Goal: Task Accomplishment & Management: Manage account settings

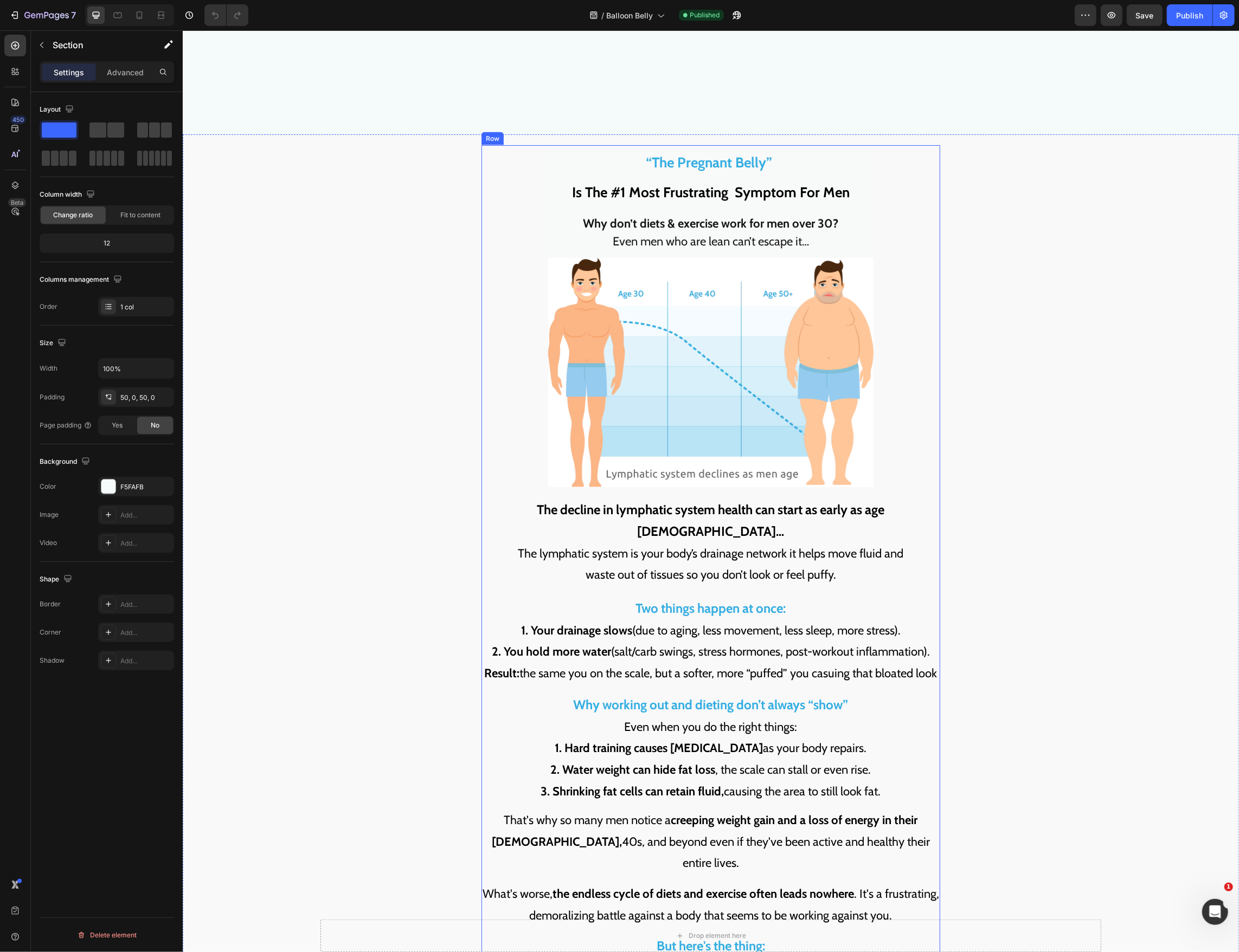
scroll to position [1468, 0]
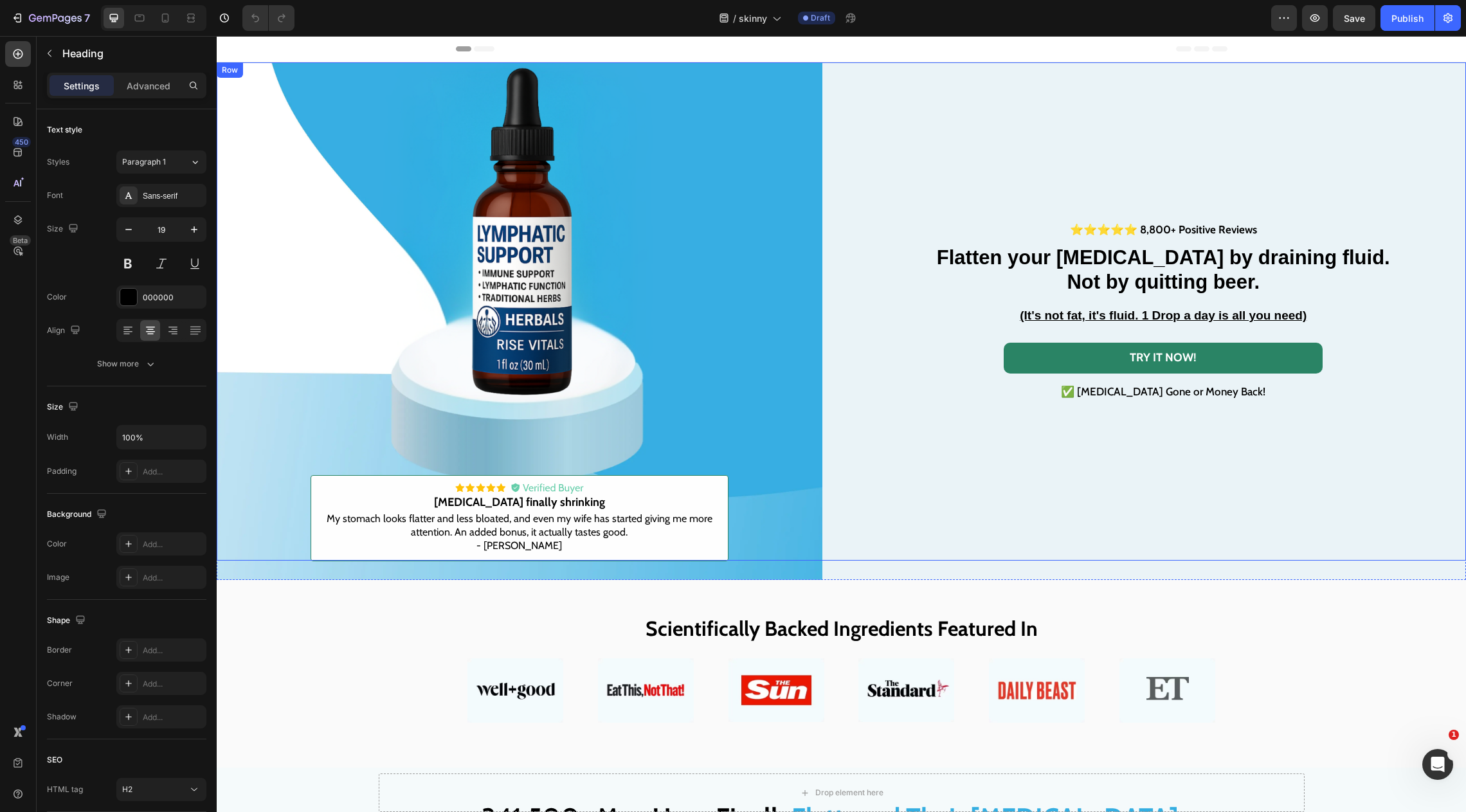
click at [996, 93] on div "⭐⭐⭐⭐⭐ 8,800+ Positive Reviews Text Block Flatten your beer belly by draining fl…" at bounding box center [1165, 312] width 606 height 499
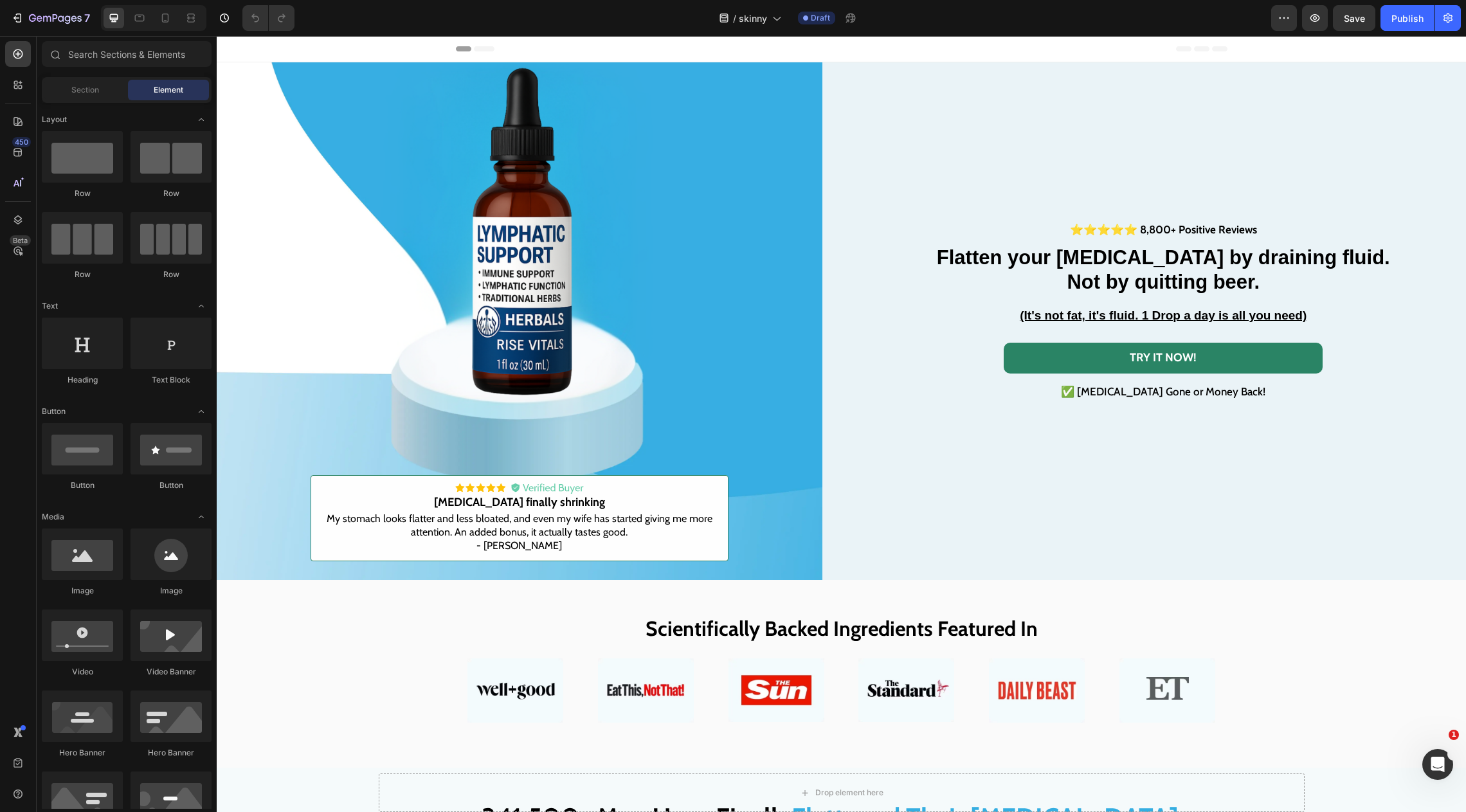
click at [1014, 38] on div "Header" at bounding box center [842, 49] width 772 height 26
click at [1177, 277] on strong "Not by quitting beer." at bounding box center [1164, 282] width 193 height 22
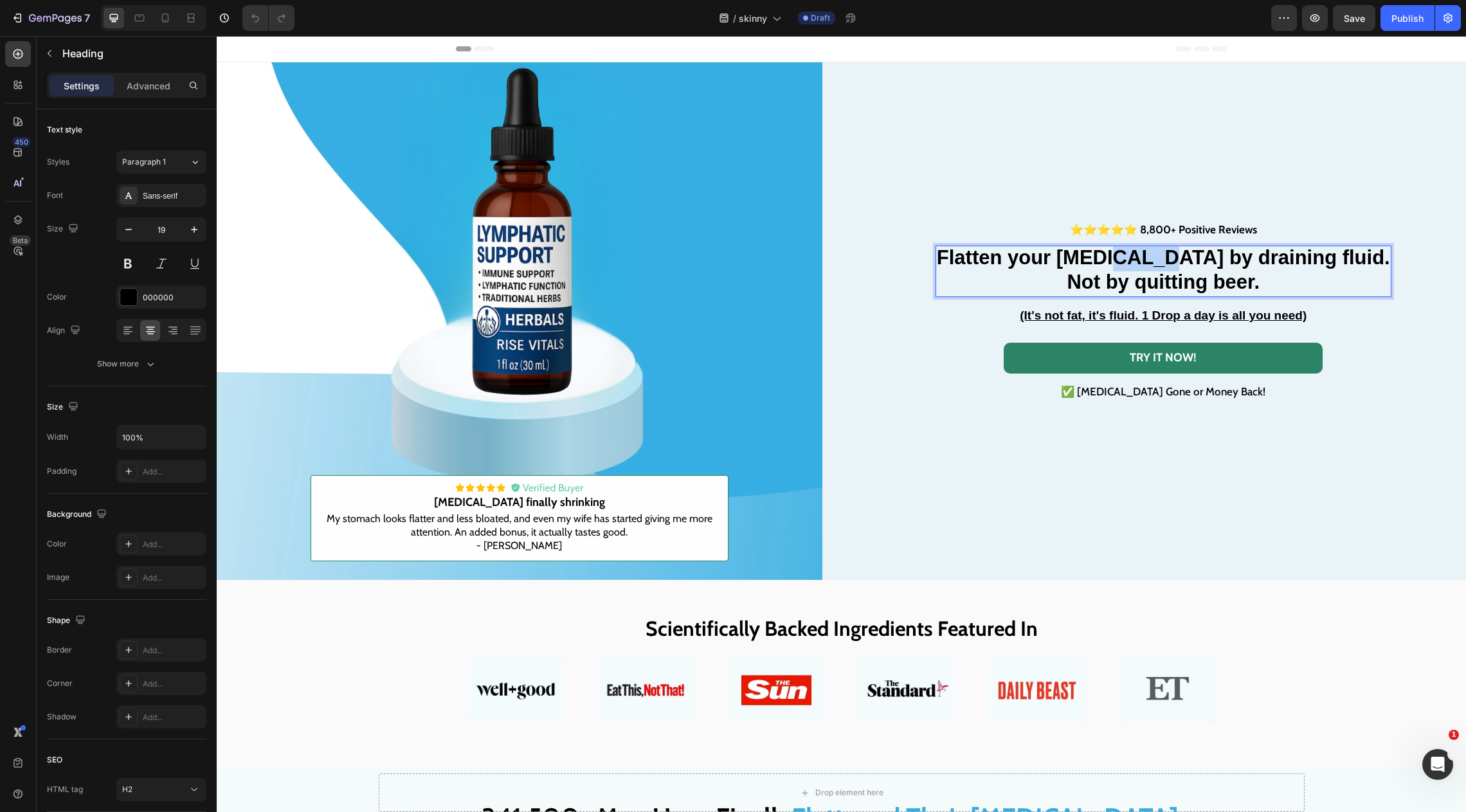
click at [1169, 268] on strong "Flatten your beer belly by draining fluid." at bounding box center [1163, 257] width 453 height 22
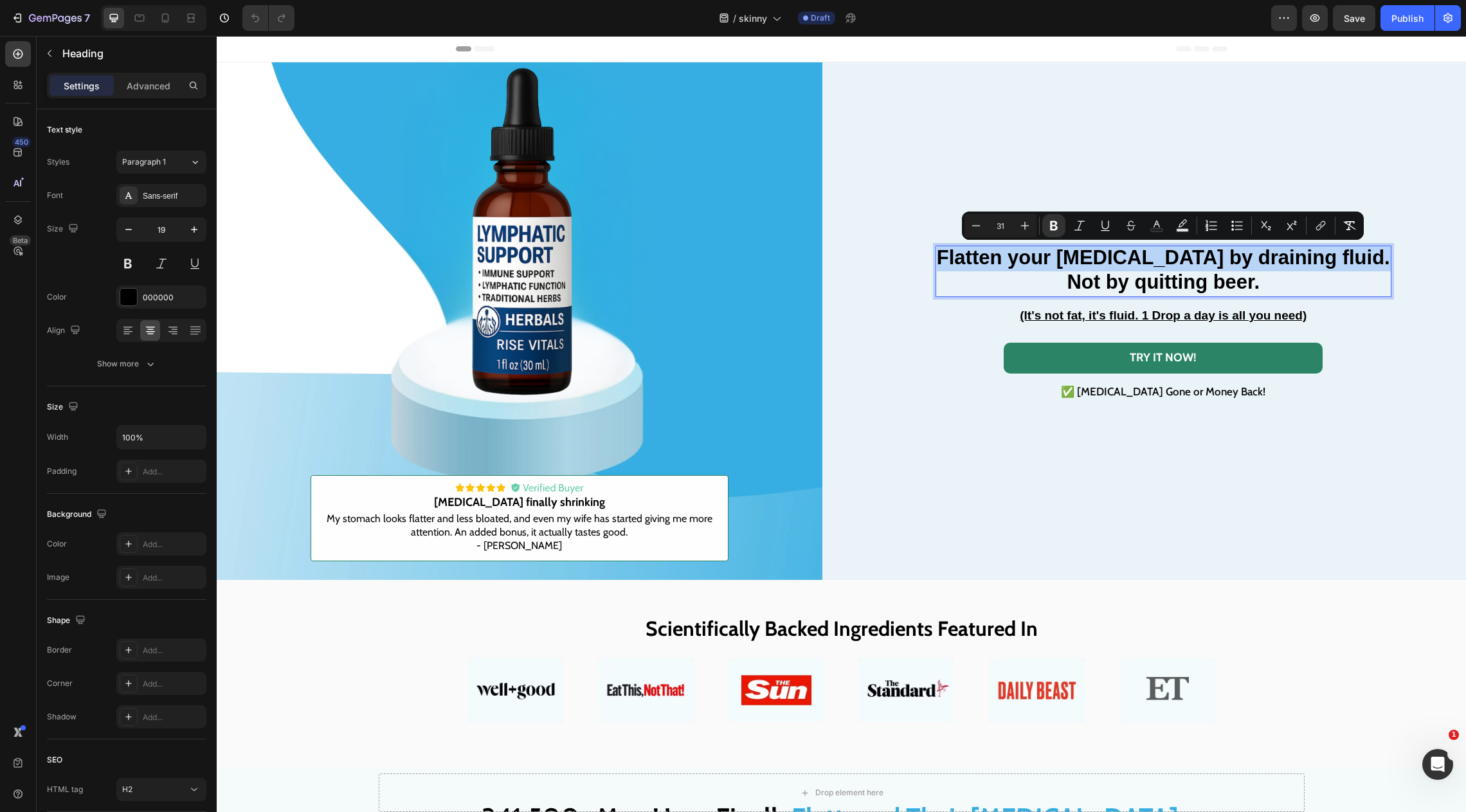
type input "19"
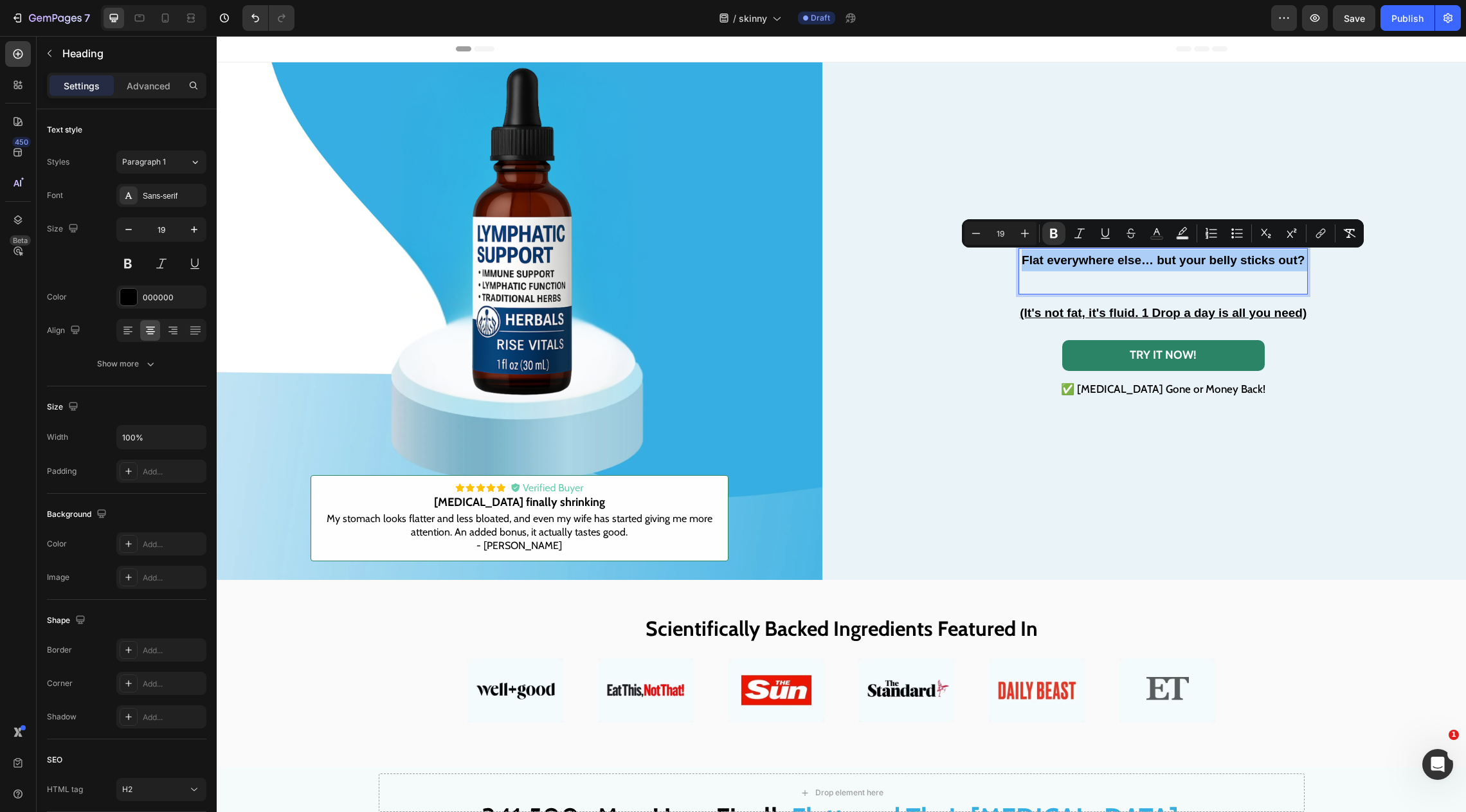
click at [1009, 228] on input "19" at bounding box center [1001, 233] width 26 height 15
type input "31"
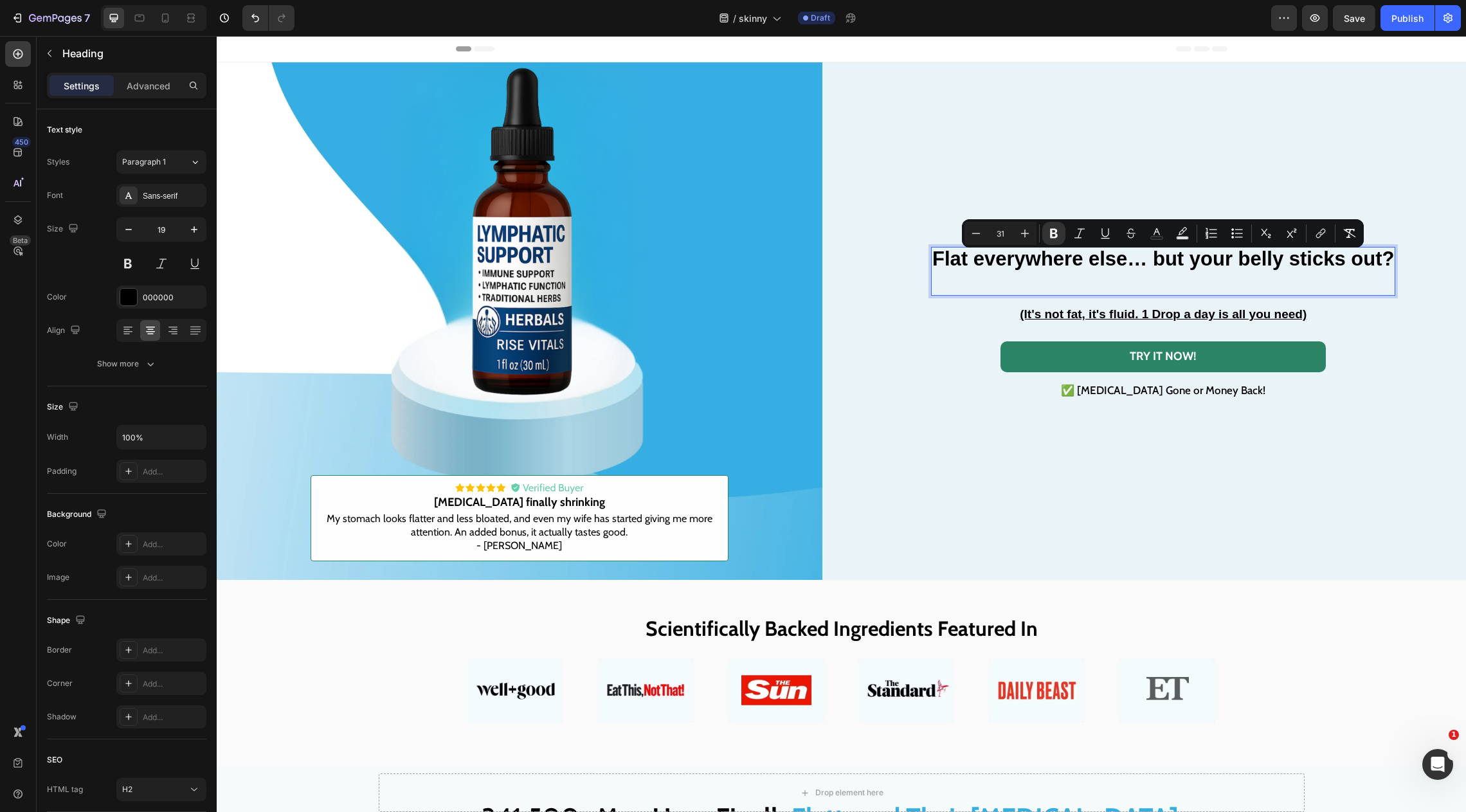
click at [1157, 265] on strong "Flat everywhere else… but your belly sticks out?" at bounding box center [1163, 259] width 462 height 22
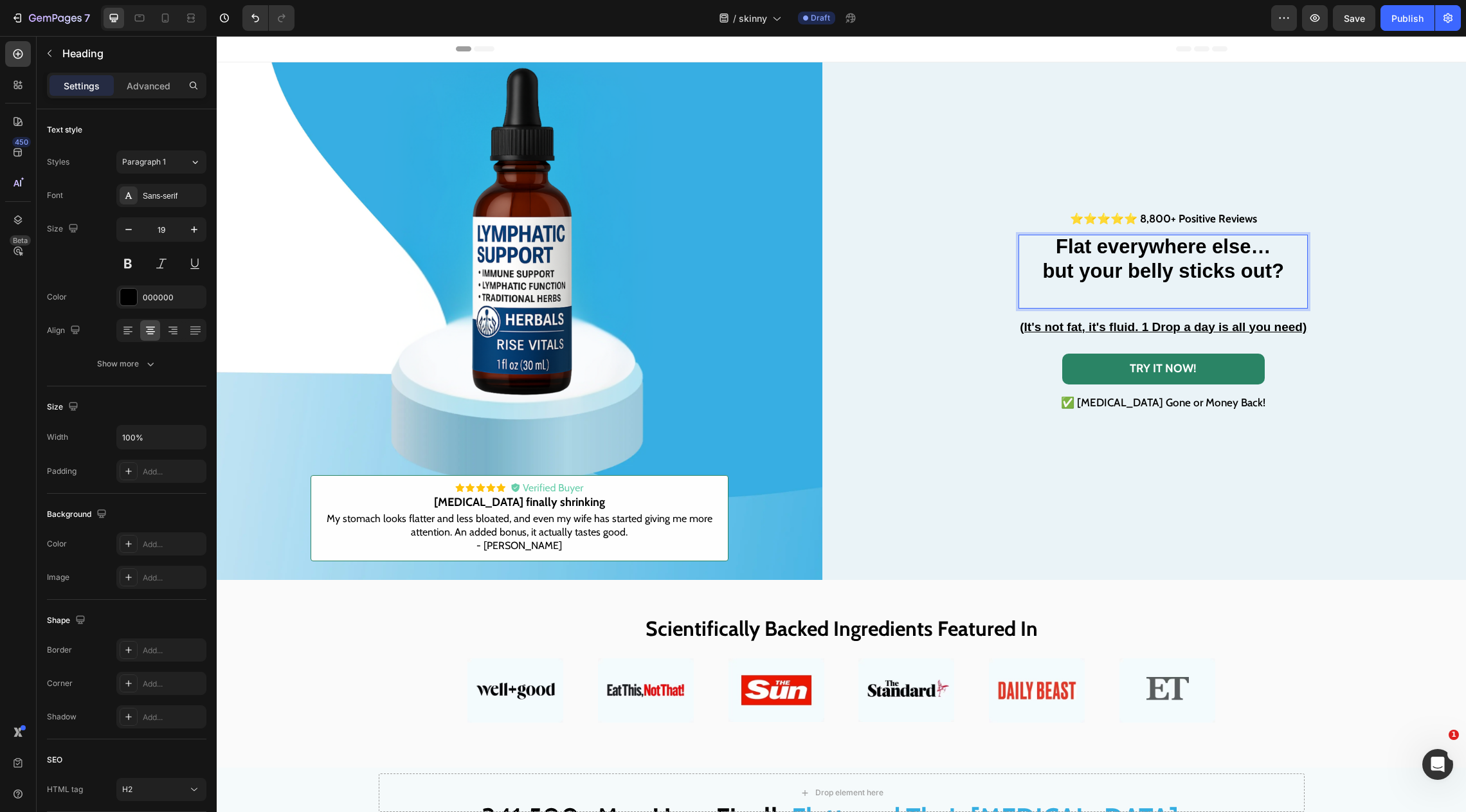
click at [1151, 307] on p "Flat everywhere else… but your belly sticks out?" at bounding box center [1164, 272] width 287 height 72
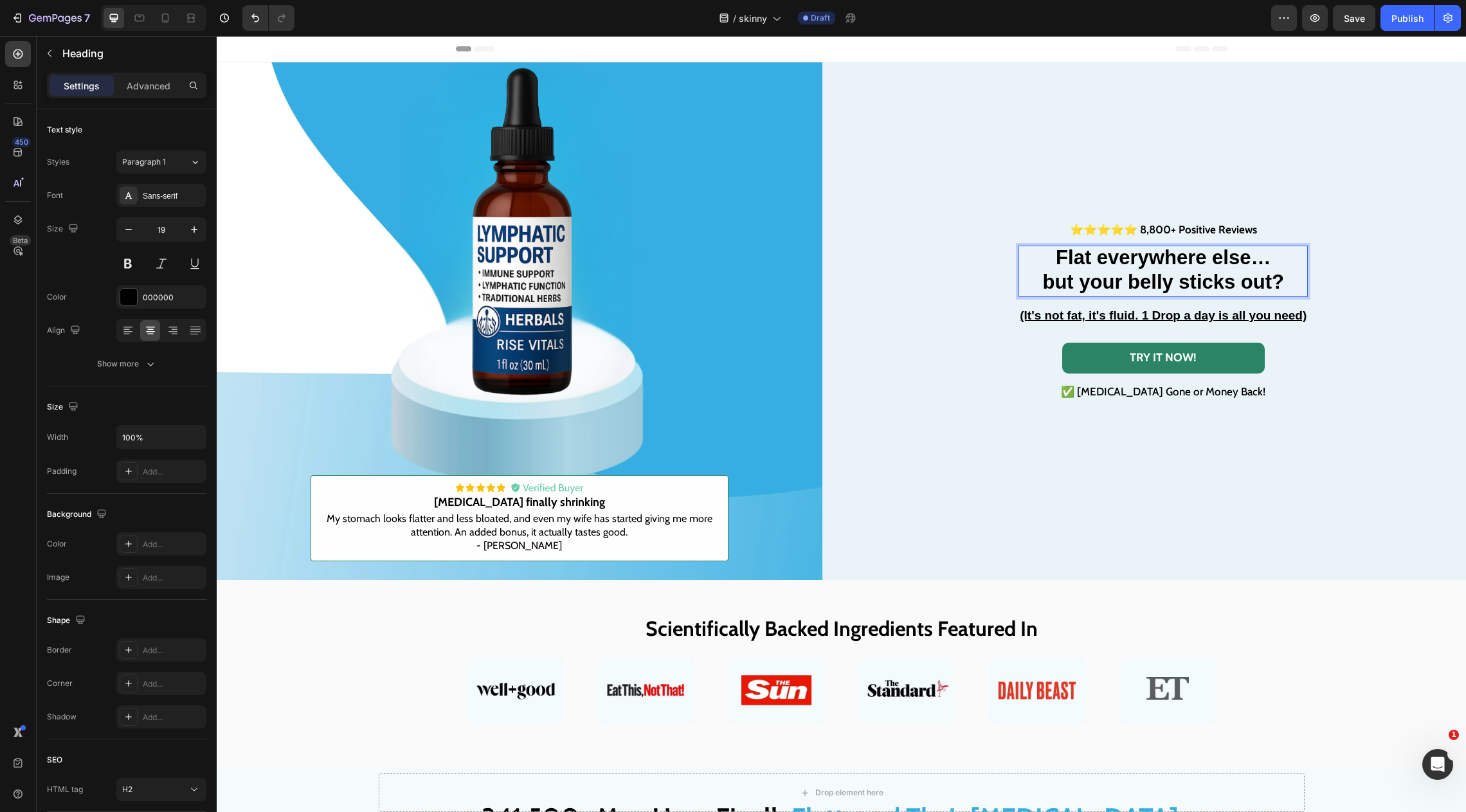
click at [1158, 266] on strong "Flat everywhere else…" at bounding box center [1164, 257] width 215 height 22
click at [955, 290] on div "⭐⭐⭐⭐⭐ 8,800+ Positive Reviews Text Block Flat everywhere else… but your belly s…" at bounding box center [1165, 312] width 606 height 499
click at [1060, 256] on strong "Flat everywhere else…" at bounding box center [1164, 257] width 215 height 22
click at [1095, 240] on div at bounding box center [1096, 233] width 15 height 15
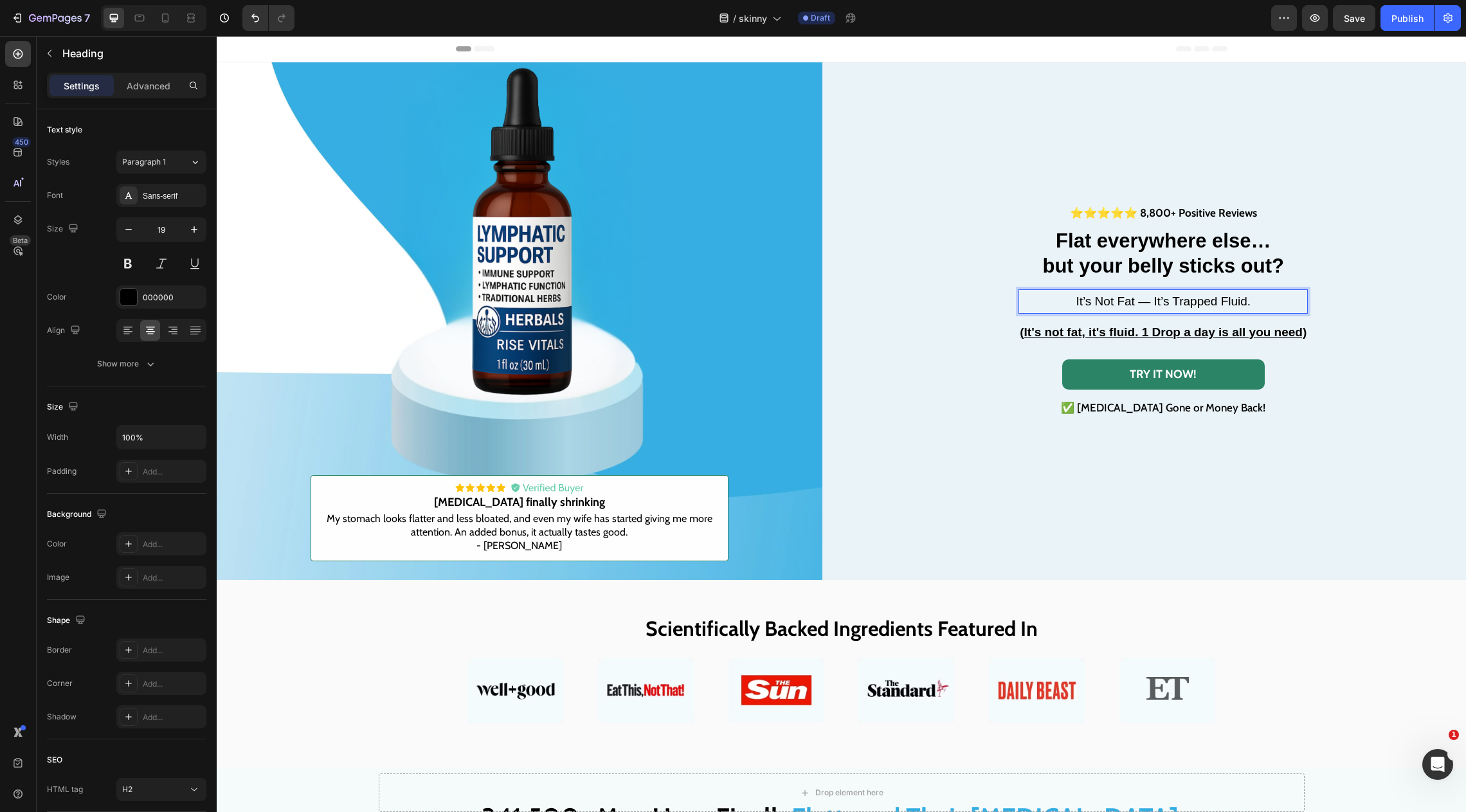
click at [1155, 297] on p "It’s Not Fat — It’s Trapped Fluid." at bounding box center [1164, 301] width 287 height 22
click at [1077, 290] on p "It’s Not Fat — It’s Trapped Fluid." at bounding box center [1164, 301] width 287 height 22
click at [1060, 262] on strong "but your belly sticks out?" at bounding box center [1164, 266] width 242 height 22
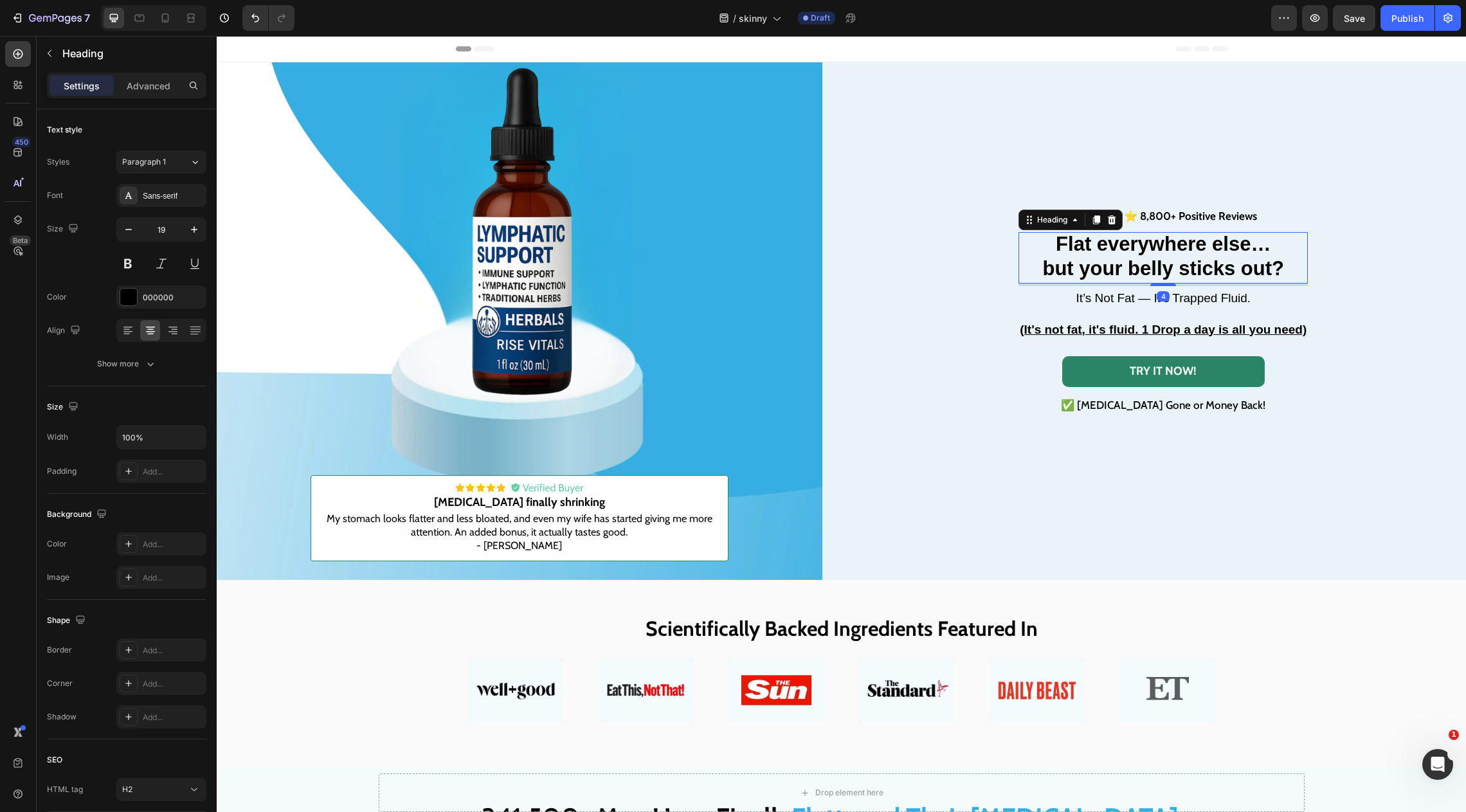
click at [1156, 279] on div "⁠⁠⁠⁠⁠⁠⁠ Flat everywhere else… but your belly sticks out? Heading 4" at bounding box center [1163, 258] width 289 height 51
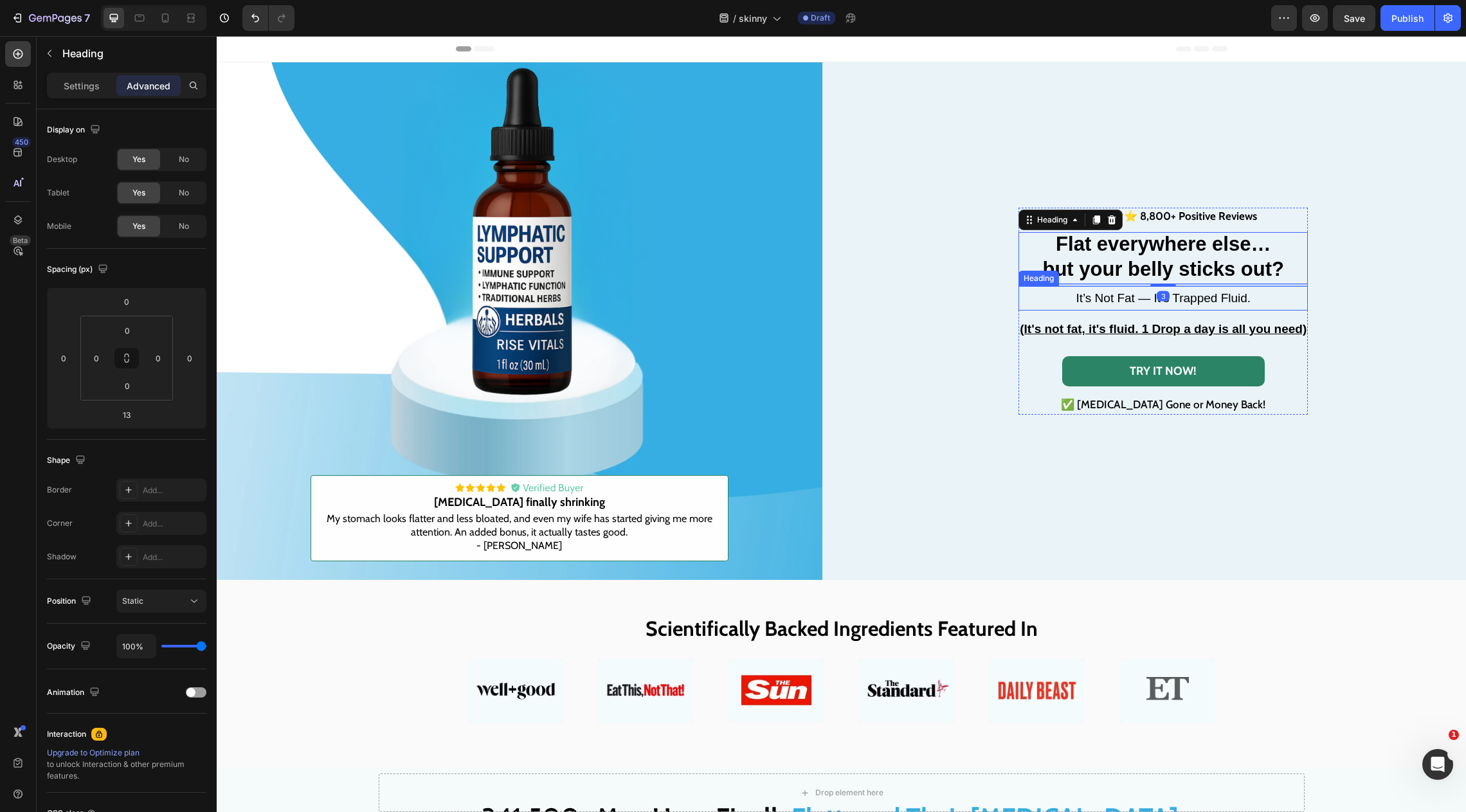
click at [1142, 295] on p "It’s Not Fat — It’s Trapped Fluid." at bounding box center [1164, 299] width 287 height 22
click at [1150, 295] on p "It’s Not Fat — It’s Trapped Fluid." at bounding box center [1164, 299] width 287 height 22
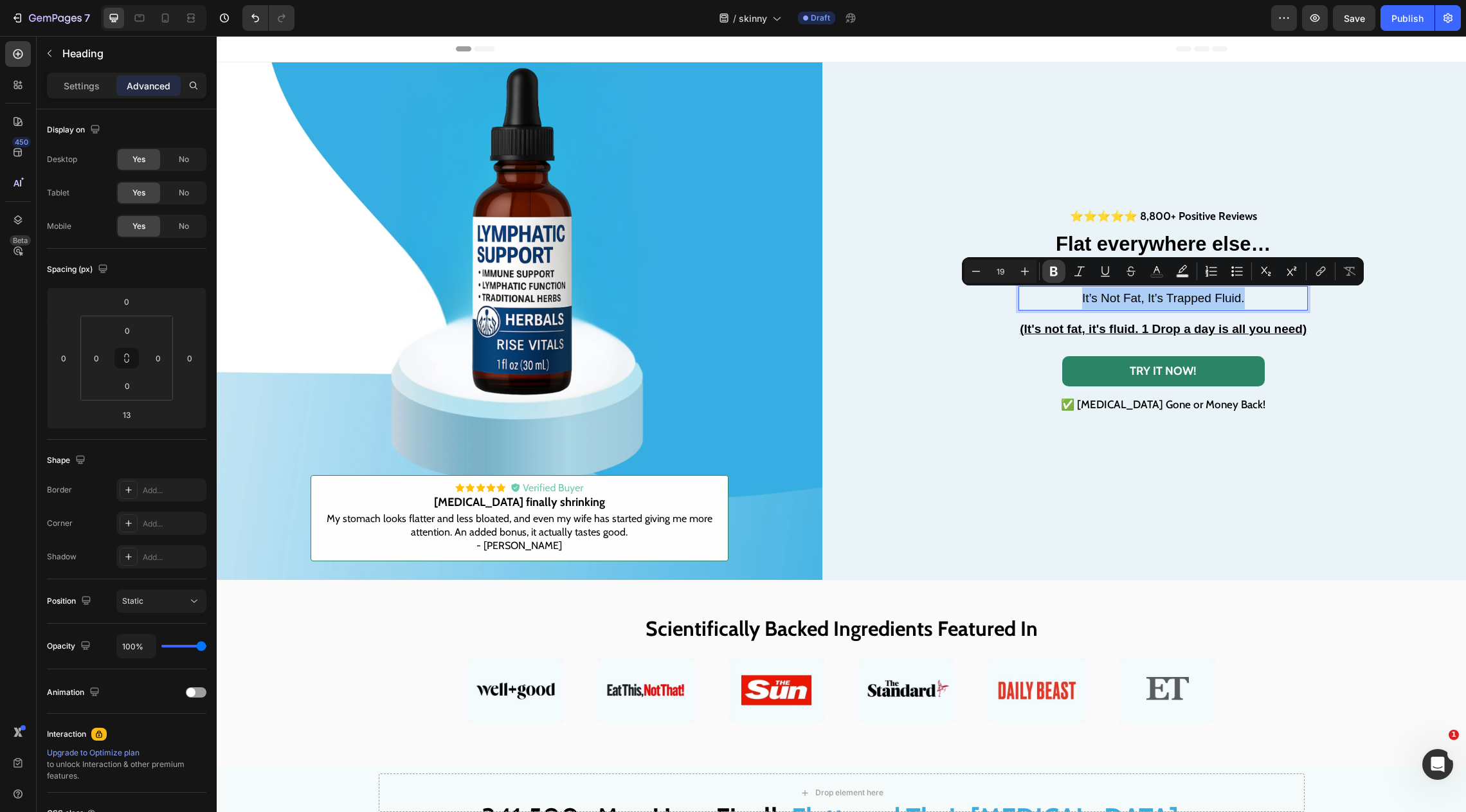
click at [1050, 268] on icon "Editor contextual toolbar" at bounding box center [1054, 272] width 8 height 9
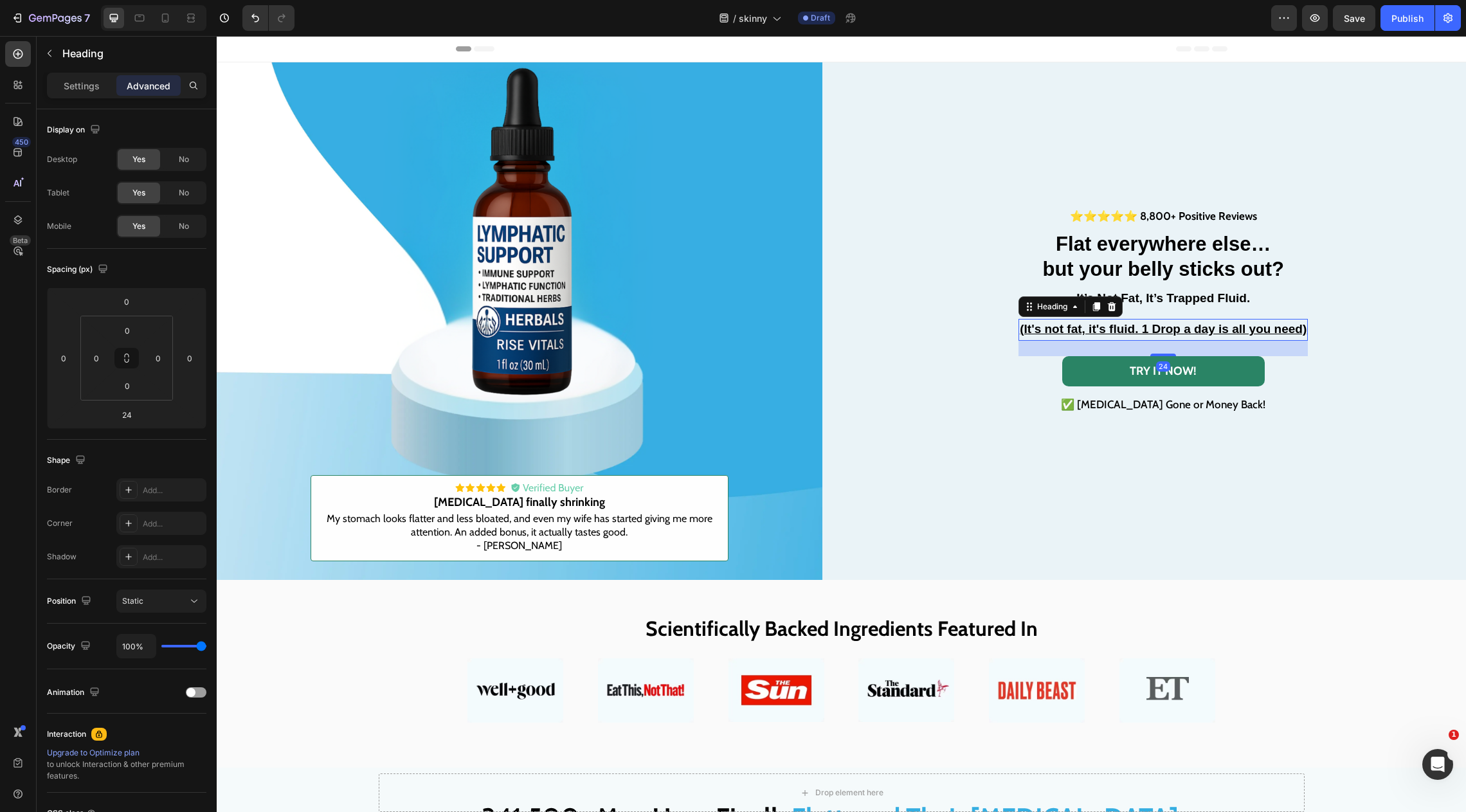
click at [1131, 331] on u "(It's not fat, it's fluid. 1 Drop a day is all you need)" at bounding box center [1164, 329] width 287 height 14
click at [1145, 265] on strong "but your belly sticks out?" at bounding box center [1164, 269] width 242 height 22
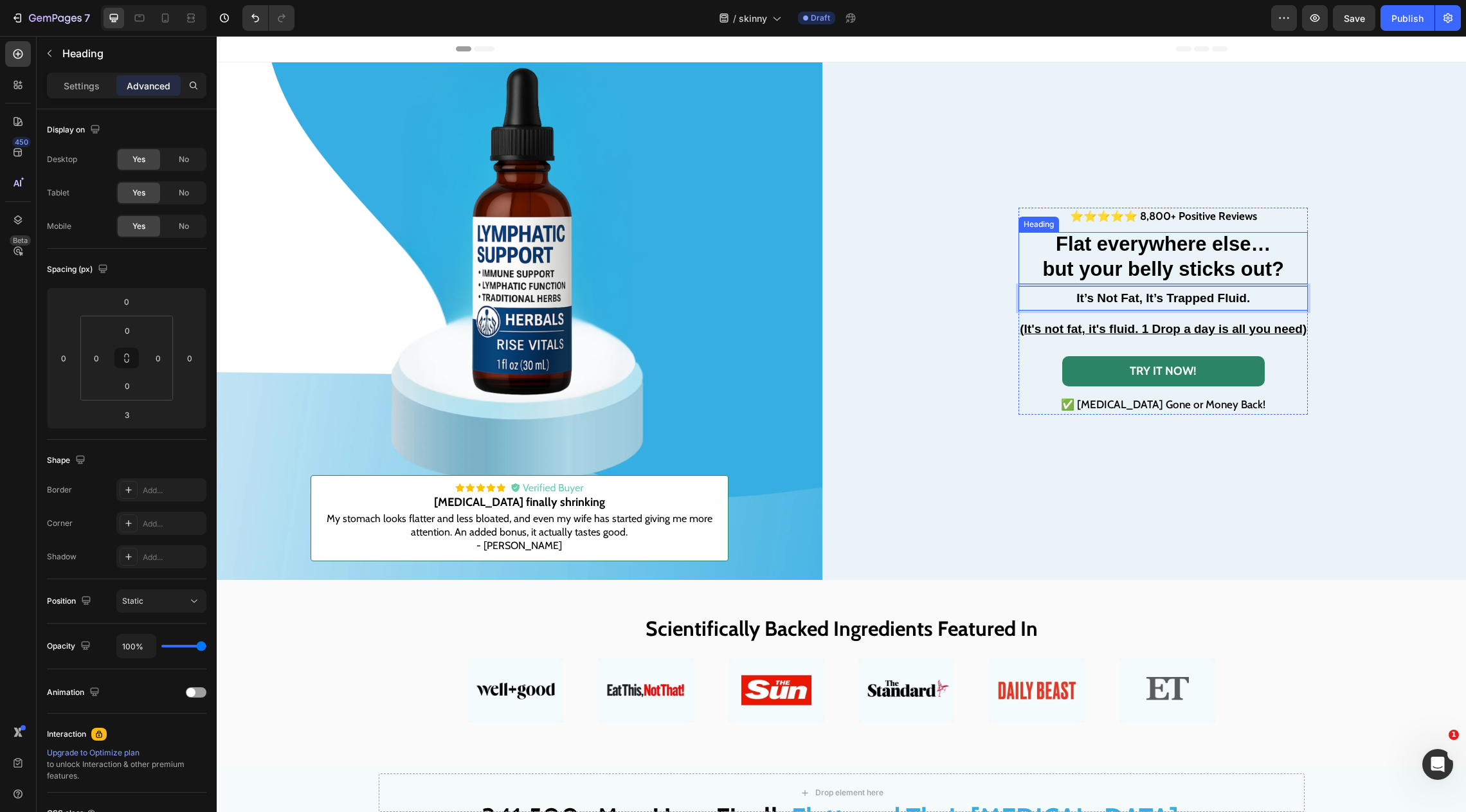
click at [1161, 265] on strong "but your belly sticks out?" at bounding box center [1164, 269] width 242 height 22
click at [1147, 307] on p "⁠⁠⁠⁠⁠⁠⁠ It’s Not Fat, It’s Trapped Fluid." at bounding box center [1164, 299] width 287 height 22
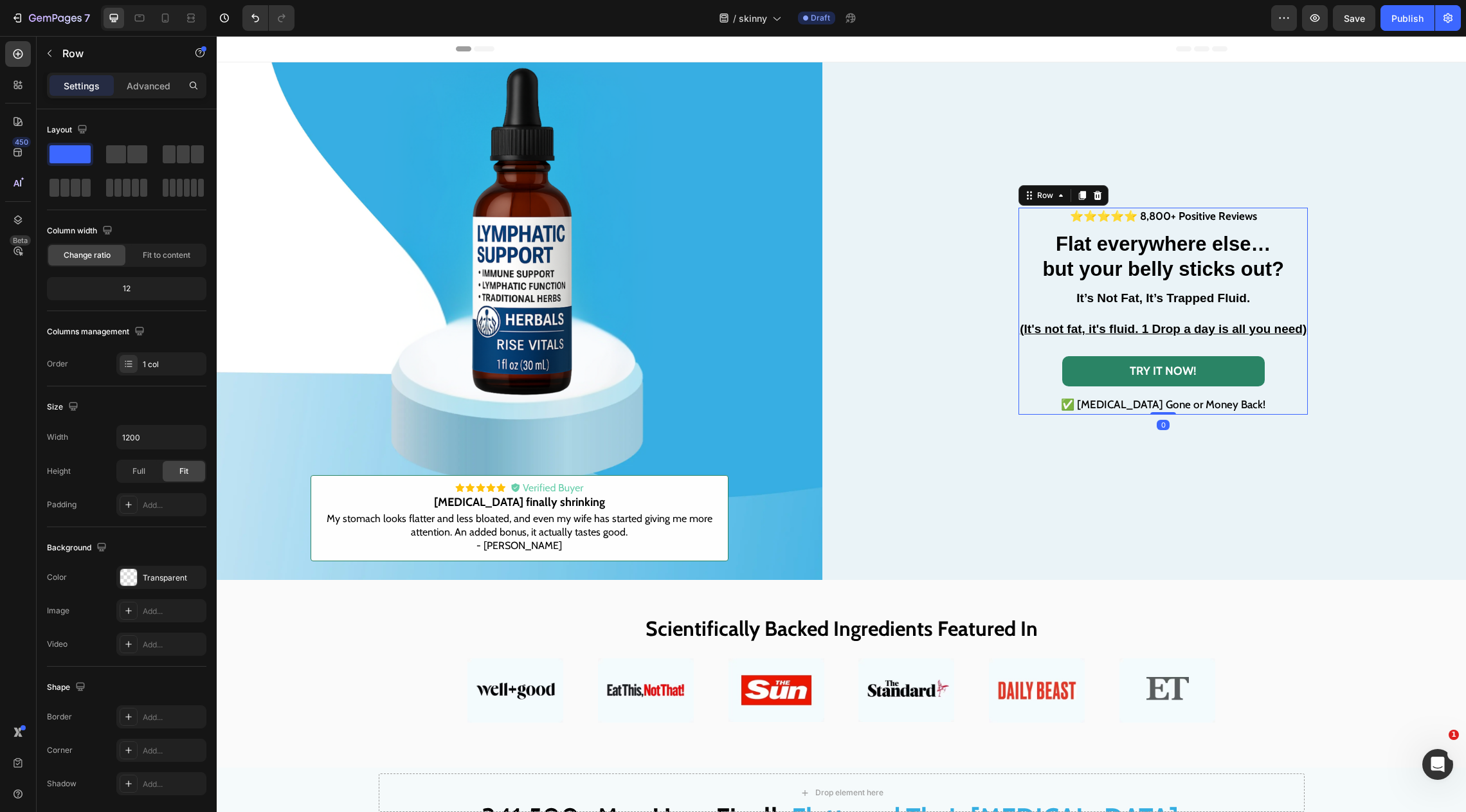
click at [1159, 283] on div "⭐⭐⭐⭐⭐ 8,800+ Positive Reviews Text Block ⁠⁠⁠⁠⁠⁠⁠ Flat everywhere else… but your…" at bounding box center [1163, 311] width 289 height 207
click at [1169, 254] on strong "Flat everywhere else…" at bounding box center [1164, 244] width 215 height 22
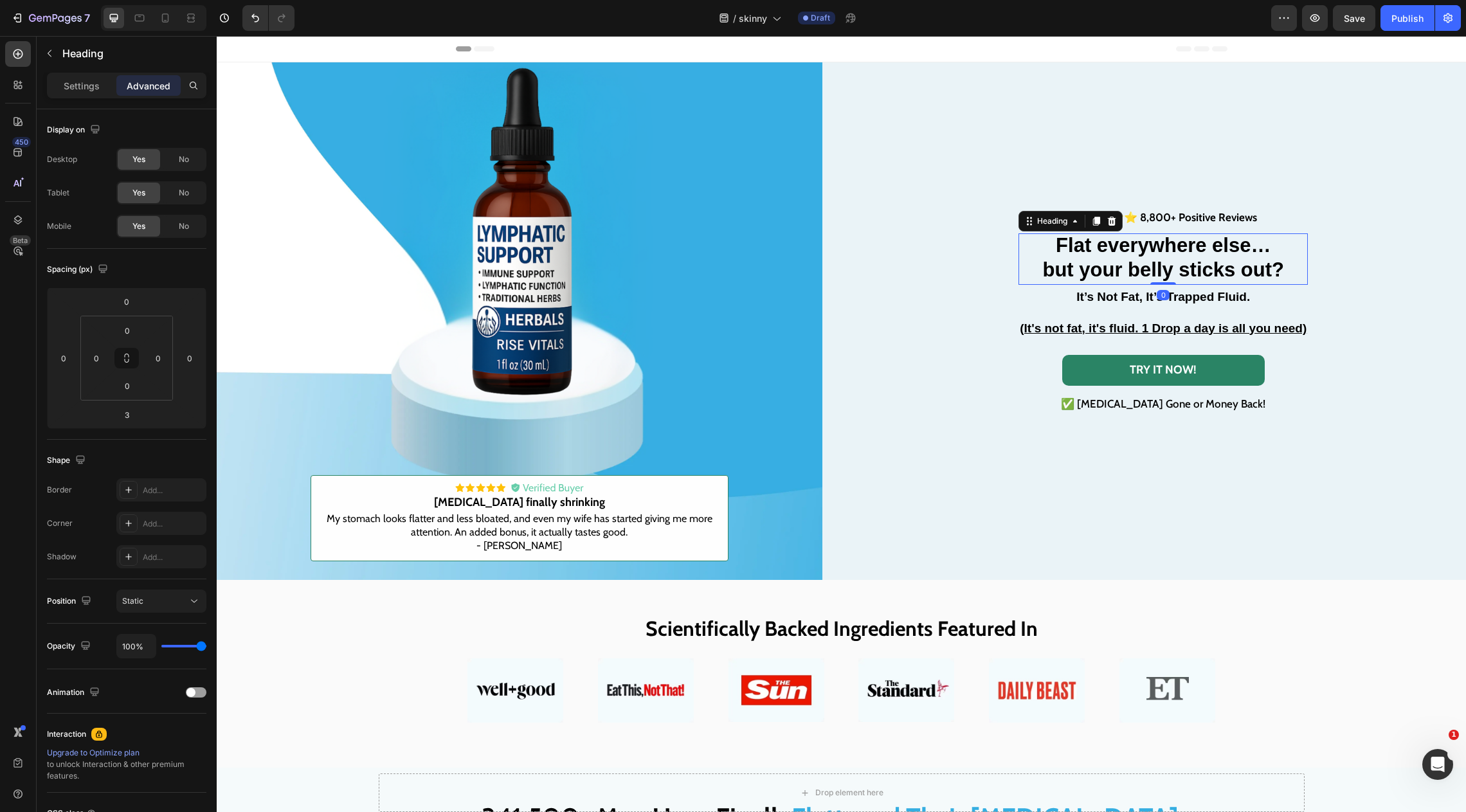
drag, startPoint x: 1163, startPoint y: 283, endPoint x: 1163, endPoint y: 266, distance: 17.0
click at [1163, 266] on div "⁠⁠⁠⁠⁠⁠⁠ Flat everywhere else… but your belly sticks out? Heading 0" at bounding box center [1163, 259] width 289 height 51
type input "0"
click at [1119, 299] on strong "It’s Not Fat, It’s Trapped Fluid." at bounding box center [1163, 297] width 173 height 14
click at [1119, 301] on strong "It’s Not Fat, It’s Trapped Fluid." at bounding box center [1163, 297] width 173 height 14
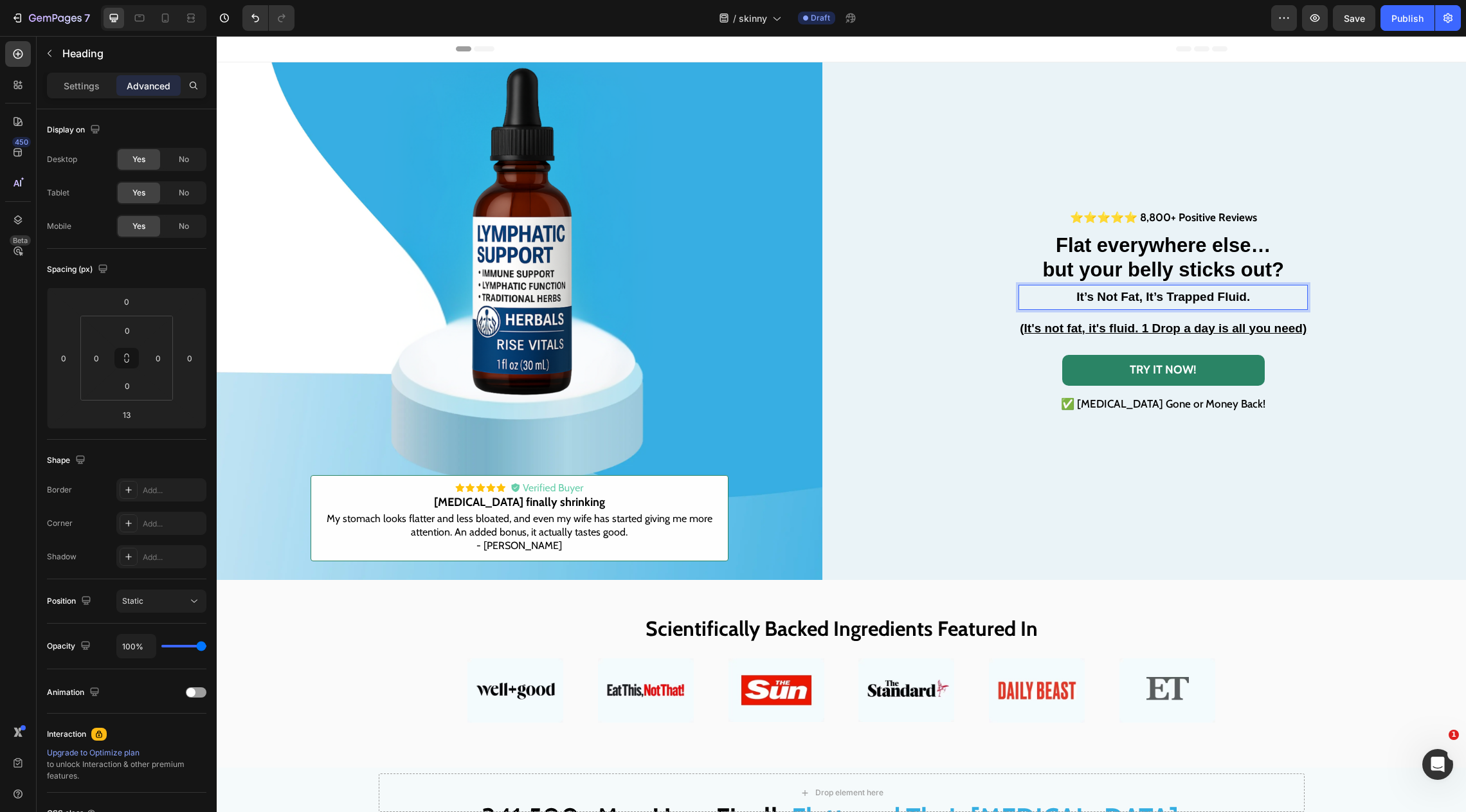
click at [1121, 322] on u "(It's not fat, it's fluid. 1 Drop a day is all you need)" at bounding box center [1164, 329] width 287 height 14
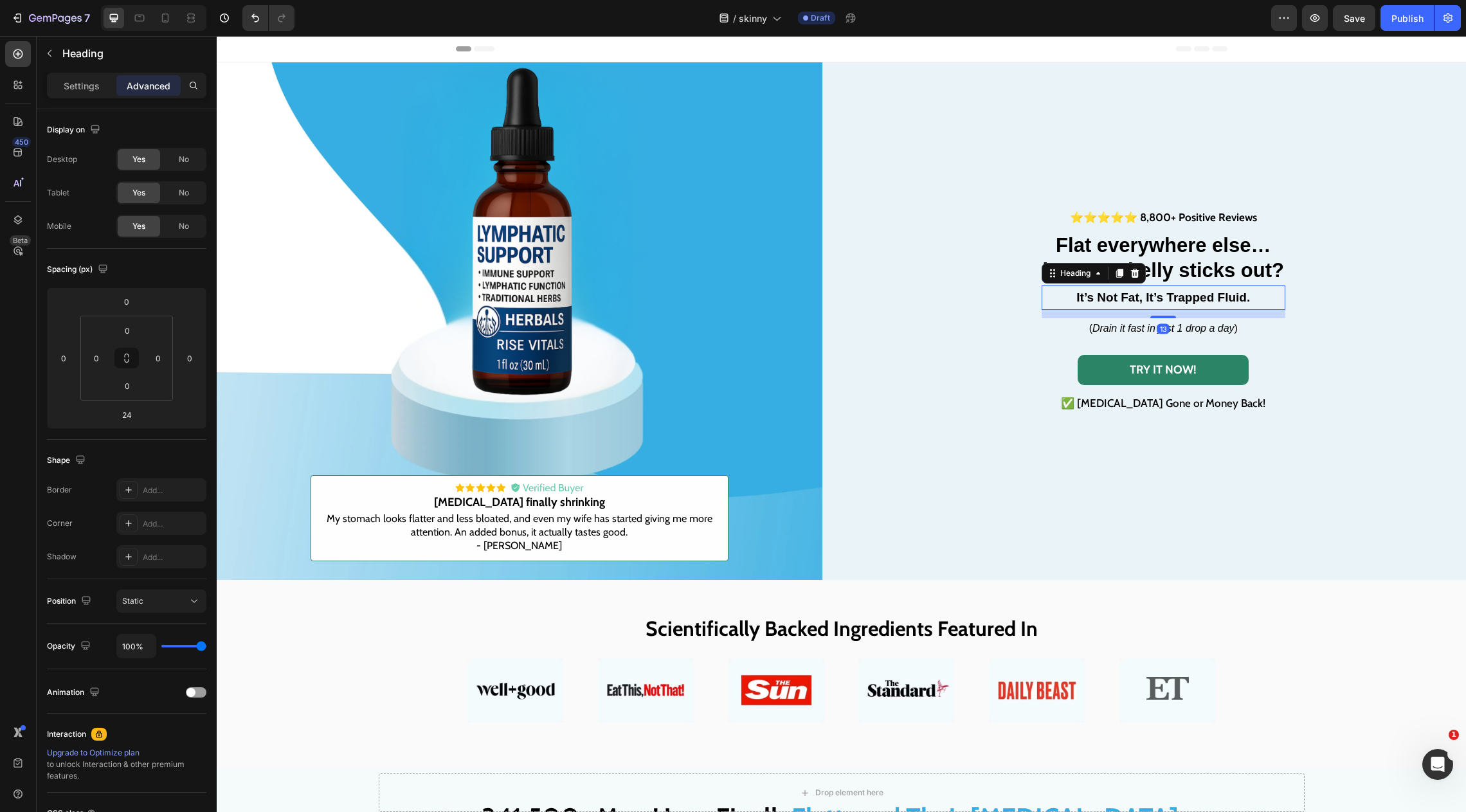
click at [1164, 307] on p "⁠⁠⁠⁠⁠⁠⁠ It’s Not Fat, It’s Trapped Fluid." at bounding box center [1164, 298] width 242 height 22
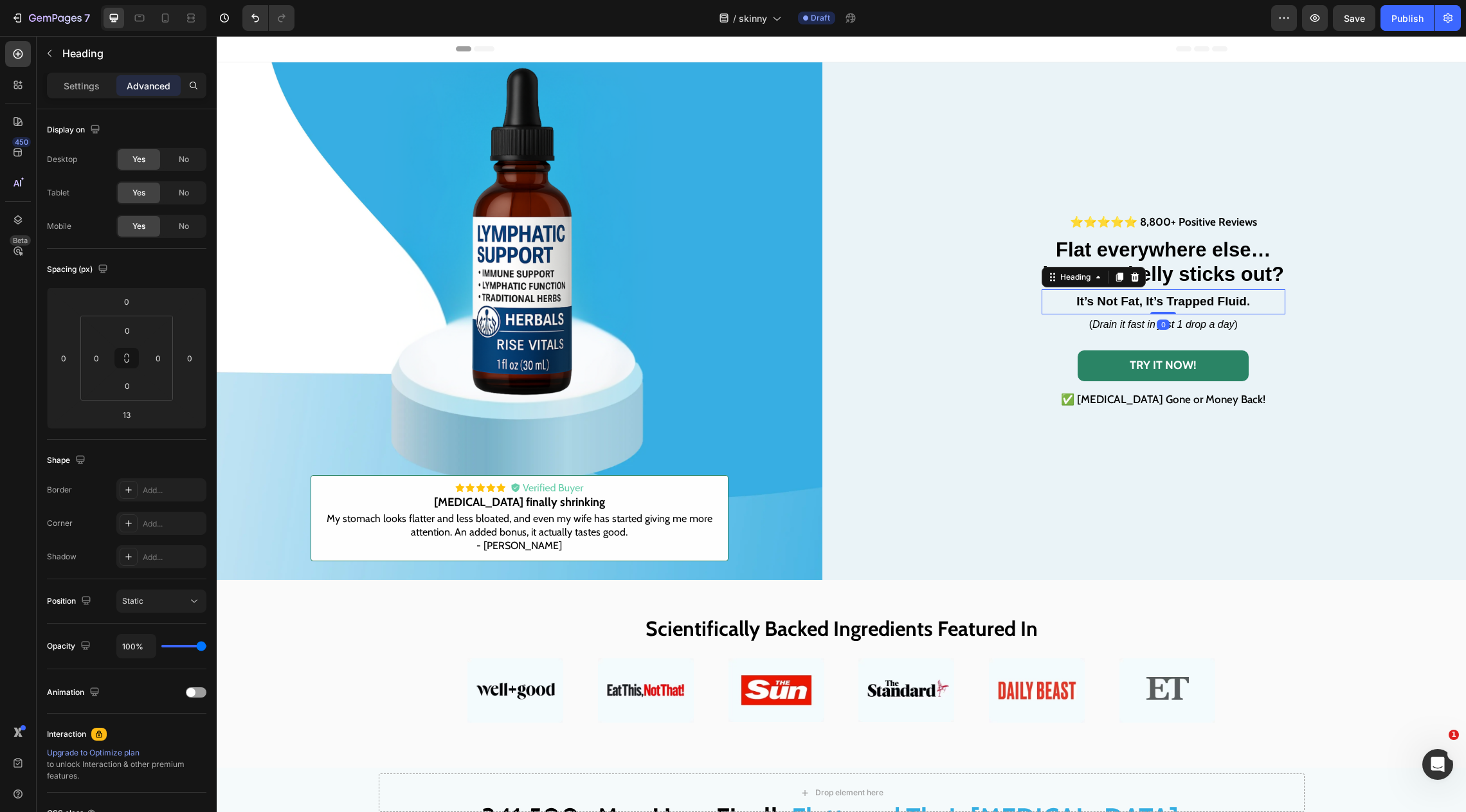
drag, startPoint x: 1164, startPoint y: 317, endPoint x: 1171, endPoint y: 270, distance: 47.5
click at [1171, 270] on div "⭐⭐⭐⭐⭐ 8,800+ Positive Reviews Text Block ⁠⁠⁠⁠⁠⁠⁠ Flat everywhere else… but your…" at bounding box center [1164, 312] width 244 height 196
type input "0"
click at [1117, 321] on icon "Drain it fast in just 1 drop a day" at bounding box center [1164, 324] width 142 height 11
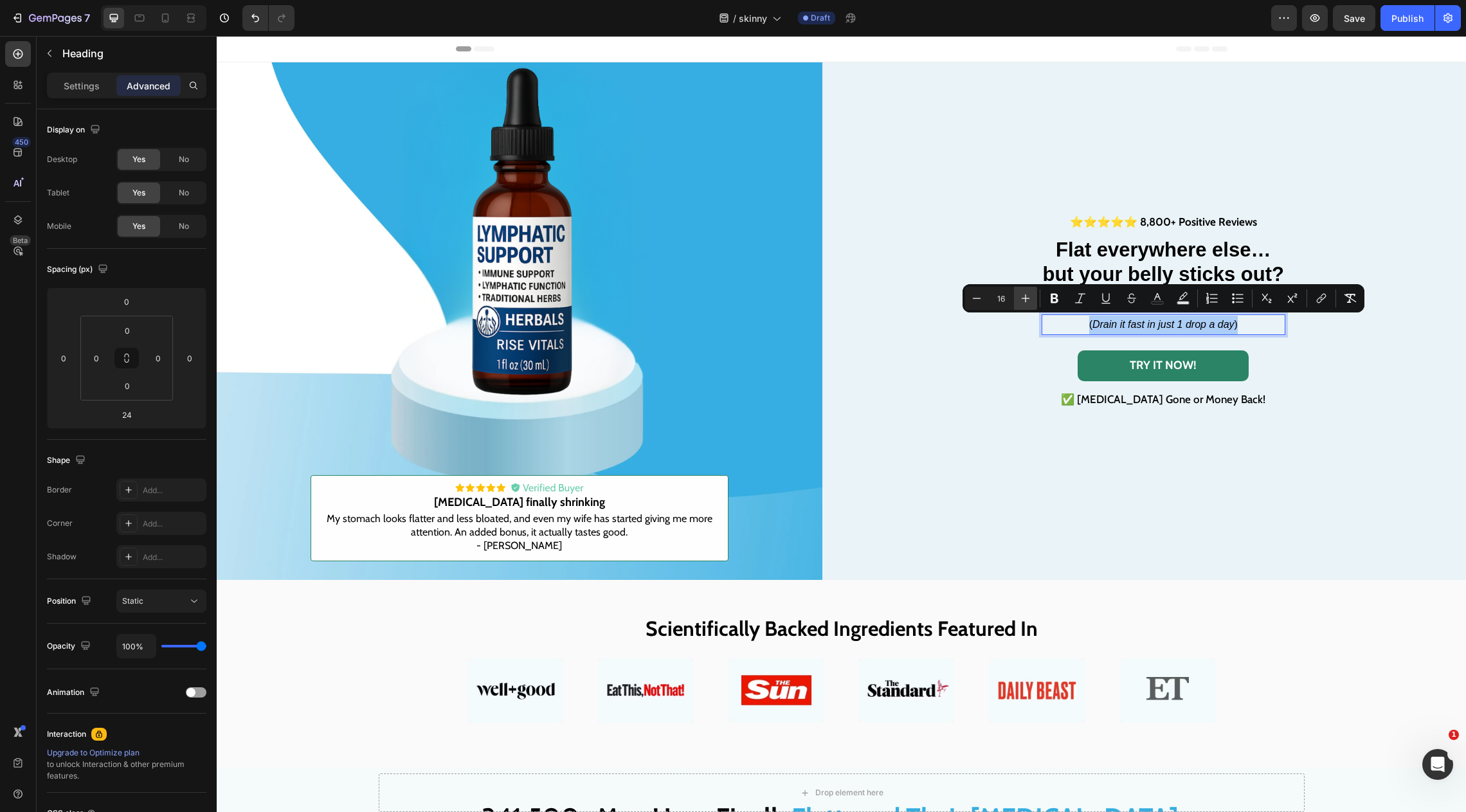
click at [1024, 301] on icon "Editor contextual toolbar" at bounding box center [1025, 298] width 13 height 13
type input "19"
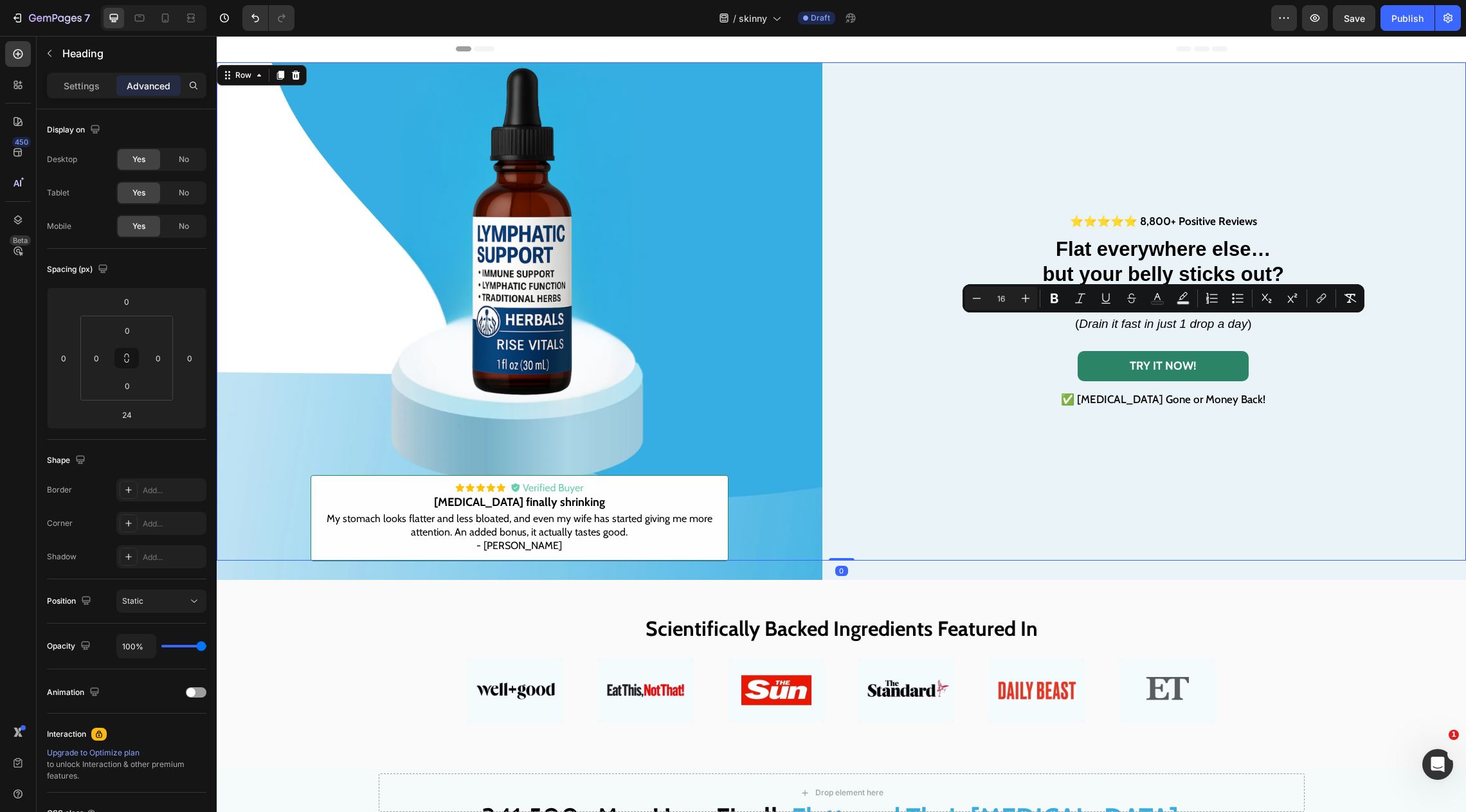
click at [930, 206] on div "⭐⭐⭐⭐⭐ 8,800+ Positive Reviews Text Block ⁠⁠⁠⁠⁠⁠⁠ Flat everywhere else… but your…" at bounding box center [1165, 312] width 606 height 499
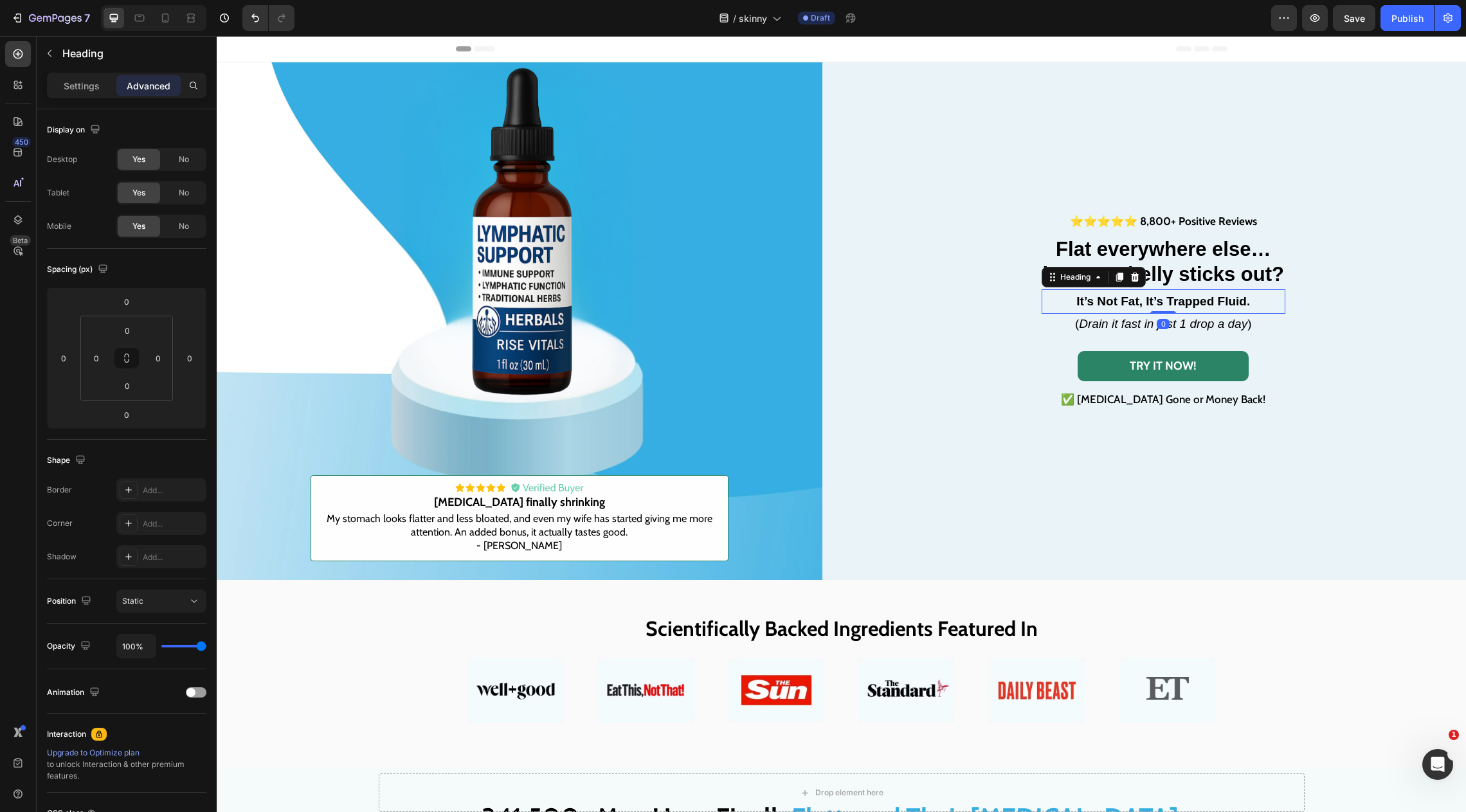
click at [1139, 306] on strong "It’s Not Fat, It’s Trapped Fluid." at bounding box center [1163, 301] width 173 height 14
click at [1061, 307] on p "It’s Not Fat, It’s Trapped Fluid." at bounding box center [1164, 301] width 242 height 22
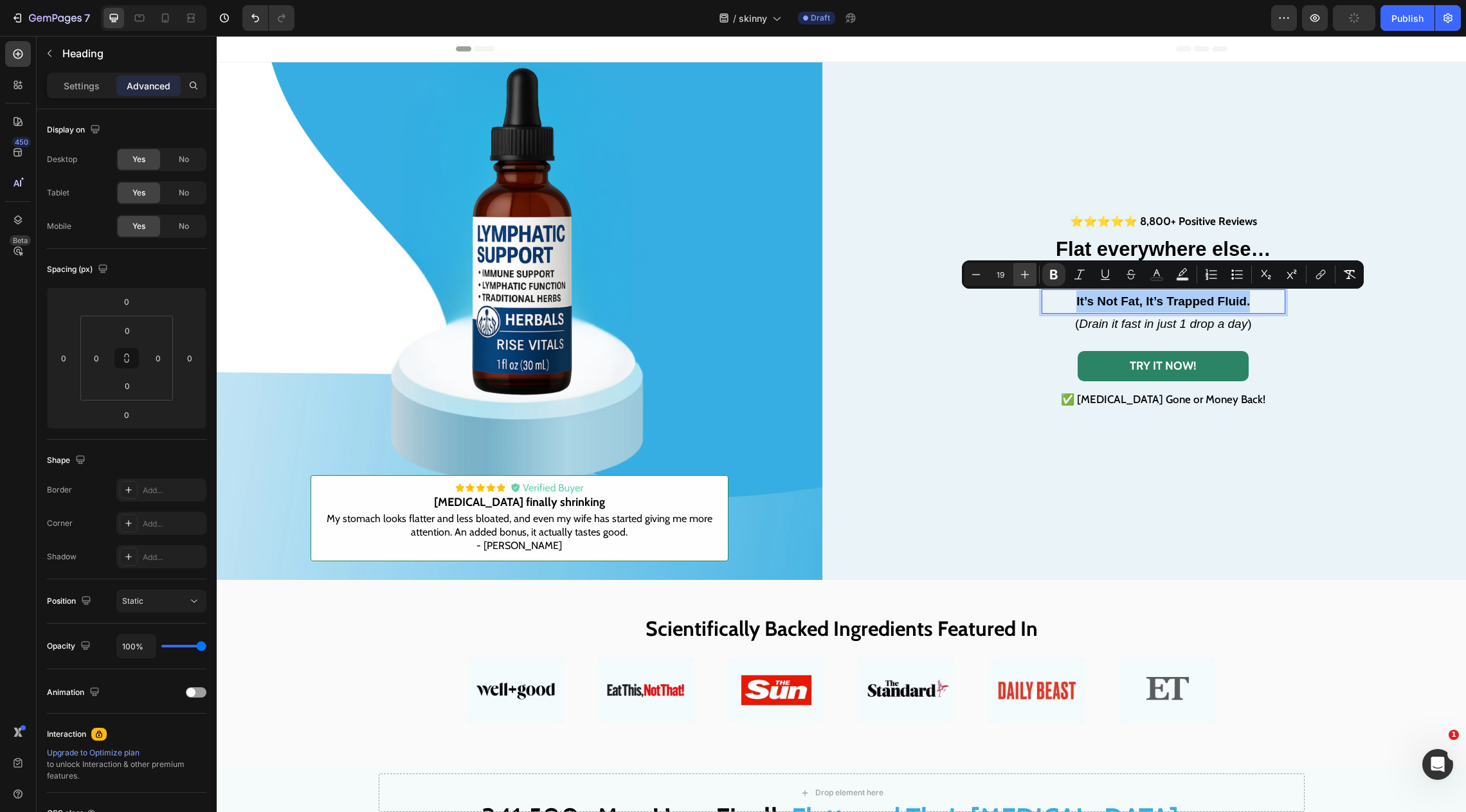
click at [1016, 285] on button "Plus" at bounding box center [1025, 274] width 23 height 23
type input "20"
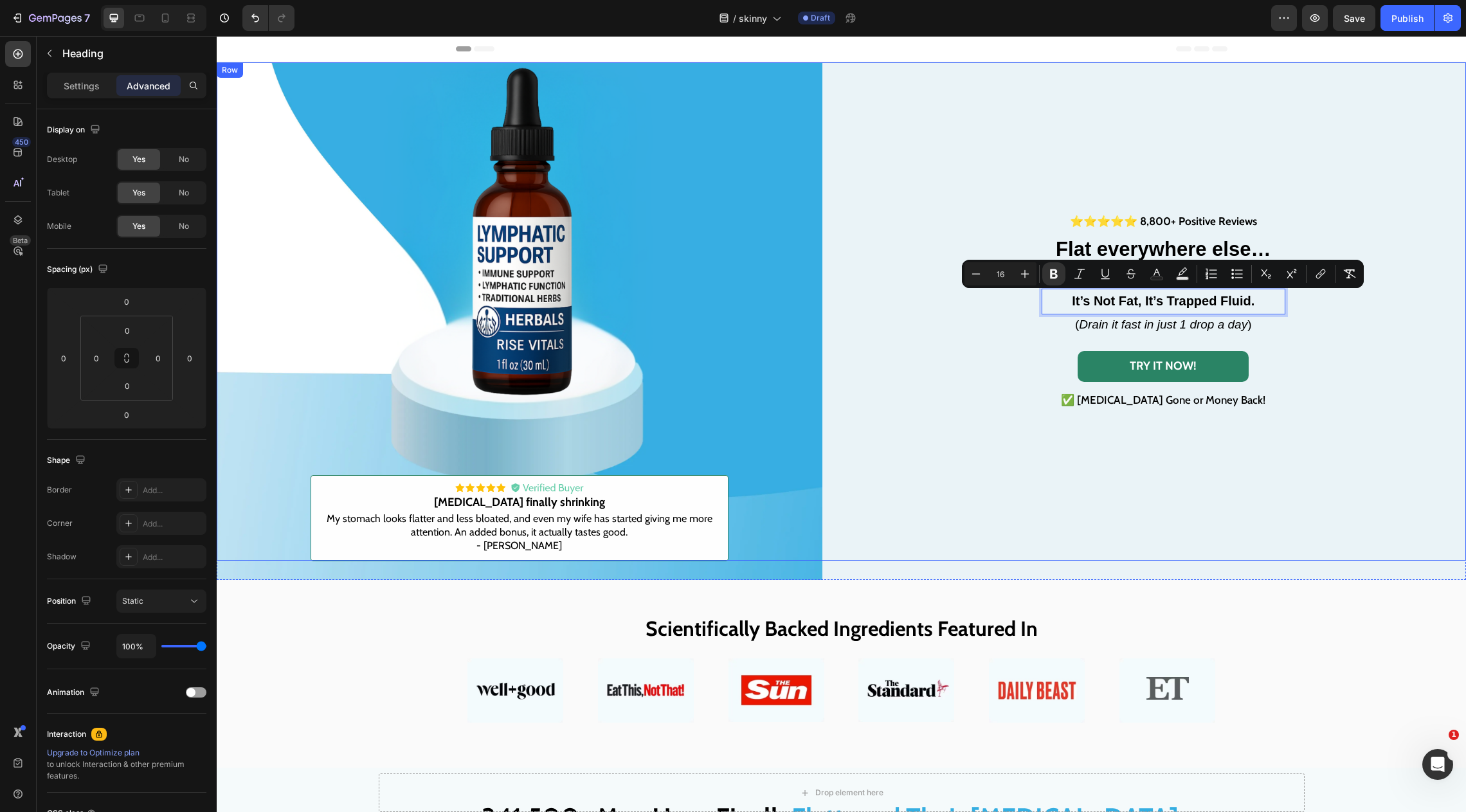
click at [889, 427] on div "⭐⭐⭐⭐⭐ 8,800+ Positive Reviews Text Block ⁠⁠⁠⁠⁠⁠⁠ Flat everywhere else… but your…" at bounding box center [1165, 312] width 606 height 499
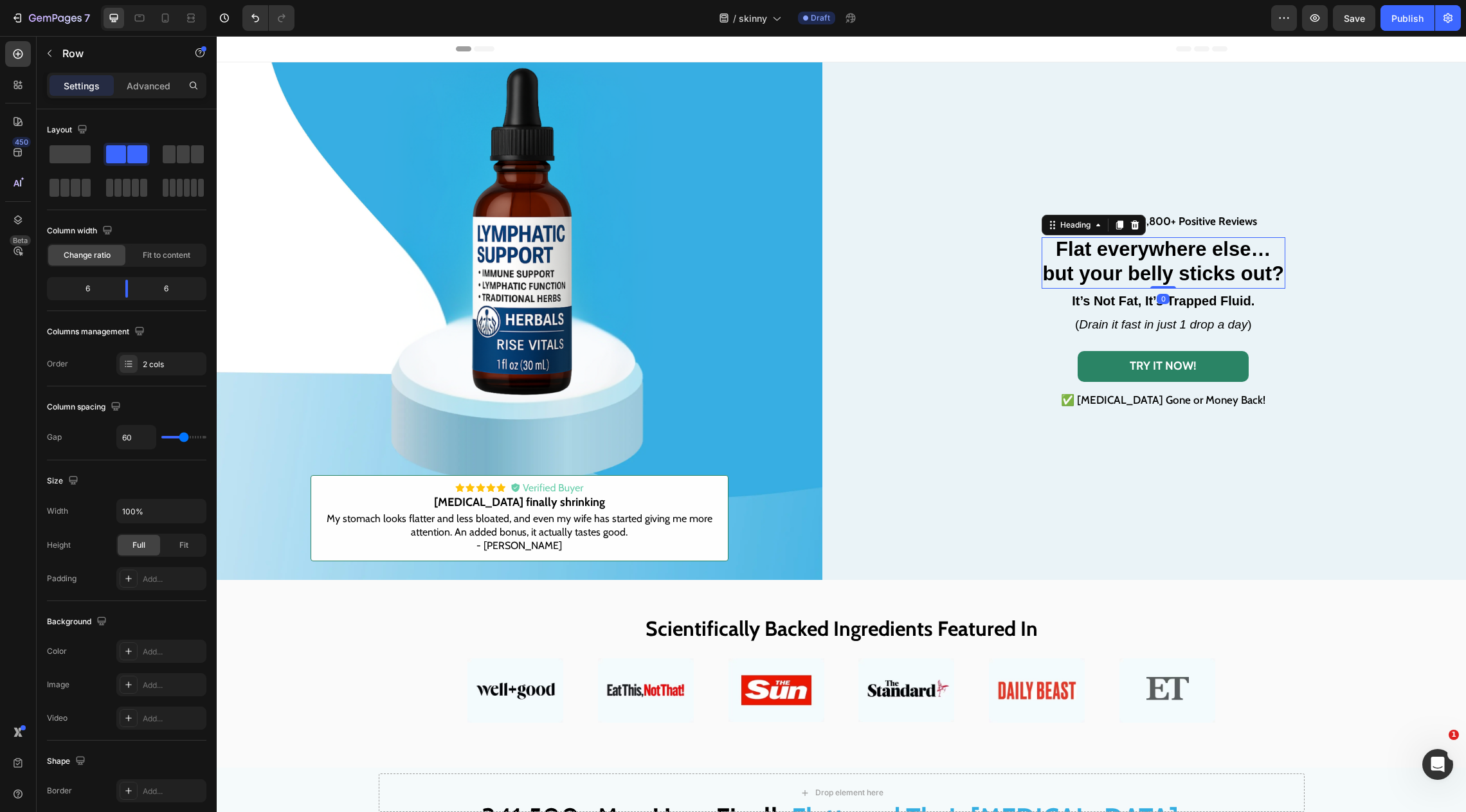
click at [1044, 280] on strong "but your belly sticks out?" at bounding box center [1164, 273] width 242 height 22
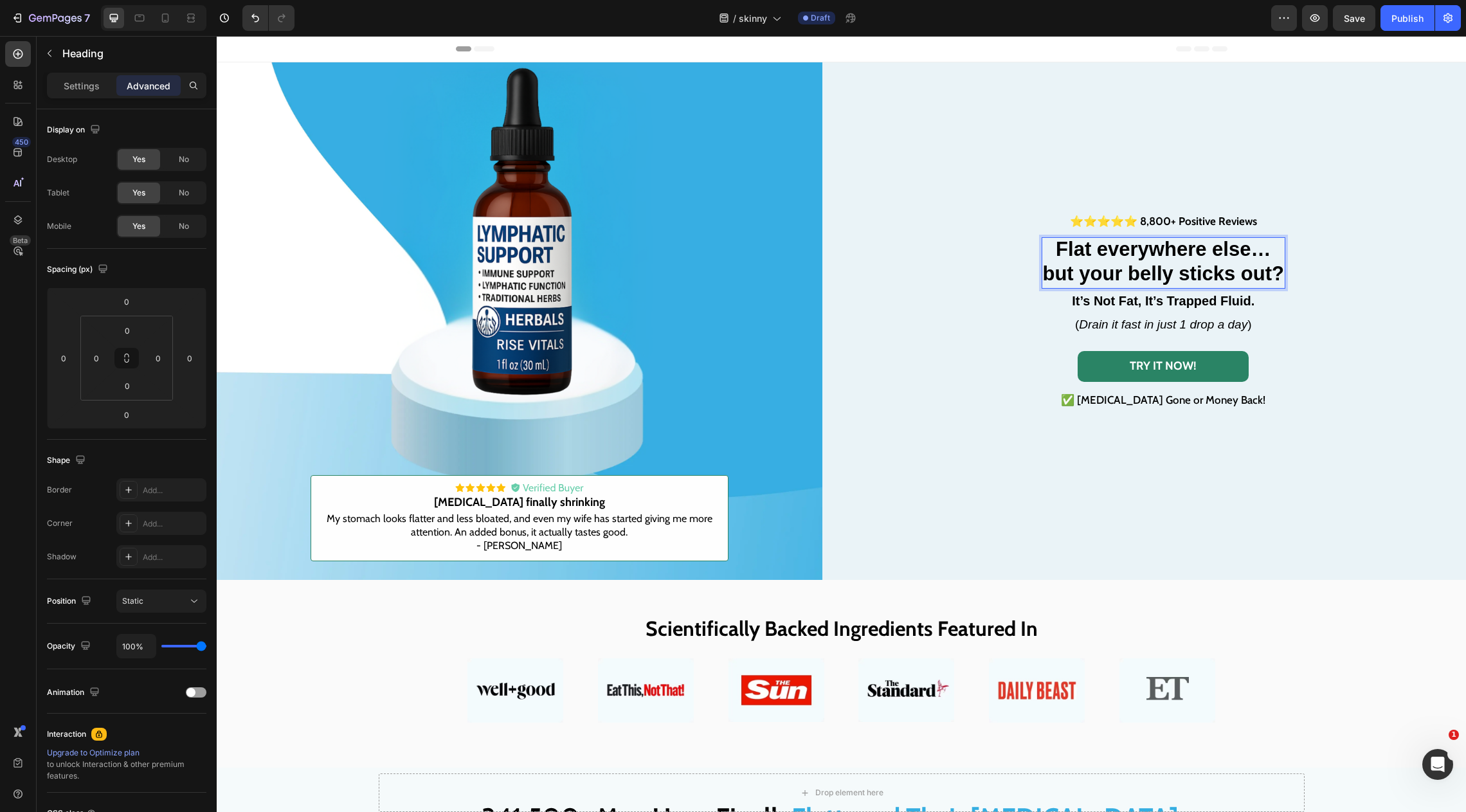
click at [1041, 287] on div "⭐⭐⭐⭐⭐ 8,800+ Positive Reviews Text Block Flat everywhere else… but your belly s…" at bounding box center [1165, 312] width 606 height 499
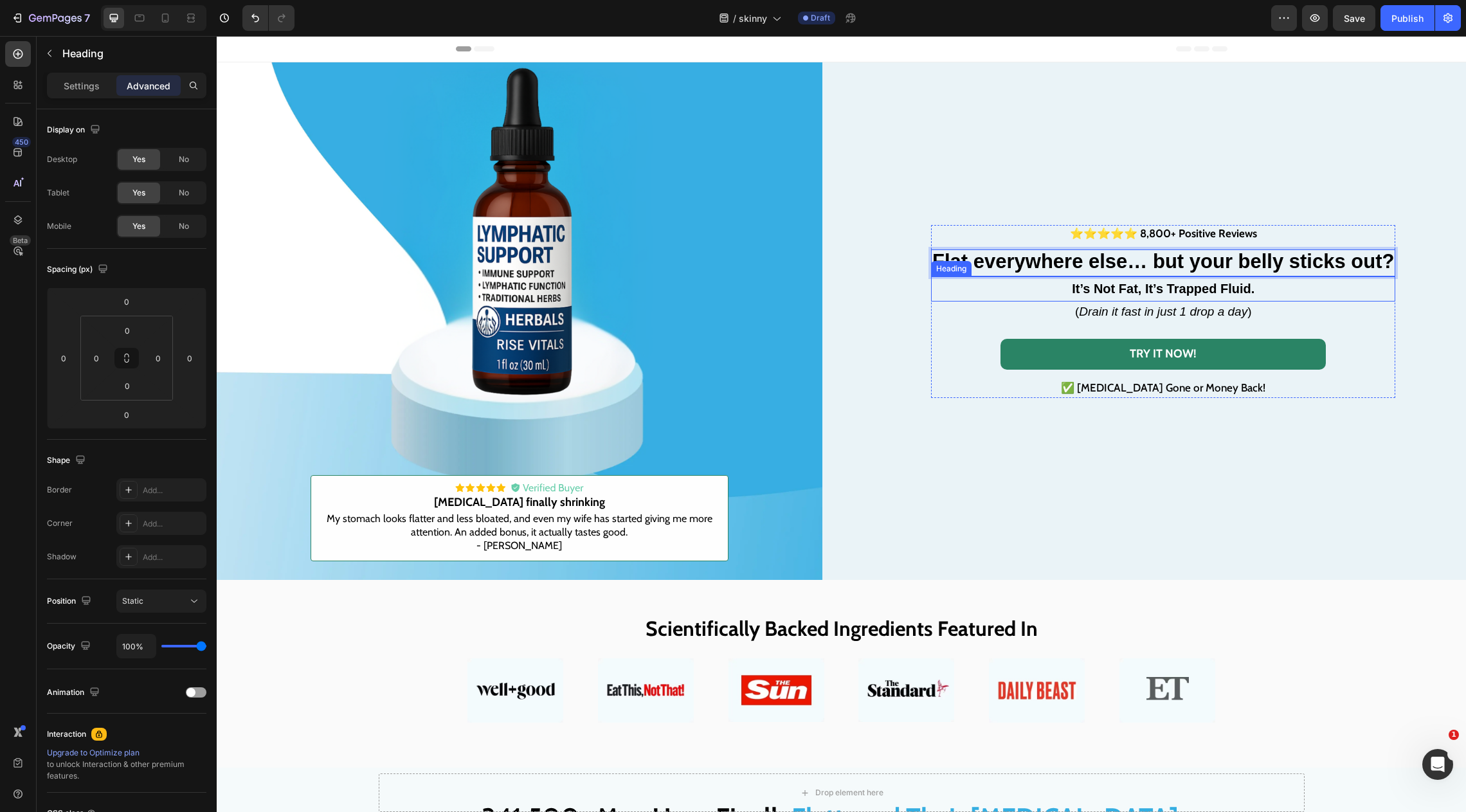
click at [1131, 290] on strong "It’s Not Fat, It’s Trapped Fluid." at bounding box center [1164, 289] width 183 height 15
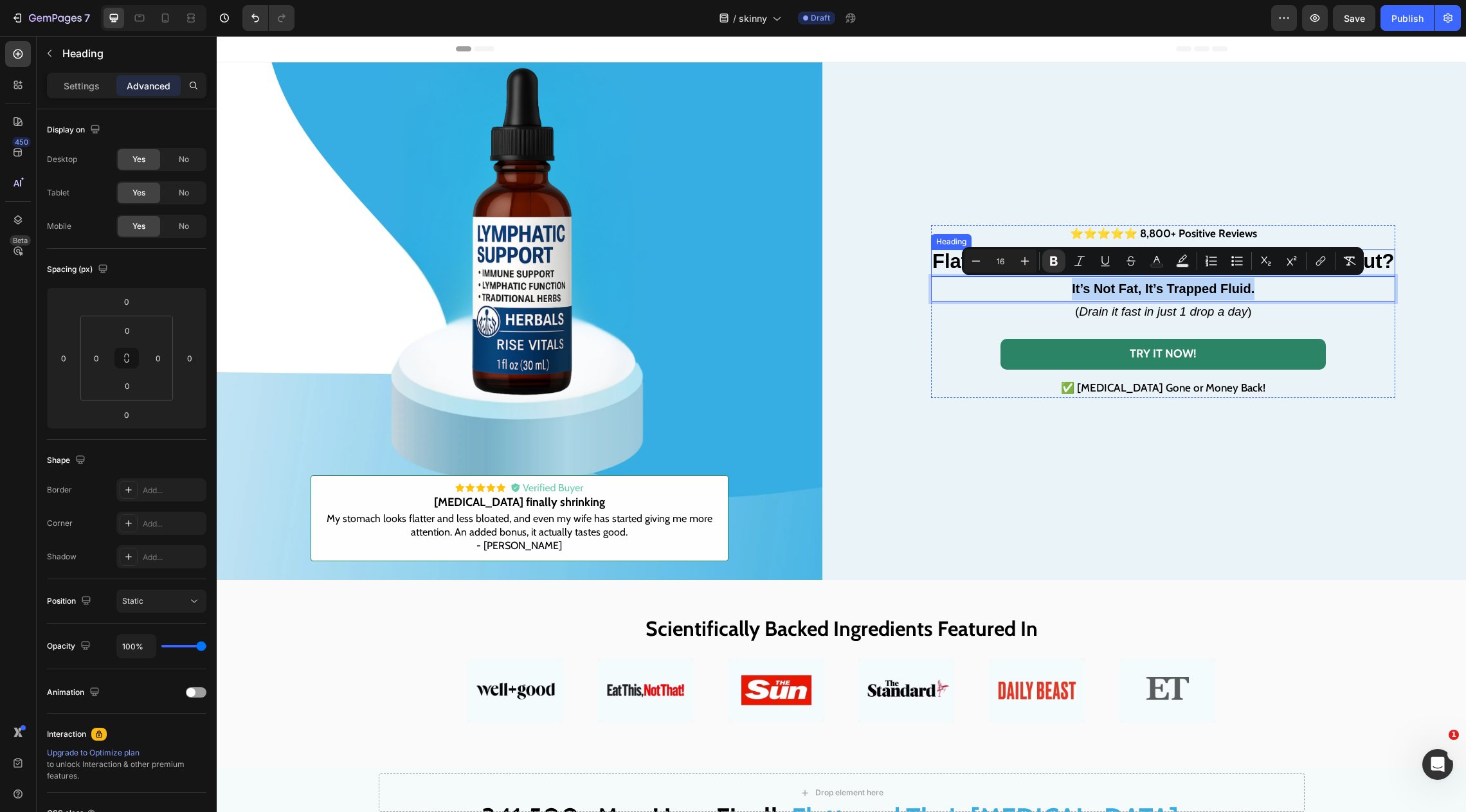
click at [1385, 262] on strong "Flat everywhere else… but your belly sticks out?" at bounding box center [1163, 261] width 462 height 22
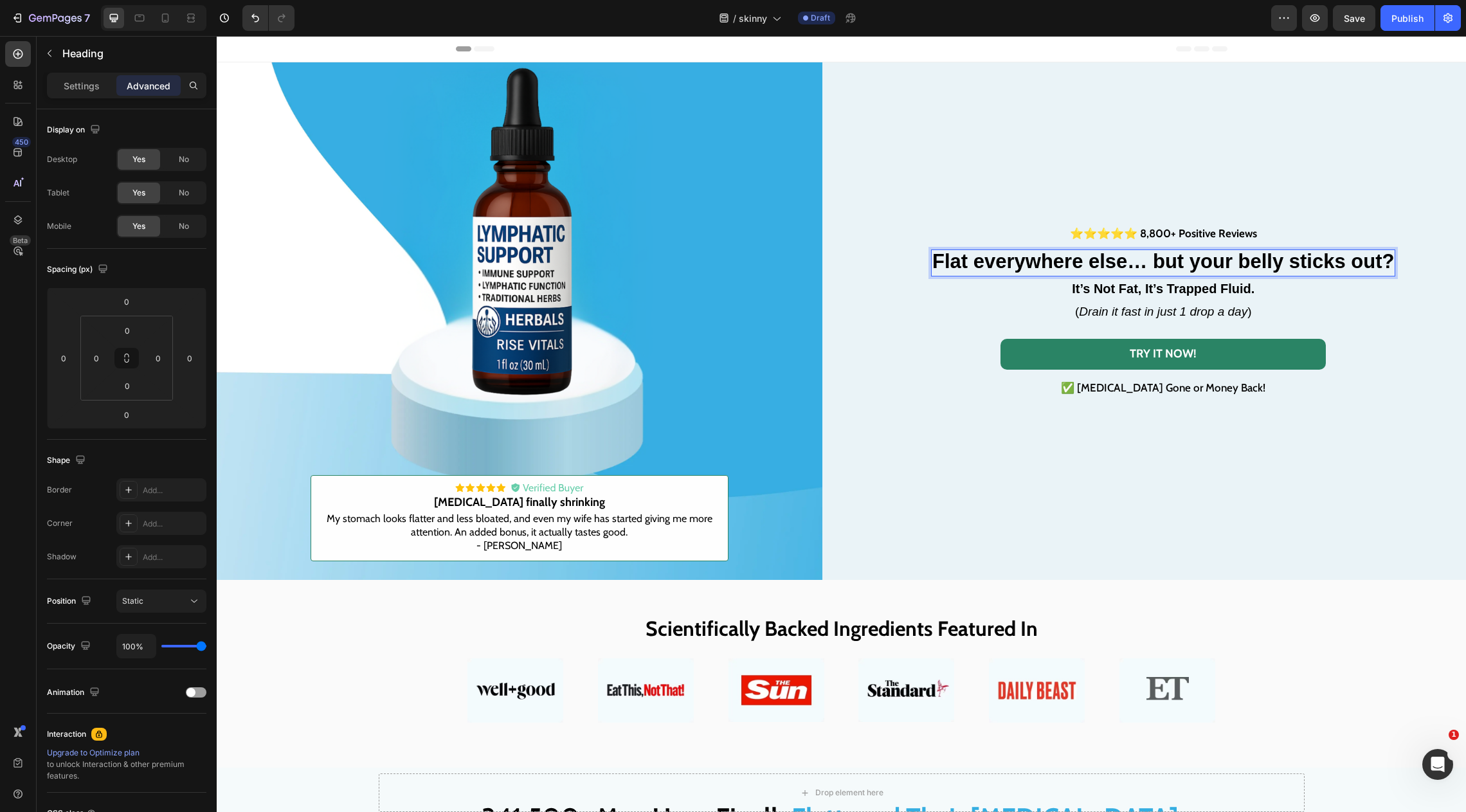
click at [1393, 262] on strong "Flat everywhere else… but your belly sticks out?" at bounding box center [1163, 261] width 462 height 22
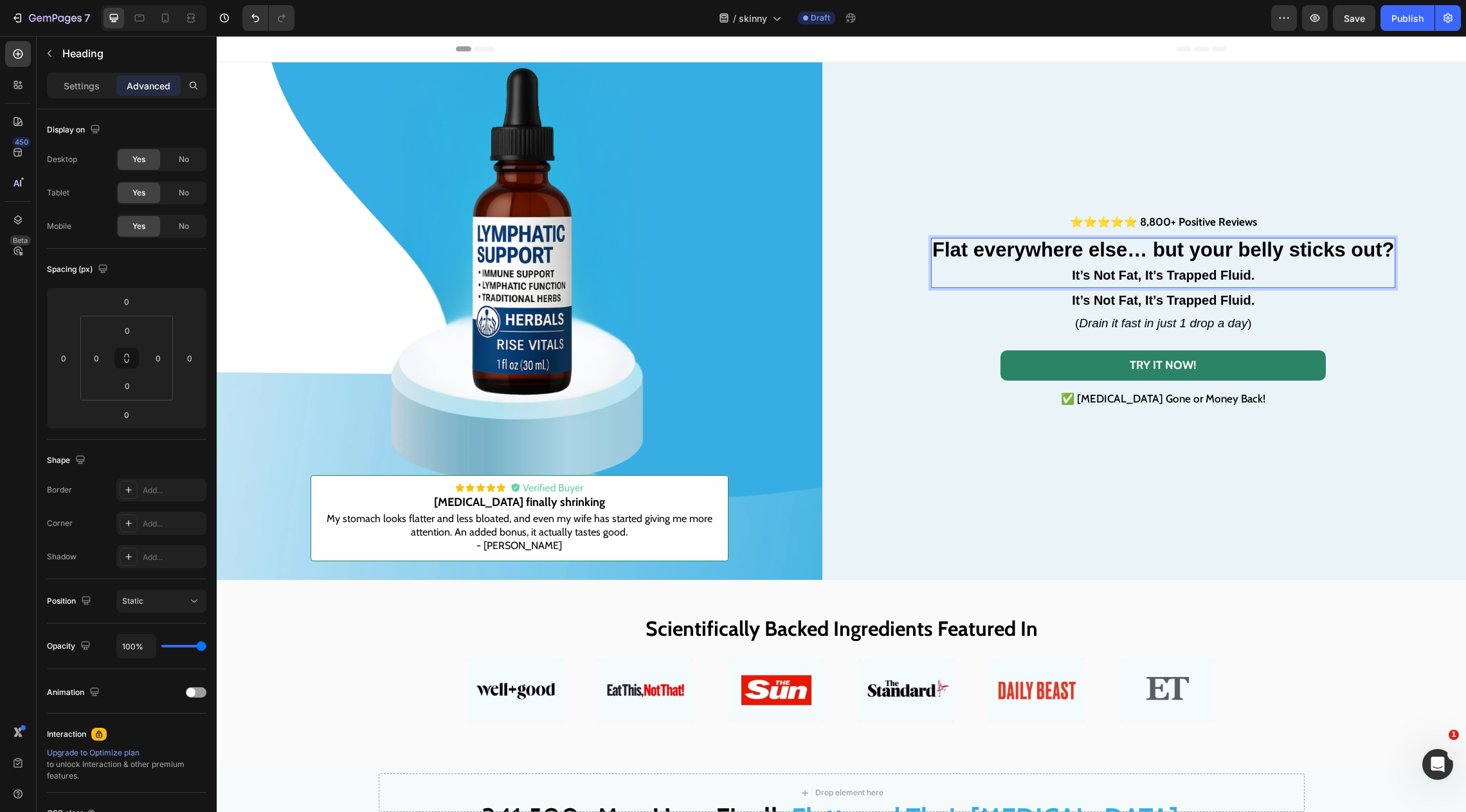
click at [1171, 268] on strong "It’s Not Fat, It’s Trapped Fluid." at bounding box center [1164, 275] width 183 height 15
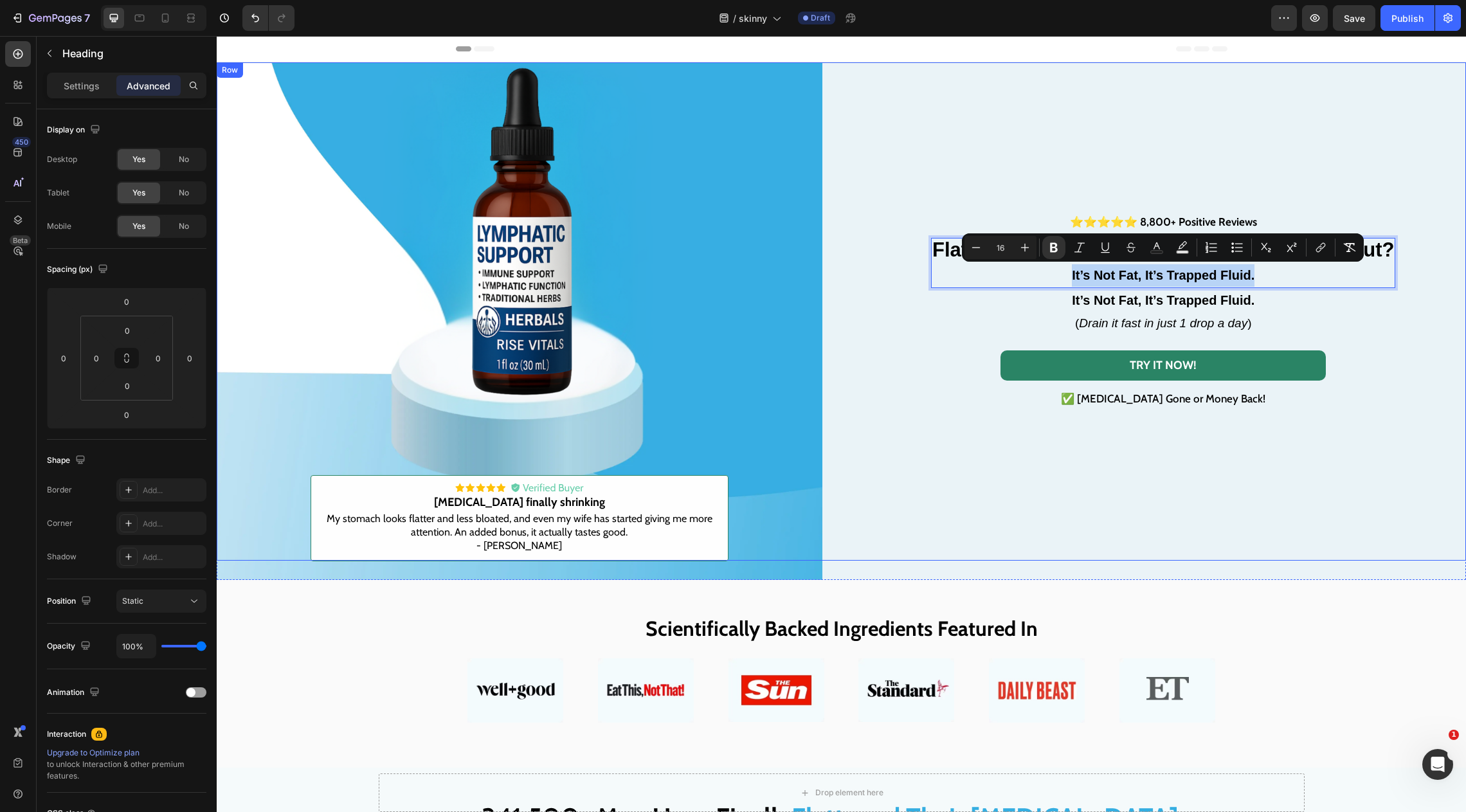
click at [928, 248] on div "⭐⭐⭐⭐⭐ 8,800+ Positive Reviews Text Block Flat everywhere else… but your belly s…" at bounding box center [1165, 312] width 606 height 499
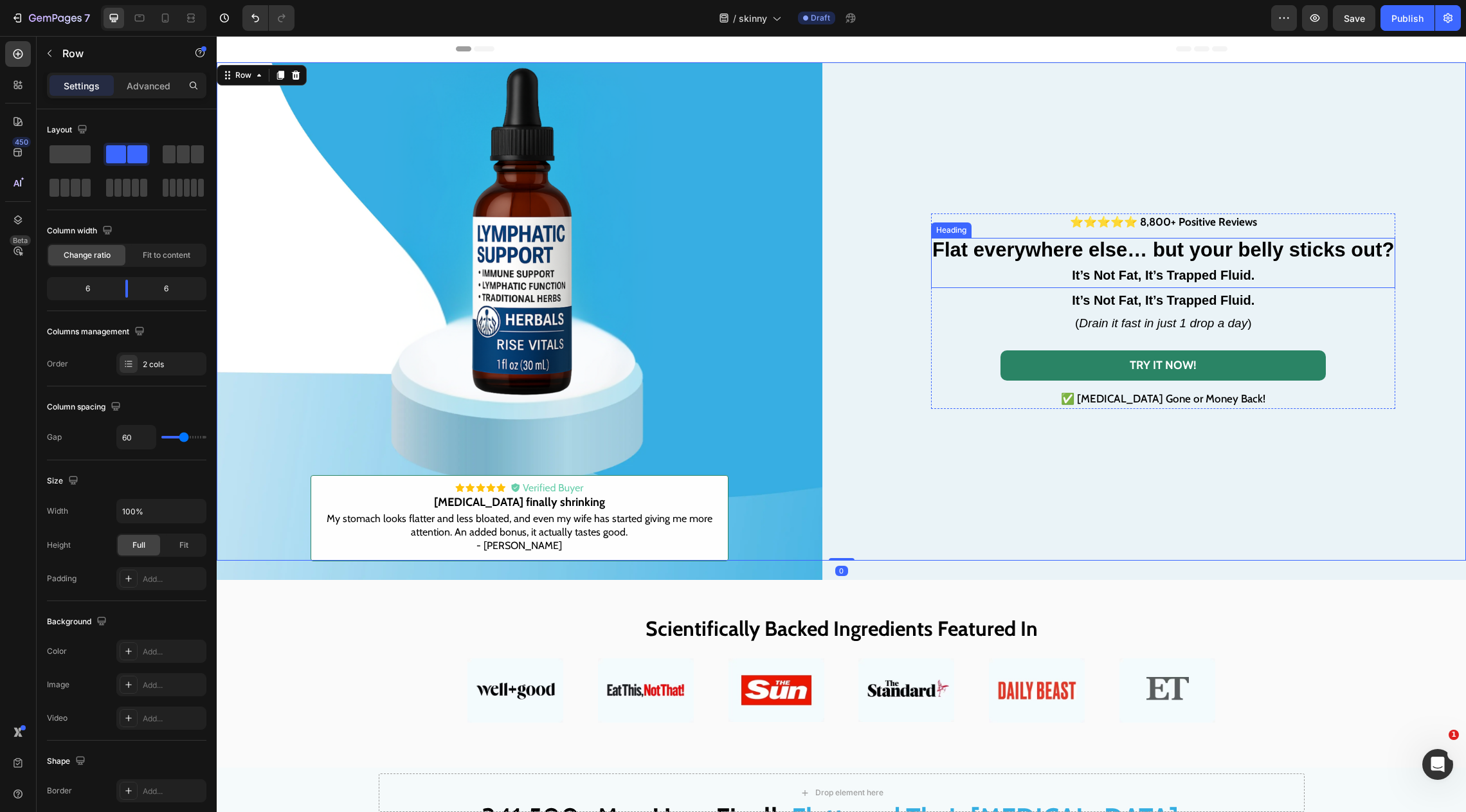
click at [961, 248] on strong "Flat everywhere else… but your belly sticks out?" at bounding box center [1163, 249] width 462 height 22
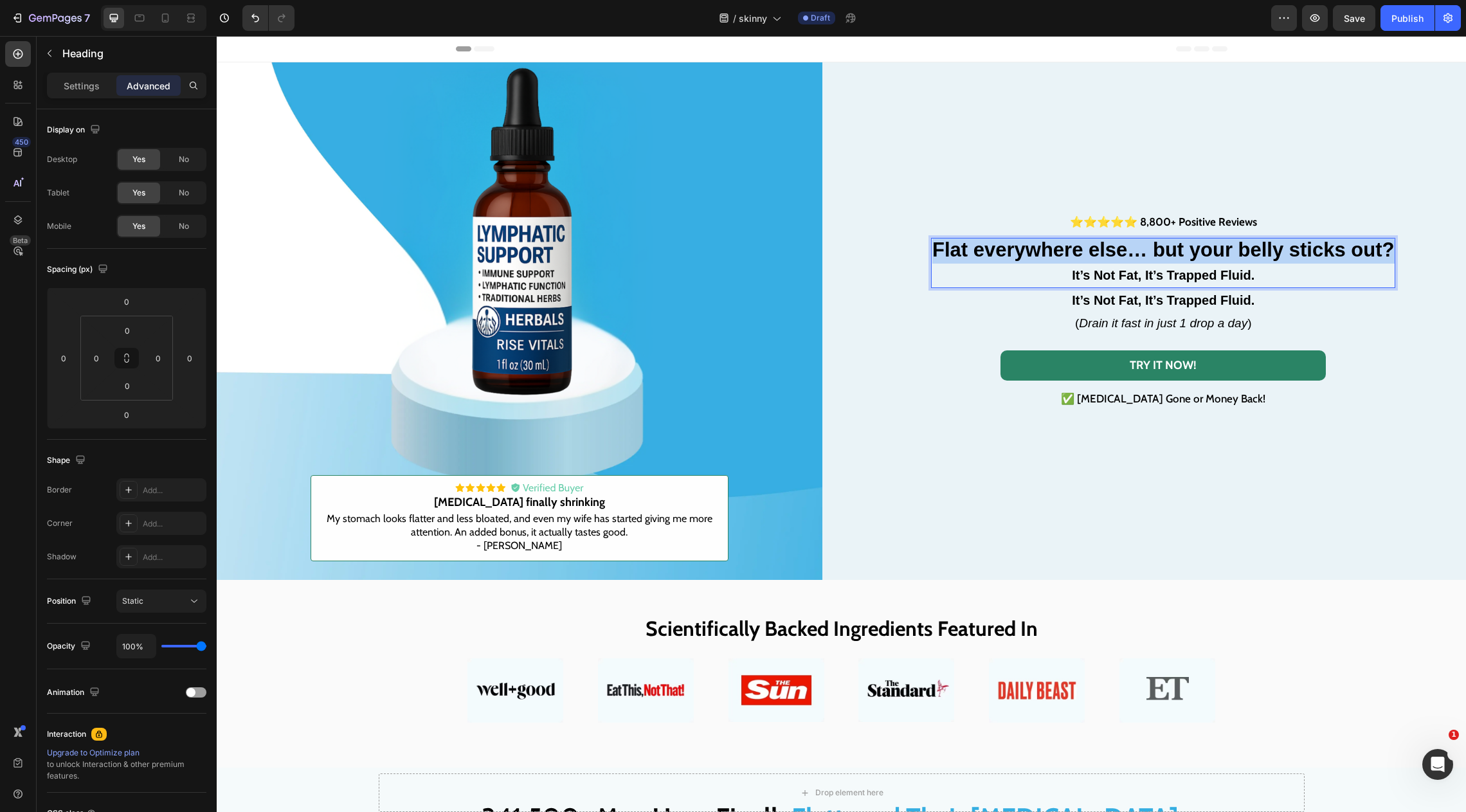
click at [961, 248] on strong "Flat everywhere else… but your belly sticks out?" at bounding box center [1163, 249] width 462 height 22
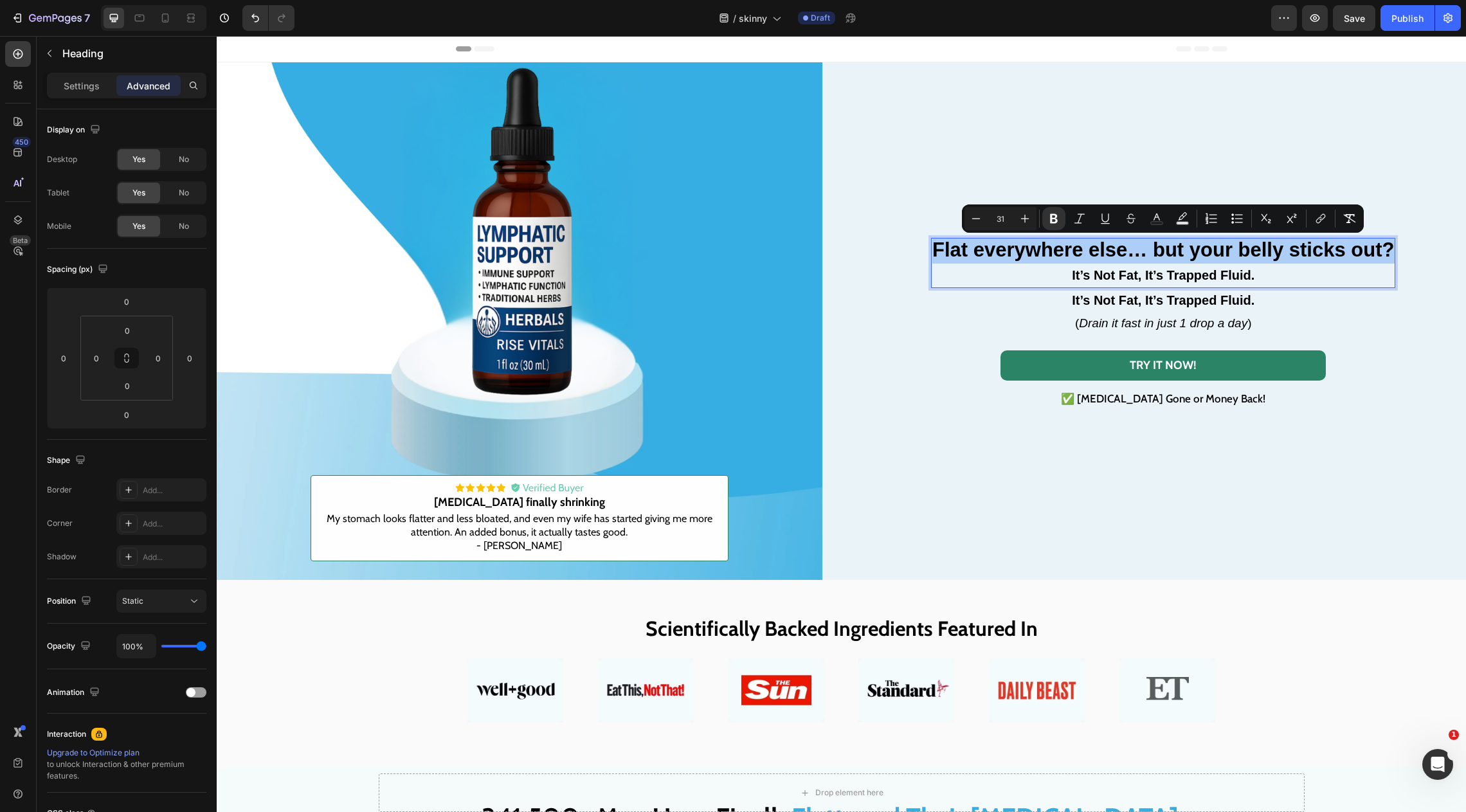
click at [1002, 220] on input "31" at bounding box center [1001, 219] width 26 height 15
click at [1023, 223] on icon "Editor contextual toolbar" at bounding box center [1025, 219] width 13 height 13
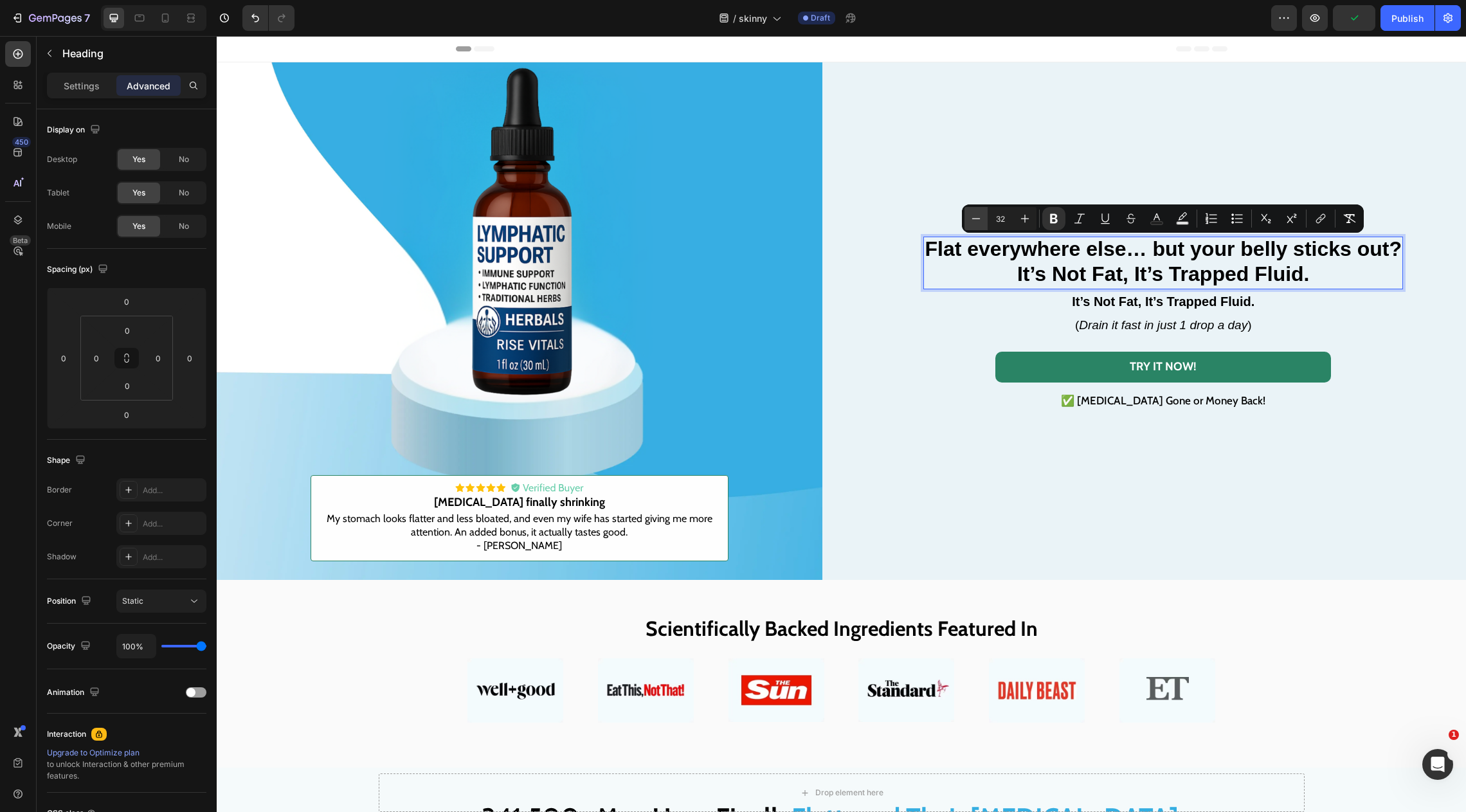
click at [982, 223] on icon "Editor contextual toolbar" at bounding box center [976, 219] width 13 height 13
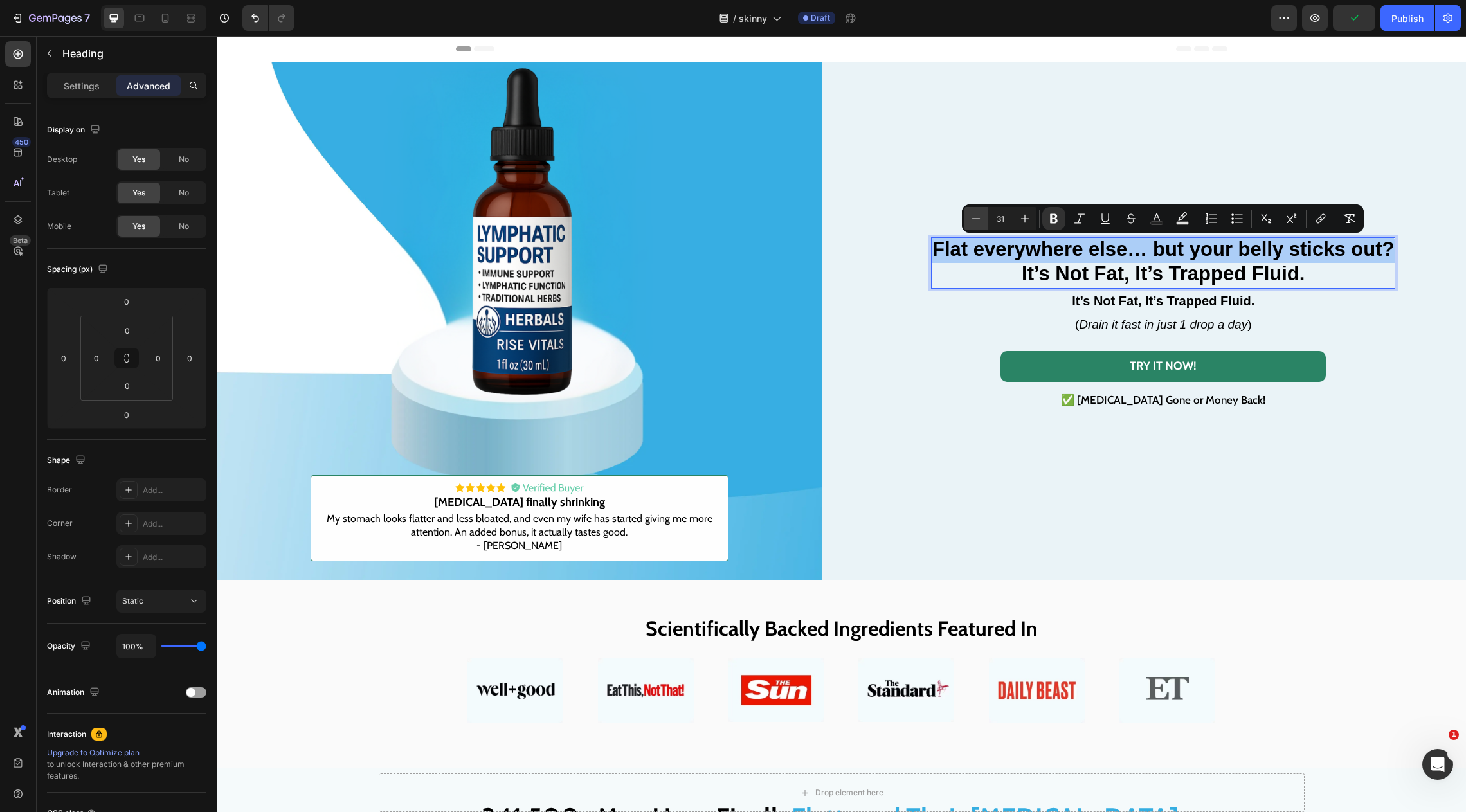
click at [981, 220] on icon "Editor contextual toolbar" at bounding box center [976, 219] width 13 height 13
type input "30"
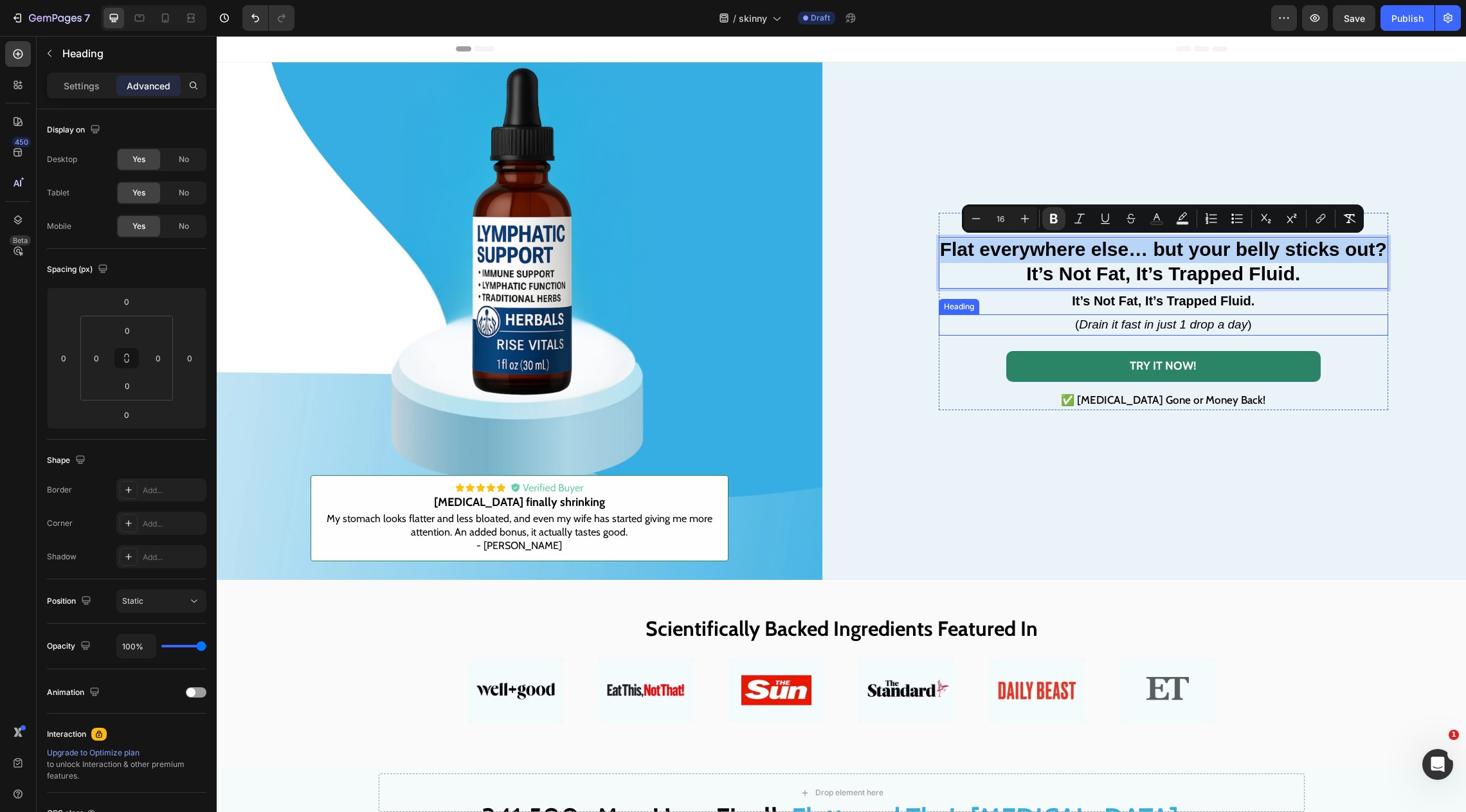
click at [989, 328] on p "⁠⁠⁠⁠⁠⁠⁠ ( Drain it fast in just 1 drop a day )" at bounding box center [1163, 325] width 447 height 20
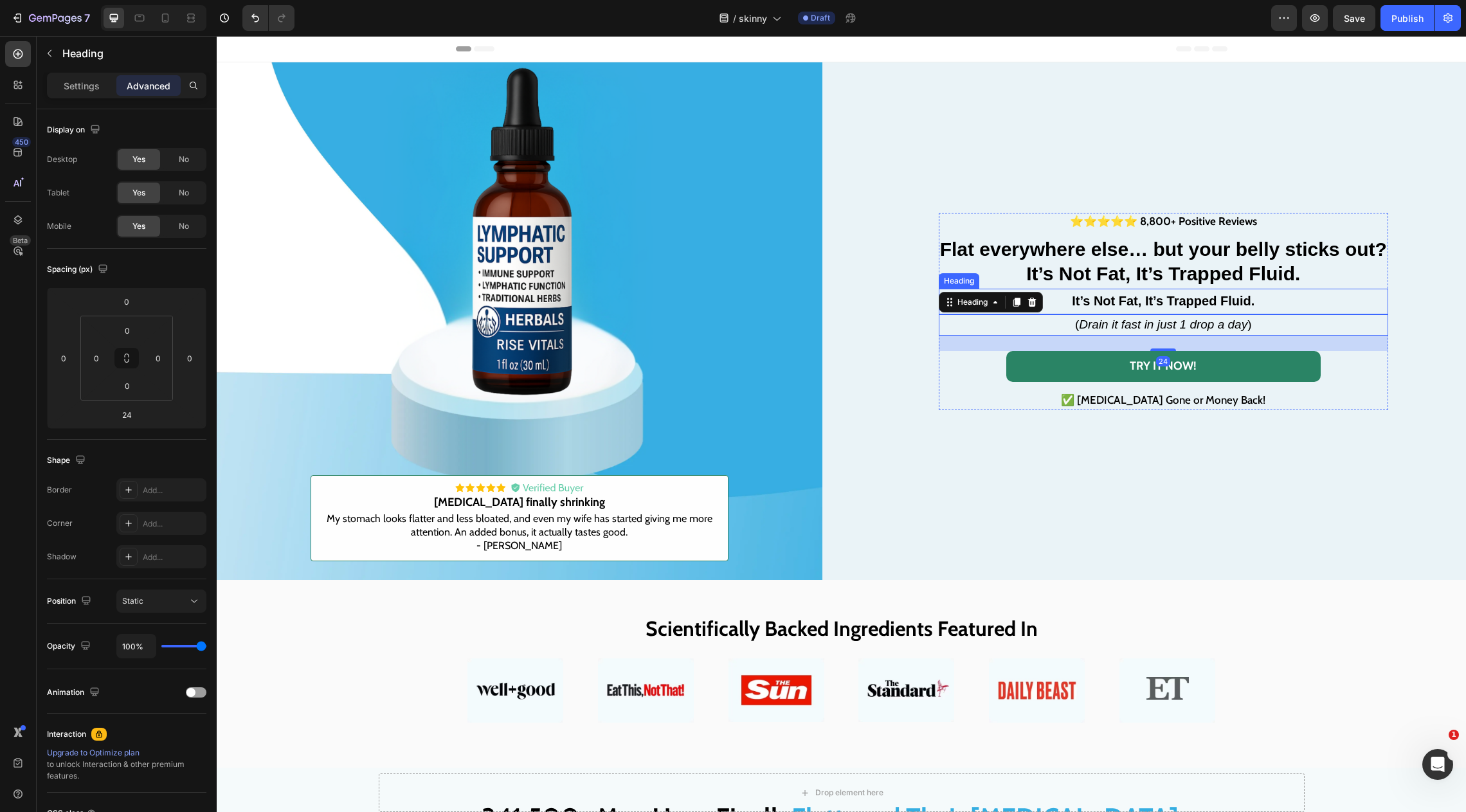
click at [1112, 300] on strong "It’s Not Fat, It’s Trapped Fluid." at bounding box center [1164, 301] width 183 height 15
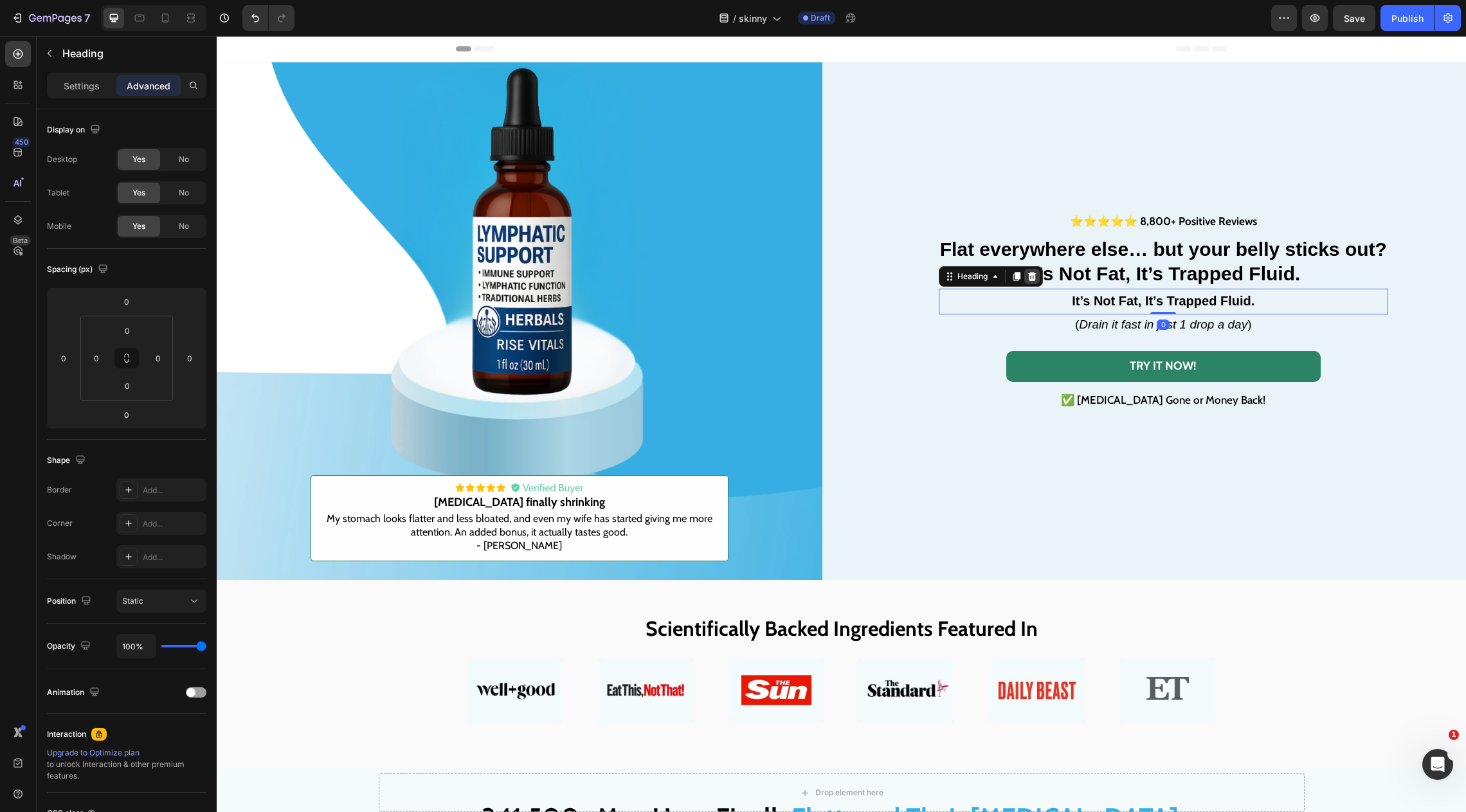
click at [1035, 272] on icon at bounding box center [1032, 277] width 10 height 10
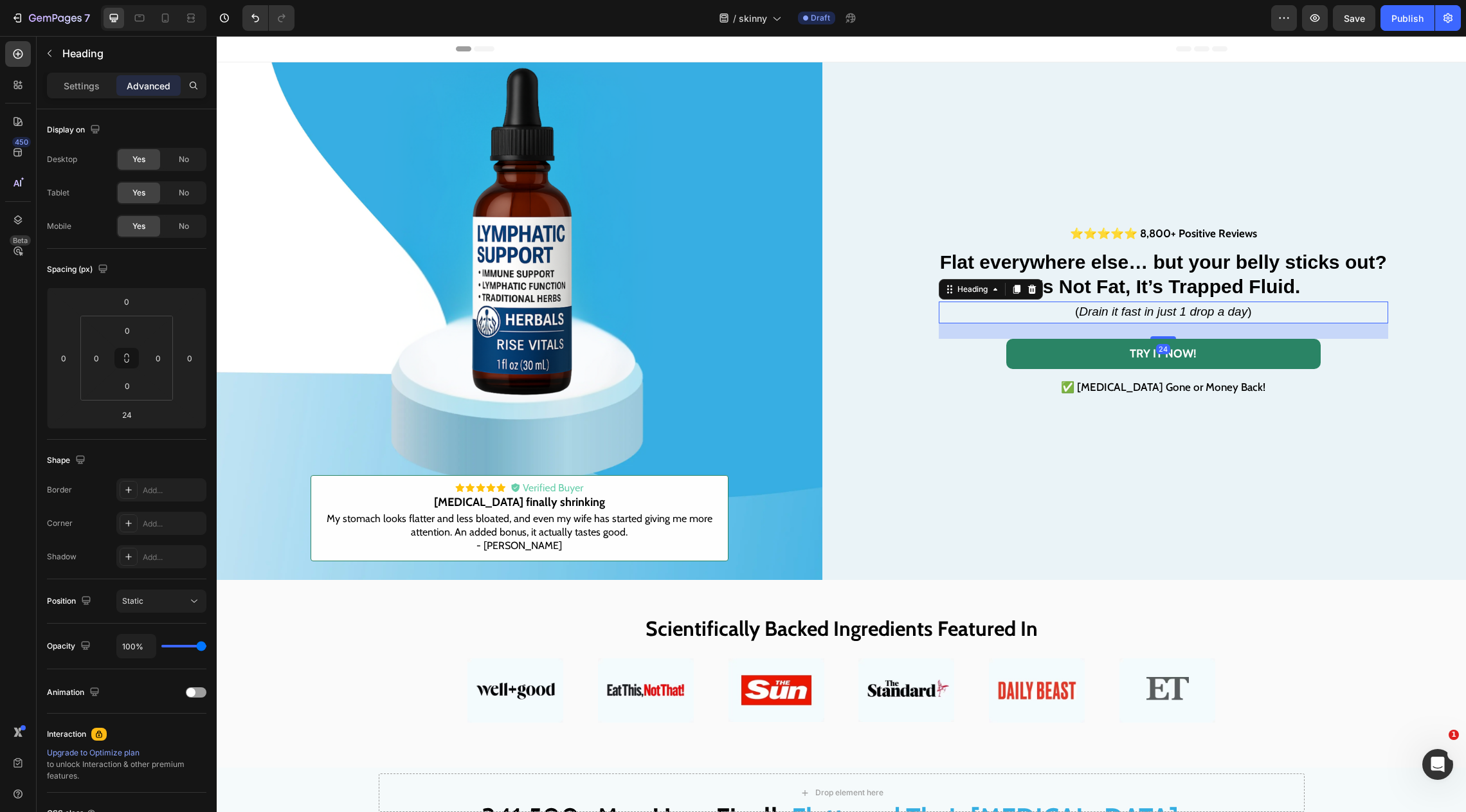
click at [1208, 307] on icon "Drain it fast in just 1 drop a day" at bounding box center [1163, 312] width 168 height 14
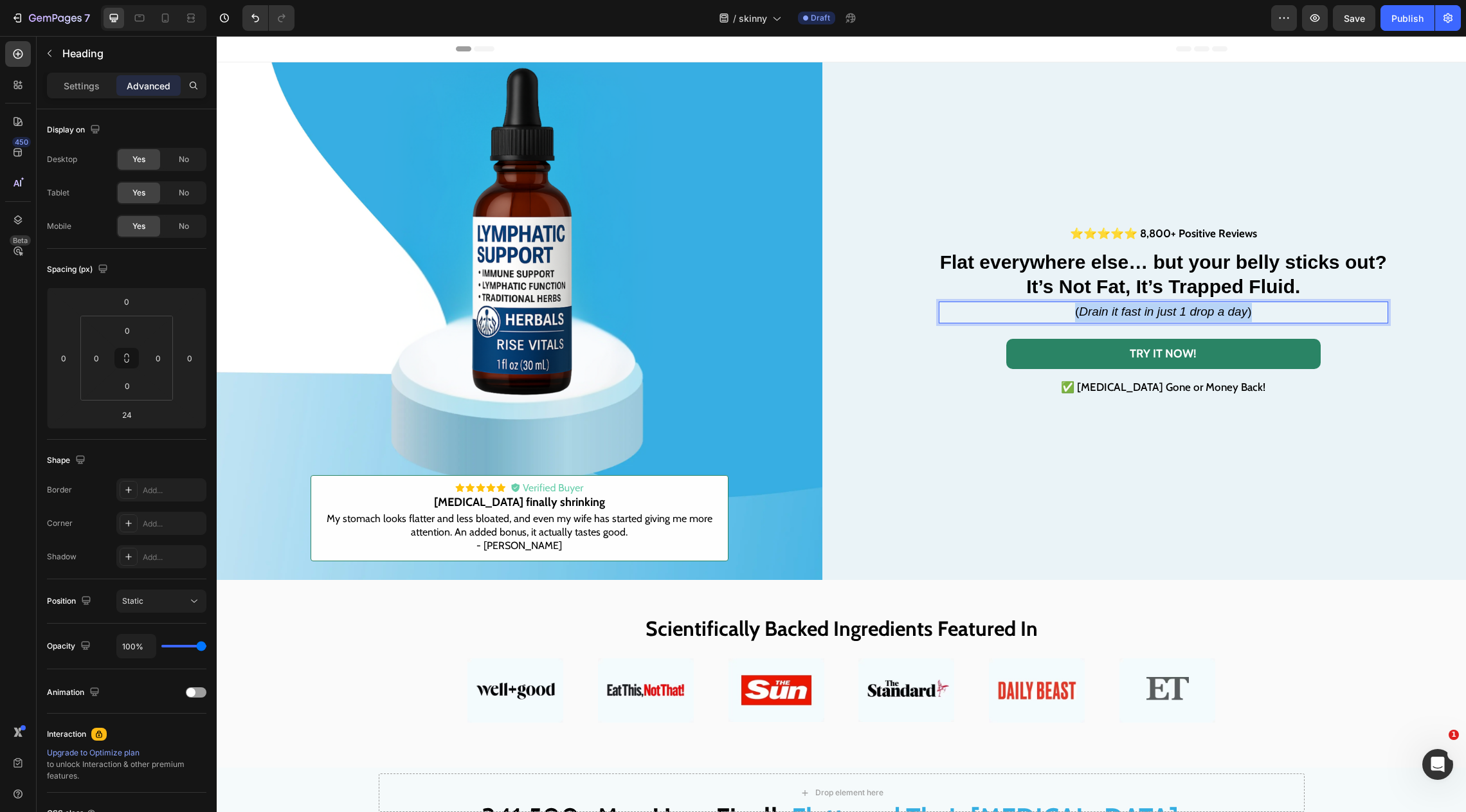
click at [1208, 307] on icon "Drain it fast in just 1 drop a day" at bounding box center [1163, 312] width 168 height 14
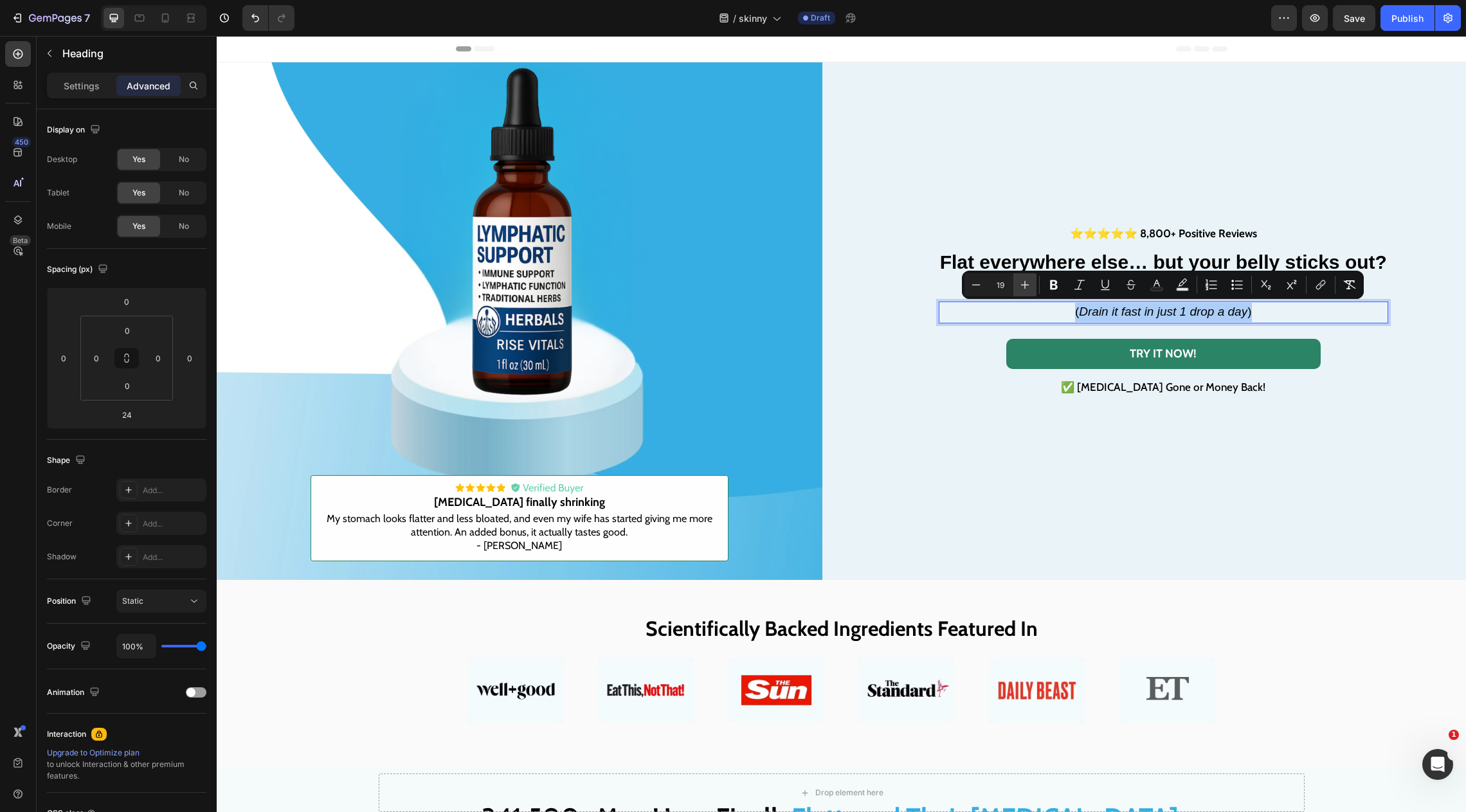
click at [1029, 289] on icon "Editor contextual toolbar" at bounding box center [1025, 284] width 13 height 13
type input "21"
click at [943, 226] on p "⭐⭐⭐⭐⭐ 8,800+ Positive Reviews" at bounding box center [1163, 233] width 447 height 15
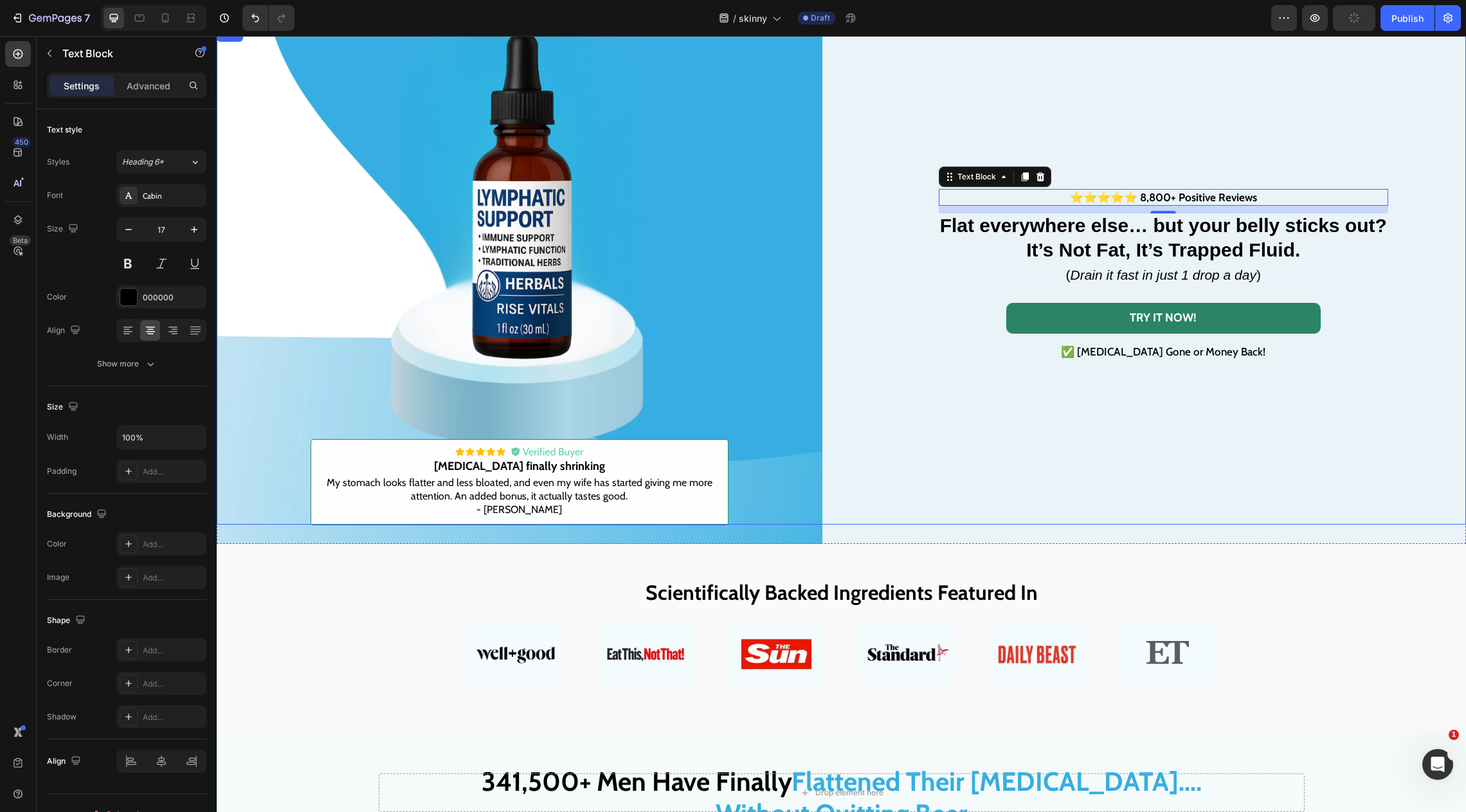
scroll to position [39, 0]
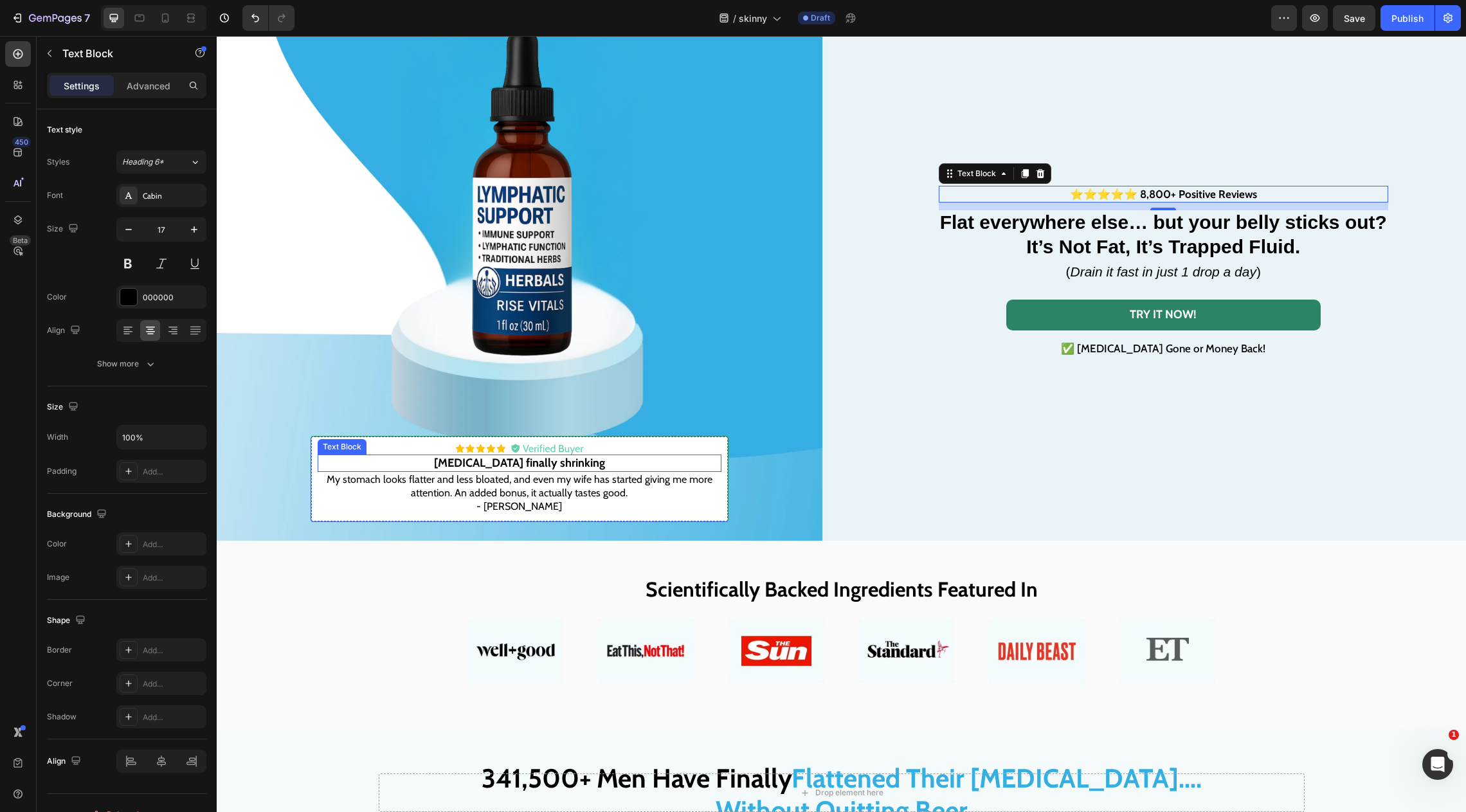
click at [528, 468] on div "Beer belly finally shrinking Text Block" at bounding box center [519, 464] width 404 height 17
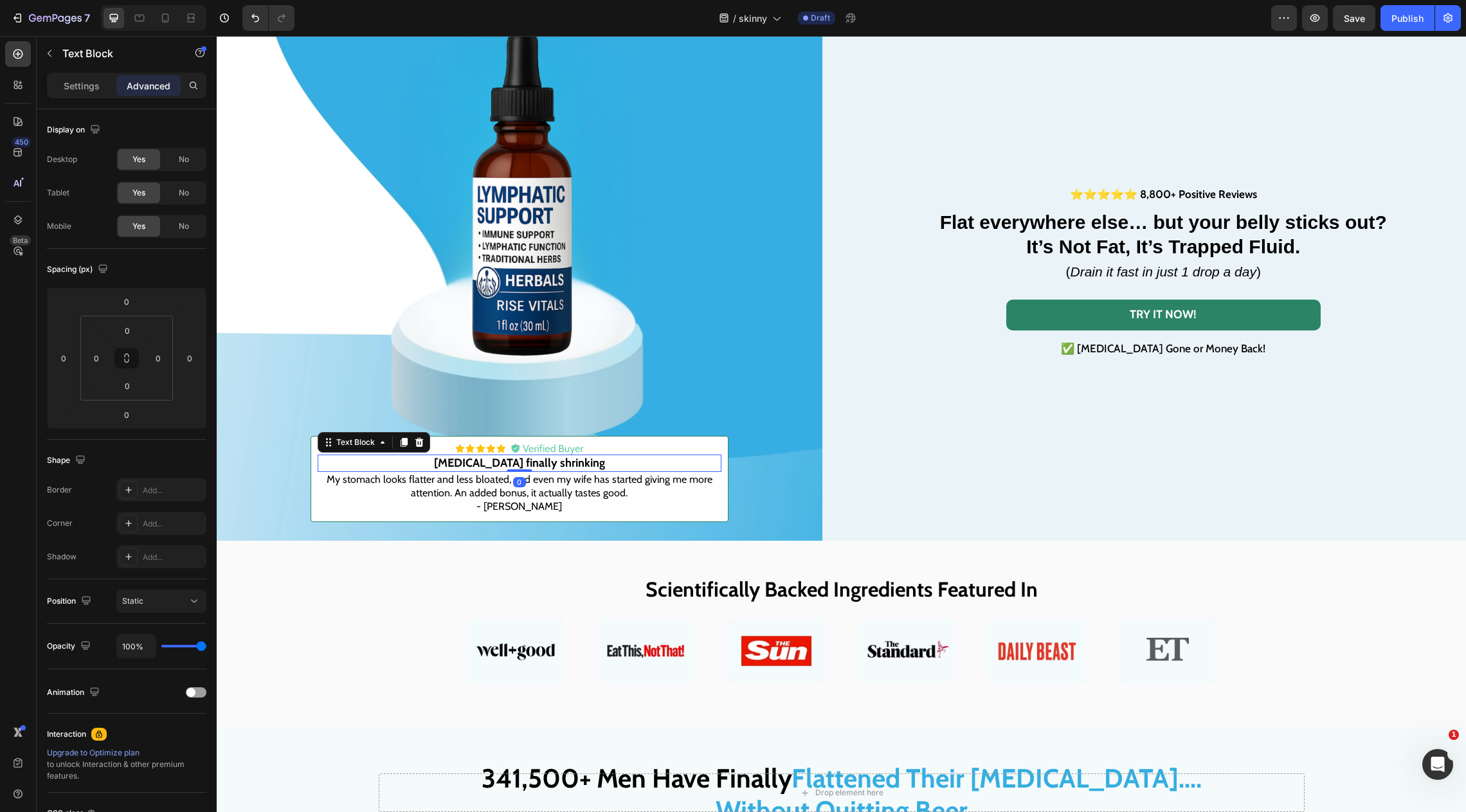
click at [540, 465] on strong "Beer belly finally shrinking" at bounding box center [519, 463] width 171 height 15
click at [546, 465] on strong "Beer belly finally shrinking" at bounding box center [519, 463] width 171 height 15
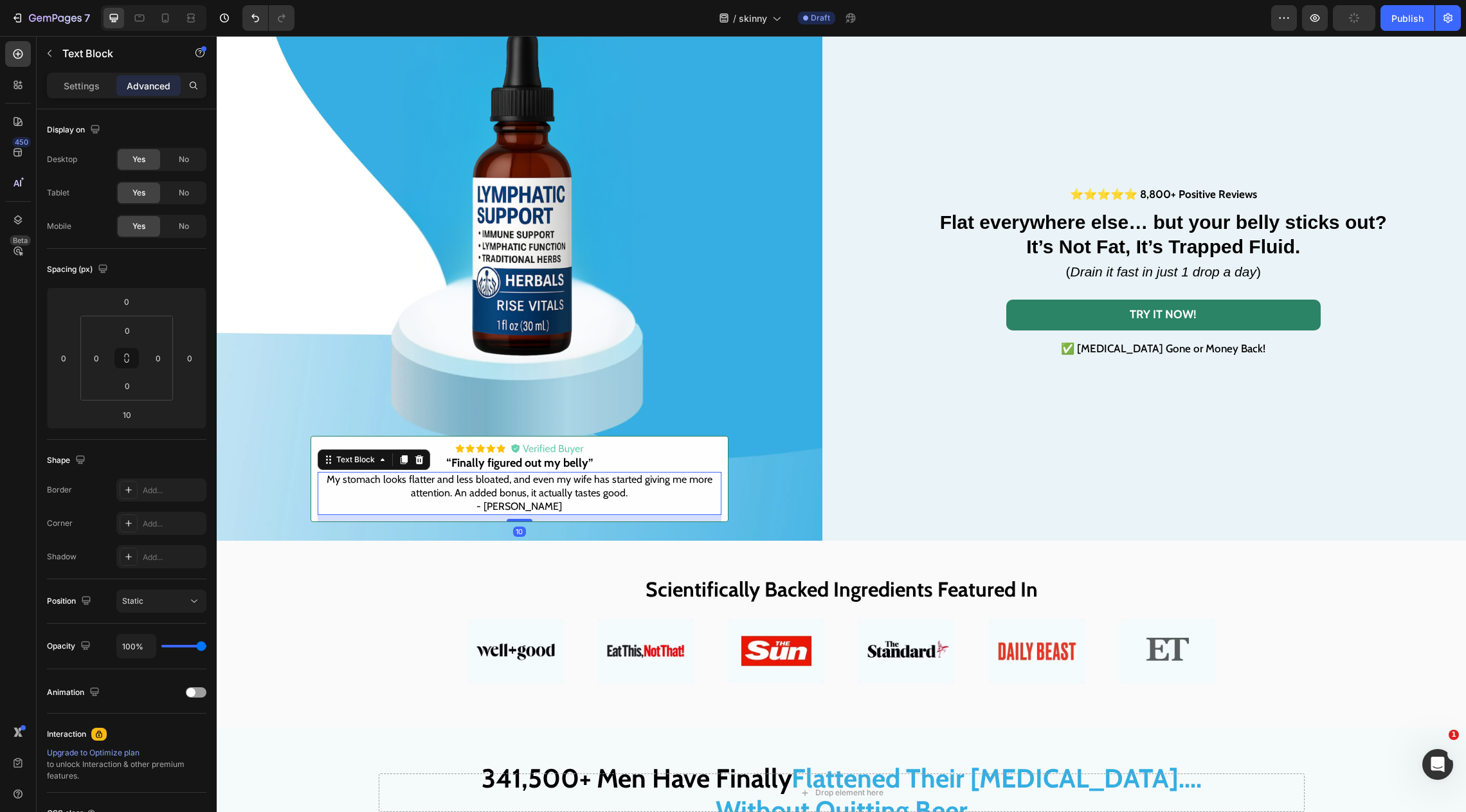
click at [543, 494] on span "My stomach looks flatter and less bloated, and even my wife has started giving …" at bounding box center [520, 486] width 386 height 26
click at [661, 507] on p "- [PERSON_NAME]" at bounding box center [520, 507] width 401 height 14
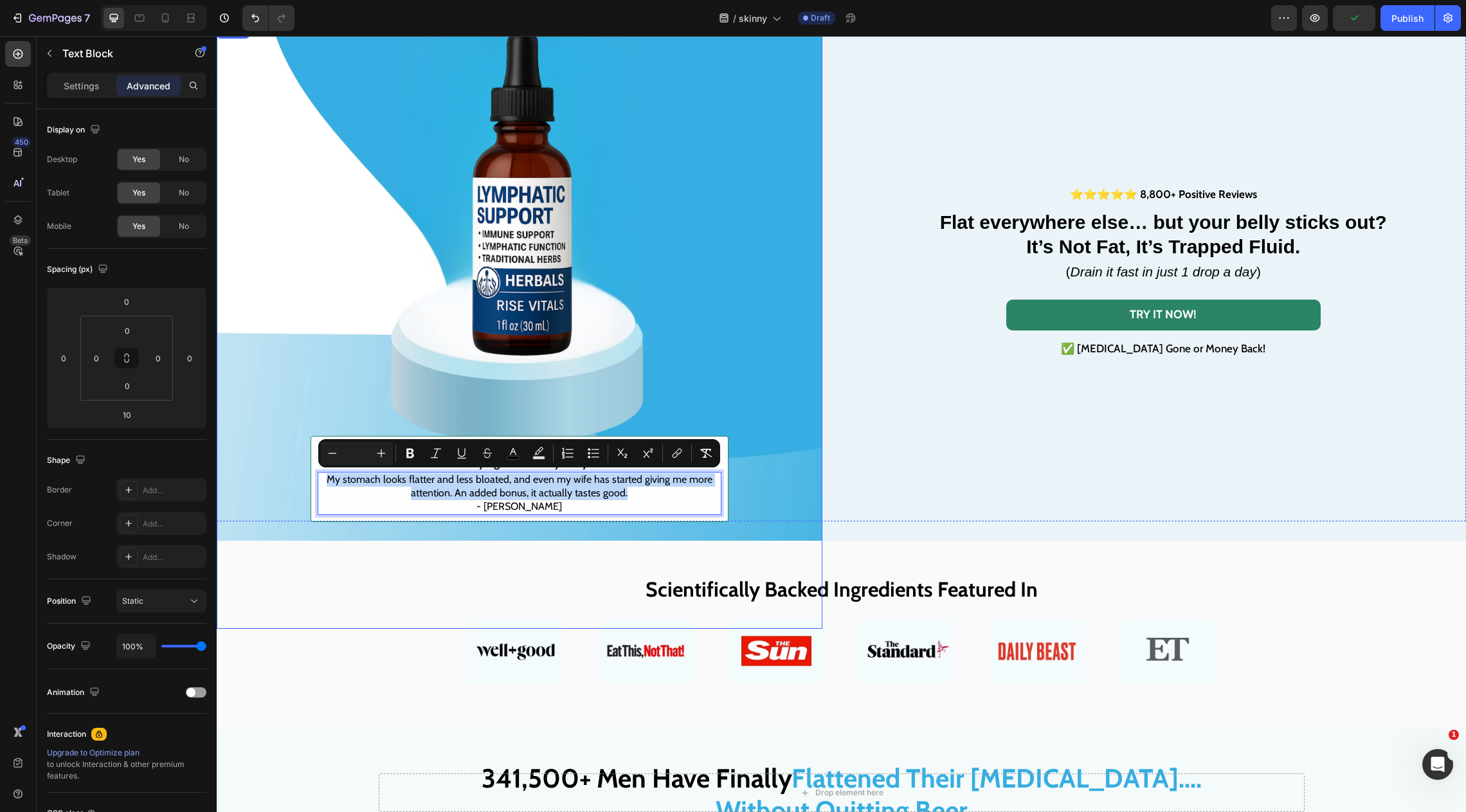
drag, startPoint x: 632, startPoint y: 488, endPoint x: 304, endPoint y: 480, distance: 328.1
click at [304, 480] on div "Image Image “Finally figured out my belly” Text Block My stomach looks flatter …" at bounding box center [520, 272] width 606 height 499
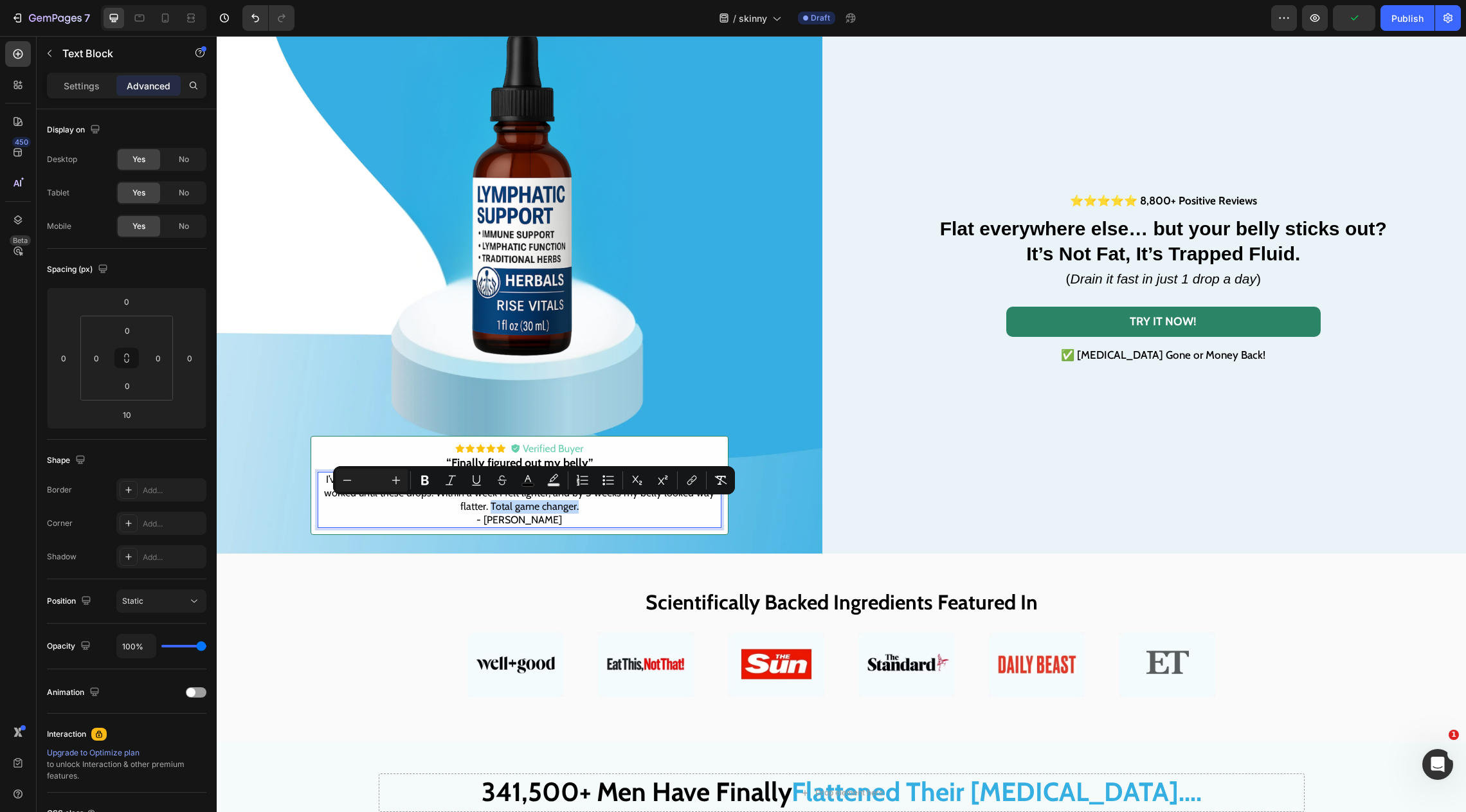
drag, startPoint x: 599, startPoint y: 505, endPoint x: 492, endPoint y: 509, distance: 107.1
click at [492, 509] on p "I’ve always been skinny, but my stomach stuck out like I was 5 months pregnant.…" at bounding box center [520, 493] width 401 height 40
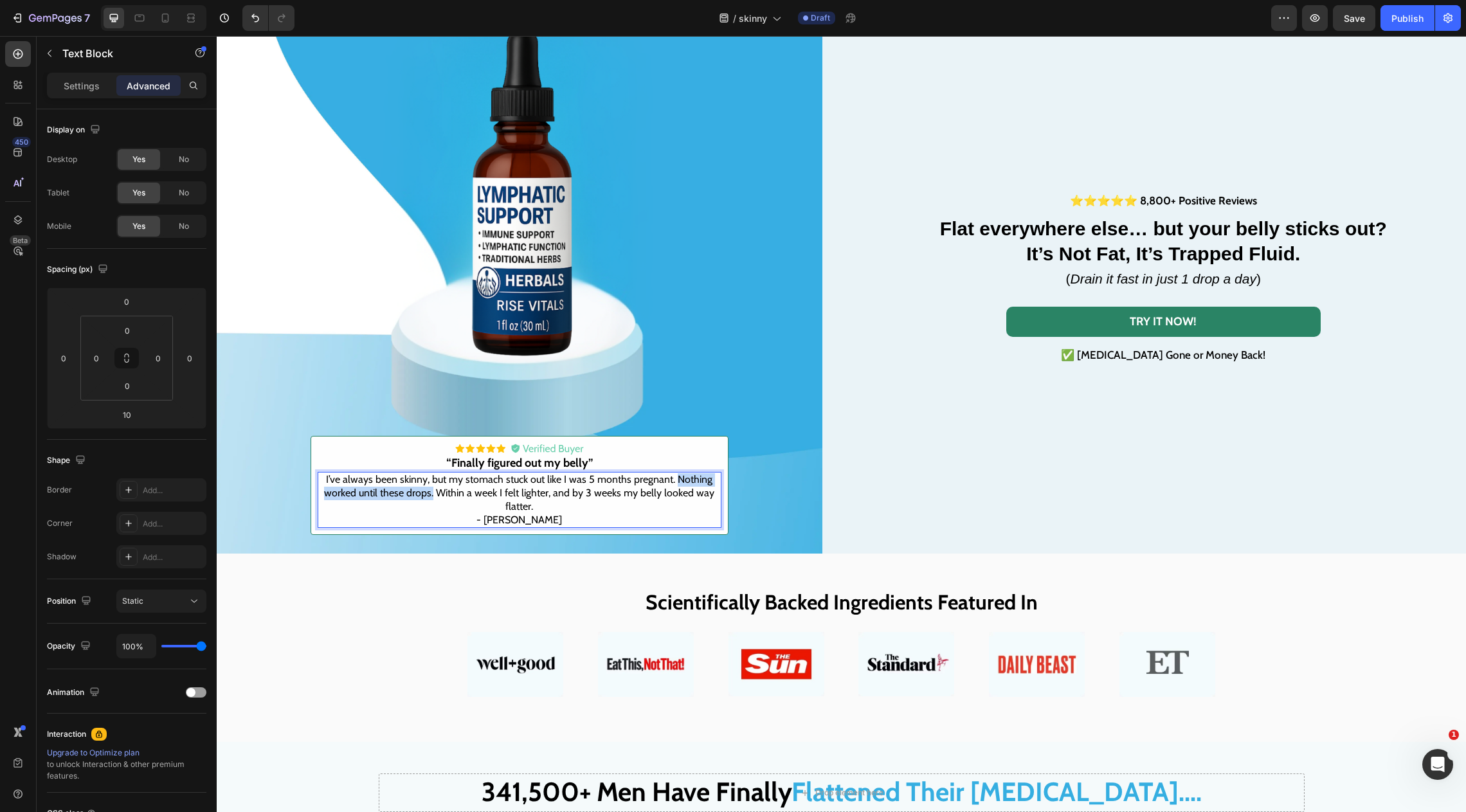
drag, startPoint x: 675, startPoint y: 481, endPoint x: 437, endPoint y: 494, distance: 238.4
click at [437, 494] on span "I’ve always been skinny, but my stomach stuck out like I was 5 months pregnant.…" at bounding box center [519, 493] width 390 height 39
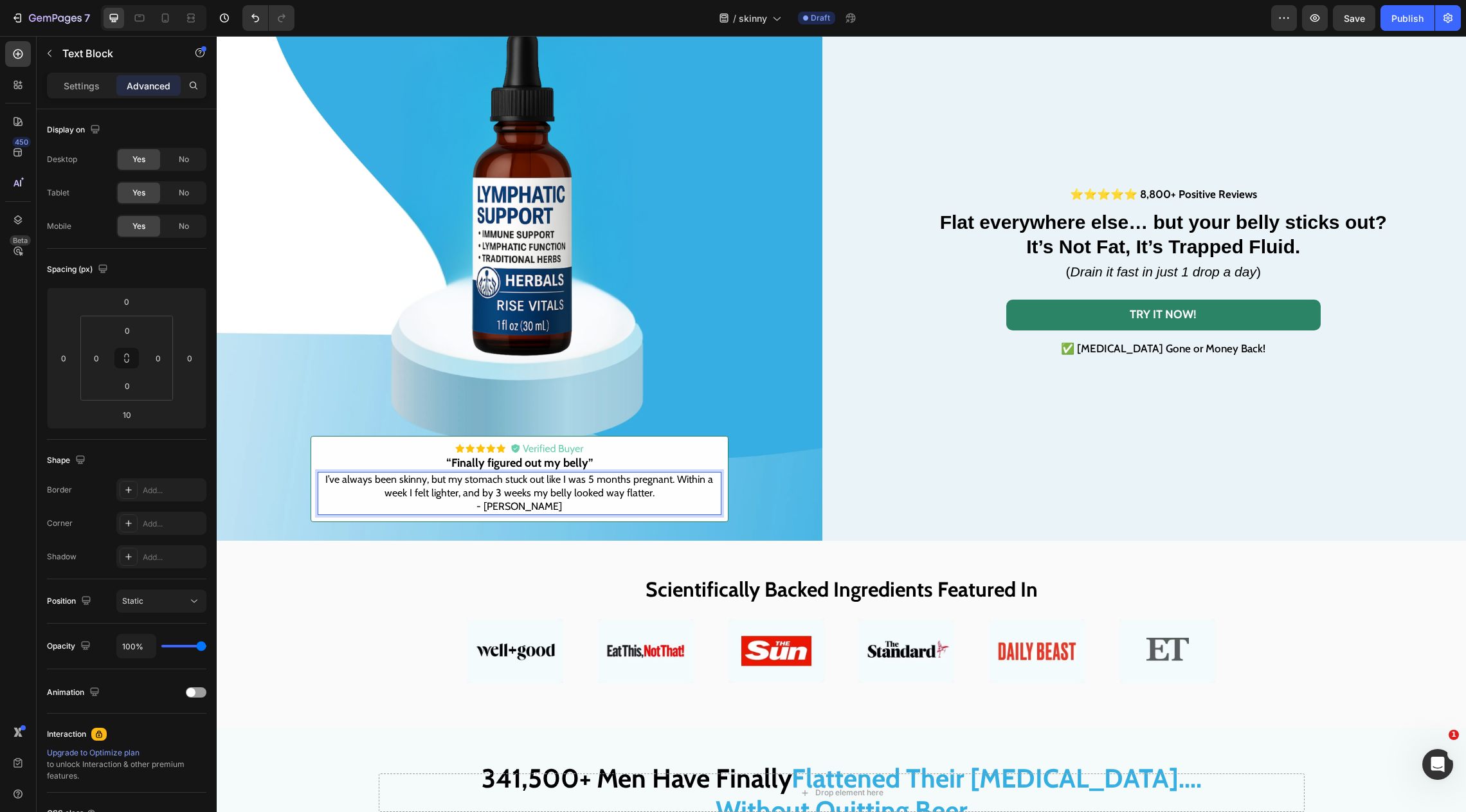
click at [635, 499] on span "I’ve always been skinny, but my stomach stuck out like I was 5 months pregnant.…" at bounding box center [519, 486] width 388 height 26
click at [602, 548] on div "Scientifically Backed Ingredients Featured In Heading Image Image Image Image I…" at bounding box center [841, 634] width 1249 height 188
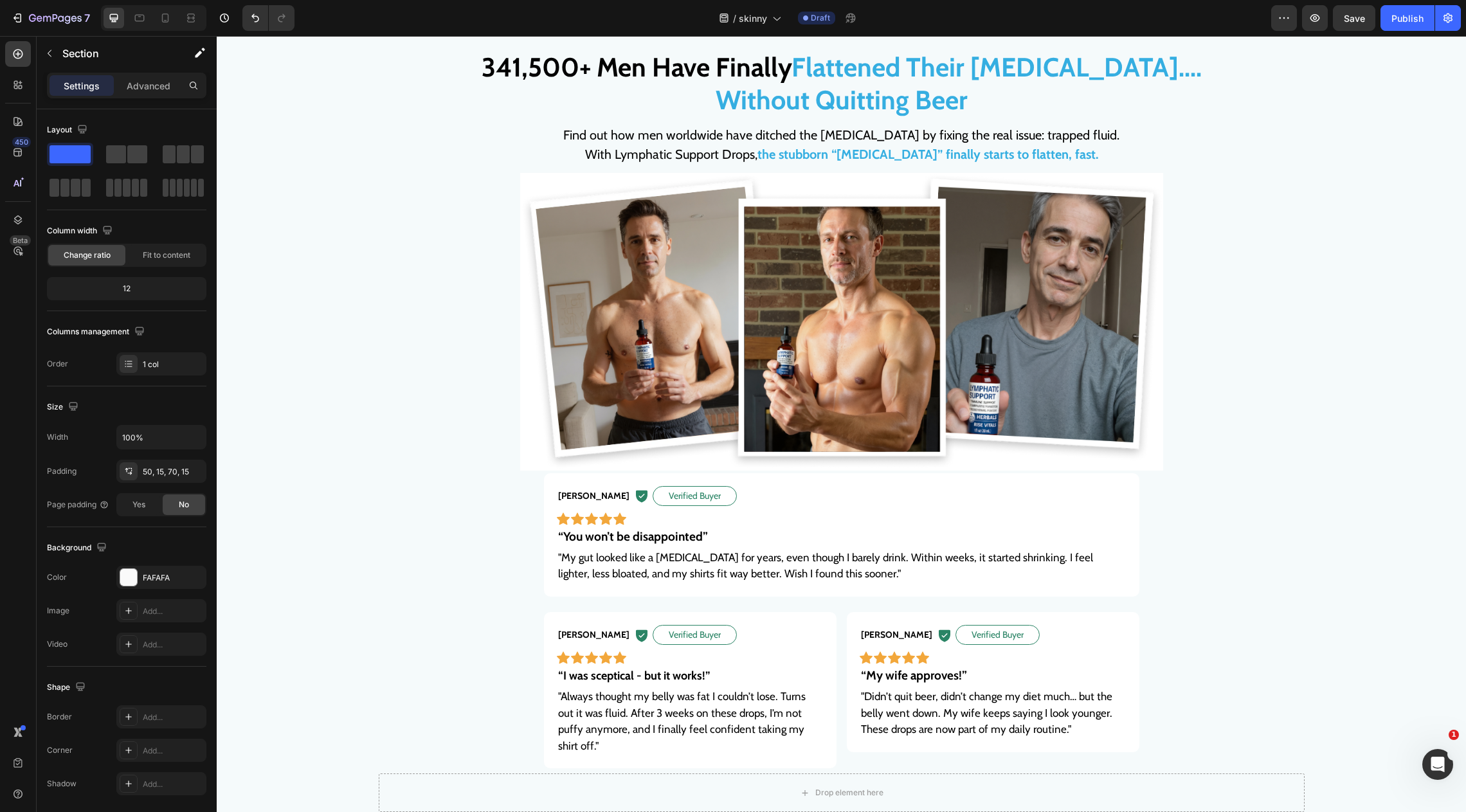
scroll to position [749, 0]
click at [1144, 77] on strong "Flattened Their Beer Belly...." at bounding box center [996, 68] width 411 height 32
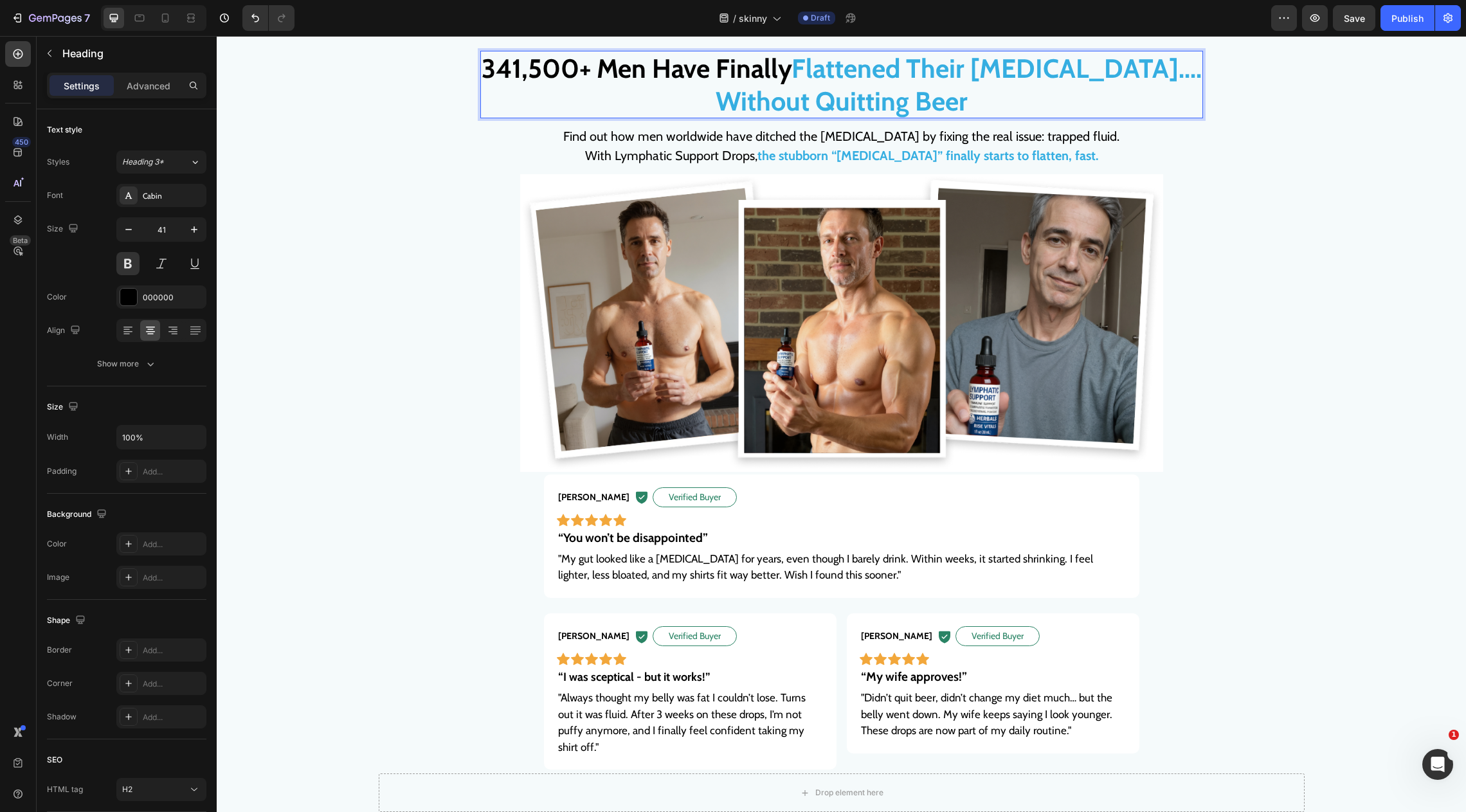
click at [1137, 75] on strong "Flattened Their Beer Belly...." at bounding box center [996, 68] width 411 height 32
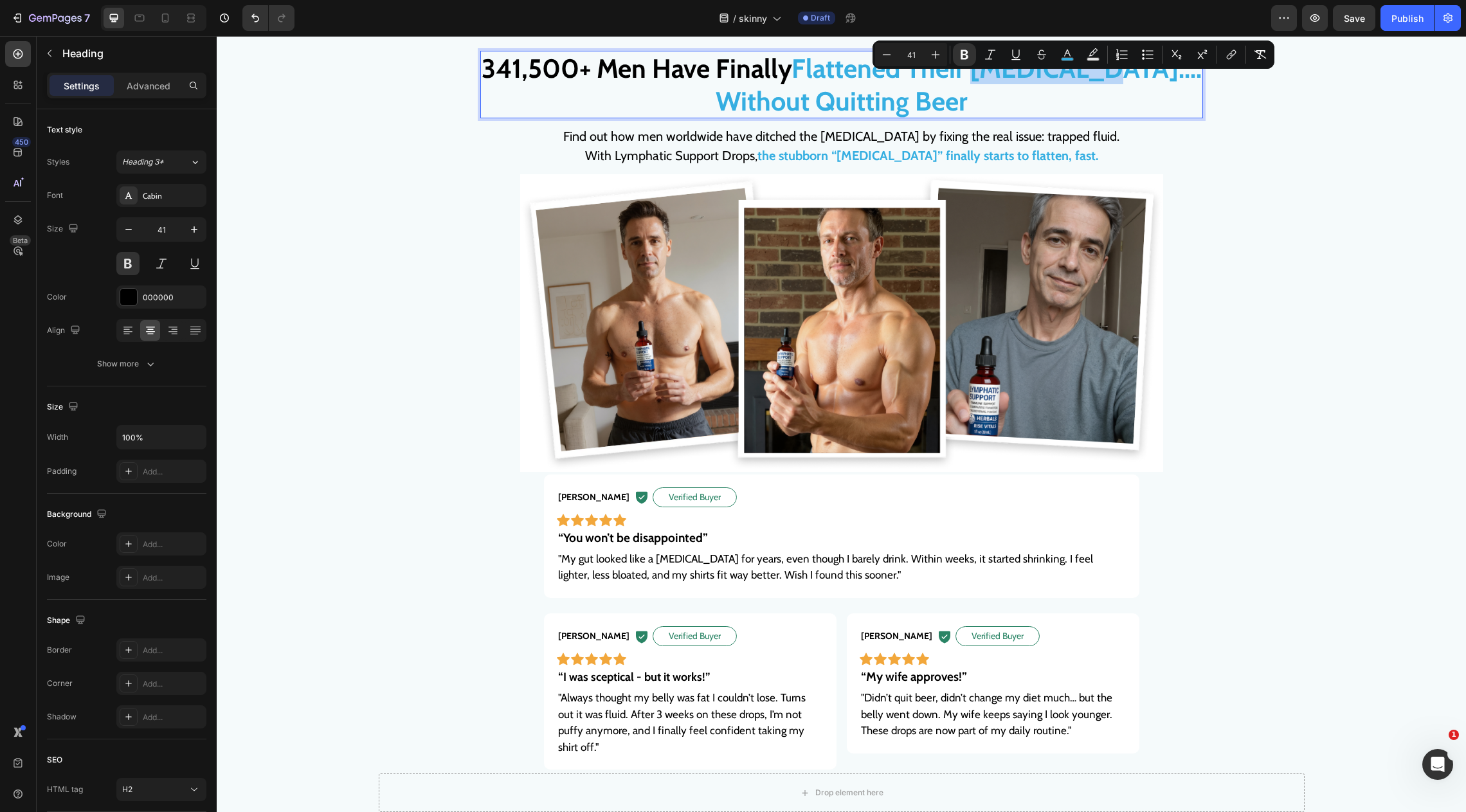
drag, startPoint x: 1132, startPoint y: 74, endPoint x: 1017, endPoint y: 74, distance: 115.0
click at [1017, 74] on strong "Flattened Their Beer Belly...." at bounding box center [996, 68] width 411 height 32
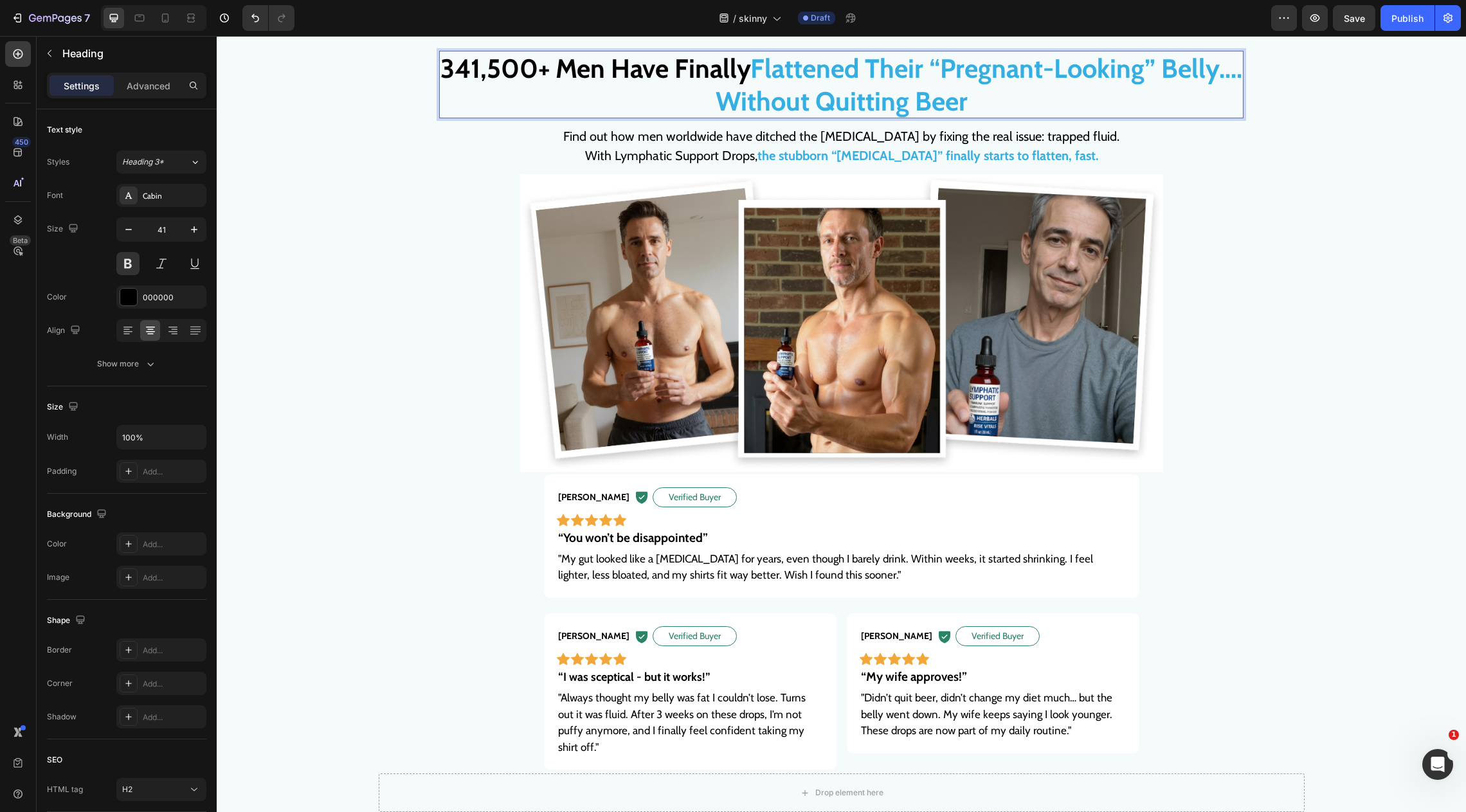
click at [739, 95] on strong "Without Quitting Beer" at bounding box center [841, 101] width 252 height 32
click at [894, 61] on strong "Flattened Their “Pregnant-Looking” Belly...." at bounding box center [996, 68] width 492 height 32
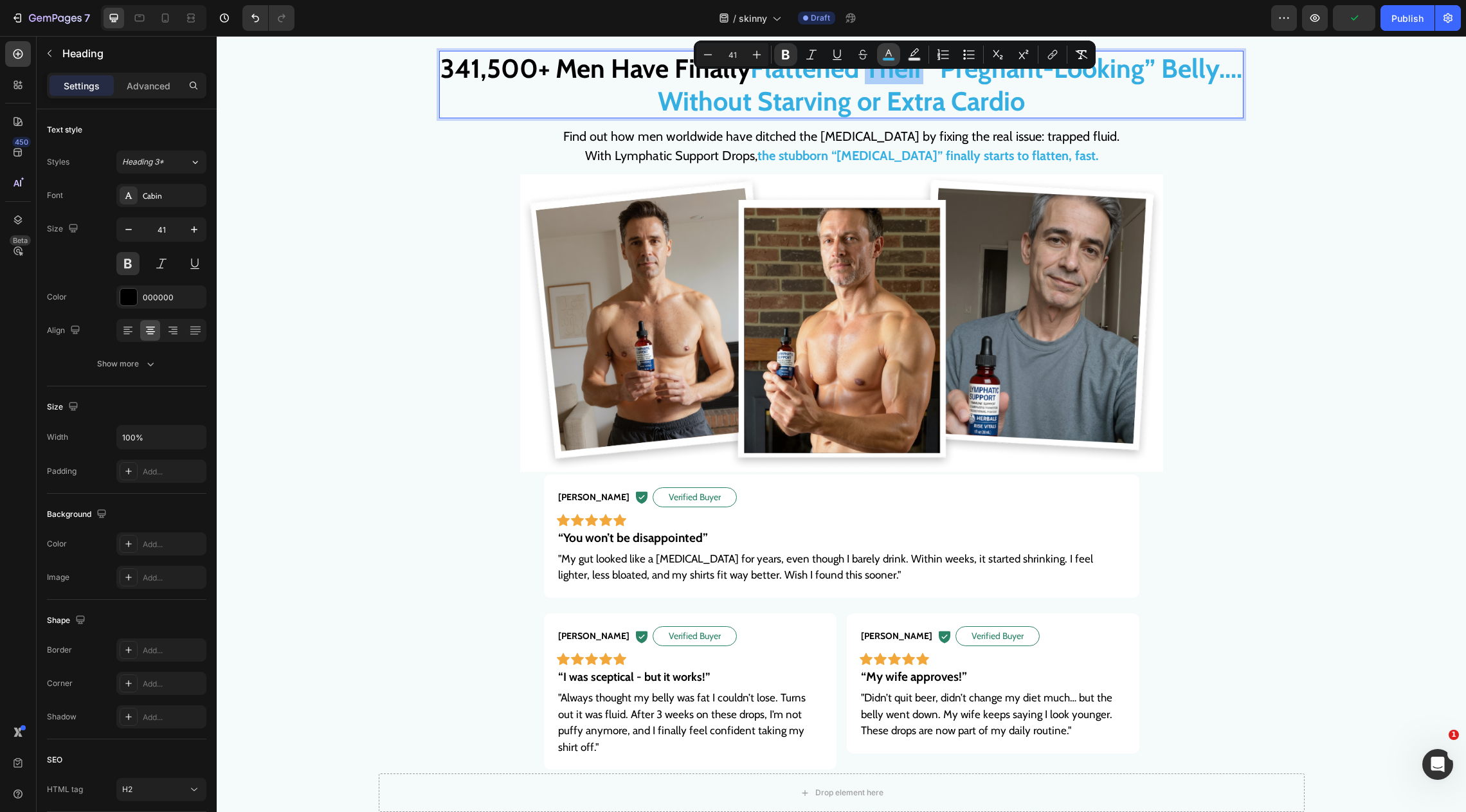
click at [885, 56] on icon "Editor contextual toolbar" at bounding box center [888, 54] width 13 height 13
type input "35AEE1"
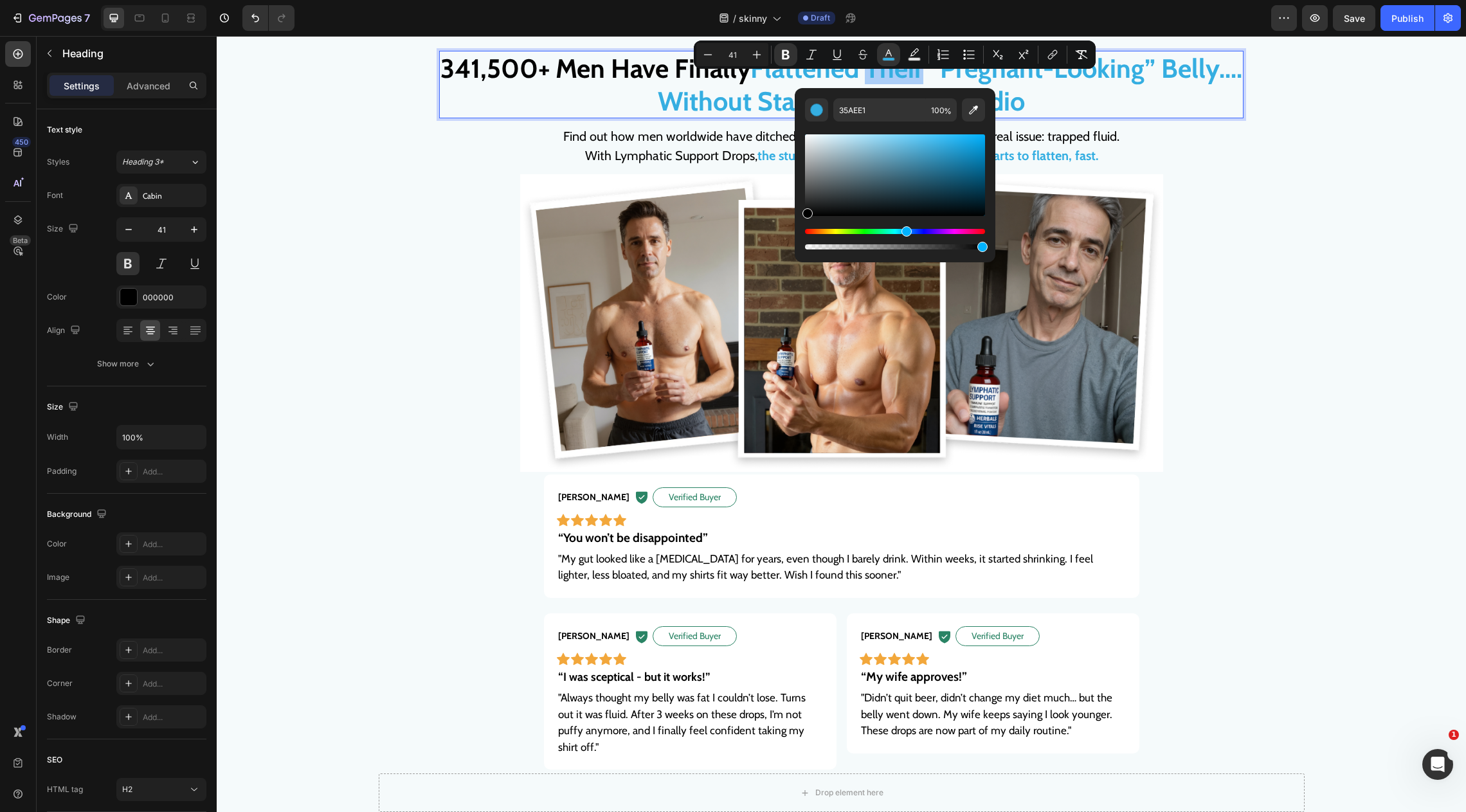
drag, startPoint x: 1062, startPoint y: 213, endPoint x: 785, endPoint y: 238, distance: 278.1
type input "000000"
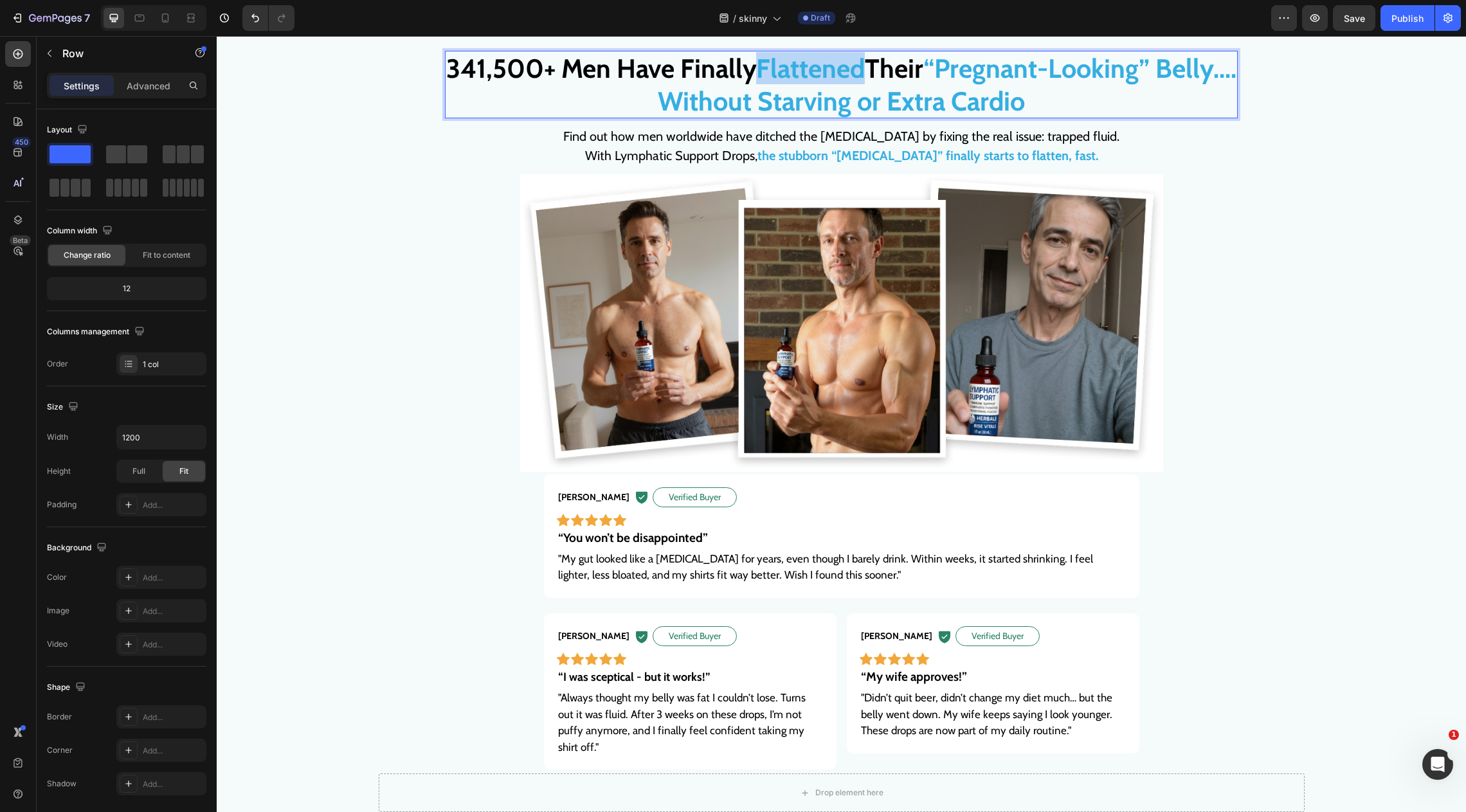
click at [613, 121] on div "341,500+ Men Have Finally Flattened Their “Pregnant-Looking” Belly.... Without …" at bounding box center [841, 109] width 793 height 116
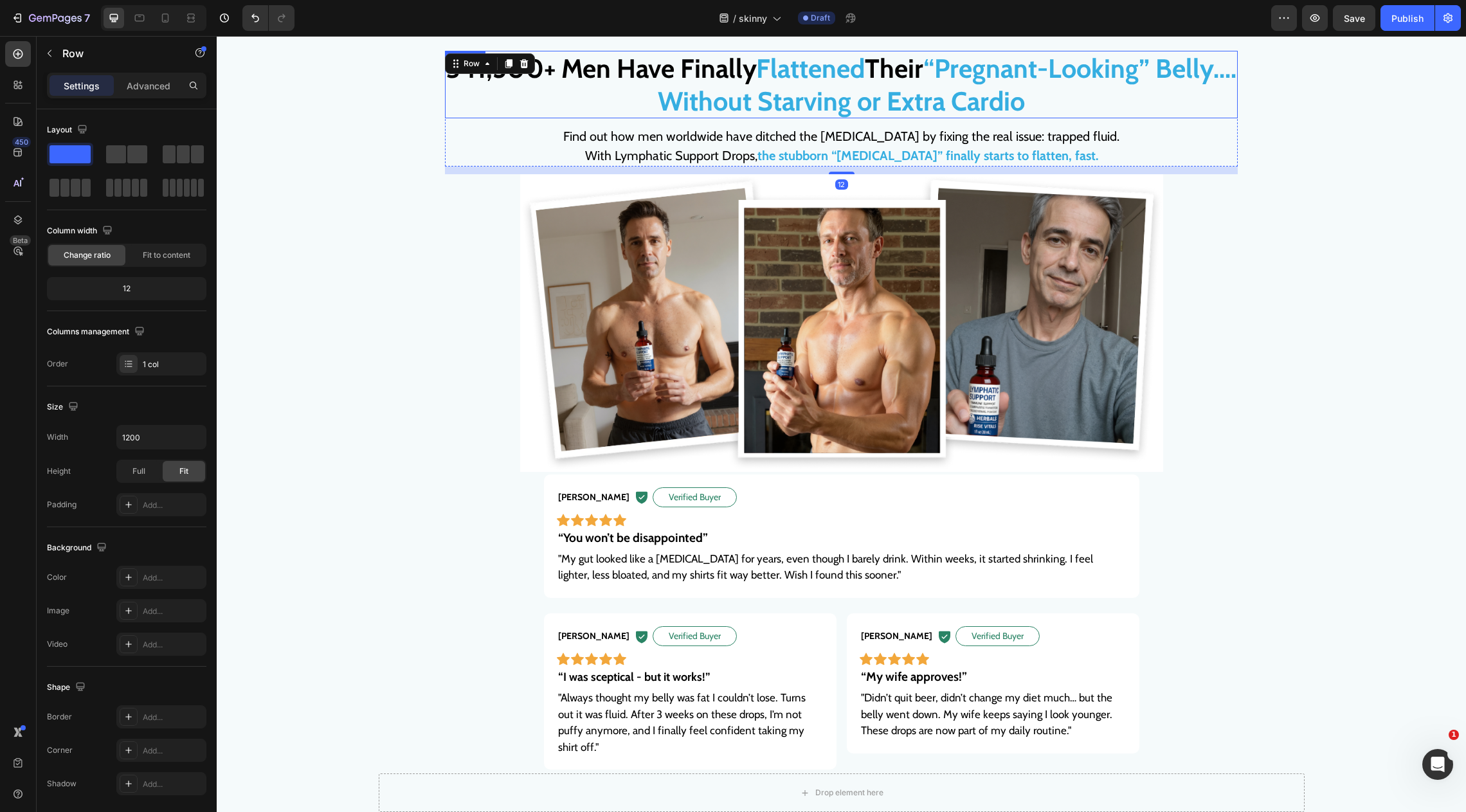
click at [869, 100] on strong "Without Starving or Extra Cardio" at bounding box center [842, 101] width 367 height 32
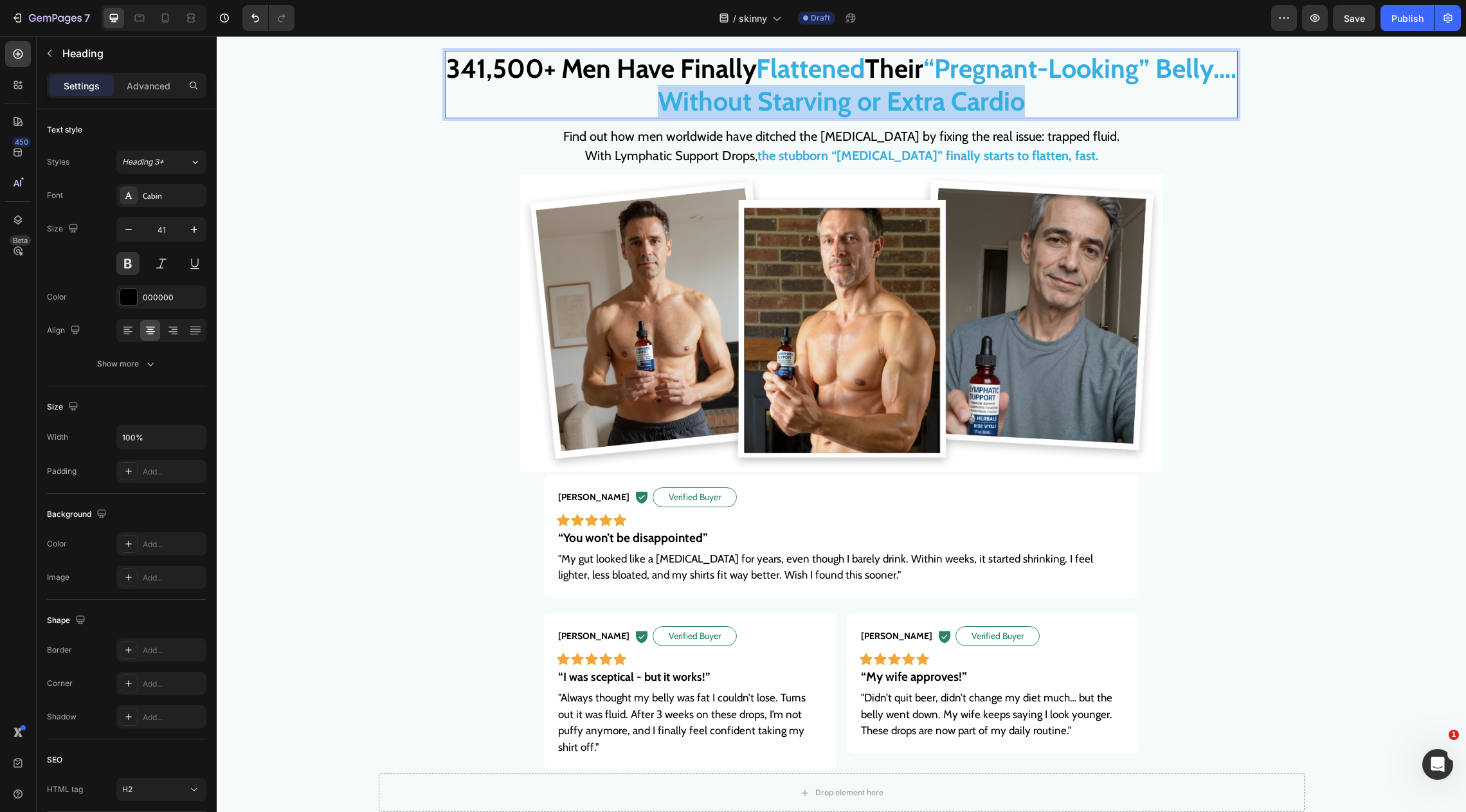
click at [870, 100] on strong "Without Starving or Extra Cardio" at bounding box center [842, 101] width 367 height 32
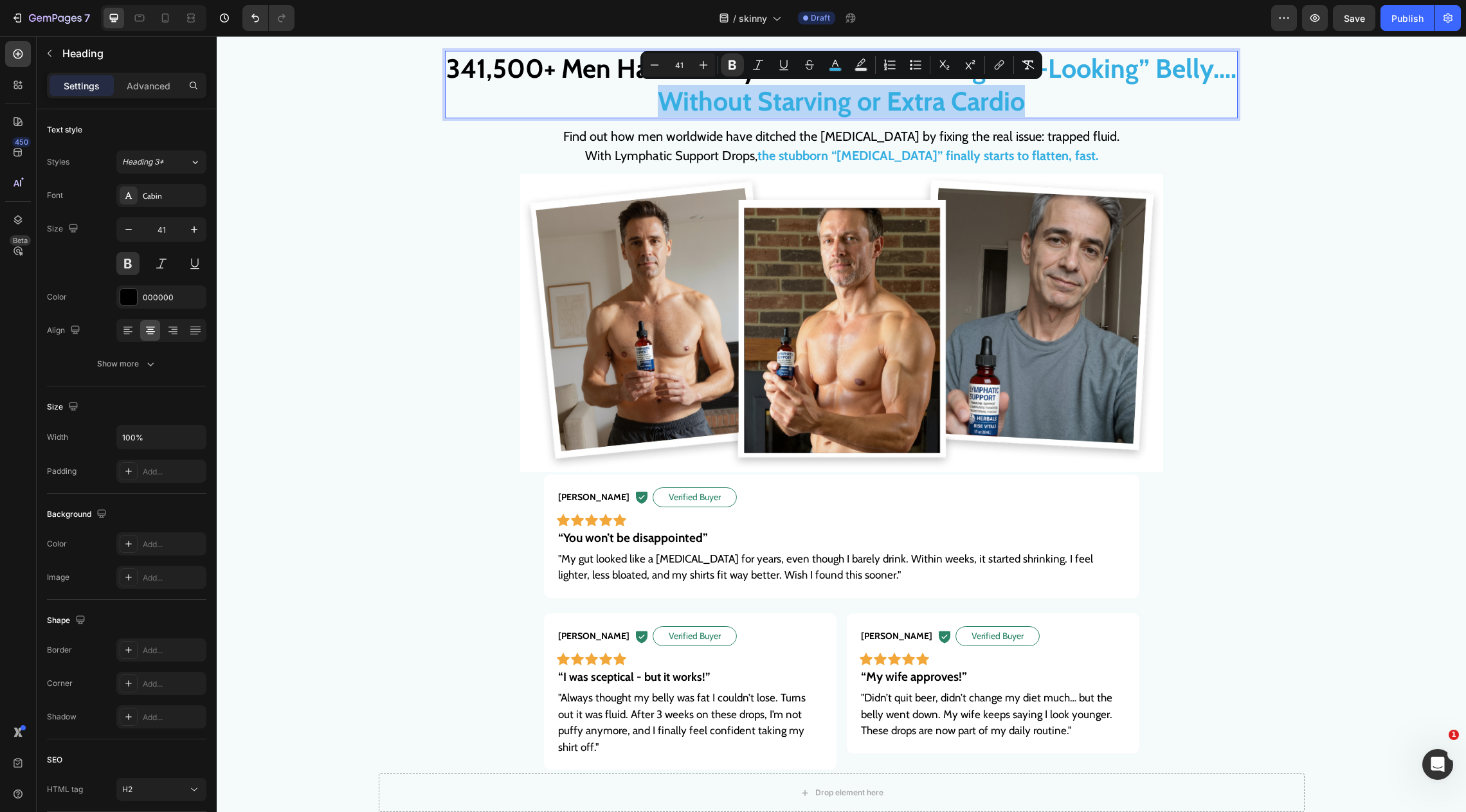
click at [870, 100] on strong "Without Starving or Extra Cardio" at bounding box center [842, 101] width 367 height 32
click at [869, 102] on strong "Without Starving or Extra Cardio" at bounding box center [842, 101] width 367 height 32
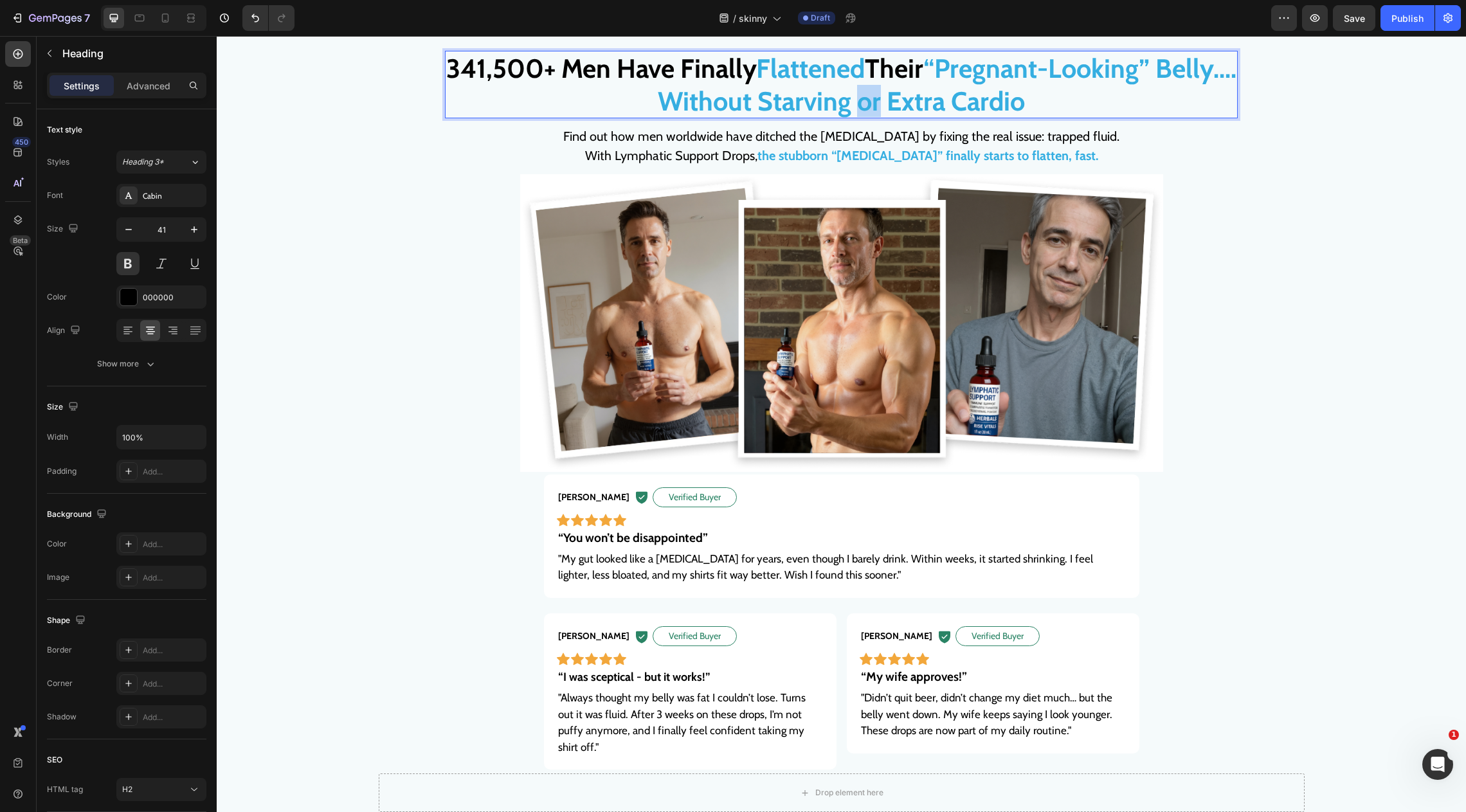
click at [869, 102] on strong "Without Starving or Extra Cardio" at bounding box center [842, 101] width 367 height 32
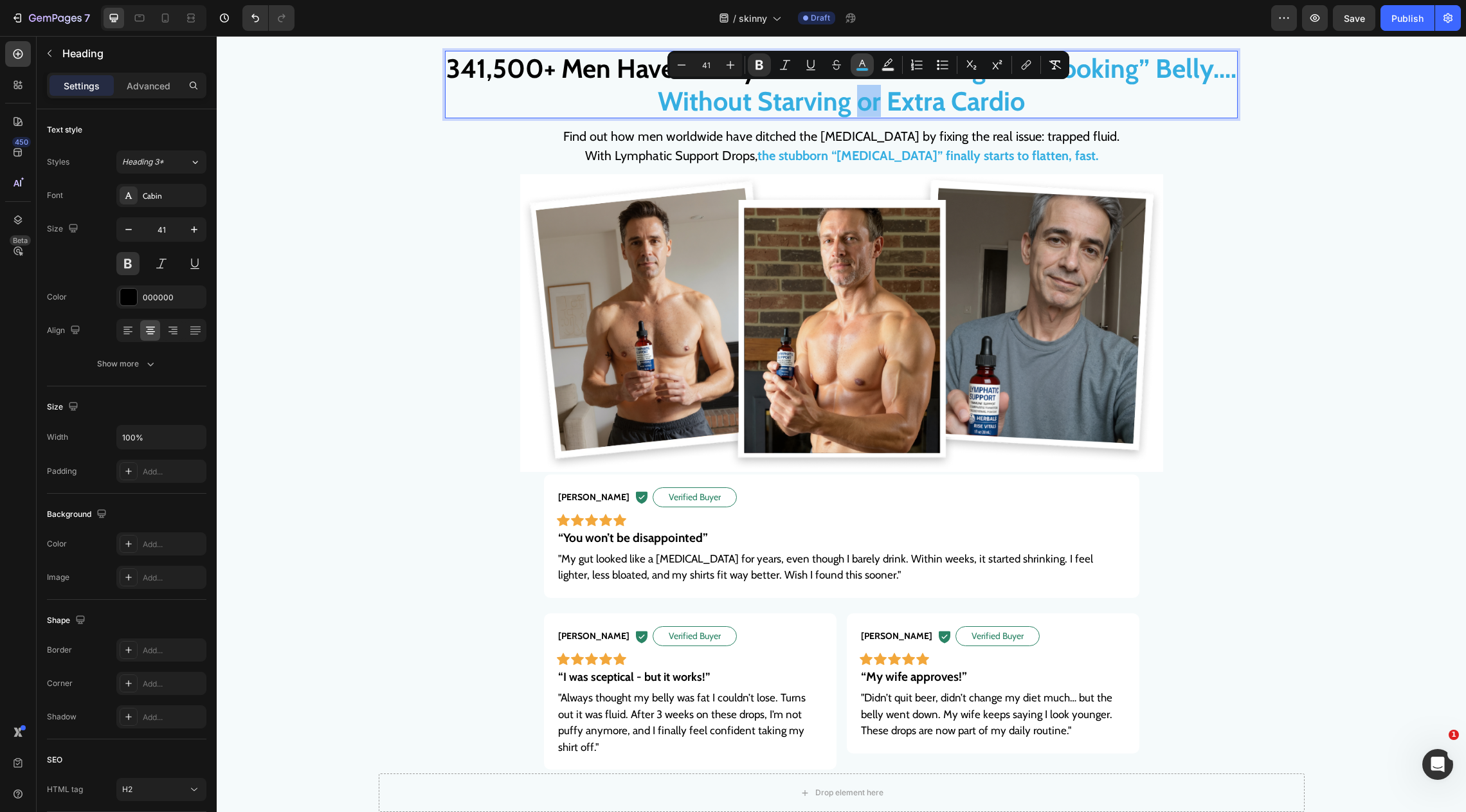
click at [868, 65] on icon "Editor contextual toolbar" at bounding box center [862, 65] width 13 height 13
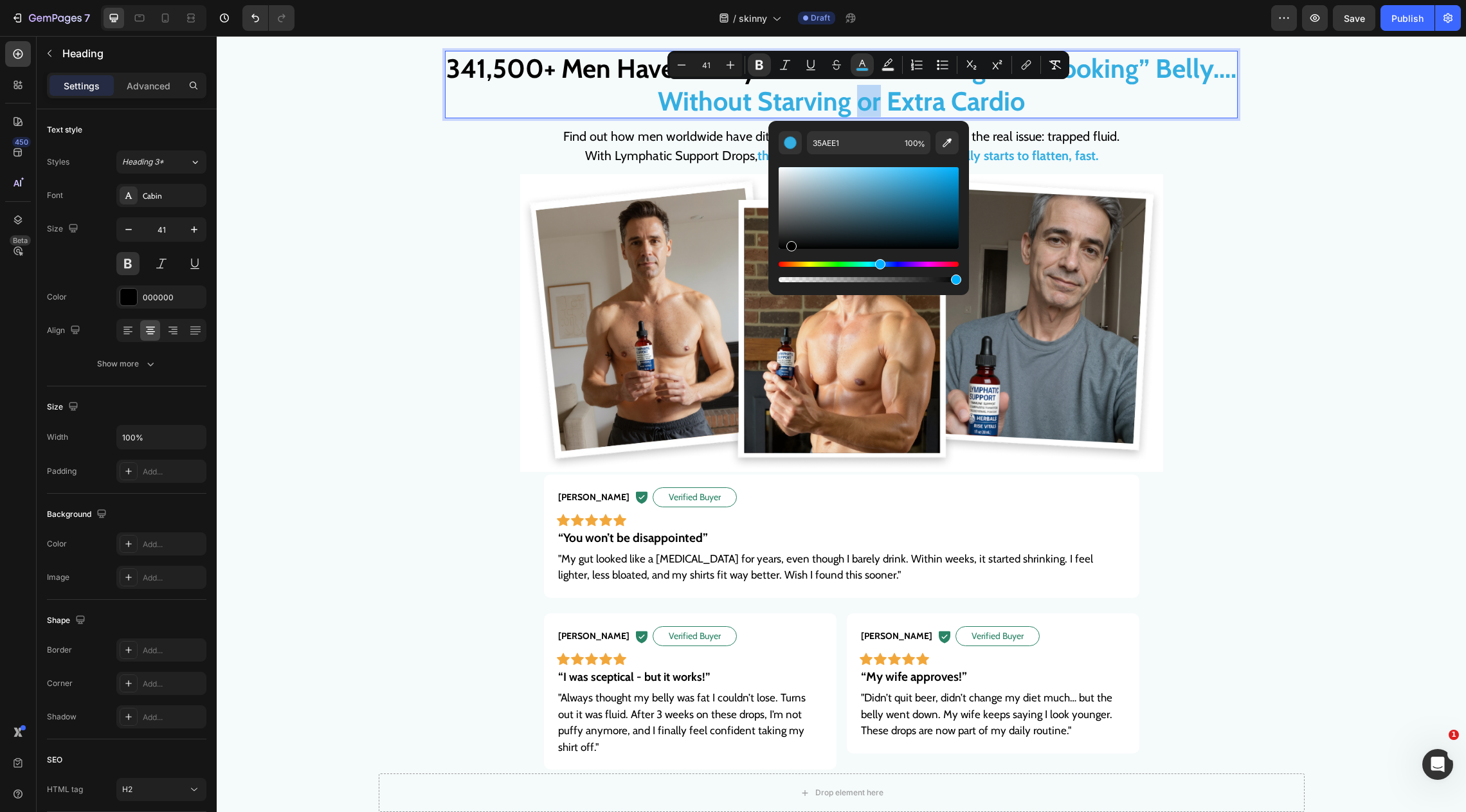
drag, startPoint x: 1073, startPoint y: 211, endPoint x: 759, endPoint y: 339, distance: 339.1
type input "000000"
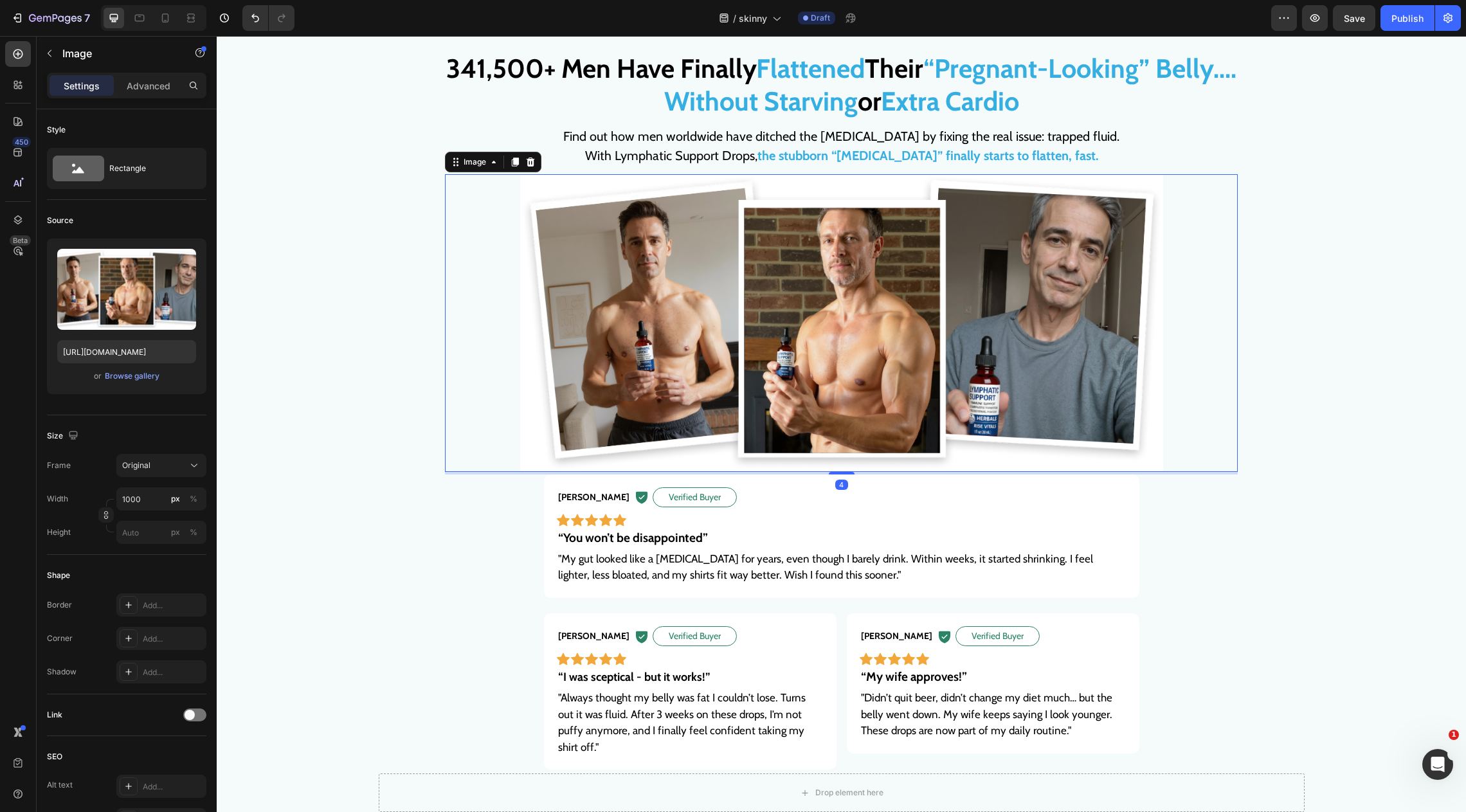
click at [448, 326] on div at bounding box center [841, 323] width 793 height 298
click at [1407, 266] on div "⁠⁠⁠⁠⁠⁠⁠ 341,500+ Men Have Finally Flattened Their “Pregnant-Looking” Belly.... …" at bounding box center [841, 454] width 1249 height 807
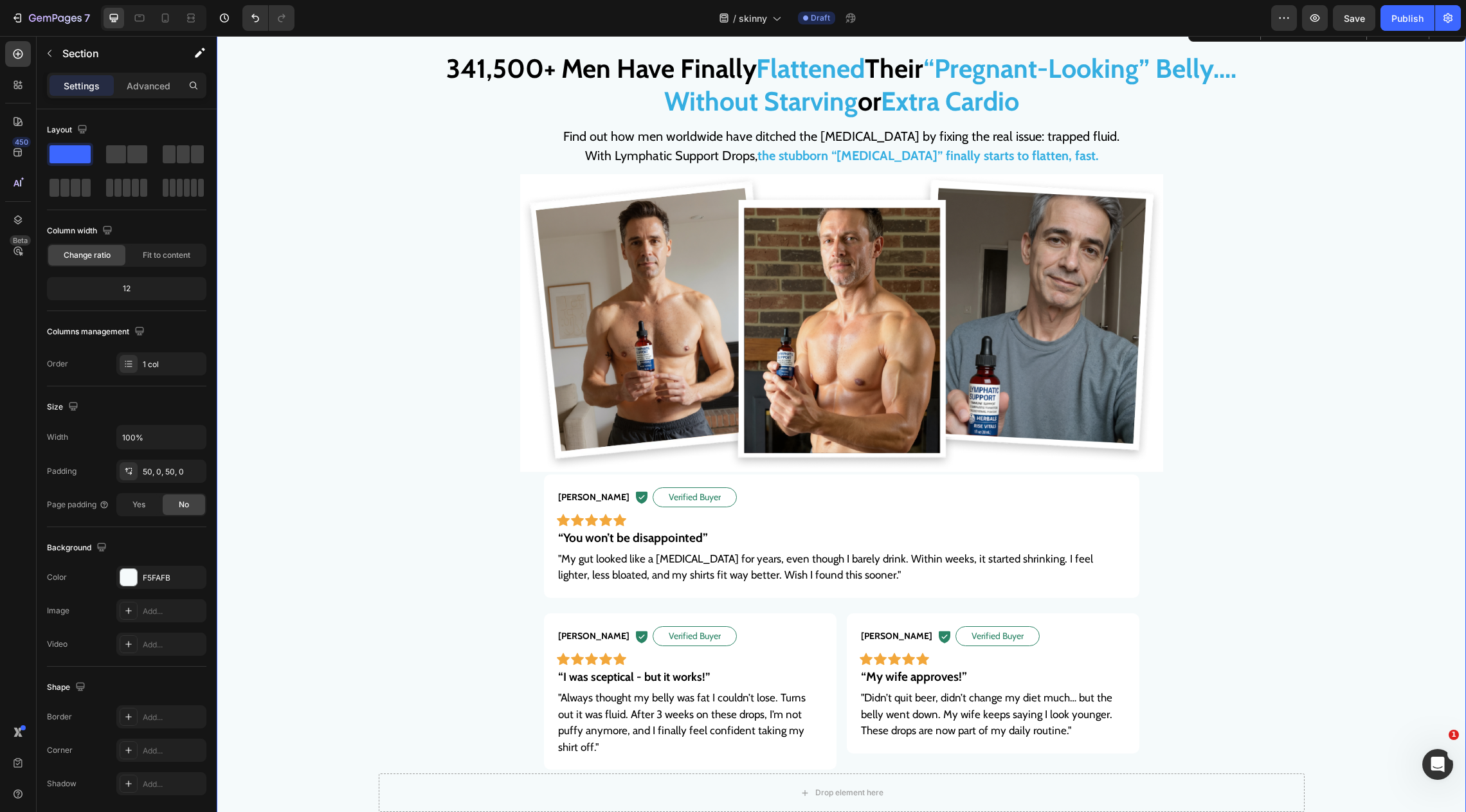
click at [1383, 260] on div "⁠⁠⁠⁠⁠⁠⁠ 341,500+ Men Have Finally Flattened Their “Pregnant-Looking” Belly.... …" at bounding box center [841, 454] width 1249 height 807
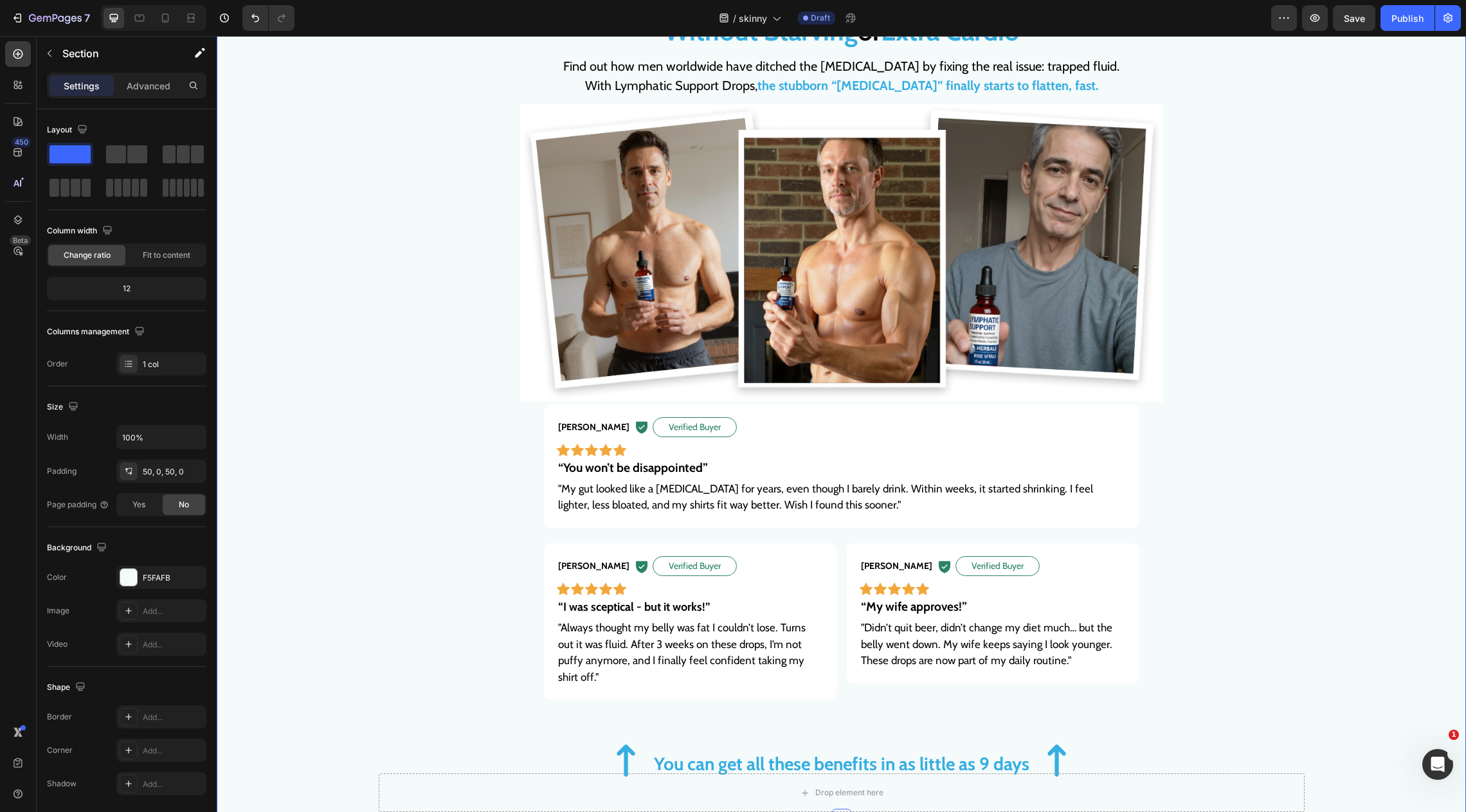
scroll to position [809, 0]
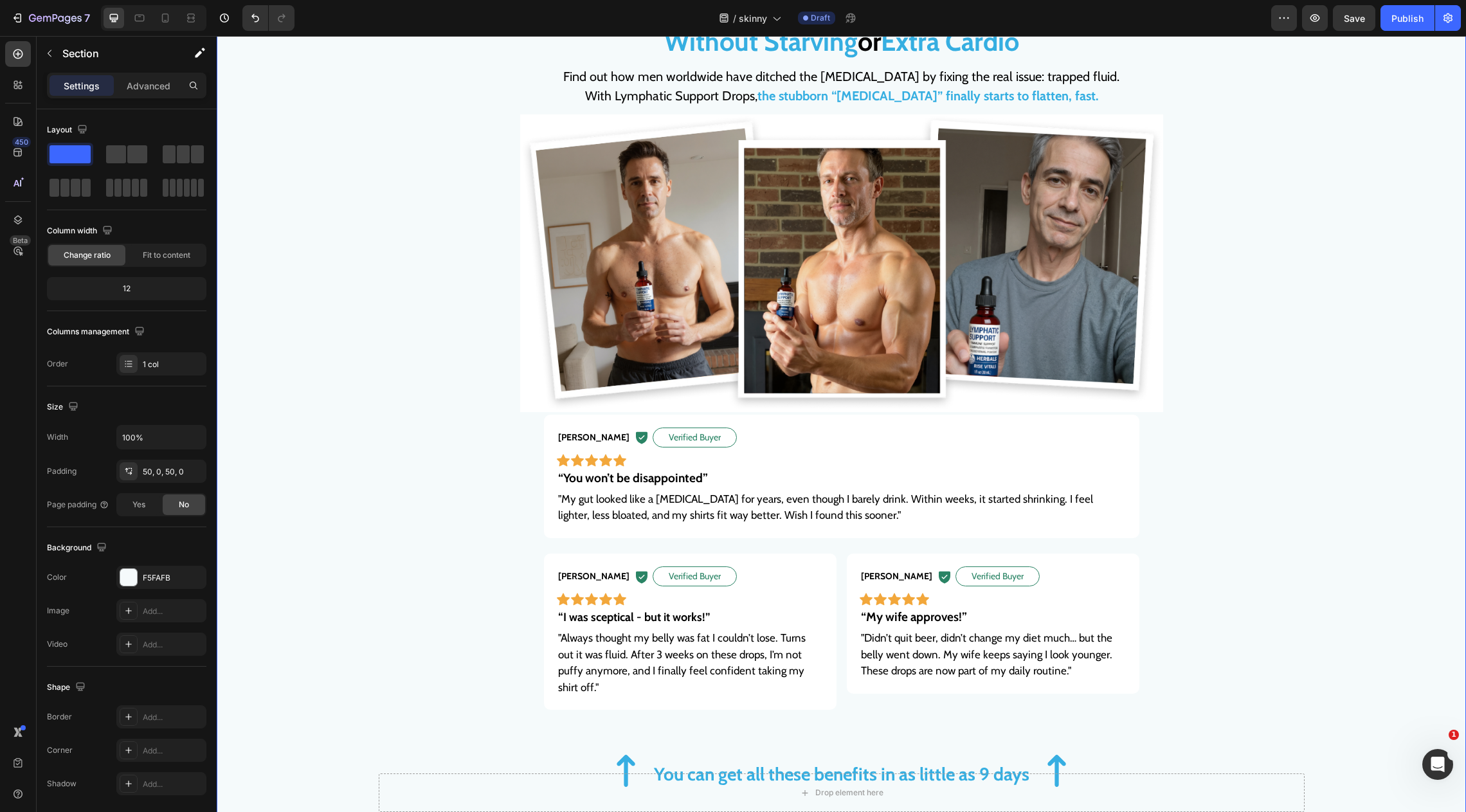
click at [879, 77] on p "Find out how men worldwide have ditched the Beer Belly by fixing the real issue…" at bounding box center [842, 85] width 791 height 38
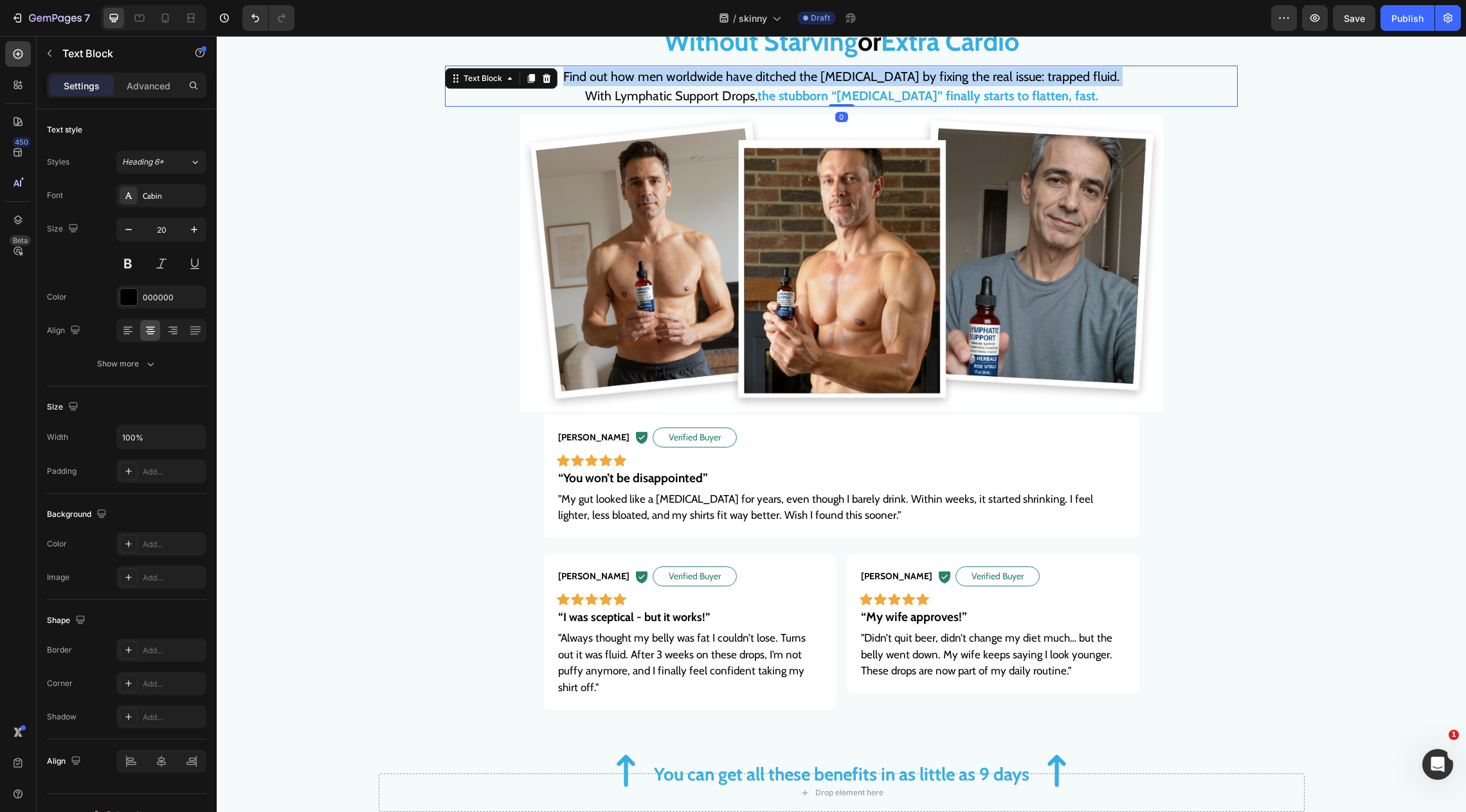
click at [879, 77] on p "Find out how men worldwide have ditched the Beer Belly by fixing the real issue…" at bounding box center [842, 85] width 791 height 38
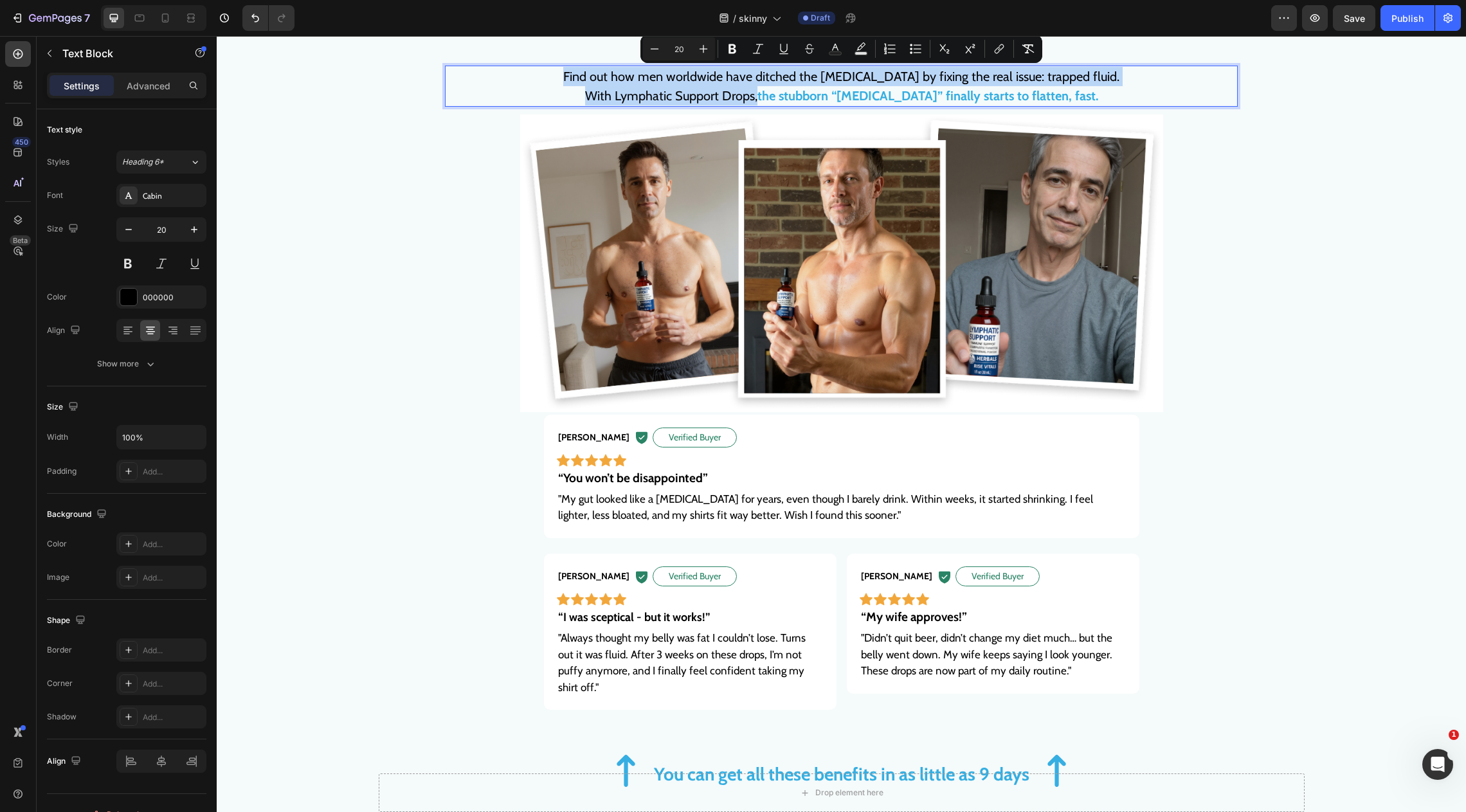
click at [1133, 103] on p "Find out how men worldwide have ditched the Beer Belly by fixing the real issue…" at bounding box center [842, 85] width 791 height 38
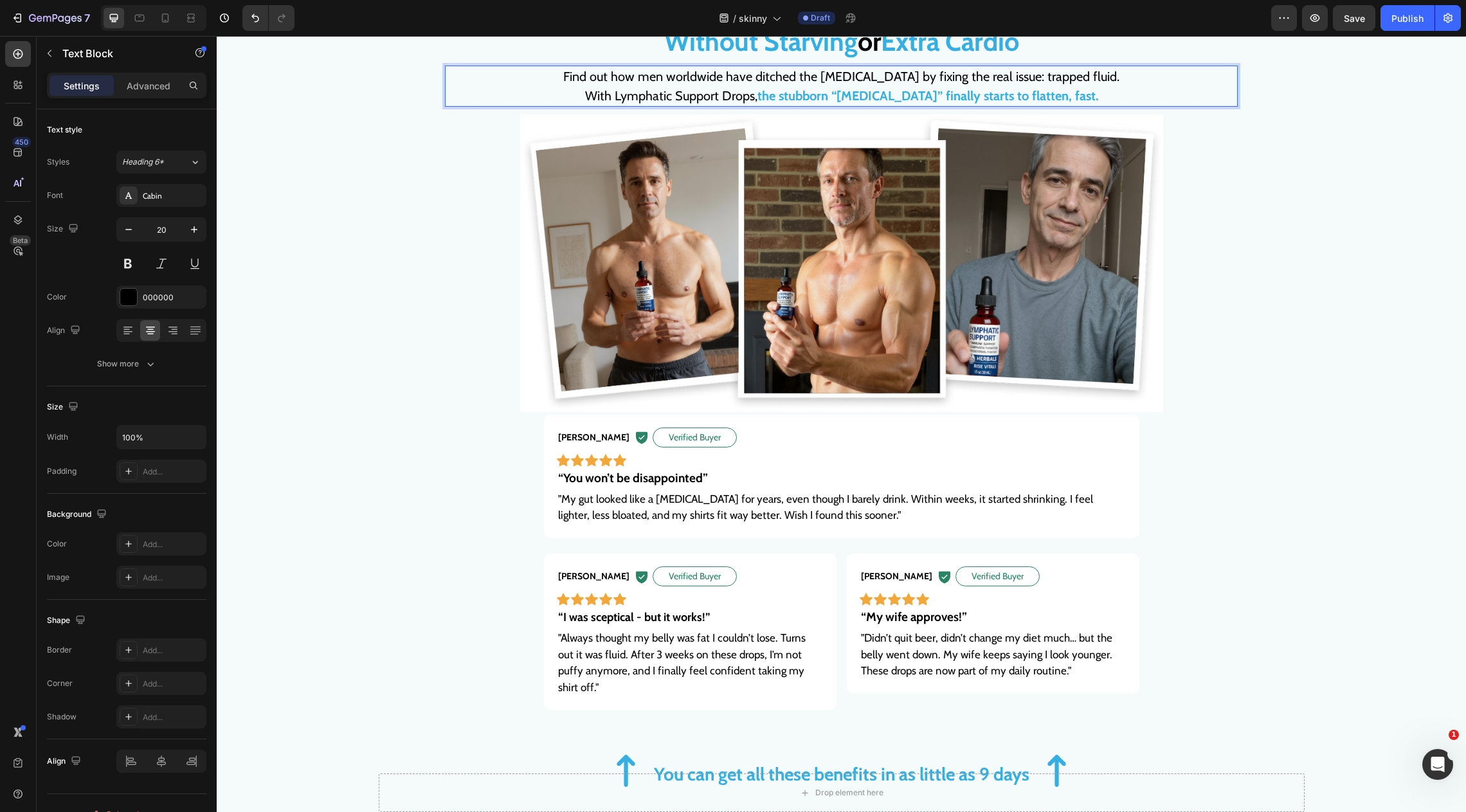
click at [1072, 81] on p "Find out how men worldwide have ditched the Beer Belly by fixing the real issue…" at bounding box center [842, 85] width 791 height 38
click at [974, 89] on strong "the stubborn “beer belly” finally starts to flatten, fast." at bounding box center [927, 96] width 341 height 15
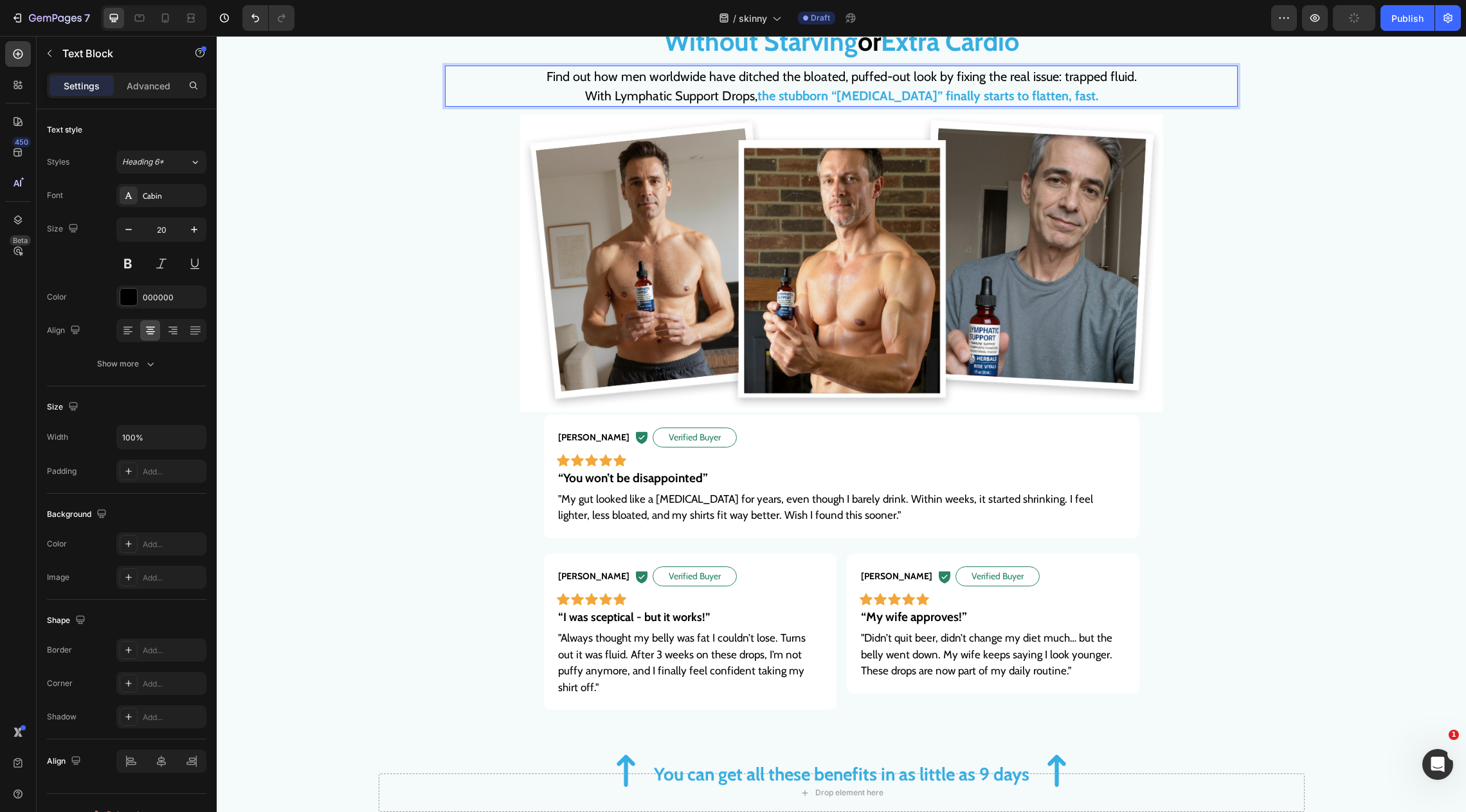
click at [803, 100] on strong "the stubborn “beer belly” finally starts to flatten, fast." at bounding box center [927, 96] width 341 height 15
click at [786, 100] on strong "the stubborn “beer belly” finally starts to flatten, fast." at bounding box center [927, 96] width 341 height 15
drag, startPoint x: 920, startPoint y: 95, endPoint x: 864, endPoint y: 95, distance: 56.0
click at [864, 95] on strong "that stubborn “beer belly” finally starts to flatten, fast." at bounding box center [927, 96] width 345 height 15
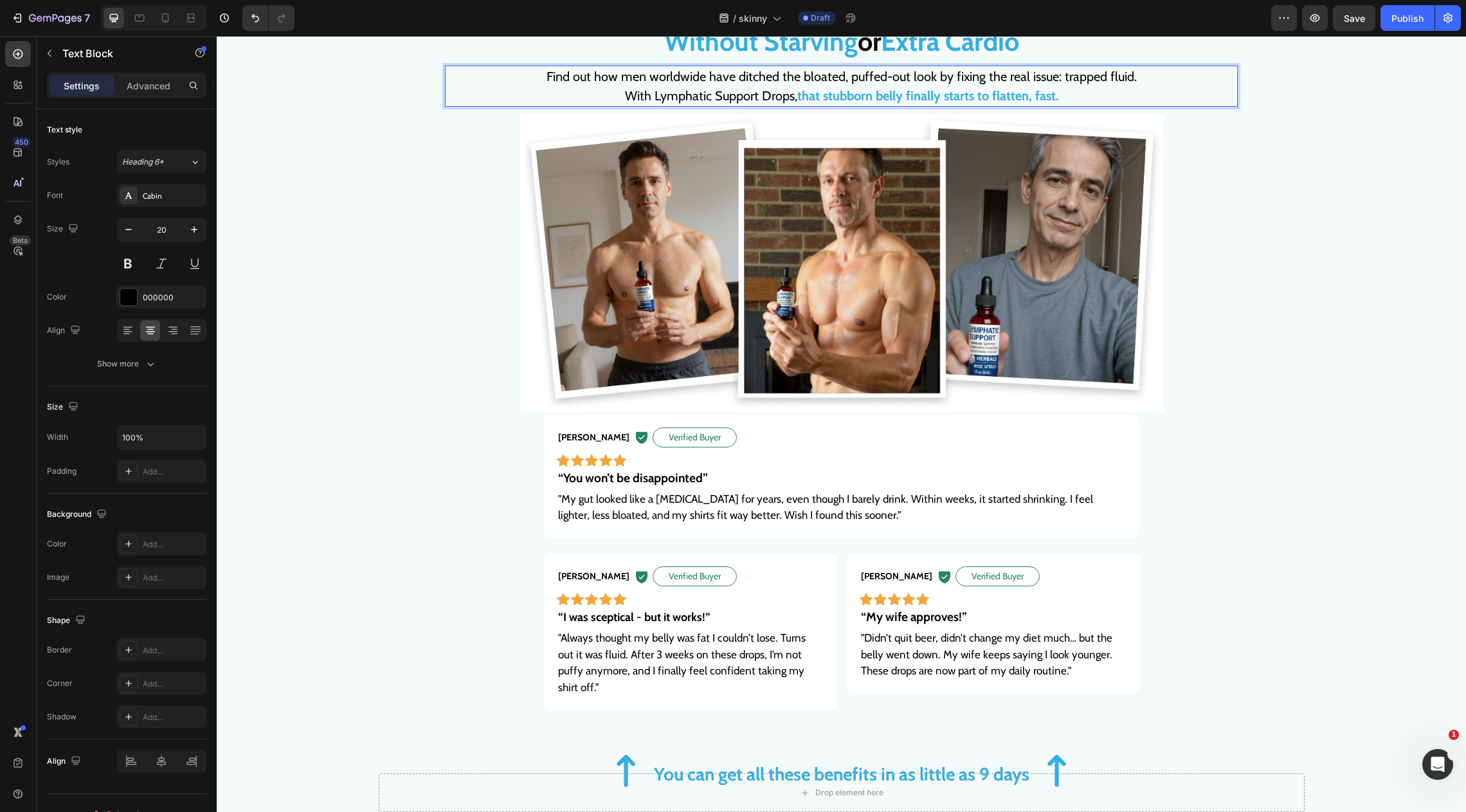
click at [1033, 101] on strong "that stubborn belly finally starts to flatten, fast." at bounding box center [928, 96] width 261 height 15
click at [887, 92] on strong "that stubborn belly finally starts to flatten - fast." at bounding box center [928, 96] width 266 height 15
click at [1039, 93] on strong "that stubborn belly finally starts to flatten - fast." at bounding box center [928, 96] width 266 height 15
click at [808, 93] on strong "that stubborn belly finally starts to flatten, fast." at bounding box center [928, 96] width 261 height 15
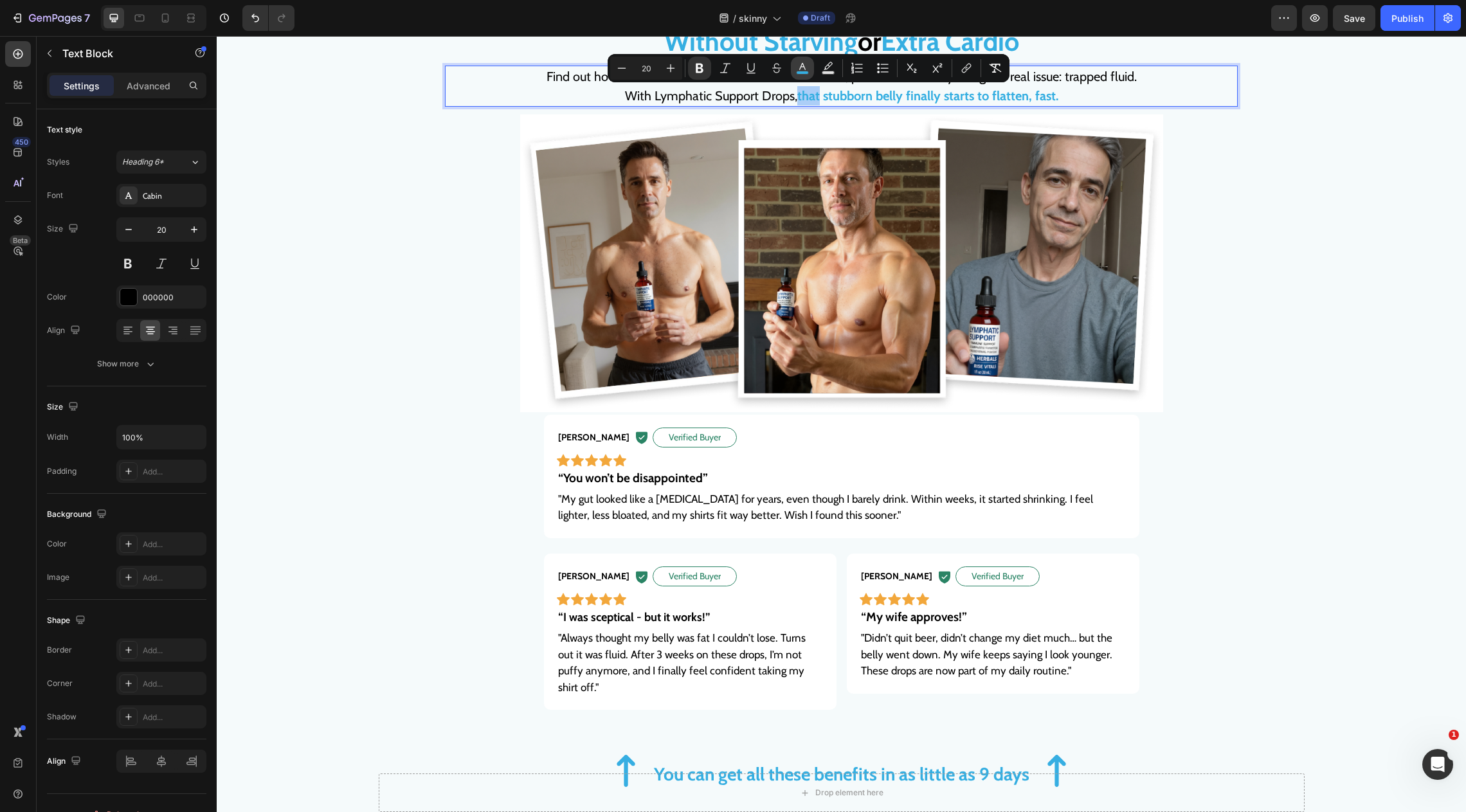
click at [806, 72] on rect "Editor contextual toolbar" at bounding box center [803, 73] width 12 height 3
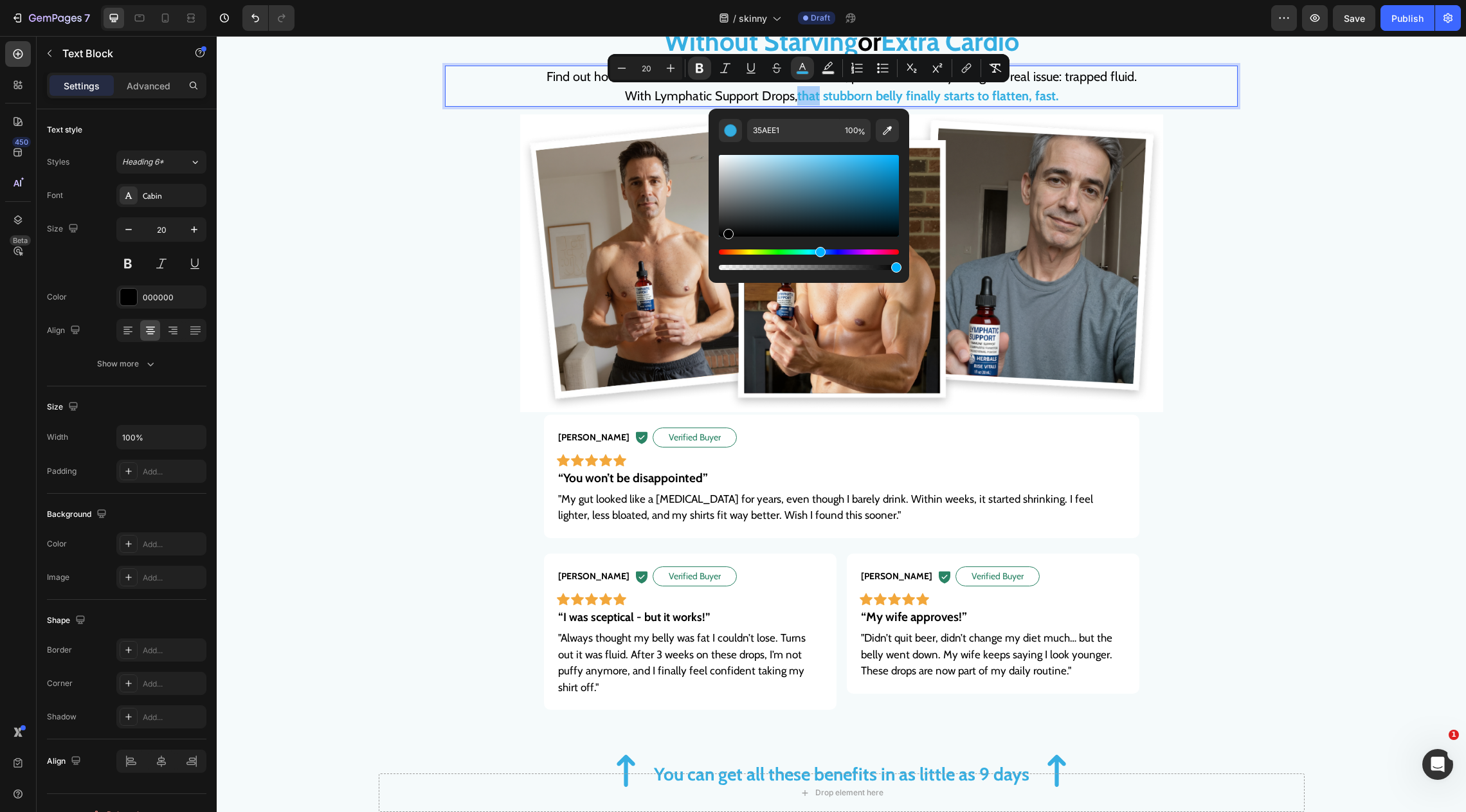
drag, startPoint x: 781, startPoint y: 173, endPoint x: 710, endPoint y: 270, distance: 120.2
click at [710, 270] on div "35AEE1 100 %" at bounding box center [809, 190] width 201 height 164
type input "000000"
click at [896, 99] on strong "stubborn belly finally starts to flatten, fast." at bounding box center [939, 96] width 236 height 15
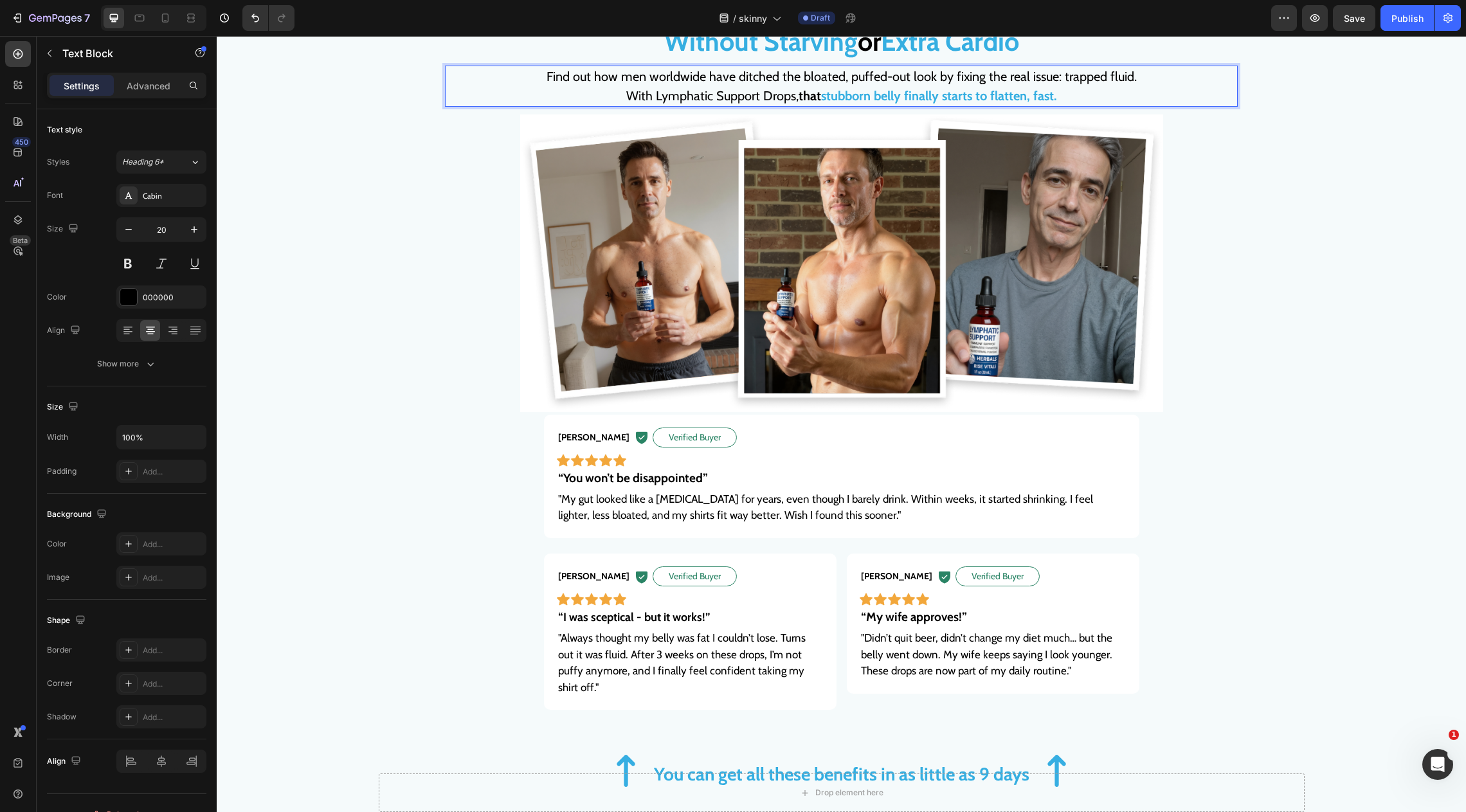
click at [925, 99] on strong "stubborn belly finally starts to flatten, fast." at bounding box center [939, 96] width 236 height 15
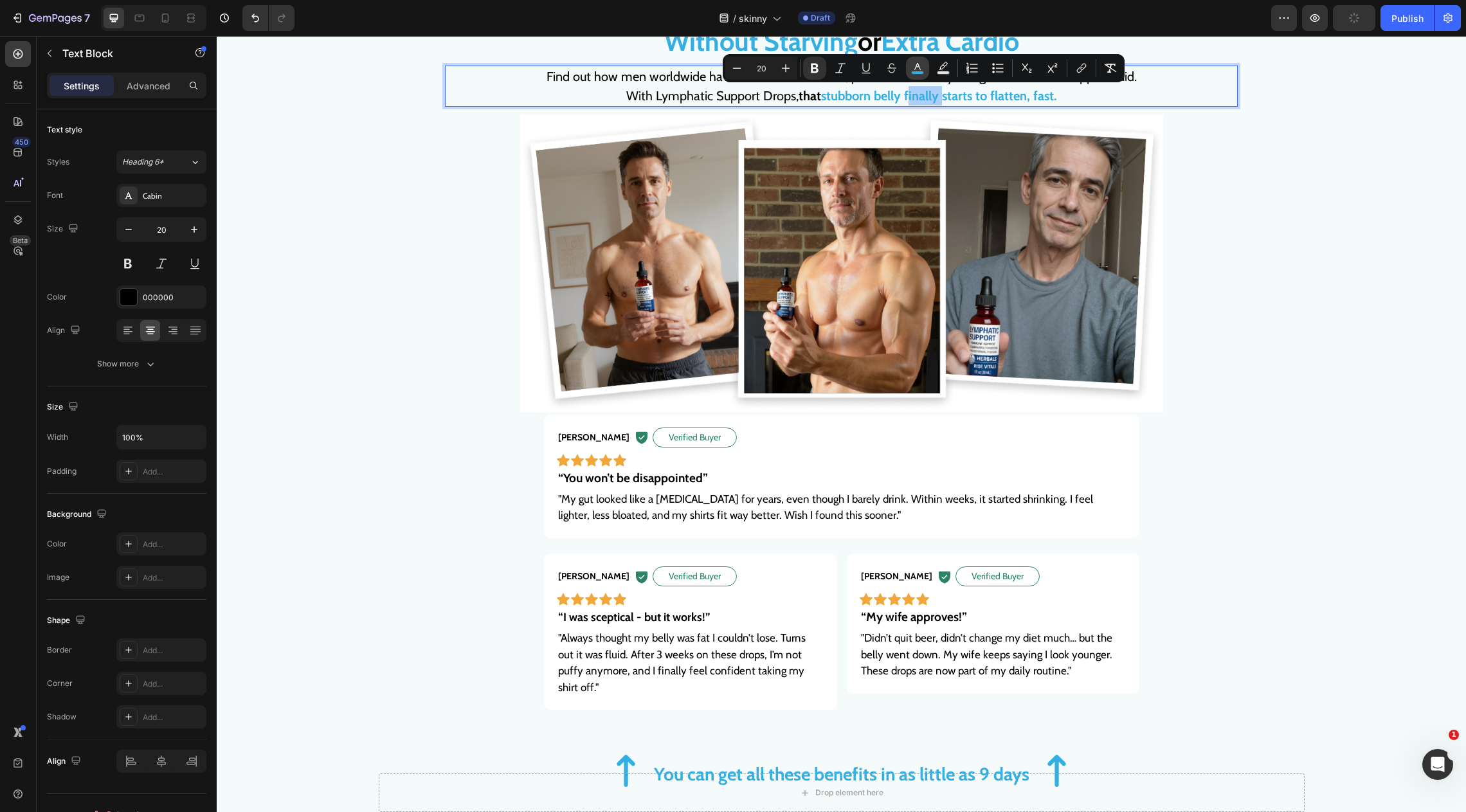
click at [918, 62] on icon "Editor contextual toolbar" at bounding box center [917, 67] width 13 height 13
type input "35AEE1"
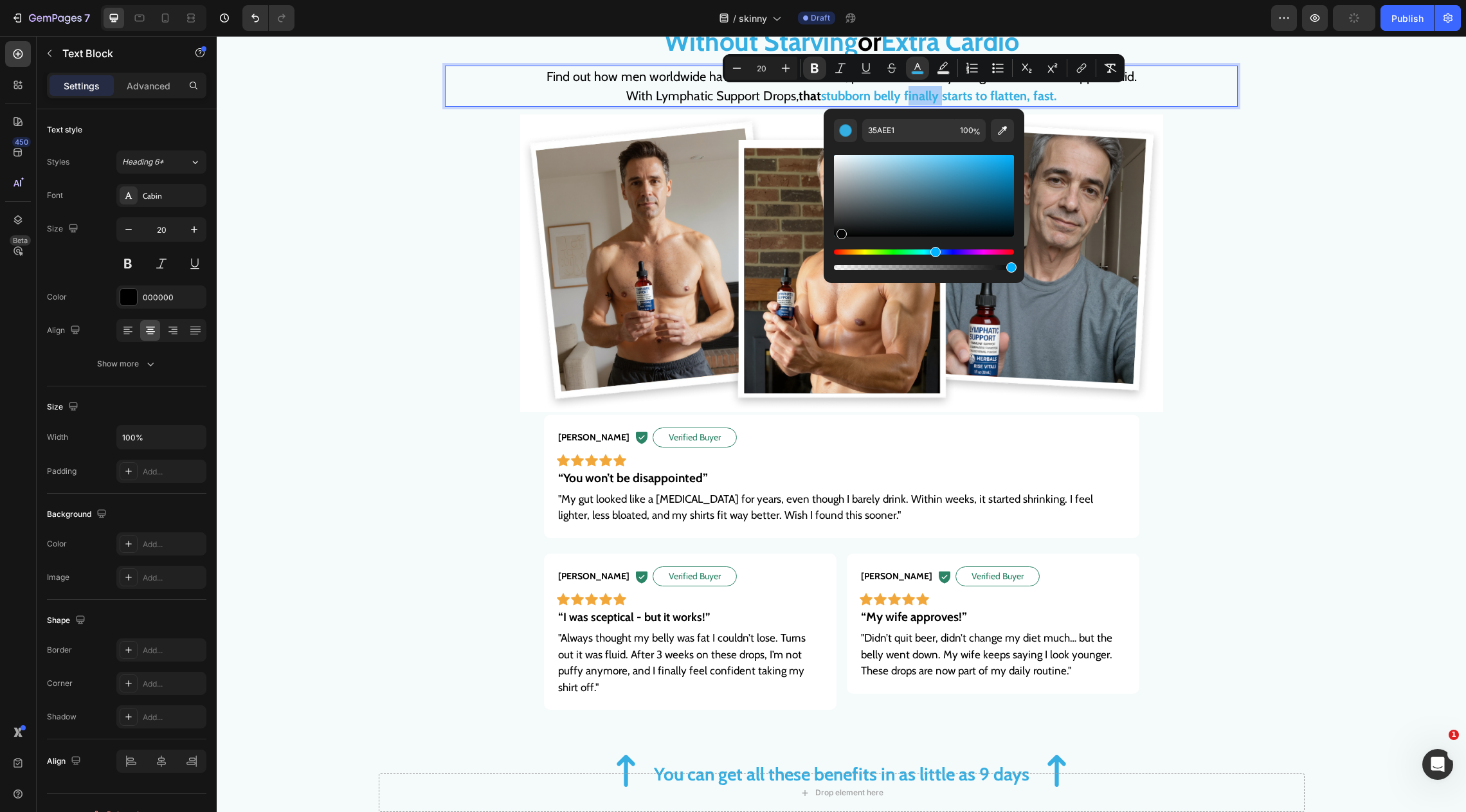
drag, startPoint x: 1103, startPoint y: 235, endPoint x: 822, endPoint y: 254, distance: 281.6
type input "000000"
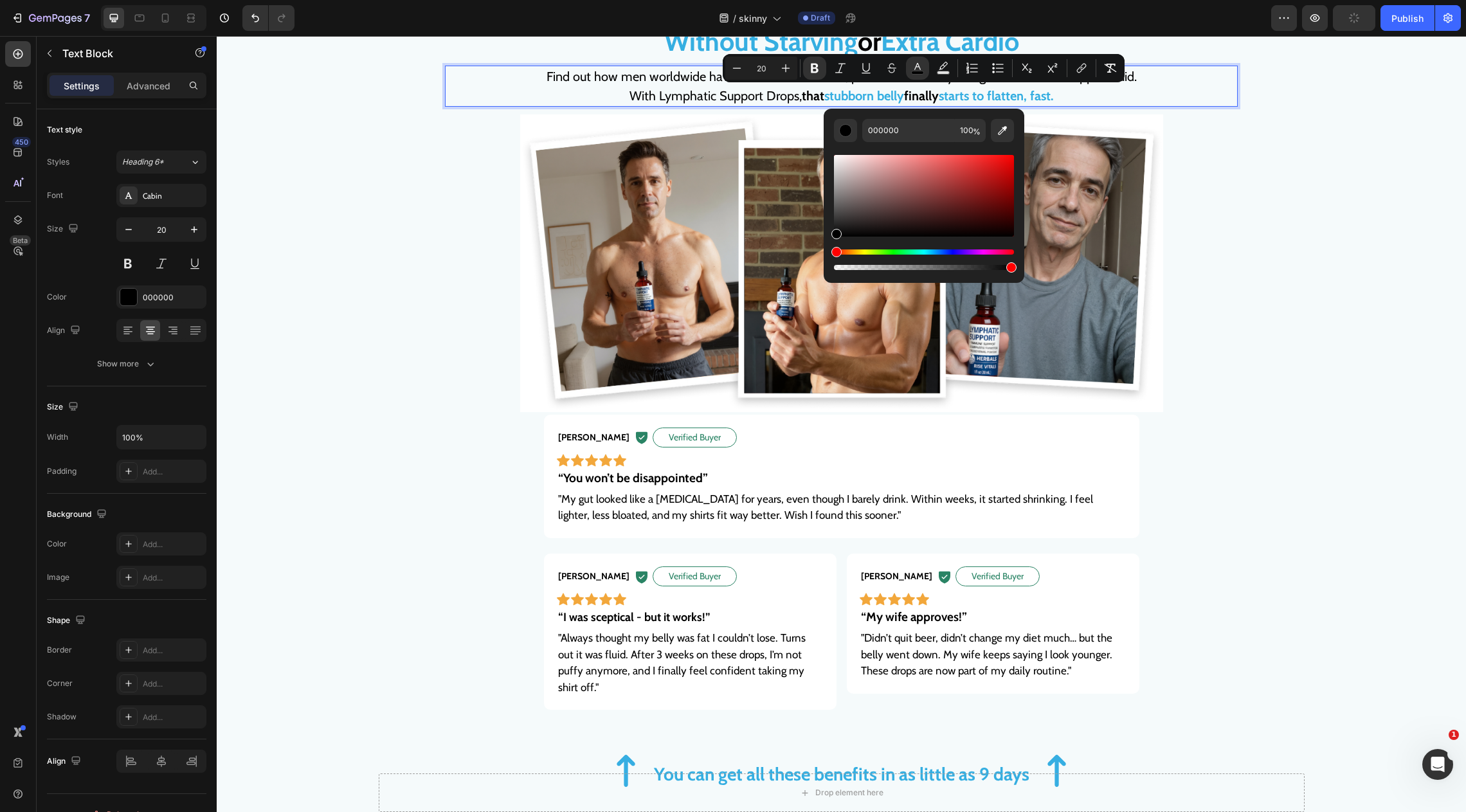
click at [973, 98] on strong "starts to flatten, fast." at bounding box center [996, 96] width 114 height 15
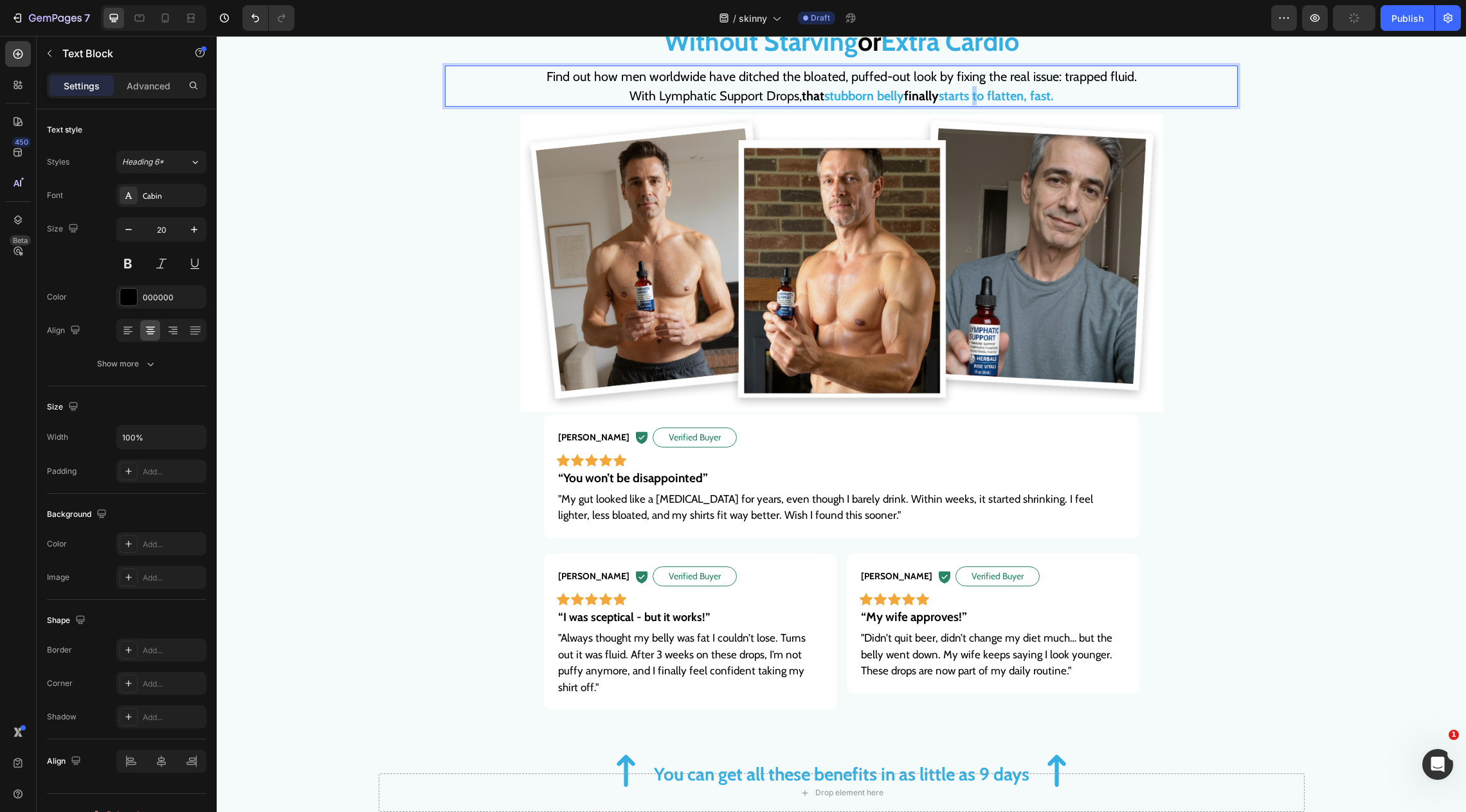
click at [973, 98] on strong "starts to flatten, fast." at bounding box center [996, 96] width 114 height 15
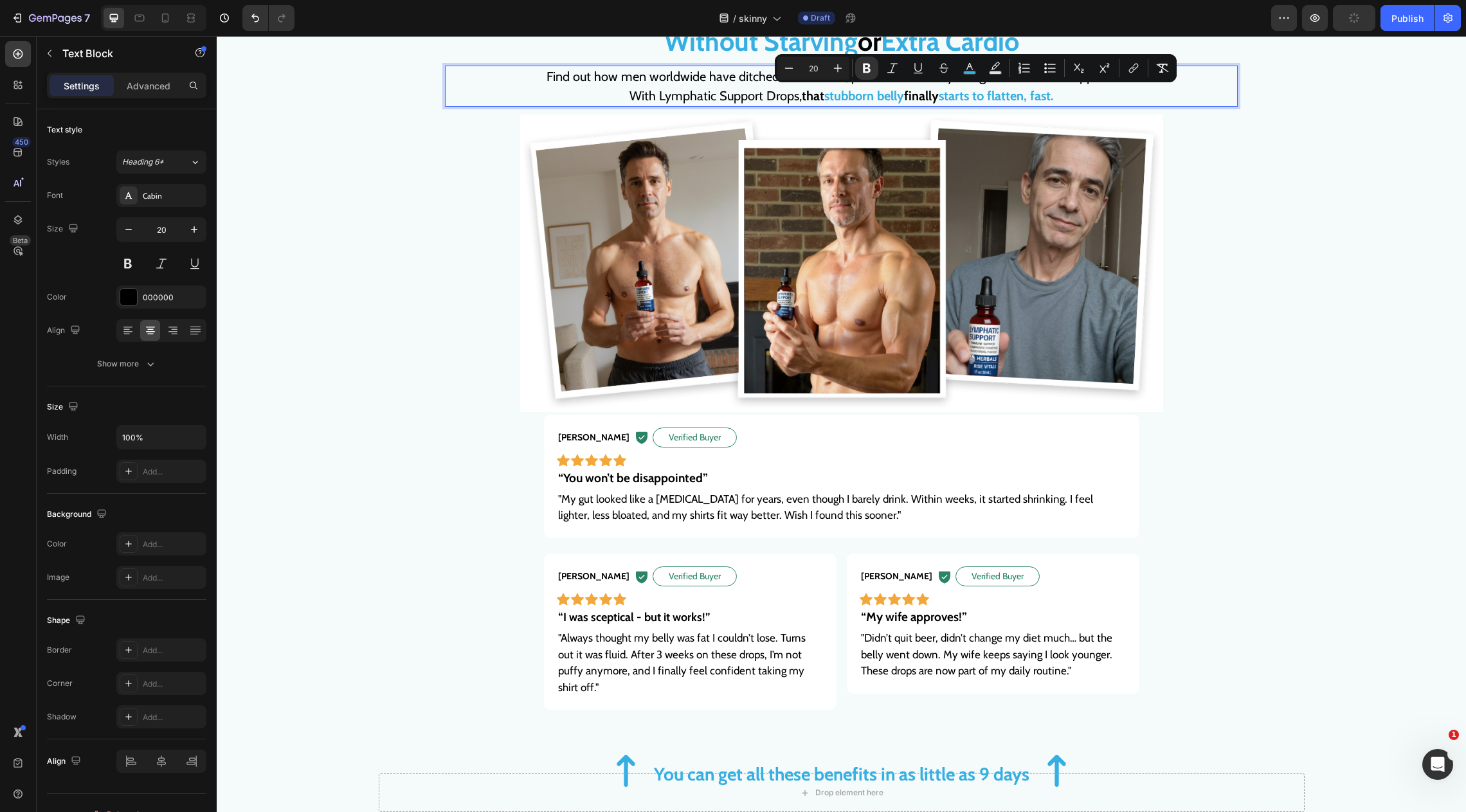
click at [966, 98] on strong "starts to flatten, fast." at bounding box center [996, 96] width 114 height 15
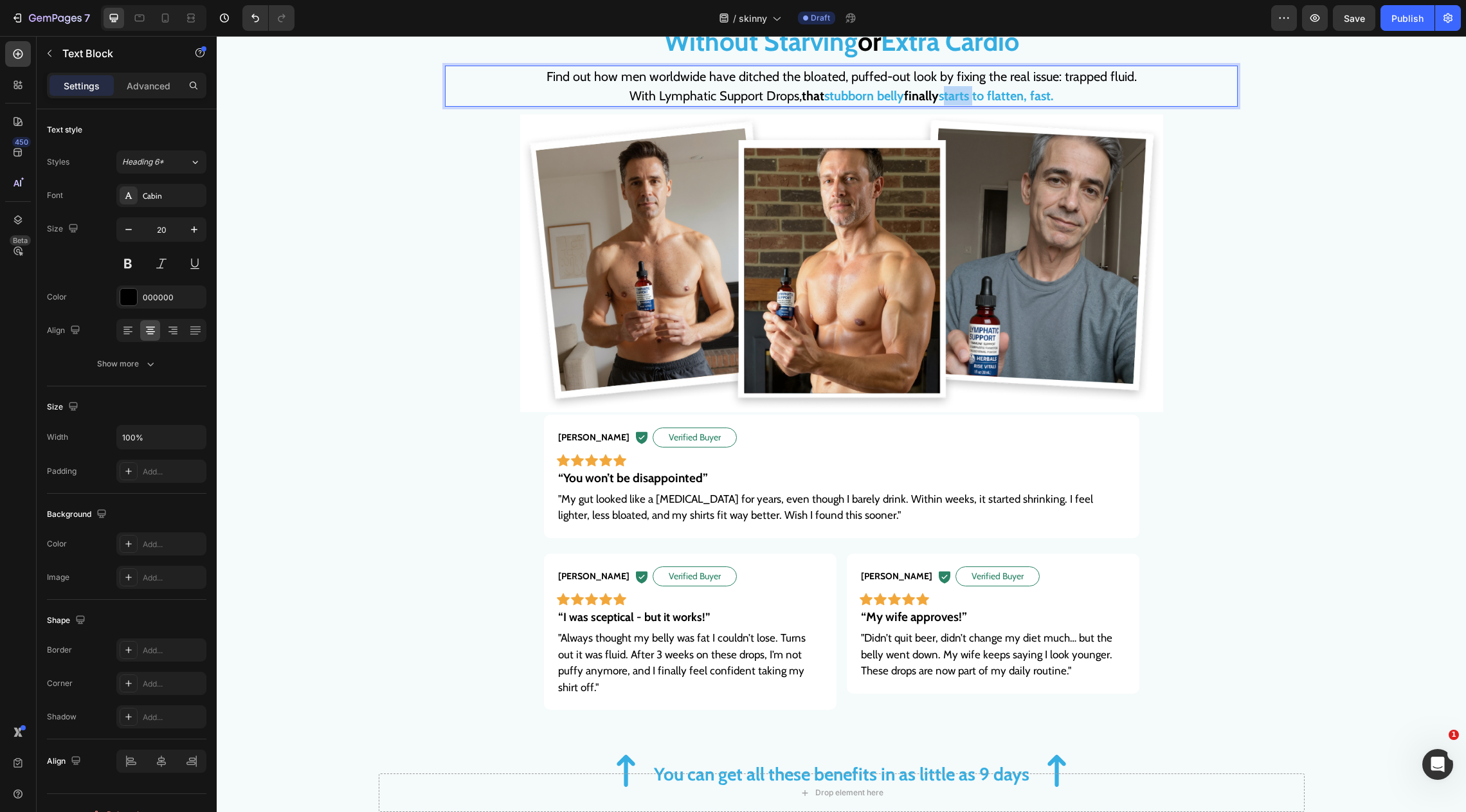
click at [966, 98] on strong "starts to flatten, fast." at bounding box center [996, 96] width 114 height 15
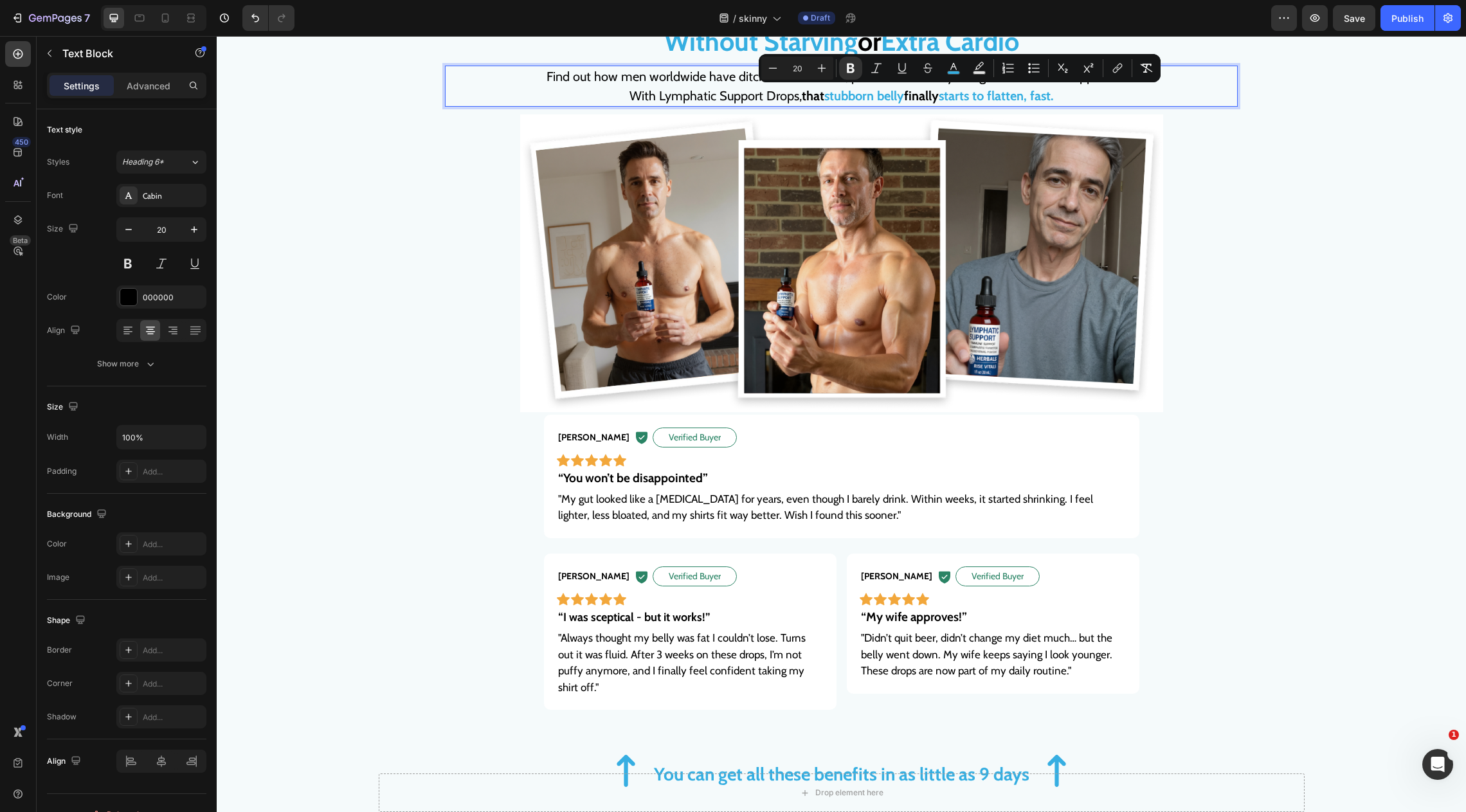
click at [997, 98] on strong "starts to flatten, fast." at bounding box center [996, 96] width 114 height 15
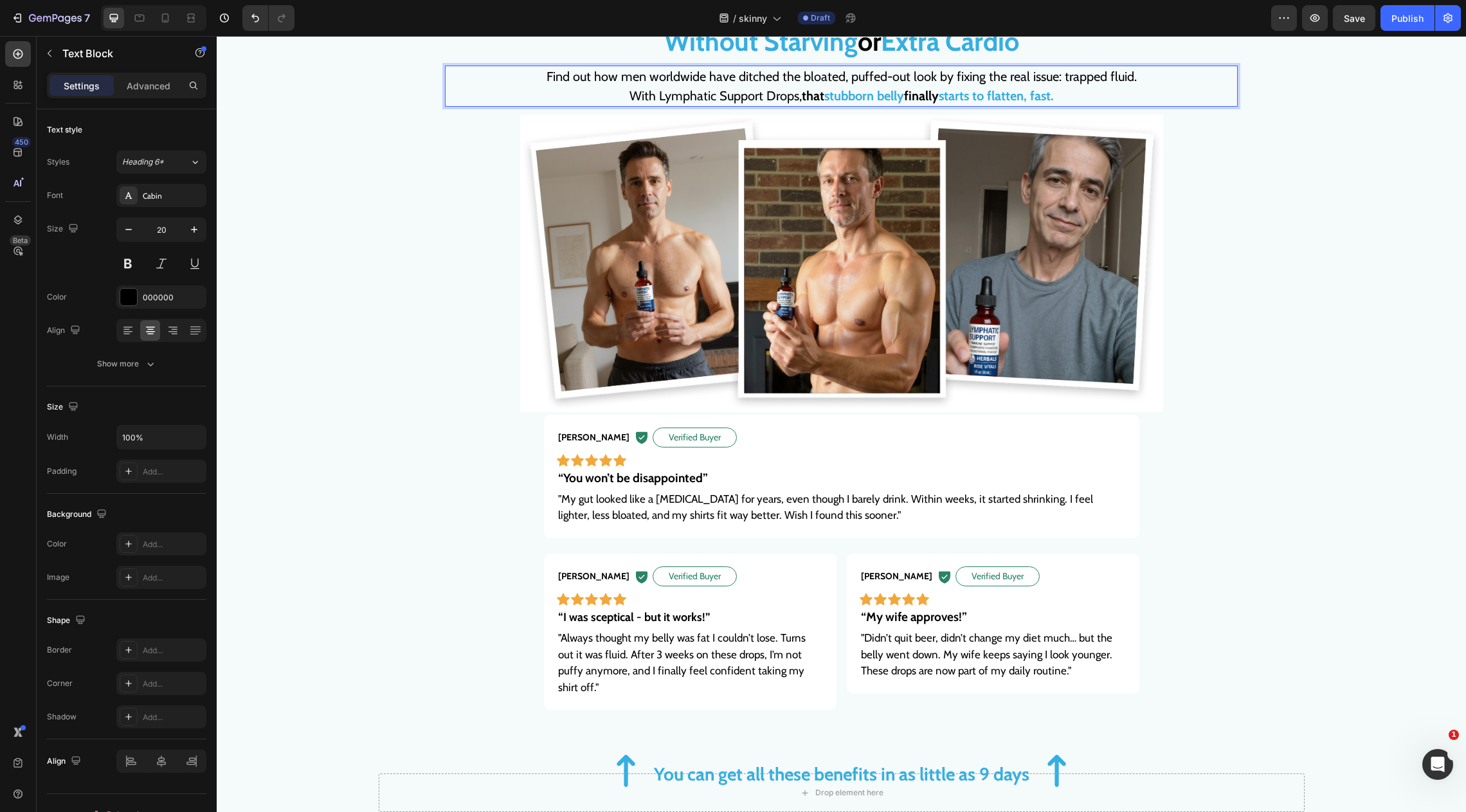
click at [812, 95] on strong "that" at bounding box center [813, 96] width 22 height 15
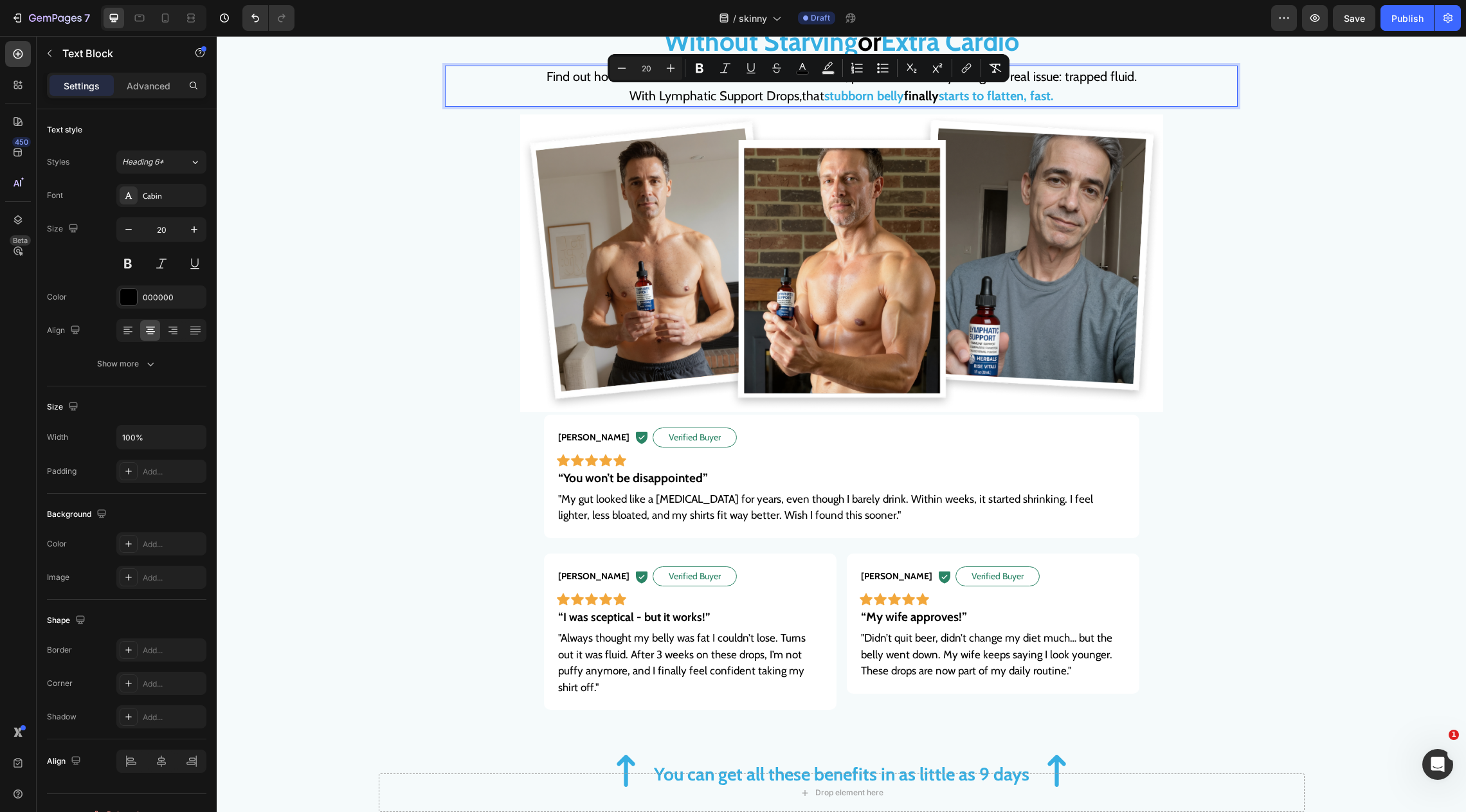
click at [926, 95] on strong "finally" at bounding box center [921, 96] width 35 height 15
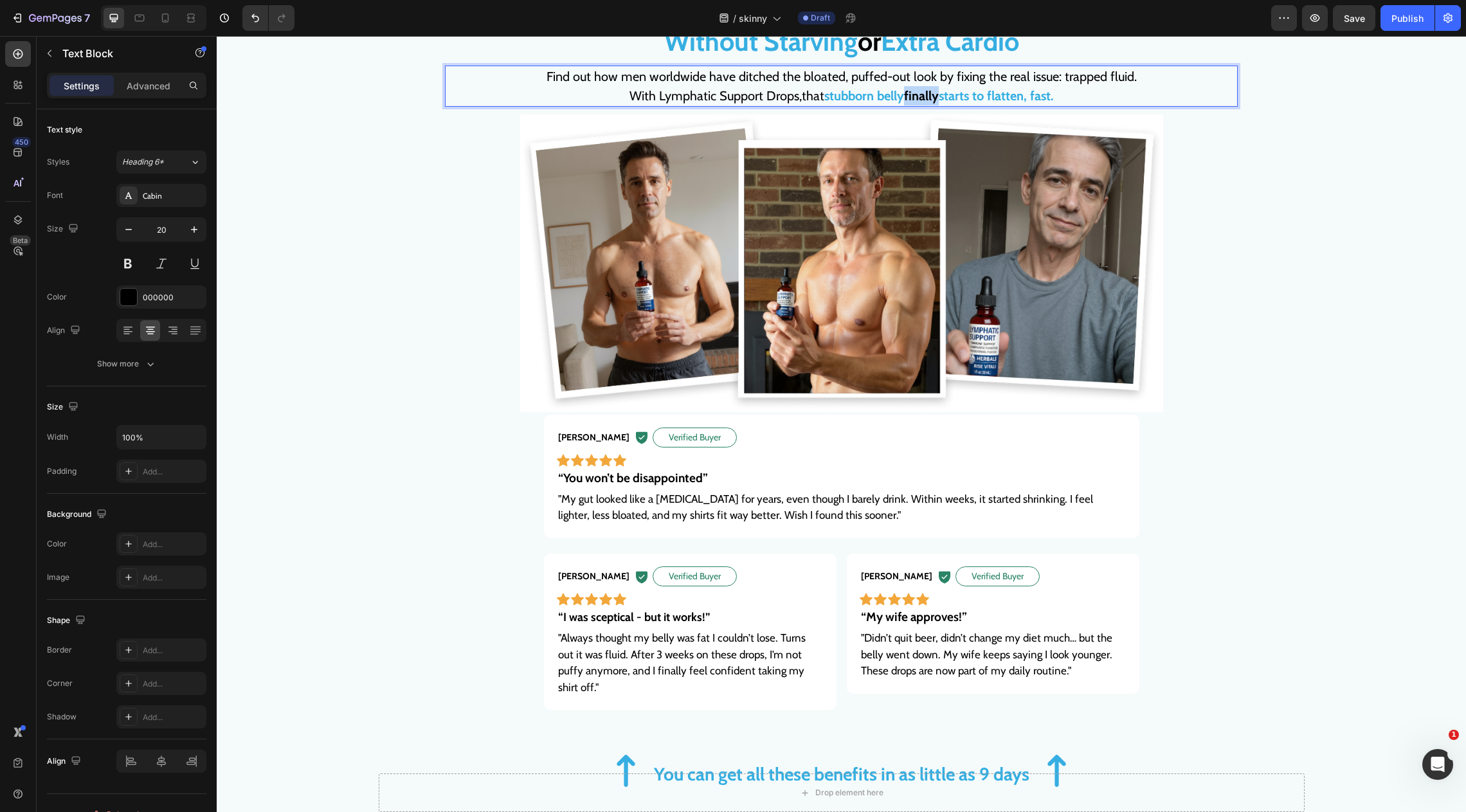
click at [926, 95] on strong "finally" at bounding box center [921, 96] width 35 height 15
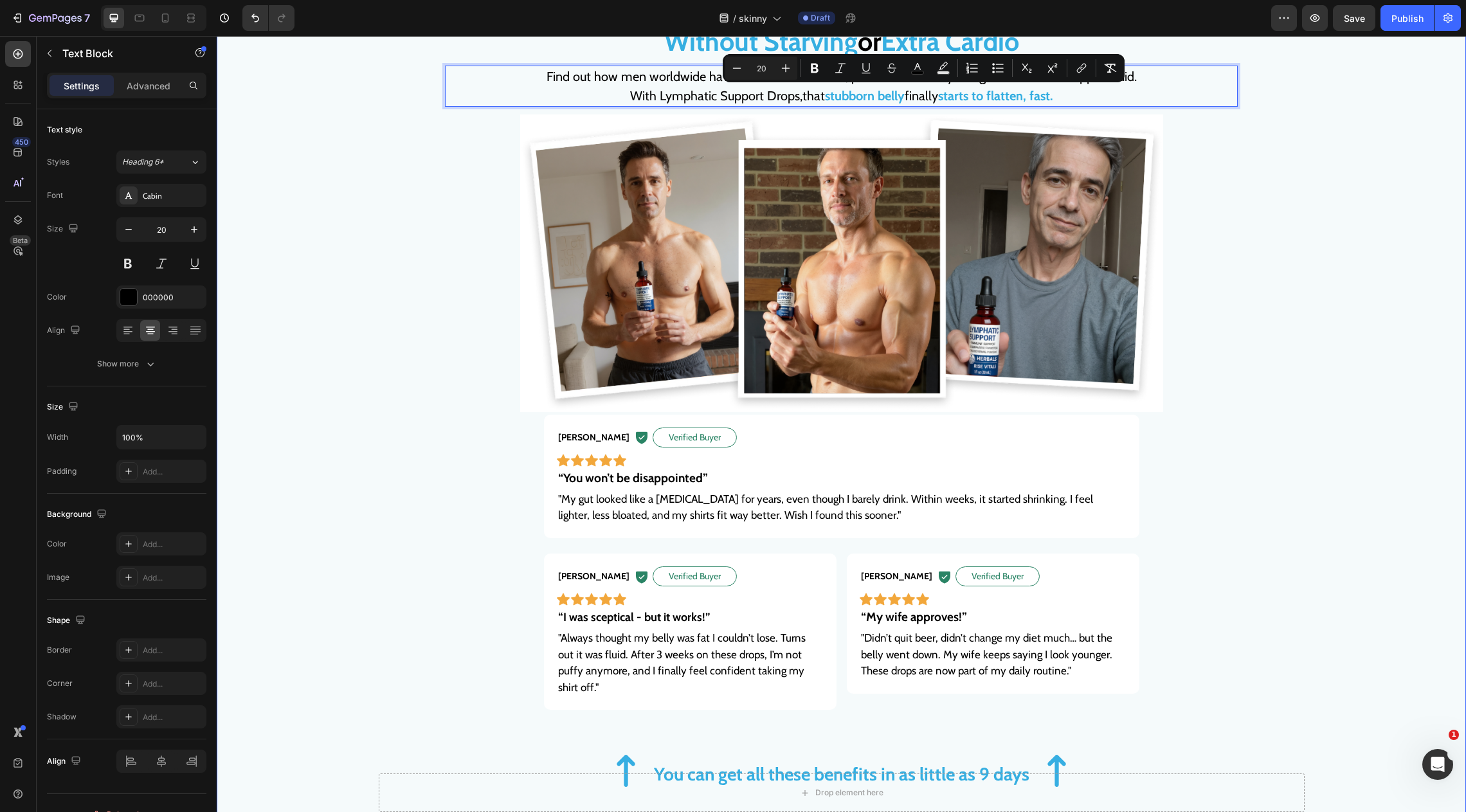
click at [431, 158] on div "⁠⁠⁠⁠⁠⁠⁠ 341,500+ Men Have Finally Flattened Their “Pregnant-Looking” Belly.... …" at bounding box center [841, 394] width 1249 height 807
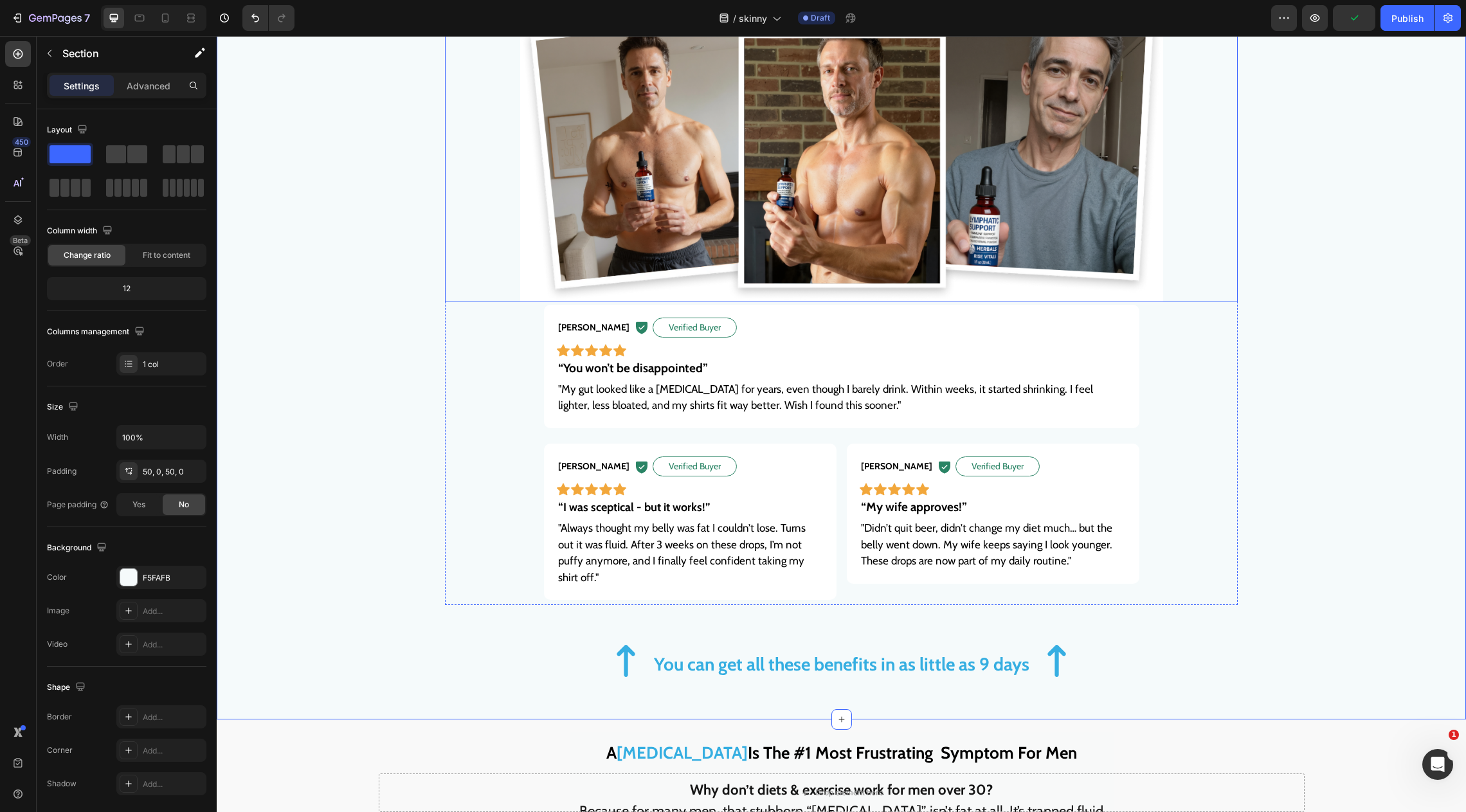
scroll to position [920, 0]
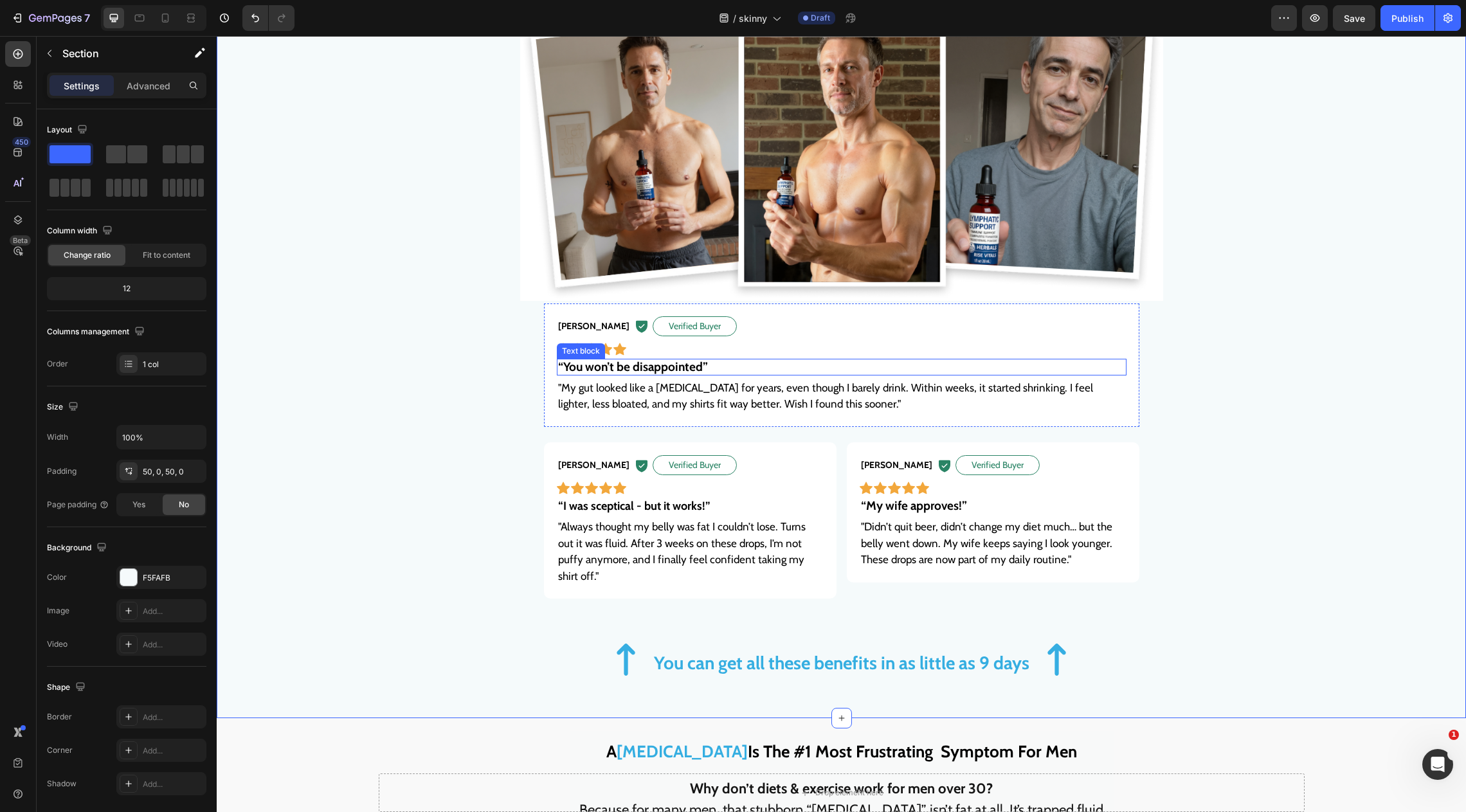
click at [651, 359] on span "“You won’t be disappointed”" at bounding box center [633, 366] width 149 height 15
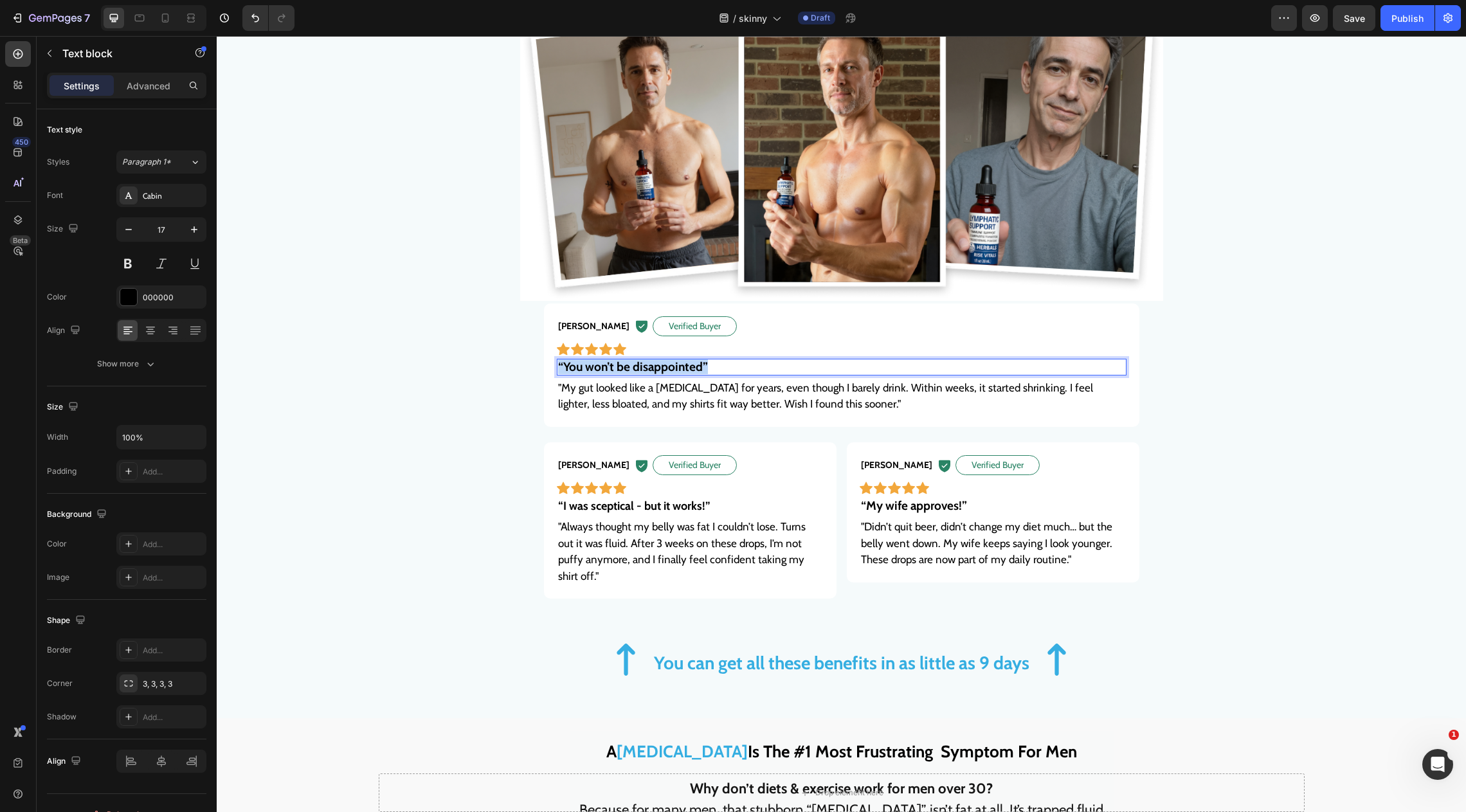
click at [651, 359] on span "“You won’t be disappointed”" at bounding box center [633, 366] width 149 height 15
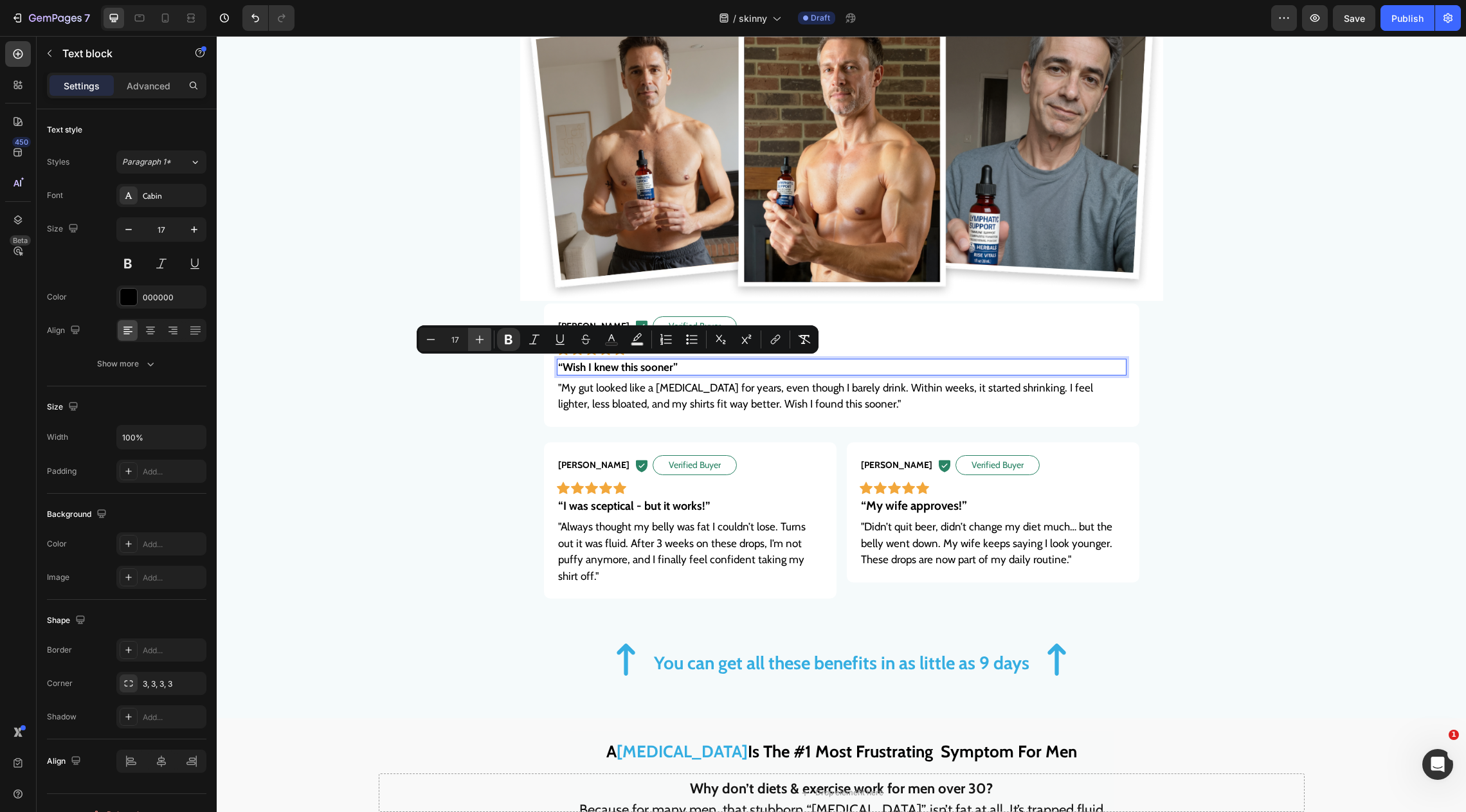
click at [477, 333] on icon "Editor contextual toolbar" at bounding box center [479, 339] width 13 height 13
type input "19"
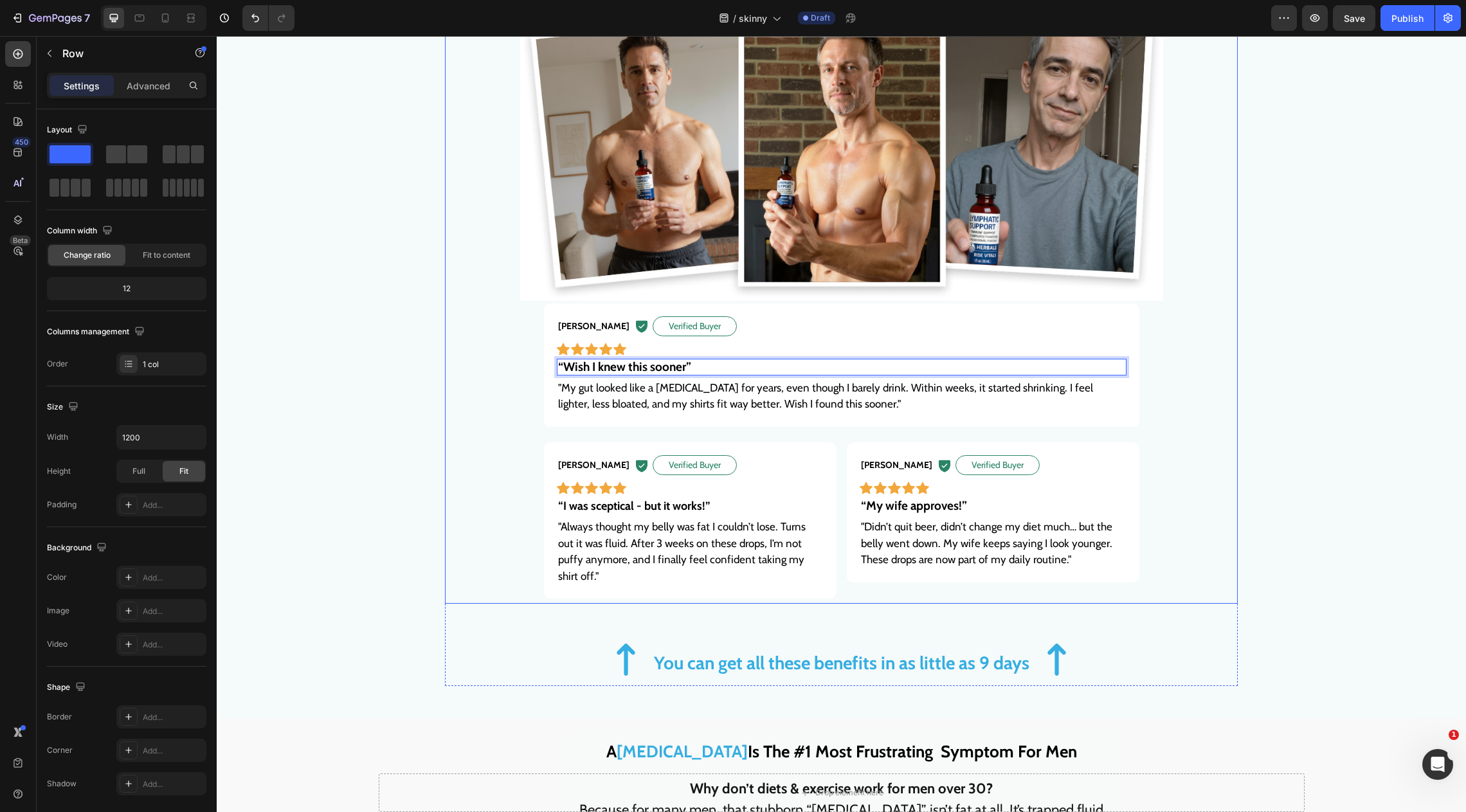
click at [454, 435] on div "⁠⁠⁠⁠⁠⁠⁠ 341,500+ Men Have Finally Flattened Their “Pregnant-Looking” Belly.... …" at bounding box center [841, 242] width 793 height 724
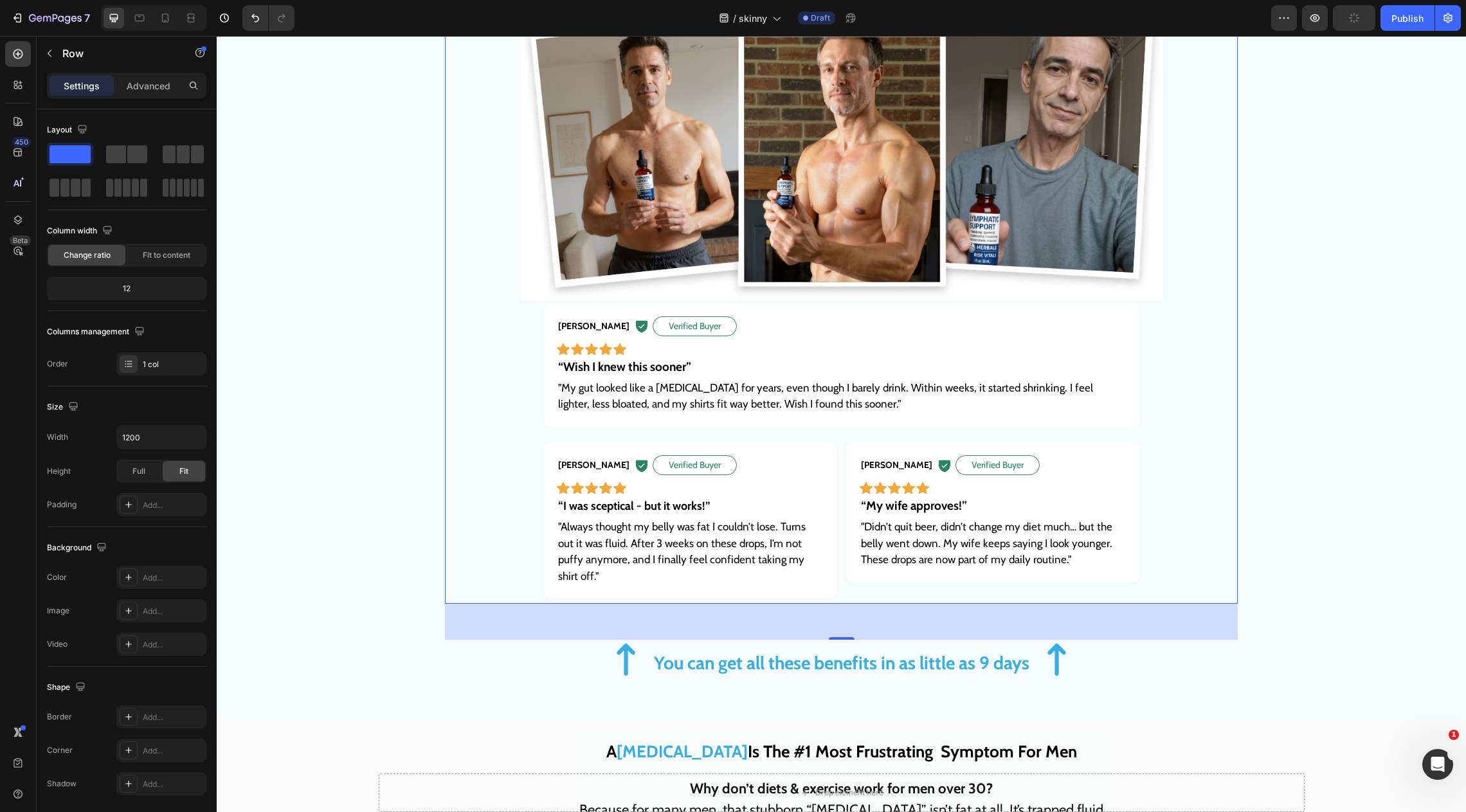
click at [579, 391] on span ""My gut looked like a beer belly for years, even though I barely drink. Within …" at bounding box center [826, 396] width 535 height 30
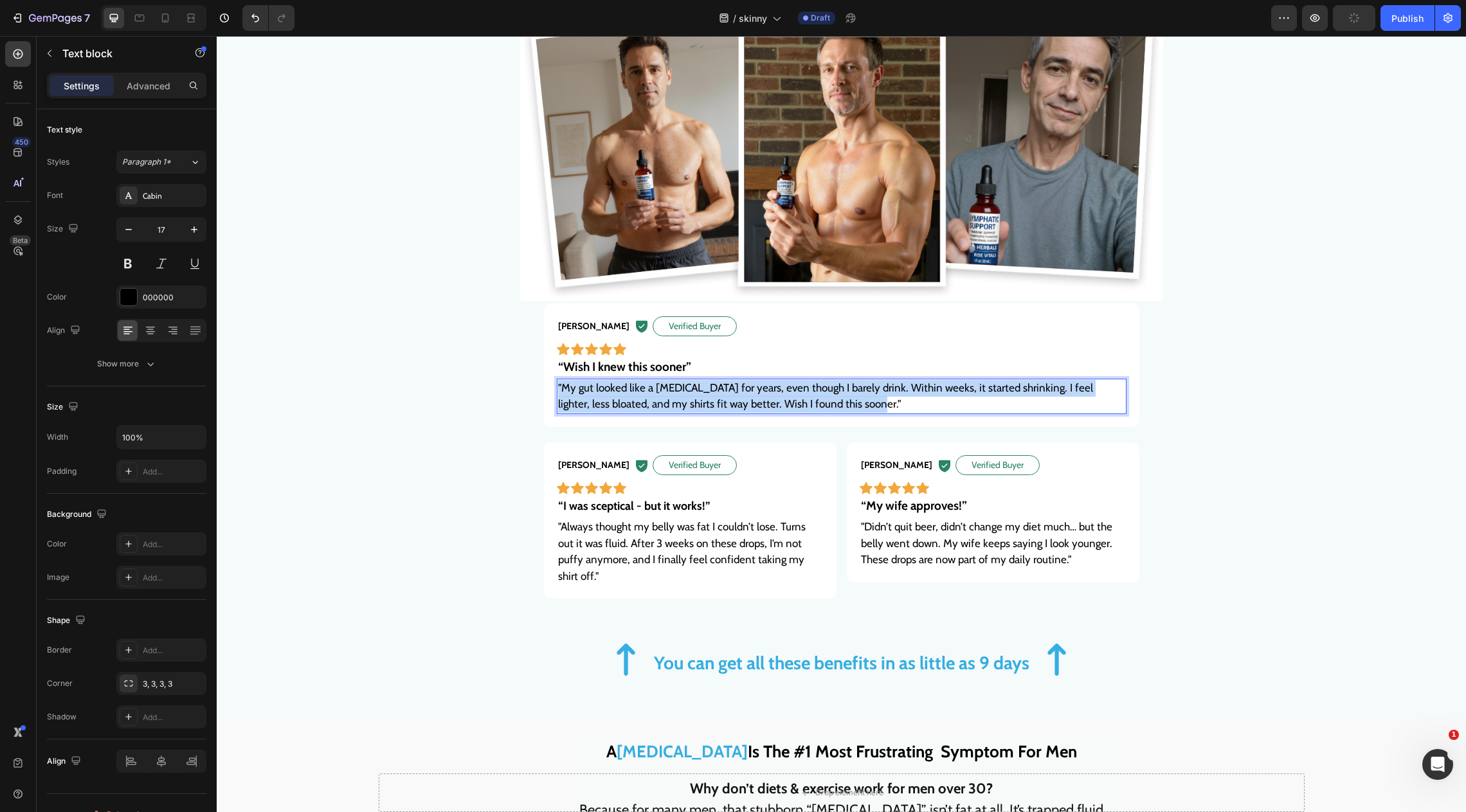
click at [579, 391] on span ""My gut looked like a beer belly for years, even though I barely drink. Within …" at bounding box center [826, 396] width 535 height 30
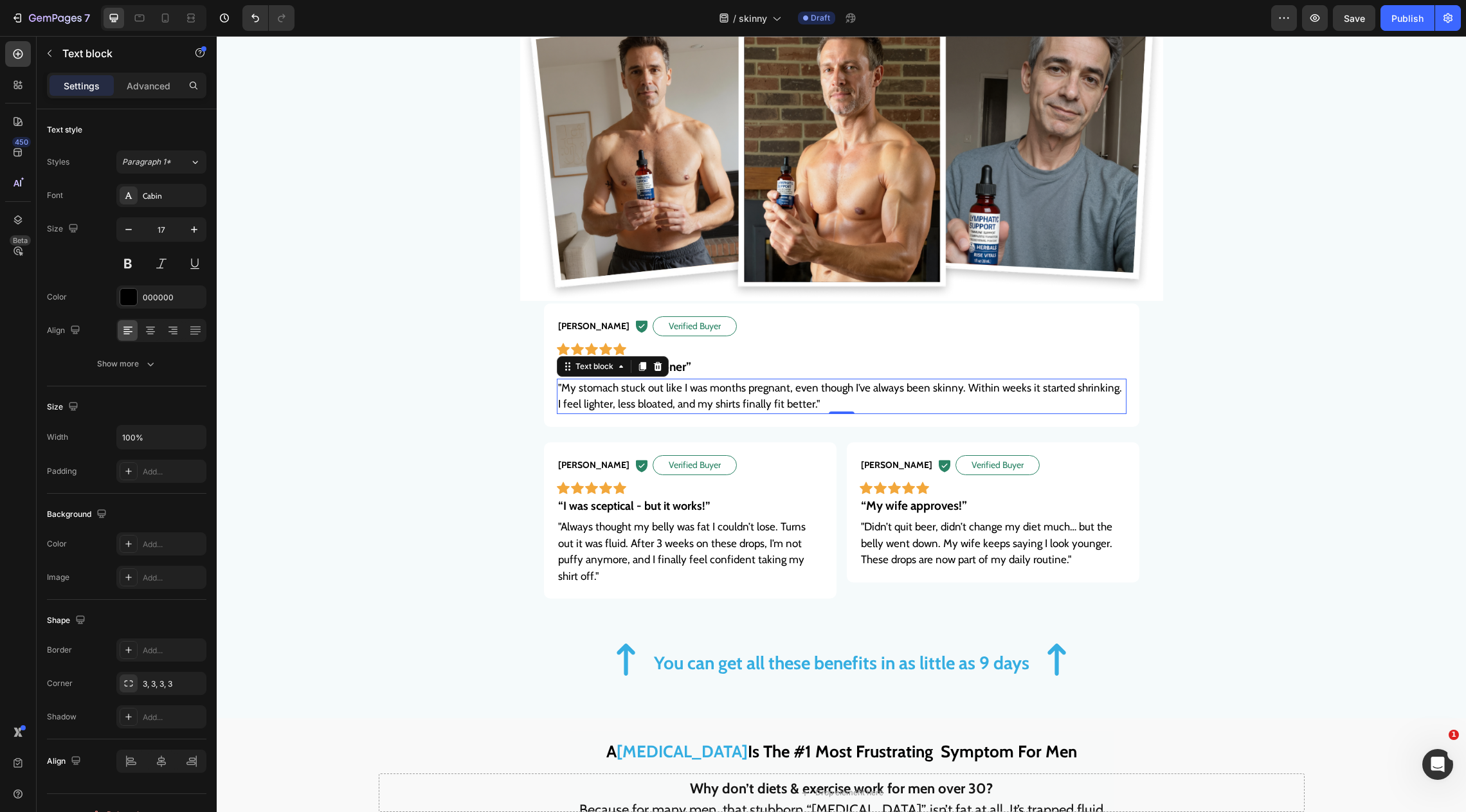
click at [675, 505] on span "“I was sceptical - but it works!”" at bounding box center [634, 505] width 152 height 15
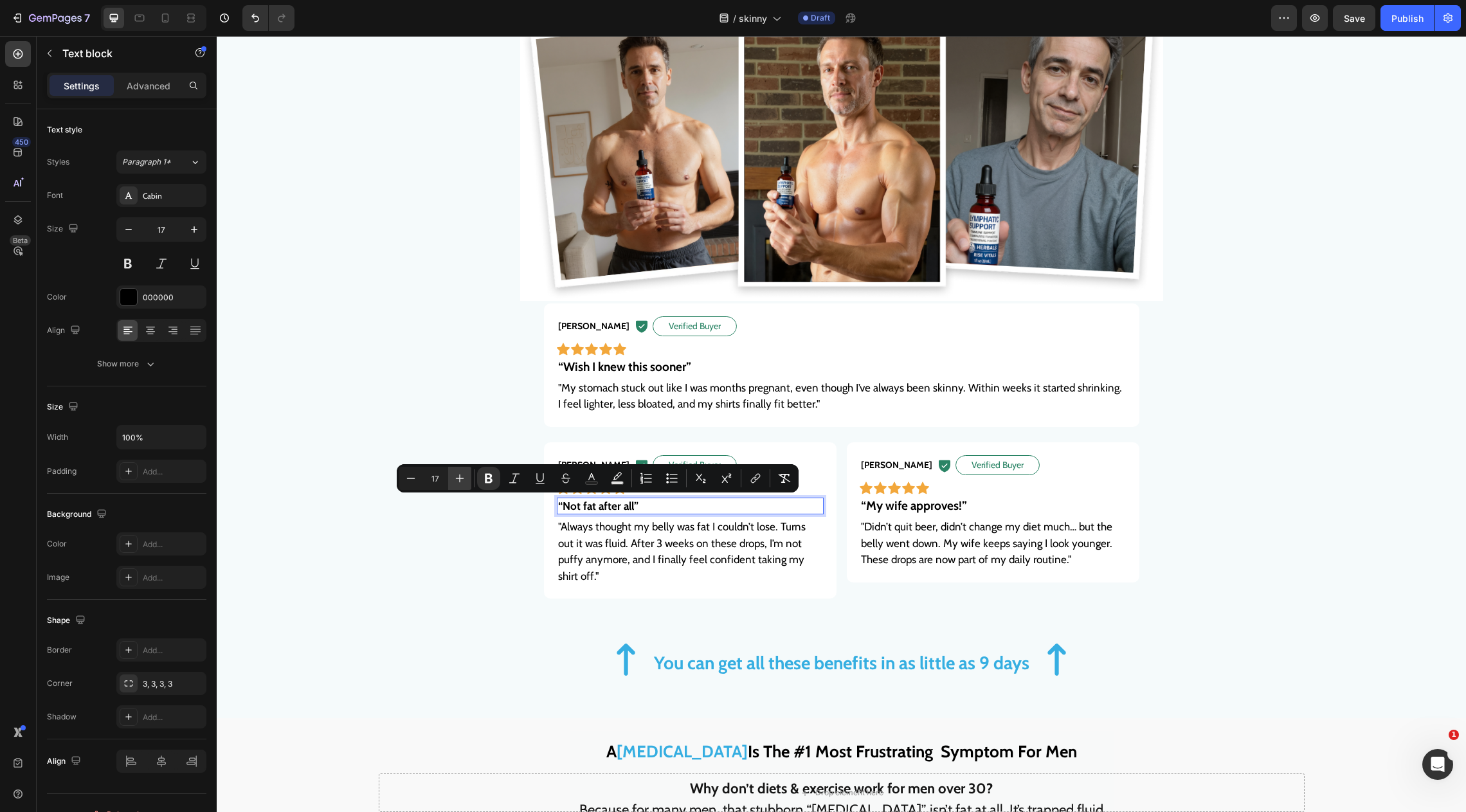
click at [458, 483] on icon "Editor contextual toolbar" at bounding box center [459, 478] width 13 height 13
type input "19"
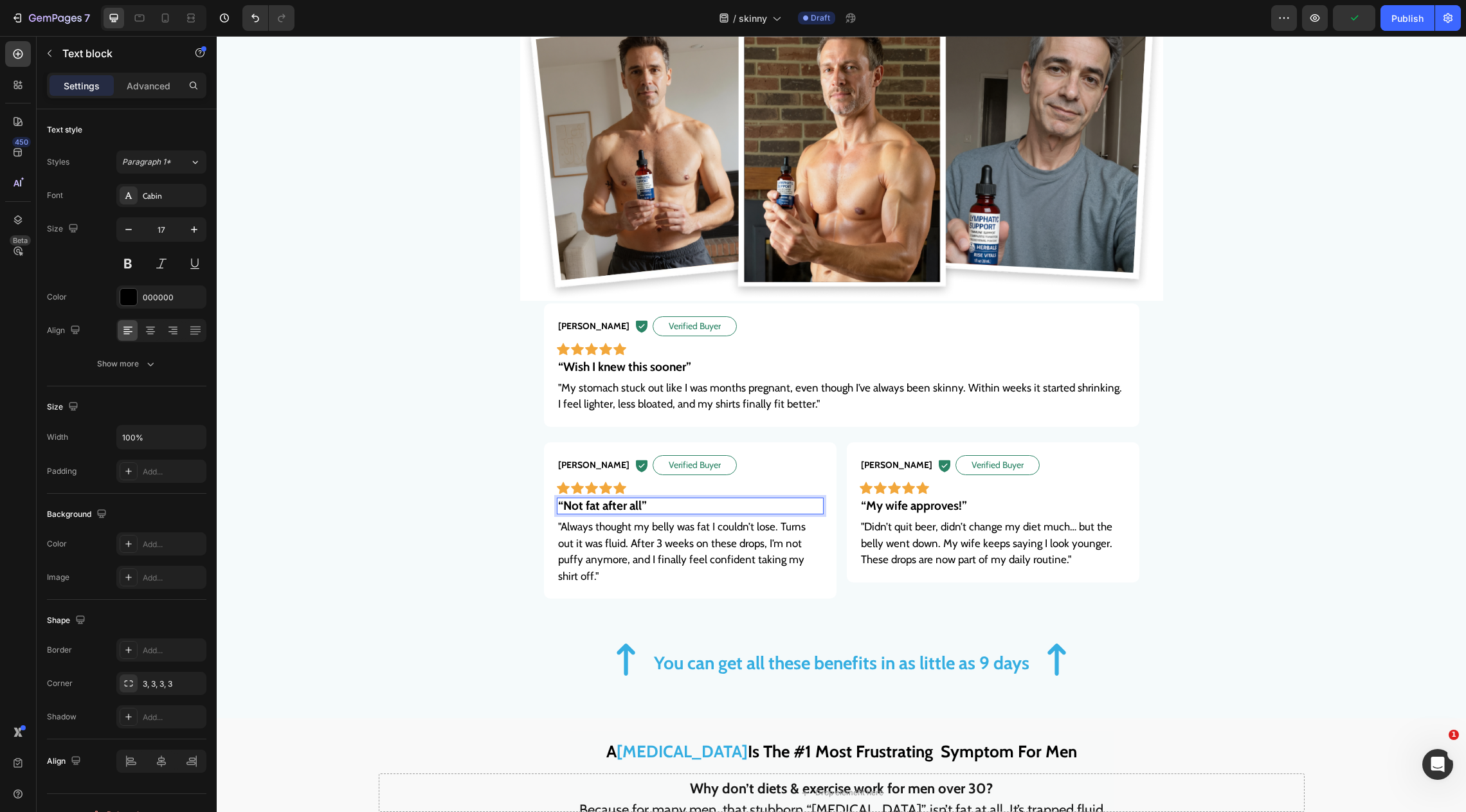
click at [578, 559] on span ""Always thought my belly was fat I couldn’t lose. Turns out it was fluid. After…" at bounding box center [682, 551] width 248 height 62
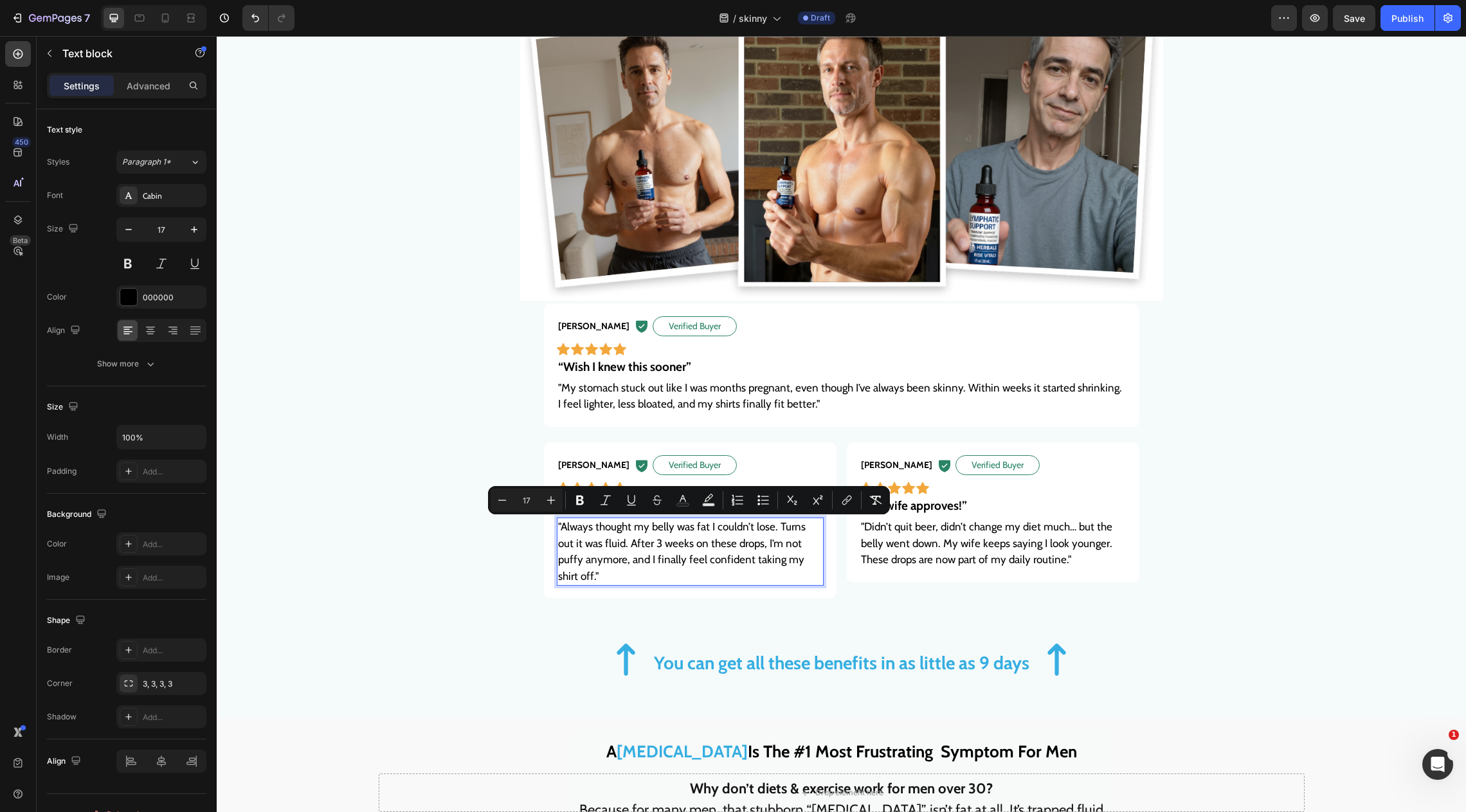
click at [692, 538] on span ""Always thought my belly was fat I couldn’t lose. Turns out it was fluid. After…" at bounding box center [682, 551] width 248 height 62
click at [712, 545] on span ""Always thought my belly was fat I couldn’t lose. Turns out it was fluid. After…" at bounding box center [682, 551] width 248 height 62
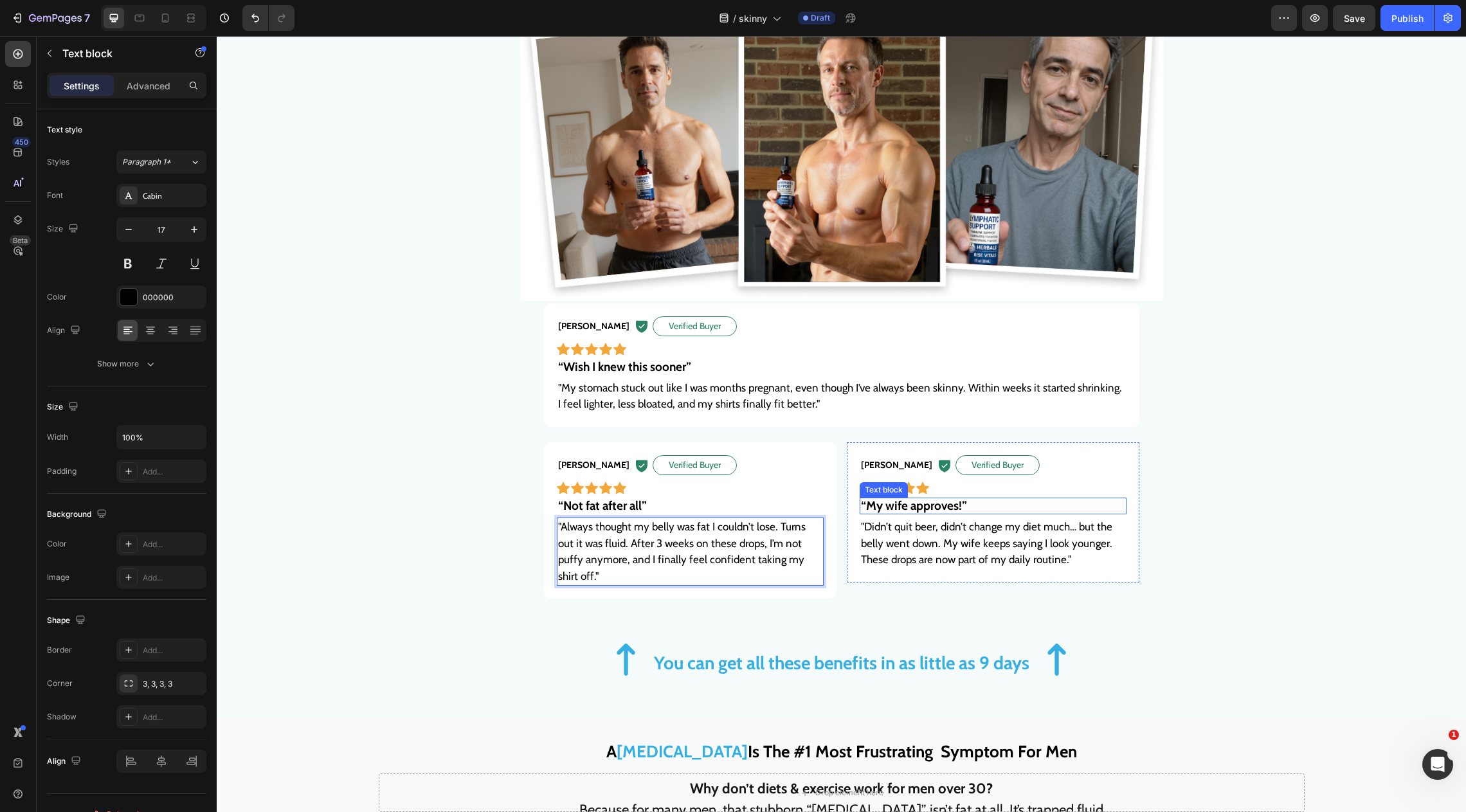
click at [908, 508] on span "“My wife approves!”" at bounding box center [914, 505] width 106 height 15
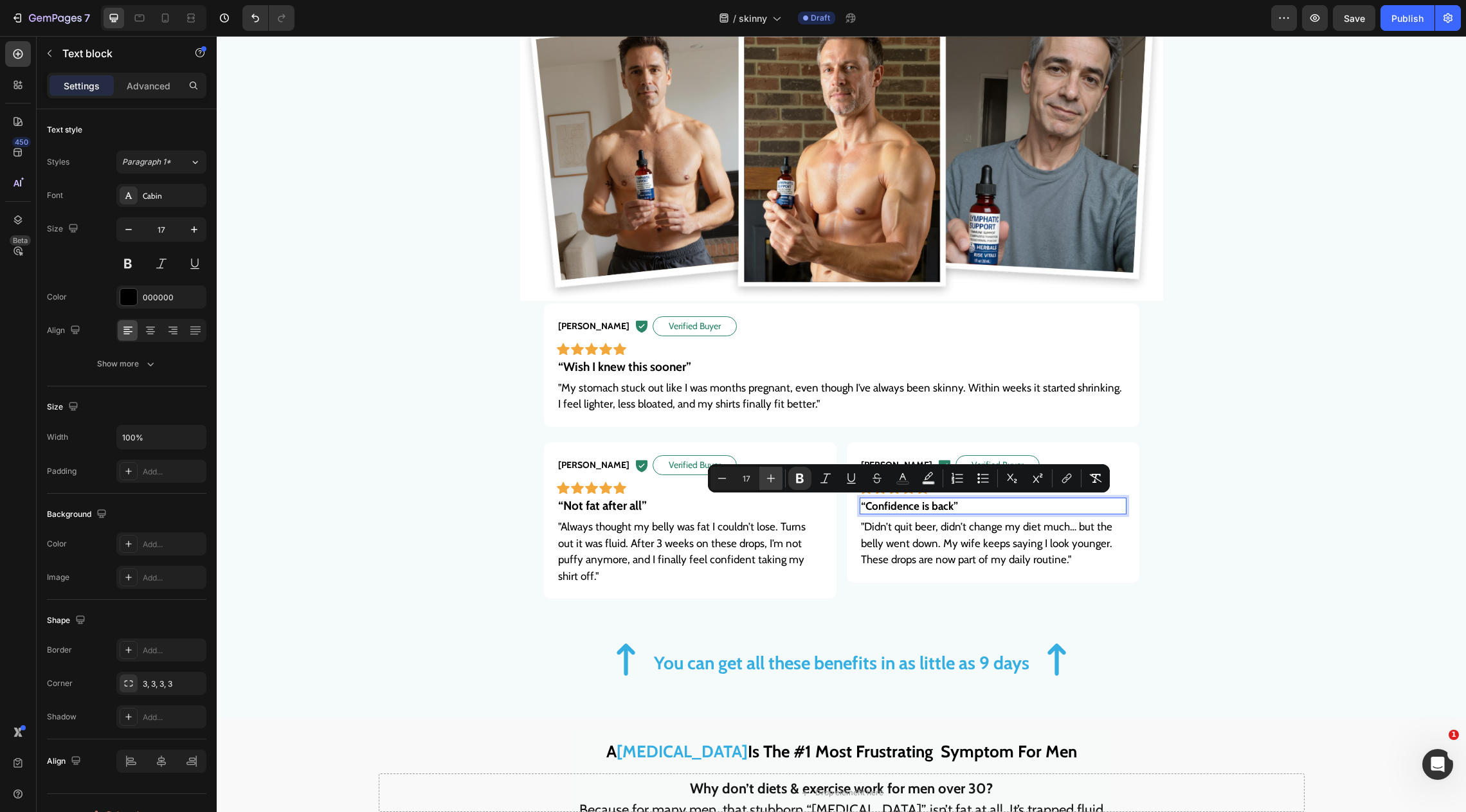
click at [773, 475] on icon "Editor contextual toolbar" at bounding box center [771, 478] width 13 height 13
type input "19"
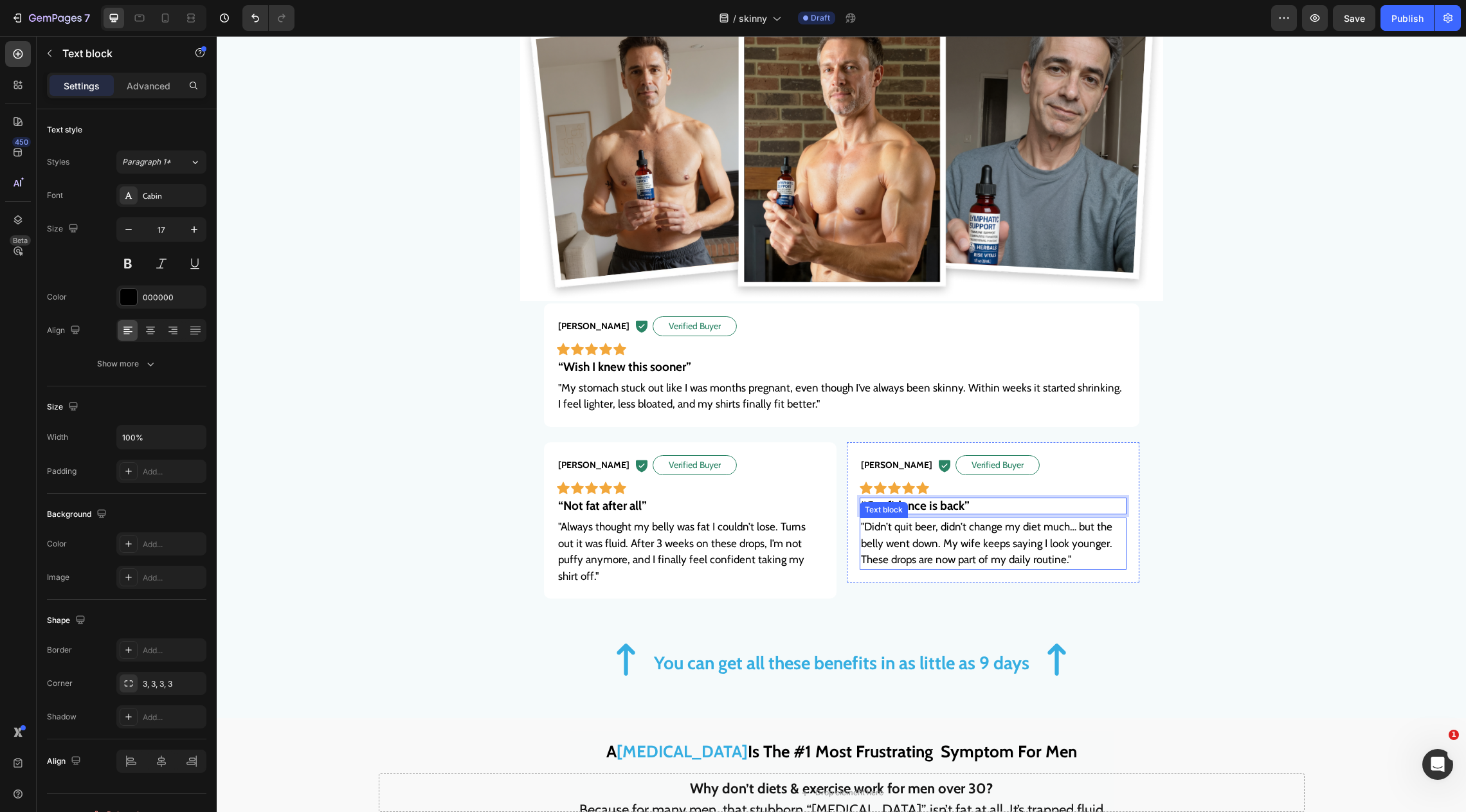
click at [961, 544] on span ""Didn’t quit beer, didn’t change my diet much… but the belly went down. My wife…" at bounding box center [987, 542] width 252 height 45
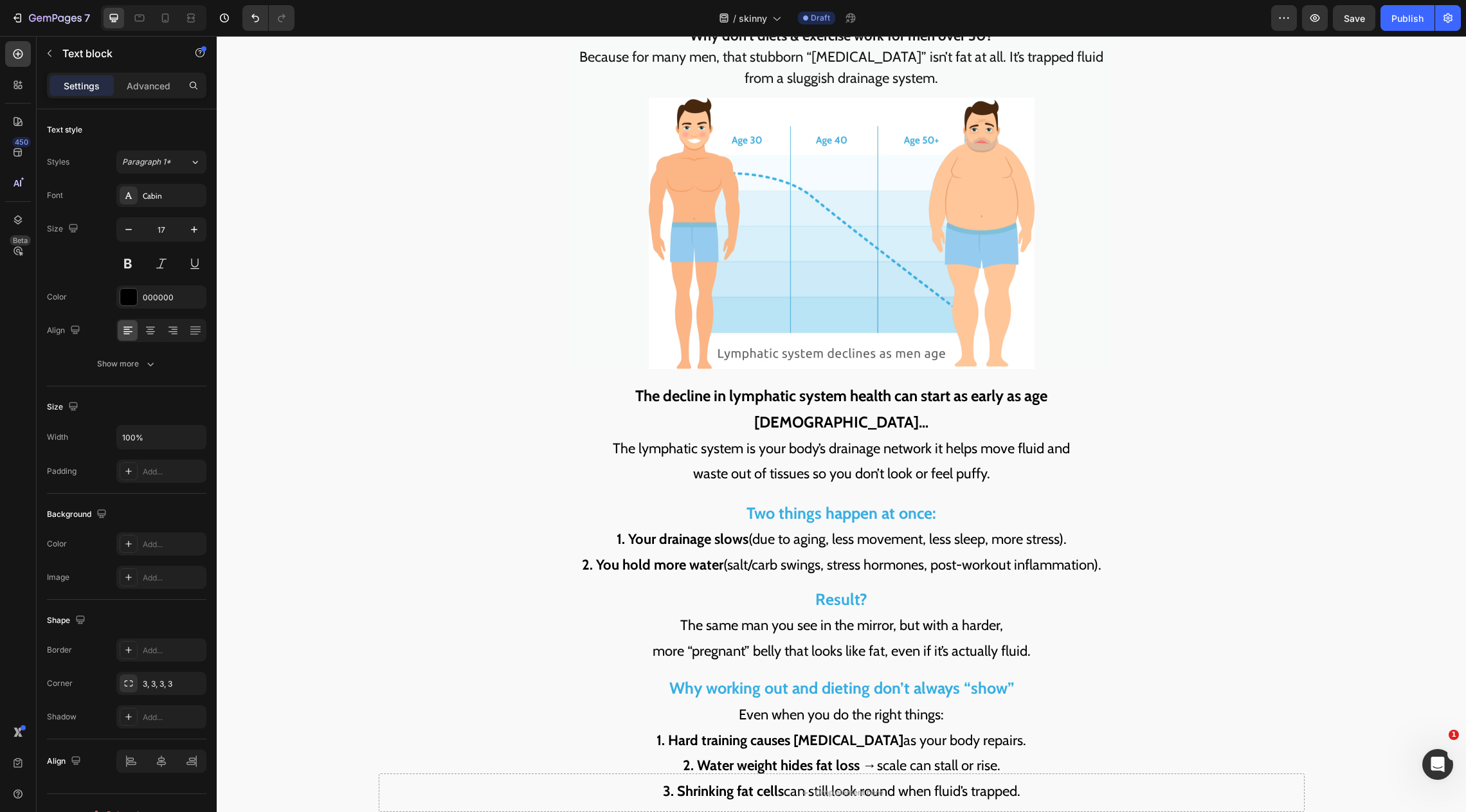
scroll to position [1655, 0]
click at [1405, 20] on div "Publish" at bounding box center [1408, 19] width 32 height 14
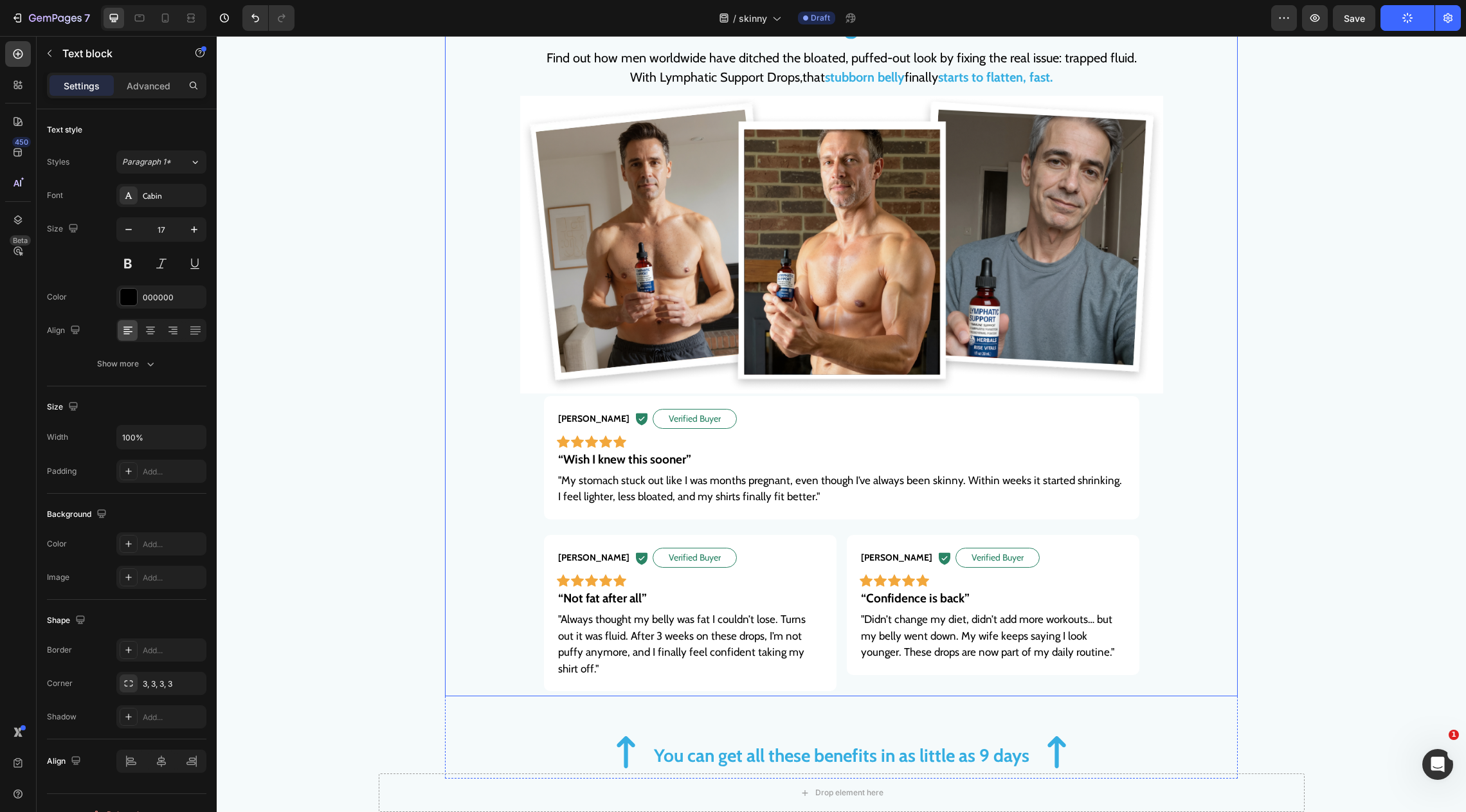
scroll to position [1563, 0]
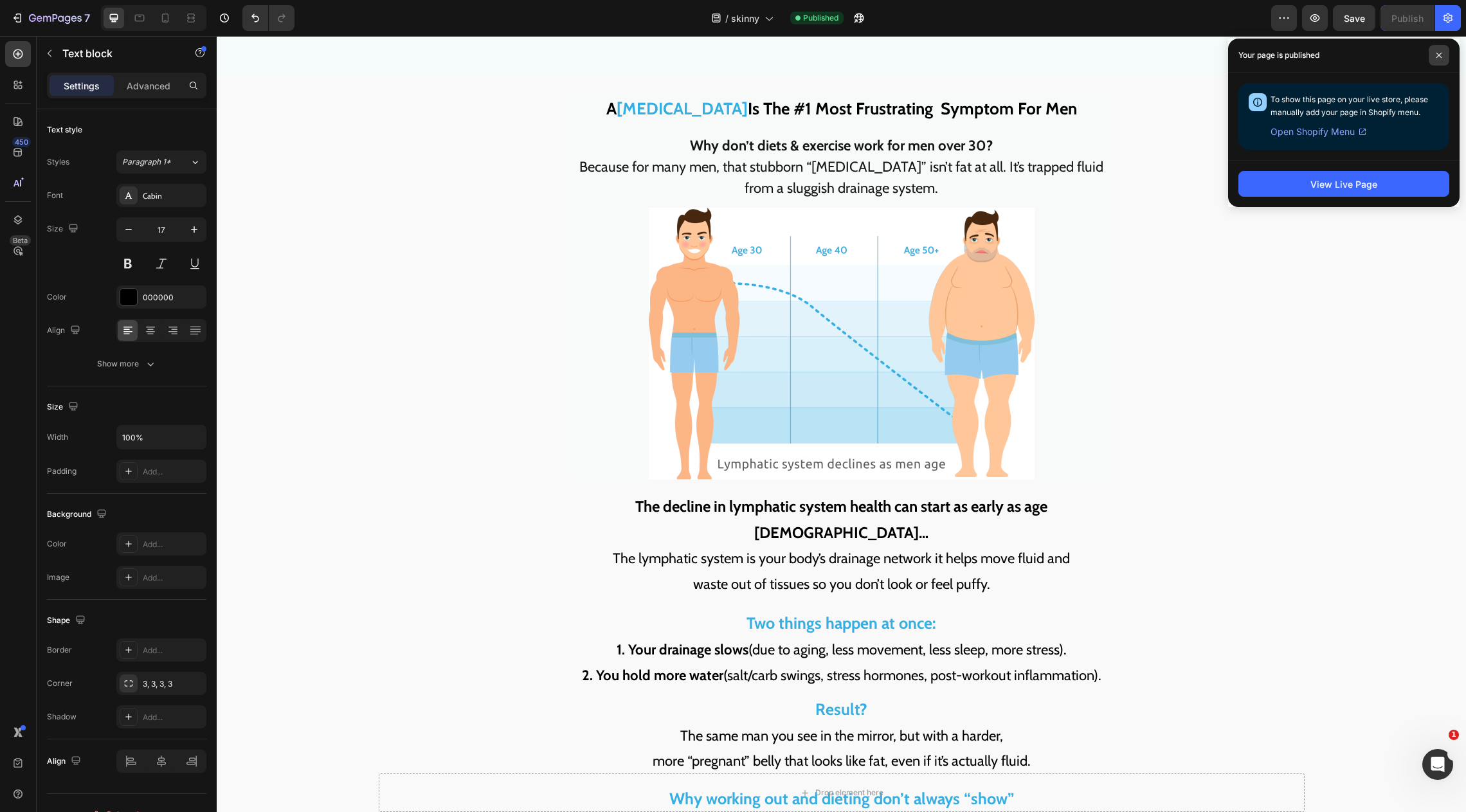
click at [1449, 54] on span at bounding box center [1440, 55] width 20 height 20
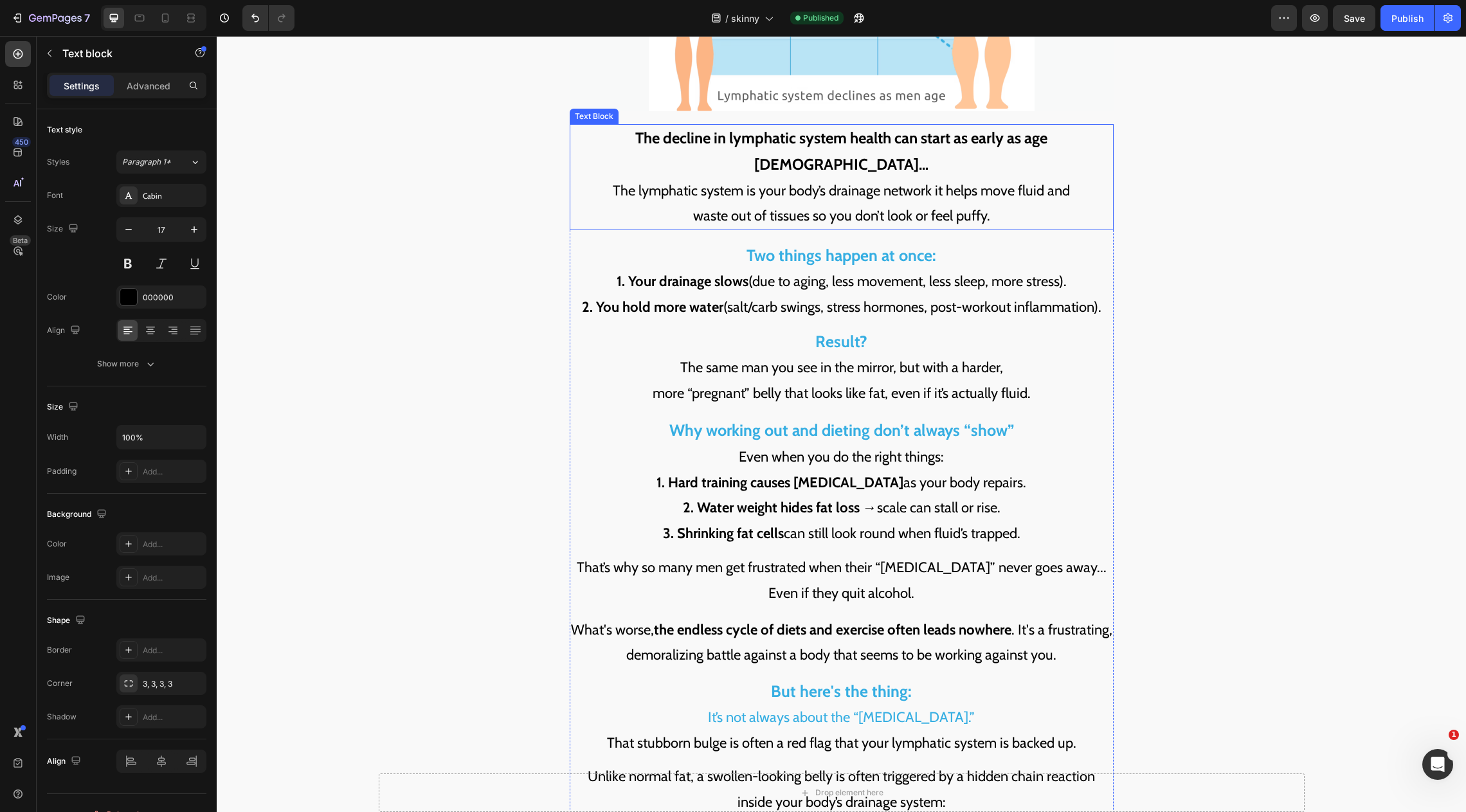
scroll to position [1919, 0]
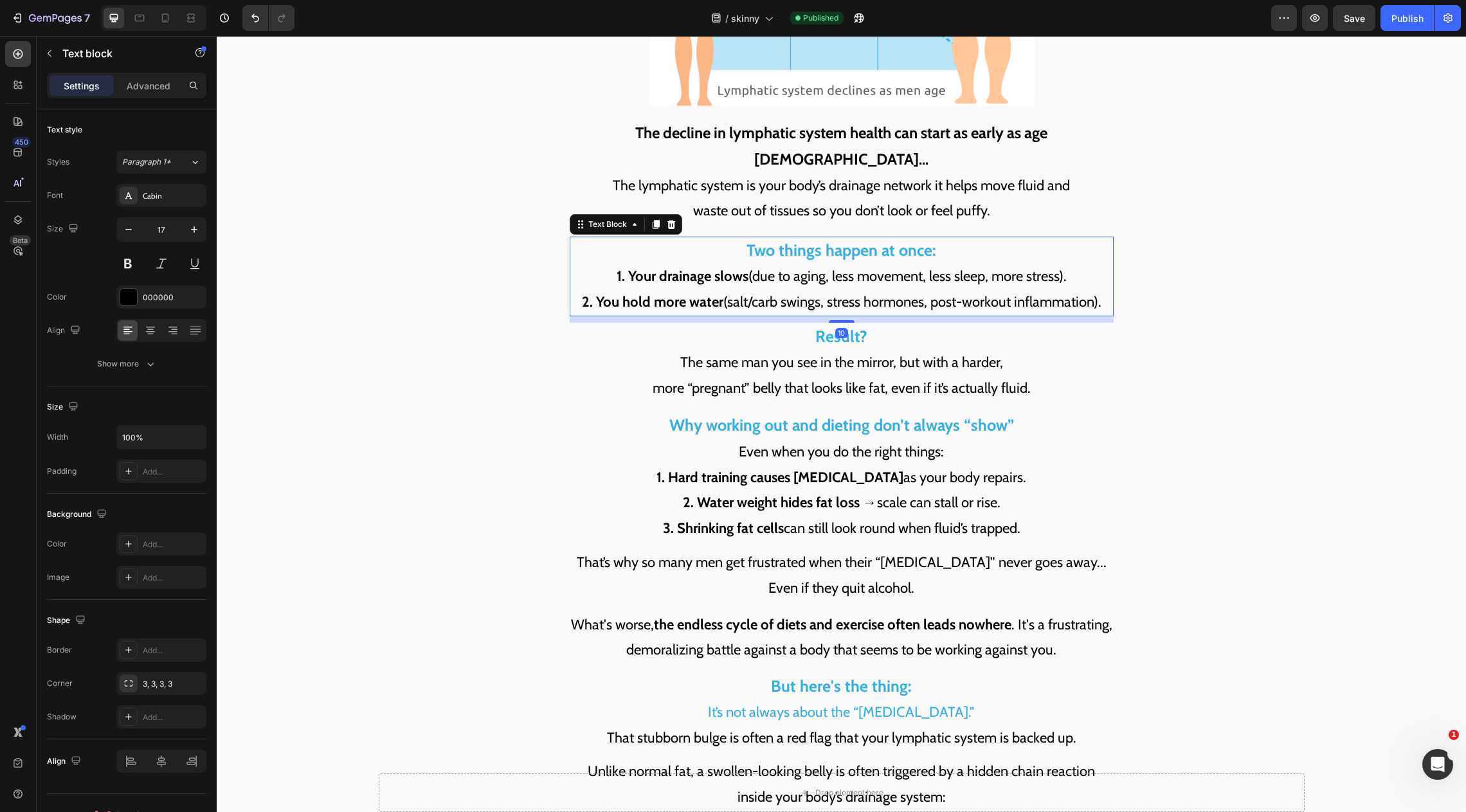
click at [892, 237] on div "Two things happen at once: 1. Your drainage slows (due to aging, less movement,…" at bounding box center [841, 276] width 544 height 79
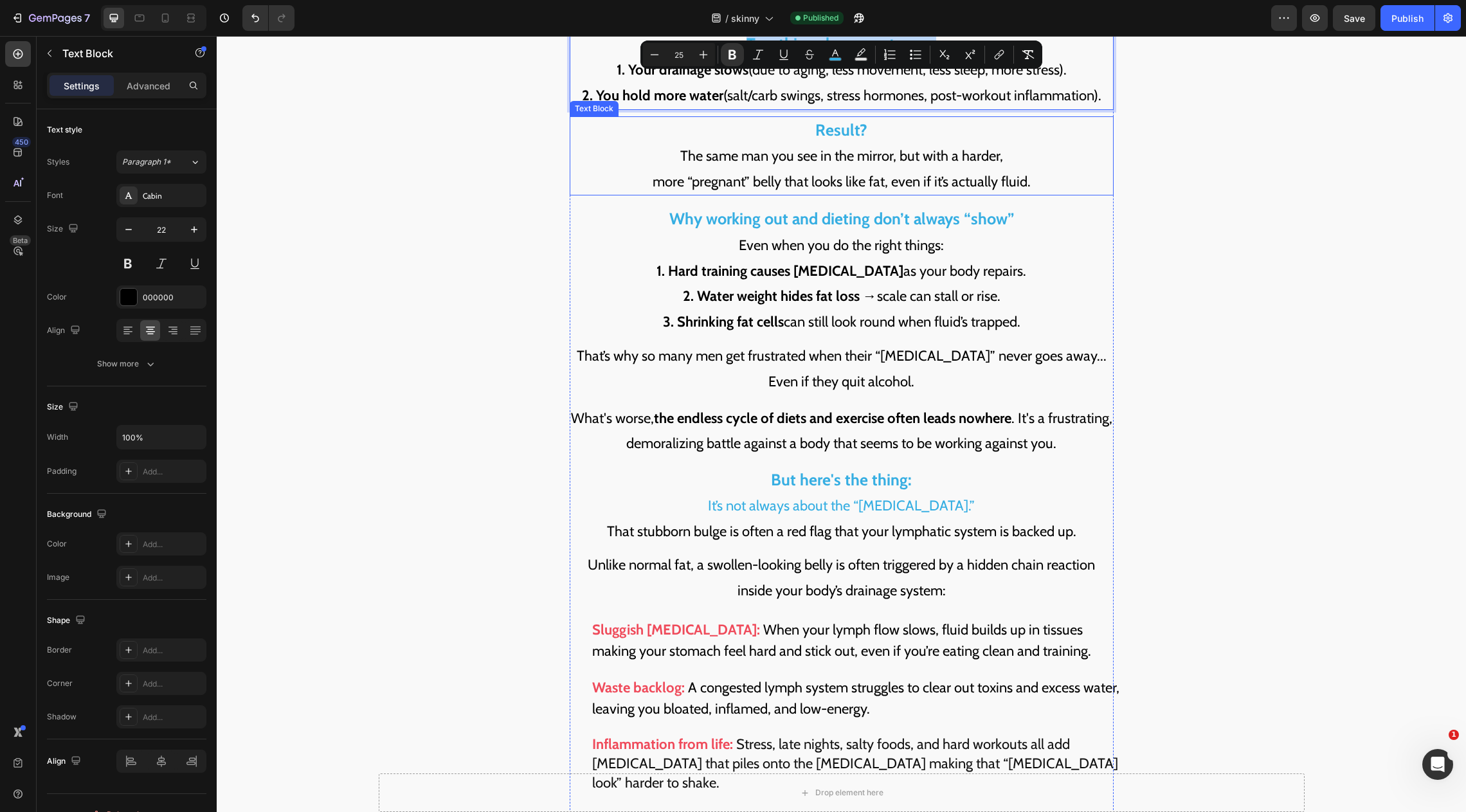
scroll to position [2071, 0]
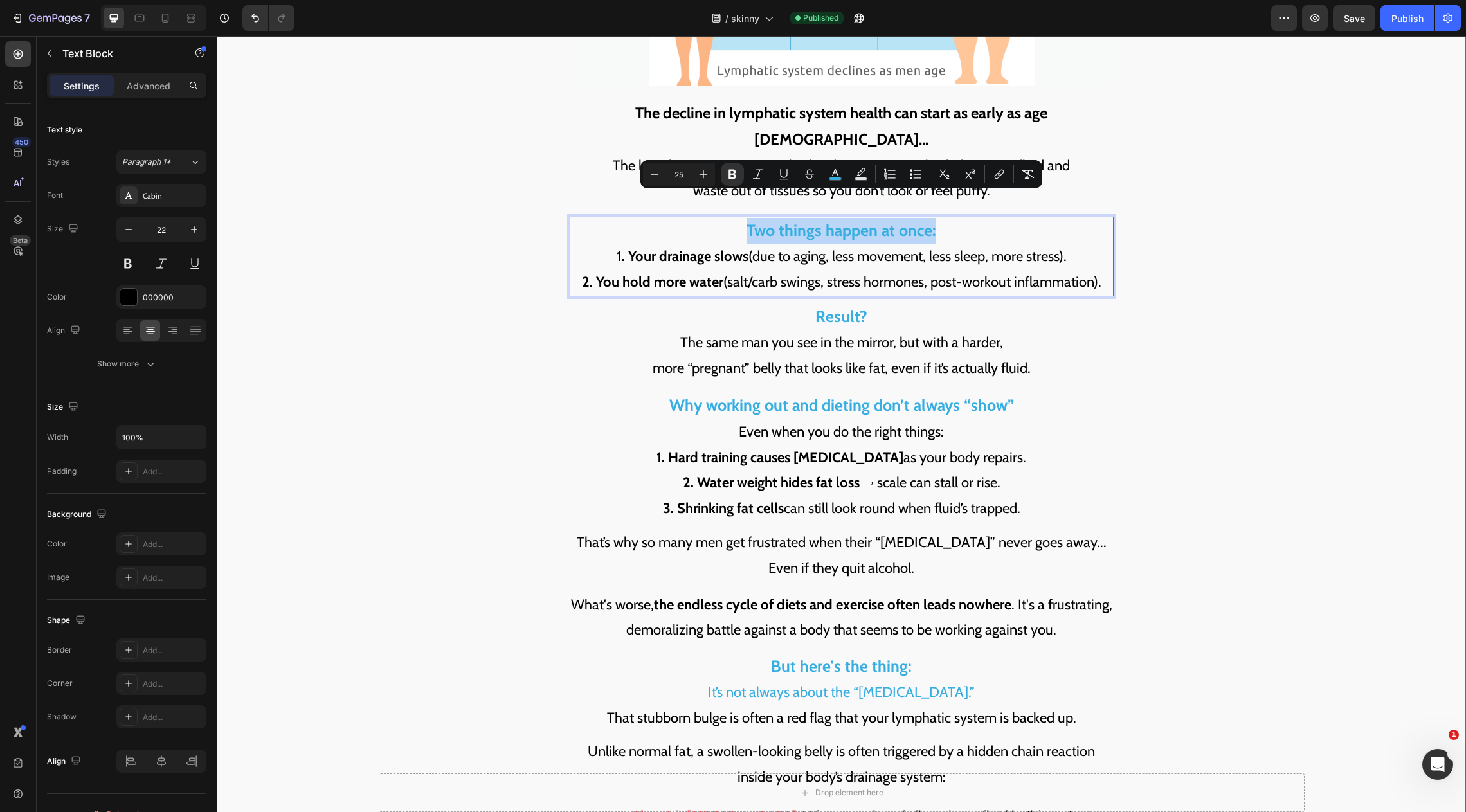
click at [492, 248] on div "A Beer Belly Is The #1 Most Frustrating Symptom For Men Heading Why don’t diets…" at bounding box center [841, 377] width 1234 height 1364
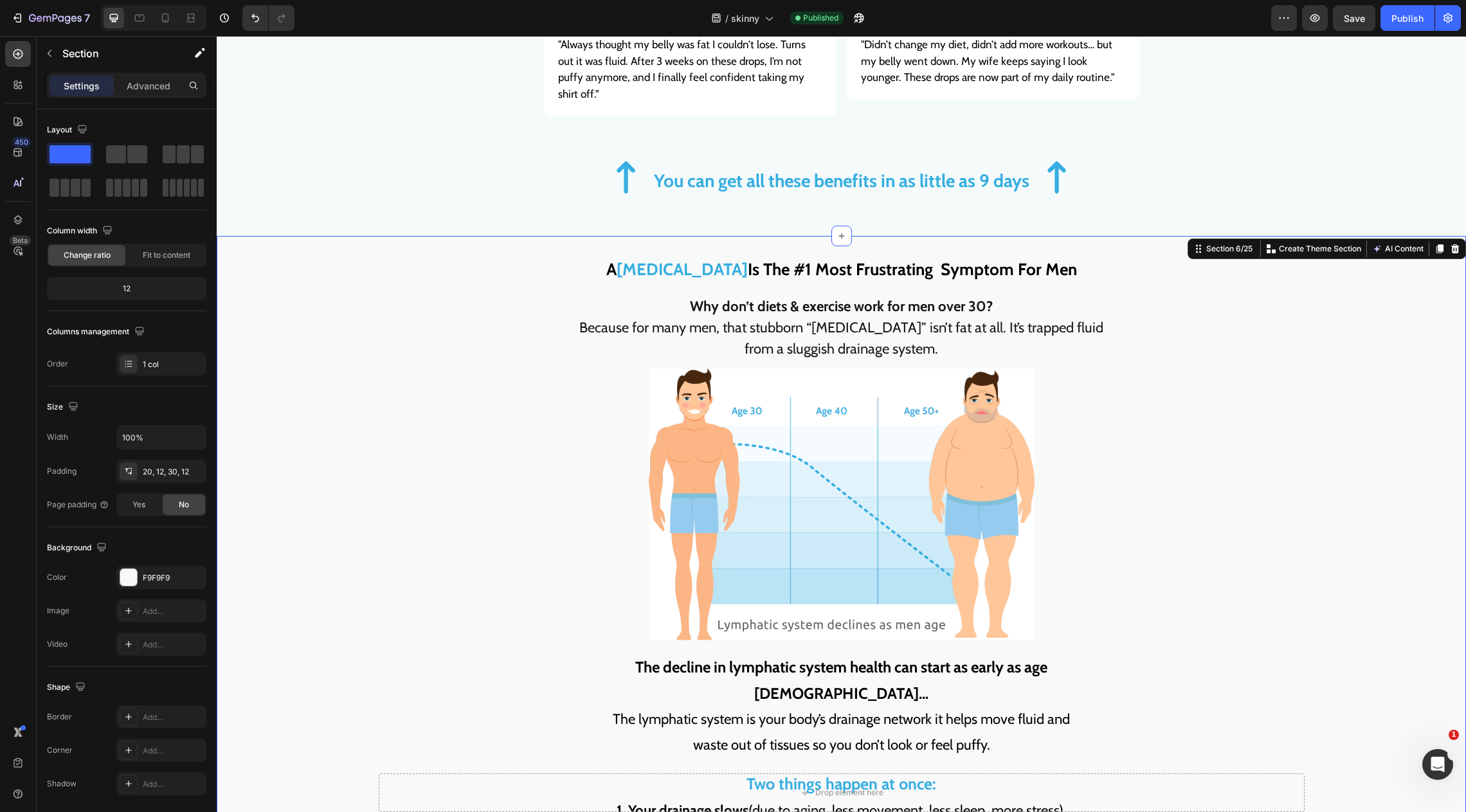
scroll to position [1387, 0]
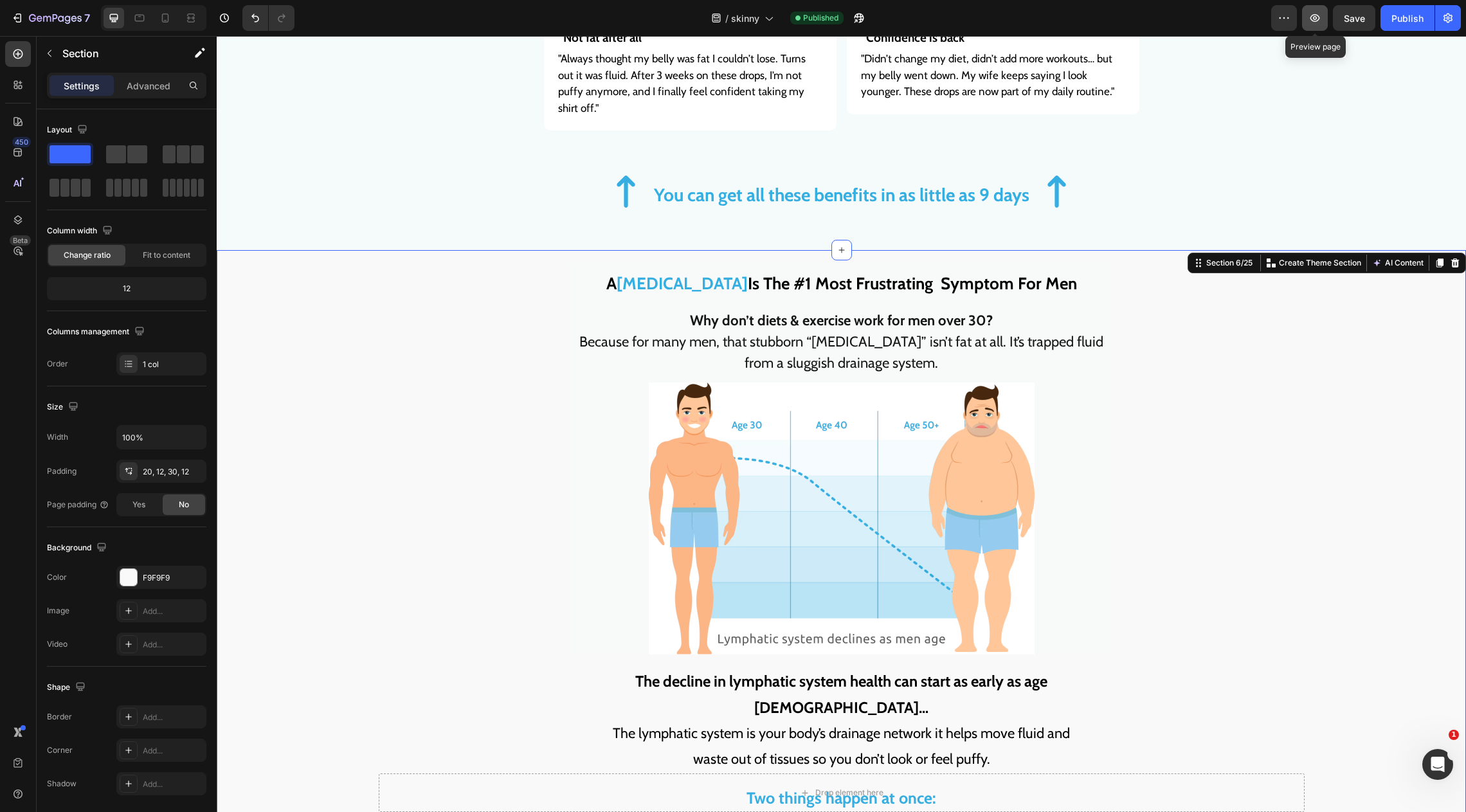
click at [1323, 23] on button "button" at bounding box center [1315, 18] width 26 height 26
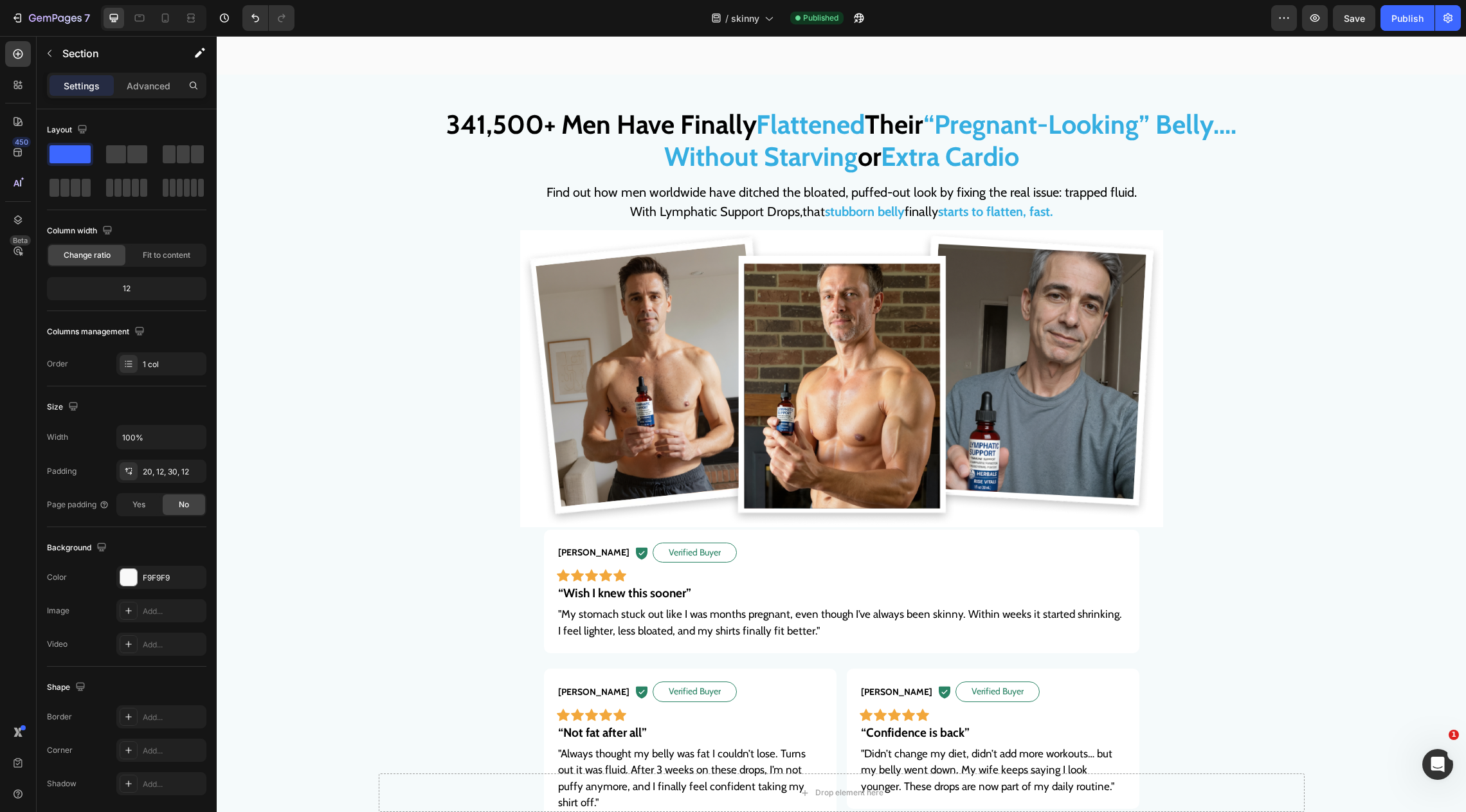
scroll to position [1184, 0]
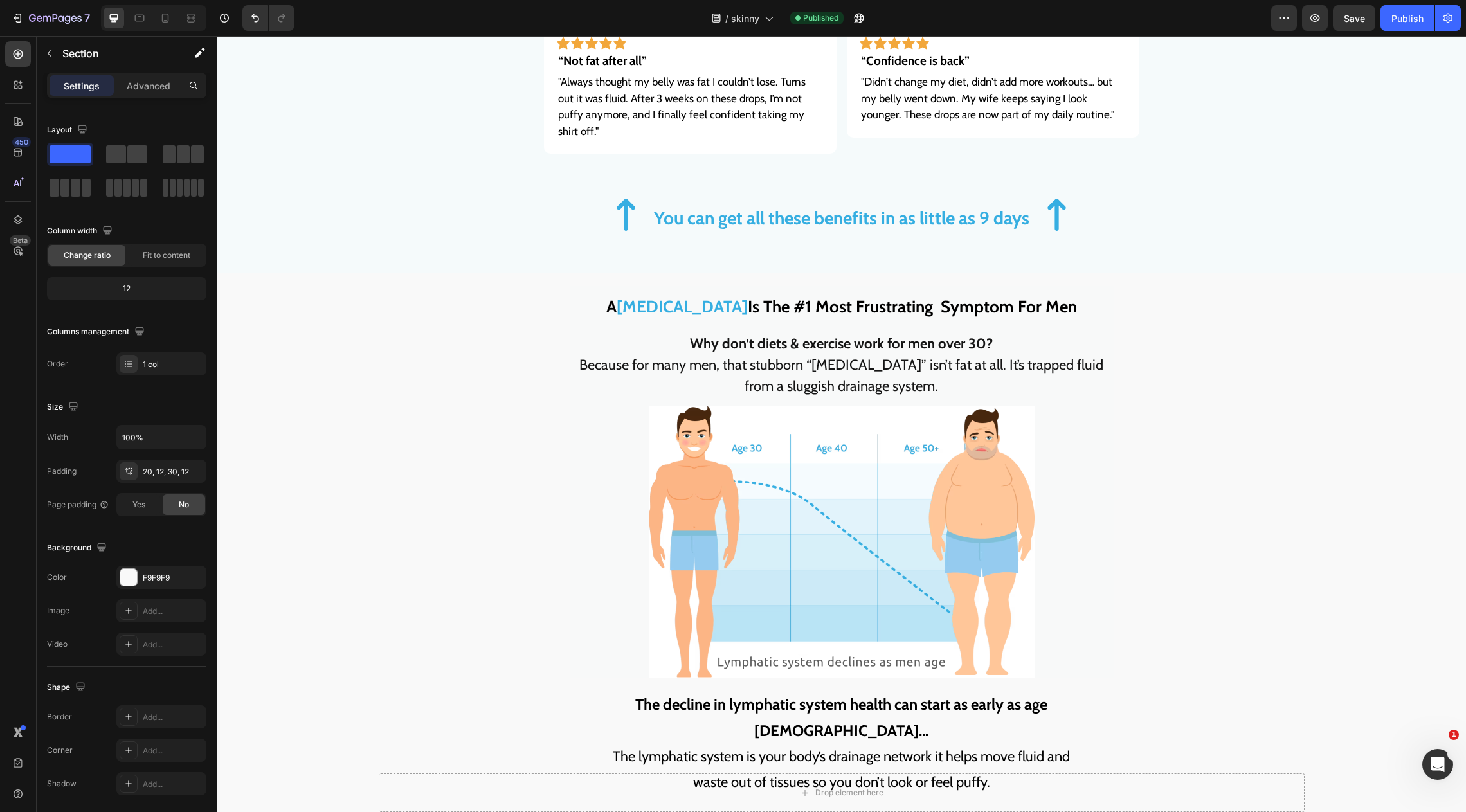
scroll to position [1367, 0]
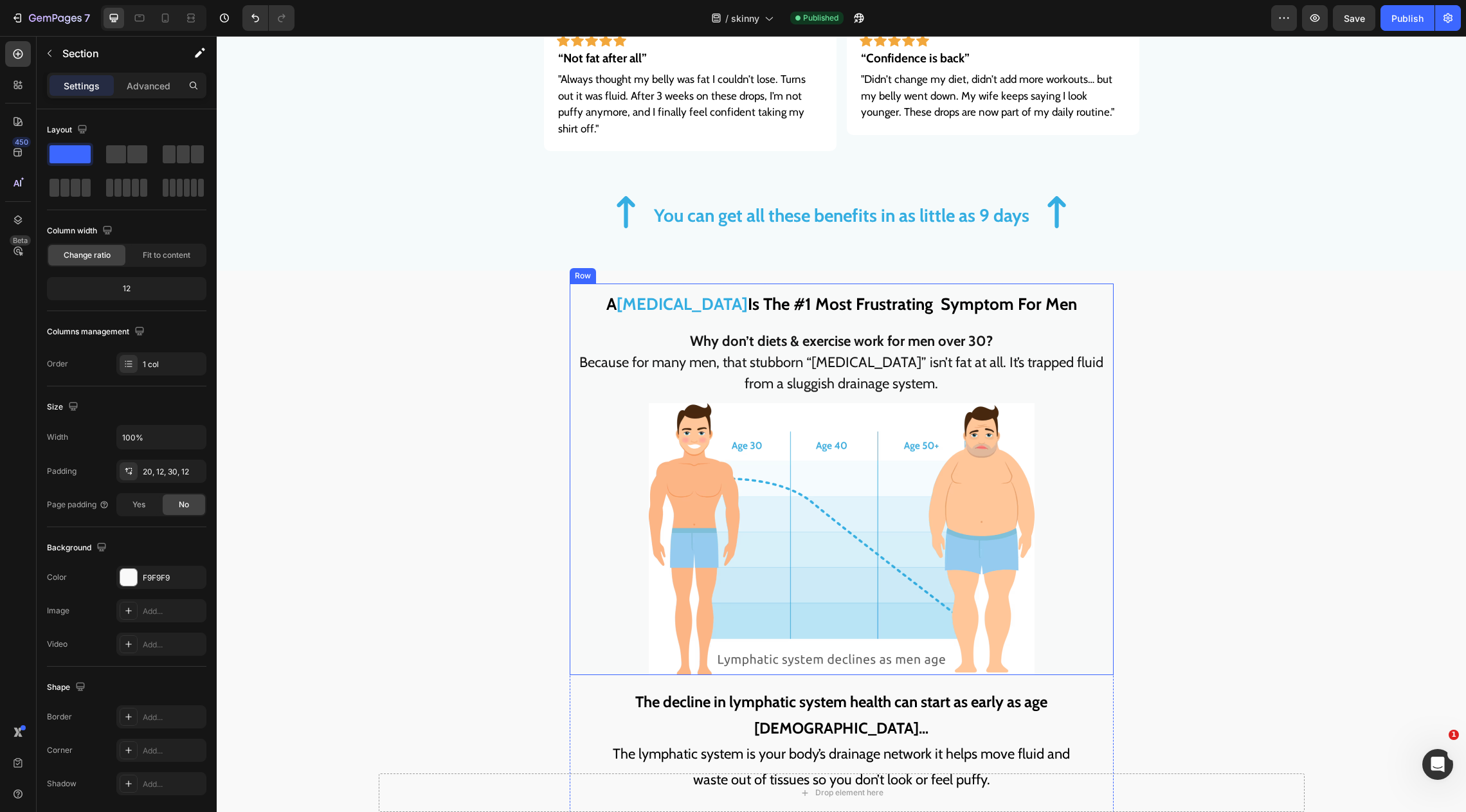
click at [721, 301] on h2 "A Beer Belly Is The #1 Most Frustrating Symptom For Men" at bounding box center [841, 302] width 544 height 38
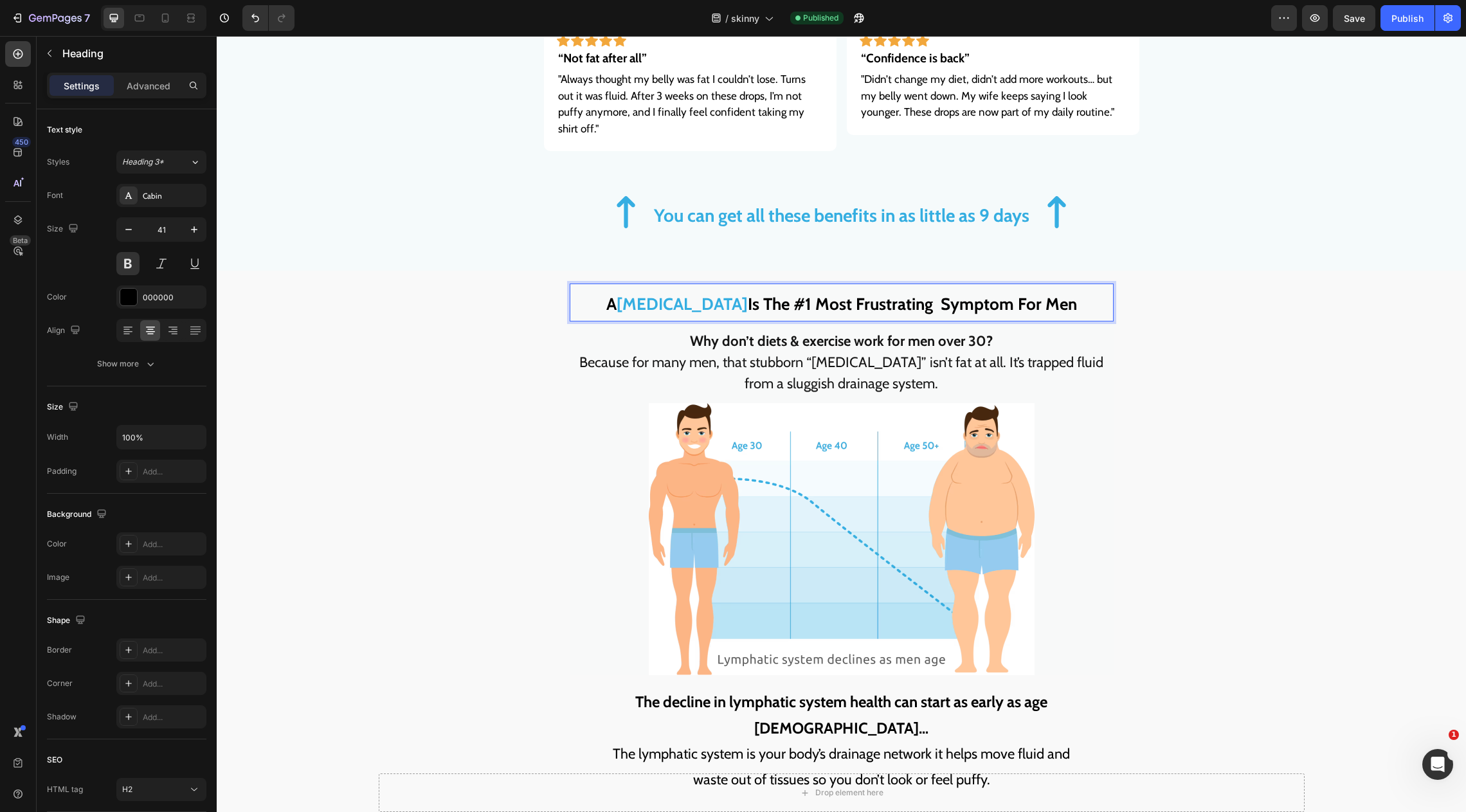
click at [748, 294] on span "Is The #1 Most Frustrating Symptom For Men" at bounding box center [913, 304] width 330 height 20
drag, startPoint x: 719, startPoint y: 290, endPoint x: 658, endPoint y: 289, distance: 61.0
click at [657, 290] on p "A Beer Belly Is The #1 Most Frustrating Symptom For Men" at bounding box center [842, 302] width 541 height 35
click at [605, 294] on span "BPregnant-Looking Belly" at bounding box center [682, 304] width 180 height 20
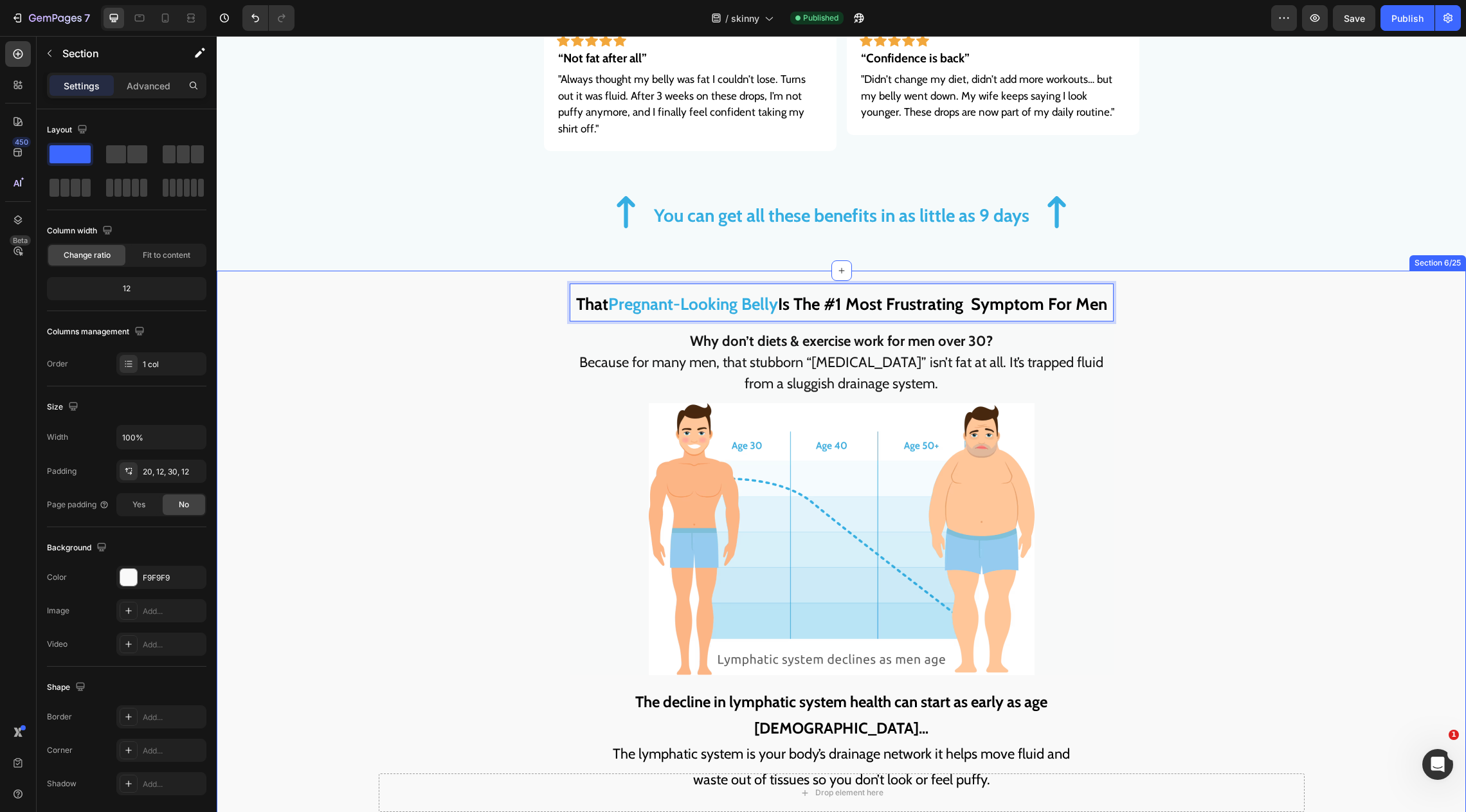
click at [622, 294] on span "Pregnant-Looking Belly" at bounding box center [693, 304] width 170 height 20
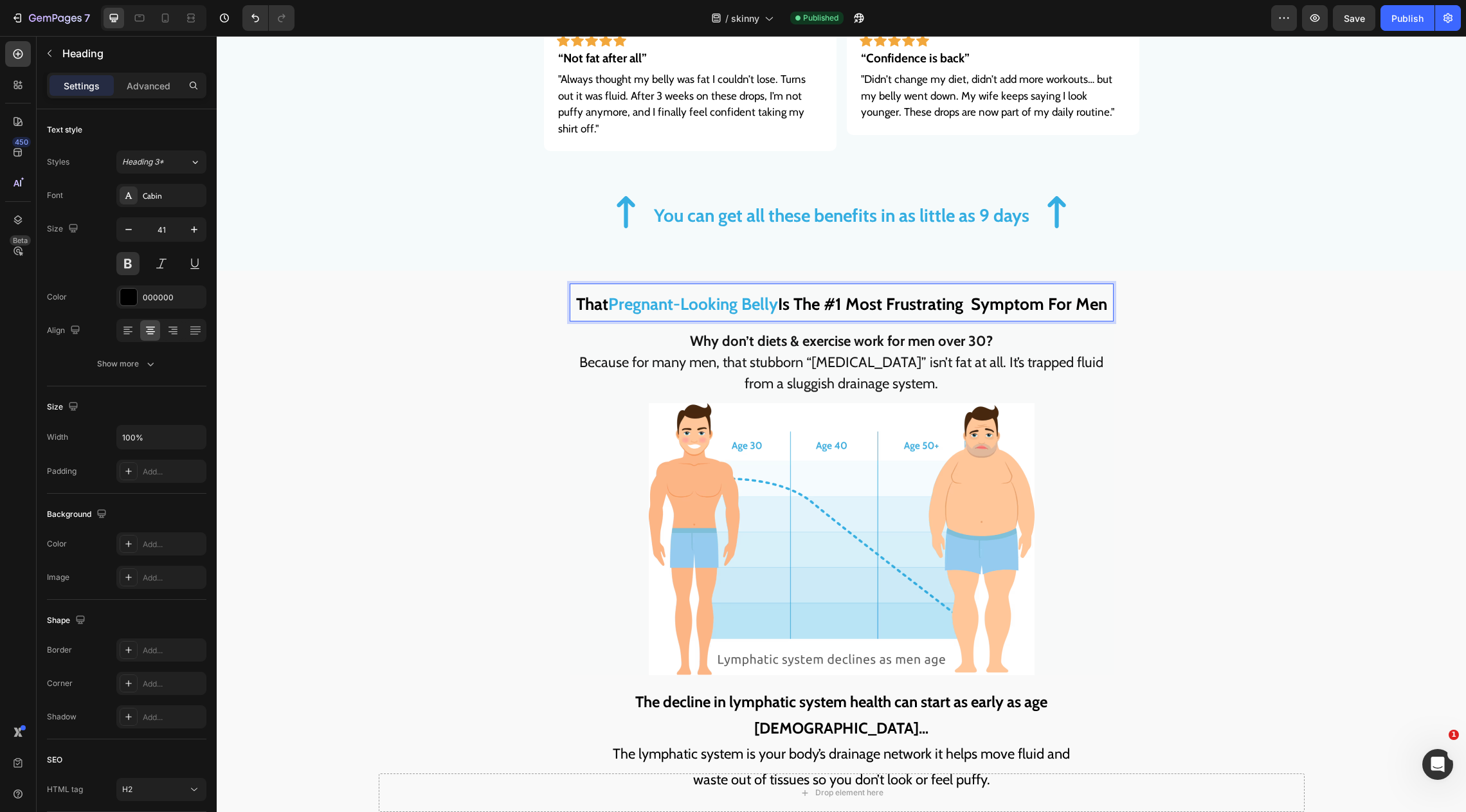
click at [600, 294] on span "That" at bounding box center [593, 304] width 32 height 20
click at [611, 294] on span "Pregnant-Looking Belly" at bounding box center [693, 304] width 170 height 20
click at [800, 294] on span "Is The #1 Most Frustrating Symptom For Men" at bounding box center [948, 304] width 330 height 20
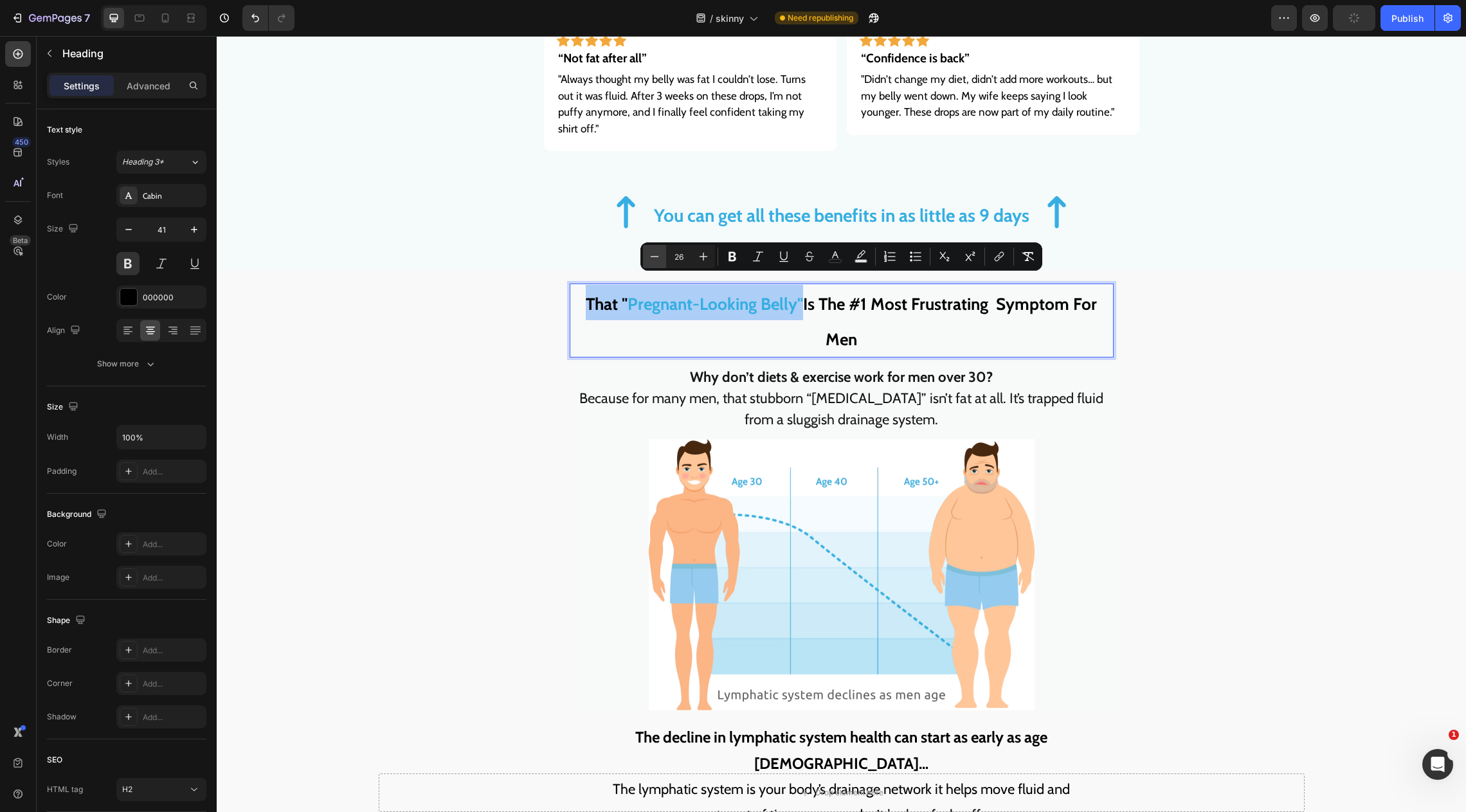
click at [656, 257] on icon "Editor contextual toolbar" at bounding box center [655, 256] width 9 height 1
type input "25"
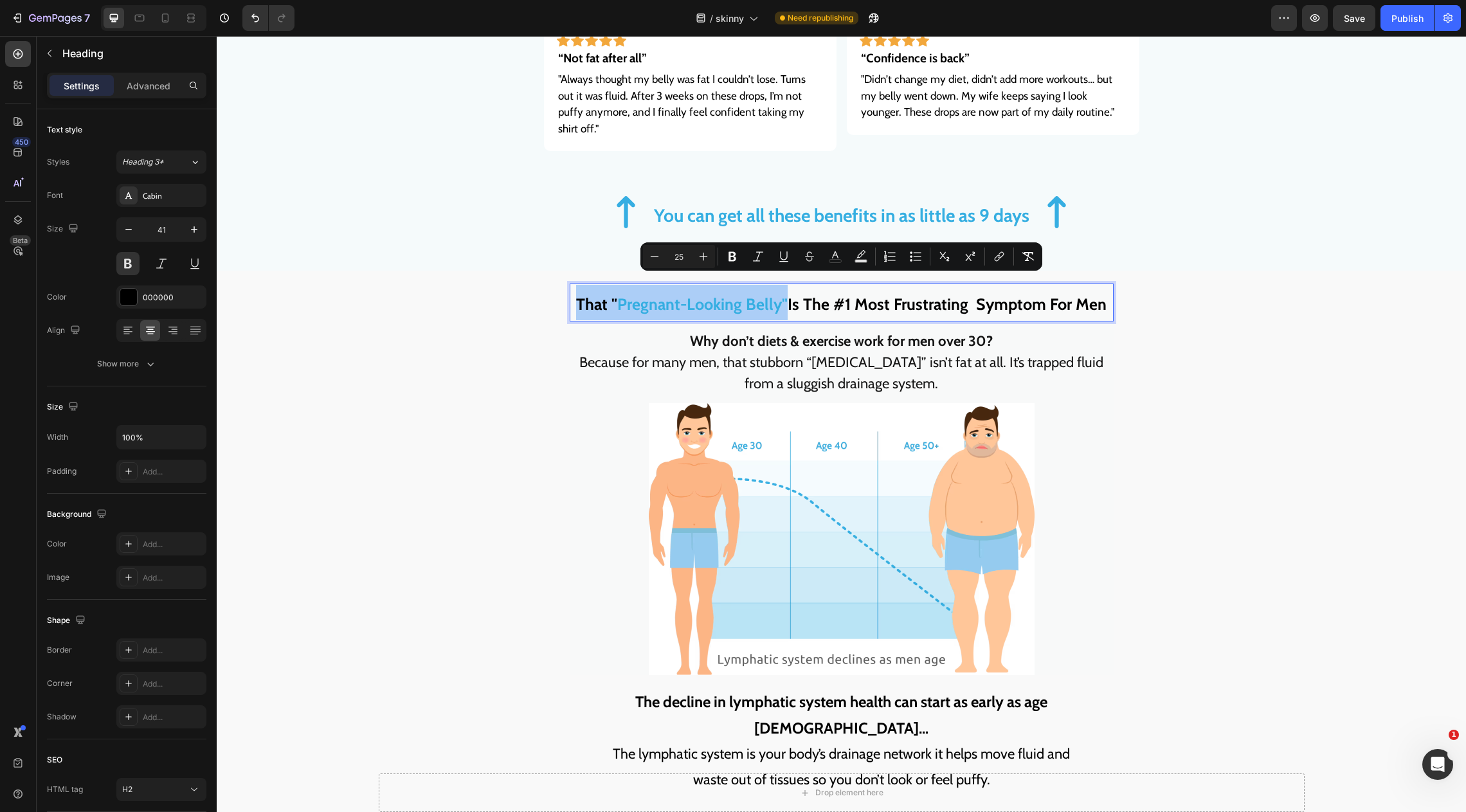
click at [153, 98] on div "Settings Advanced" at bounding box center [126, 91] width 180 height 37
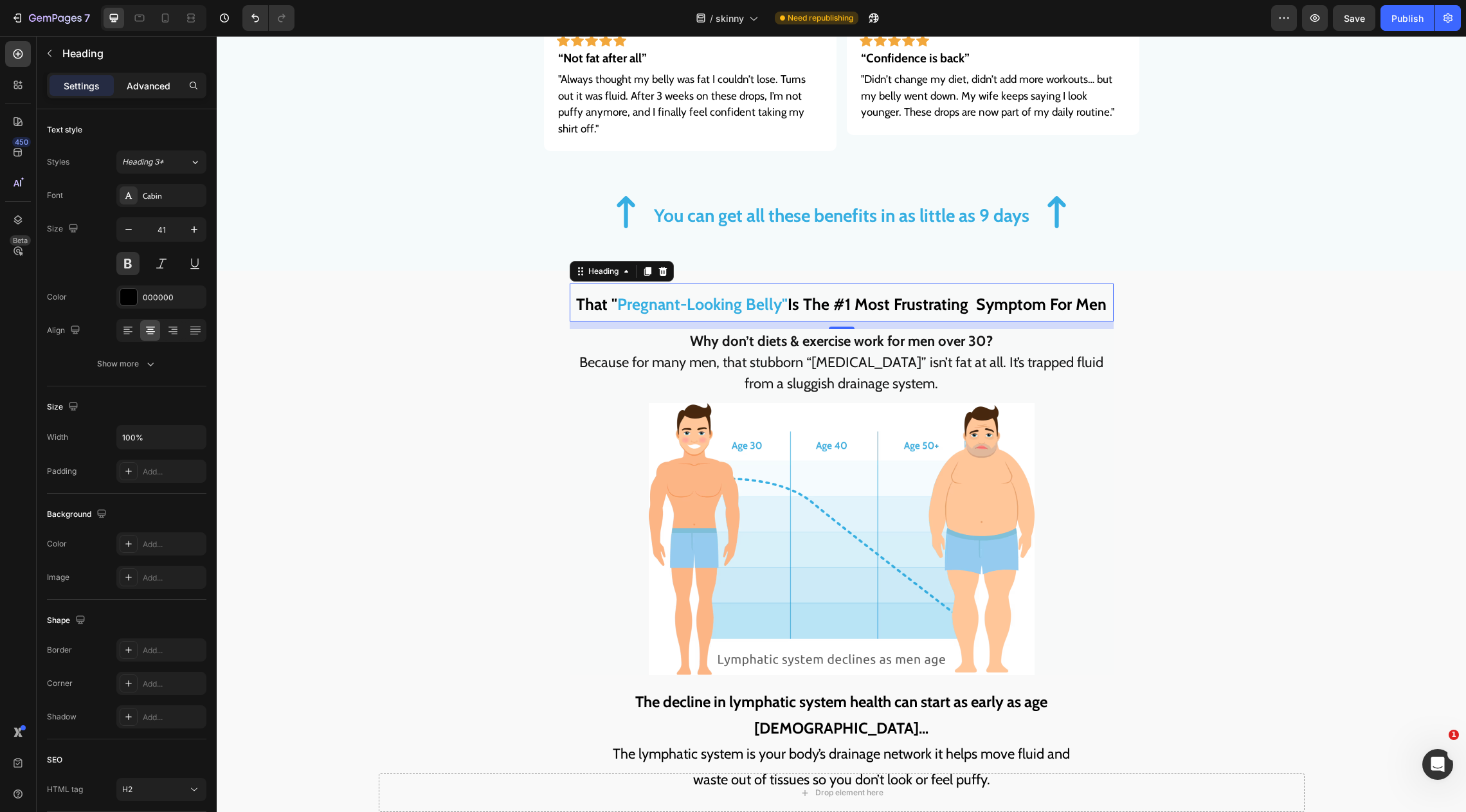
click at [145, 81] on p "Advanced" at bounding box center [148, 86] width 44 height 14
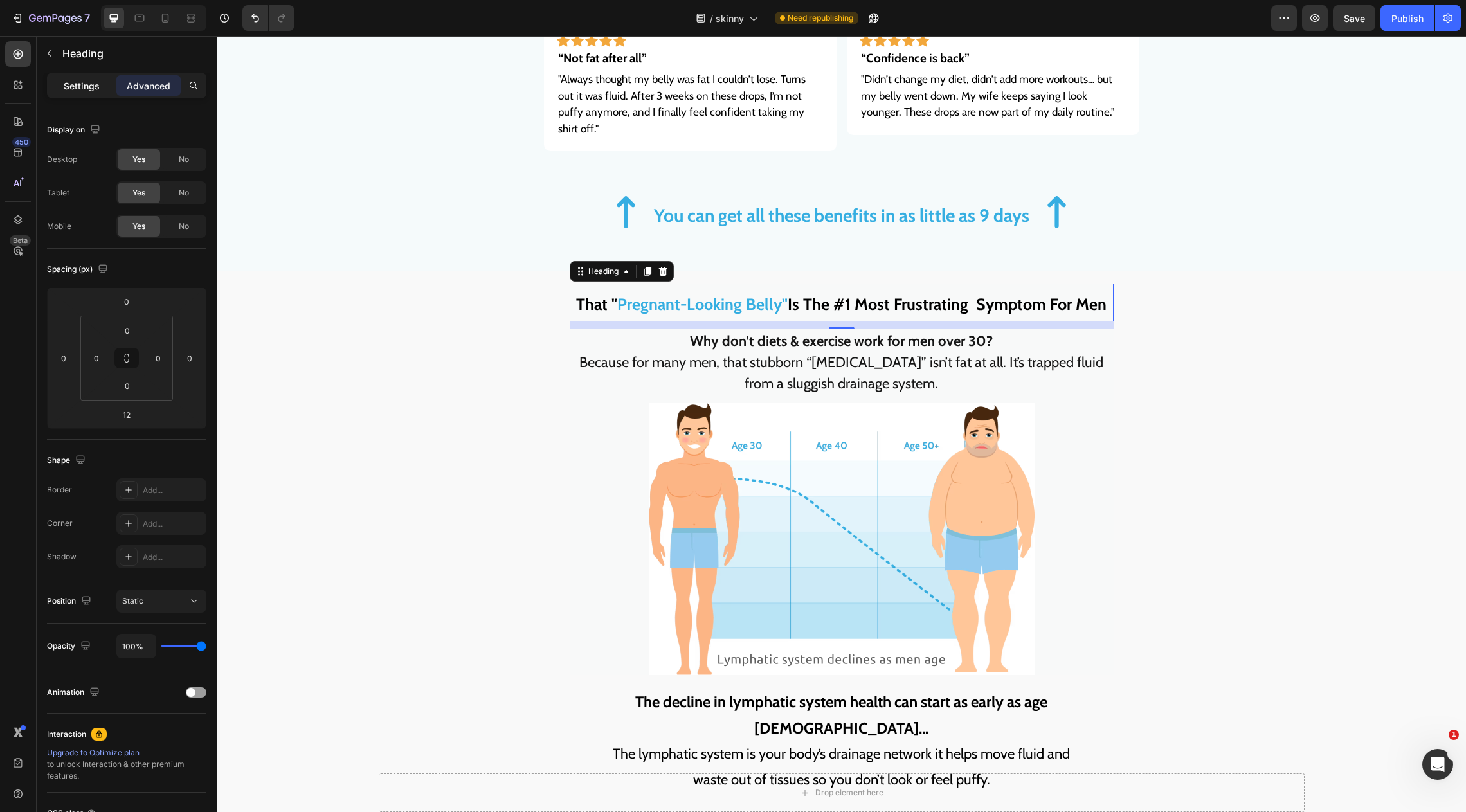
click at [80, 90] on p "Settings" at bounding box center [82, 86] width 36 height 14
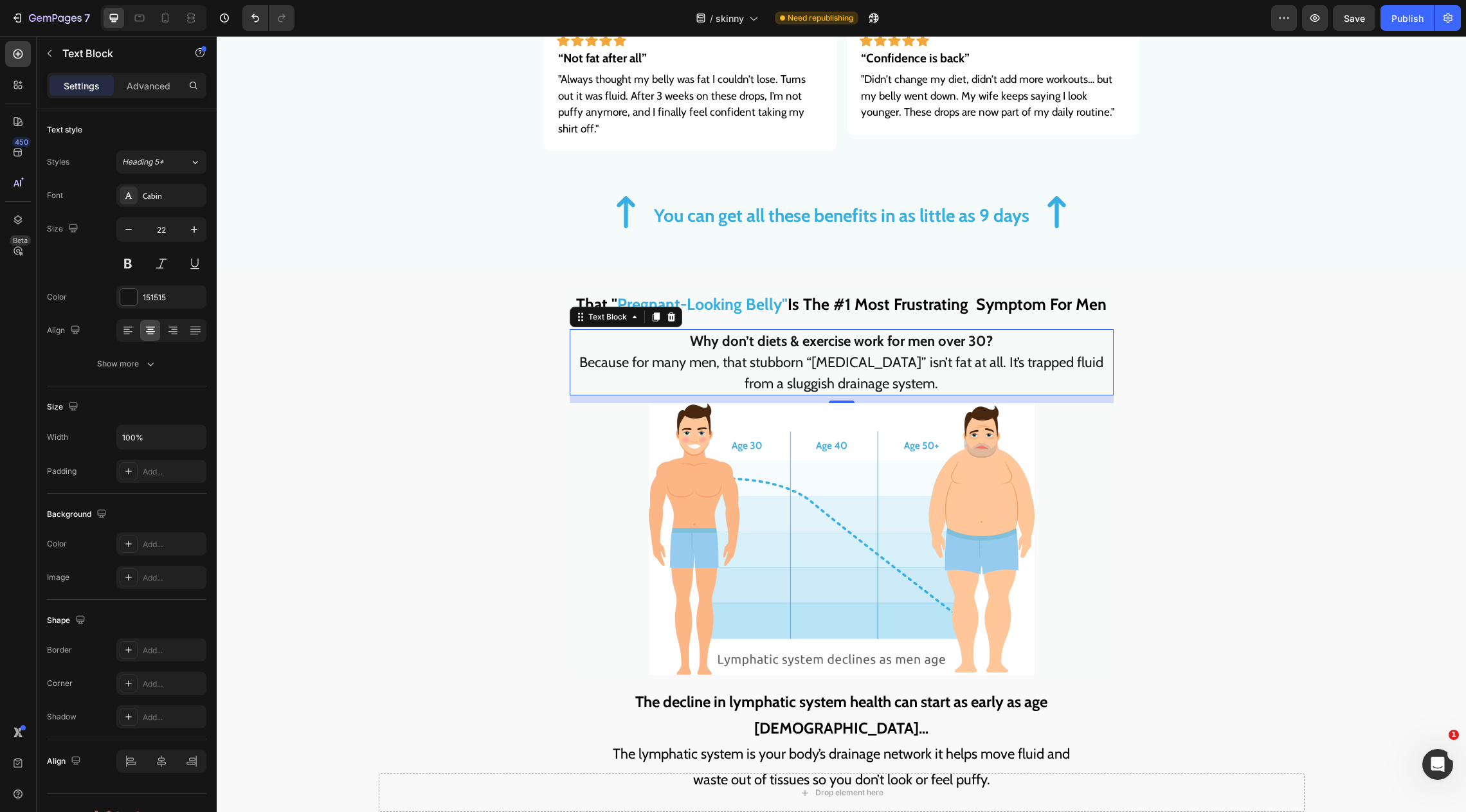
click at [637, 371] on p "Because for many men, that stubborn “beer belly” isn’t fat at all. It’s trapped…" at bounding box center [842, 373] width 541 height 43
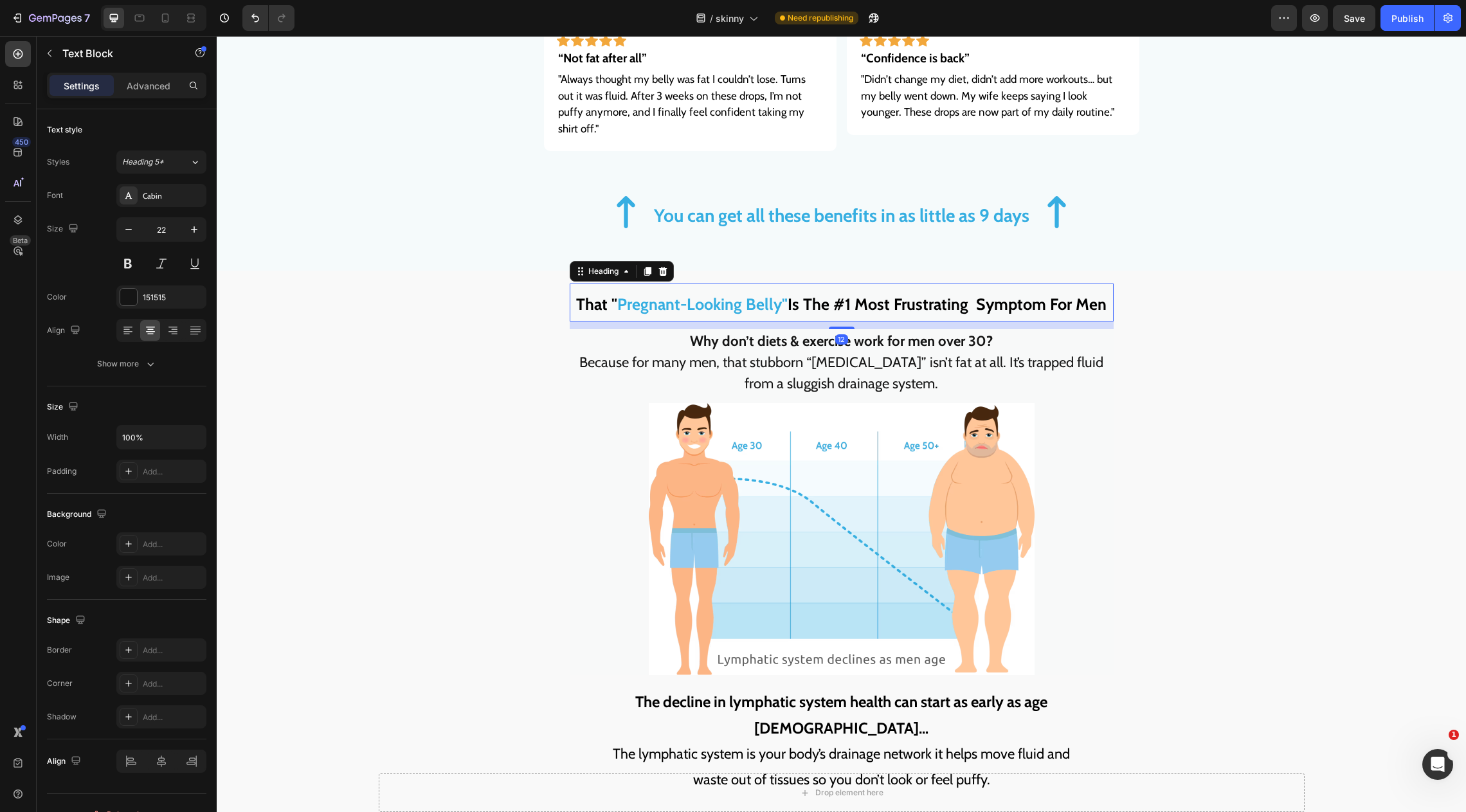
click at [932, 285] on p "⁠⁠⁠⁠⁠⁠⁠ That " Pregnant-Looking Belly" Is The #1 Most Frustrating Symptom For M…" at bounding box center [842, 302] width 541 height 35
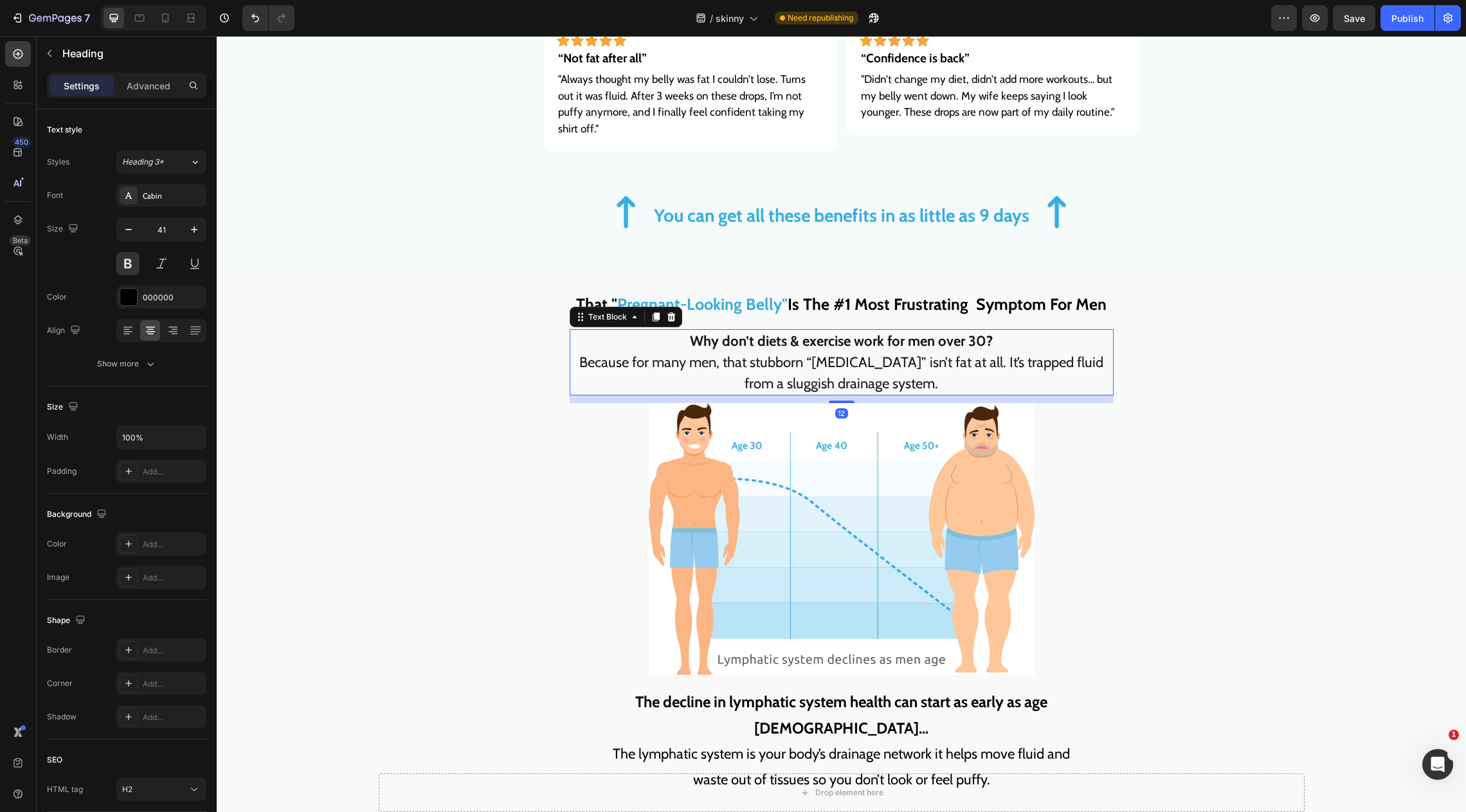
click at [804, 330] on p "Why don’t diets & exercise work for men over 30?" at bounding box center [842, 341] width 541 height 21
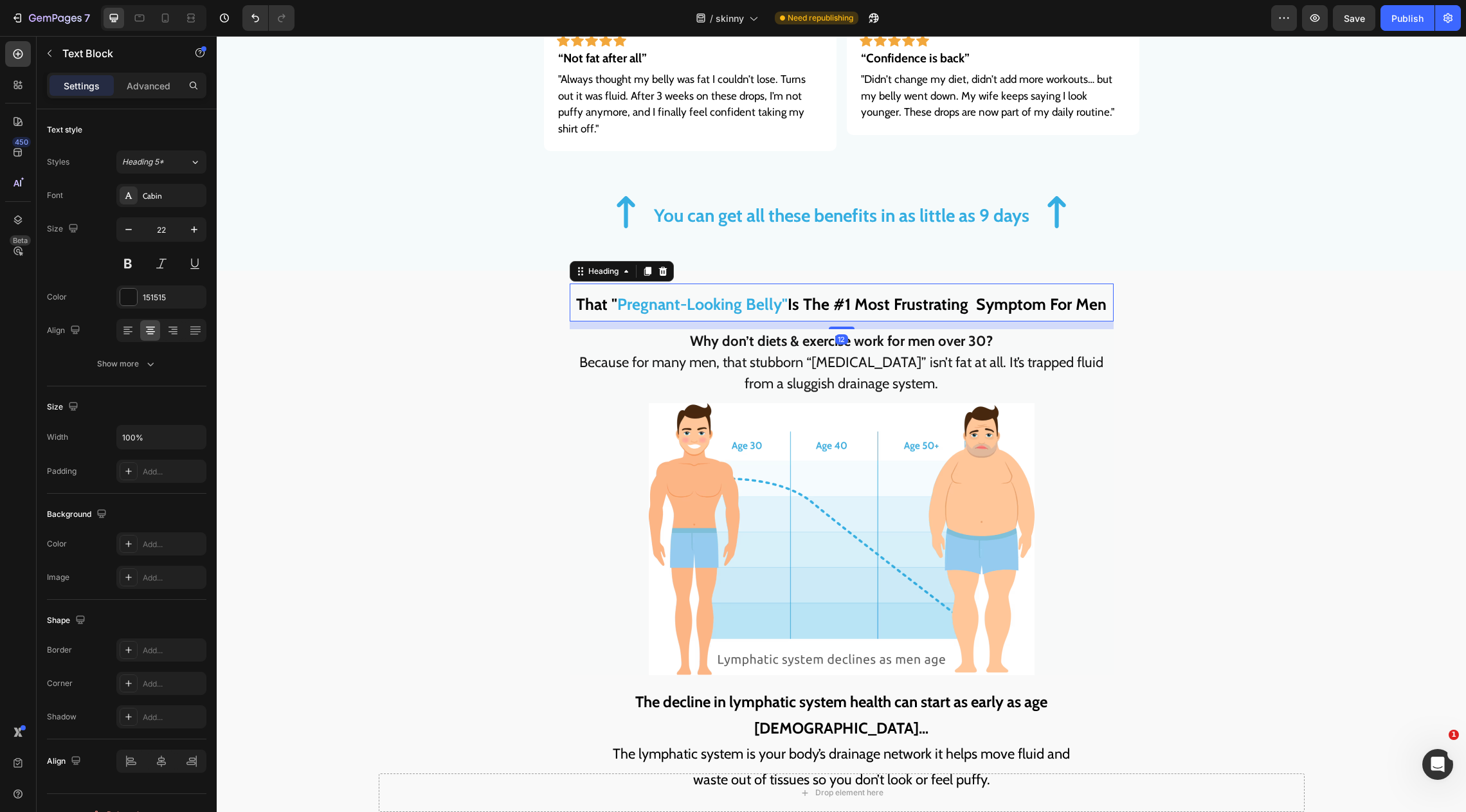
click at [797, 295] on span "Is The #1 Most Frustrating Symptom For Men" at bounding box center [948, 304] width 319 height 20
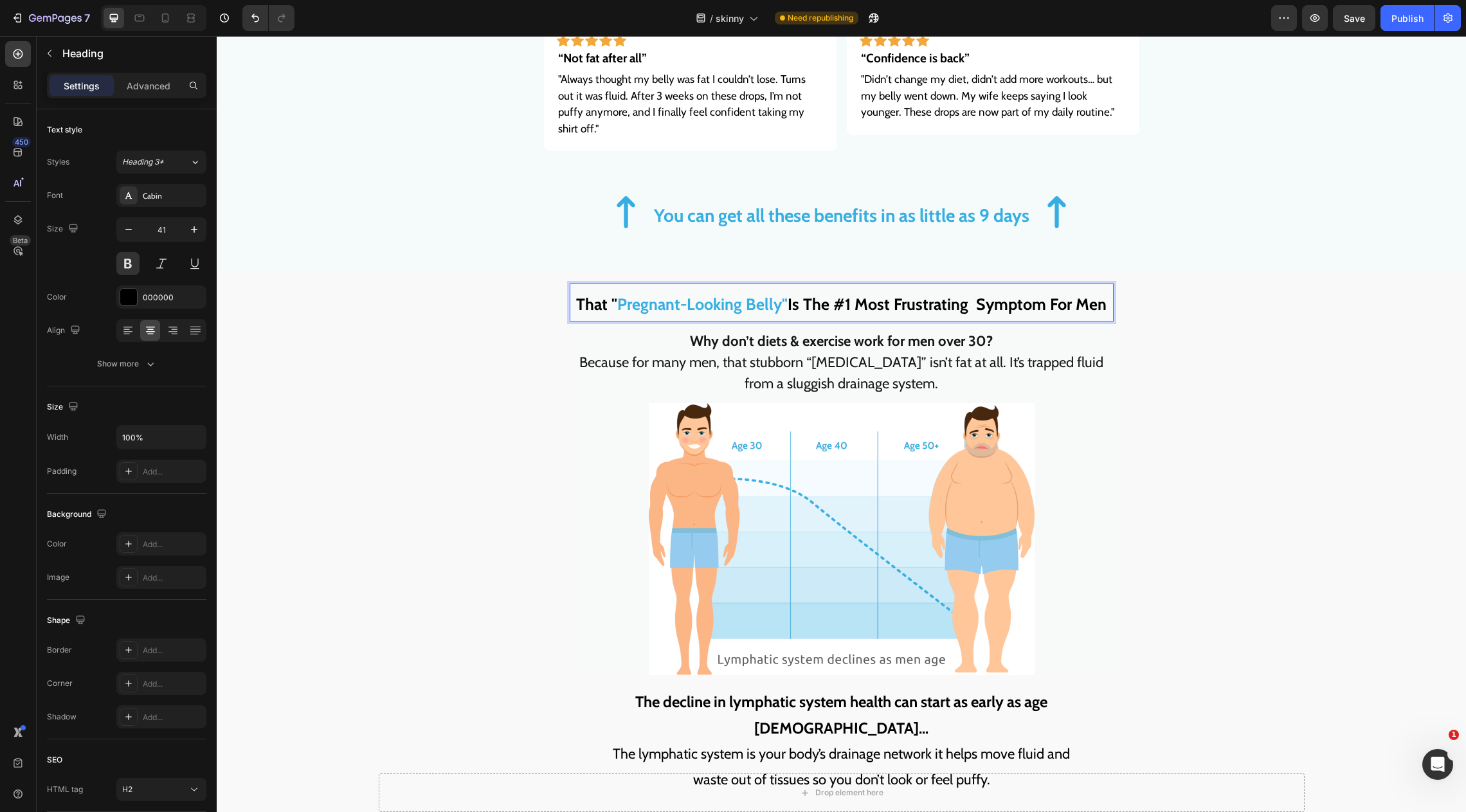
click at [788, 295] on span "Is The #1 Most Frustrating Symptom For Men" at bounding box center [948, 304] width 319 height 20
click at [792, 295] on span "Is The #1 Most Frustrating Symptom For Men" at bounding box center [948, 304] width 319 height 20
click at [788, 295] on span "Is The #1 Most Frustrating Symptom For Men" at bounding box center [948, 304] width 319 height 20
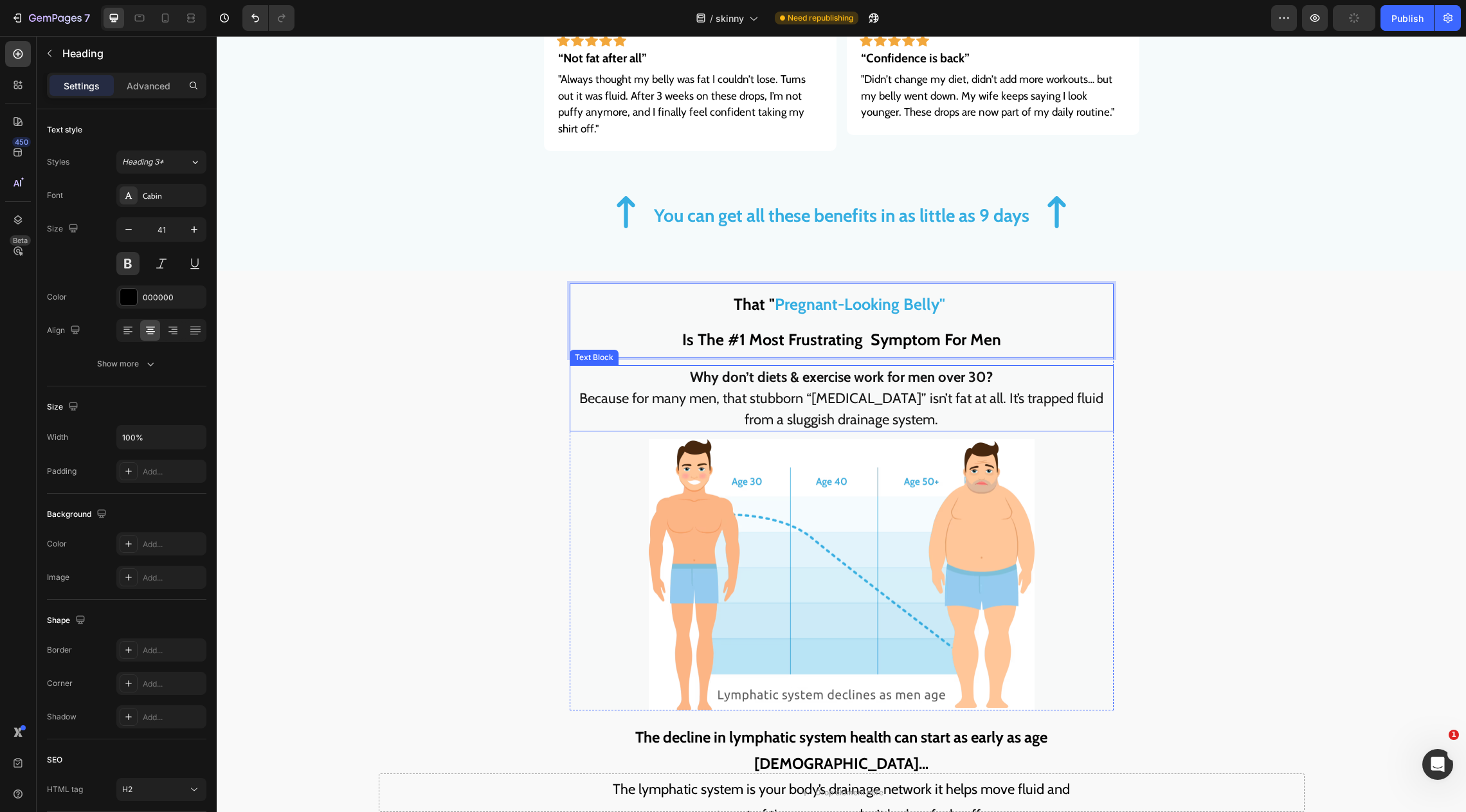
click at [803, 393] on p "Because for many men, that stubborn “beer belly” isn’t fat at all. It’s trapped…" at bounding box center [842, 409] width 541 height 43
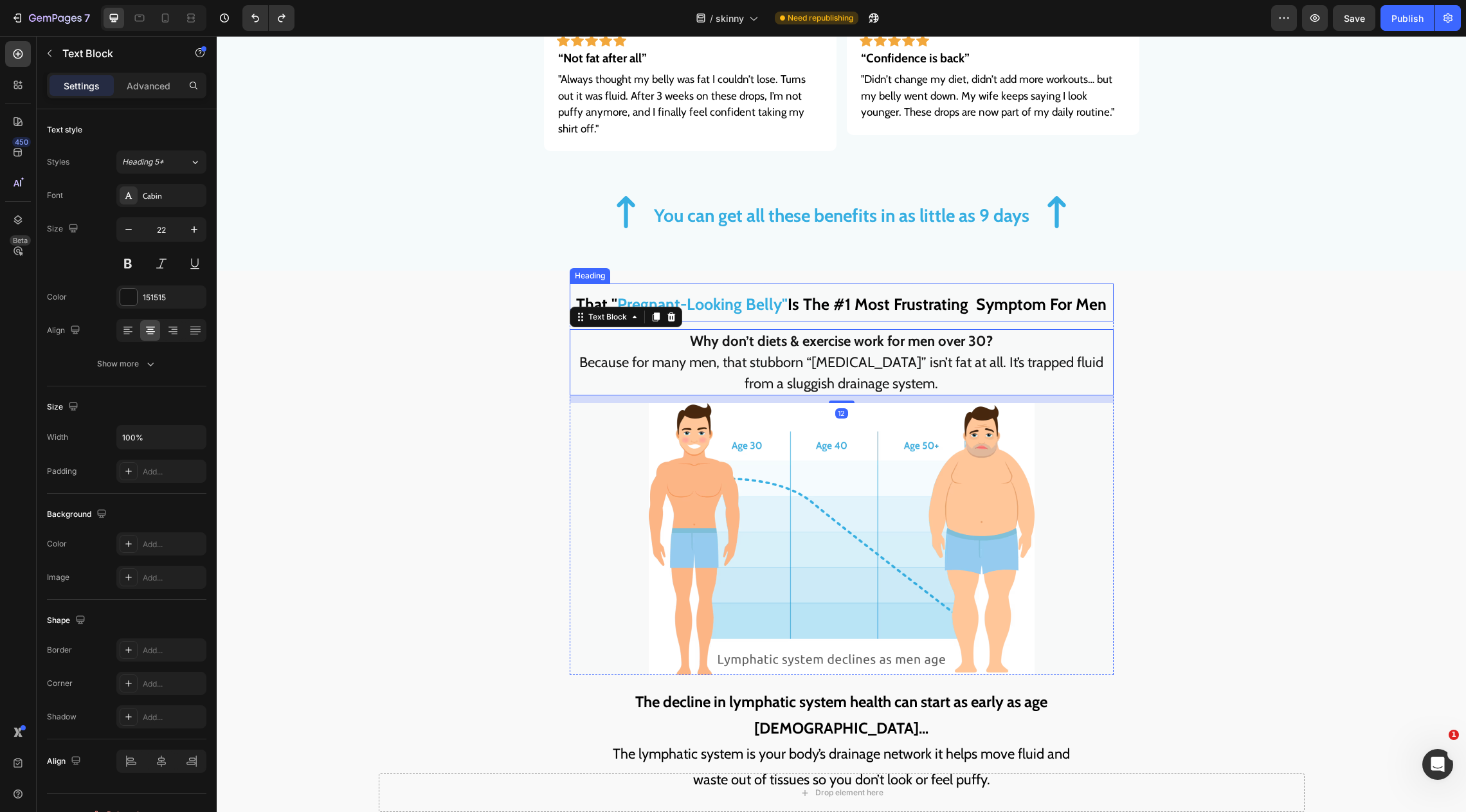
click at [869, 295] on span "Is The #1 Most Frustrating Symptom For Men" at bounding box center [948, 304] width 319 height 20
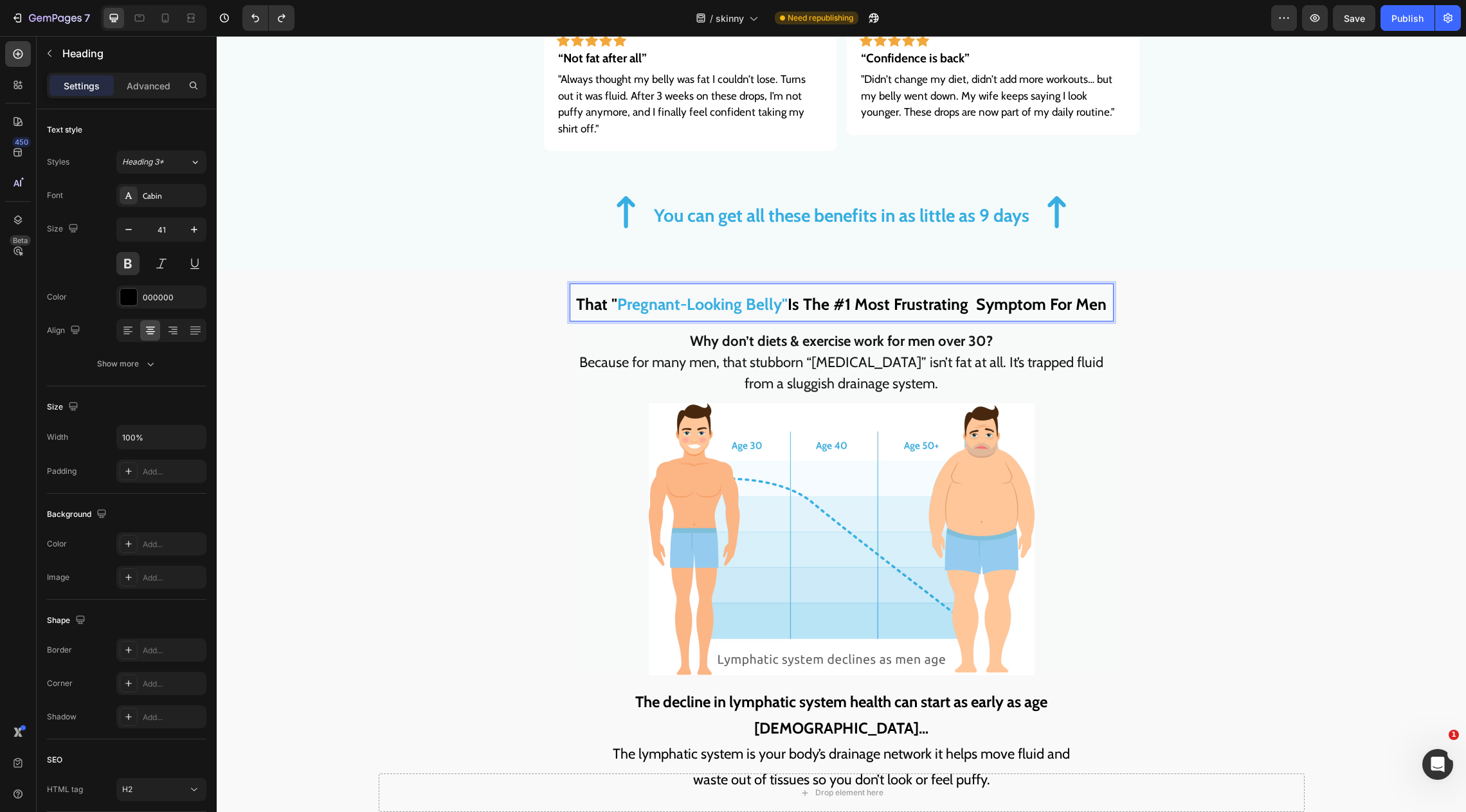
click at [614, 295] on span "That "" at bounding box center [597, 304] width 41 height 20
drag, startPoint x: 614, startPoint y: 286, endPoint x: 654, endPoint y: 286, distance: 40.0
click at [643, 286] on p "That " Pregnant-Looking Belly" Is The #1 Most Frustrating Symptom For Men" at bounding box center [842, 302] width 541 height 35
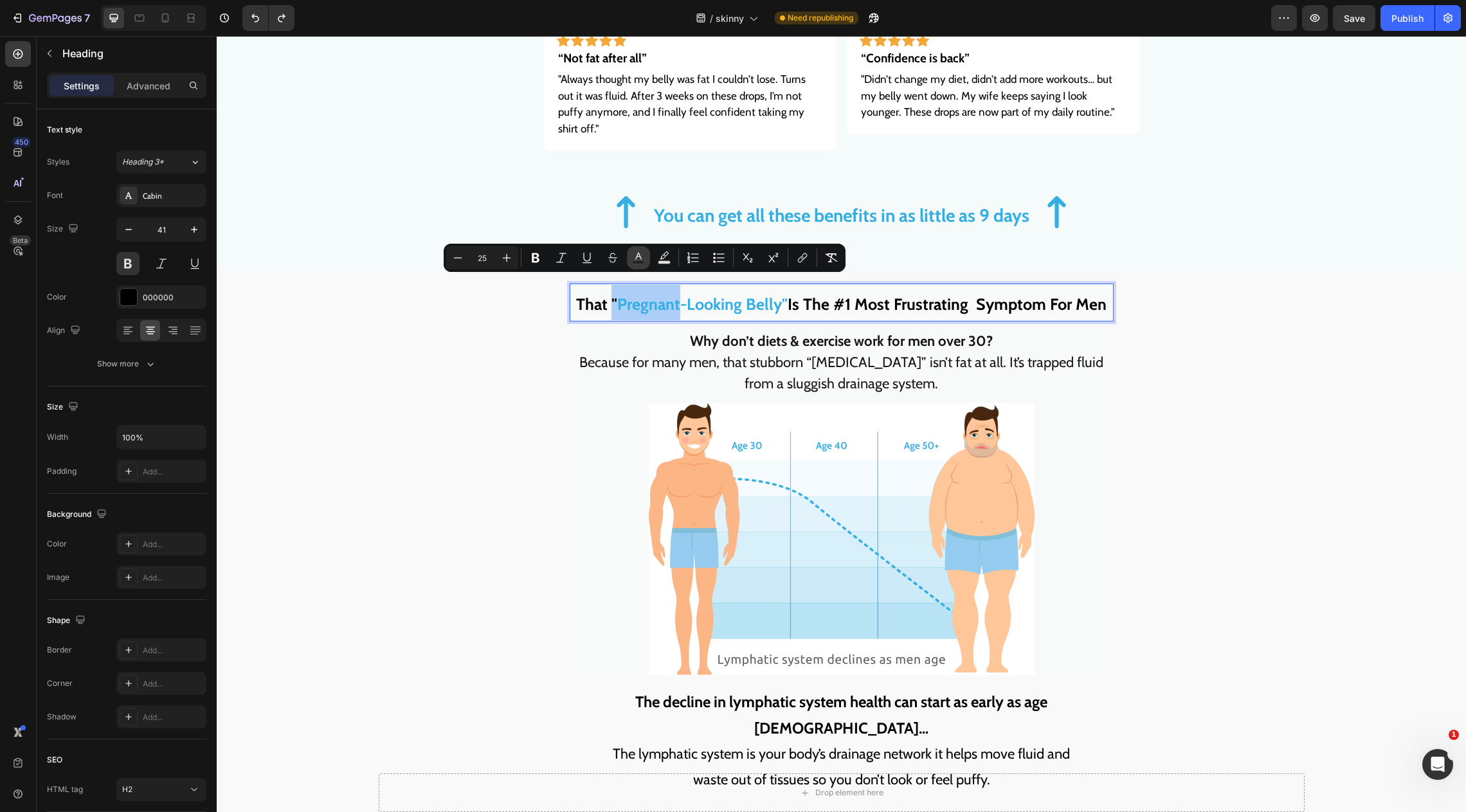
click at [631, 256] on button "Text Color" at bounding box center [638, 257] width 23 height 23
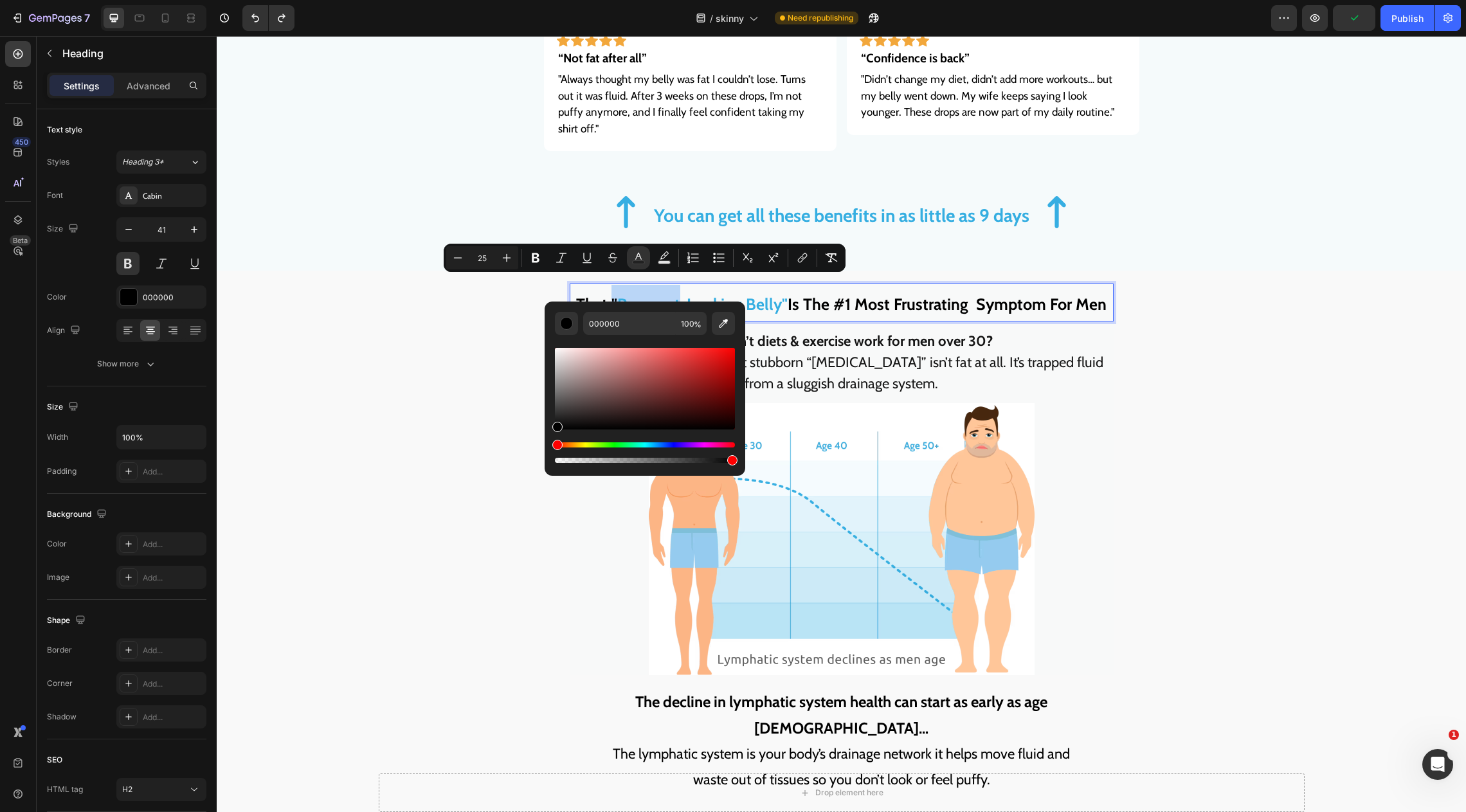
click at [663, 295] on span "Pregnant-Looking Belly"" at bounding box center [703, 304] width 171 height 20
drag, startPoint x: 645, startPoint y: 293, endPoint x: 653, endPoint y: 289, distance: 8.9
click at [645, 295] on span "Pregnant-Looking Belly"" at bounding box center [703, 304] width 171 height 20
click at [731, 295] on span "Pregnant-Looking Belly"" at bounding box center [703, 304] width 171 height 20
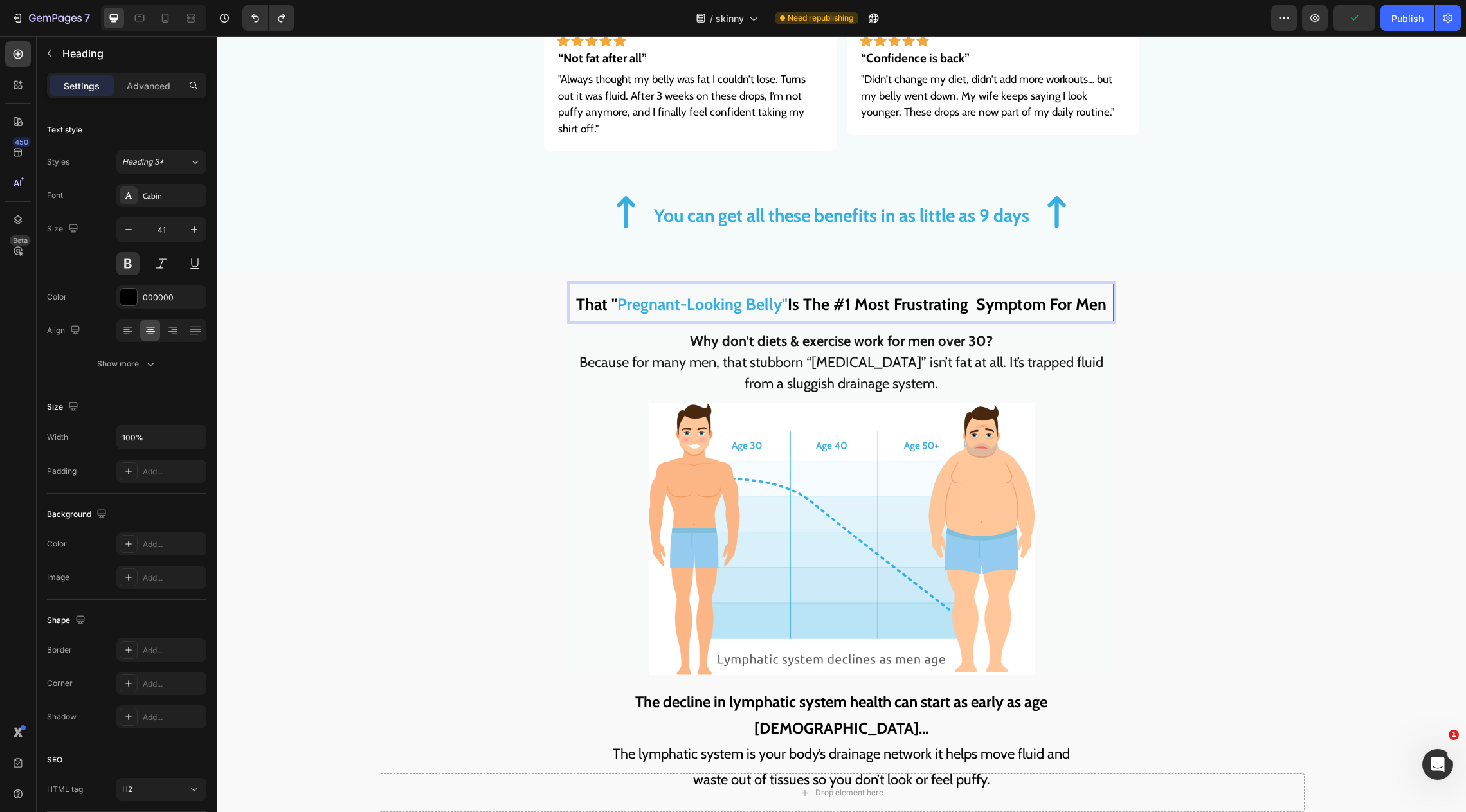
click at [656, 295] on span "Pregnant-Looking Belly"" at bounding box center [703, 304] width 171 height 20
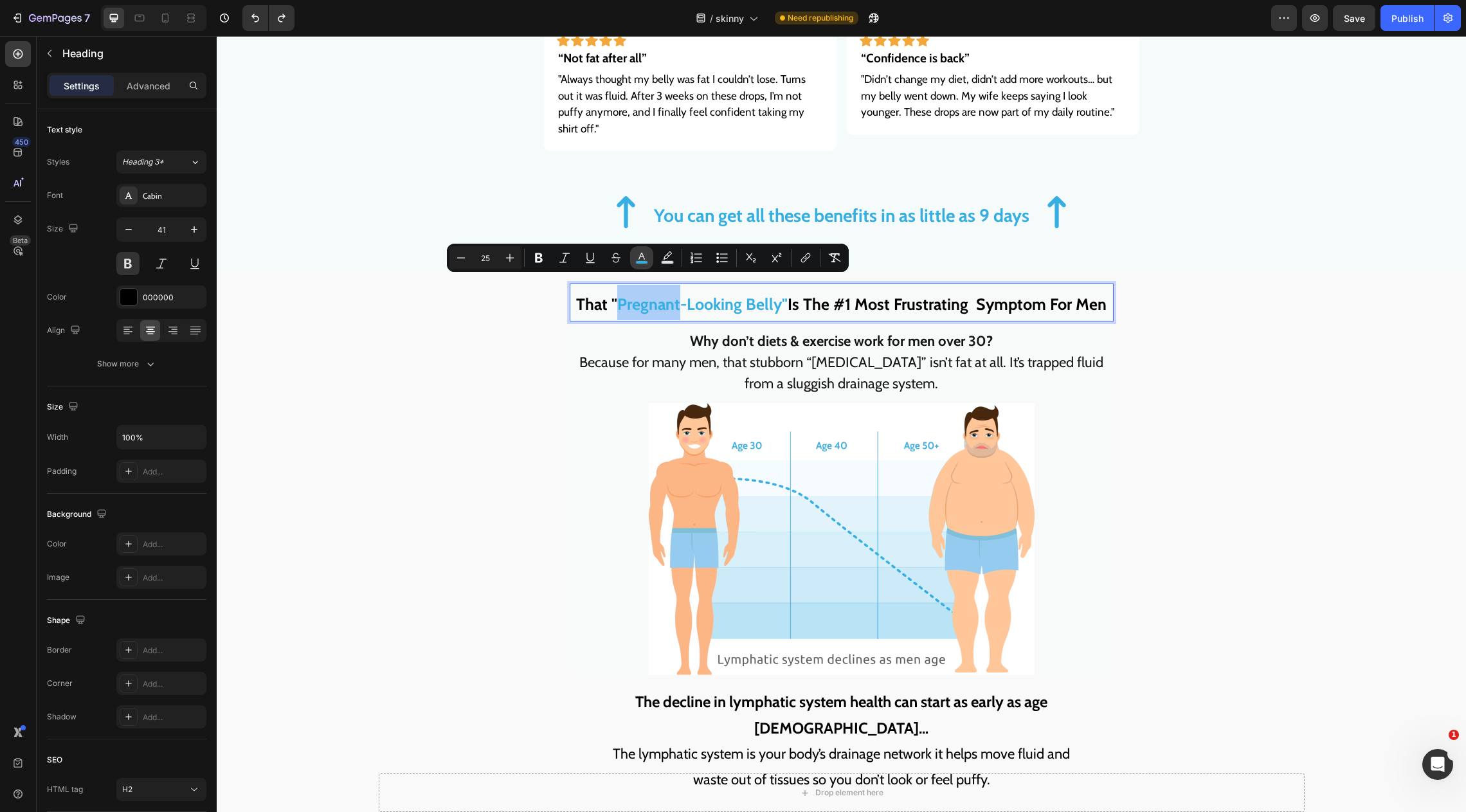
click at [640, 258] on icon "Editor contextual toolbar" at bounding box center [641, 258] width 13 height 13
type input "35AEE1"
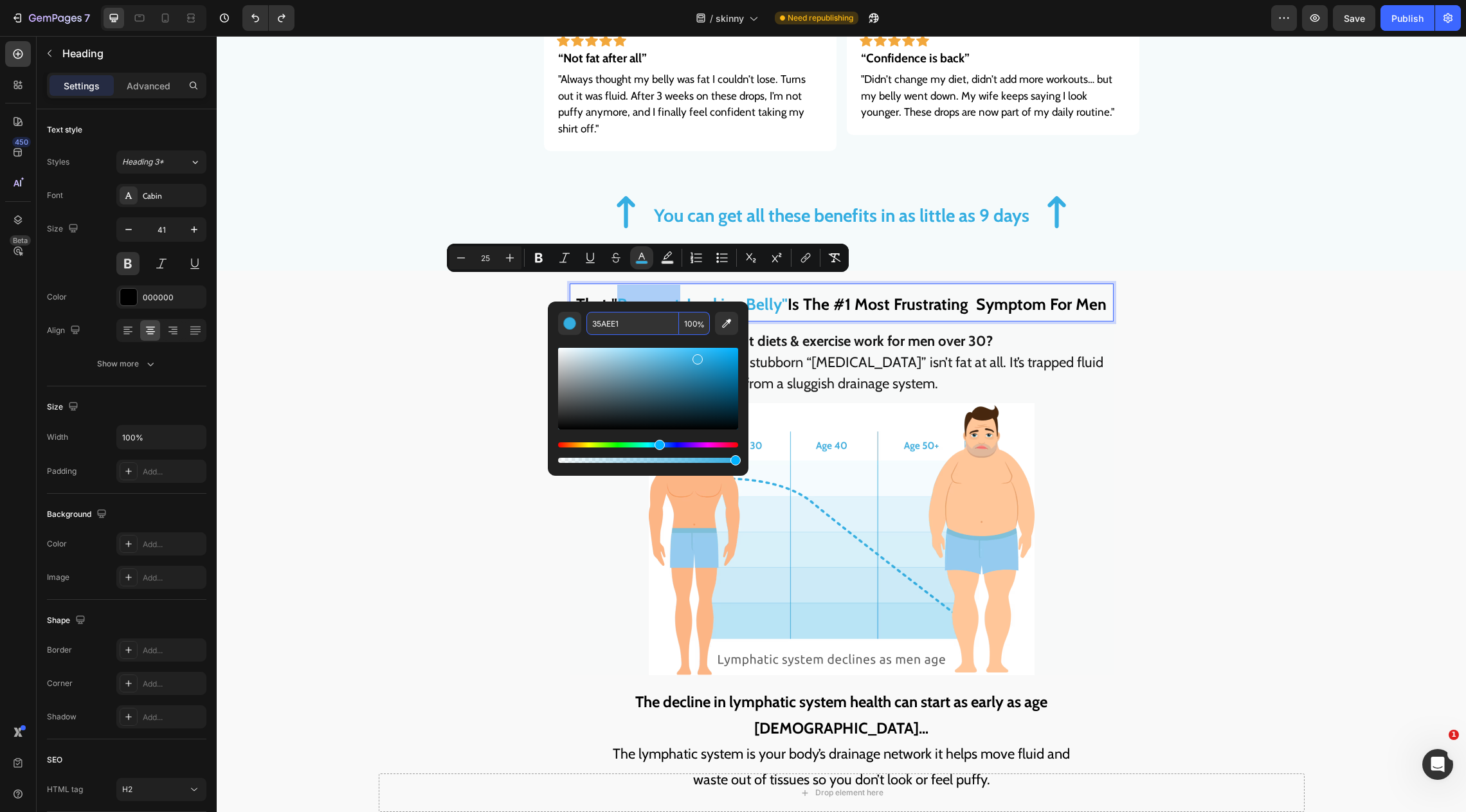
click at [614, 330] on input "35AEE1" at bounding box center [633, 323] width 92 height 23
click at [618, 295] on span "Pregnant-Looking Belly"" at bounding box center [703, 304] width 171 height 20
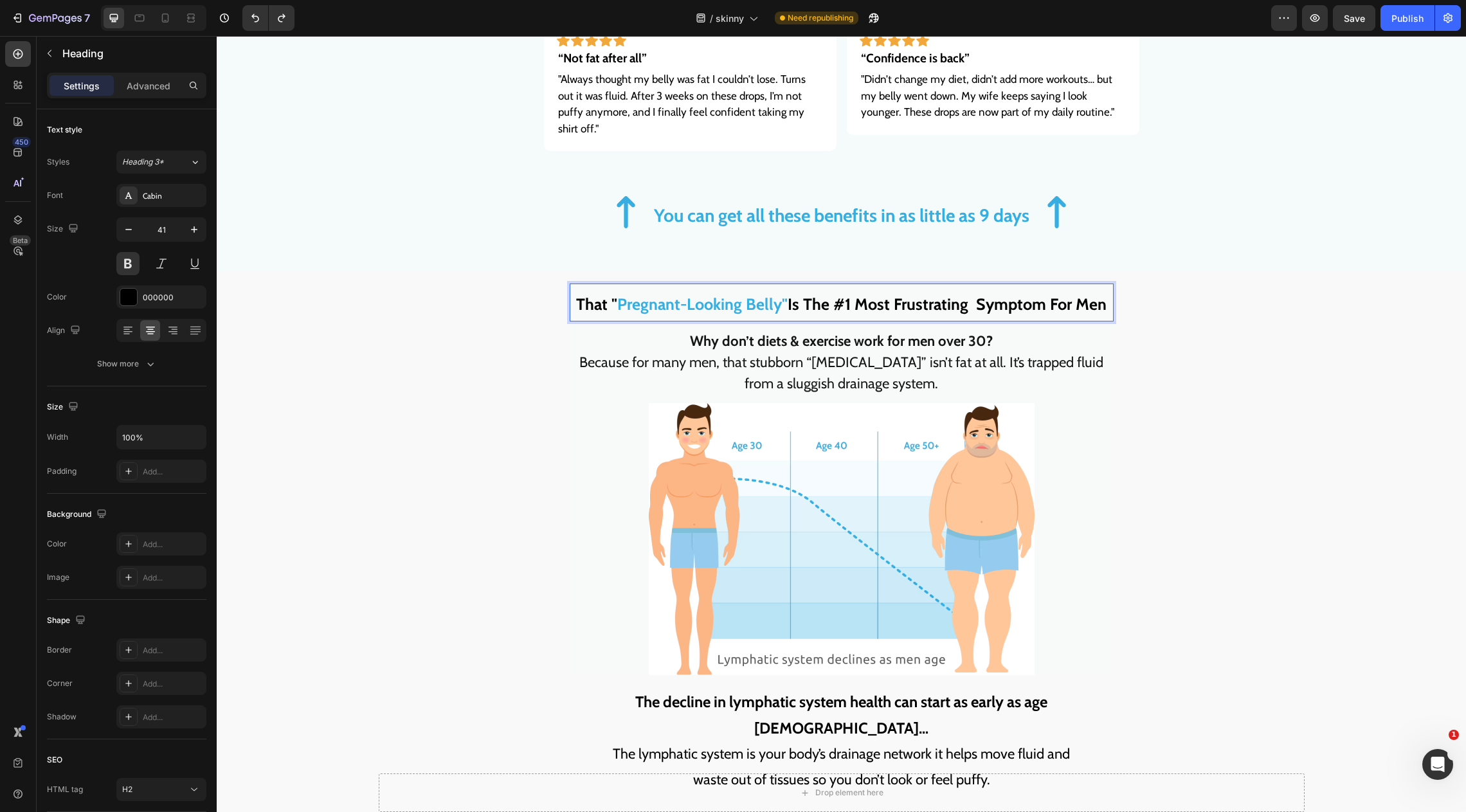
click at [618, 295] on span "Pregnant-Looking Belly"" at bounding box center [703, 304] width 171 height 20
drag, startPoint x: 609, startPoint y: 285, endPoint x: 646, endPoint y: 285, distance: 37.0
click at [646, 285] on p "That " Pregnant-Looking Belly" Is The #1 Most Frustrating Symptom For Men" at bounding box center [842, 302] width 541 height 35
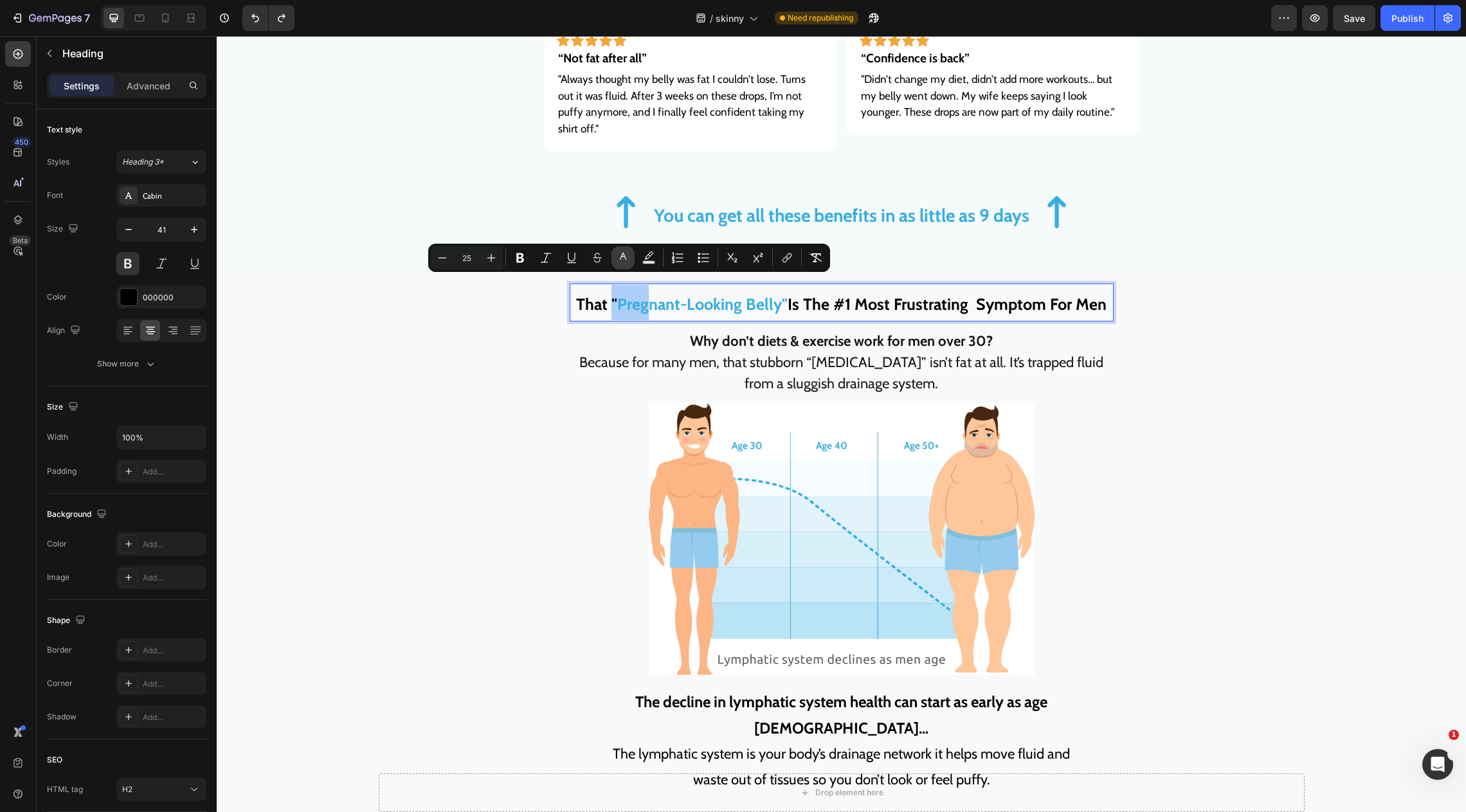
click at [626, 256] on icon "Editor contextual toolbar" at bounding box center [622, 258] width 13 height 13
type input "000000"
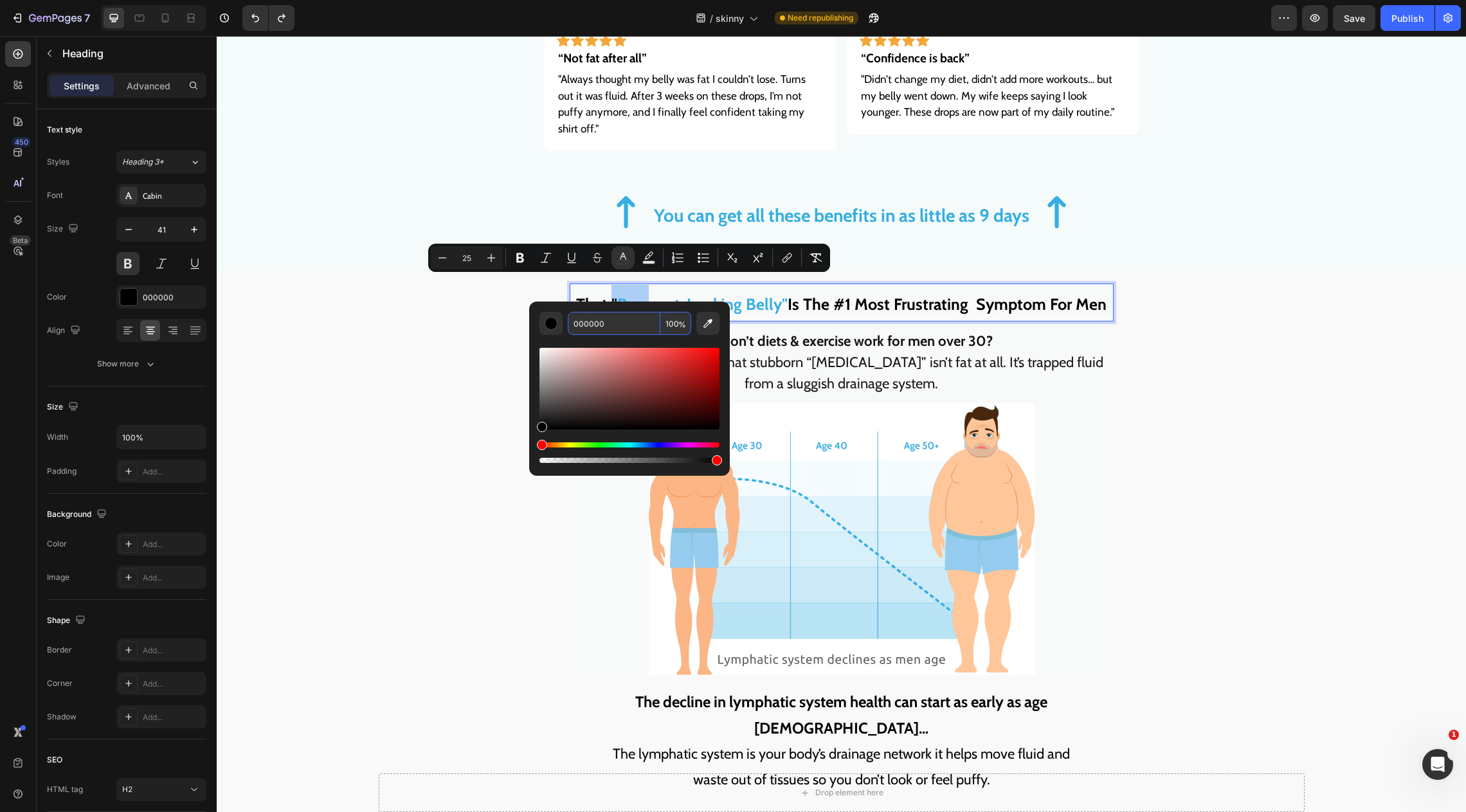
click at [594, 324] on input "000000" at bounding box center [614, 323] width 92 height 23
paste input "35AEE1"
type input "000000"
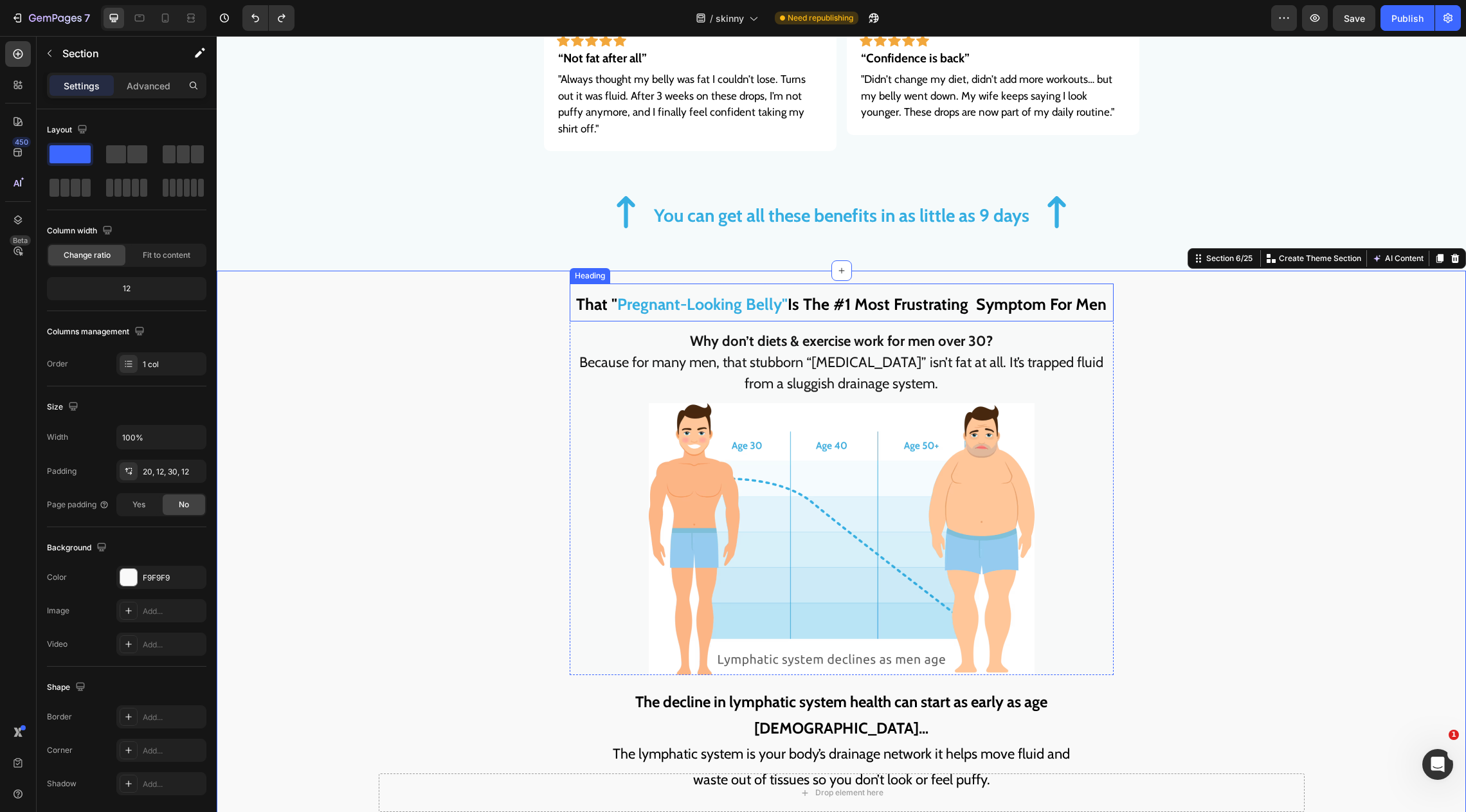
click at [622, 295] on span "Pregnant-Looking Belly"" at bounding box center [703, 304] width 171 height 20
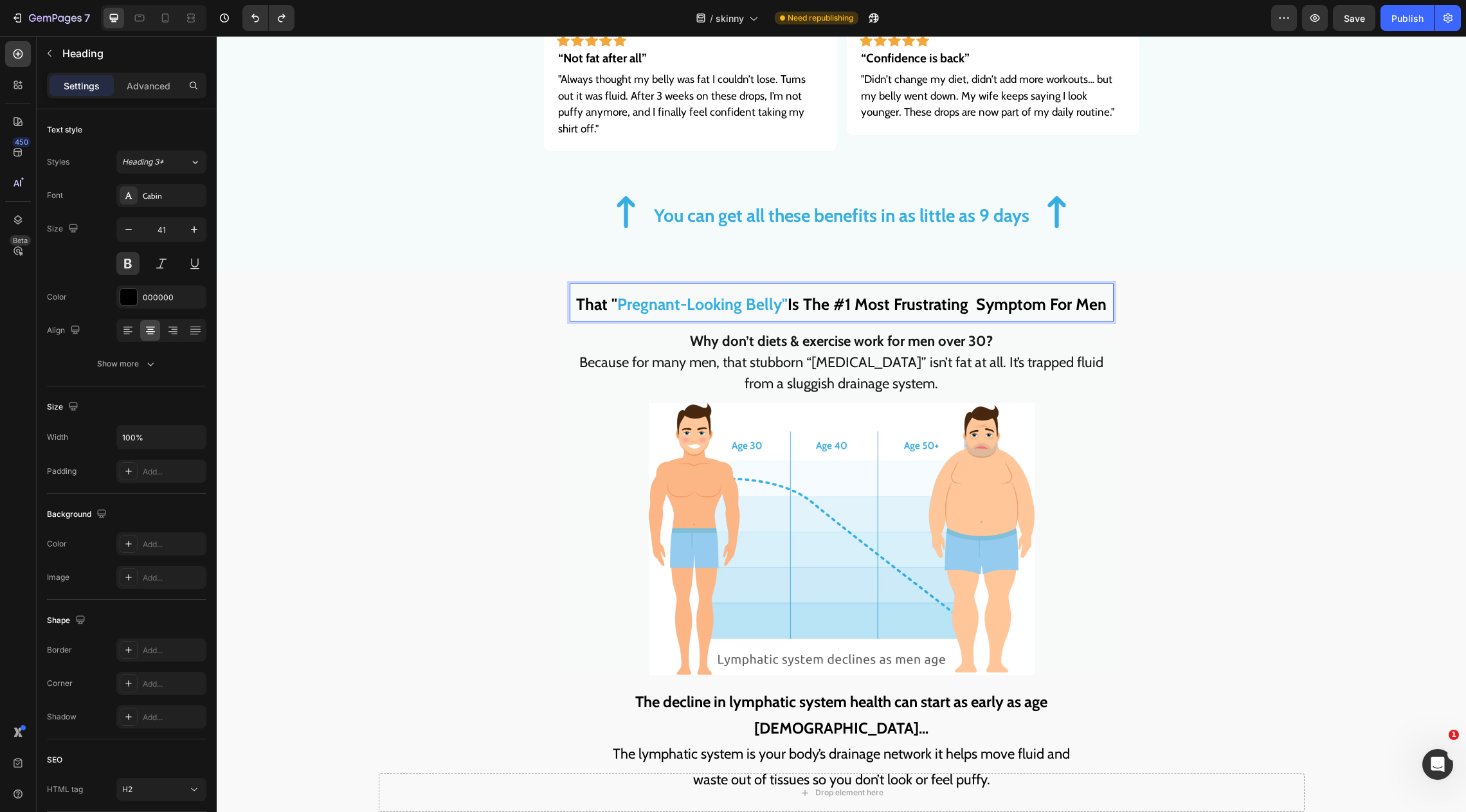
click at [606, 295] on span "That "" at bounding box center [597, 304] width 41 height 20
drag, startPoint x: 611, startPoint y: 285, endPoint x: 661, endPoint y: 285, distance: 50.0
click at [642, 285] on p "That " Pregnant-Looking Belly" Is The #1 Most Frustrating Symptom For Men" at bounding box center [842, 302] width 541 height 35
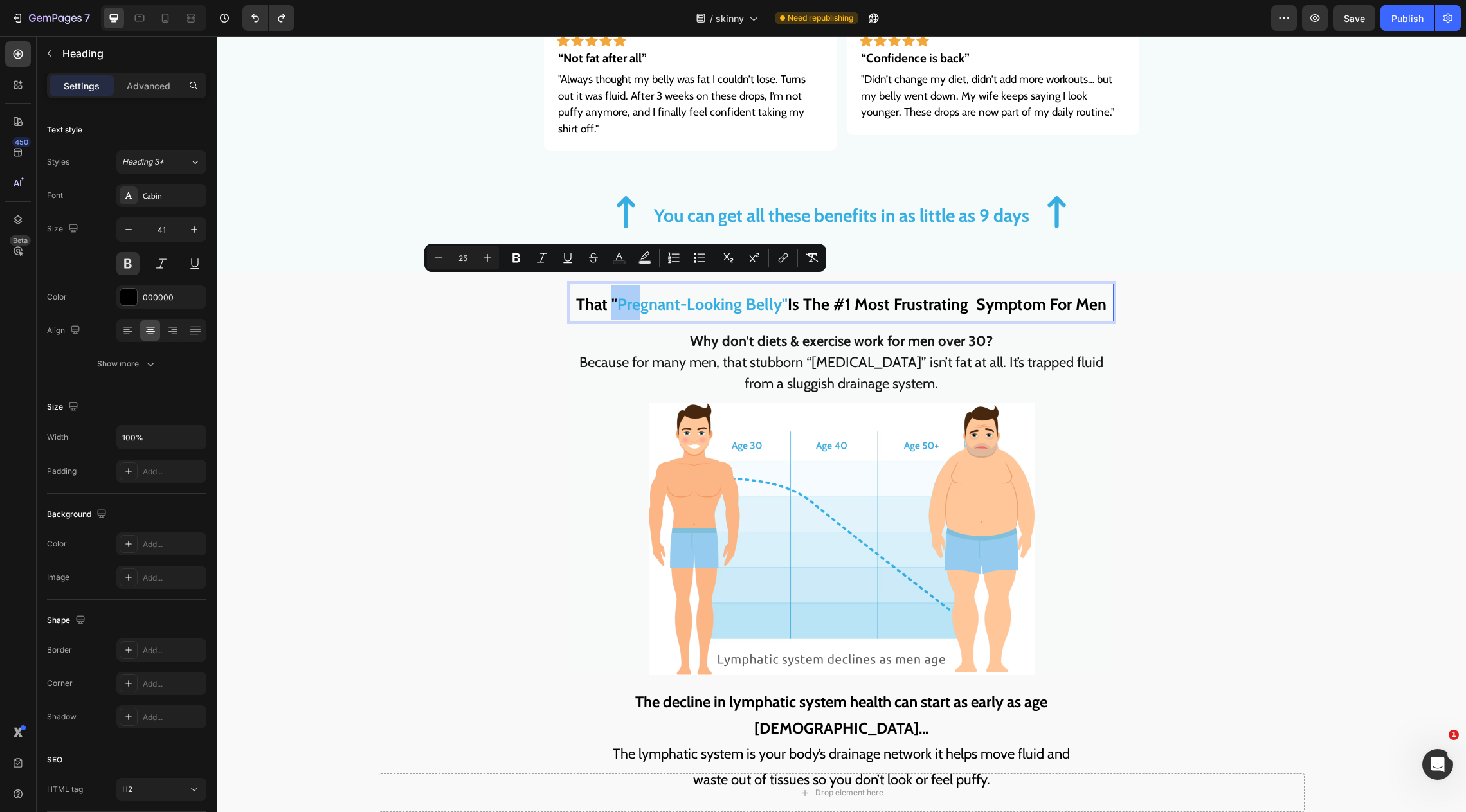
click at [607, 252] on div "Minus 25 Plus Bold Italic Underline Strikethrough Text Color Text Background Co…" at bounding box center [625, 257] width 397 height 23
click at [611, 252] on button "Text Color" at bounding box center [619, 257] width 23 height 23
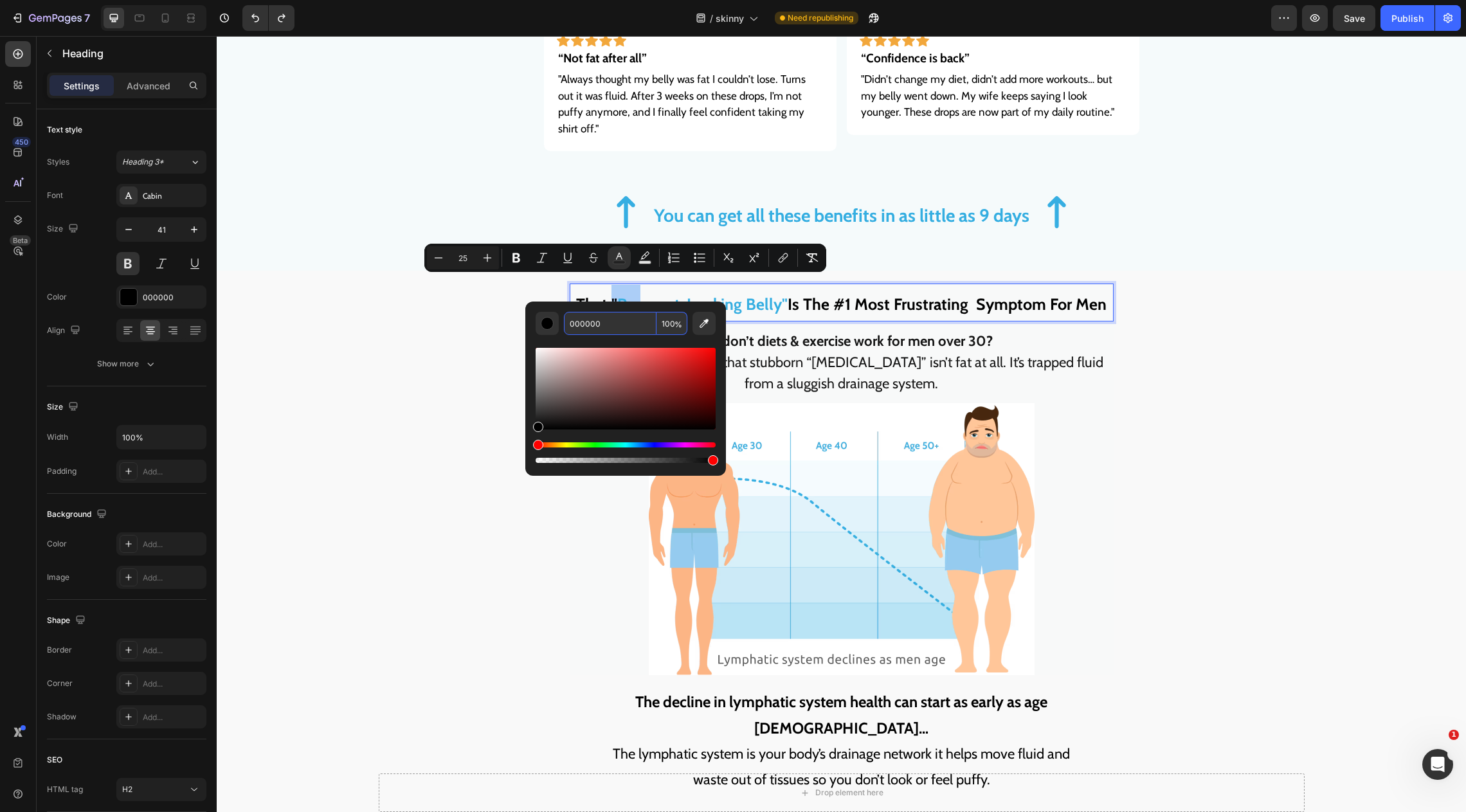
click at [624, 317] on input "000000" at bounding box center [610, 323] width 92 height 23
paste input "35AEE1"
paste input "Editor contextual toolbar"
type input "35AEE1"
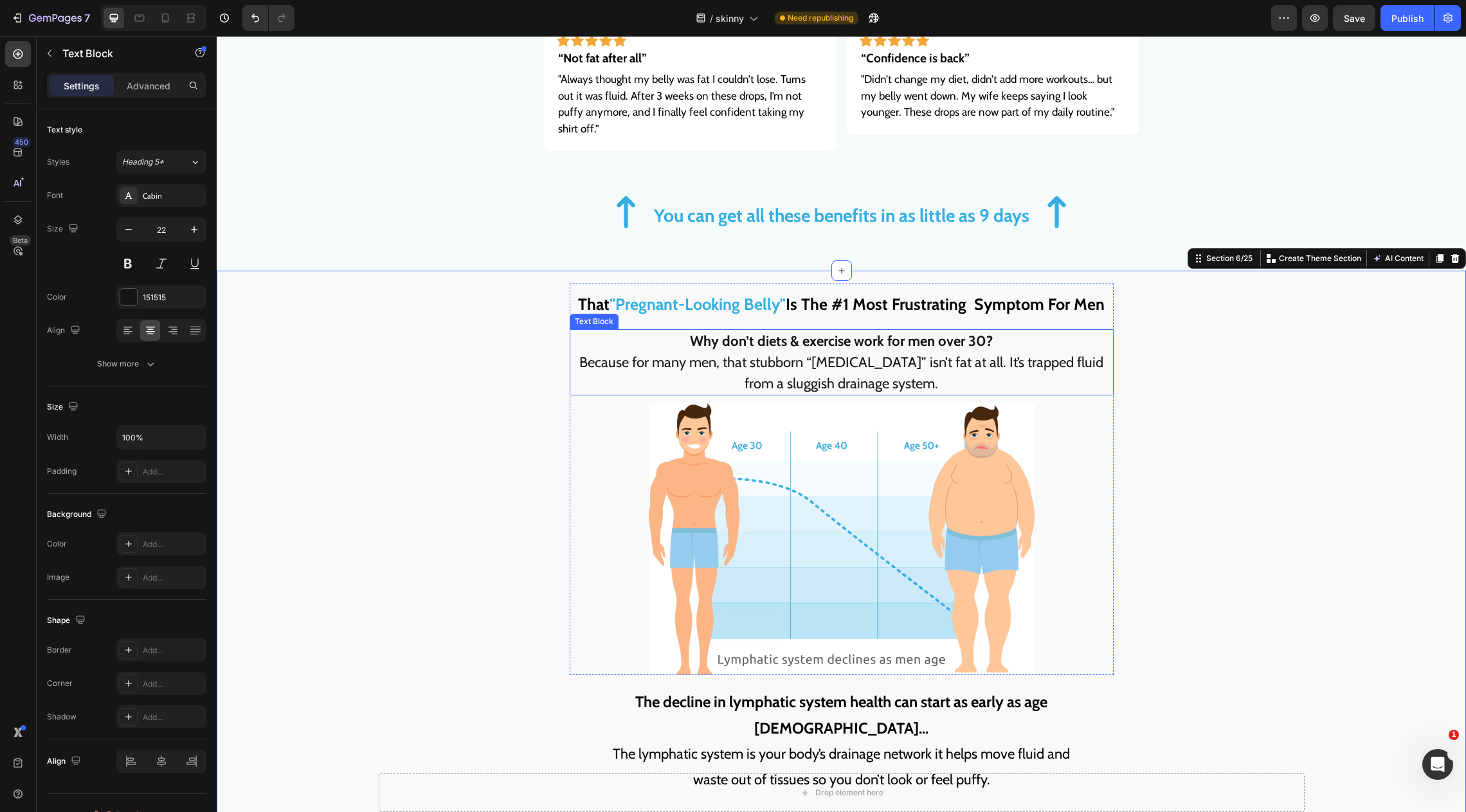
click at [861, 332] on strong "Why don’t diets & exercise work for men over 30?" at bounding box center [841, 341] width 303 height 17
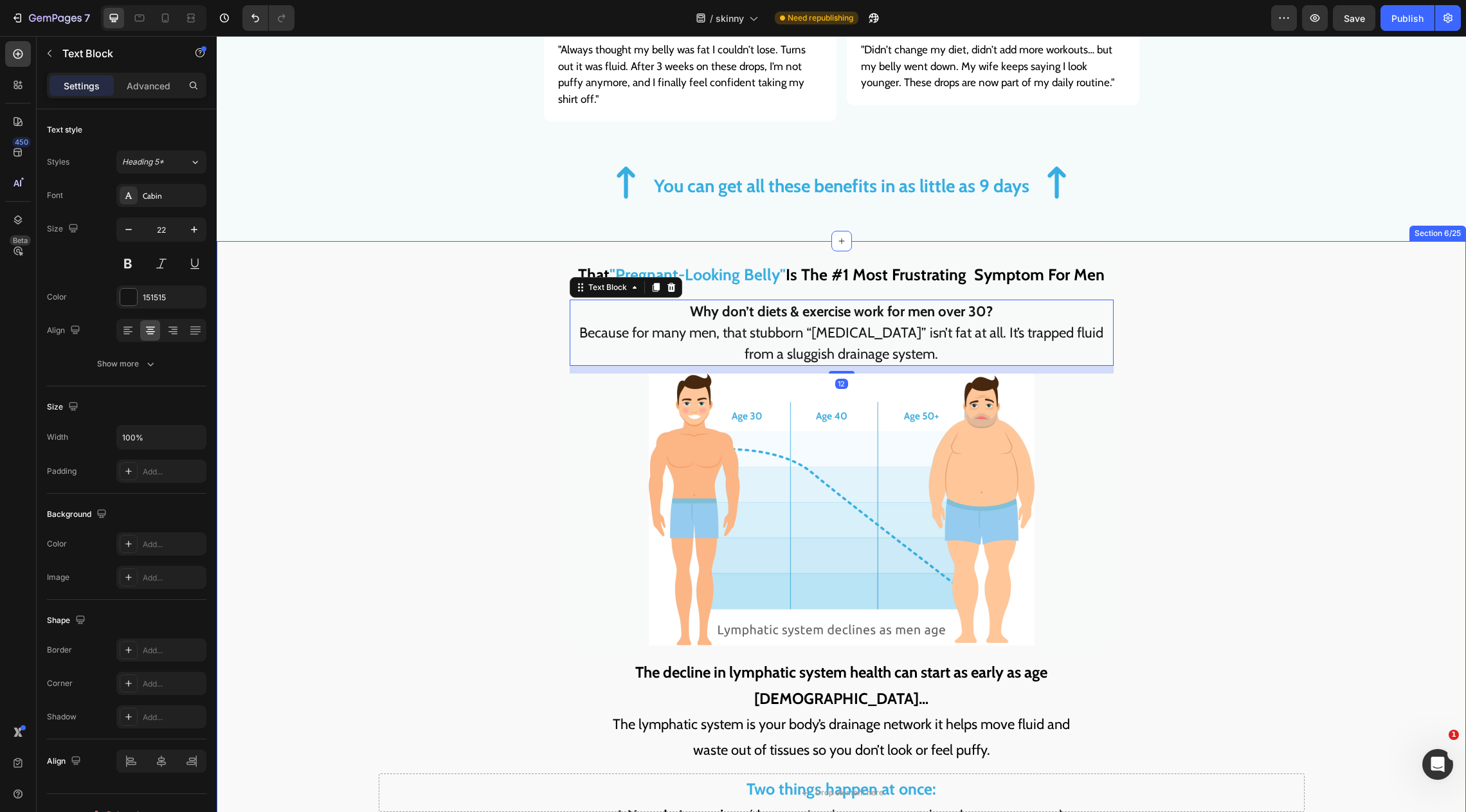
scroll to position [1408, 0]
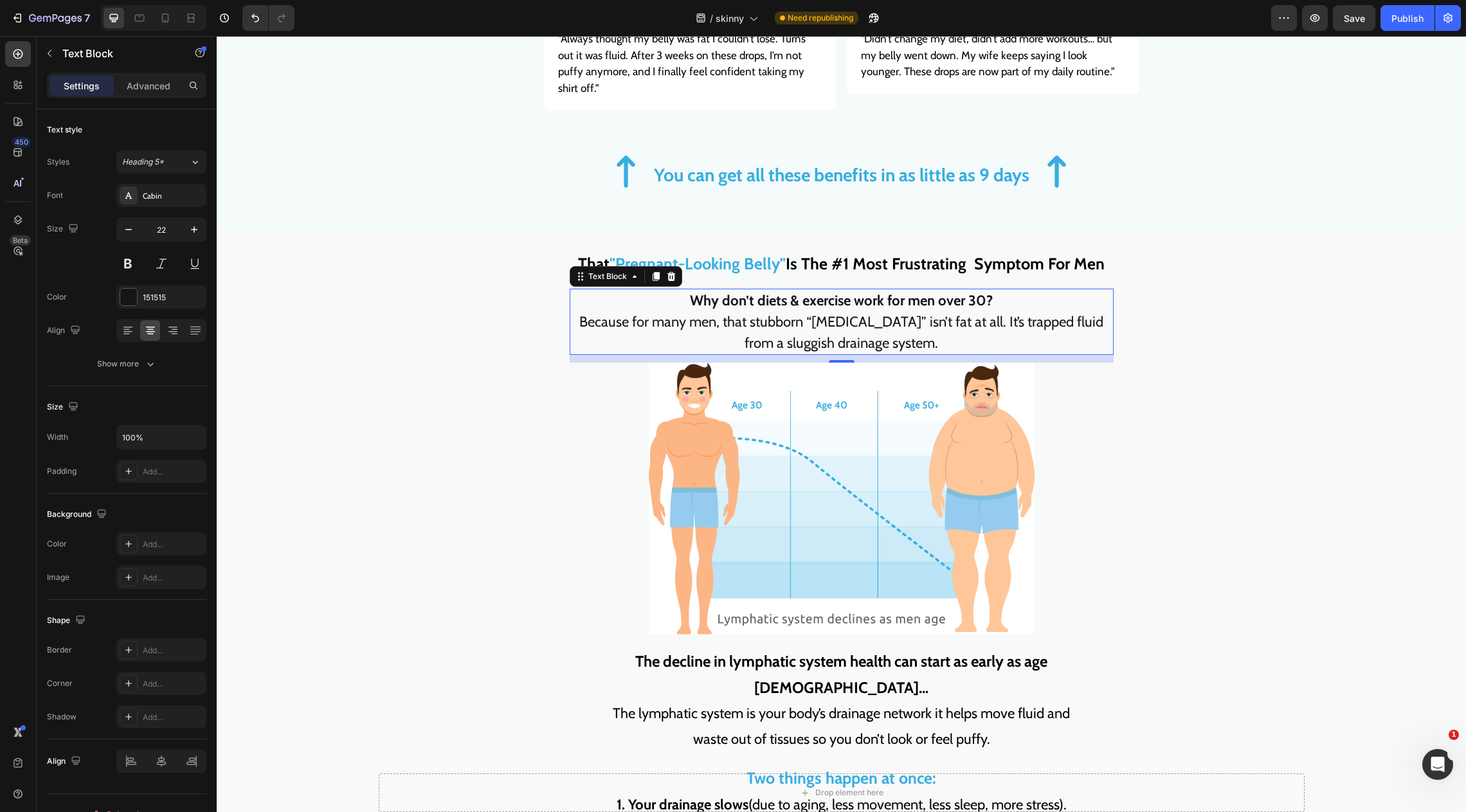
click at [876, 292] on strong "Why don’t diets & exercise work for men over 30?" at bounding box center [841, 301] width 303 height 17
click at [837, 315] on p "Because for many men, that stubborn “beer belly” isn’t fat at all. It’s trapped…" at bounding box center [842, 333] width 541 height 43
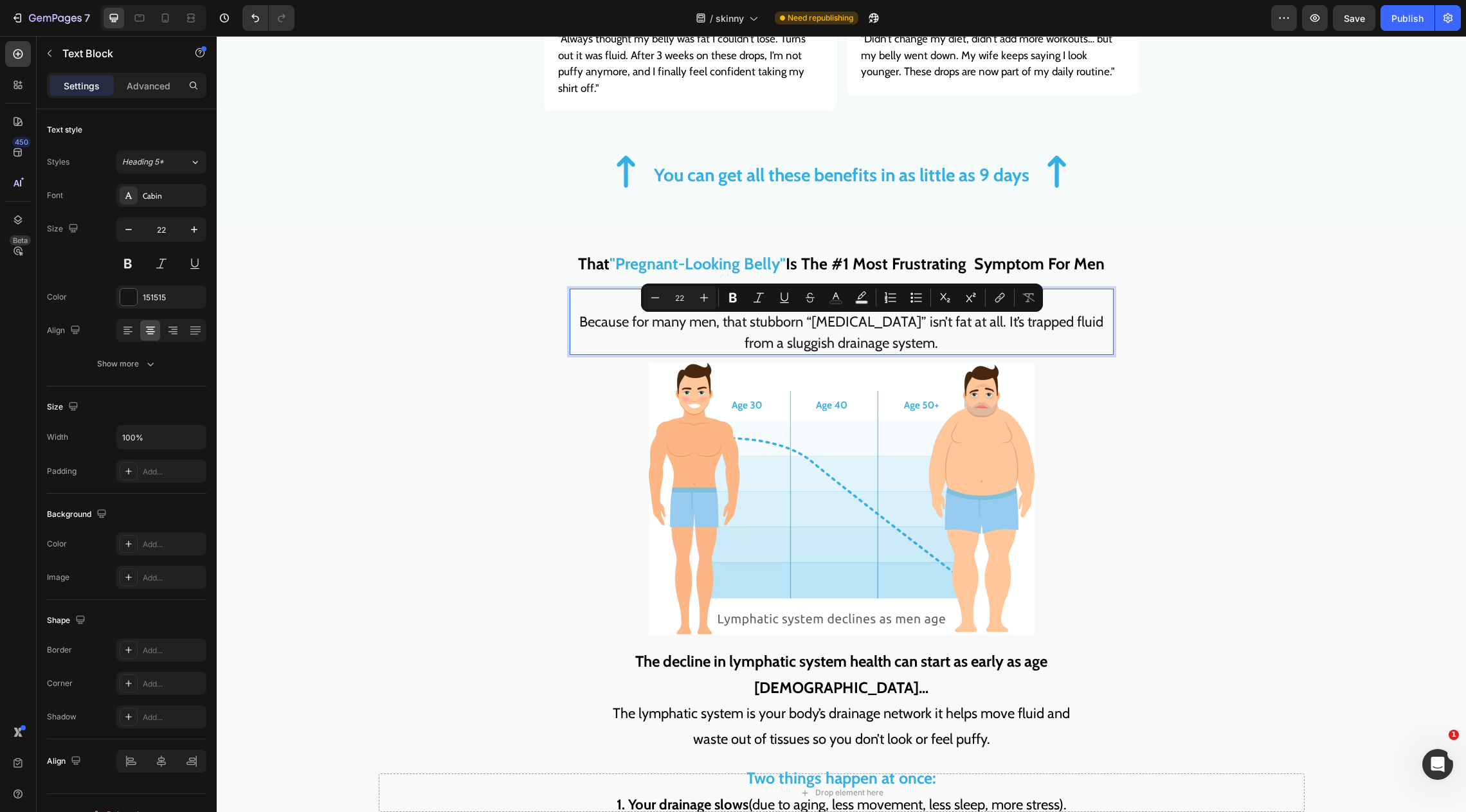
click at [914, 316] on p "Because for many men, that stubborn “beer belly” isn’t fat at all. It’s trapped…" at bounding box center [842, 333] width 541 height 43
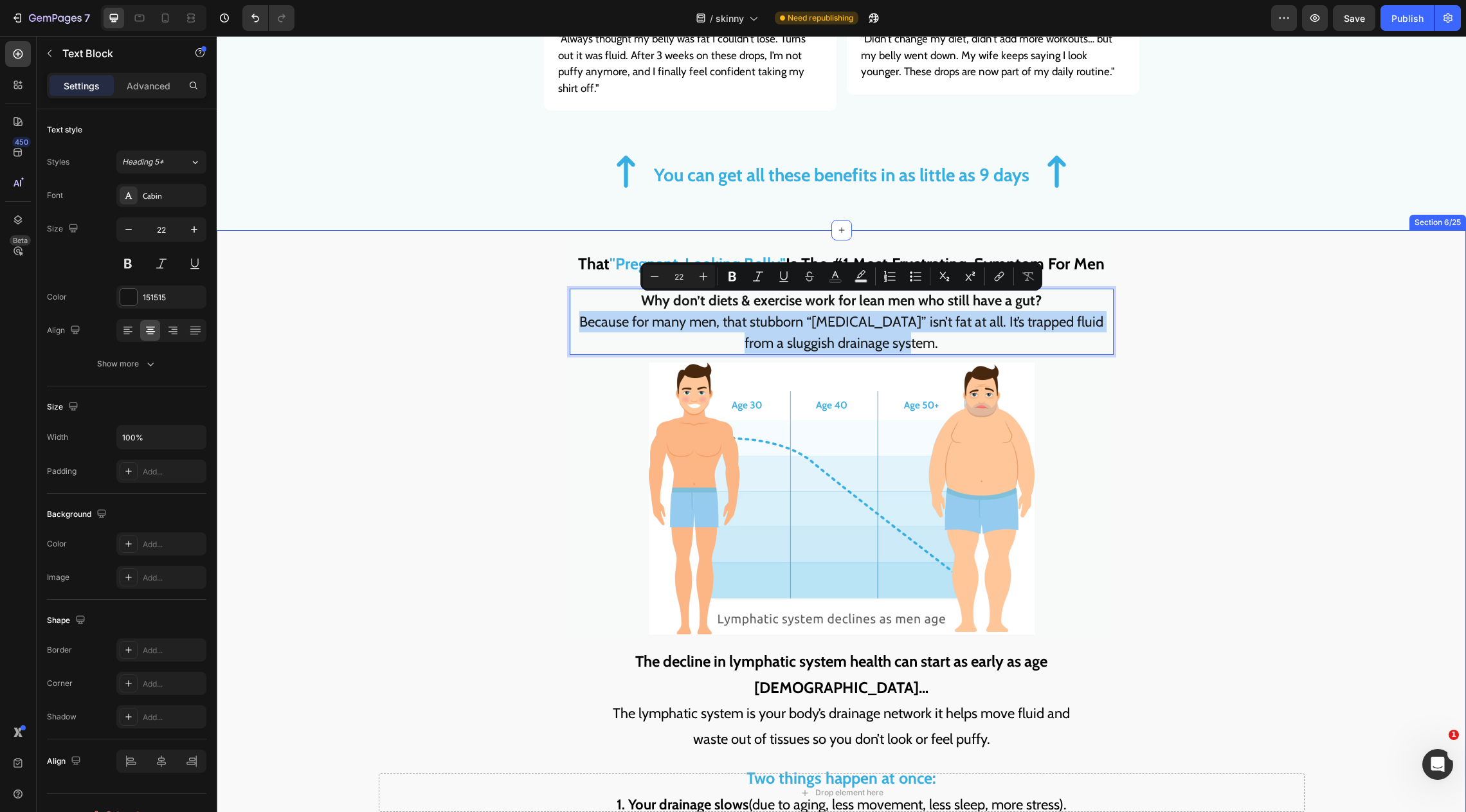
drag, startPoint x: 930, startPoint y: 322, endPoint x: 539, endPoint y: 301, distance: 391.6
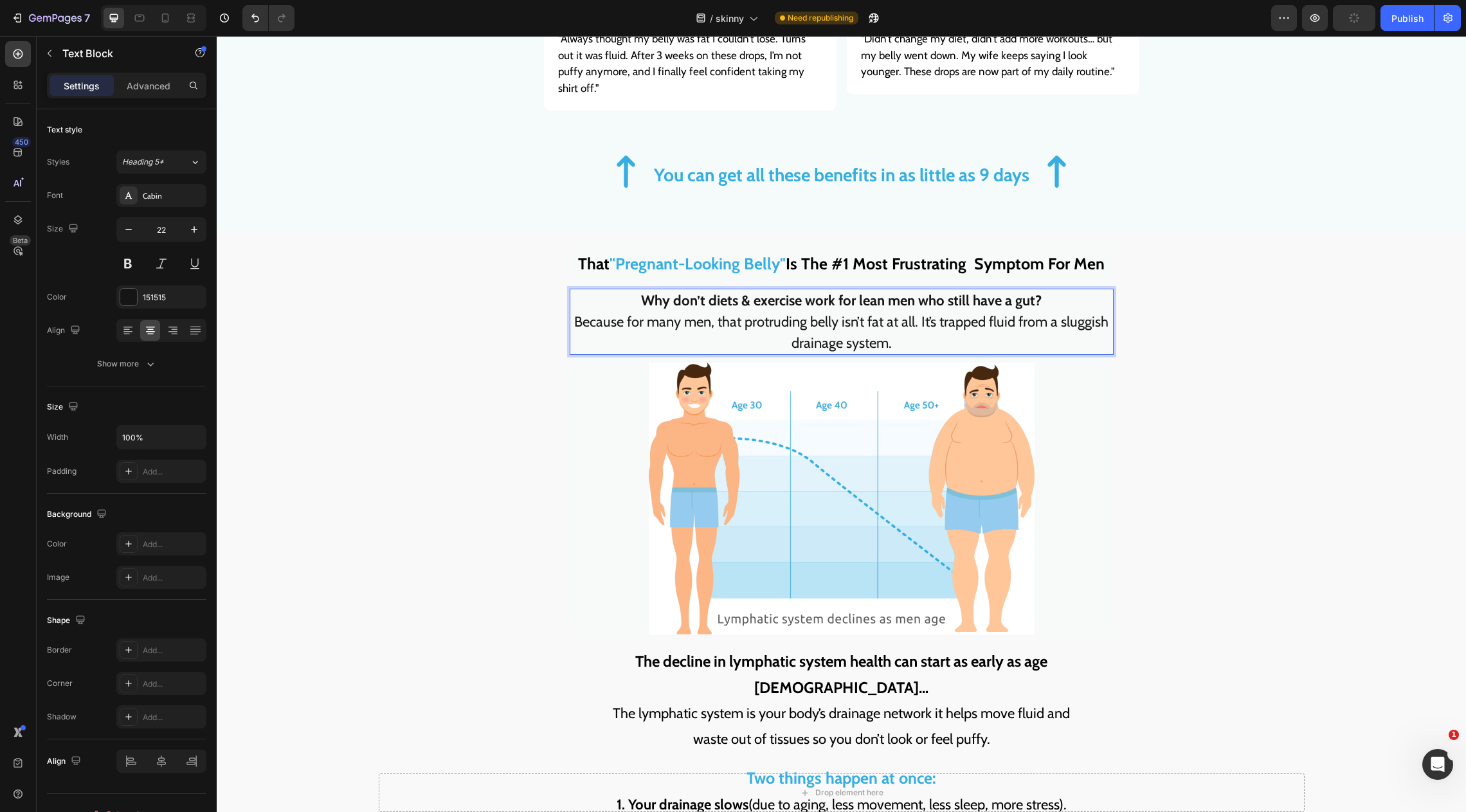
click at [938, 312] on p "Because for many men, that protruding belly isn’t fat at all. It’s trapped flui…" at bounding box center [842, 333] width 541 height 43
click at [920, 312] on p "Because for many men, that protruding belly isn’t fat at all. It’s trapped flui…" at bounding box center [842, 333] width 541 height 43
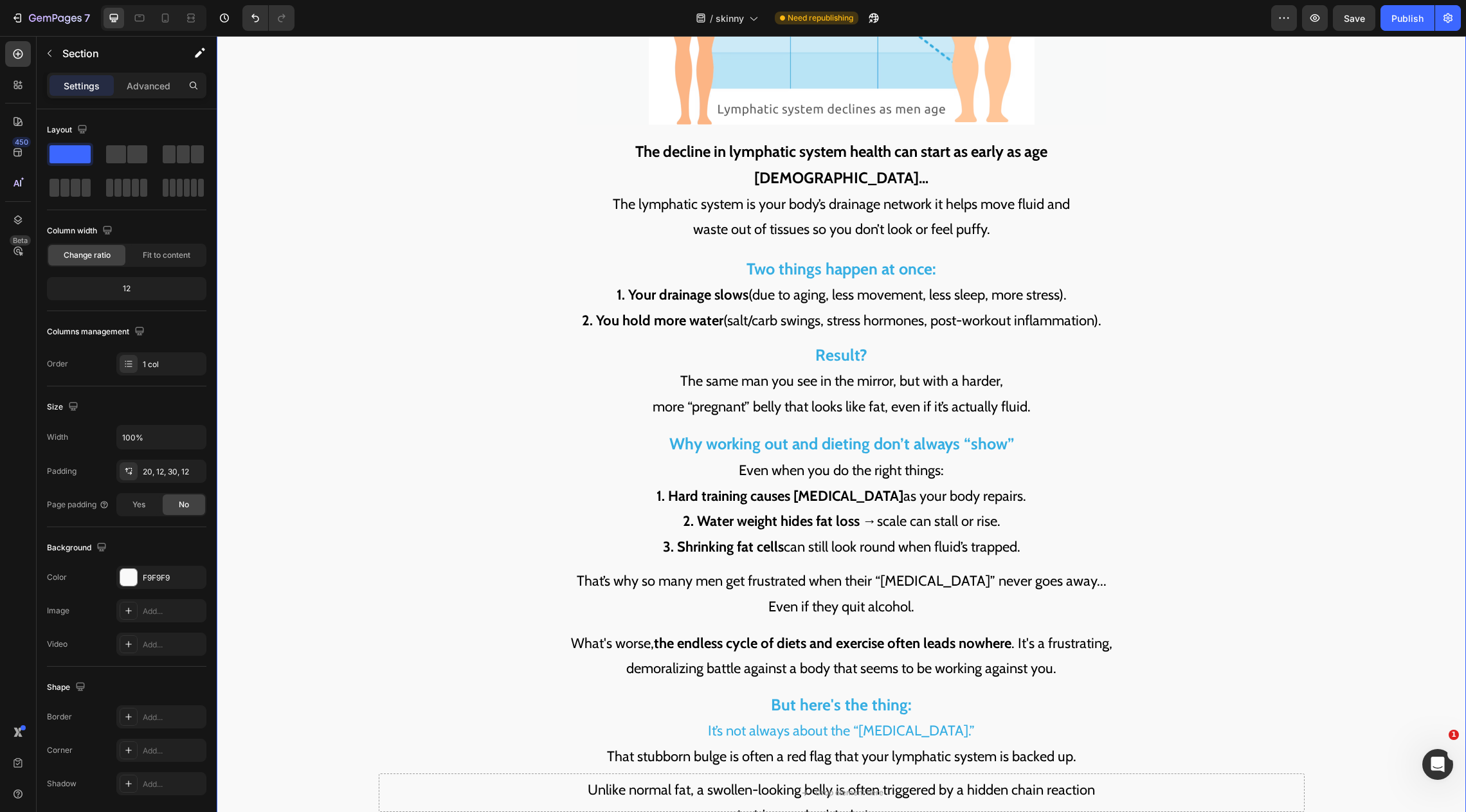
scroll to position [1914, 0]
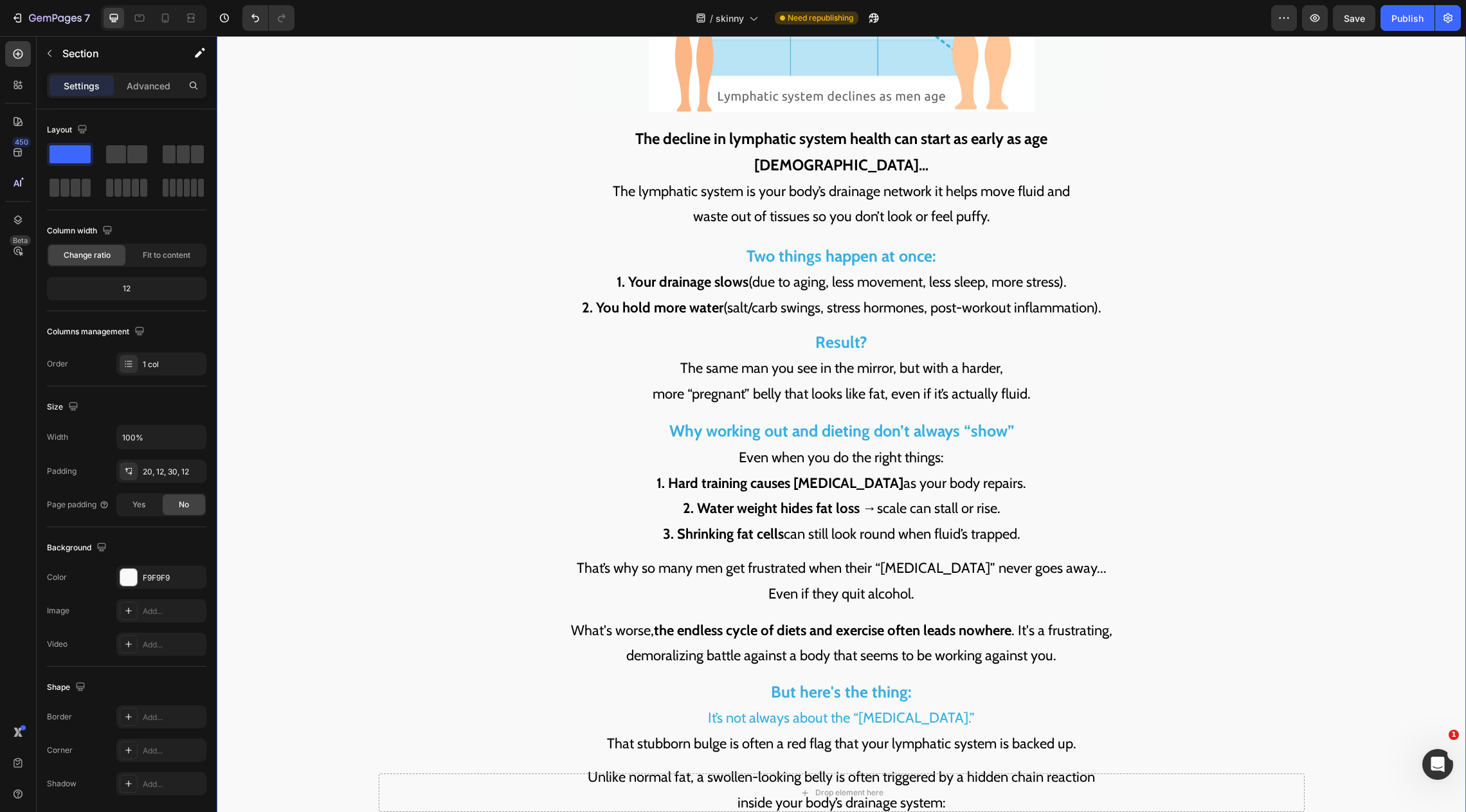
click at [822, 359] on p "Result? The same man you see in the mirror, but with a harder, more “pregnant” …" at bounding box center [842, 368] width 541 height 77
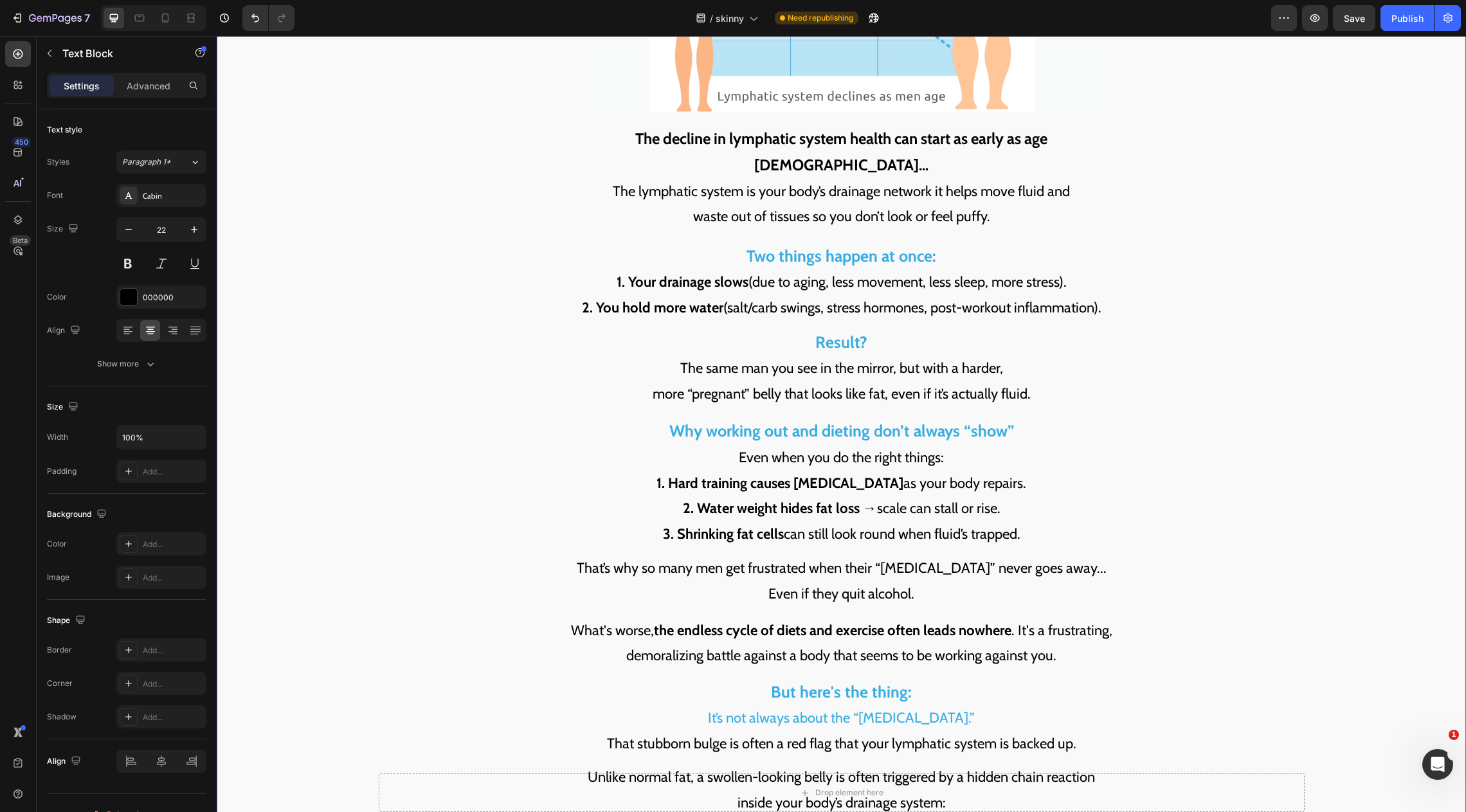
click at [822, 359] on p "Result? The same man you see in the mirror, but with a harder, more “pregnant” …" at bounding box center [842, 368] width 541 height 77
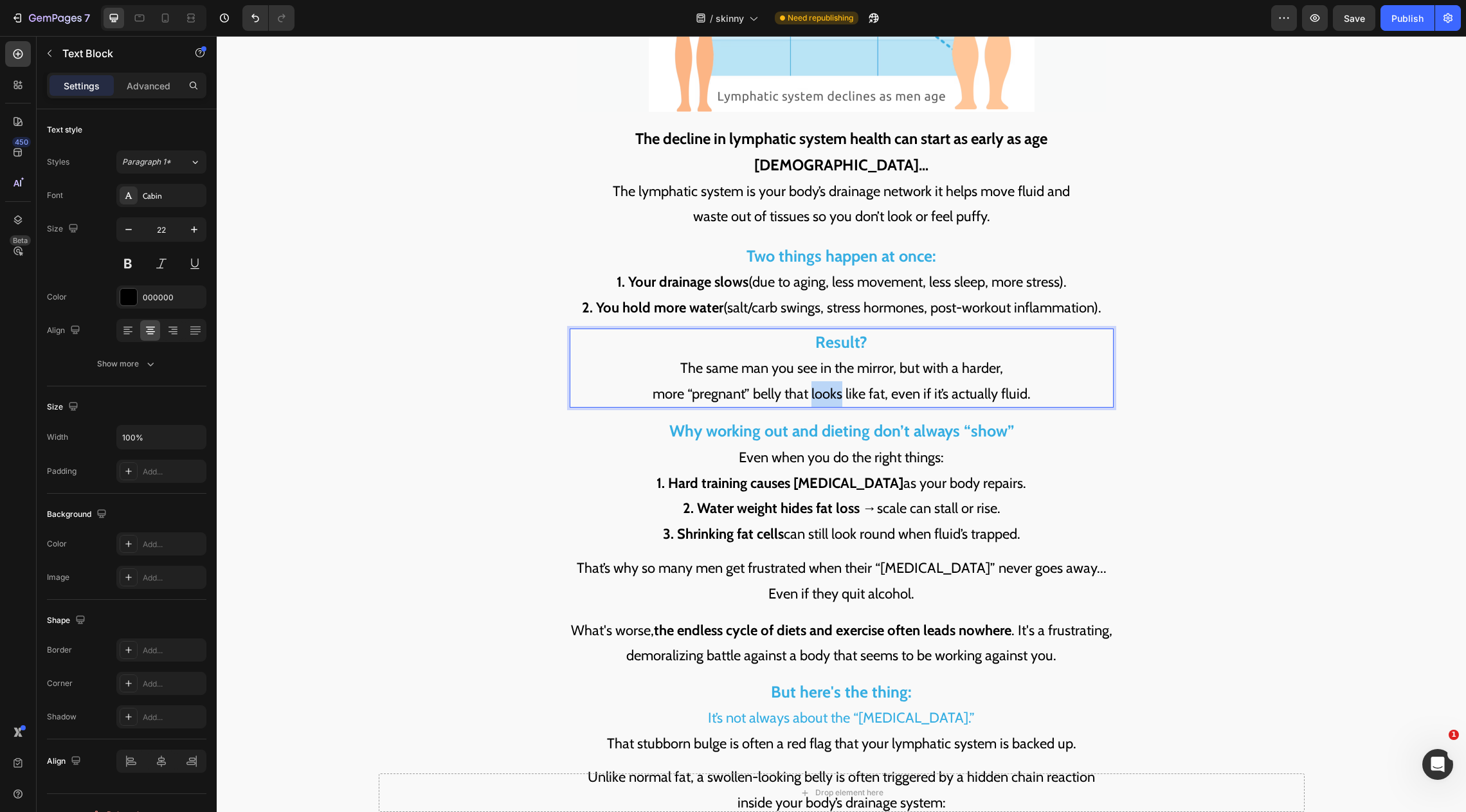
click at [822, 359] on p "Result? The same man you see in the mirror, but with a harder, more “pregnant” …" at bounding box center [842, 368] width 541 height 77
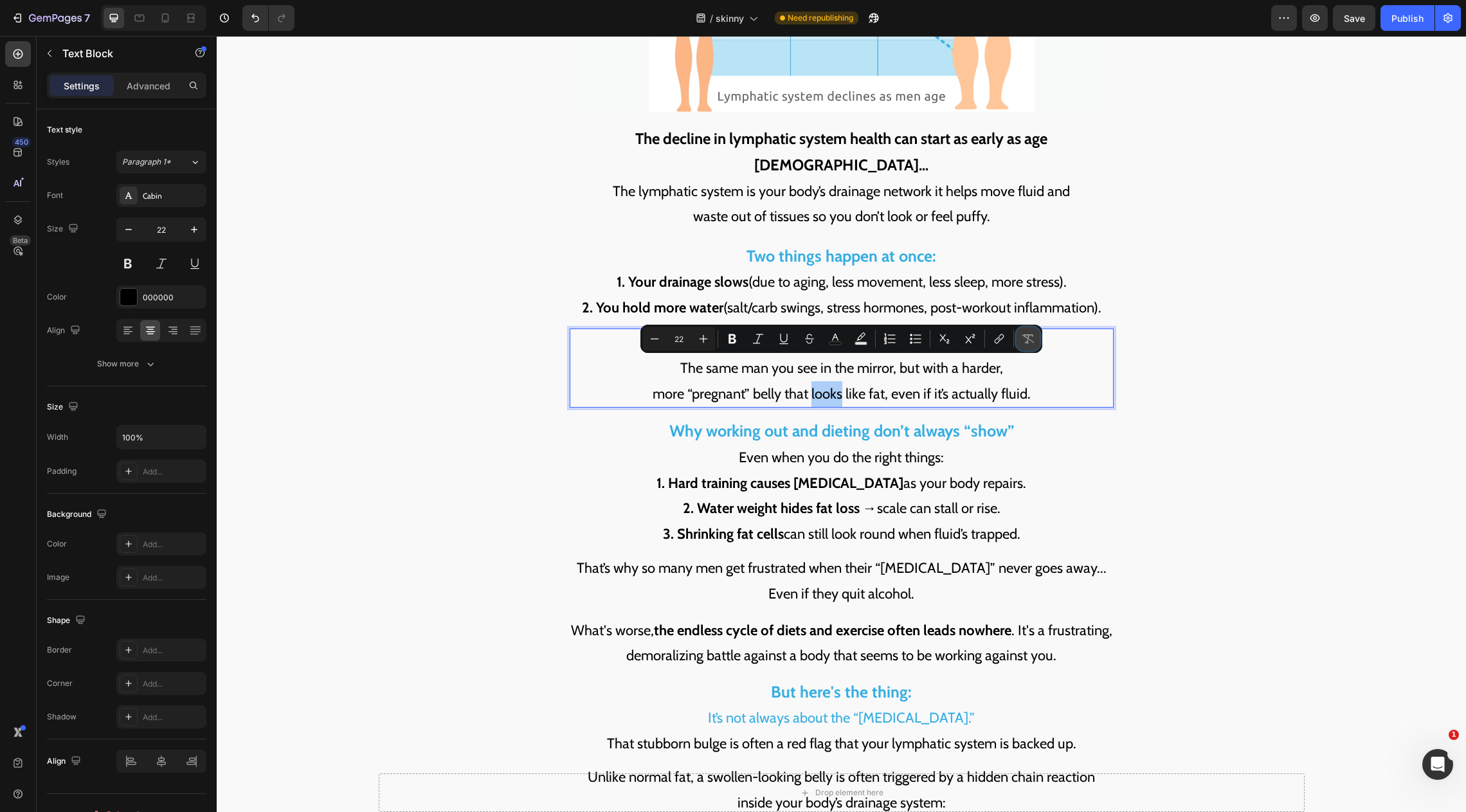
click at [1026, 348] on button "Remove Format" at bounding box center [1028, 338] width 23 height 23
click at [1044, 366] on p "Result? The same man you see in the mirror, but with a harder, more “pregnant” …" at bounding box center [842, 368] width 541 height 77
click at [1009, 366] on p "Result? The same man you see in the mirror, but with a harder, more “pregnant” …" at bounding box center [842, 368] width 541 height 77
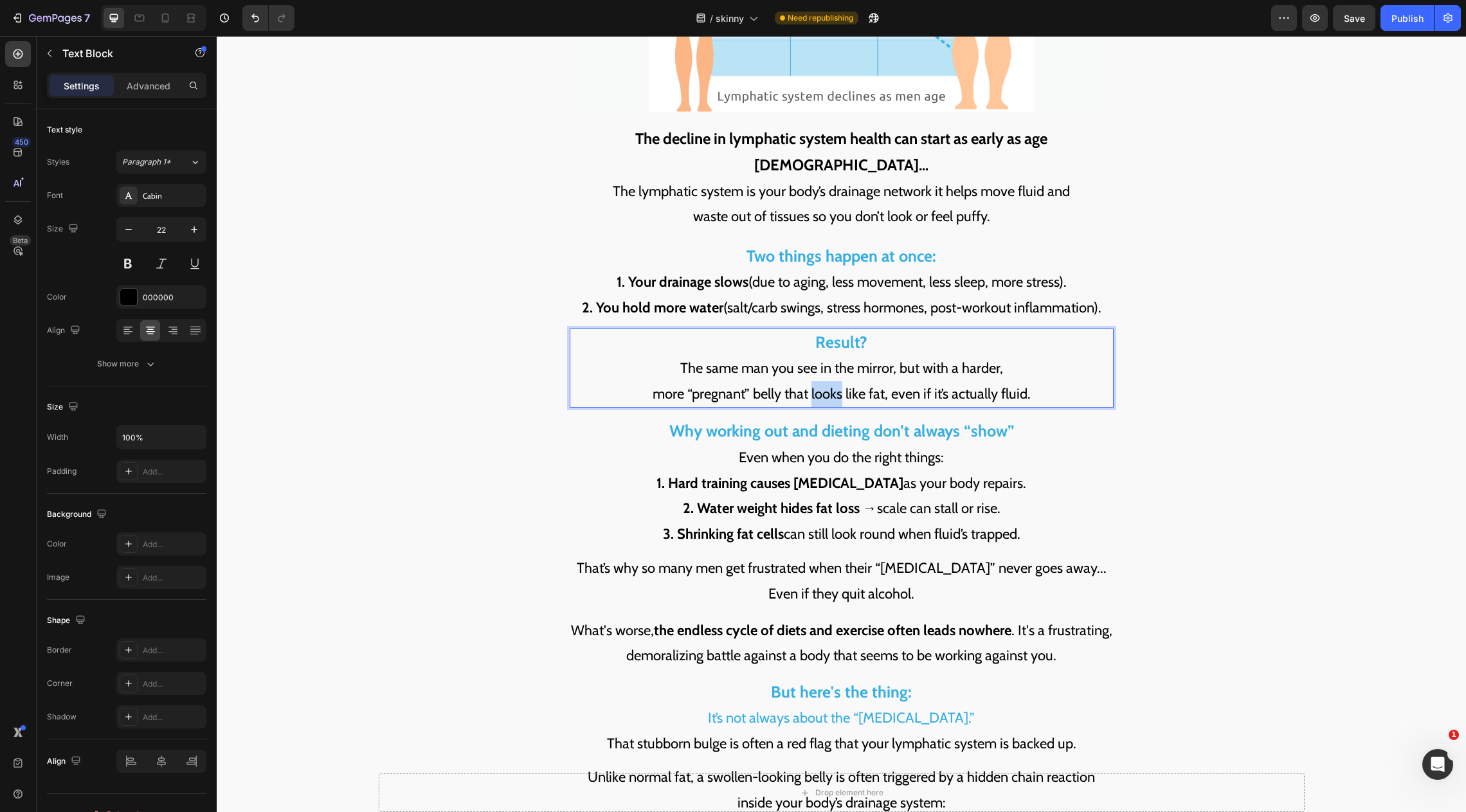
drag, startPoint x: 1043, startPoint y: 369, endPoint x: 659, endPoint y: 332, distance: 385.8
click at [659, 332] on p "Result? The same man you see in the mirror, but with a harder, more “pregnant” …" at bounding box center [842, 368] width 541 height 77
click at [802, 342] on p "Result? The same lean frame in the mirror — but with a harder, swollen belly th…" at bounding box center [842, 368] width 541 height 77
click at [1028, 345] on p "Result? The same lean frame in the mirror but with a harder, swollen belly that…" at bounding box center [842, 368] width 541 height 77
click at [1037, 348] on p "Result? The same lean frame in the mirror but with a harder, swollen belly that…" at bounding box center [842, 368] width 541 height 77
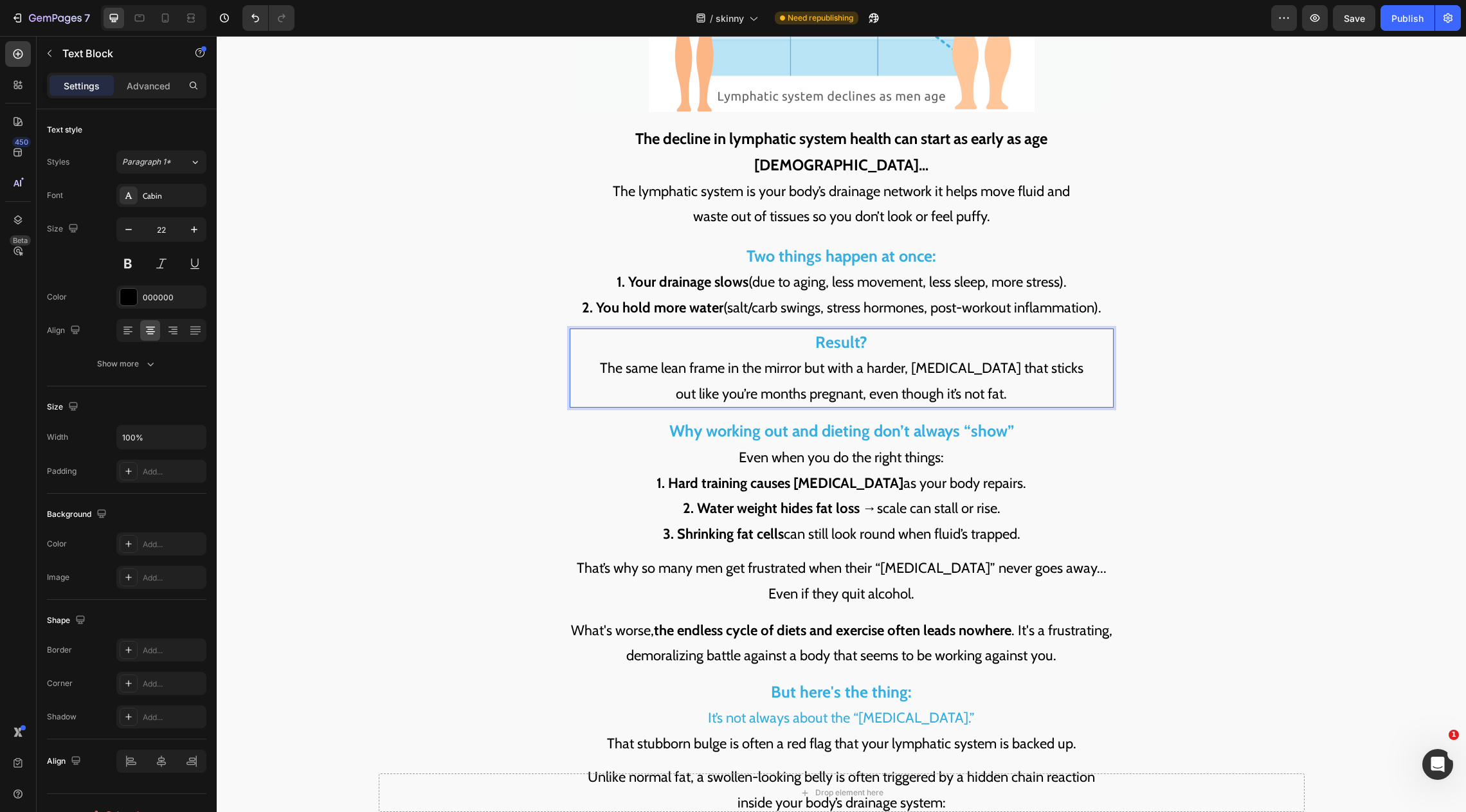
click at [1033, 348] on p "Result? The same lean frame in the mirror but with a harder, swollen belly that…" at bounding box center [842, 368] width 541 height 77
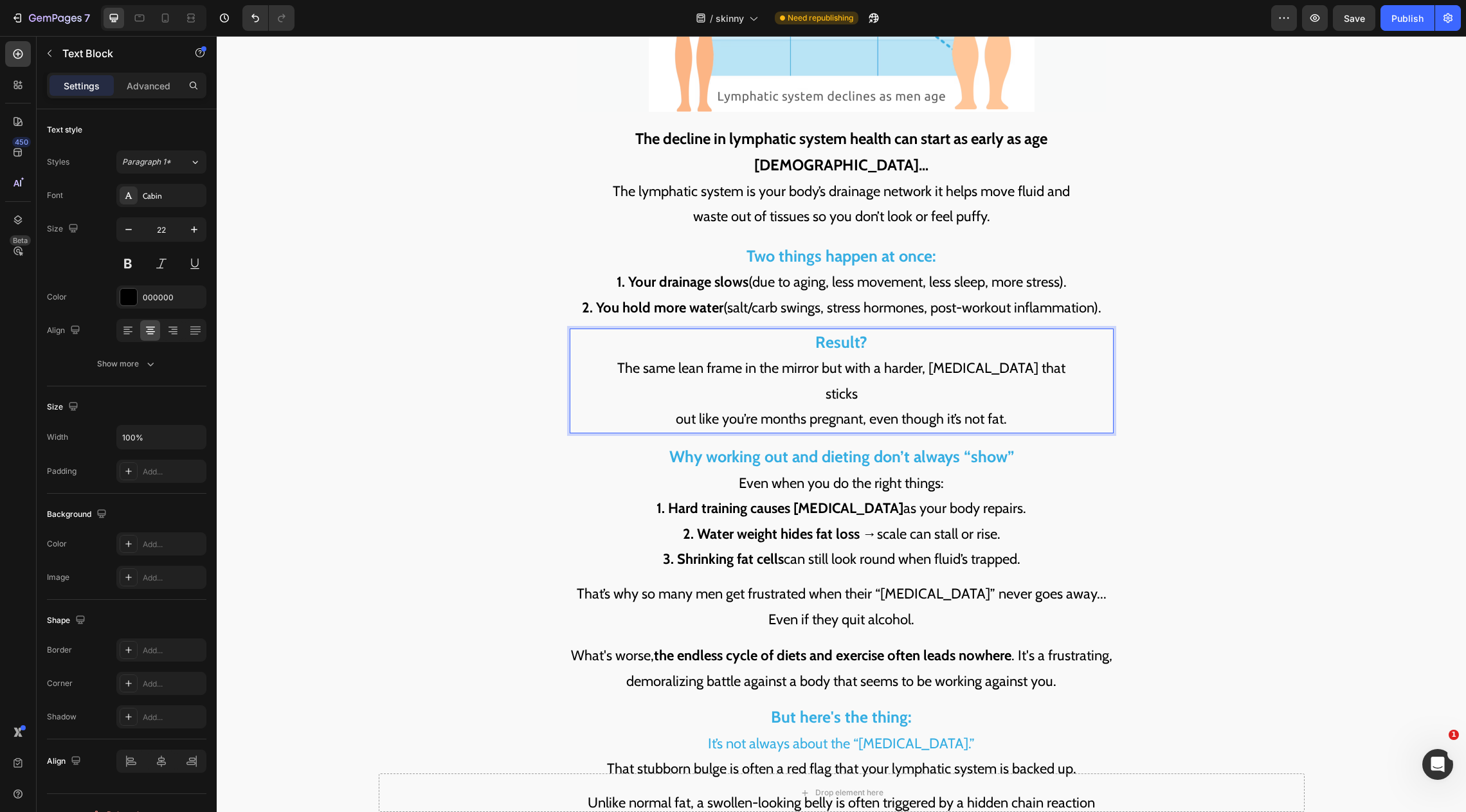
click at [679, 397] on p "Result? The same lean frame in the mirror but with a harder, swollen belly that…" at bounding box center [842, 381] width 541 height 102
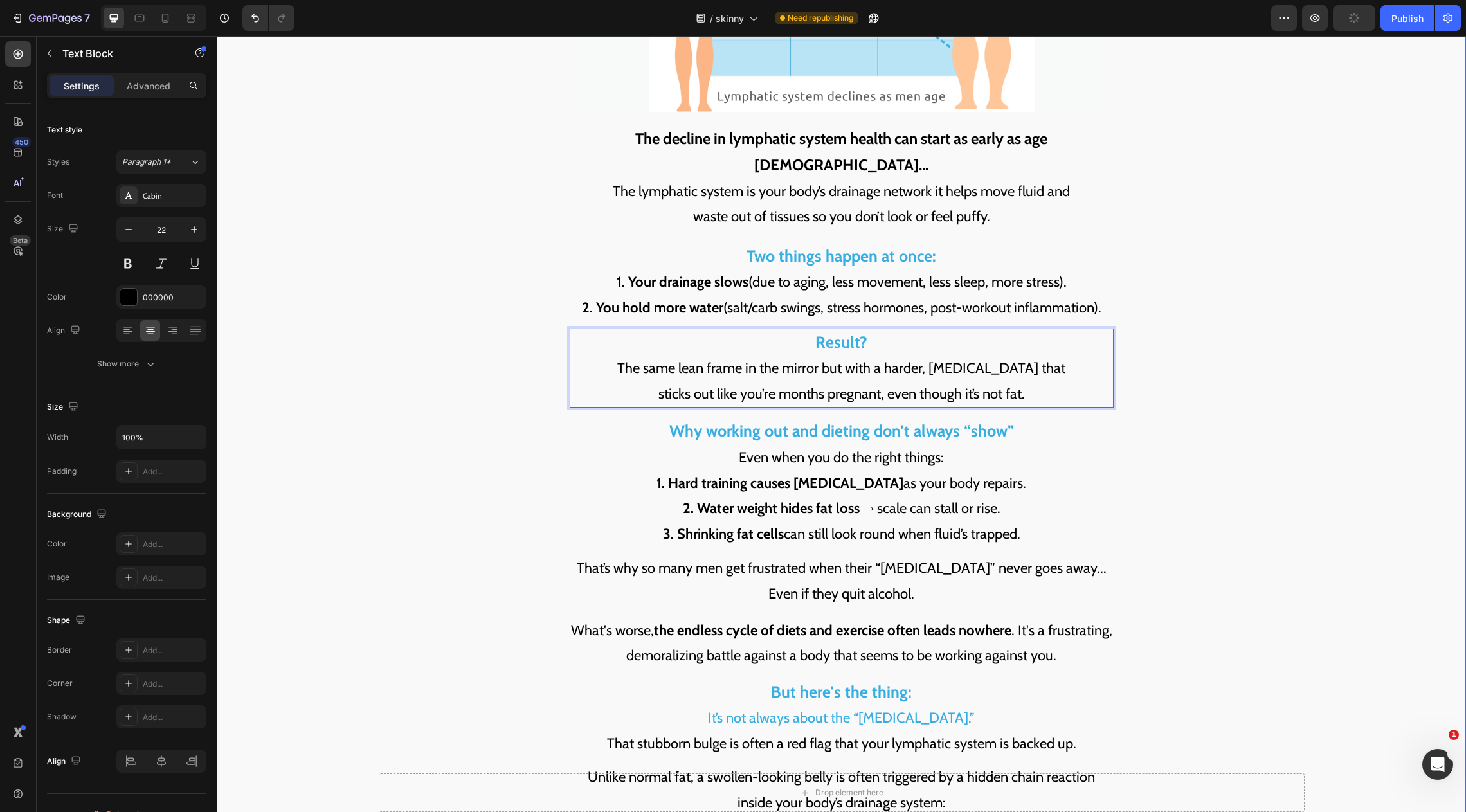
click at [1263, 403] on div "⁠⁠⁠⁠⁠⁠⁠ That "Pregnant-Looking Belly" Is The #1 Most Frustrating Symptom For Me…" at bounding box center [841, 403] width 1234 height 1364
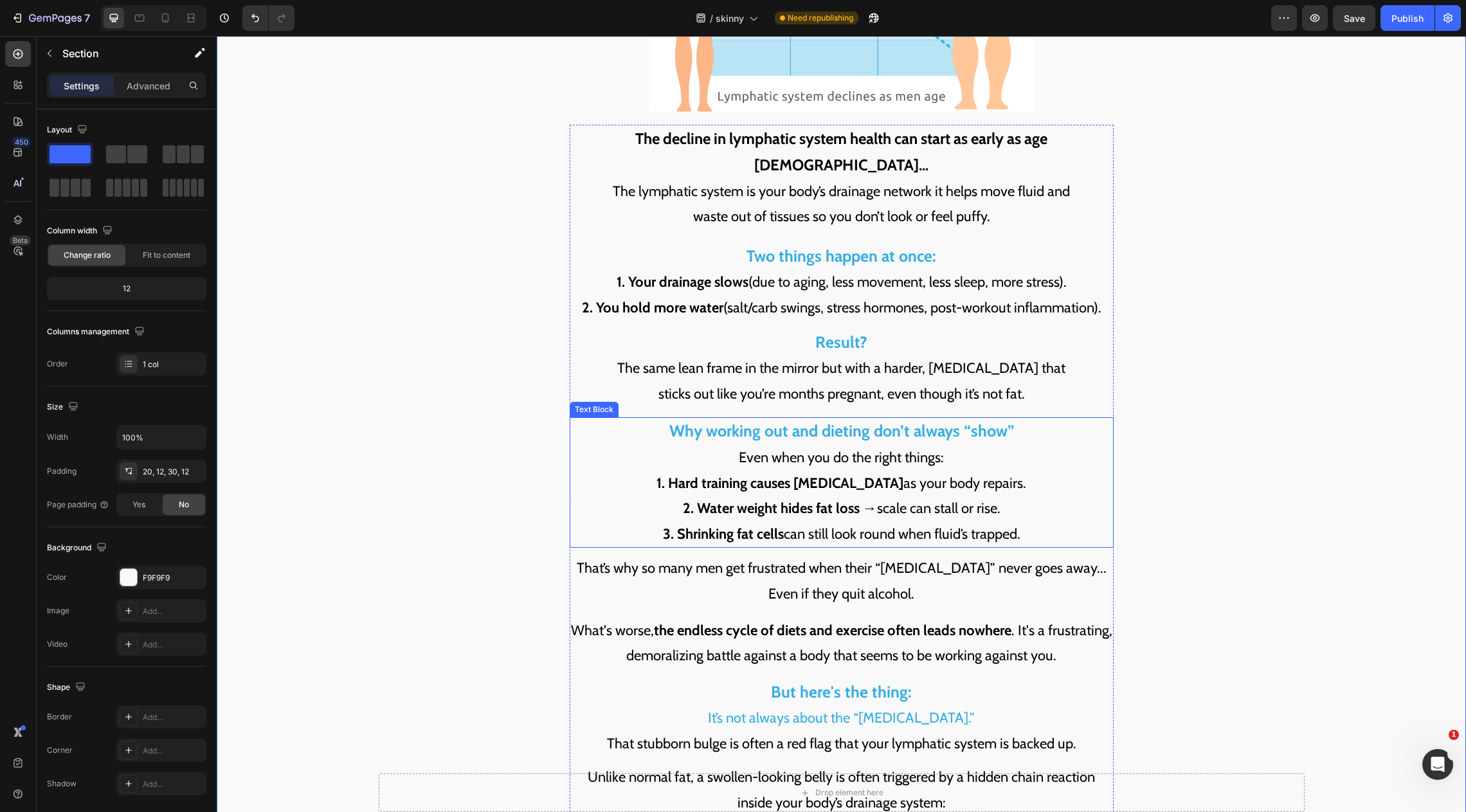
click at [978, 421] on strong "Why working out and dieting don’t always “show”" at bounding box center [842, 430] width 345 height 20
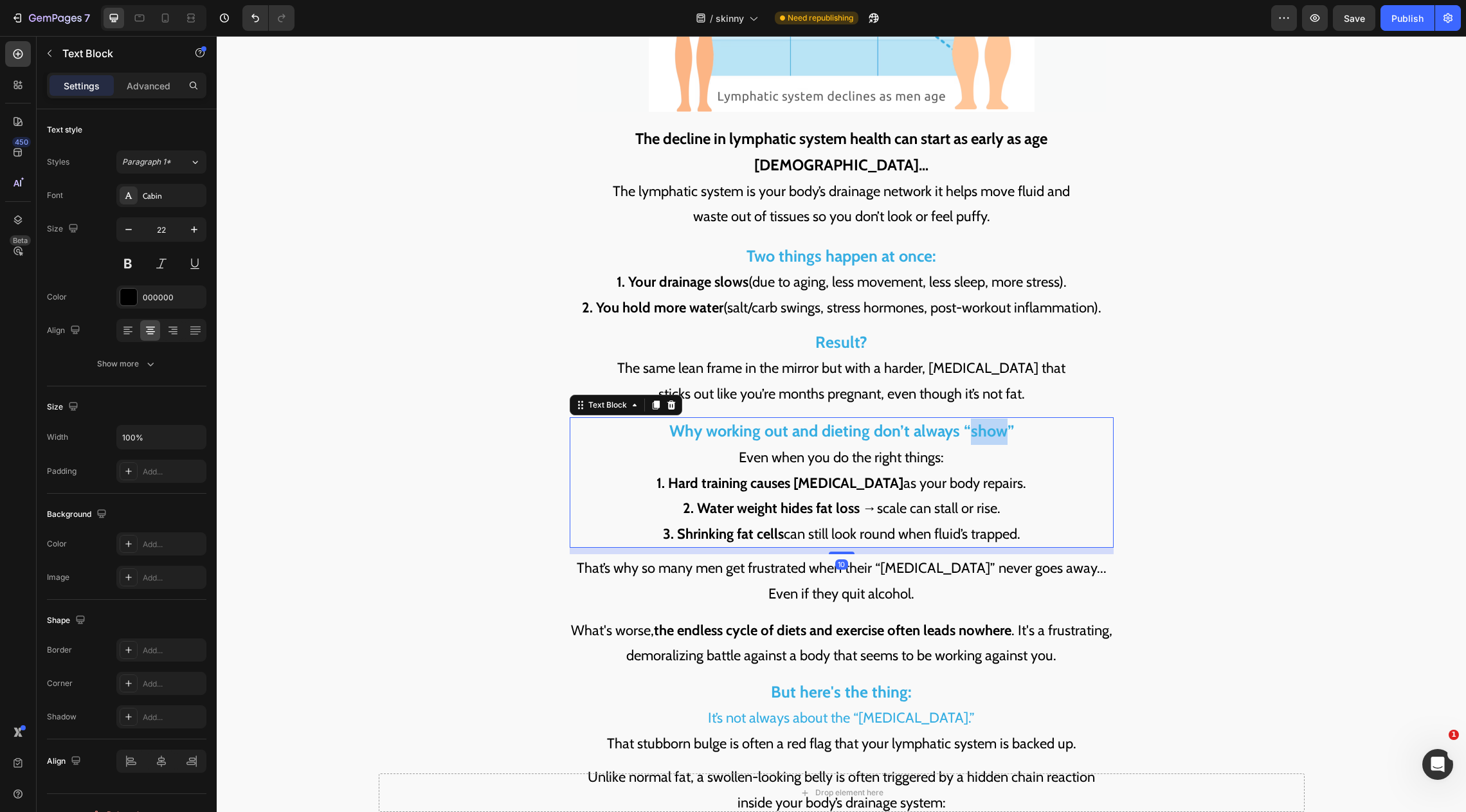
click at [978, 421] on strong "Why working out and dieting don’t always “show”" at bounding box center [842, 430] width 345 height 20
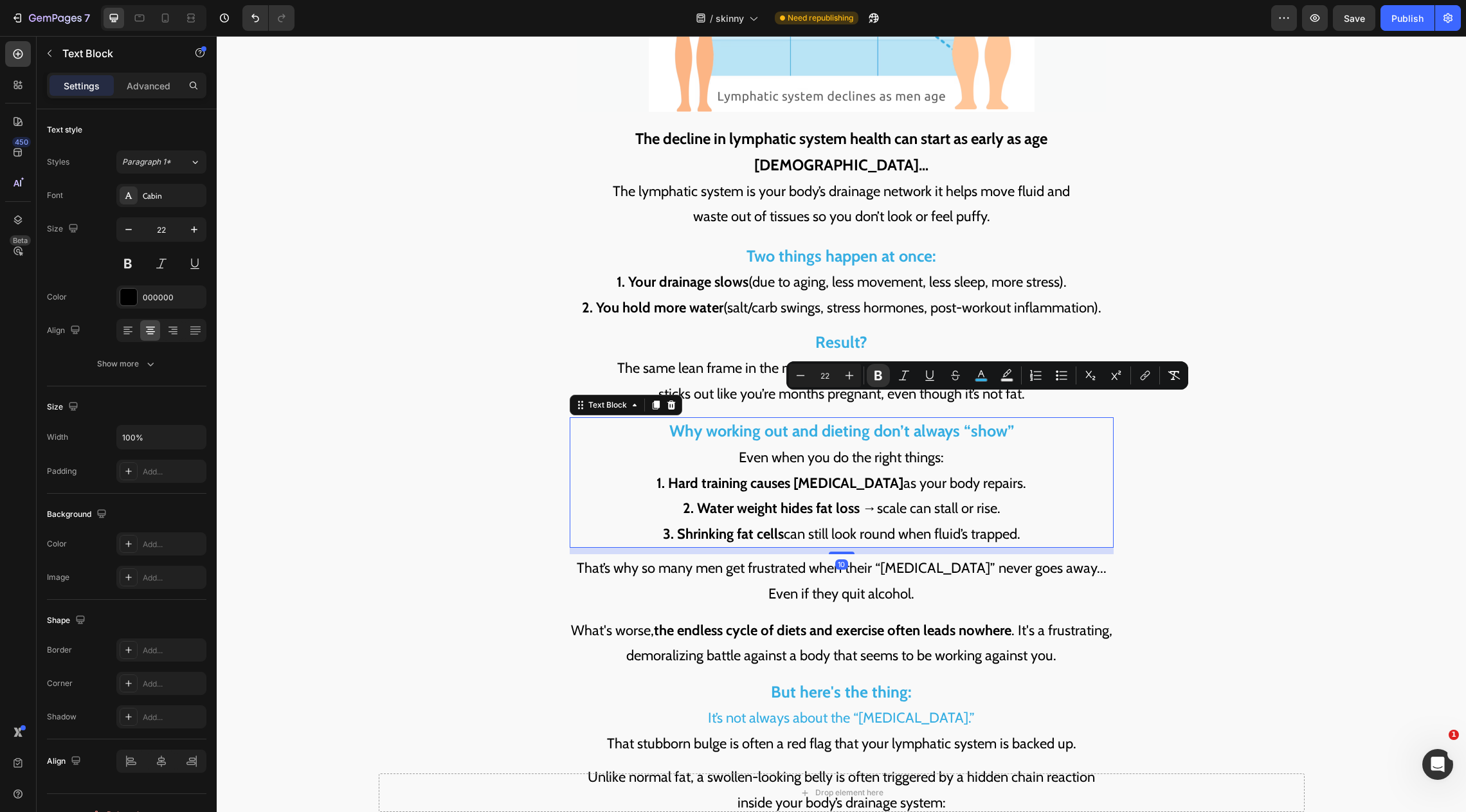
click at [851, 475] on strong "1. Hard training causes water retention" at bounding box center [780, 483] width 247 height 17
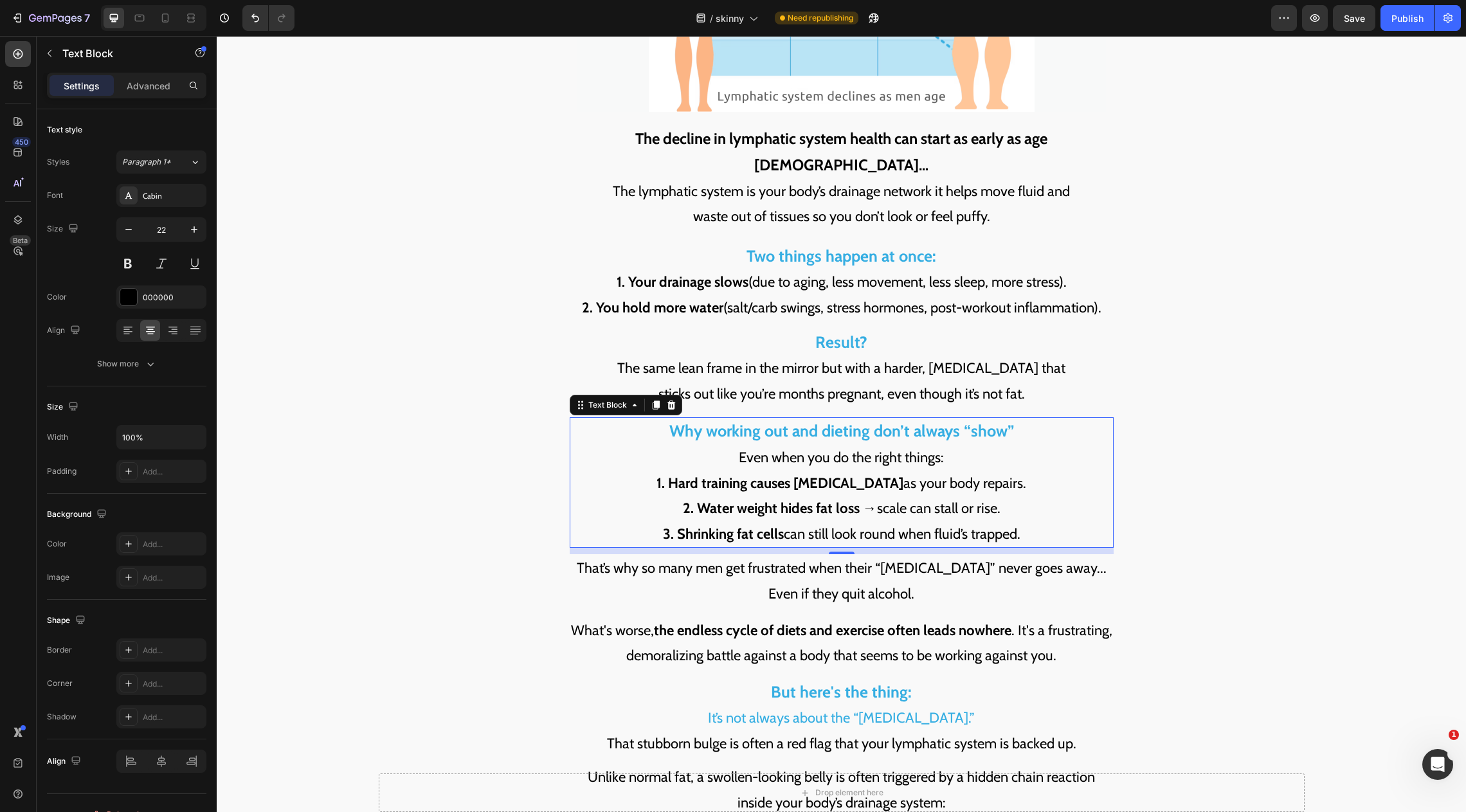
click at [818, 522] on p "3. Shrinking fat cells can still look round when fluid’s trapped." at bounding box center [842, 535] width 541 height 26
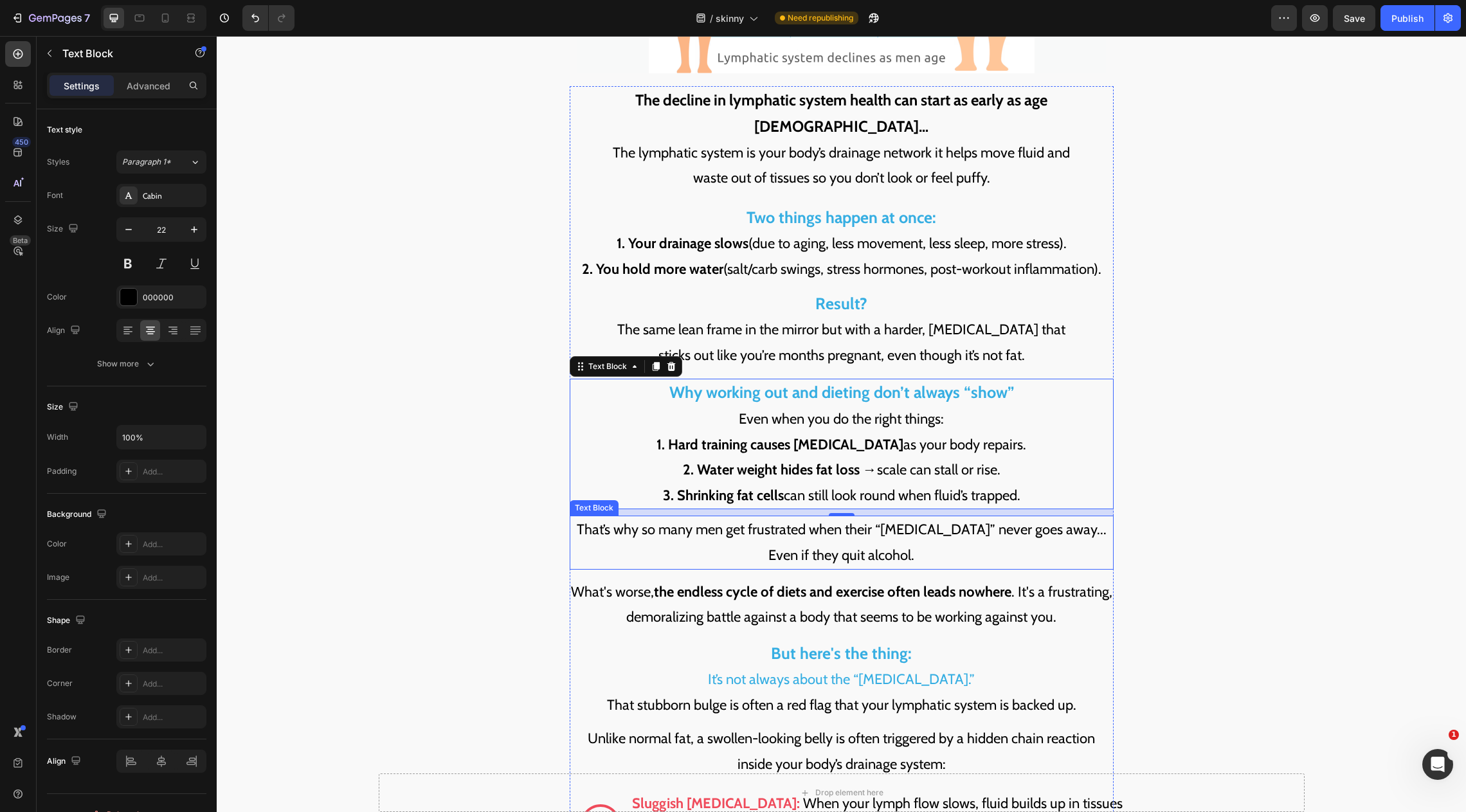
scroll to position [2052, 0]
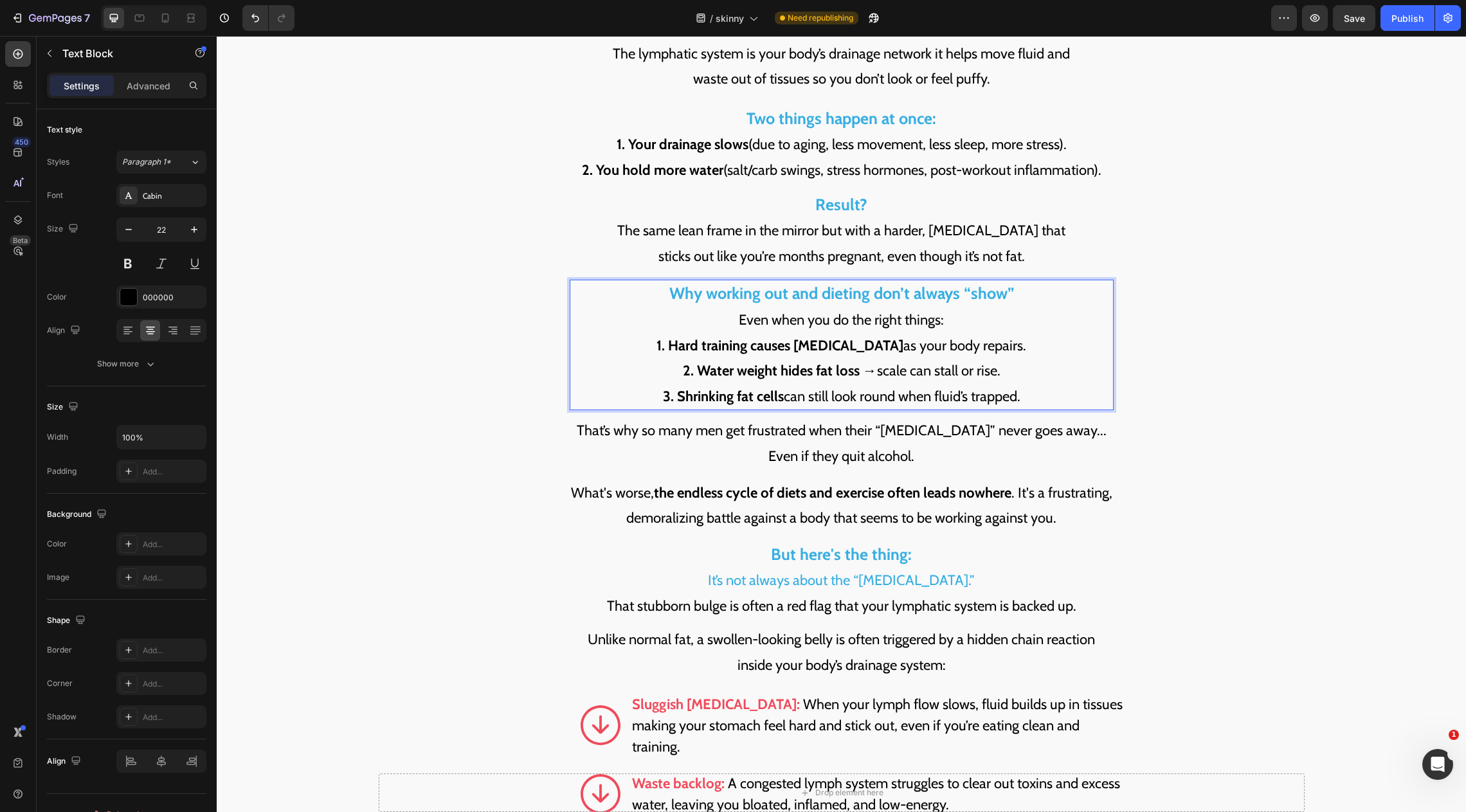
click at [768, 418] on p "That’s why so many men get frustrated when their “beer belly” never goes away..…" at bounding box center [842, 444] width 541 height 51
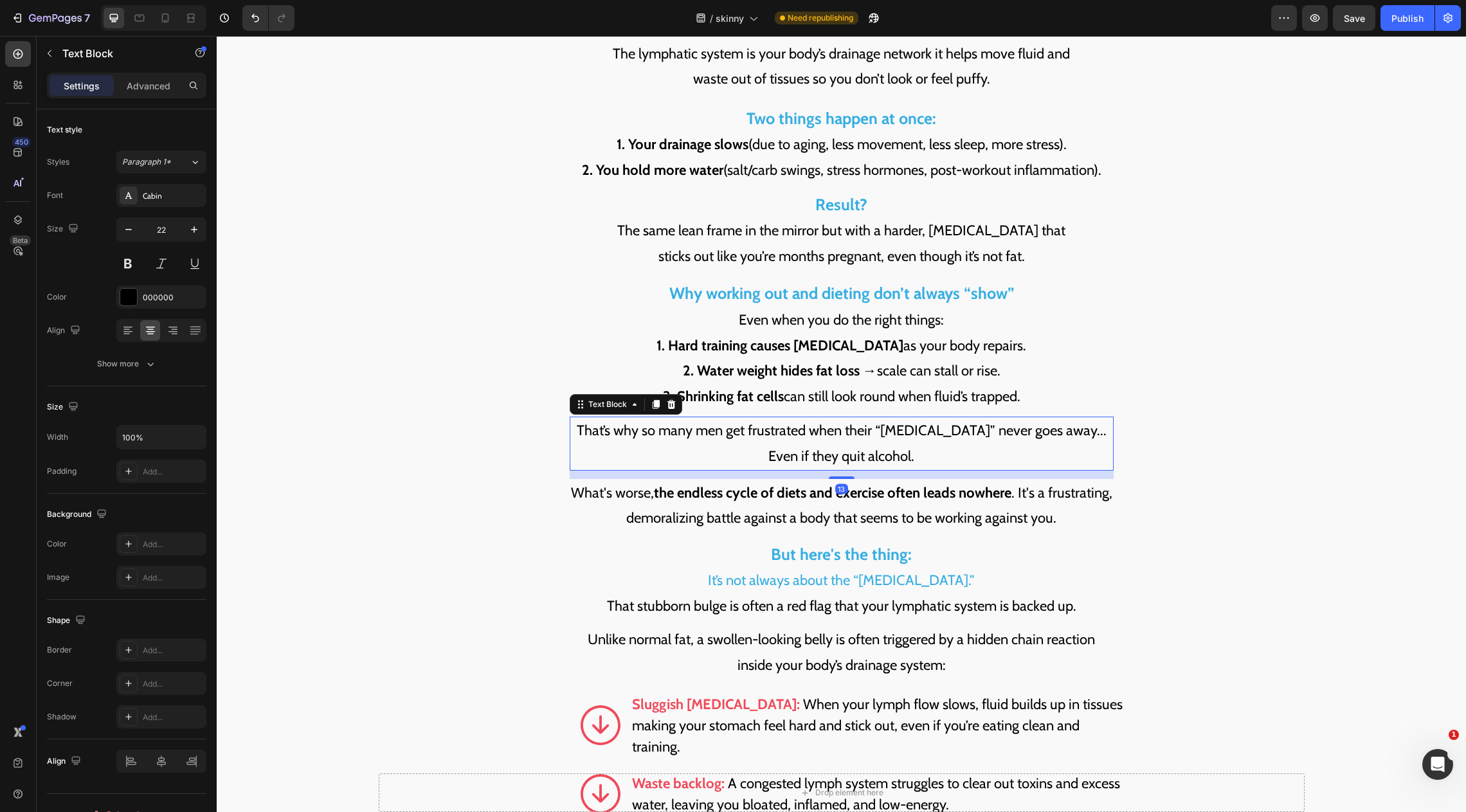
click at [768, 418] on p "That’s why so many men get frustrated when their “beer belly” never goes away..…" at bounding box center [842, 444] width 541 height 51
click at [932, 435] on p "That’s why so many lean men feel frustrated when their belly never flattens… Ev…" at bounding box center [842, 444] width 541 height 51
click at [908, 545] on strong "But here's the thing:" at bounding box center [841, 554] width 141 height 20
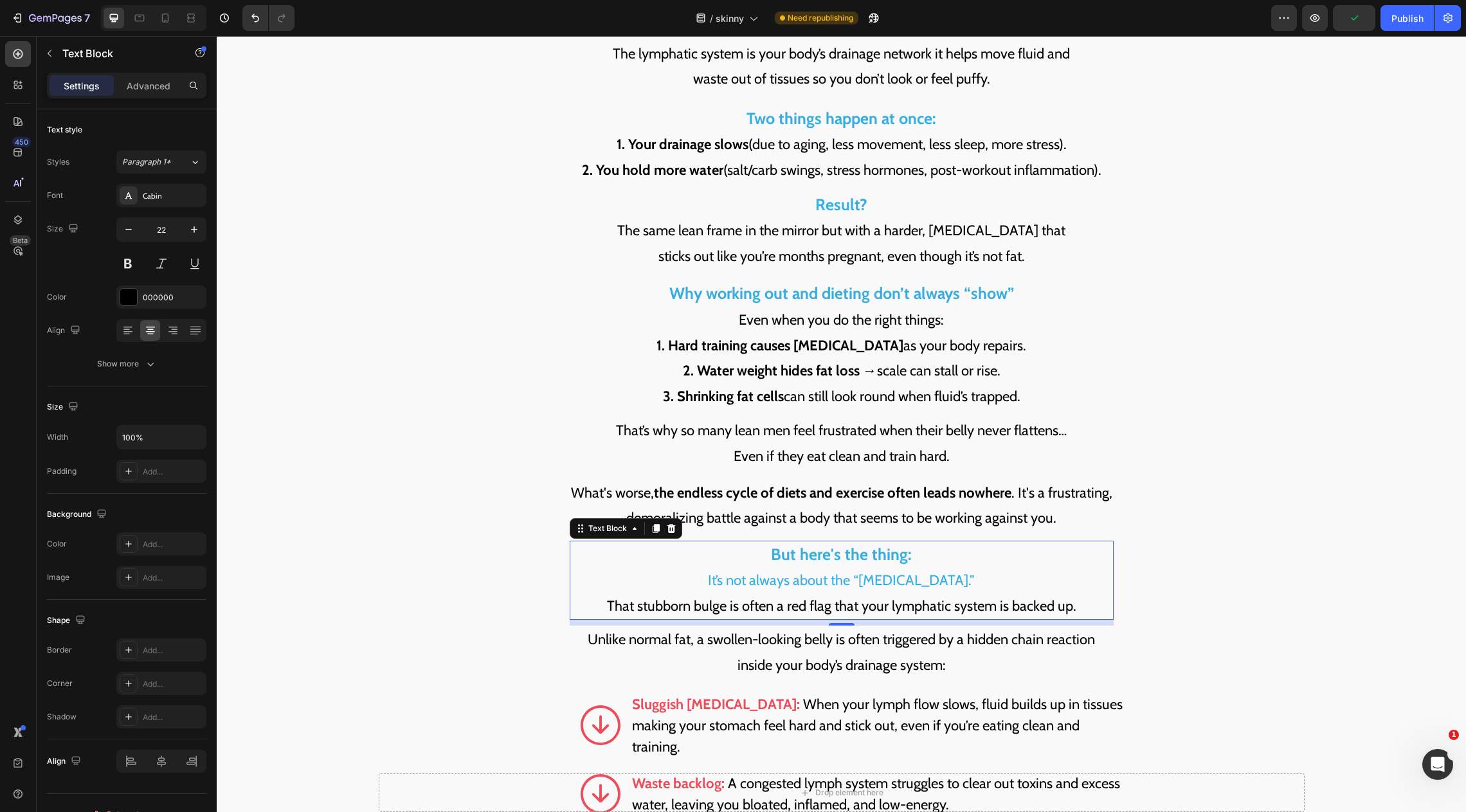
scroll to position [2157, 0]
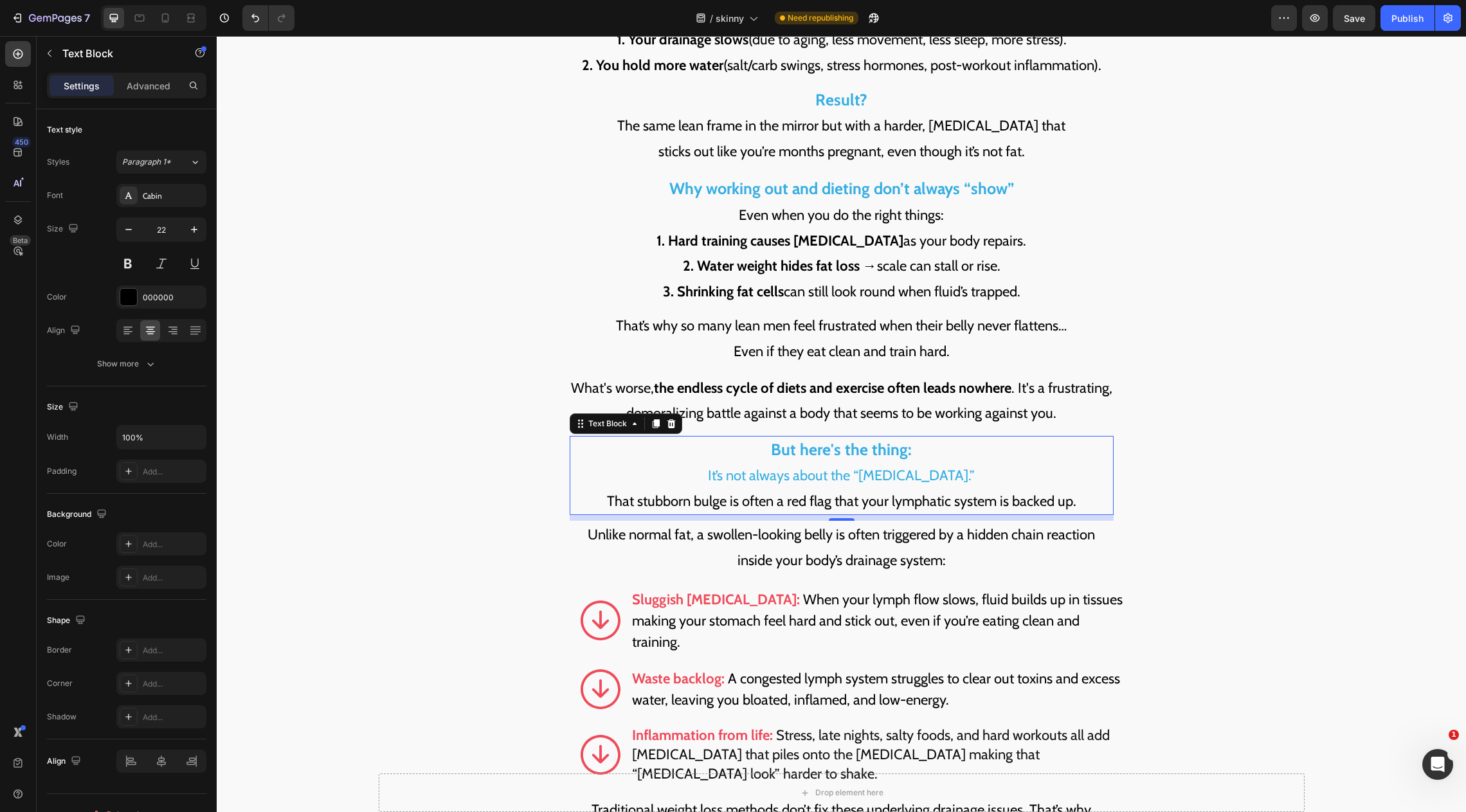
click at [867, 467] on span "It’s not always about the “beer belly.”" at bounding box center [841, 476] width 267 height 17
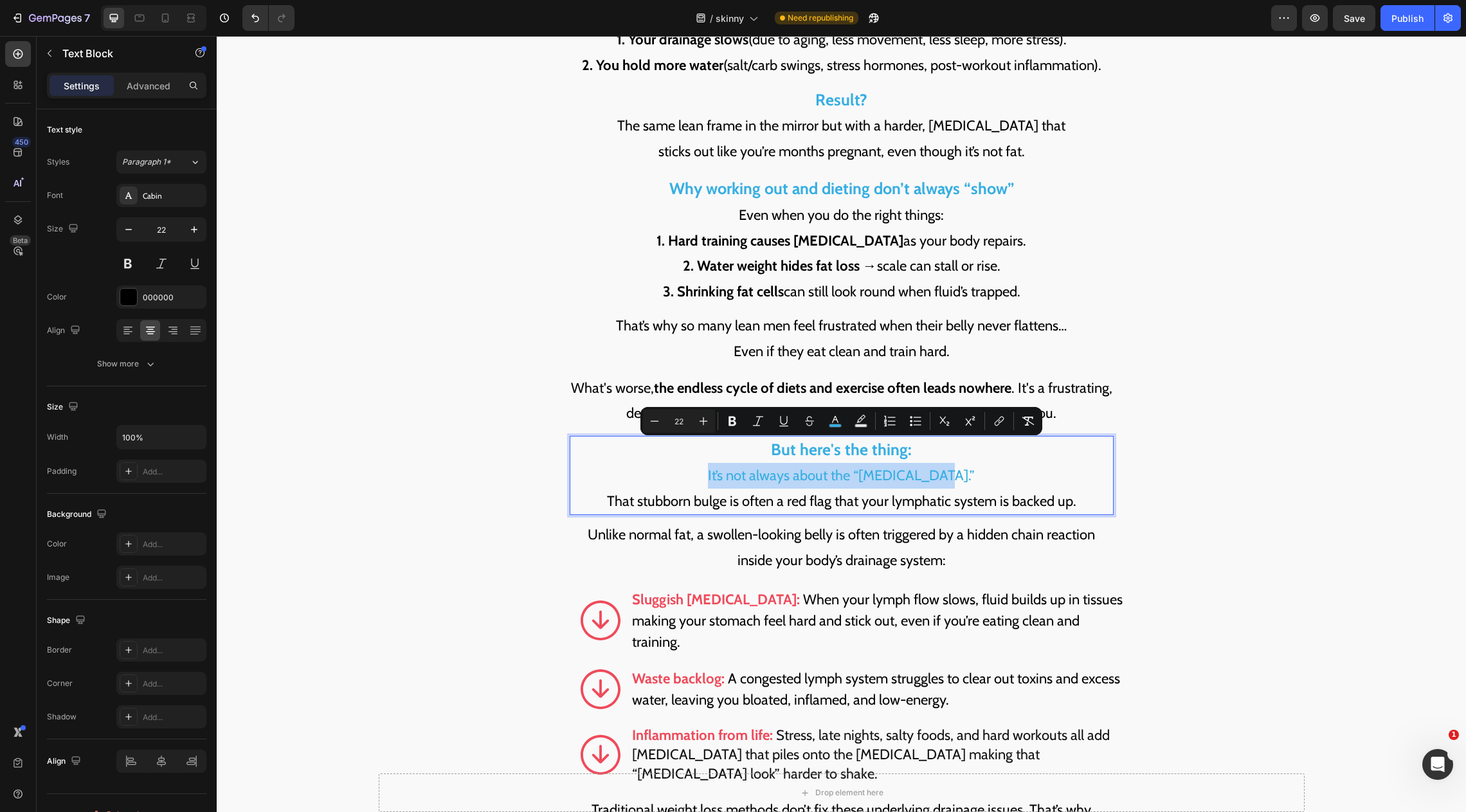
drag, startPoint x: 959, startPoint y: 447, endPoint x: 662, endPoint y: 443, distance: 297.0
click at [662, 443] on p "But here's the thing: It’s not always about the “beer belly.” That stubborn bul…" at bounding box center [842, 476] width 541 height 77
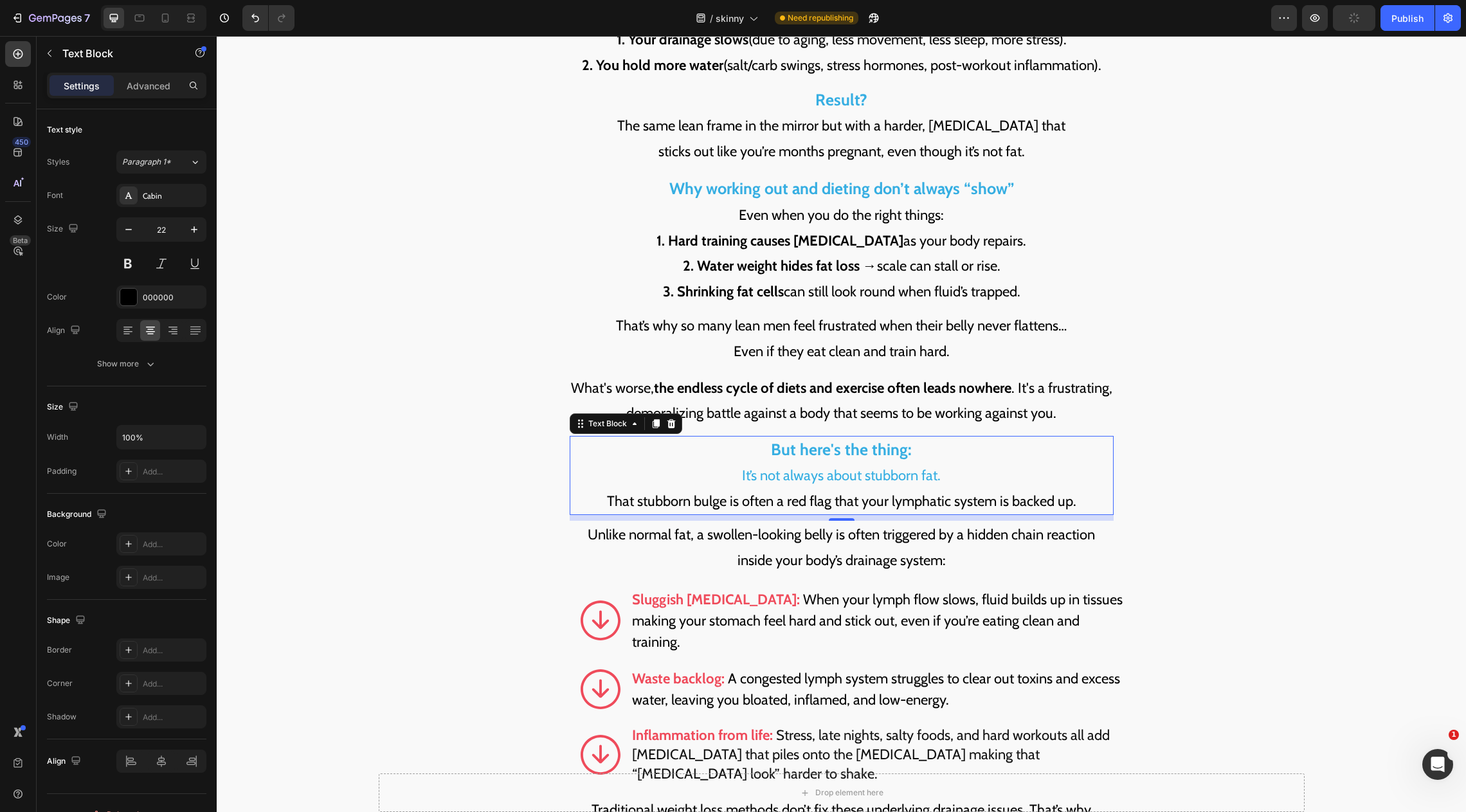
click at [854, 471] on p "But here's the thing: It’s not always about stubborn fat. That stubborn bulge i…" at bounding box center [842, 476] width 541 height 77
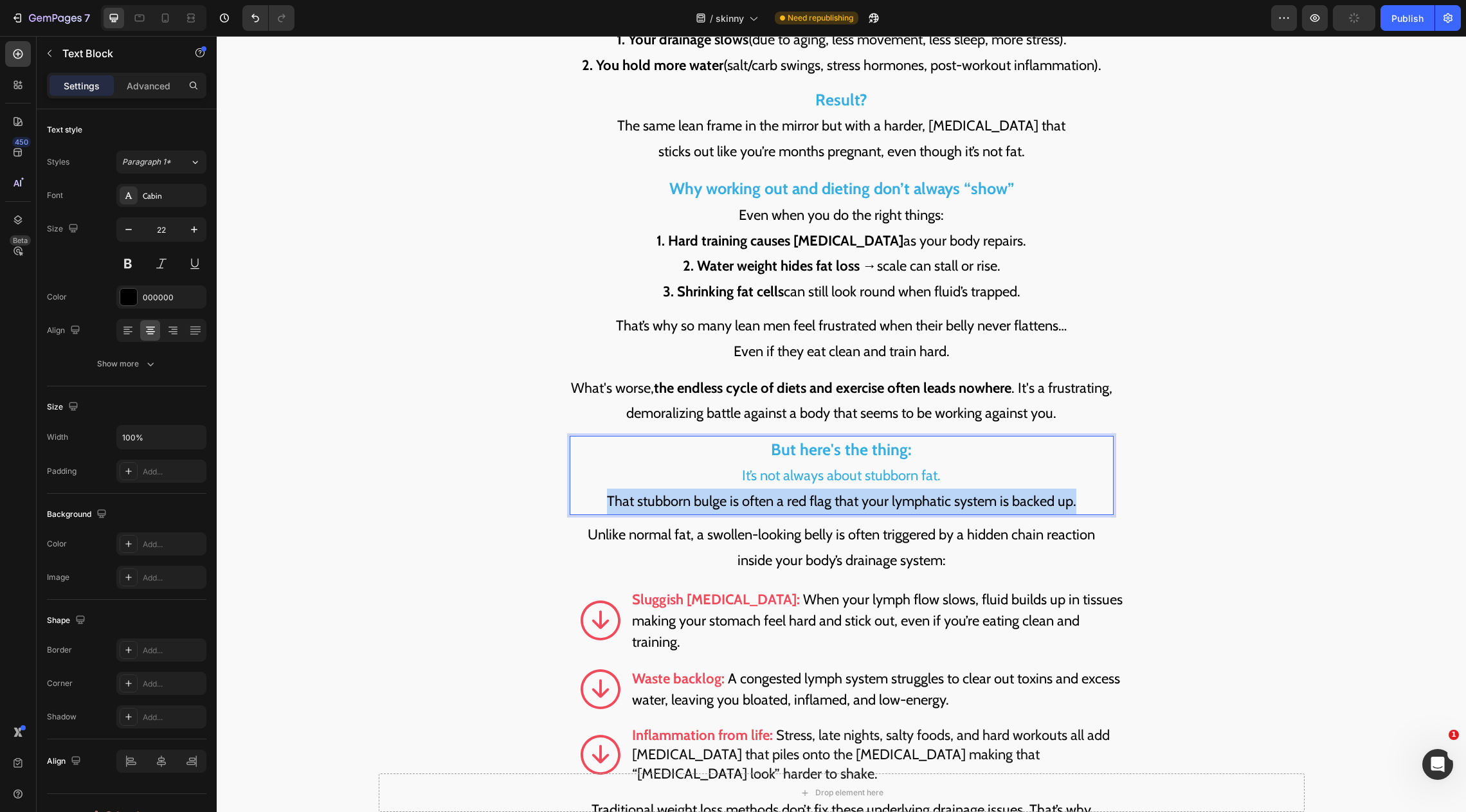
click at [854, 471] on p "But here's the thing: It’s not always about stubborn fat. That stubborn bulge i…" at bounding box center [842, 476] width 541 height 77
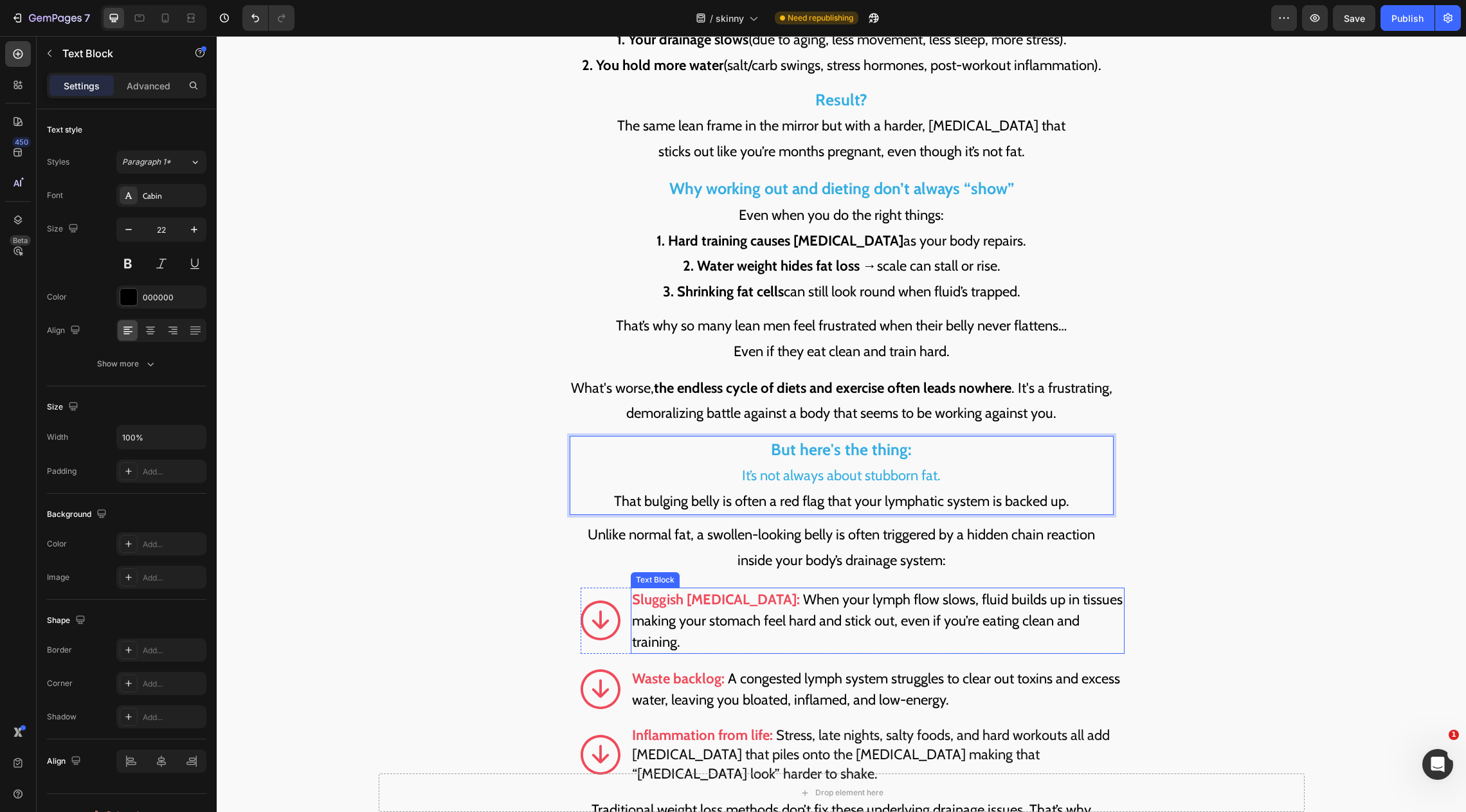
click at [922, 589] on p "Sluggish lymphatic drainage: When your lymph flow slows, fluid builds up in tis…" at bounding box center [877, 621] width 491 height 64
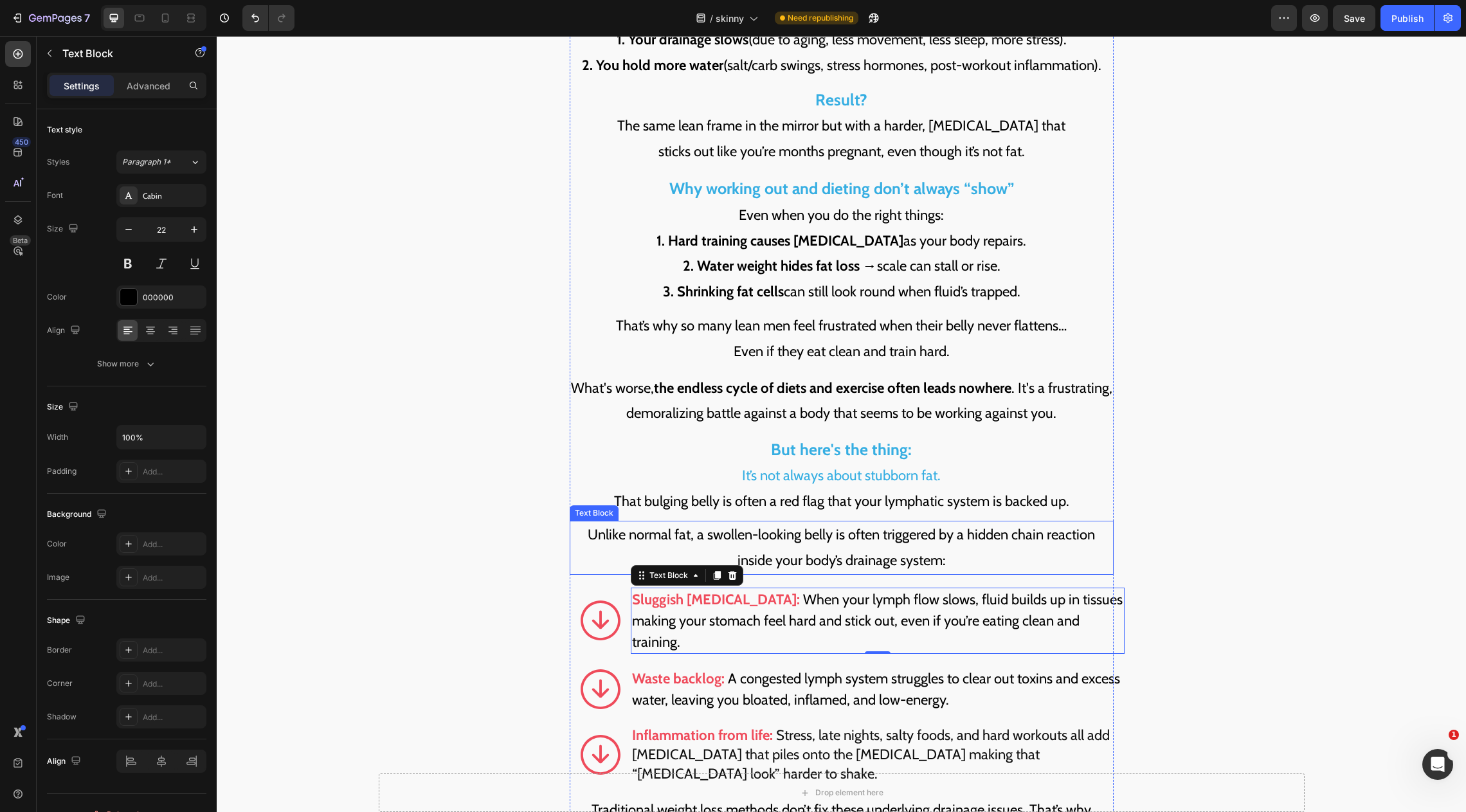
click at [758, 523] on p "Unlike normal fat, a swollen-looking belly is often triggered by a hidden chain…" at bounding box center [842, 548] width 541 height 51
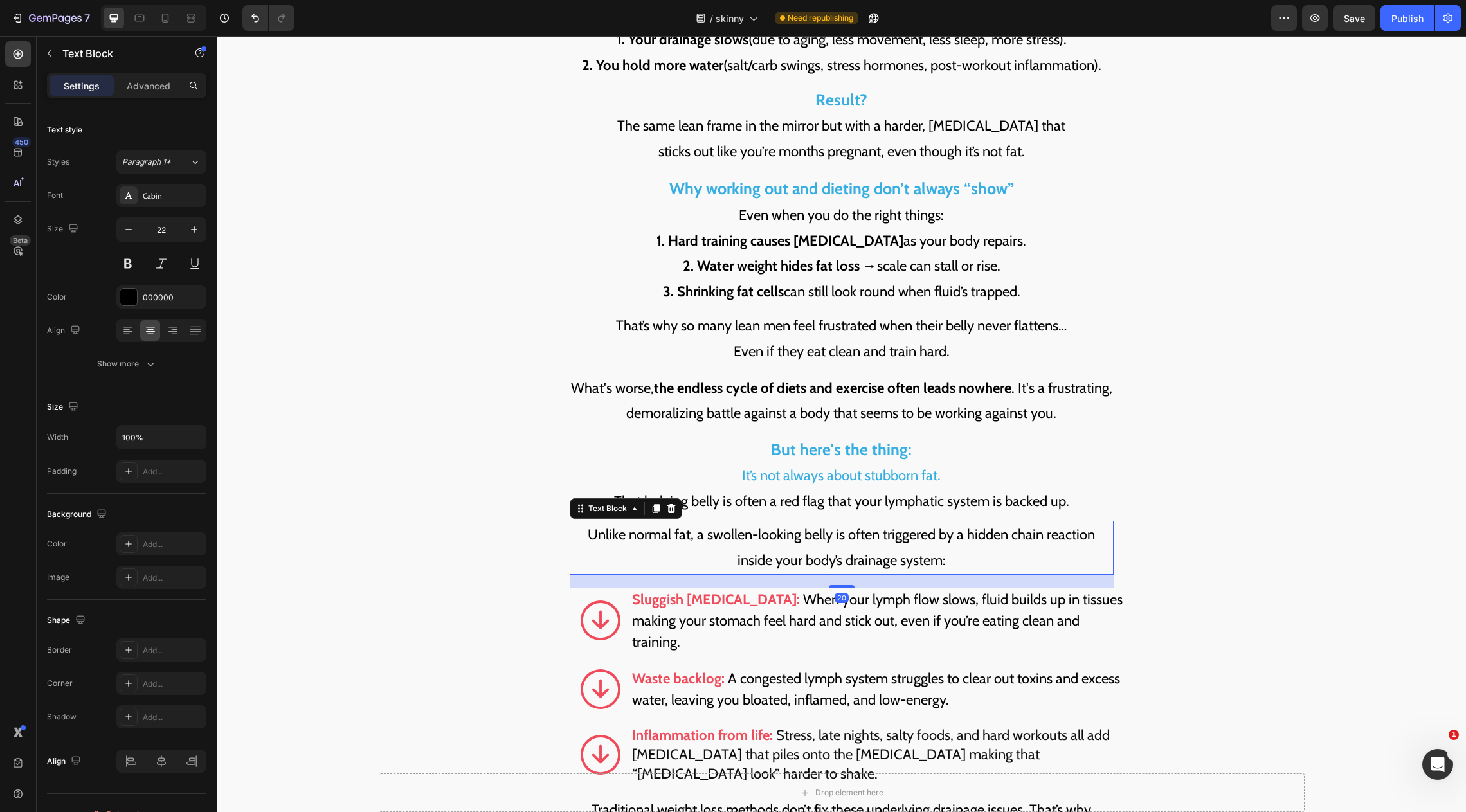
click at [762, 523] on p "Unlike normal fat, a swollen-looking belly is often triggered by a hidden chain…" at bounding box center [842, 548] width 541 height 51
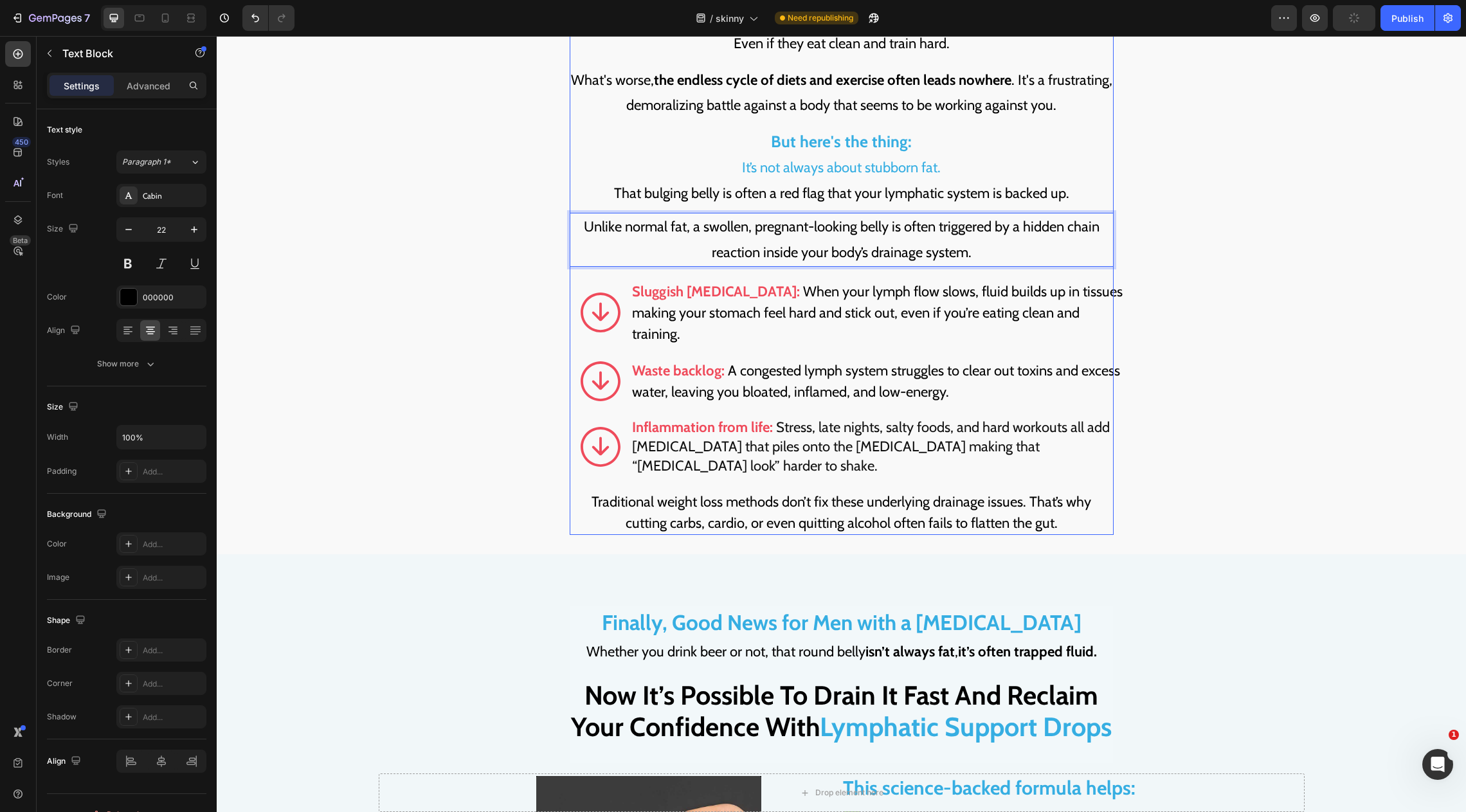
scroll to position [2465, 0]
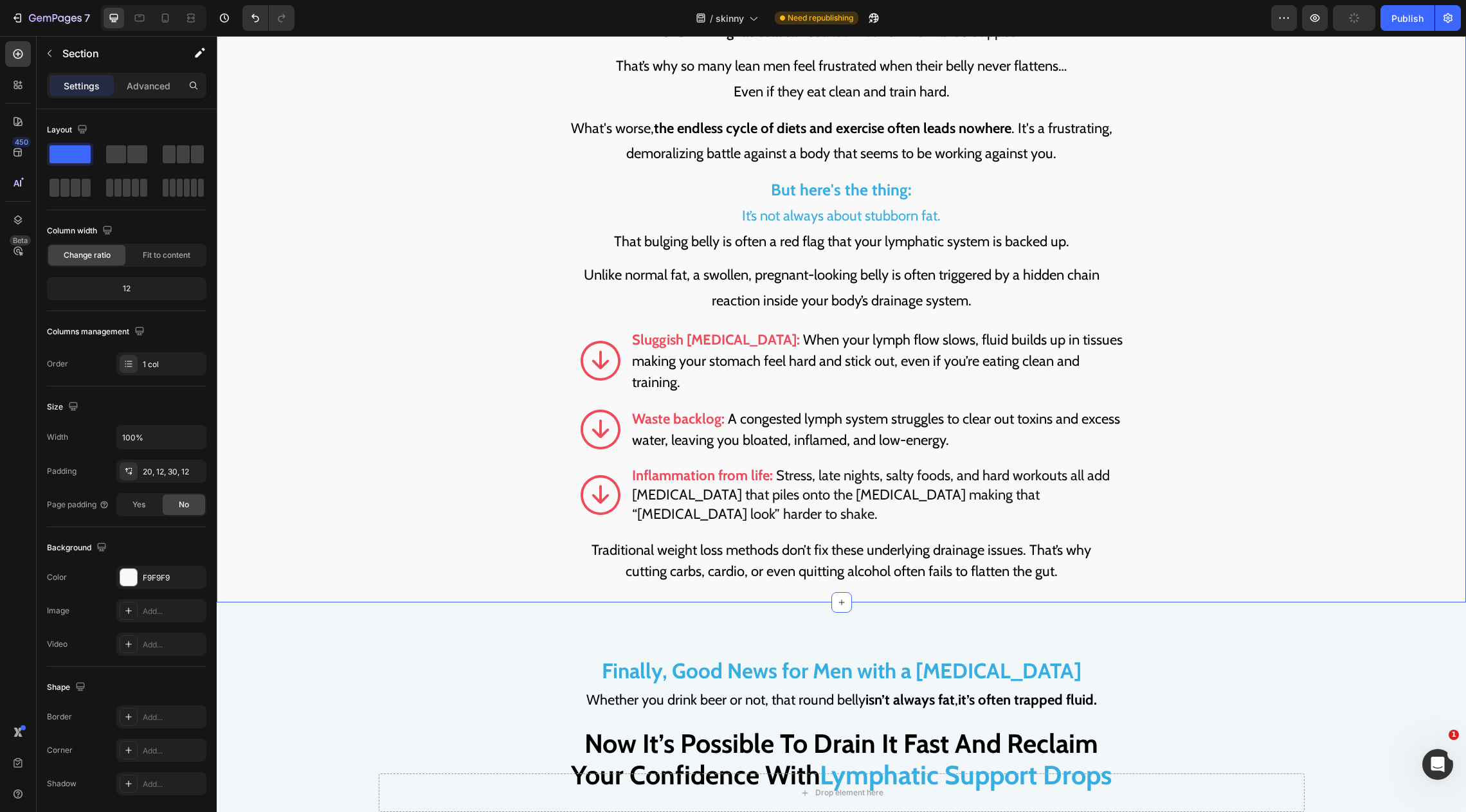
scroll to position [2413, 0]
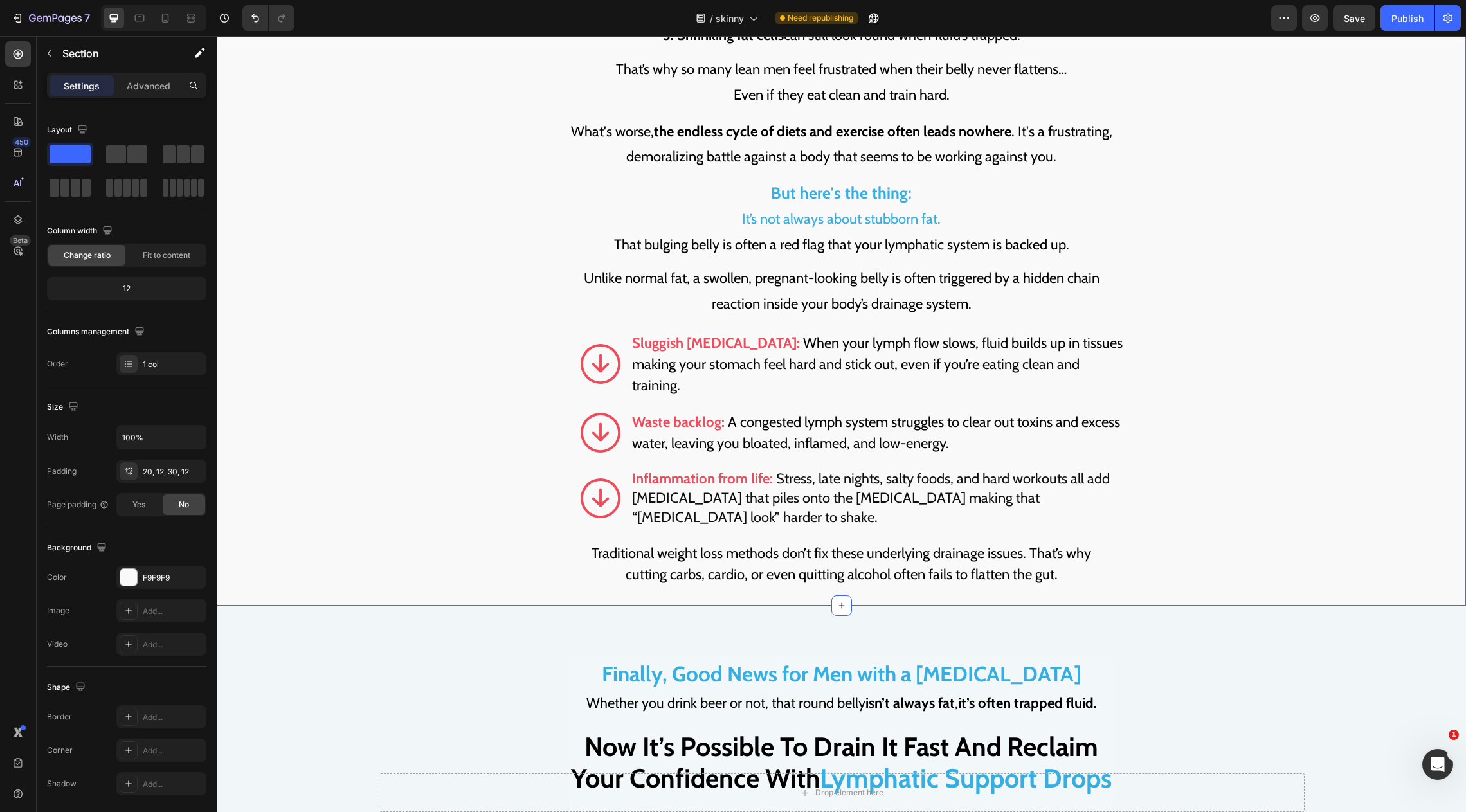
click at [861, 332] on p "Sluggish lymphatic drainage: When your lymph flow slows, fluid builds up in tis…" at bounding box center [877, 364] width 491 height 64
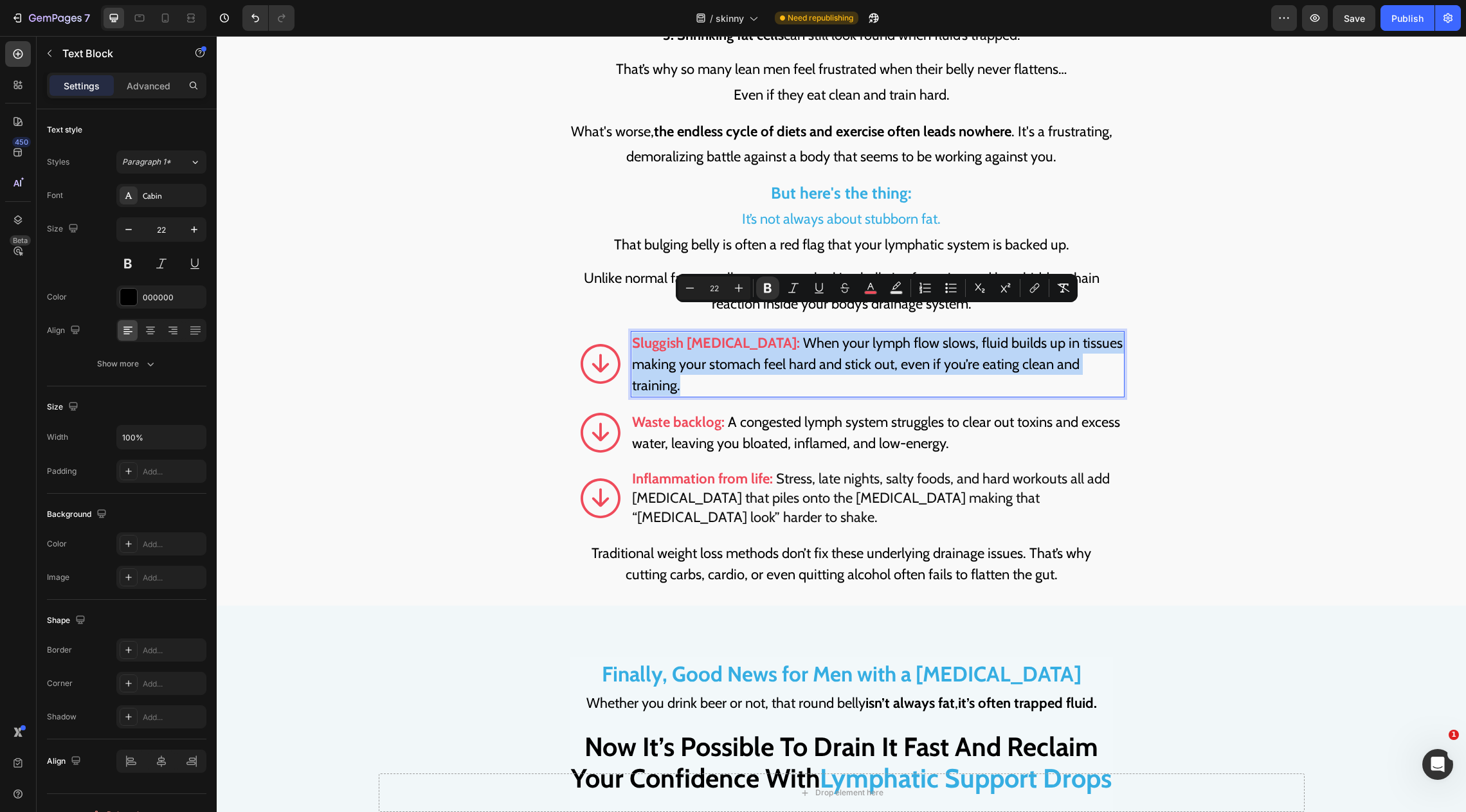
click at [815, 332] on p "Sluggish lymphatic drainage: When your lymph flow slows, fluid builds up in tis…" at bounding box center [877, 364] width 491 height 64
click at [810, 332] on p "Sluggish lymphatic drainage: When your lymph flow slows, fluid builds up in tis…" at bounding box center [877, 364] width 491 height 64
drag, startPoint x: 810, startPoint y: 315, endPoint x: 789, endPoint y: 366, distance: 55.2
click at [789, 366] on p "Sluggish lymphatic drainage: When your lymph flow slows, fluid builds up in tis…" at bounding box center [877, 364] width 491 height 64
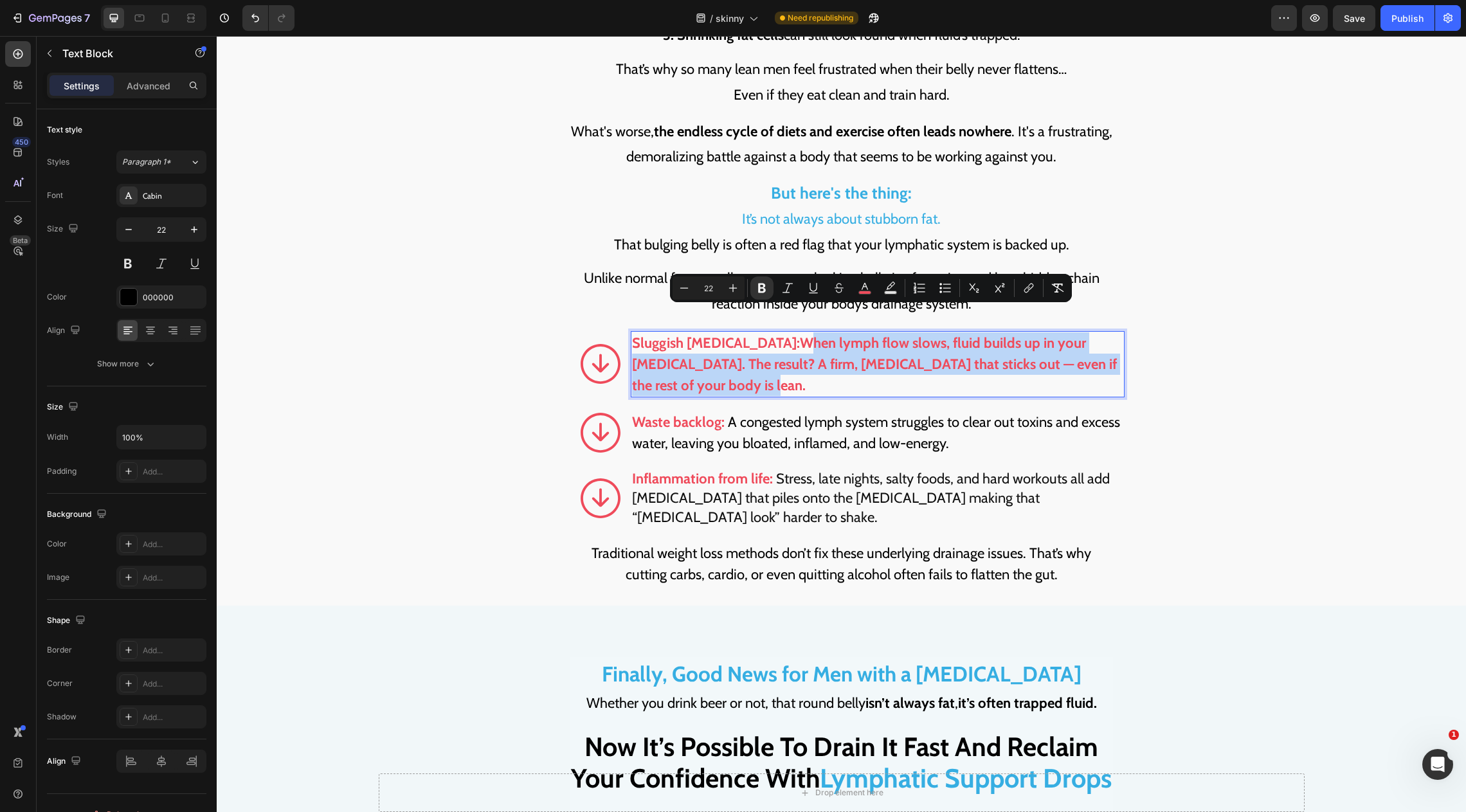
drag, startPoint x: 809, startPoint y: 320, endPoint x: 817, endPoint y: 359, distance: 39.8
click at [817, 359] on p "Sluggish lymphatic drainage: When lymph flow slows, fluid builds up in your mid…" at bounding box center [877, 364] width 491 height 64
click at [1008, 339] on strong "When lymph flow slows, fluid builds up in your midsection. The result? A firm, …" at bounding box center [874, 365] width 485 height 60
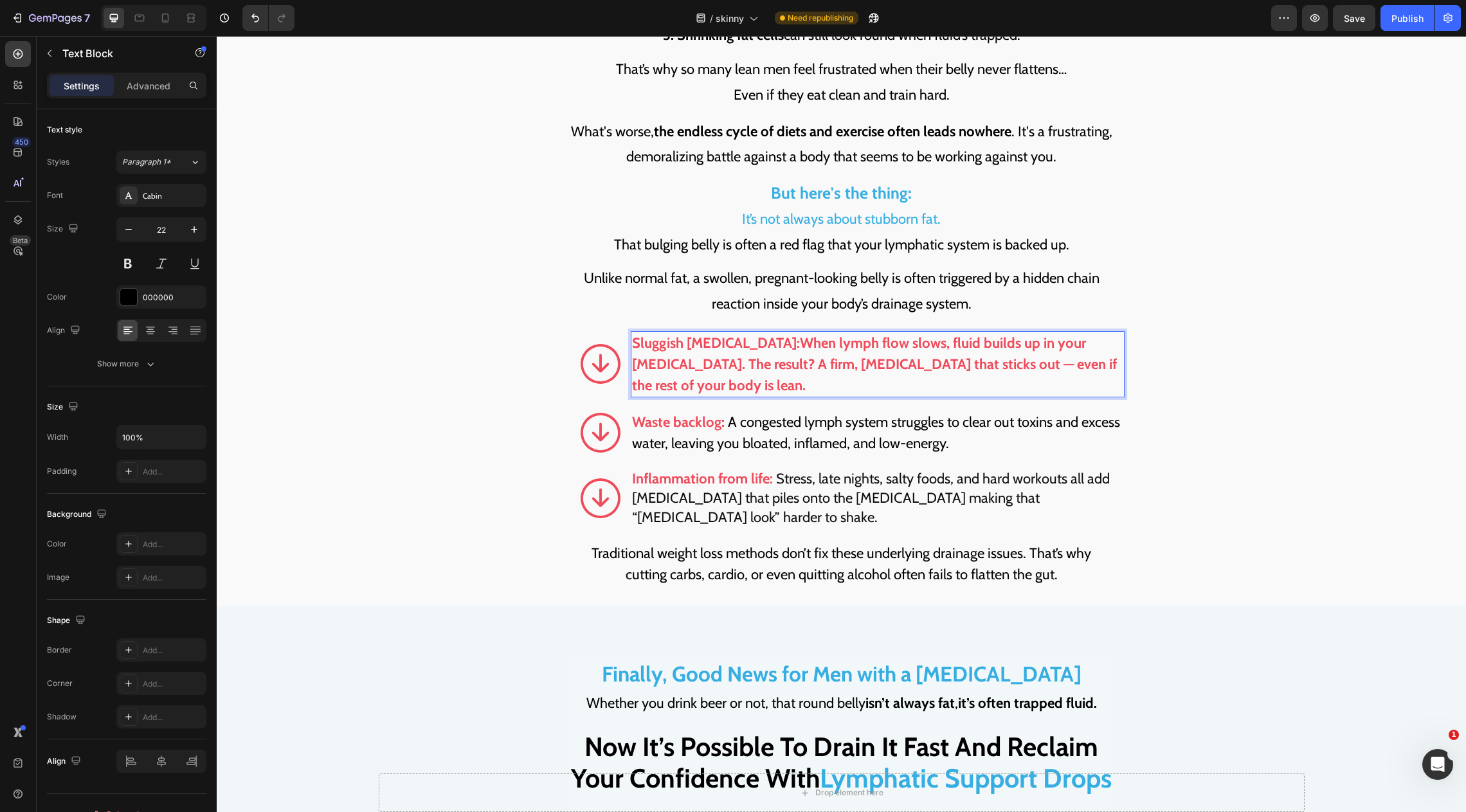
click at [996, 339] on strong "When lymph flow slows, fluid builds up in your midsection. The result? A firm, …" at bounding box center [874, 365] width 485 height 60
click at [999, 339] on strong "When lymph flow slows, fluid builds up in your midsection. The result? A firm, …" at bounding box center [874, 365] width 485 height 60
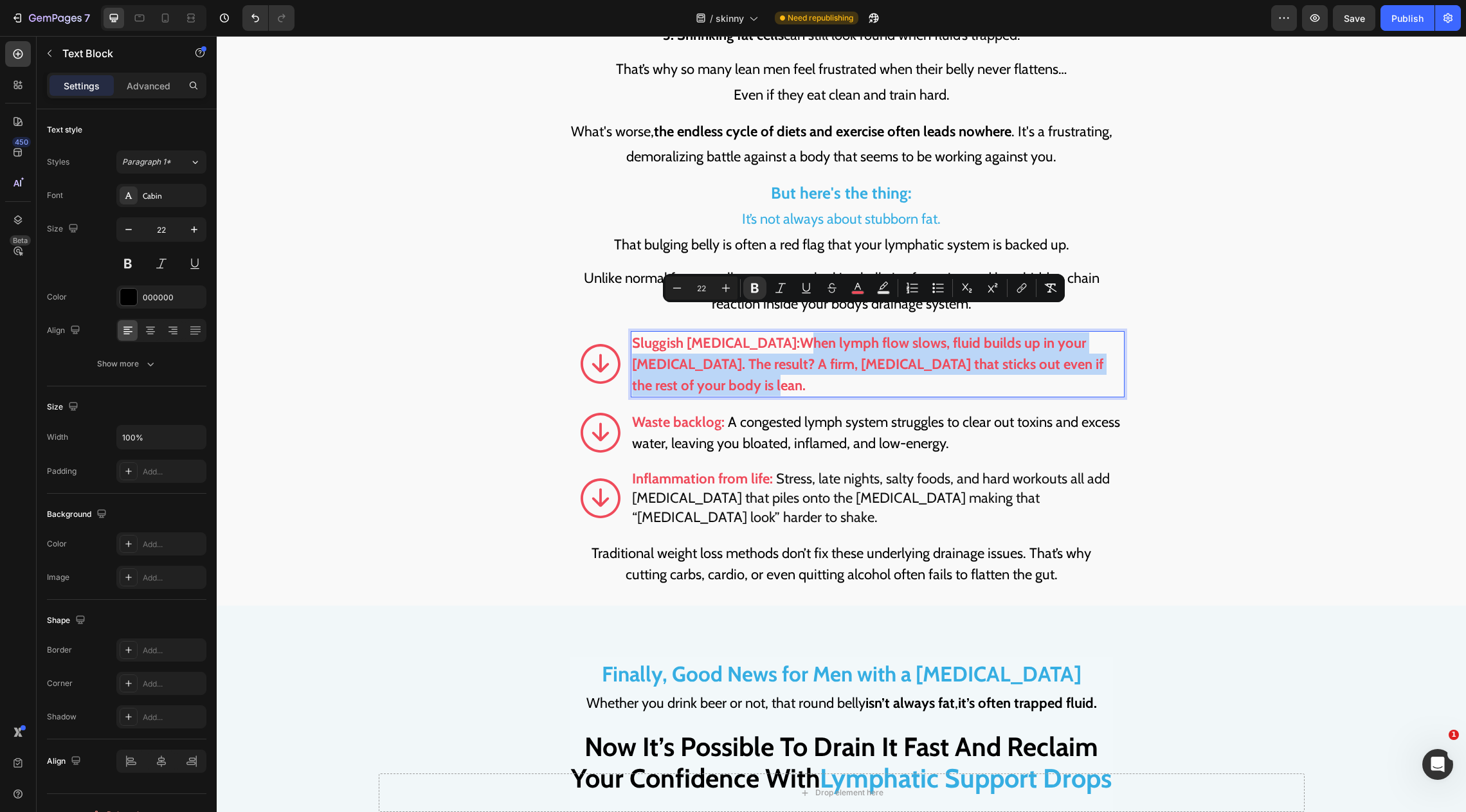
drag, startPoint x: 814, startPoint y: 315, endPoint x: 814, endPoint y: 361, distance: 46.0
click at [814, 361] on p "Sluggish lymphatic drainage: When lymph flow slows, fluid builds up in your mid…" at bounding box center [877, 364] width 491 height 64
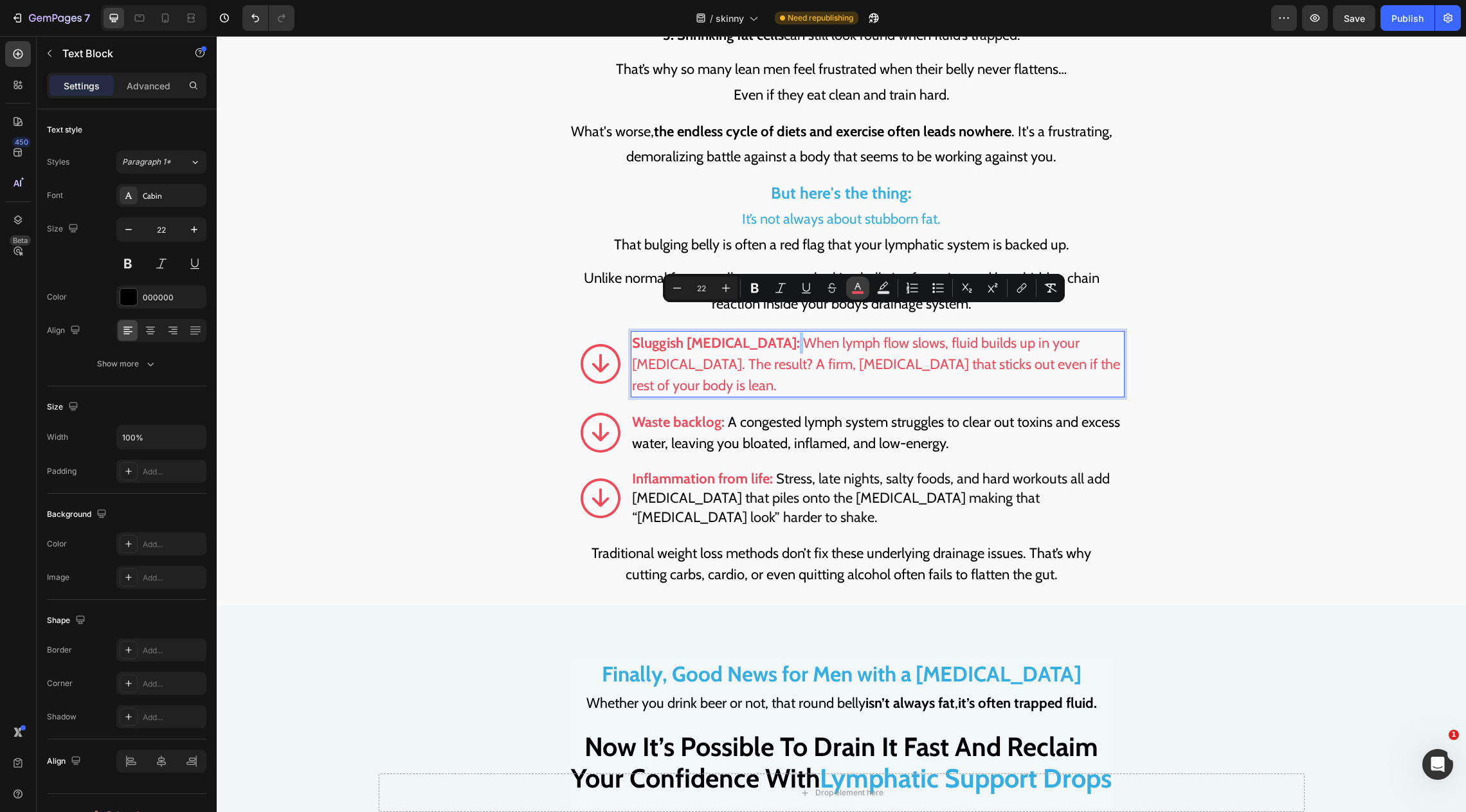
click at [851, 295] on button "color" at bounding box center [857, 288] width 23 height 23
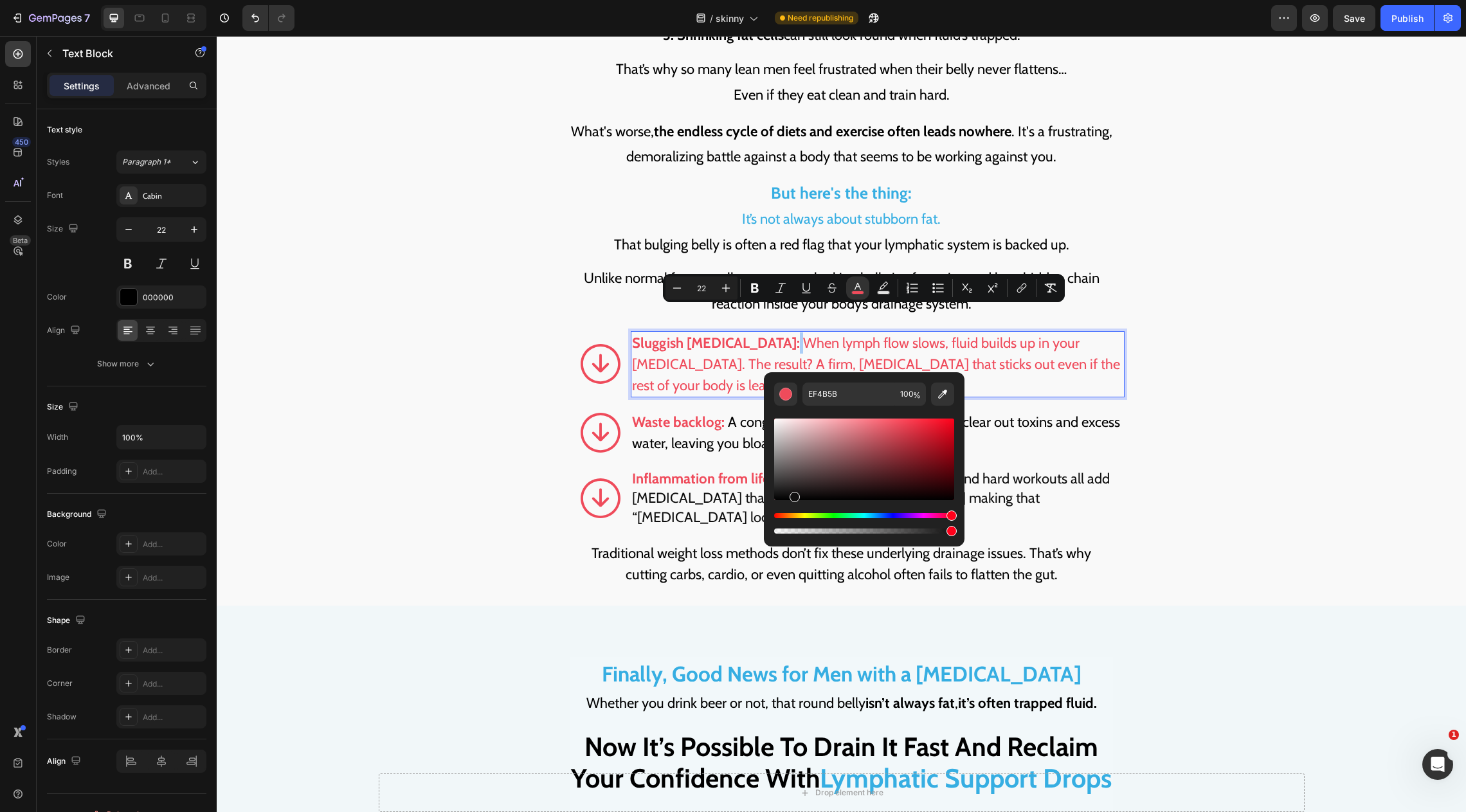
drag, startPoint x: 1048, startPoint y: 470, endPoint x: 752, endPoint y: 548, distance: 306.1
type input "000000"
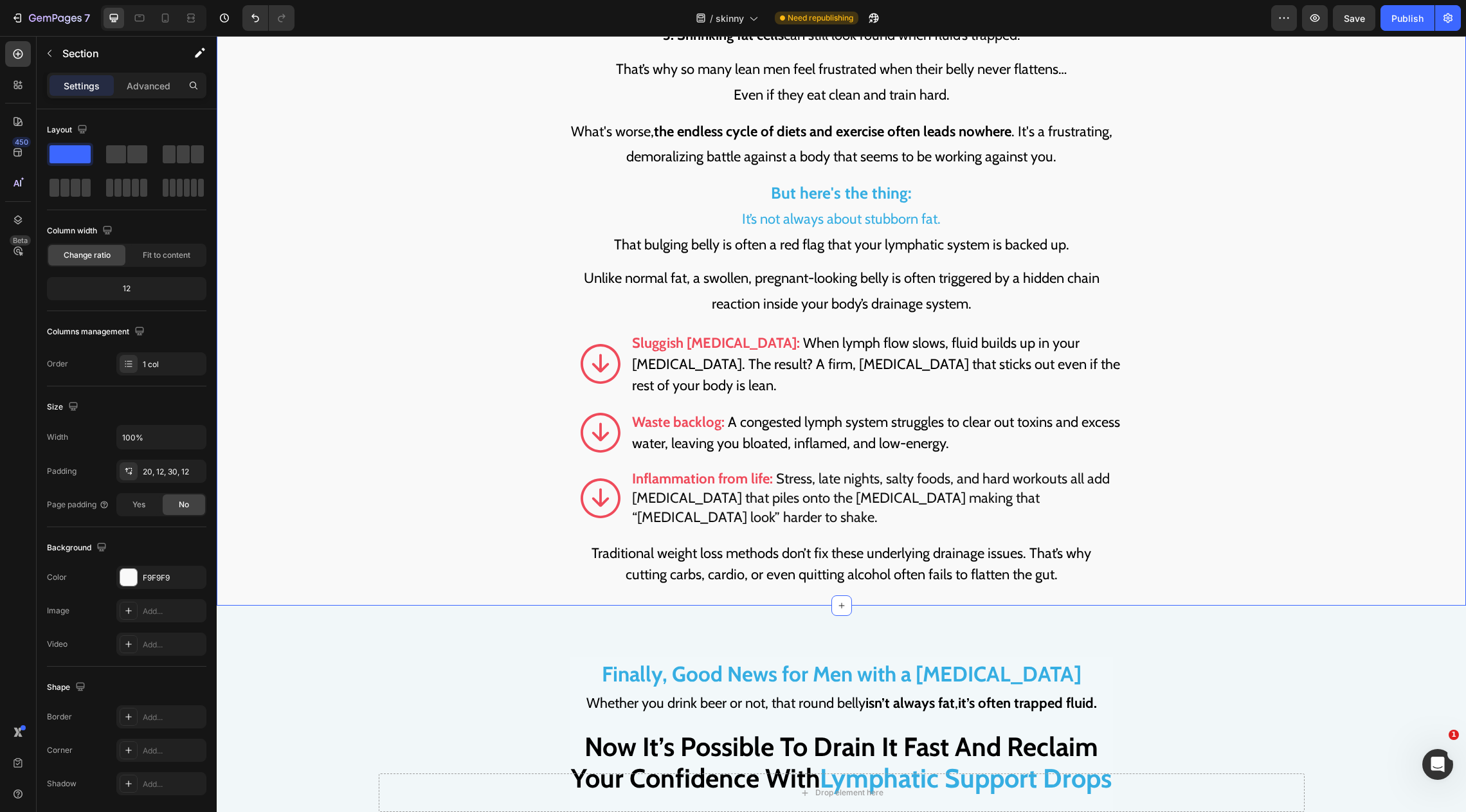
click at [856, 413] on span "A congested lymph system struggles to clear out toxins and excess water, leavin…" at bounding box center [876, 432] width 488 height 38
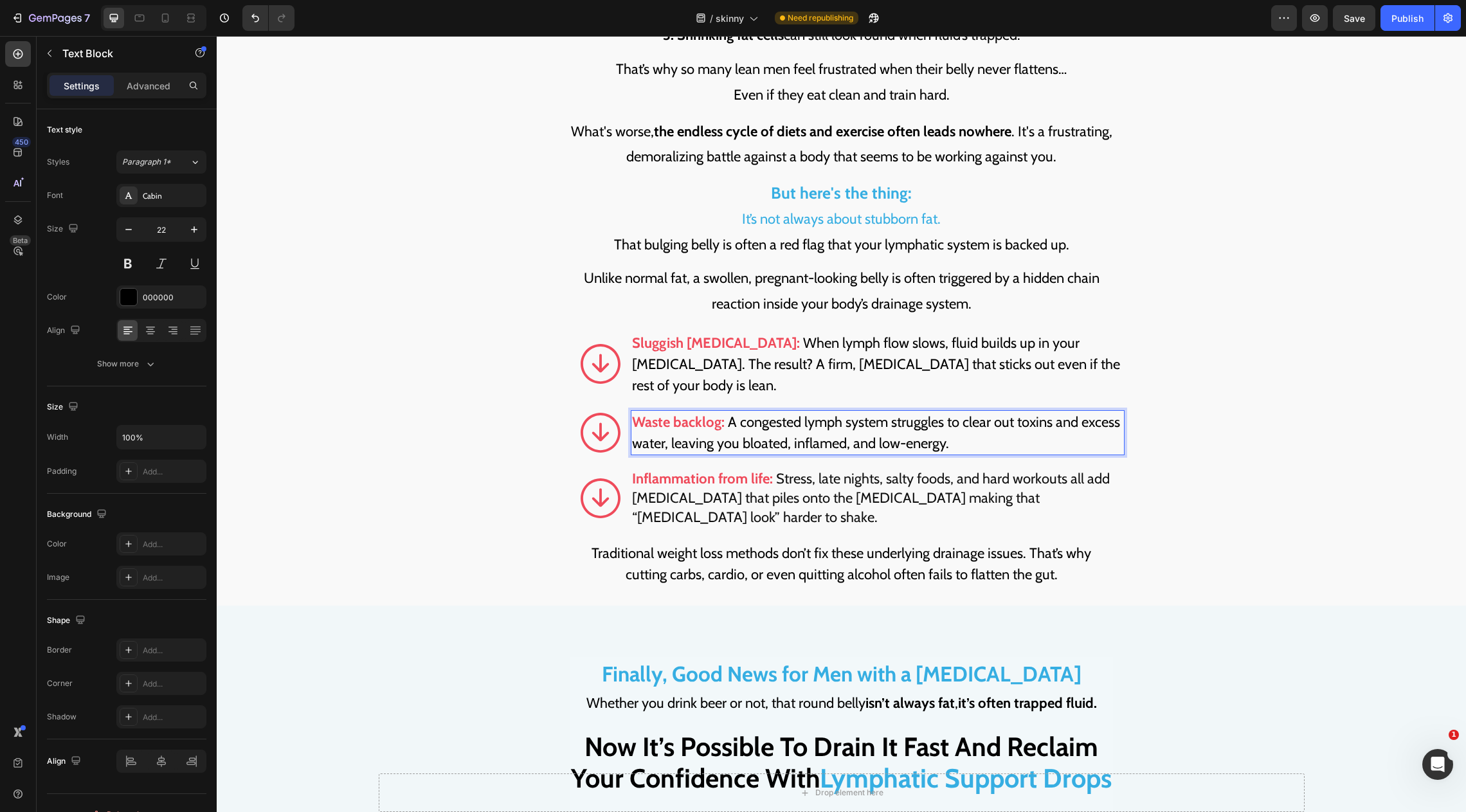
click at [744, 420] on span "A congested lymph system struggles to clear out toxins and excess water, leavin…" at bounding box center [876, 432] width 488 height 38
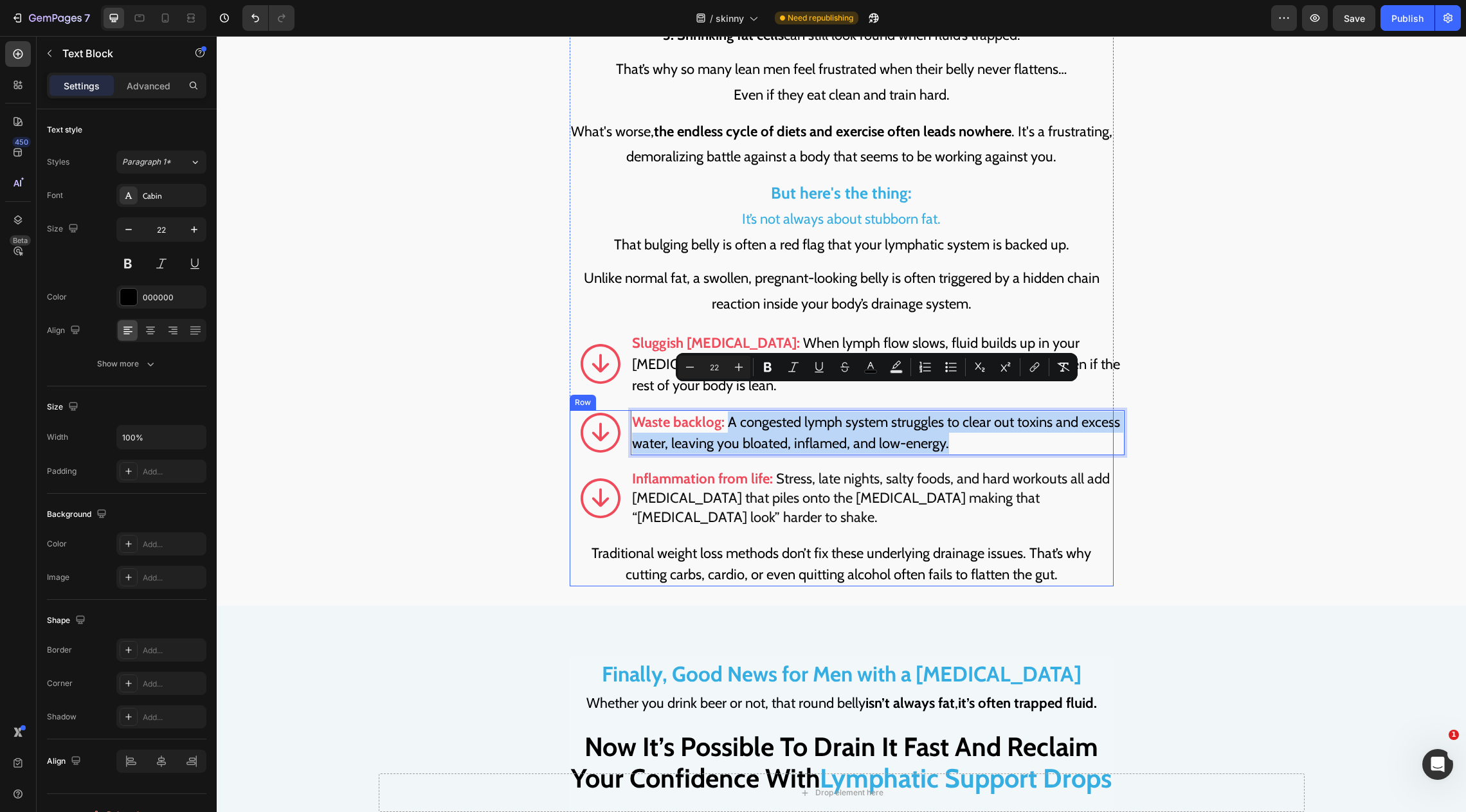
drag, startPoint x: 730, startPoint y: 398, endPoint x: 996, endPoint y: 439, distance: 269.1
click at [996, 439] on div "Image Waste backlog: A congested lymph system struggles to clear out toxins and…" at bounding box center [841, 499] width 544 height 176
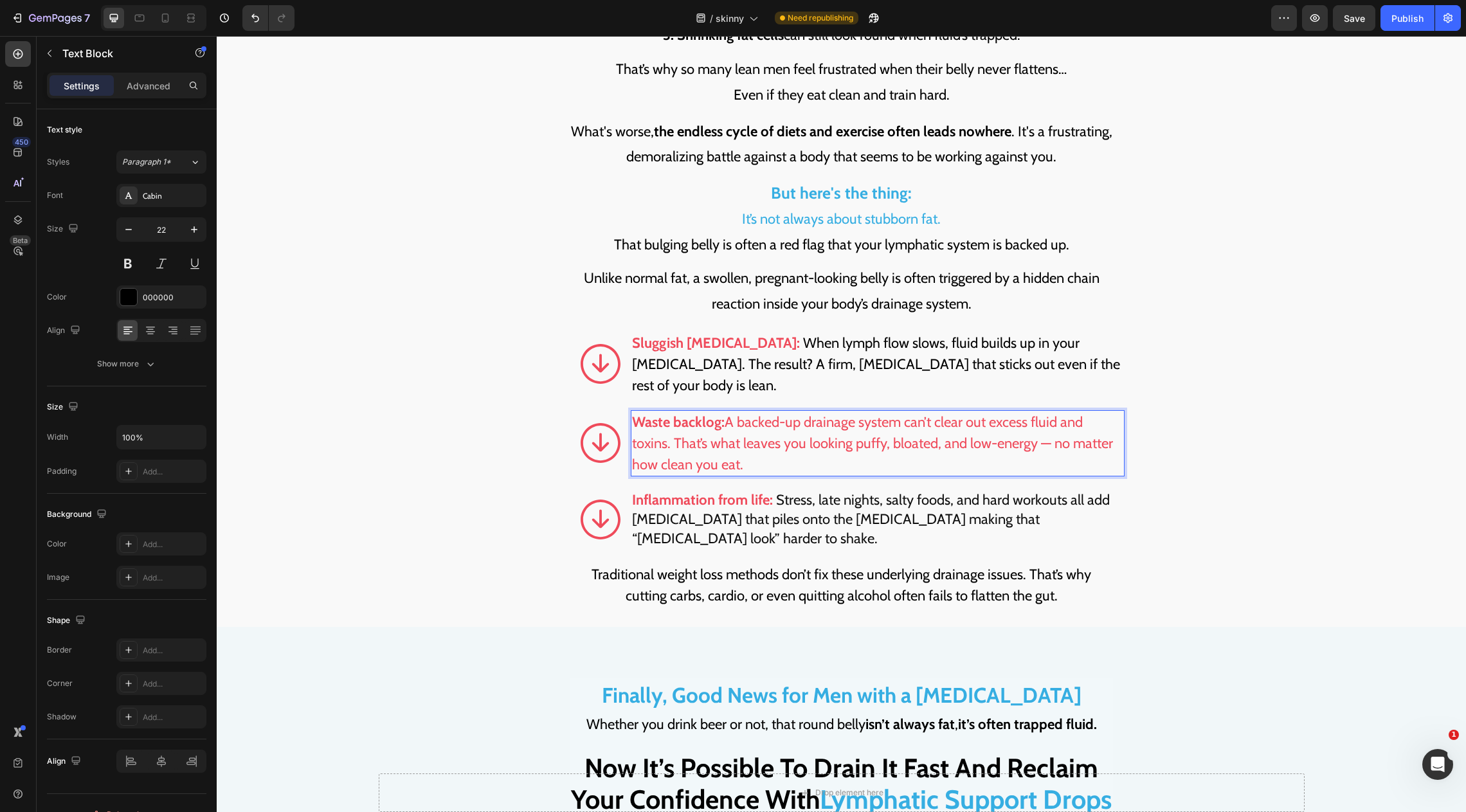
click at [1043, 416] on span "Waste backlog: A backed-up drainage system can’t clear out excess fluid and tox…" at bounding box center [872, 443] width 481 height 60
click at [1054, 418] on span "Waste backlog: A backed-up drainage system can’t clear out excess fluid and tox…" at bounding box center [872, 443] width 481 height 60
drag, startPoint x: 750, startPoint y: 441, endPoint x: 727, endPoint y: 400, distance: 47.0
click at [726, 412] on p "Waste backlog: A backed-up drainage system can’t clear out excess fluid and tox…" at bounding box center [877, 443] width 491 height 64
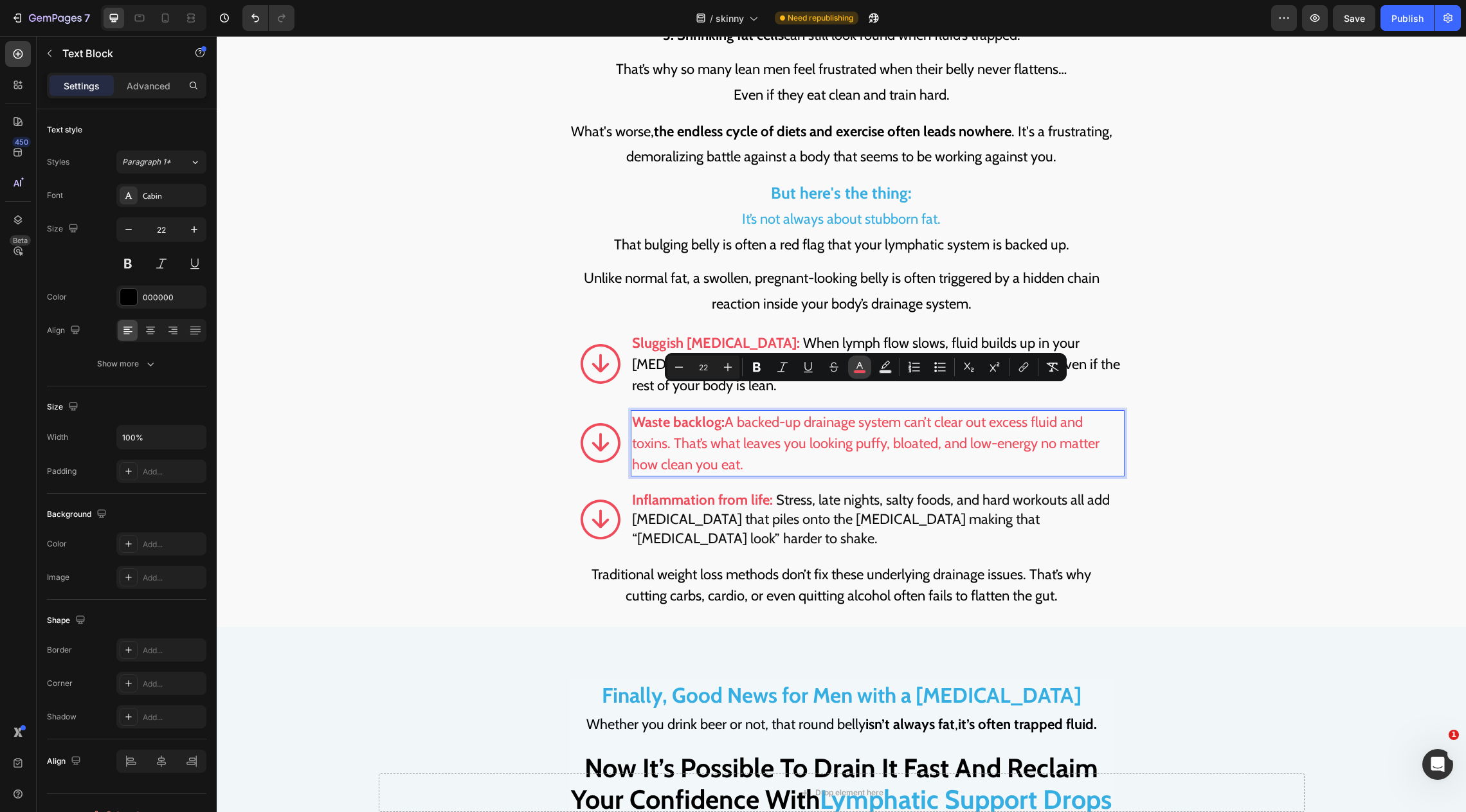
click at [855, 374] on button "color" at bounding box center [859, 367] width 23 height 23
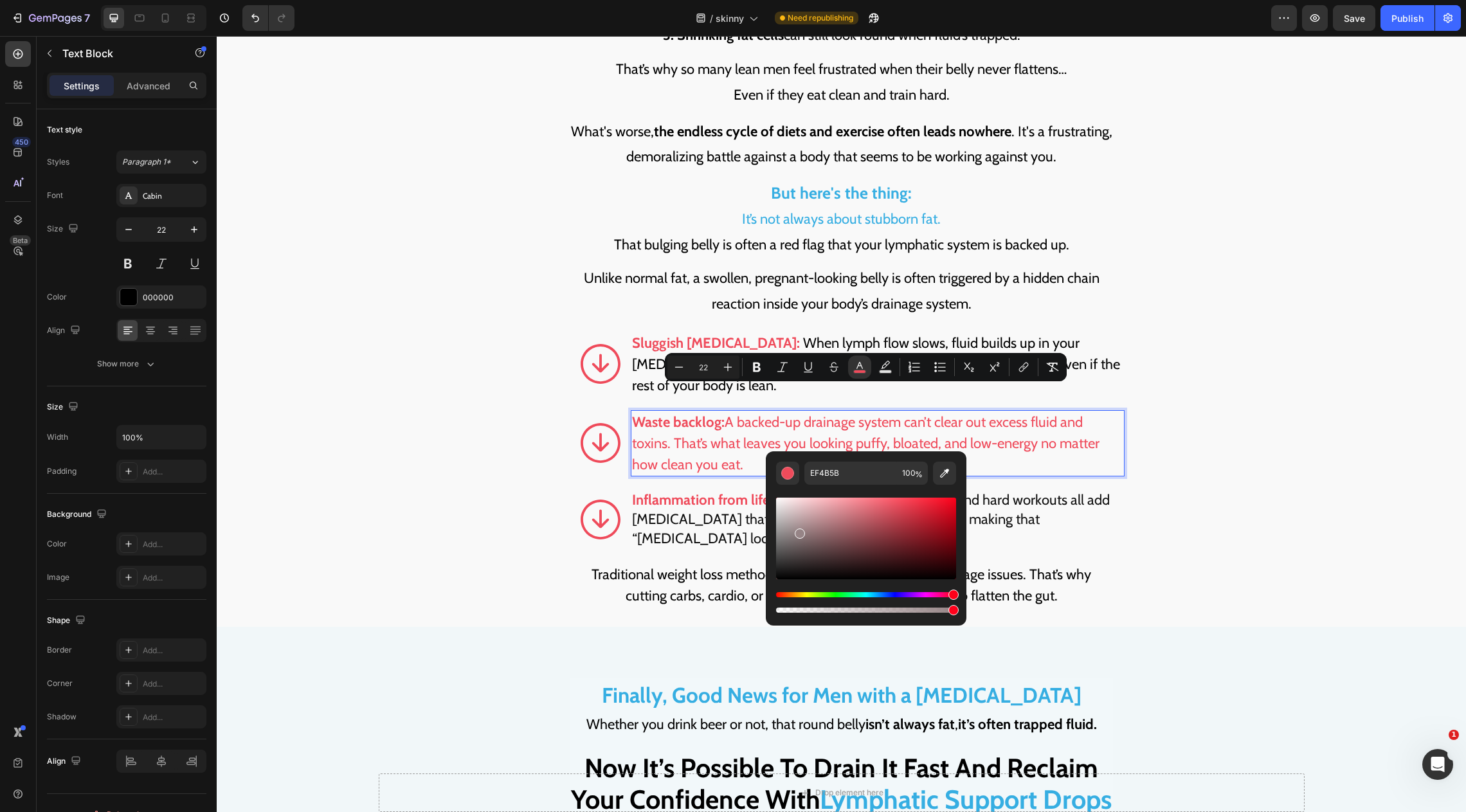
drag, startPoint x: 1018, startPoint y: 549, endPoint x: 757, endPoint y: 606, distance: 267.2
type input "000000"
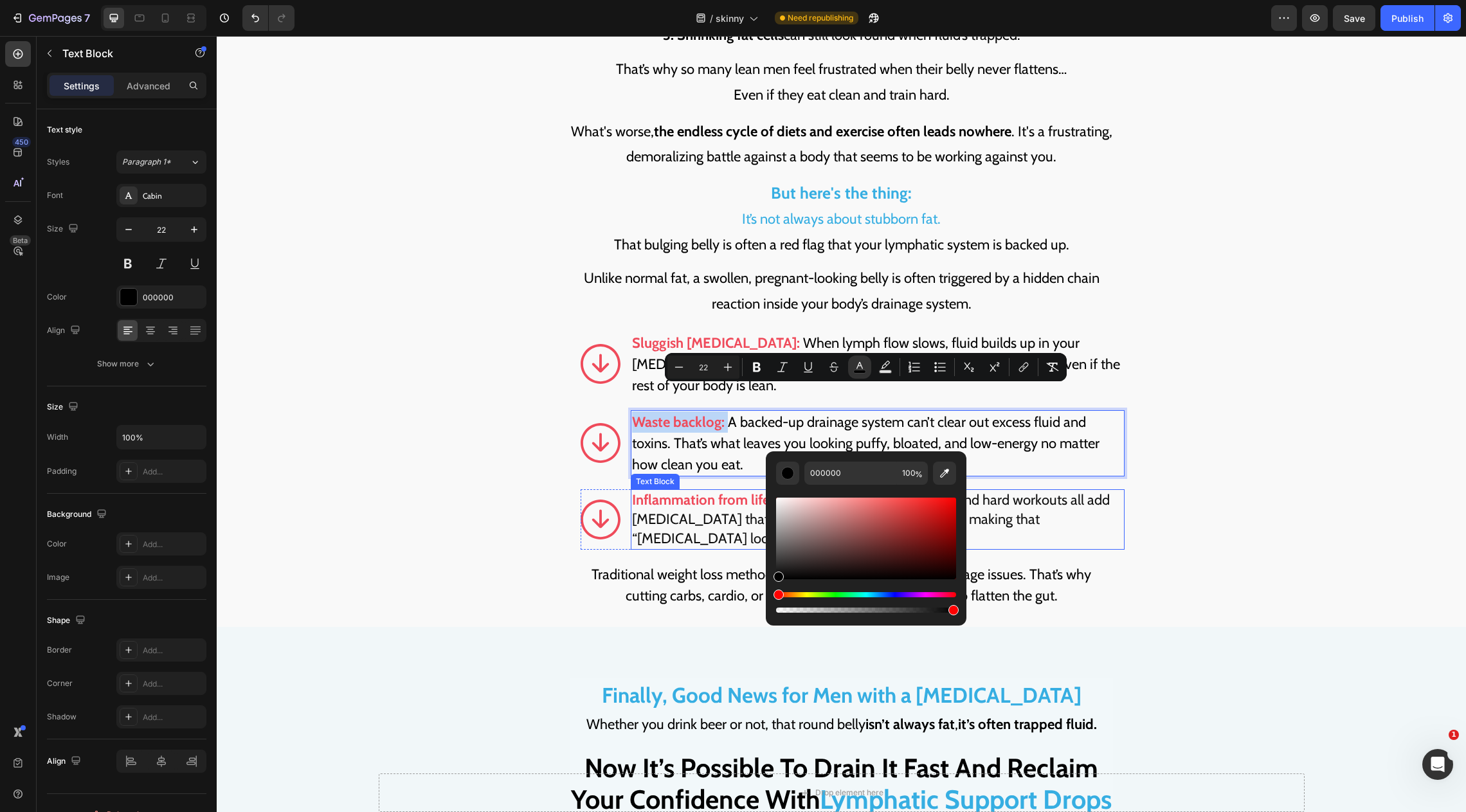
click at [664, 492] on span "Stress, late nights, salty foods, and hard workouts all add water retention tha…" at bounding box center [871, 519] width 478 height 56
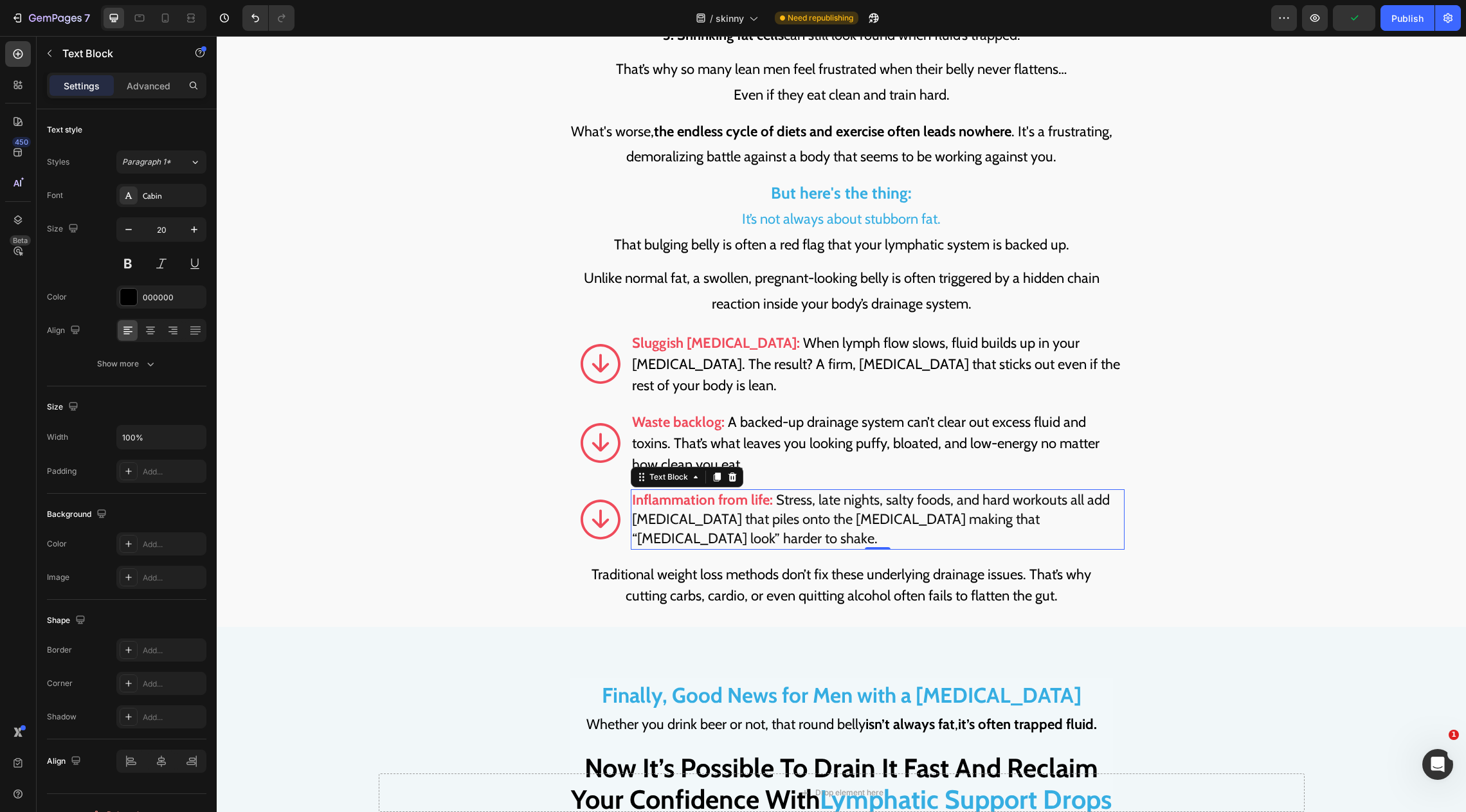
click at [805, 491] on span "Stress, late nights, salty foods, and hard workouts all add water retention tha…" at bounding box center [871, 519] width 478 height 56
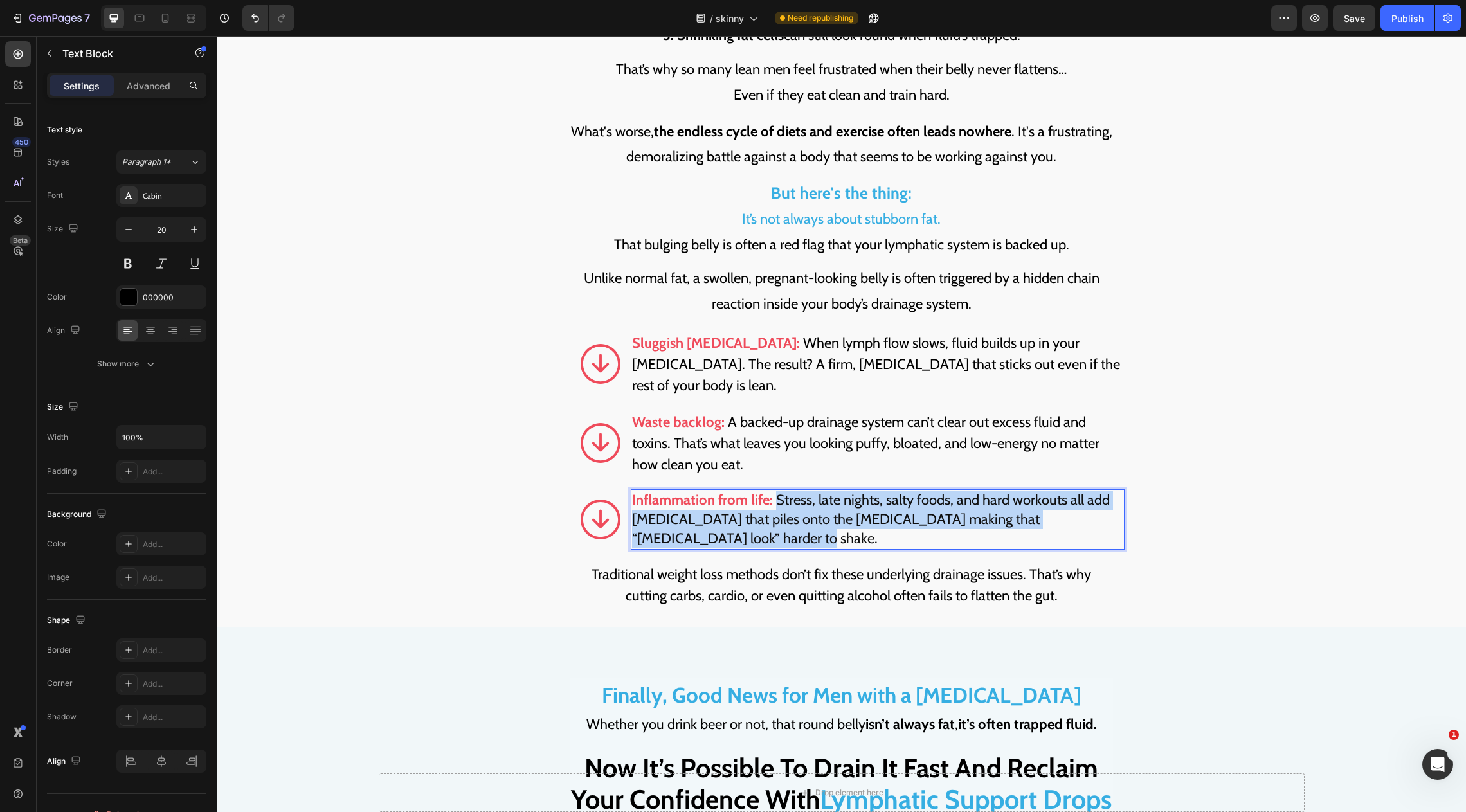
drag, startPoint x: 779, startPoint y: 472, endPoint x: 779, endPoint y: 523, distance: 51.0
click at [779, 523] on p "Inflammation from life: Stress, late nights, salty foods, and hard workouts all…" at bounding box center [877, 520] width 491 height 58
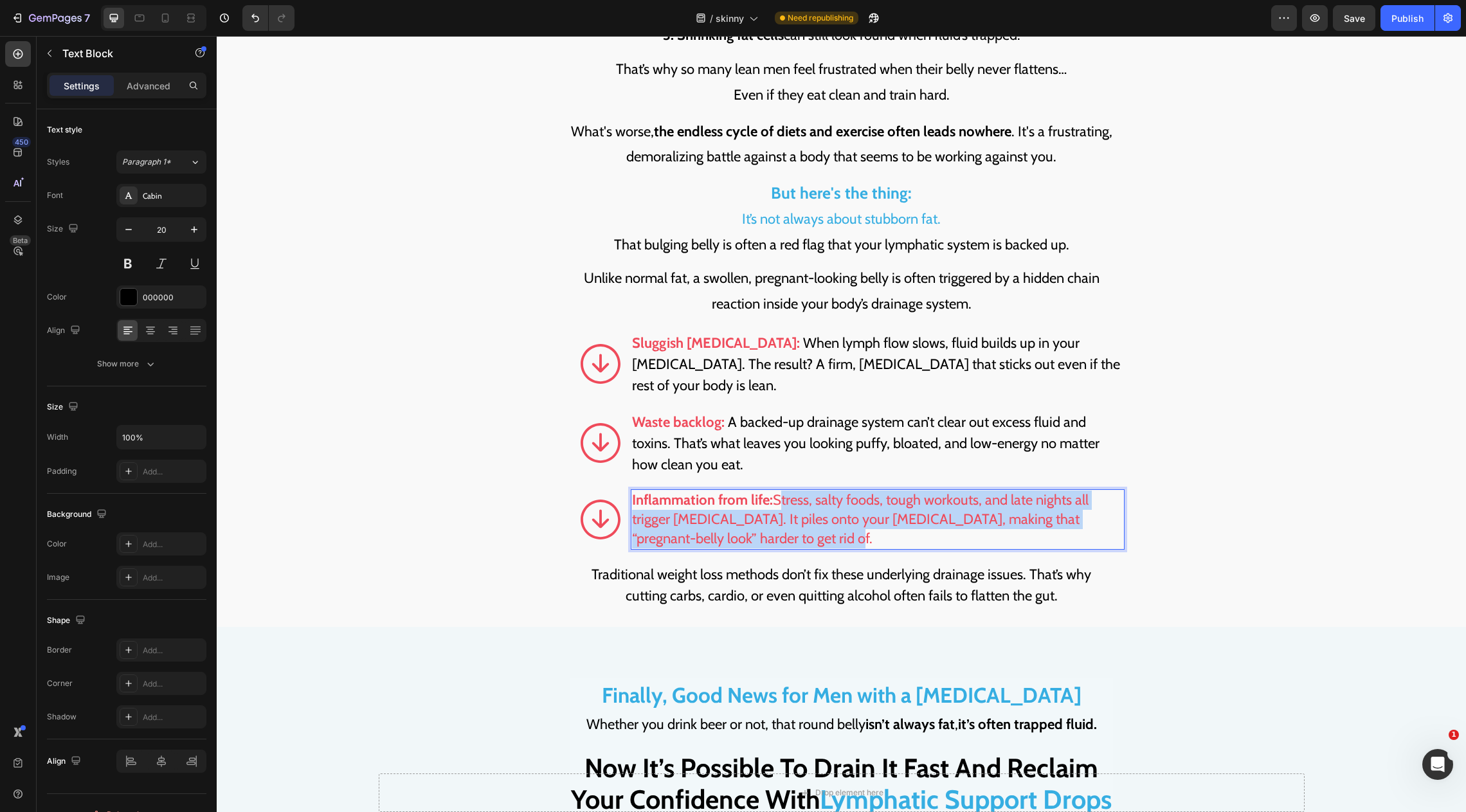
drag, startPoint x: 791, startPoint y: 510, endPoint x: 775, endPoint y: 478, distance: 35.8
click at [777, 491] on p "Inflammation from life: Stress, salty foods, tough workouts, and late nights al…" at bounding box center [877, 520] width 491 height 58
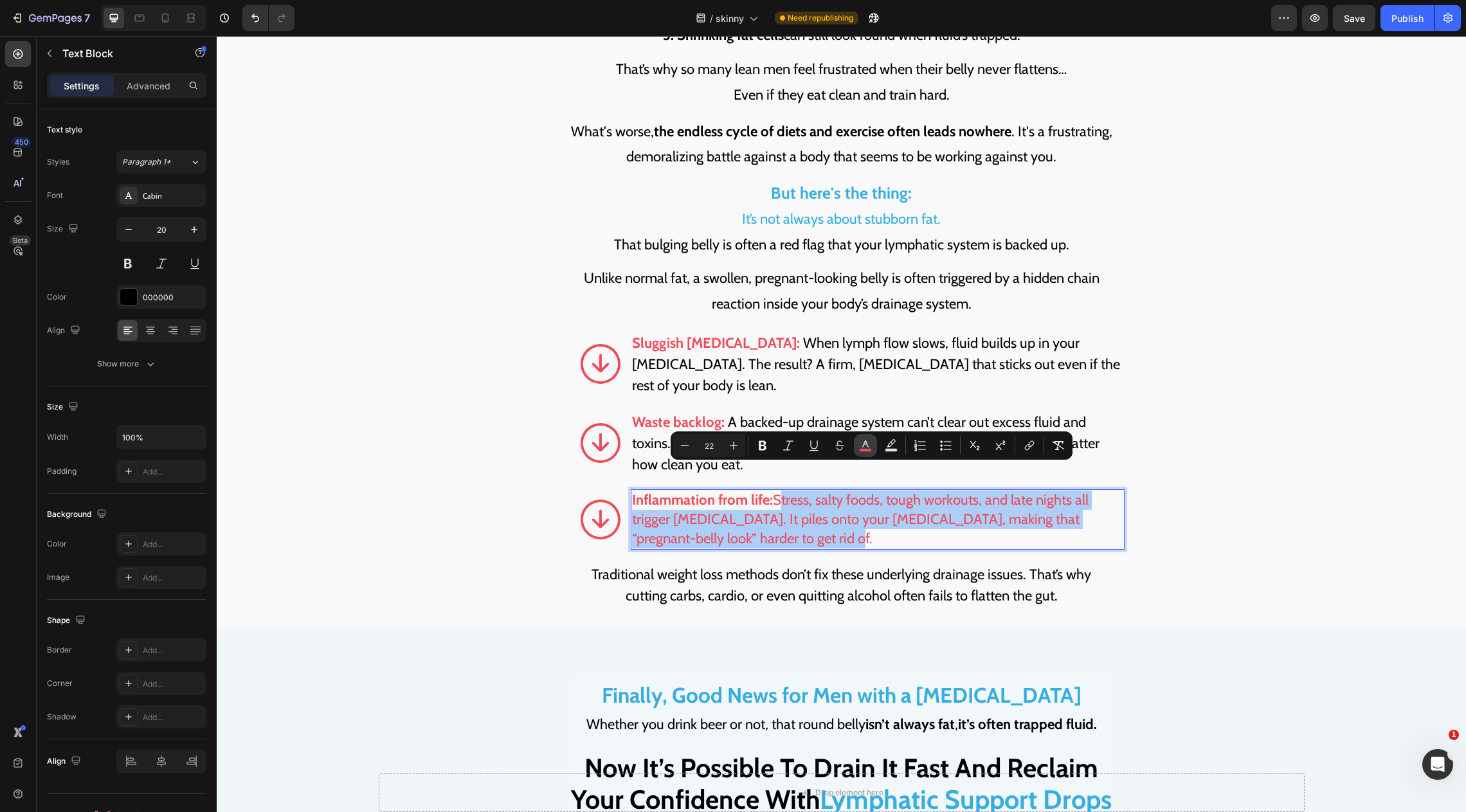
click at [871, 444] on icon "Editor contextual toolbar" at bounding box center [865, 445] width 13 height 13
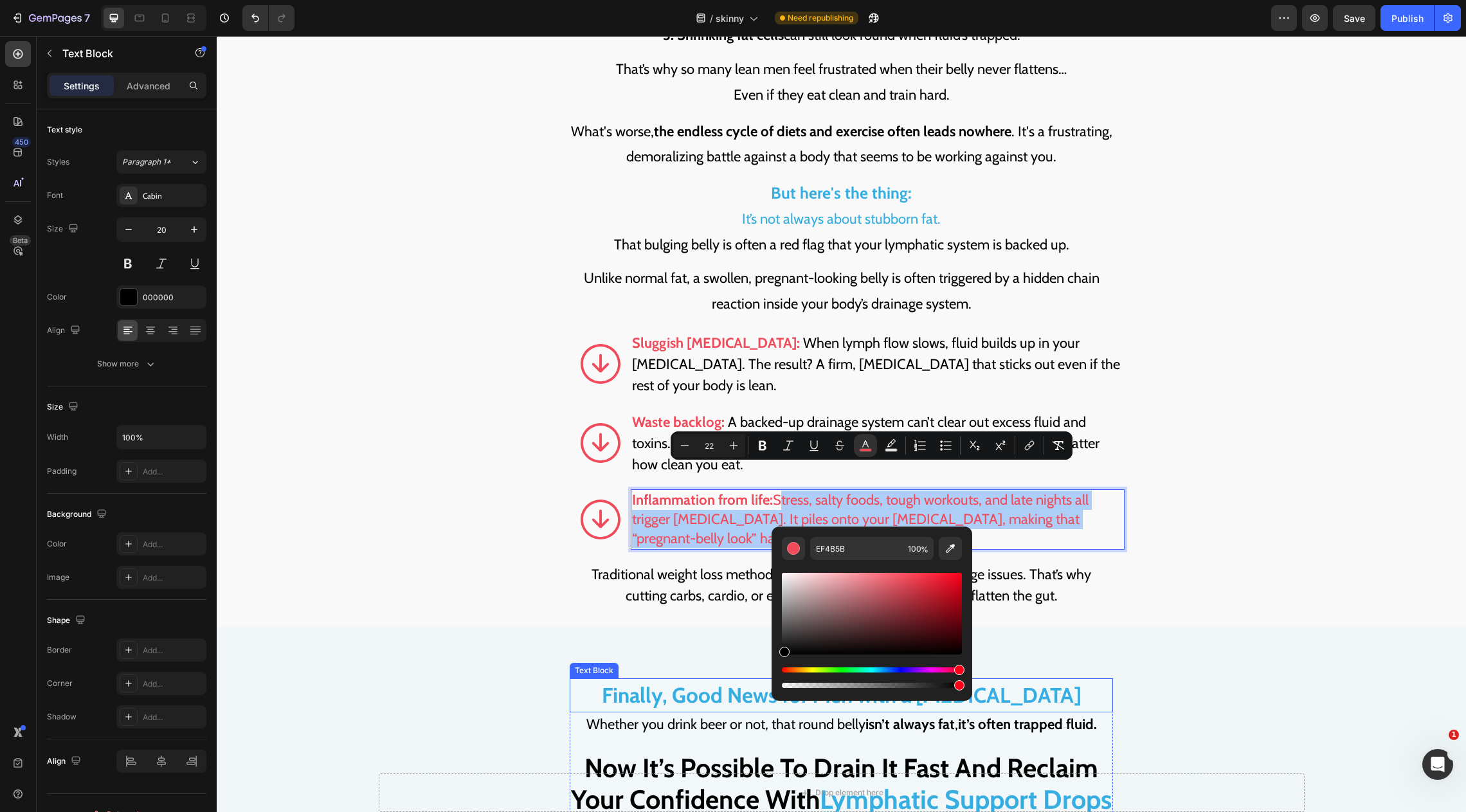
drag, startPoint x: 1058, startPoint y: 626, endPoint x: 768, endPoint y: 663, distance: 292.4
type input "000000"
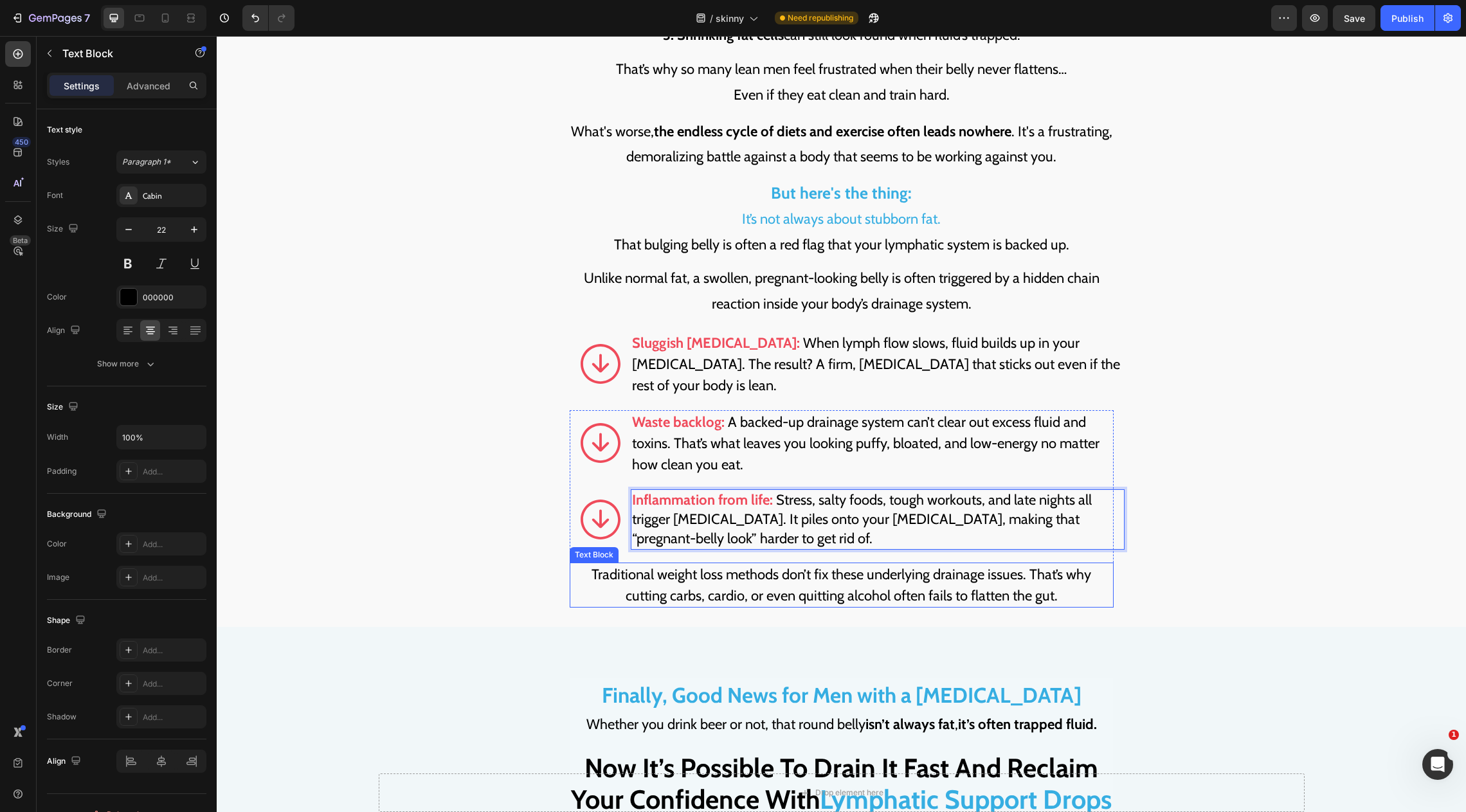
click at [661, 563] on div "Traditional weight loss methods don’t fix these underlying drainage issues. Tha…" at bounding box center [841, 585] width 544 height 45
click at [788, 491] on span "Stress, salty foods, tough workouts, and late nights all trigger water retentio…" at bounding box center [861, 519] width 460 height 56
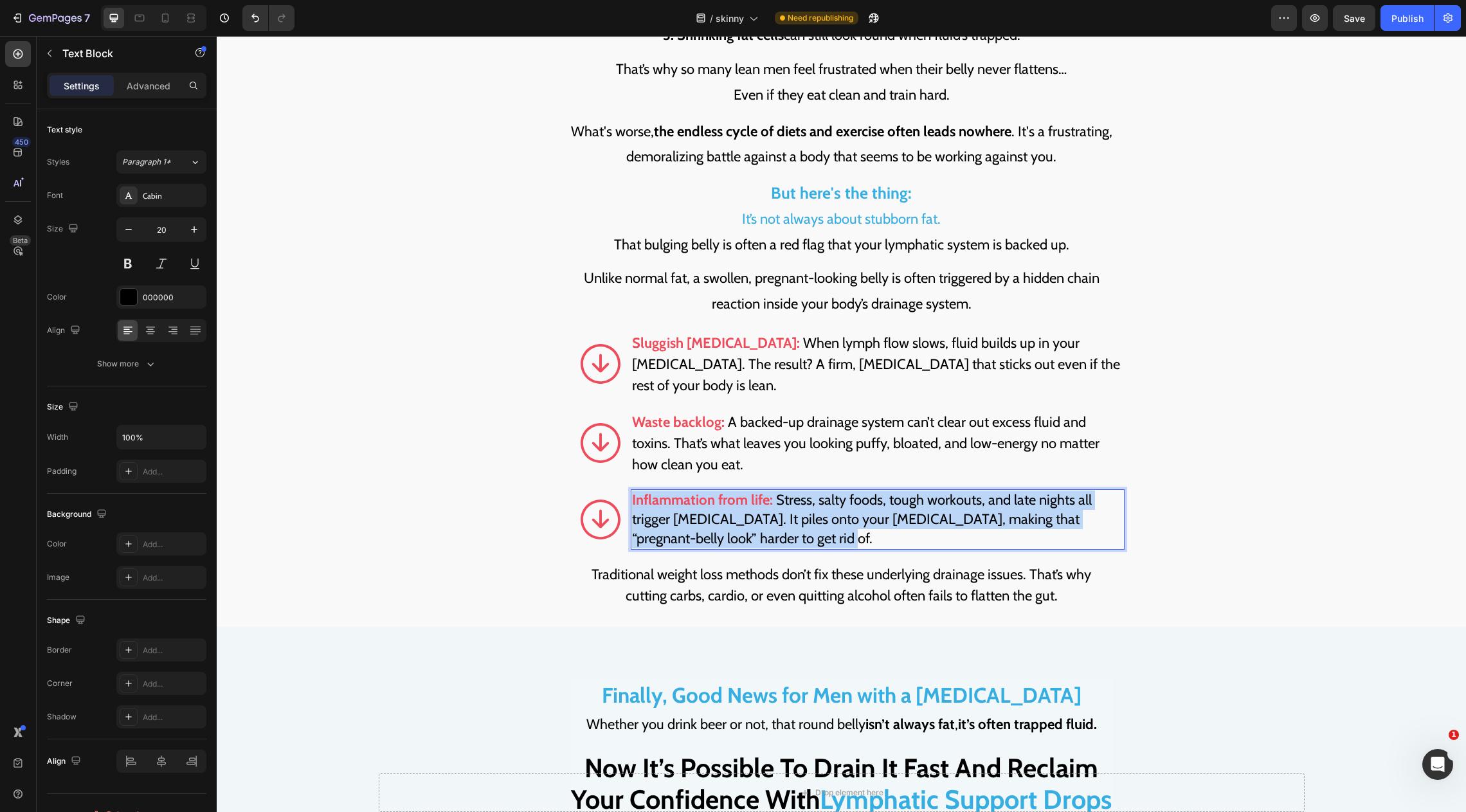
click at [788, 491] on span "Stress, salty foods, tough workouts, and late nights all trigger water retentio…" at bounding box center [861, 519] width 460 height 56
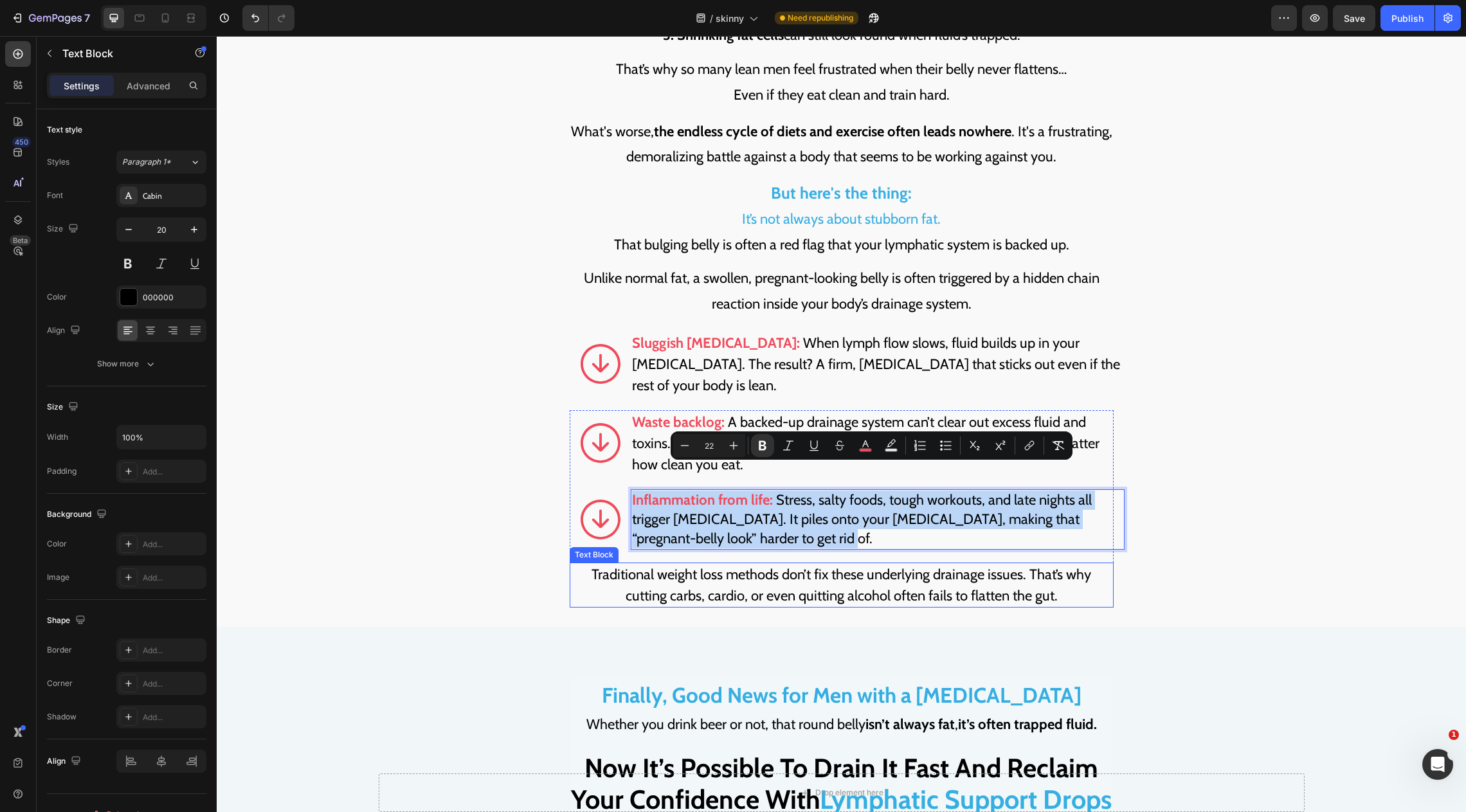
click at [963, 571] on p "Traditional weight loss methods don’t fix these underlying drainage issues. Tha…" at bounding box center [842, 586] width 541 height 43
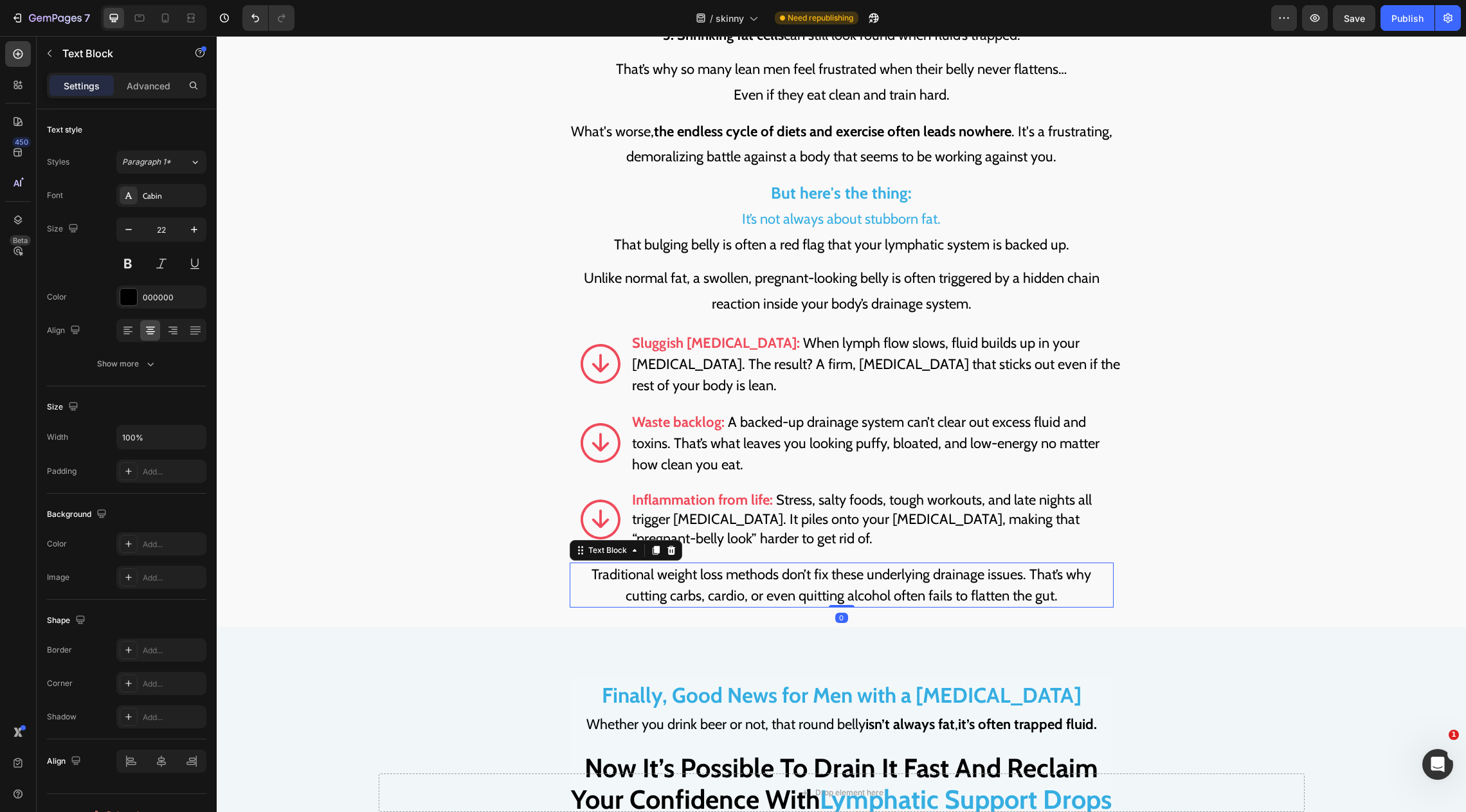
click at [963, 571] on p "Traditional weight loss methods don’t fix these underlying drainage issues. Tha…" at bounding box center [842, 586] width 541 height 43
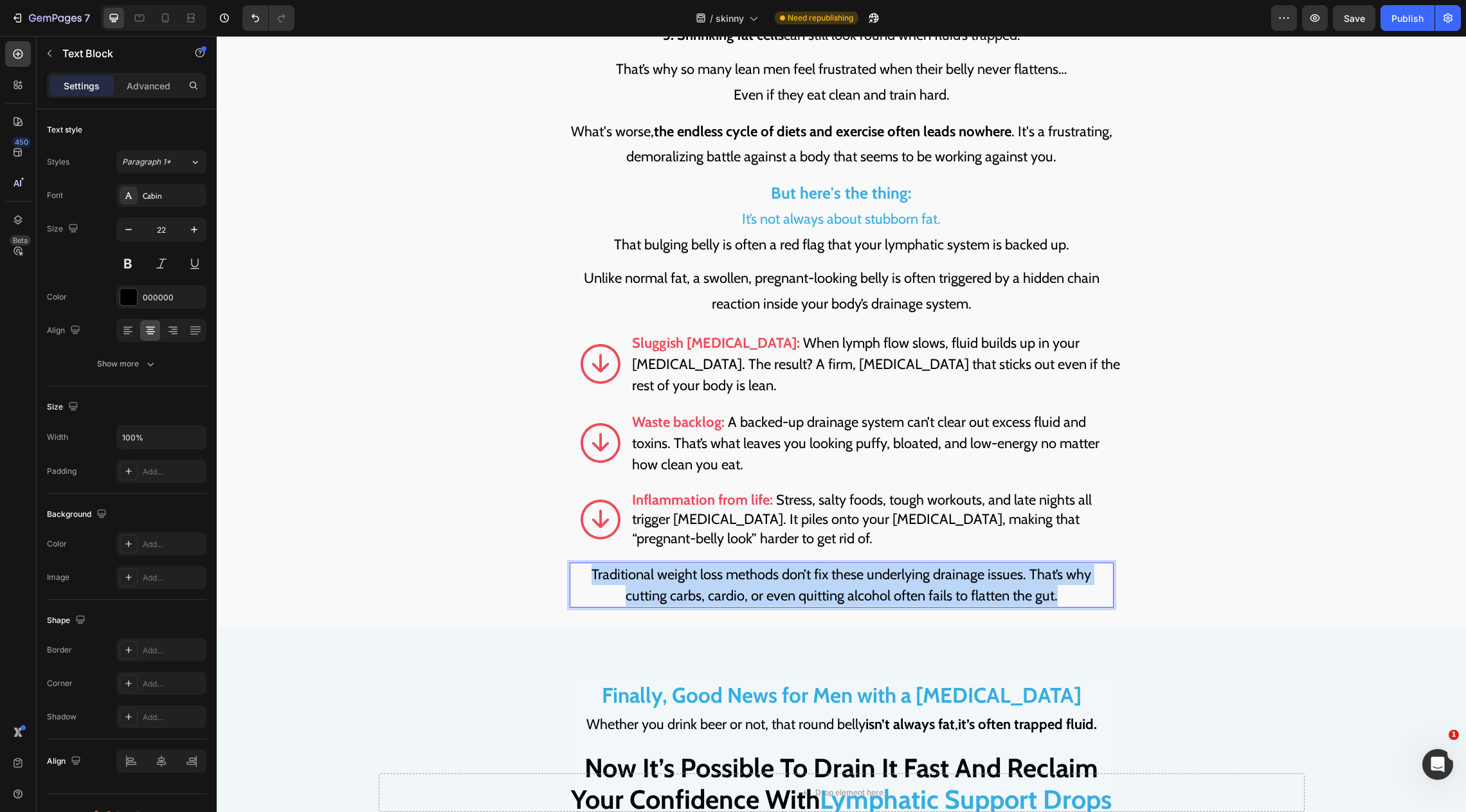
click at [963, 571] on p "Traditional weight loss methods don’t fix these underlying drainage issues. Tha…" at bounding box center [842, 586] width 541 height 43
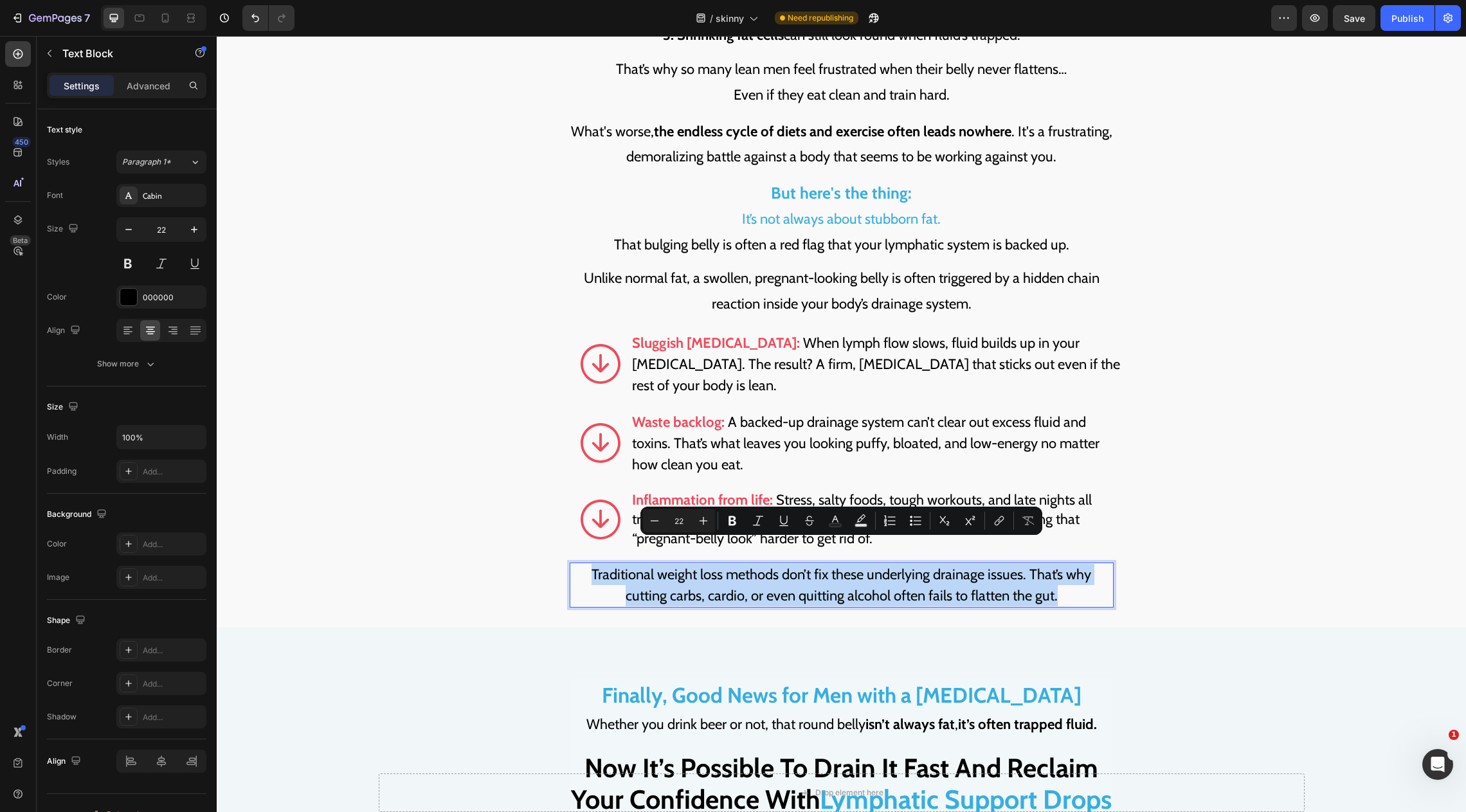
copy p "Traditional weight loss methods don’t fix these underlying drainage issues. Tha…"
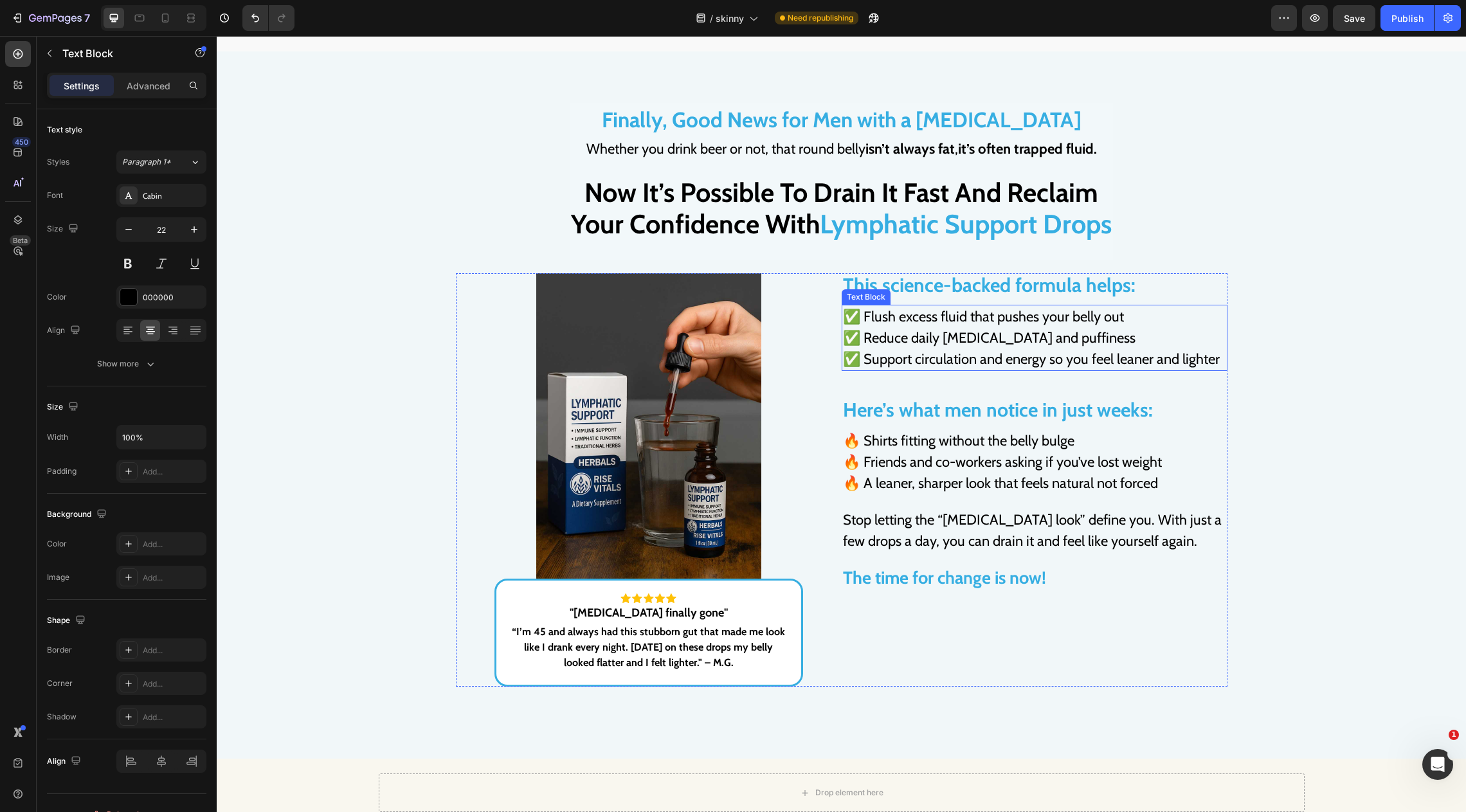
scroll to position [2993, 0]
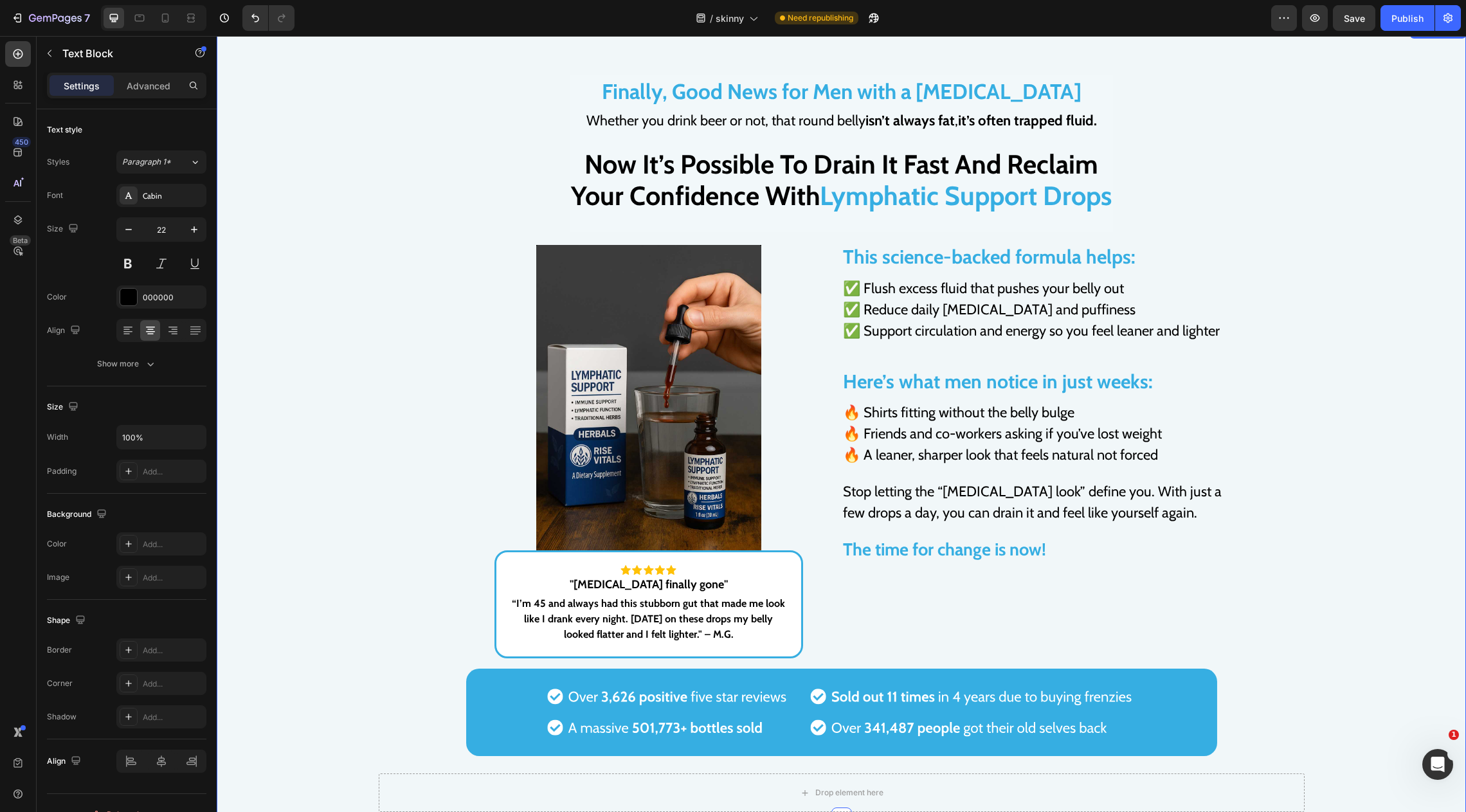
click at [1315, 170] on div "Finally, Good News for Men with a BEER BELLY Text Block Whether you drink beer …" at bounding box center [841, 420] width 1249 height 692
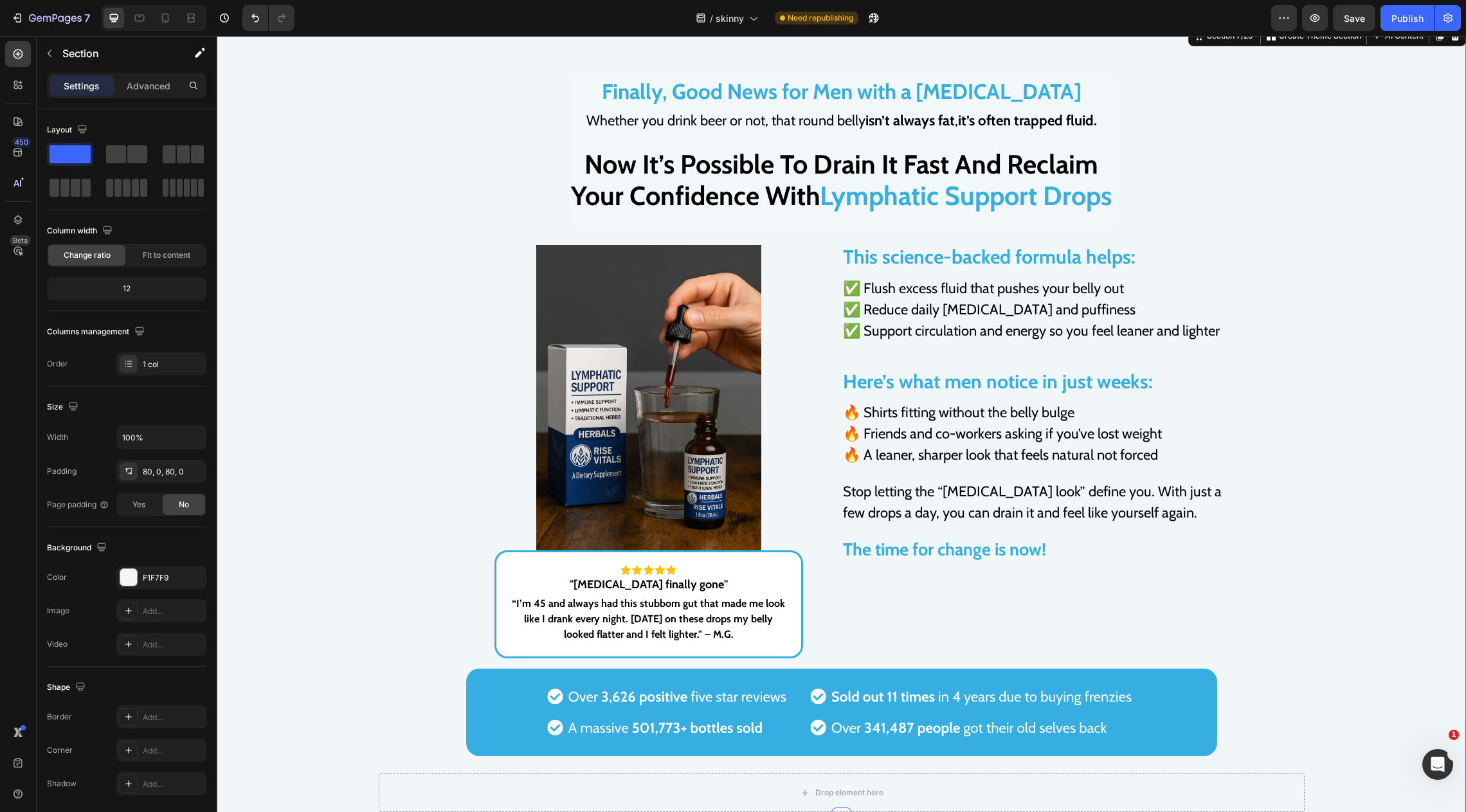
click at [716, 79] on span "Finally, Good News for Men with a BEER BELLY" at bounding box center [842, 91] width 480 height 26
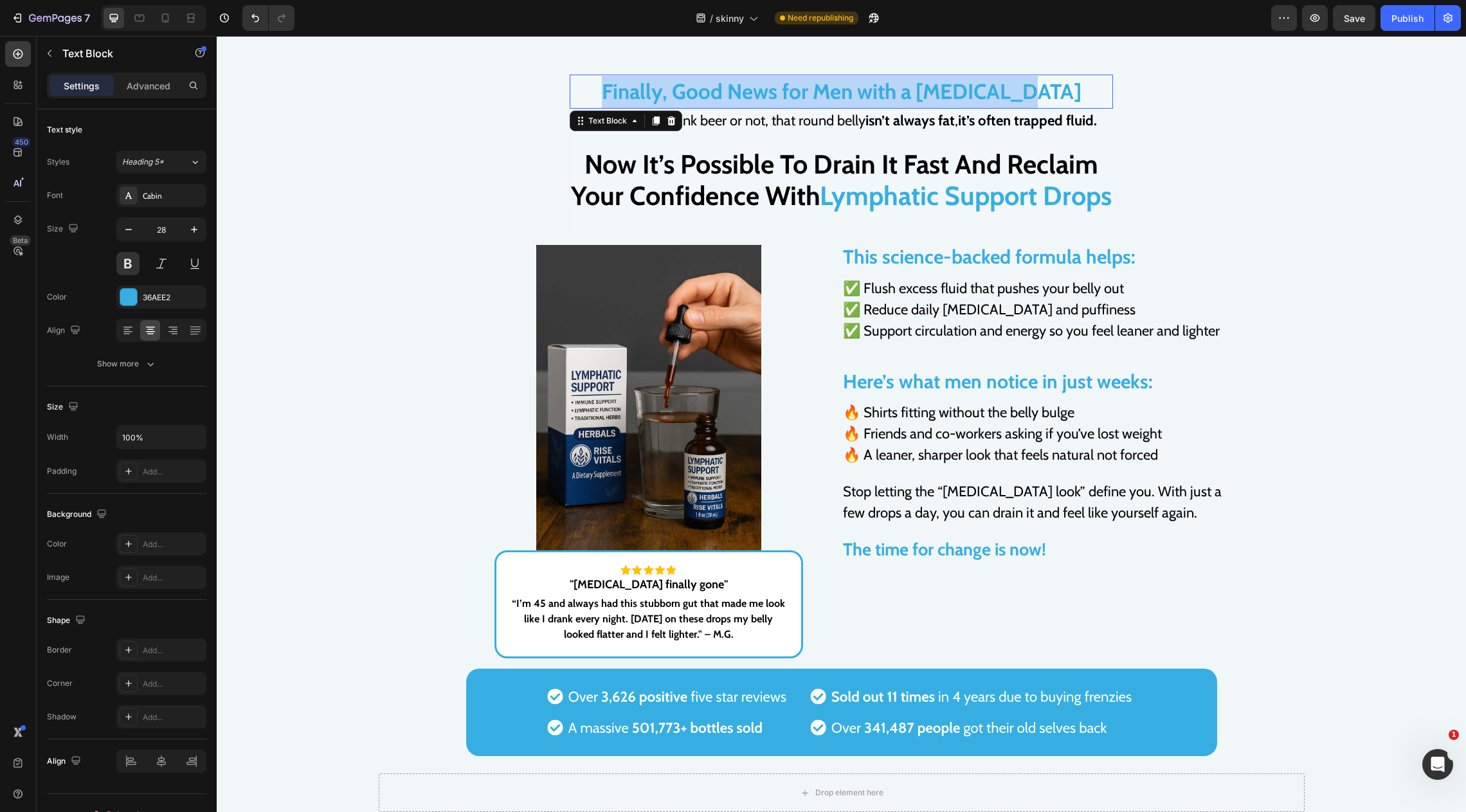
click at [716, 79] on span "Finally, Good News for Men with a BEER BELLY" at bounding box center [842, 91] width 480 height 26
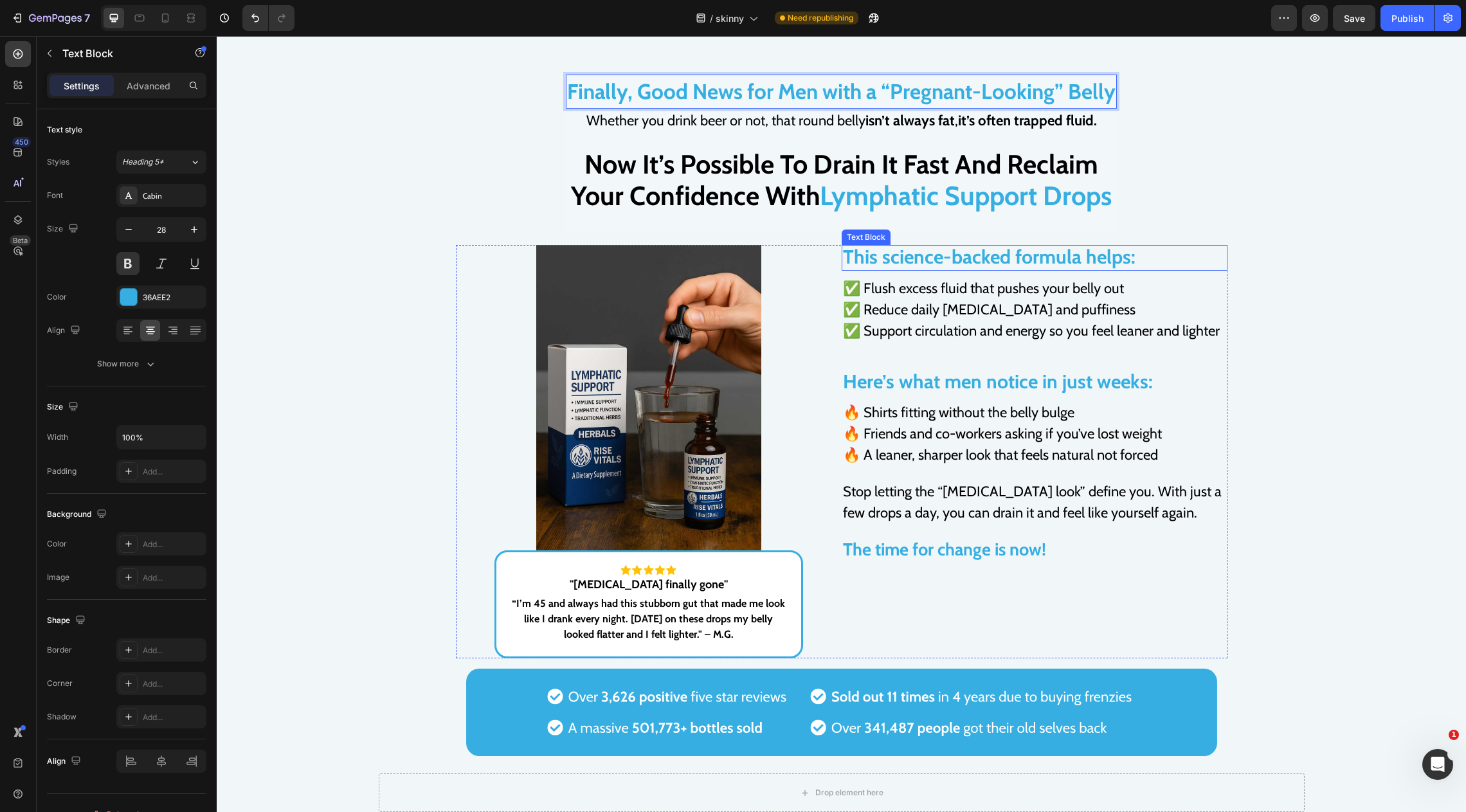
click at [1202, 273] on div "This science-backed formula helps: Text Block This science-backed formula helps…" at bounding box center [1035, 452] width 386 height 413
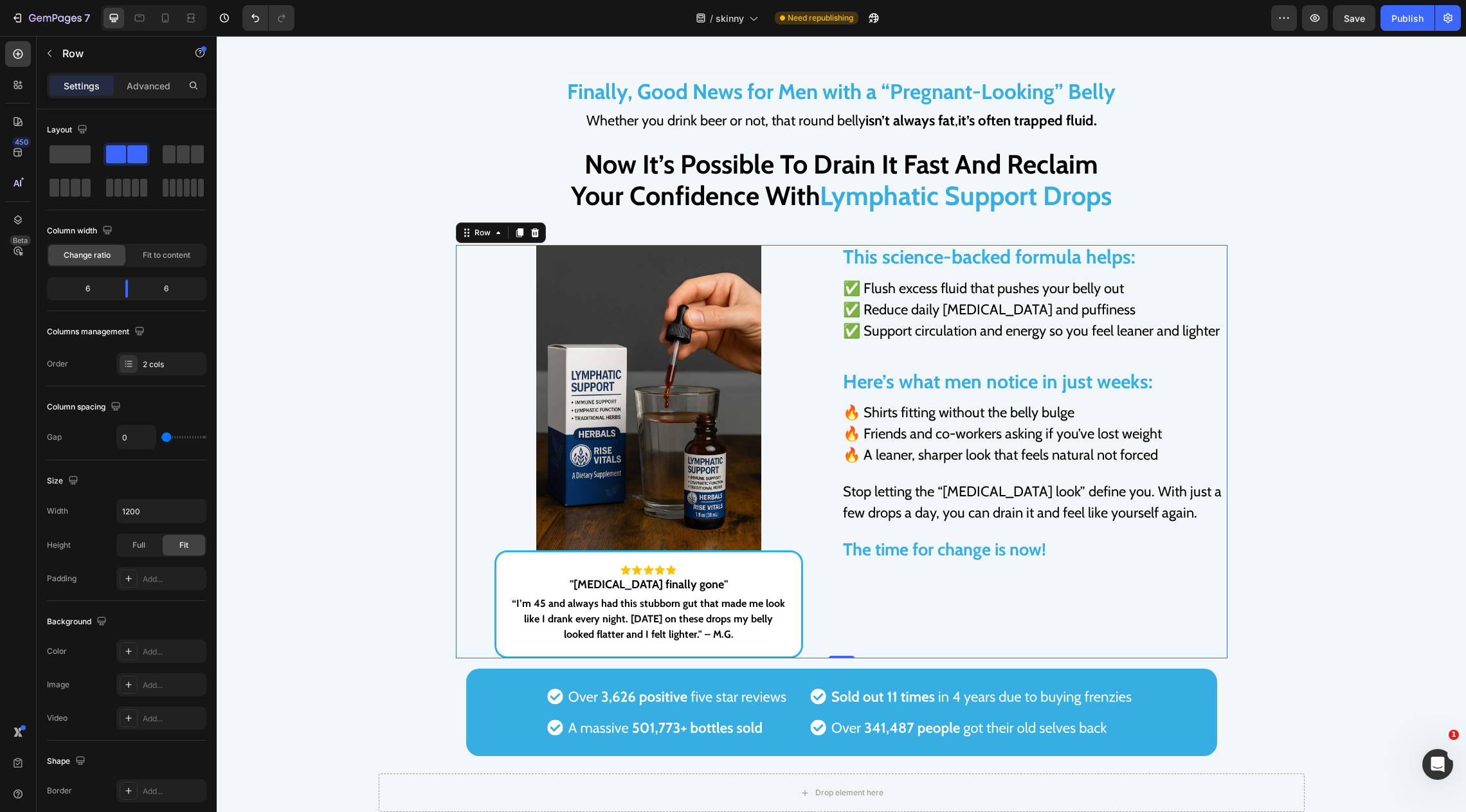
click at [919, 121] on strong "isn’t always fat" at bounding box center [910, 120] width 90 height 17
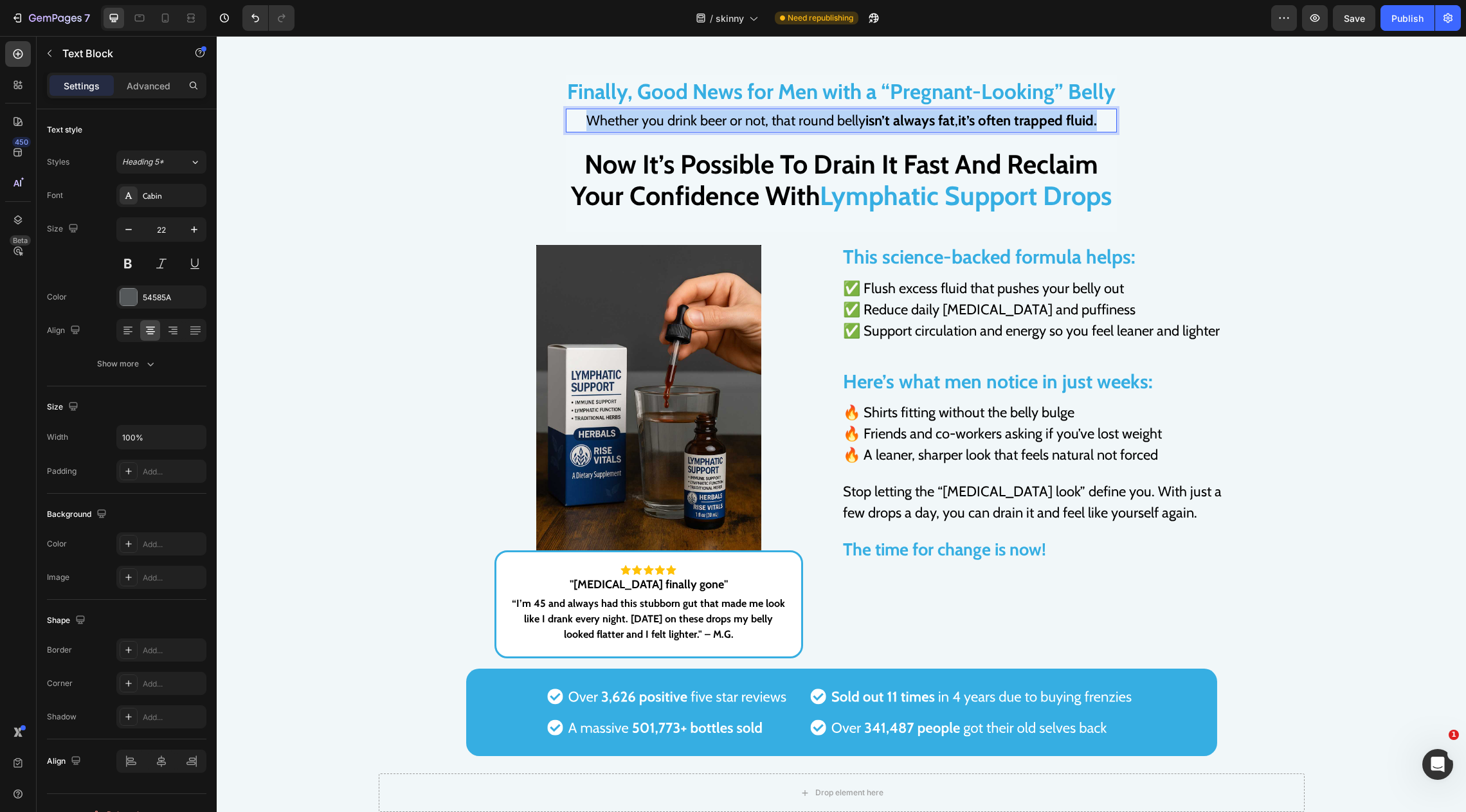
click at [919, 121] on strong "isn’t always fat" at bounding box center [910, 120] width 90 height 17
click at [744, 124] on div "Rich Text Editor. Editing area: main" at bounding box center [842, 120] width 552 height 24
click at [950, 116] on p "Whether you’re lean or skinny, that round belly isn’t always fat — it’s often t…" at bounding box center [841, 120] width 548 height 21
click at [958, 118] on p "Whether you’re lean or skinny, that round belly isn’t always fat — it’s often t…" at bounding box center [841, 120] width 548 height 21
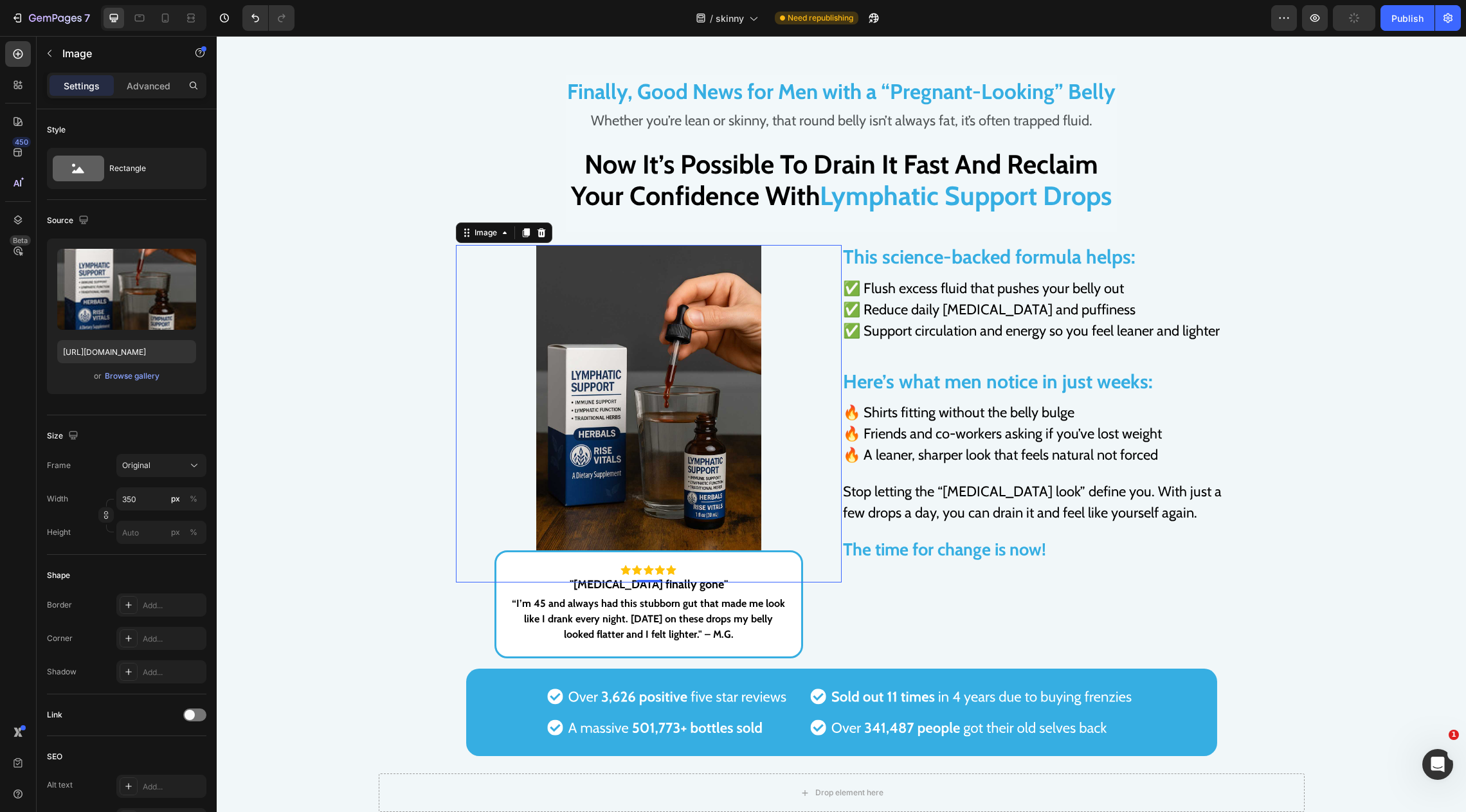
click at [793, 257] on div at bounding box center [649, 413] width 386 height 337
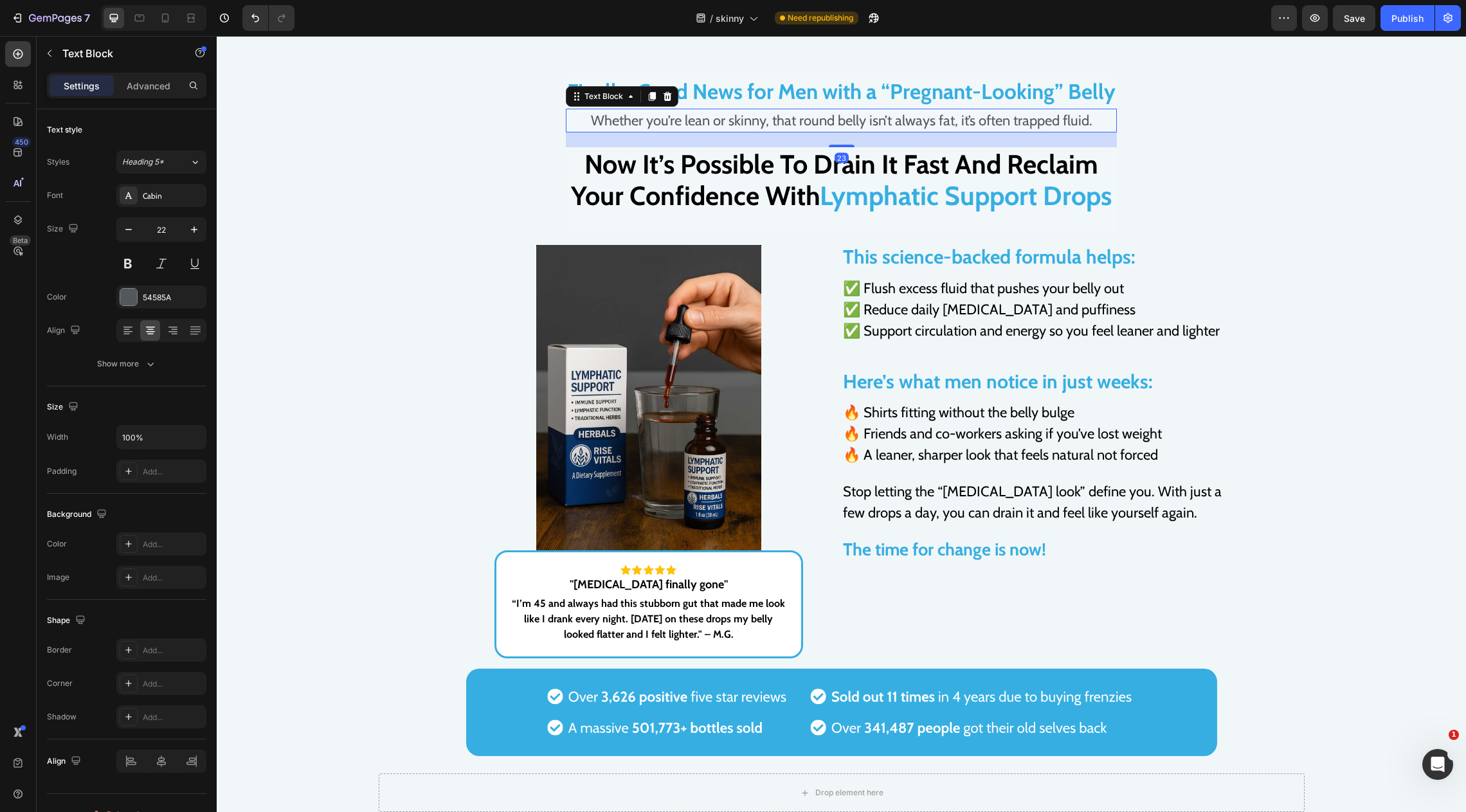
click at [841, 123] on p "Whether you’re lean or skinny, that round belly isn’t always fat, it’s often tr…" at bounding box center [841, 120] width 548 height 21
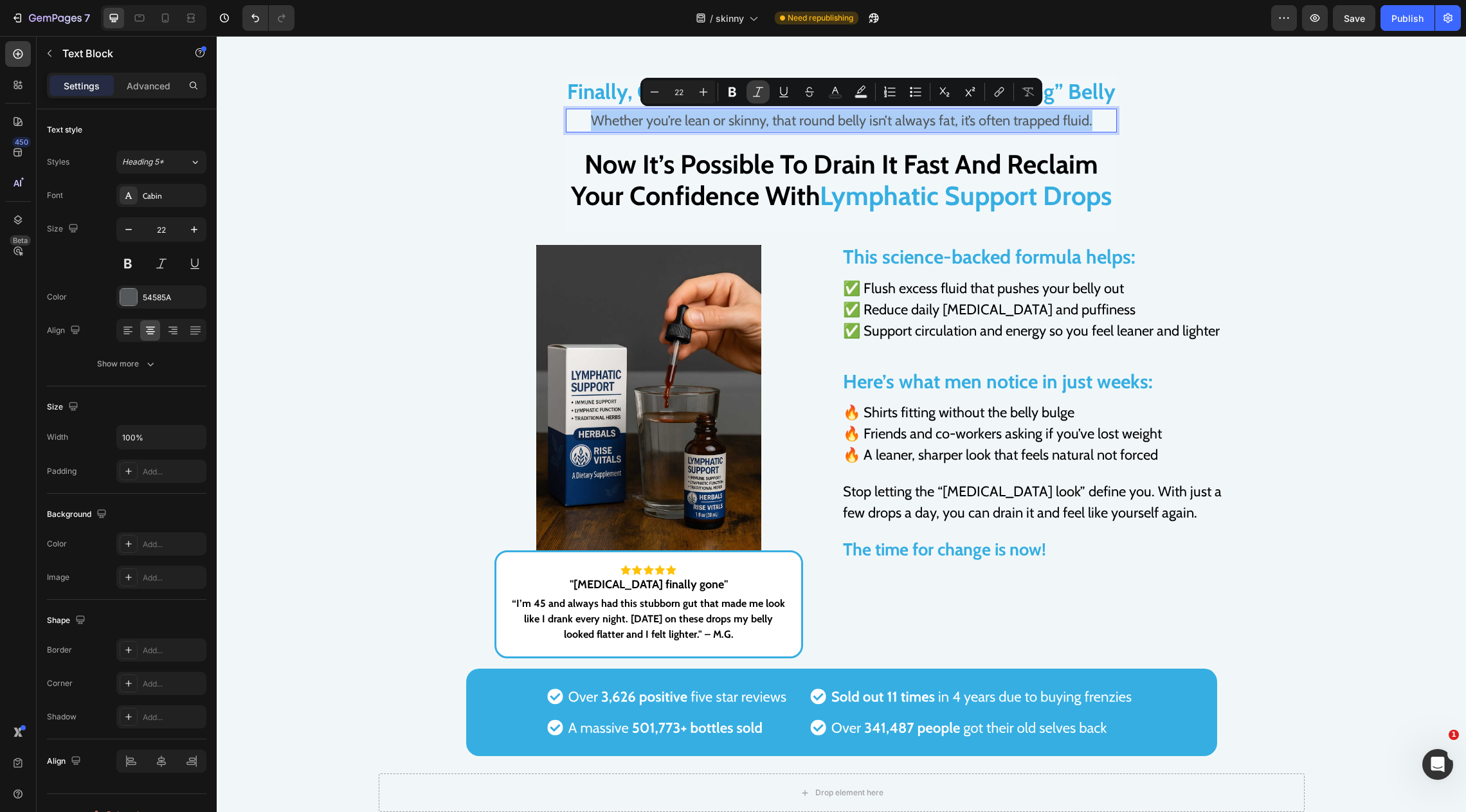
click at [753, 92] on icon "Editor contextual toolbar" at bounding box center [758, 91] width 13 height 13
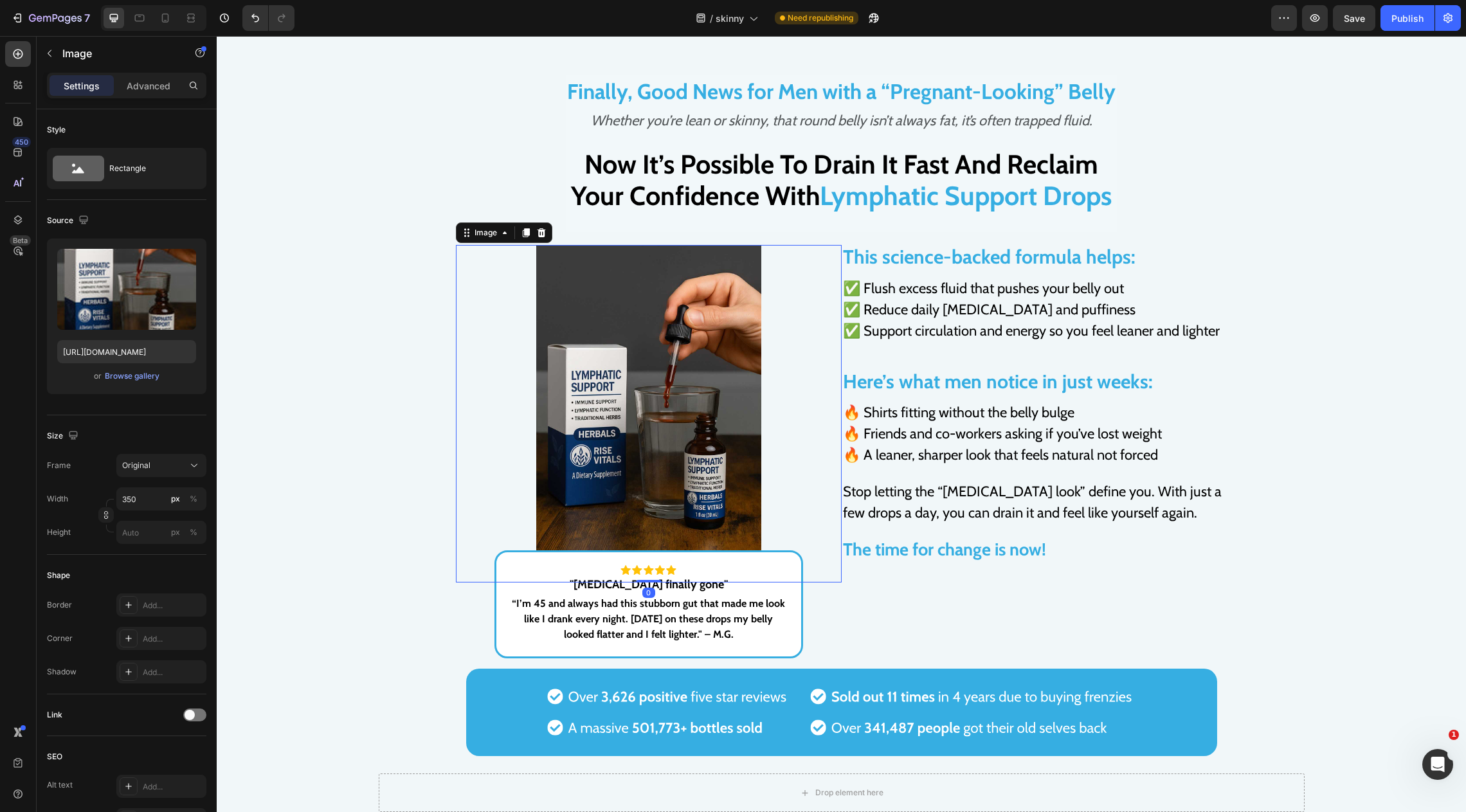
click at [766, 246] on div at bounding box center [649, 413] width 386 height 337
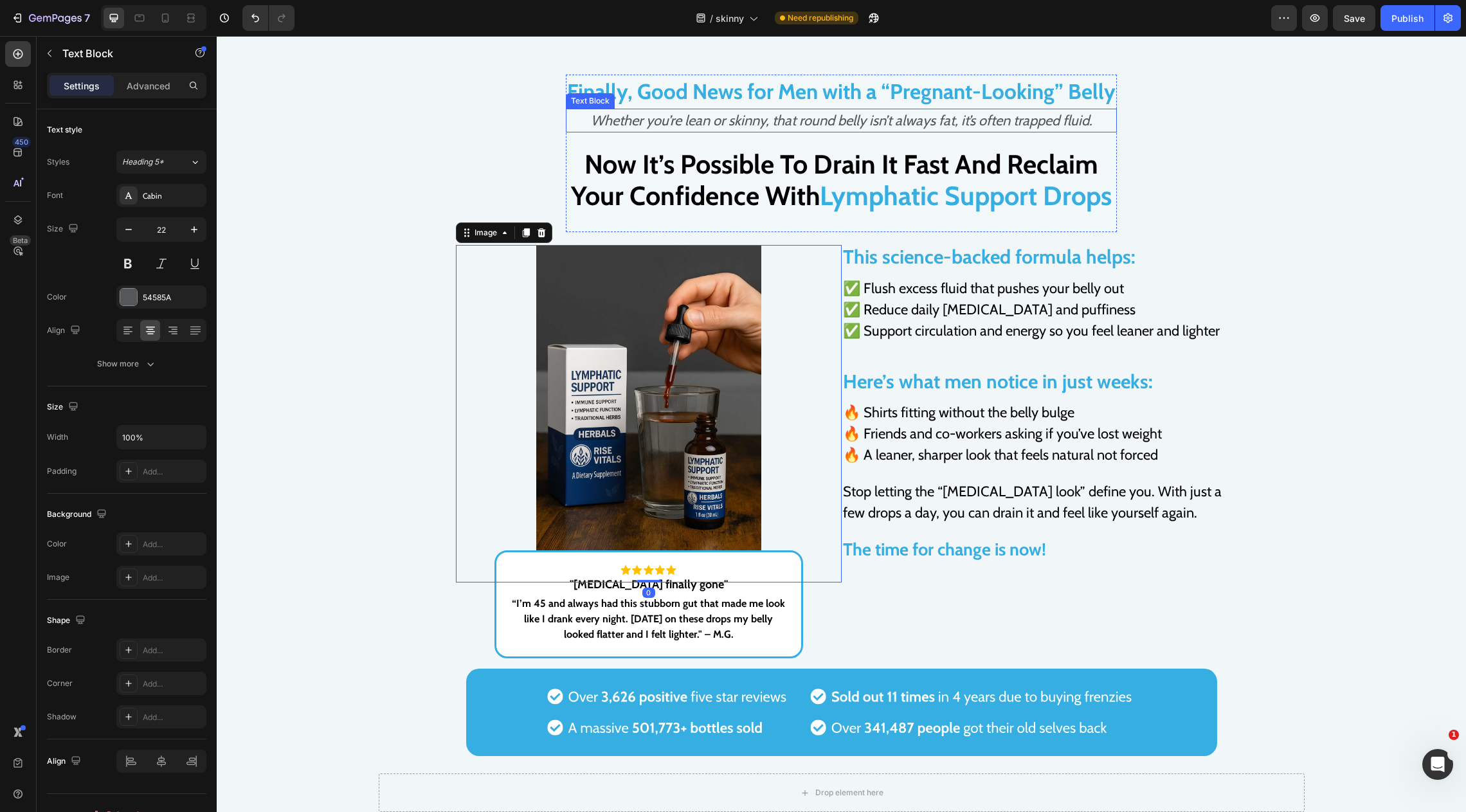
click at [760, 112] on icon "Whether you’re lean or skinny, that round belly isn’t always fat, it’s often tr…" at bounding box center [842, 120] width 502 height 17
click at [754, 115] on icon "Whether you’re lean or skinny, that round belly isn’t always fat, it’s often tr…" at bounding box center [842, 120] width 502 height 17
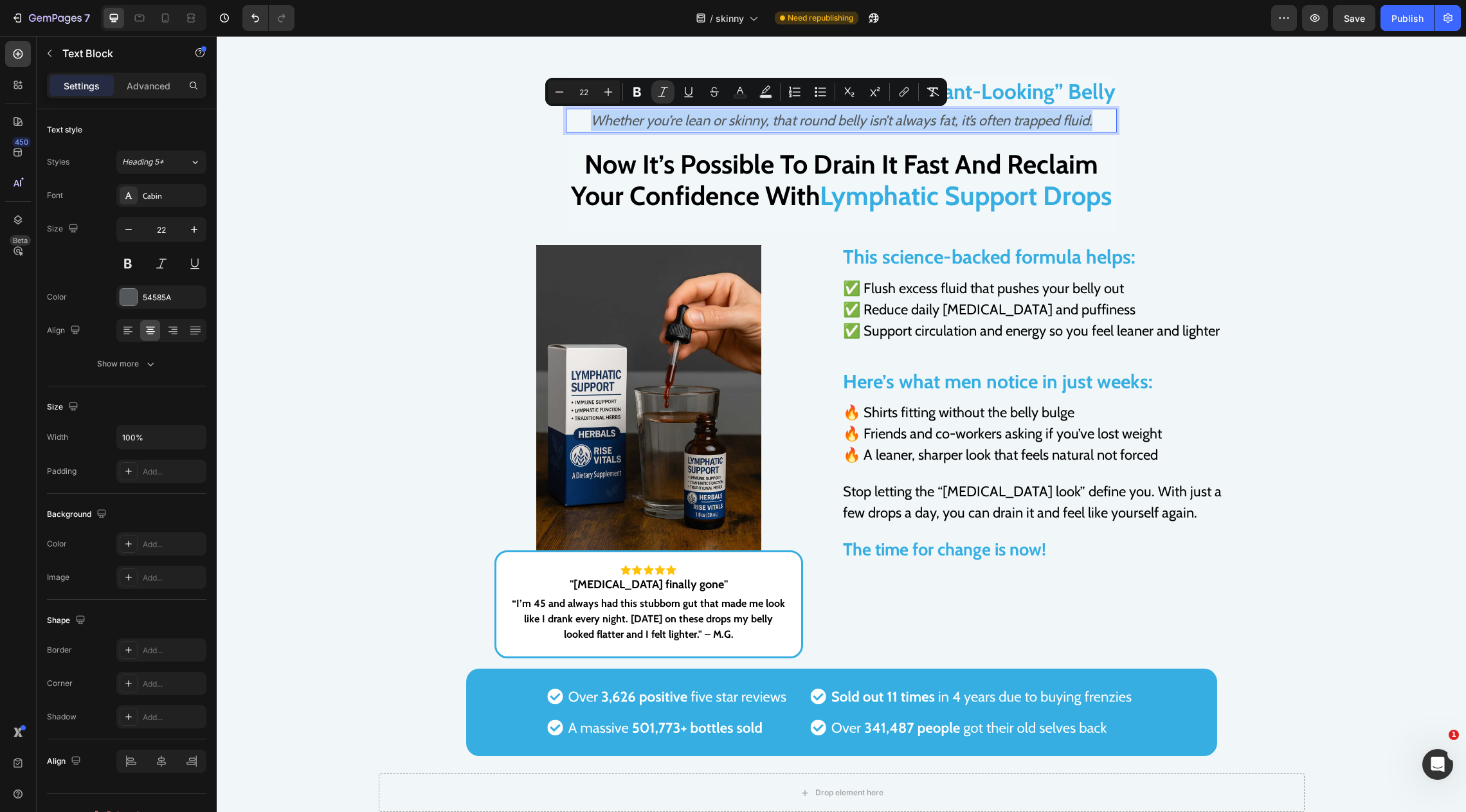
click at [754, 115] on icon "Whether you’re lean or skinny, that round belly isn’t always fat, it’s often tr…" at bounding box center [842, 120] width 502 height 17
click at [835, 101] on button "Text Color" at bounding box center [835, 91] width 23 height 23
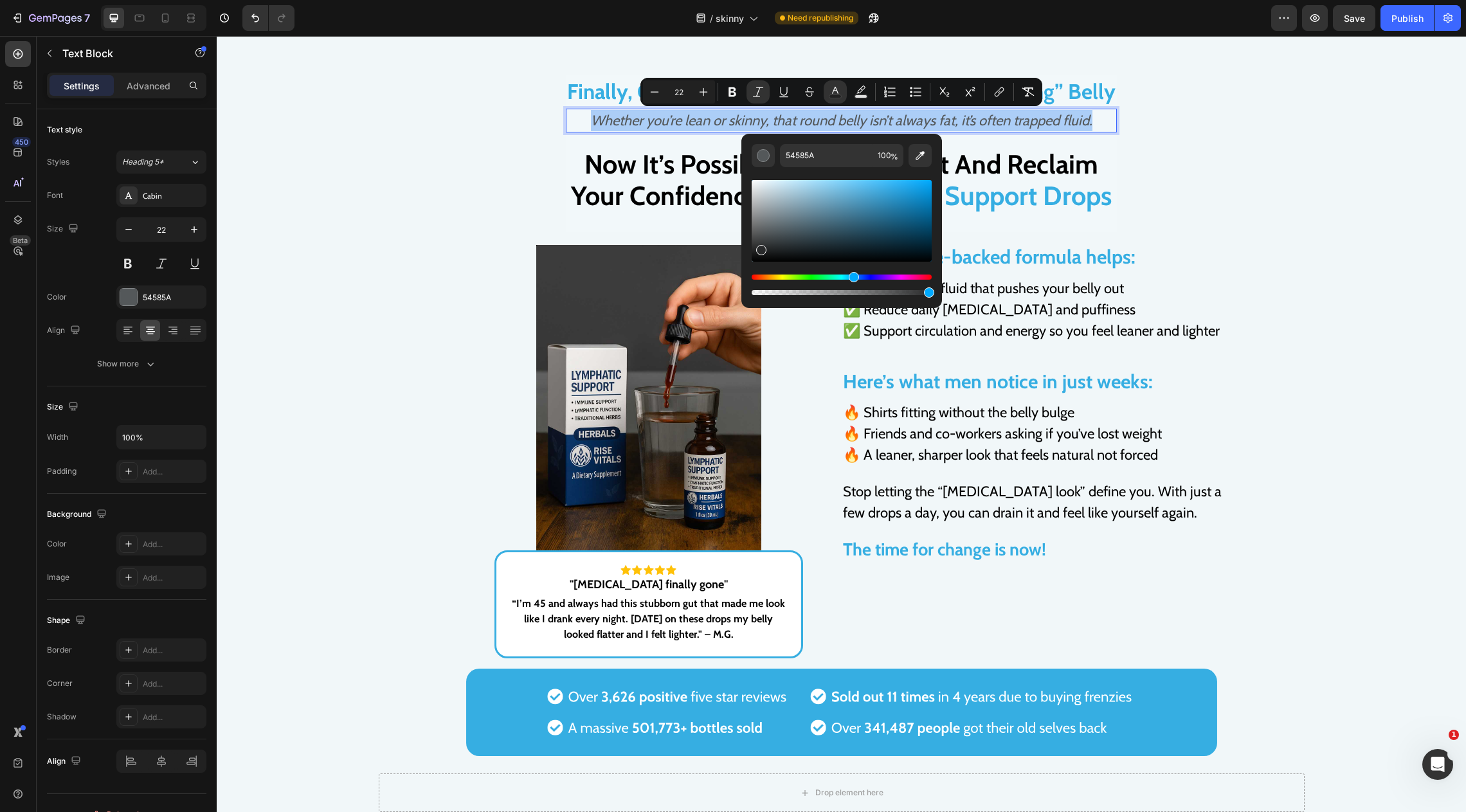
drag, startPoint x: 1033, startPoint y: 250, endPoint x: 740, endPoint y: 270, distance: 293.7
type input "000000"
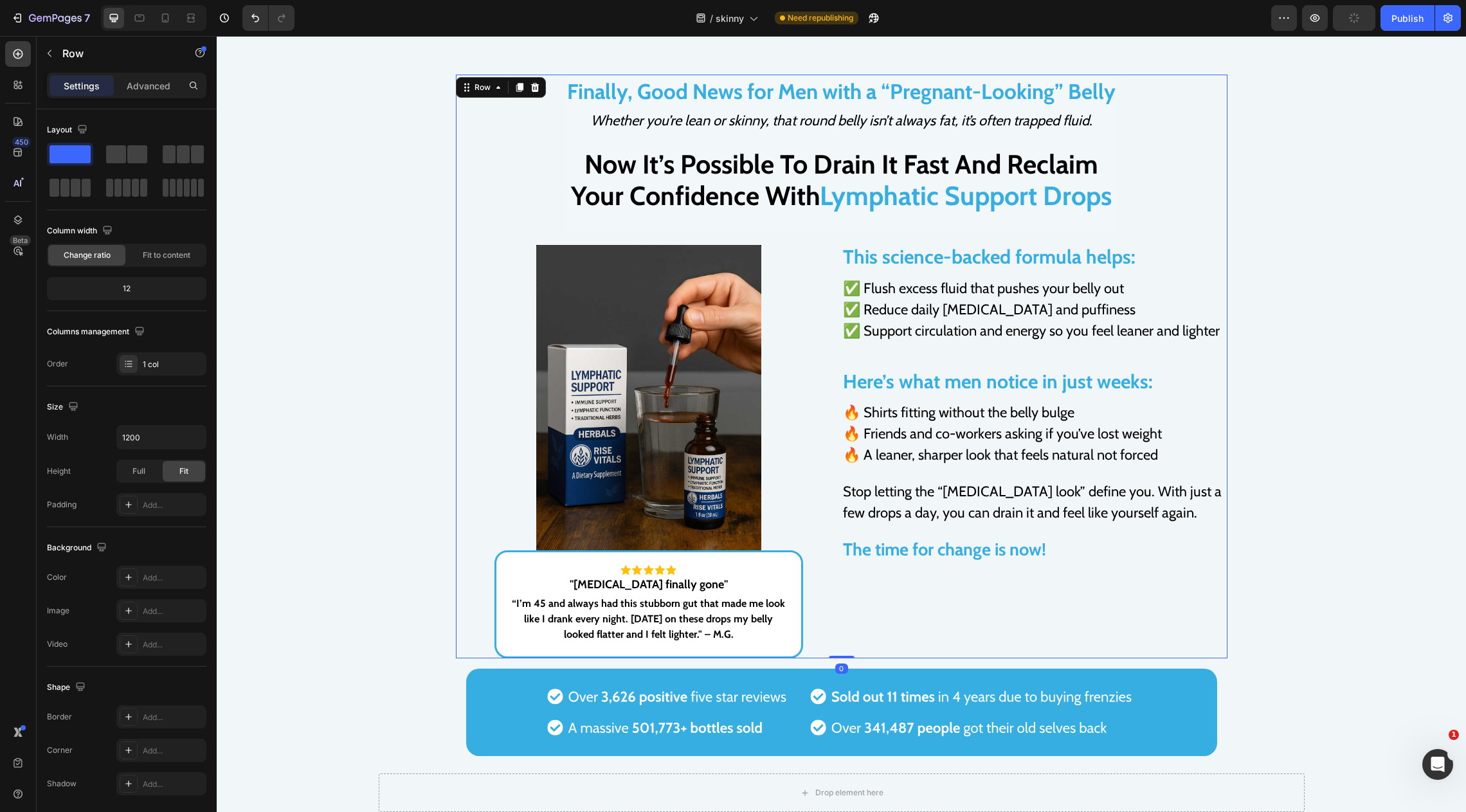
click at [520, 185] on div "Finally, Good News for Men with a “Pregnant-Looking” Belly Text Block Whether y…" at bounding box center [842, 366] width 772 height 584
click at [745, 168] on h2 "Now It’s Possible To Drain It Fast And Reclaim Your Confidence With Lymphatic S…" at bounding box center [842, 179] width 552 height 66
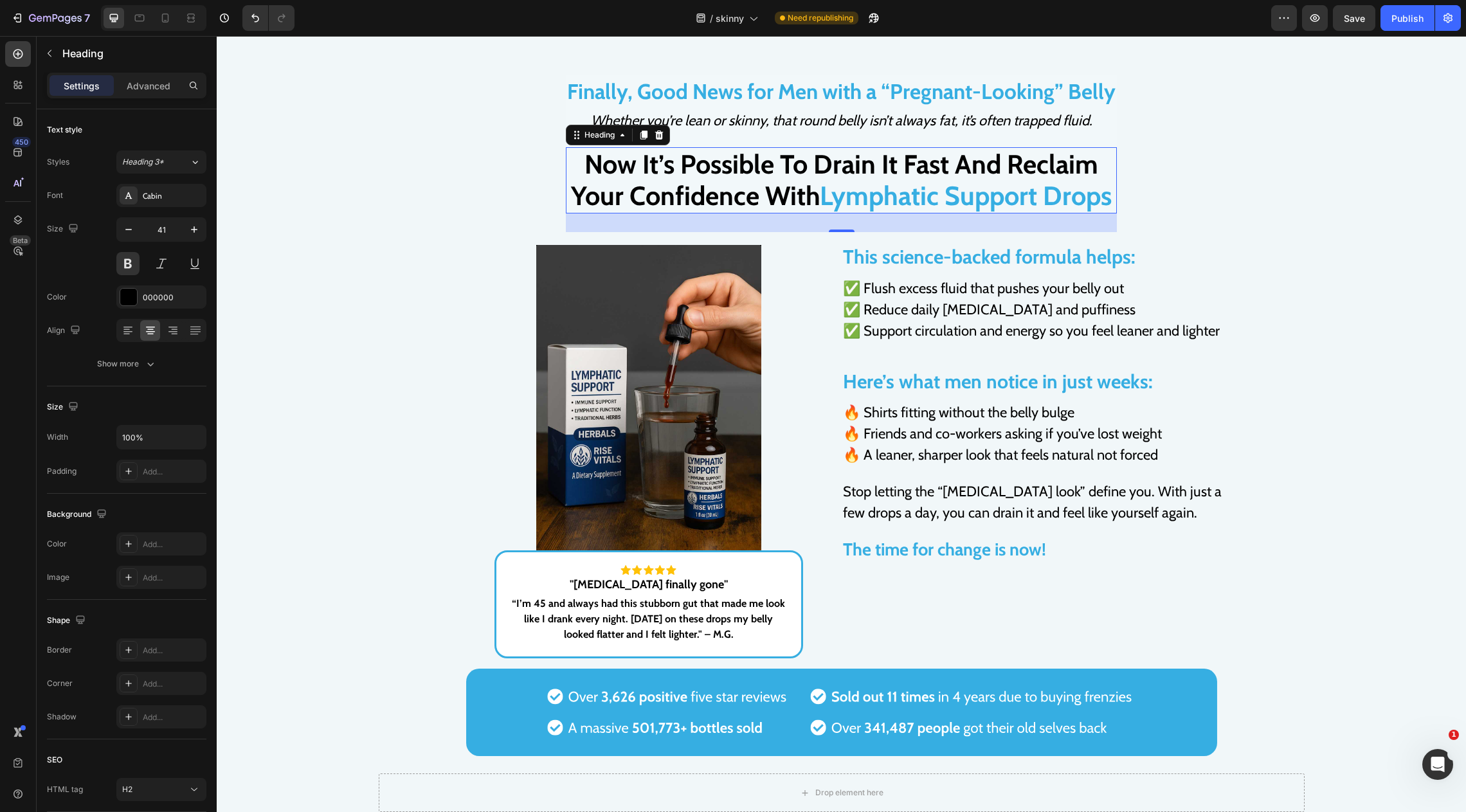
click at [911, 91] on span "Finally, Good News for Men with a “Pregnant-Looking” Belly" at bounding box center [841, 91] width 548 height 26
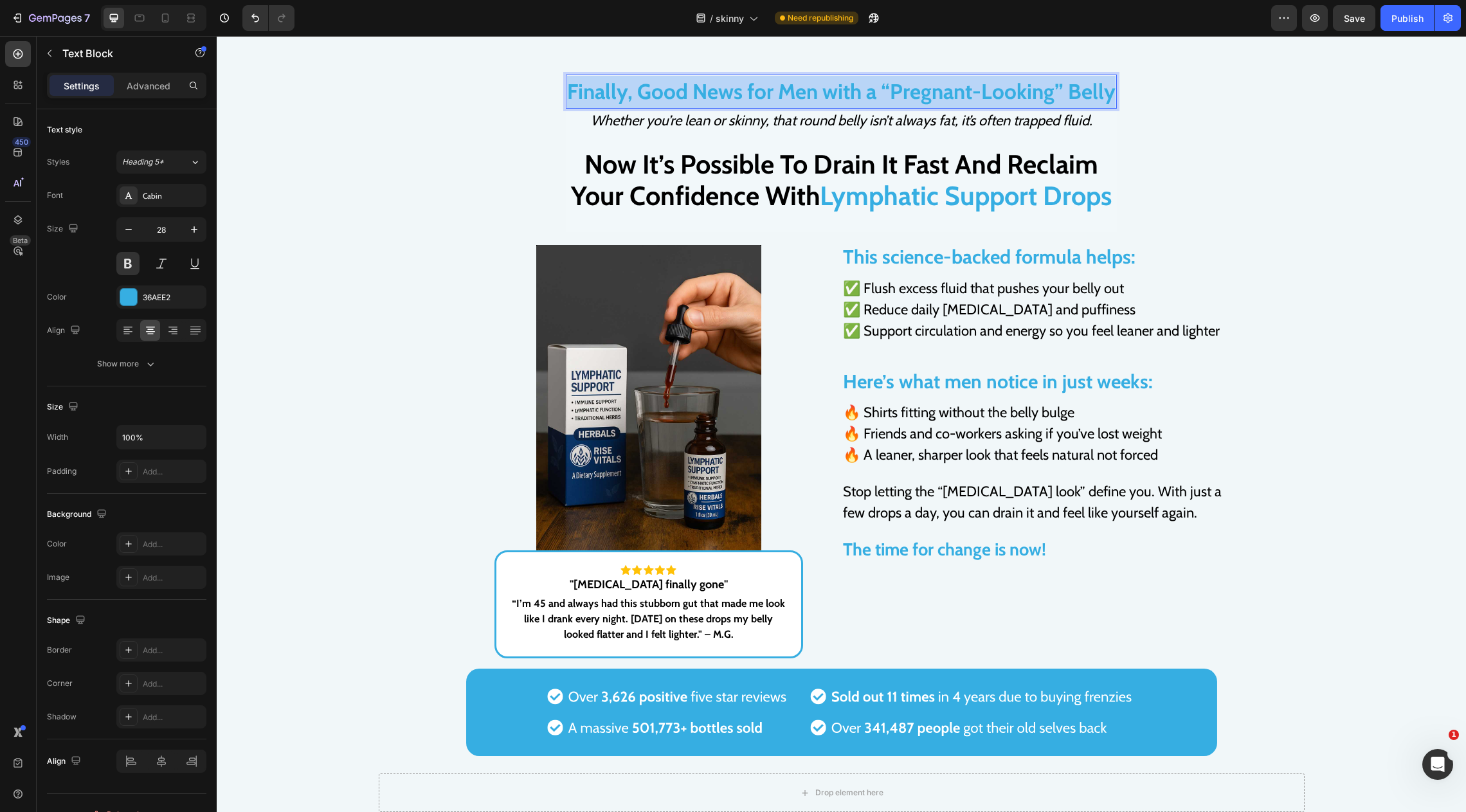
click at [911, 91] on span "Finally, Good News for Men with a “Pregnant-Looking” Belly" at bounding box center [841, 91] width 548 height 26
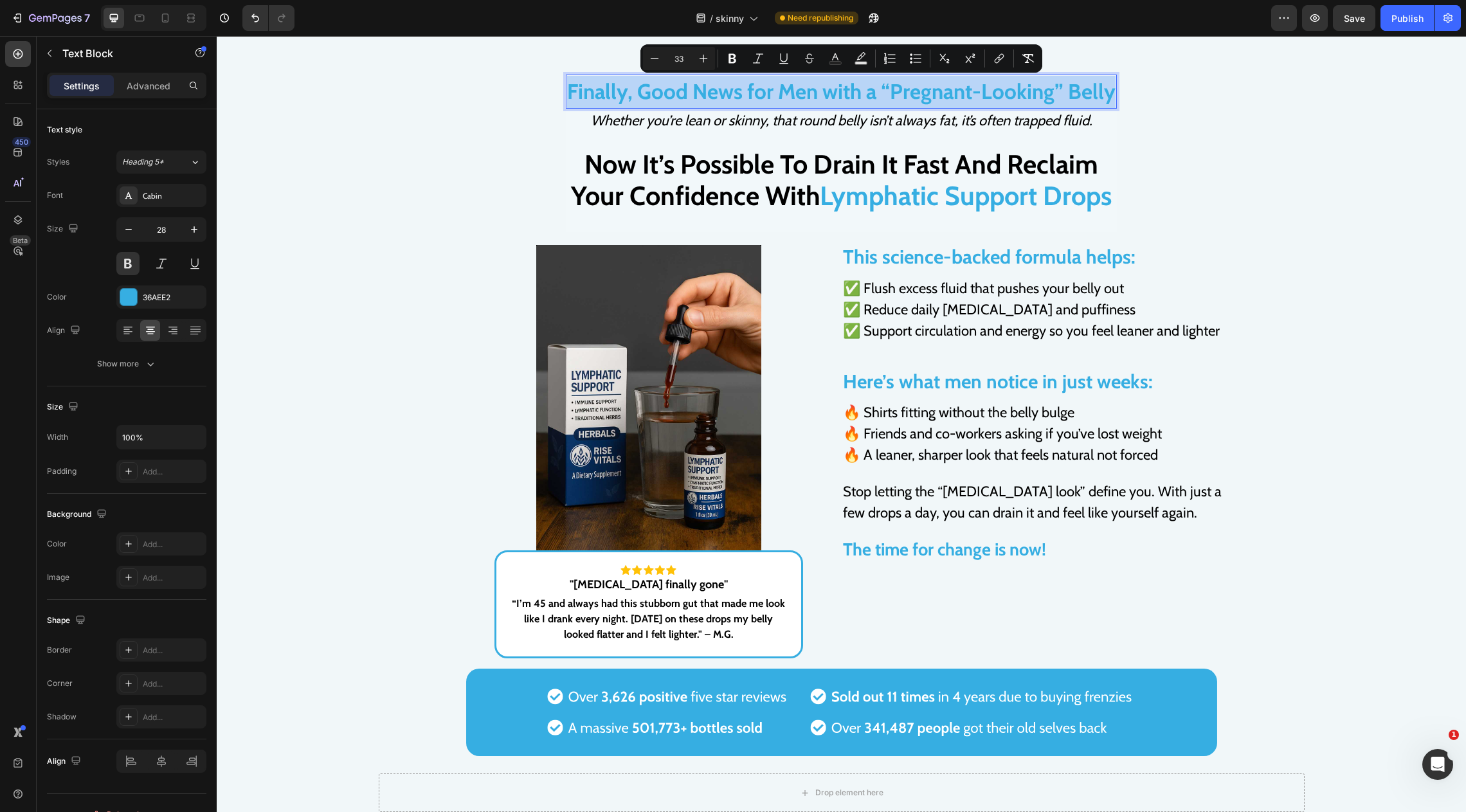
click at [840, 92] on span "Finally, Good News for Men with a “Pregnant-Looking” Belly" at bounding box center [841, 91] width 548 height 26
click at [820, 100] on span "Finally, Good News for Men with a “Pregnant-Looking” Belly" at bounding box center [841, 91] width 548 height 26
click at [866, 100] on span "Finally, Good News for Men with a “Pregnant-Looking” Belly" at bounding box center [841, 91] width 548 height 26
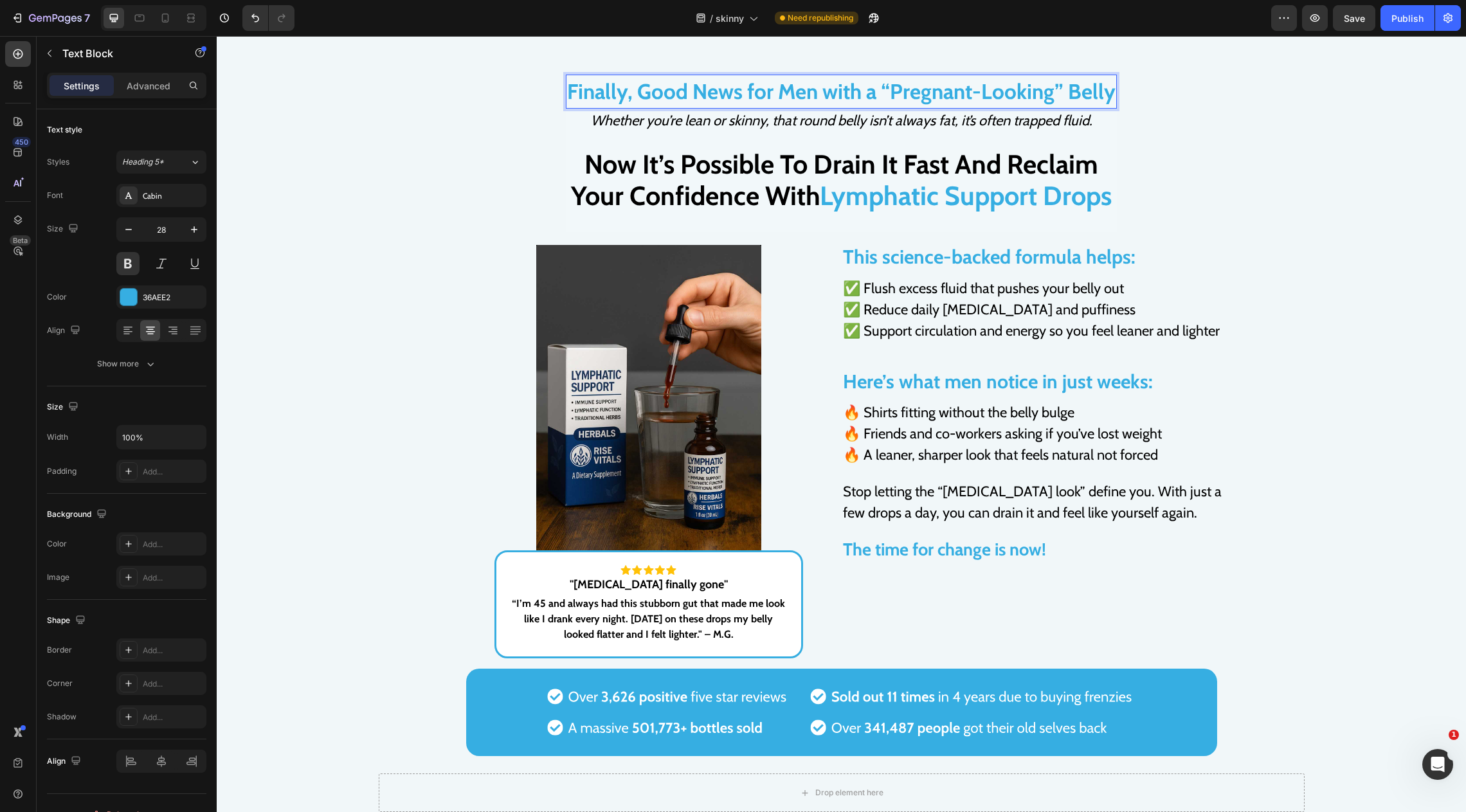
click at [850, 93] on span "Finally, Good News for Men with a “Pregnant-Looking” Belly" at bounding box center [841, 91] width 548 height 26
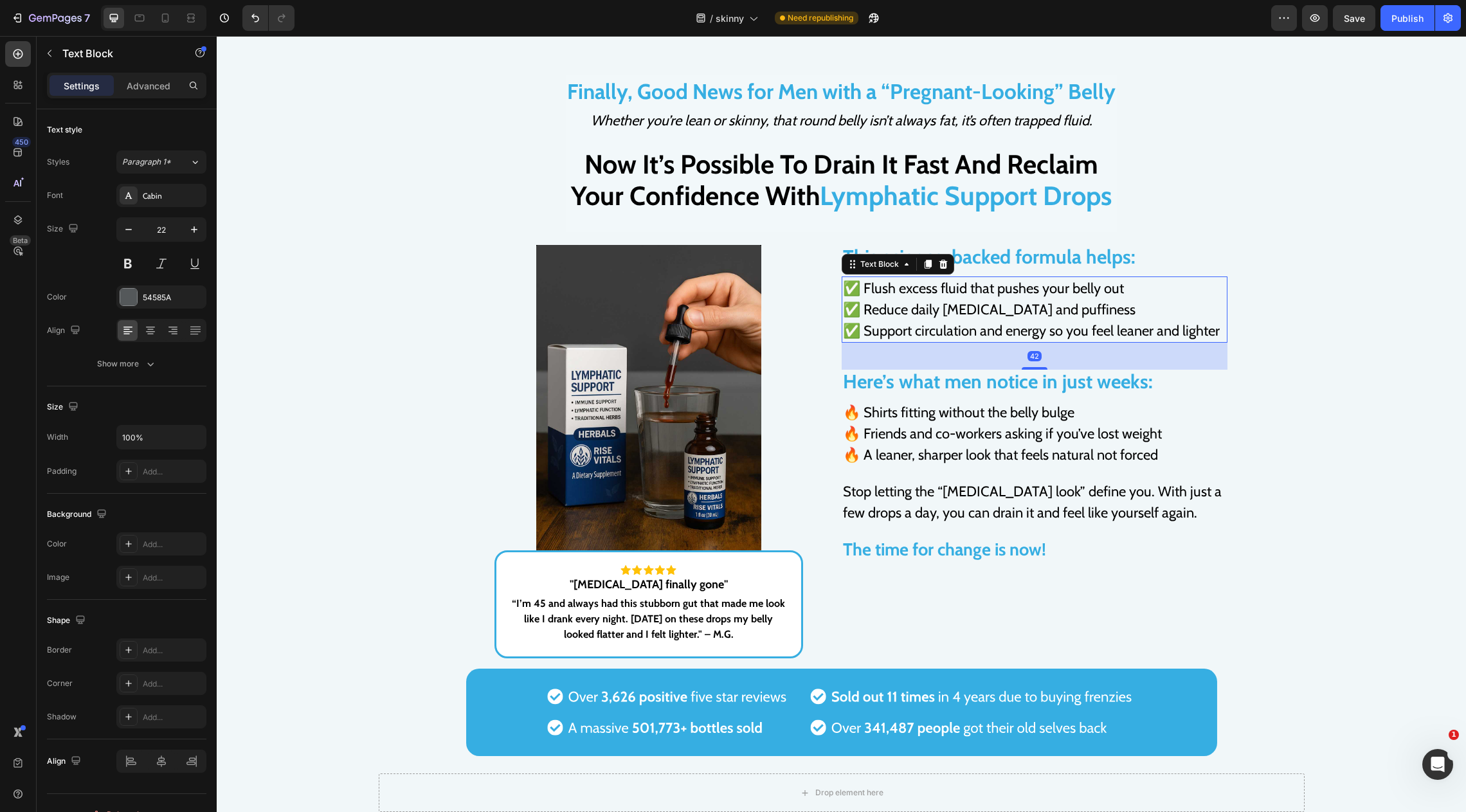
click at [1049, 301] on span "✅ Reduce daily bloating and puffiness" at bounding box center [989, 310] width 293 height 17
click at [859, 158] on h2 "Now It’s Possible To Drain It Fast And Reclaim Your Confidence With Lymphatic S…" at bounding box center [842, 179] width 552 height 66
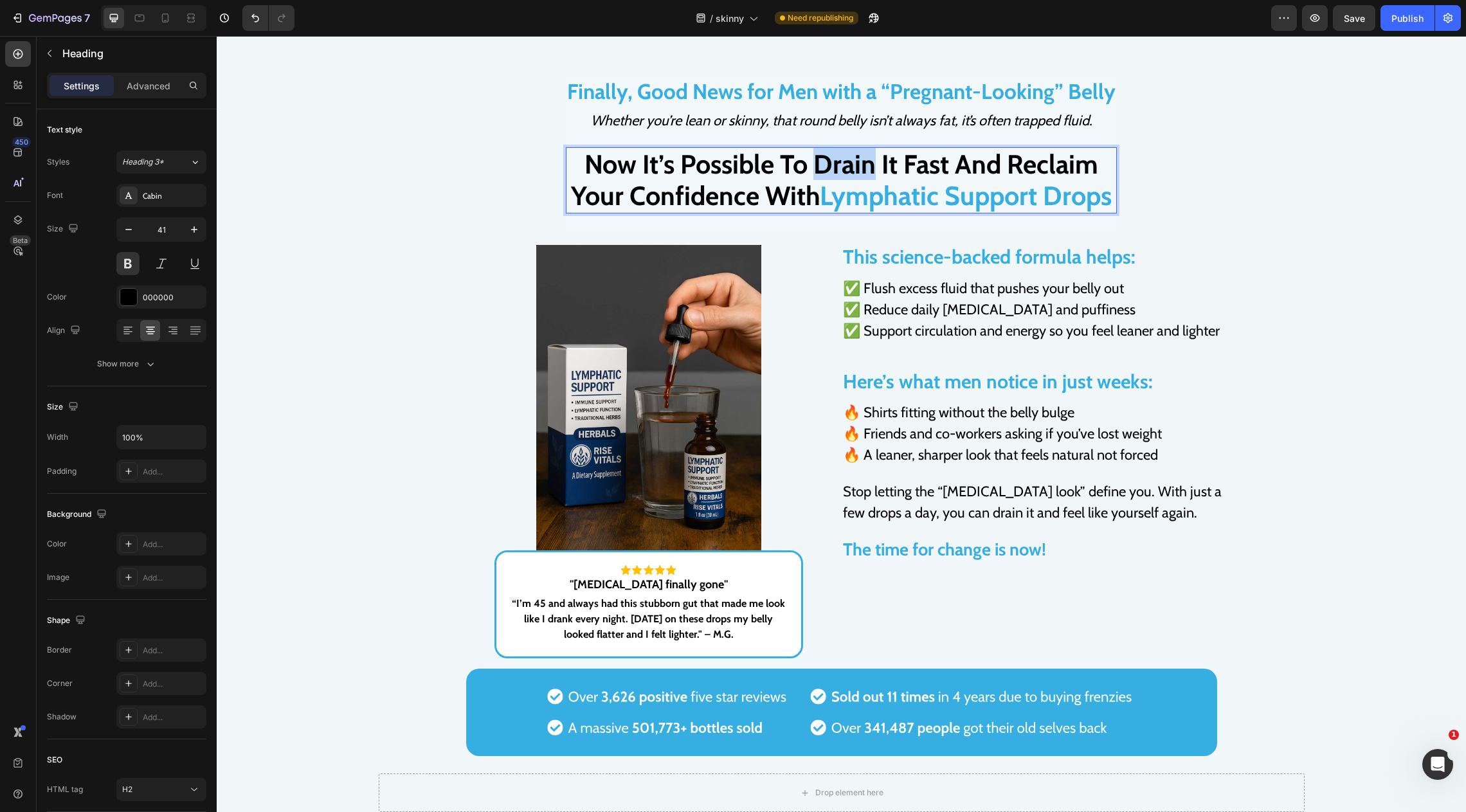
click at [859, 158] on h2 "Now It’s Possible To Drain It Fast And Reclaim Your Confidence With Lymphatic S…" at bounding box center [842, 179] width 552 height 66
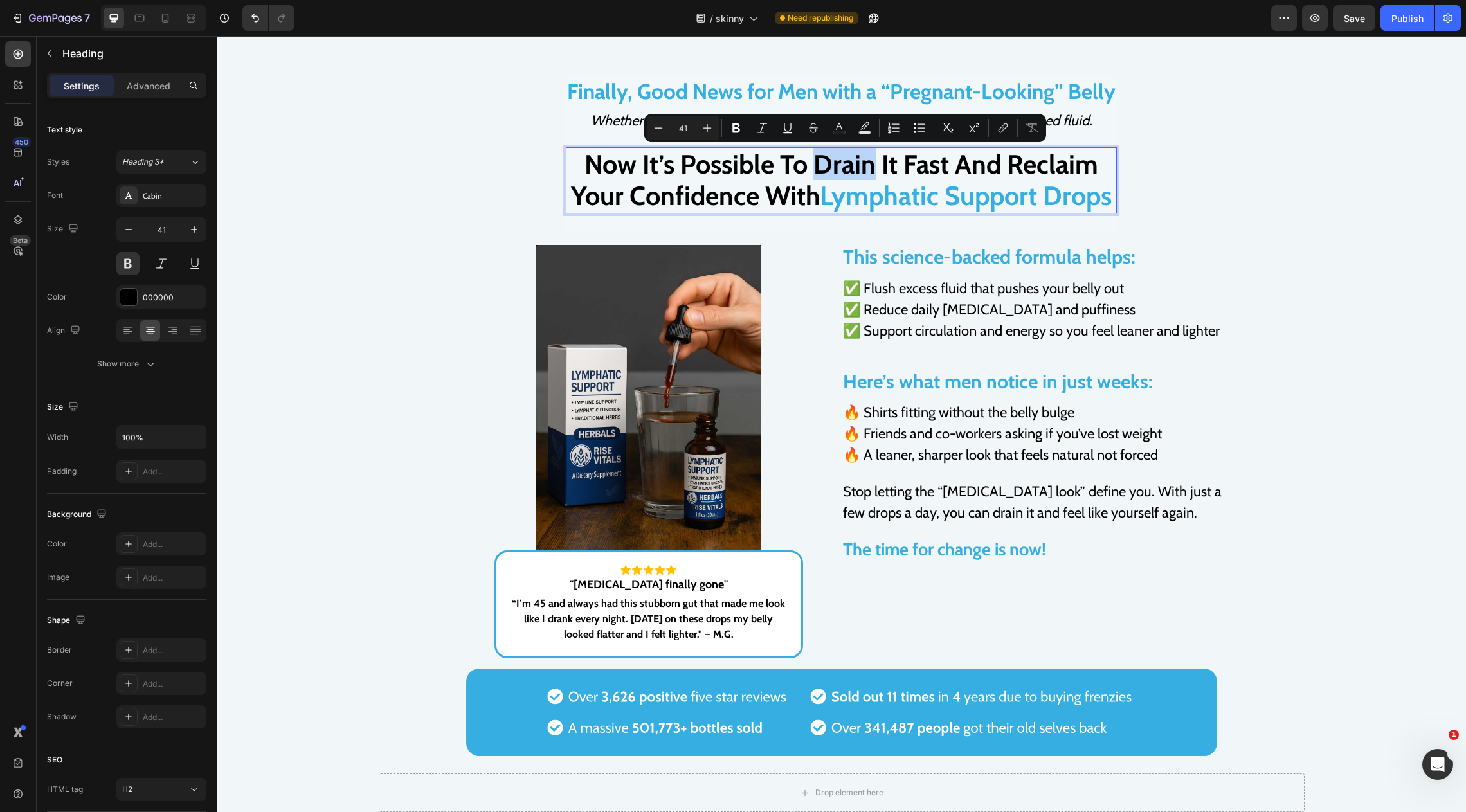
click at [825, 158] on p "Now It’s Possible To Drain It Fast And Reclaim Your Confidence With Lymphatic S…" at bounding box center [841, 180] width 548 height 63
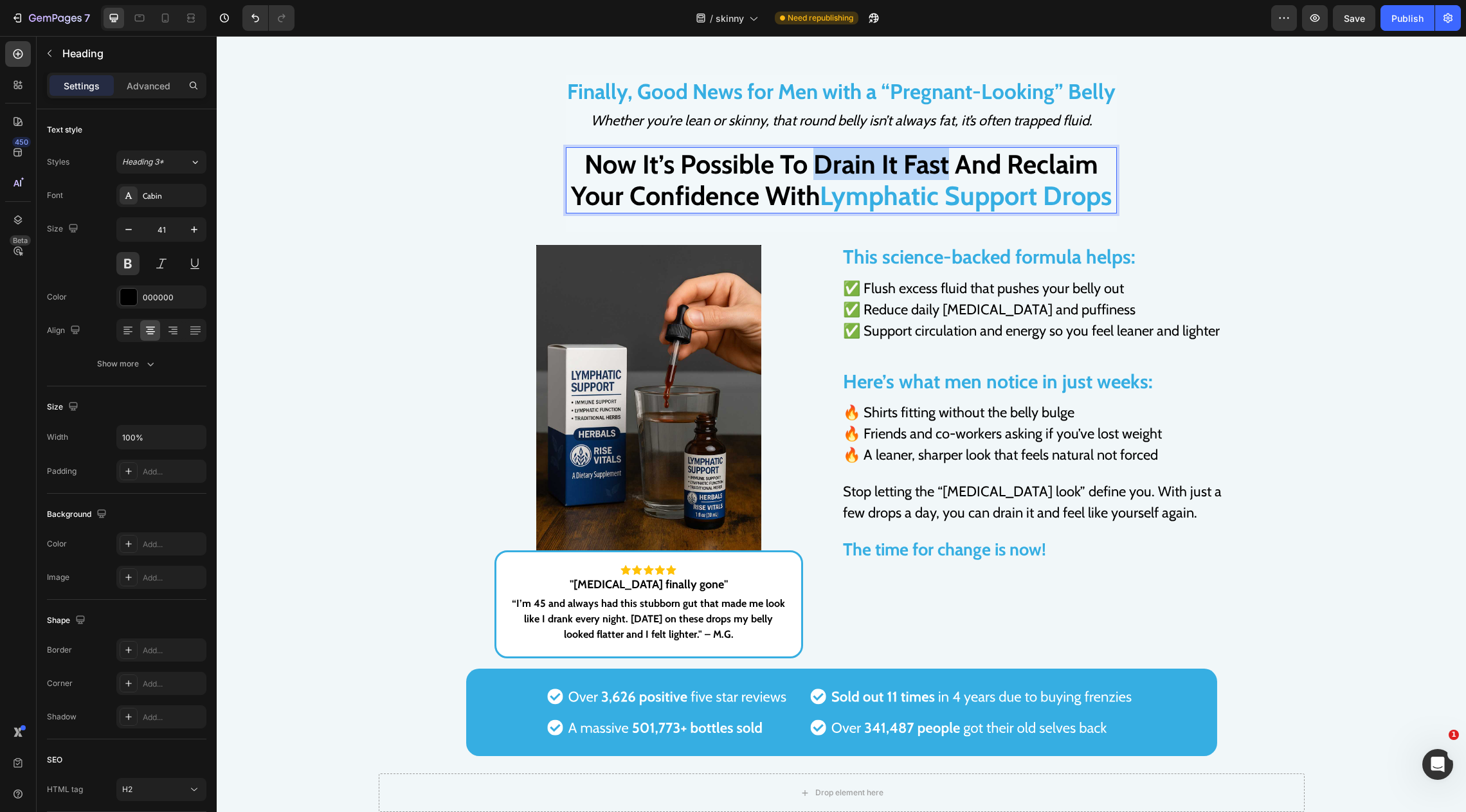
drag, startPoint x: 814, startPoint y: 164, endPoint x: 949, endPoint y: 166, distance: 135.0
click at [949, 166] on p "Now It’s Possible To Drain It Fast And Reclaim Your Confidence With Lymphatic S…" at bounding box center [841, 180] width 548 height 63
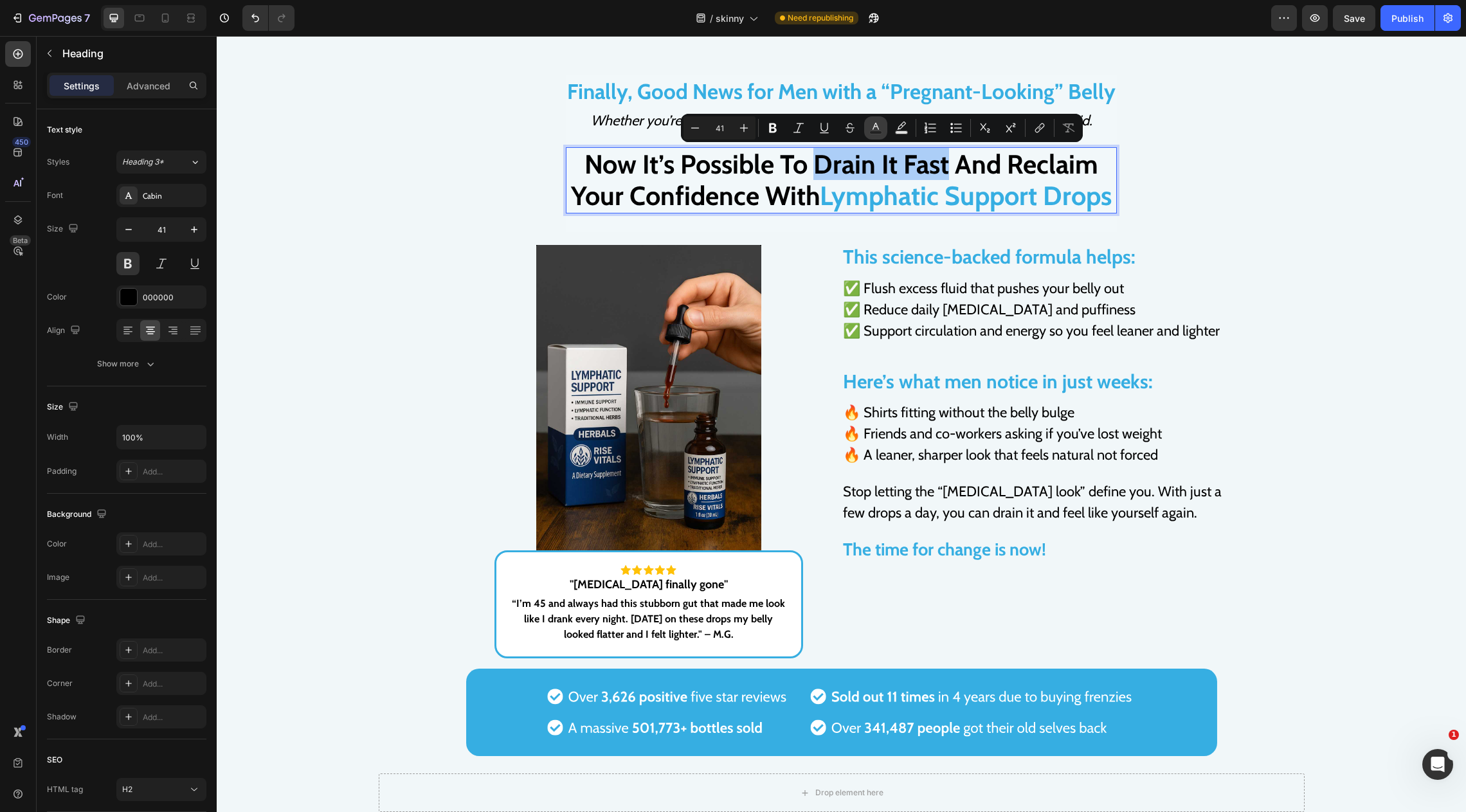
click at [876, 125] on icon "Editor contextual toolbar" at bounding box center [875, 127] width 13 height 13
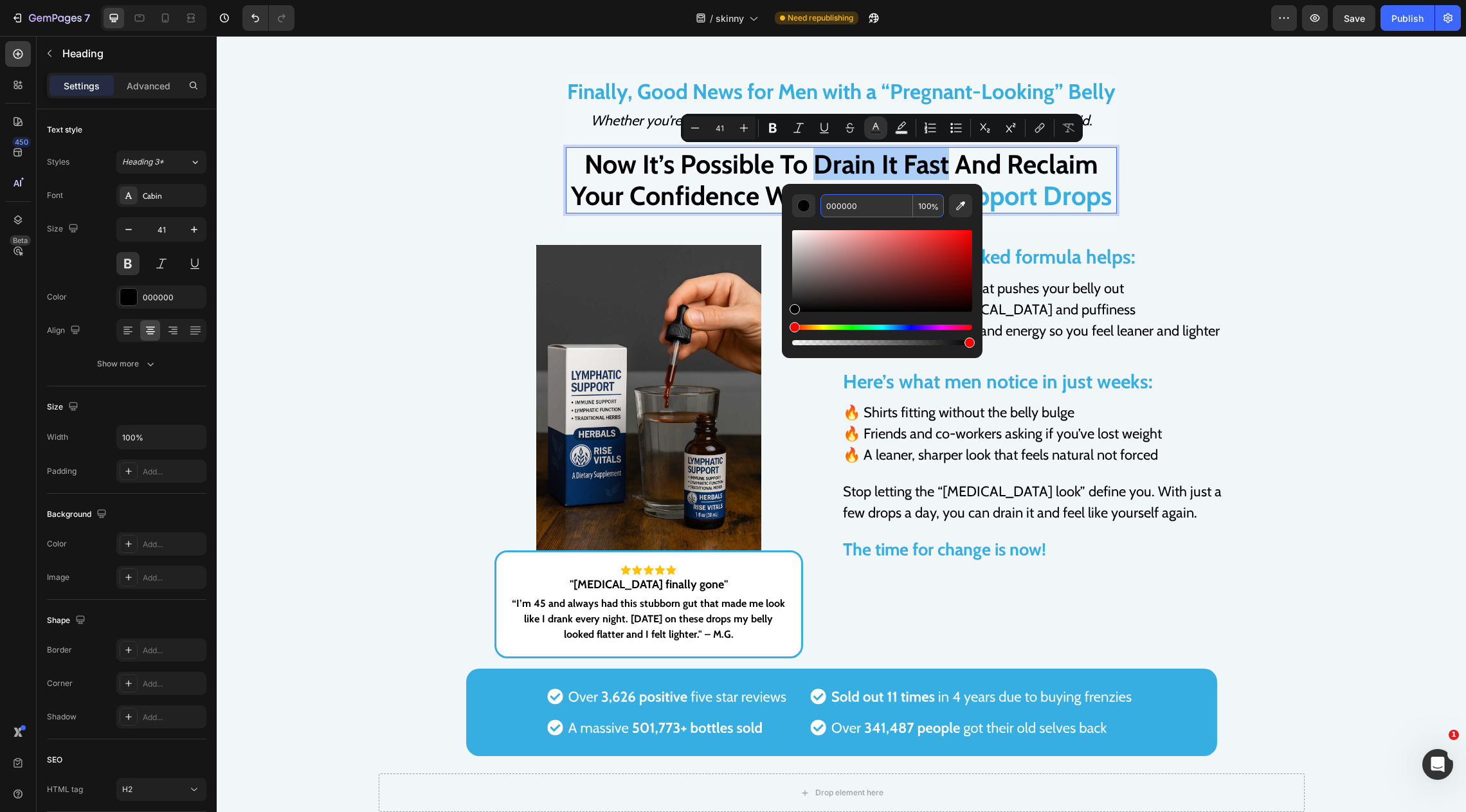
click at [856, 202] on input "000000" at bounding box center [867, 205] width 92 height 23
paste input "Whether you’re lean or skinny, that round belly isn’t always fat — it’s often t…"
type input "Whether you’re lean or skinny, that round belly isn’t always fat — it’s often t…"
click at [871, 67] on div "Finally, Good News for Men with a “Pregnant-Looking” Belly Text Block Whether y…" at bounding box center [841, 421] width 1249 height 796
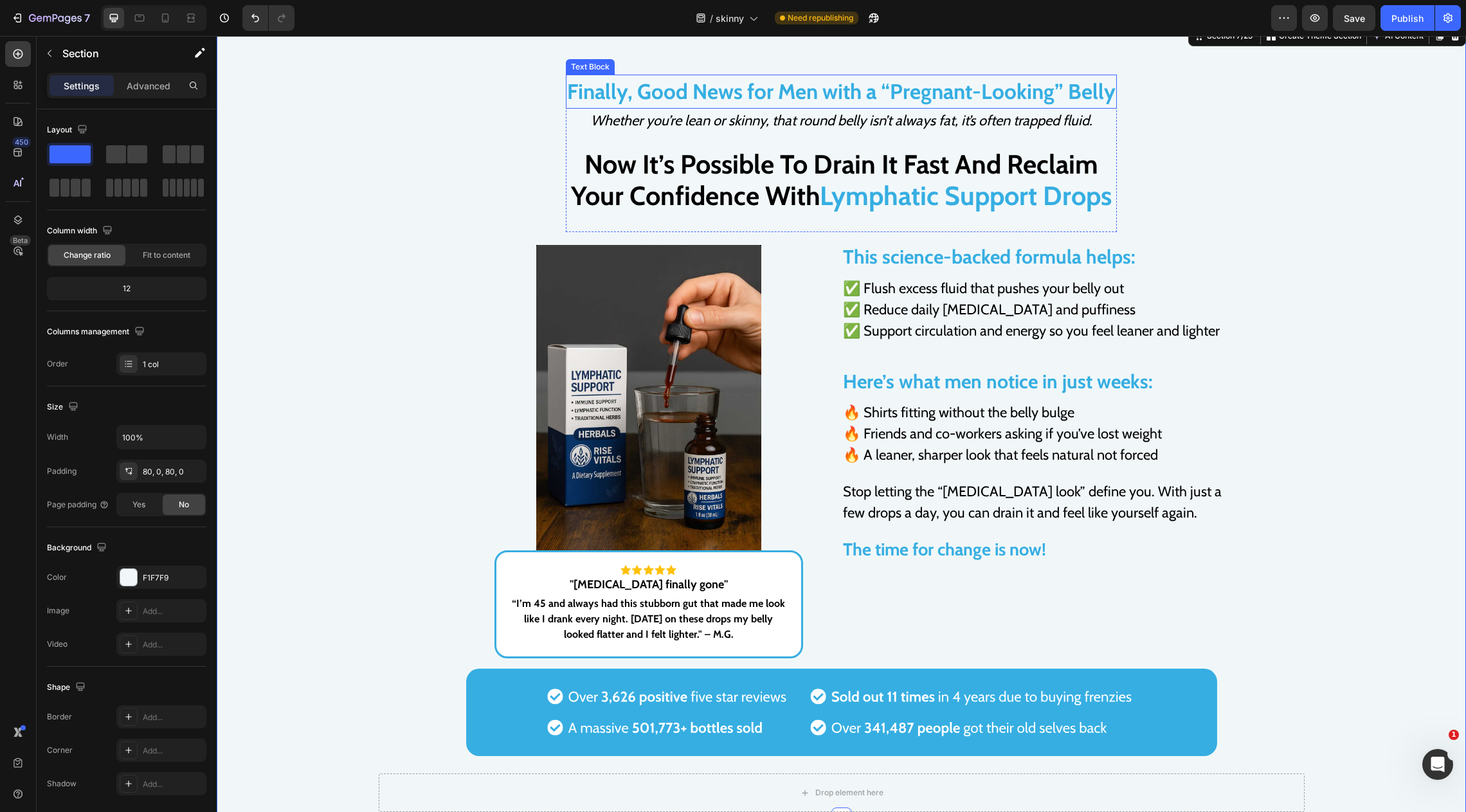
click at [862, 98] on span "Finally, Good News for Men with a “Pregnant-Looking” Belly" at bounding box center [841, 91] width 548 height 26
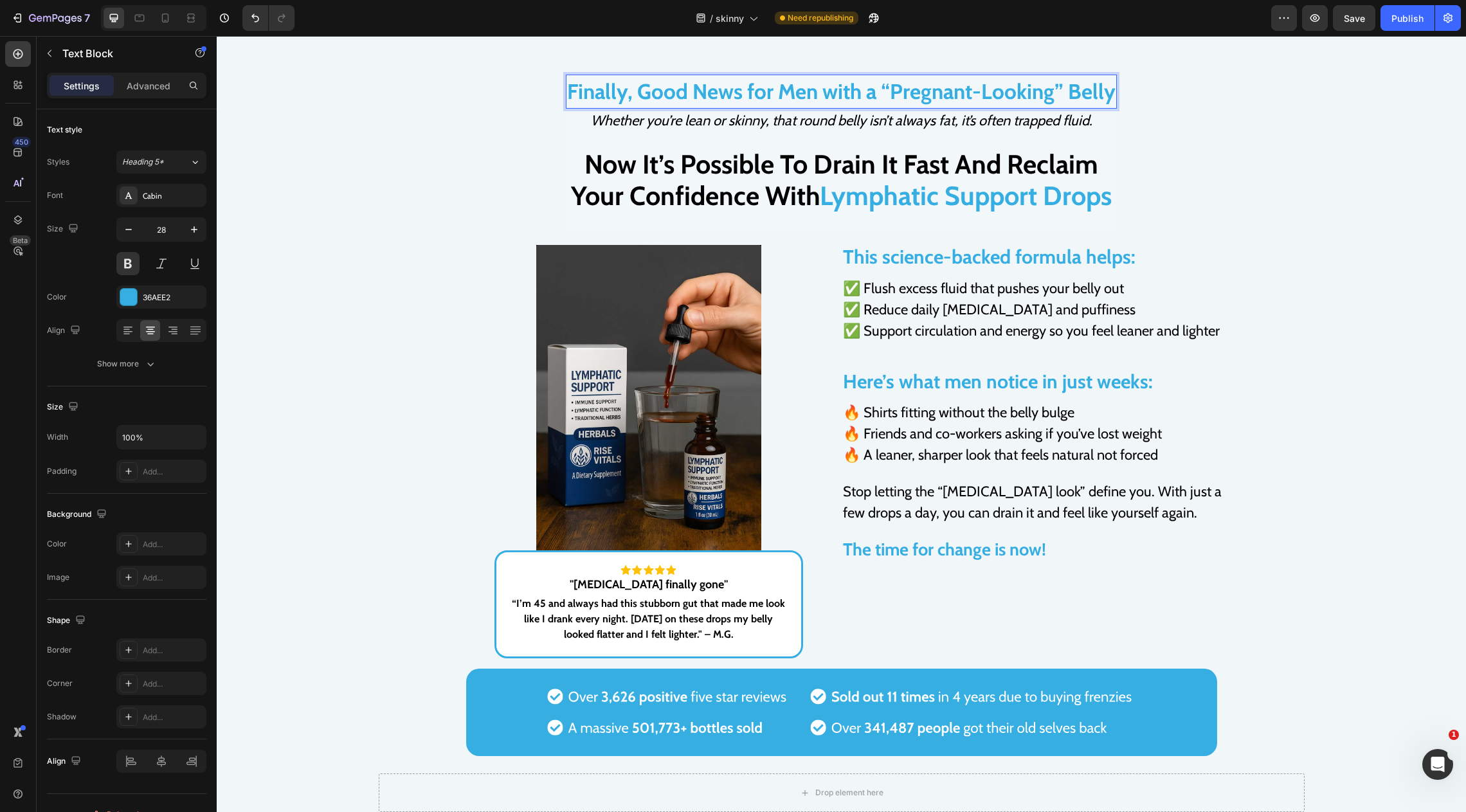
click at [841, 91] on span "Finally, Good News for Men with a “Pregnant-Looking” Belly" at bounding box center [841, 91] width 548 height 26
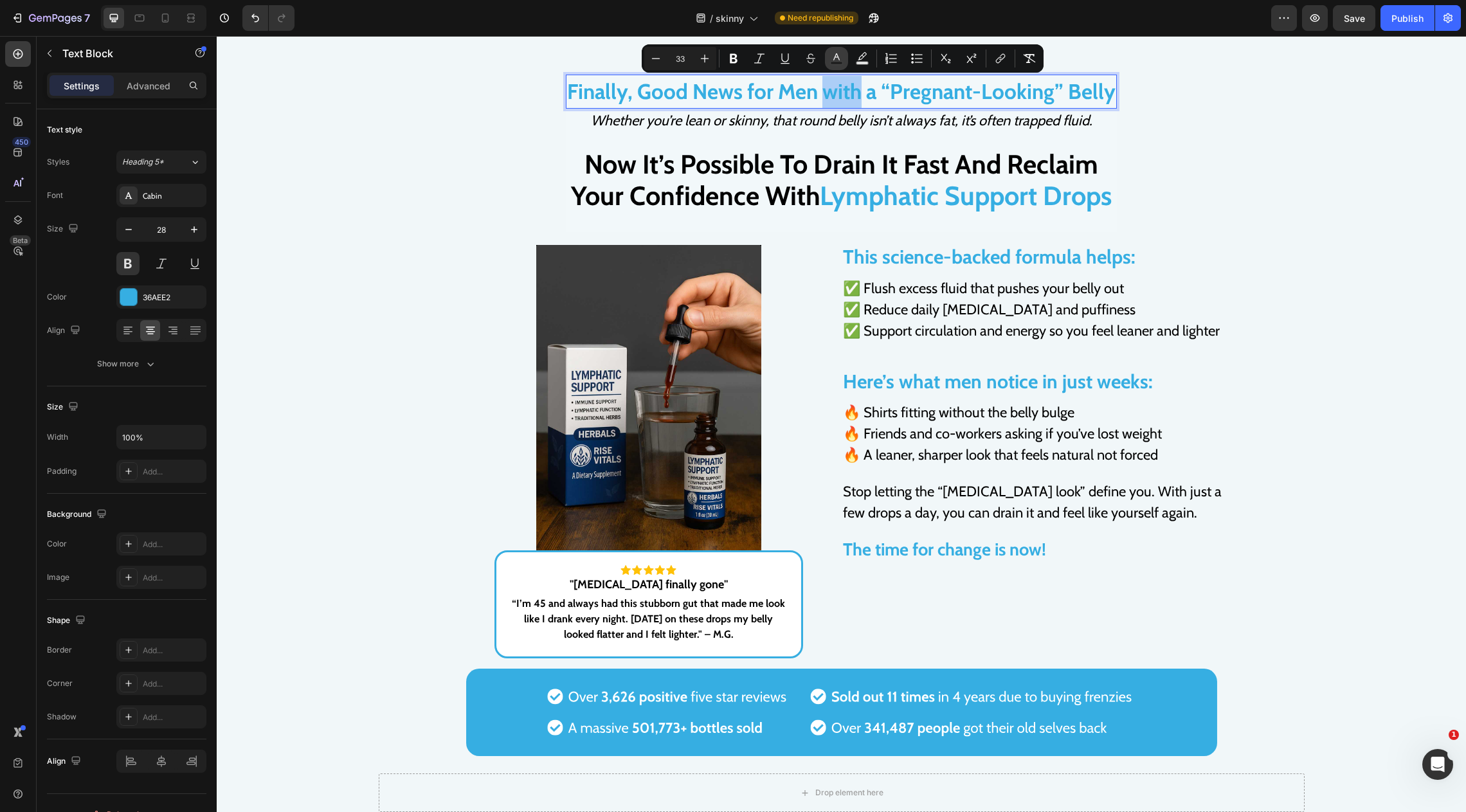
click at [830, 61] on icon "Editor contextual toolbar" at bounding box center [836, 58] width 13 height 13
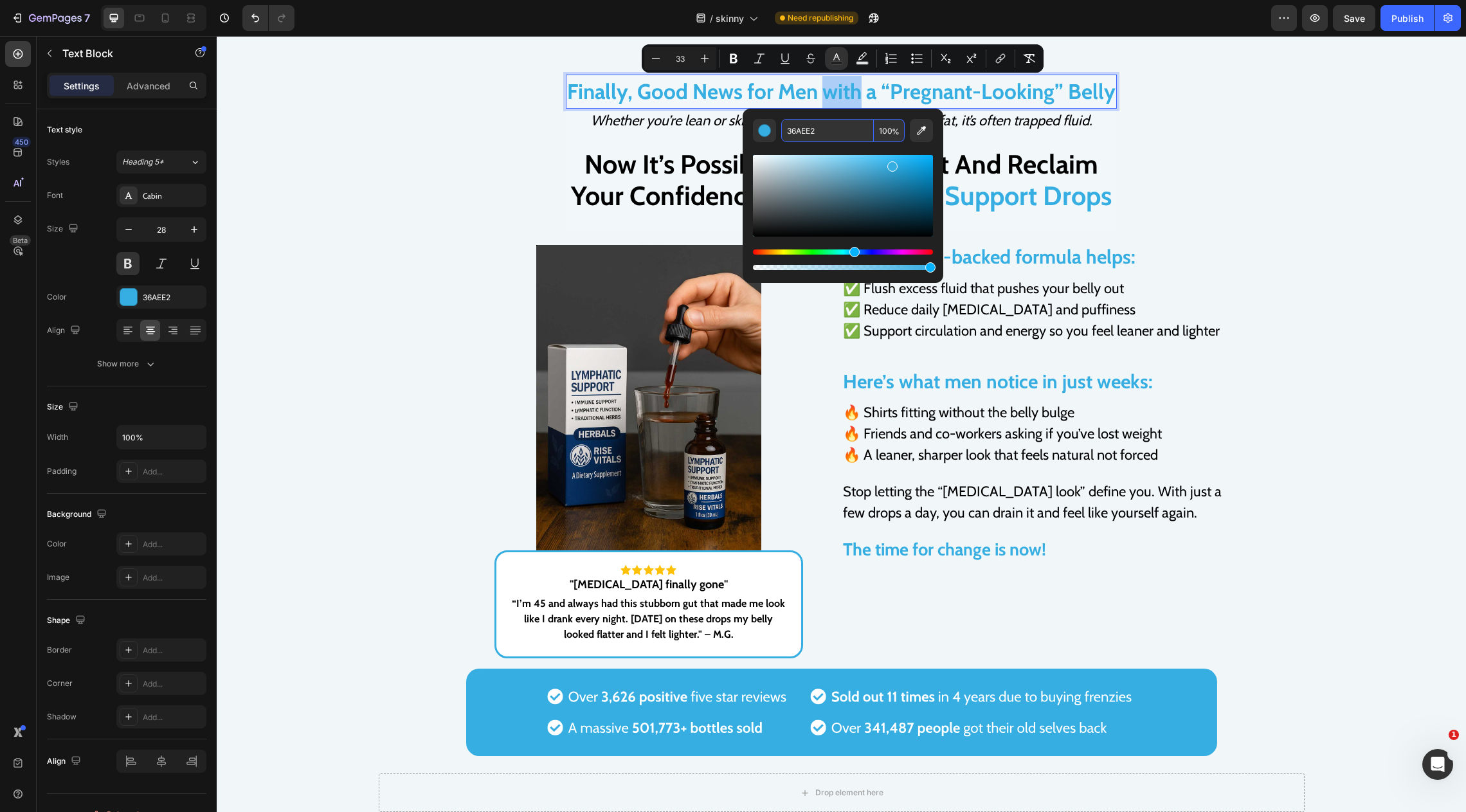
click at [809, 133] on input "36AEE2" at bounding box center [827, 130] width 92 height 23
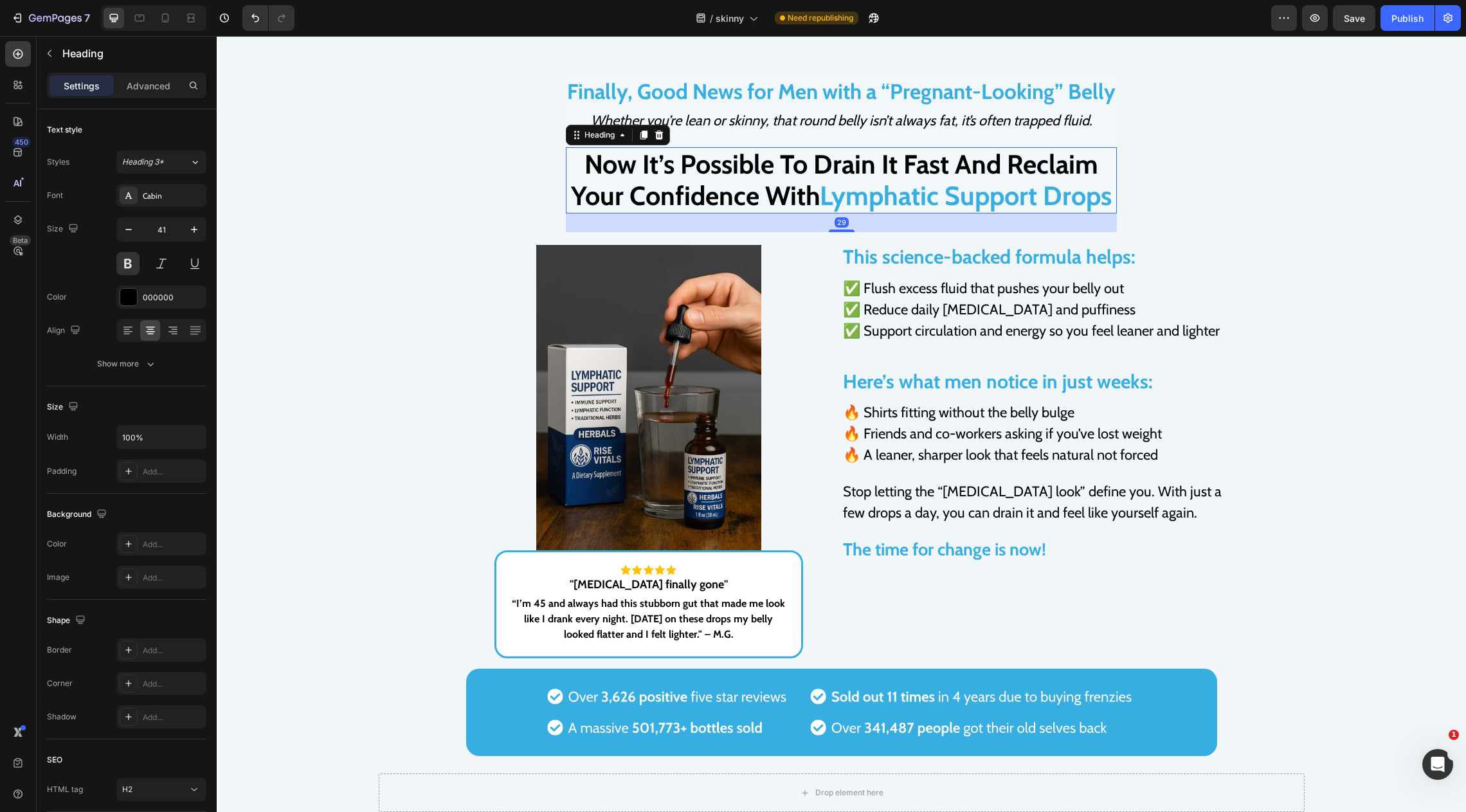
click at [1085, 190] on span "Lymphatic Support Drops" at bounding box center [966, 196] width 292 height 32
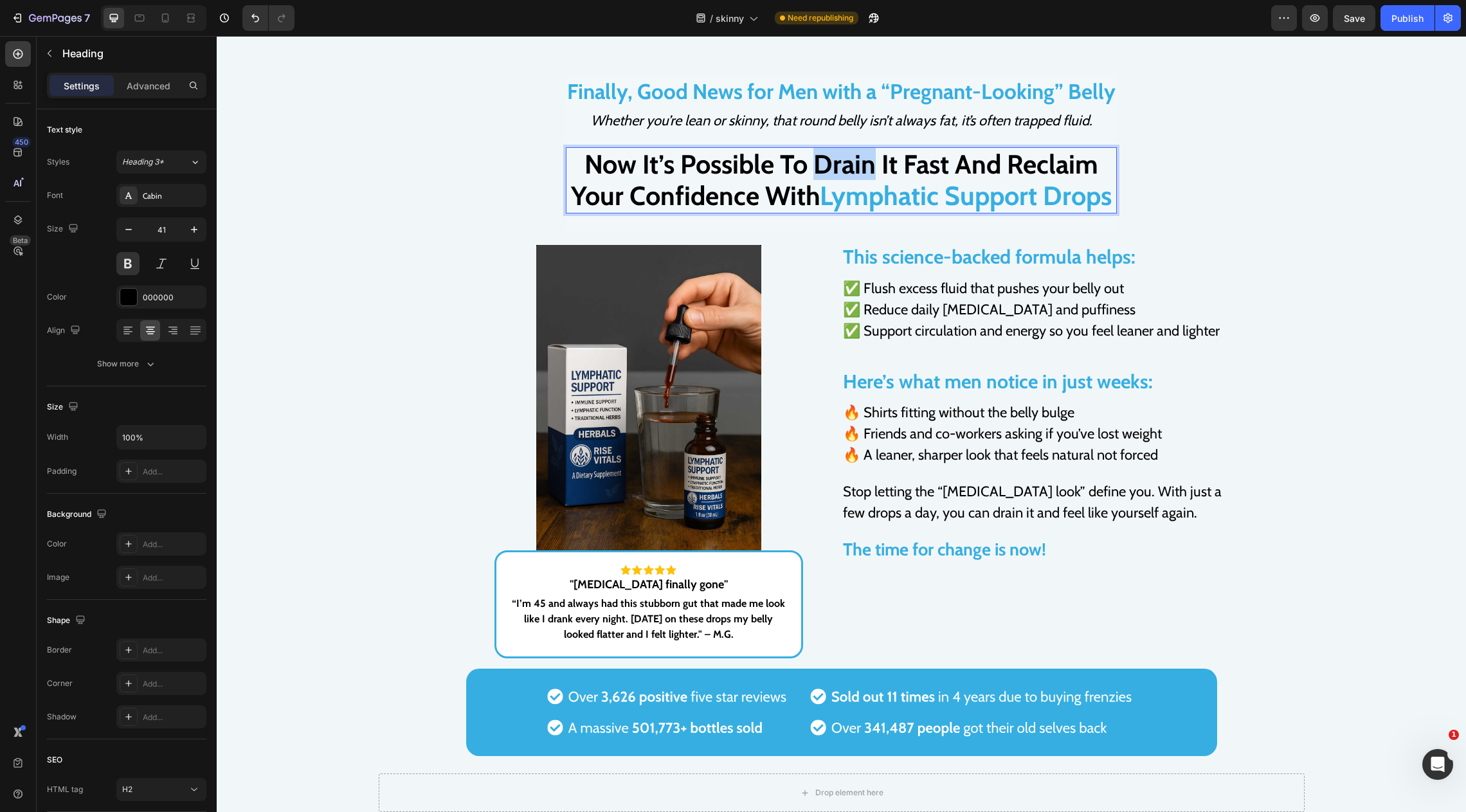
click at [848, 171] on p "Now It’s Possible To Drain It Fast And Reclaim Your Confidence With Lymphatic S…" at bounding box center [841, 180] width 548 height 63
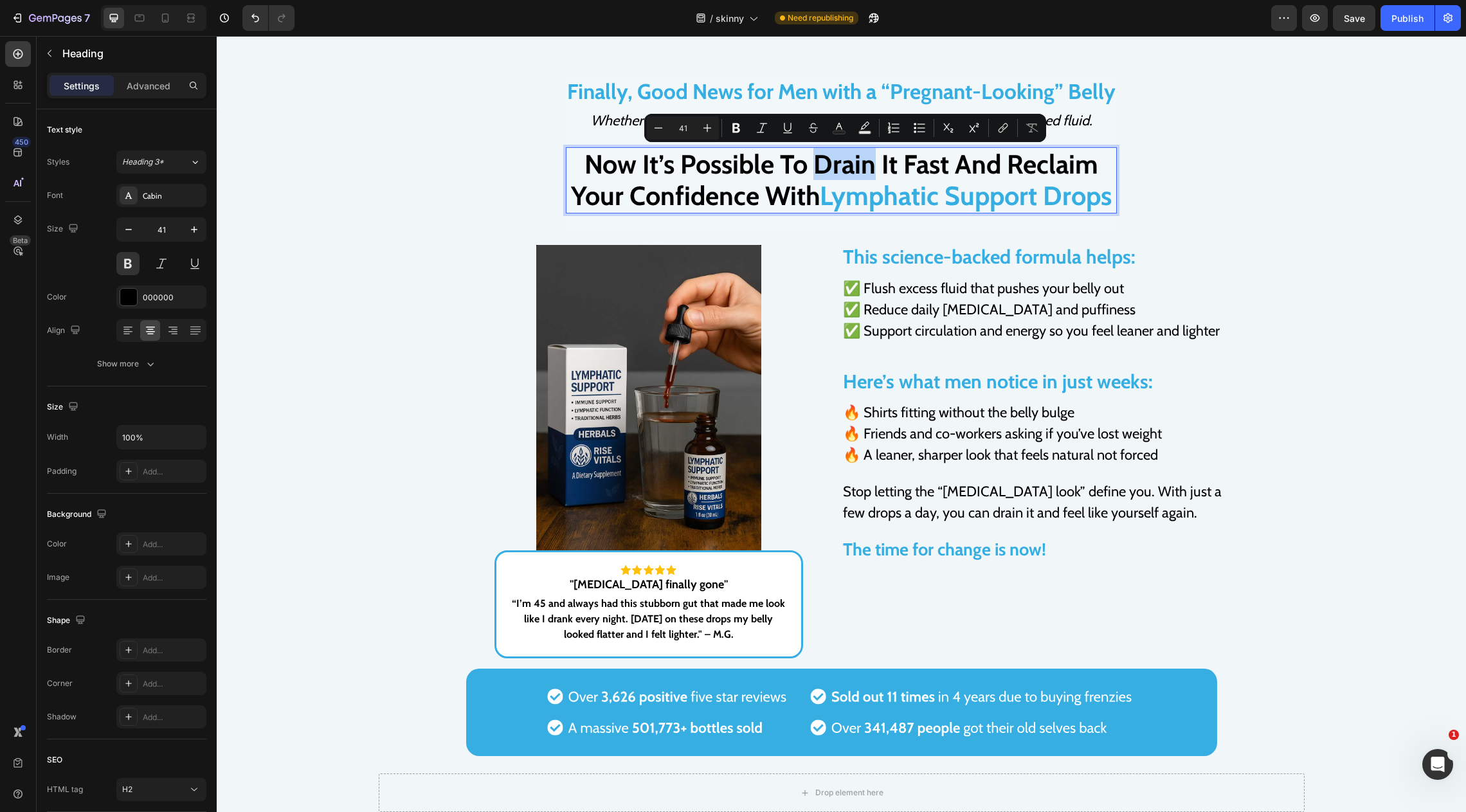
click at [815, 164] on p "Now It’s Possible To Drain It Fast And Reclaim Your Confidence With Lymphatic S…" at bounding box center [841, 180] width 548 height 63
drag, startPoint x: 815, startPoint y: 164, endPoint x: 943, endPoint y: 166, distance: 128.0
click at [943, 166] on p "Now It’s Possible To Drain It Fast And Reclaim Your Confidence With Lymphatic S…" at bounding box center [841, 180] width 548 height 63
drag, startPoint x: 952, startPoint y: 166, endPoint x: 813, endPoint y: 165, distance: 139.0
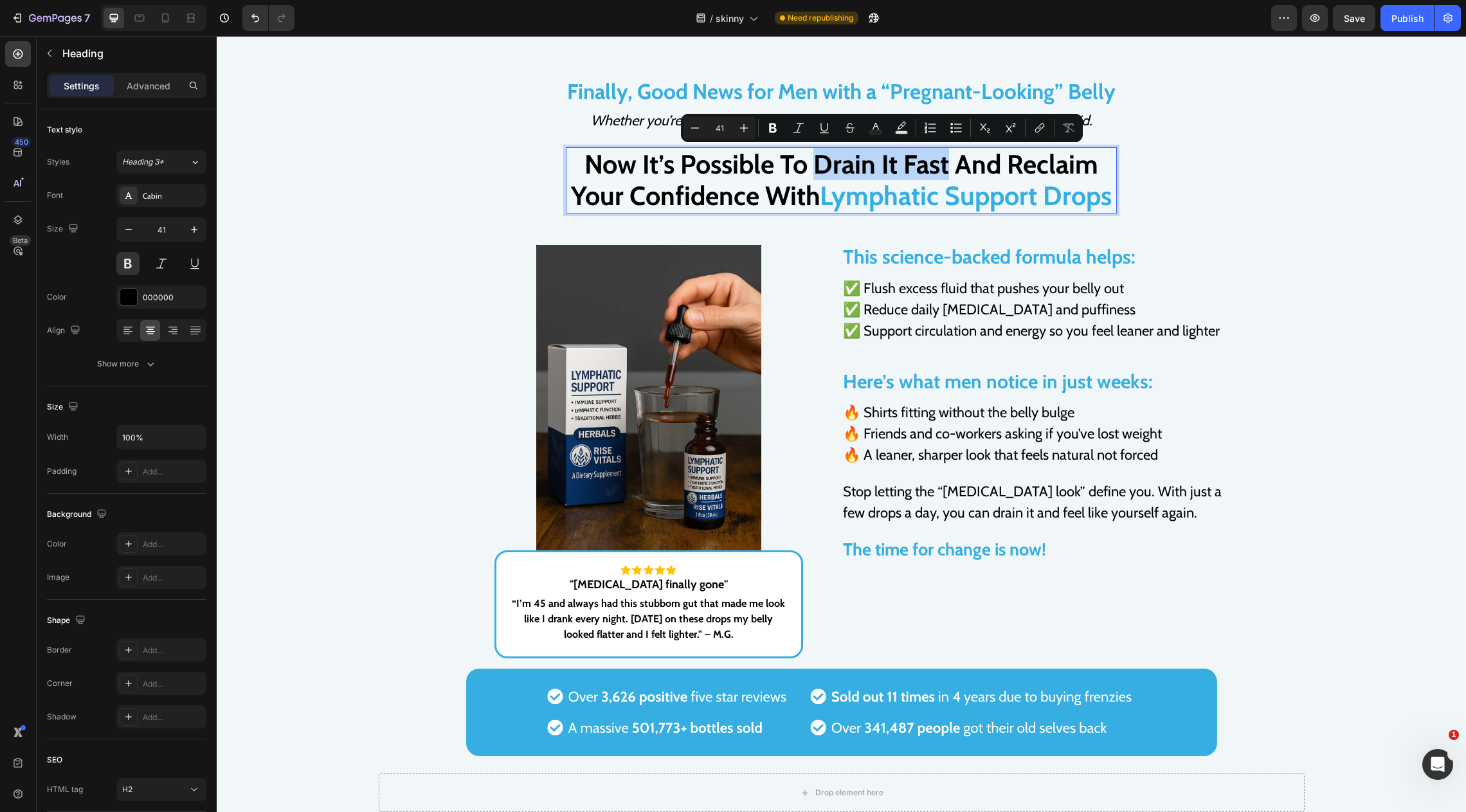
click at [813, 165] on p "Now It’s Possible To Drain It Fast And Reclaim Your Confidence With Lymphatic S…" at bounding box center [841, 180] width 548 height 63
click at [882, 126] on icon "Editor contextual toolbar" at bounding box center [875, 127] width 13 height 13
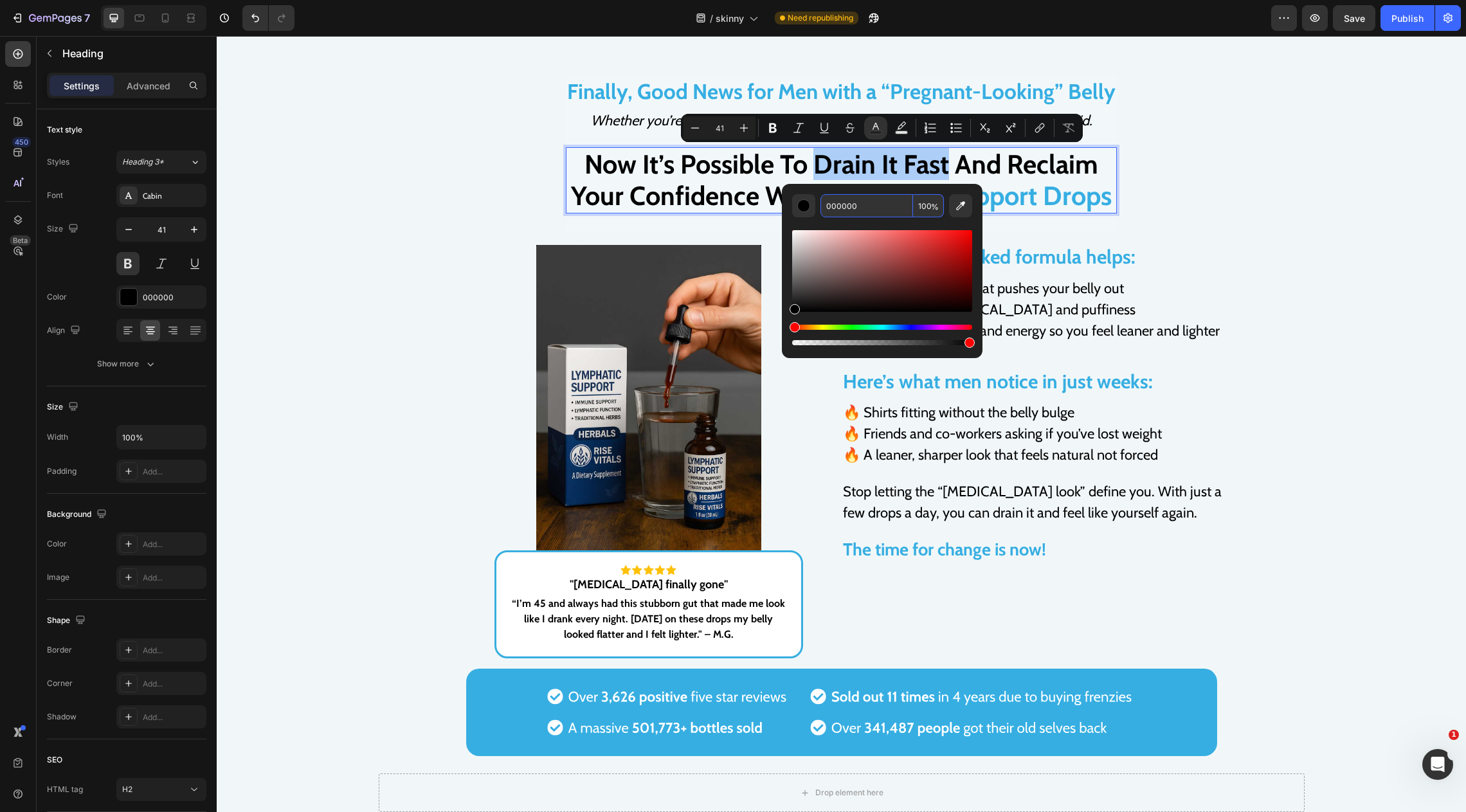
click at [851, 207] on input "000000" at bounding box center [867, 205] width 92 height 23
paste input "36AEE"
type input "36AEE2"
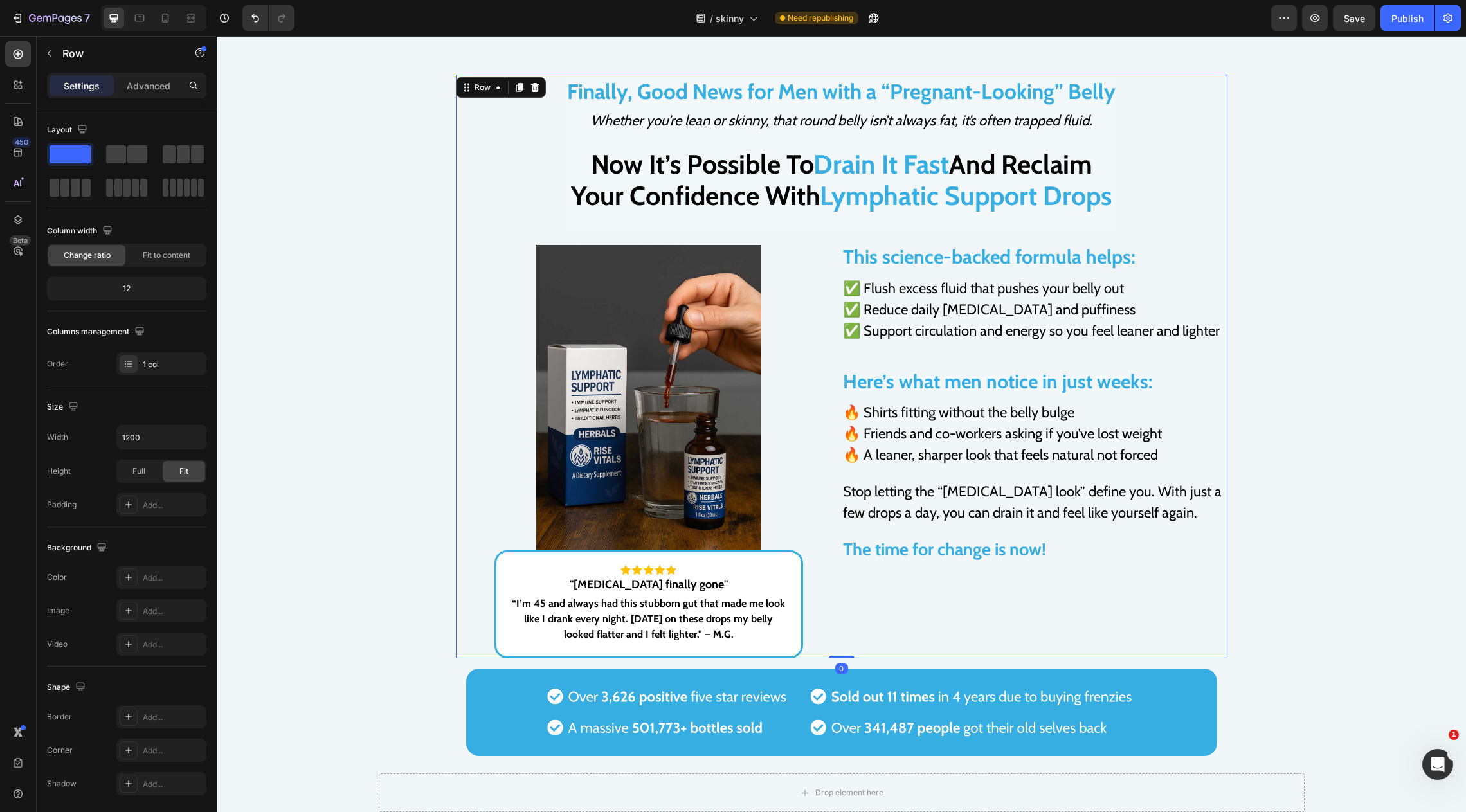
click at [1087, 238] on div "Finally, Good News for Men with a “Pregnant-Looking” Belly Text Block Whether y…" at bounding box center [842, 366] width 772 height 584
click at [1018, 280] on span "✅ Flush excess fluid that pushes your belly out" at bounding box center [983, 289] width 281 height 17
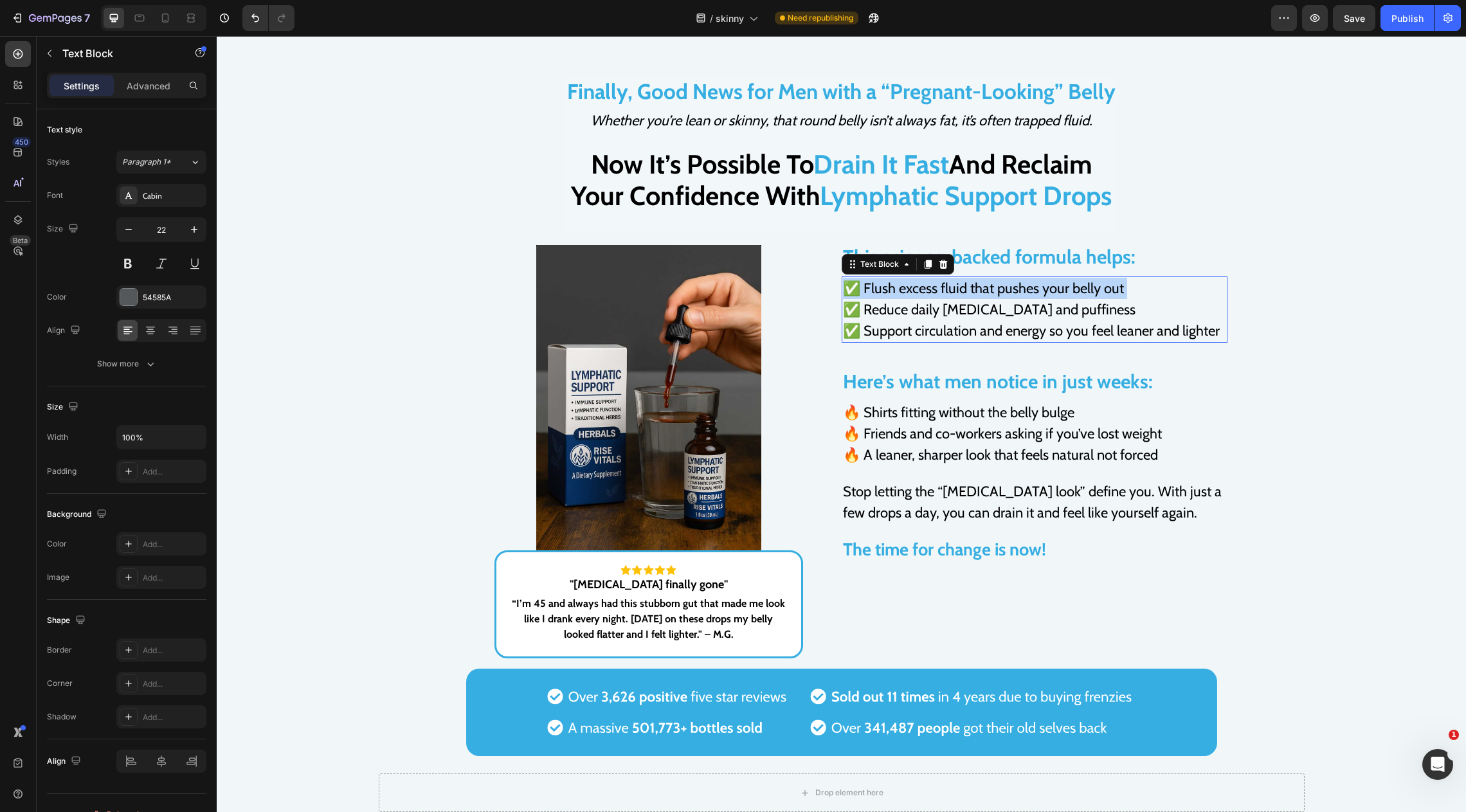
click at [1018, 280] on span "✅ Flush excess fluid that pushes your belly out" at bounding box center [983, 289] width 281 height 17
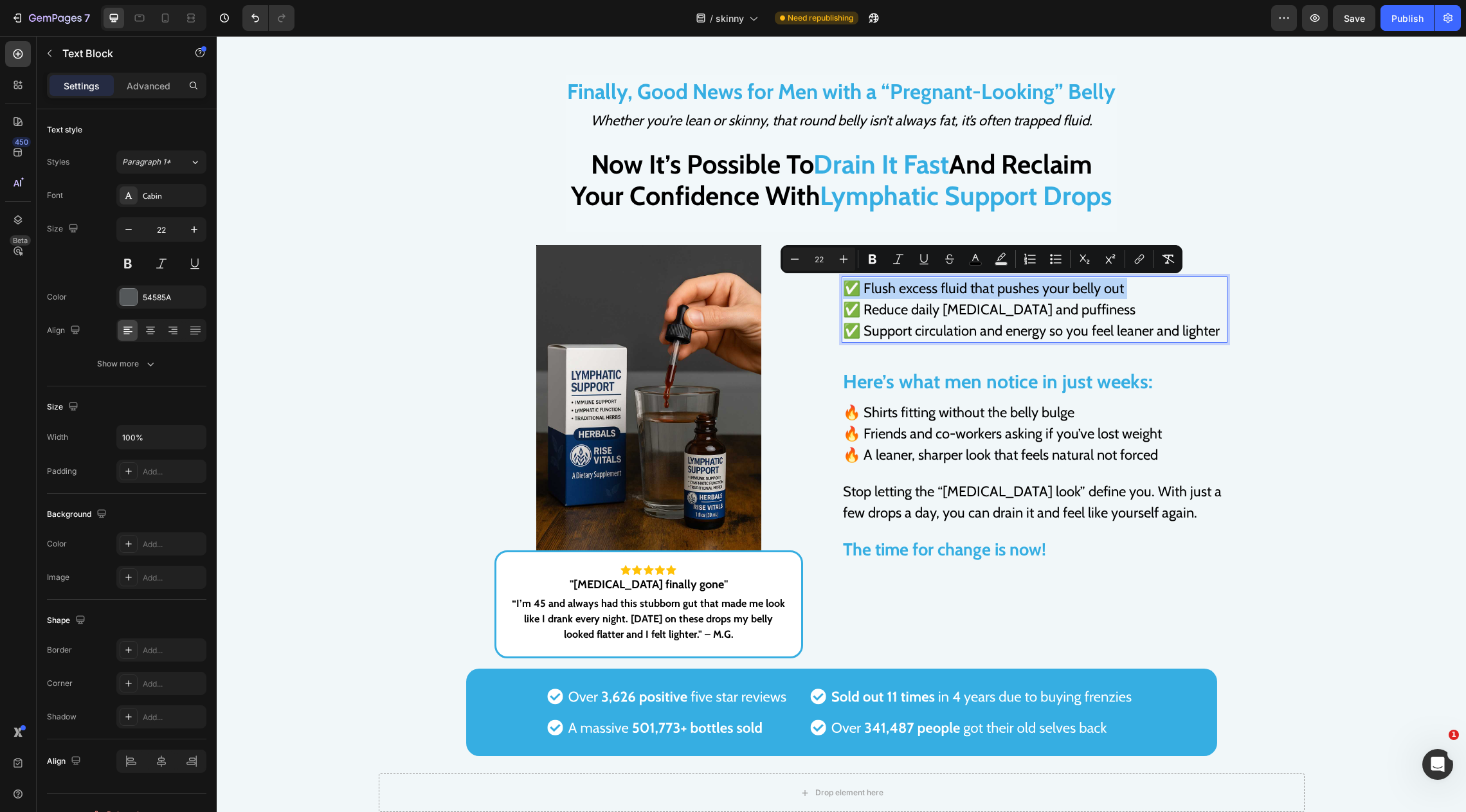
click at [903, 290] on span "✅ Flush excess fluid that pushes your belly out" at bounding box center [983, 289] width 281 height 17
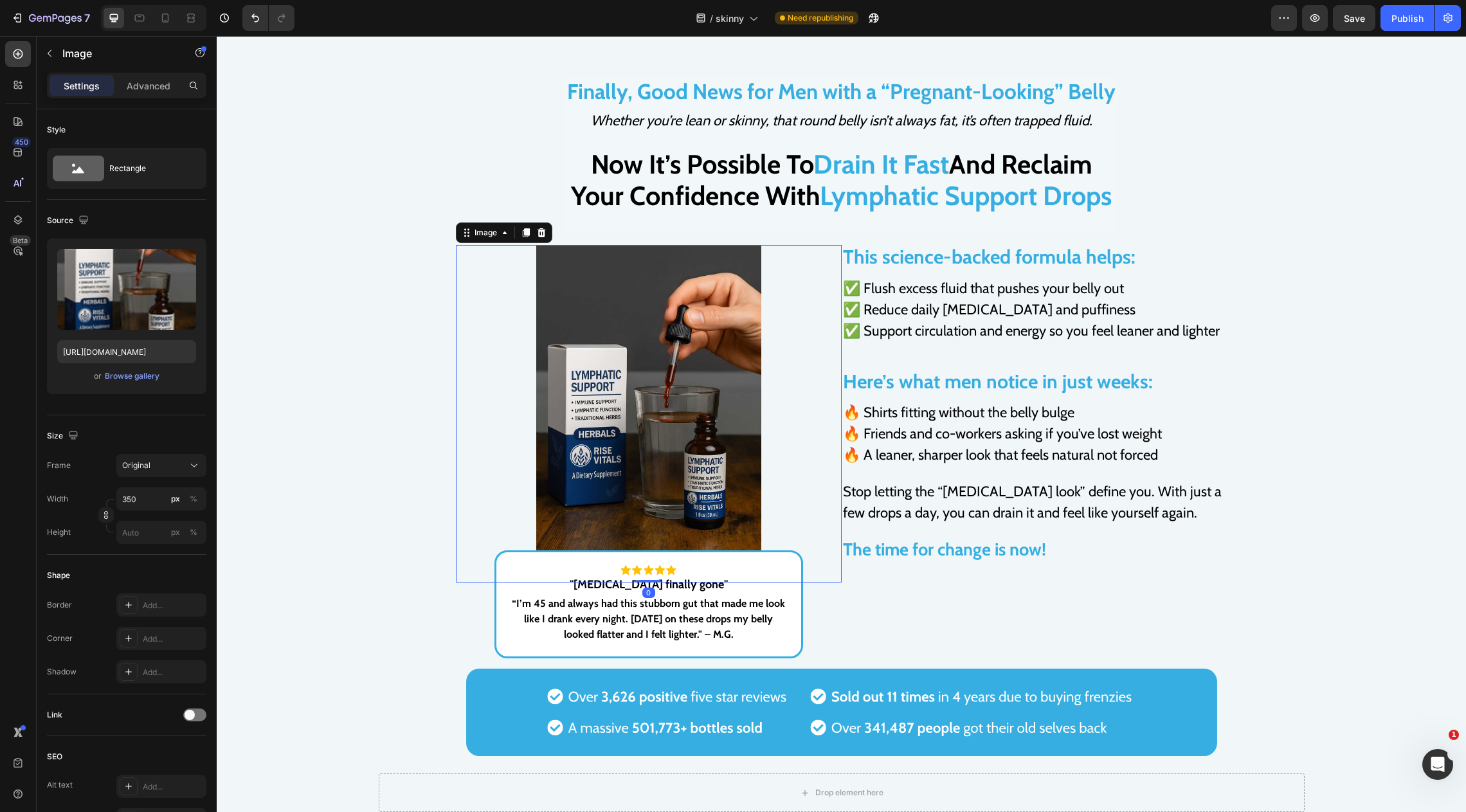
click at [831, 290] on div at bounding box center [649, 413] width 386 height 337
click at [856, 290] on span "✅ Flush excess fluid that pushes your belly out" at bounding box center [983, 289] width 281 height 17
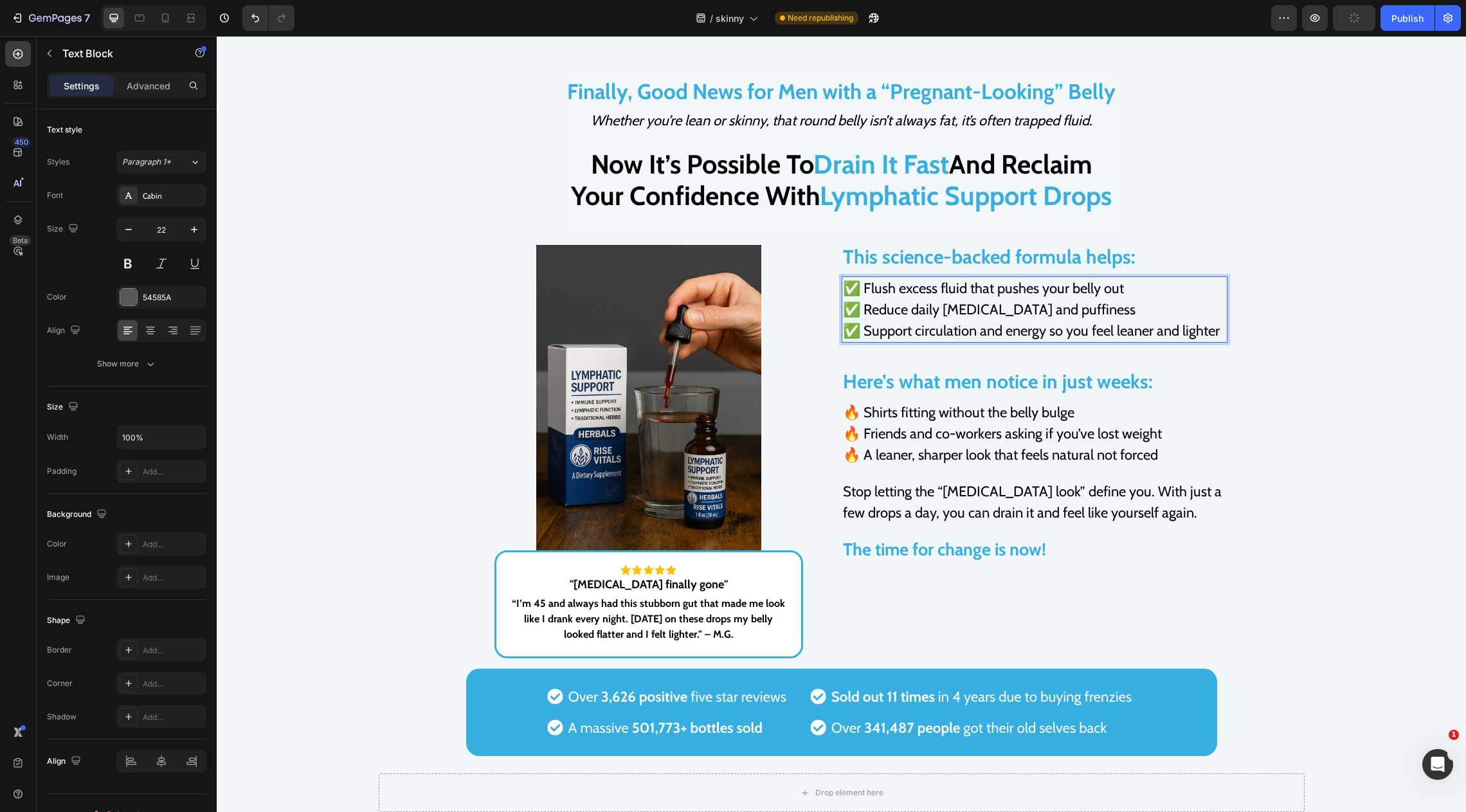
click at [864, 290] on span "✅ Flush excess fluid that pushes your belly out" at bounding box center [983, 289] width 281 height 17
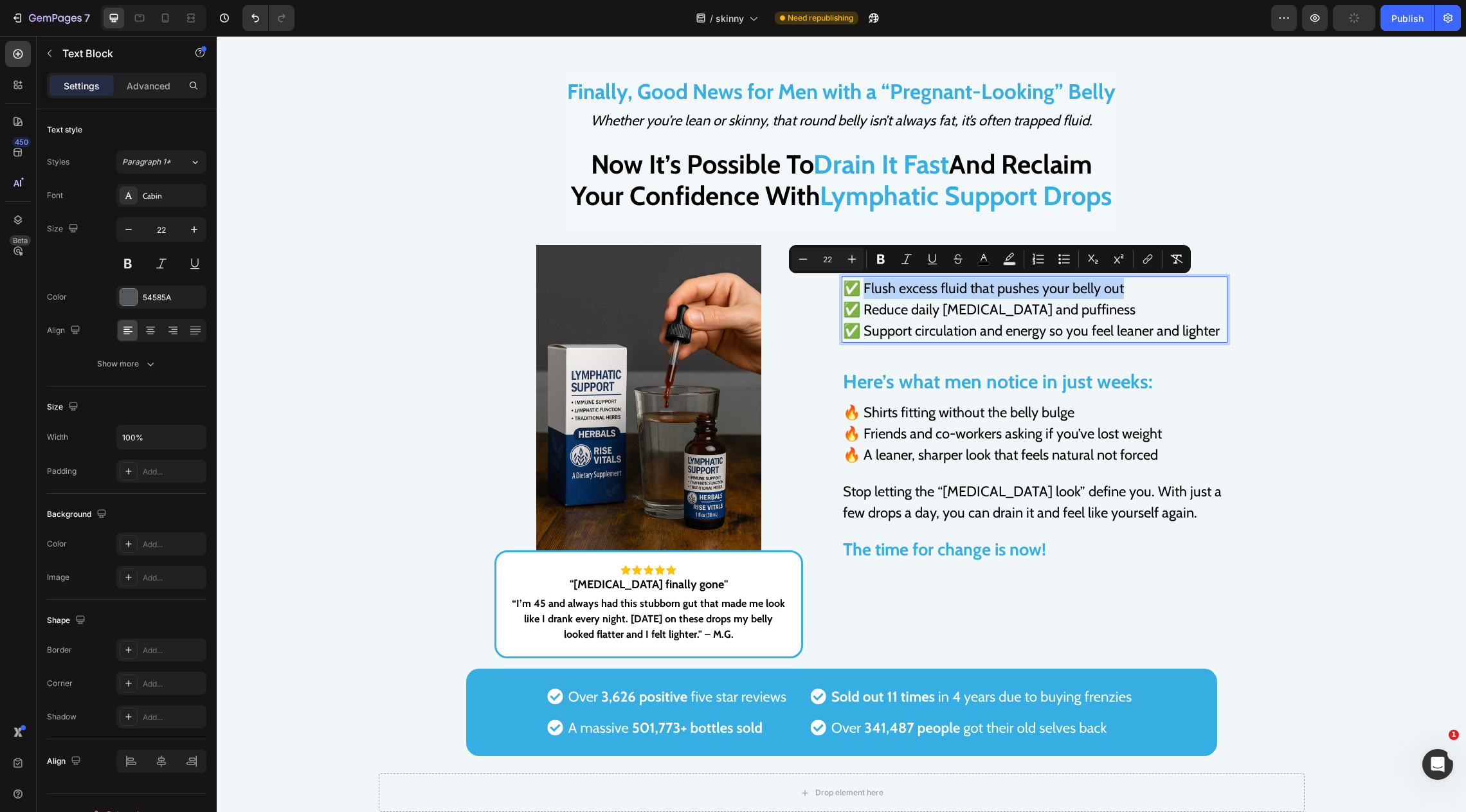
drag, startPoint x: 861, startPoint y: 289, endPoint x: 1132, endPoint y: 283, distance: 271.1
click at [1132, 284] on p "✅ Flush excess fluid that pushes your belly out ✅ Reduce daily bloating and puf…" at bounding box center [1034, 309] width 383 height 64
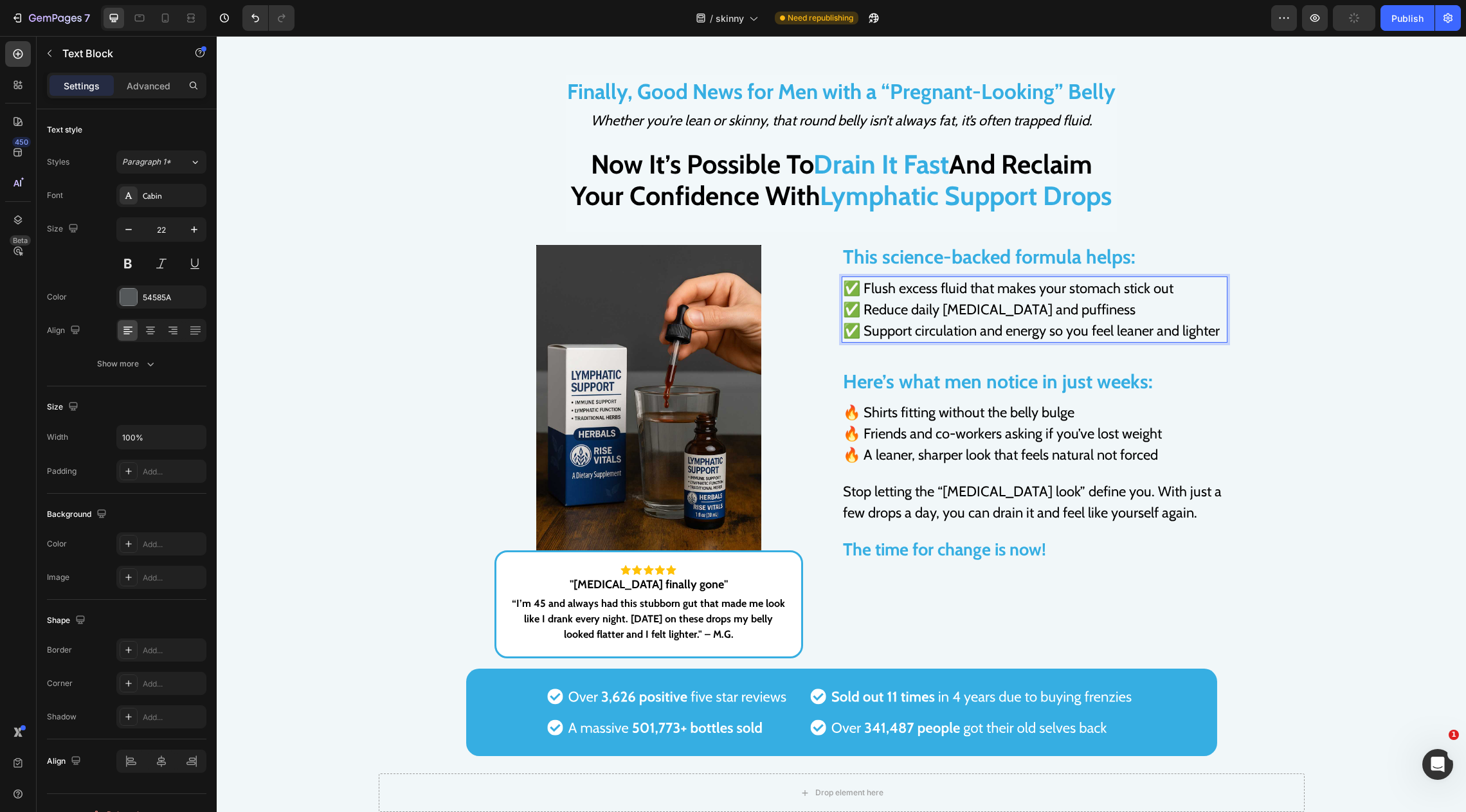
click at [958, 314] on span "✅ Reduce daily bloating and puffiness" at bounding box center [989, 310] width 293 height 17
drag, startPoint x: 947, startPoint y: 307, endPoint x: 864, endPoint y: 307, distance: 83.0
click at [864, 307] on p "✅ Flush excess fluid that makes your stomach stick out ✅ Reduce daily bloating …" at bounding box center [1034, 309] width 383 height 64
click at [961, 413] on span "🔥 Shirts fitting without the belly bulge" at bounding box center [958, 412] width 231 height 17
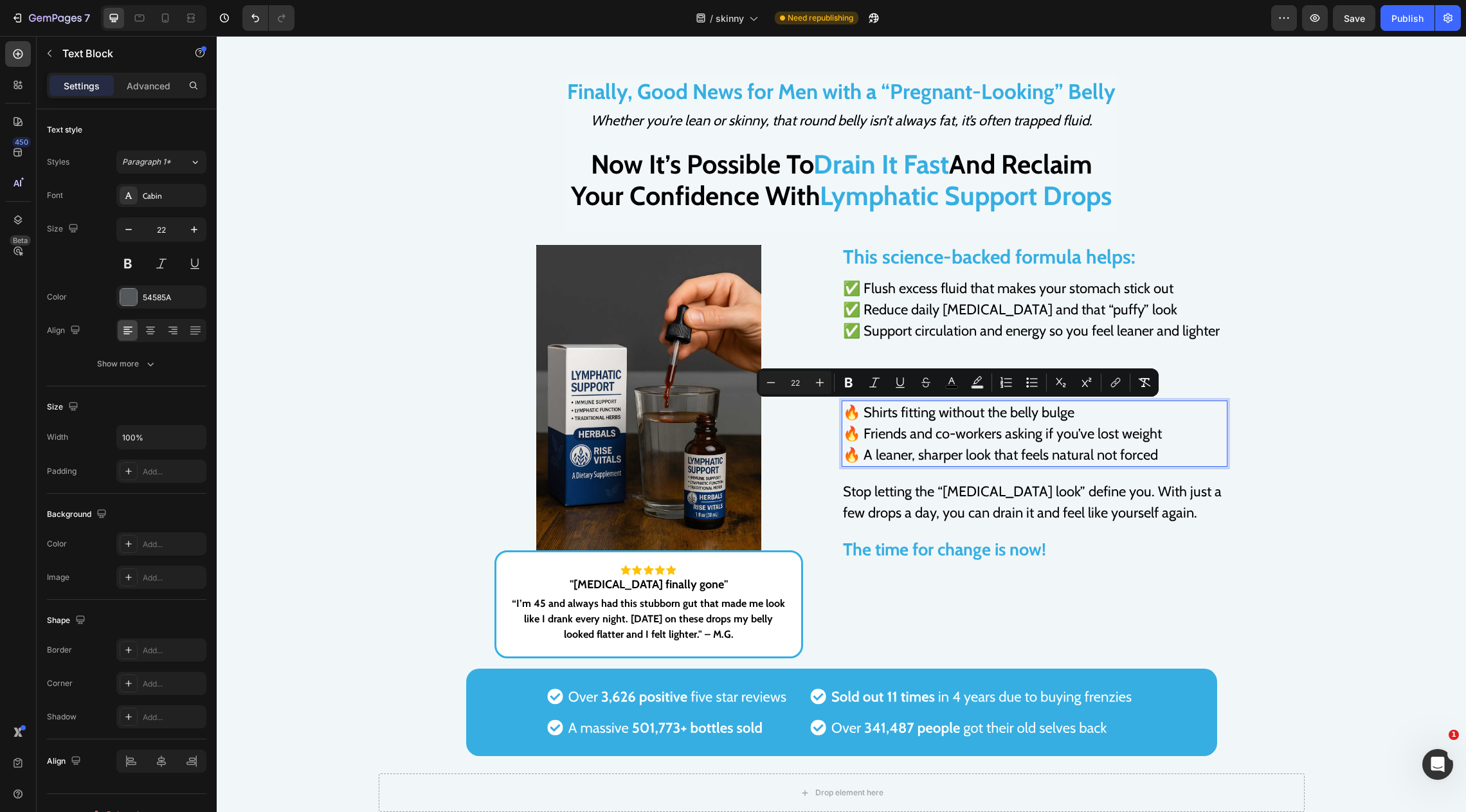
click at [874, 411] on span "🔥 Shirts fitting without the belly bulge" at bounding box center [958, 412] width 231 height 17
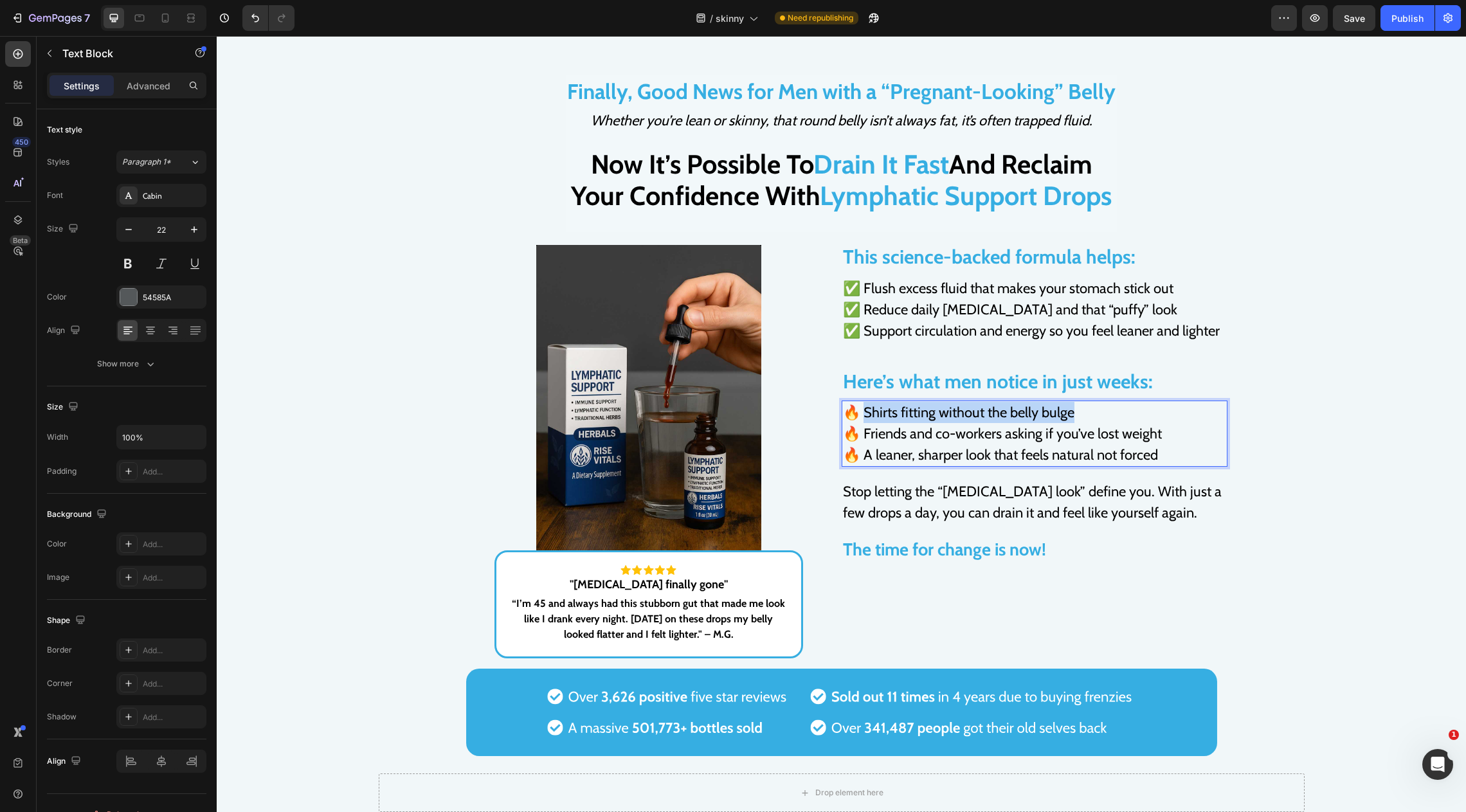
drag, startPoint x: 861, startPoint y: 410, endPoint x: 1197, endPoint y: 410, distance: 336.0
click at [1197, 410] on p "🔥 Shirts fitting without the belly bulge 🔥 Friends and co-workers asking if you…" at bounding box center [1034, 434] width 383 height 64
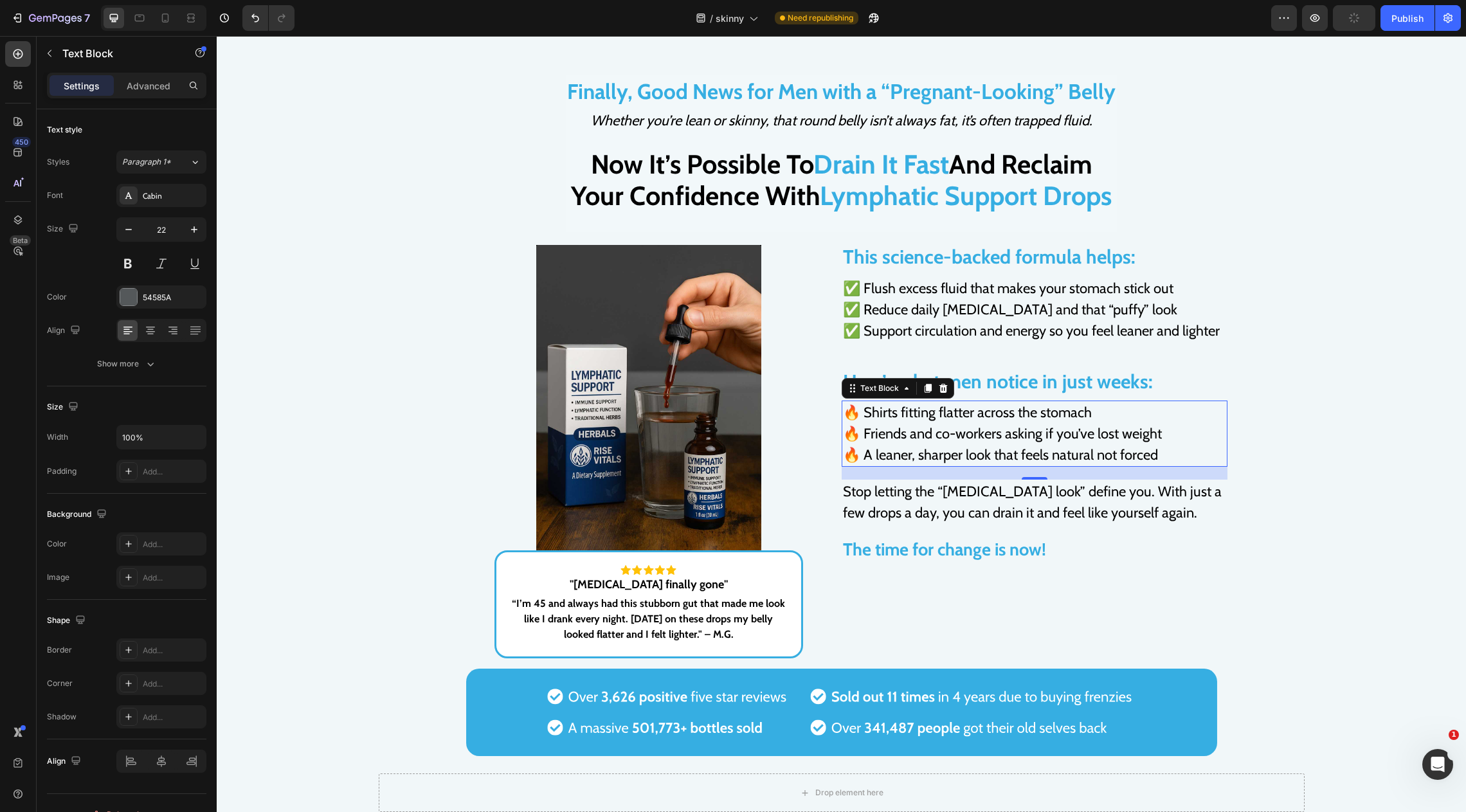
click at [1046, 491] on span "Stop letting the “beer belly look” define you. With just a few drops a day, you…" at bounding box center [1032, 502] width 379 height 38
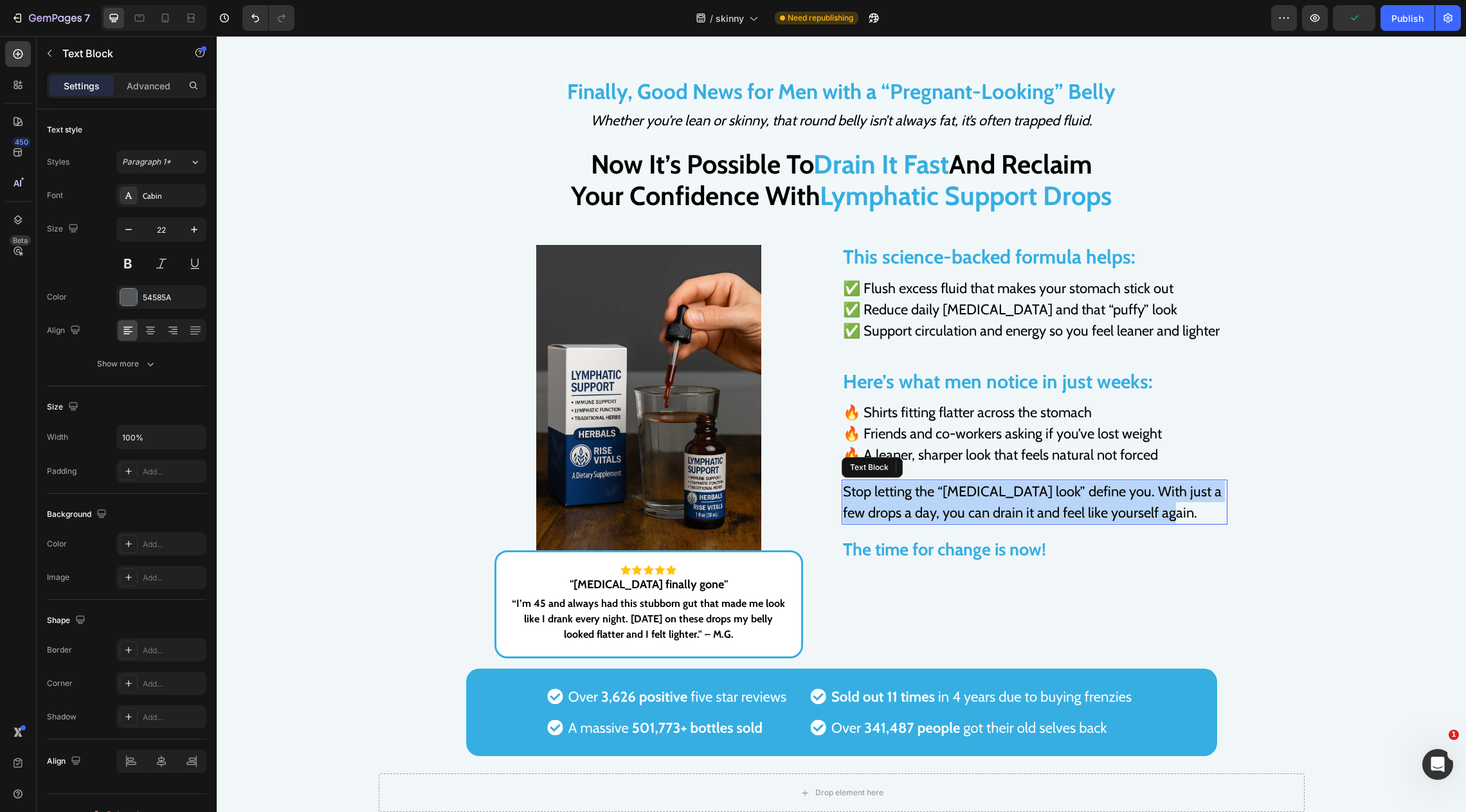
click at [1046, 491] on span "Stop letting the “beer belly look” define you. With just a few drops a day, you…" at bounding box center [1032, 502] width 379 height 38
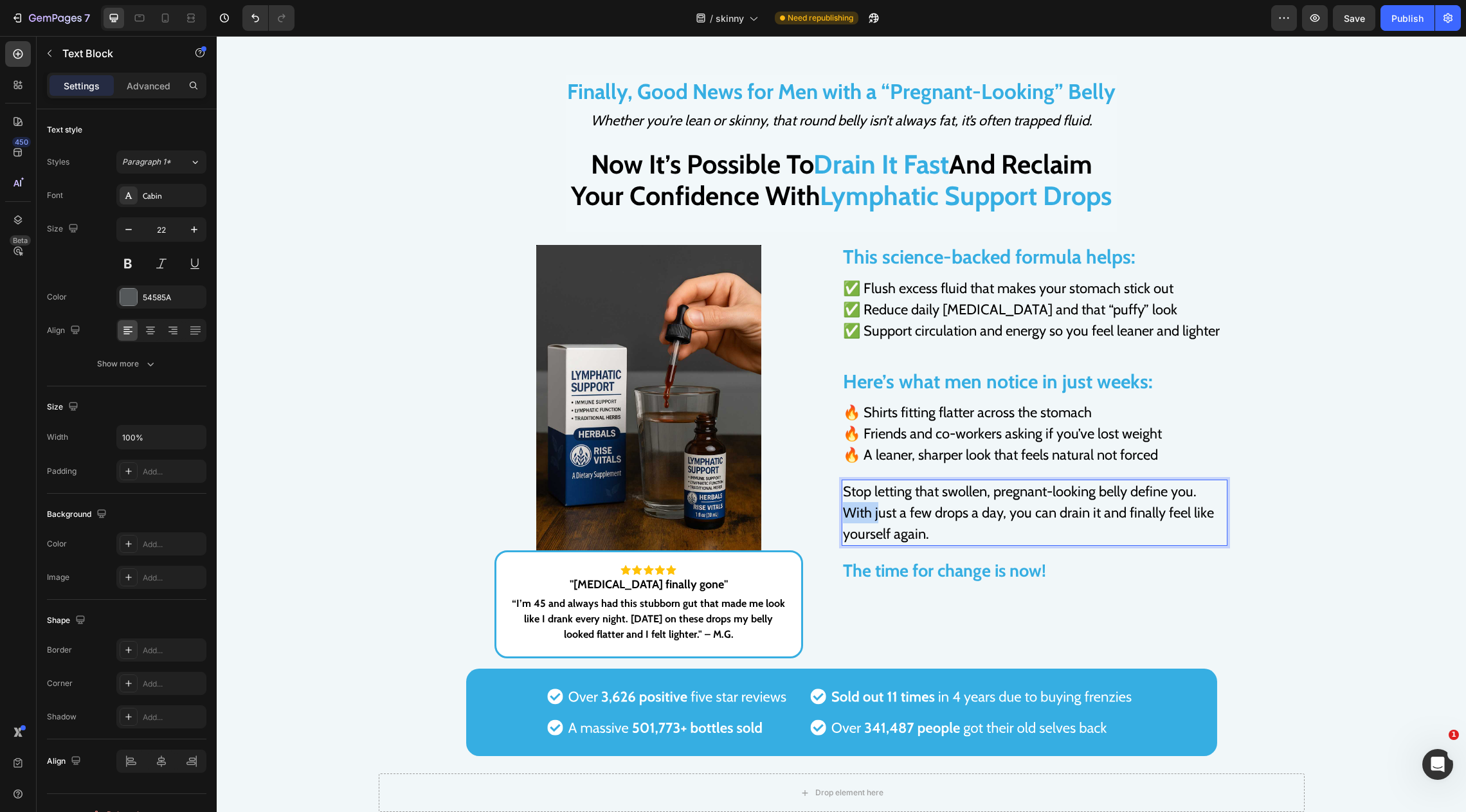
drag, startPoint x: 879, startPoint y: 513, endPoint x: 817, endPoint y: 513, distance: 62.0
click at [817, 513] on div "Image Image "Beer belly finally gone" Text Block “I’m 45 and always had this st…" at bounding box center [842, 452] width 772 height 413
click at [847, 514] on span "Stop letting that swollen, pregnant-looking belly define you. Just a few drops …" at bounding box center [1032, 513] width 379 height 60
click at [843, 514] on span "Stop letting that swollen, pregnant-looking belly define you. Just a few drops …" at bounding box center [1032, 513] width 379 height 60
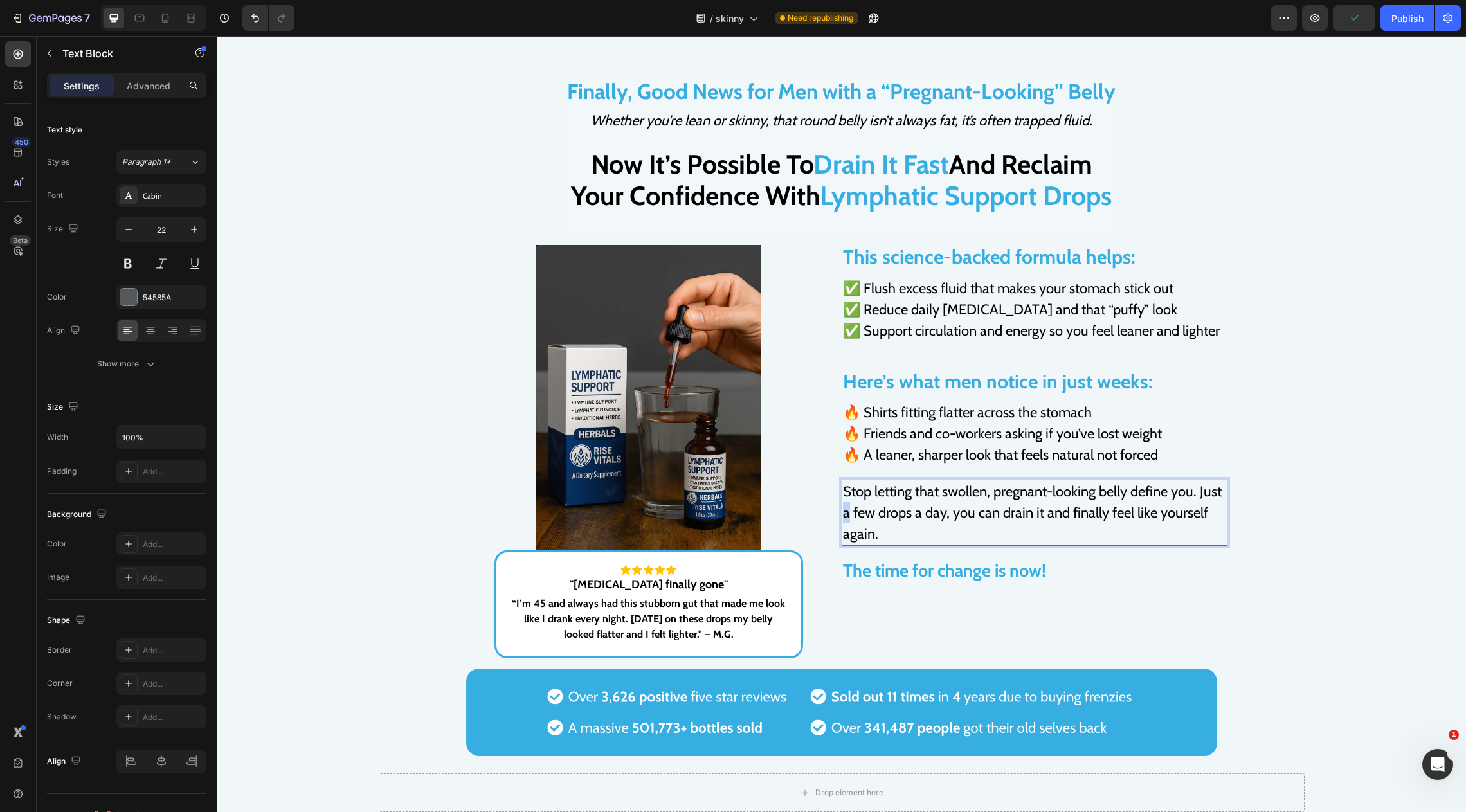
click at [843, 514] on span "Stop letting that swollen, pregnant-looking belly define you. Just a few drops …" at bounding box center [1032, 513] width 379 height 60
click at [857, 517] on span "Stop letting that swollen, pregnant-looking belly define you. Just 1 few drops …" at bounding box center [1032, 513] width 379 height 60
click at [908, 517] on span "Stop letting that swollen, pregnant-looking belly define you. Just 1 drop drops…" at bounding box center [1032, 513] width 379 height 60
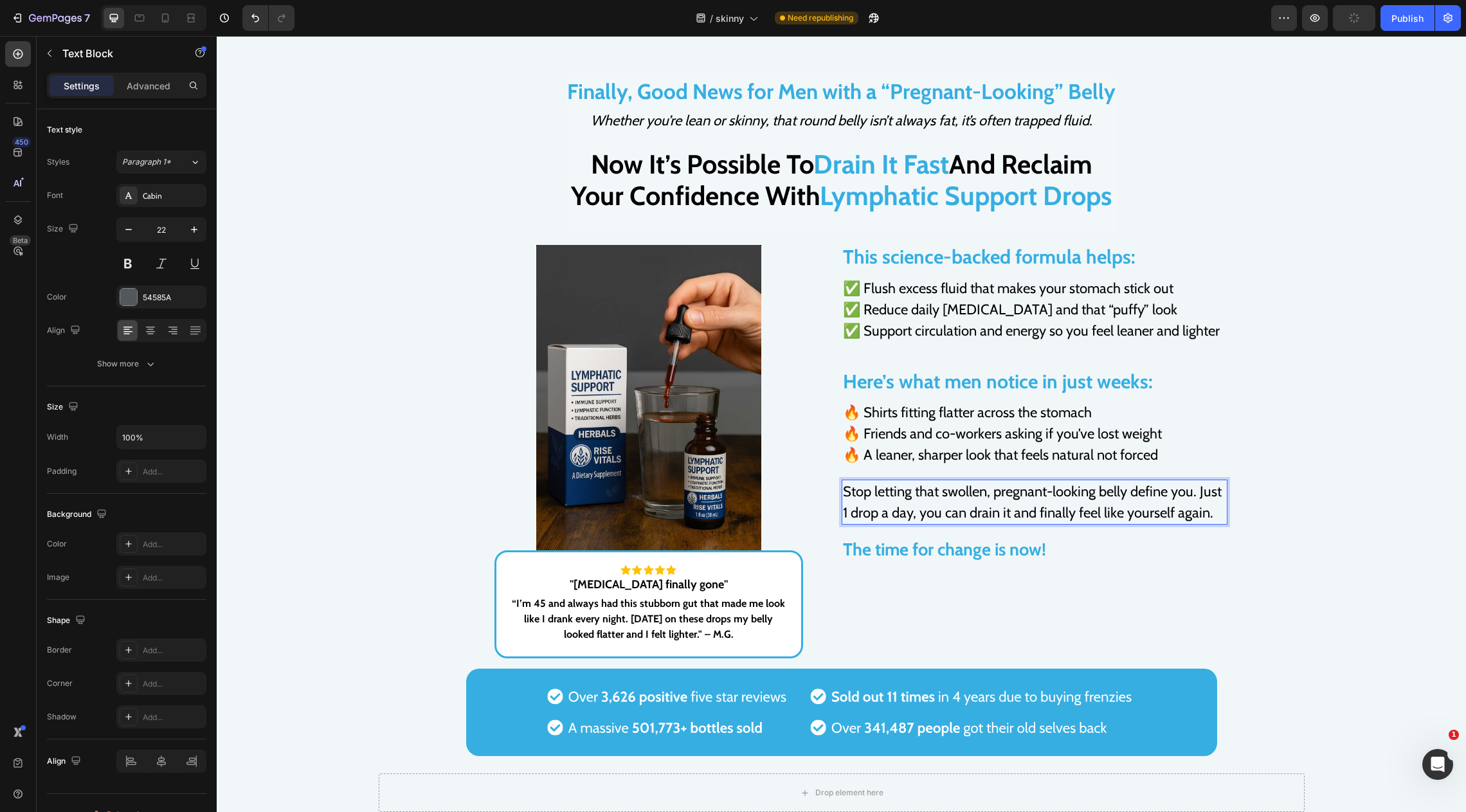
click at [608, 589] on strong ""Beer belly finally gone"" at bounding box center [648, 584] width 158 height 15
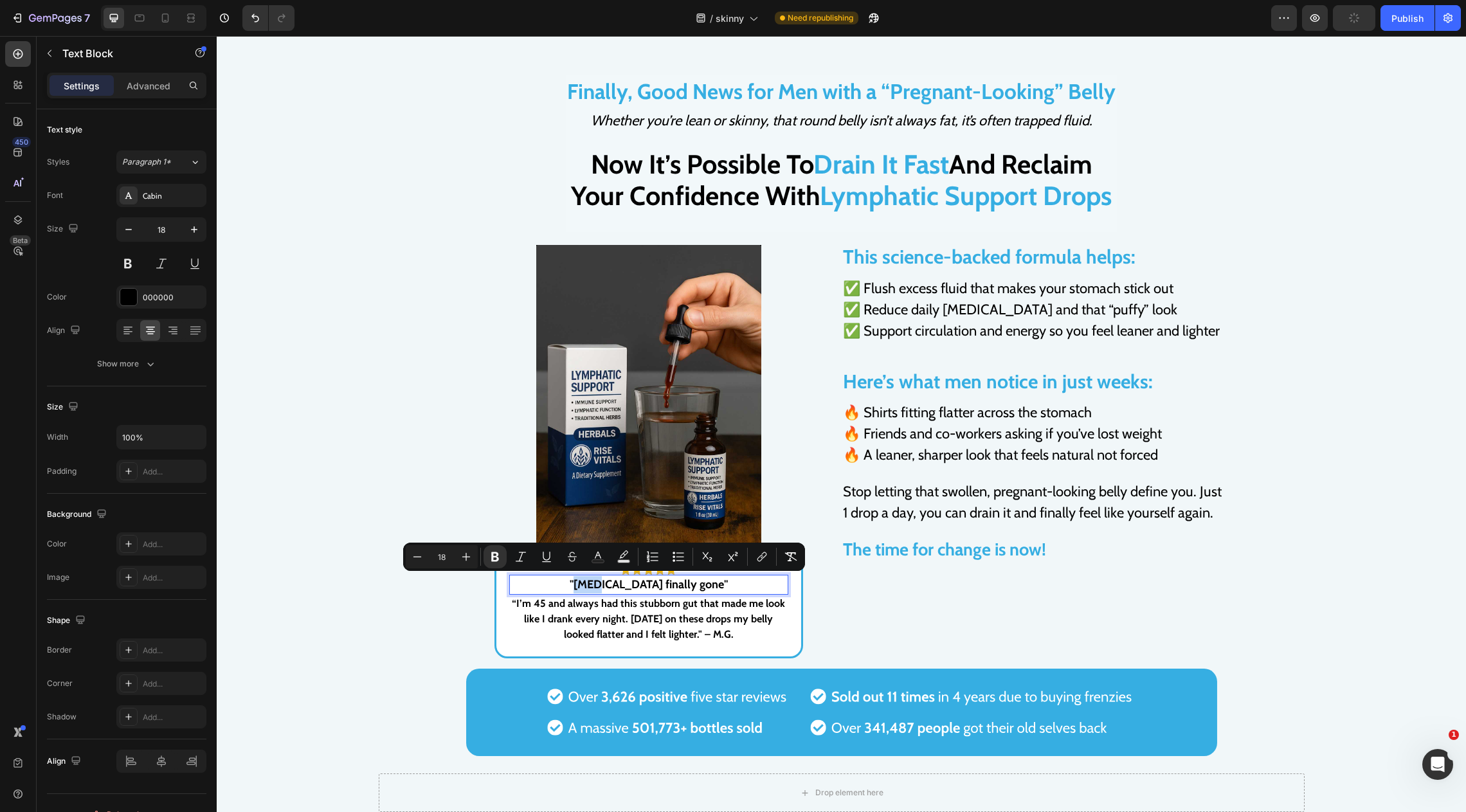
click at [611, 584] on strong ""Beer belly finally gone"" at bounding box center [648, 584] width 158 height 15
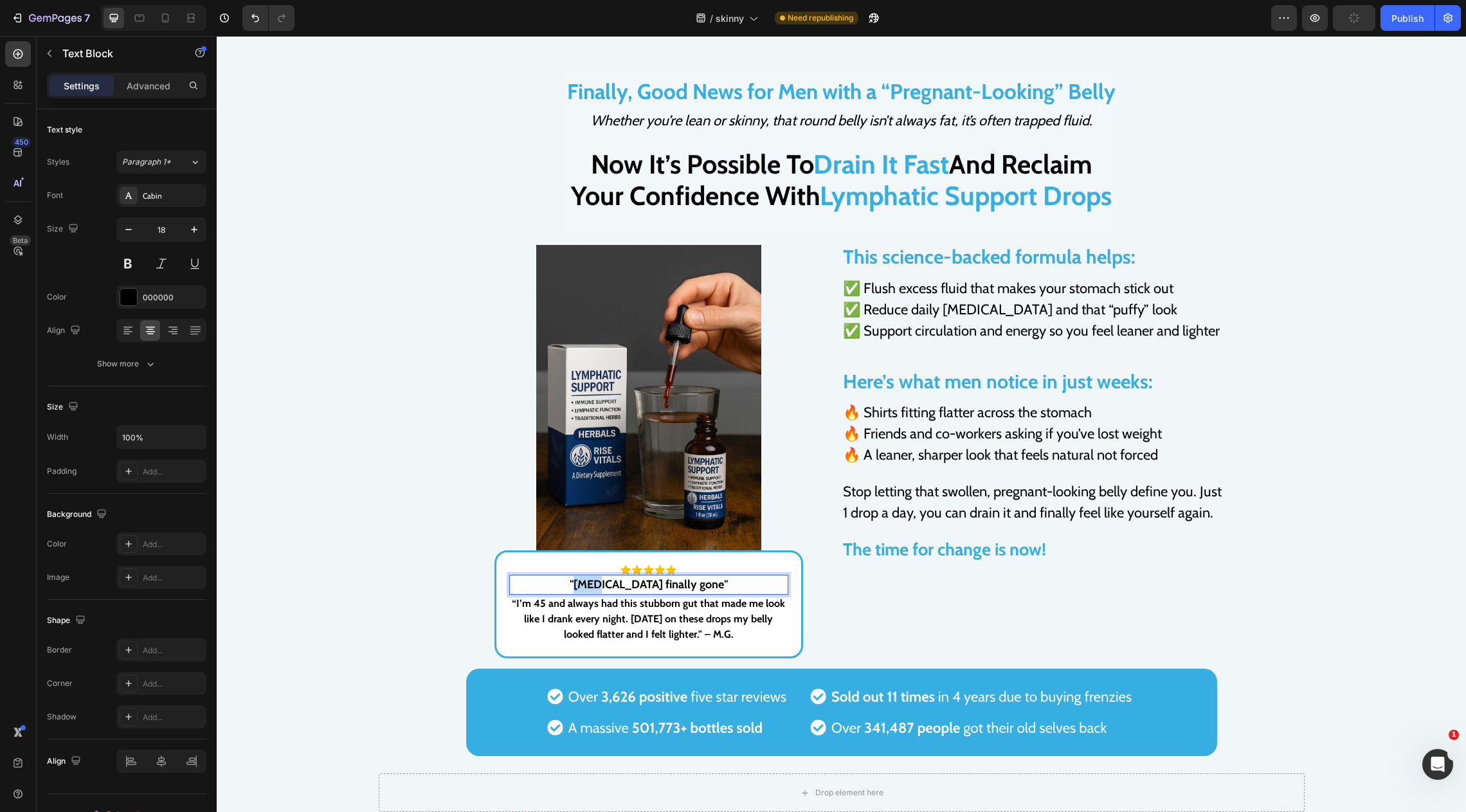
click at [611, 584] on strong ""Beer belly finally gone"" at bounding box center [648, 584] width 158 height 15
click at [737, 610] on p "“I’m 45 and always had this stubborn gut that made me look like I drank every n…" at bounding box center [649, 619] width 277 height 46
click at [703, 638] on p "“I’m 45 and always had this stubborn gut that made me look like I drank every n…" at bounding box center [649, 619] width 277 height 46
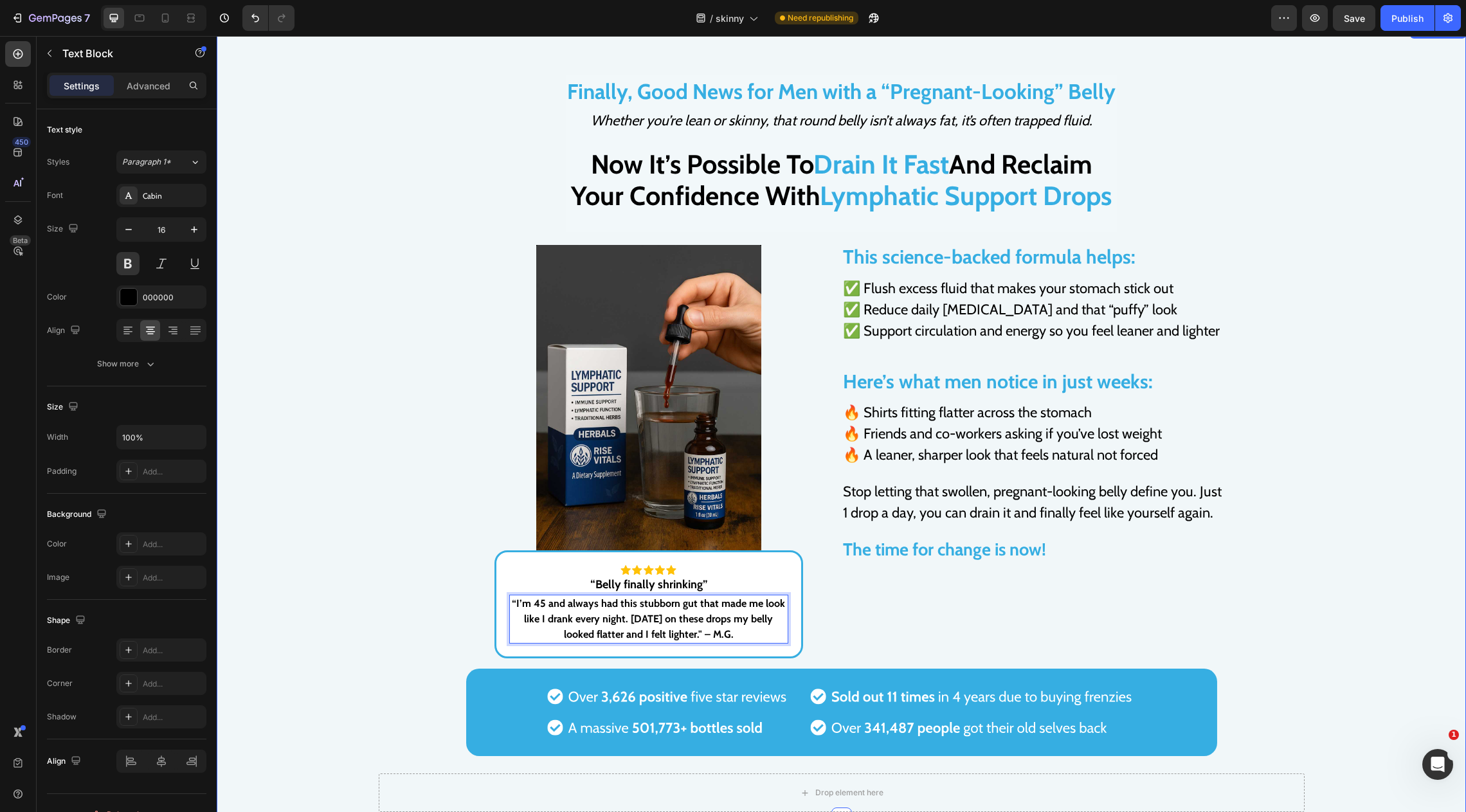
drag, startPoint x: 713, startPoint y: 636, endPoint x: 436, endPoint y: 604, distance: 278.8
click at [436, 605] on div "Finally, Good News for Men with a “Pregnant-Looking” Belly Text Block Whether y…" at bounding box center [841, 420] width 1249 height 692
click at [692, 636] on p "“I’ve always been skinny, but my stomach made me look like I was out of shape. …" at bounding box center [649, 619] width 277 height 46
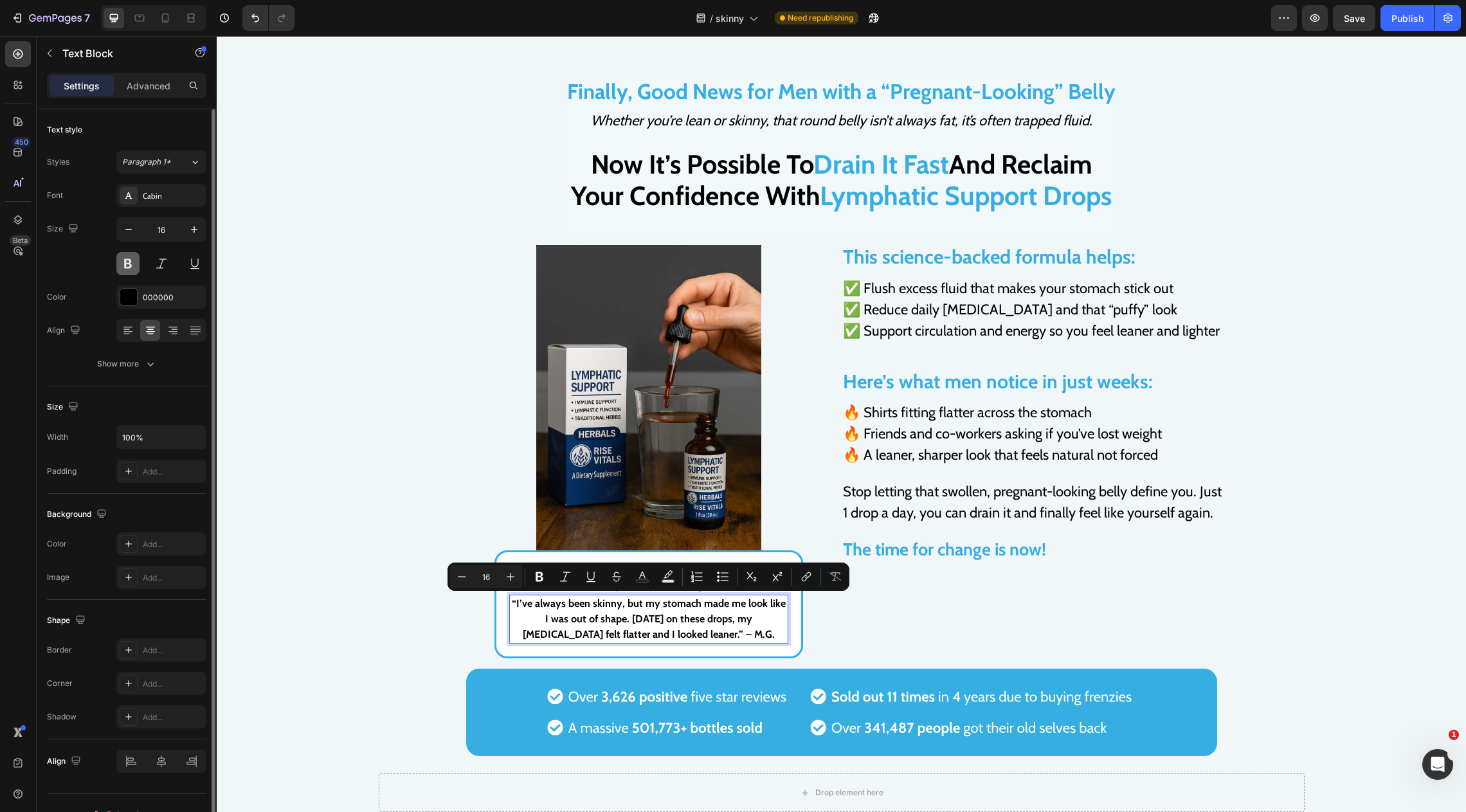
click at [126, 263] on button at bounding box center [127, 263] width 23 height 23
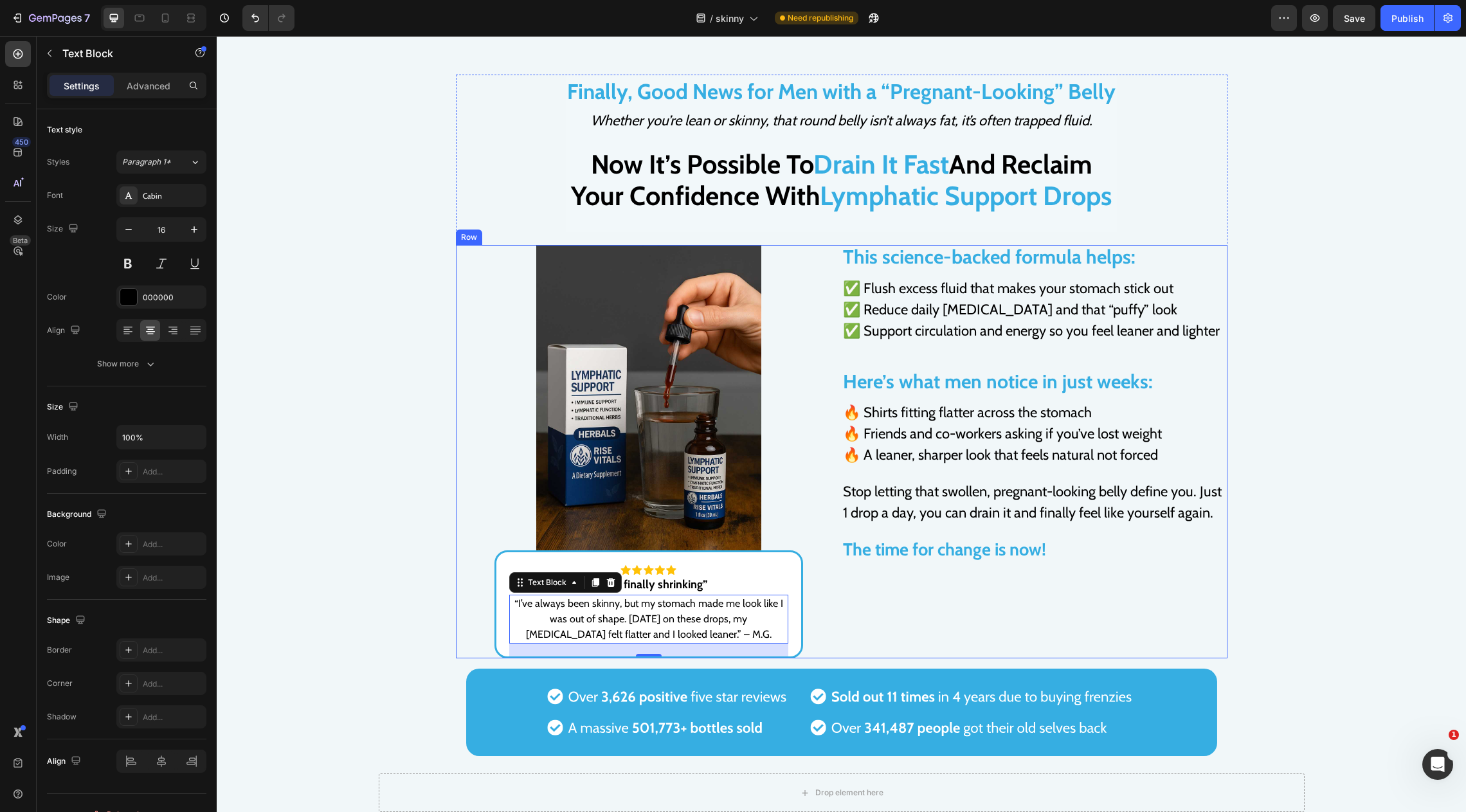
click at [937, 596] on div "This science-backed formula helps: Text Block This science-backed formula helps…" at bounding box center [1035, 452] width 386 height 413
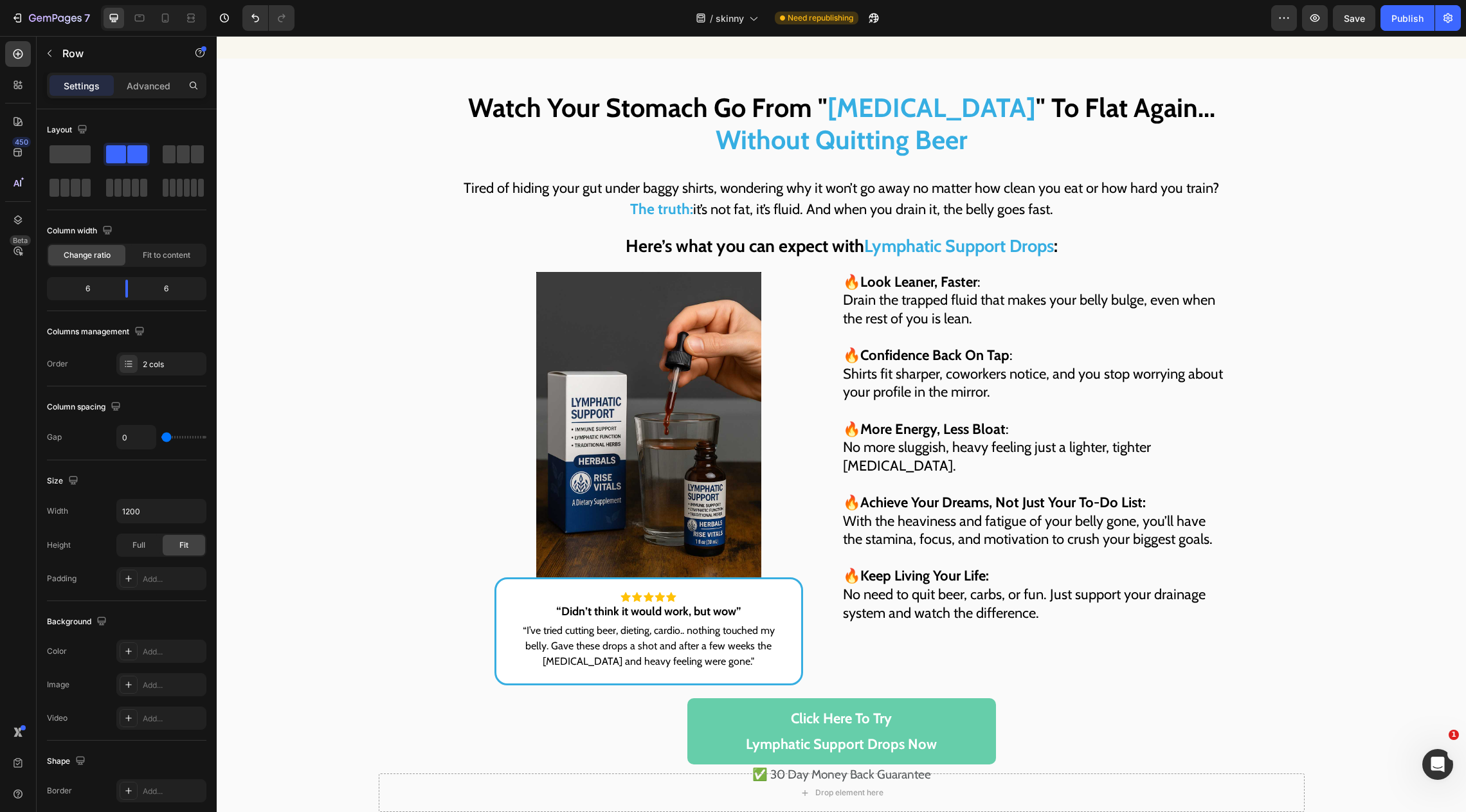
scroll to position [4483, 0]
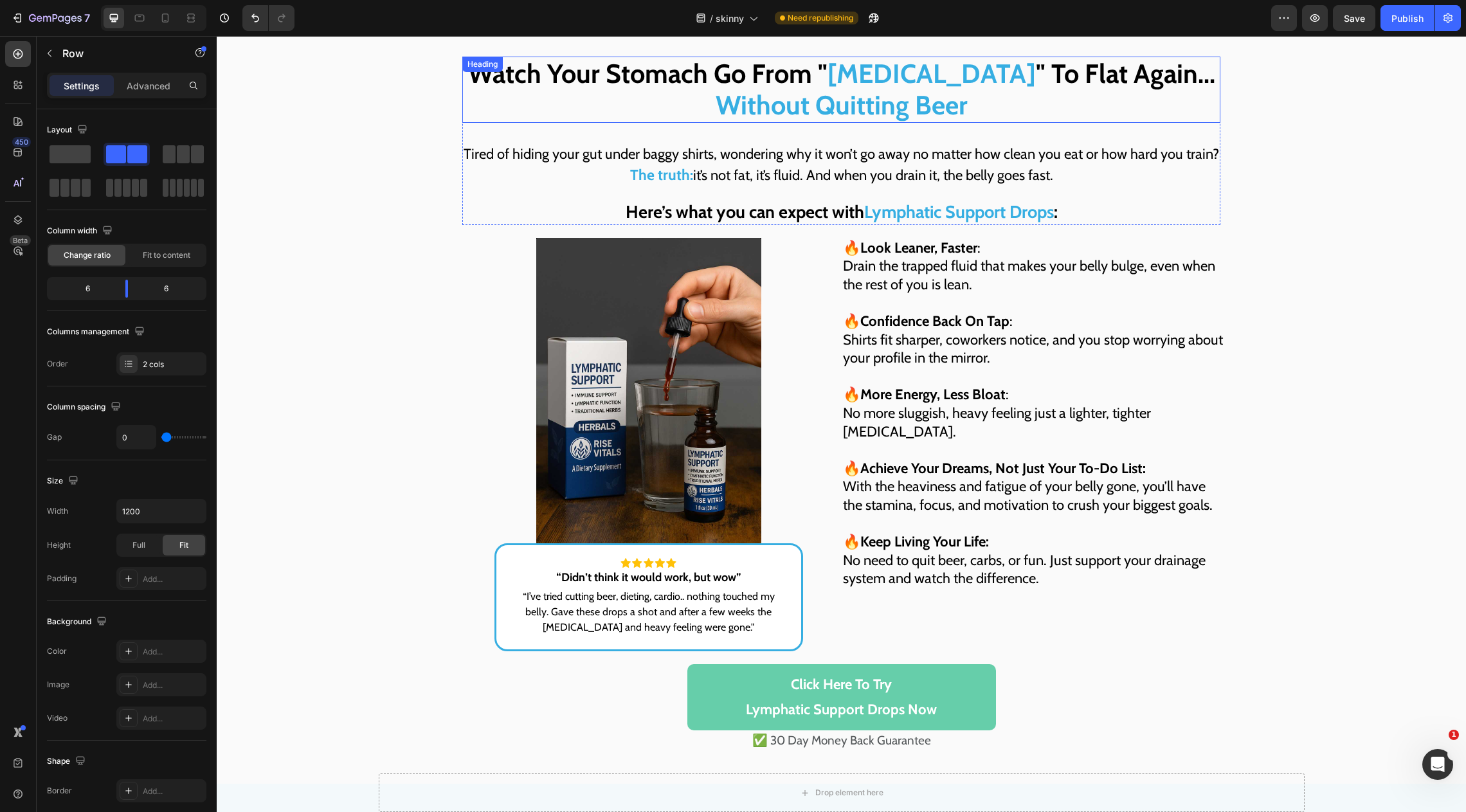
click at [973, 76] on span "Beer Belly" at bounding box center [932, 73] width 208 height 32
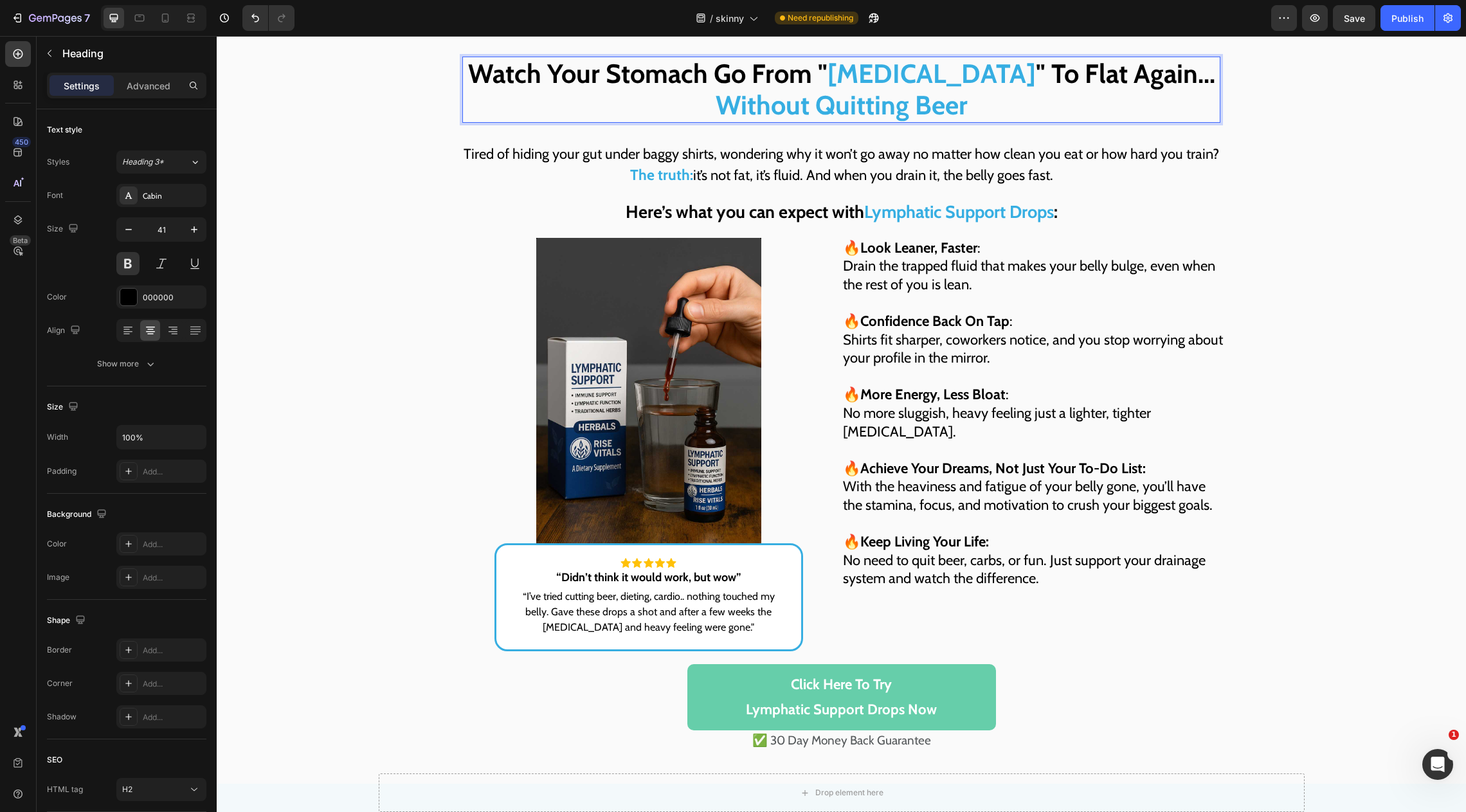
click at [987, 76] on h2 "Watch Your Stomach Go From " Beer Belly " To Flat Again... Without Quitting Beer" at bounding box center [842, 89] width 758 height 66
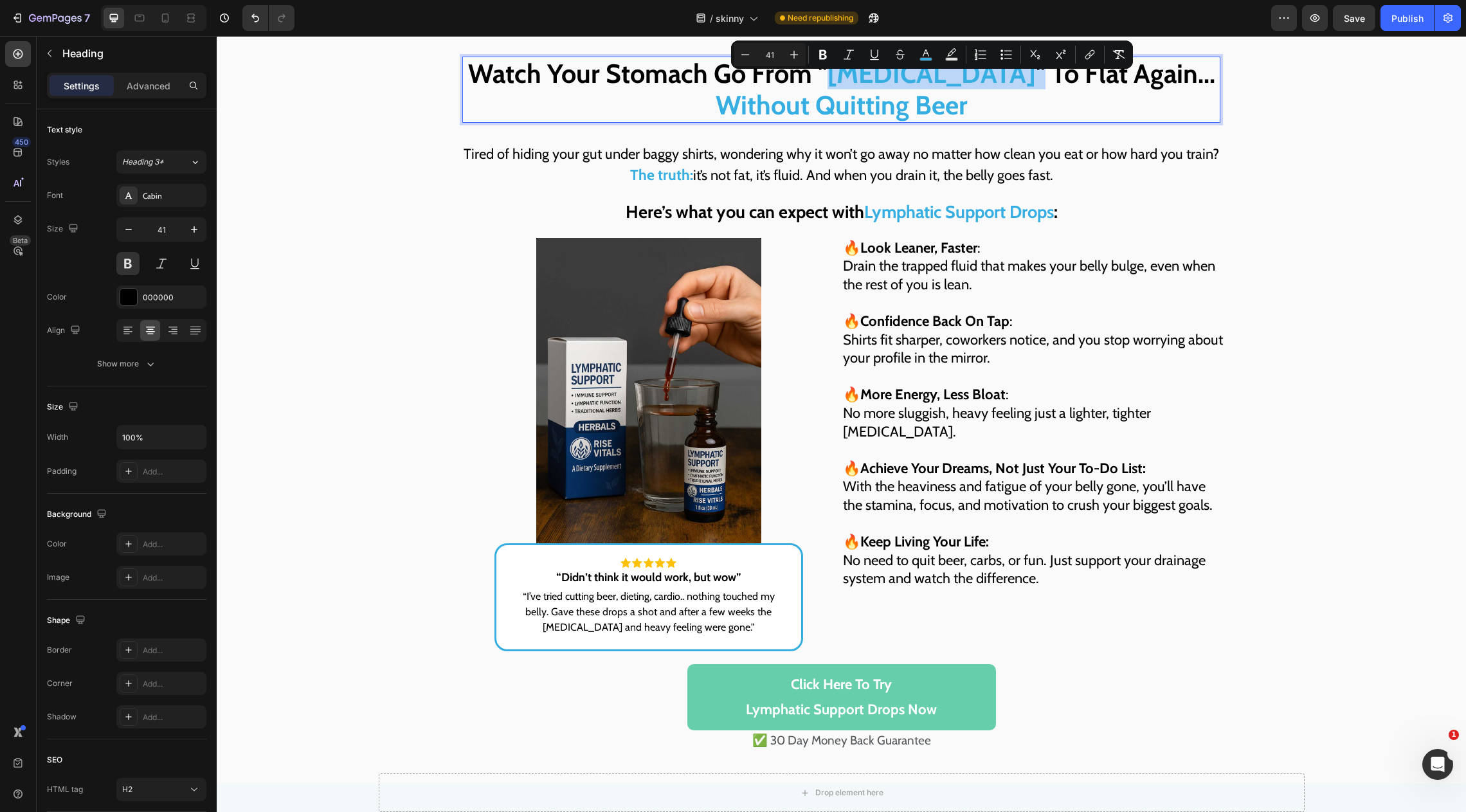
drag, startPoint x: 987, startPoint y: 76, endPoint x: 892, endPoint y: 73, distance: 95.0
click at [892, 73] on p "Watch Your Stomach Go From " Beer Belly " To Flat Again... Without Quitting Beer" at bounding box center [841, 90] width 756 height 63
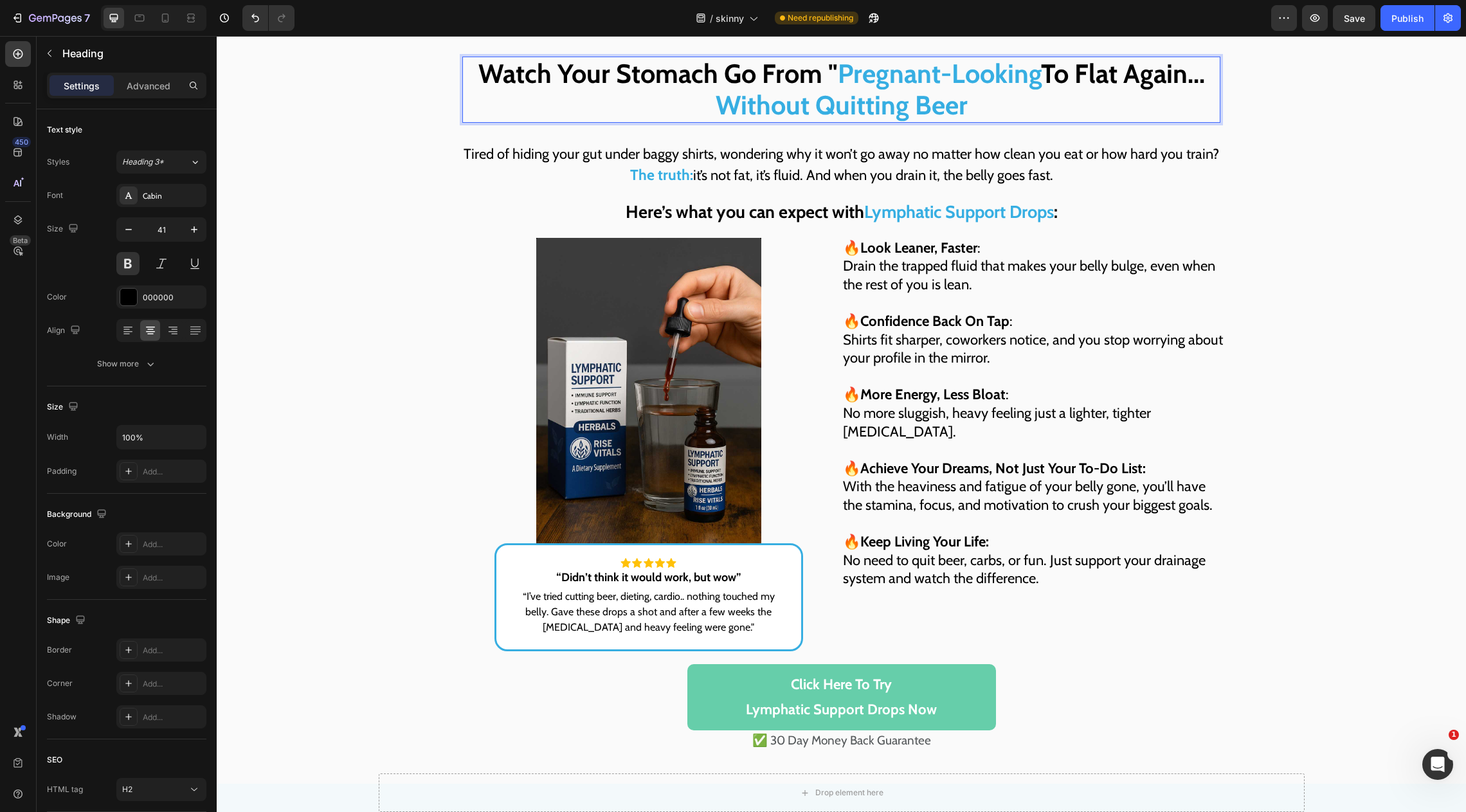
click at [850, 106] on span "Without Quitting Beer" at bounding box center [841, 105] width 252 height 32
click at [1002, 97] on span "Without Starving or Extra Cardio Beer" at bounding box center [842, 105] width 426 height 32
click at [877, 105] on span "Without Starving or Extra Cardio" at bounding box center [842, 105] width 367 height 32
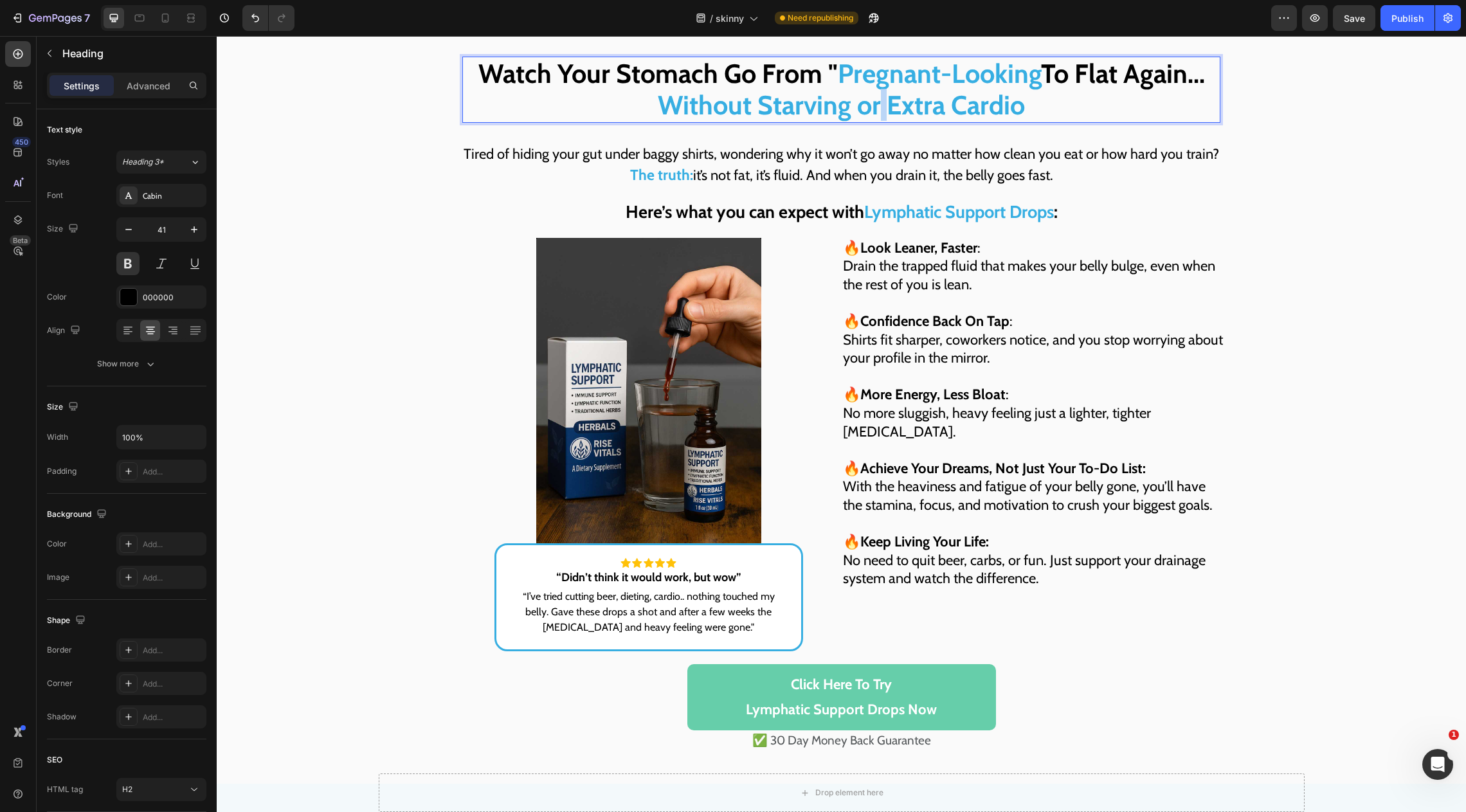
click at [877, 105] on span "Without Starving or Extra Cardio" at bounding box center [842, 105] width 367 height 32
click at [871, 105] on span "Without Starving or Extra Cardio" at bounding box center [842, 105] width 367 height 32
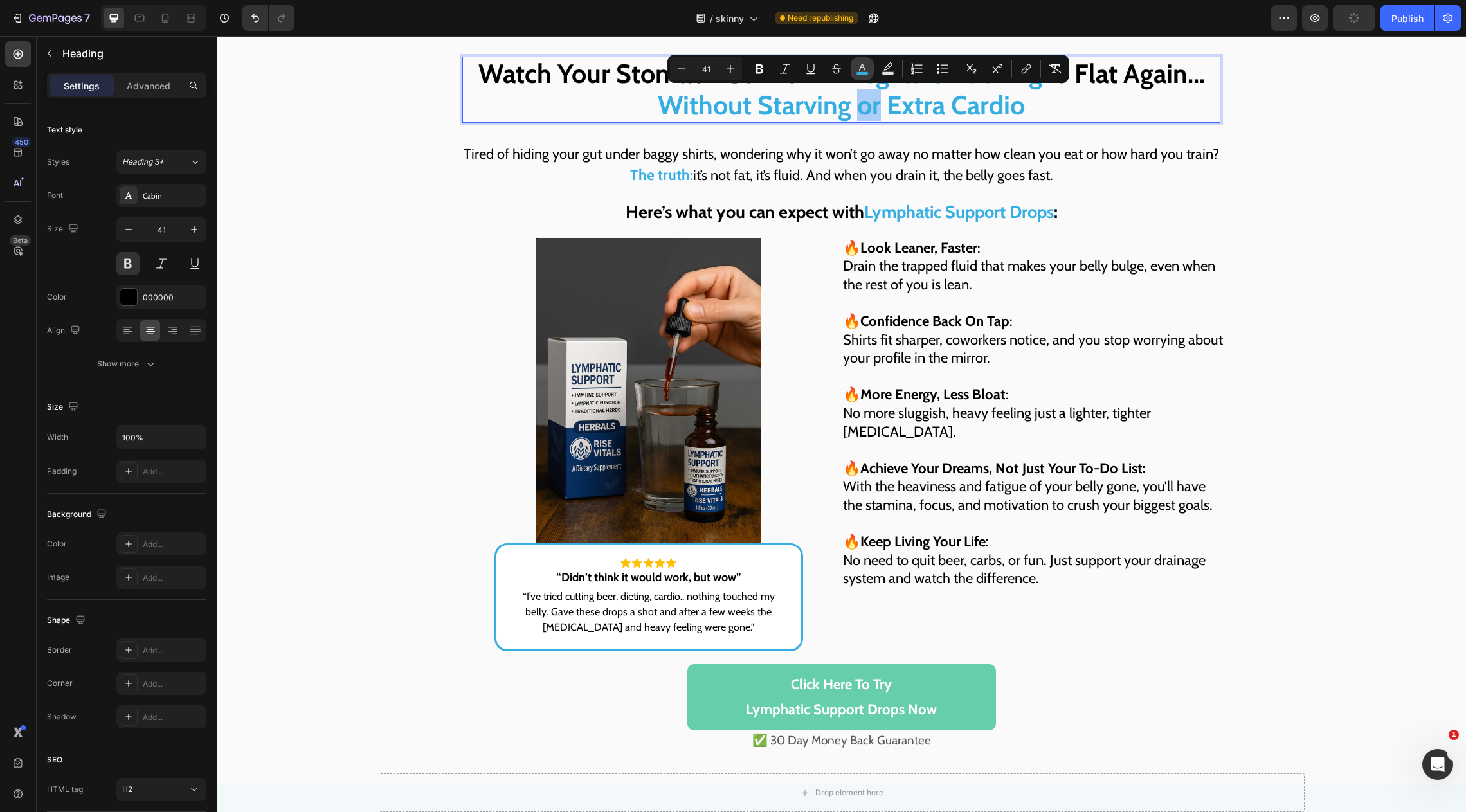
click at [864, 68] on icon "Editor contextual toolbar" at bounding box center [862, 67] width 7 height 7
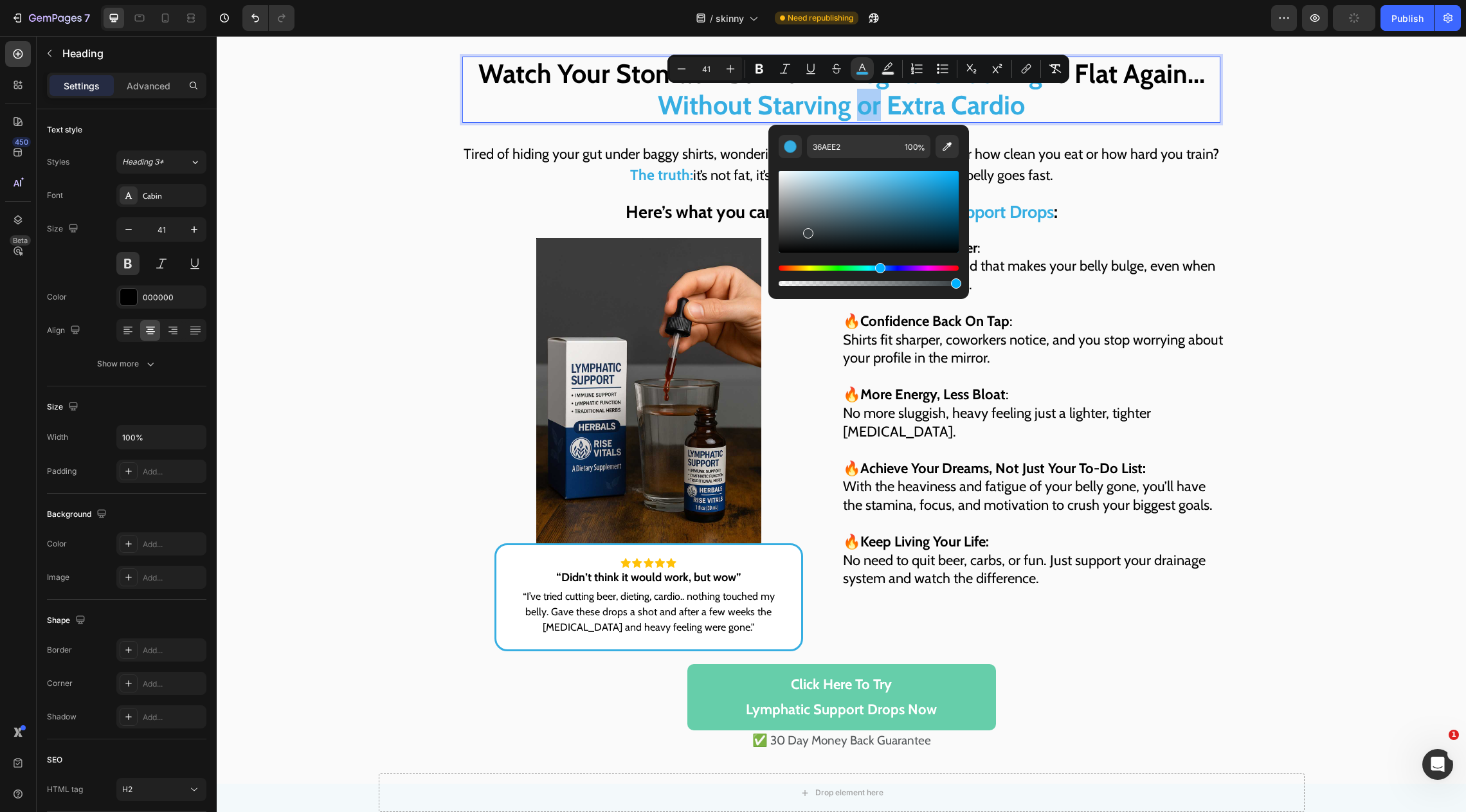
drag, startPoint x: 1048, startPoint y: 248, endPoint x: 762, endPoint y: 263, distance: 286.4
type input "000000"
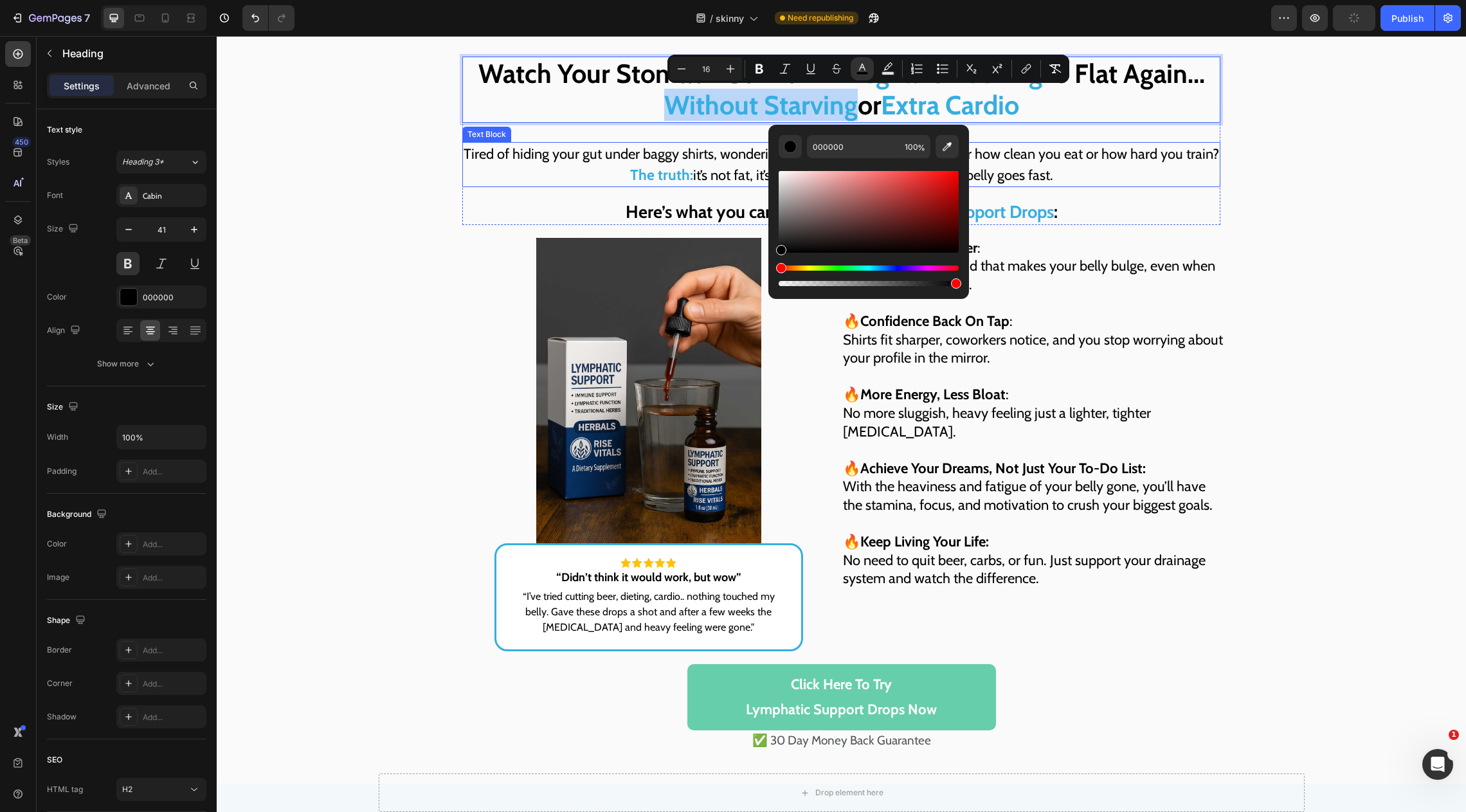
click at [595, 176] on p "Tired of hiding your gut under baggy shirts, wondering why it won’t go away no …" at bounding box center [841, 165] width 756 height 43
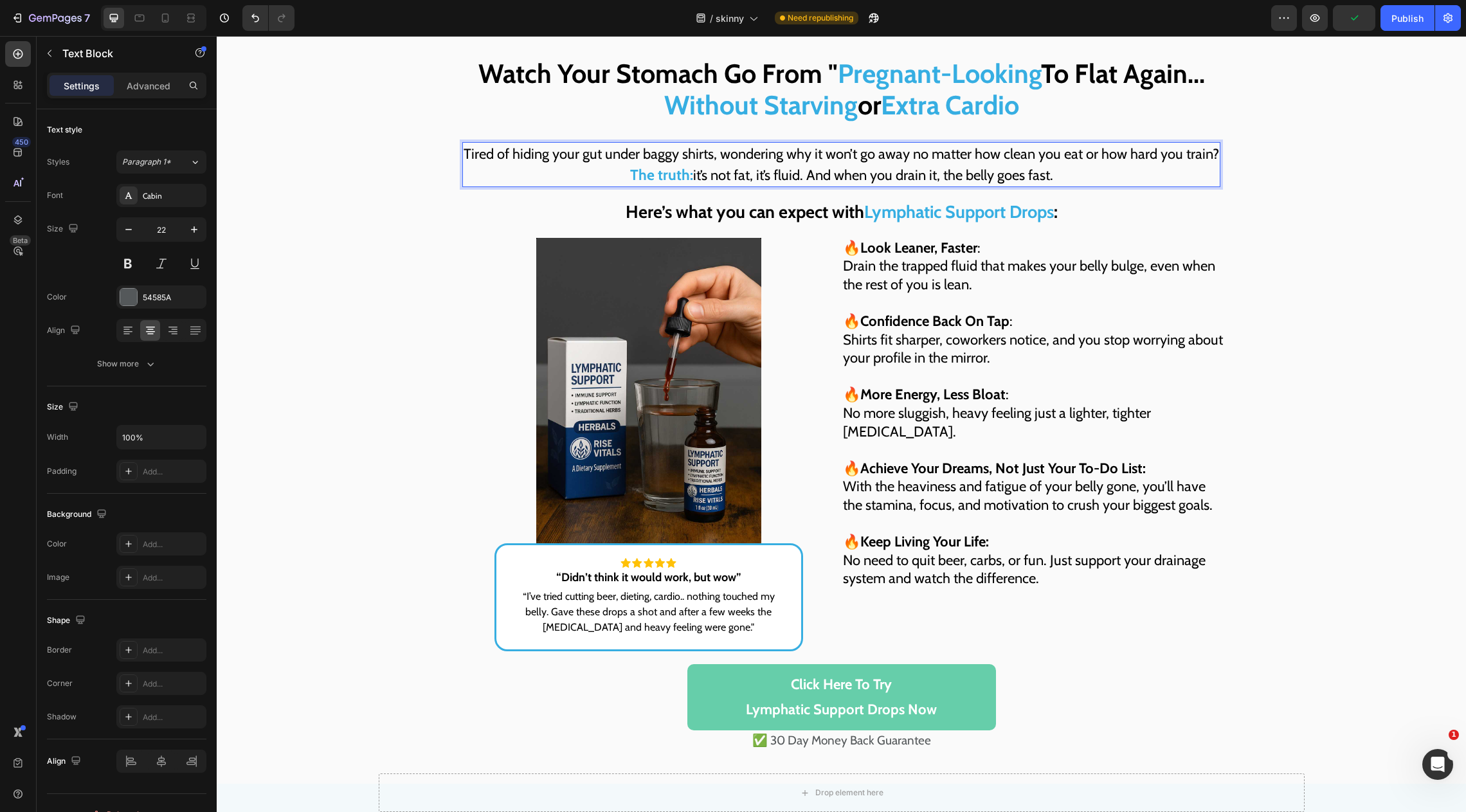
click at [669, 148] on span "Tired of hiding your gut under baggy shirts, wondering why it won’t go away no …" at bounding box center [841, 154] width 756 height 17
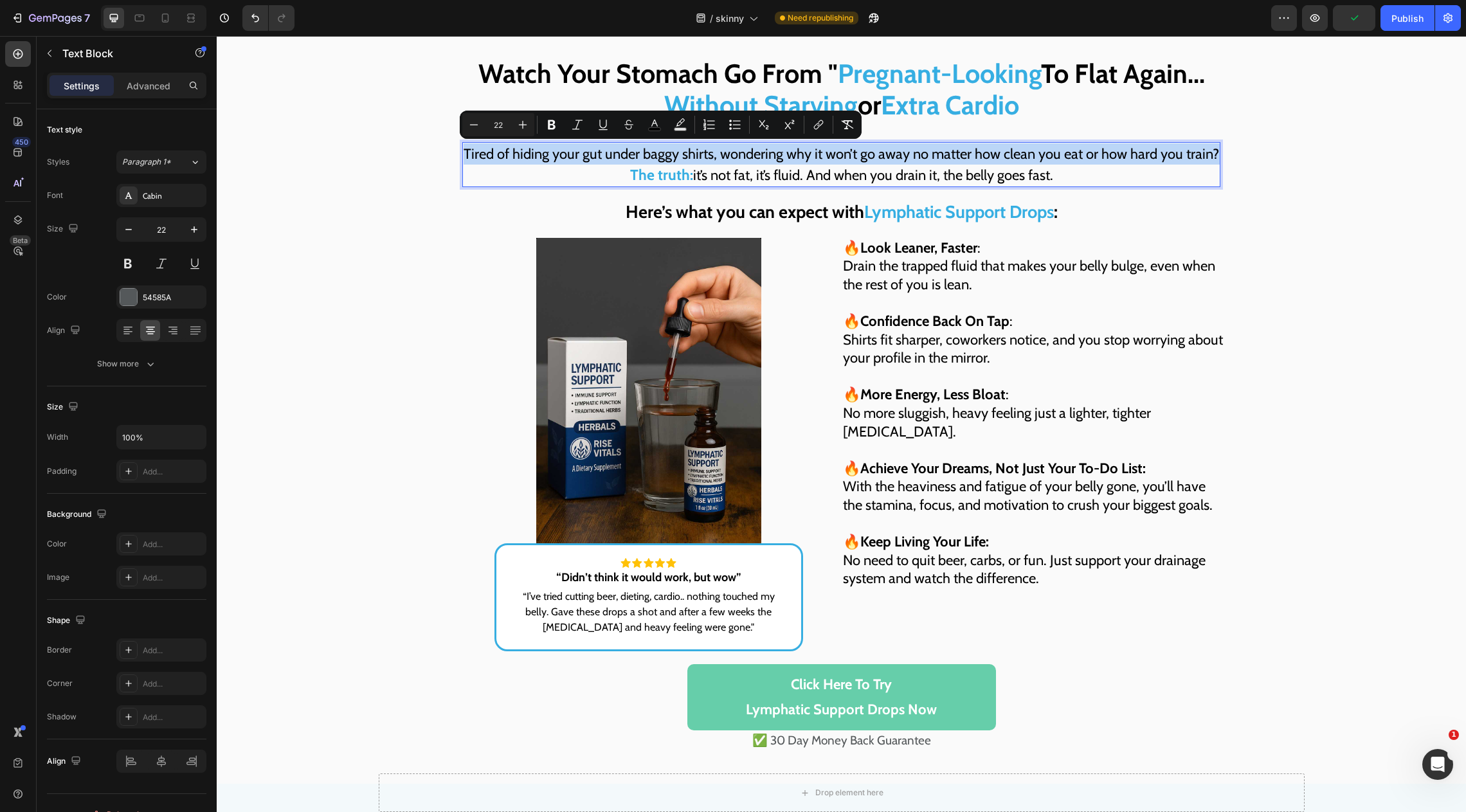
click at [669, 148] on span "Tired of hiding your gut under baggy shirts, wondering why it won’t go away no …" at bounding box center [841, 154] width 756 height 17
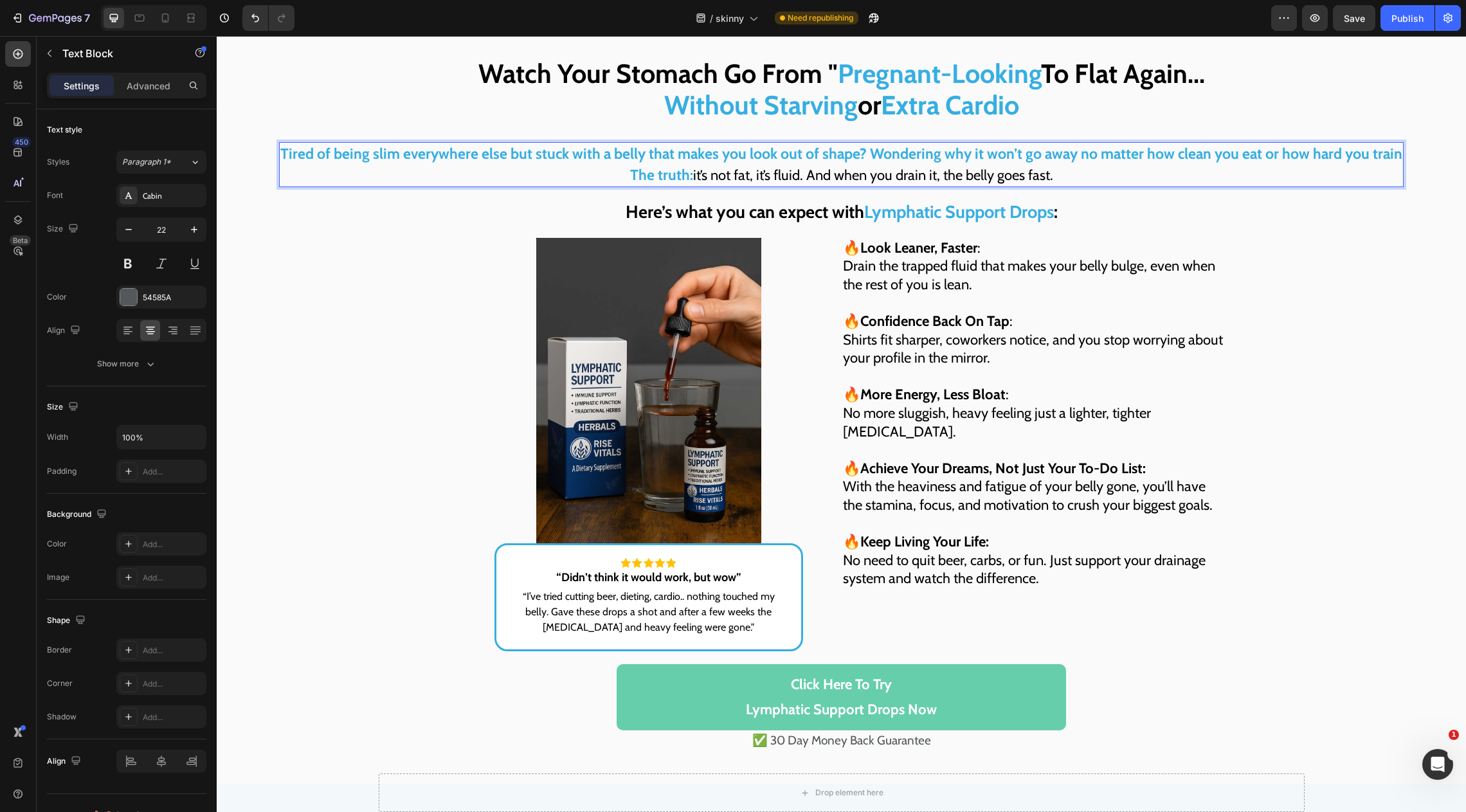
click at [877, 148] on strong "Tired of being slim everywhere else but stuck with a belly that makes you look …" at bounding box center [841, 153] width 1122 height 18
click at [872, 149] on strong "Tired of being slim everywhere else but stuck with a belly that makes you look …" at bounding box center [841, 153] width 1122 height 18
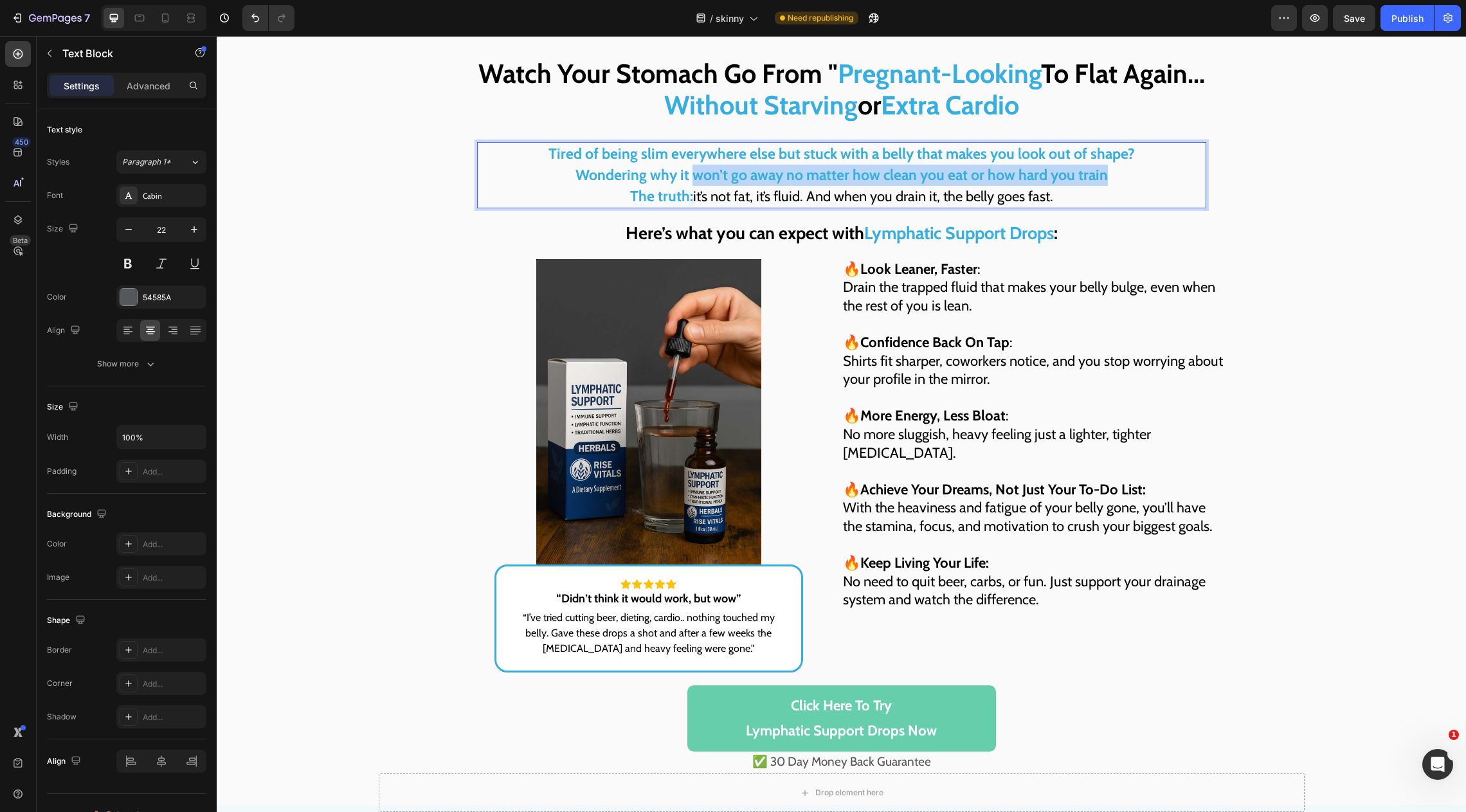
drag, startPoint x: 1130, startPoint y: 178, endPoint x: 698, endPoint y: 166, distance: 432.2
click at [698, 166] on p "Tired of being slim everywhere else but stuck with a belly that makes you look …" at bounding box center [841, 175] width 727 height 64
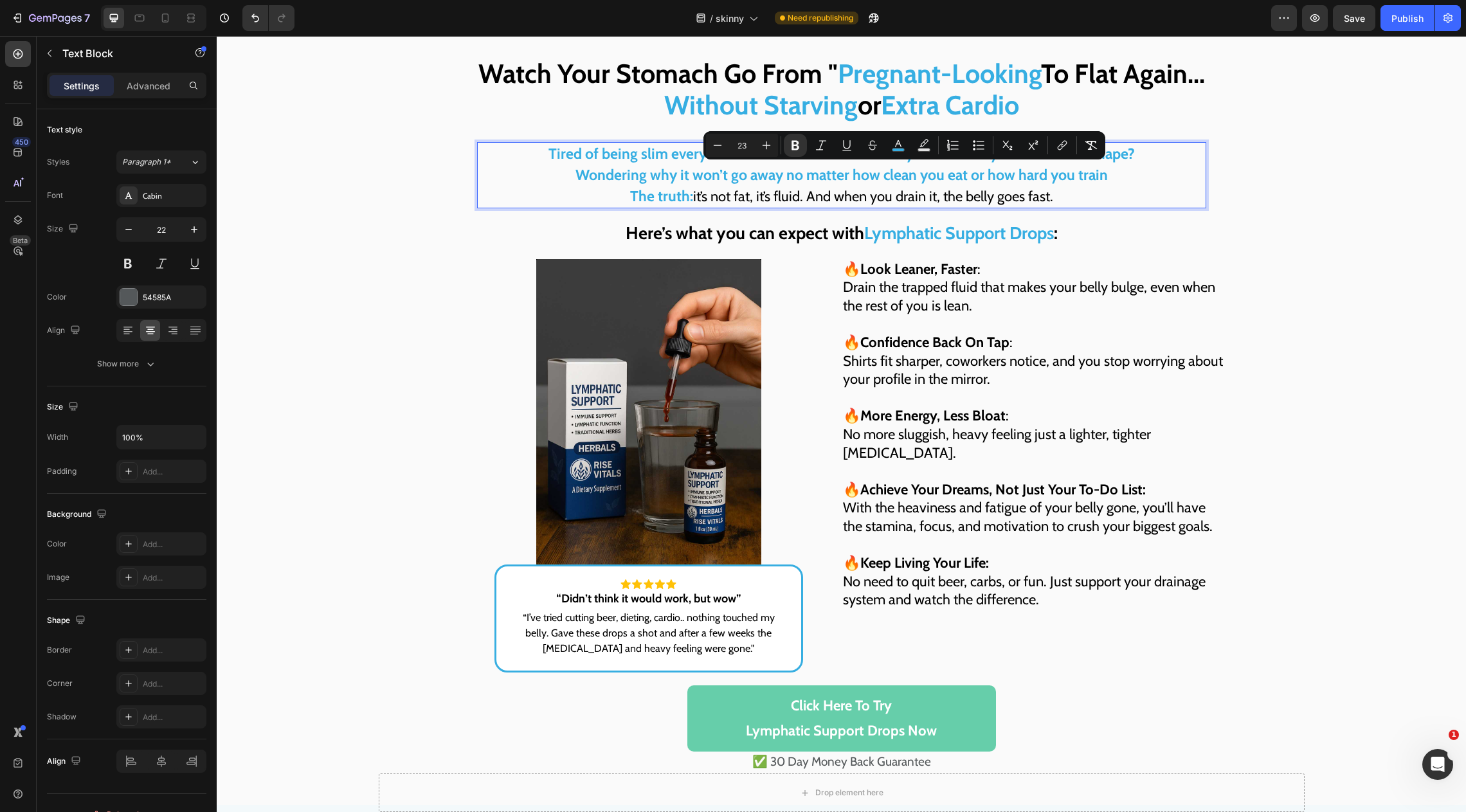
click at [651, 155] on strong "Tired of being slim everywhere else but stuck with a belly that makes you look …" at bounding box center [841, 153] width 587 height 18
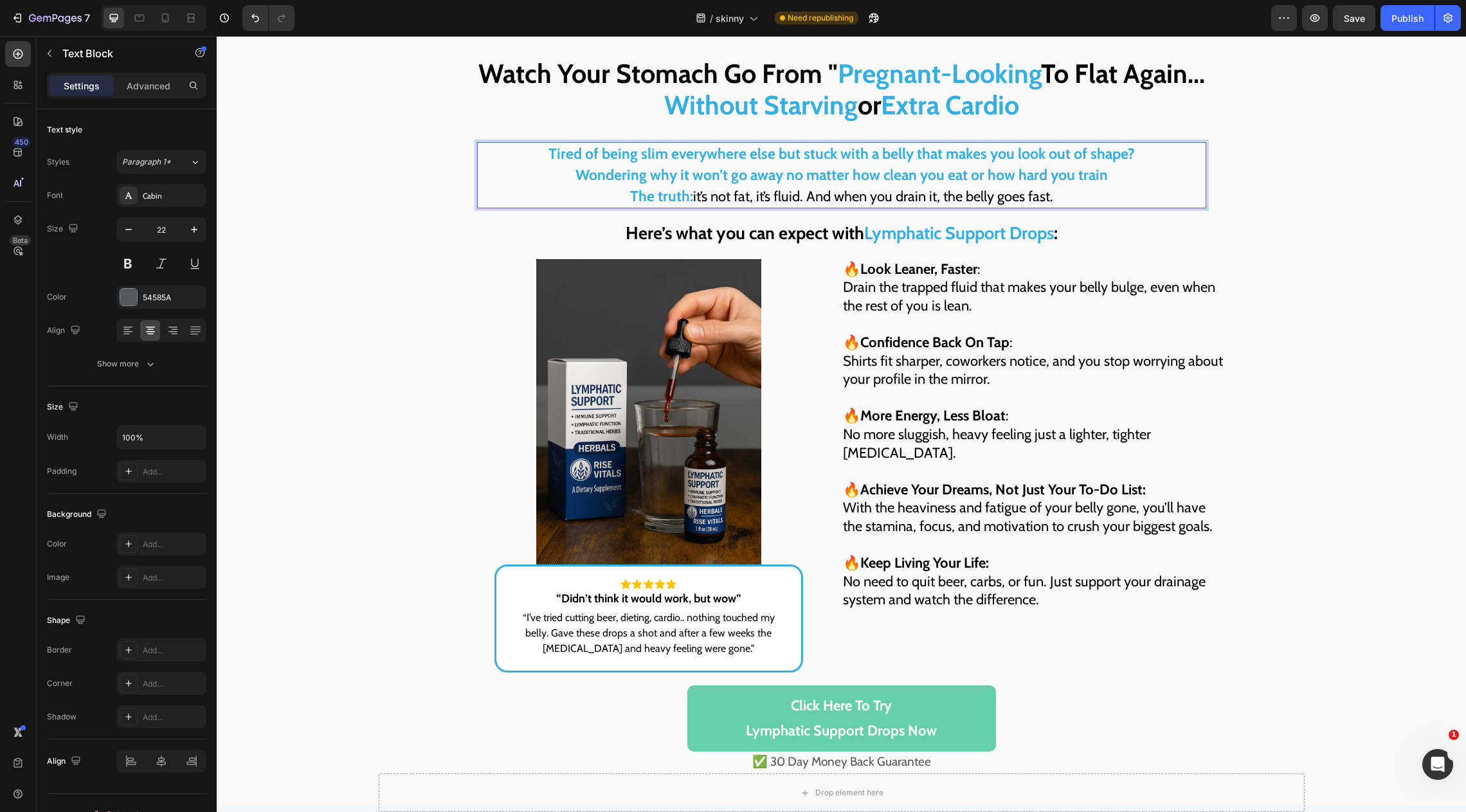
click at [784, 155] on strong "Tired of being slim everywhere else but stuck with a belly that makes you look …" at bounding box center [841, 153] width 587 height 18
click at [768, 154] on strong "Tired of being slim everywhere else but stuck with a belly that makes you look …" at bounding box center [841, 153] width 587 height 18
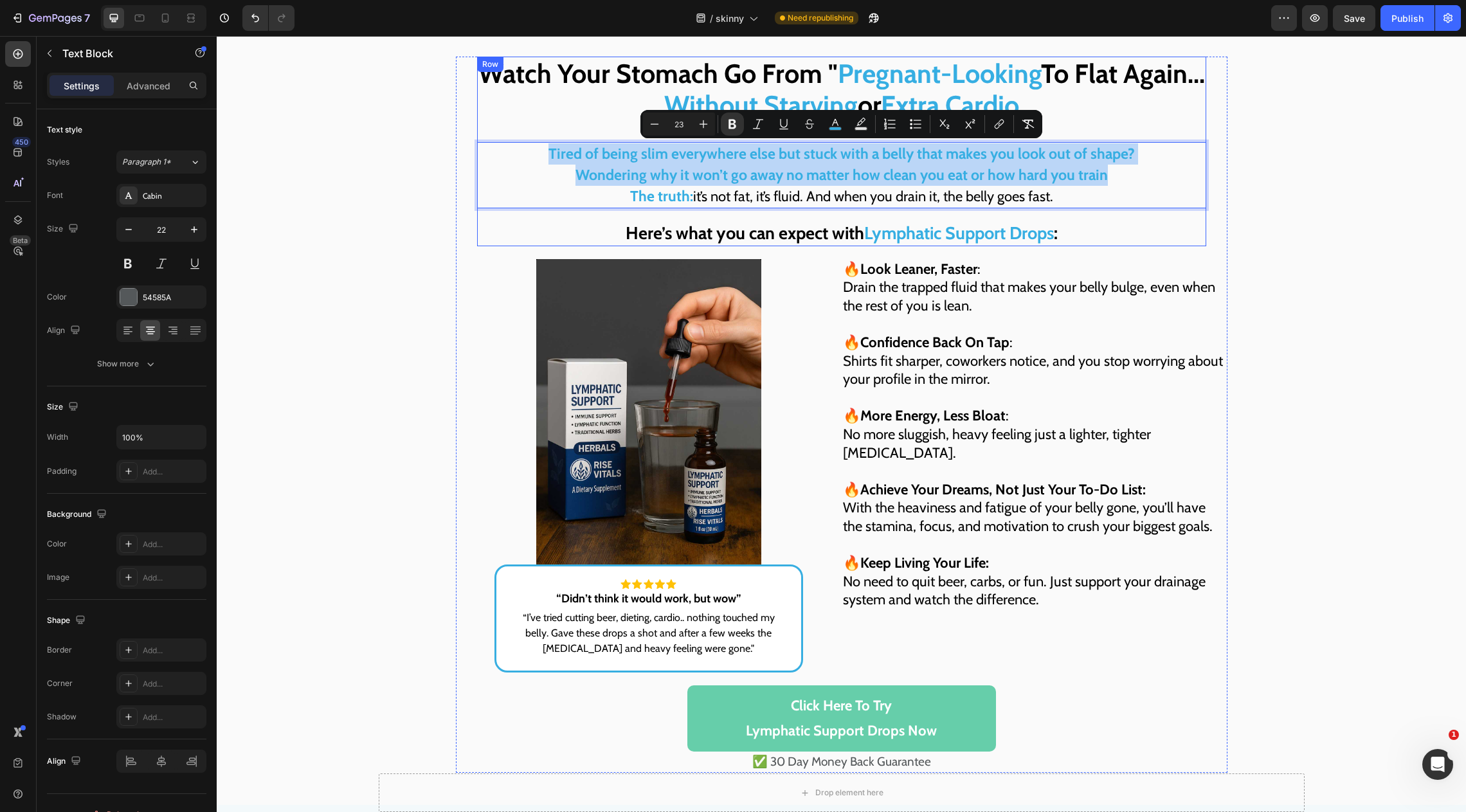
drag, startPoint x: 1123, startPoint y: 174, endPoint x: 486, endPoint y: 140, distance: 637.9
click at [486, 140] on div "Watch Your Stomach Go From " Pregnant-Looking To Flat Again... Without Starving…" at bounding box center [842, 150] width 729 height 189
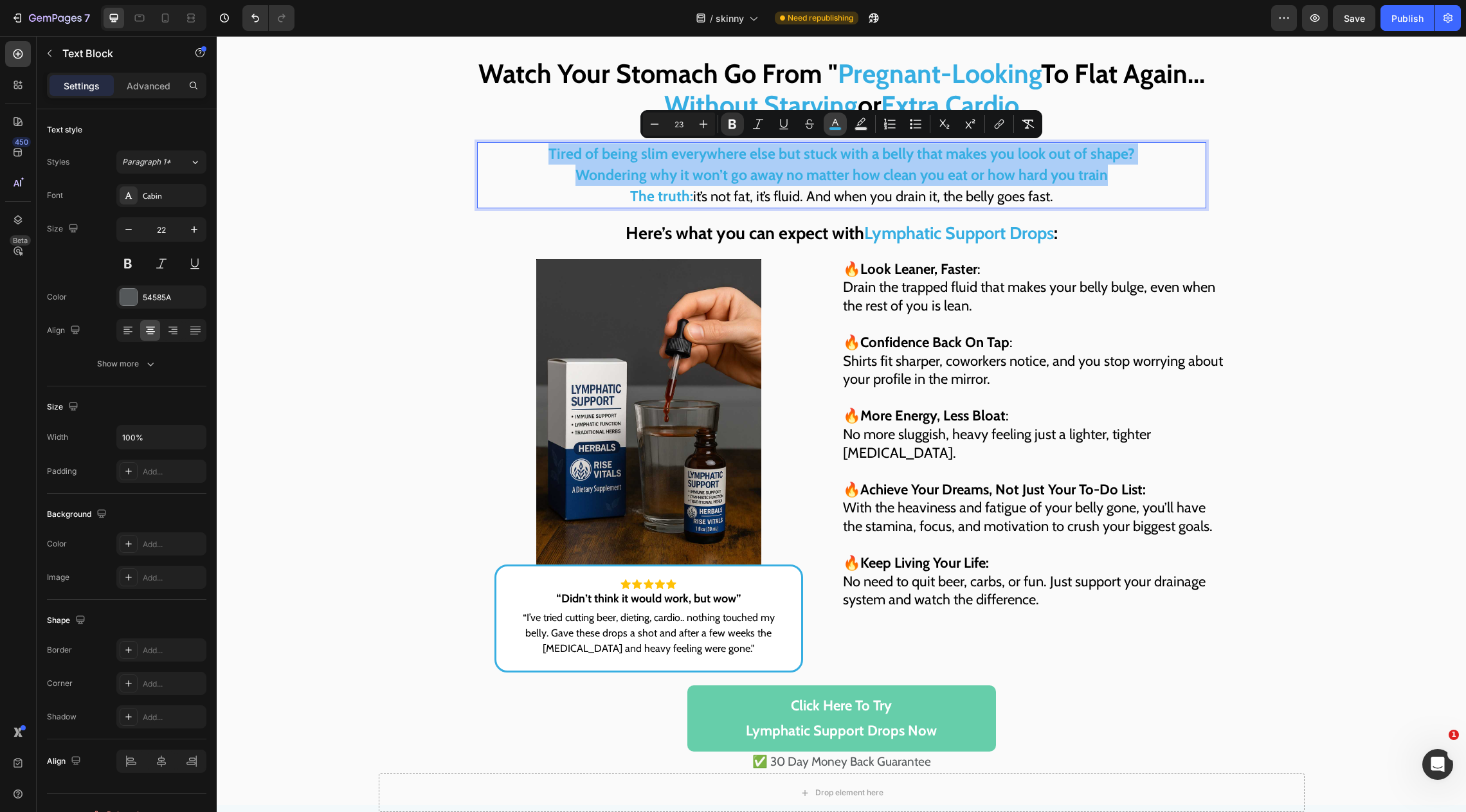
click at [838, 122] on icon "Editor contextual toolbar" at bounding box center [836, 122] width 7 height 7
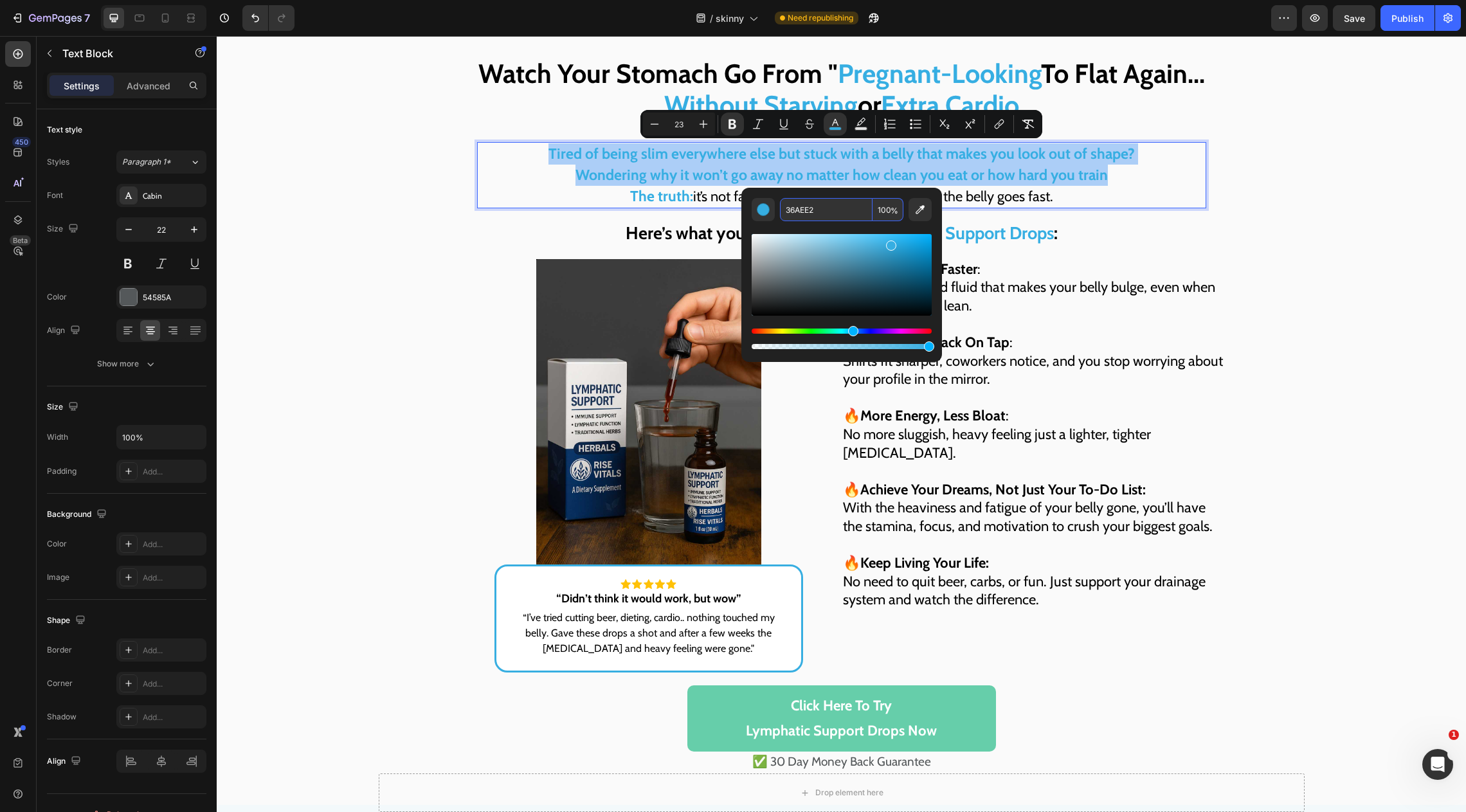
click at [820, 213] on input "36AEE2" at bounding box center [826, 209] width 92 height 23
drag, startPoint x: 1008, startPoint y: 307, endPoint x: 714, endPoint y: 357, distance: 298.2
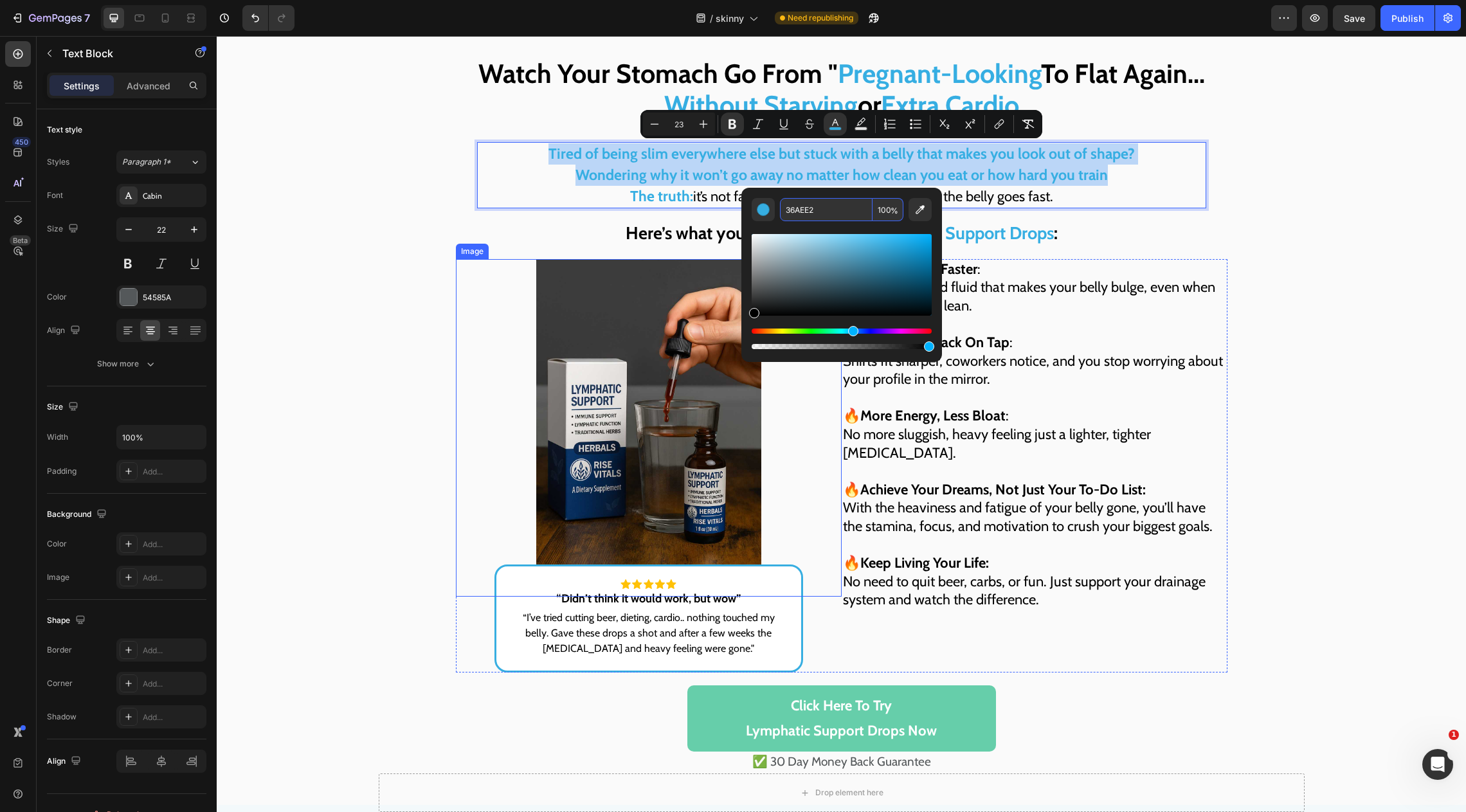
type input "000000"
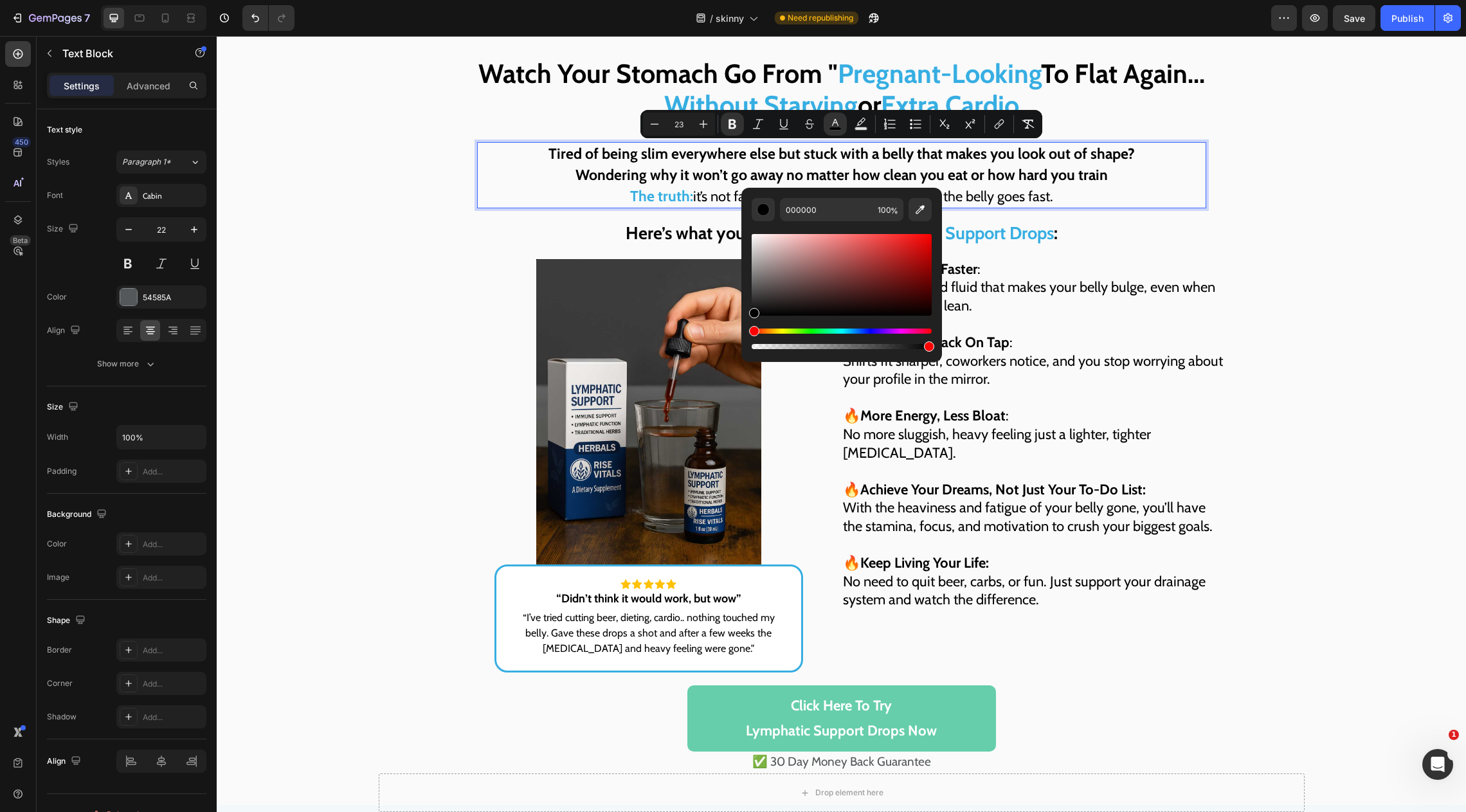
click at [642, 161] on strong "Tired of being slim everywhere else but stuck with a belly that makes you look …" at bounding box center [841, 153] width 587 height 18
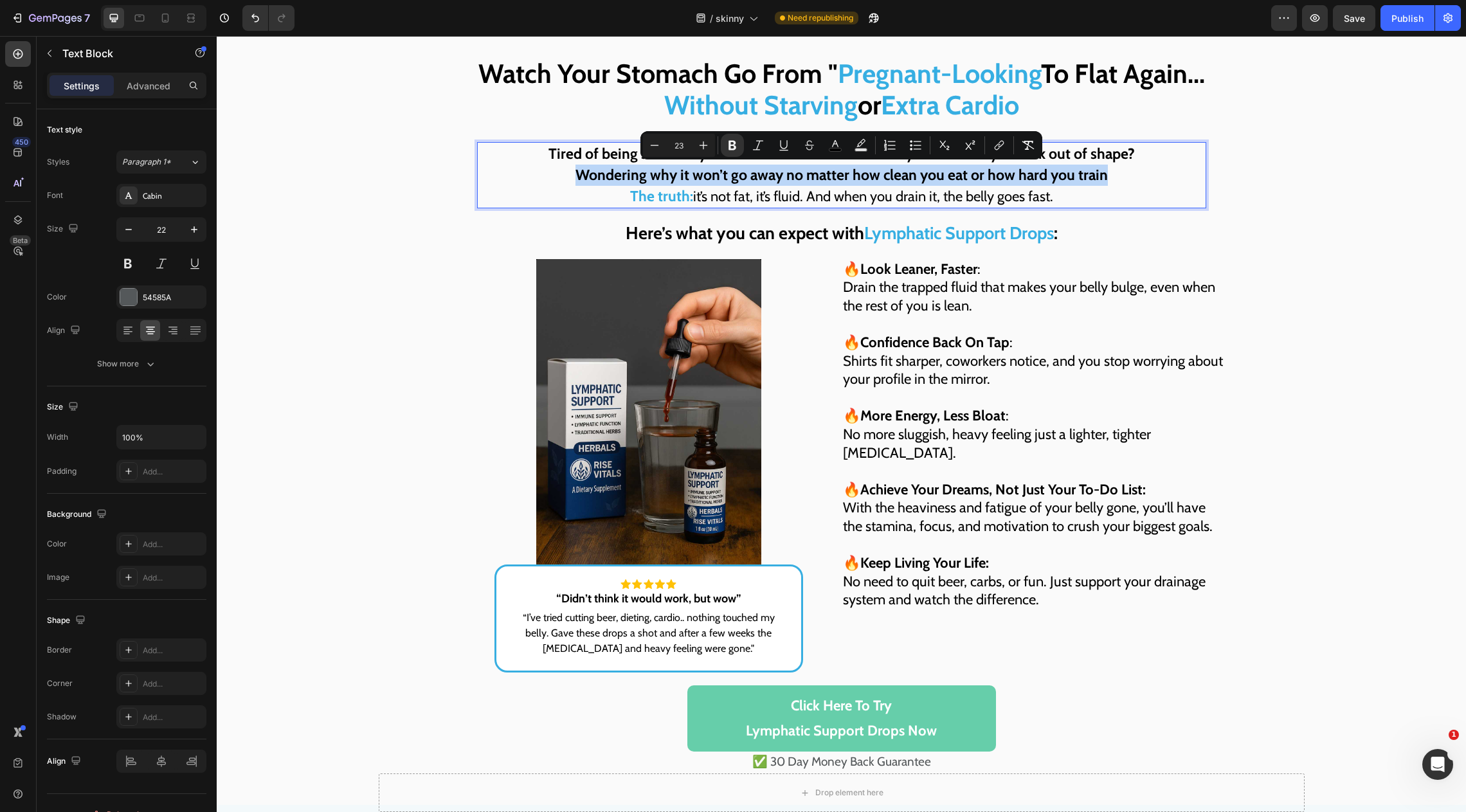
drag, startPoint x: 1132, startPoint y: 172, endPoint x: 478, endPoint y: 181, distance: 654.1
click at [478, 181] on p "Tired of being slim everywhere else but stuck with a belly that makes you look …" at bounding box center [841, 175] width 727 height 64
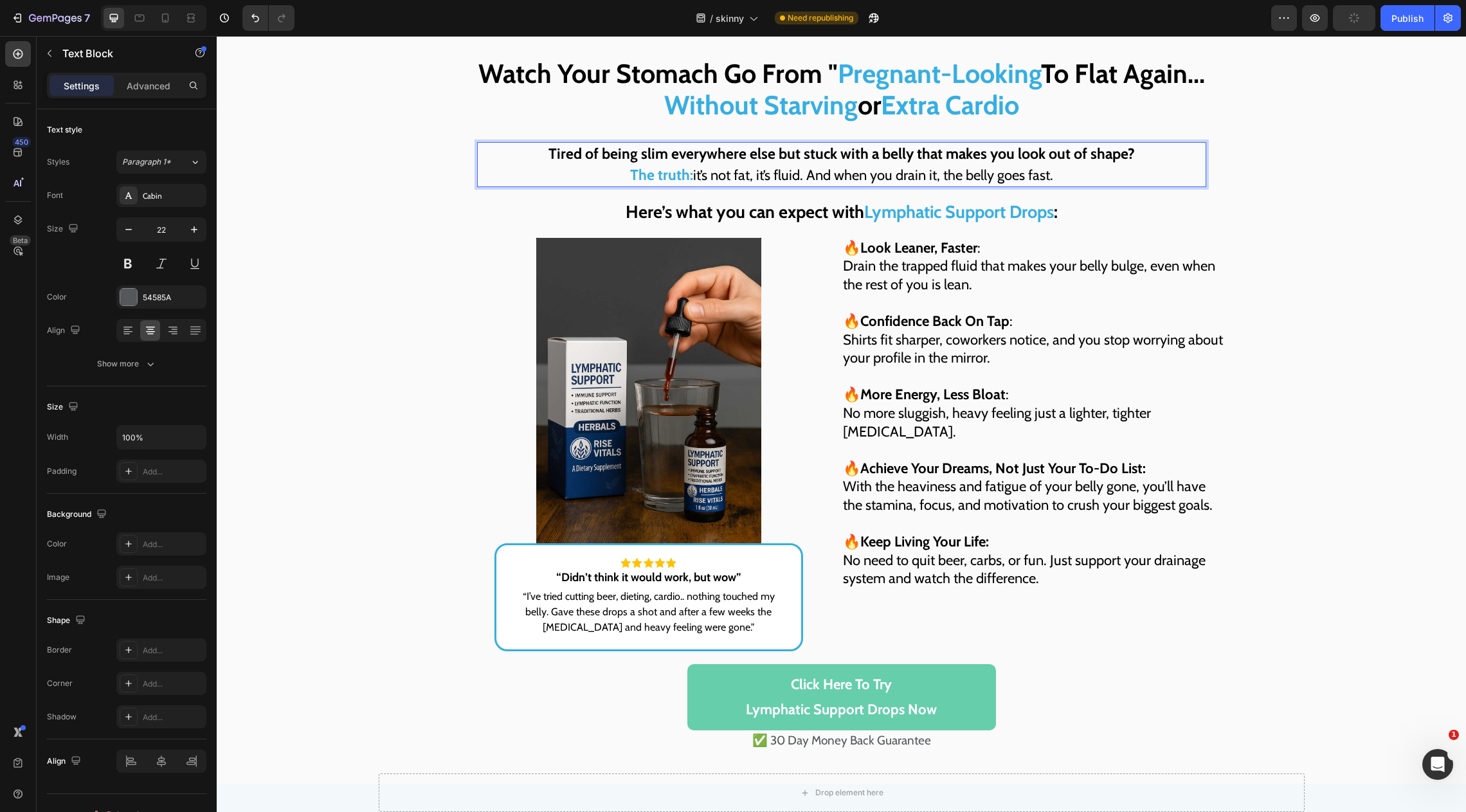
click at [635, 171] on strong "The truth:" at bounding box center [662, 174] width 63 height 18
click at [624, 171] on p "Tired of being slim everywhere else but stuck with a belly that makes you look …" at bounding box center [841, 165] width 727 height 43
click at [590, 166] on p "Tired of being slim everywhere else but stuck with a belly that makes you look …" at bounding box center [841, 165] width 727 height 43
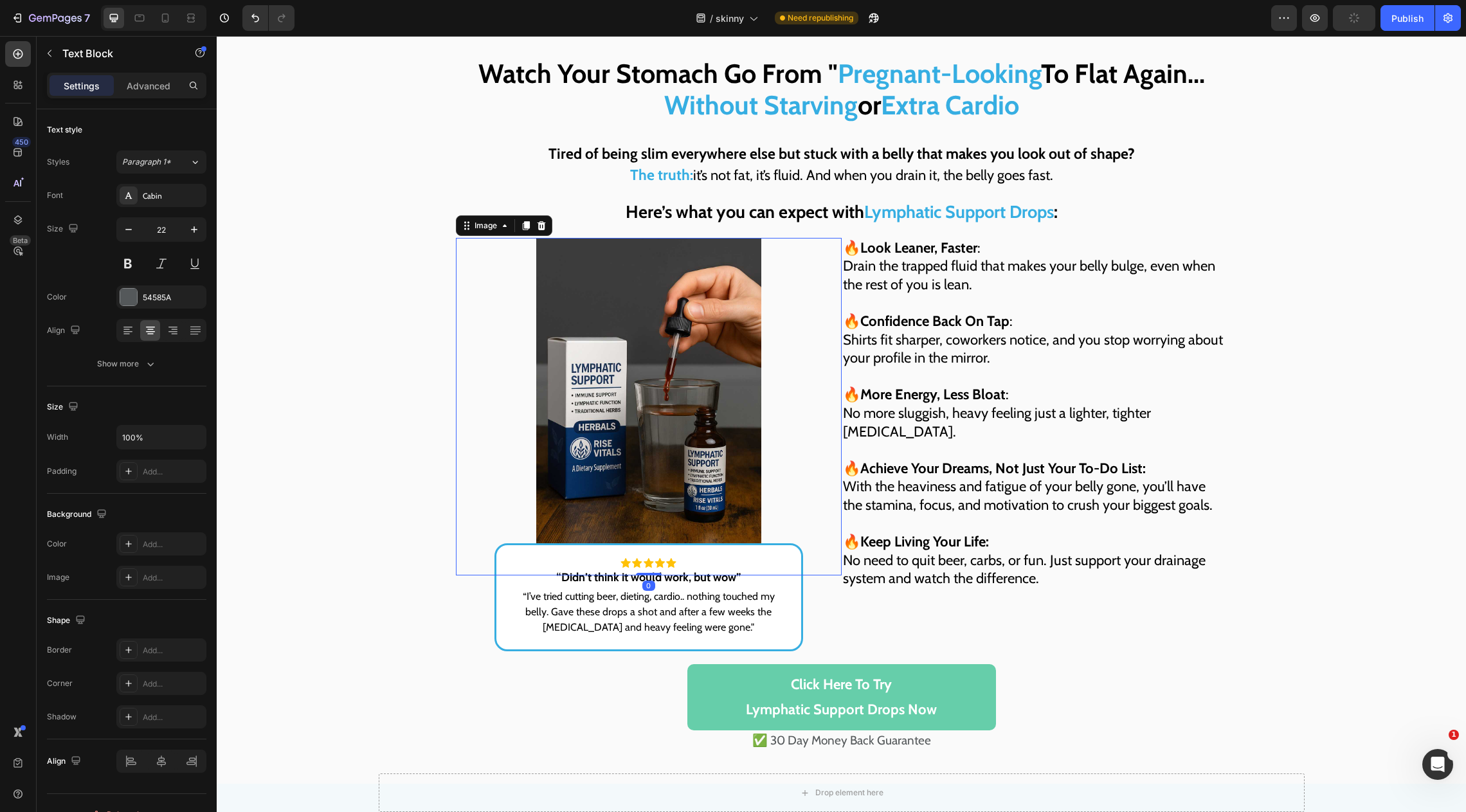
click at [549, 246] on img at bounding box center [649, 406] width 225 height 337
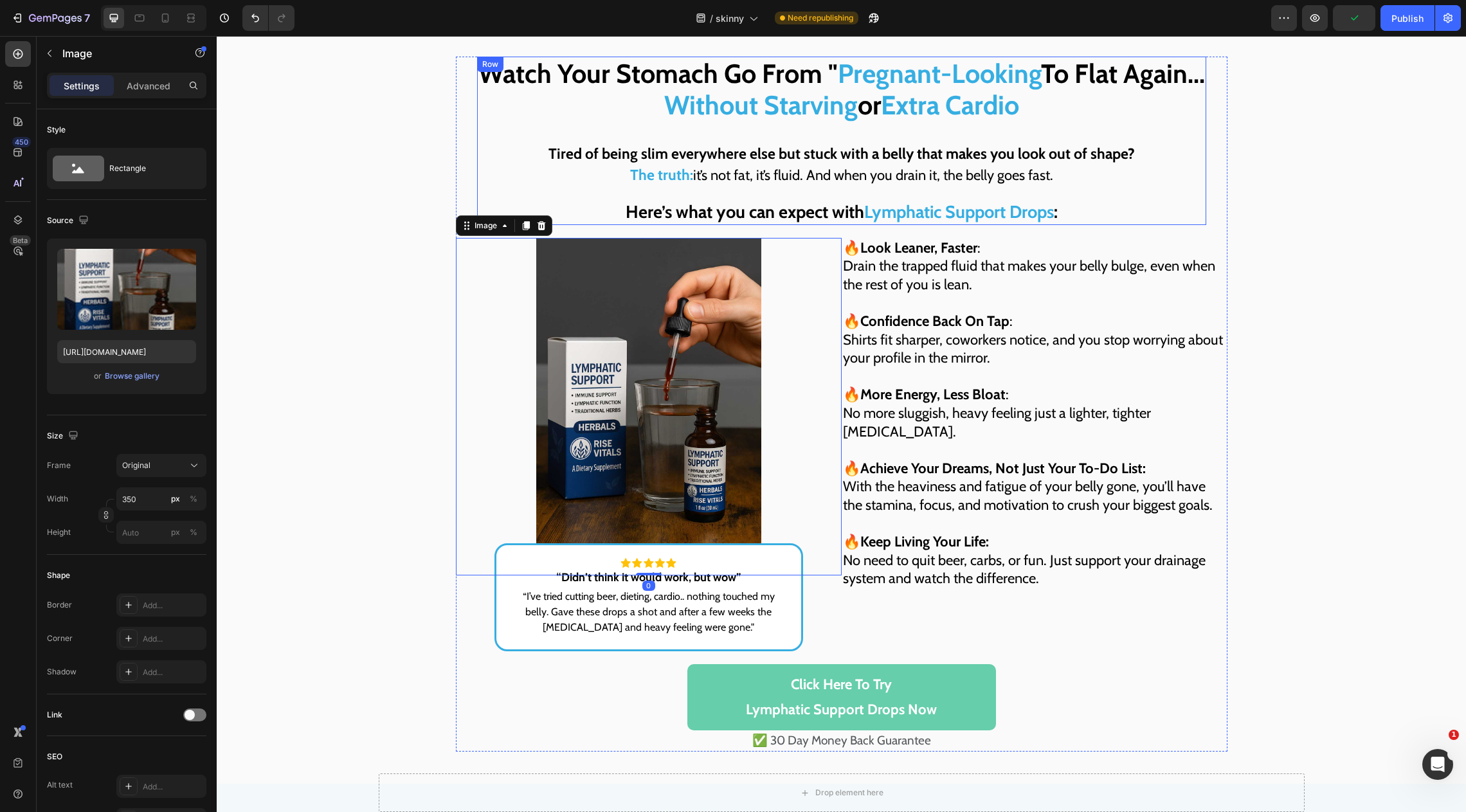
click at [634, 139] on div "Watch Your Stomach Go From " Pregnant-Looking To Flat Again... Without Starving…" at bounding box center [842, 140] width 729 height 168
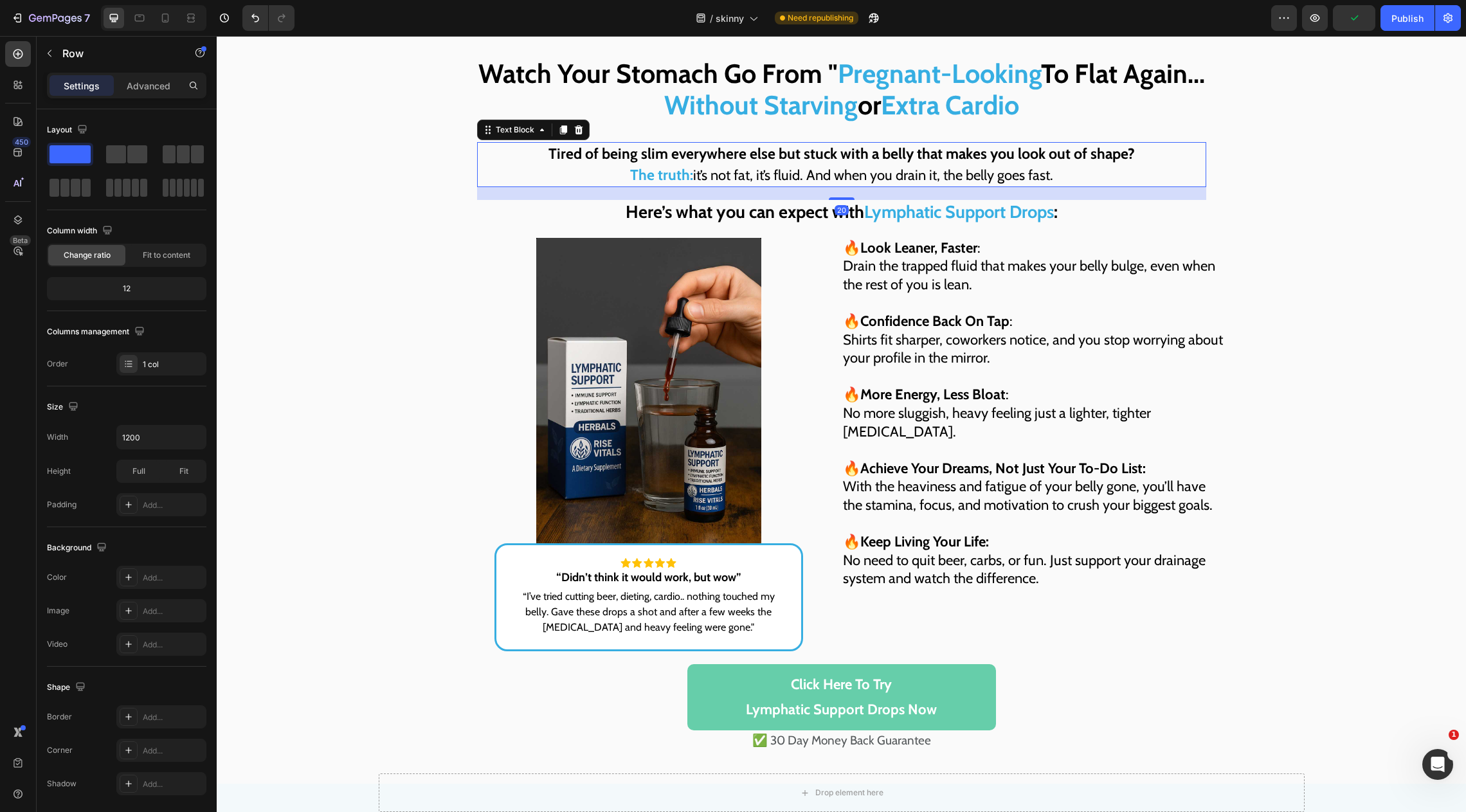
click at [630, 166] on strong "The truth:" at bounding box center [662, 174] width 63 height 18
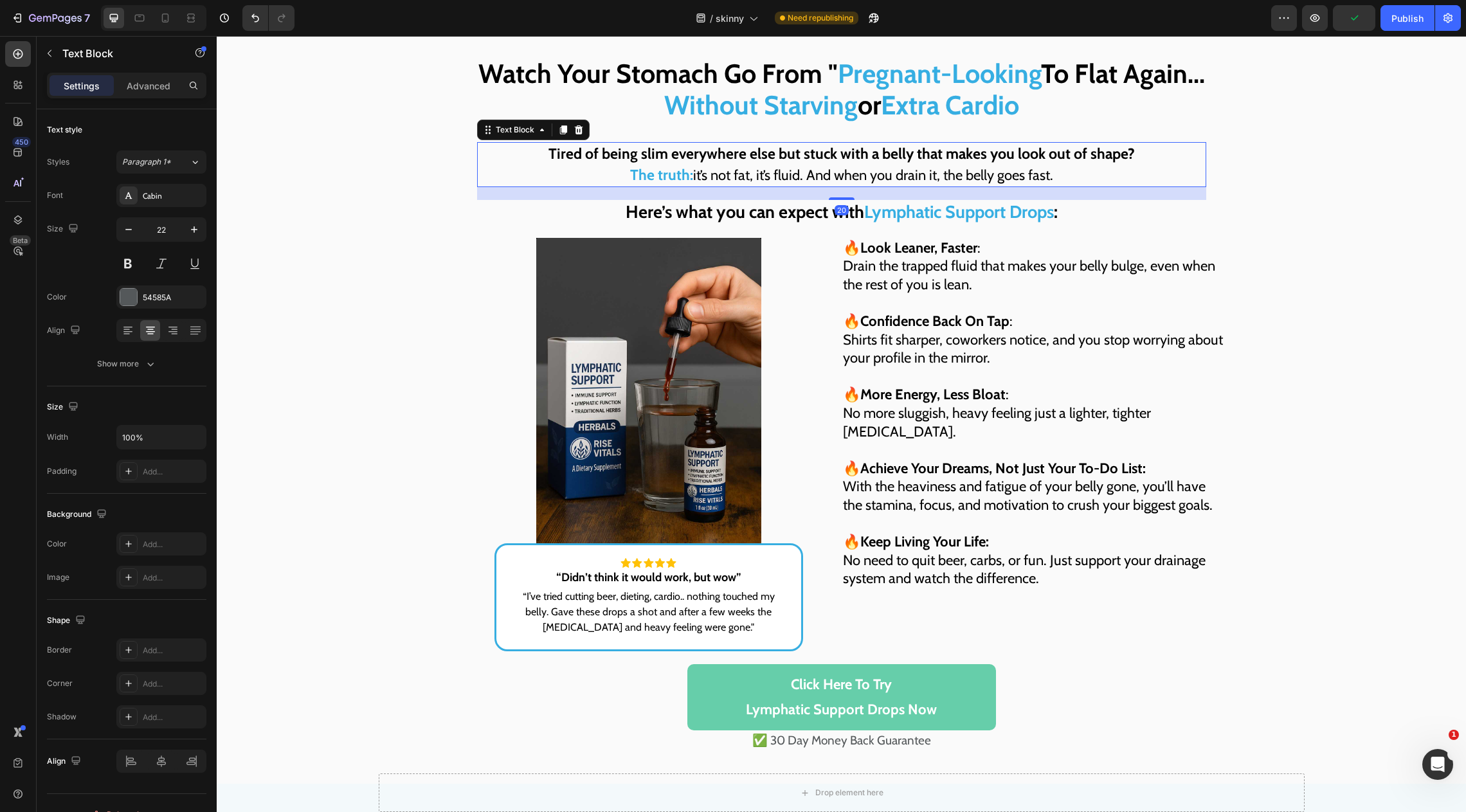
click at [161, 32] on div "7 Version history / skinny Need republishing Preview Publish" at bounding box center [733, 18] width 1466 height 37
click at [163, 15] on icon at bounding box center [165, 18] width 13 height 13
type input "17"
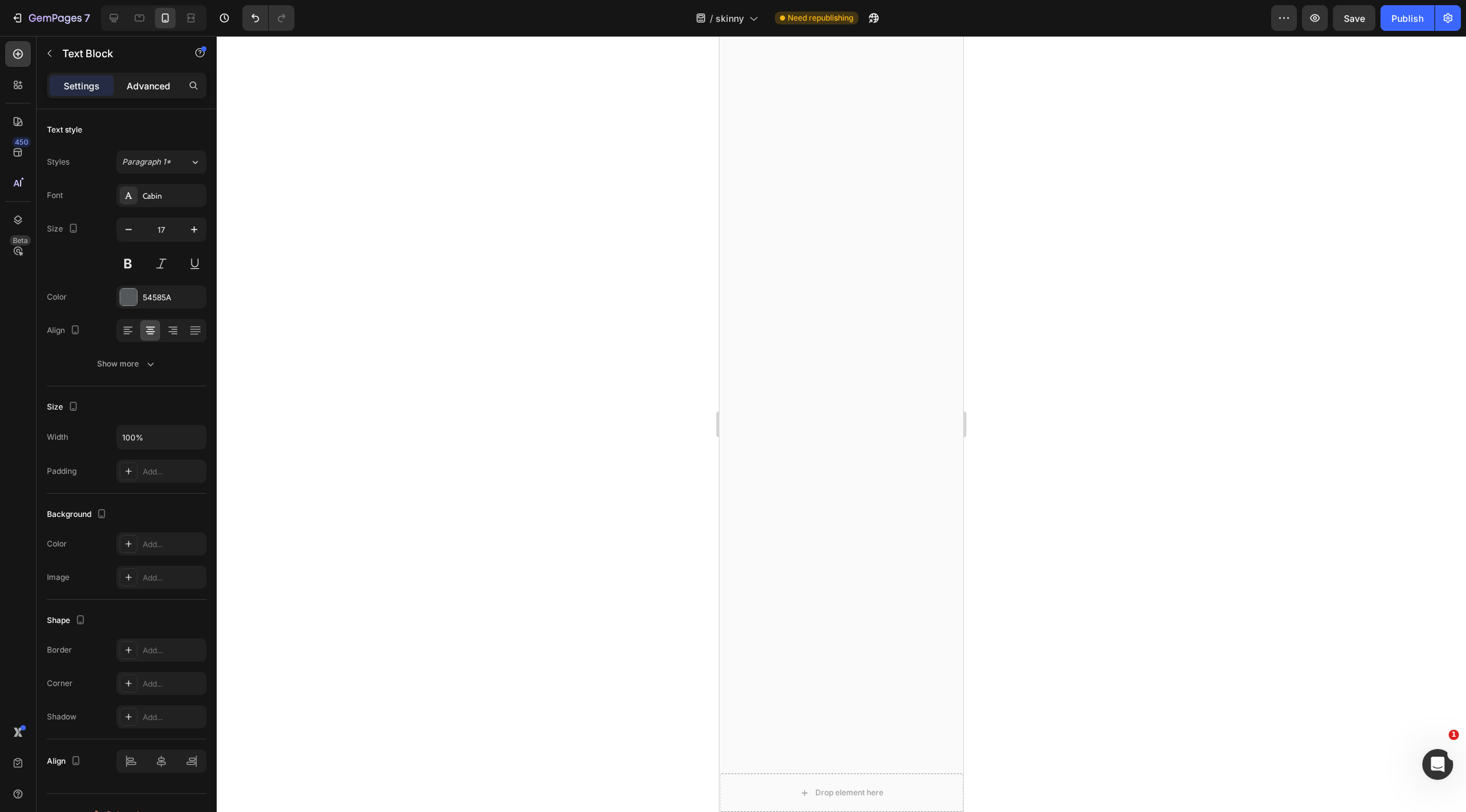
scroll to position [1832, 0]
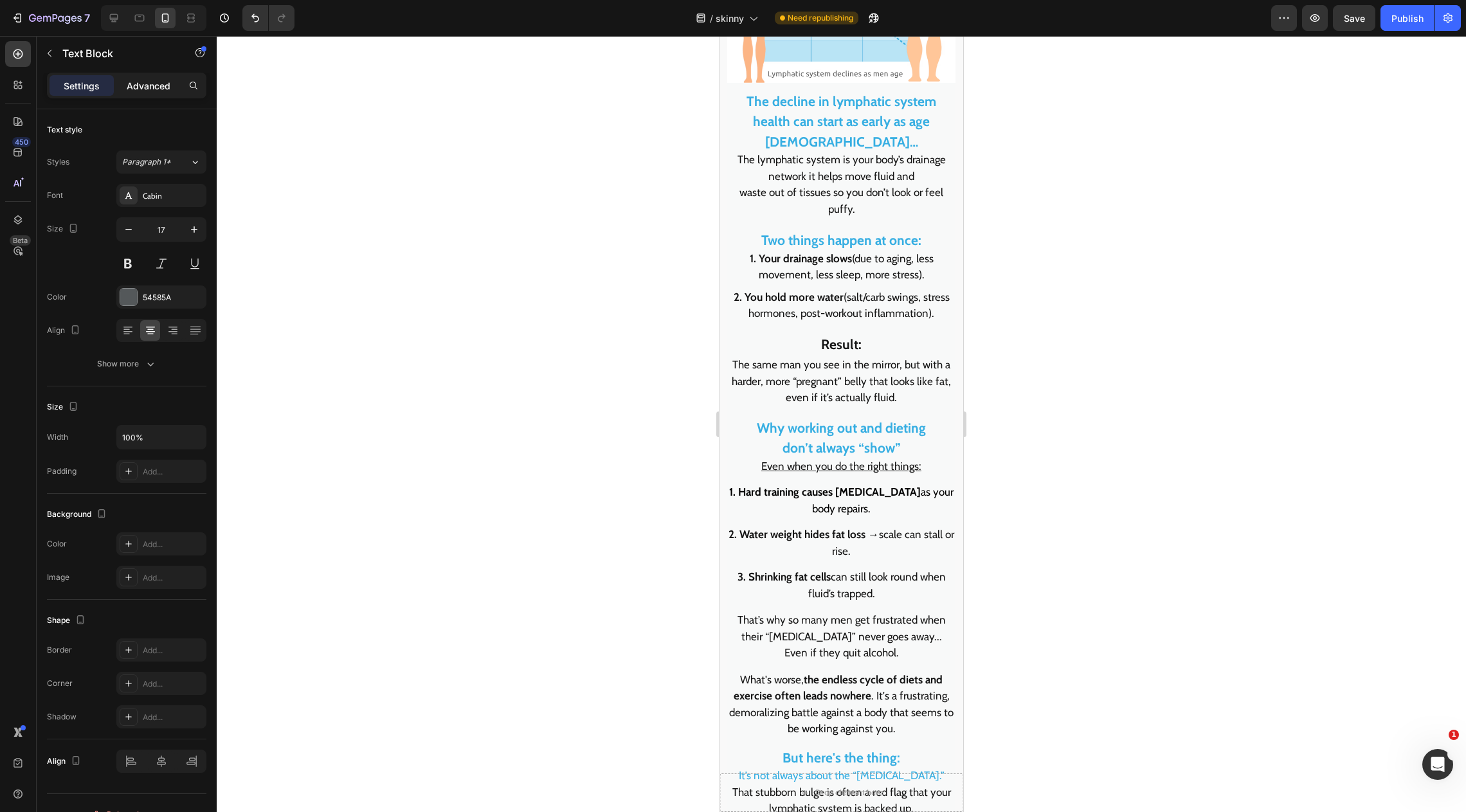
click at [149, 79] on p "Advanced" at bounding box center [148, 86] width 44 height 14
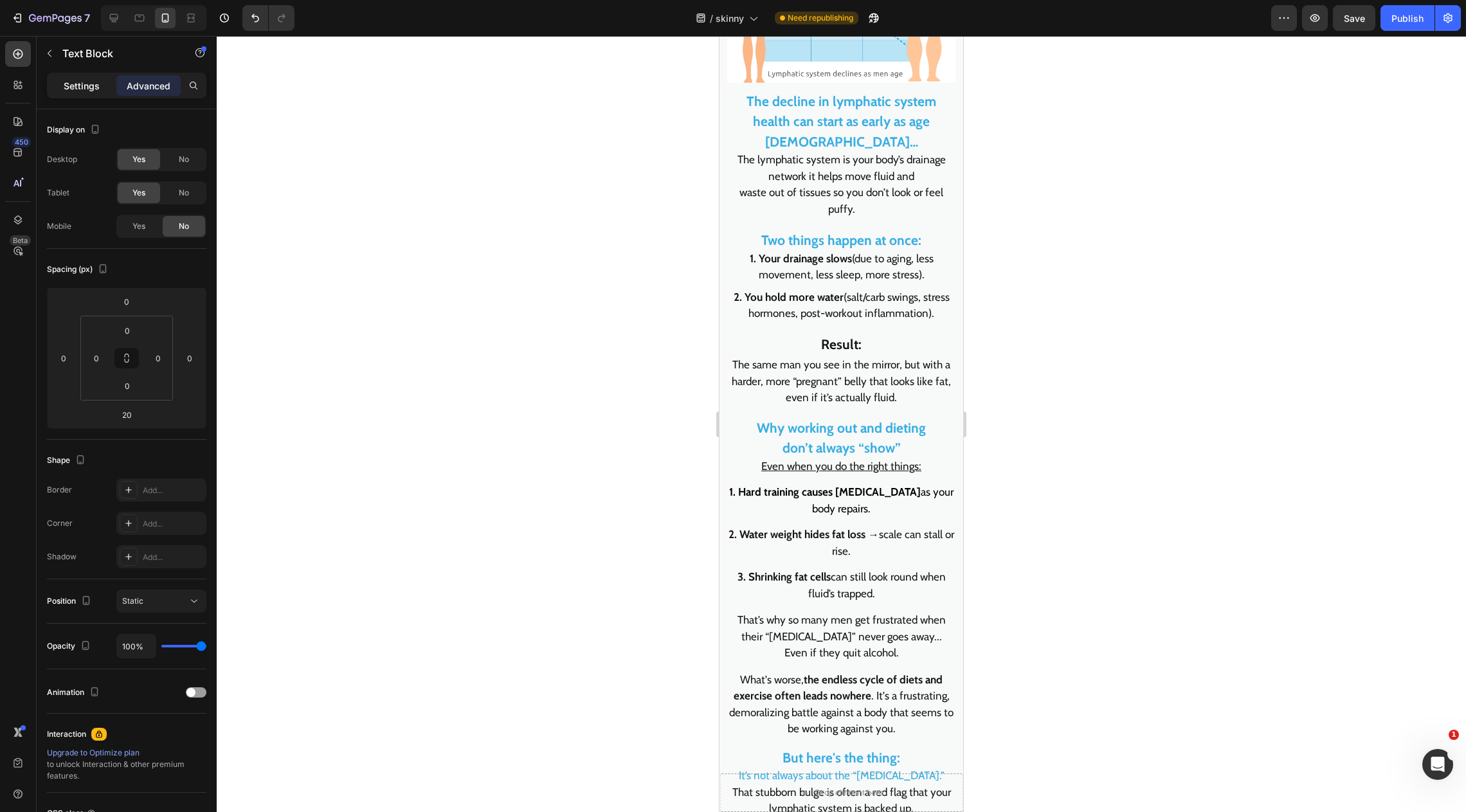
click at [78, 87] on p "Settings" at bounding box center [82, 86] width 36 height 14
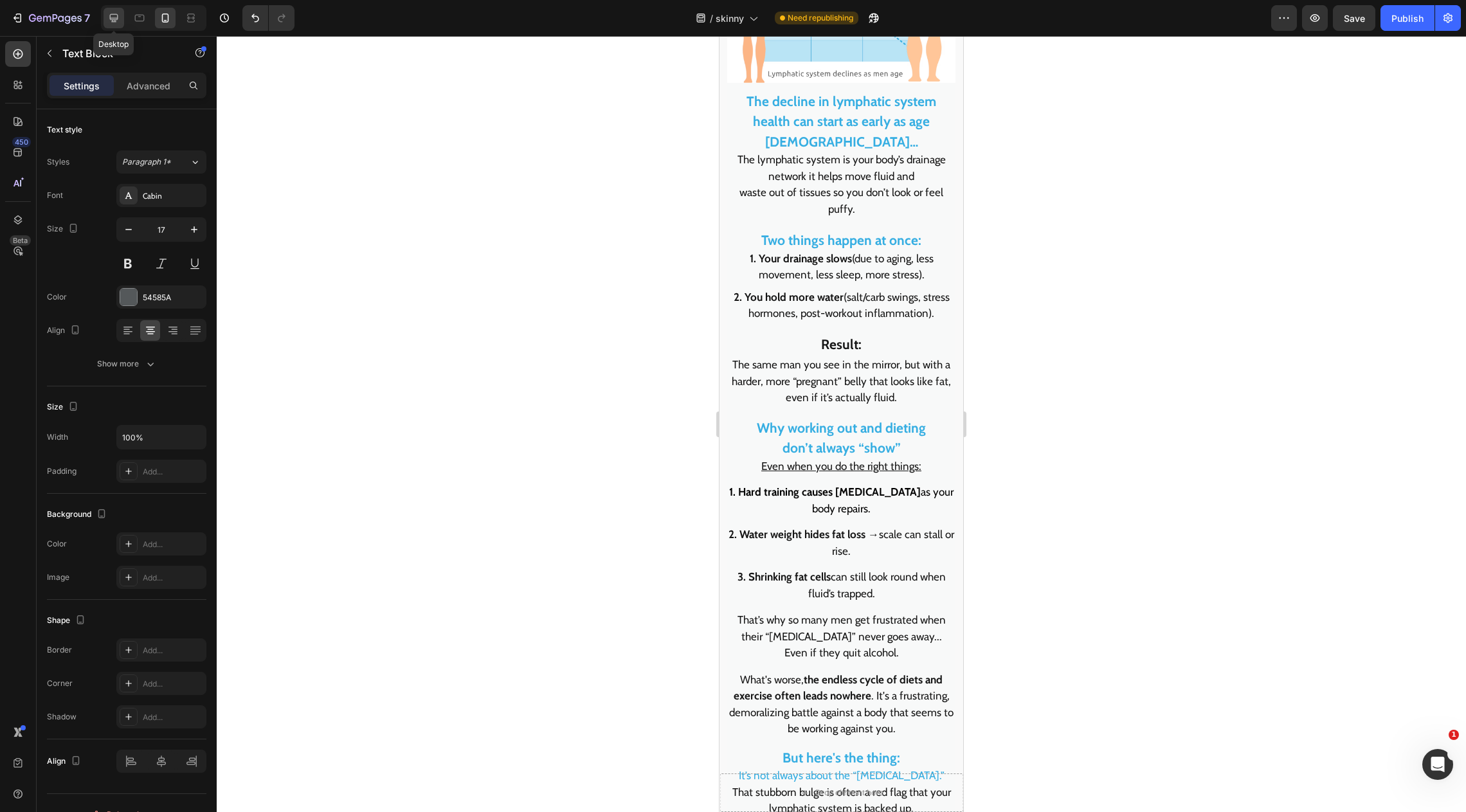
click at [114, 22] on icon at bounding box center [114, 18] width 13 height 13
type input "22"
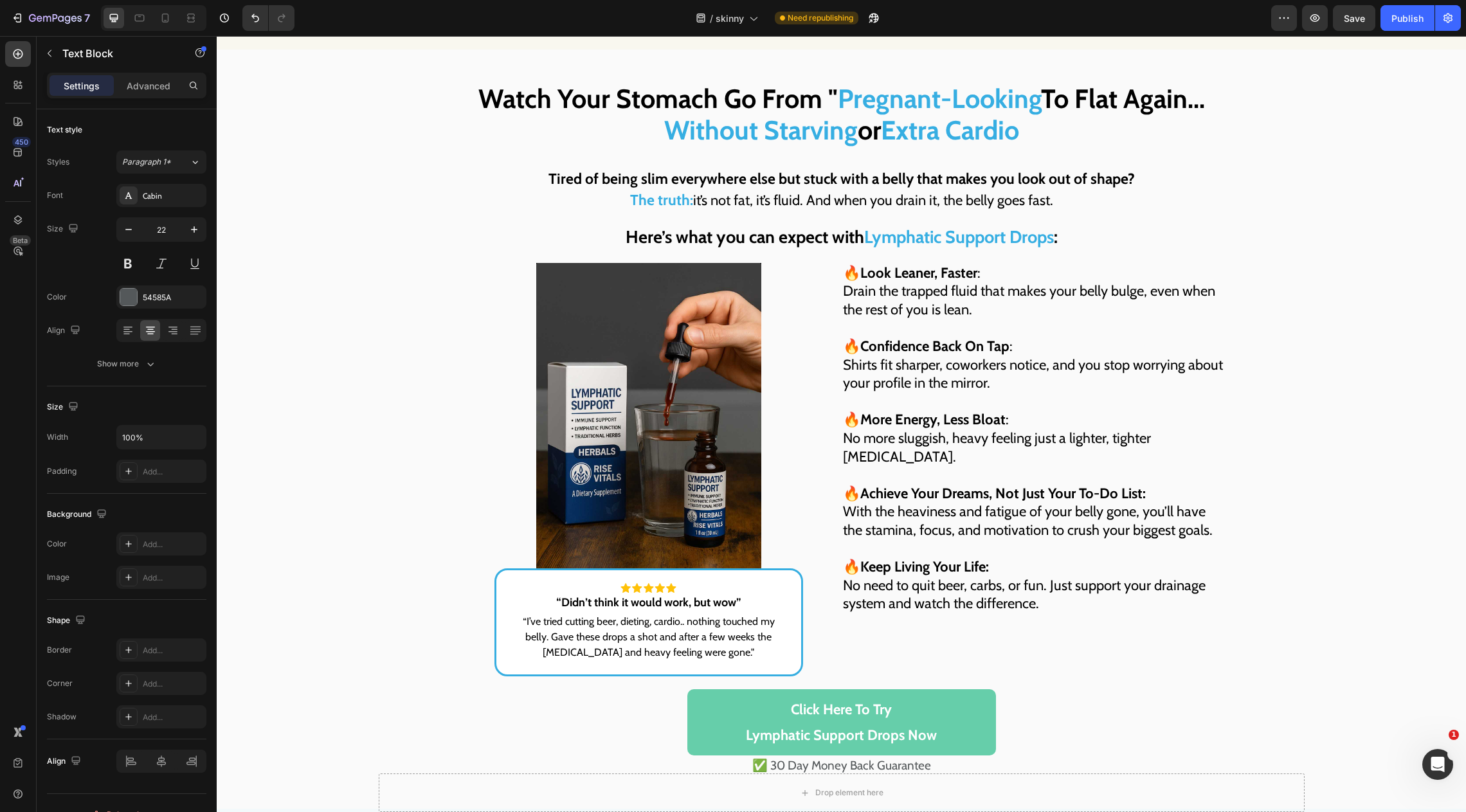
scroll to position [4135, 0]
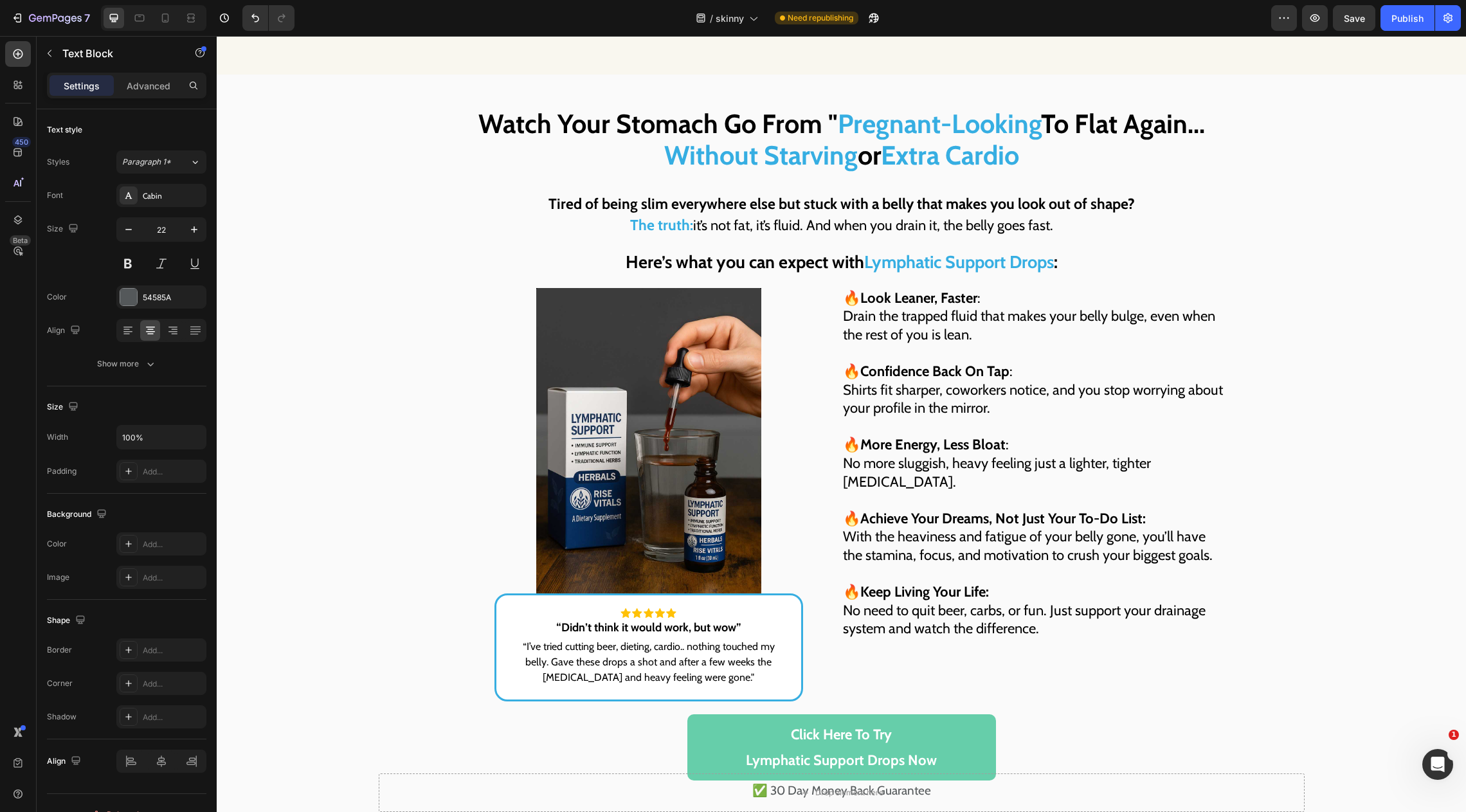
click at [760, 217] on span "it’s not fat, it’s fluid. And when you drain it, the belly goes fast." at bounding box center [873, 225] width 360 height 17
click at [836, 226] on span "it’s not fat, it’s fluid. And when you drain it, the belly goes fast." at bounding box center [873, 225] width 360 height 17
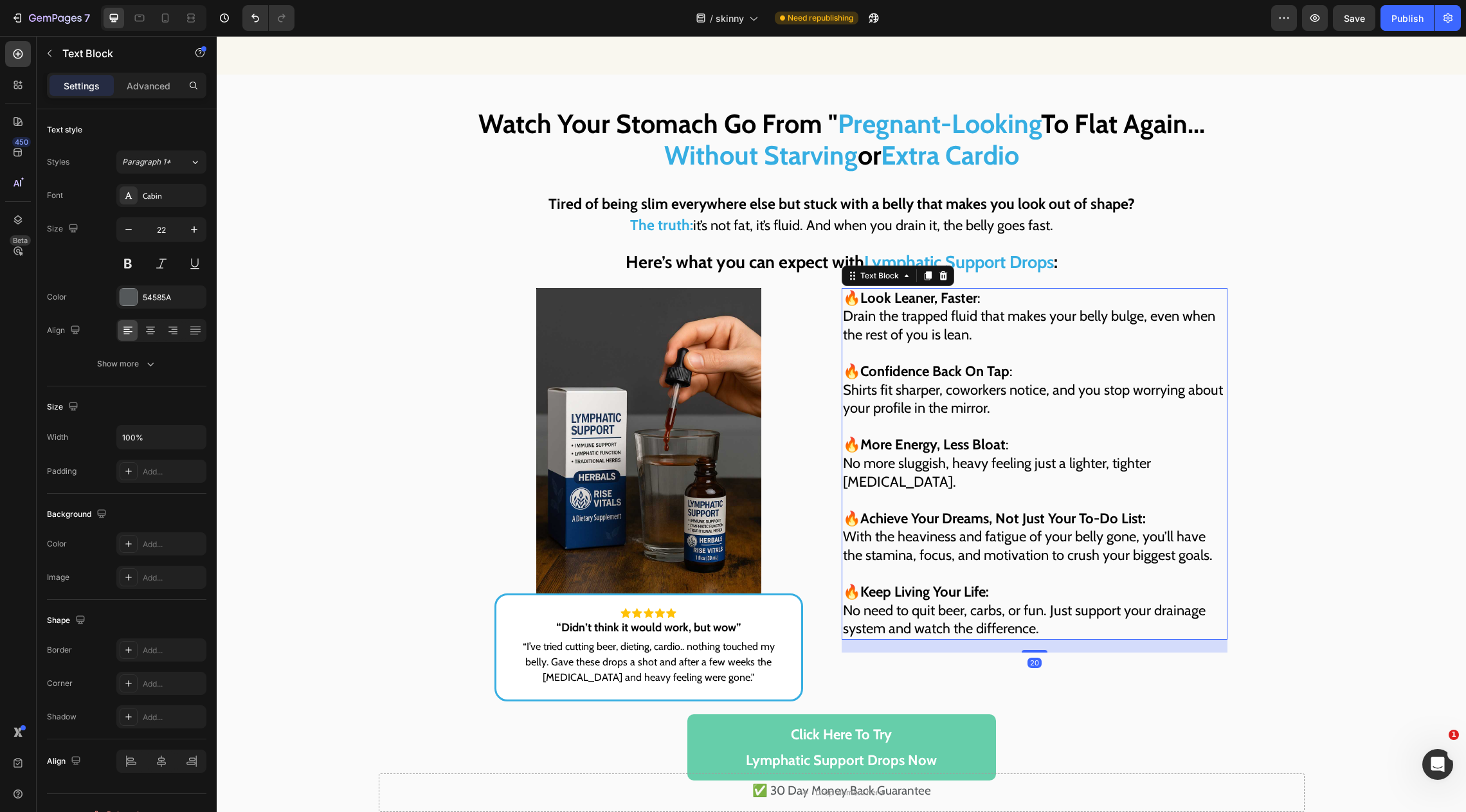
click at [874, 363] on strong "Confidence Back On Tap" at bounding box center [935, 371] width 149 height 17
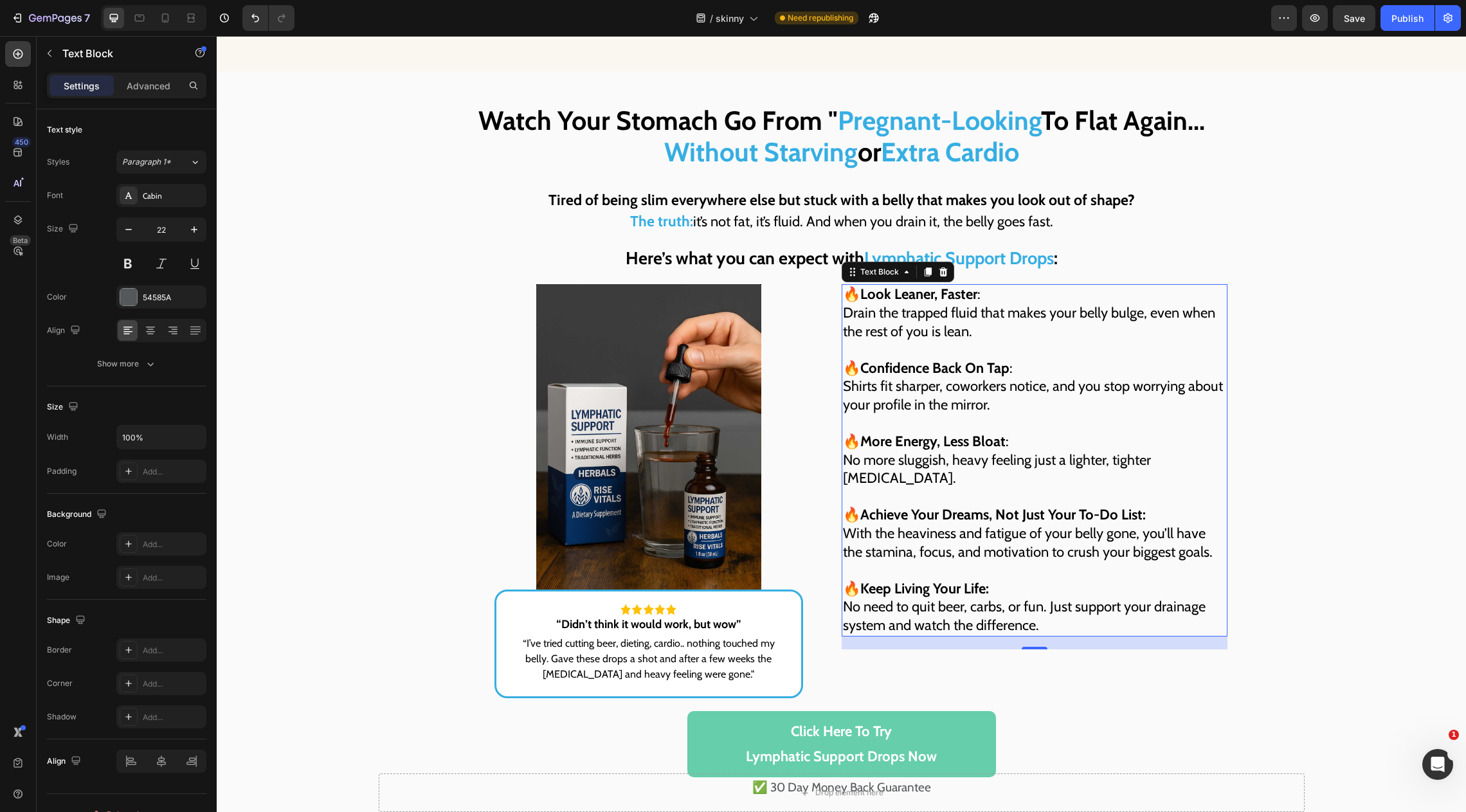
scroll to position [4196, 0]
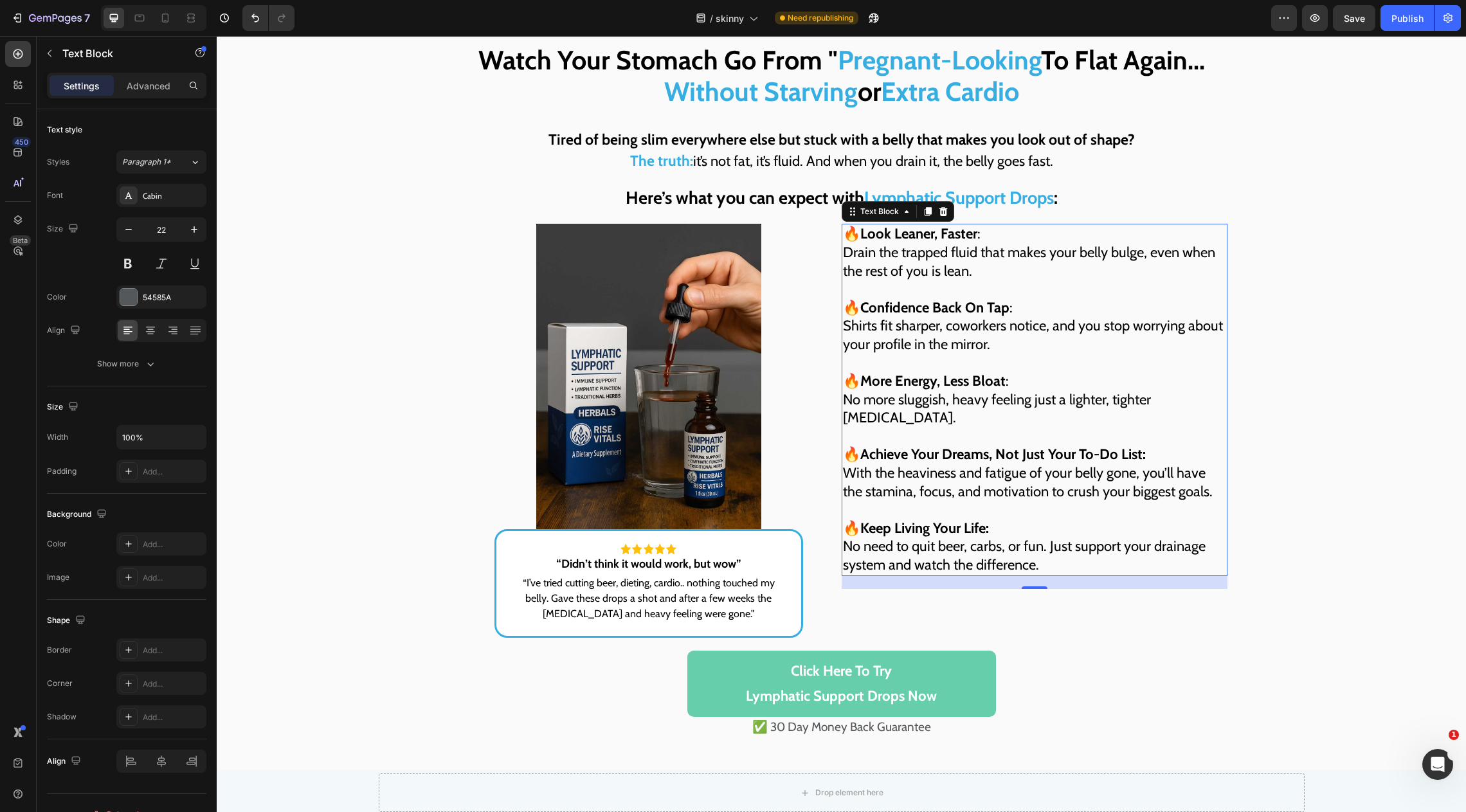
click at [986, 379] on strong "More Energy, Less Bloat" at bounding box center [933, 381] width 145 height 17
click at [996, 344] on p "🔥 Confidence Back On Tap : Shirts fit sharper, coworkers notice, and you stop w…" at bounding box center [1034, 317] width 383 height 73
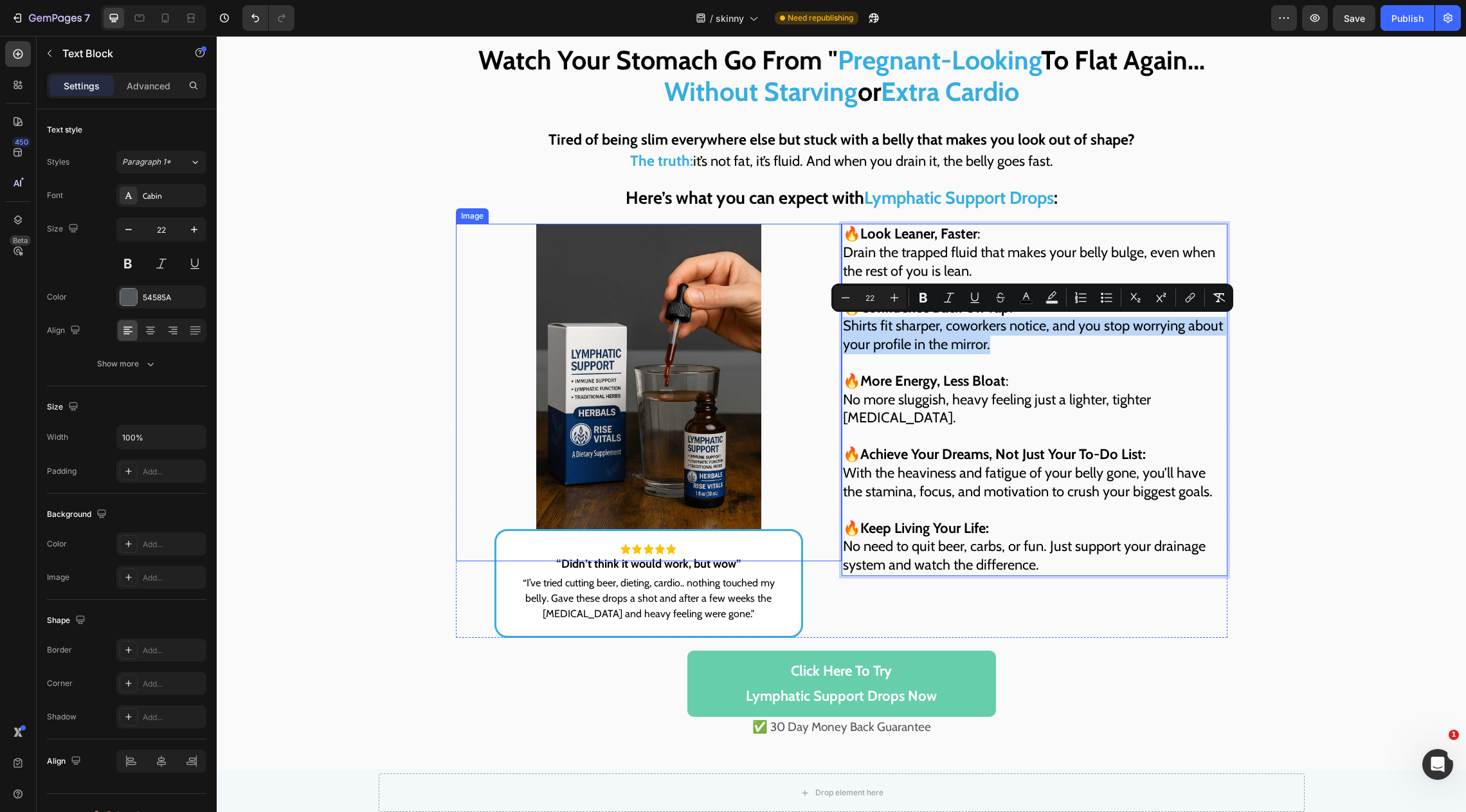
drag, startPoint x: 1003, startPoint y: 342, endPoint x: 793, endPoint y: 319, distance: 211.3
click at [793, 319] on div "🔥 Look Leaner, Faster : Drain the trapped fluid that makes your belly bulge, ev…" at bounding box center [842, 430] width 772 height 413
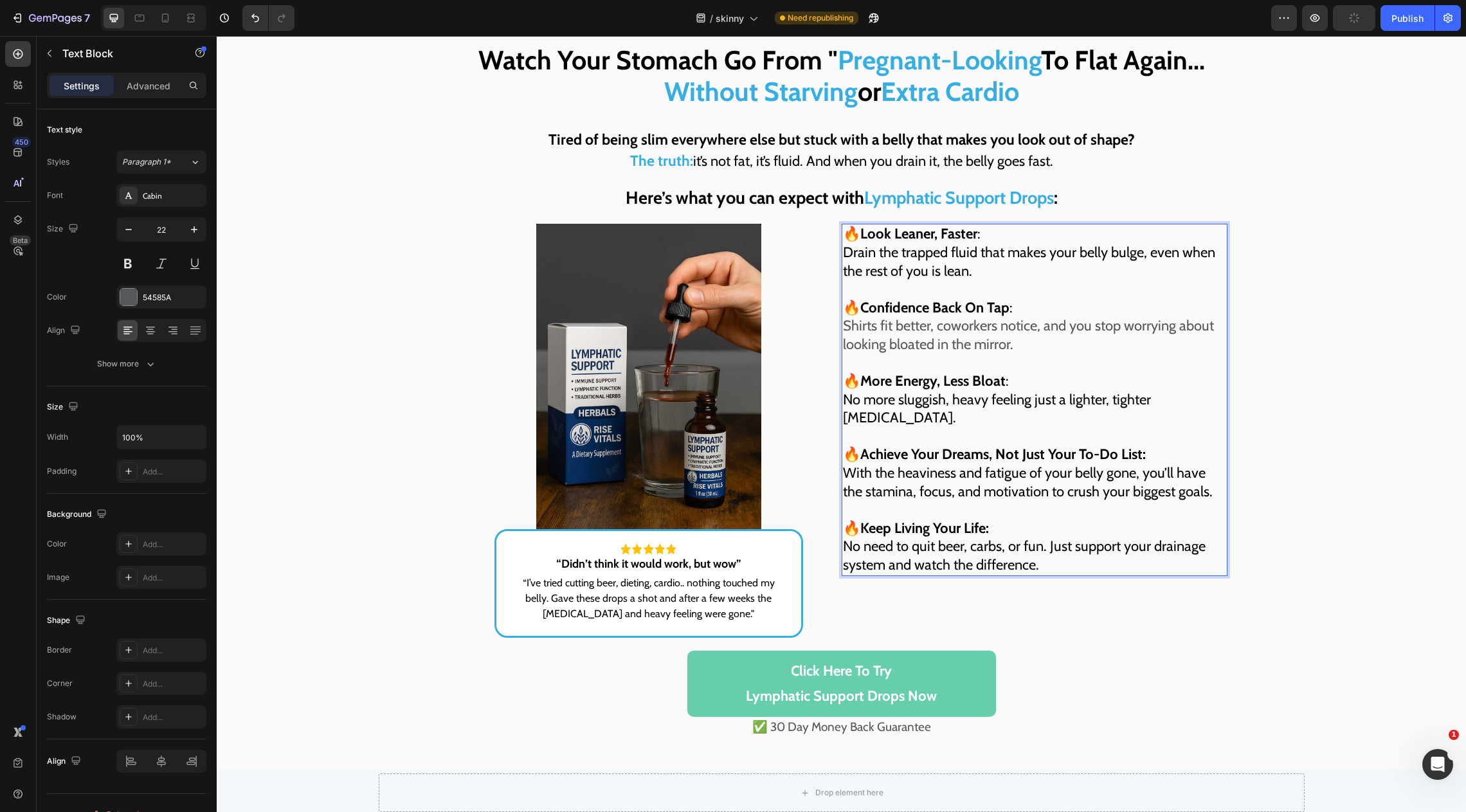
click at [916, 464] on span "With the heaviness and fatigue of your belly gone, you’ll have the stamina, foc…" at bounding box center [1027, 482] width 370 height 36
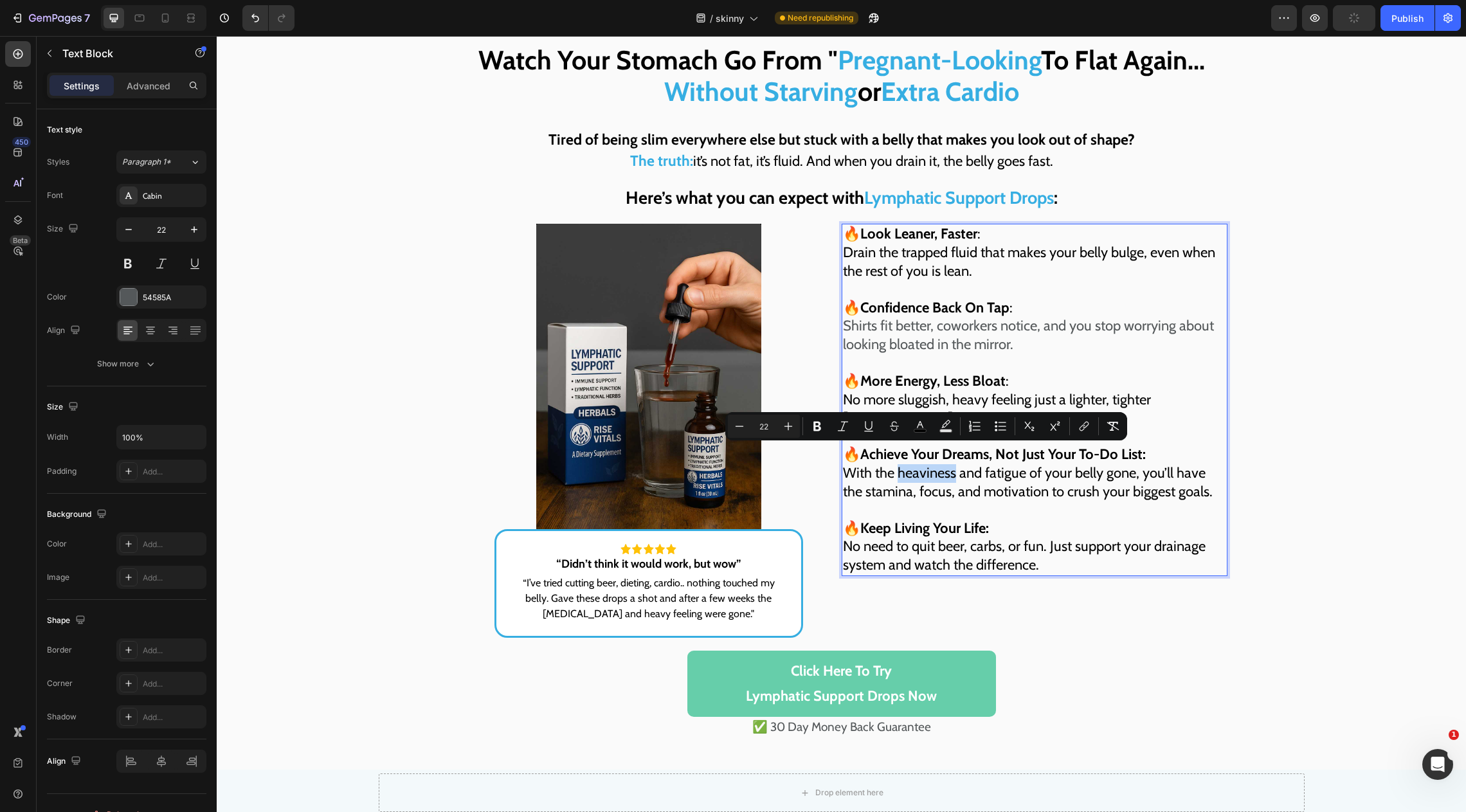
click at [916, 464] on span "With the heaviness and fatigue of your belly gone, you’ll have the stamina, foc…" at bounding box center [1027, 482] width 370 height 36
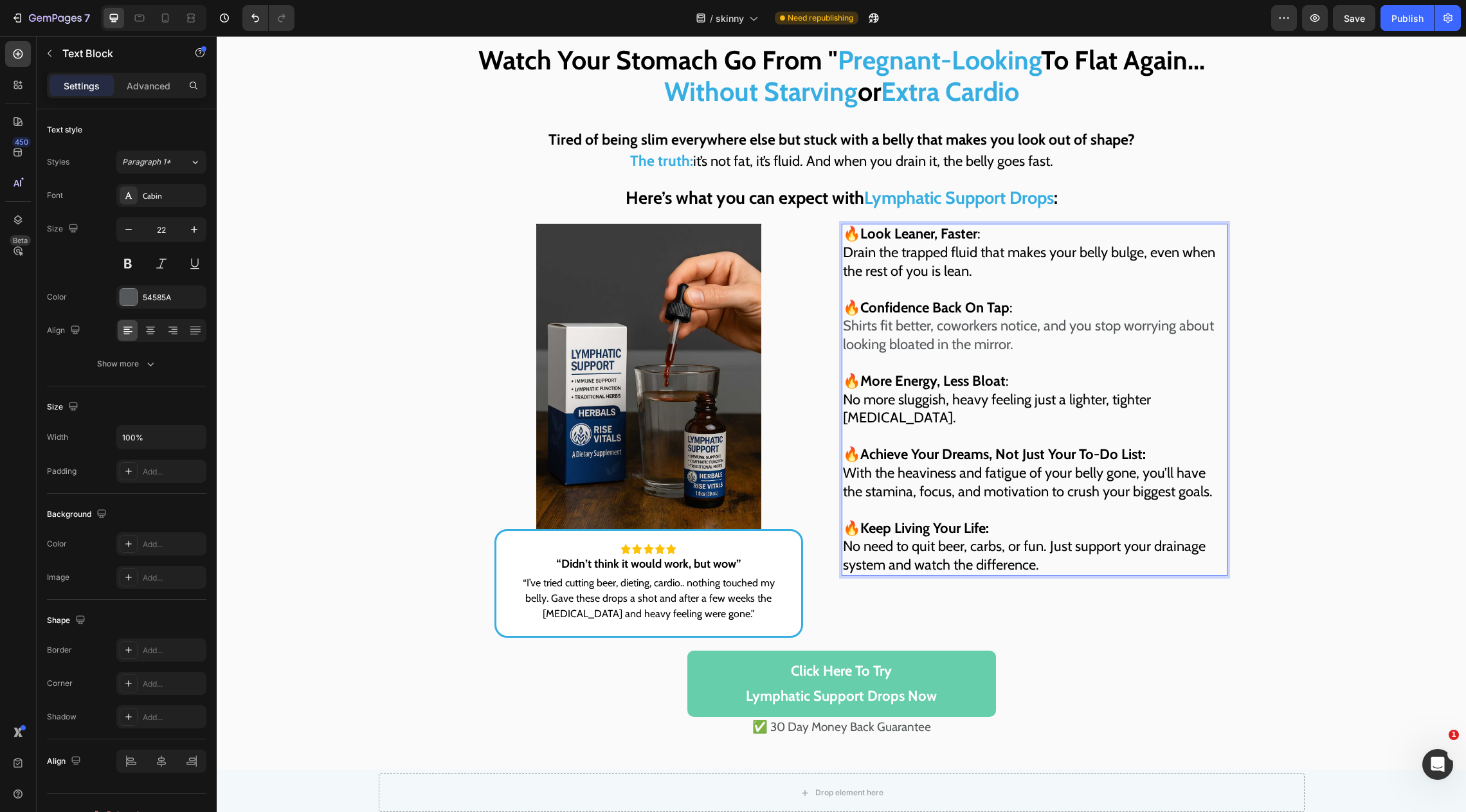
click at [1052, 547] on p "🔥 Keep Living Your Life: No need to quit beer, carbs, or fun. Just support your…" at bounding box center [1034, 538] width 383 height 73
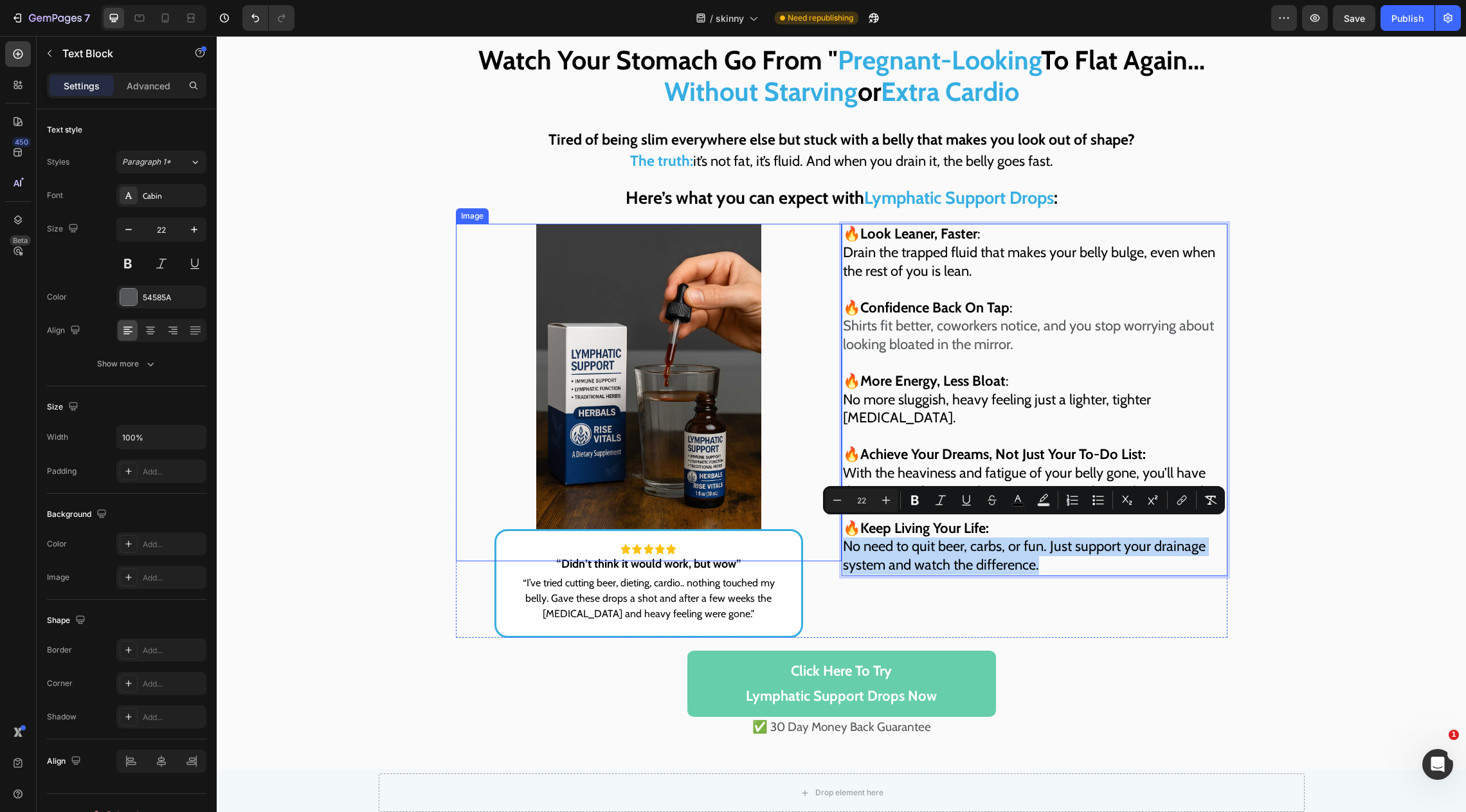
drag, startPoint x: 1052, startPoint y: 547, endPoint x: 822, endPoint y: 534, distance: 230.4
click at [822, 534] on div "🔥 Look Leaner, Faster : Drain the trapped fluid that makes your belly bulge, ev…" at bounding box center [842, 430] width 772 height 413
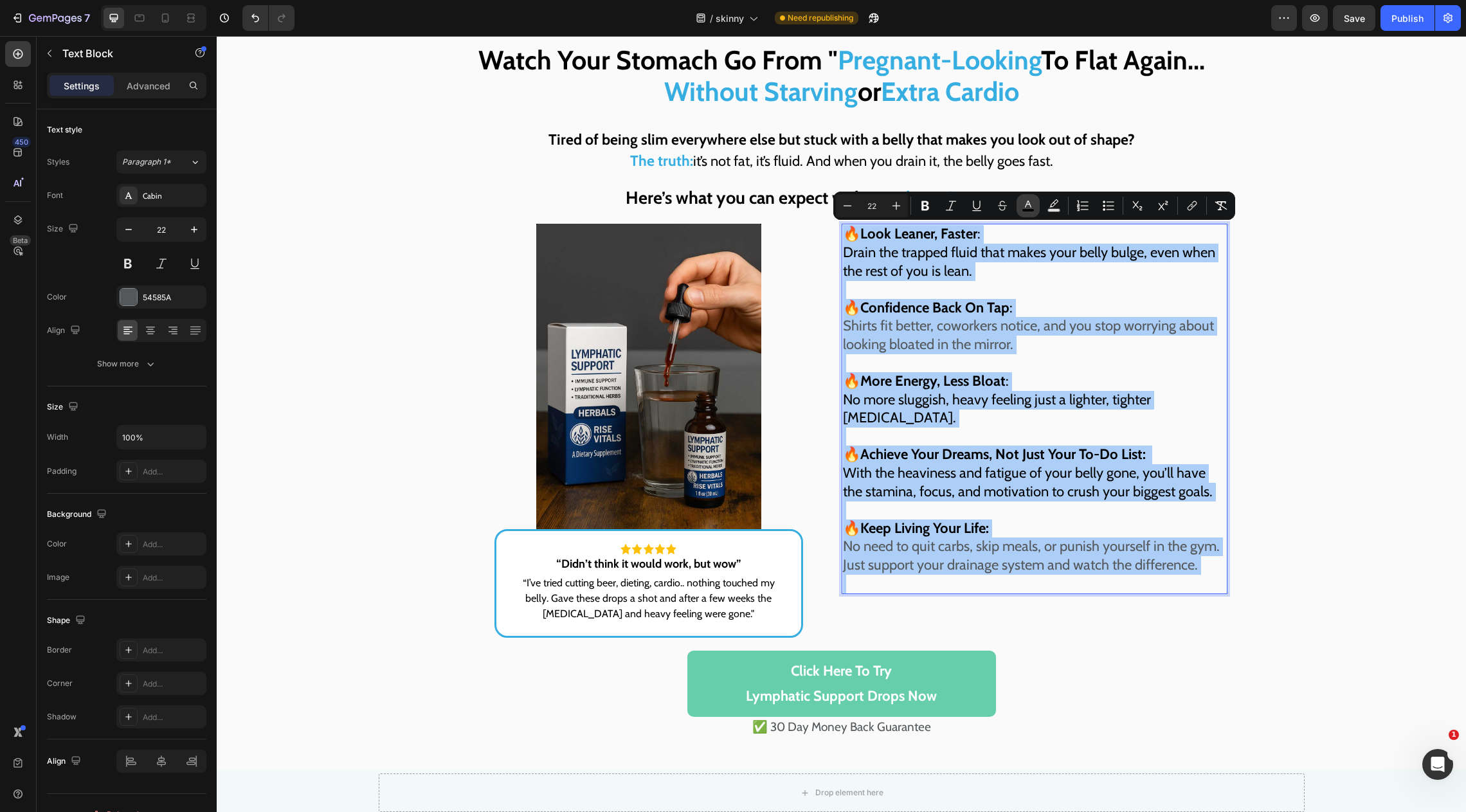
click at [1023, 202] on icon "Editor contextual toolbar" at bounding box center [1028, 205] width 13 height 13
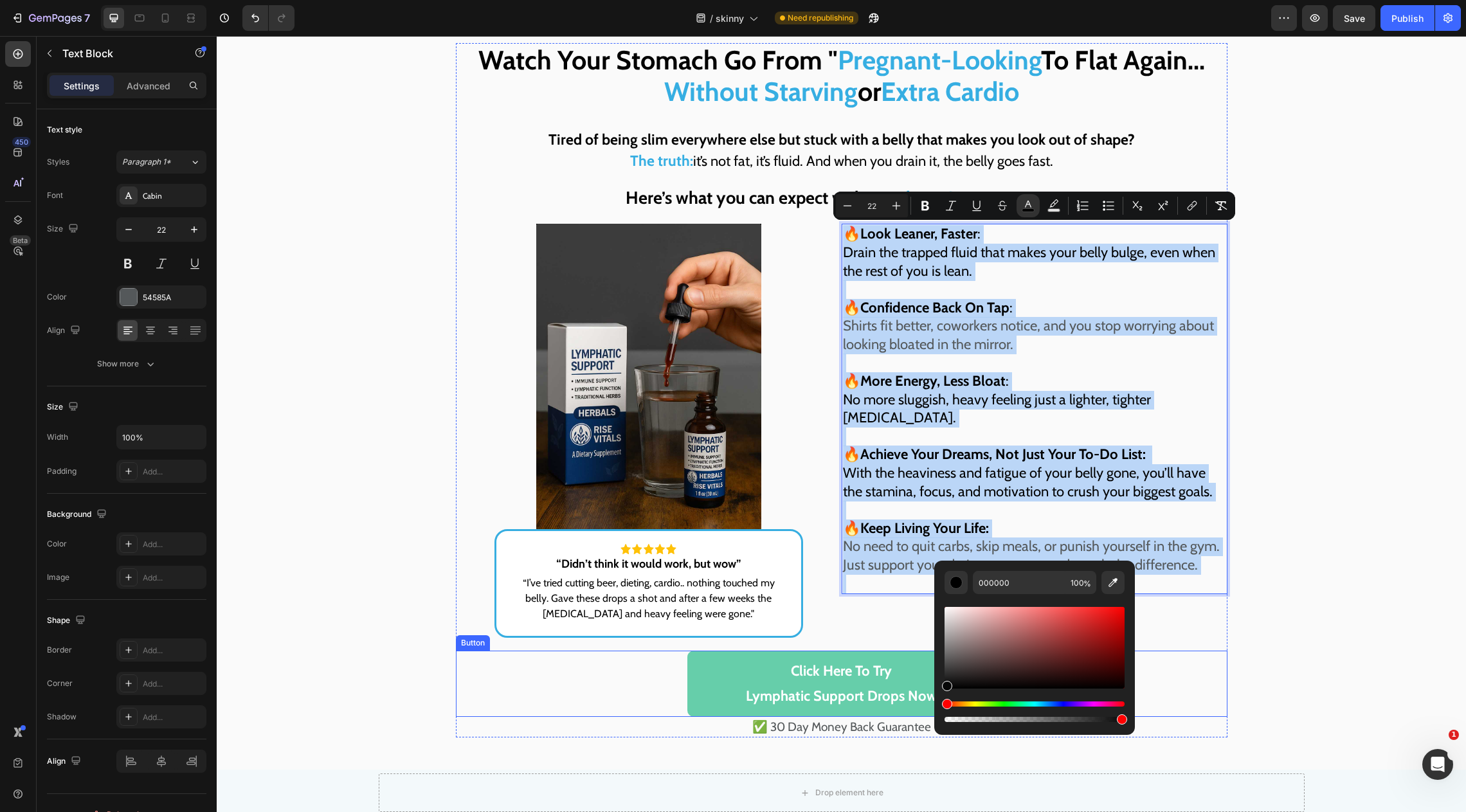
type input "070707"
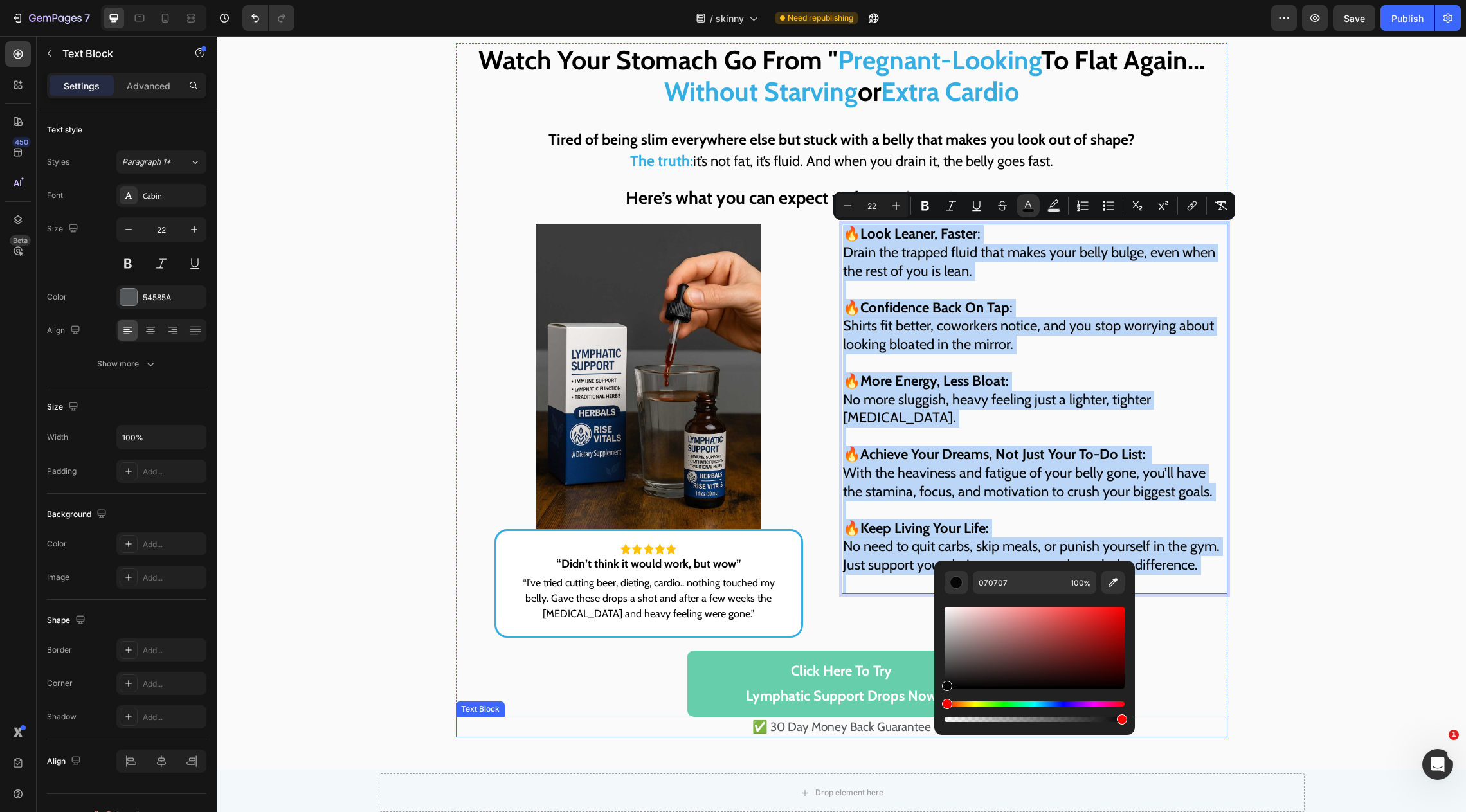
drag, startPoint x: 1210, startPoint y: 669, endPoint x: 923, endPoint y: 719, distance: 291.3
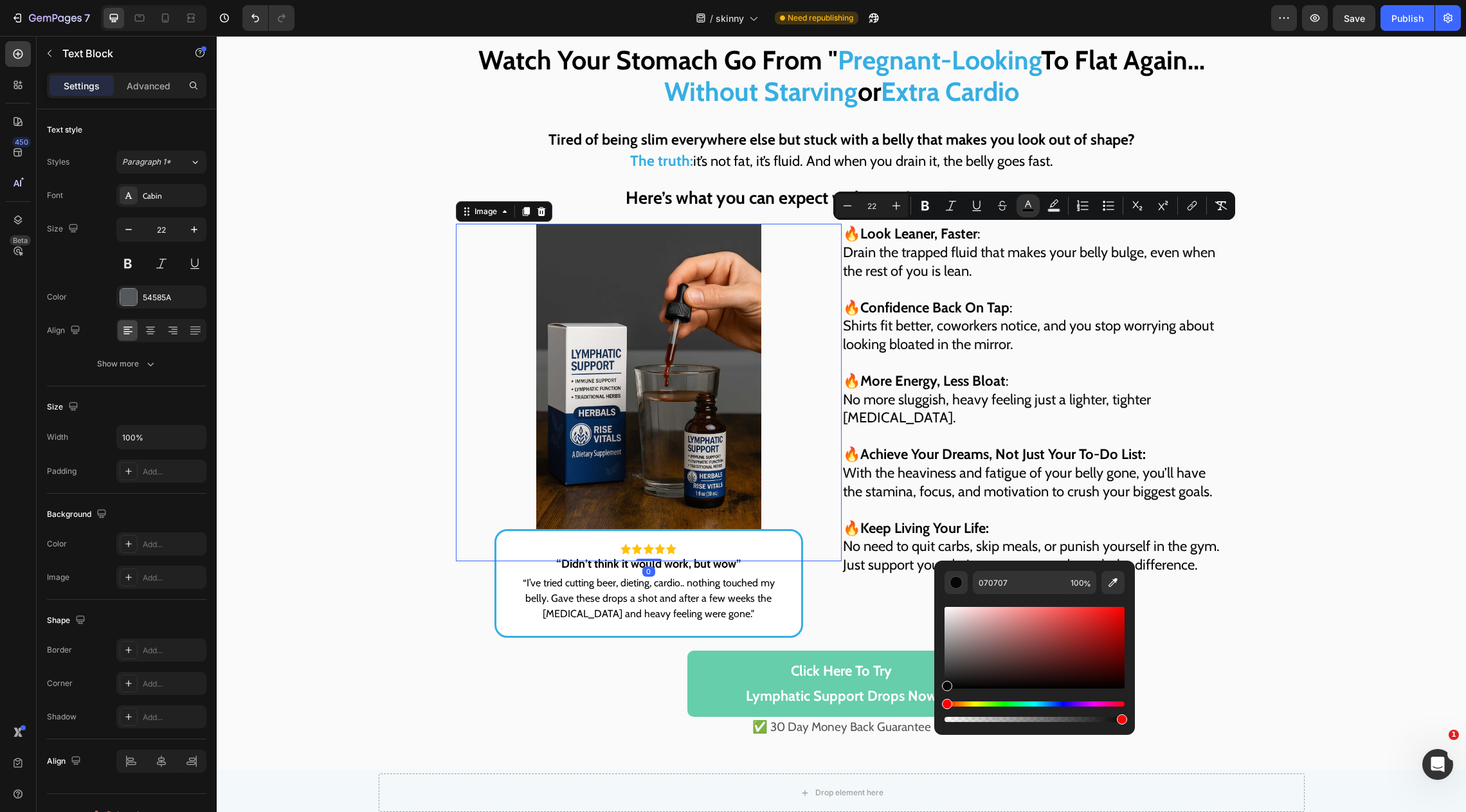
click at [823, 510] on div at bounding box center [649, 392] width 386 height 337
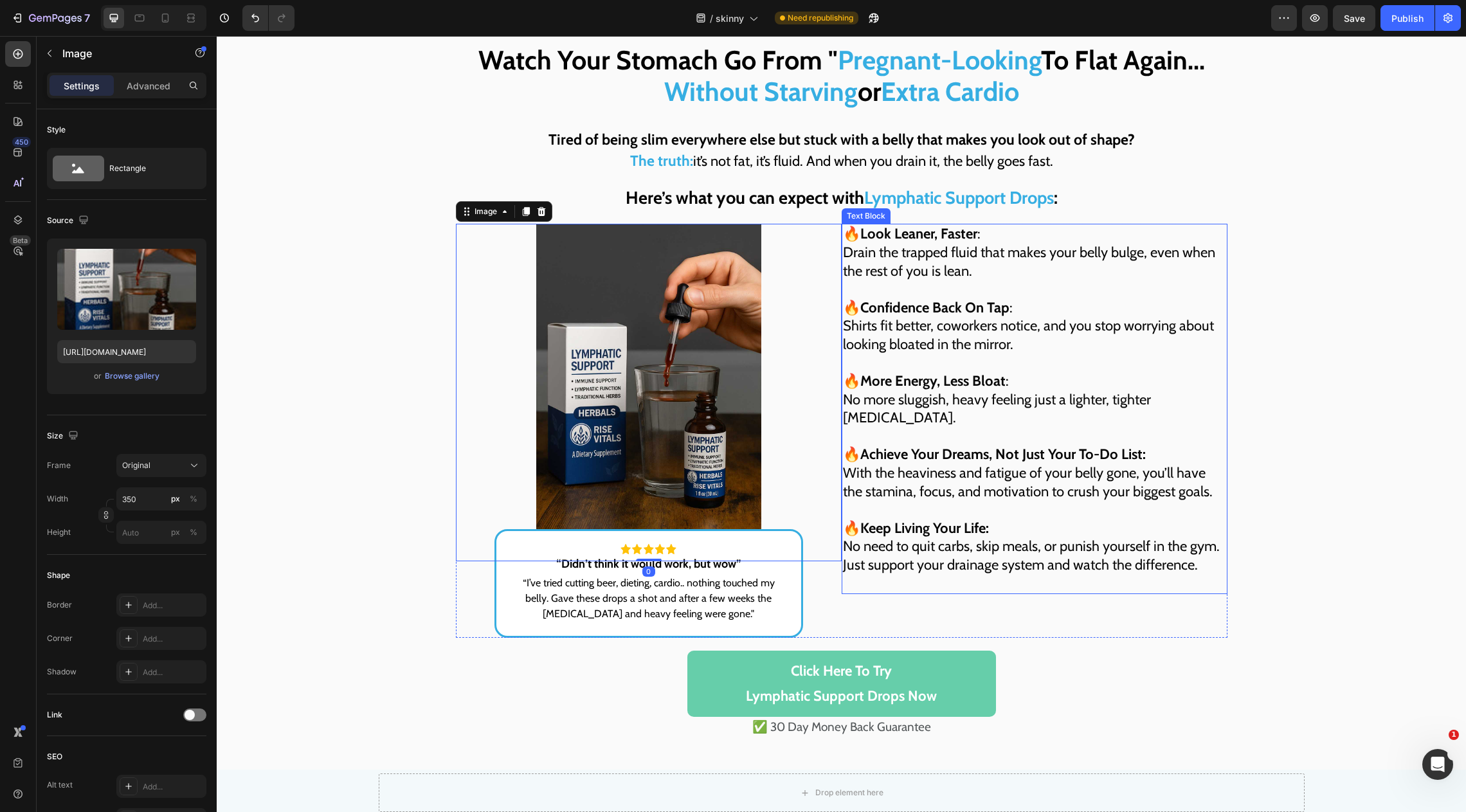
click at [867, 554] on span "No need to quit carbs, skip meals, or punish yourself in the gym. Just support …" at bounding box center [1031, 556] width 377 height 36
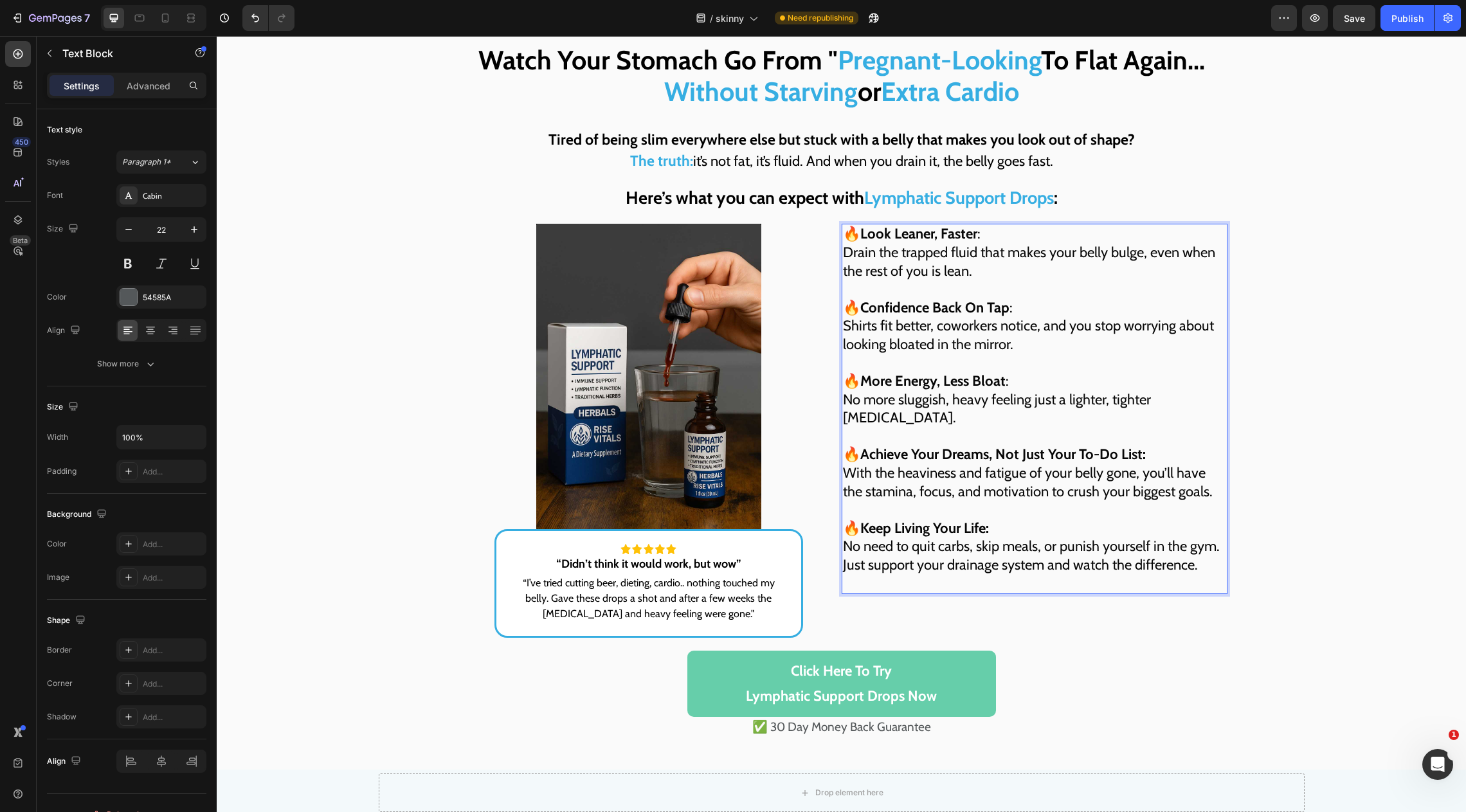
click at [861, 575] on p "Rich Text Editor. Editing area: main" at bounding box center [1034, 584] width 383 height 19
click at [752, 106] on span "Without Starving" at bounding box center [761, 91] width 194 height 32
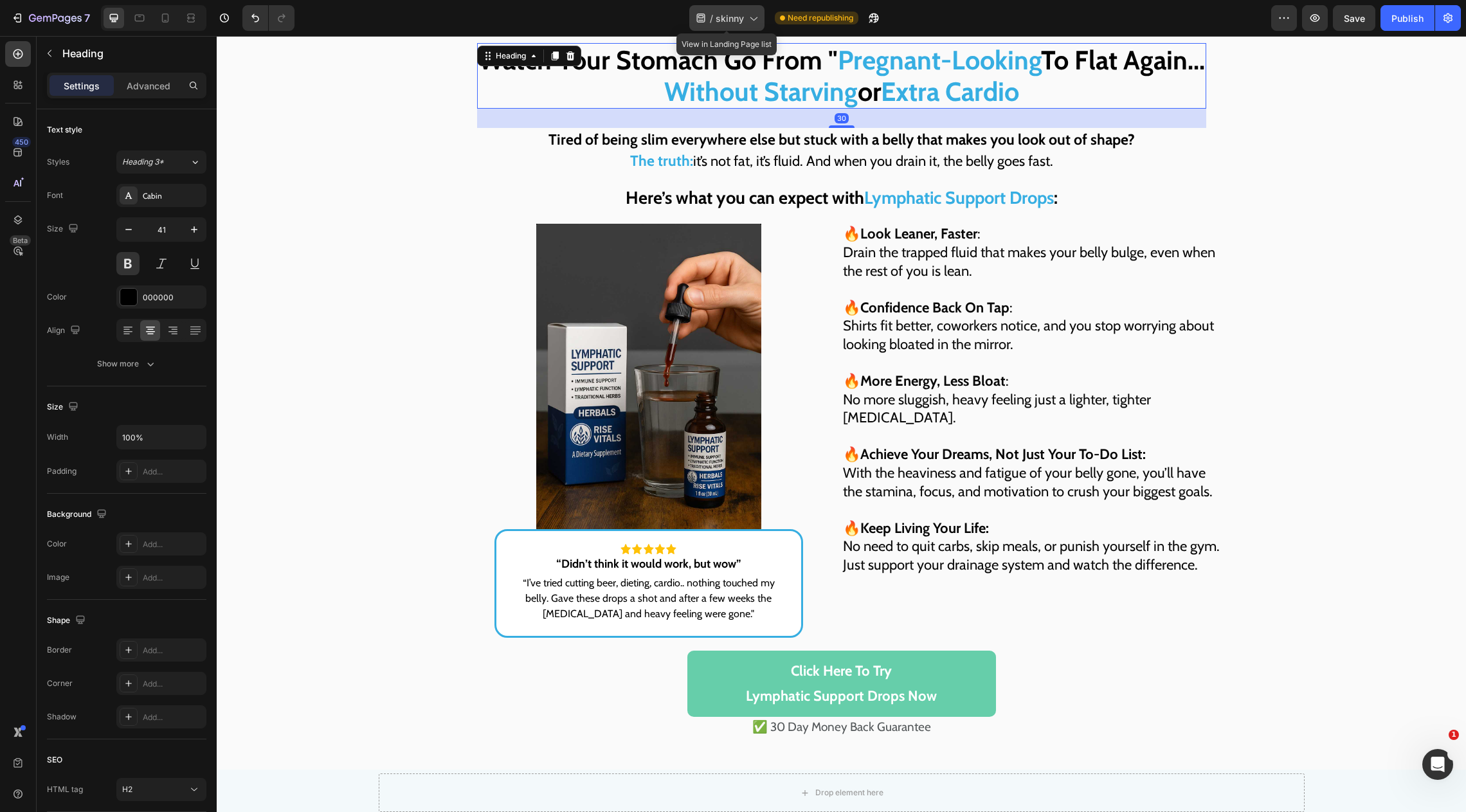
click at [762, 22] on div "/ skinny" at bounding box center [727, 18] width 75 height 26
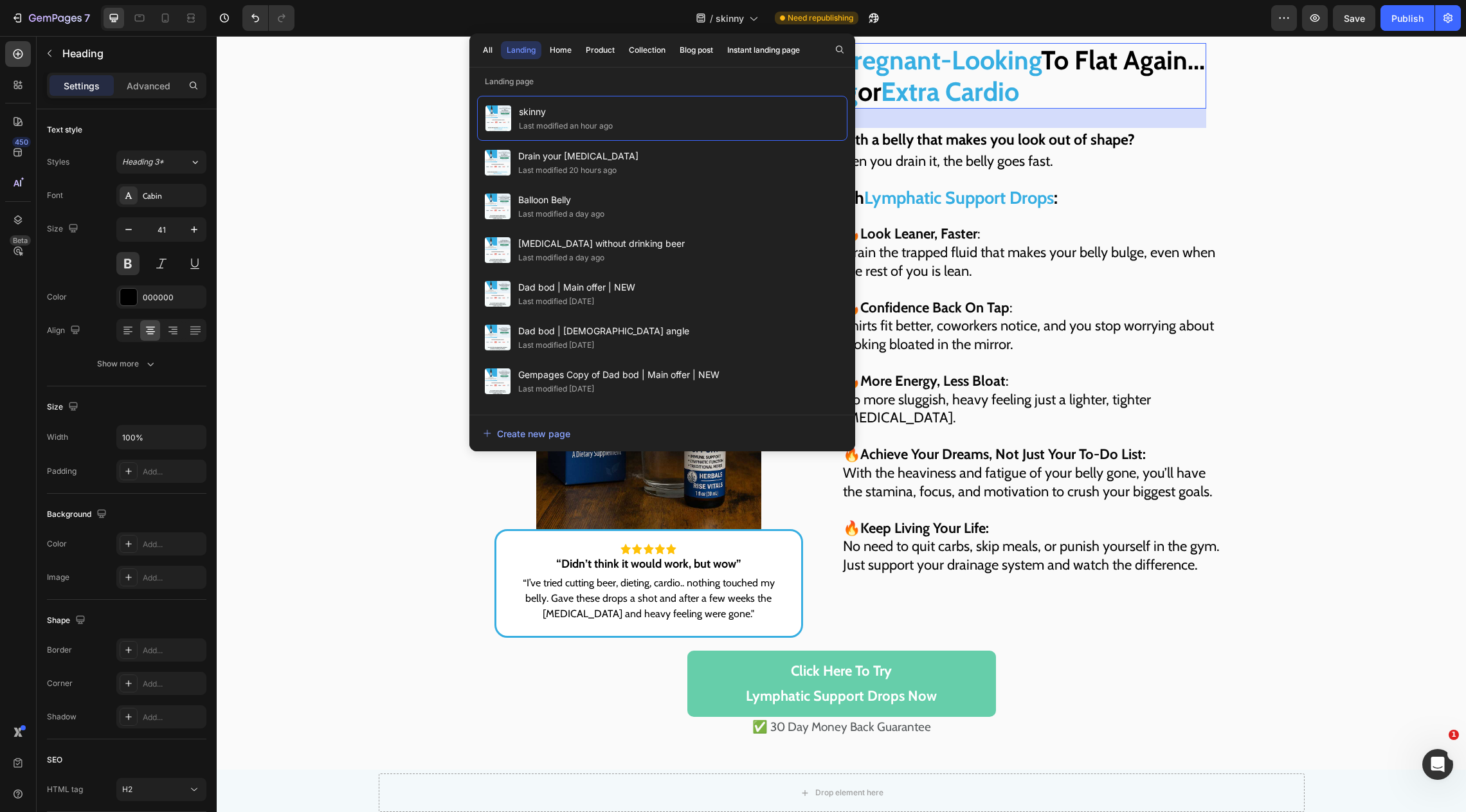
click at [352, 142] on div "Watch Your Stomach Go From " Pregnant-Looking To Flat Again... Without Starving…" at bounding box center [841, 389] width 1249 height 694
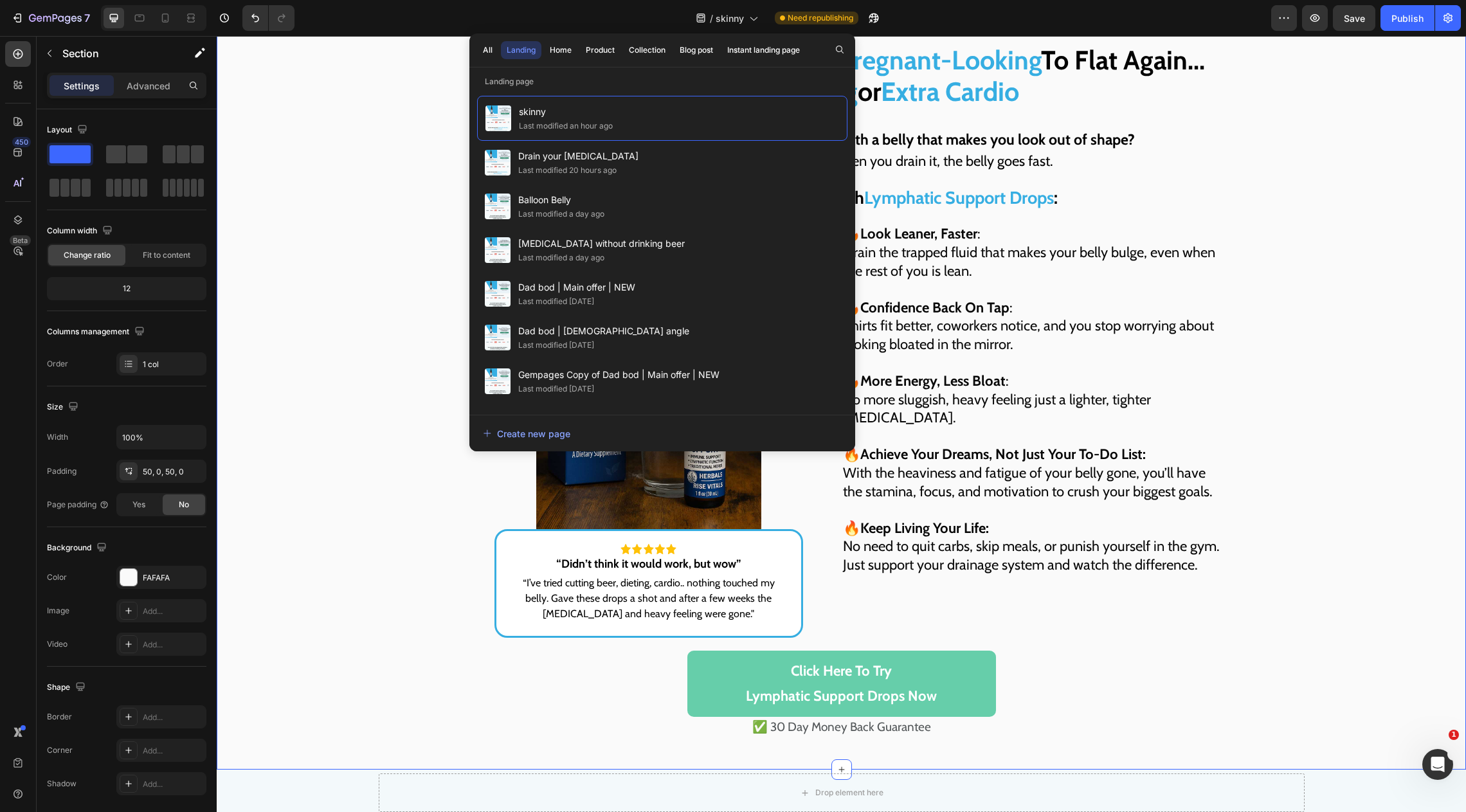
click at [347, 166] on div "Watch Your Stomach Go From " Pregnant-Looking To Flat Again... Without Starving…" at bounding box center [841, 389] width 1249 height 694
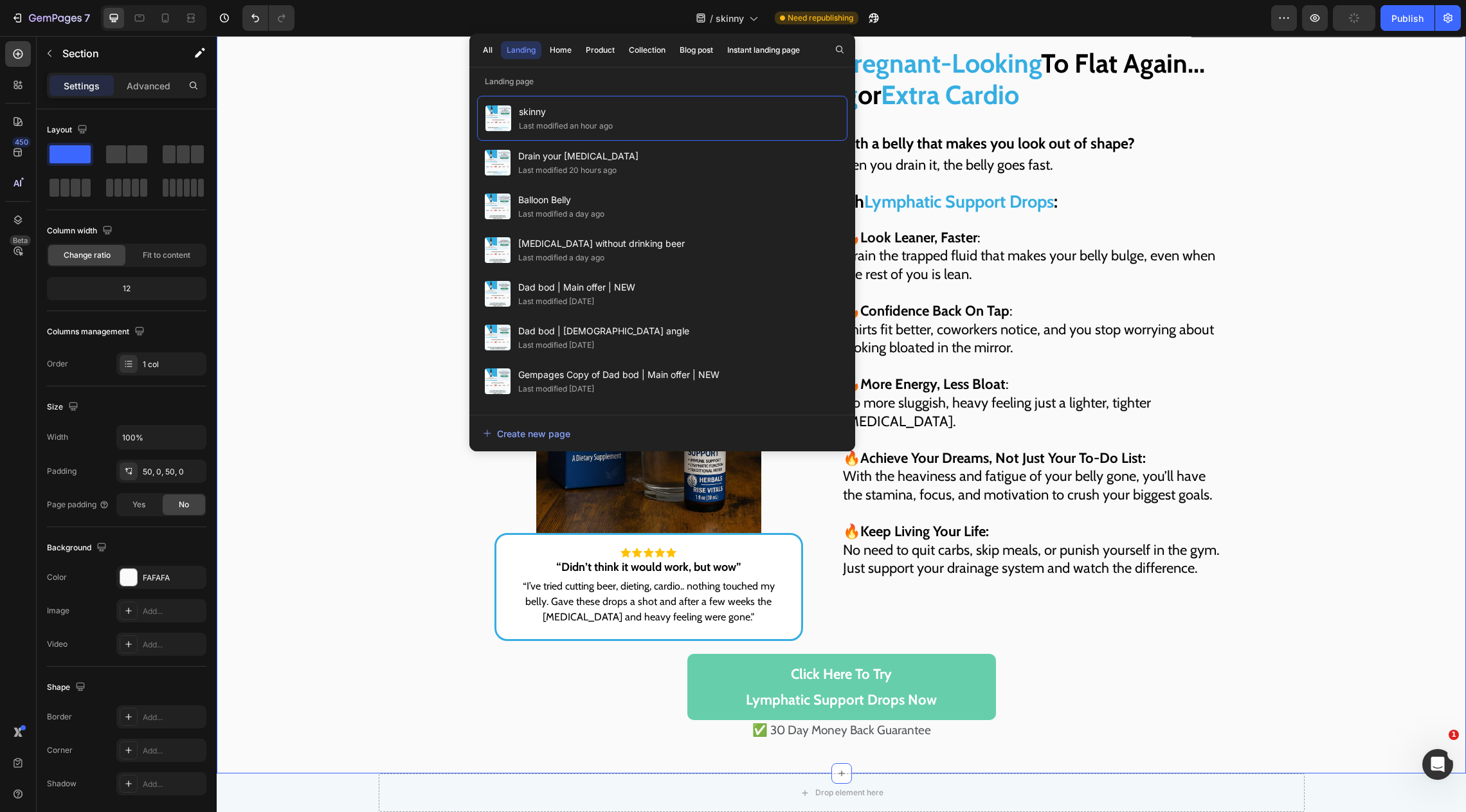
scroll to position [4111, 0]
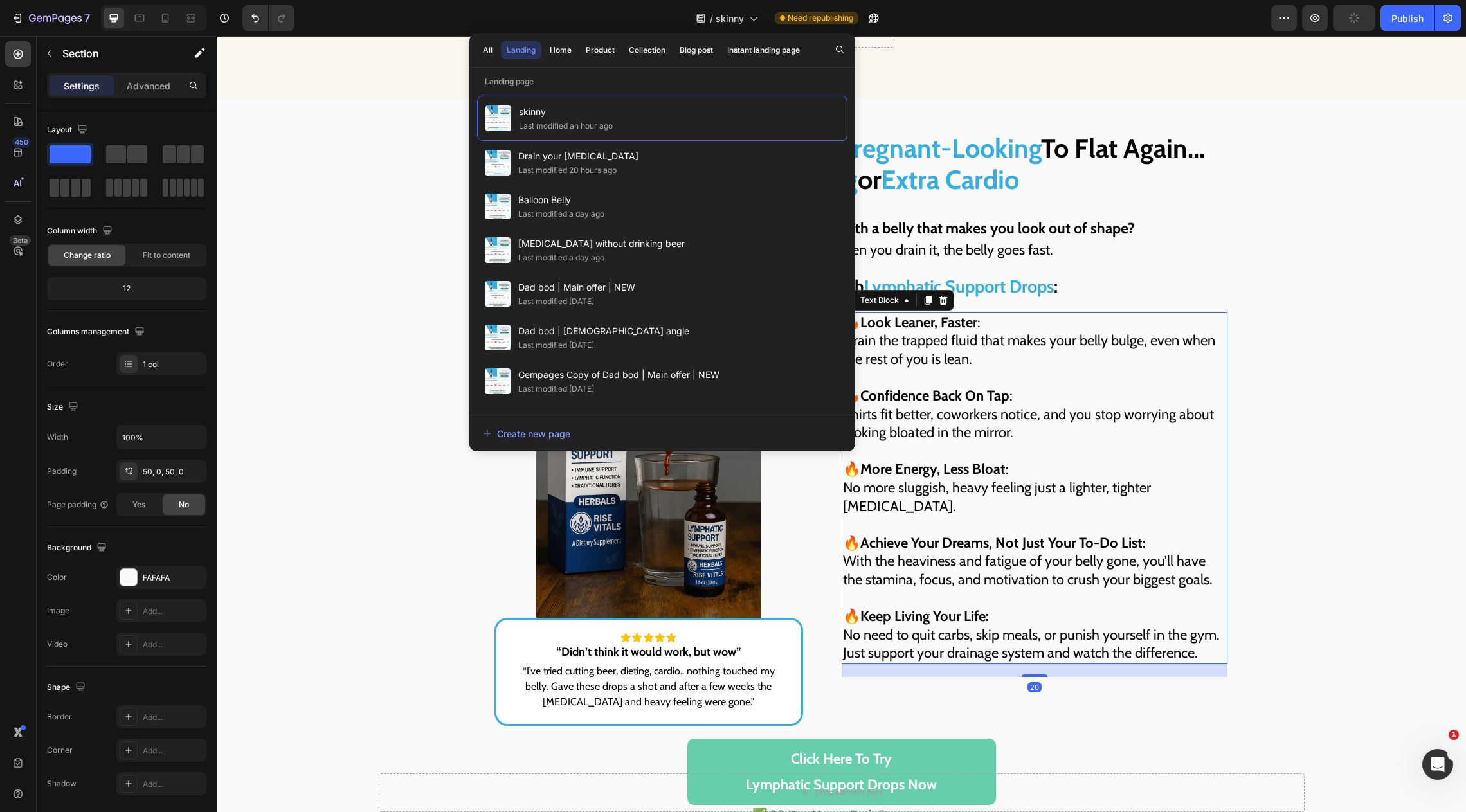
click at [1036, 356] on p "🔥 Look Leaner, Faster : Drain the trapped fluid that makes your belly bulge, ev…" at bounding box center [1034, 342] width 383 height 55
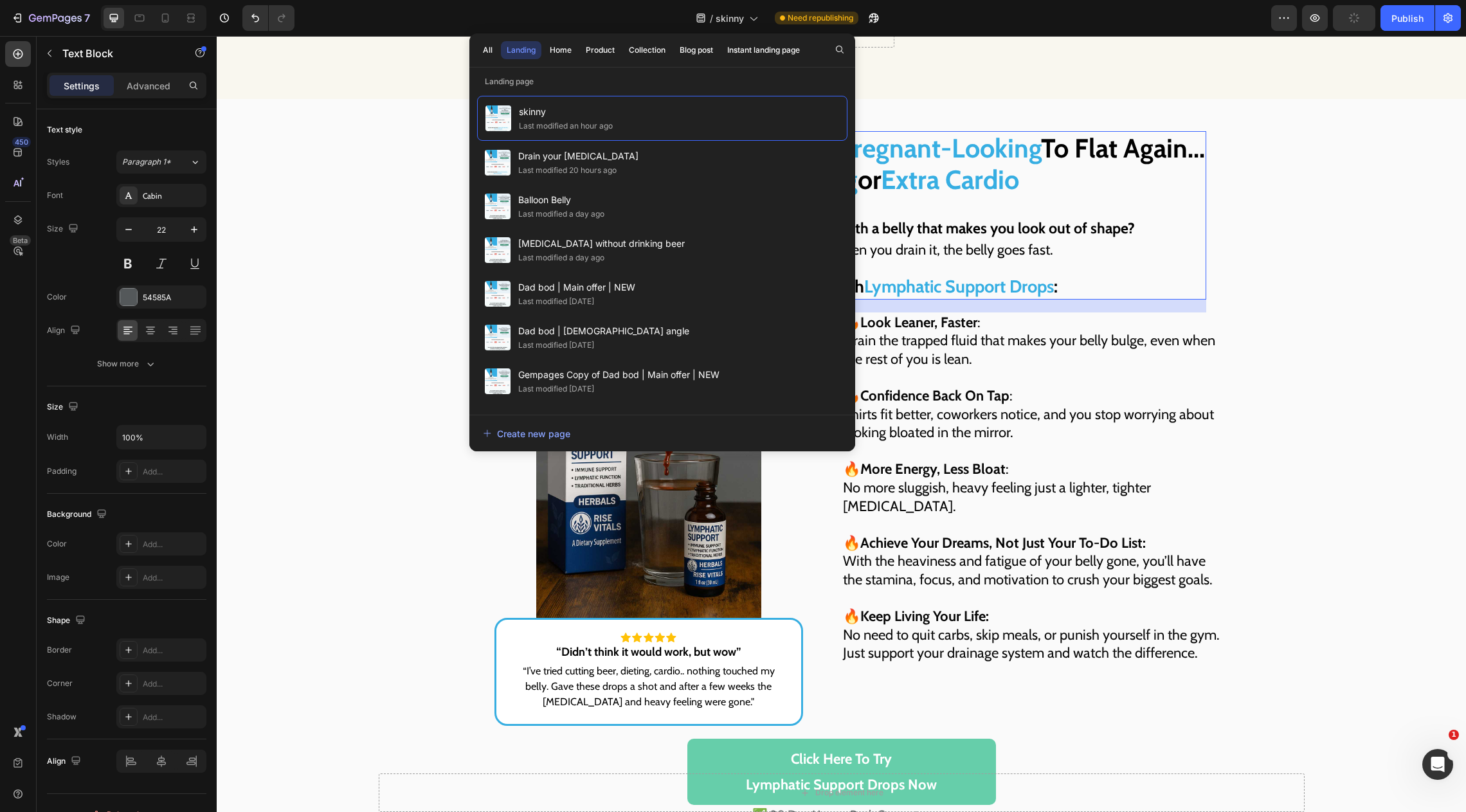
click at [949, 210] on div "Watch Your Stomach Go From " Pregnant-Looking To Flat Again... Without Starving…" at bounding box center [842, 215] width 729 height 168
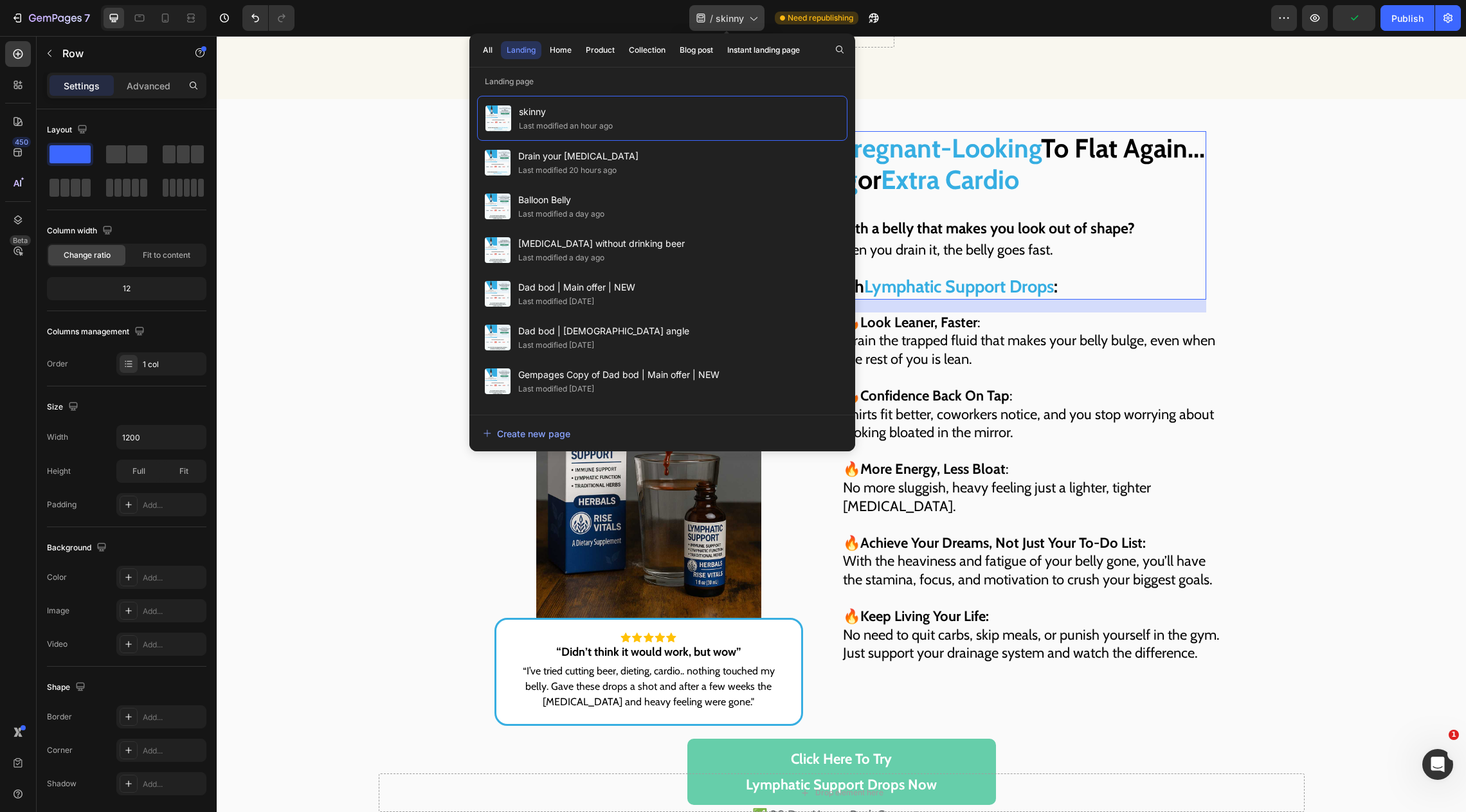
click at [749, 15] on icon at bounding box center [752, 18] width 13 height 13
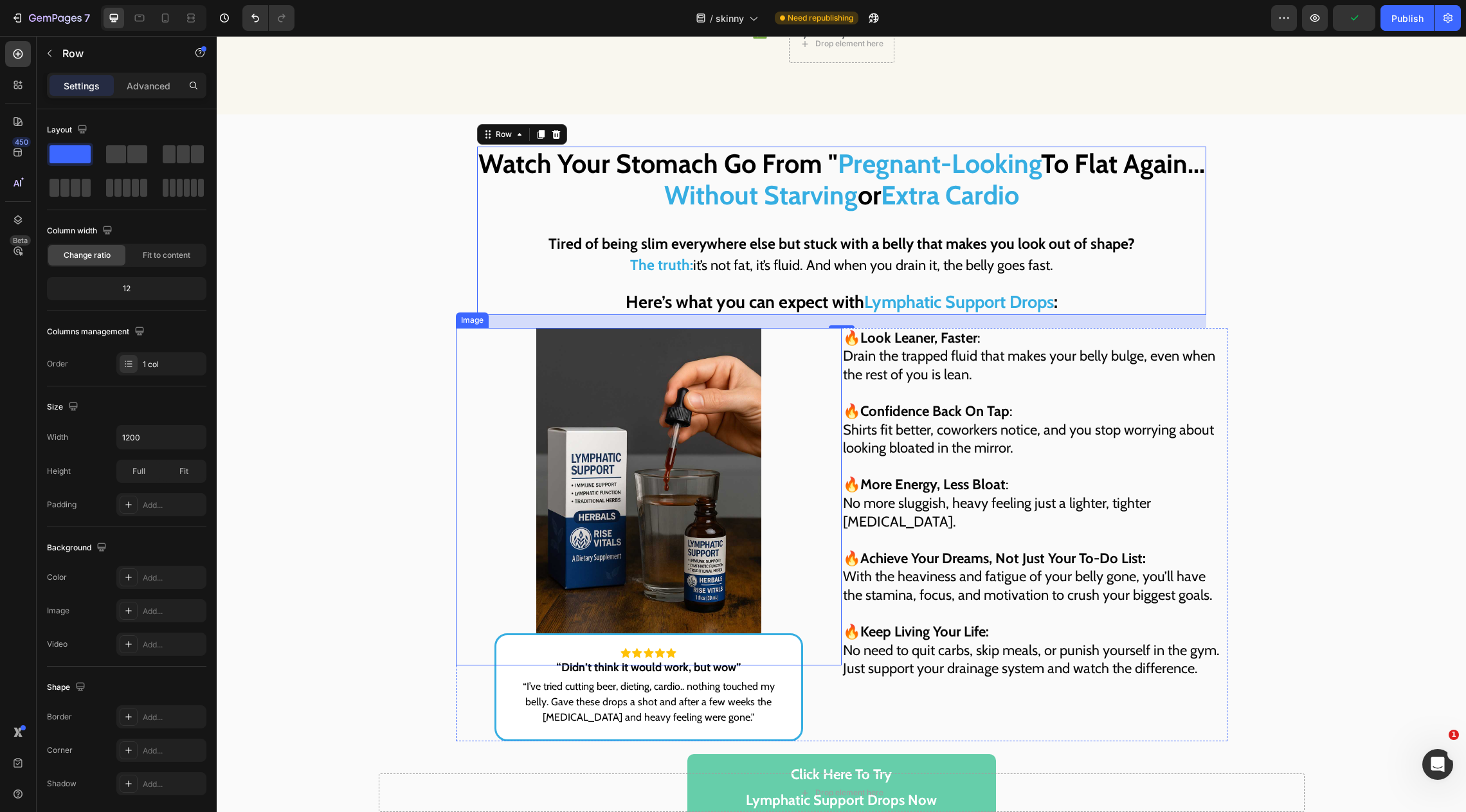
scroll to position [4082, 0]
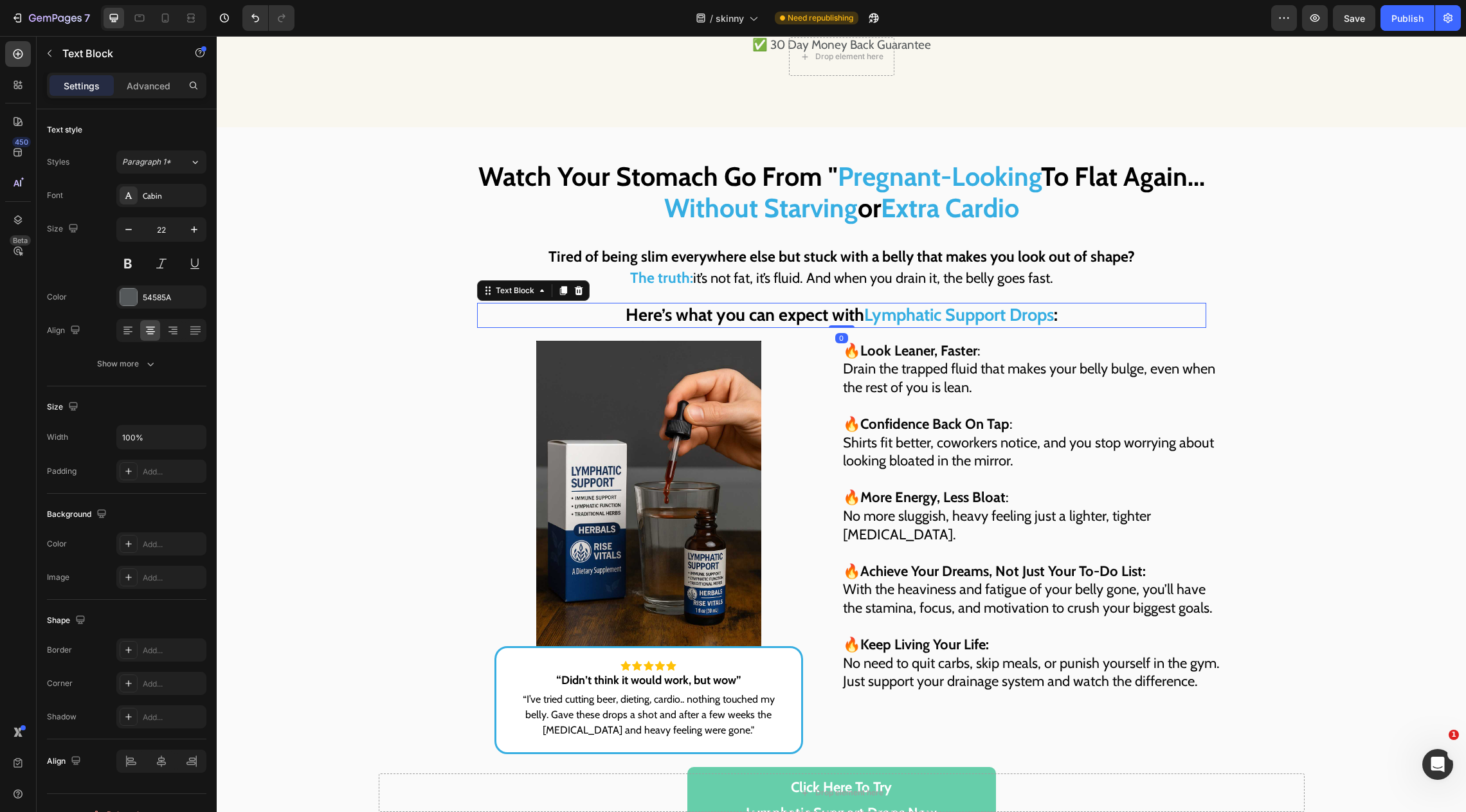
click at [780, 309] on strong "Here’s what you can expect with" at bounding box center [745, 314] width 238 height 21
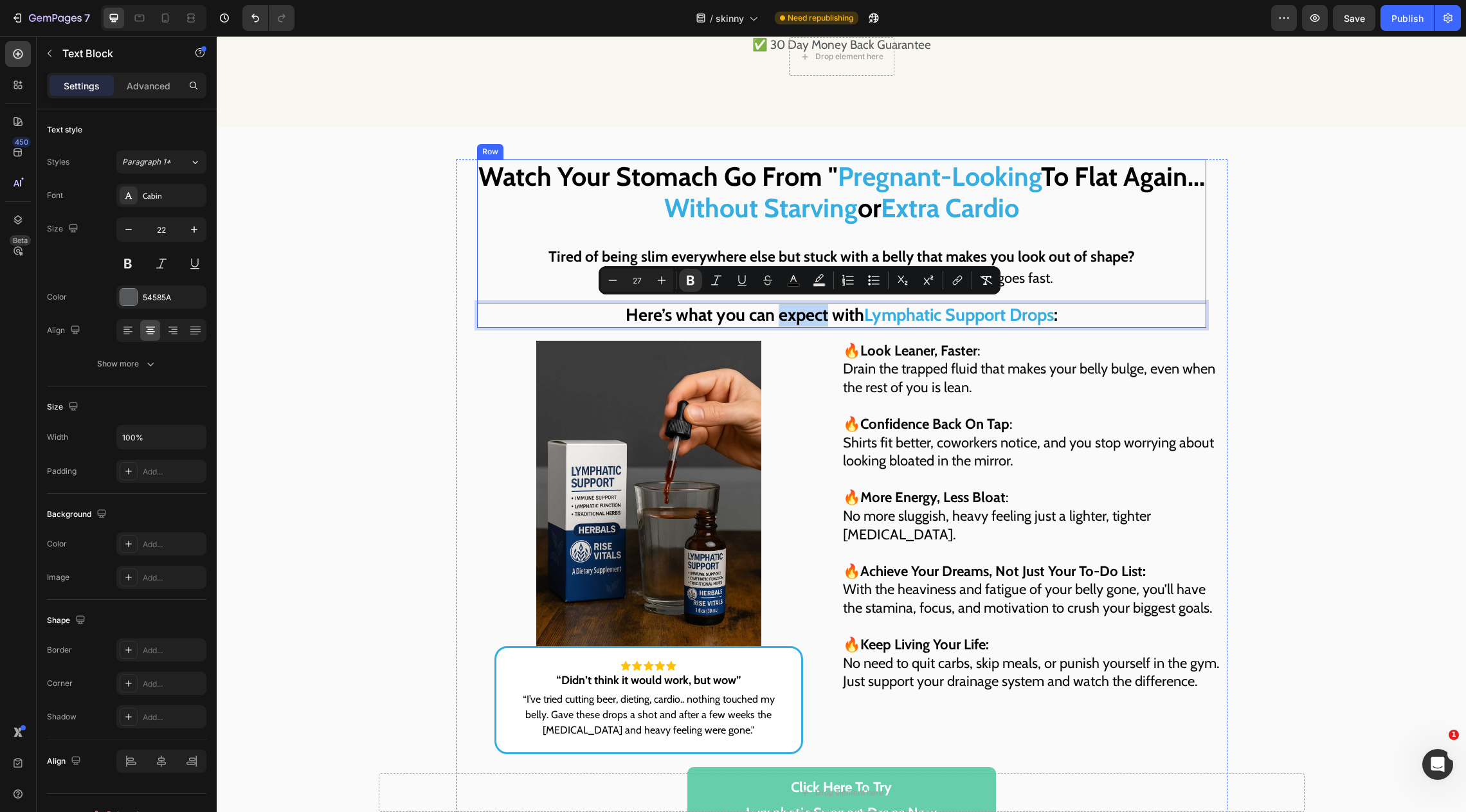
click at [764, 232] on div "Watch Your Stomach Go From " Pregnant-Looking To Flat Again... Without Starving…" at bounding box center [842, 243] width 729 height 168
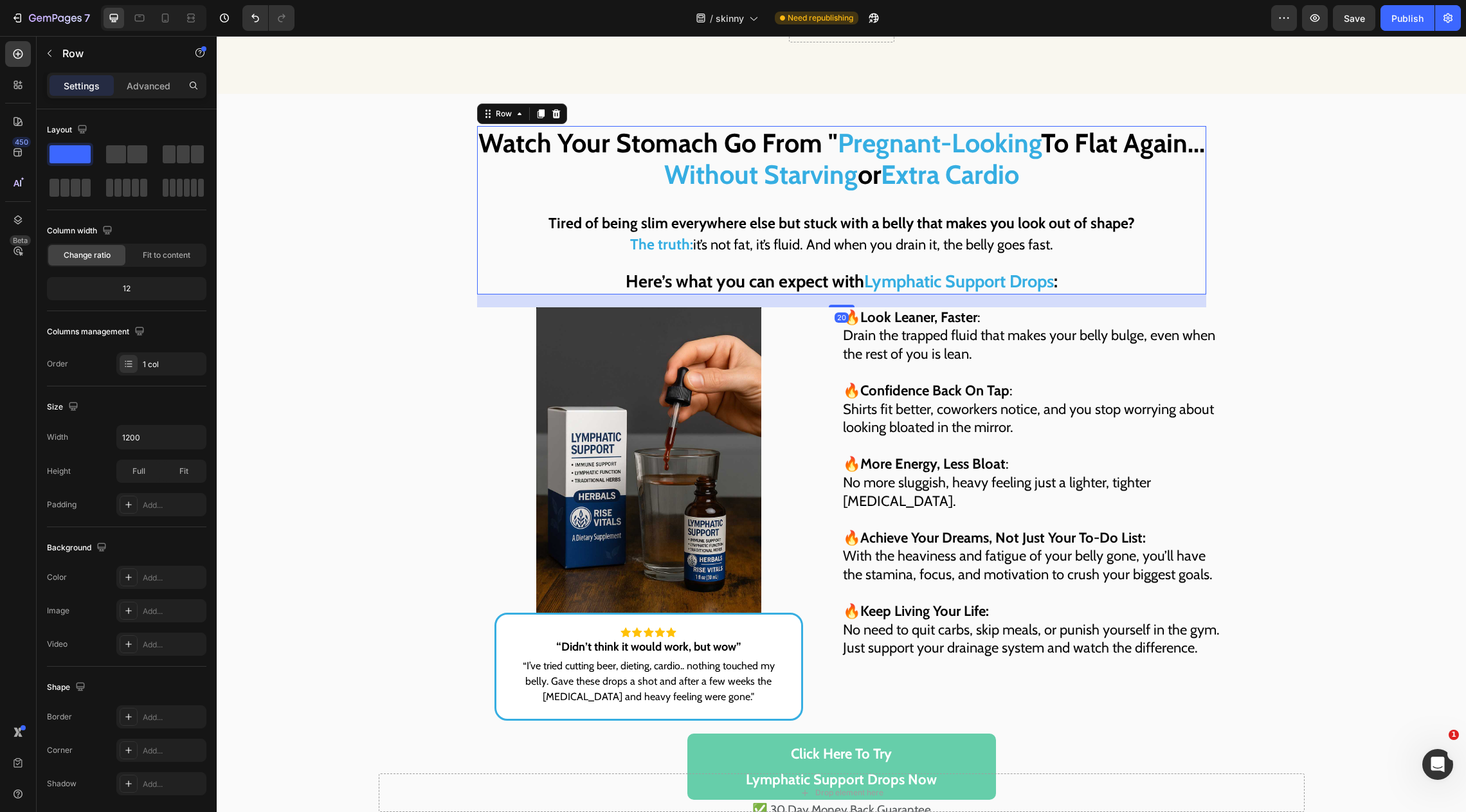
scroll to position [4130, 0]
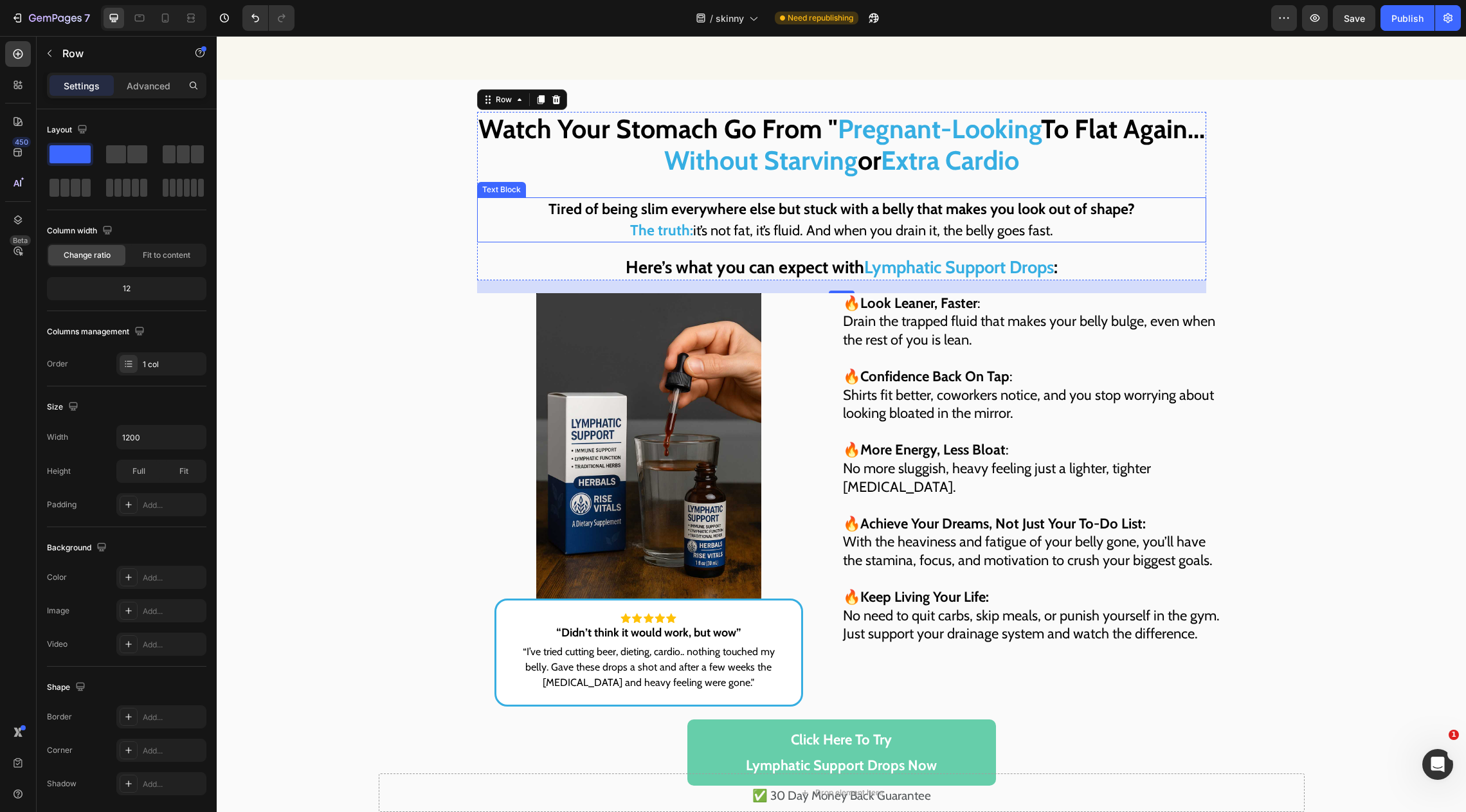
click at [774, 190] on div "Watch Your Stomach Go From " Pregnant-Looking To Flat Again... Without Starving…" at bounding box center [842, 196] width 729 height 168
click at [774, 183] on div "Watch Your Stomach Go From " Pregnant-Looking To Flat Again... Without Starving…" at bounding box center [842, 196] width 729 height 168
click at [780, 166] on span "Without Starving" at bounding box center [761, 161] width 194 height 32
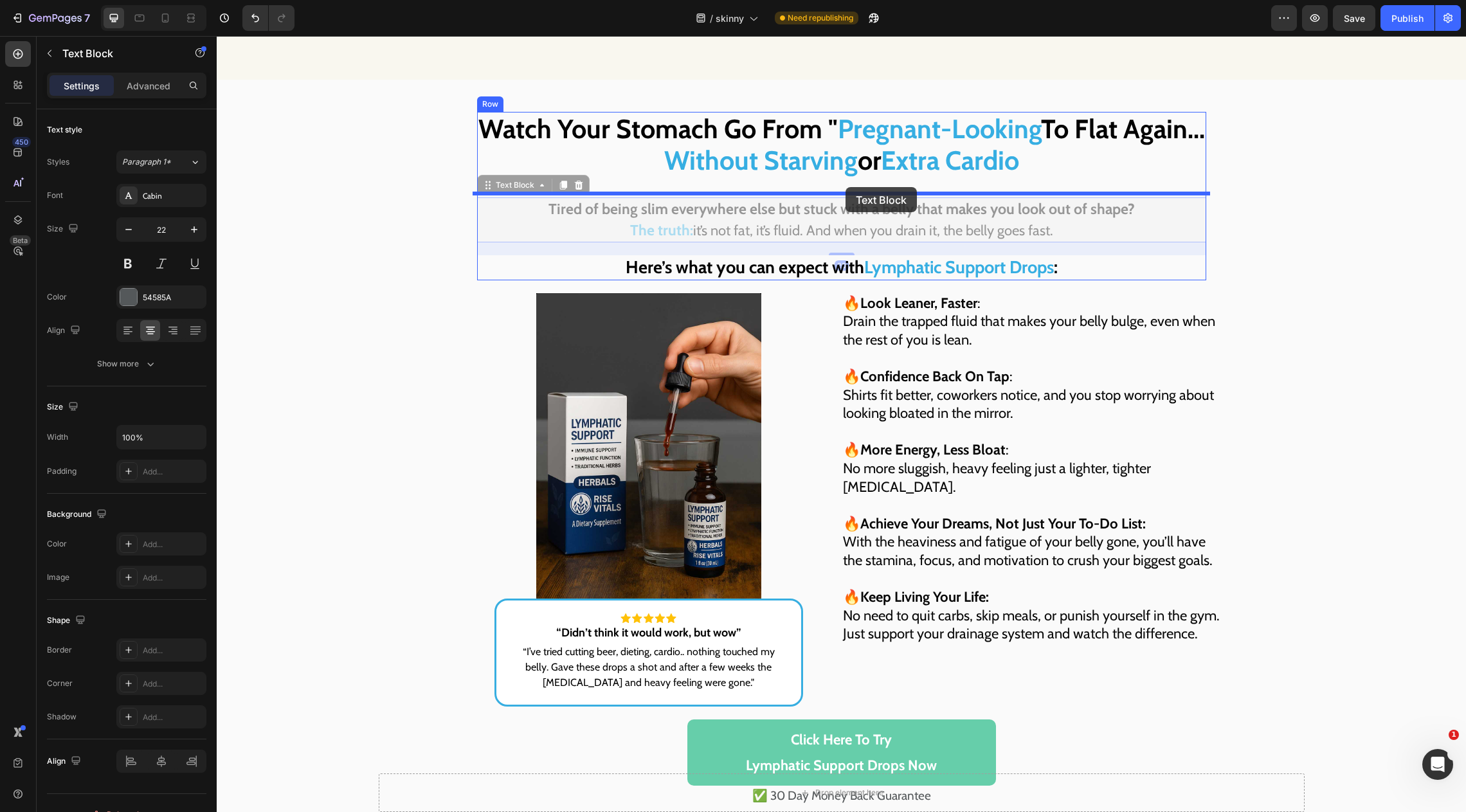
drag, startPoint x: 845, startPoint y: 194, endPoint x: 845, endPoint y: 187, distance: 7.0
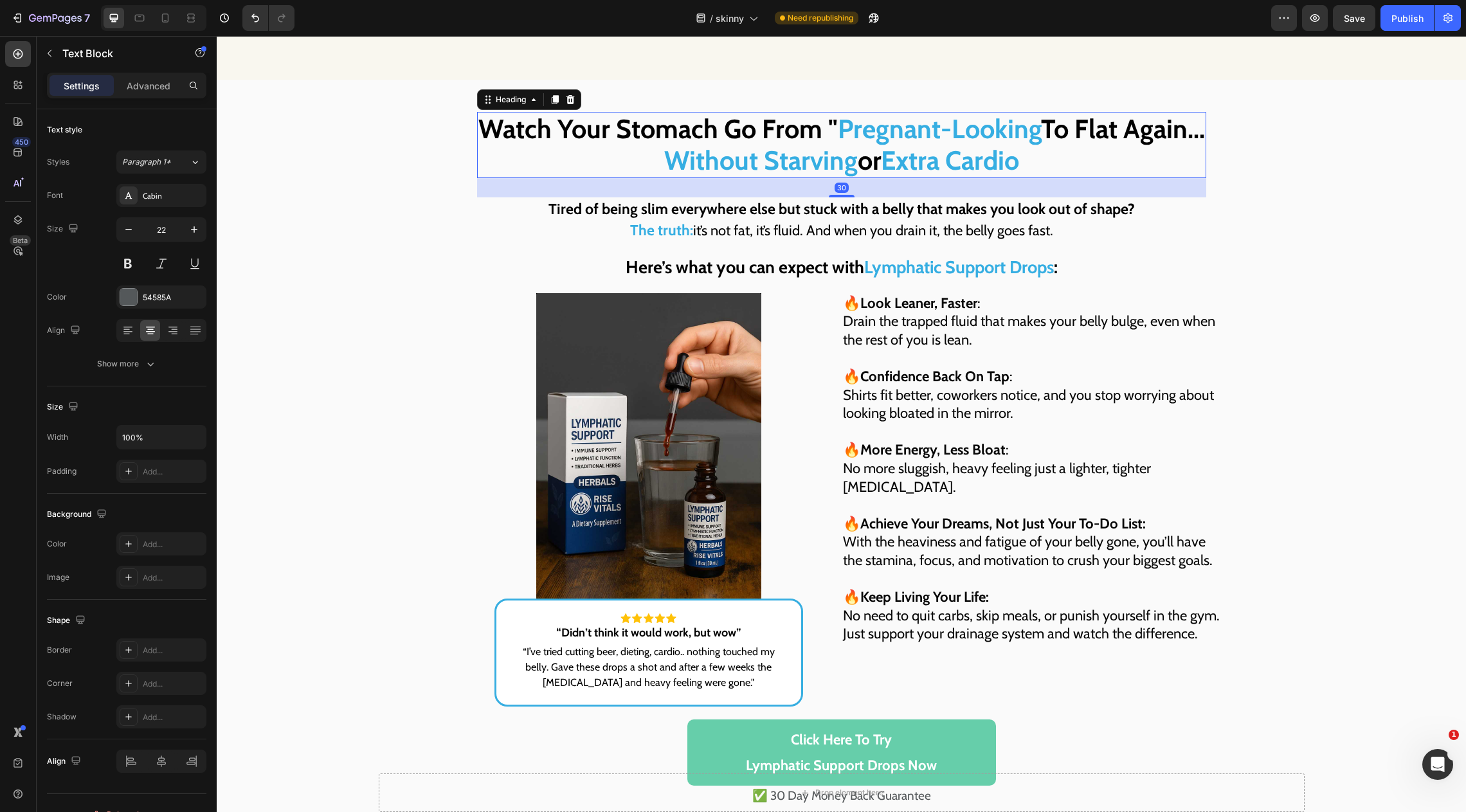
click at [850, 167] on span "Without Starving" at bounding box center [761, 161] width 194 height 32
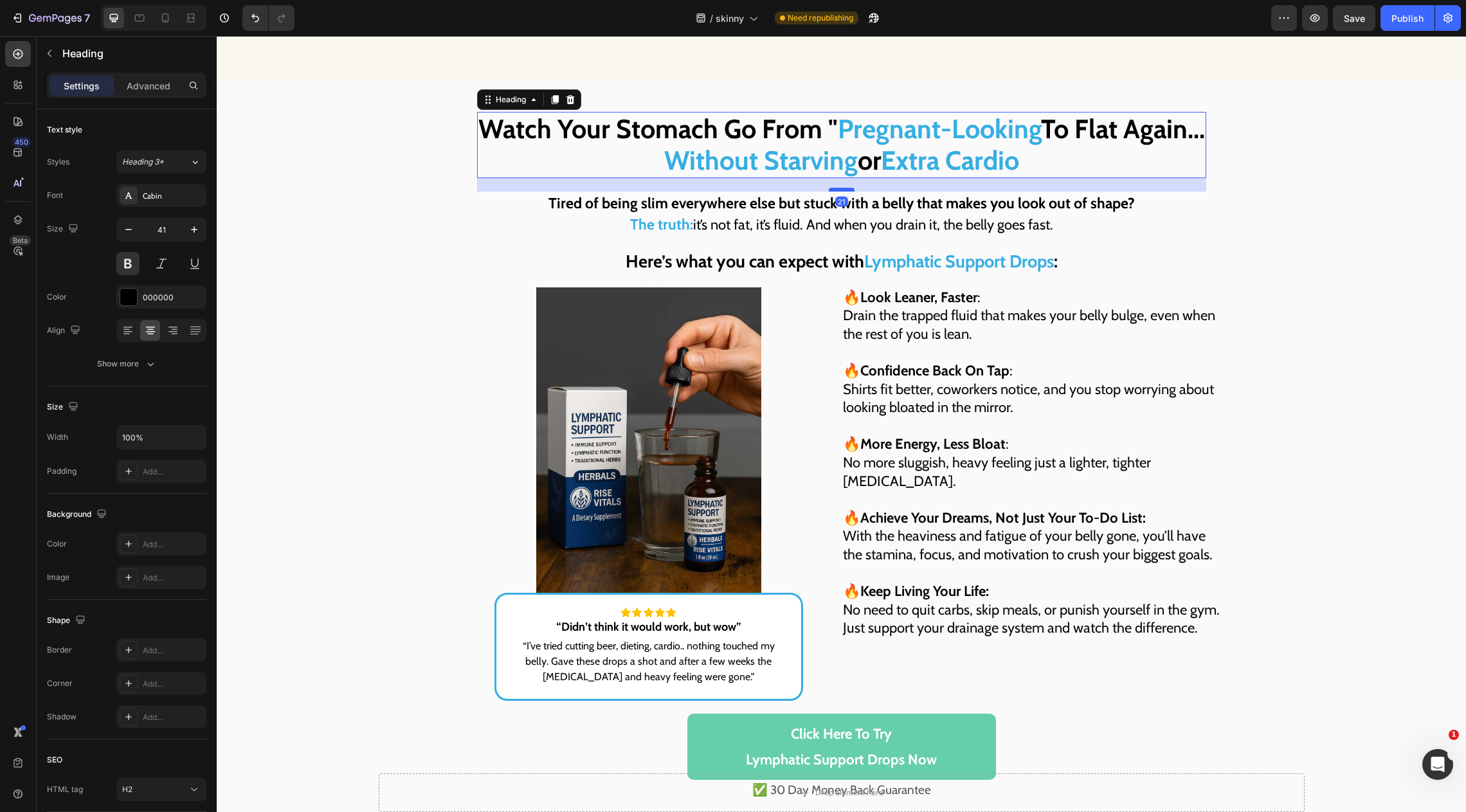
click at [840, 188] on div at bounding box center [842, 190] width 26 height 4
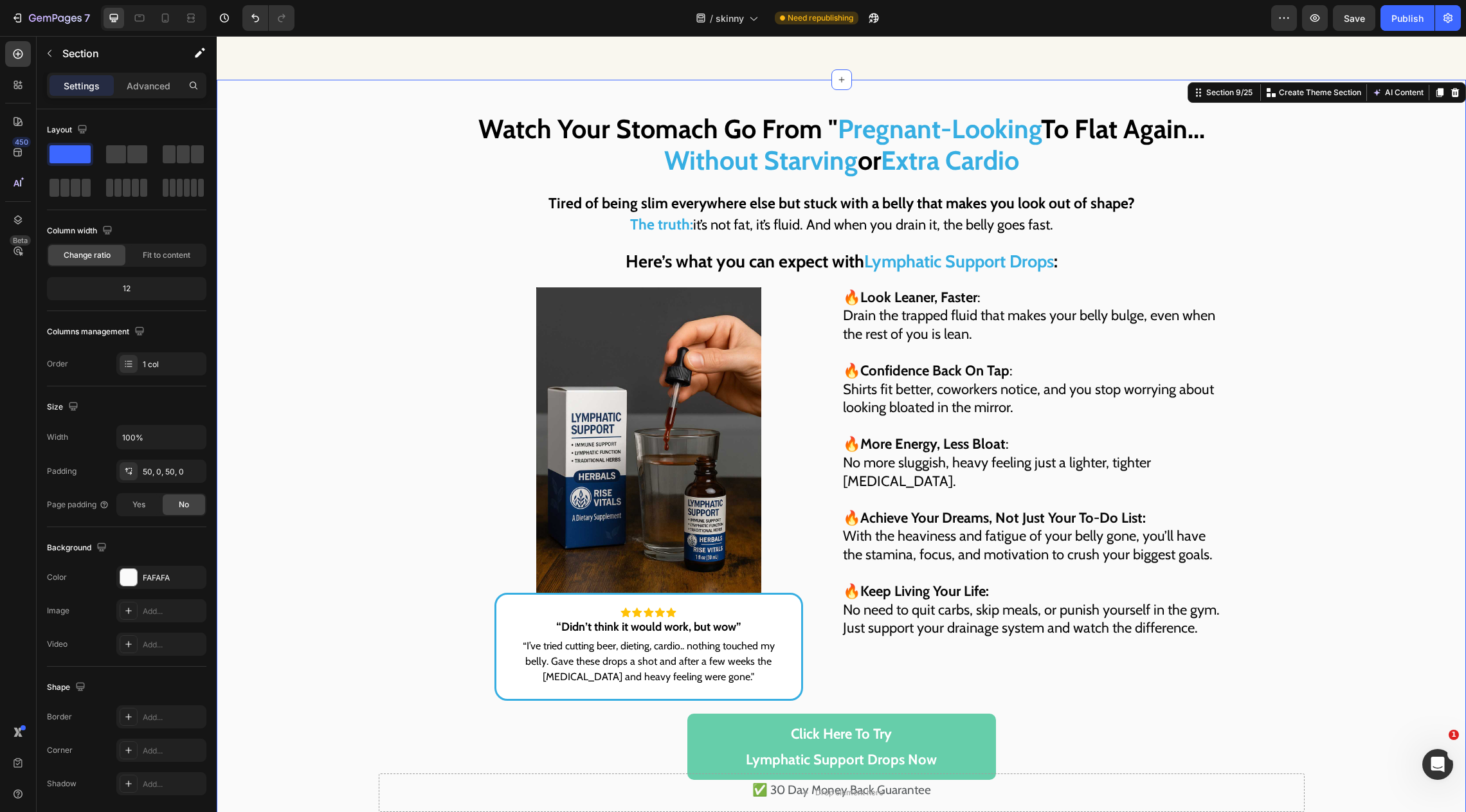
click at [434, 316] on div "Watch Your Stomach Go From " Pregnant-Looking To Flat Again... Without Starving…" at bounding box center [841, 456] width 1249 height 689
click at [661, 121] on h2 "Watch Your Stomach Go From " Pregnant-Looking To Flat Again... Without Starving…" at bounding box center [842, 144] width 729 height 66
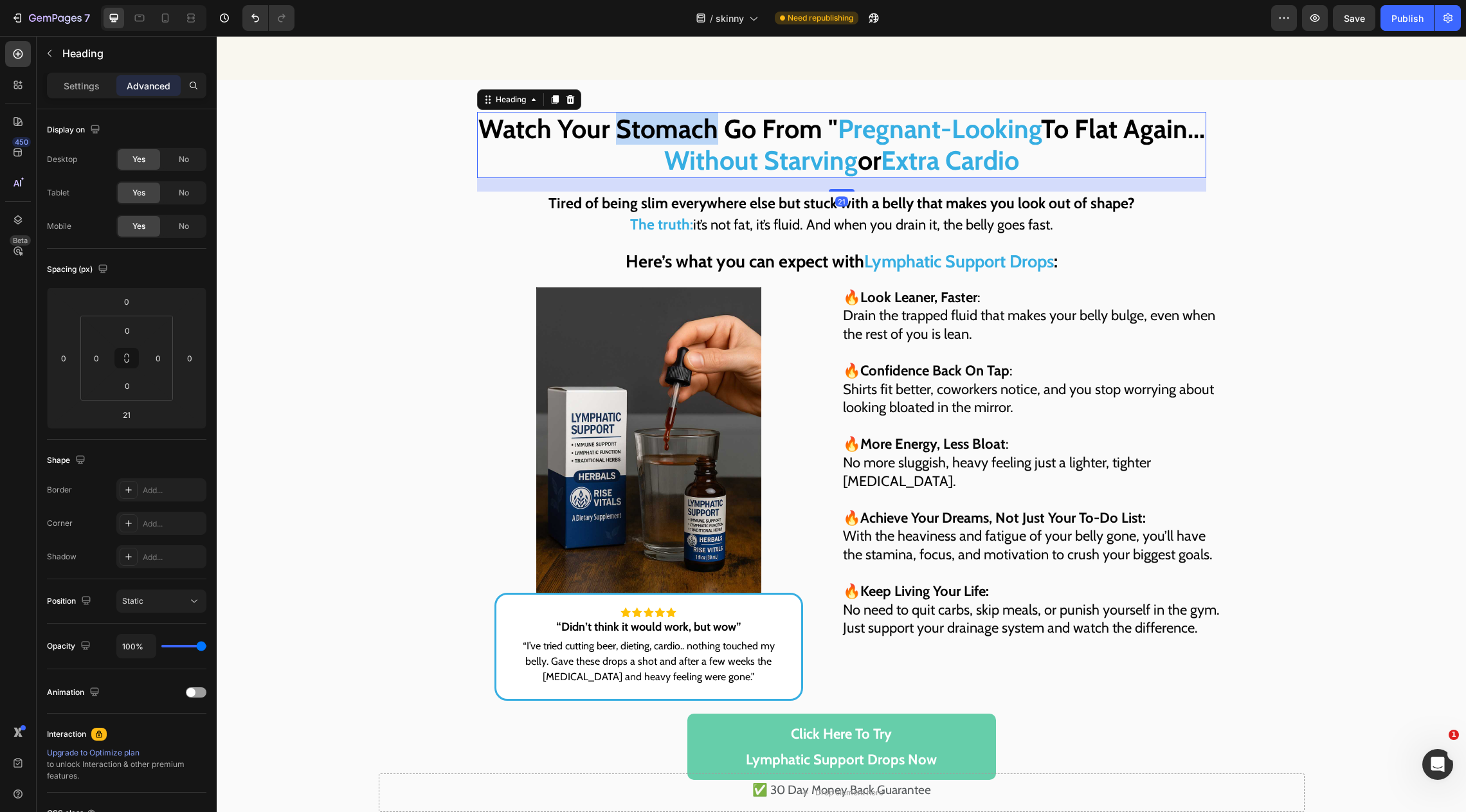
click at [661, 121] on h2 "Watch Your Stomach Go From " Pregnant-Looking To Flat Again... Without Starving…" at bounding box center [842, 144] width 729 height 66
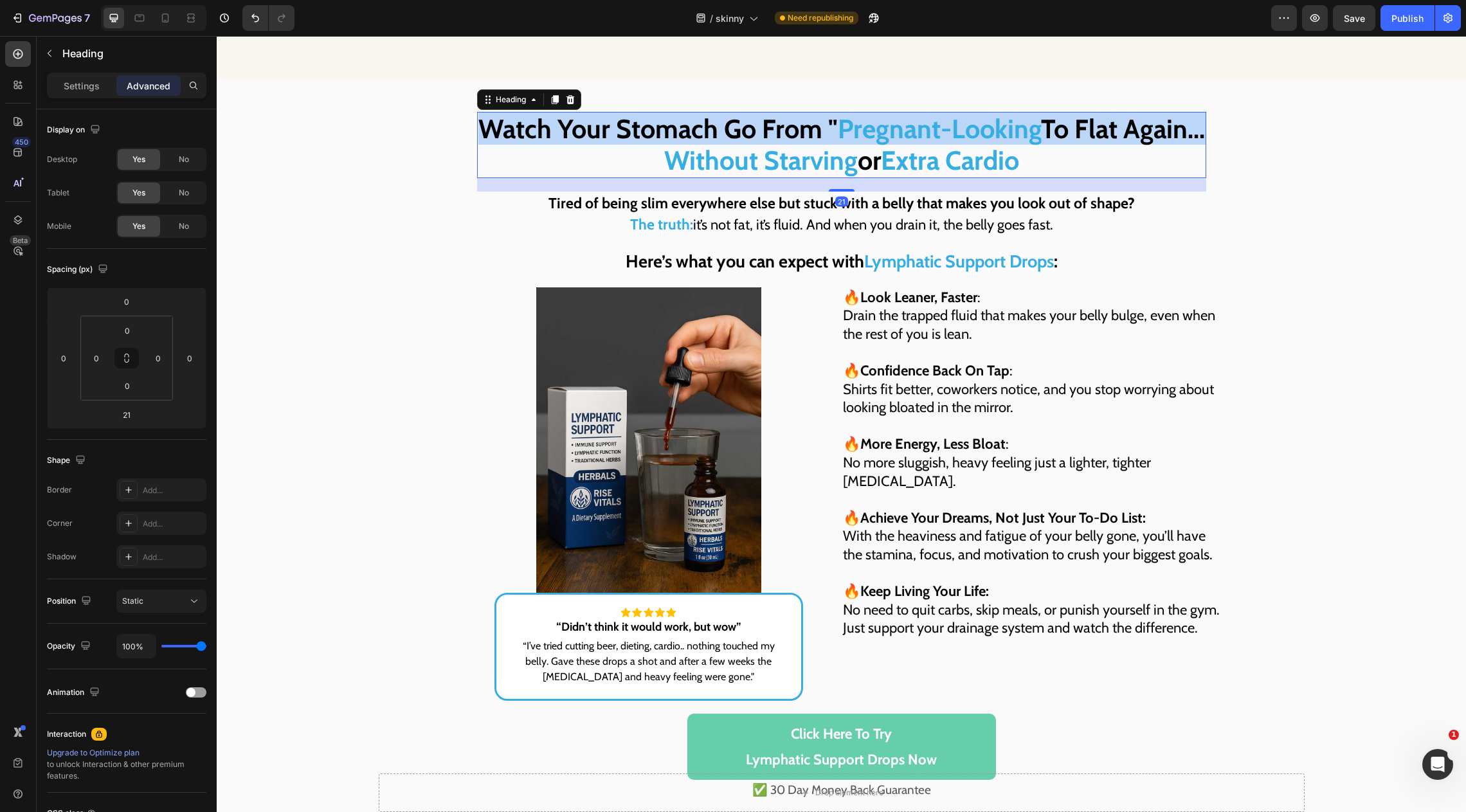
click at [661, 121] on p "Watch Your Stomach Go From " Pregnant-Looking To Flat Again... Without Starving…" at bounding box center [841, 145] width 727 height 63
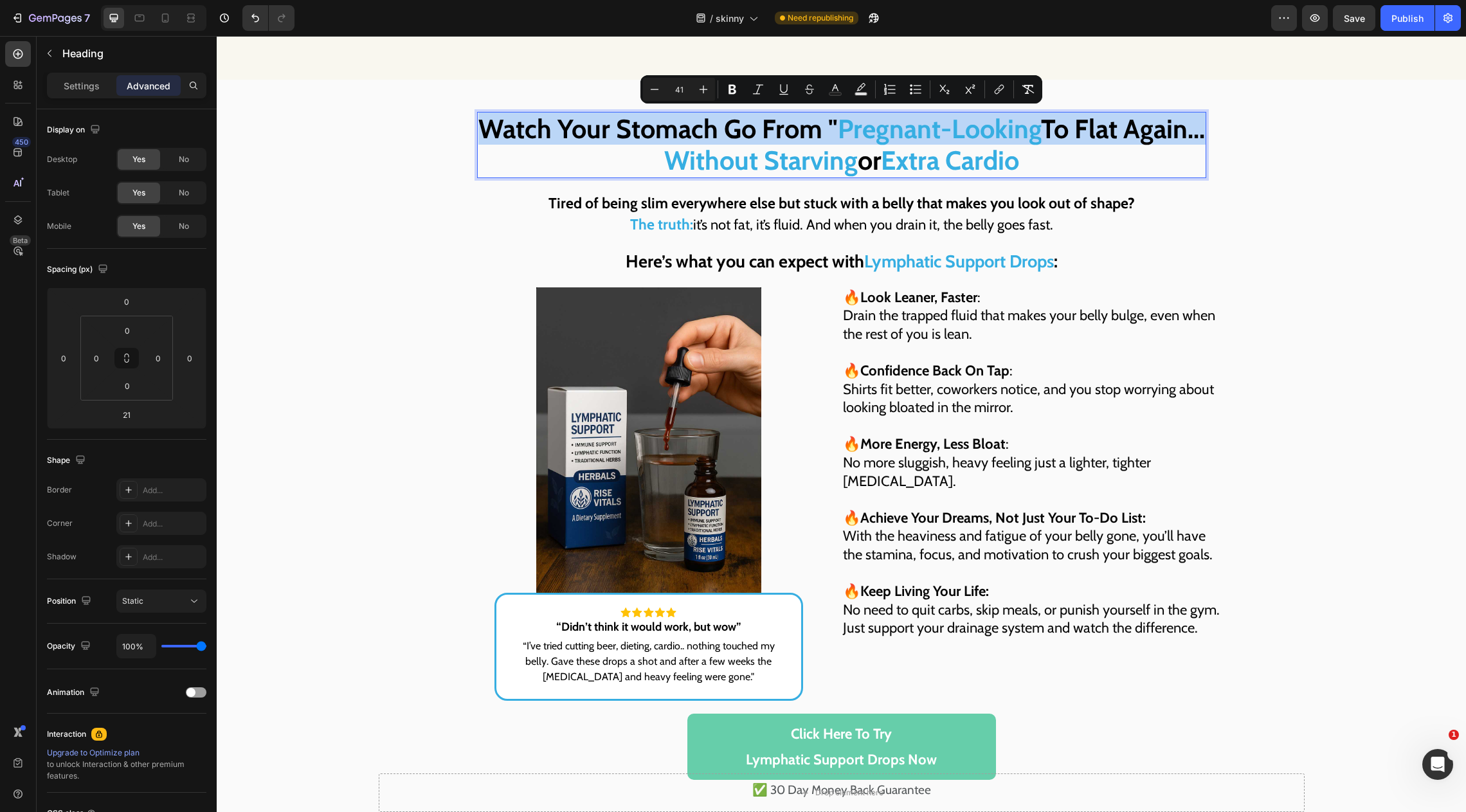
click at [637, 168] on p "Watch Your Stomach Go From " Pregnant-Looking To Flat Again... Without Starving…" at bounding box center [841, 145] width 727 height 63
drag, startPoint x: 478, startPoint y: 126, endPoint x: 1082, endPoint y: 161, distance: 605.0
click at [1082, 161] on p "Watch Your Stomach Go From " Pregnant-Looking To Flat Again... Without Starving…" at bounding box center [841, 145] width 727 height 63
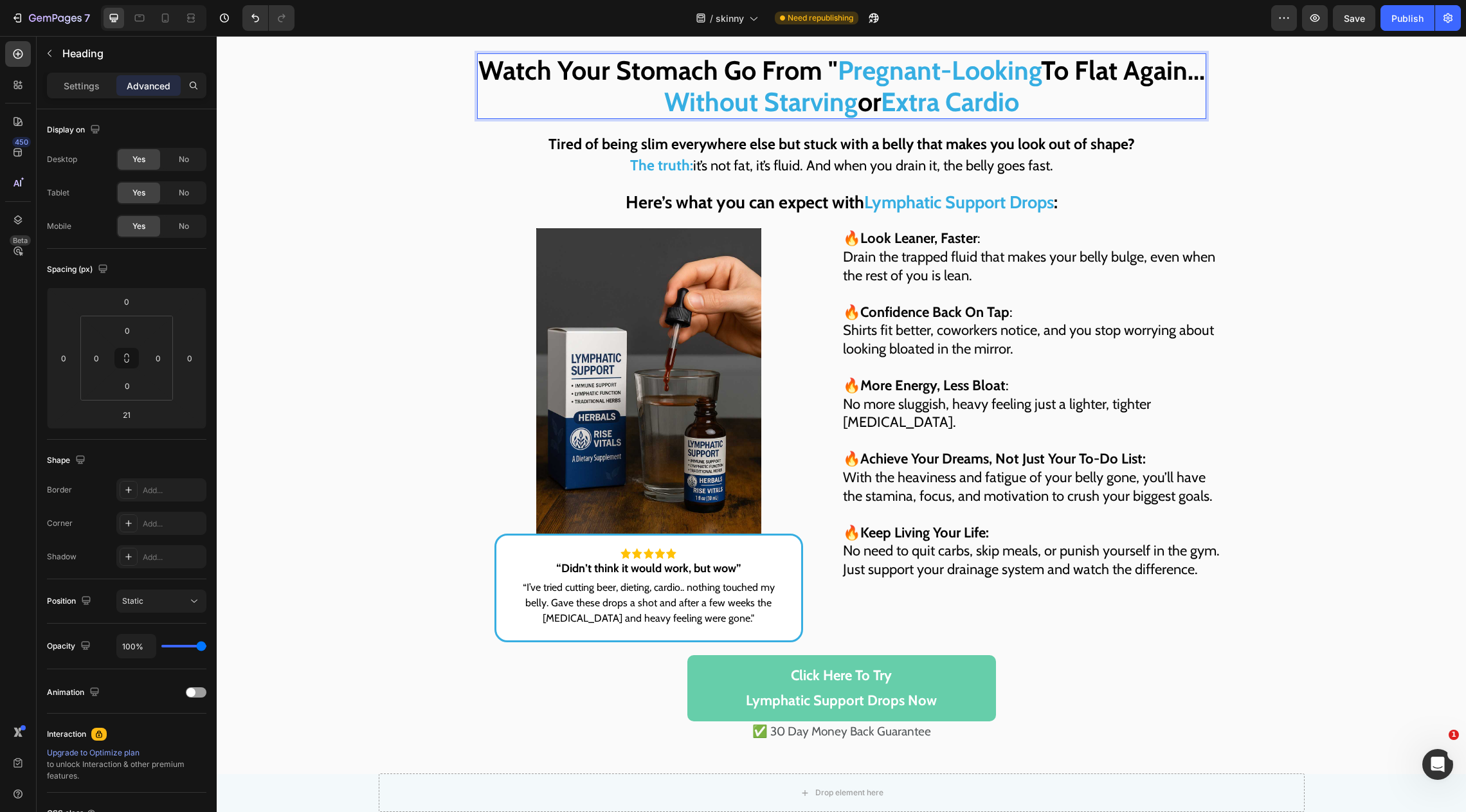
scroll to position [4179, 0]
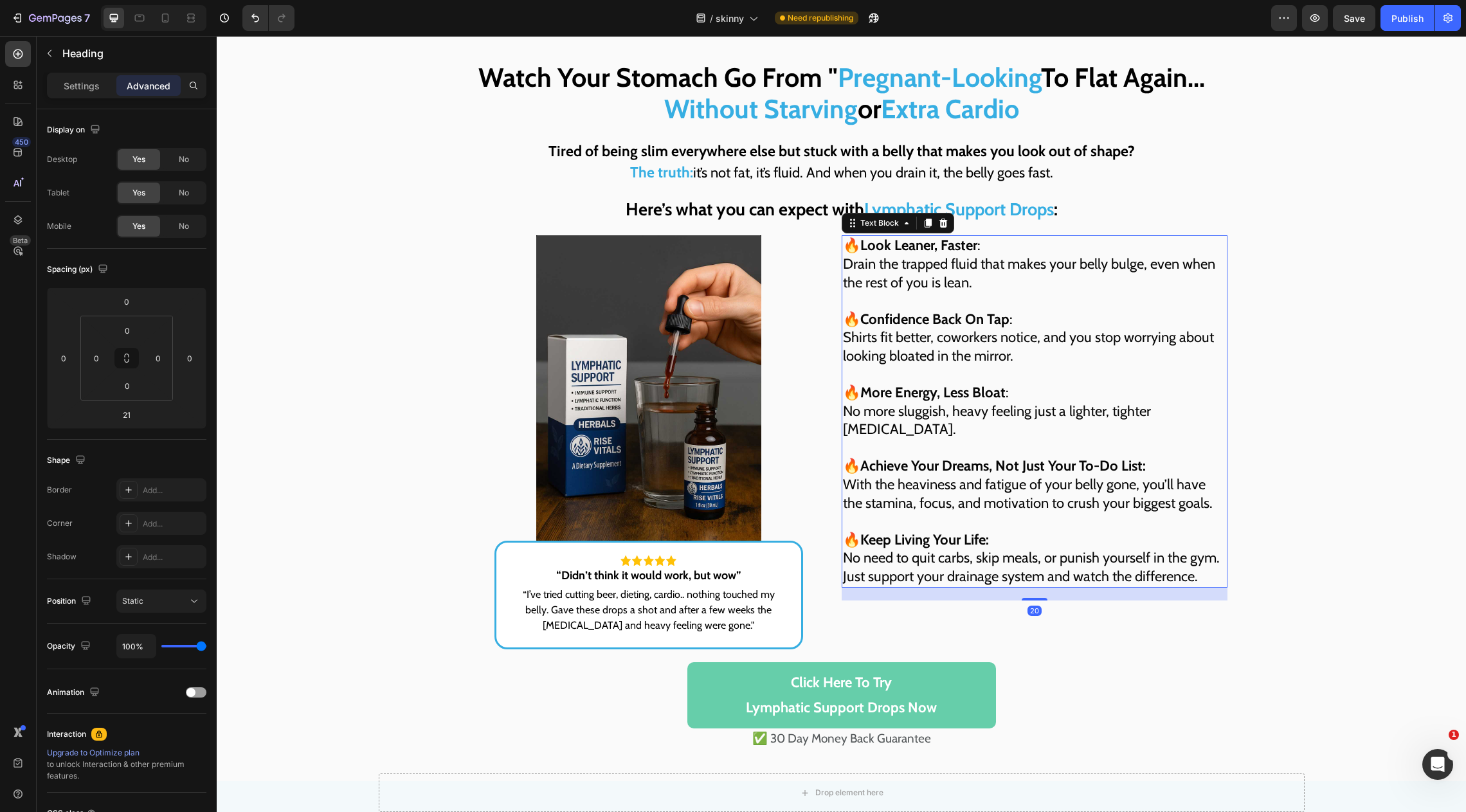
click at [1091, 307] on p "🔥 Confidence Back On Tap : Shirts fit better, coworkers notice, and you stop wo…" at bounding box center [1034, 329] width 383 height 73
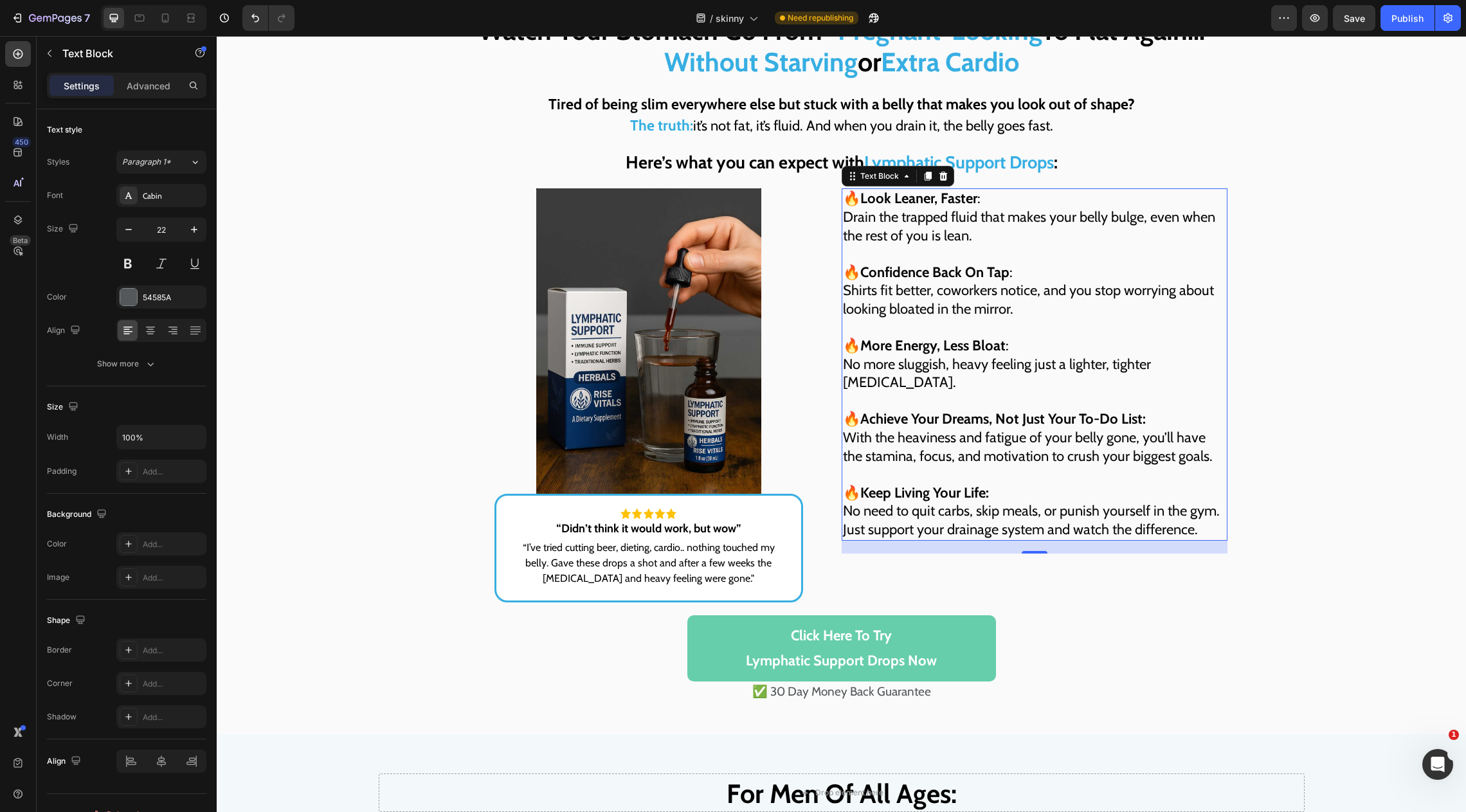
scroll to position [4235, 0]
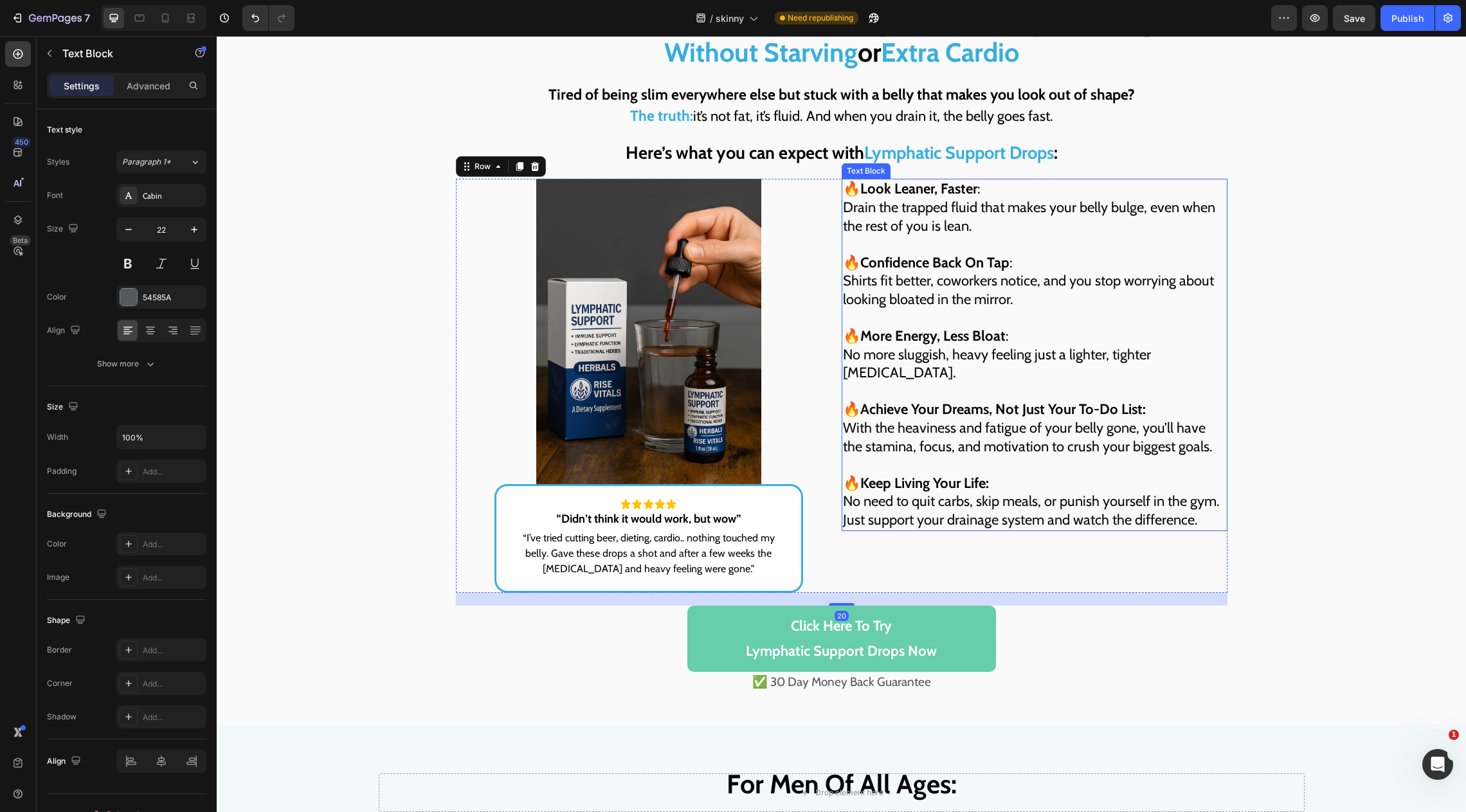
click at [1212, 503] on p "🔥 Keep Living Your Life: No need to quit carbs, skip meals, or punish yourself …" at bounding box center [1034, 493] width 383 height 73
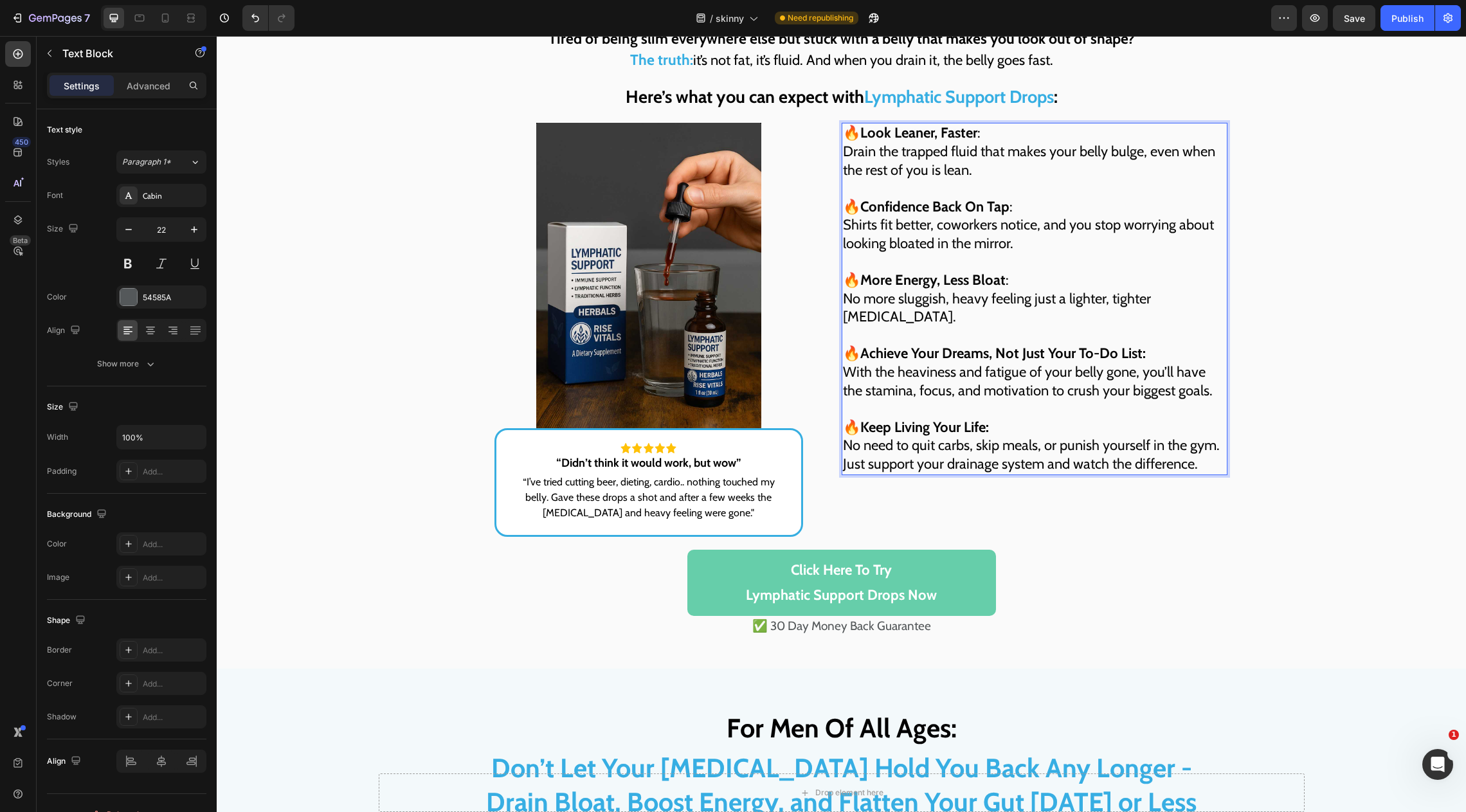
scroll to position [4300, 0]
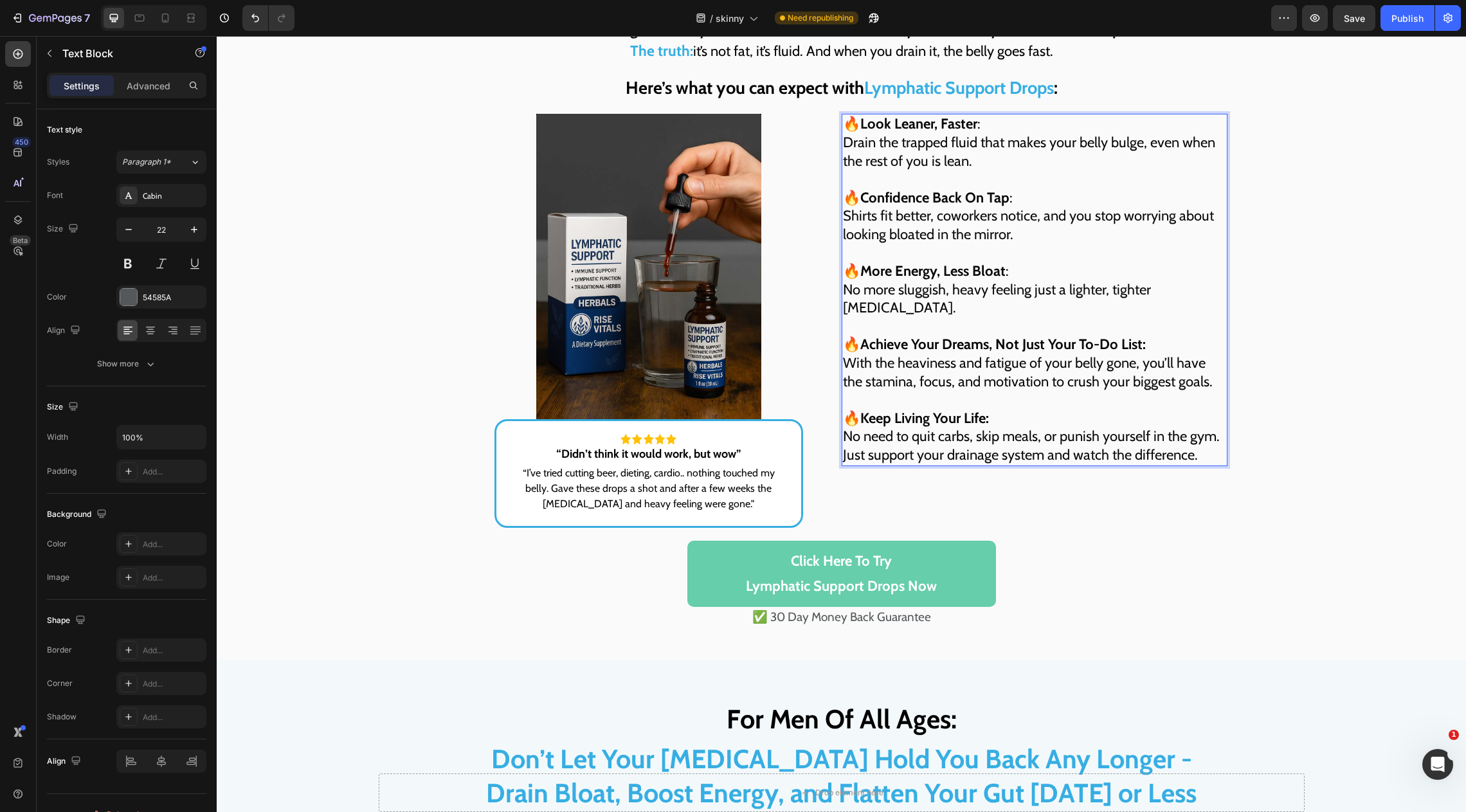
click at [586, 476] on p "“I’ve tried cutting beer, dieting, cardio.. nothing touched my belly. Gave thes…" at bounding box center [649, 488] width 277 height 46
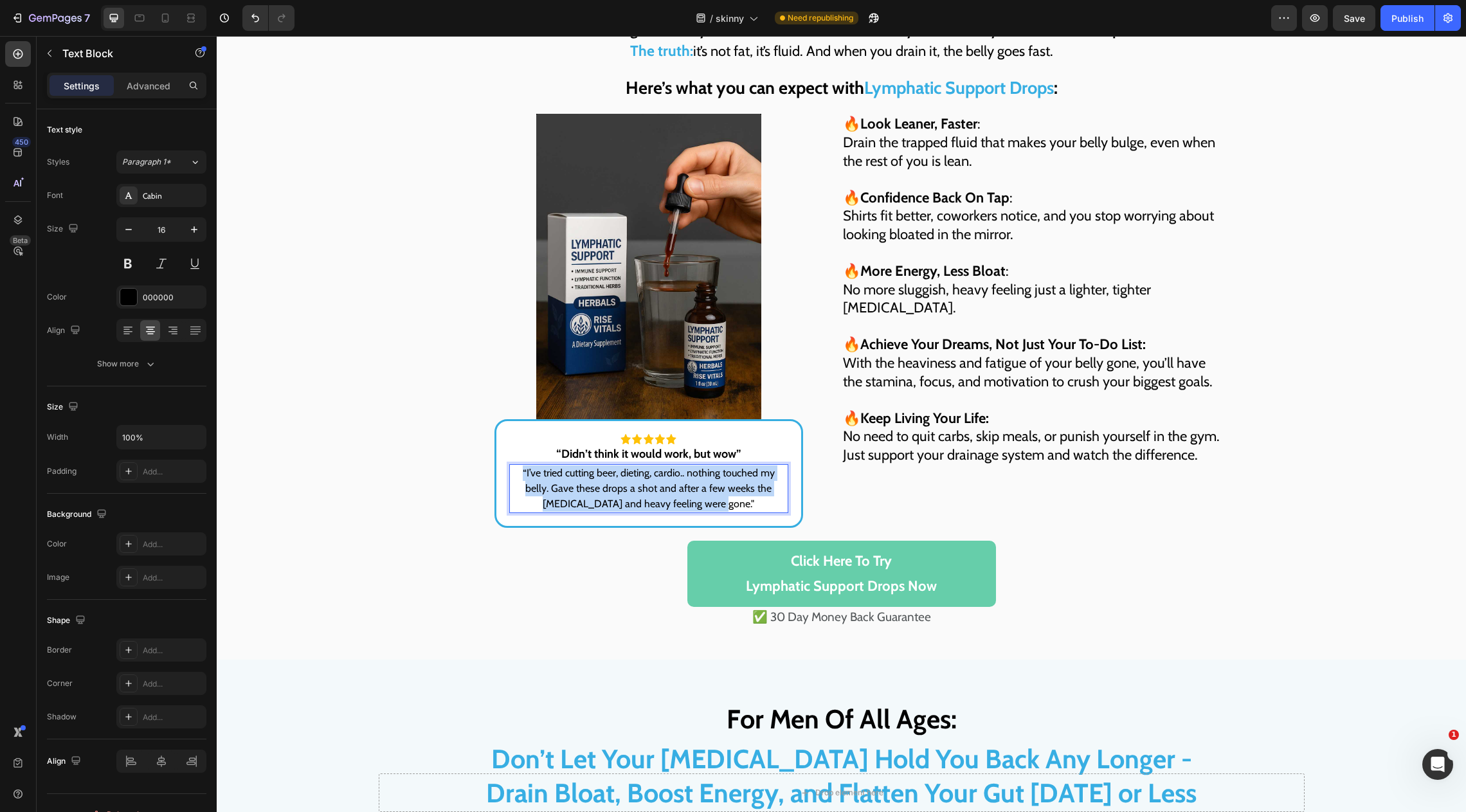
click at [586, 476] on p "“I’ve tried cutting beer, dieting, cardio.. nothing touched my belly. Gave thes…" at bounding box center [649, 488] width 277 height 46
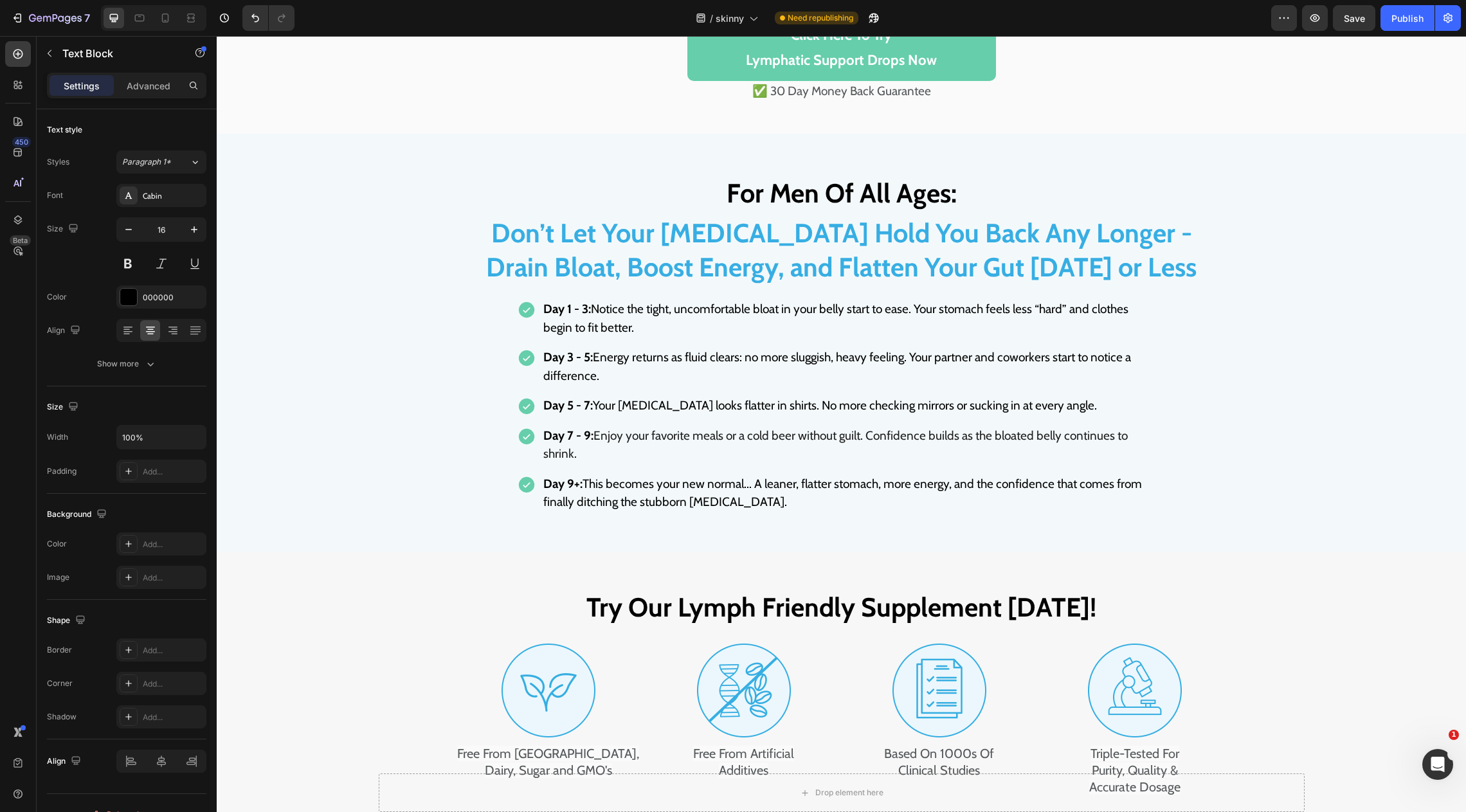
scroll to position [4830, 0]
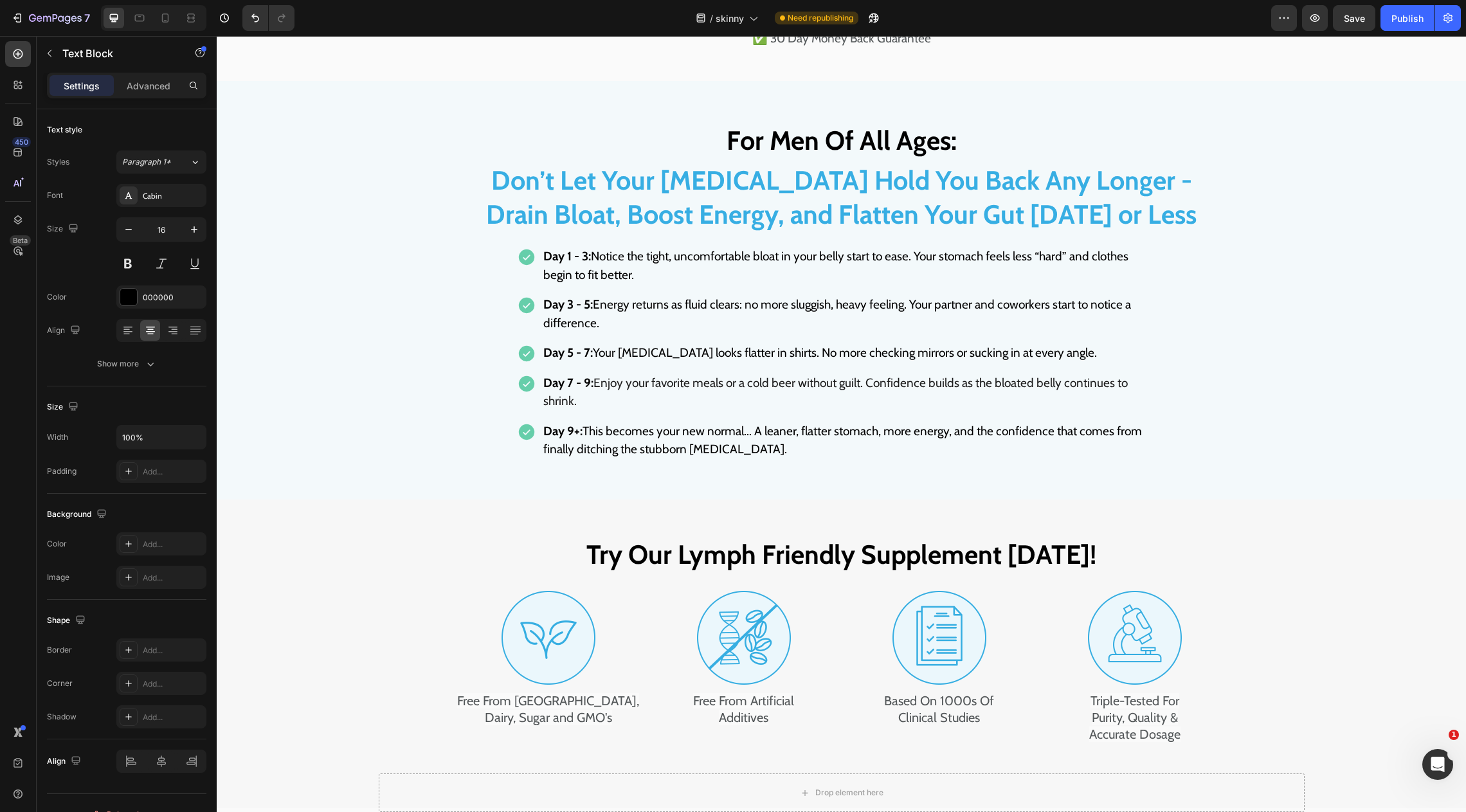
click at [1095, 214] on h2 "Don’t Let Your Beer Belly Hold You Back Any Longer - Drain Bloat, Boost Energy,…" at bounding box center [841, 198] width 713 height 72
click at [1095, 214] on h2 "Don’t Let Your [MEDICAL_DATA] Hold You Back Any Longer - Drain Bloat, Boost Ene…" at bounding box center [841, 198] width 713 height 72
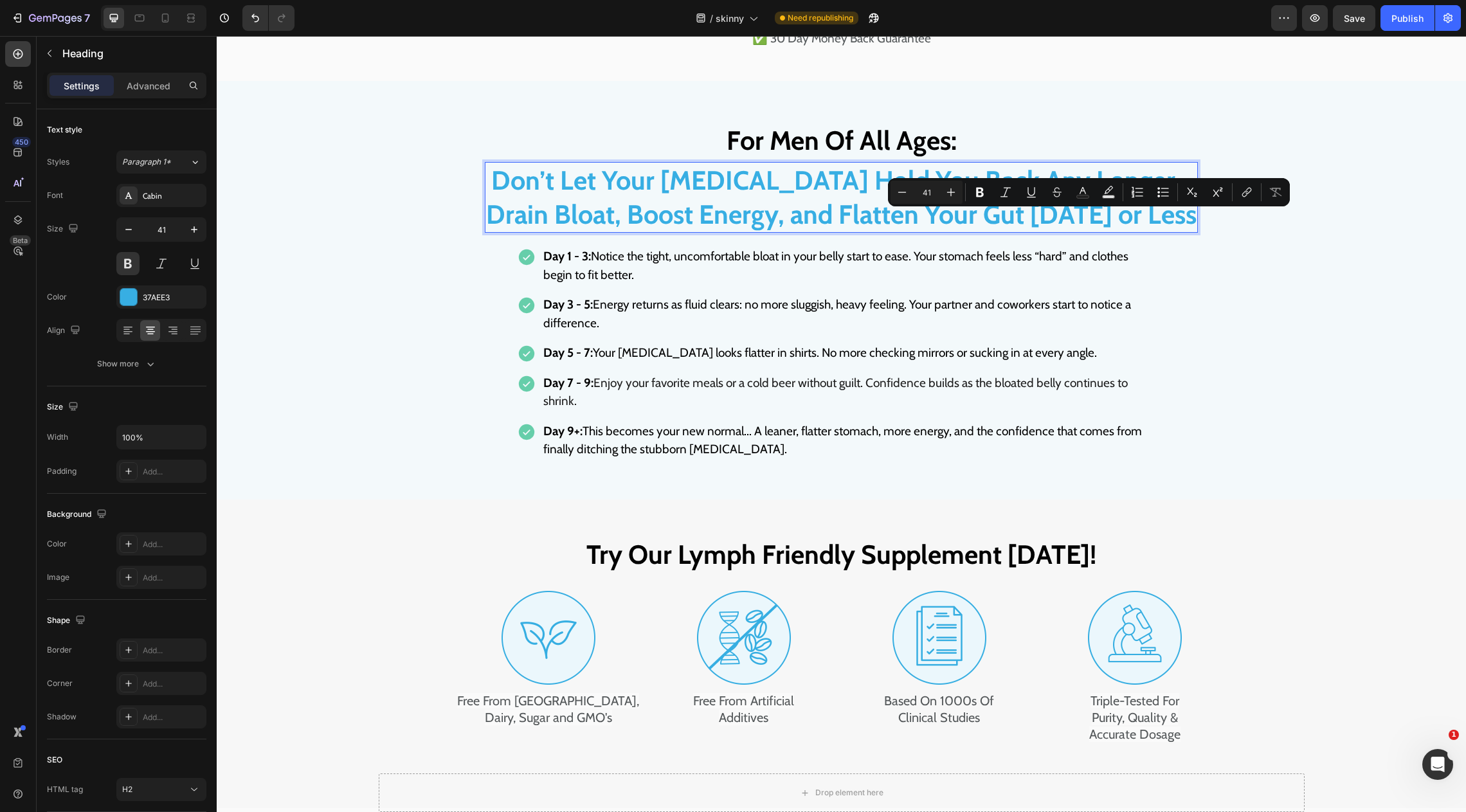
click at [716, 232] on p "Don’t Let Your [MEDICAL_DATA] Hold You Back Any Longer - Drain Bloat, Boost Ene…" at bounding box center [841, 197] width 710 height 69
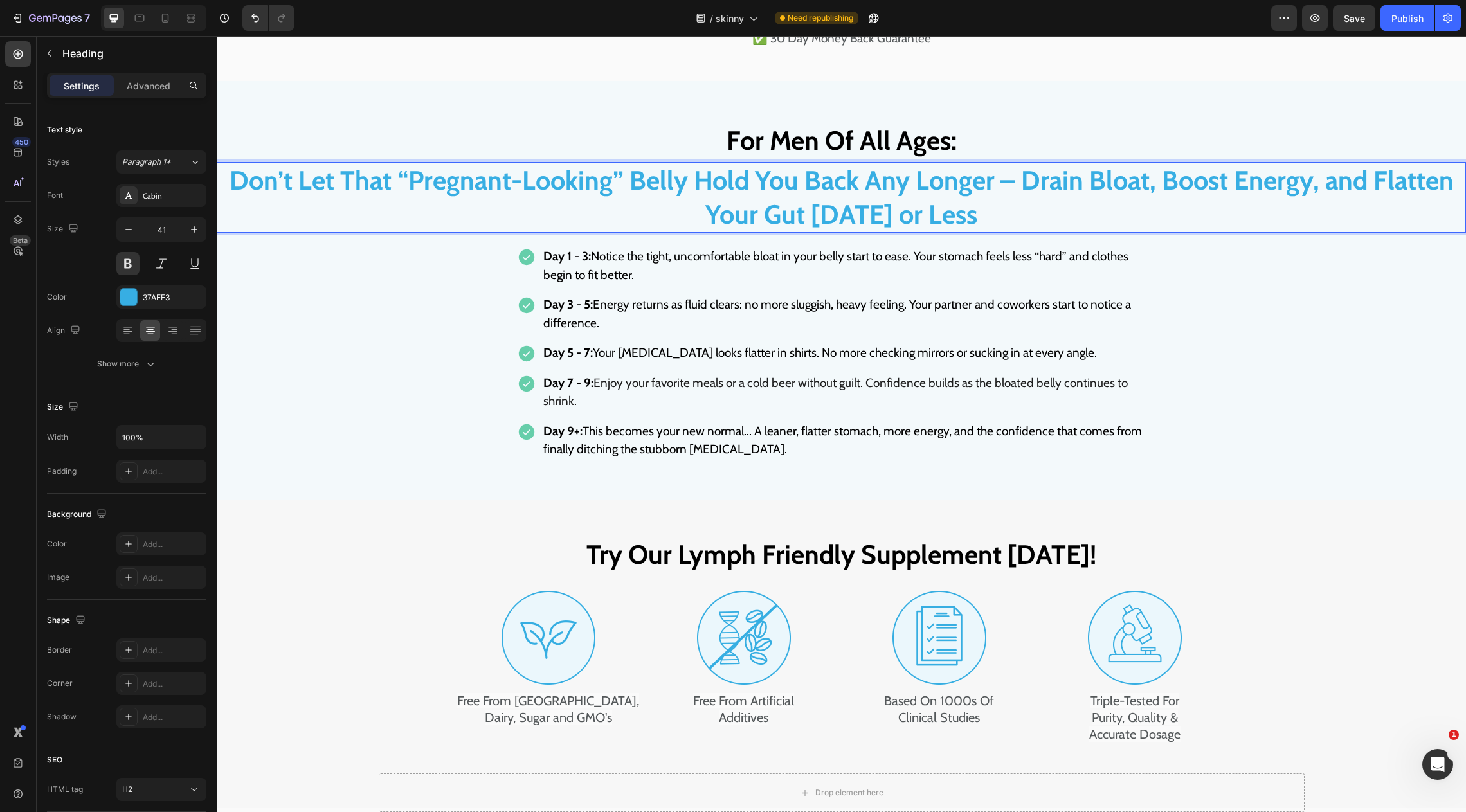
click at [1023, 226] on p "Don’t Let That “Pregnant-Looking” Belly Hold You Back Any Longer – Drain Bloat,…" at bounding box center [841, 197] width 1247 height 69
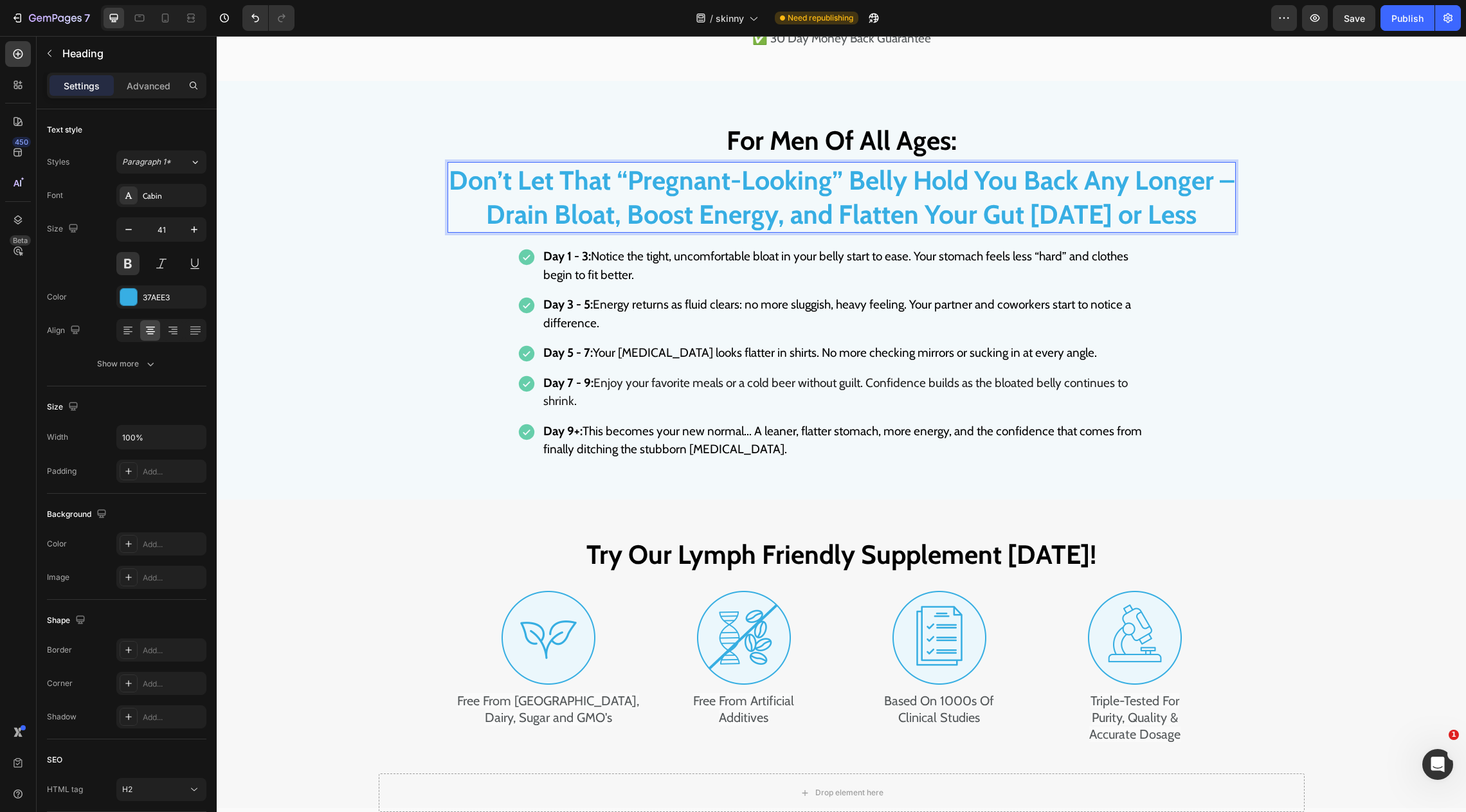
click at [625, 221] on p "Don’t Let That “Pregnant-Looking” Belly Hold You Back Any Longer – Drain Bloat,…" at bounding box center [842, 197] width 786 height 69
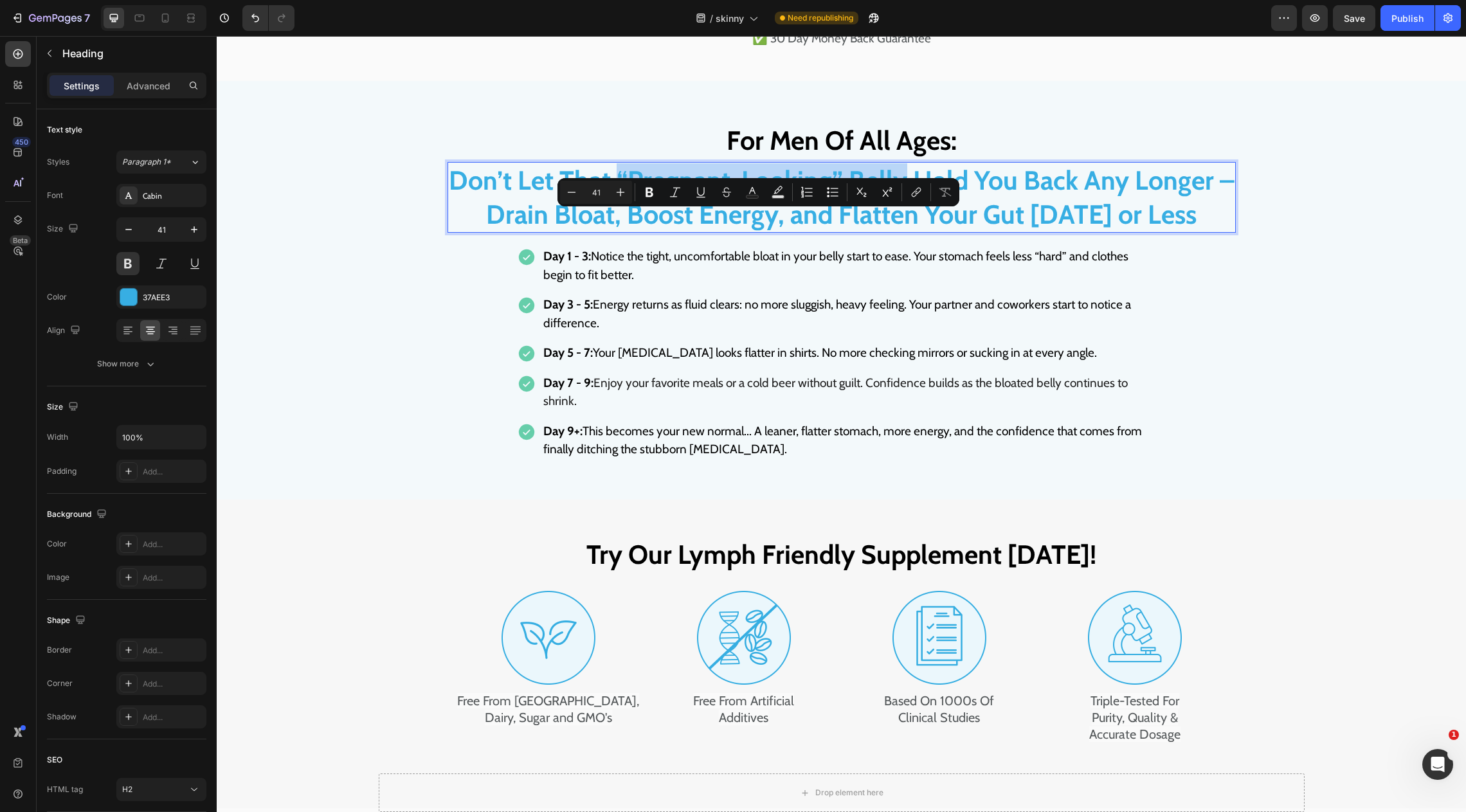
drag, startPoint x: 615, startPoint y: 225, endPoint x: 897, endPoint y: 224, distance: 282.0
click at [897, 224] on p "Don’t Let That “Pregnant-Looking” Belly Hold You Back Any Longer – Drain Bloat,…" at bounding box center [842, 197] width 786 height 69
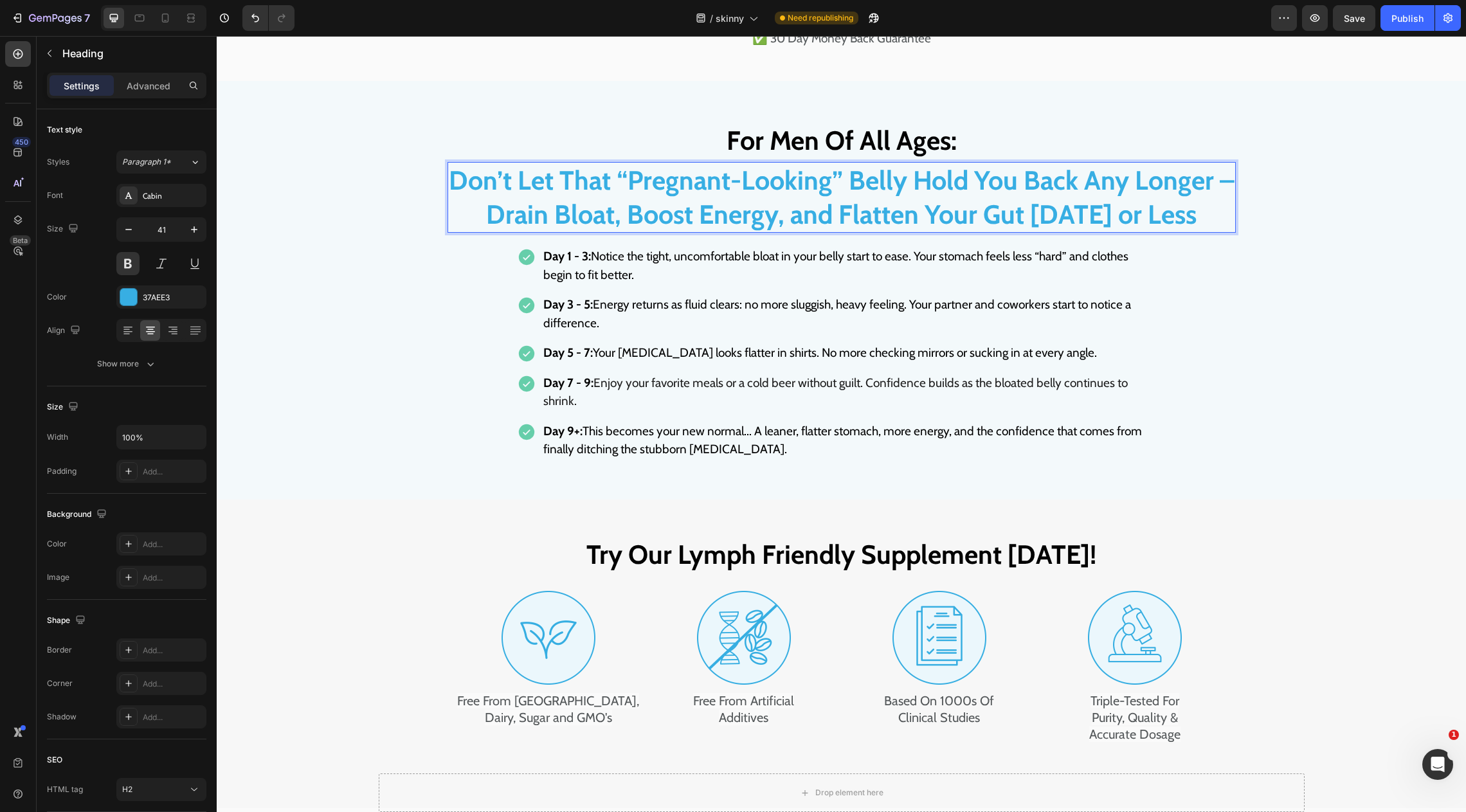
click at [826, 232] on p "Don’t Let That “Pregnant-Looking” Belly Hold You Back Any Longer – Drain Bloat,…" at bounding box center [842, 197] width 786 height 69
click at [823, 232] on p "Don’t Let That “Pregnant-Looking” Belly Hold You Back Any Longer – Drain Bloat,…" at bounding box center [842, 197] width 786 height 69
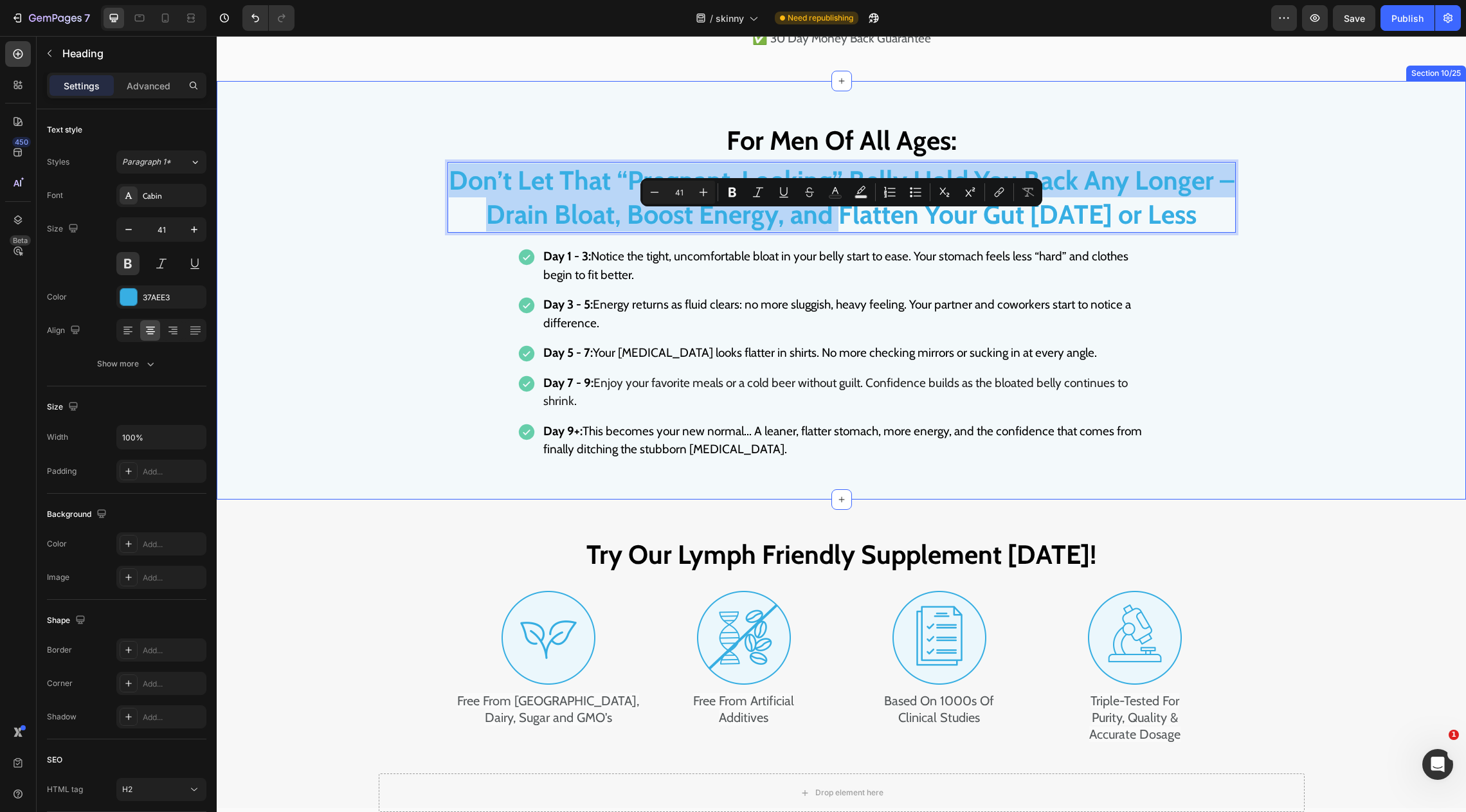
drag, startPoint x: 833, startPoint y: 264, endPoint x: 429, endPoint y: 230, distance: 405.4
click at [429, 229] on div "For Men Of All Ages: Heading Don’t Let That “Pregnant-Looking” Belly Hold You B…" at bounding box center [841, 290] width 1249 height 342
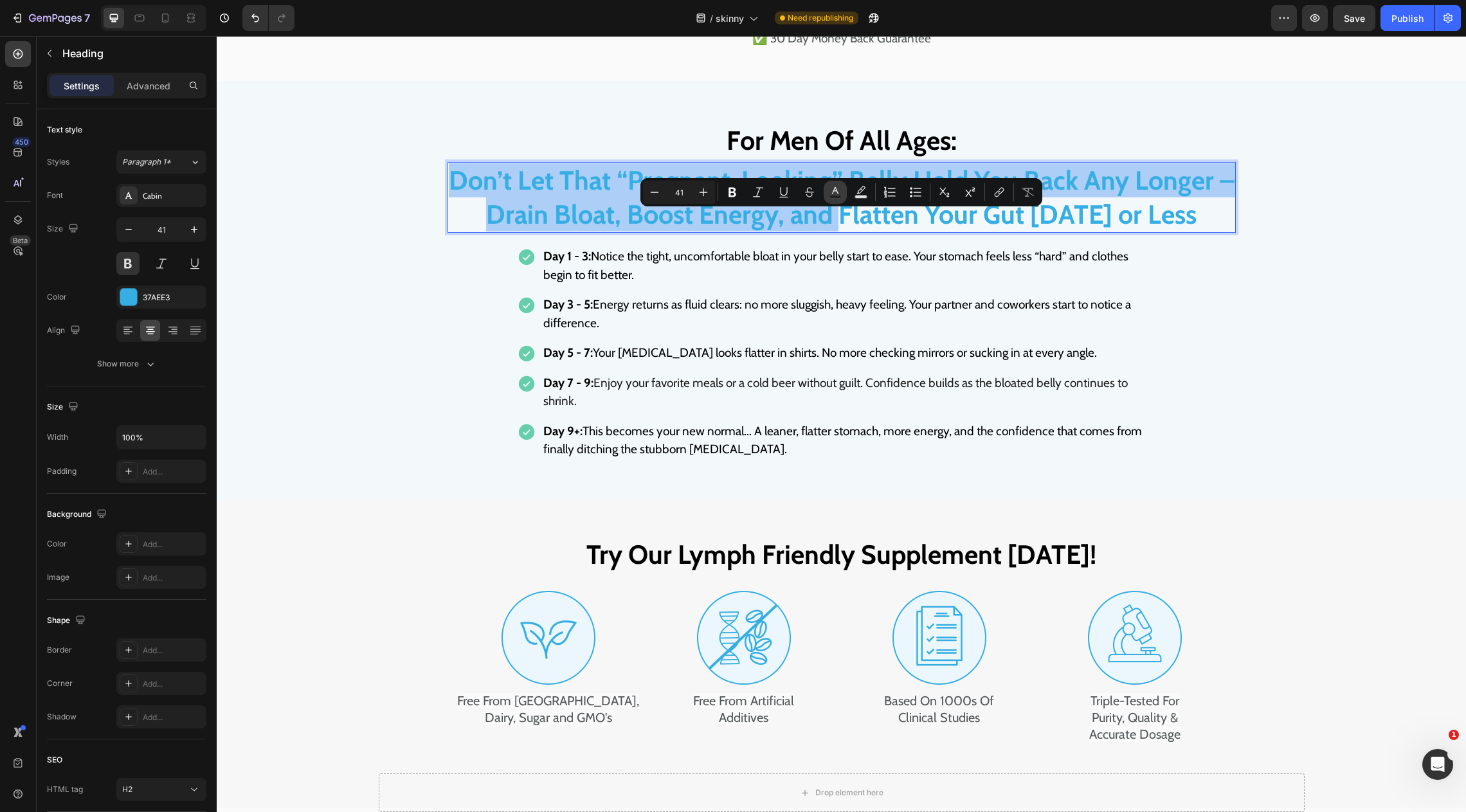
click at [838, 196] on rect "Editor contextual toolbar" at bounding box center [836, 197] width 12 height 3
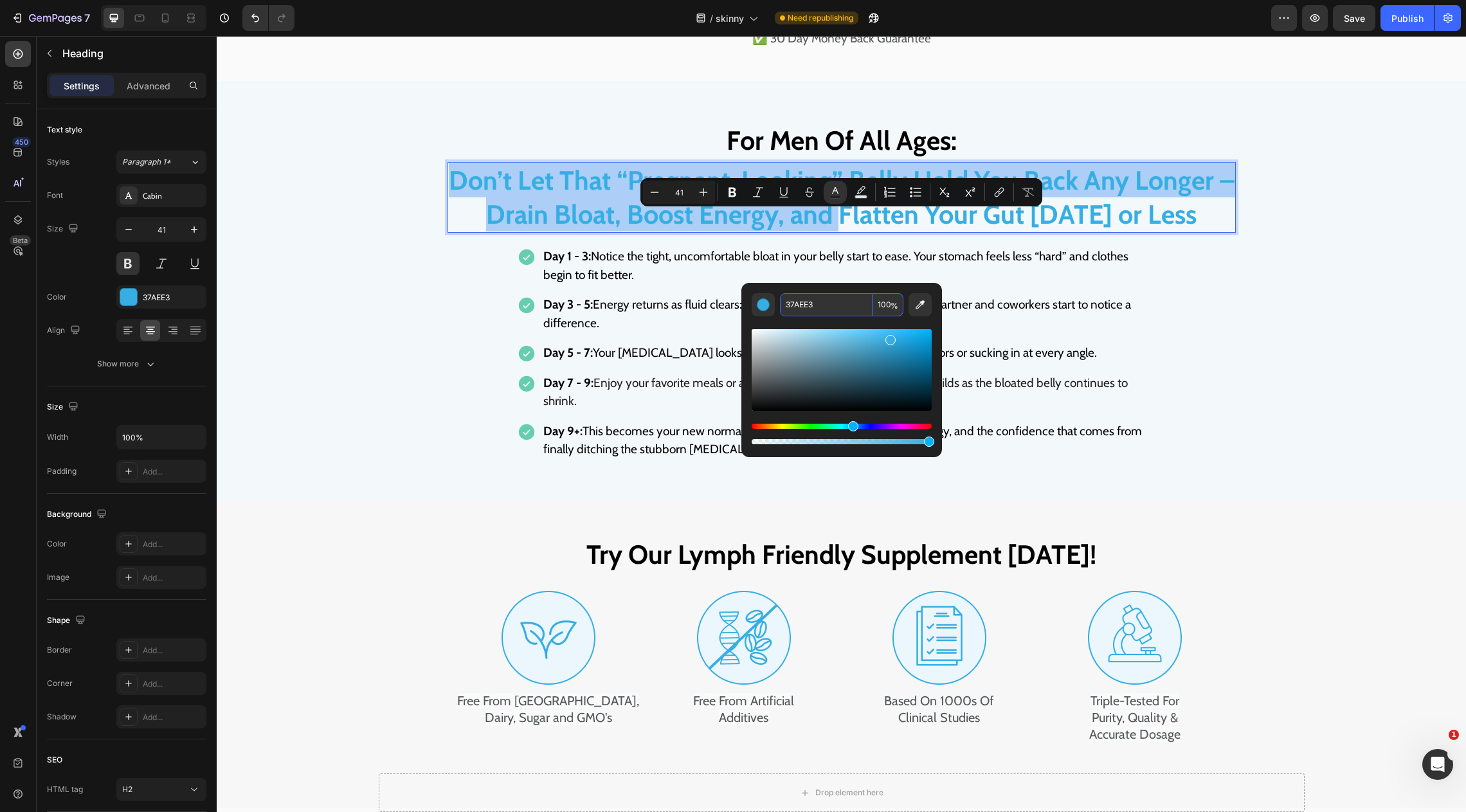
click at [809, 303] on input "37AEE3" at bounding box center [826, 304] width 92 height 23
drag, startPoint x: 1008, startPoint y: 423, endPoint x: 705, endPoint y: 436, distance: 303.3
type input "0C0C0C"
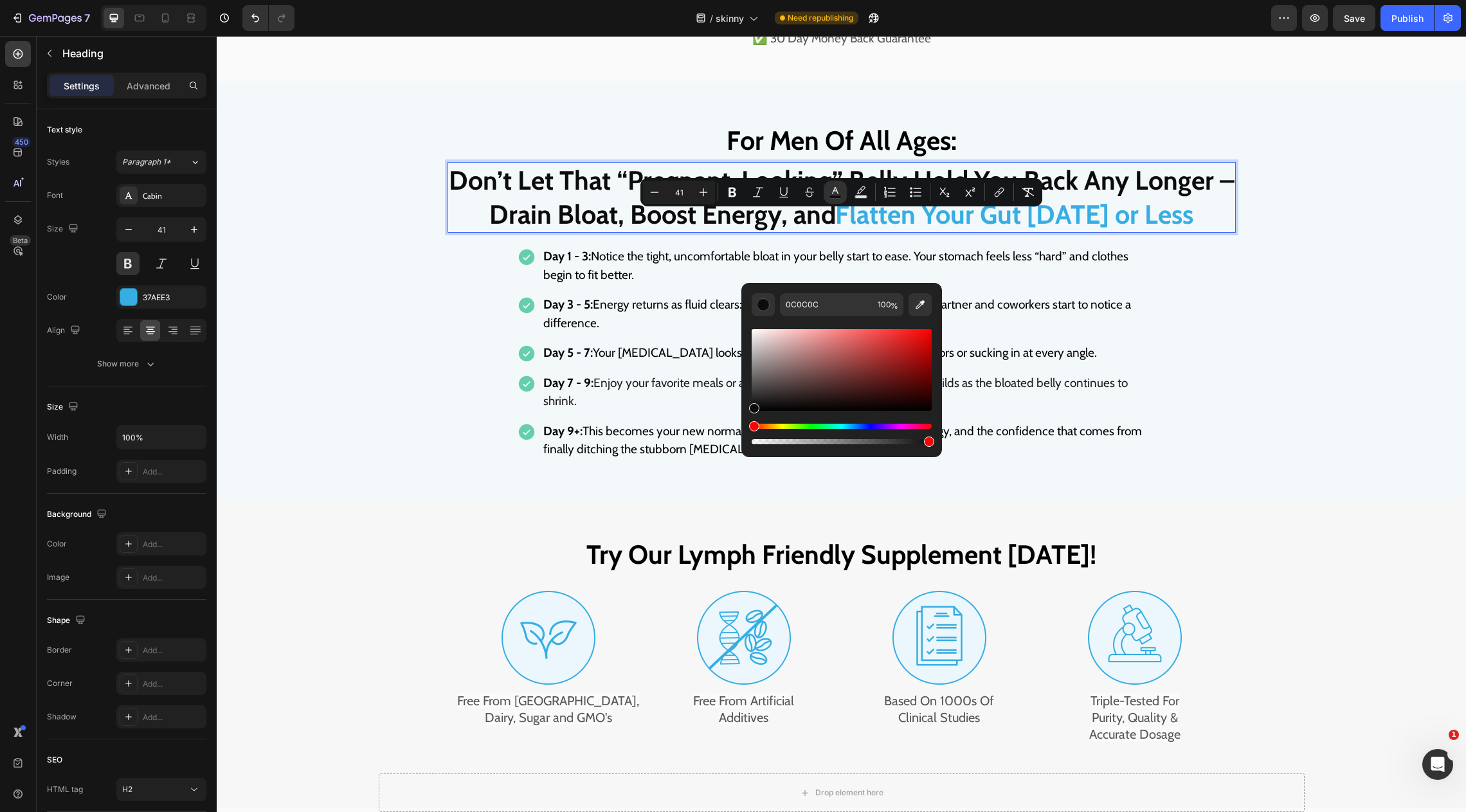
click at [812, 231] on span "Drain Bloat, Boost Energy, and" at bounding box center [662, 214] width 346 height 32
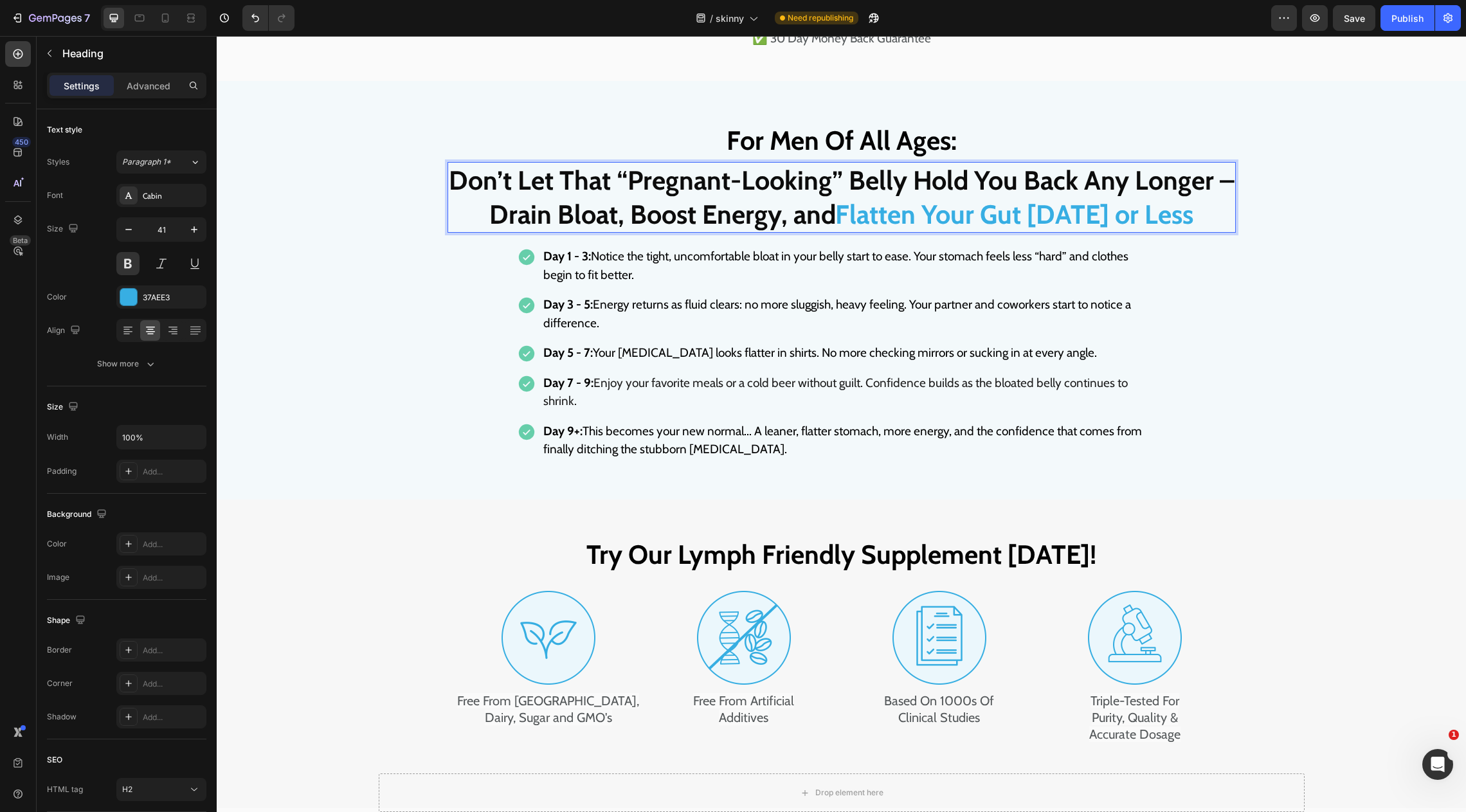
click at [666, 196] on span "Don’t Let That “Pregnant-Looking” Belly Hold You Back Any Longer –" at bounding box center [842, 180] width 786 height 32
click at [620, 196] on span "Don’t Let That “Pregnant-Looking” Belly Hold You Back Any Longer –" at bounding box center [842, 180] width 786 height 32
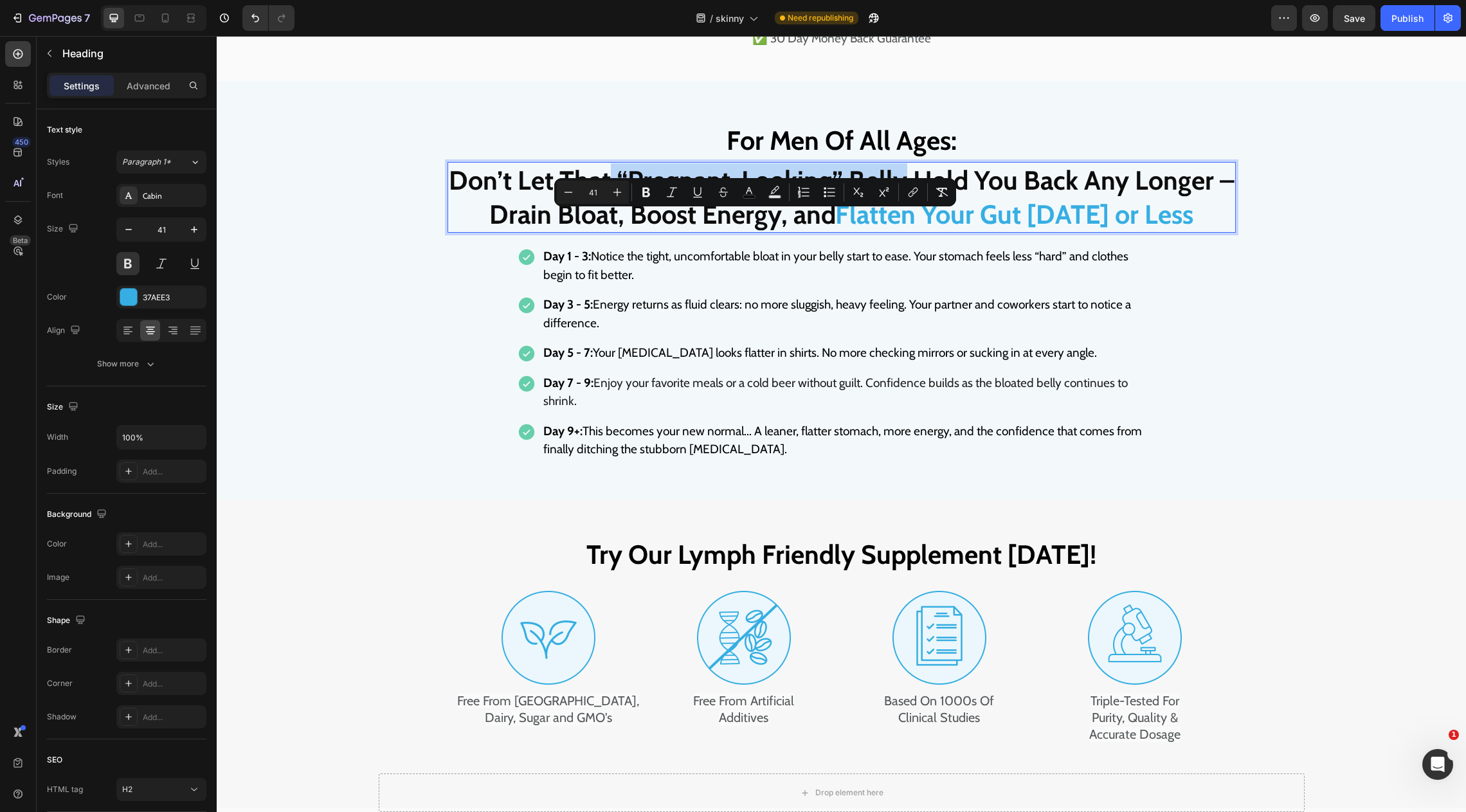
drag, startPoint x: 610, startPoint y: 228, endPoint x: 901, endPoint y: 232, distance: 291.0
click at [901, 196] on span "Don’t Let That “Pregnant-Looking” Belly Hold You Back Any Longer –" at bounding box center [842, 180] width 786 height 32
click at [746, 192] on icon "Editor contextual toolbar" at bounding box center [750, 190] width 7 height 7
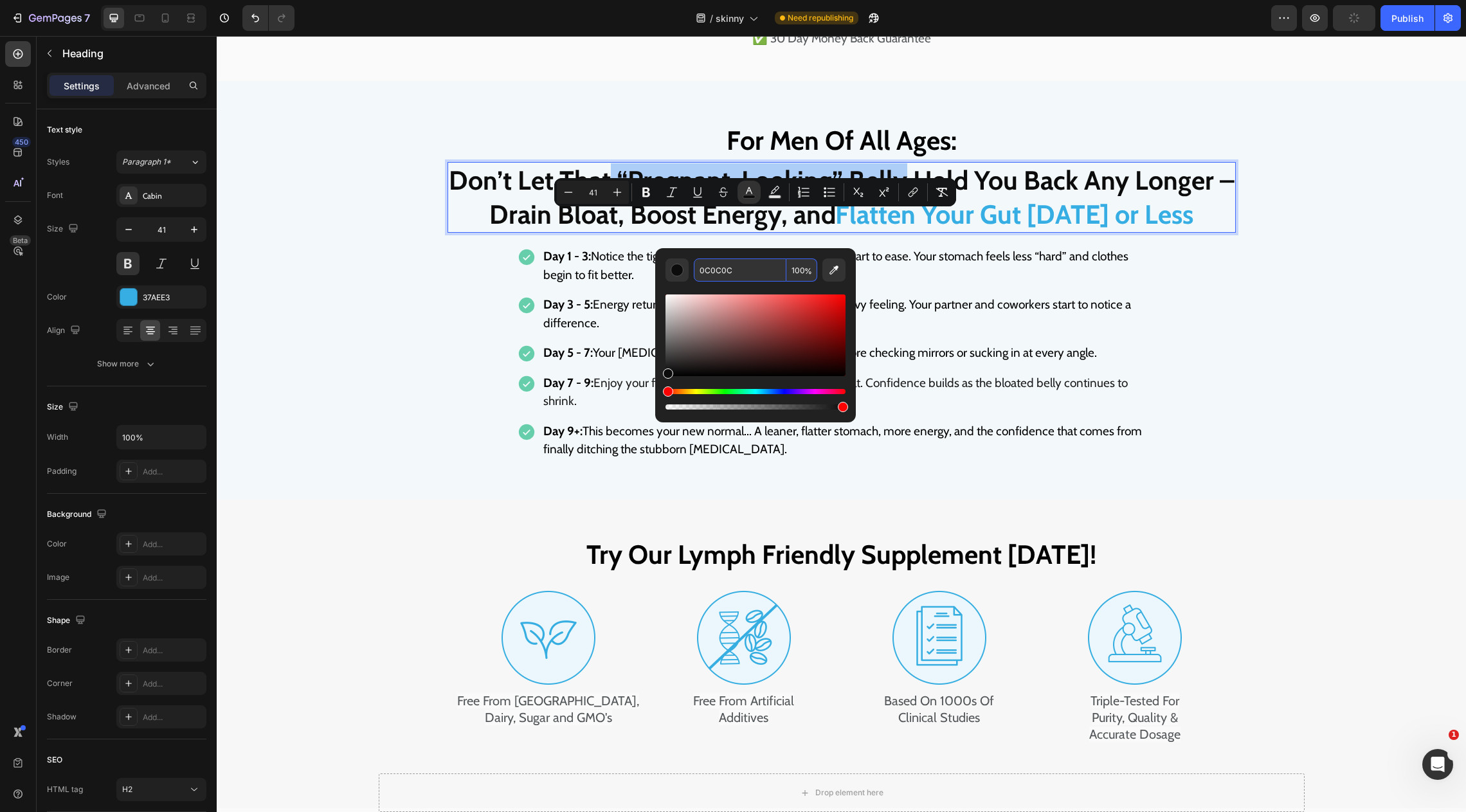
click at [729, 270] on input "0C0C0C" at bounding box center [740, 270] width 92 height 23
paste input "37AEE3"
type input "37AEE3"
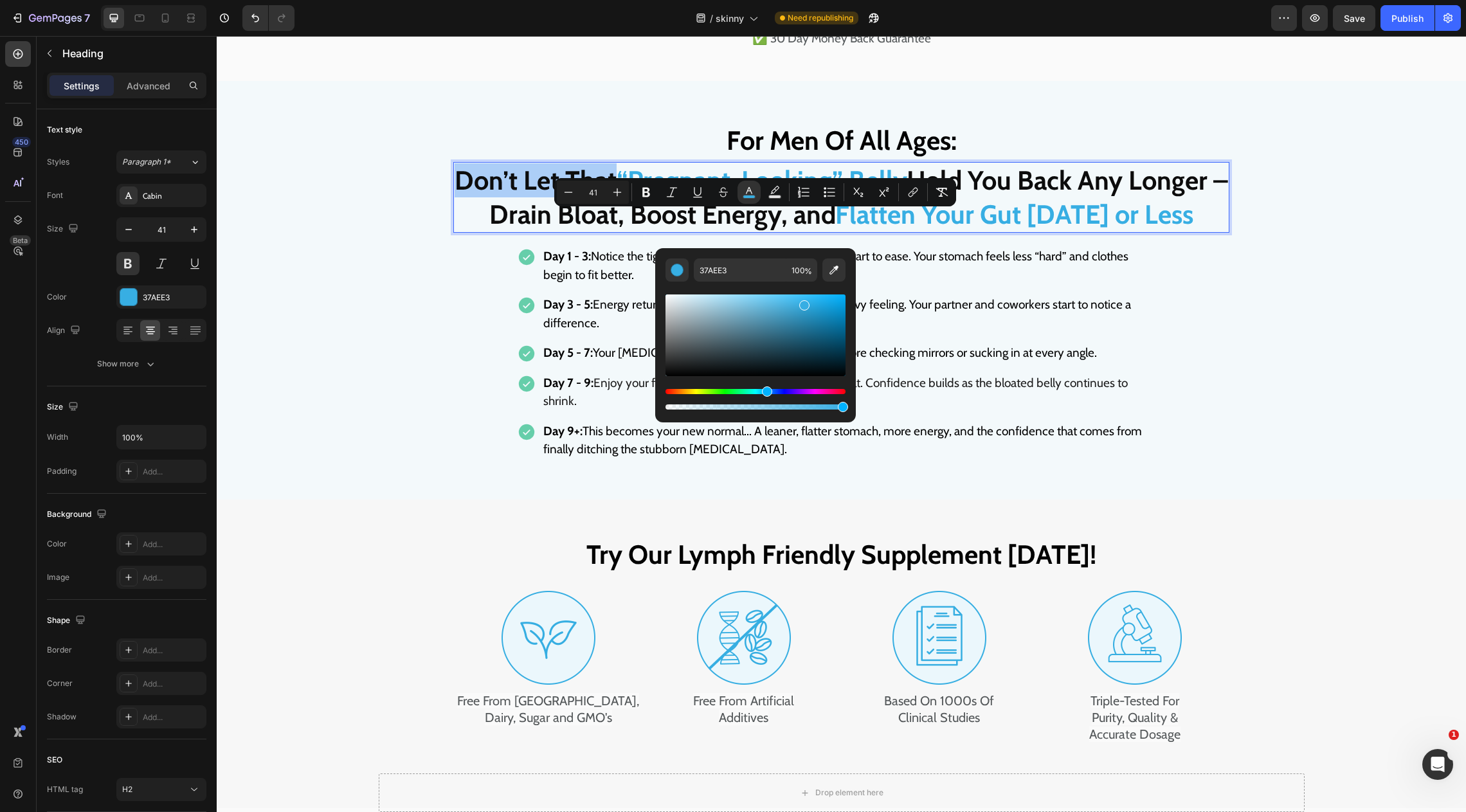
click at [664, 289] on div "37AEE3 100 %" at bounding box center [756, 330] width 201 height 164
click at [1206, 407] on div "For Men Of All Ages: Heading Don’t Let That “Pregnant-Looking” Belly Hold You B…" at bounding box center [841, 290] width 776 height 342
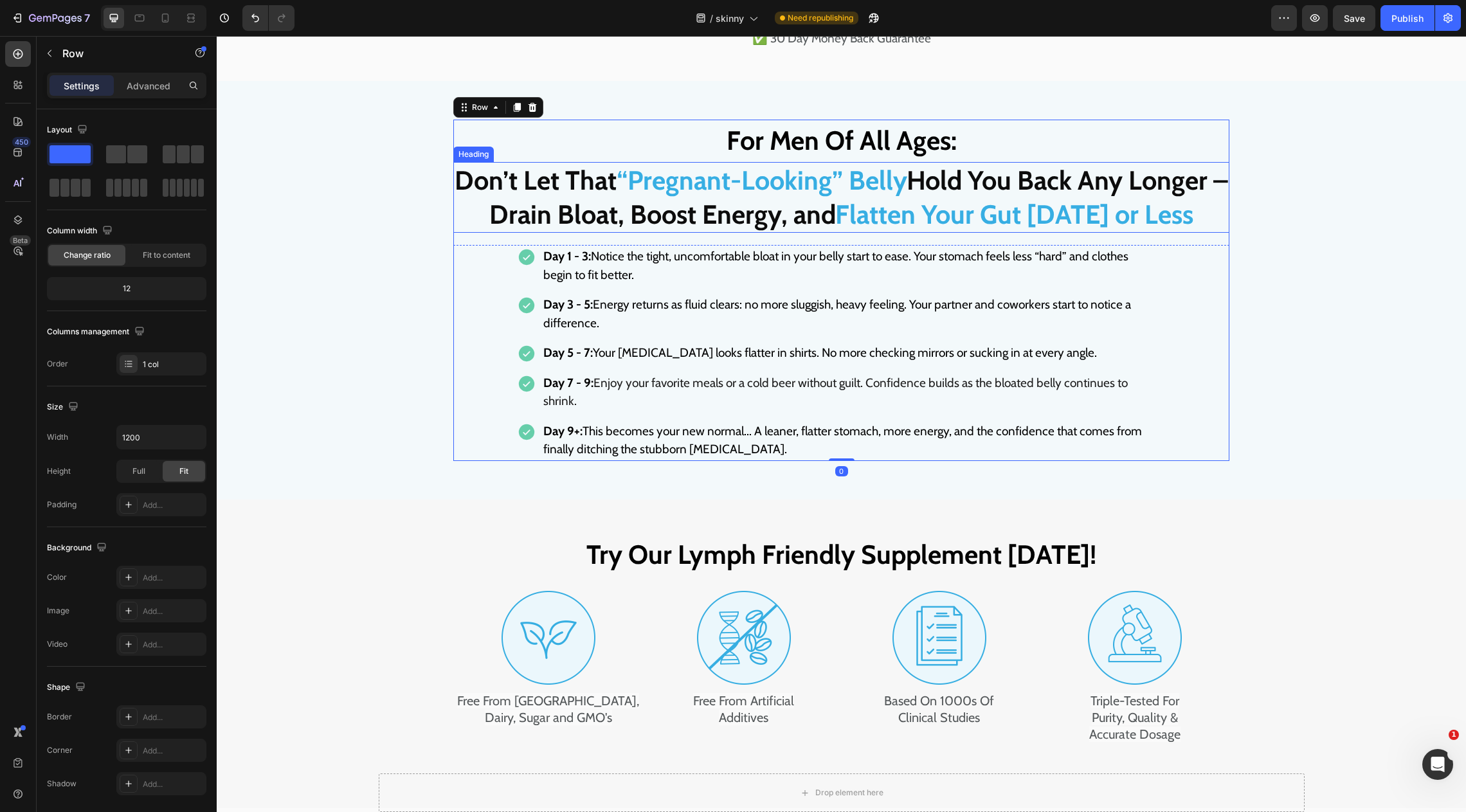
click at [1212, 196] on span "Hold You Back Any Longer –" at bounding box center [1067, 180] width 322 height 32
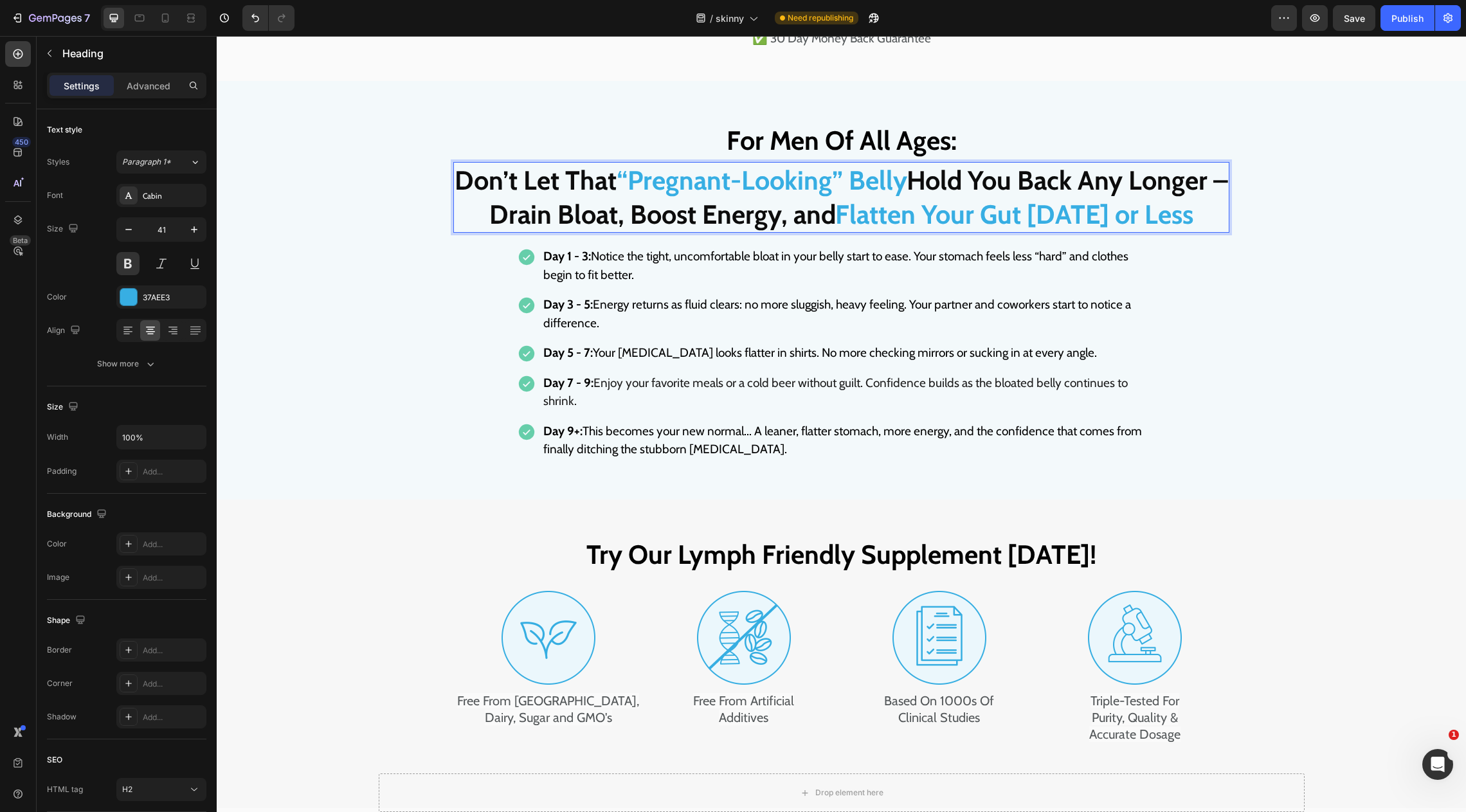
click at [1225, 196] on span "Hold You Back Any Longer –" at bounding box center [1067, 180] width 322 height 32
click at [647, 284] on p "Day 1 - 3: Notice the tight, uncomfortable bloat in your belly start to ease. Y…" at bounding box center [850, 266] width 615 height 37
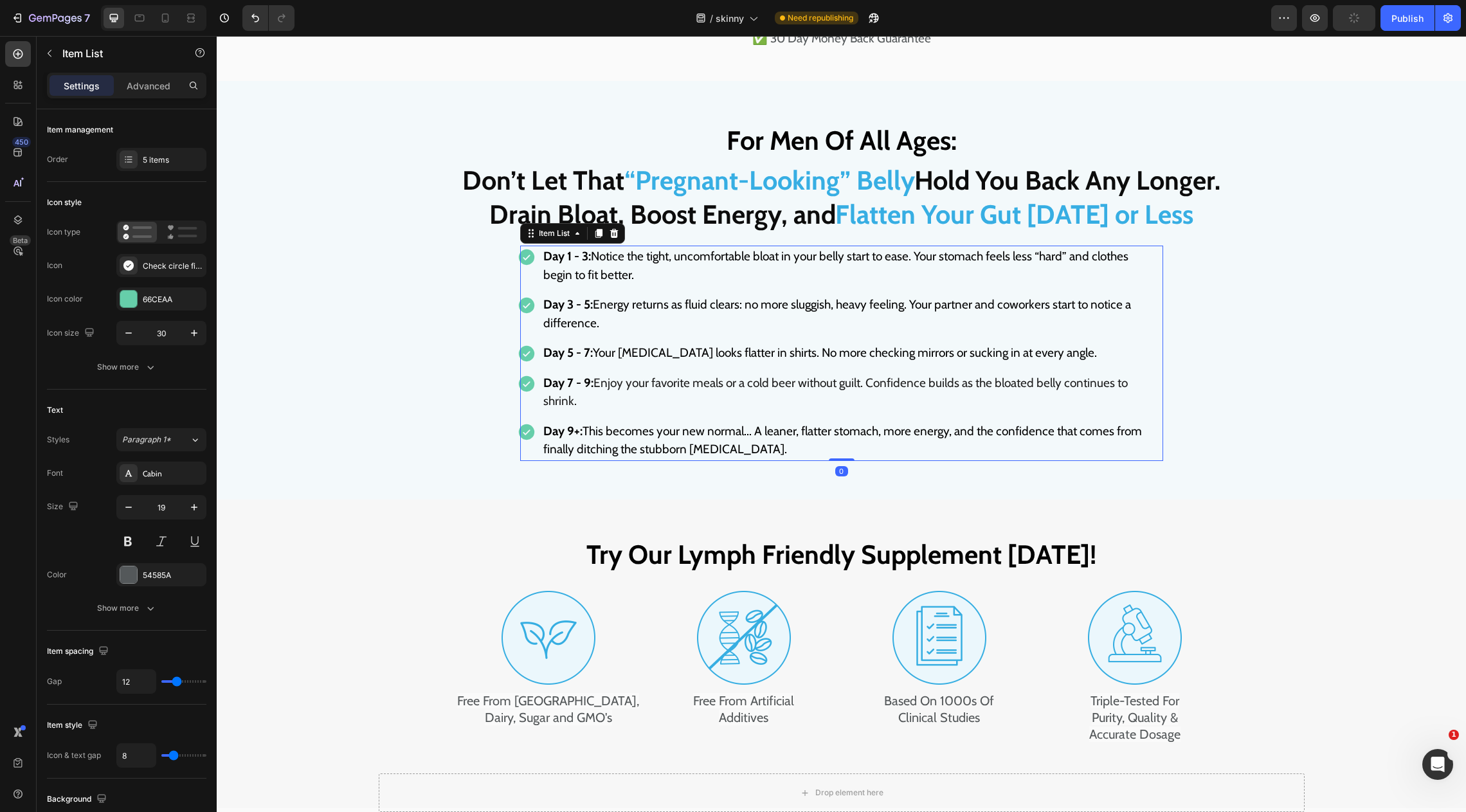
click at [642, 284] on p "Day 1 - 3: Notice the tight, uncomfortable bloat in your belly start to ease. Y…" at bounding box center [850, 266] width 615 height 37
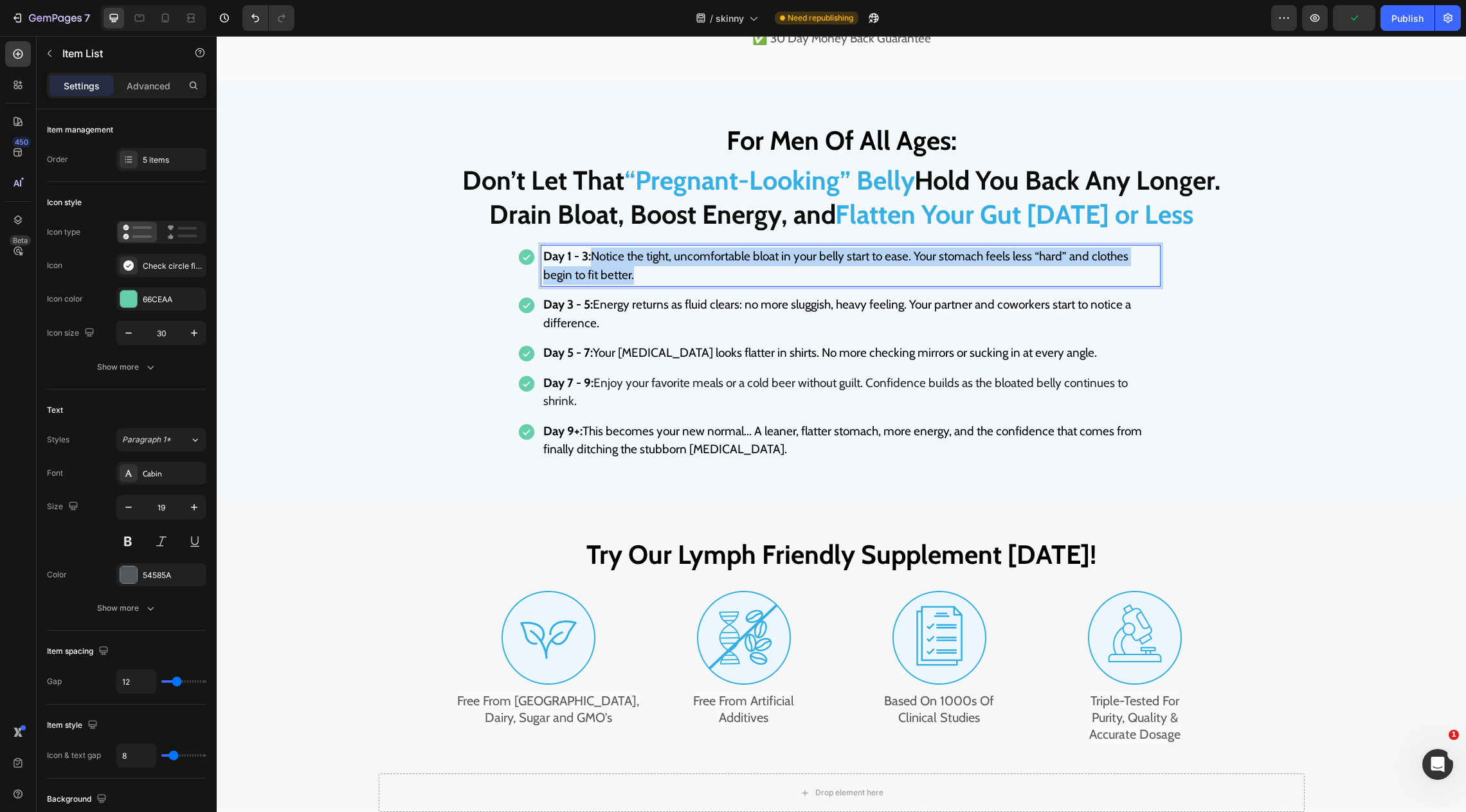
drag, startPoint x: 637, startPoint y: 322, endPoint x: 593, endPoint y: 307, distance: 46.5
click at [593, 284] on p "Day 1 - 3: Notice the tight, uncomfortable bloat in your belly start to ease. Y…" at bounding box center [850, 266] width 615 height 37
drag, startPoint x: 663, startPoint y: 322, endPoint x: 594, endPoint y: 304, distance: 71.3
click at [594, 284] on p "Day 1 - 3: Feel the tight, uncomfortable bloat in your belly start to ease. You…" at bounding box center [850, 266] width 615 height 37
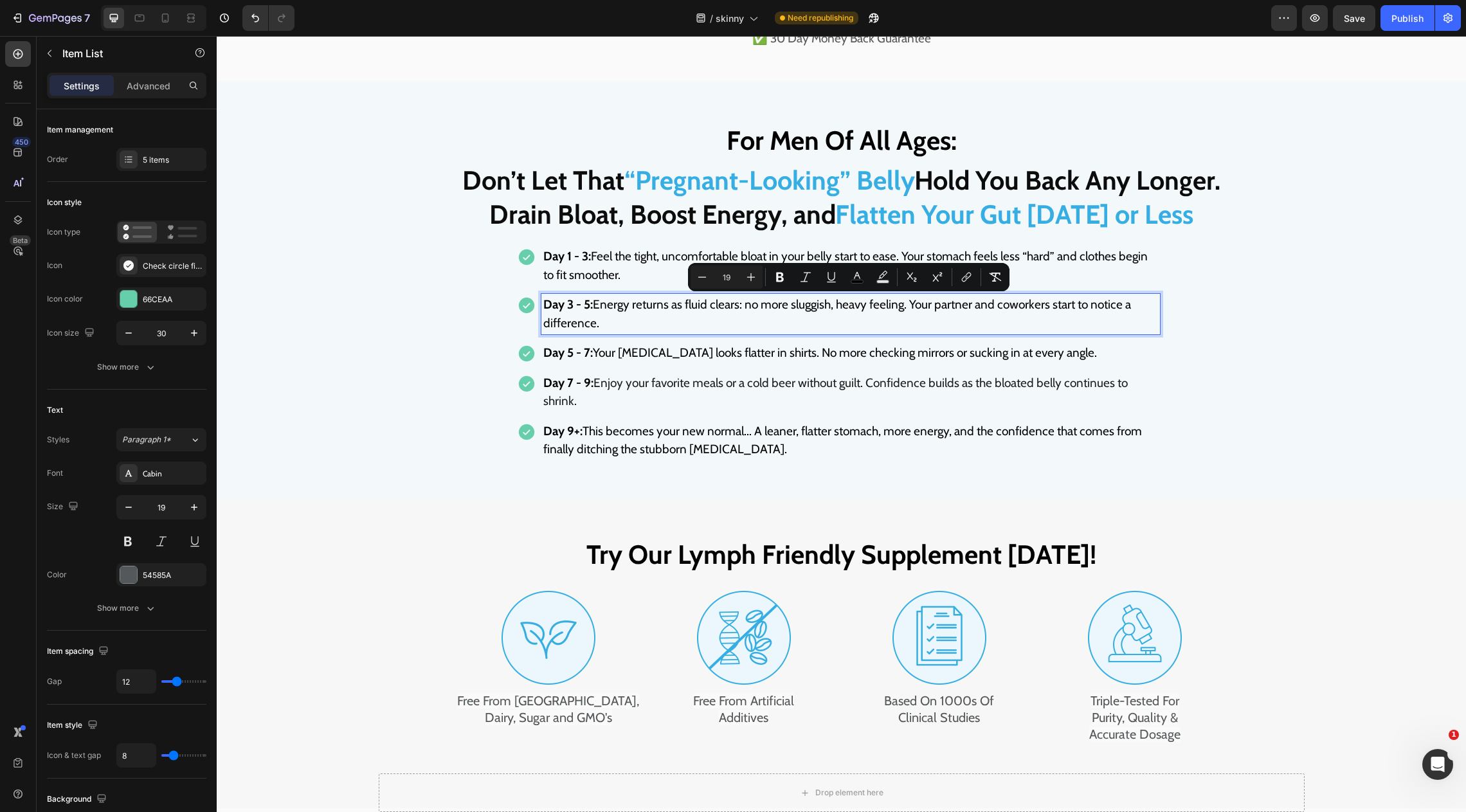
click at [606, 332] on p "Day 3 - 5: Energy returns as fluid clears: no more sluggish, heavy feeling. You…" at bounding box center [850, 313] width 615 height 37
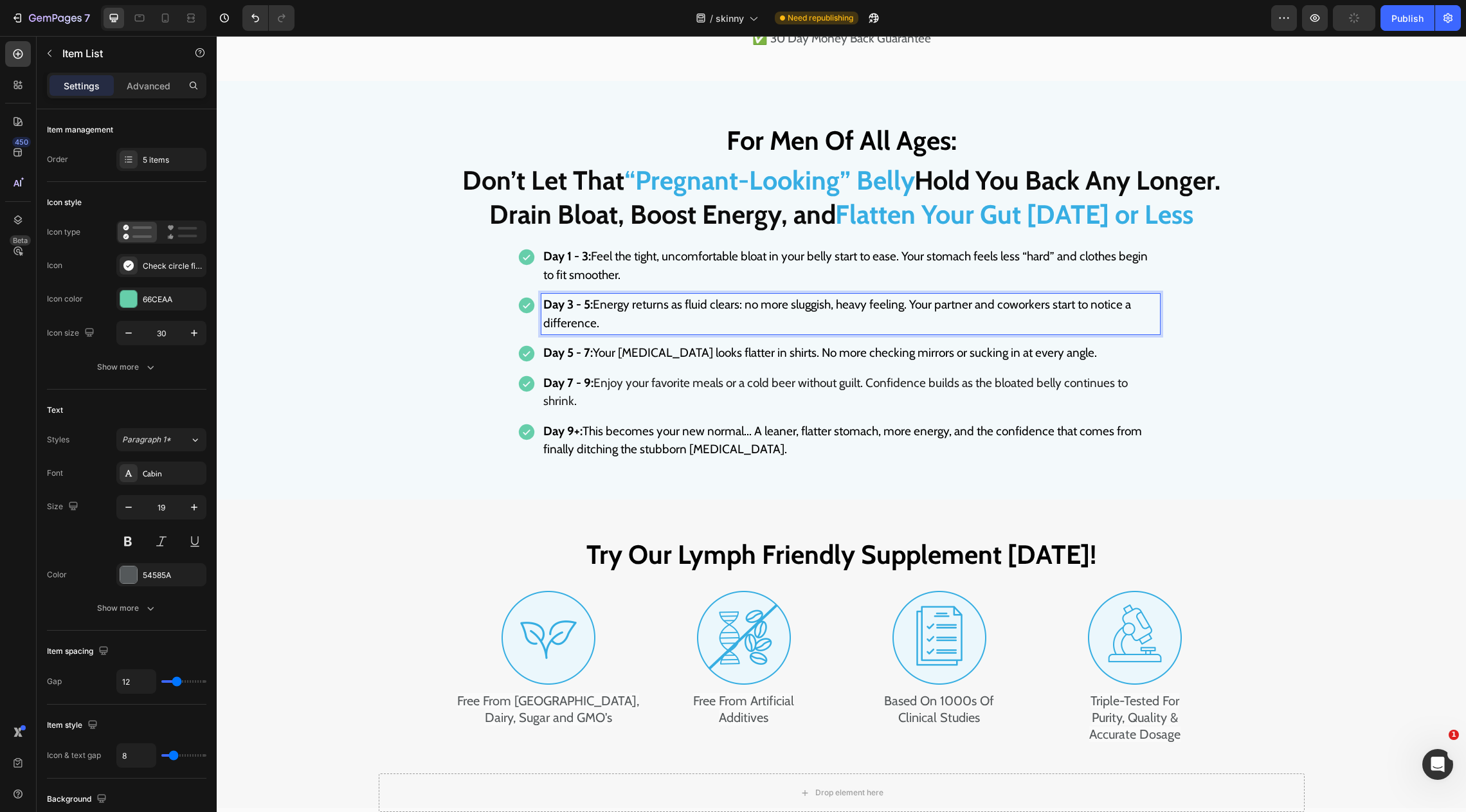
drag, startPoint x: 609, startPoint y: 368, endPoint x: 596, endPoint y: 356, distance: 17.7
click at [596, 332] on p "Day 3 - 5: Energy returns as fluid clears: no more sluggish, heavy feeling. You…" at bounding box center [850, 313] width 615 height 37
click at [748, 330] on span "Day 3 - 5: Energy returns as fluid clears — no more sluggish, heavy feeling. Yo…" at bounding box center [848, 313] width 610 height 33
click at [830, 360] on span "Day 5 - 7: Your midsection looks flatter in shirts. No more checking mirrors or…" at bounding box center [820, 352] width 554 height 15
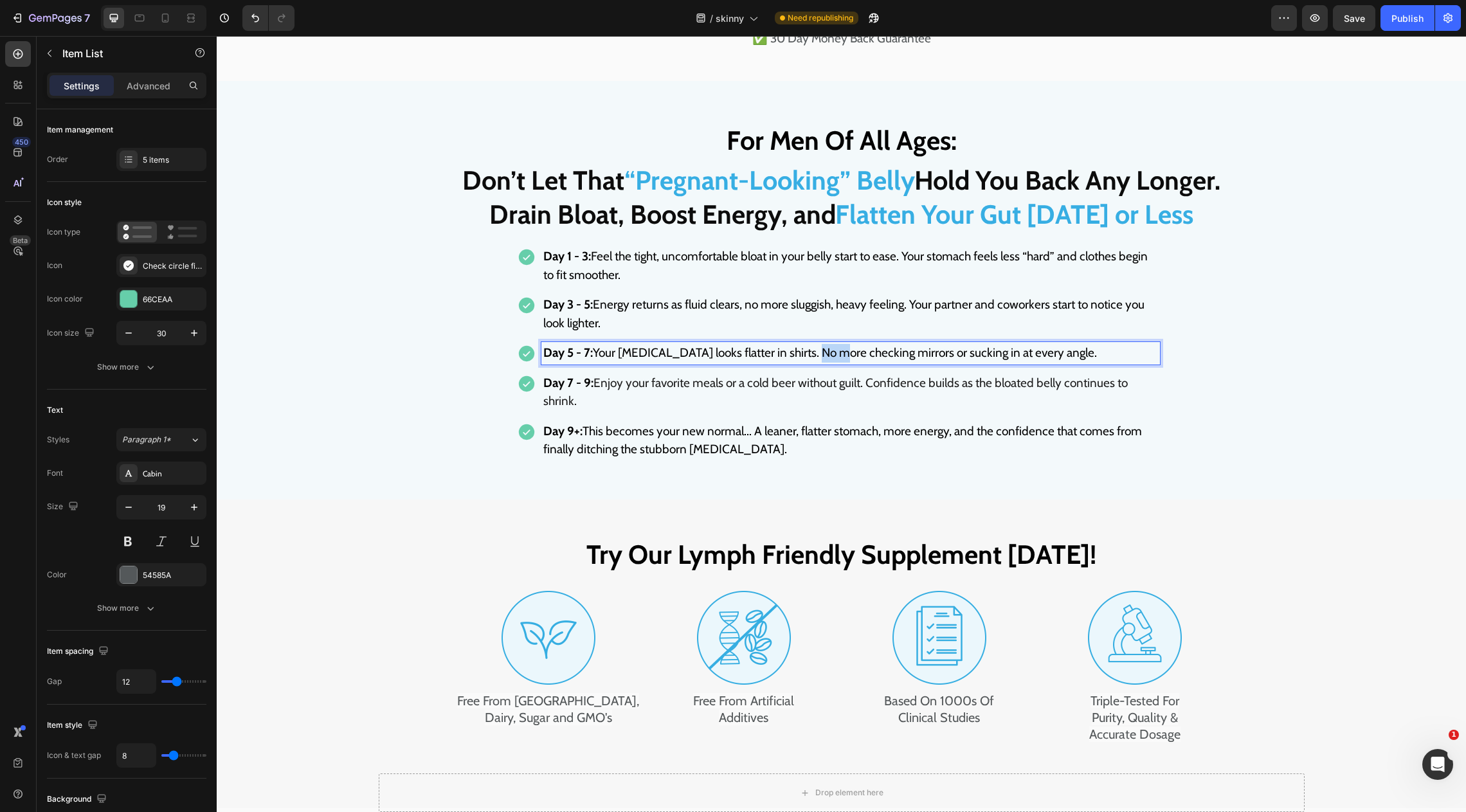
click at [830, 360] on span "Day 5 - 7: Your midsection looks flatter in shirts. No more checking mirrors or…" at bounding box center [820, 352] width 554 height 15
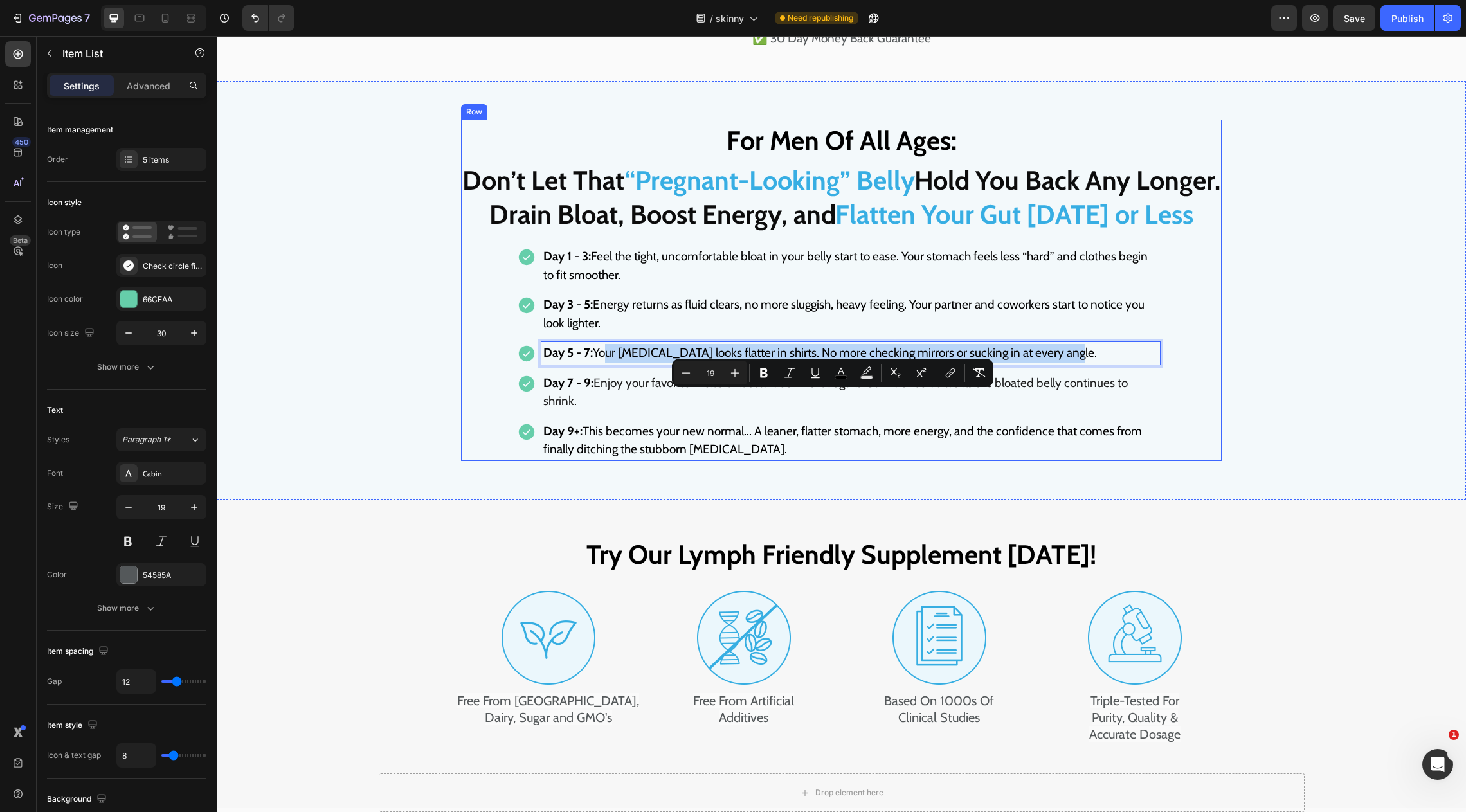
drag, startPoint x: 599, startPoint y: 400, endPoint x: 1177, endPoint y: 404, distance: 578.0
click at [1177, 404] on div "For Men Of All Ages: Heading ⁠⁠⁠⁠⁠⁠⁠ Don’t Let That “Pregnant-Looking” Belly Ho…" at bounding box center [841, 290] width 761 height 342
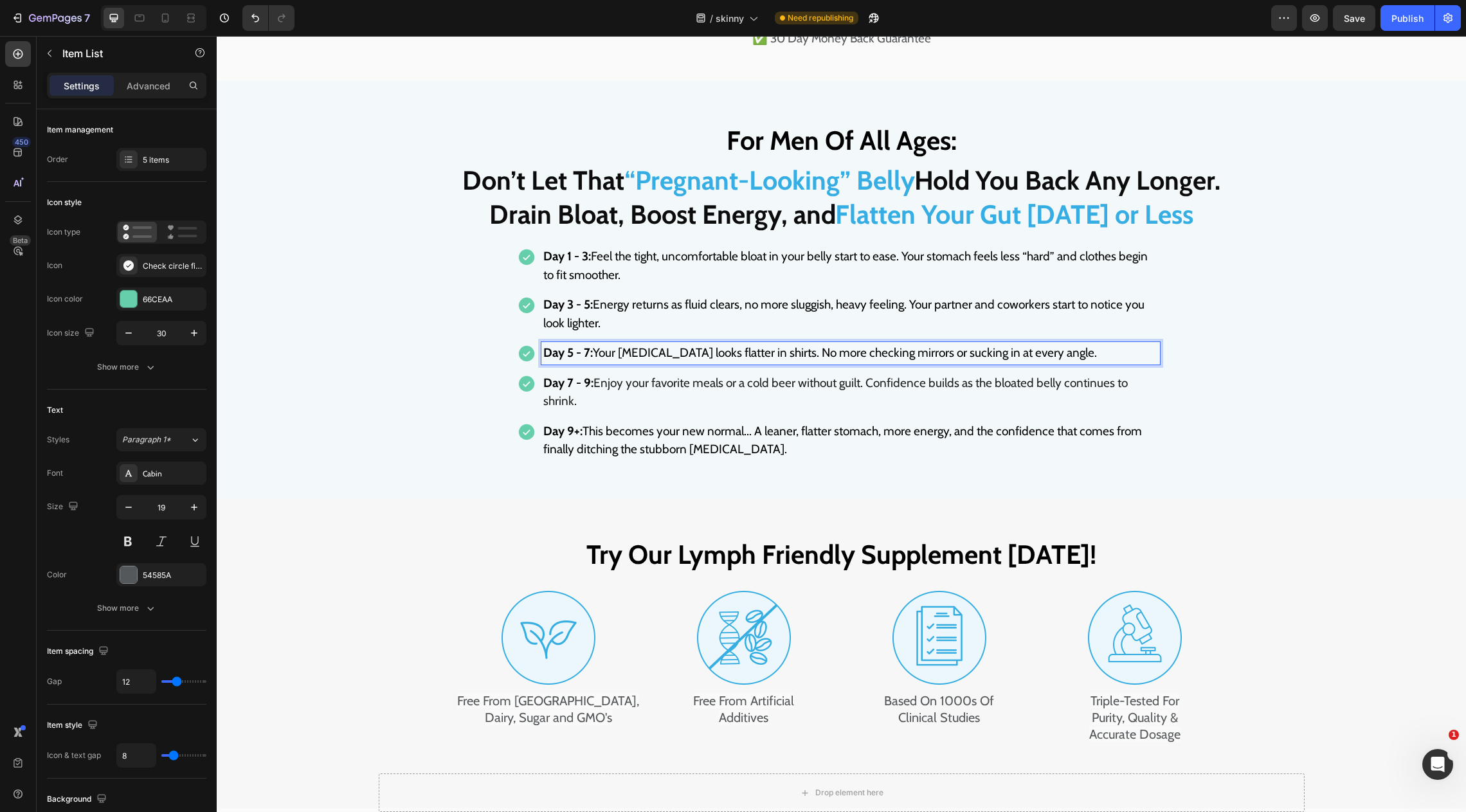
click at [669, 409] on span "Enjoy your favorite meals or a cold beer without guilt. Confidence builds as th…" at bounding box center [835, 392] width 585 height 33
click at [609, 409] on span "Enjoy your favorite meals or a cold beer without guilt. Confidence builds as th…" at bounding box center [835, 392] width 585 height 33
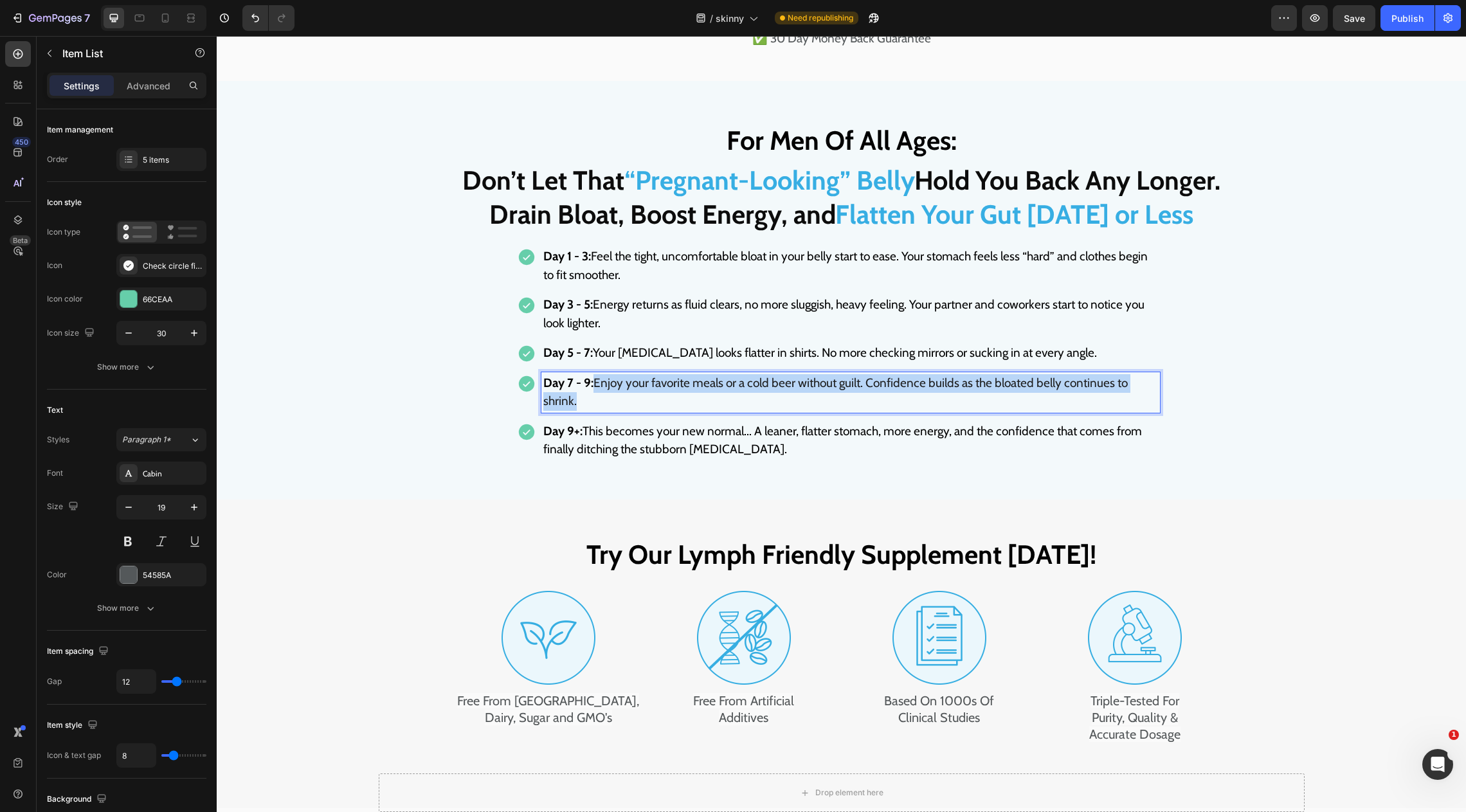
drag, startPoint x: 598, startPoint y: 430, endPoint x: 603, endPoint y: 454, distance: 24.5
click at [603, 411] on p "Day 7 - 9: Enjoy your favorite meals or a cold beer without guilt. Confidence b…" at bounding box center [850, 392] width 615 height 37
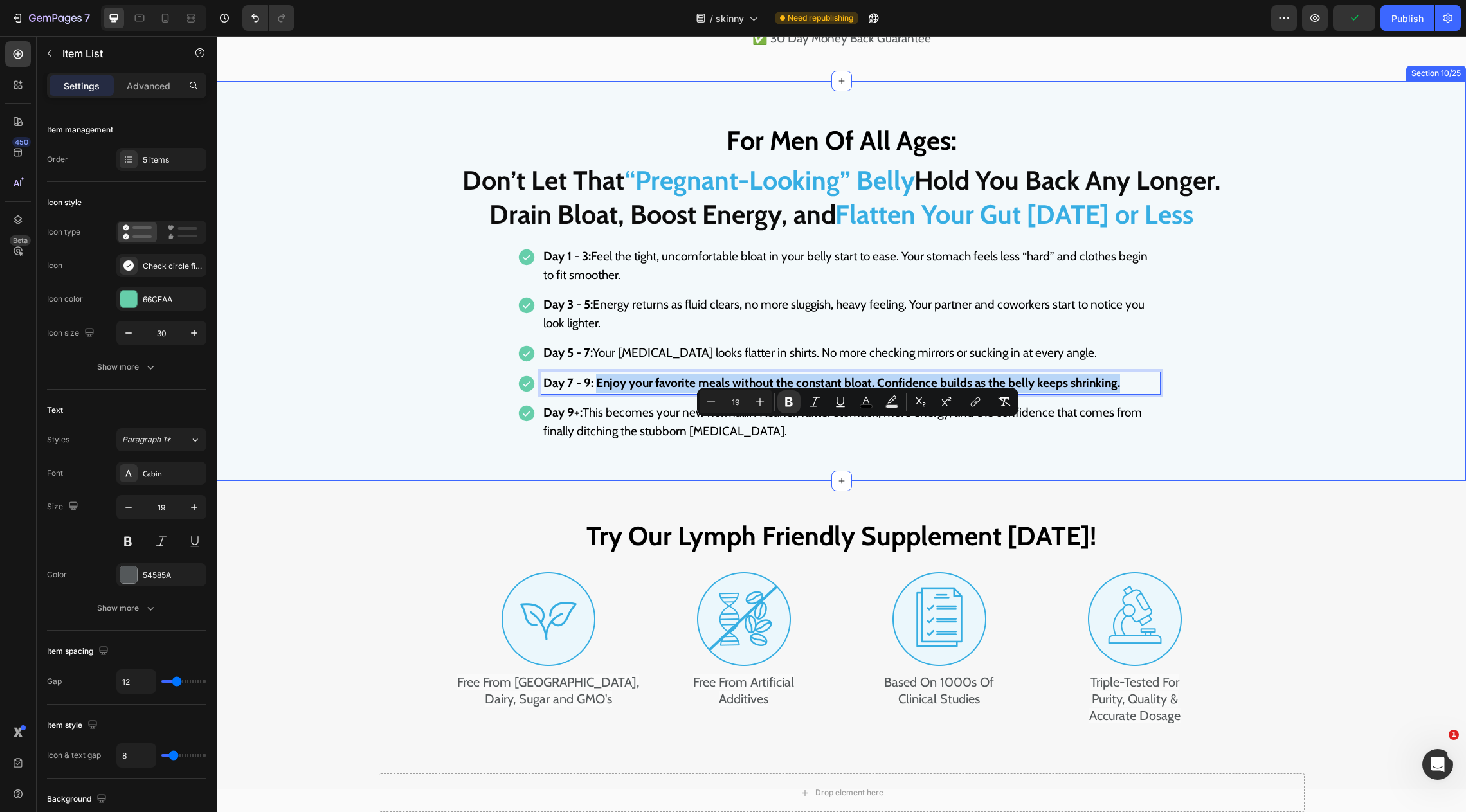
drag, startPoint x: 597, startPoint y: 428, endPoint x: 1349, endPoint y: 441, distance: 752.1
click at [1349, 441] on div "For Men Of All Ages: Heading ⁠⁠⁠⁠⁠⁠⁠ Don’t Let That “Pregnant-Looking” Belly Ho…" at bounding box center [841, 281] width 1249 height 323
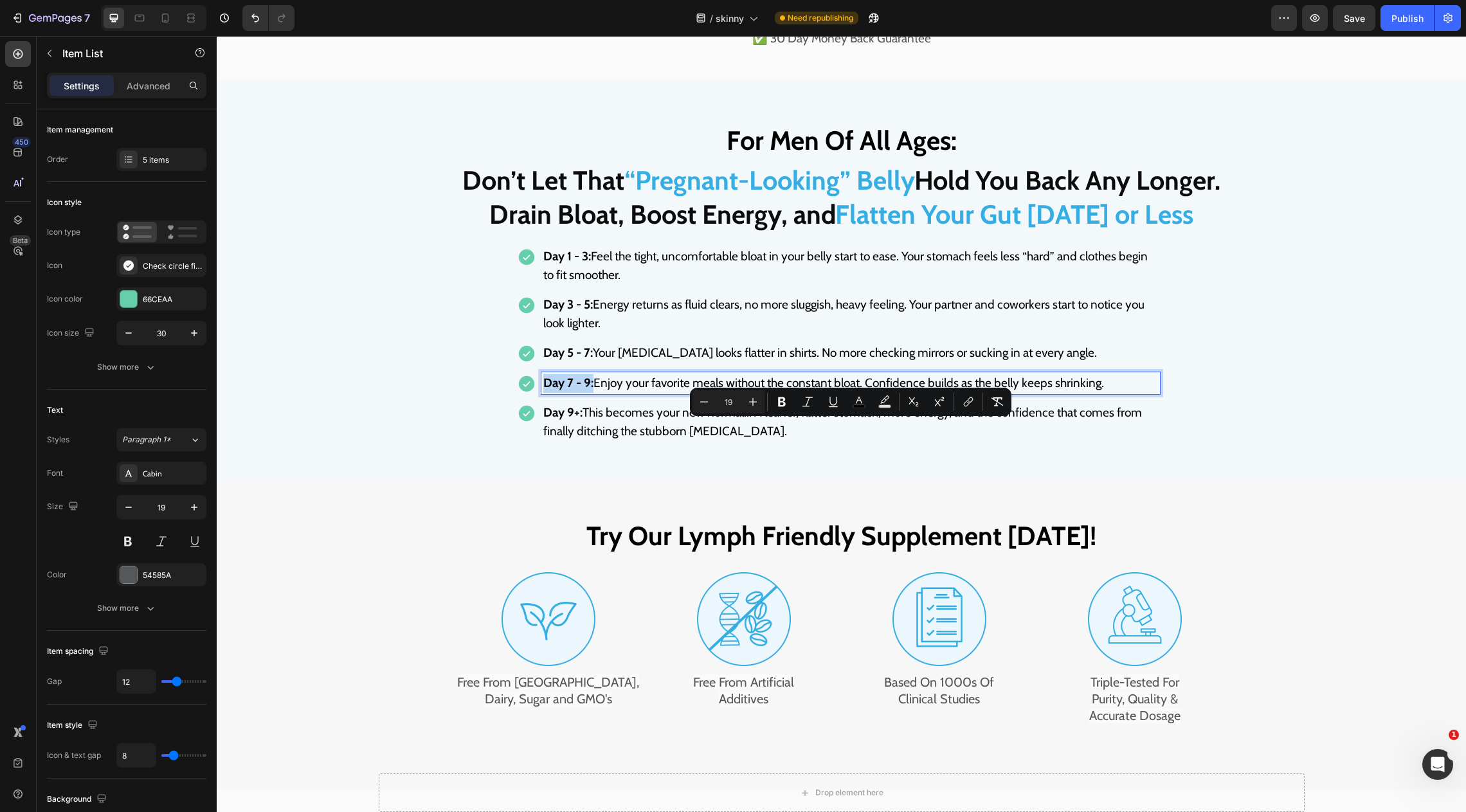
click at [595, 441] on p "Day 9+: This becomes your new normal... A leaner, flatter stomach, more energy,…" at bounding box center [850, 422] width 615 height 37
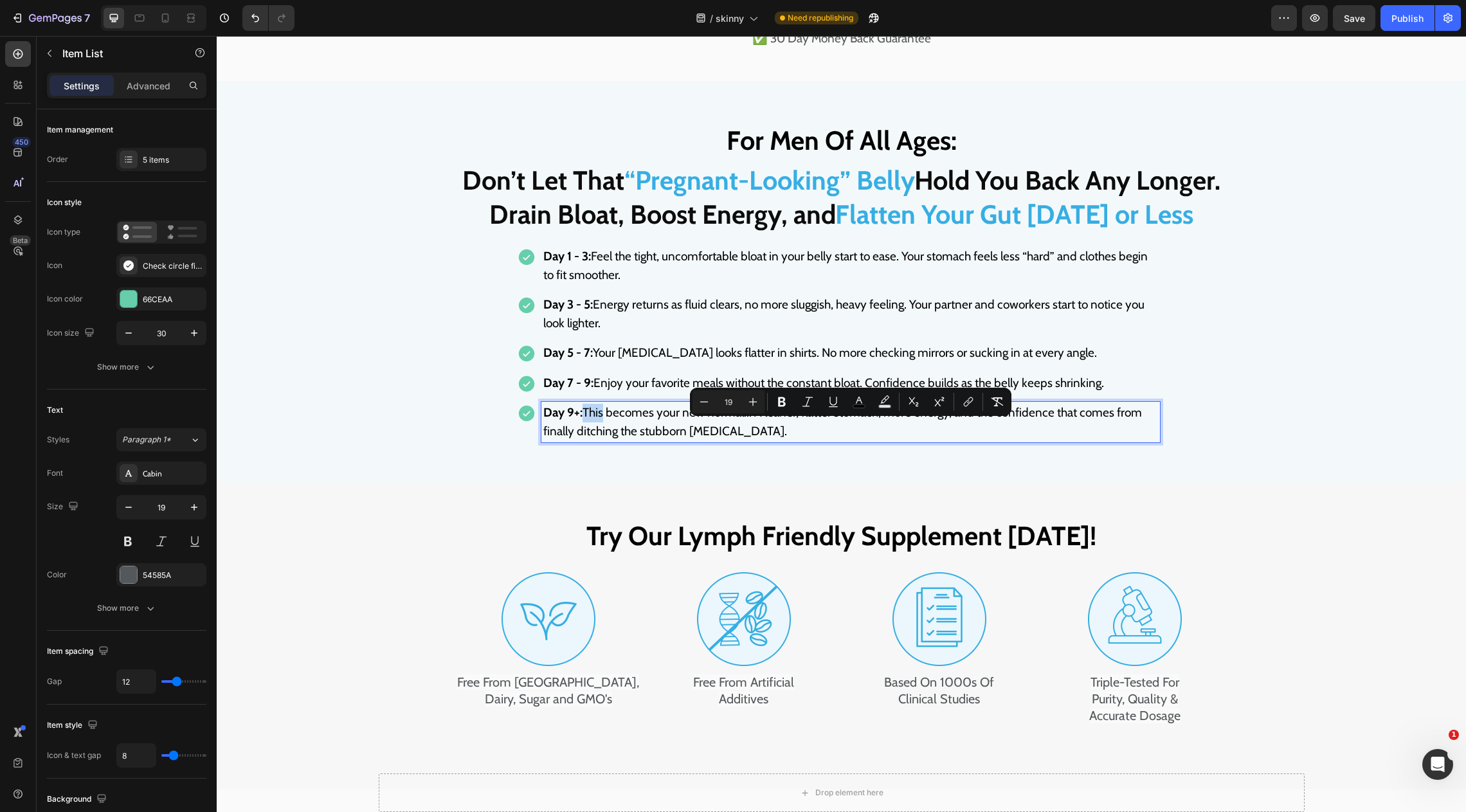
click at [595, 441] on p "Day 9+: This becomes your new normal... A leaner, flatter stomach, more energy,…" at bounding box center [850, 422] width 615 height 37
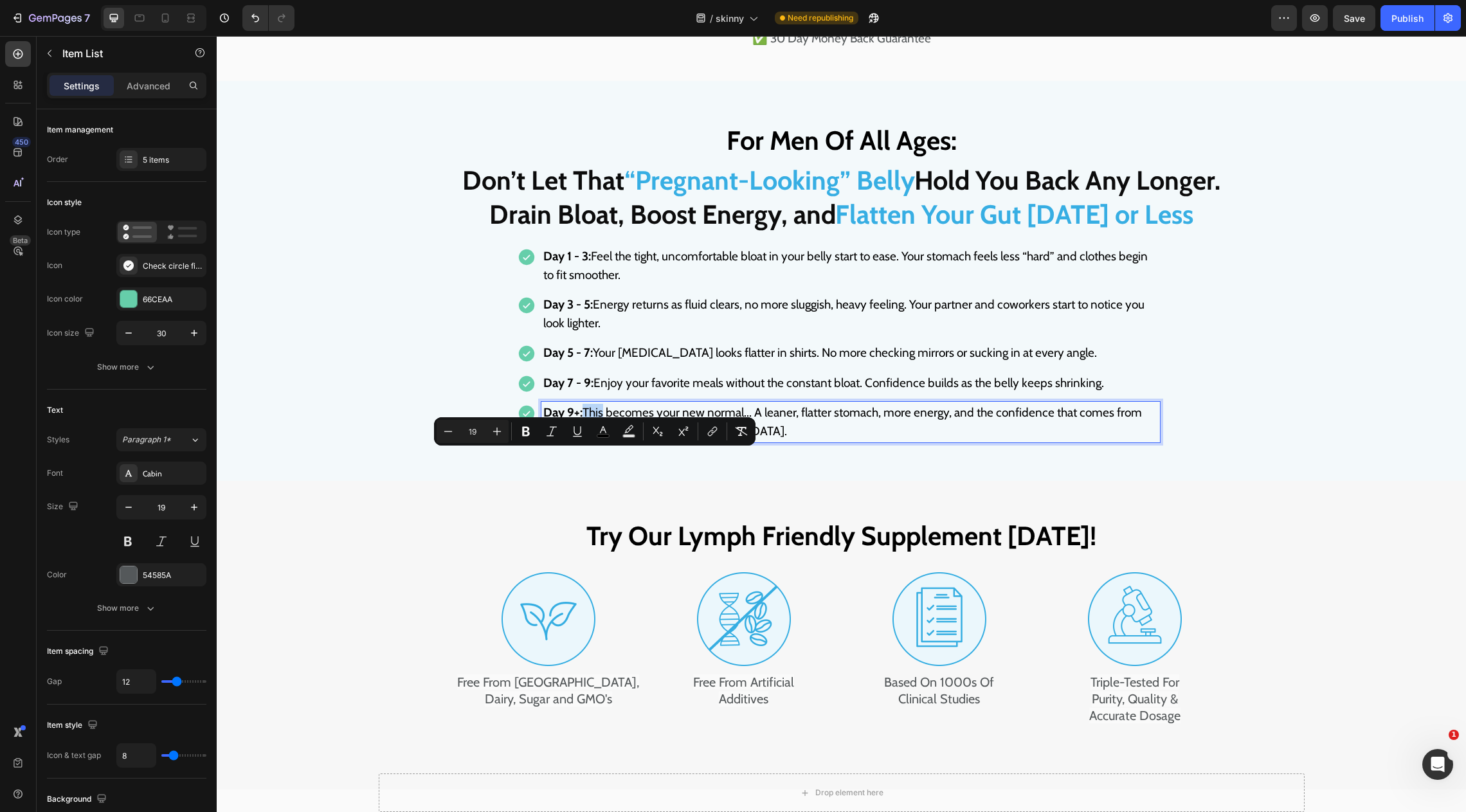
click at [588, 439] on span "Day 9+: This becomes your new normal... A leaner, flatter stomach, more energy,…" at bounding box center [842, 422] width 599 height 33
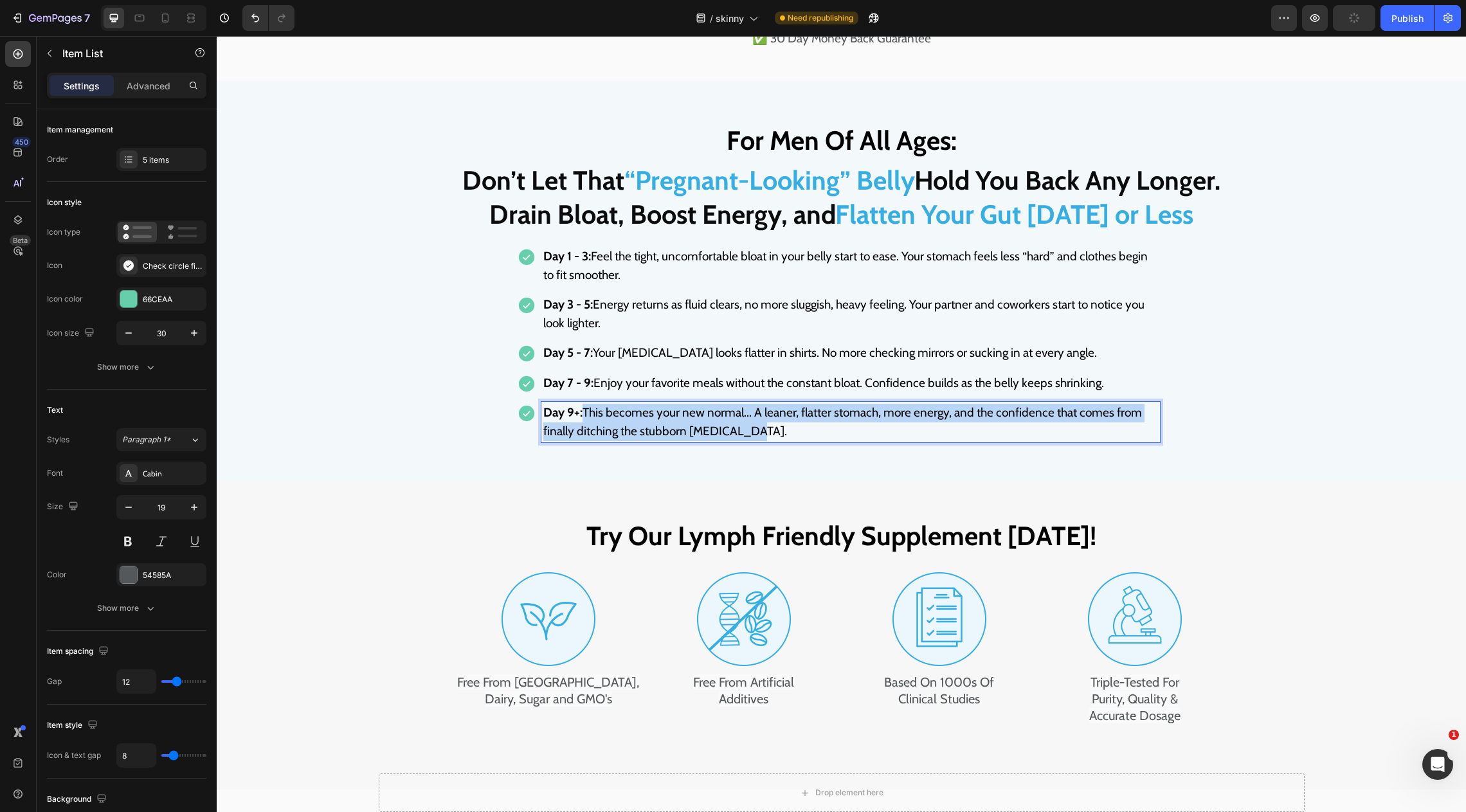
drag, startPoint x: 585, startPoint y: 458, endPoint x: 781, endPoint y: 476, distance: 196.8
click at [781, 441] on p "Day 9+: This becomes your new normal... A leaner, flatter stomach, more energy,…" at bounding box center [850, 422] width 615 height 37
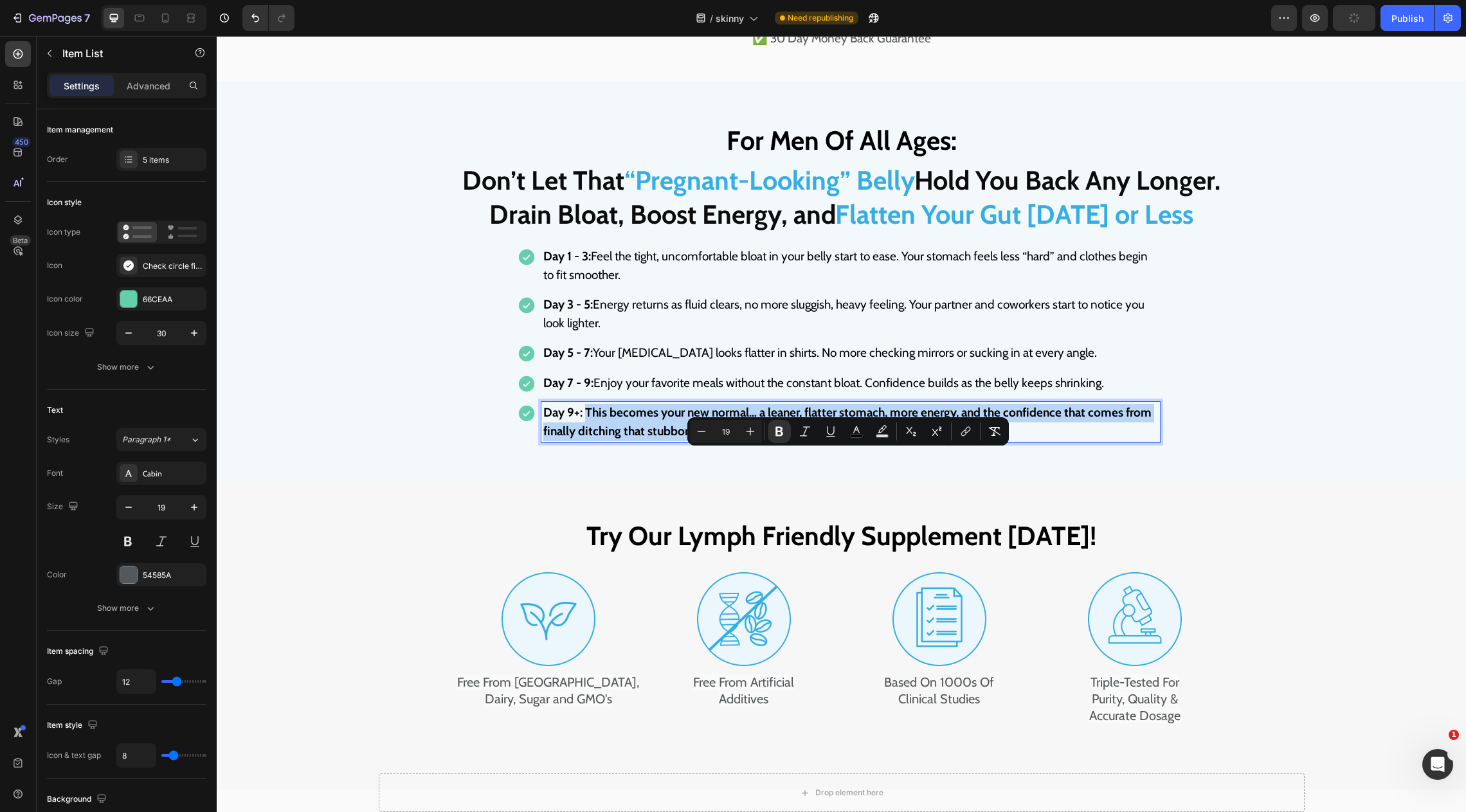
drag, startPoint x: 829, startPoint y: 481, endPoint x: 588, endPoint y: 462, distance: 241.7
click at [587, 441] on p "Day 9+: This becomes your new normal… a leaner, flatter stomach, more energy, a…" at bounding box center [850, 422] width 615 height 37
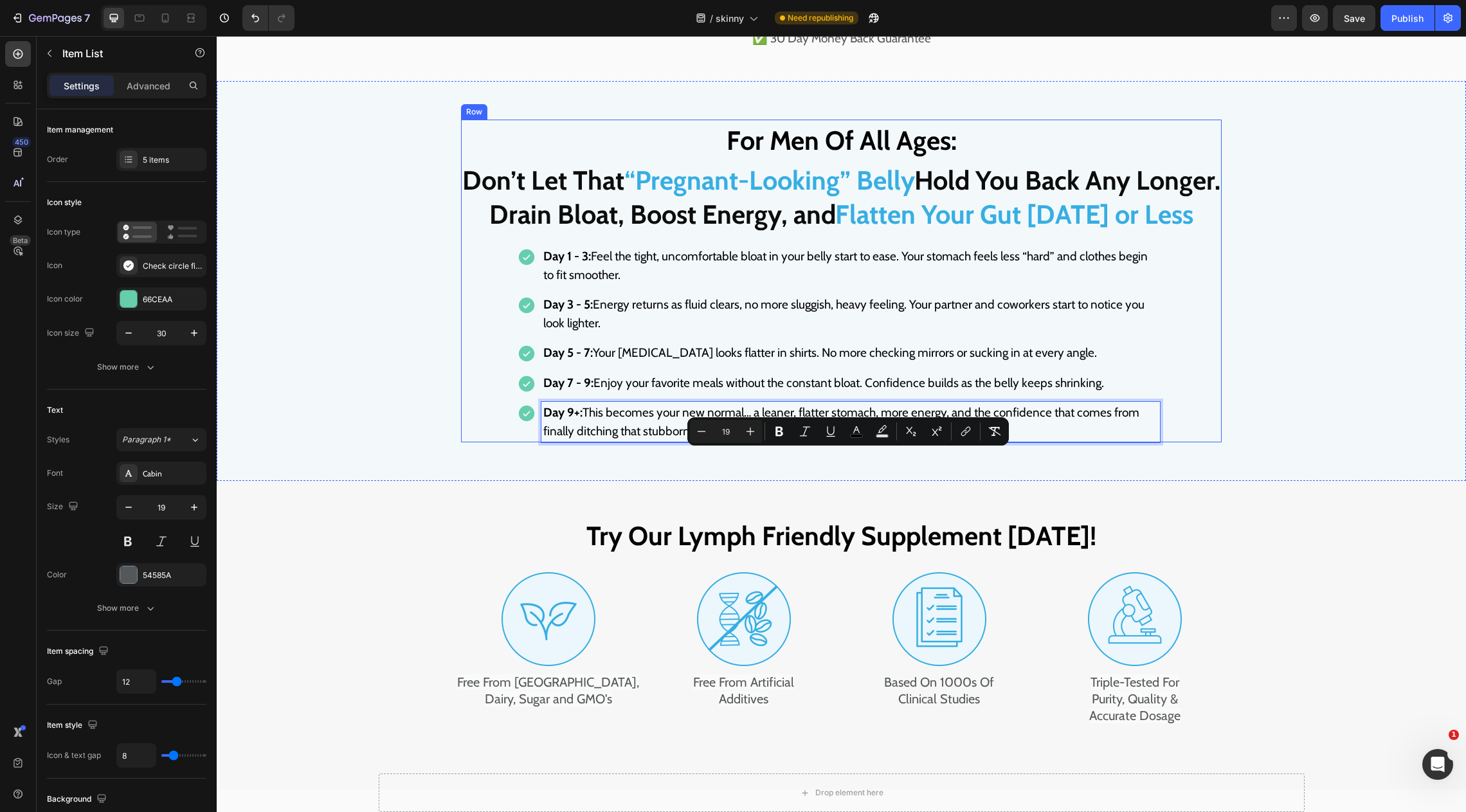
click at [1181, 434] on div "For Men Of All Ages: Heading ⁠⁠⁠⁠⁠⁠⁠ Don’t Let That “Pregnant-Looking” Belly Ho…" at bounding box center [841, 281] width 761 height 323
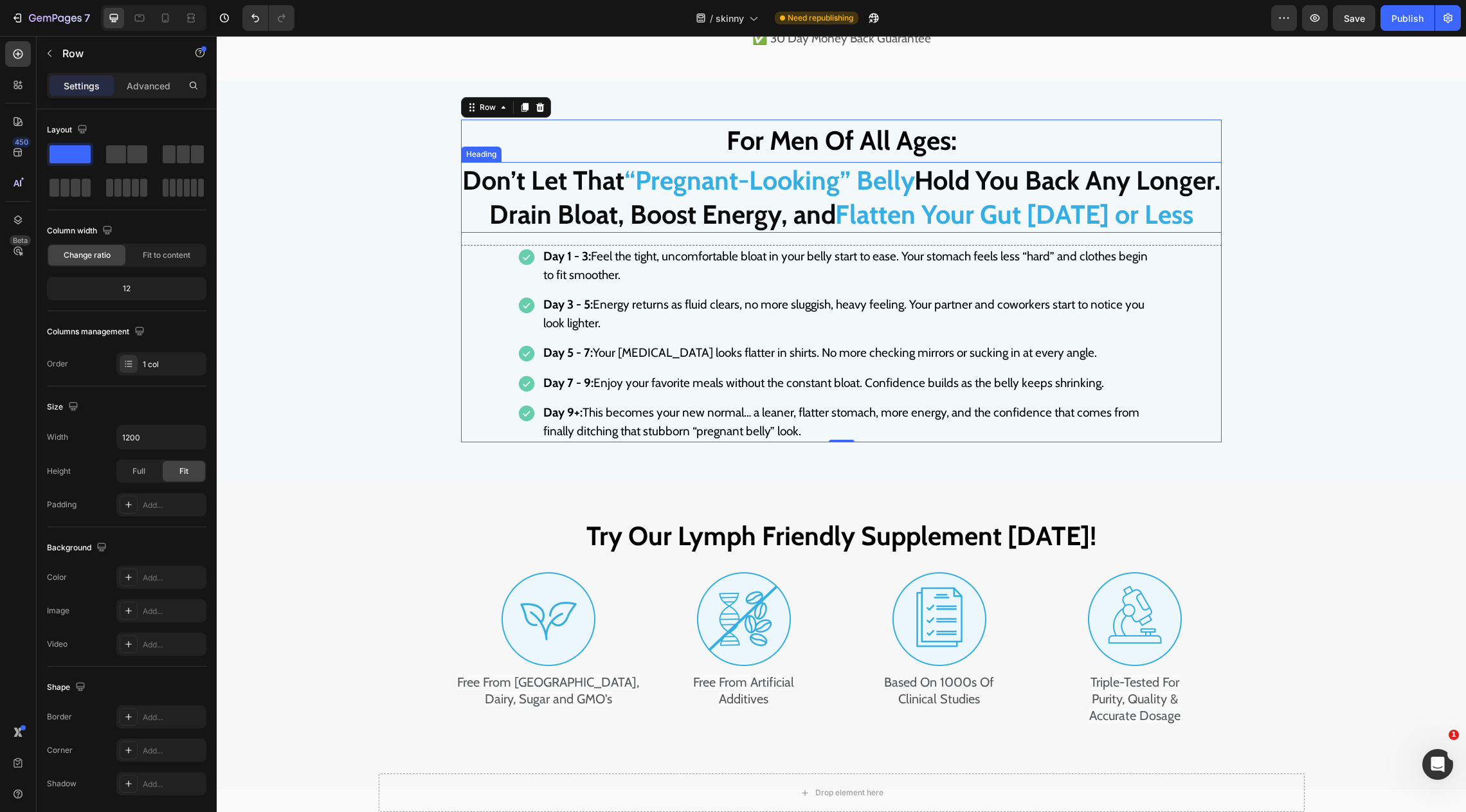
click at [633, 231] on span "Drain Bloat, Boost Energy, and" at bounding box center [662, 214] width 346 height 32
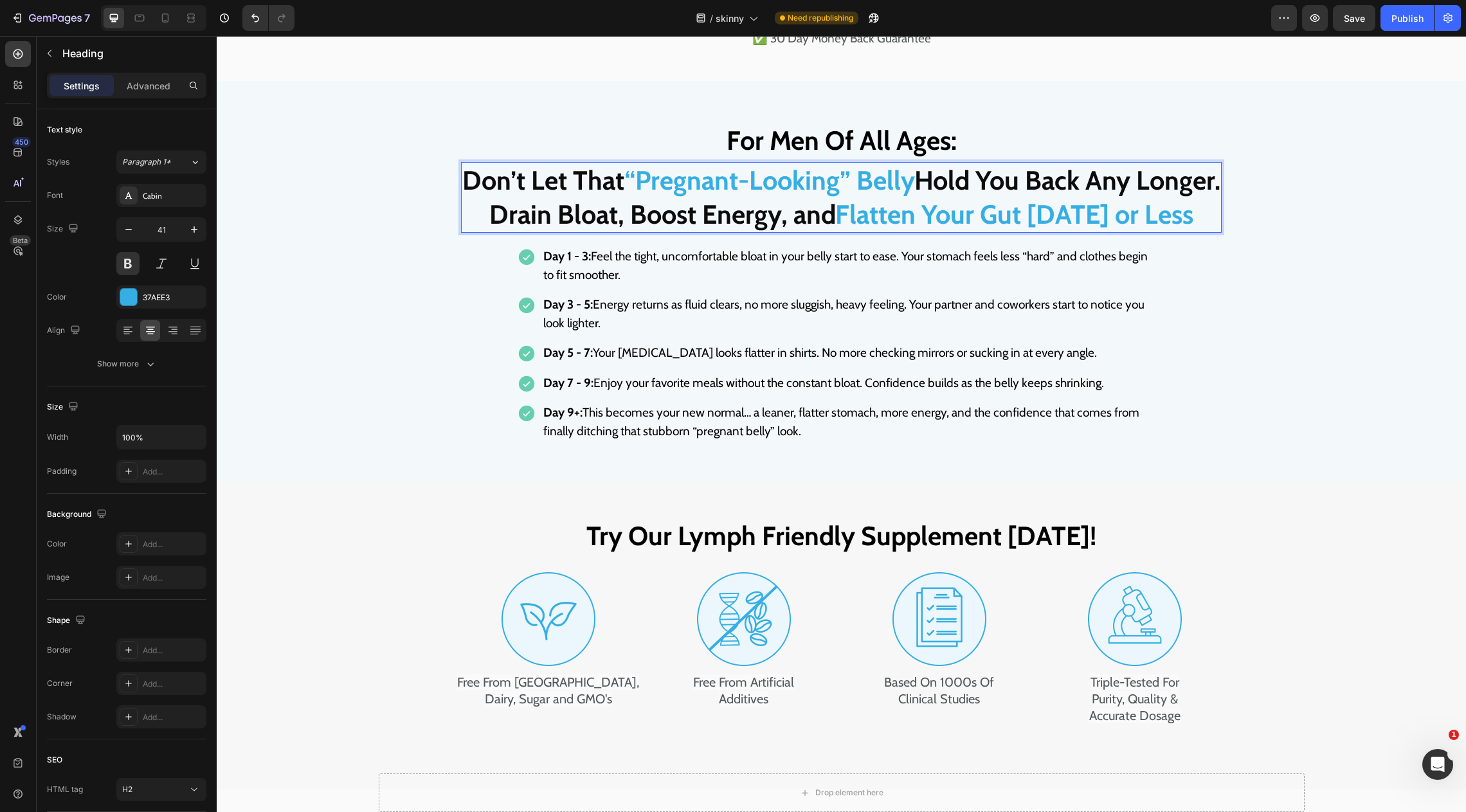
click at [633, 231] on span "Drain Bloat, Boost Energy, and" at bounding box center [662, 214] width 346 height 32
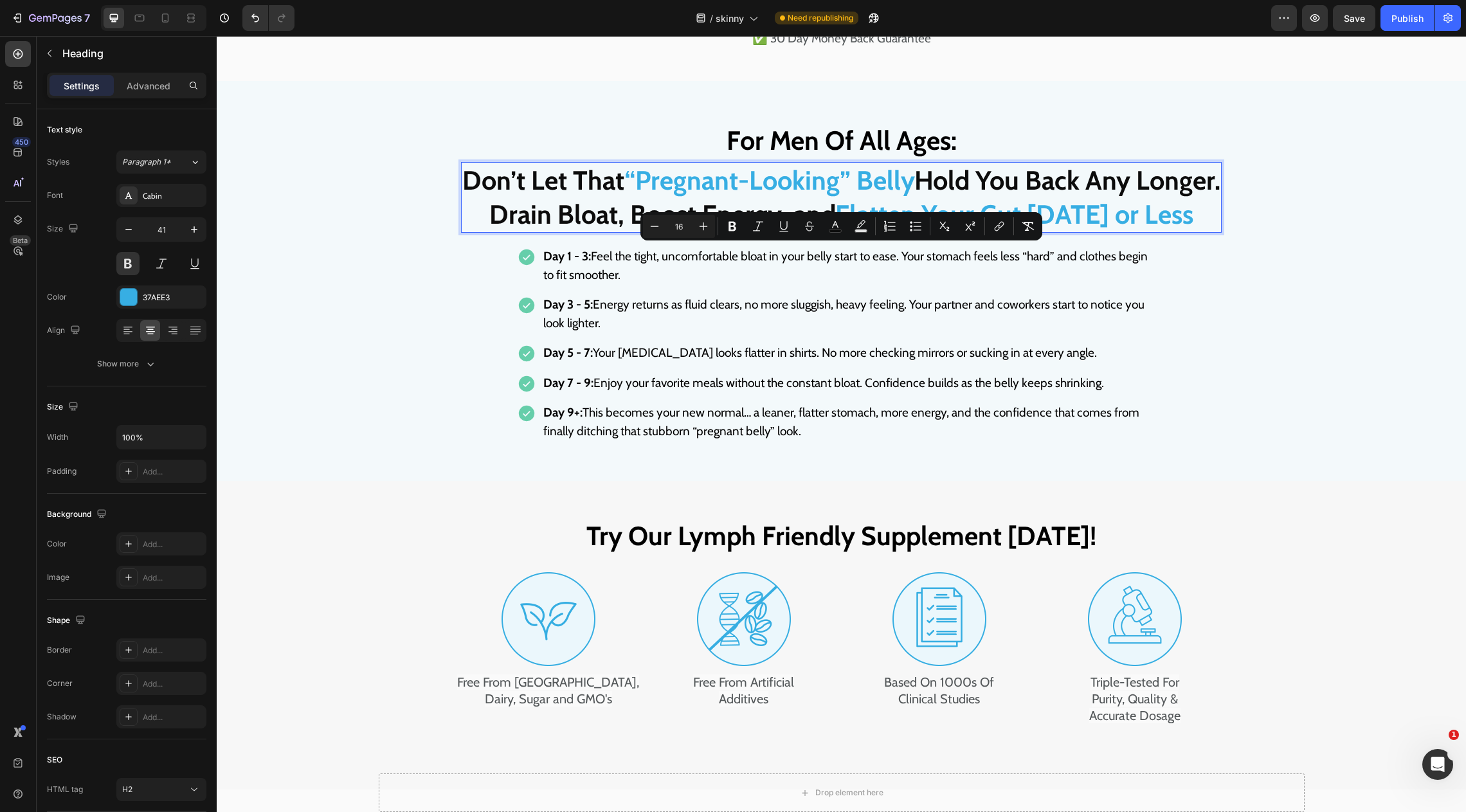
click at [573, 264] on strong "Day 1 - 3:" at bounding box center [567, 255] width 48 height 15
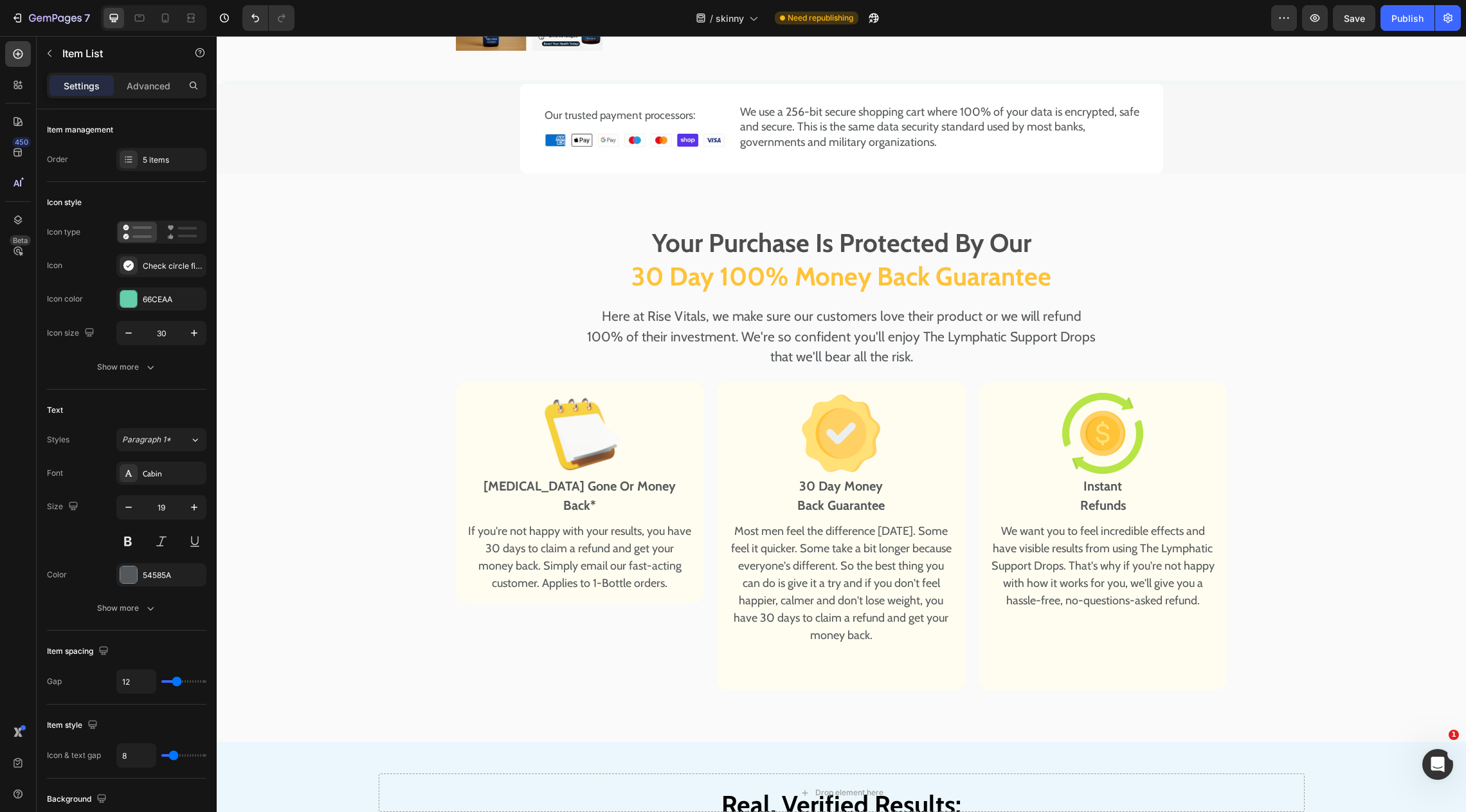
scroll to position [6172, 0]
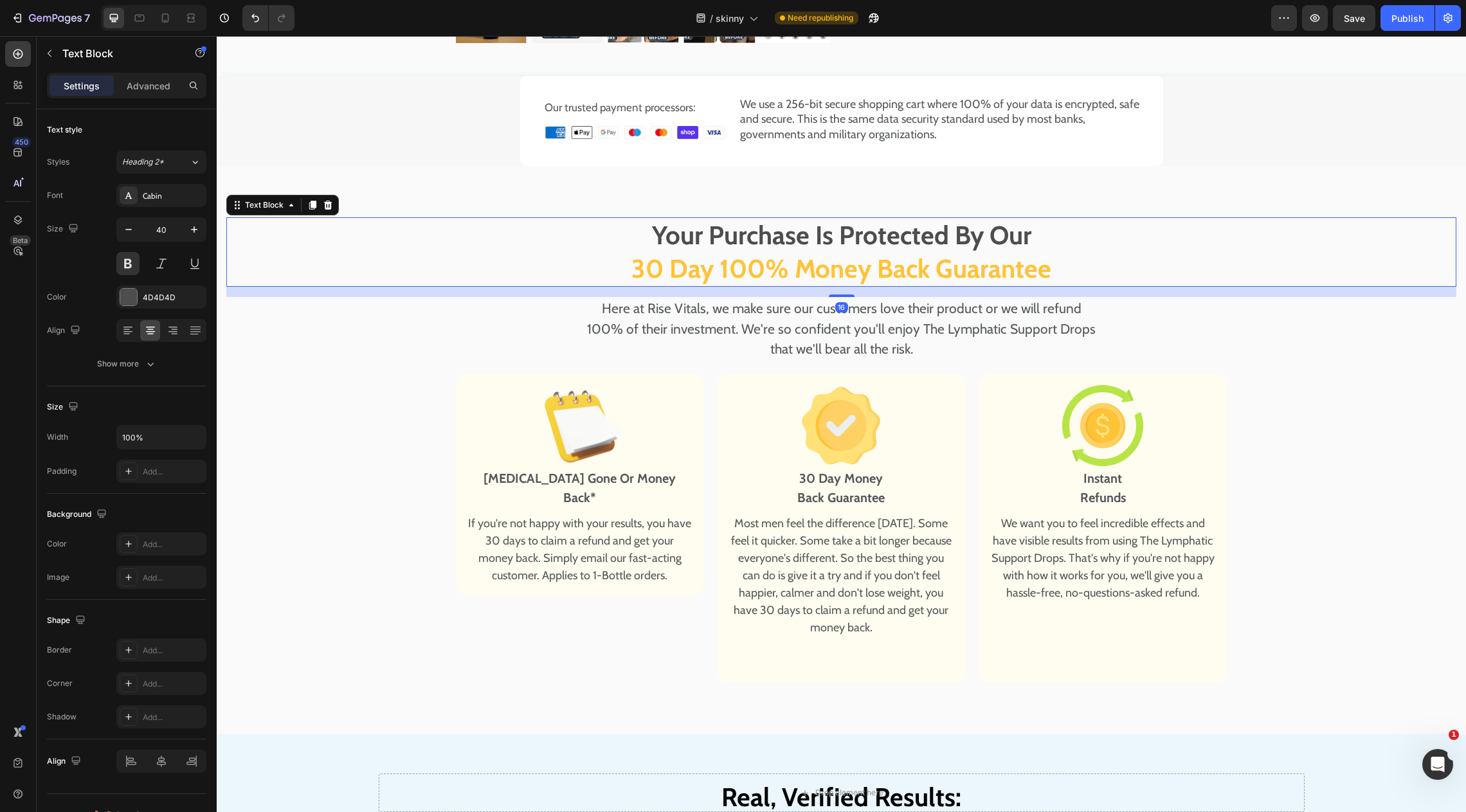
click at [708, 243] on p "Your Purchase Is Protected By Our 30 Day 100% Money Back Guarantee" at bounding box center [842, 252] width 1228 height 67
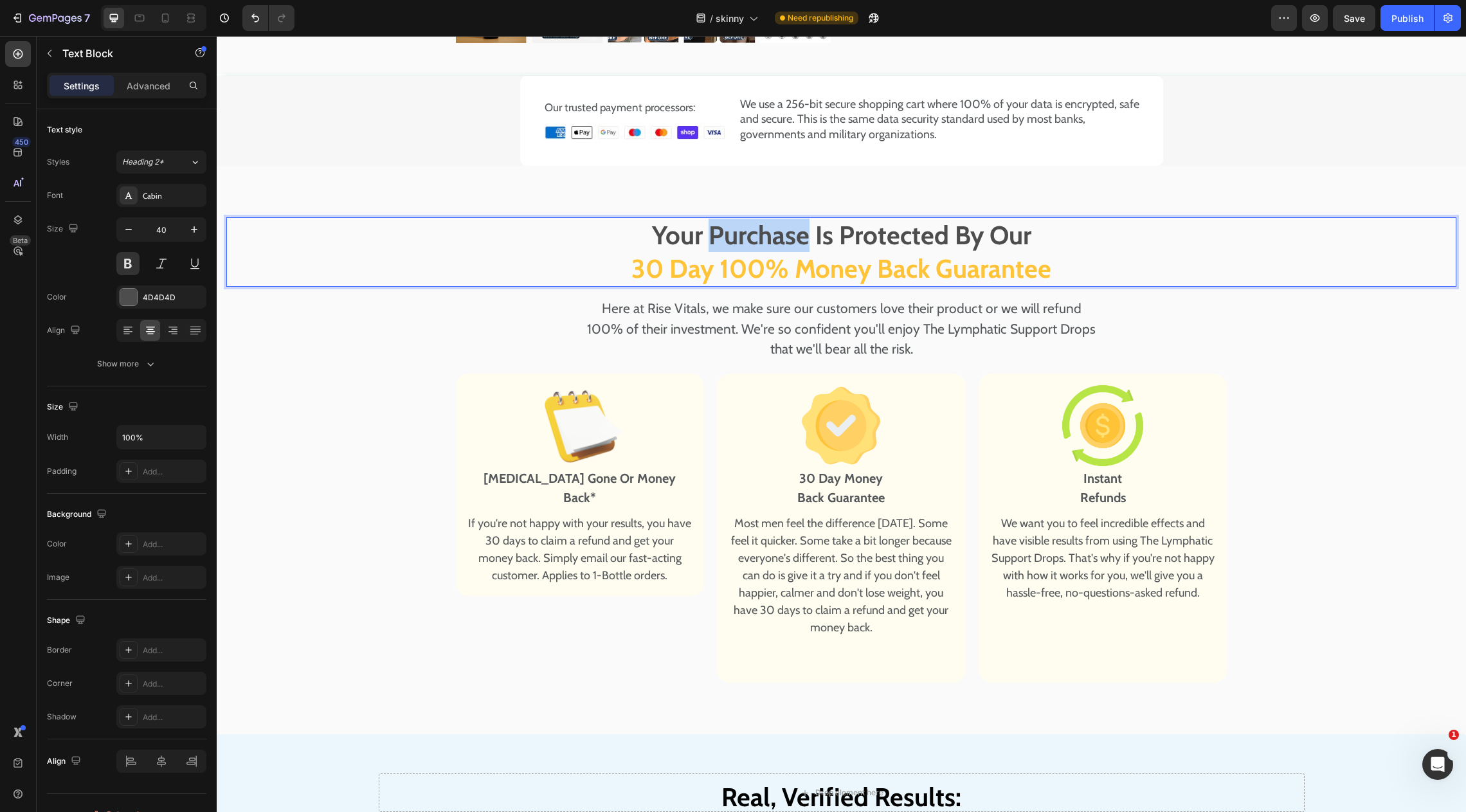
click at [708, 243] on p "Your Purchase Is Protected By Our 30 Day 100% Money Back Guarantee" at bounding box center [842, 252] width 1228 height 67
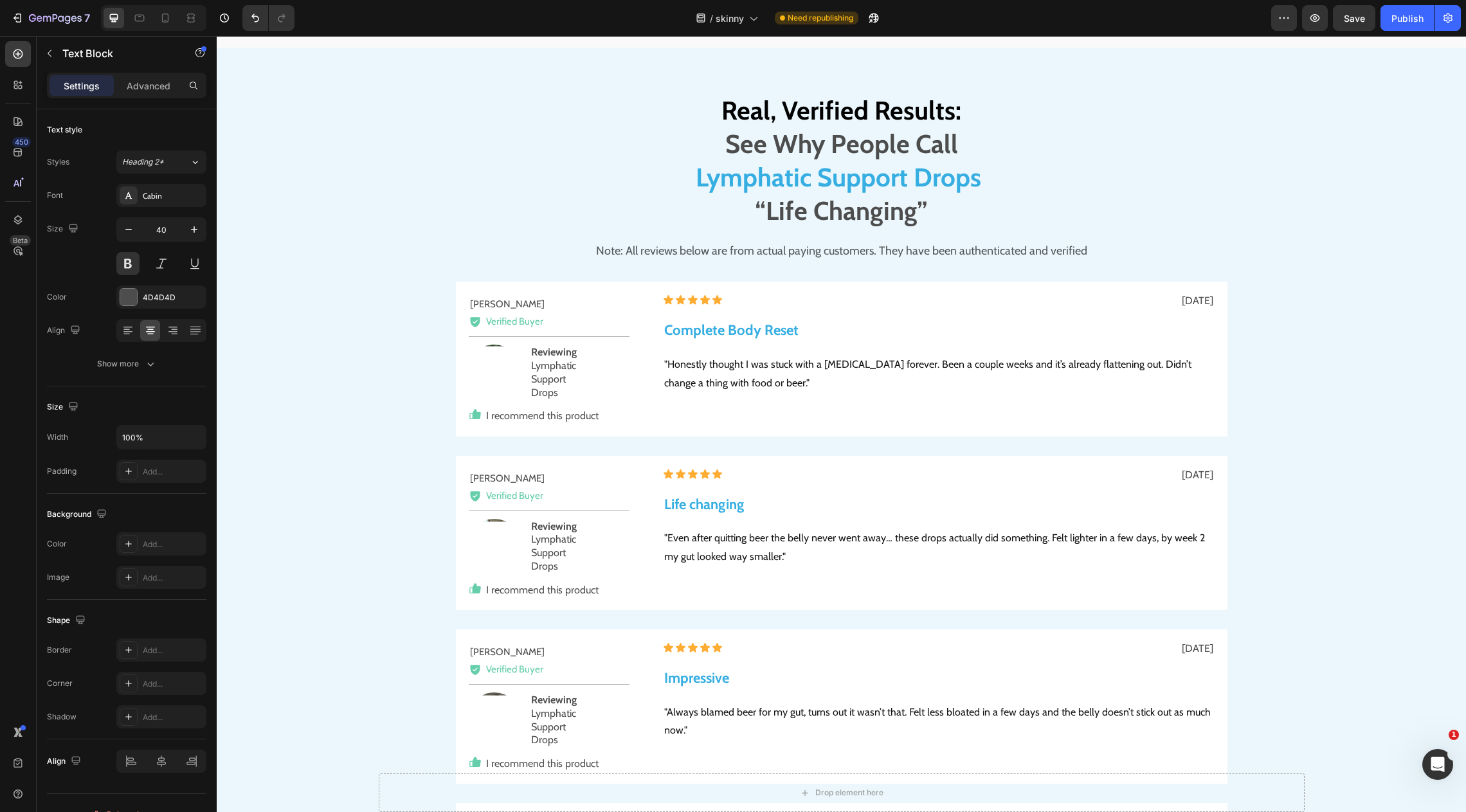
type input "16"
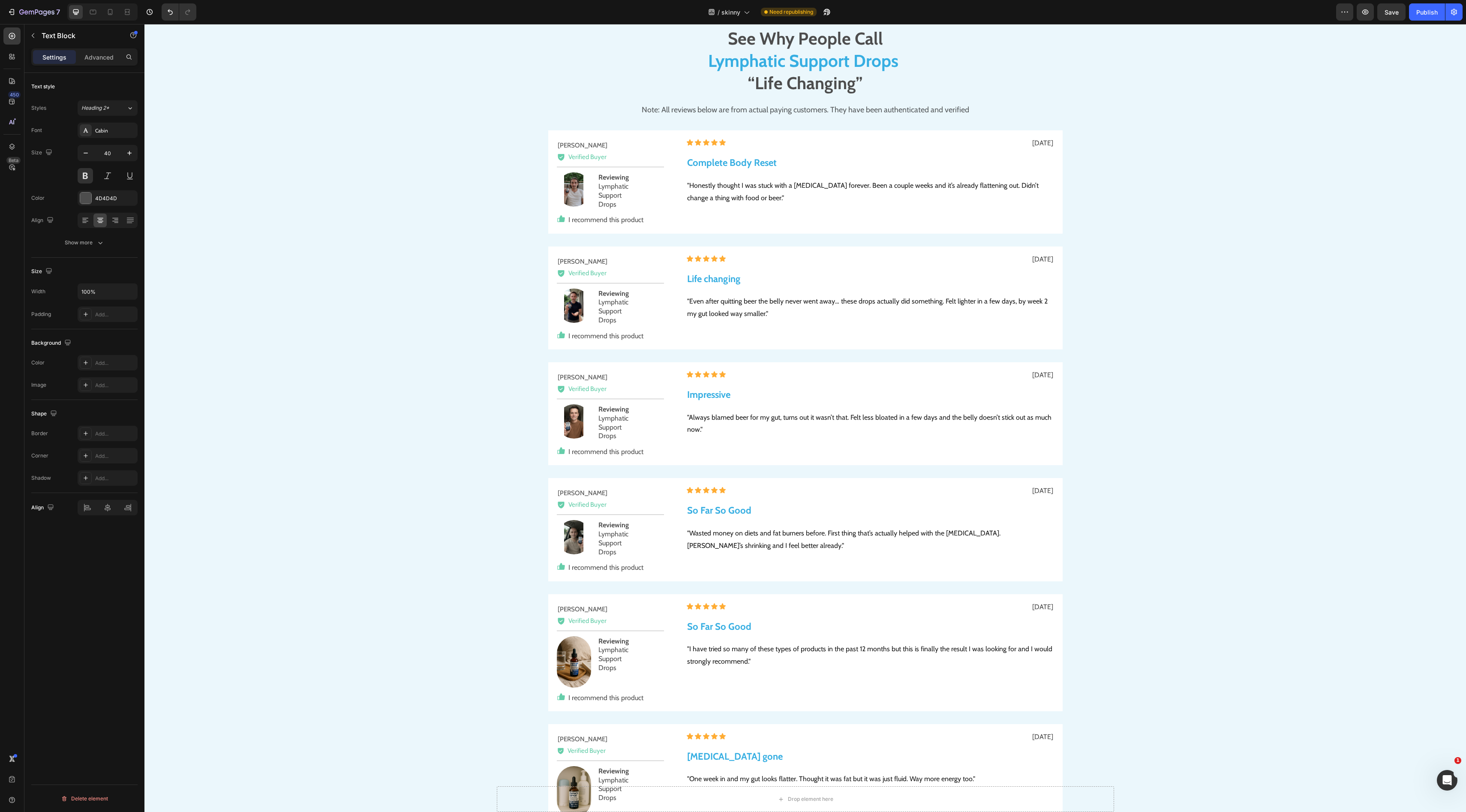
scroll to position [4576, 0]
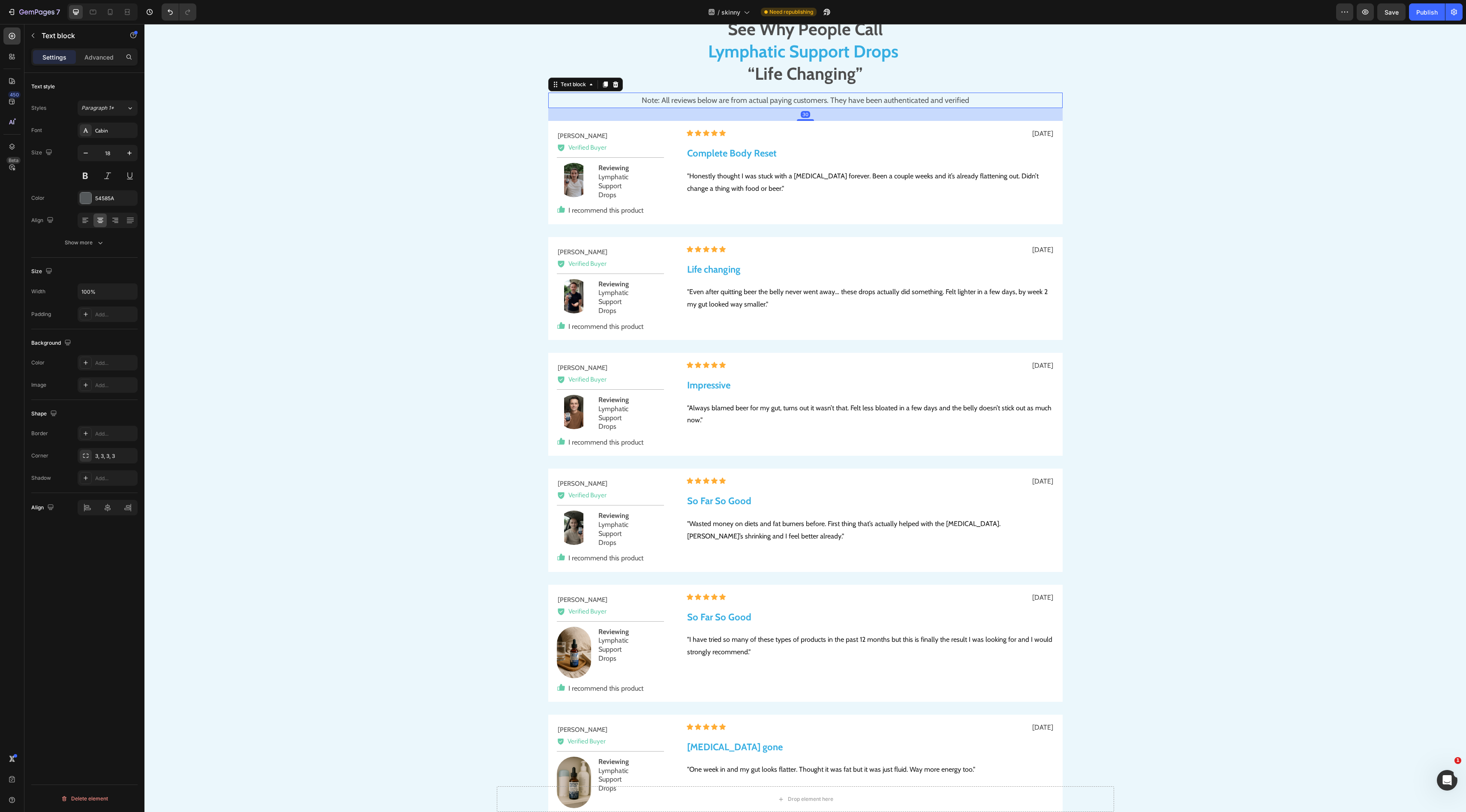
click at [926, 97] on p "Note: All reviews below are from actual paying customers. They have been authen…" at bounding box center [805, 100] width 513 height 14
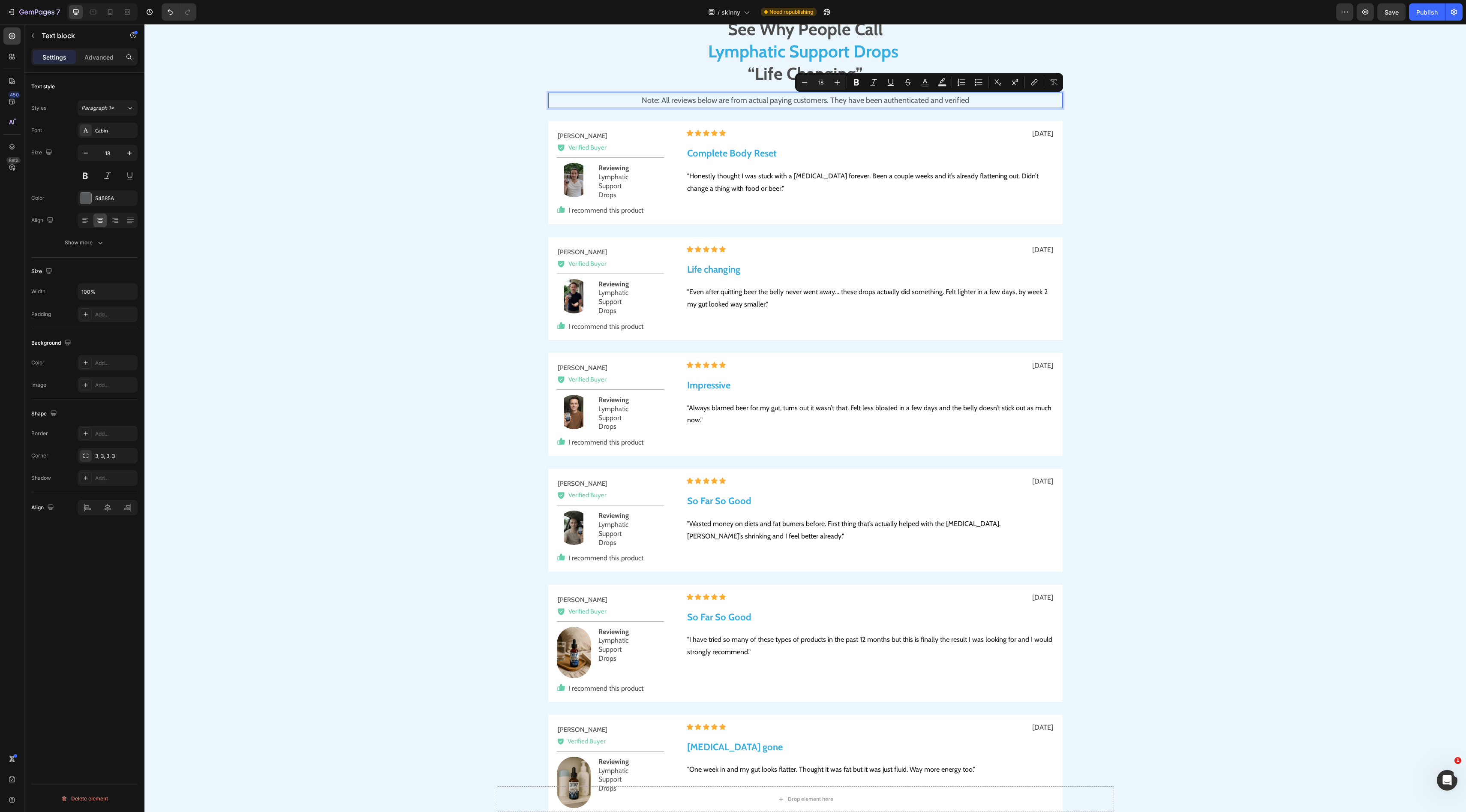
click at [926, 97] on p "Note: All reviews below are from actual paying customers. They have been authen…" at bounding box center [805, 100] width 513 height 14
click at [977, 98] on p "Note: All reviews below are from actual paying customers. They have been authen…" at bounding box center [805, 100] width 513 height 14
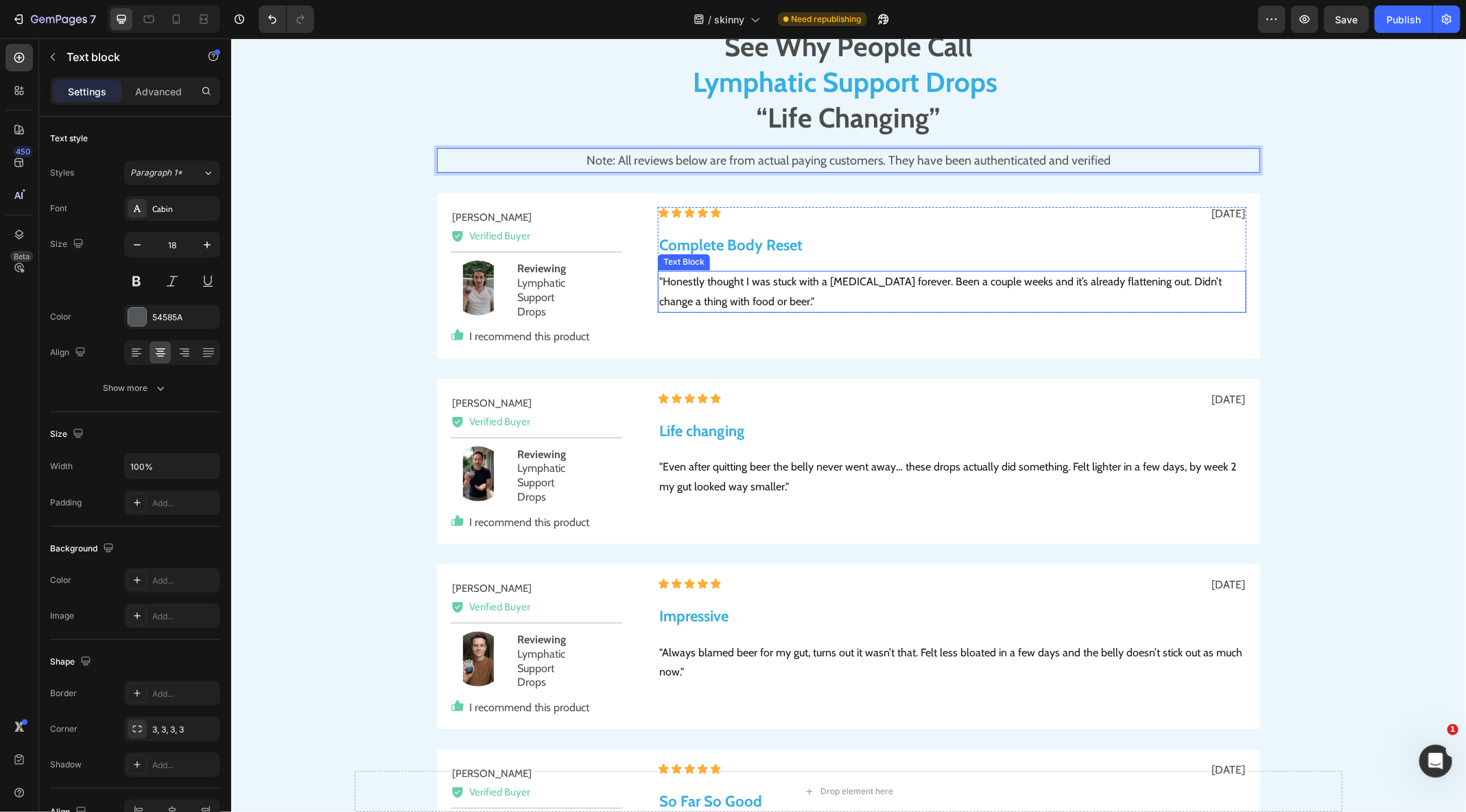
click at [752, 304] on p ""Honestly thought I was stuck with a beer belly forever. Been a couple weeks an…" at bounding box center [951, 291] width 585 height 40
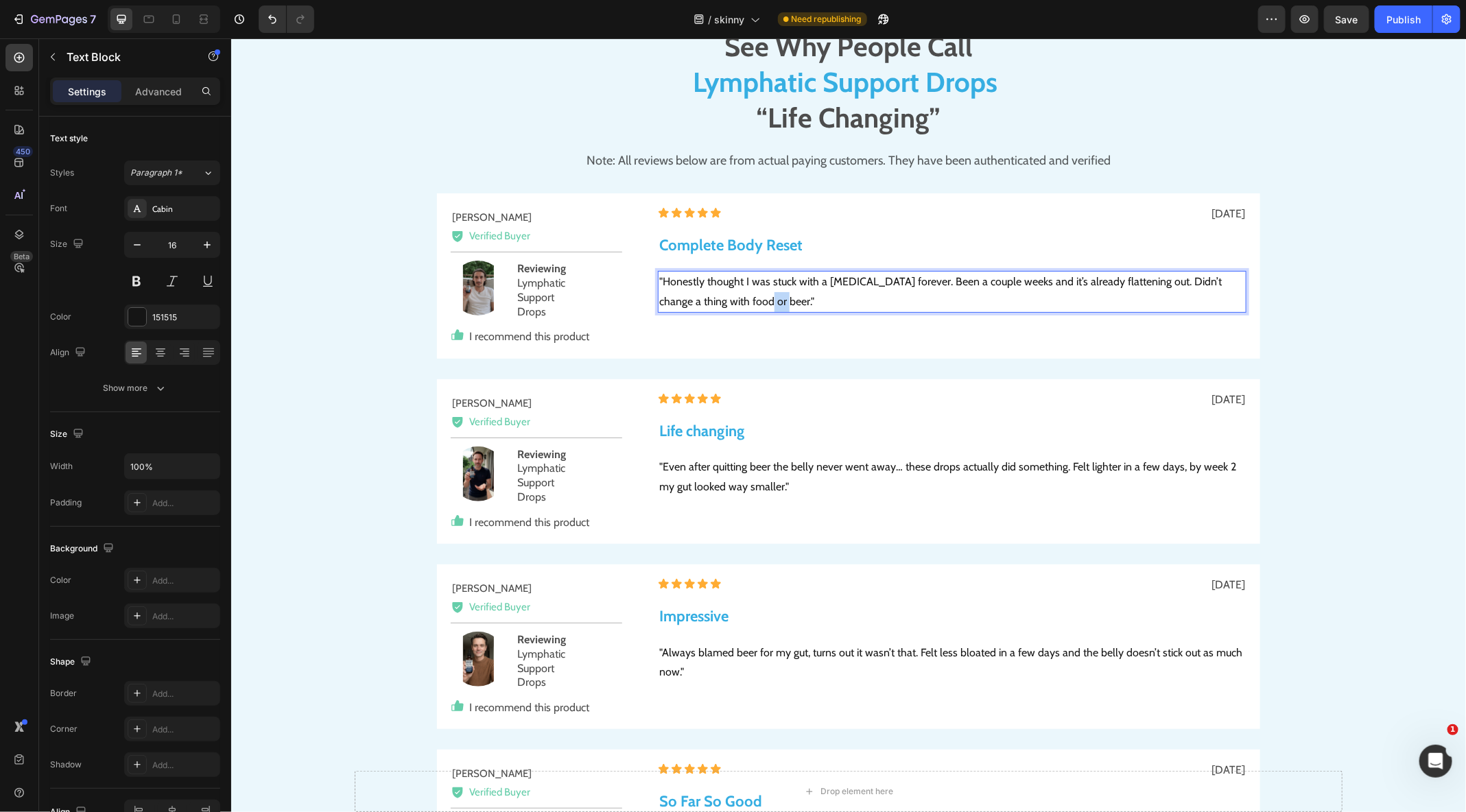
click at [752, 304] on p ""Honestly thought I was stuck with a beer belly forever. Been a couple weeks an…" at bounding box center [951, 291] width 585 height 40
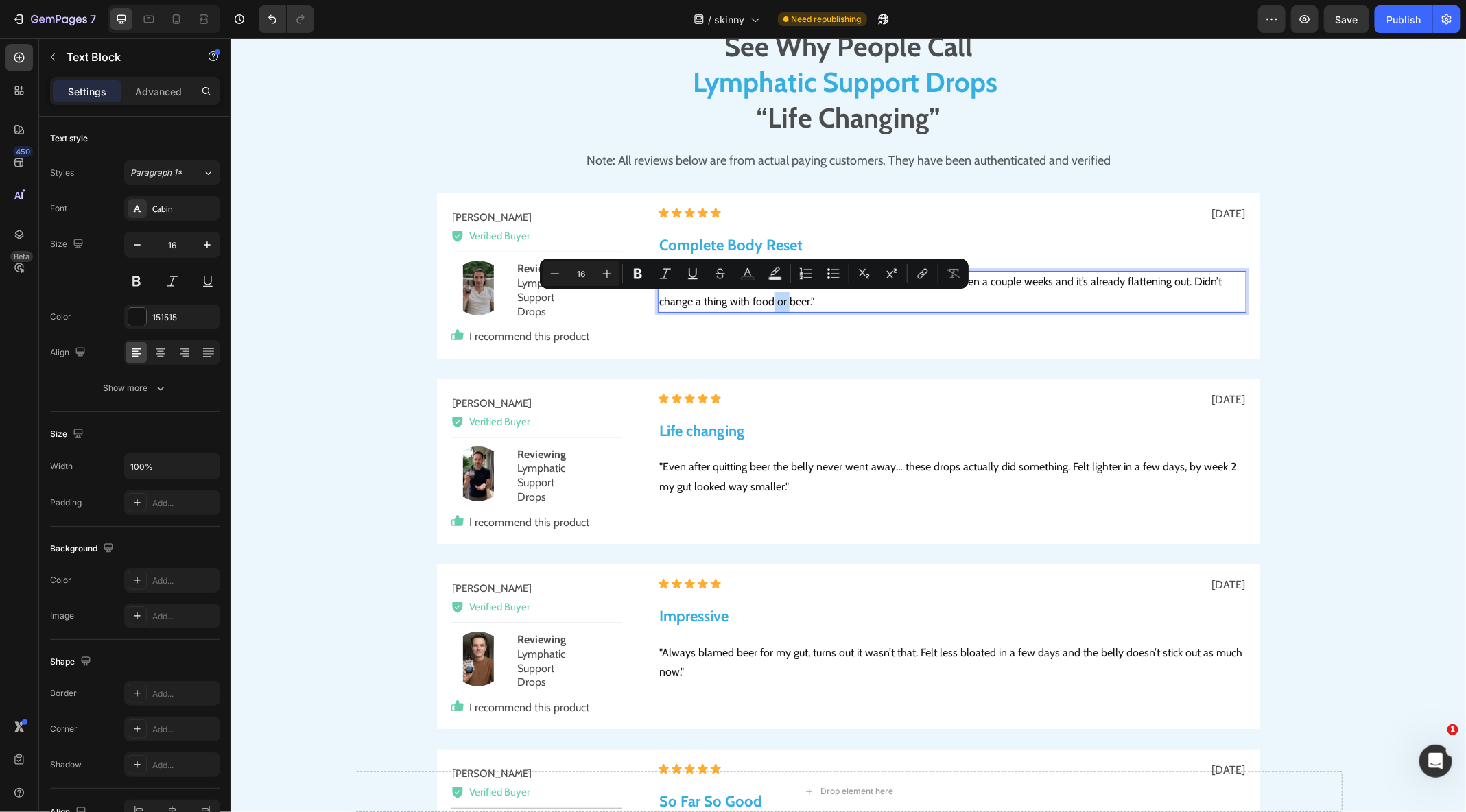
click at [752, 299] on p ""Honestly thought I was stuck with a beer belly forever. Been a couple weeks an…" at bounding box center [951, 291] width 585 height 40
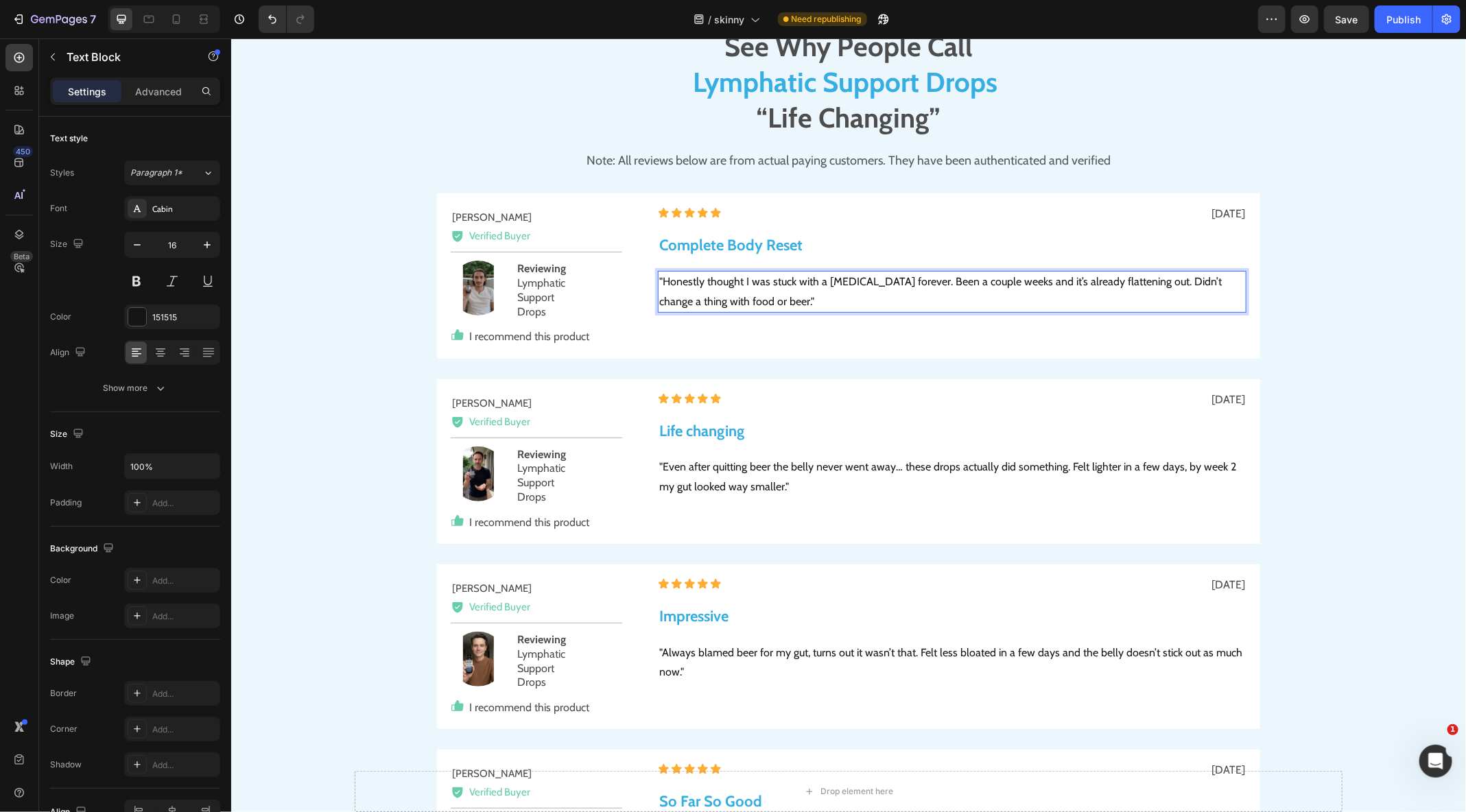
click at [758, 299] on p ""Honestly thought I was stuck with a beer belly forever. Been a couple weeks an…" at bounding box center [951, 291] width 585 height 40
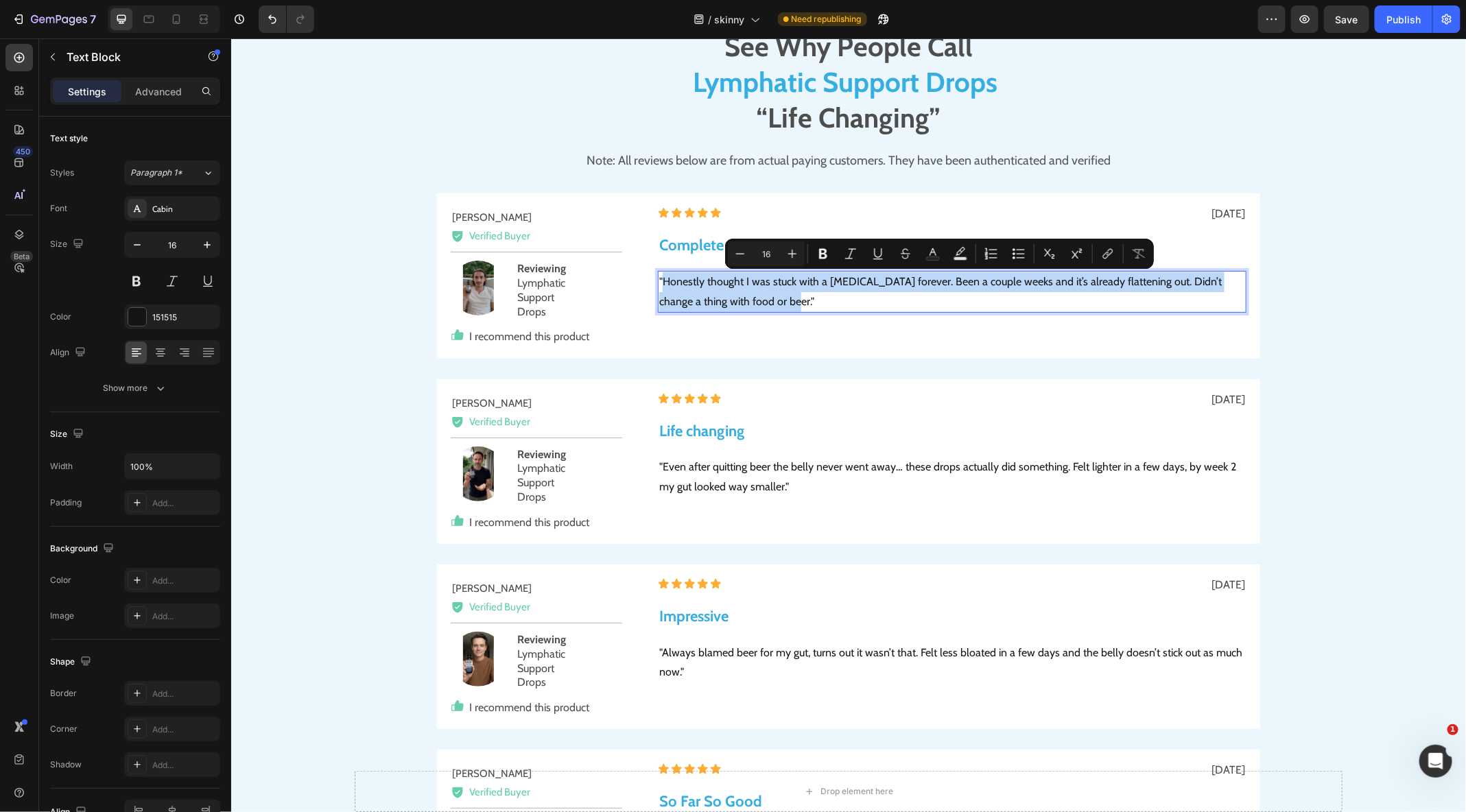
drag, startPoint x: 769, startPoint y: 300, endPoint x: 660, endPoint y: 277, distance: 111.4
click at [660, 277] on p ""Honestly thought I was stuck with a beer belly forever. Been a couple weeks an…" at bounding box center [951, 291] width 585 height 40
click at [780, 298] on p ""Honestly thought I was stuck with a beer belly forever. Been a couple weeks an…" at bounding box center [951, 291] width 585 height 40
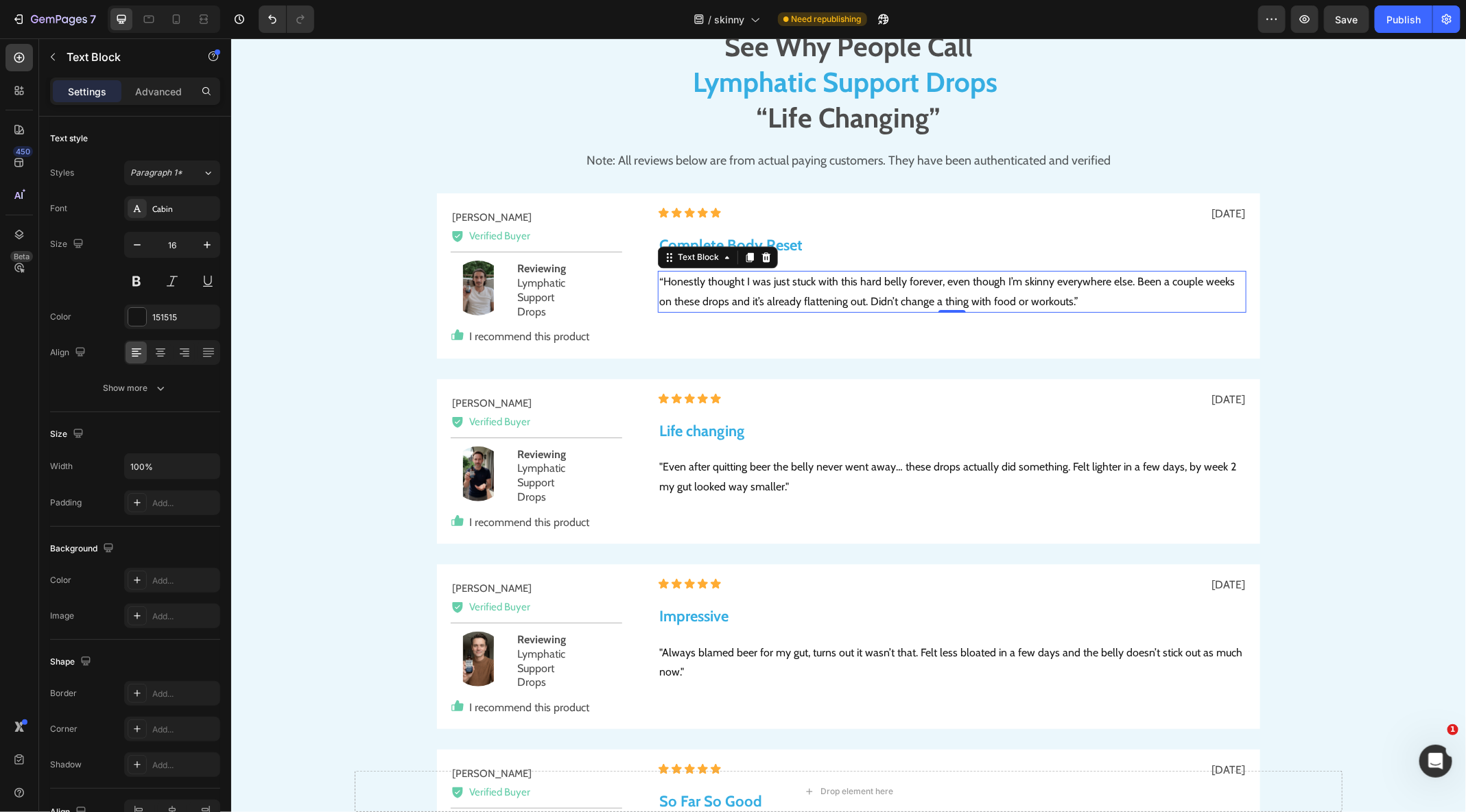
click at [686, 481] on p ""Even after quitting beer the belly never went away… these drops actually did s…" at bounding box center [951, 477] width 585 height 40
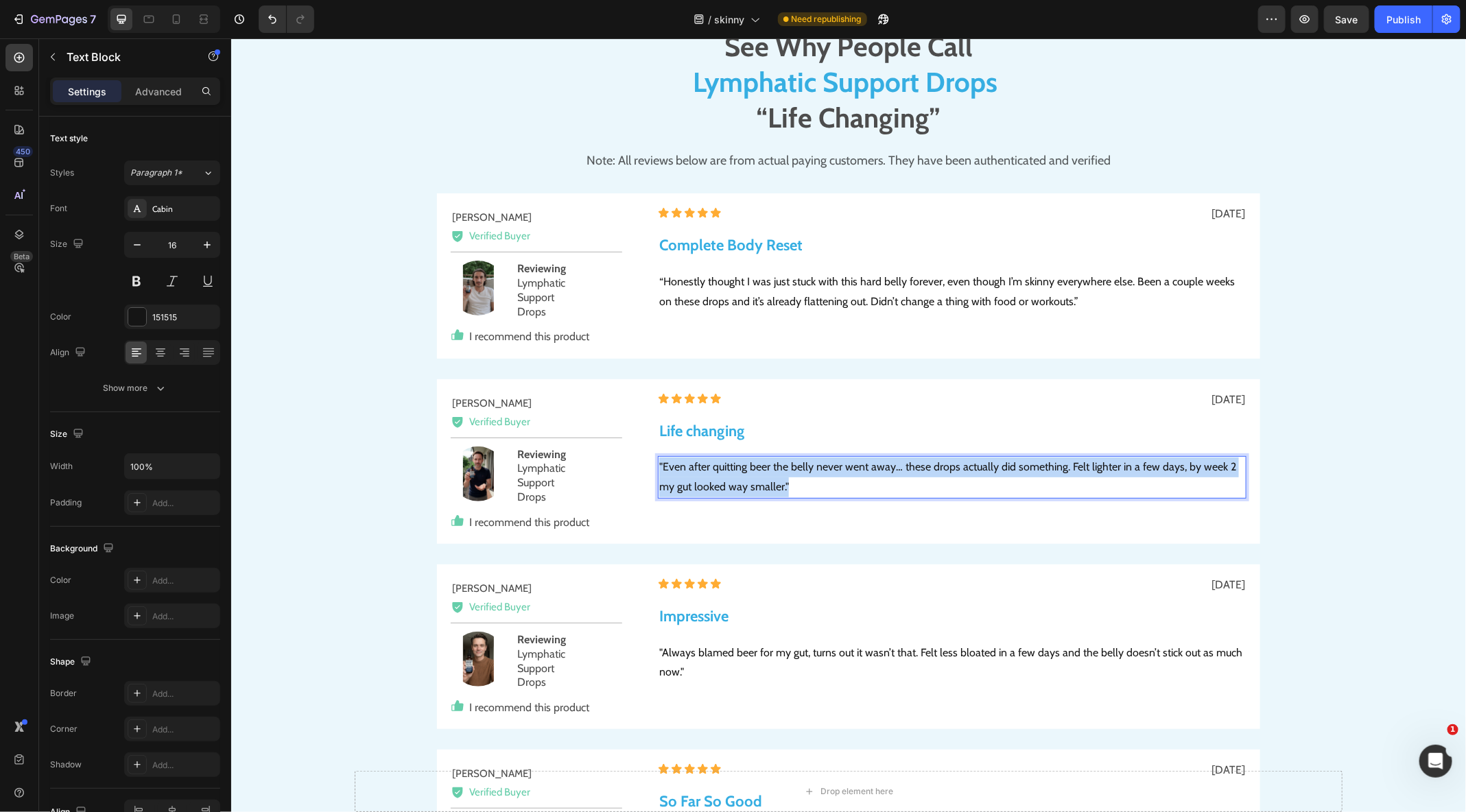
click at [686, 481] on p ""Even after quitting beer the belly never went away… these drops actually did s…" at bounding box center [951, 477] width 585 height 40
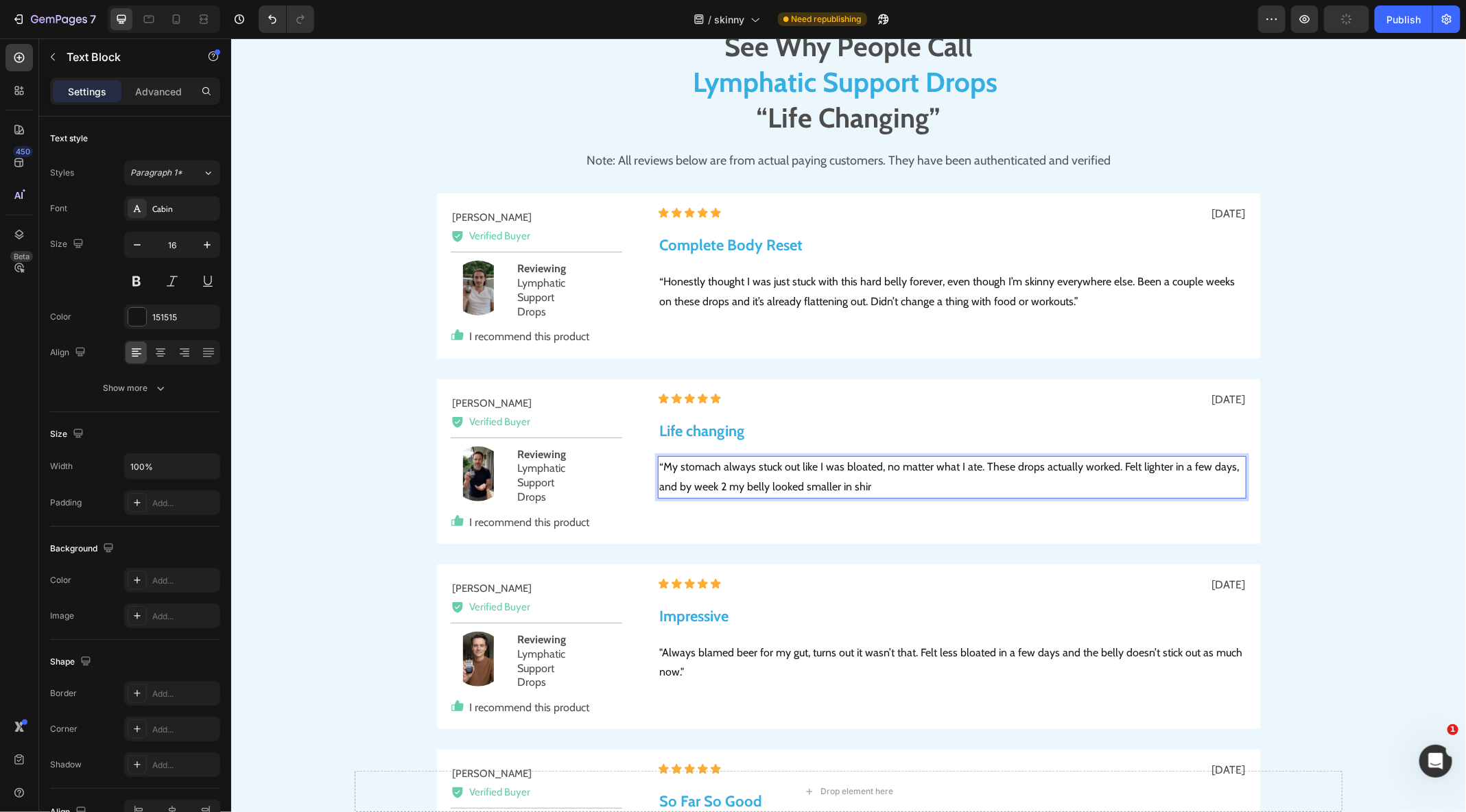
click at [977, 490] on p "“My stomach always stuck out like I was bloated, no matter what I ate. These dr…" at bounding box center [951, 477] width 585 height 40
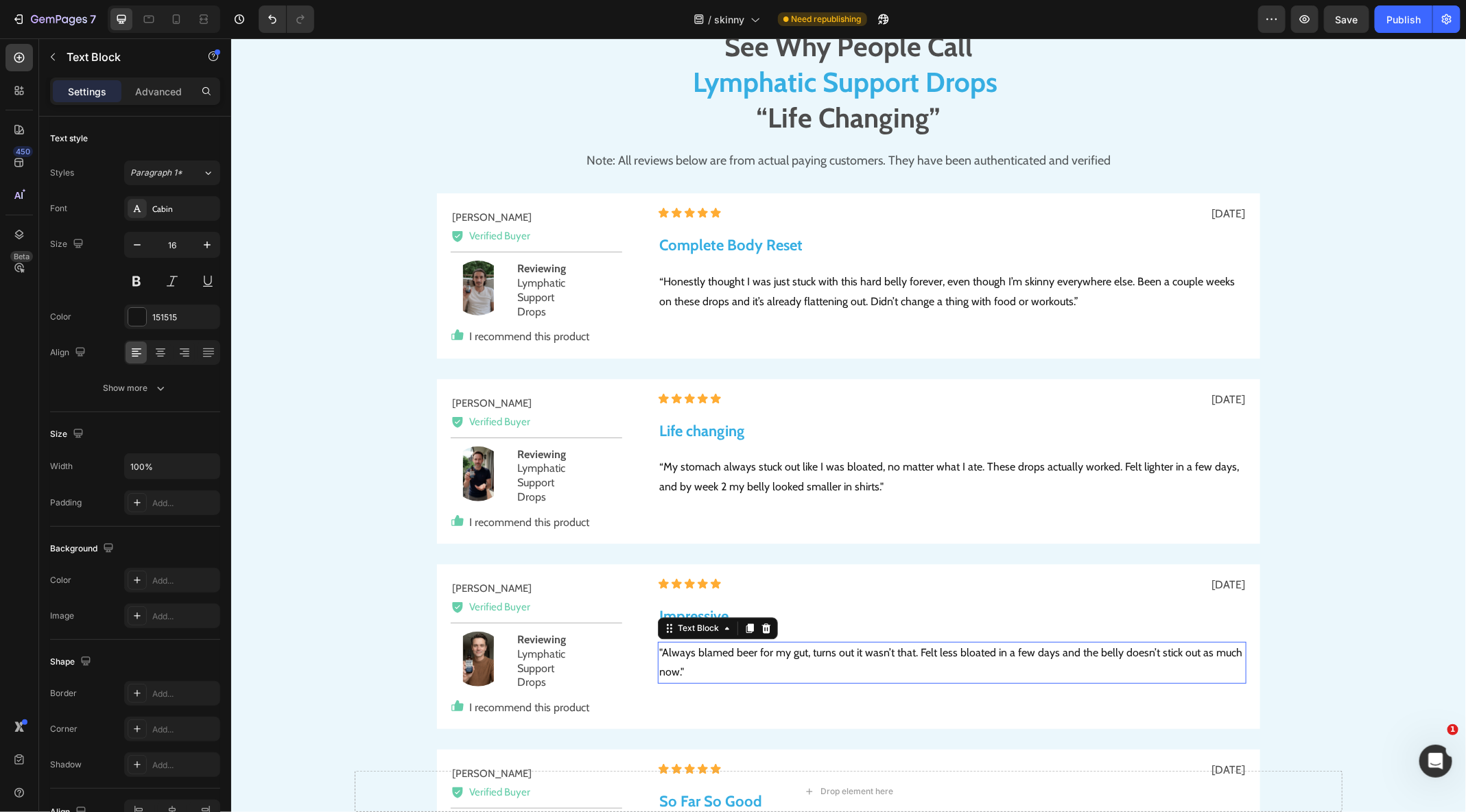
click at [706, 655] on p ""Always blamed beer for my gut, turns out it wasn’t that. Felt less bloated in …" at bounding box center [951, 663] width 585 height 40
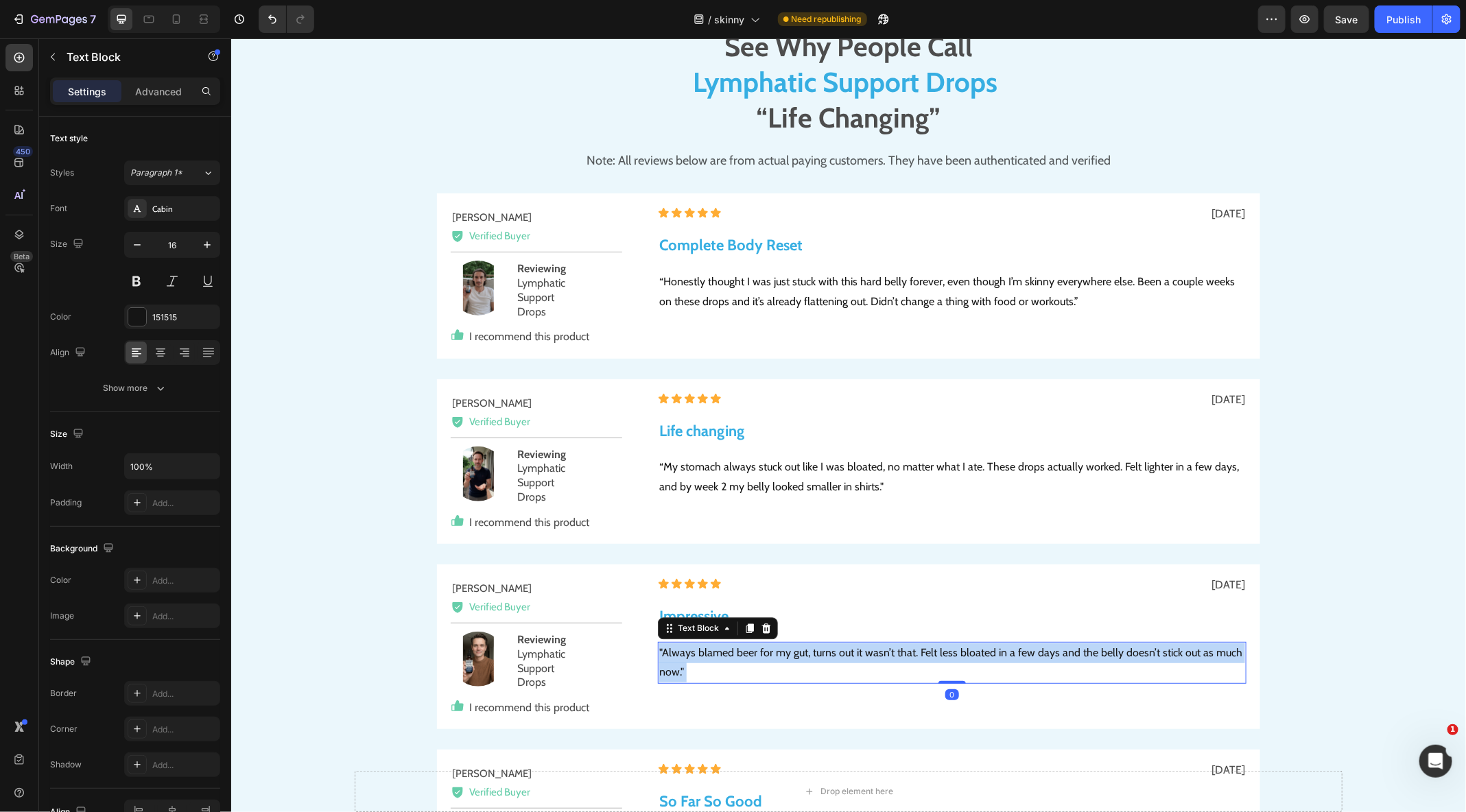
click at [700, 653] on p ""Always blamed beer for my gut, turns out it wasn’t that. Felt less bloated in …" at bounding box center [951, 663] width 585 height 40
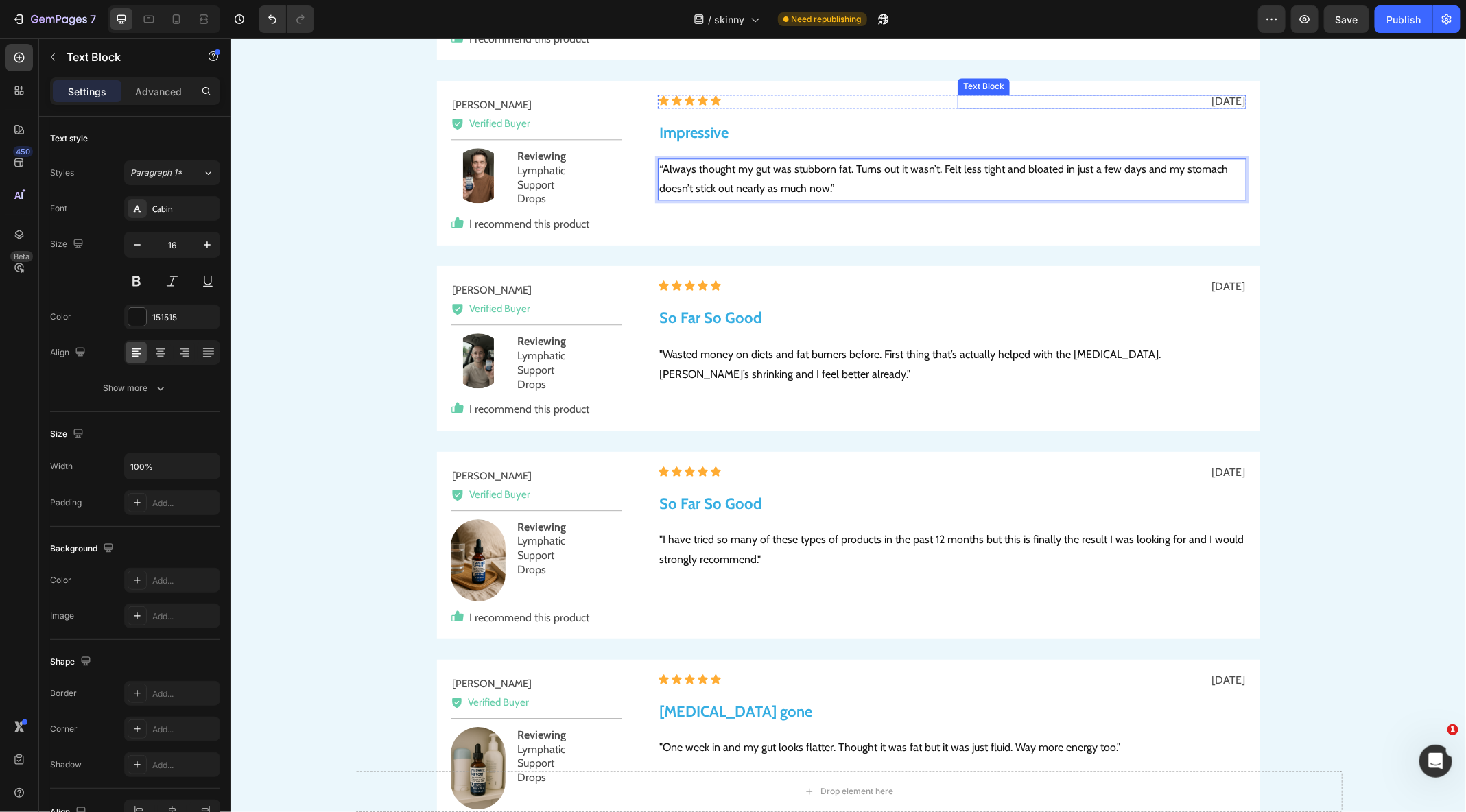
scroll to position [7829, 0]
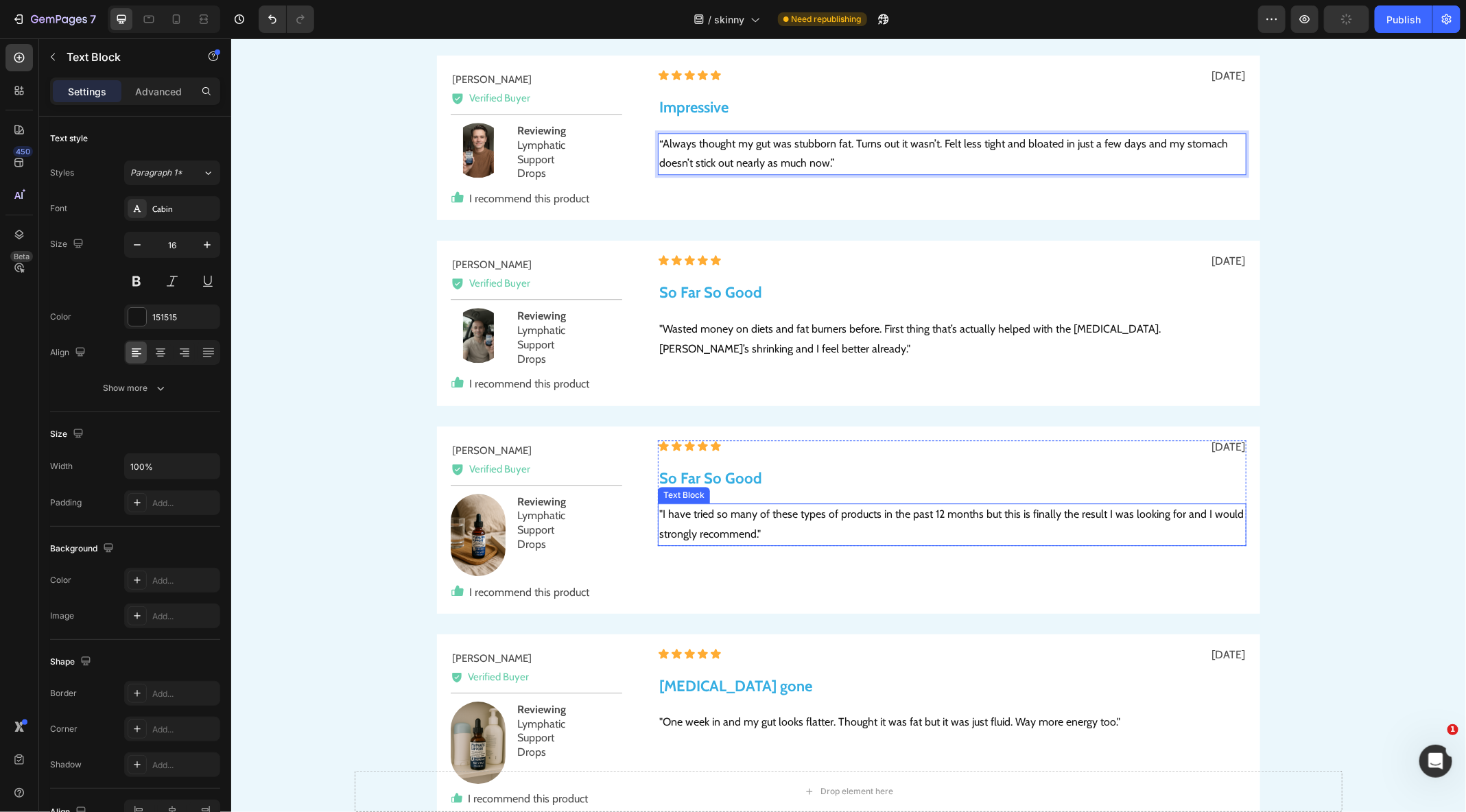
click at [805, 515] on p ""I have tried so many of these types of products in the past 12 months but this…" at bounding box center [951, 524] width 585 height 40
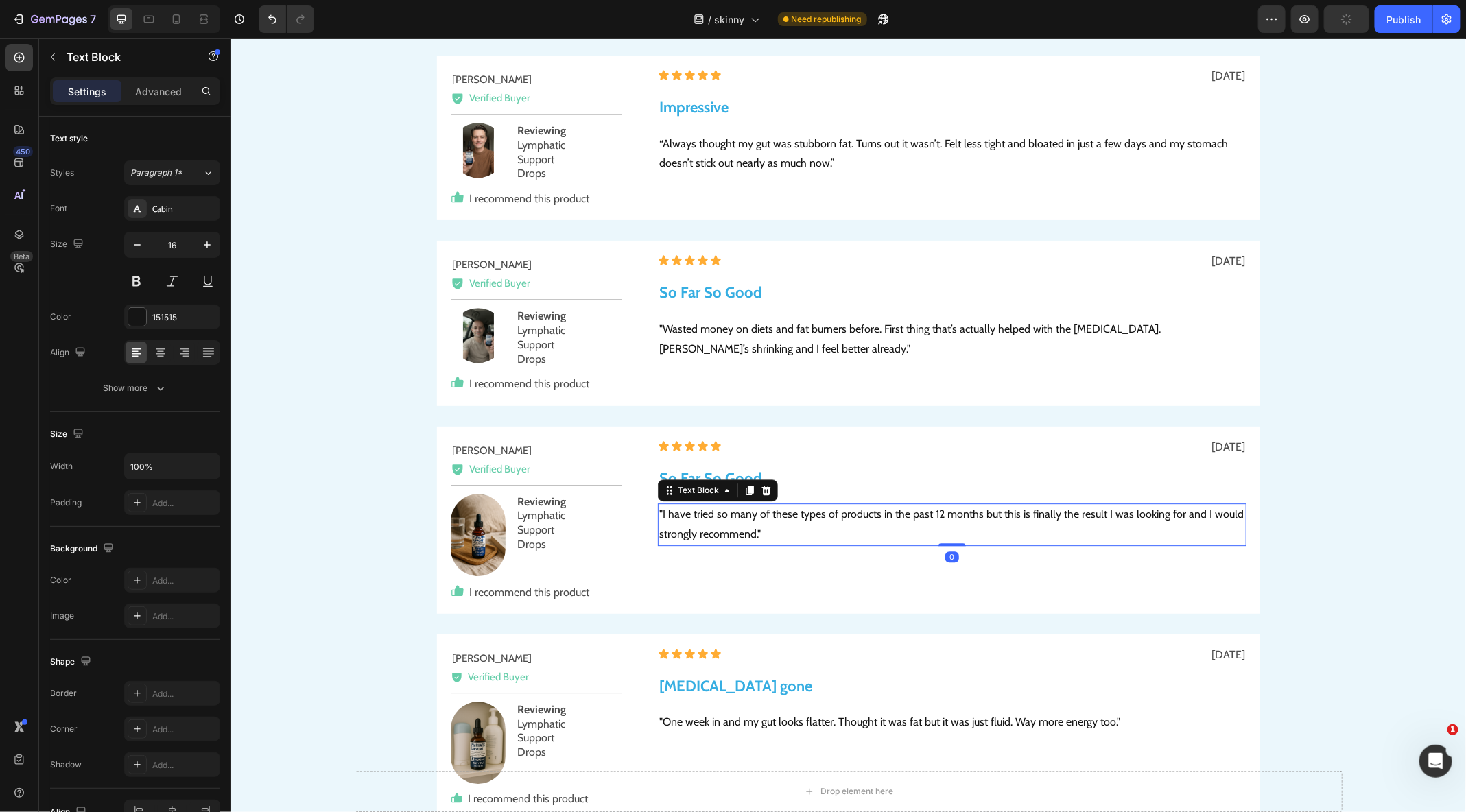
click at [805, 515] on p ""I have tried so many of these types of products in the past 12 months but this…" at bounding box center [951, 524] width 585 height 40
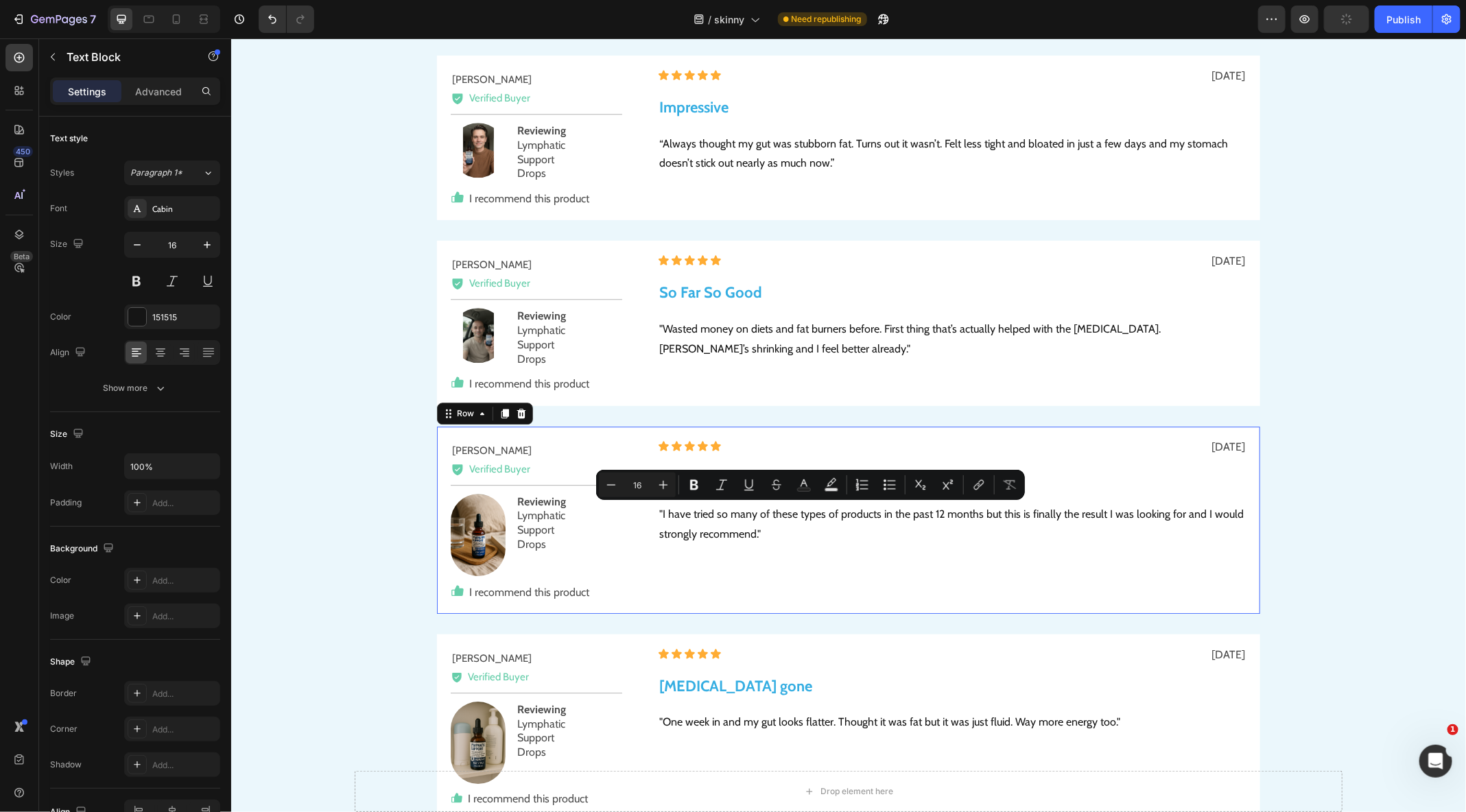
click at [797, 606] on div "Peter J. Text Block Icon Verified Buyer Text Block Row Title Line Image Reviewi…" at bounding box center [848, 520] width 823 height 188
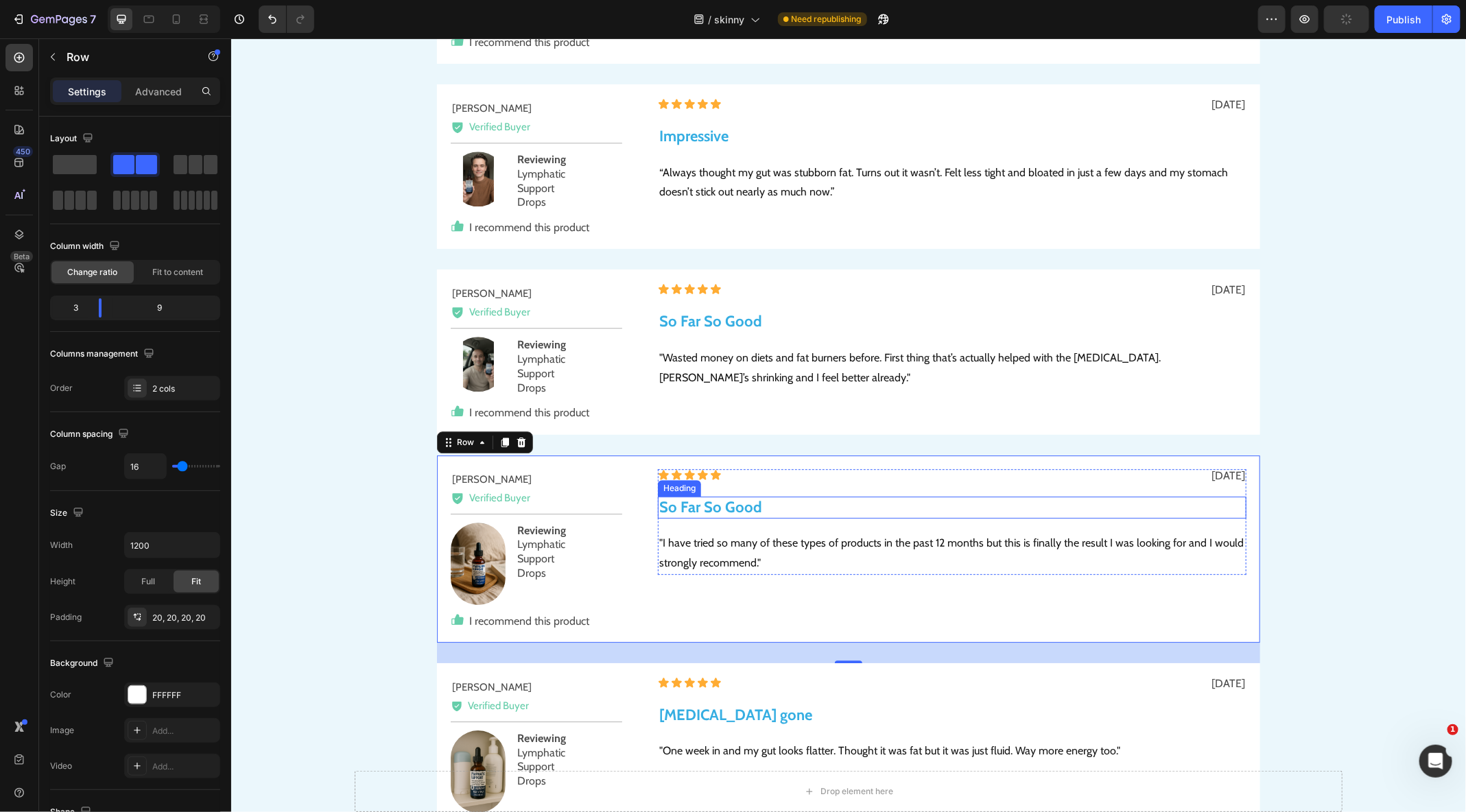
scroll to position [7797, 0]
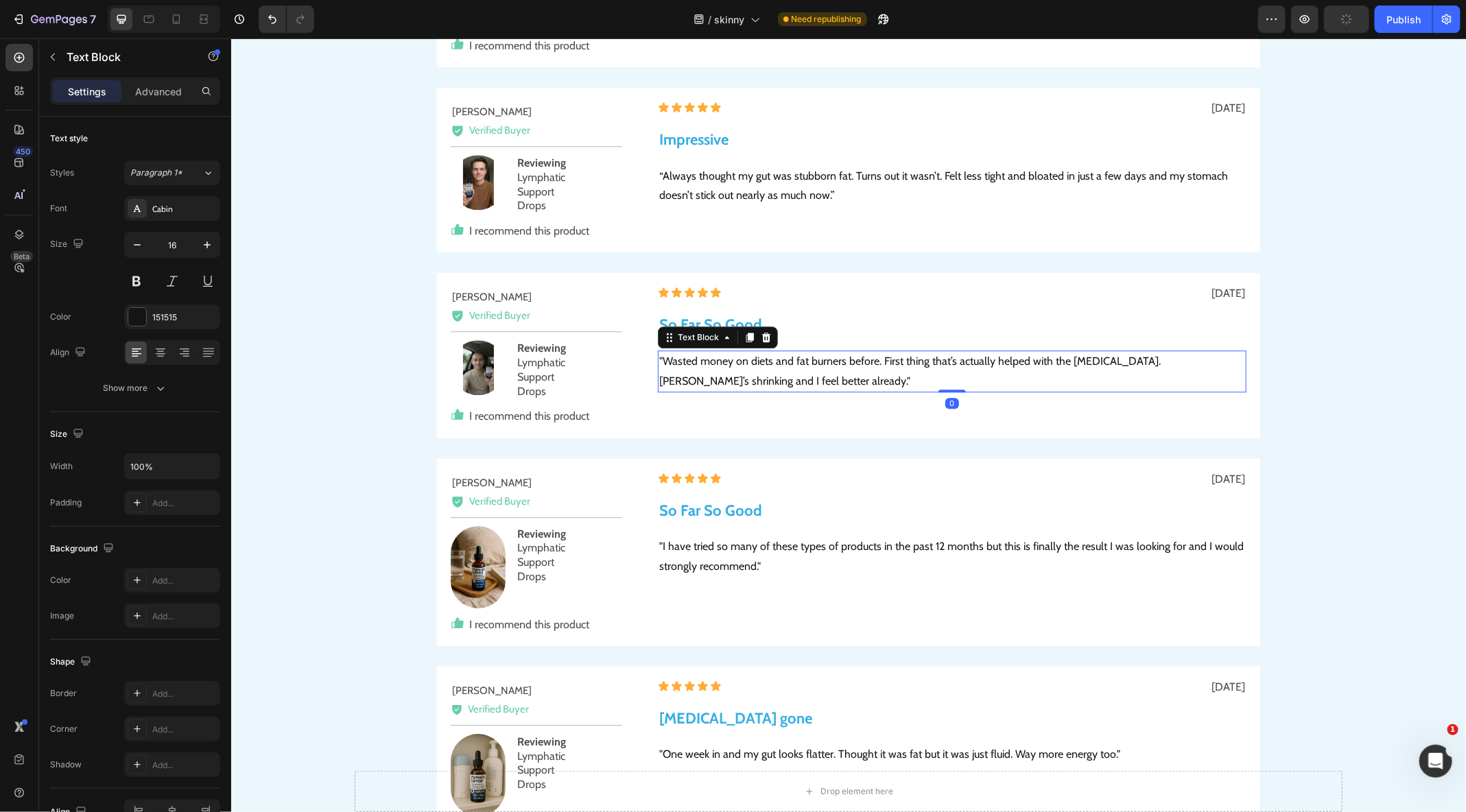
click at [674, 372] on p ""Wasted money on diets and fat burners before. First thing that’s actually help…" at bounding box center [951, 371] width 585 height 40
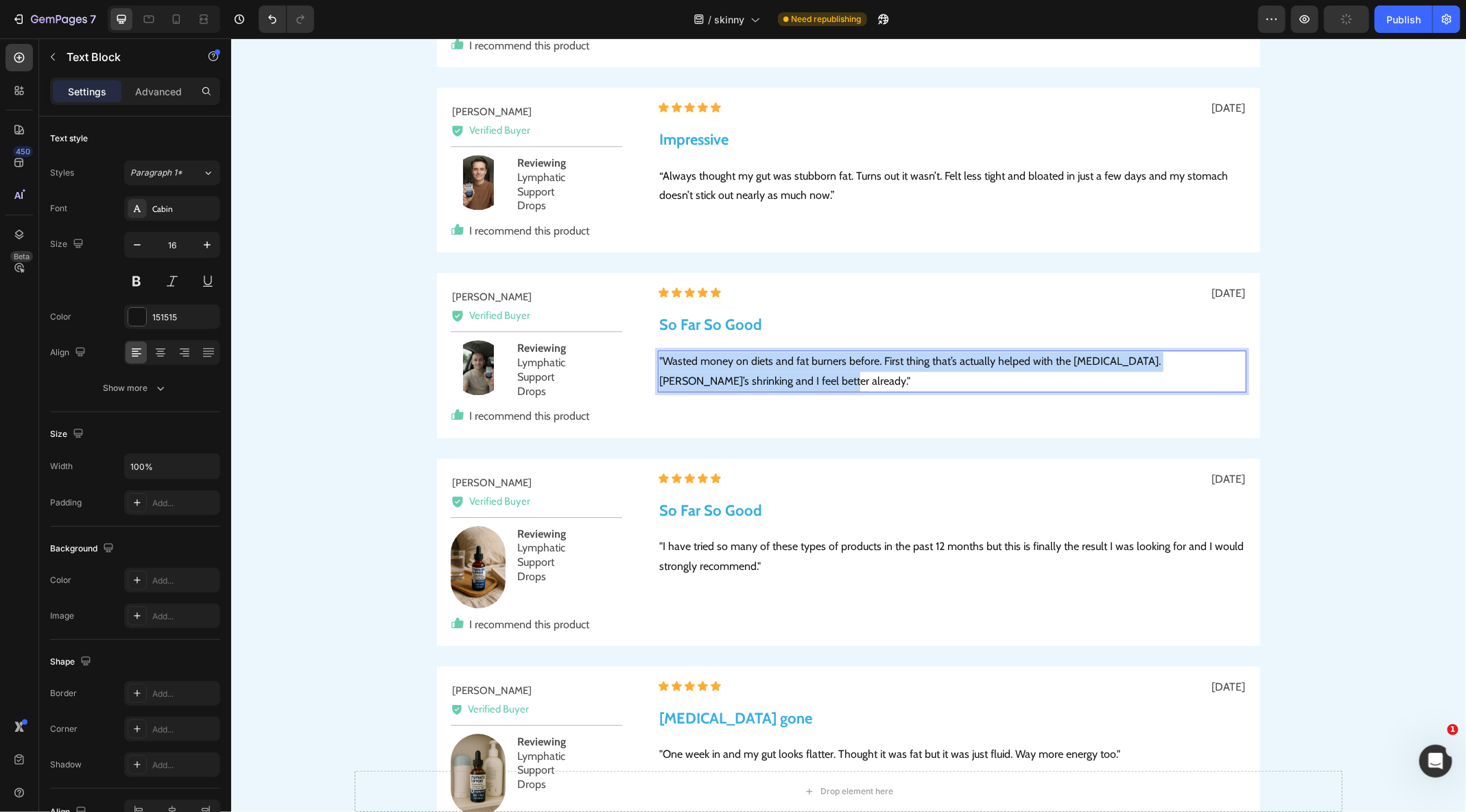
click at [674, 372] on p ""Wasted money on diets and fat burners before. First thing that’s actually help…" at bounding box center [951, 371] width 585 height 40
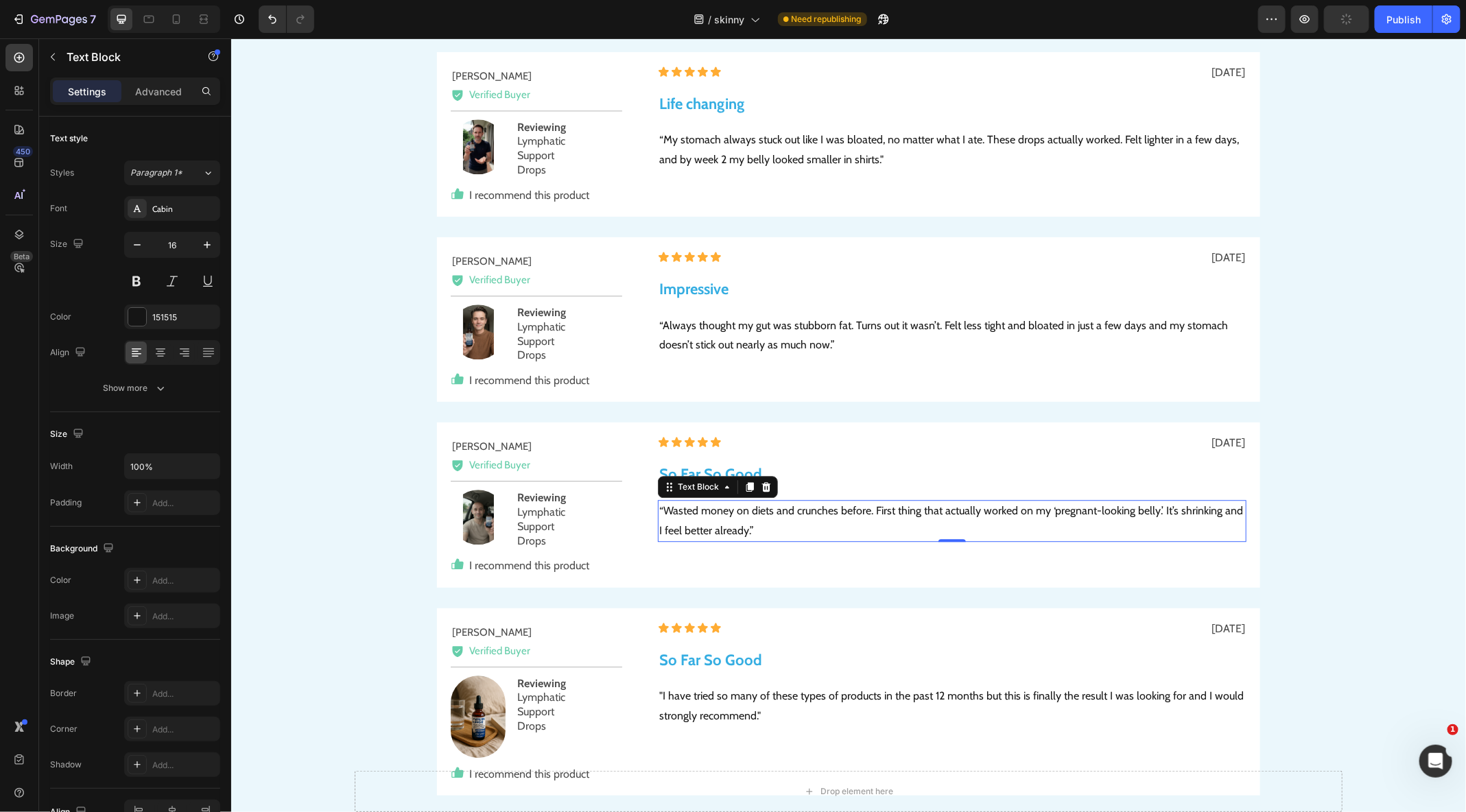
scroll to position [7649, 0]
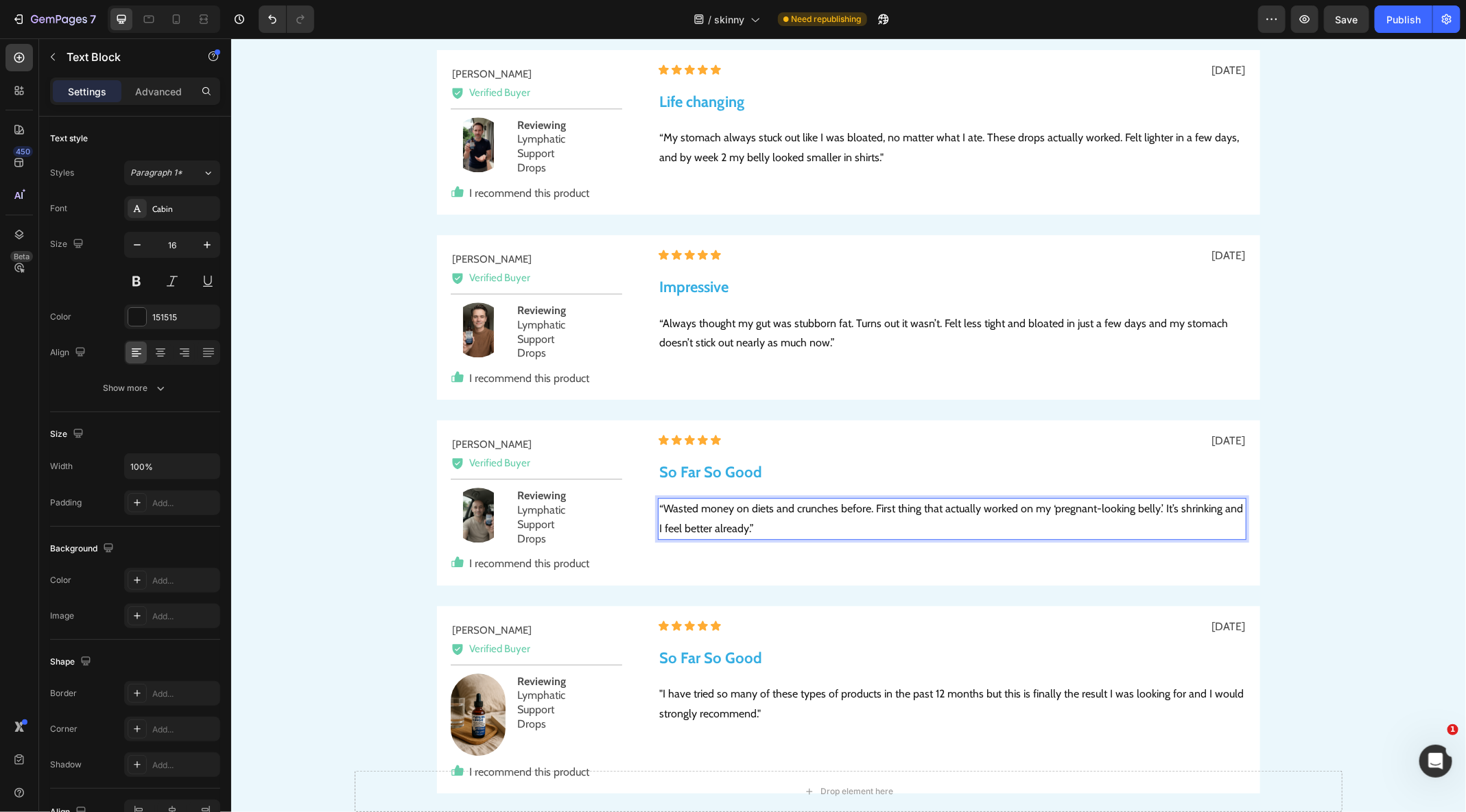
click at [716, 521] on p "“Wasted money on diets and crunches before. First thing that actually worked on…" at bounding box center [951, 519] width 585 height 40
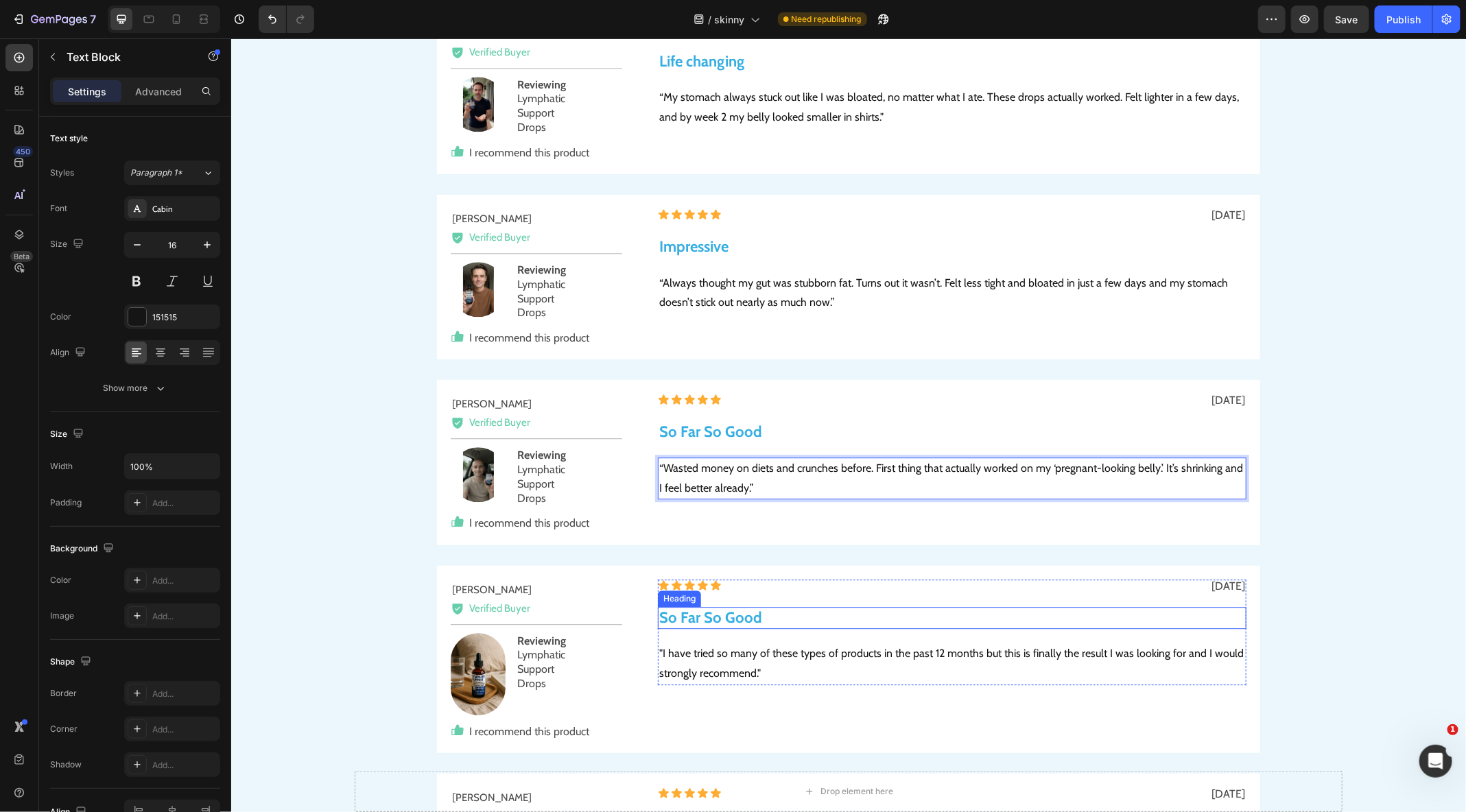
click at [708, 615] on strong "So Far So Good" at bounding box center [709, 616] width 103 height 18
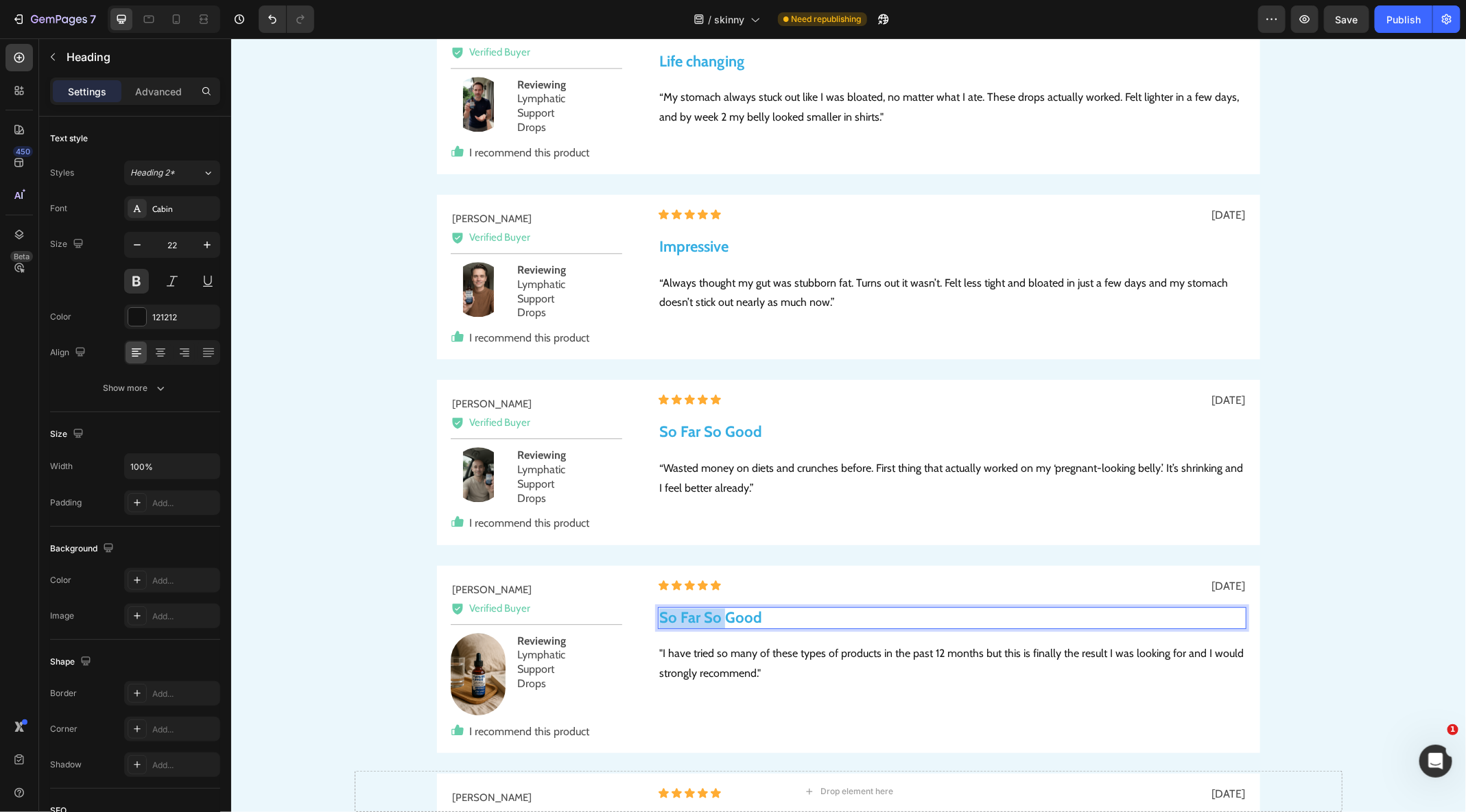
drag, startPoint x: 725, startPoint y: 615, endPoint x: 620, endPoint y: 615, distance: 105.0
click at [621, 615] on div "Peter J. Text Block Icon Verified Buyer Text Block Row Title Line Image Reviewi…" at bounding box center [848, 659] width 823 height 188
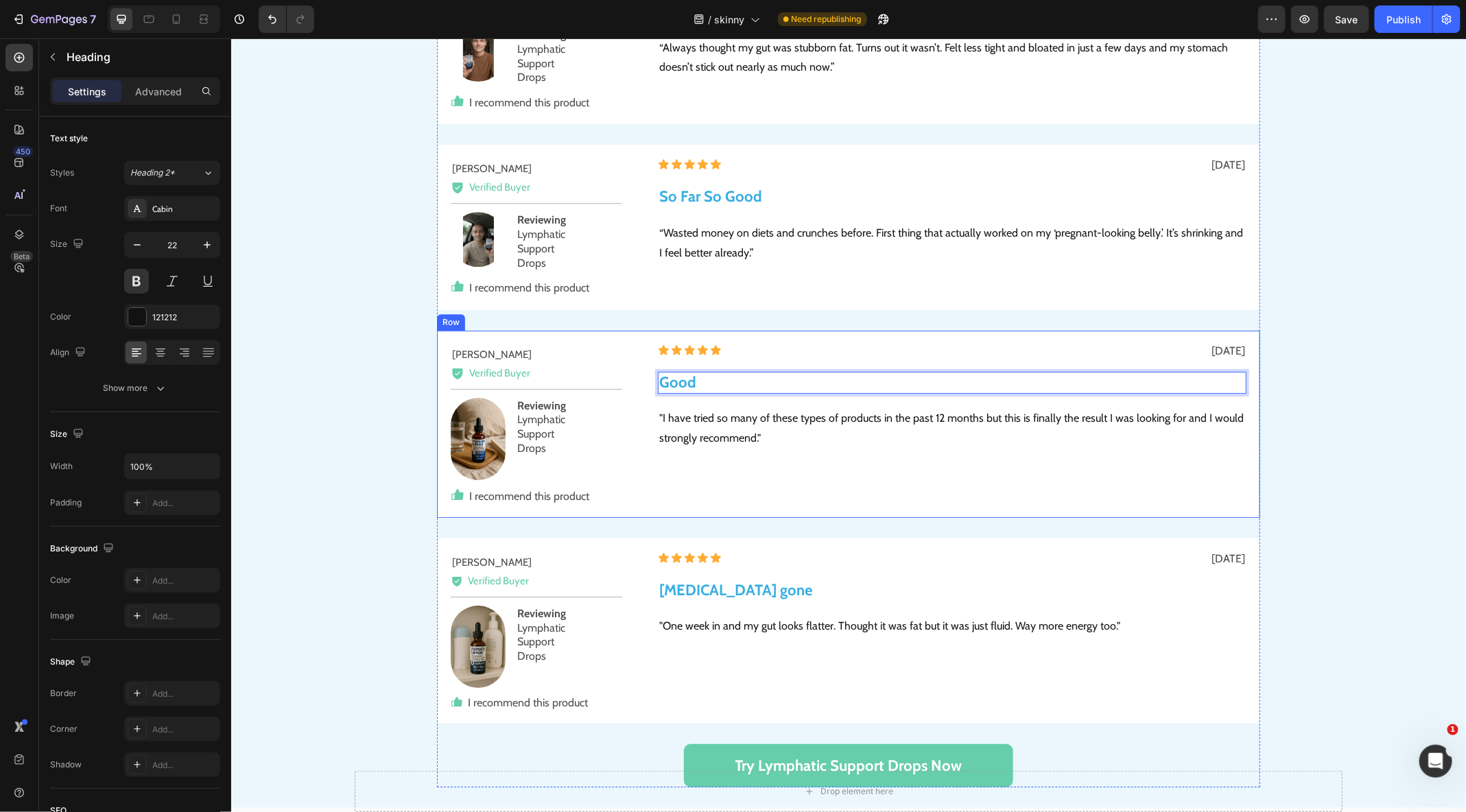
scroll to position [8057, 0]
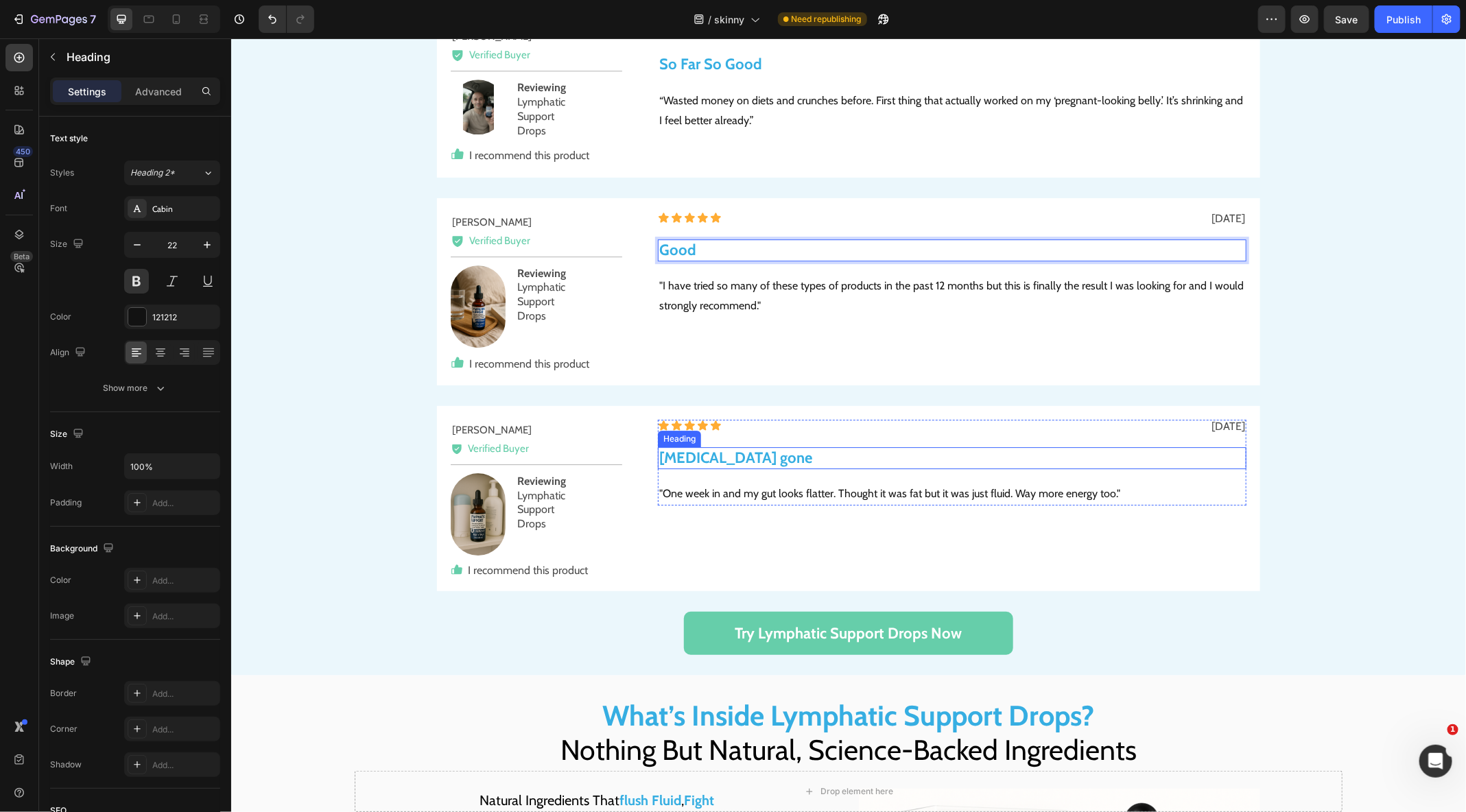
click at [721, 450] on strong "Beer belly gone" at bounding box center [735, 457] width 153 height 18
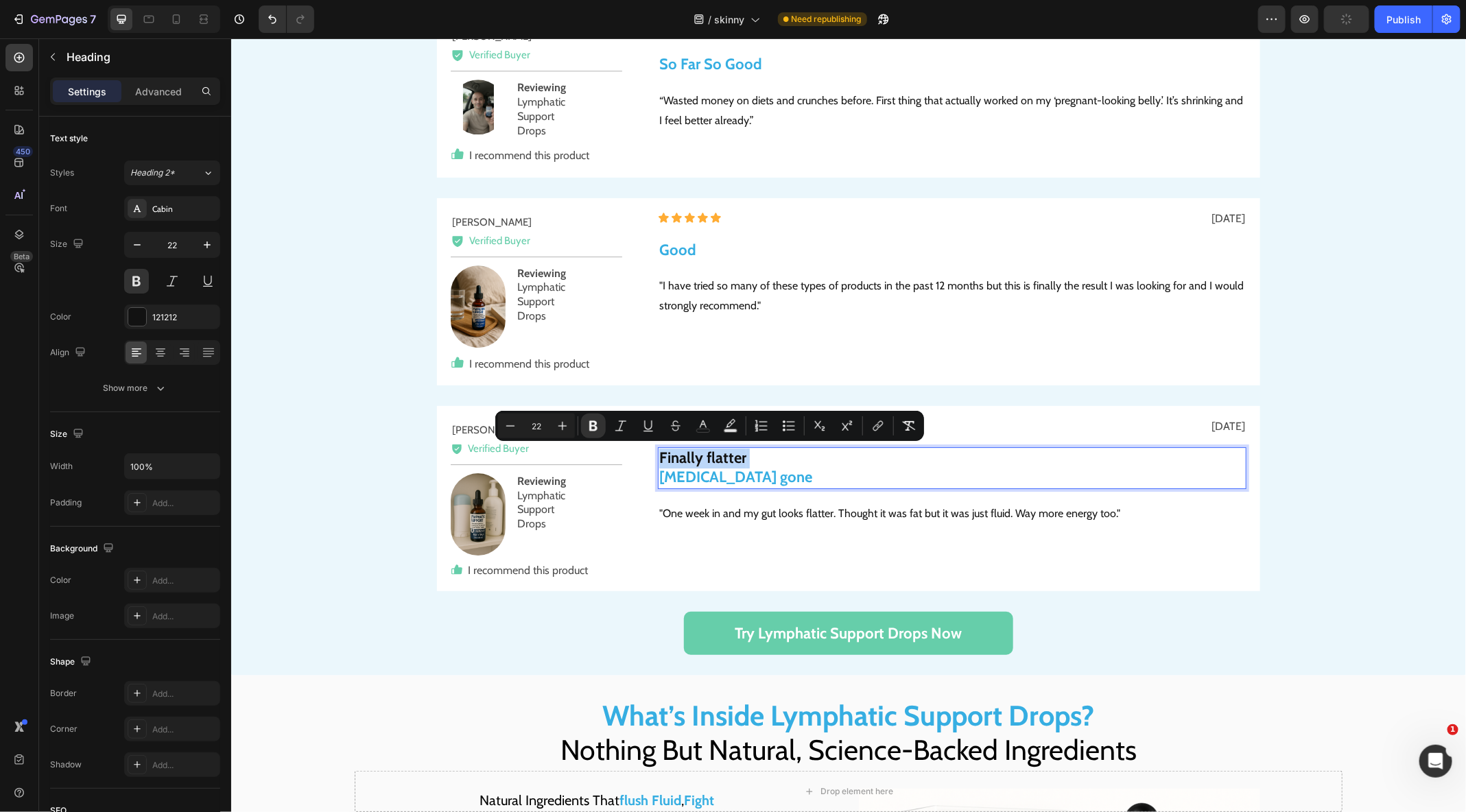
click at [784, 474] on p "Finally flatter Beer belly gone" at bounding box center [951, 467] width 585 height 39
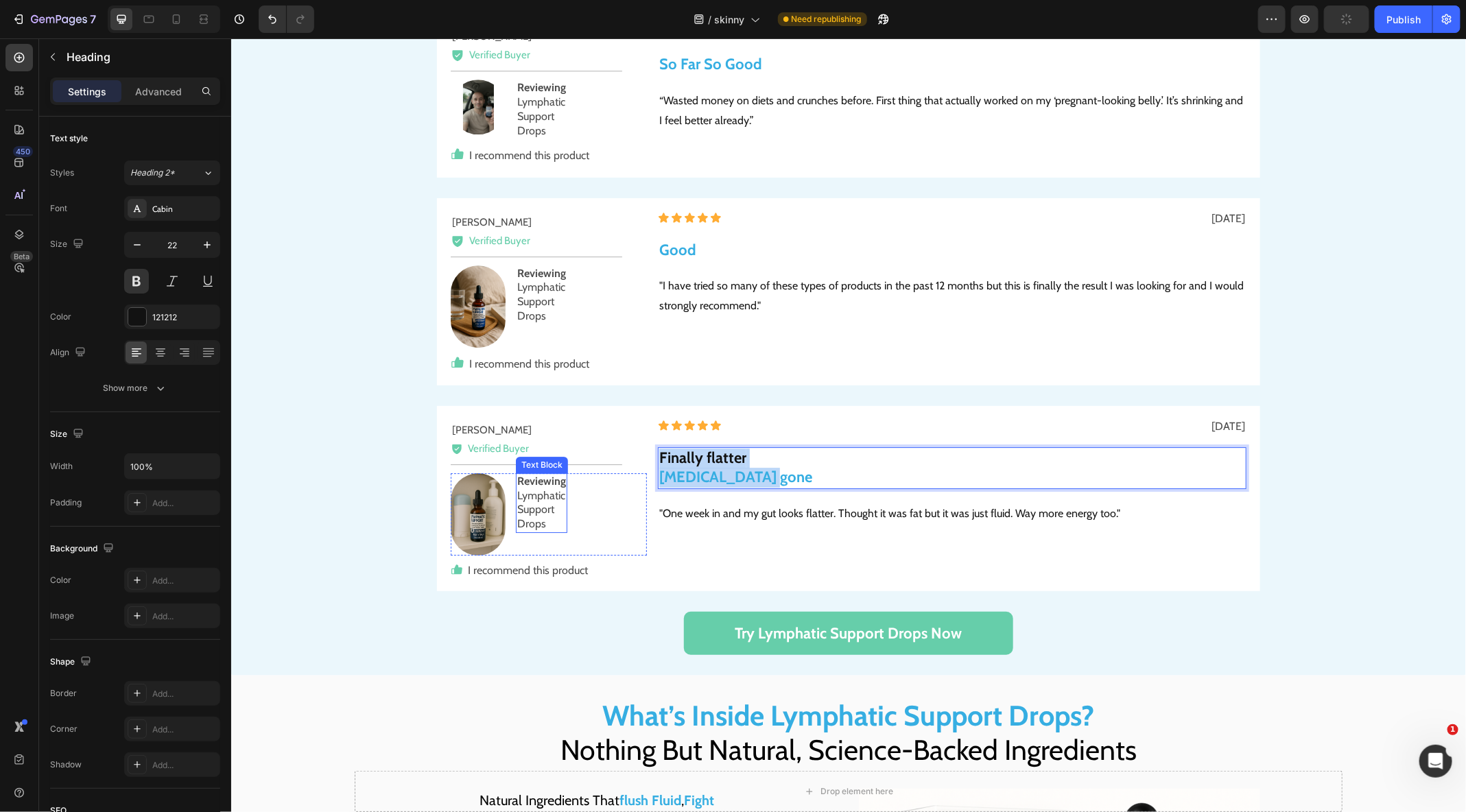
drag, startPoint x: 784, startPoint y: 474, endPoint x: 541, endPoint y: 458, distance: 243.5
click at [541, 458] on div "Andrew C. Text Block Icon Verified Buyer Text Block Row Title Line Image Review…" at bounding box center [848, 497] width 823 height 185
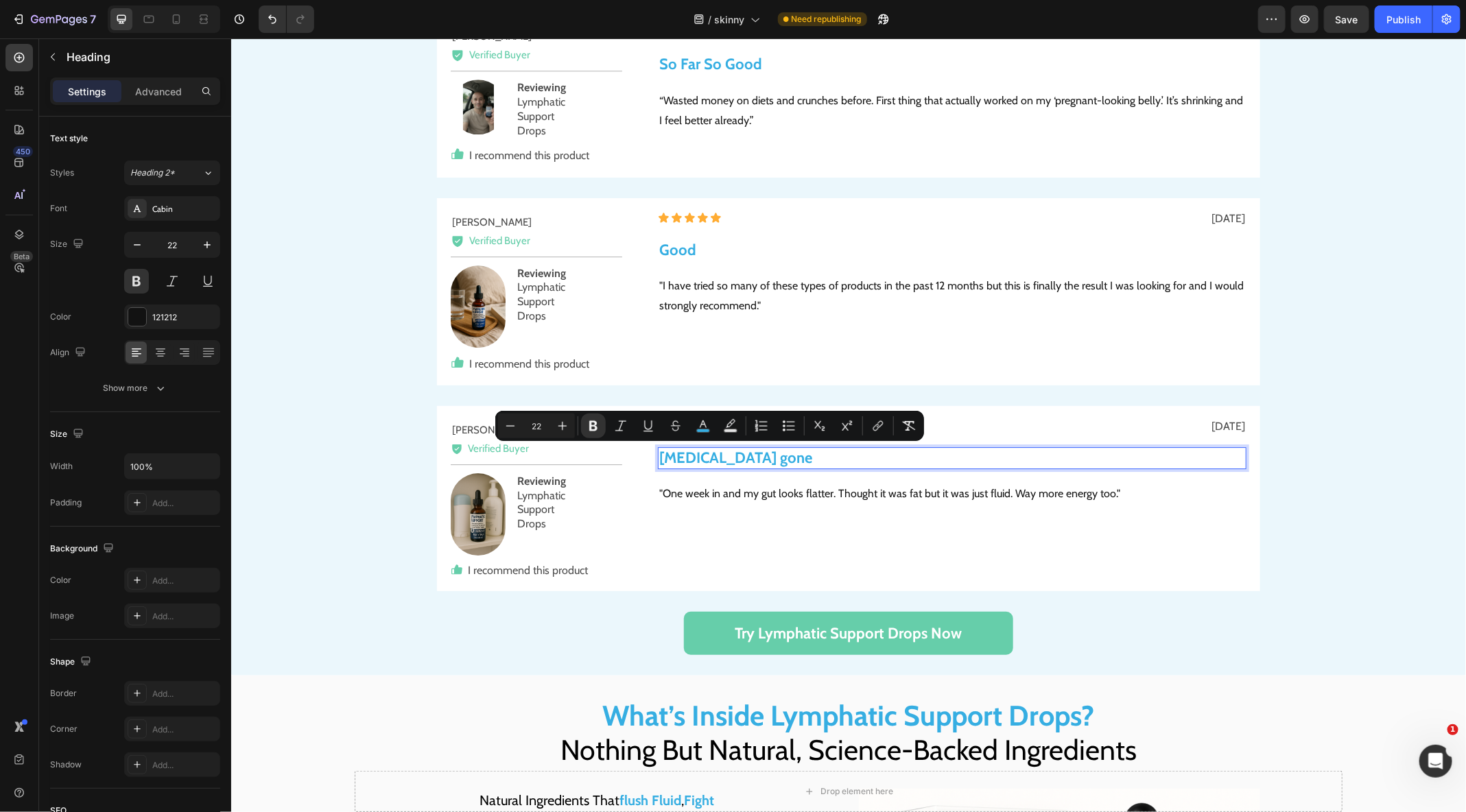
click at [756, 460] on strong "Beer belly gone" at bounding box center [735, 457] width 153 height 18
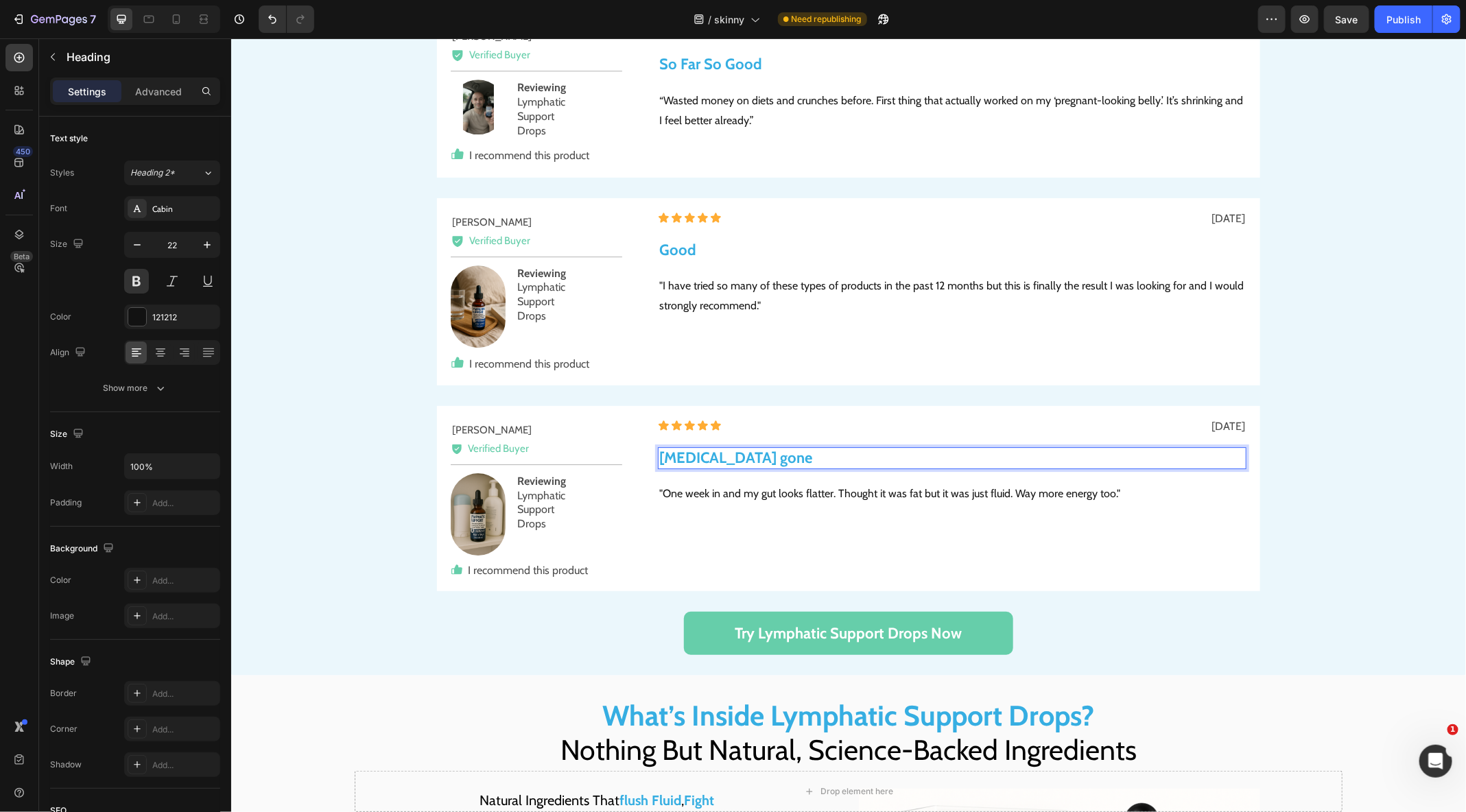
click at [758, 449] on strong "Beer belly gone" at bounding box center [735, 457] width 153 height 18
click at [749, 457] on strong "Beer belly gone" at bounding box center [735, 457] width 153 height 18
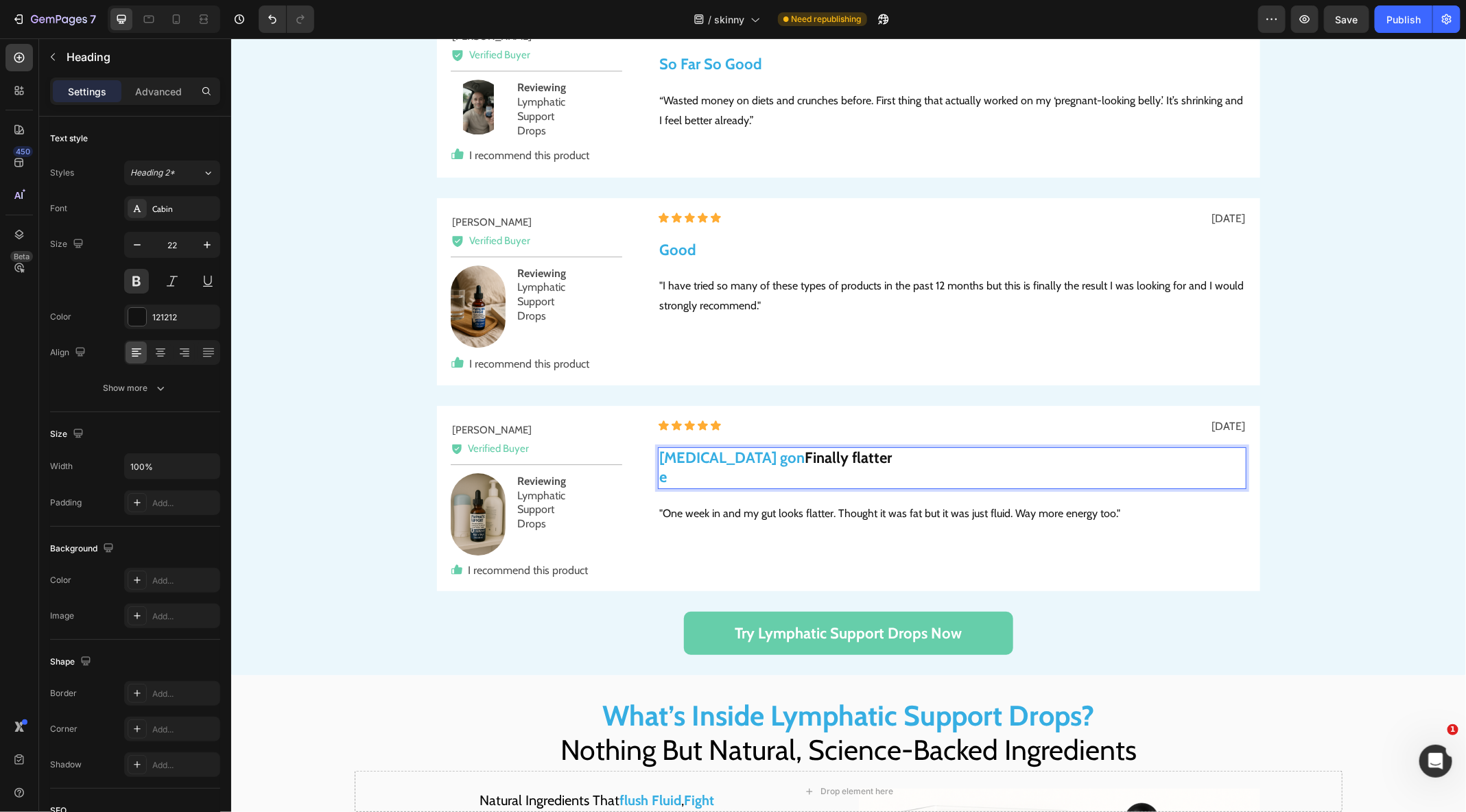
click at [735, 457] on strong "Beer belly gon" at bounding box center [731, 457] width 146 height 18
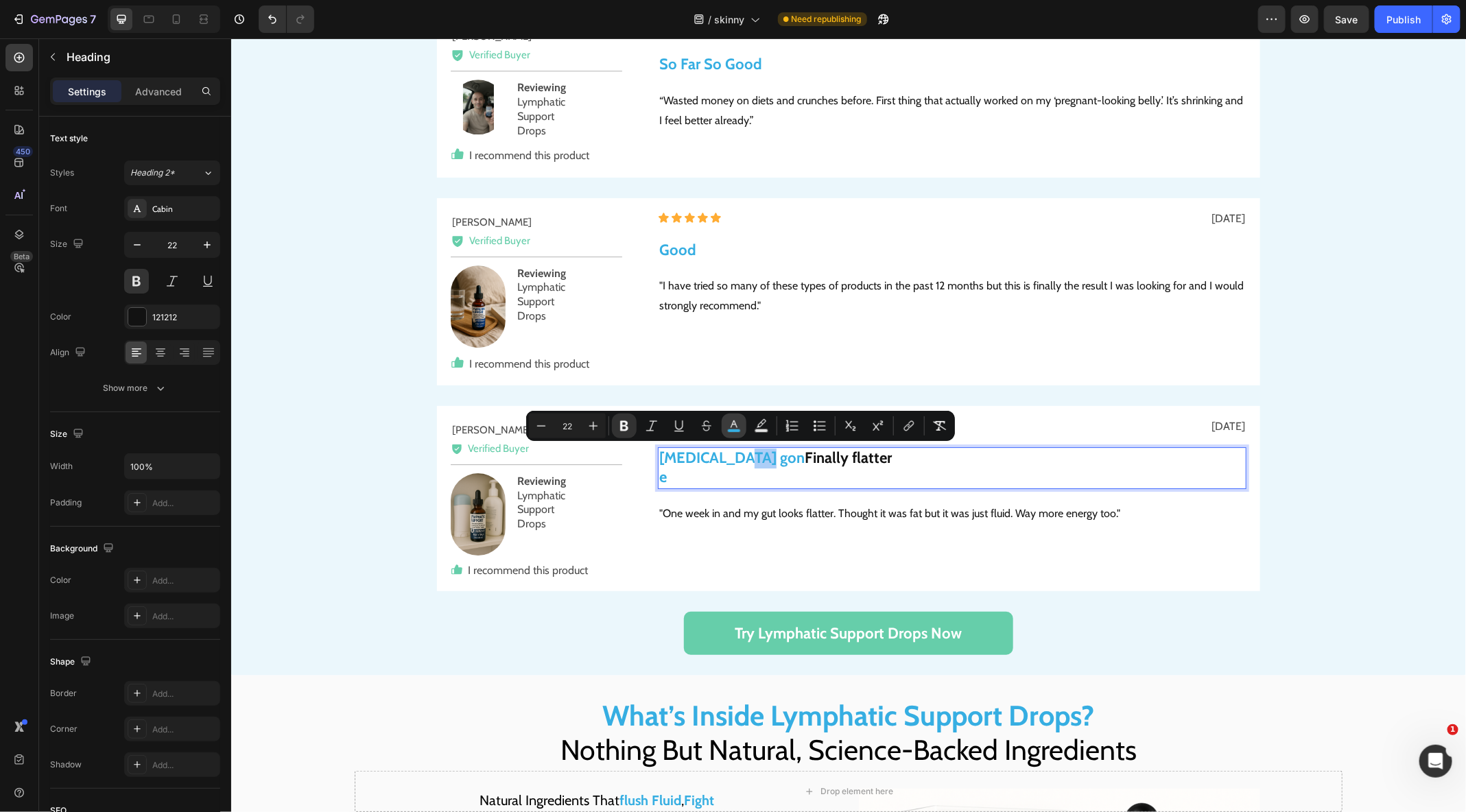
click at [740, 427] on icon "Editor contextual toolbar" at bounding box center [733, 425] width 14 height 14
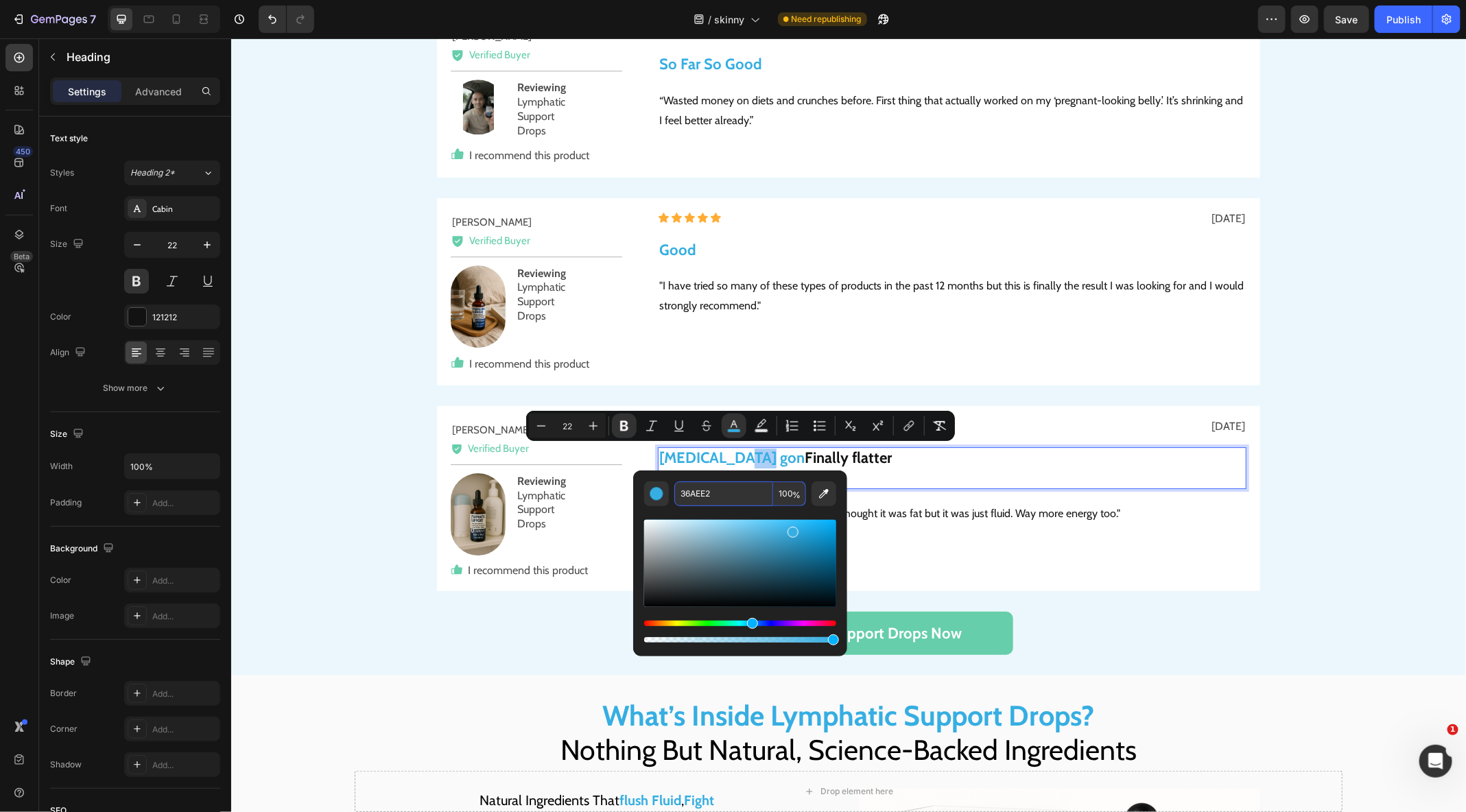
click at [733, 492] on input "36AEE2" at bounding box center [723, 493] width 98 height 25
click at [808, 453] on strong "Finally flatter" at bounding box center [848, 457] width 87 height 18
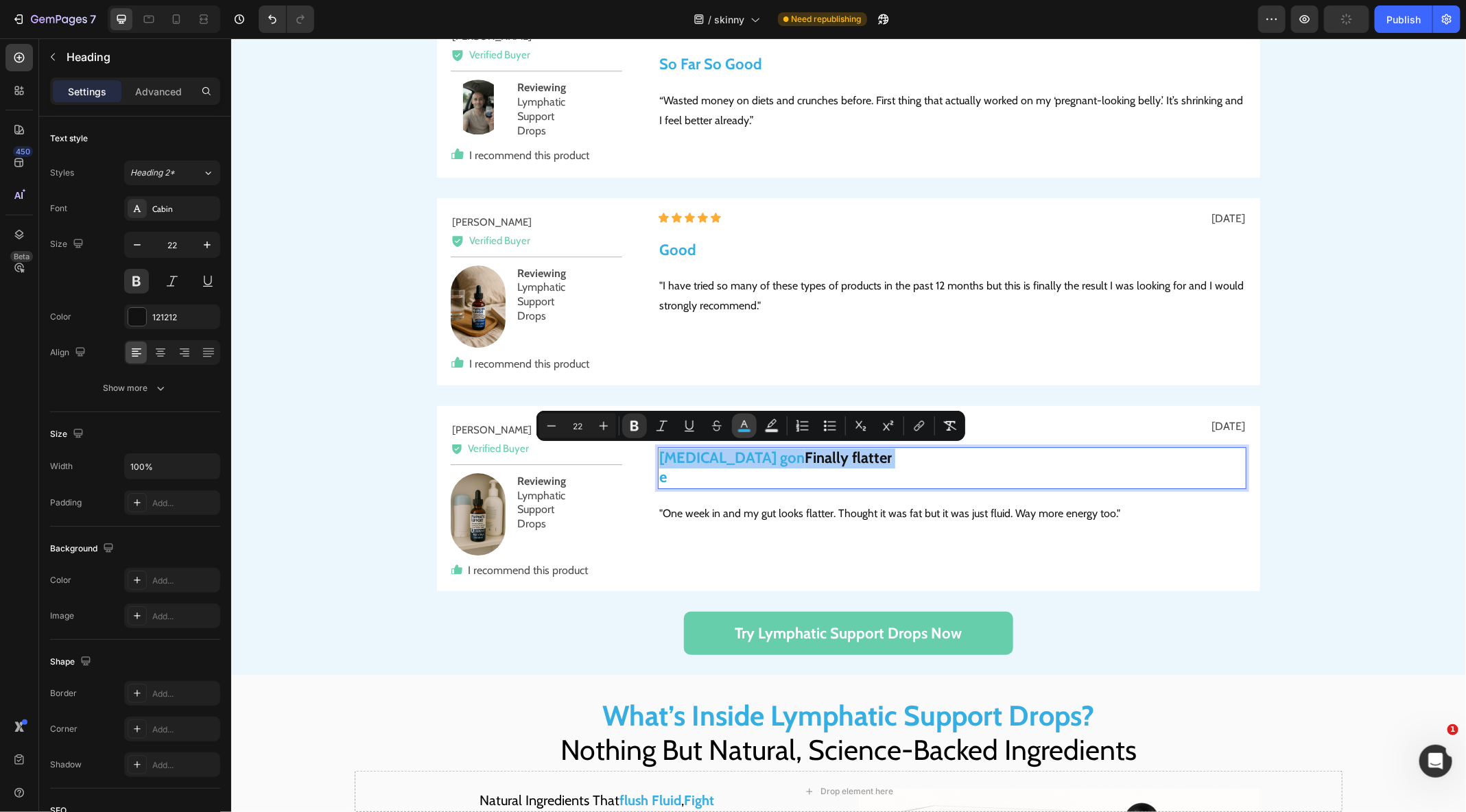
click at [746, 430] on rect "Editor contextual toolbar" at bounding box center [744, 431] width 13 height 4
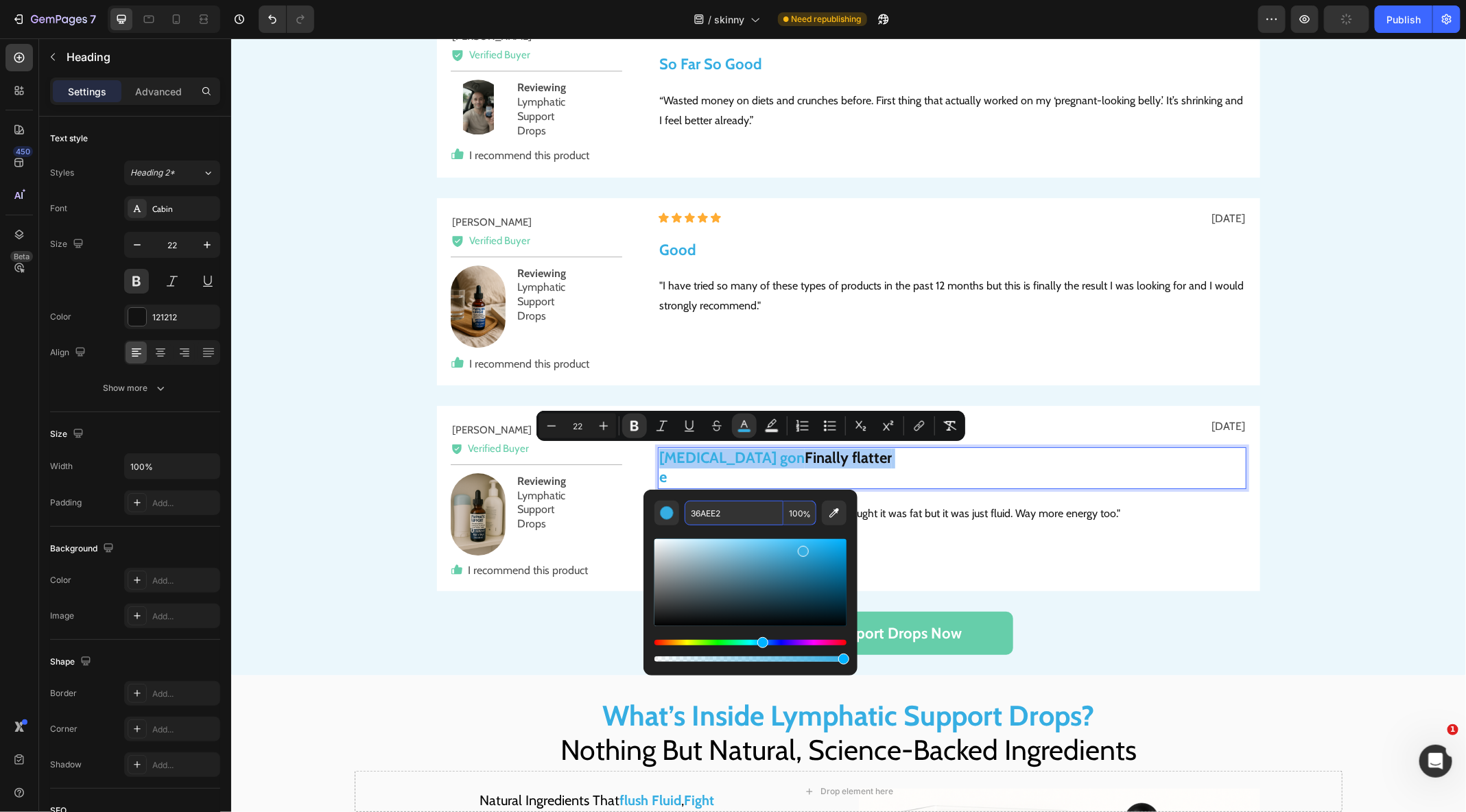
click at [744, 504] on input "36AEE2" at bounding box center [734, 513] width 98 height 25
click at [828, 475] on p "Beer belly gon Finally flatter e" at bounding box center [951, 467] width 585 height 39
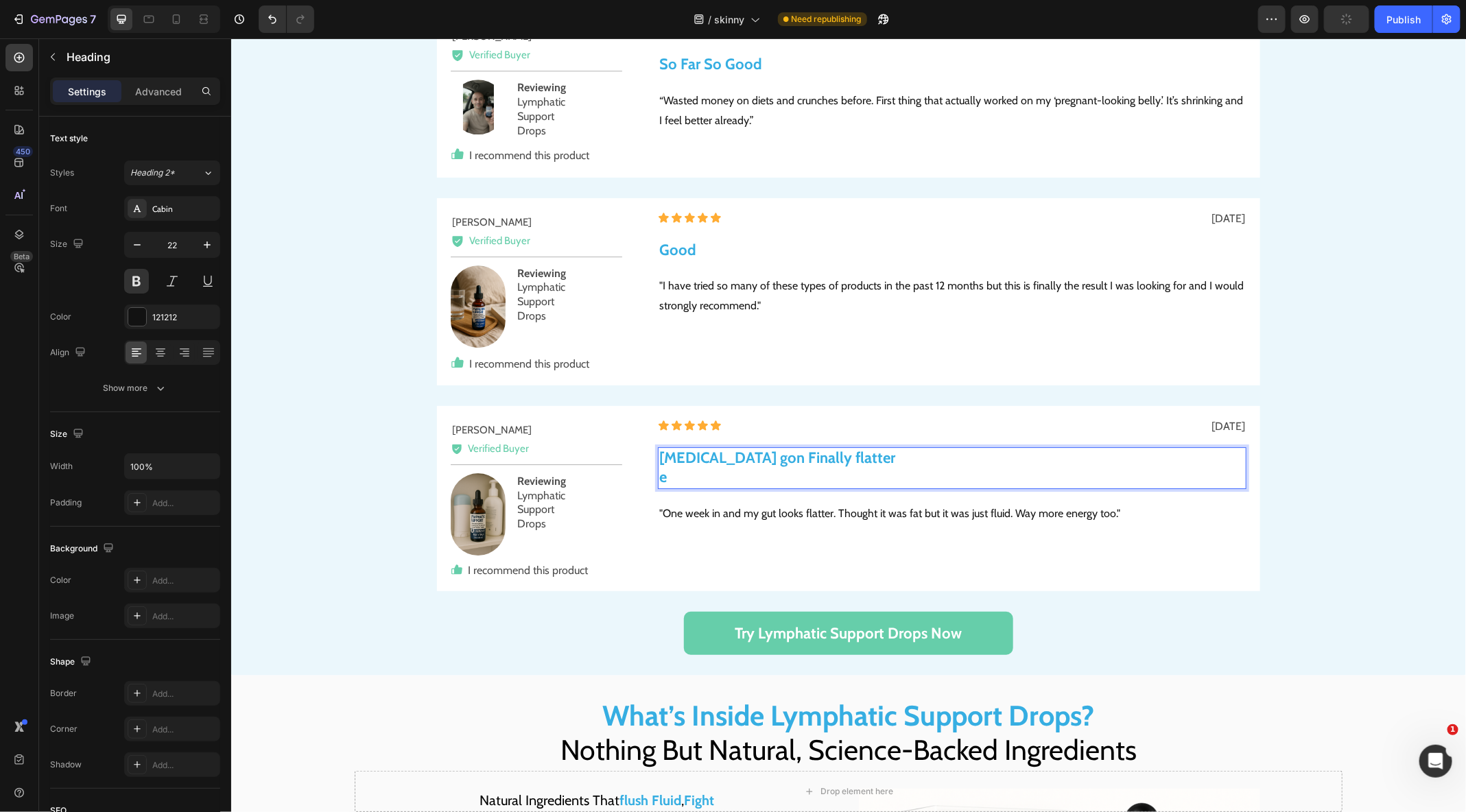
click at [749, 450] on strong "Beer belly gon Finally flatter" at bounding box center [776, 457] width 236 height 18
drag, startPoint x: 758, startPoint y: 457, endPoint x: 561, endPoint y: 457, distance: 197.0
click at [565, 457] on div "Andrew C. Text Block Icon Verified Buyer Text Block Row Title Line Image Review…" at bounding box center [848, 497] width 823 height 185
click at [682, 474] on p "Finally flatter e" at bounding box center [951, 467] width 585 height 39
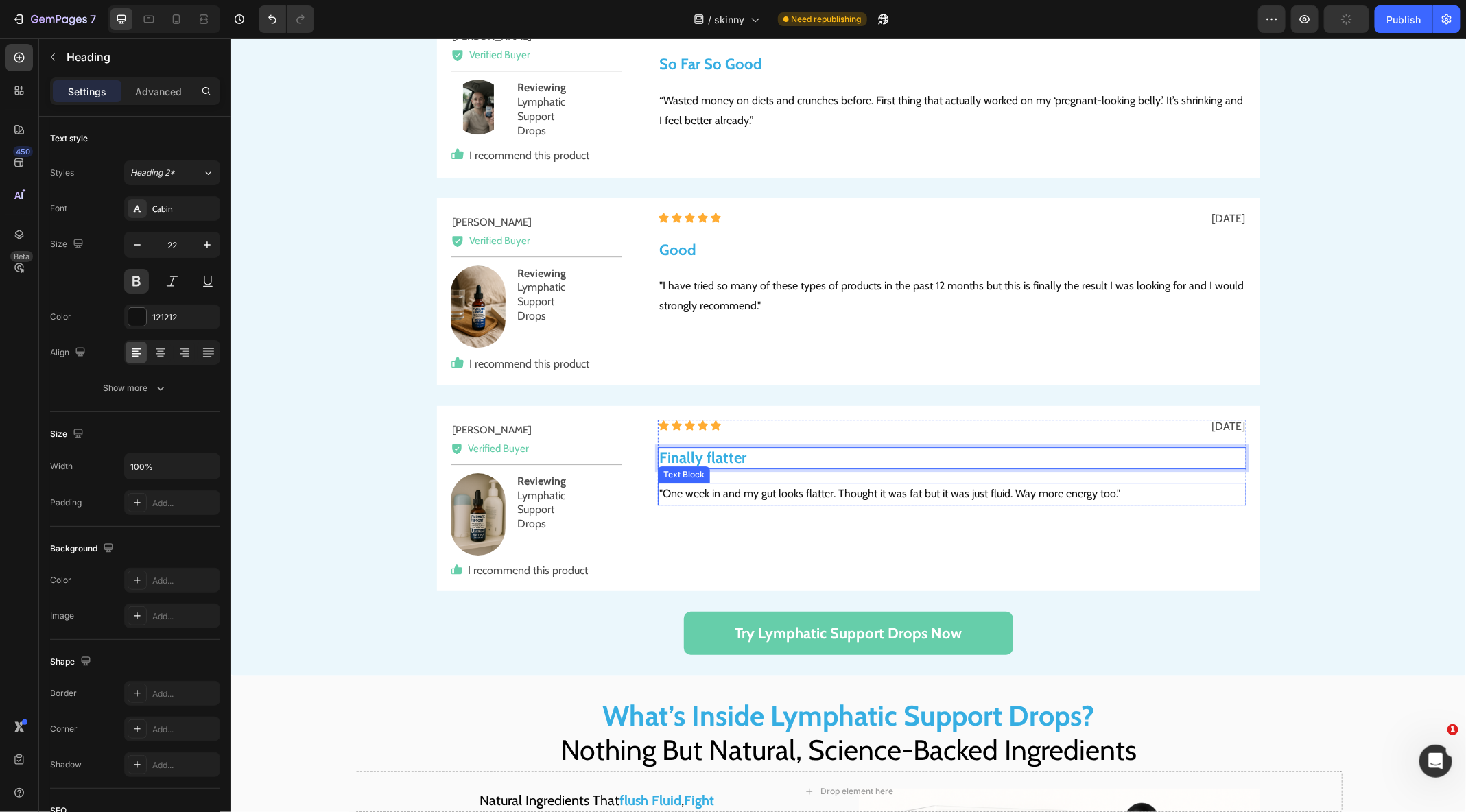
click at [1012, 489] on p ""One week in and my gut looks flatter. Thought it was fat but it was just fluid…" at bounding box center [951, 493] width 585 height 20
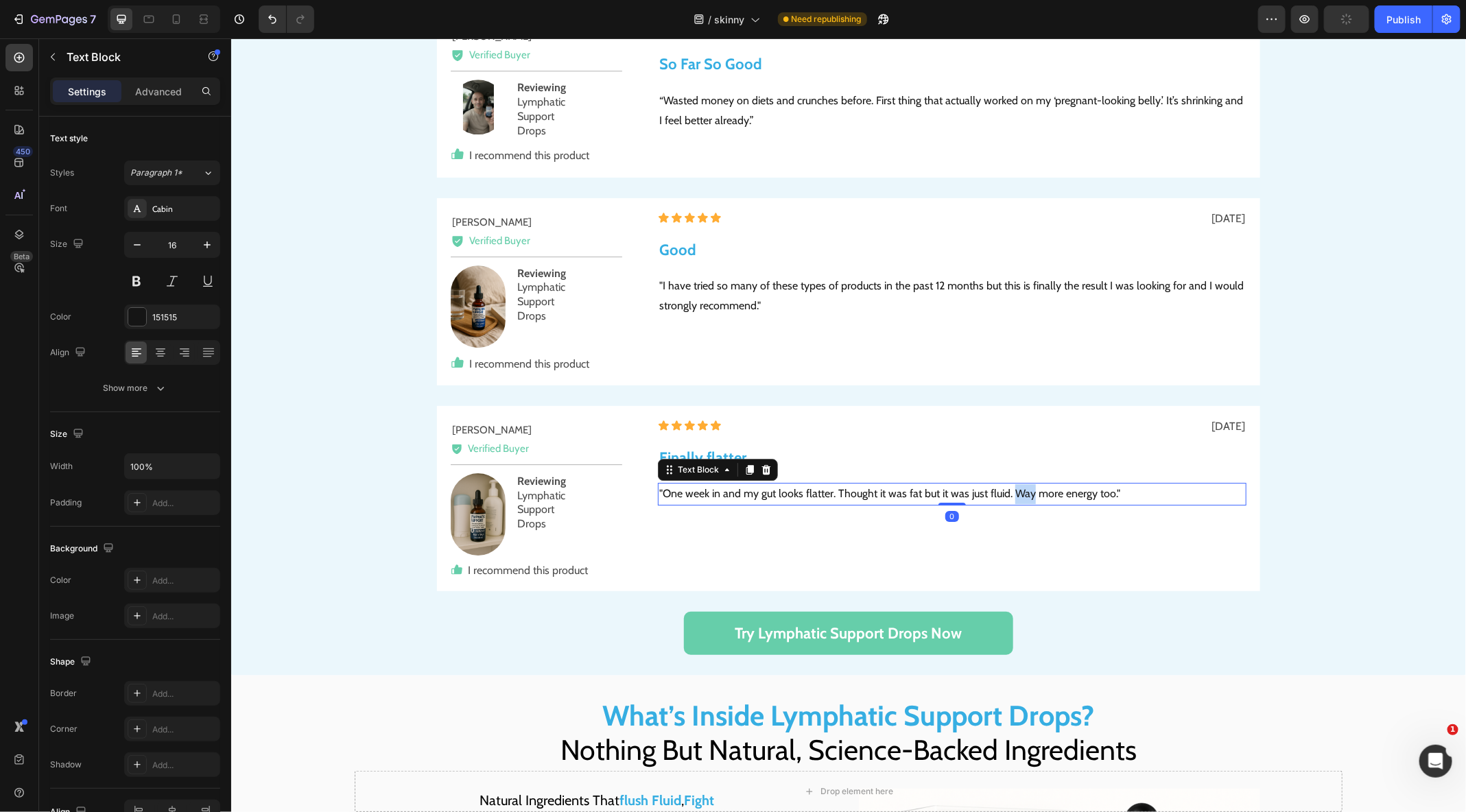
click at [1012, 489] on p ""One week in and my gut looks flatter. Thought it was fat but it was just fluid…" at bounding box center [951, 493] width 585 height 20
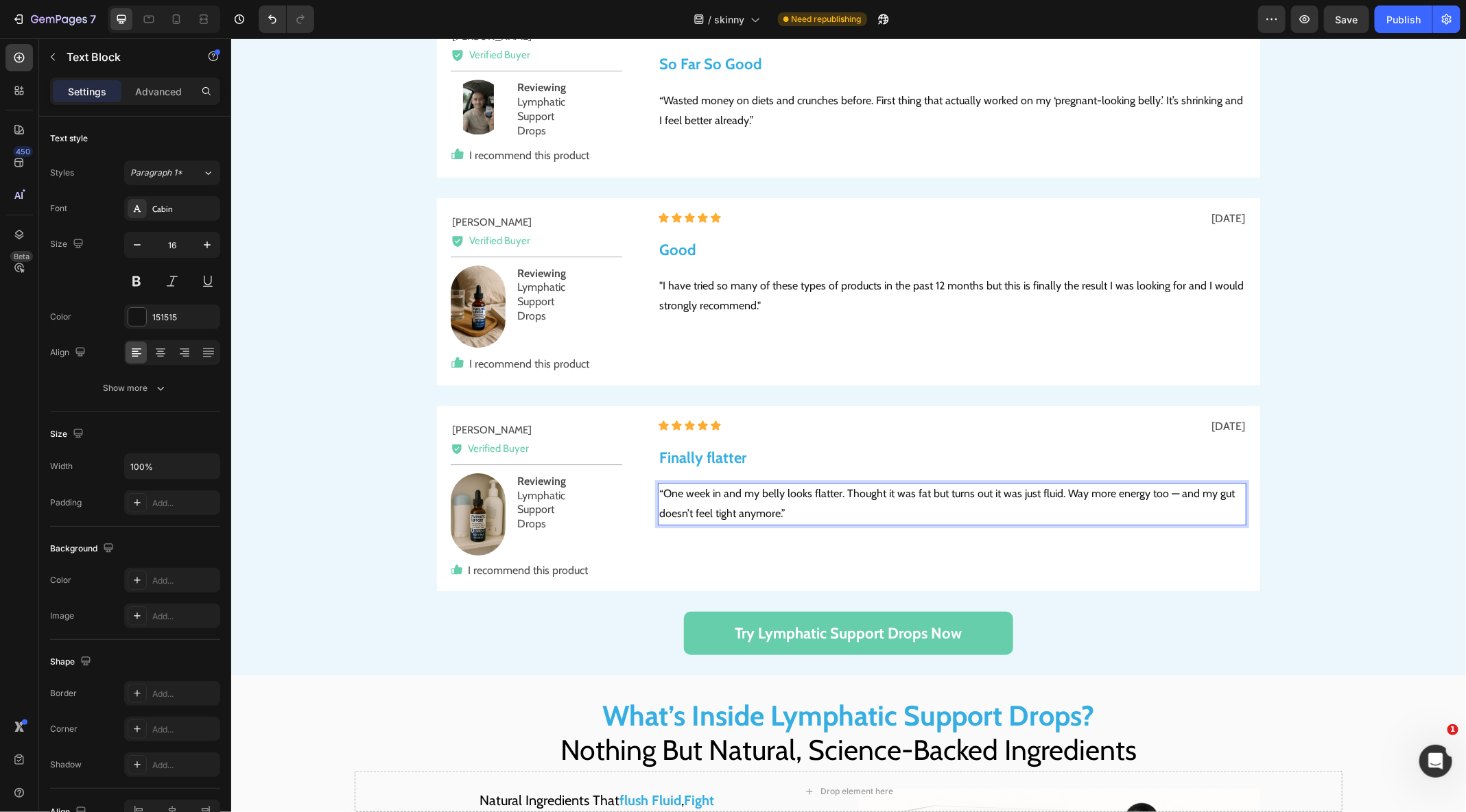
click at [1171, 496] on p "“One week in and my belly looks flatter. Thought it was fat but turns out it wa…" at bounding box center [951, 503] width 585 height 40
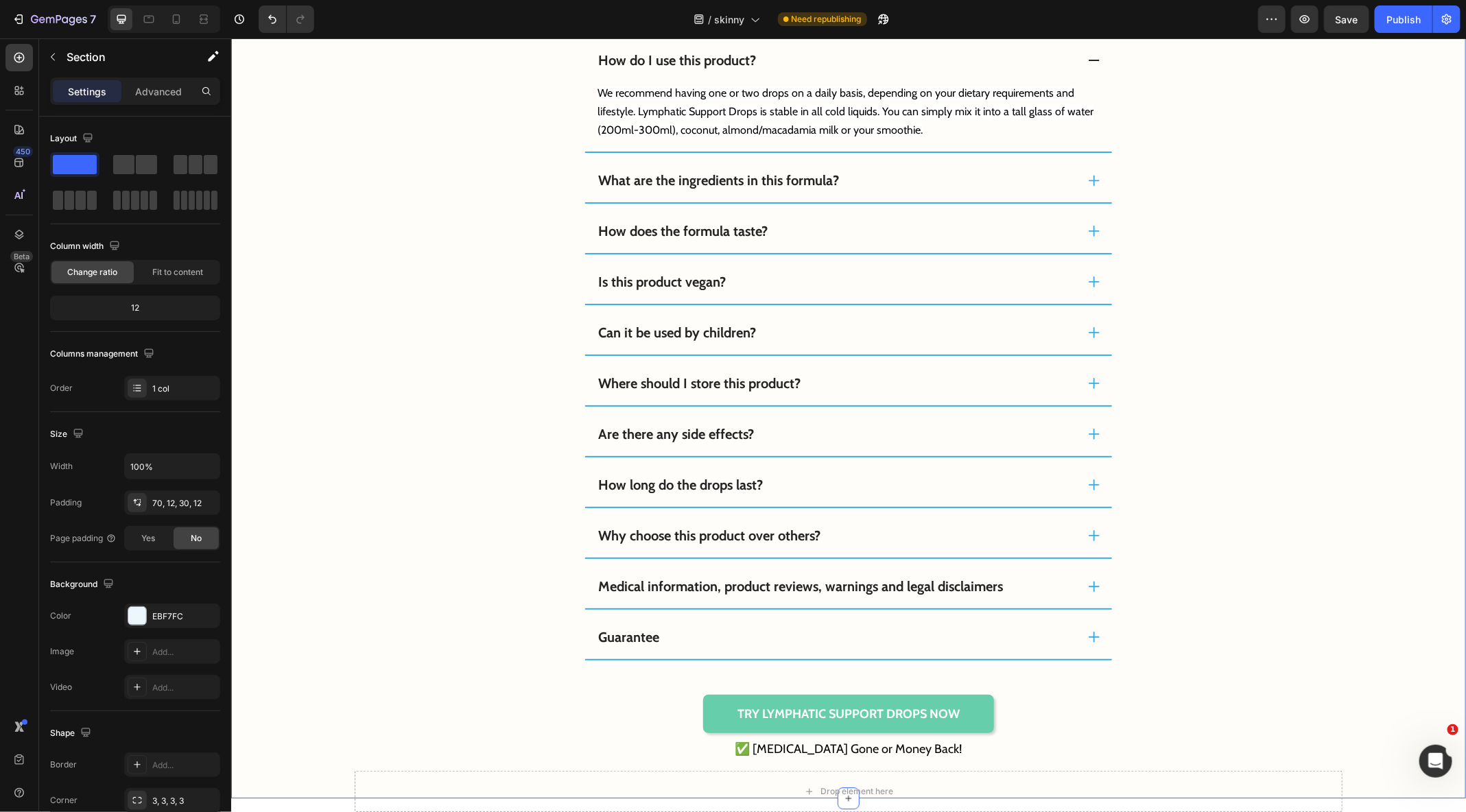
scroll to position [10870, 0]
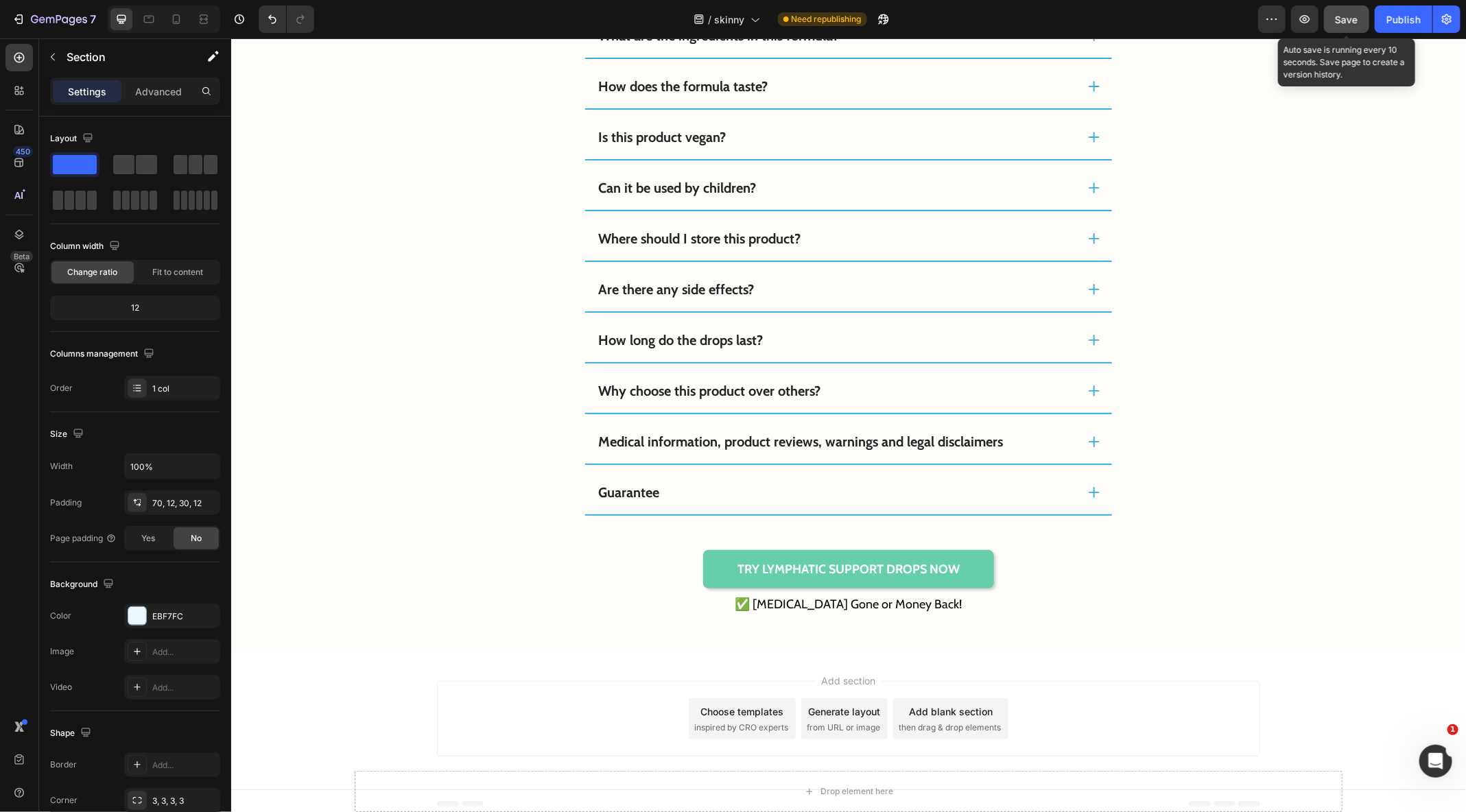
click at [1336, 25] on button "Save" at bounding box center [1347, 19] width 46 height 27
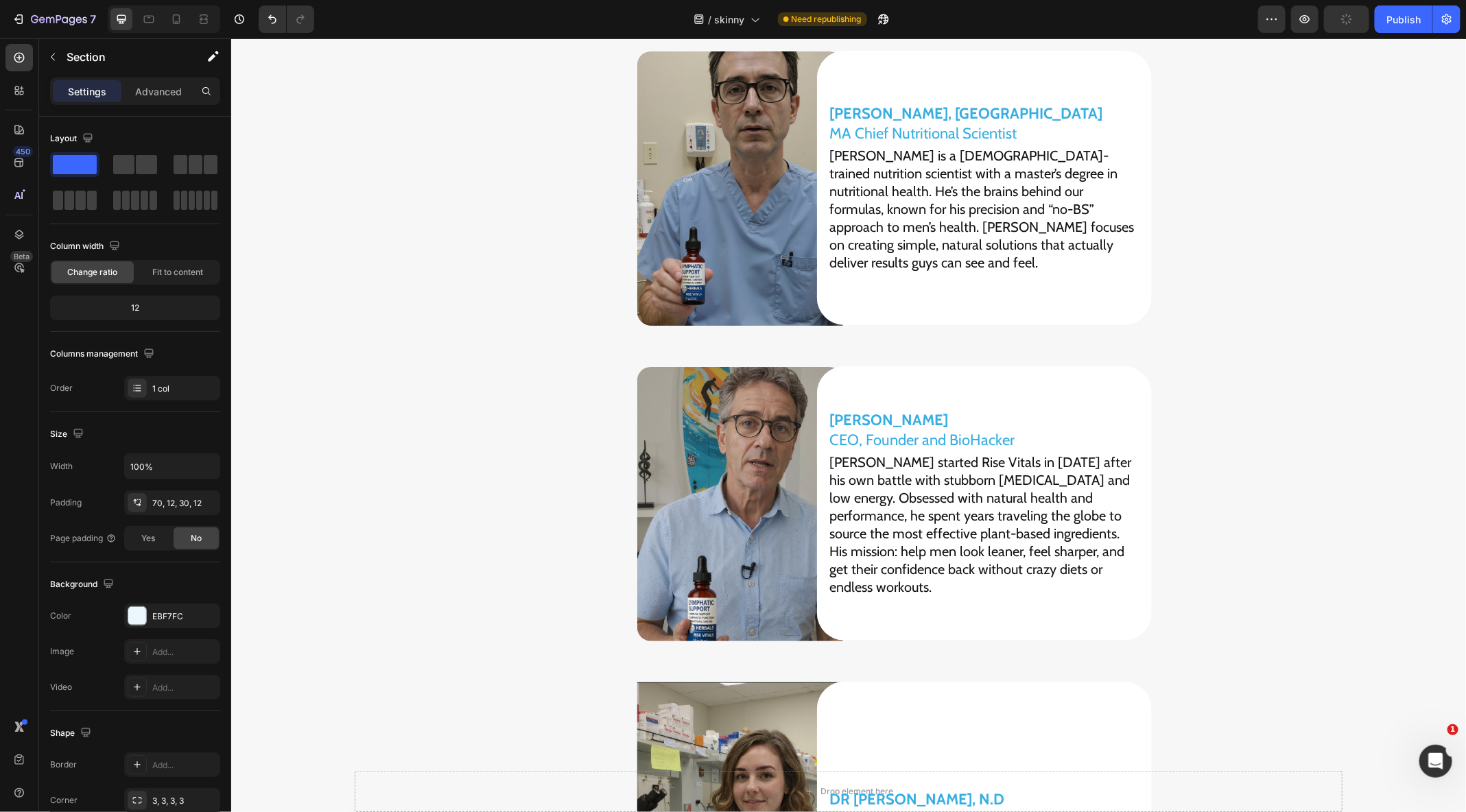
scroll to position [9168, 0]
click at [1411, 24] on div "Publish" at bounding box center [1403, 20] width 35 height 15
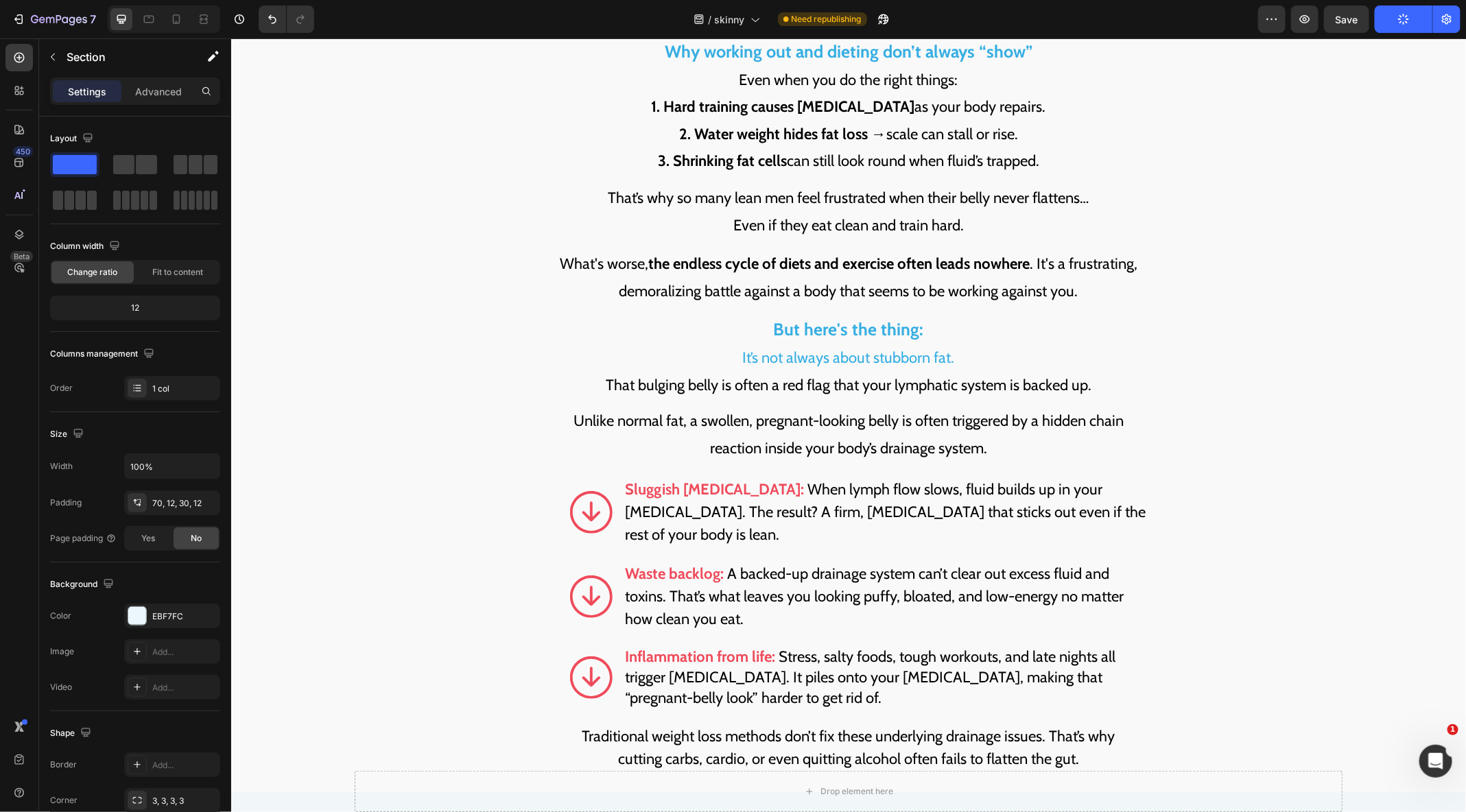
scroll to position [2121, 0]
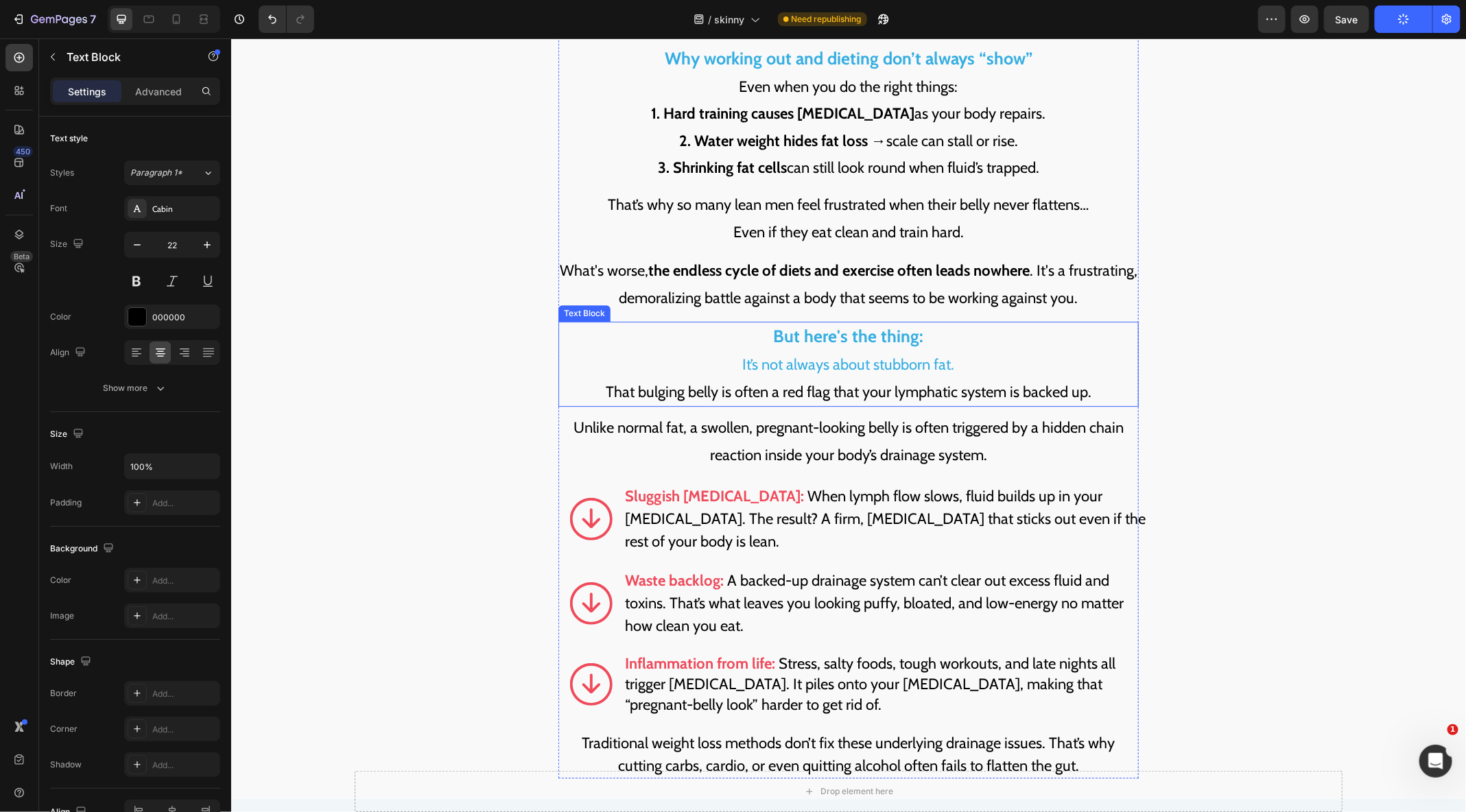
click at [869, 354] on span "It’s not always about stubborn fat." at bounding box center [848, 363] width 212 height 18
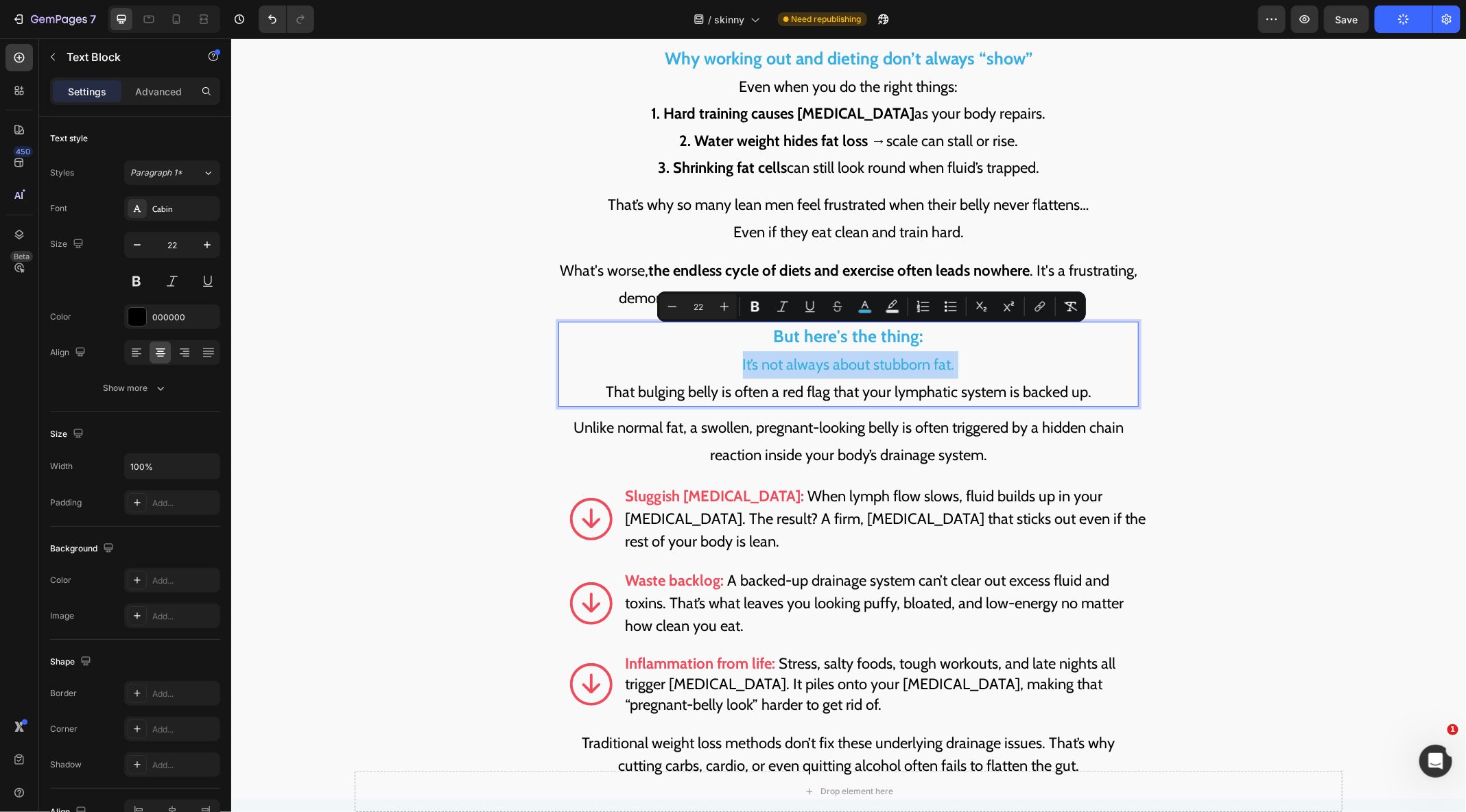
click at [869, 354] on span "It’s not always about stubborn fat." at bounding box center [848, 363] width 212 height 18
click at [840, 354] on span "It’s not always about stubborn fat." at bounding box center [848, 363] width 212 height 18
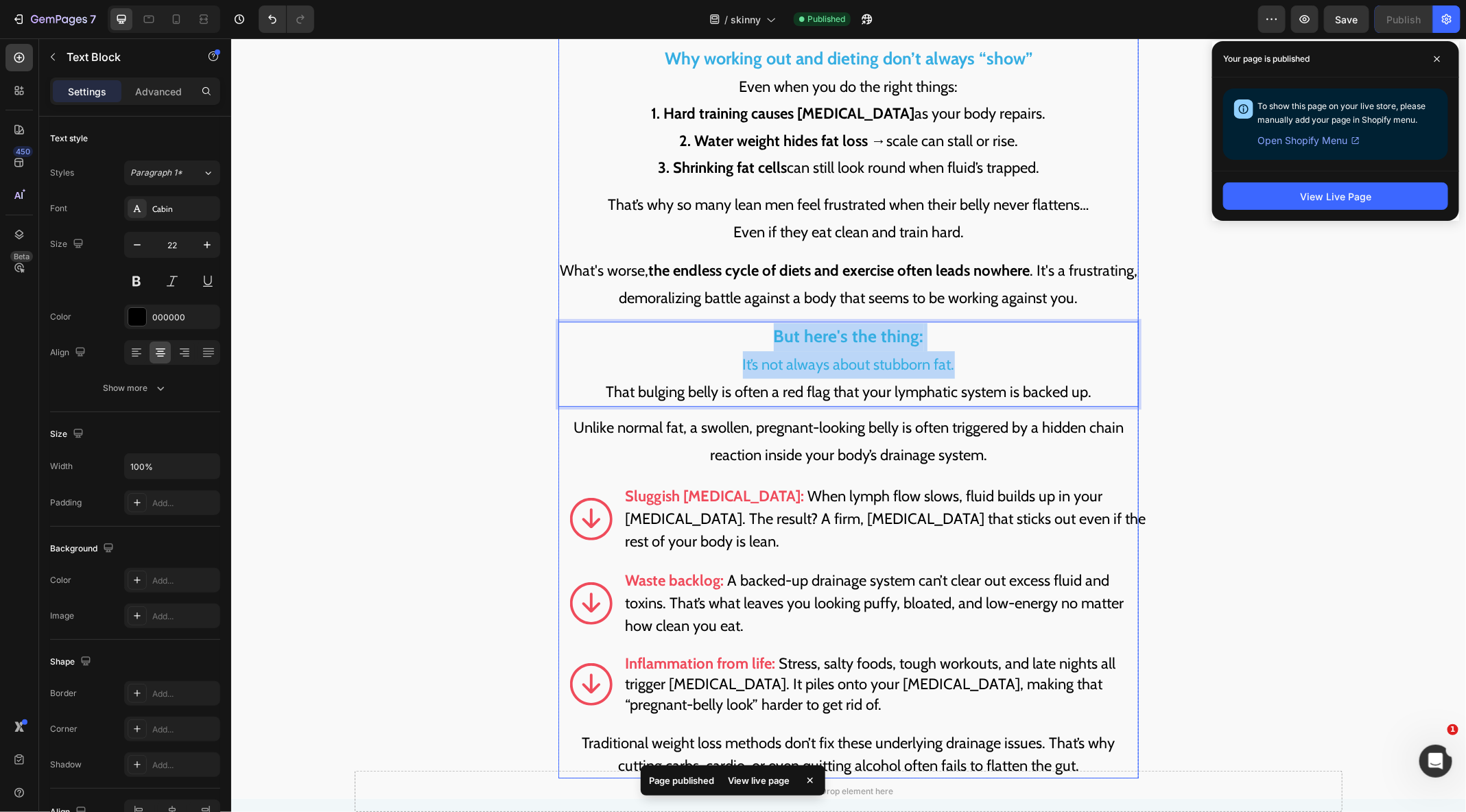
drag, startPoint x: 1020, startPoint y: 349, endPoint x: 732, endPoint y: 291, distance: 293.8
click at [732, 291] on div "The decline in lymphatic system health can start as early as age 25… The lympha…" at bounding box center [847, 254] width 580 height 1046
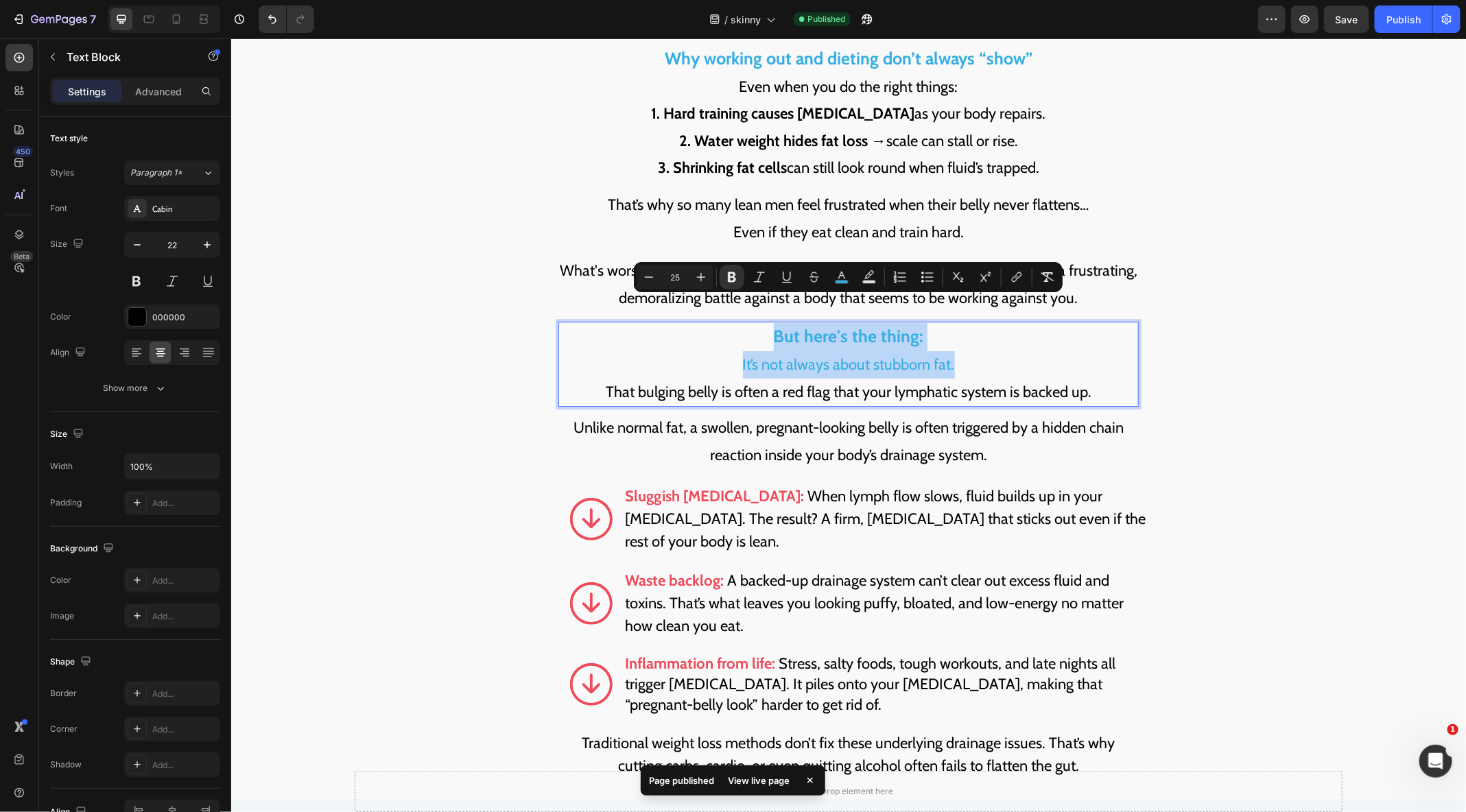
click at [687, 330] on p "But here's the thing: It’s not always about stubborn fat. That bulging belly is…" at bounding box center [848, 363] width 577 height 82
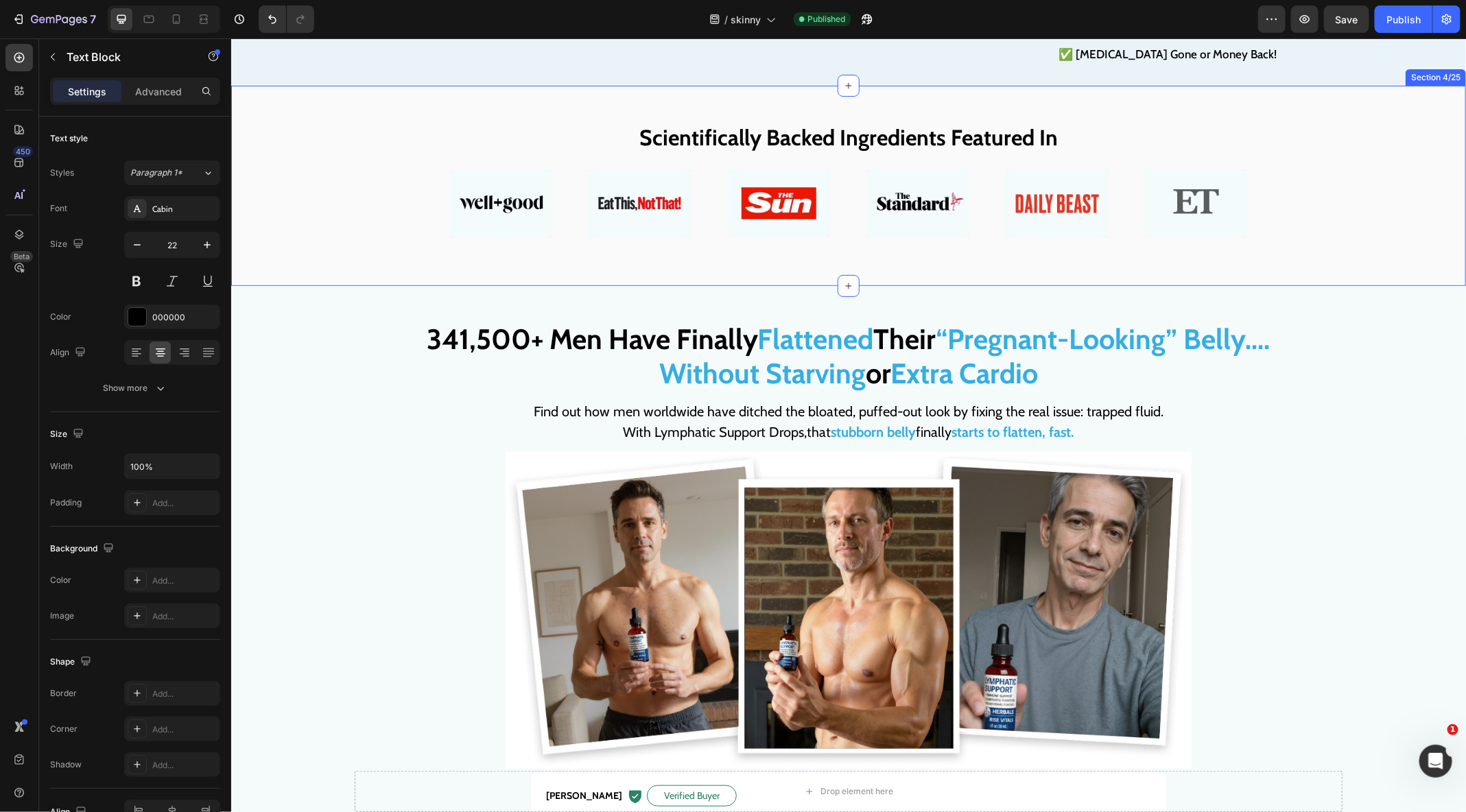
scroll to position [193, 0]
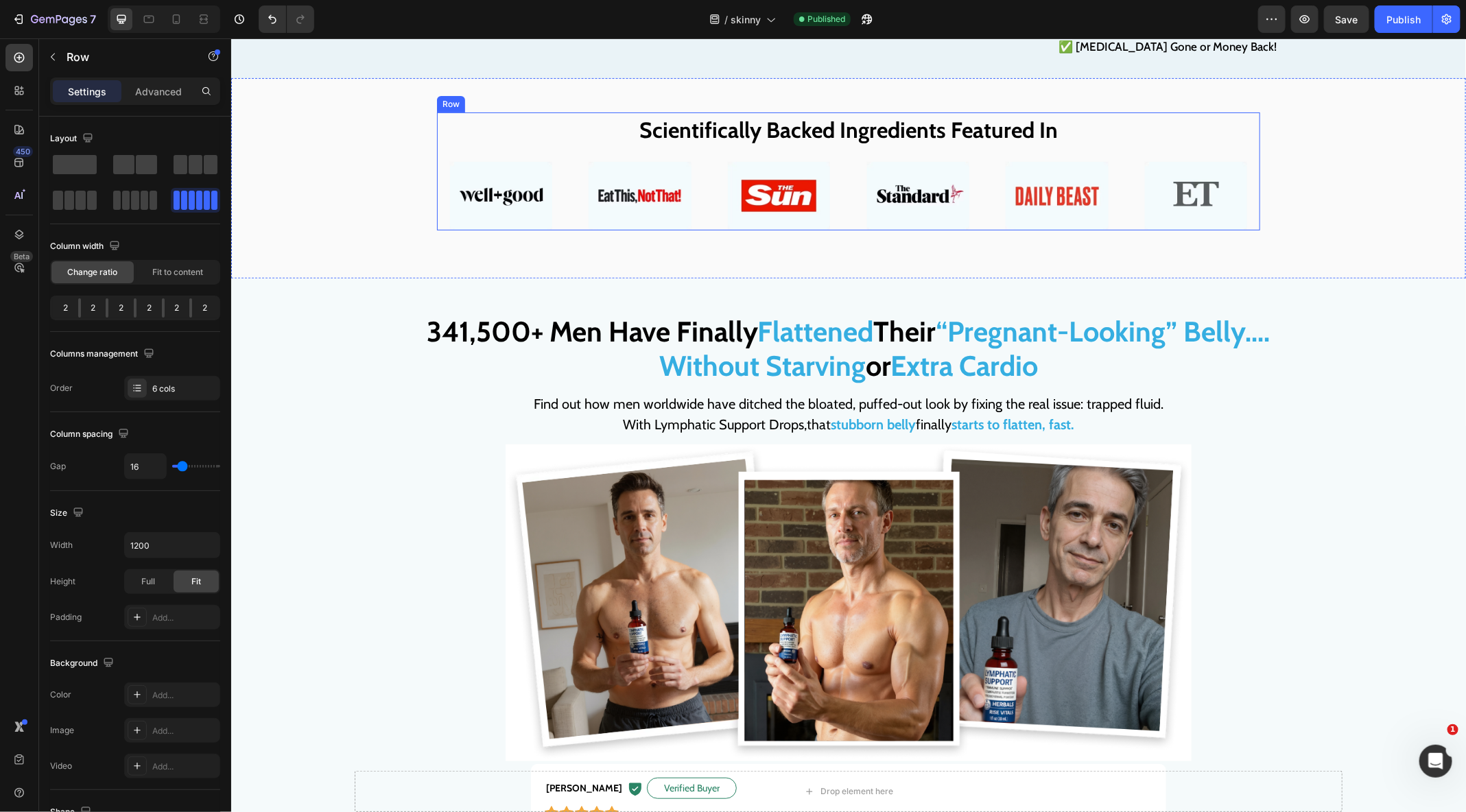
click at [708, 229] on div "Image Image Image Image Image Image Row" at bounding box center [848, 195] width 823 height 68
click at [664, 229] on img at bounding box center [639, 195] width 102 height 68
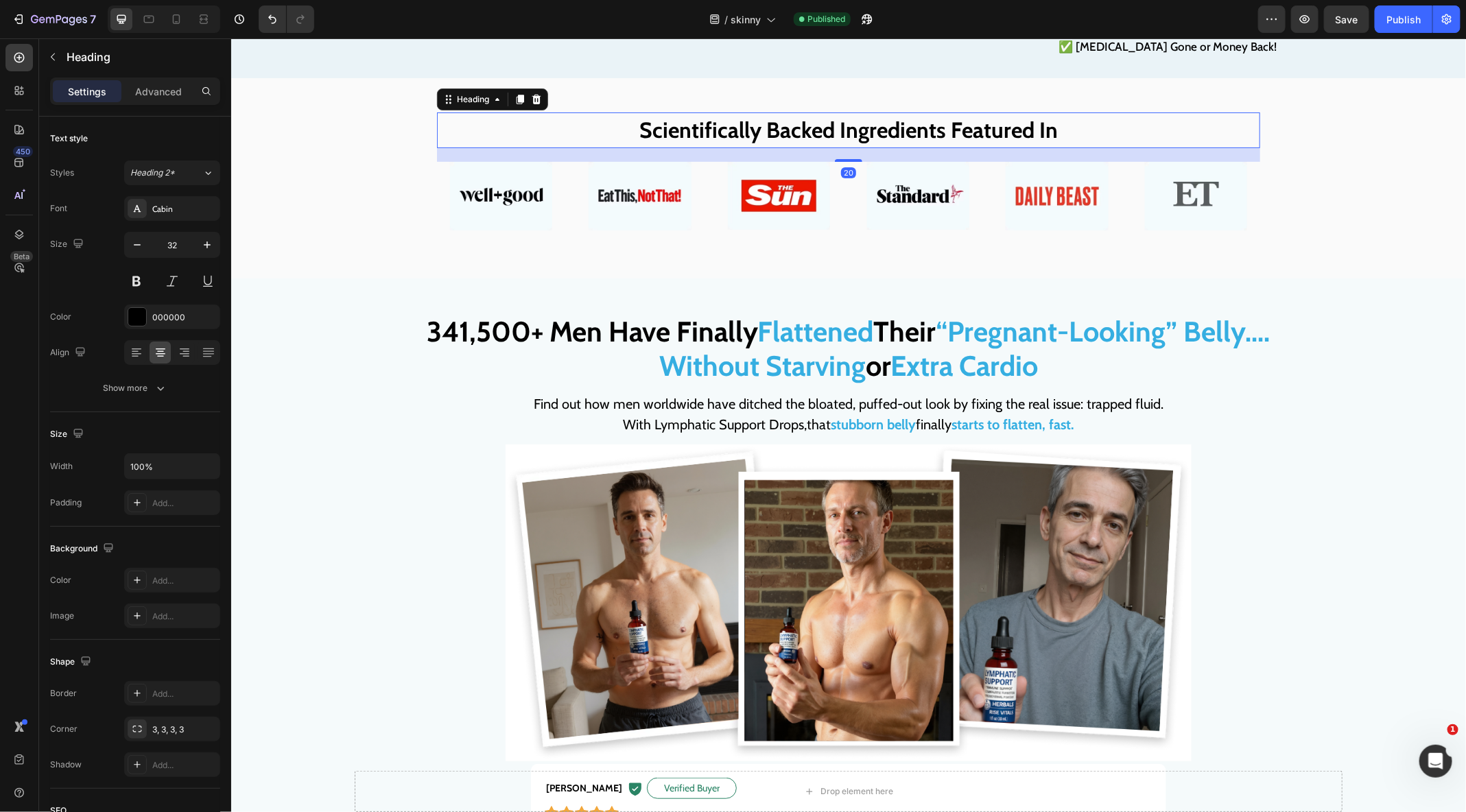
click at [695, 143] on strong "Scientifically Backed Ingredients Featured In" at bounding box center [847, 128] width 418 height 26
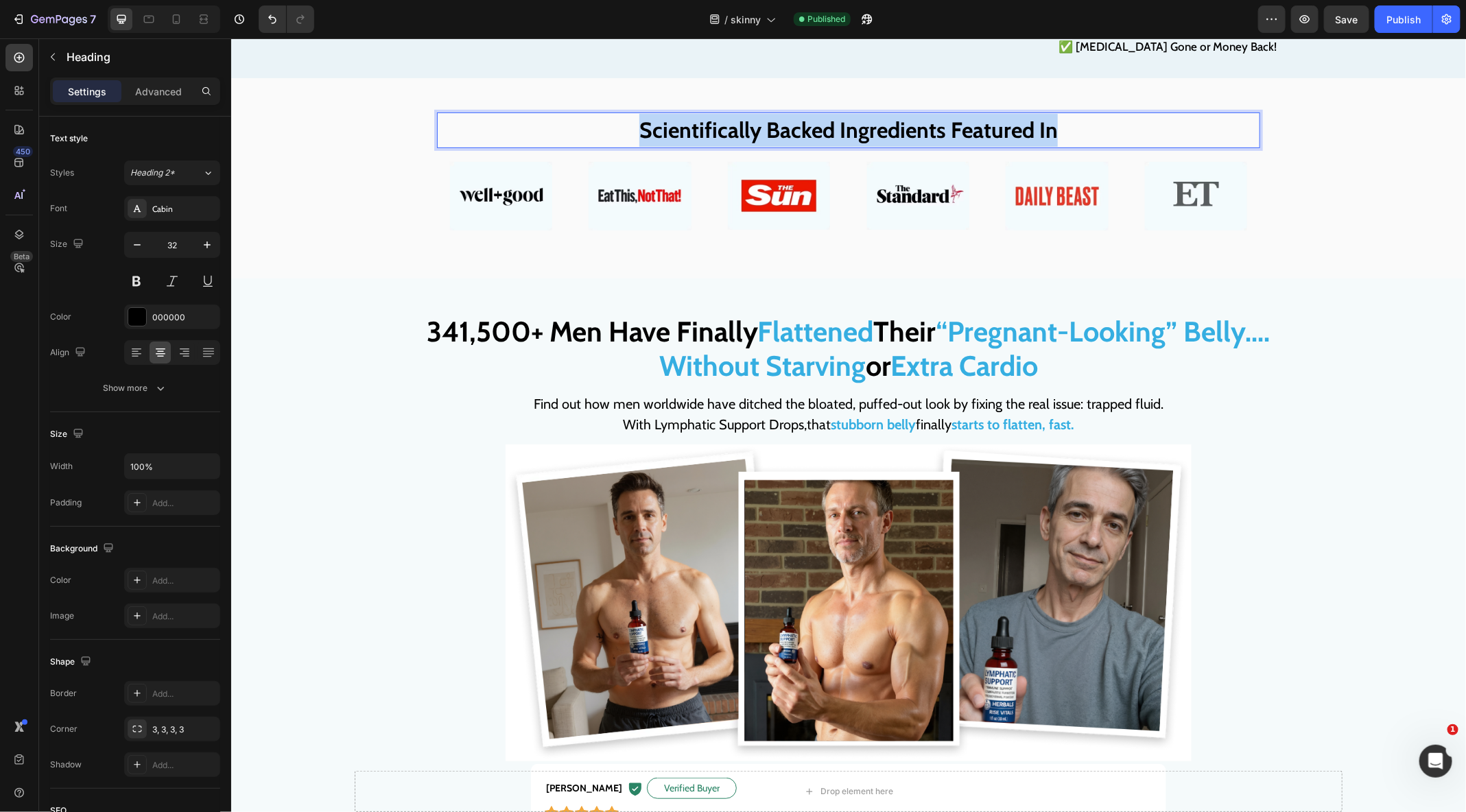
click at [695, 143] on strong "Scientifically Backed Ingredients Featured In" at bounding box center [847, 128] width 418 height 26
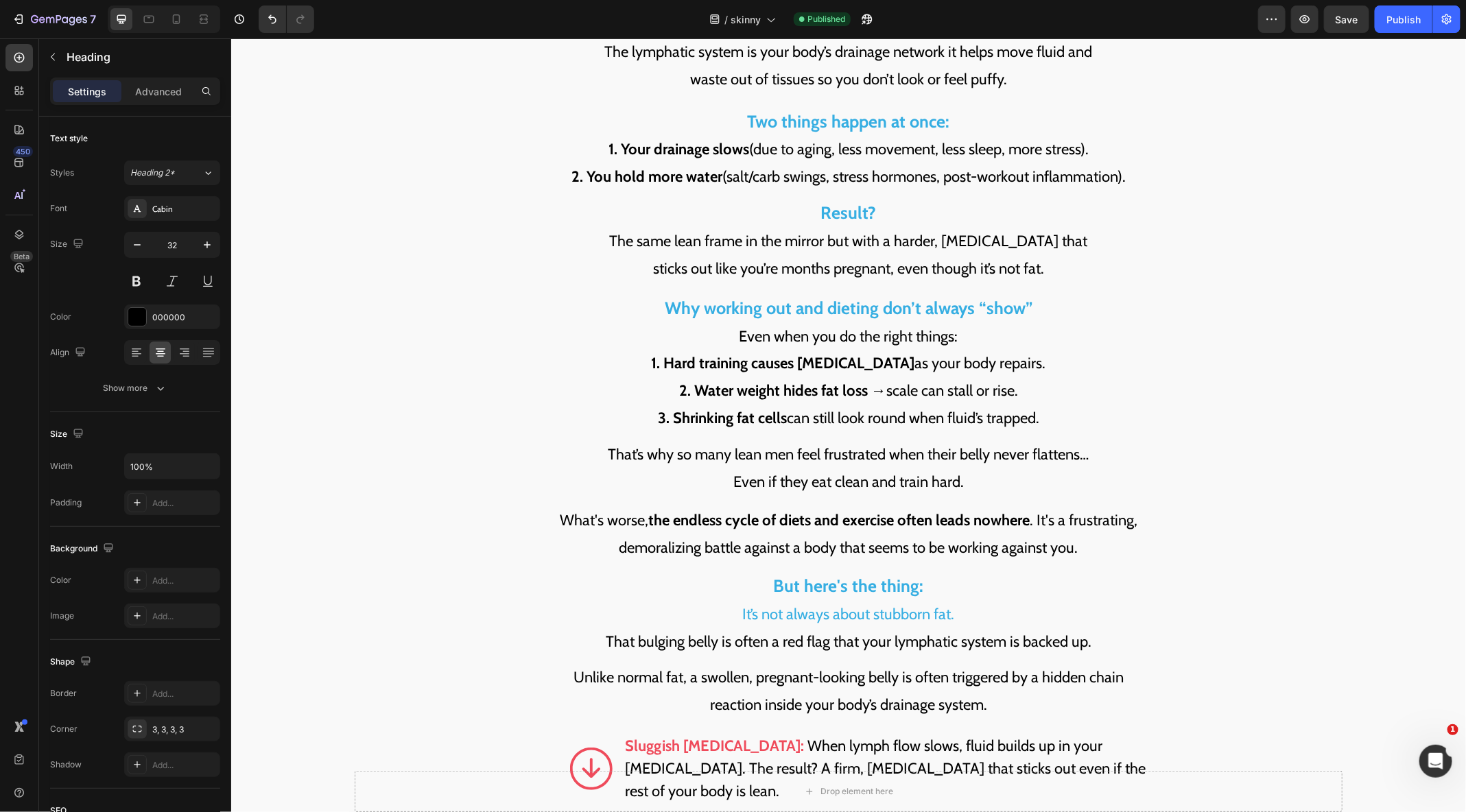
scroll to position [2234, 0]
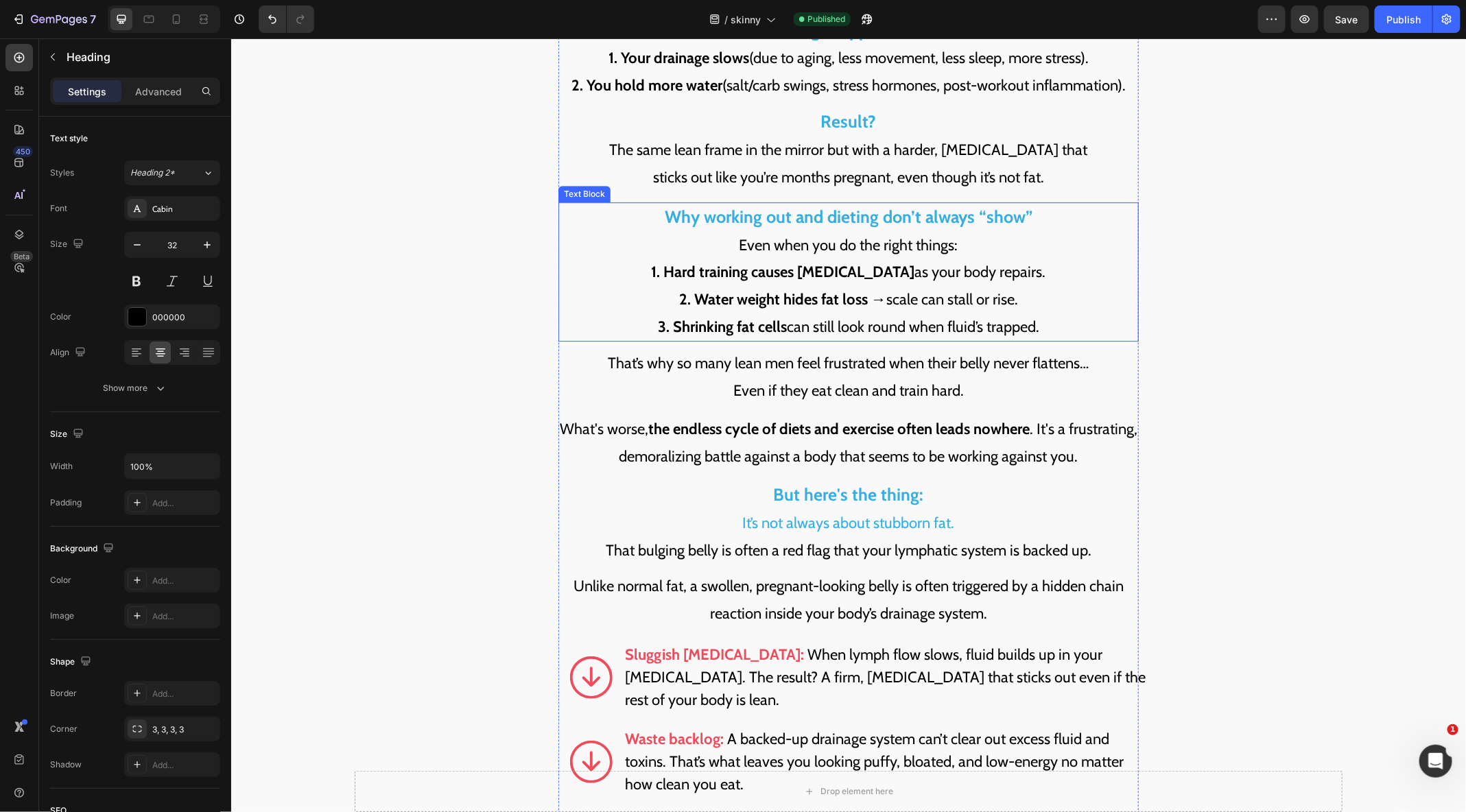
click at [660, 203] on p "Why working out and dieting don’t always “show”" at bounding box center [848, 217] width 577 height 28
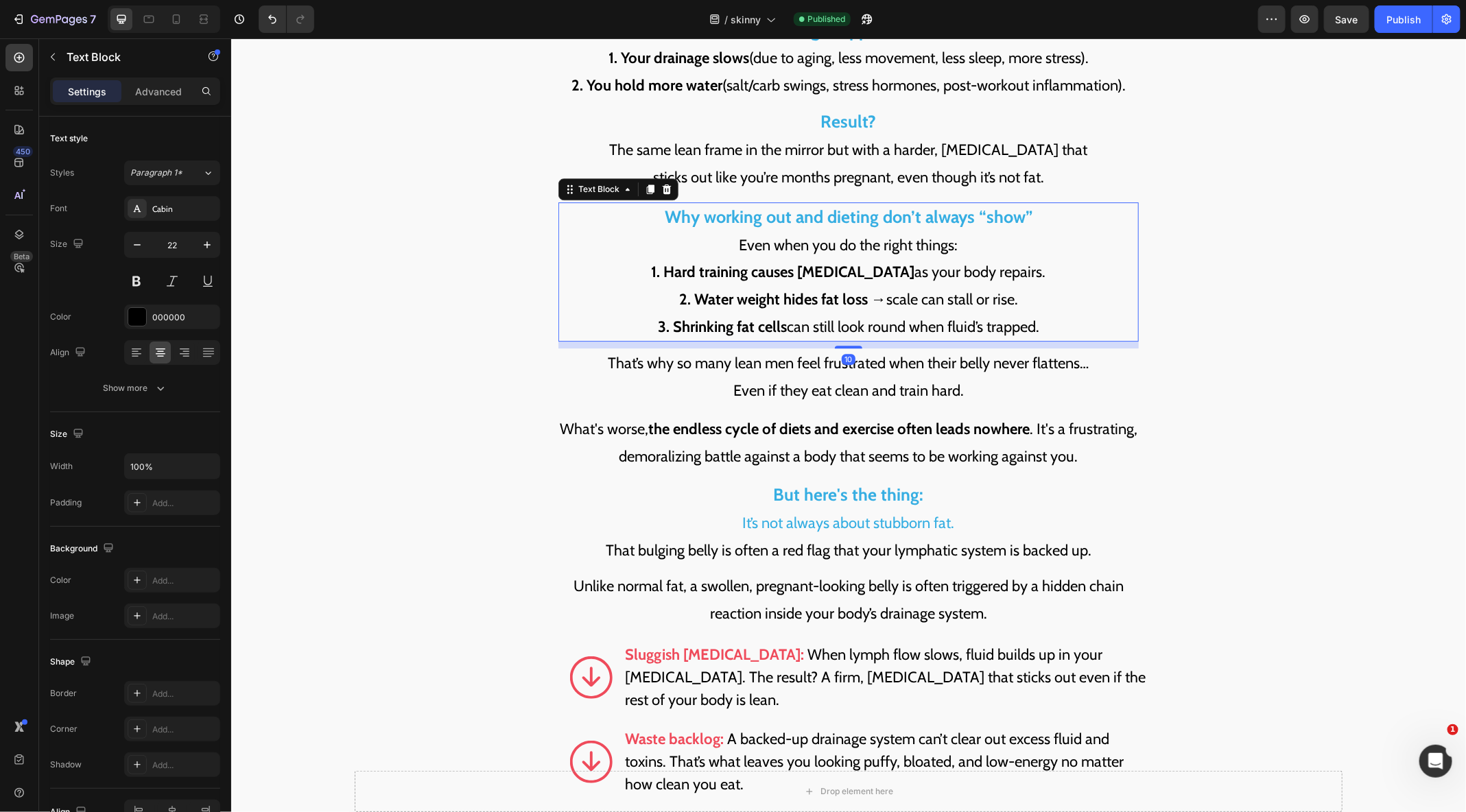
click at [660, 203] on p "Why working out and dieting don’t always “show”" at bounding box center [848, 217] width 577 height 28
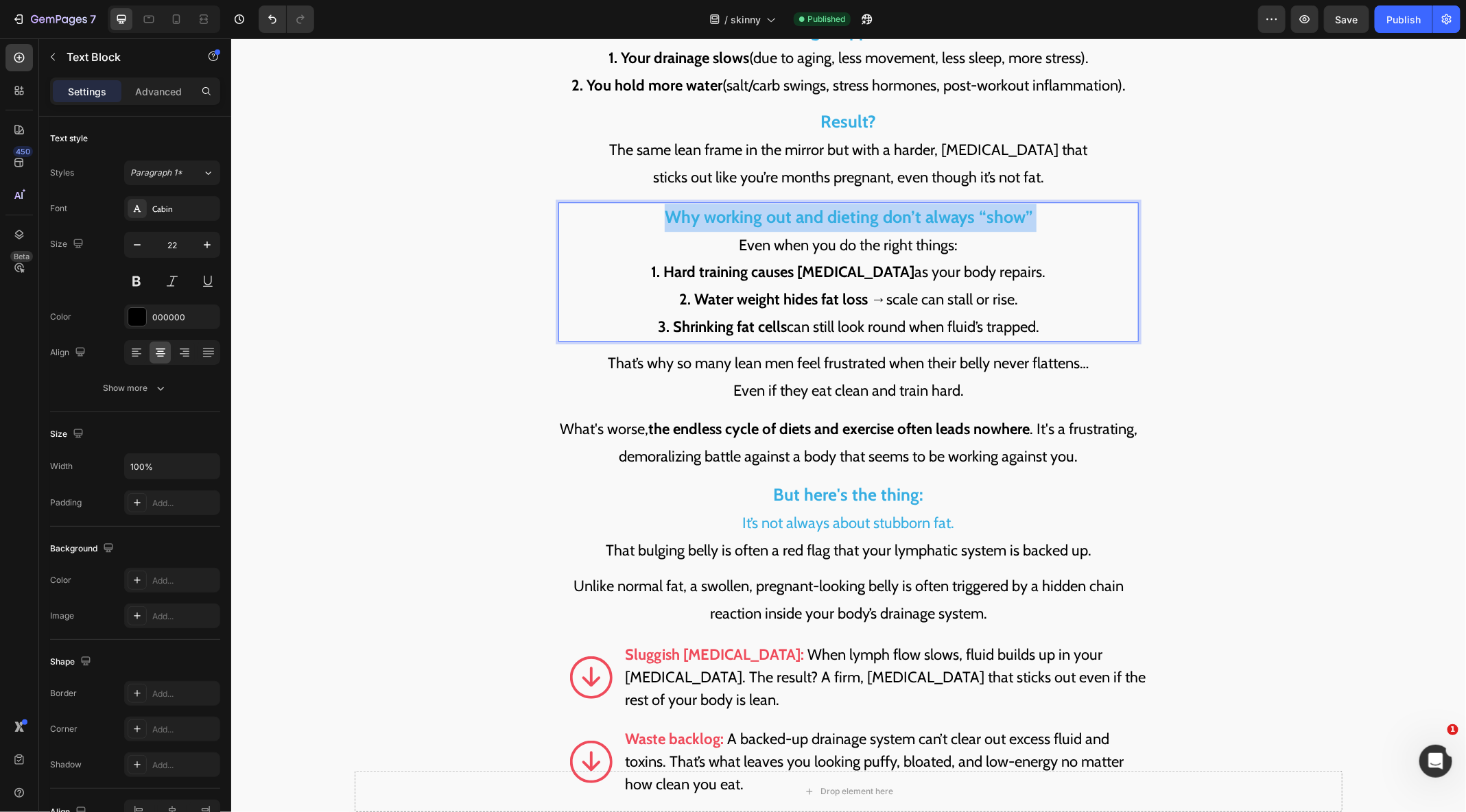
click at [660, 203] on p "Why working out and dieting don’t always “show”" at bounding box center [848, 217] width 577 height 28
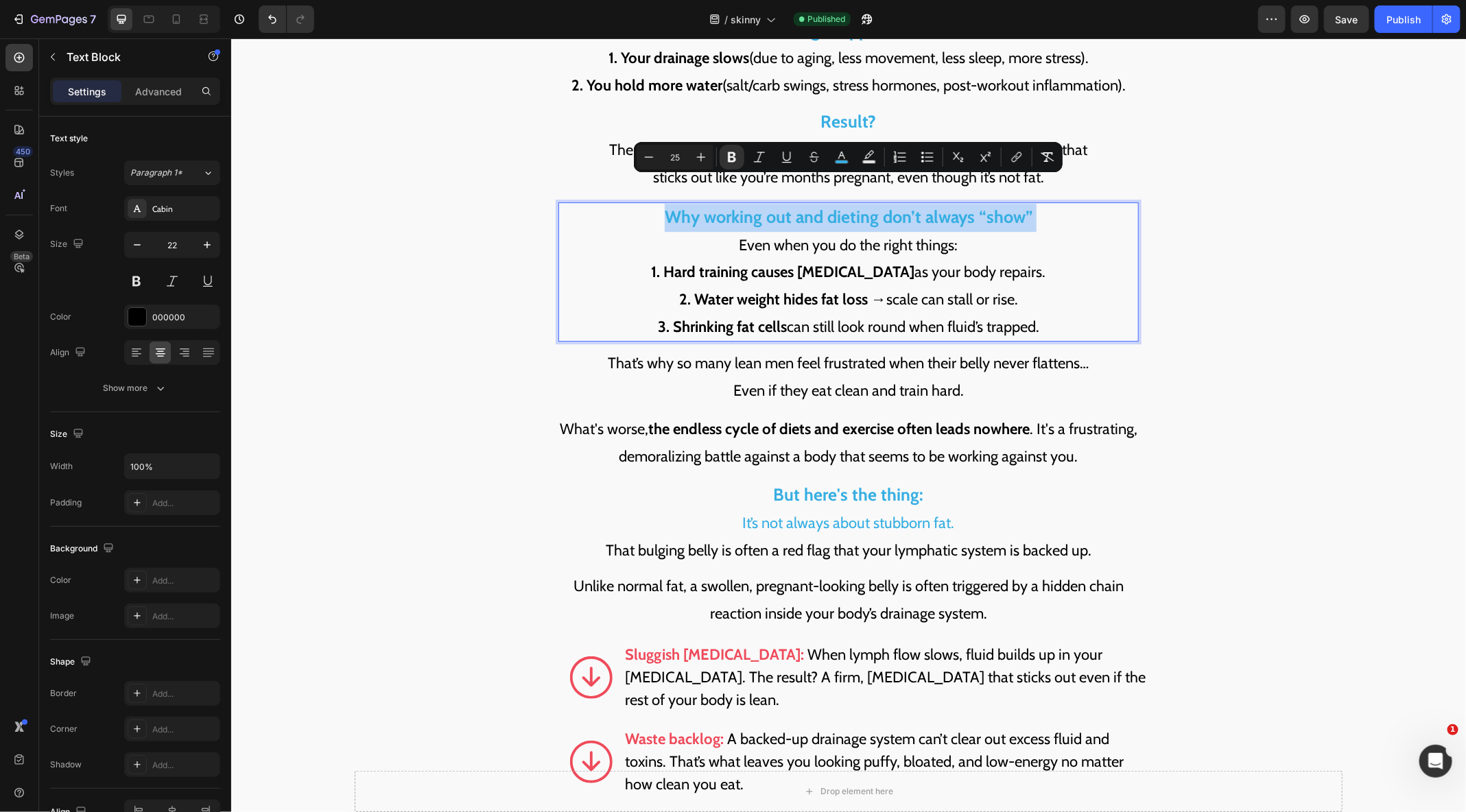
click at [660, 203] on p "Why working out and dieting don’t always “show”" at bounding box center [848, 217] width 577 height 28
click at [656, 203] on p "Why working out and dieting don’t always “show”" at bounding box center [848, 217] width 577 height 28
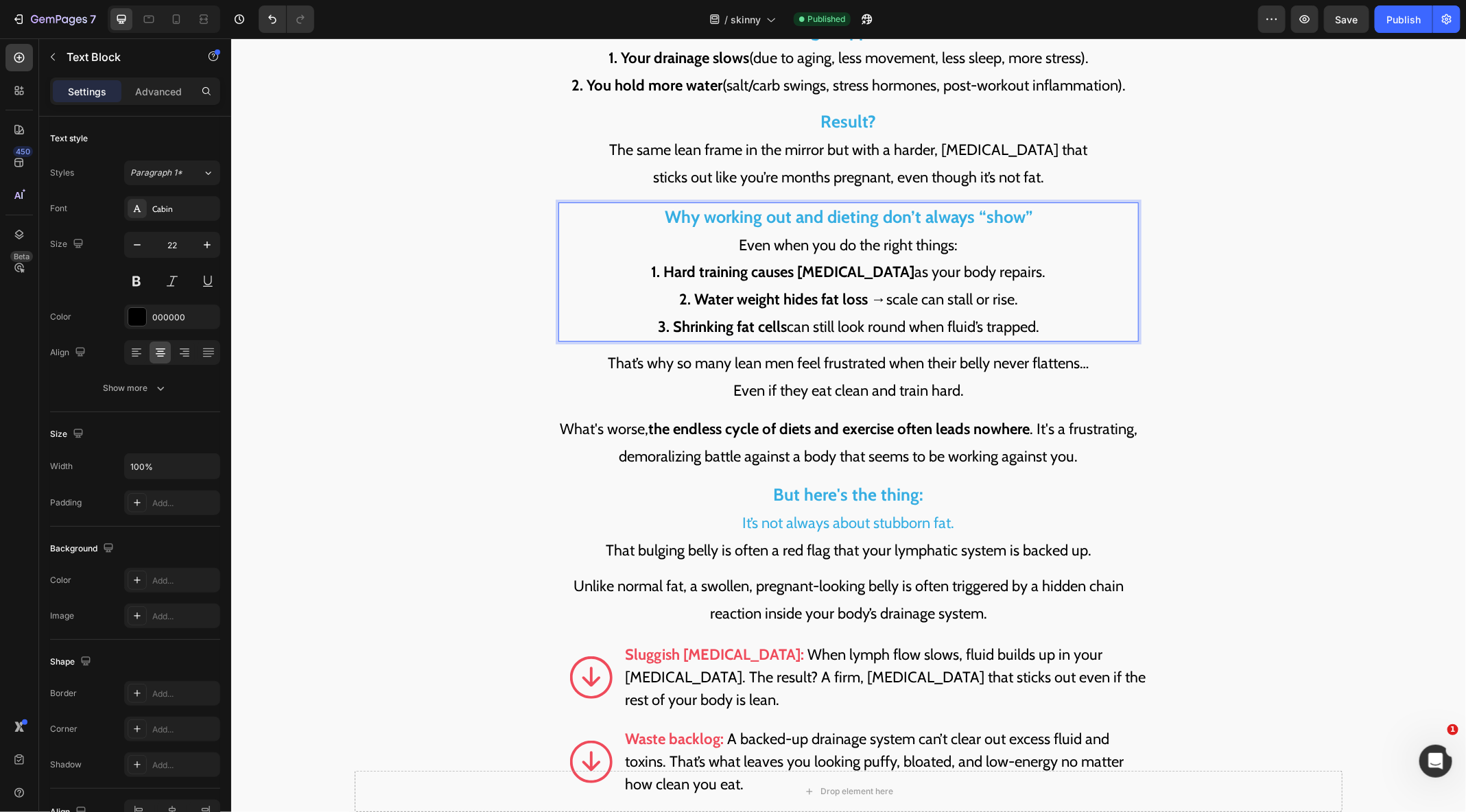
click at [1044, 312] on p "3. Shrinking fat cells can still look round when fluid’s trapped." at bounding box center [848, 326] width 577 height 27
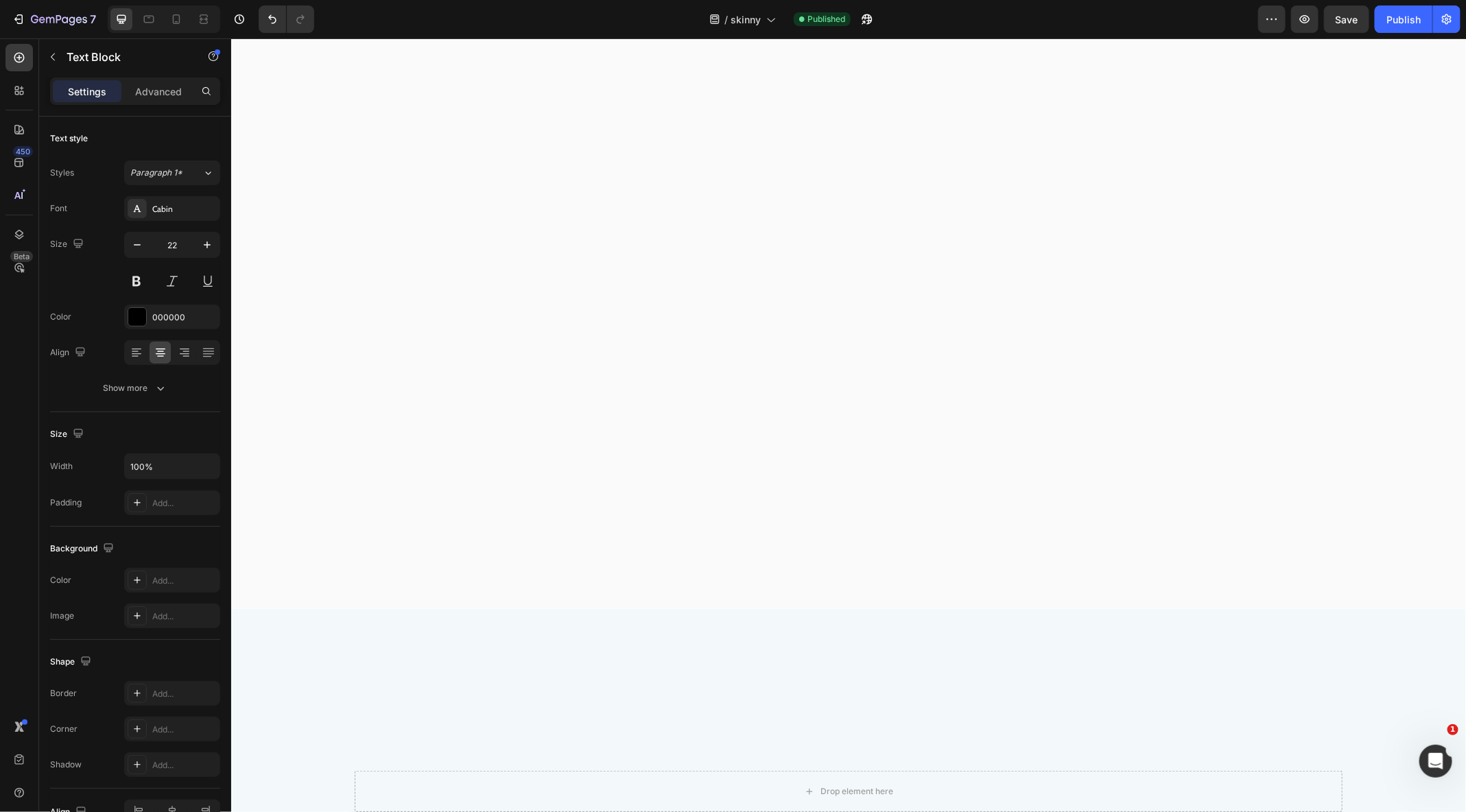
scroll to position [0, 0]
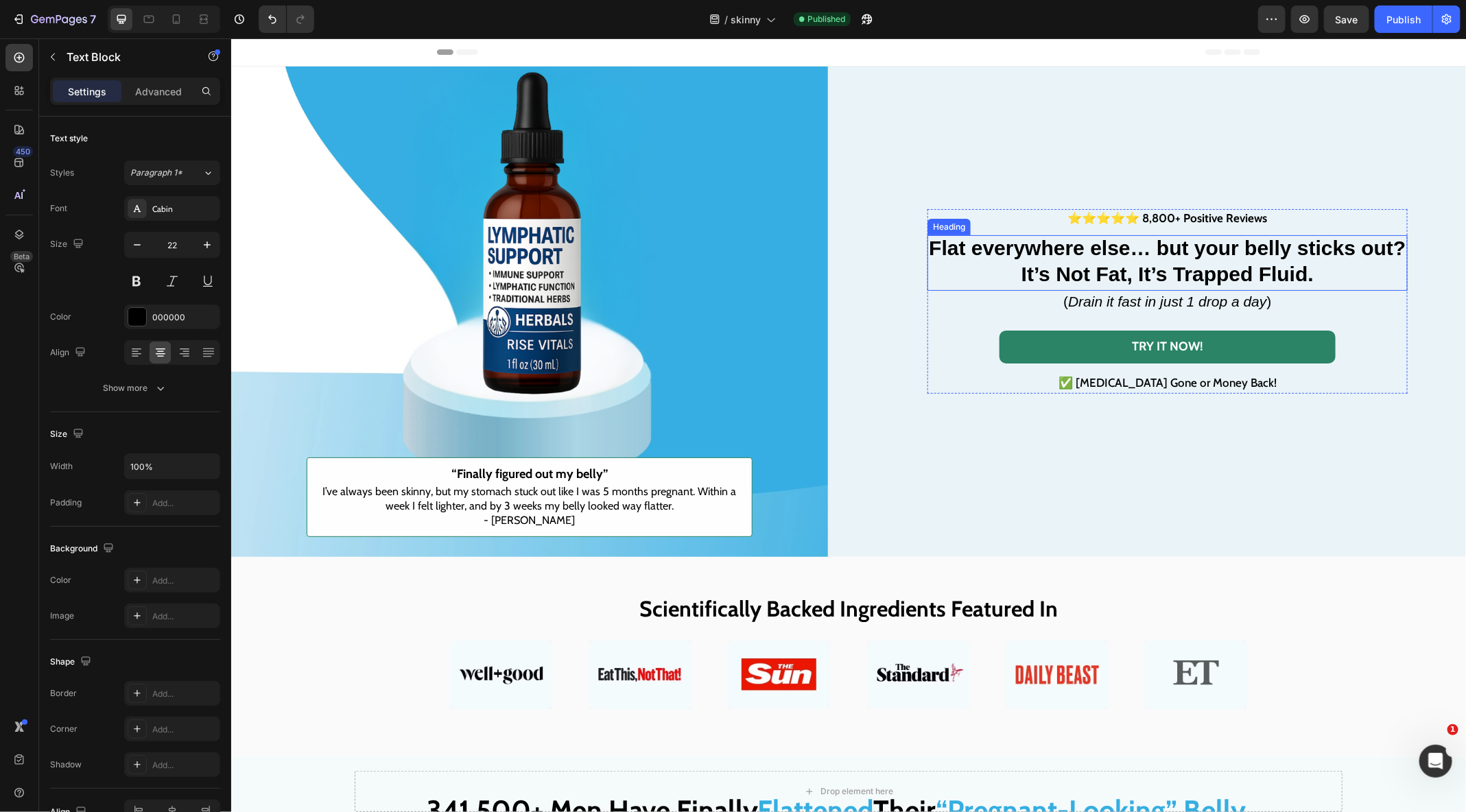
click at [1043, 243] on strong "Flat everywhere else… but your belly sticks out?" at bounding box center [1166, 253] width 476 height 23
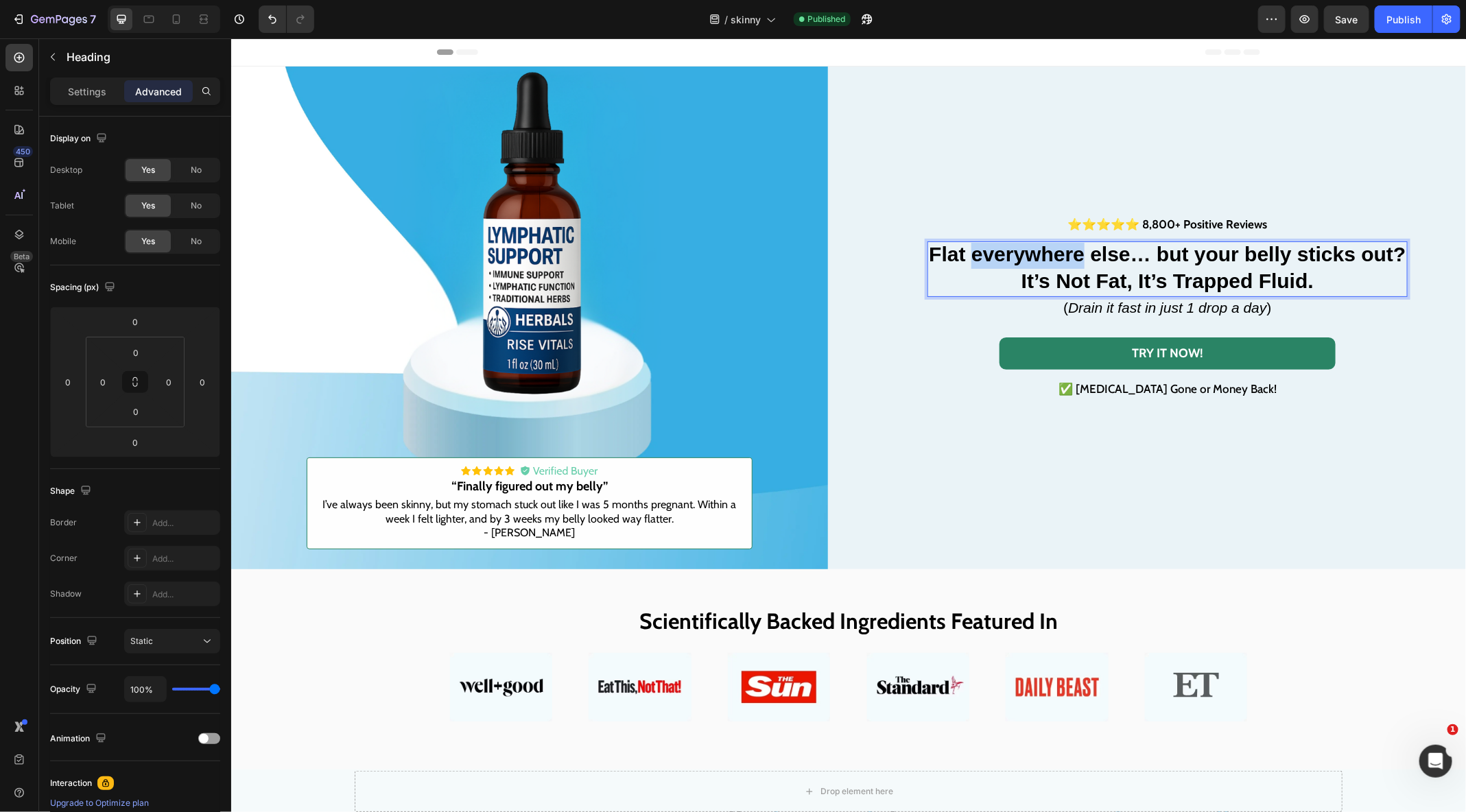
click at [1043, 248] on strong "Flat everywhere else… but your belly sticks out?" at bounding box center [1166, 253] width 476 height 23
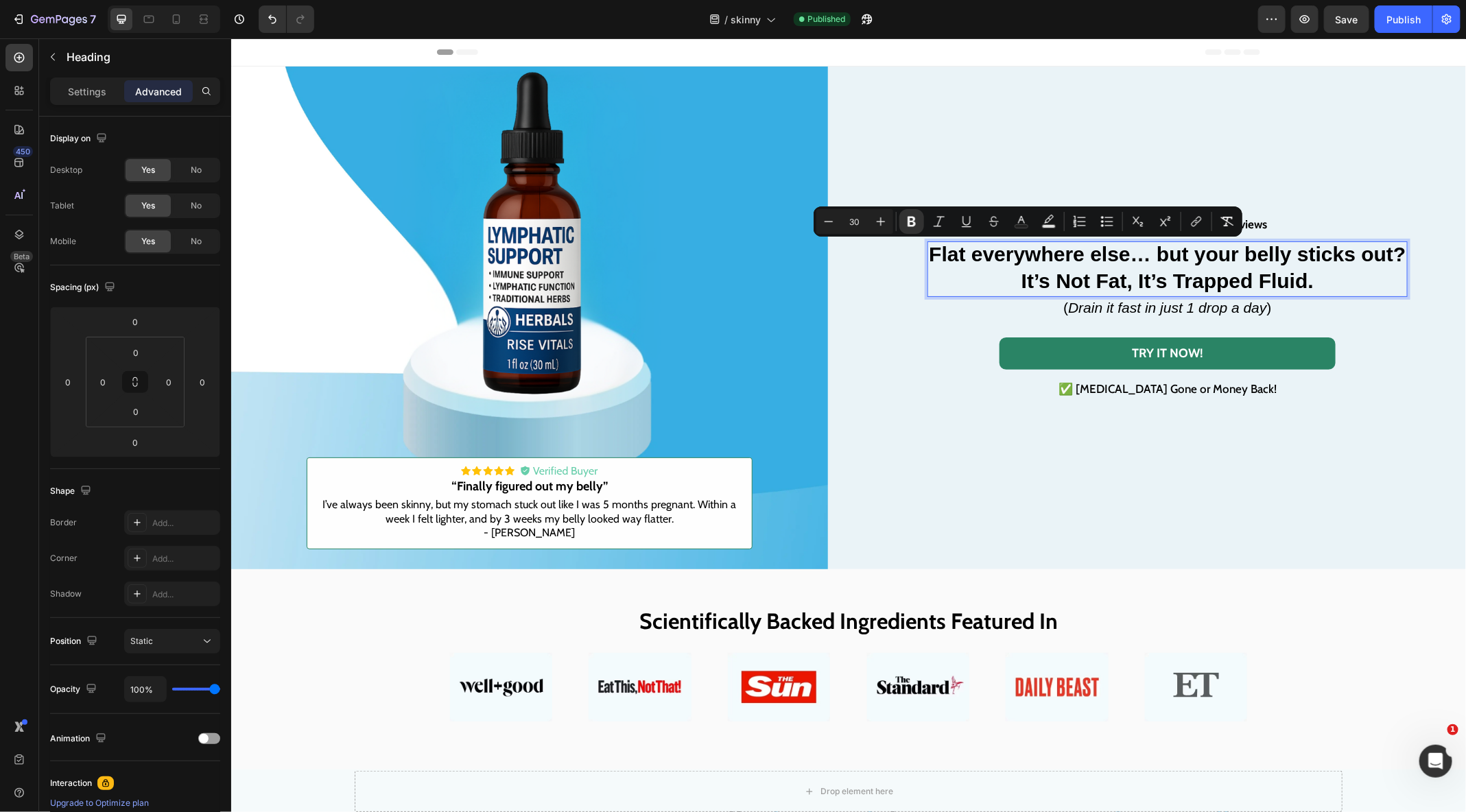
click at [1324, 285] on p "Flat everywhere else… but your belly sticks out? It’s Not Fat, It’s Trapped Flu…" at bounding box center [1166, 268] width 476 height 52
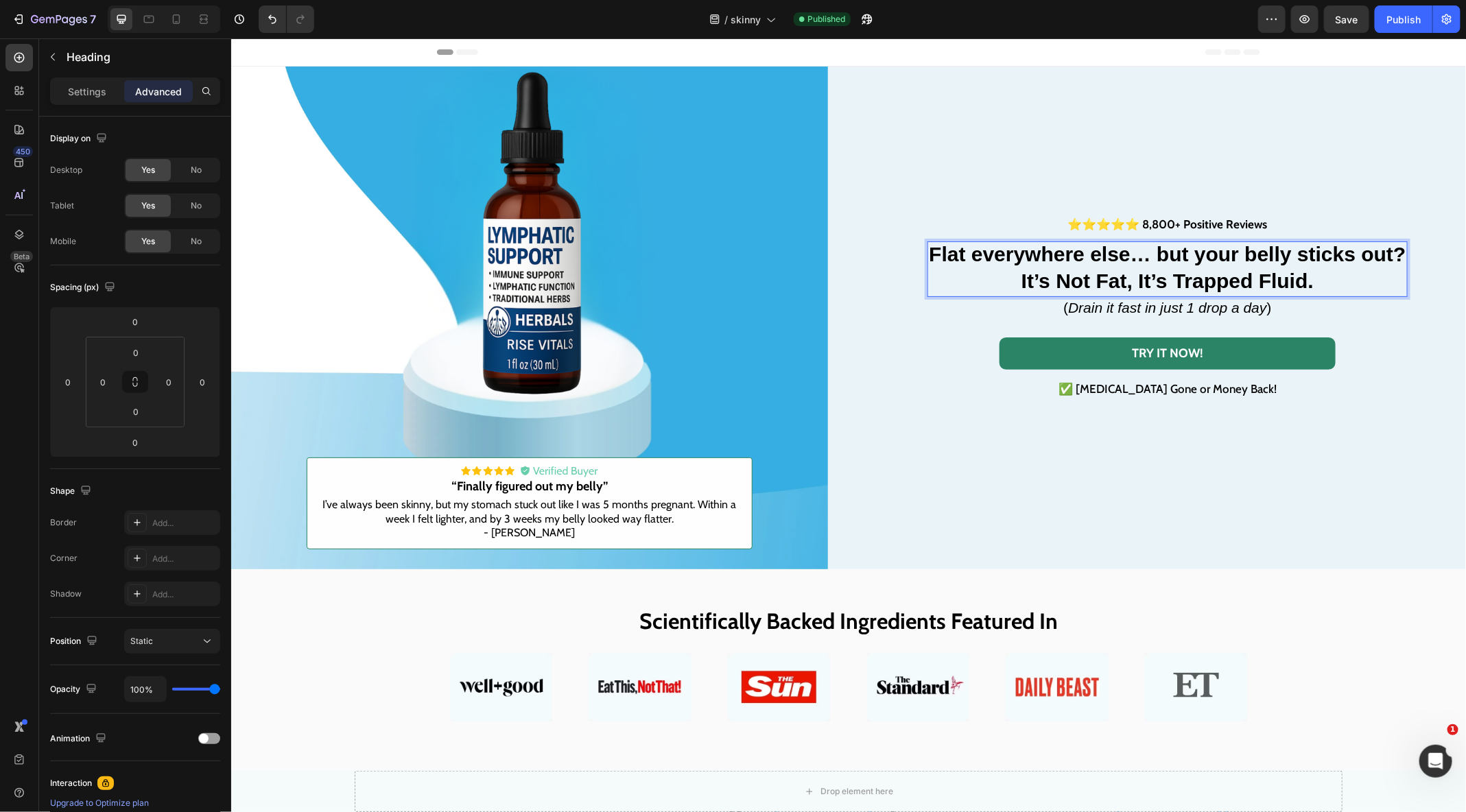
click at [1331, 276] on p "Flat everywhere else… but your belly sticks out? It’s Not Fat, It’s Trapped Flu…" at bounding box center [1166, 268] width 476 height 52
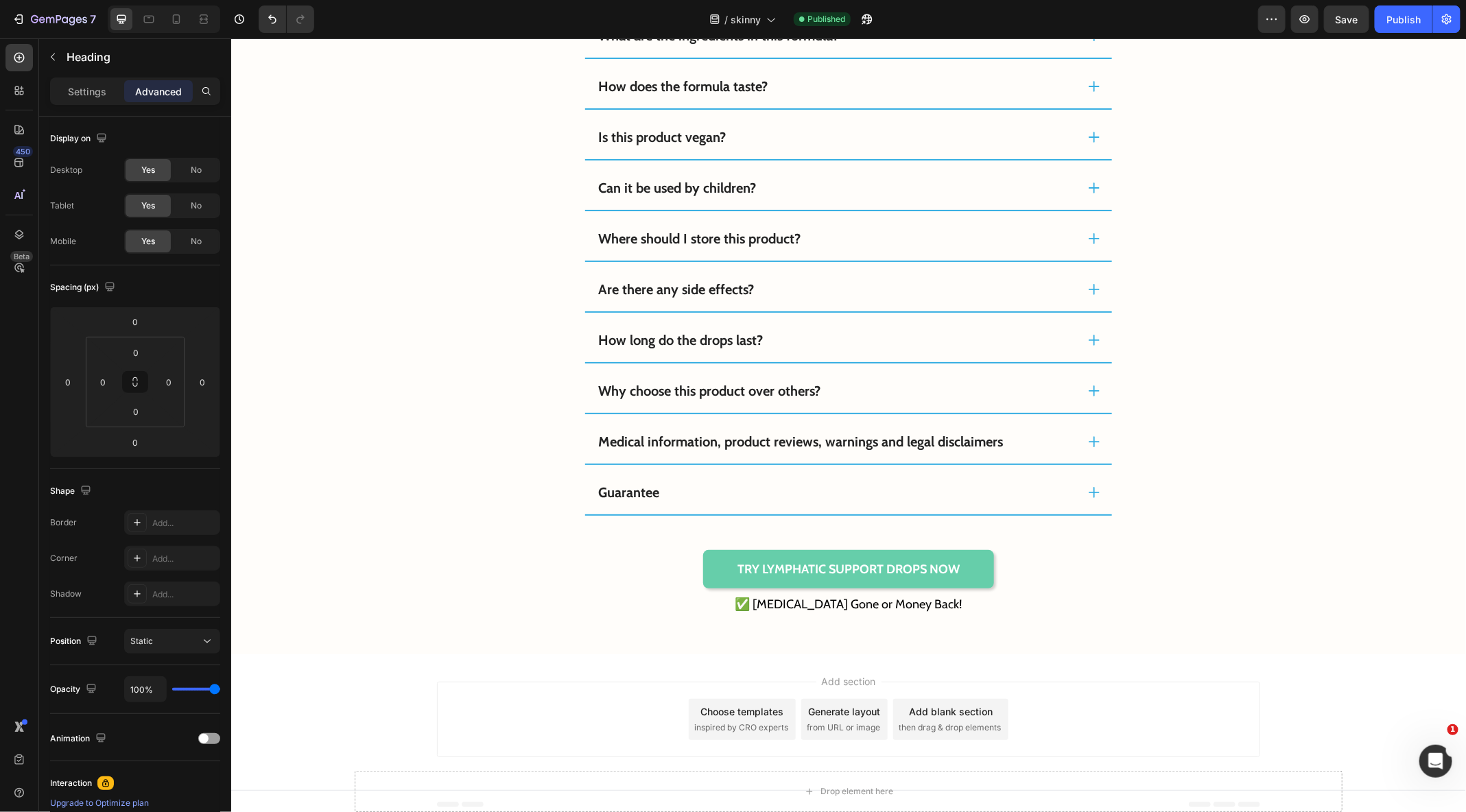
scroll to position [10330, 0]
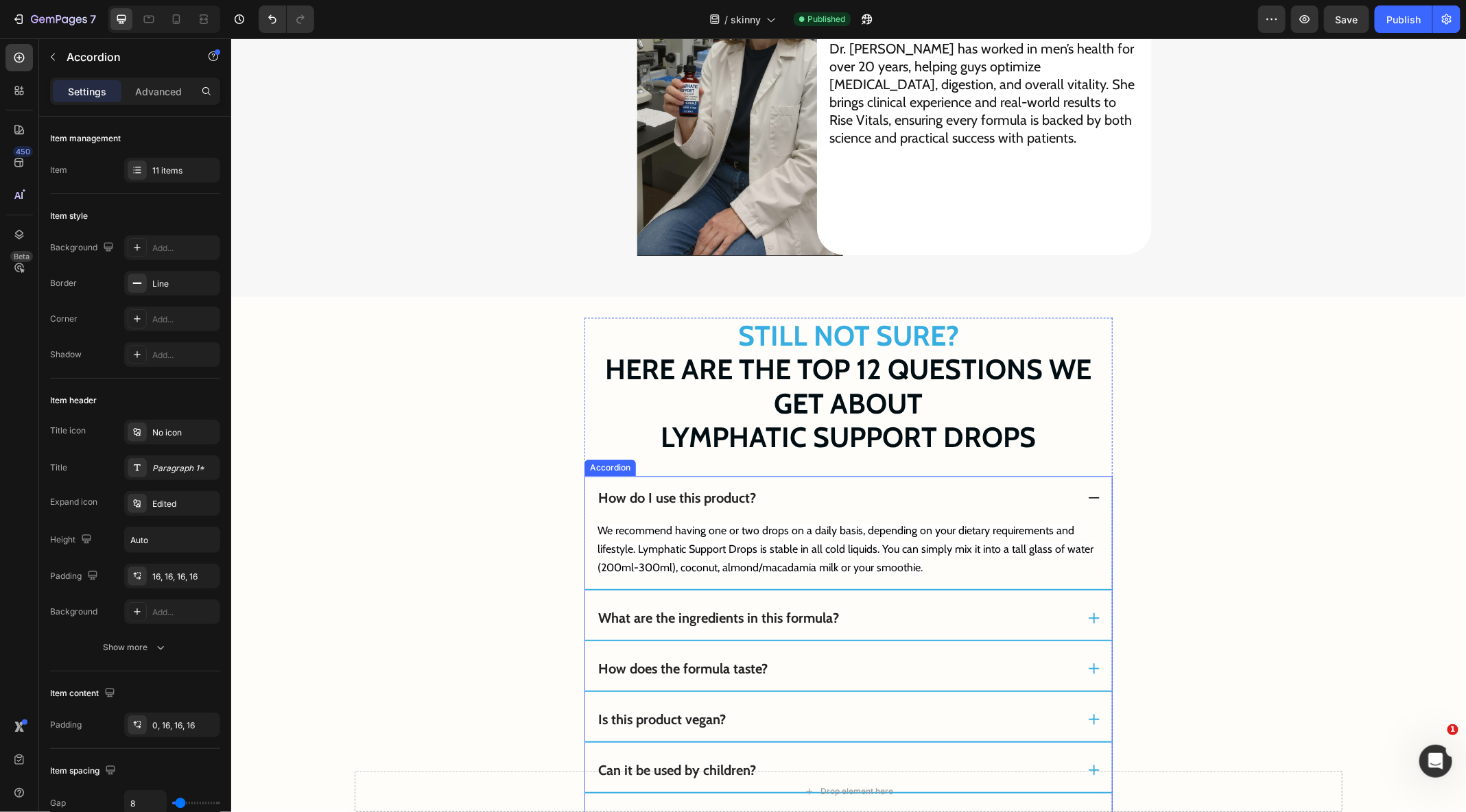
click at [1096, 500] on icon at bounding box center [1093, 497] width 14 height 14
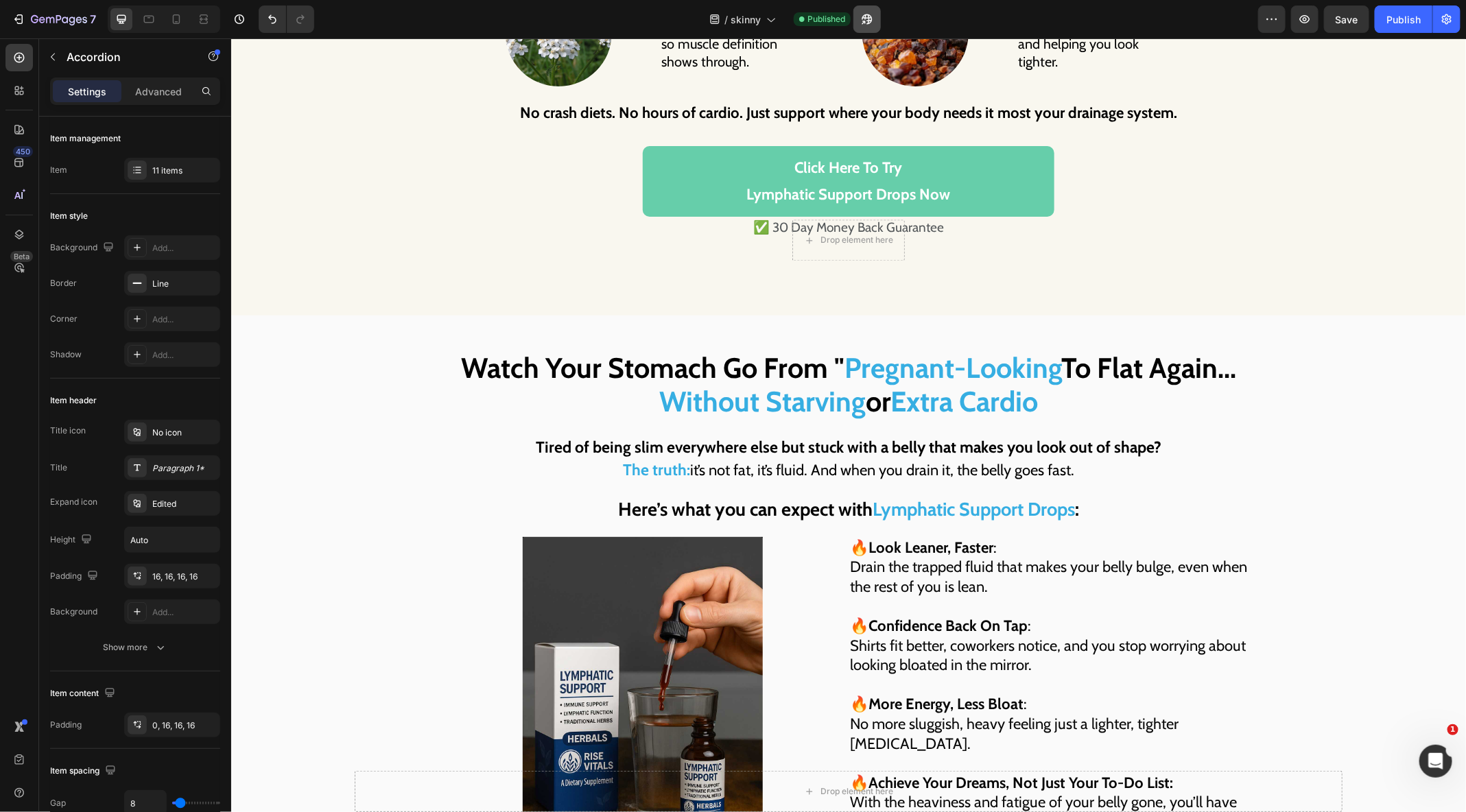
scroll to position [2921, 0]
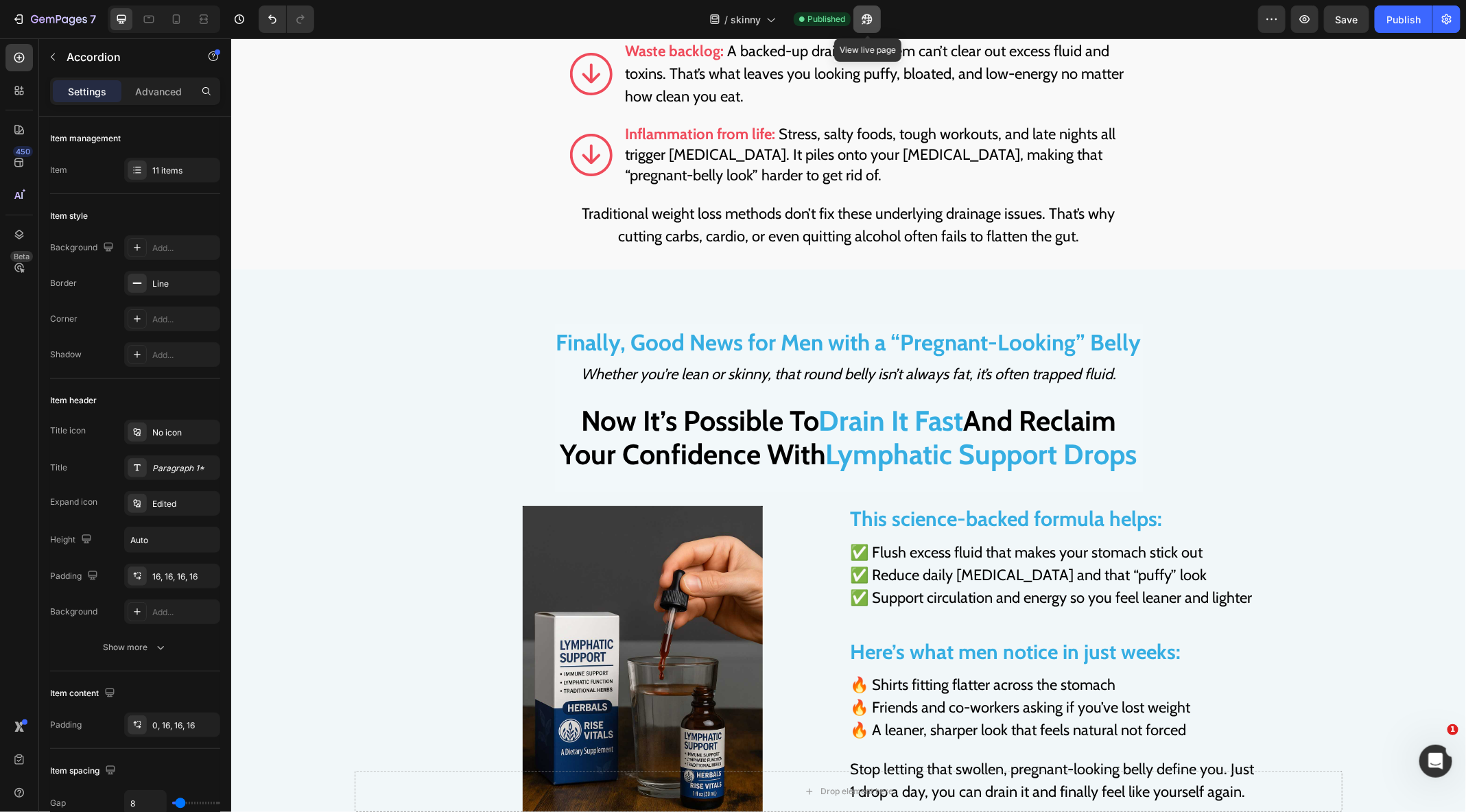
click at [866, 26] on button "button" at bounding box center [867, 19] width 27 height 27
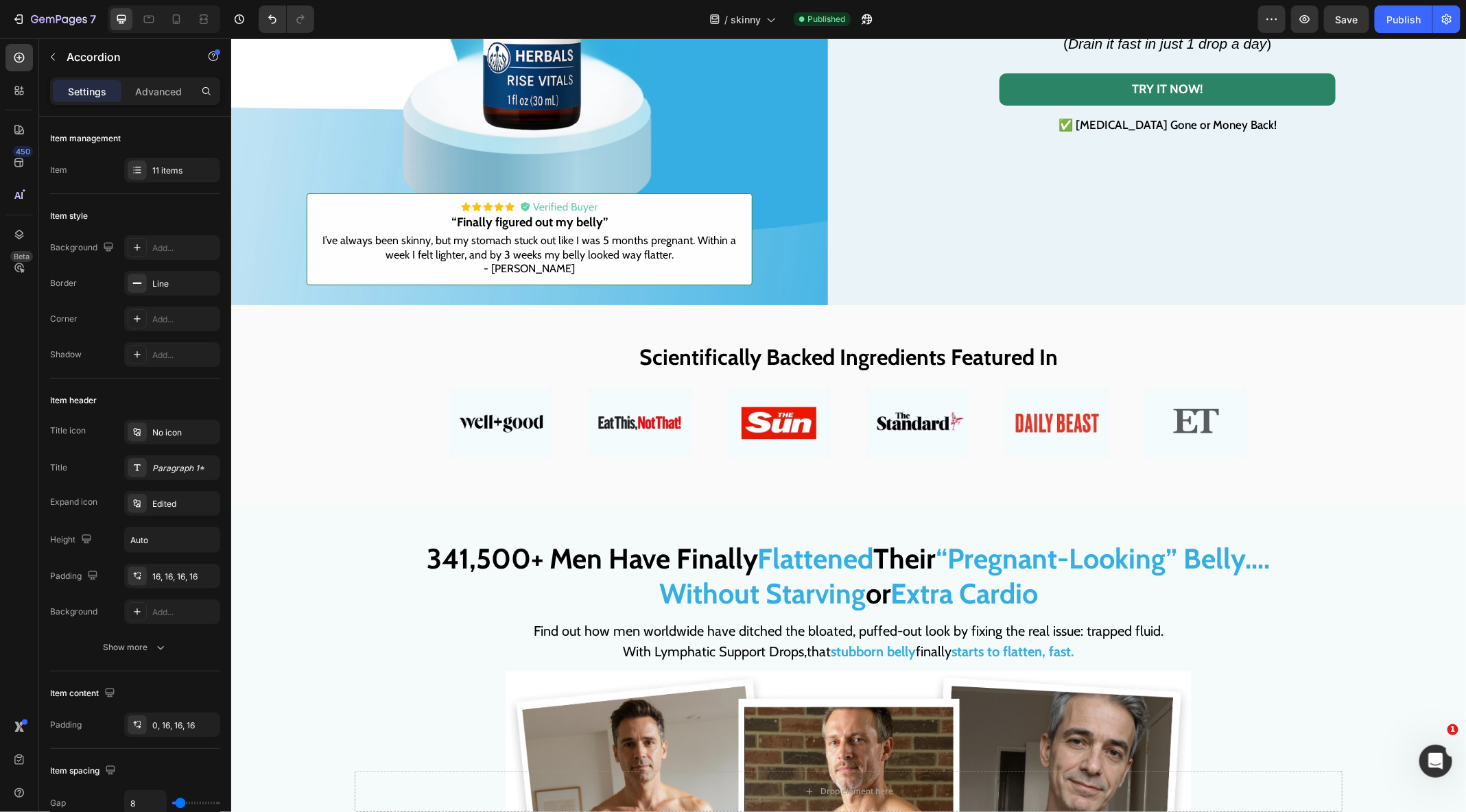
scroll to position [645, 0]
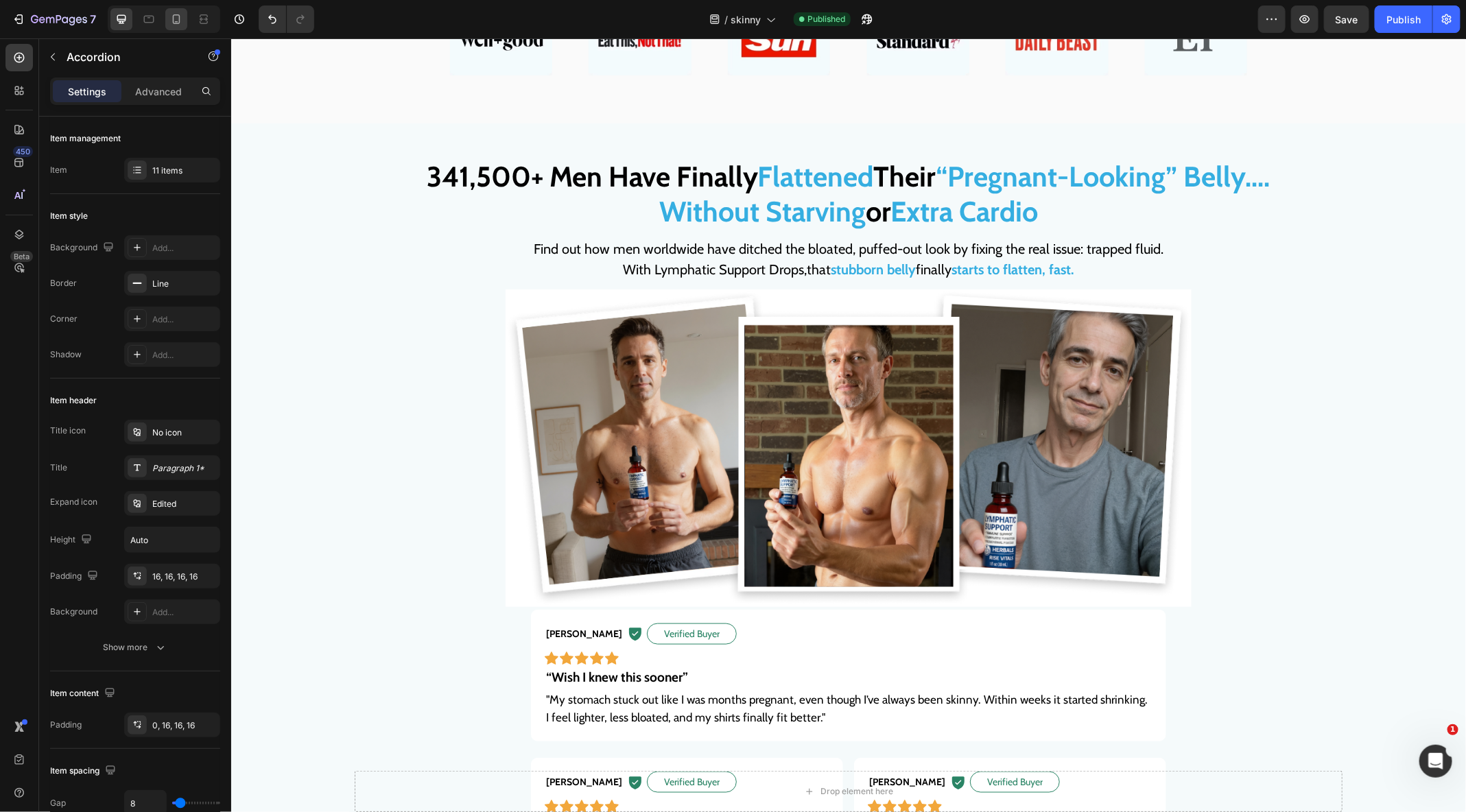
click at [173, 24] on icon at bounding box center [176, 19] width 14 height 14
type input "7"
click at [173, 24] on icon at bounding box center [176, 19] width 14 height 14
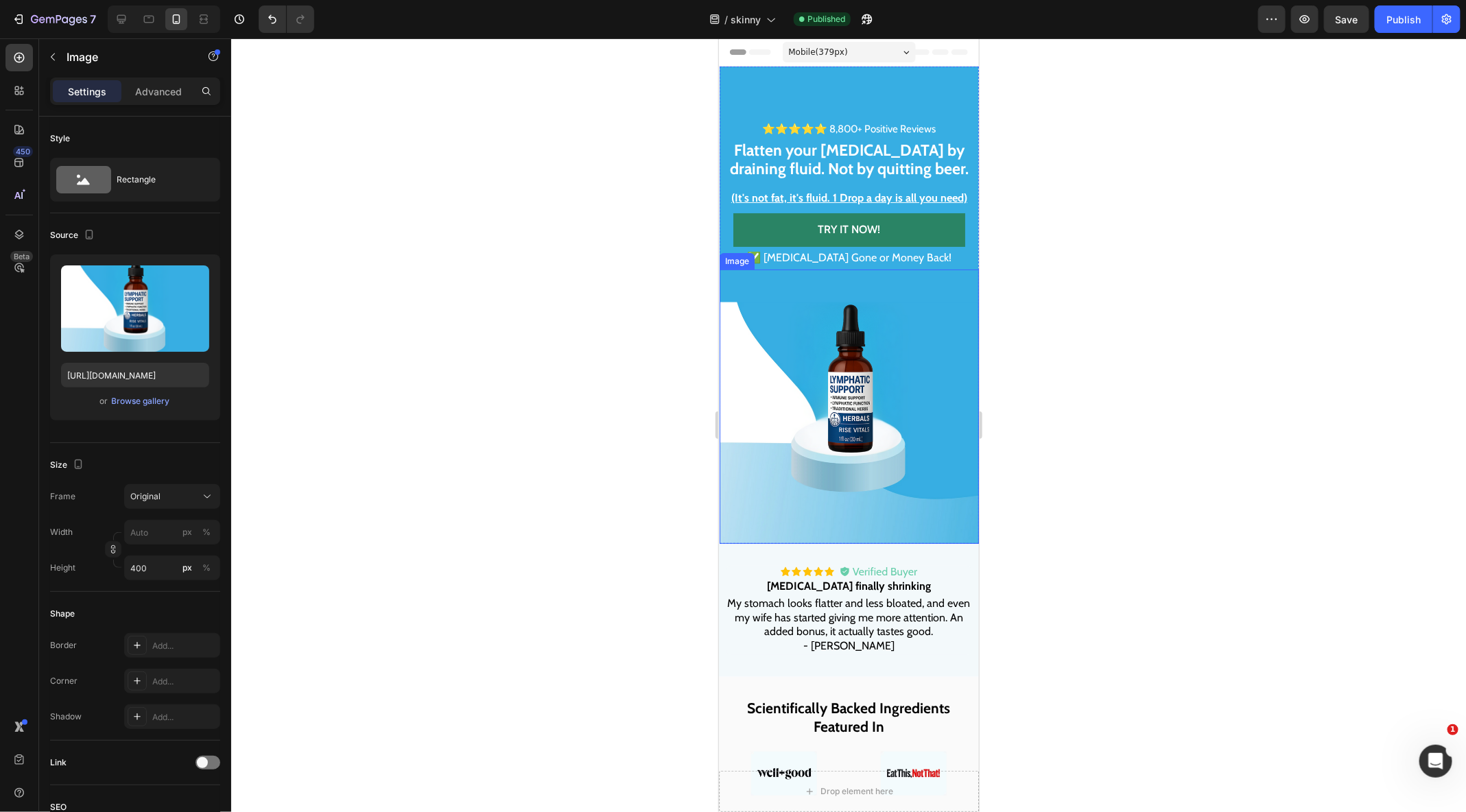
click at [919, 433] on img at bounding box center [848, 405] width 260 height 274
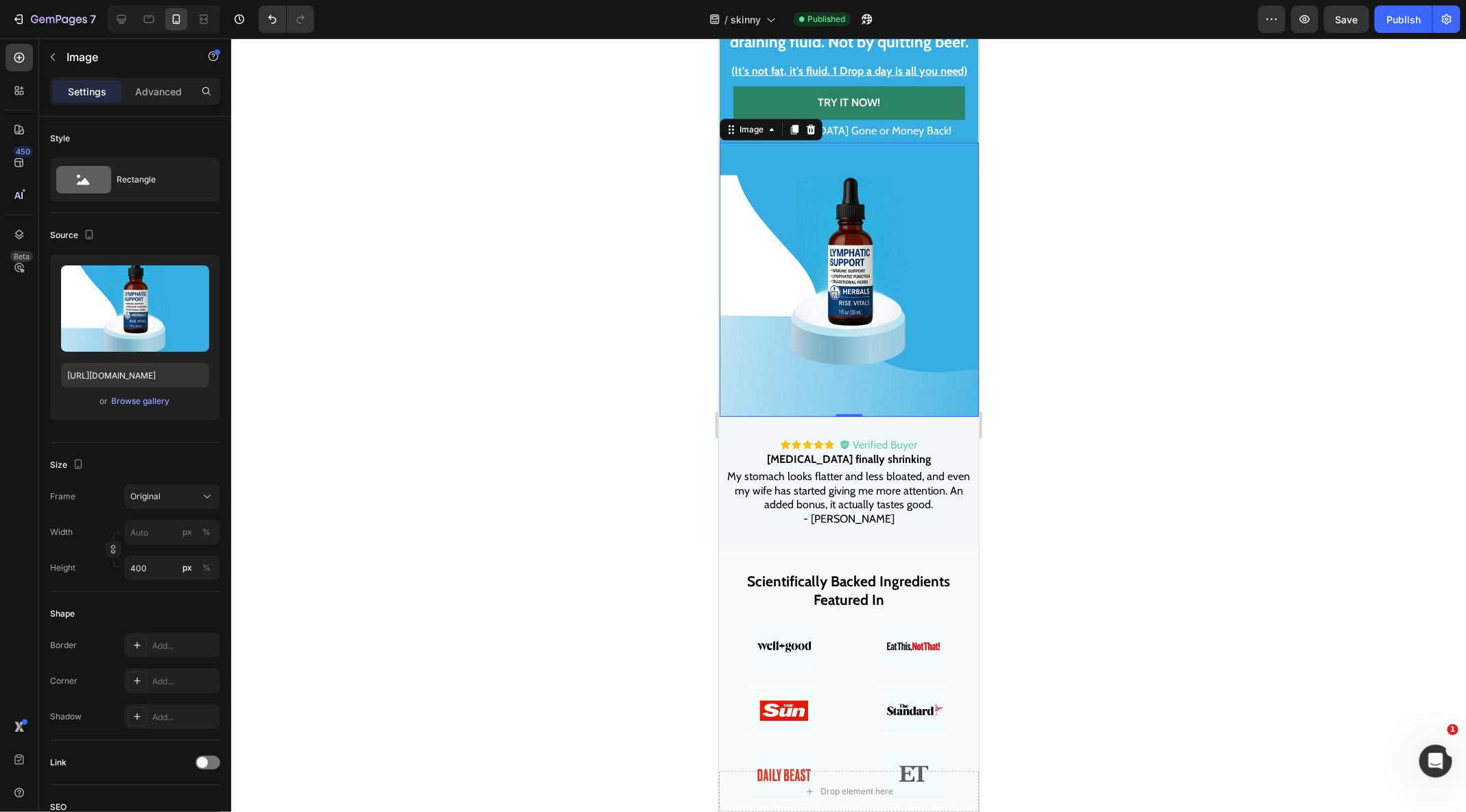
scroll to position [193, 0]
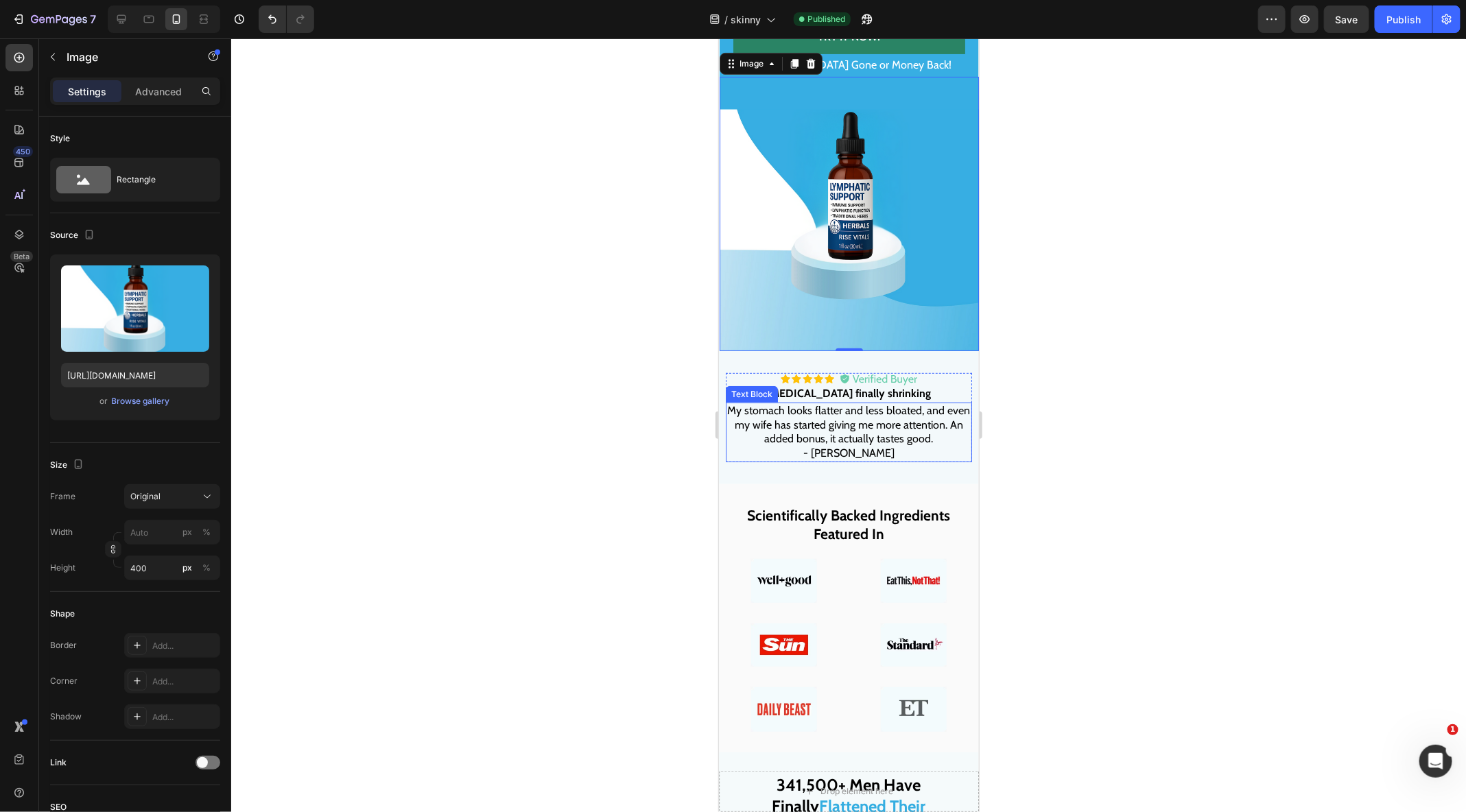
click at [855, 427] on span "My stomach looks flatter and less bloated, and even my wife has started giving …" at bounding box center [848, 424] width 243 height 42
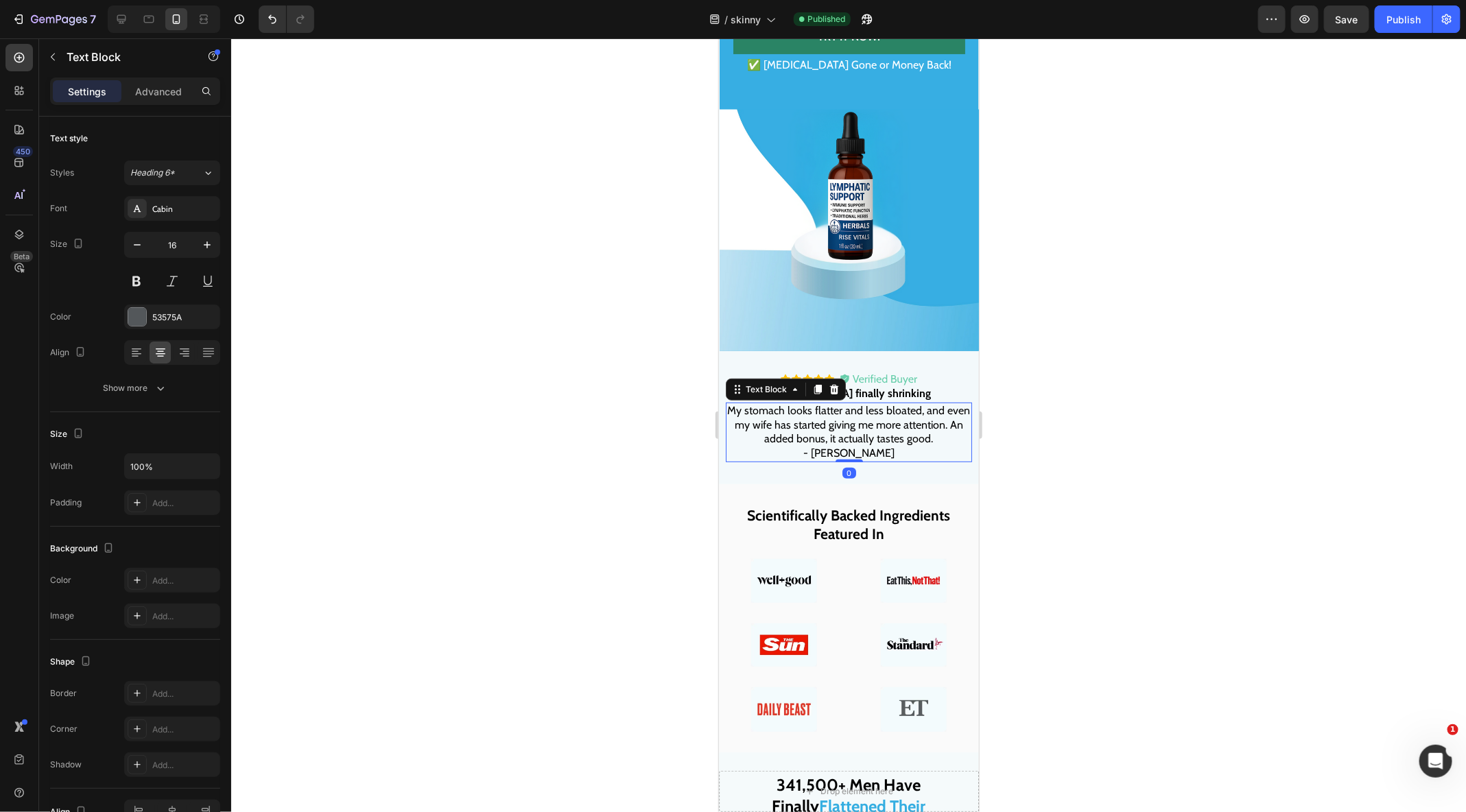
click at [855, 427] on span "My stomach looks flatter and less bloated, and even my wife has started giving …" at bounding box center [848, 424] width 243 height 42
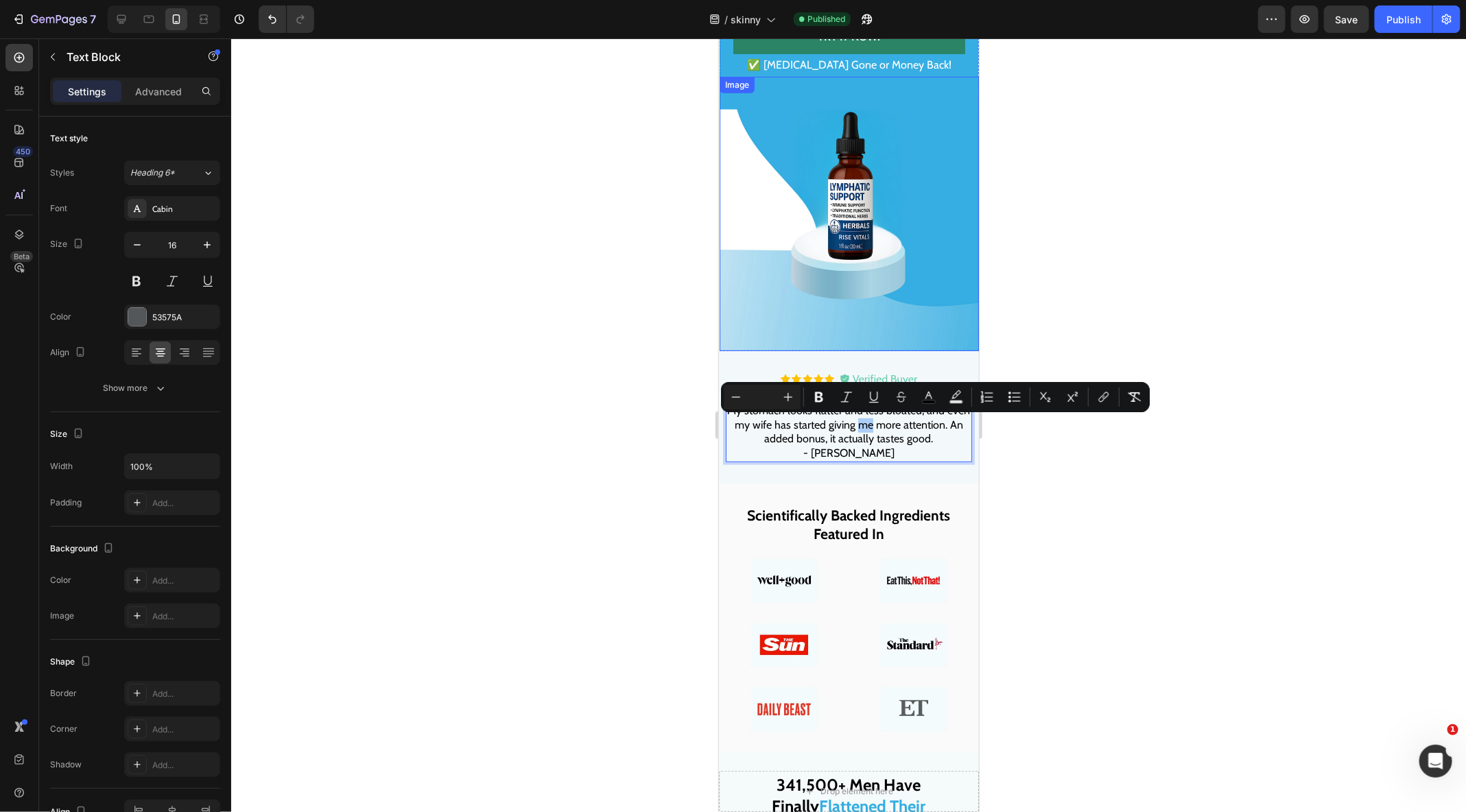
click at [1057, 279] on div at bounding box center [849, 425] width 1235 height 774
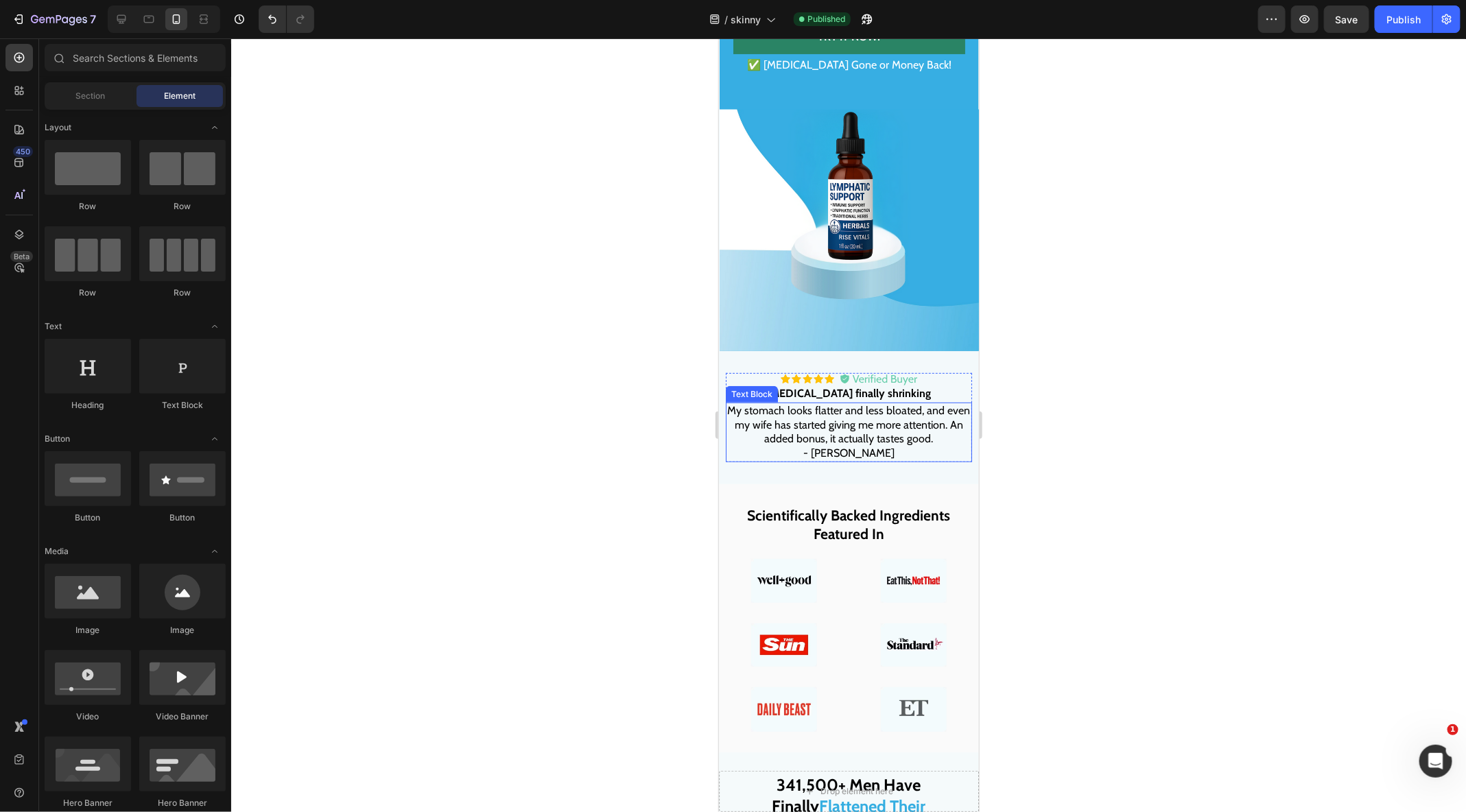
click at [872, 447] on p "- [PERSON_NAME]" at bounding box center [848, 453] width 243 height 15
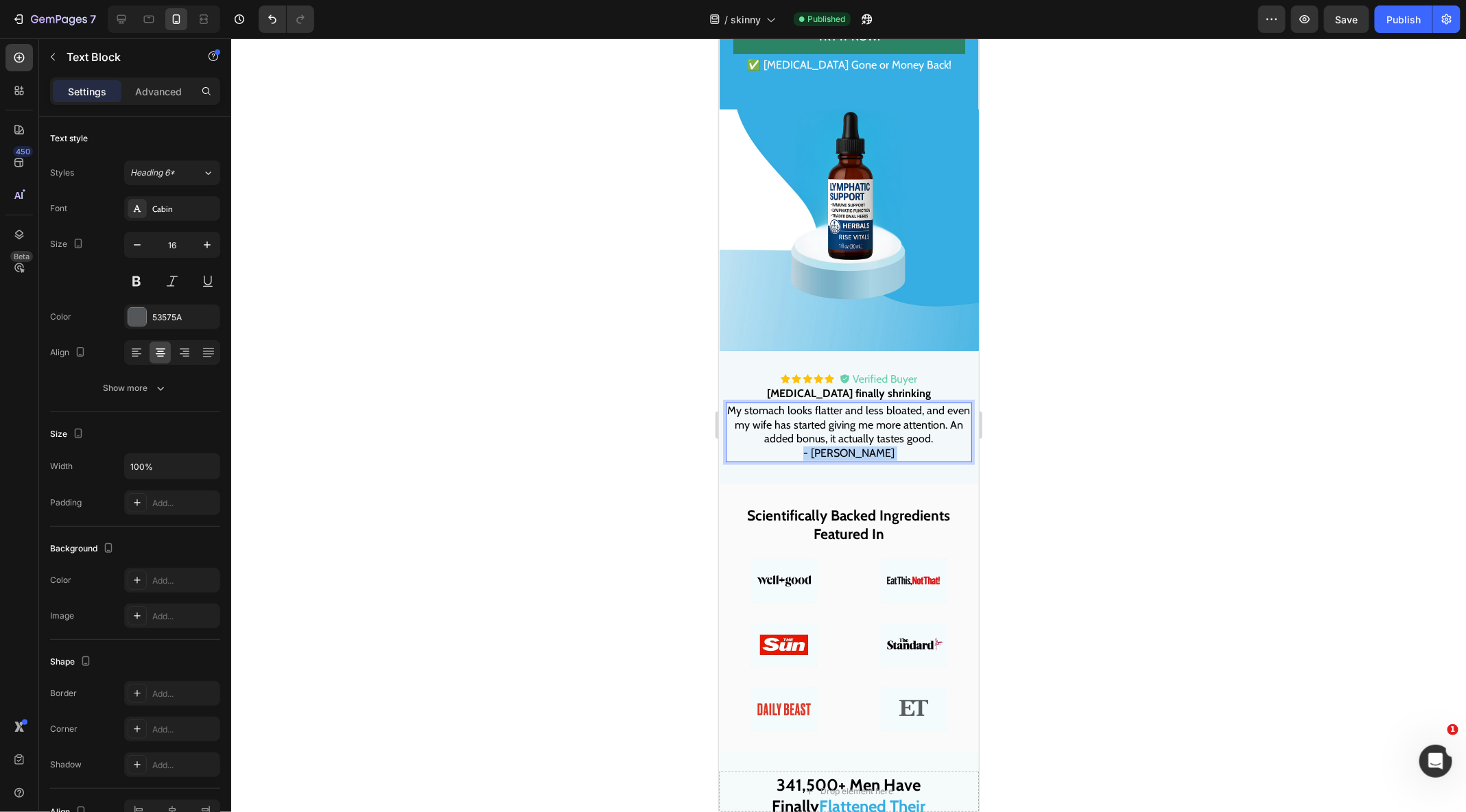
drag, startPoint x: 873, startPoint y: 446, endPoint x: 734, endPoint y: 412, distance: 143.1
click at [734, 412] on div "My stomach looks flatter and less bloated, and even my wife has started giving …" at bounding box center [848, 431] width 246 height 60
click at [734, 412] on span "My stomach looks flatter and less bloated, and even my wife has started giving …" at bounding box center [848, 424] width 243 height 42
drag, startPoint x: 726, startPoint y: 412, endPoint x: 864, endPoint y: 457, distance: 145.2
click at [864, 457] on div "My stomach looks flatter and less bloated, and even my wife has started giving …" at bounding box center [848, 431] width 246 height 60
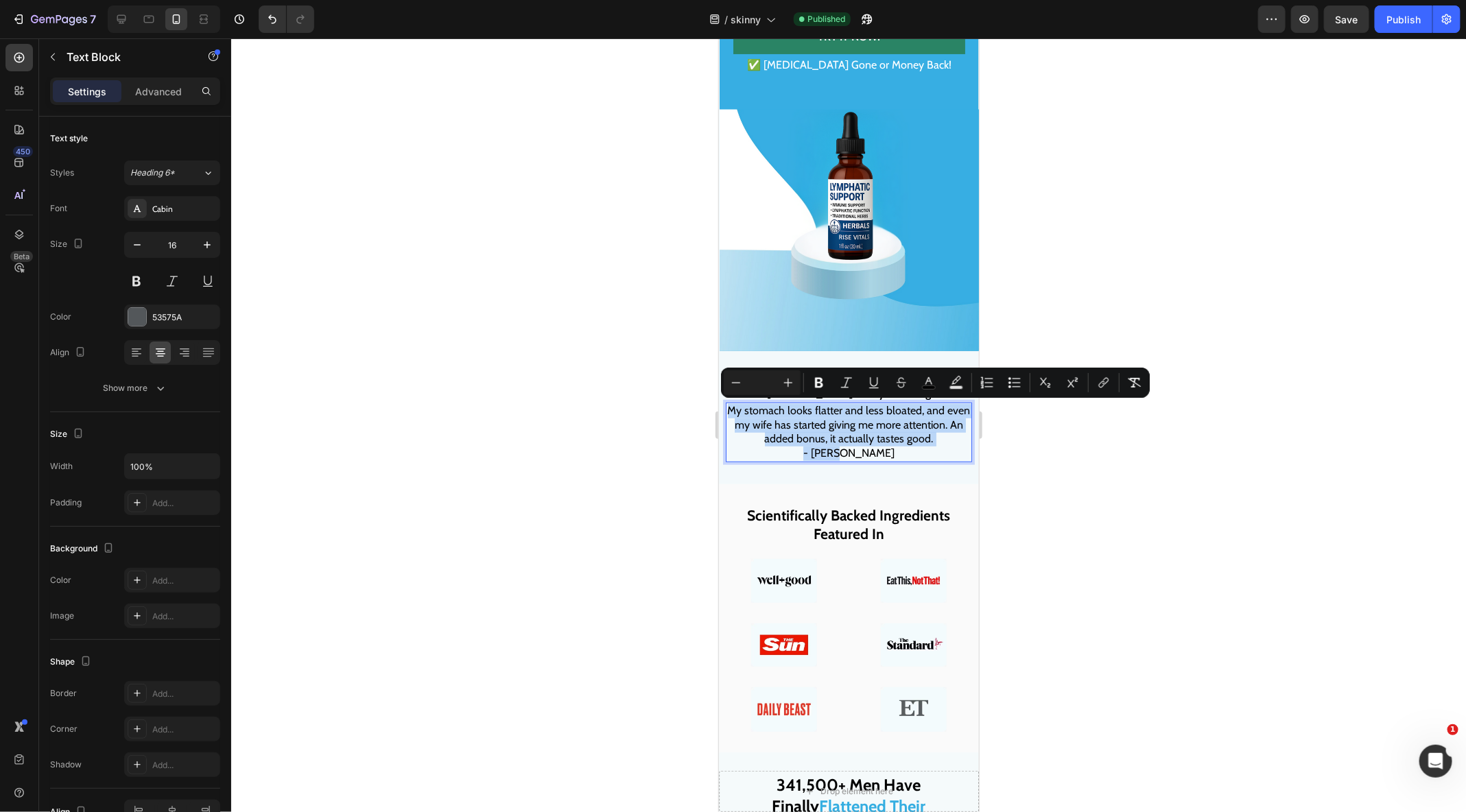
click at [864, 457] on p "- [PERSON_NAME]" at bounding box center [848, 453] width 243 height 15
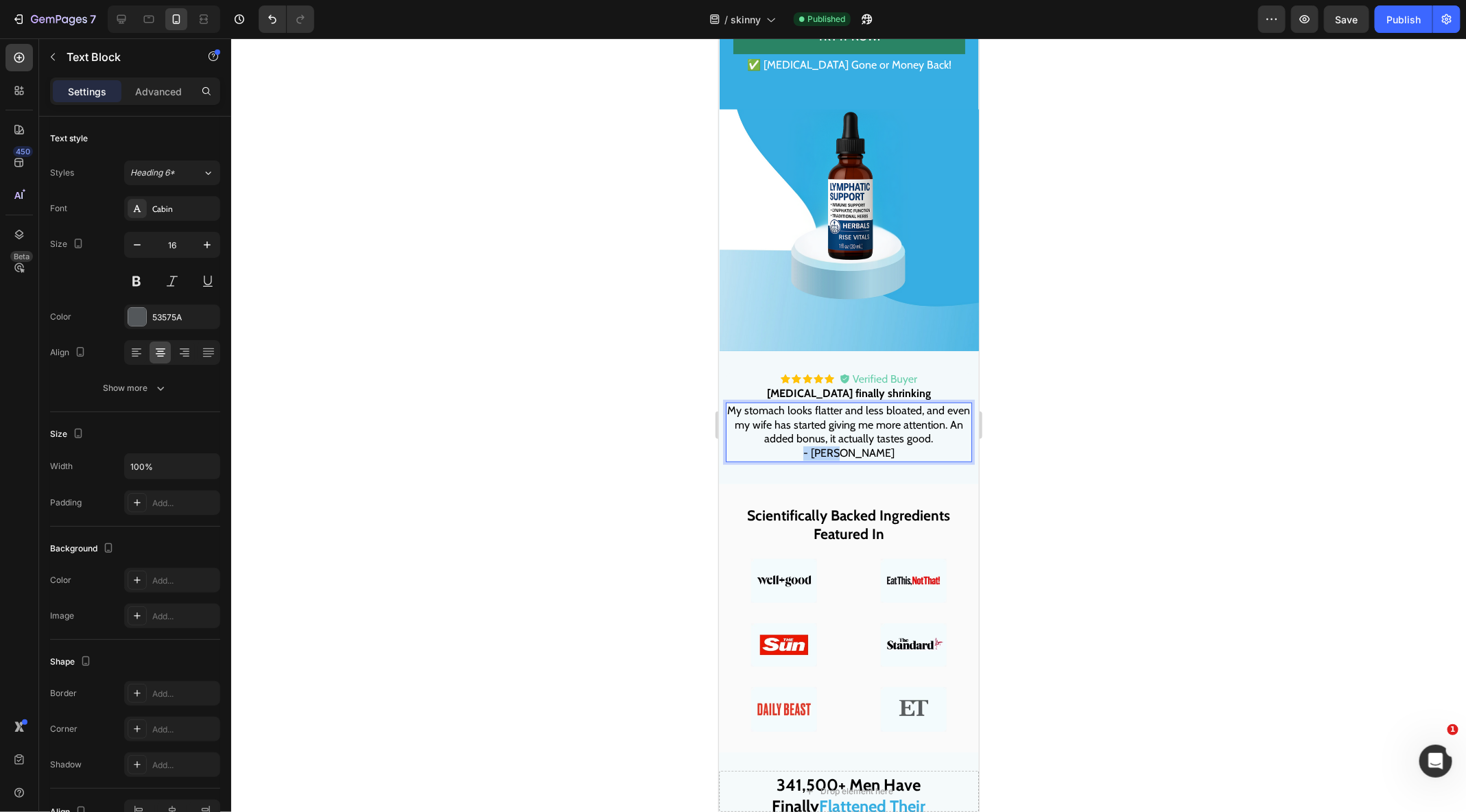
drag, startPoint x: 868, startPoint y: 453, endPoint x: 799, endPoint y: 453, distance: 69.0
click at [799, 453] on p "- [PERSON_NAME]" at bounding box center [848, 453] width 243 height 15
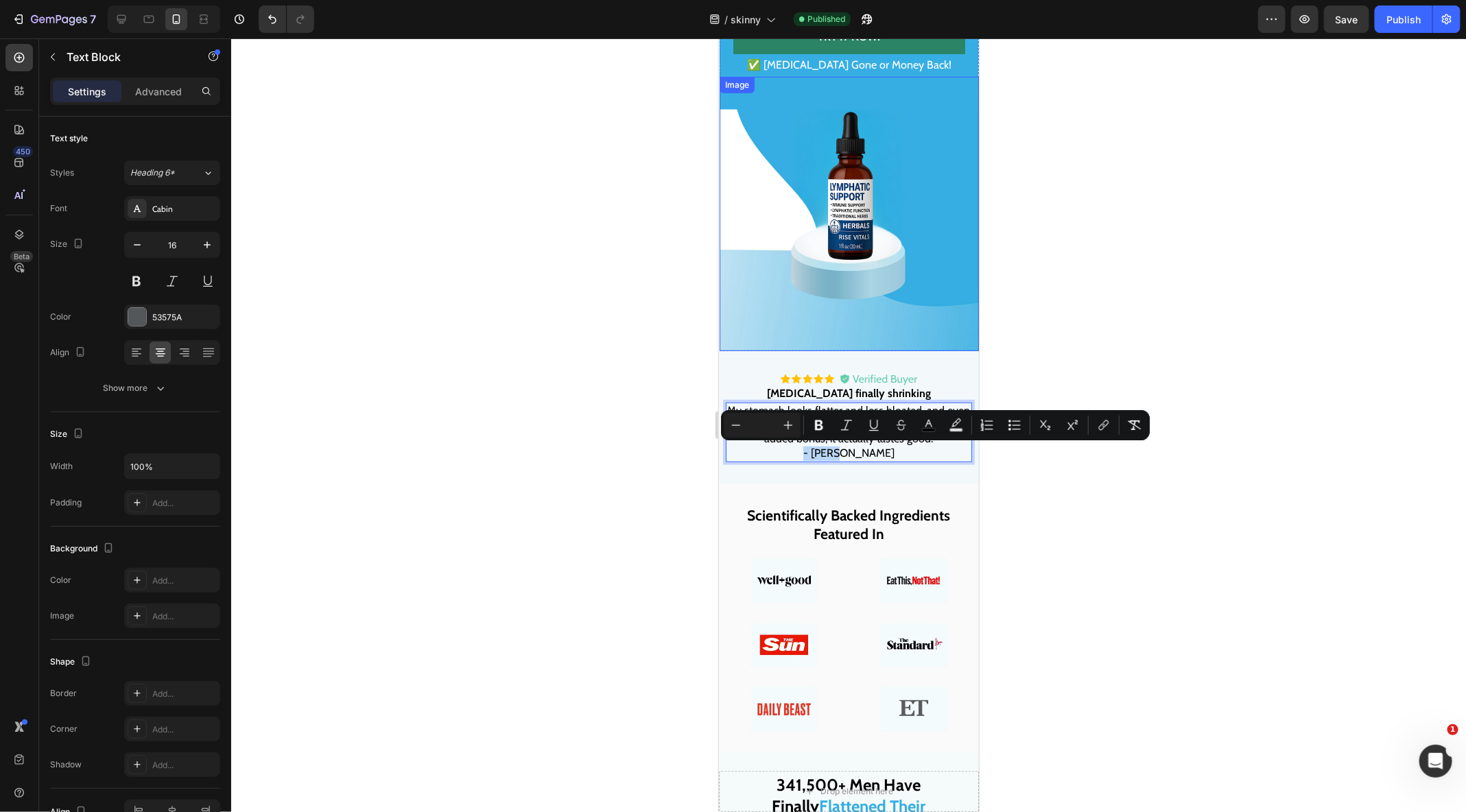
click at [788, 184] on img at bounding box center [848, 213] width 260 height 274
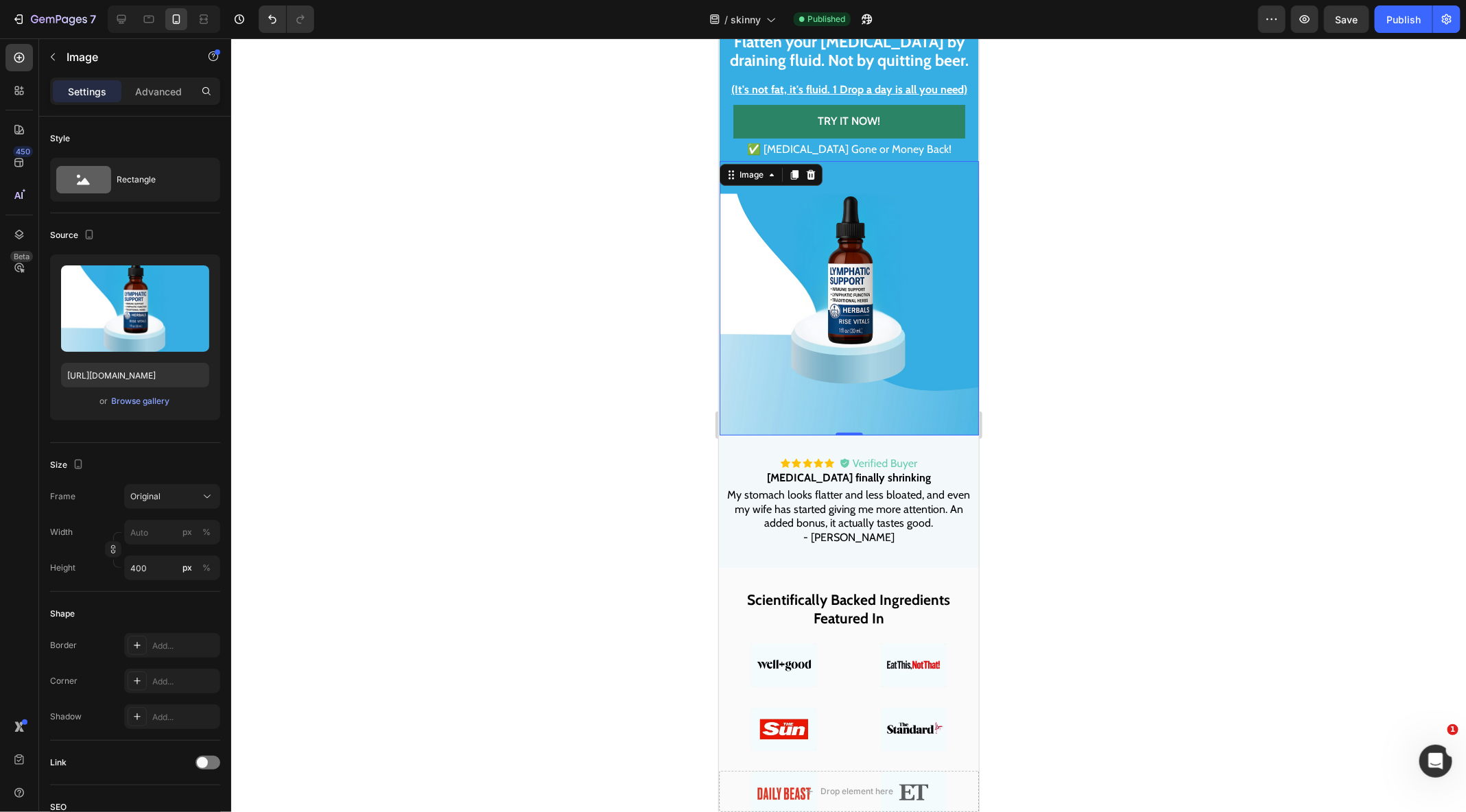
scroll to position [0, 0]
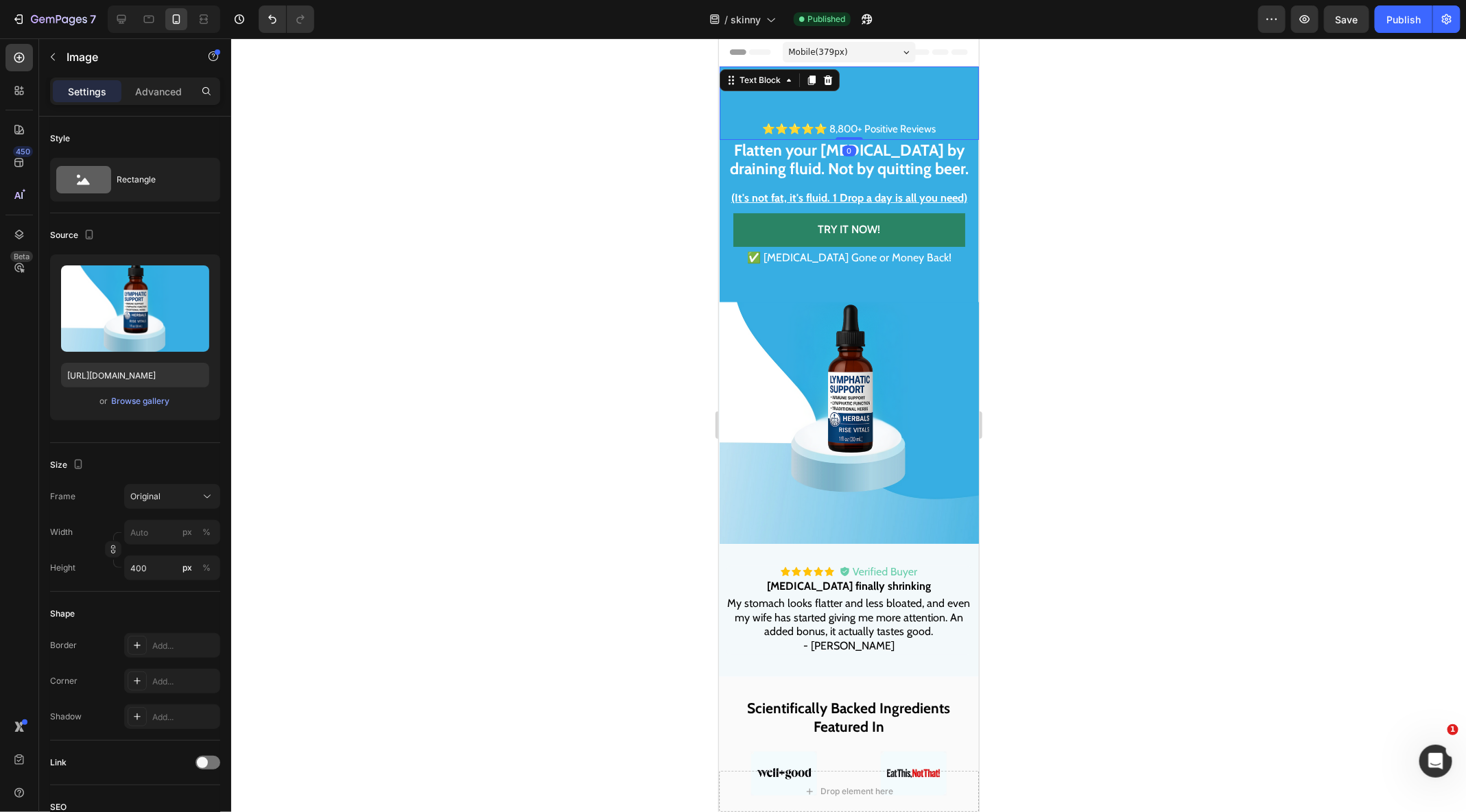
click at [889, 133] on p "⭐⭐⭐⭐⭐ 8,800+ Positive Reviews" at bounding box center [849, 128] width 257 height 18
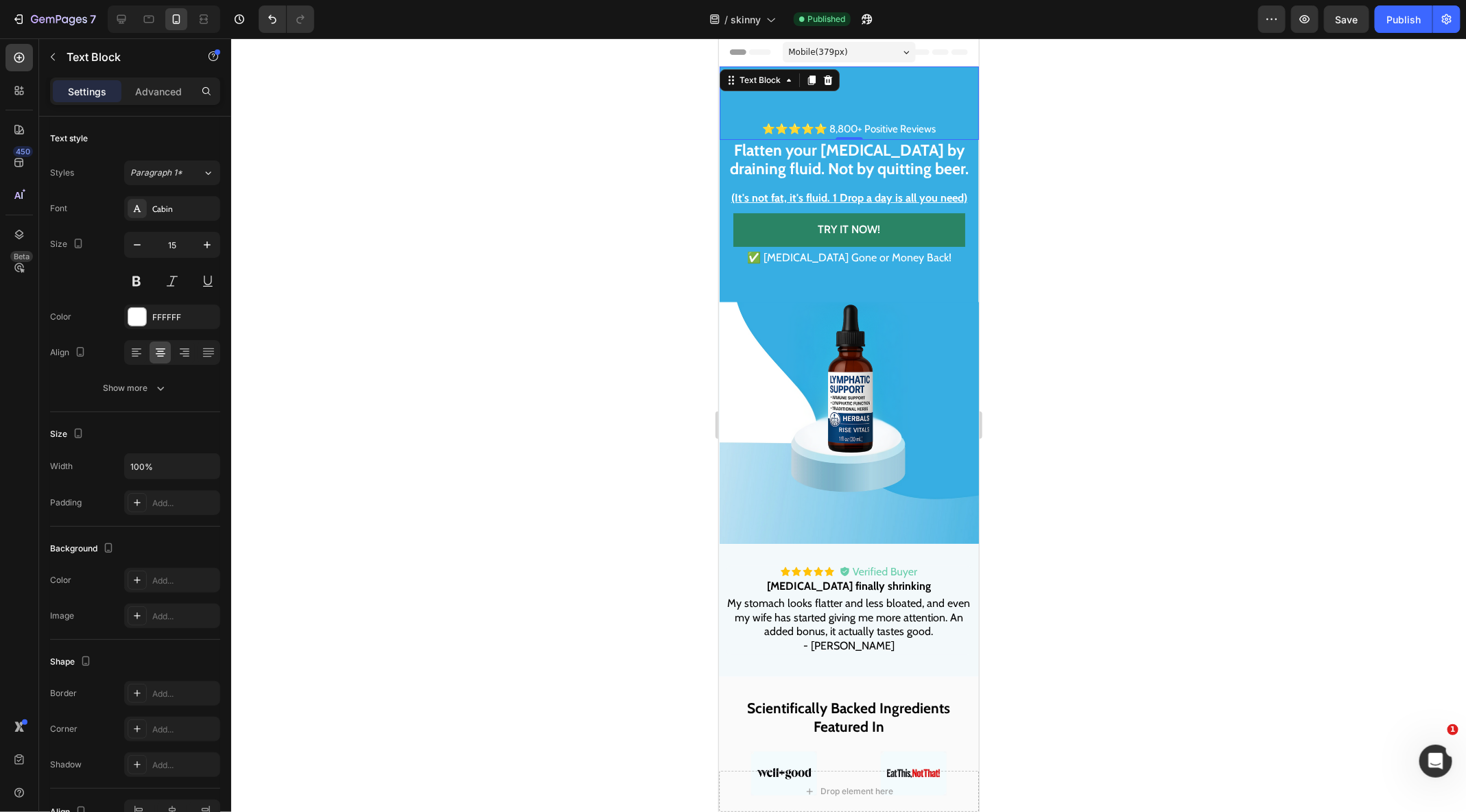
click at [835, 159] on strong "Flatten your beer belly by draining fluid. Not by quitting beer." at bounding box center [849, 158] width 239 height 37
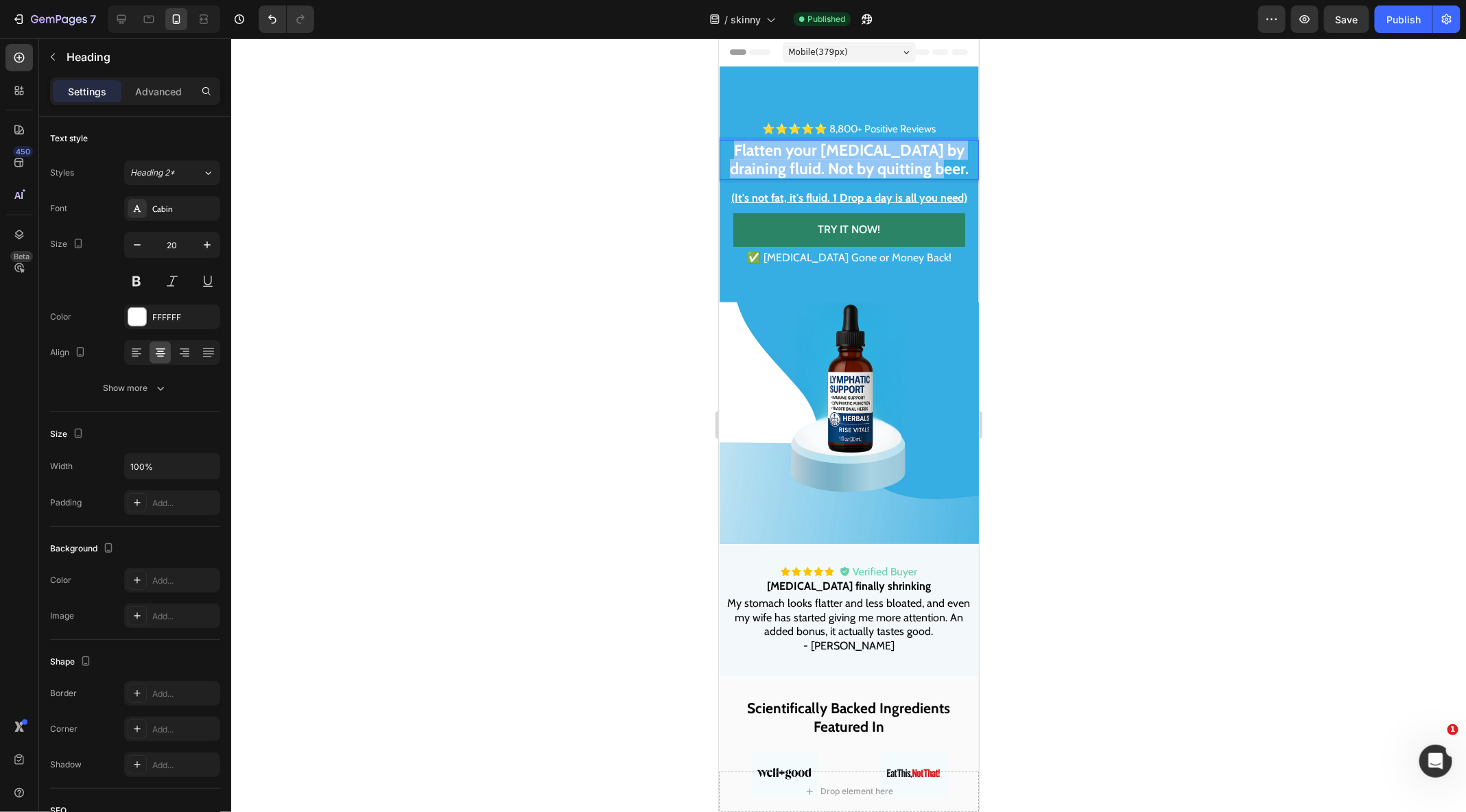
click at [835, 159] on strong "Flatten your beer belly by draining fluid. Not by quitting beer." at bounding box center [849, 158] width 239 height 37
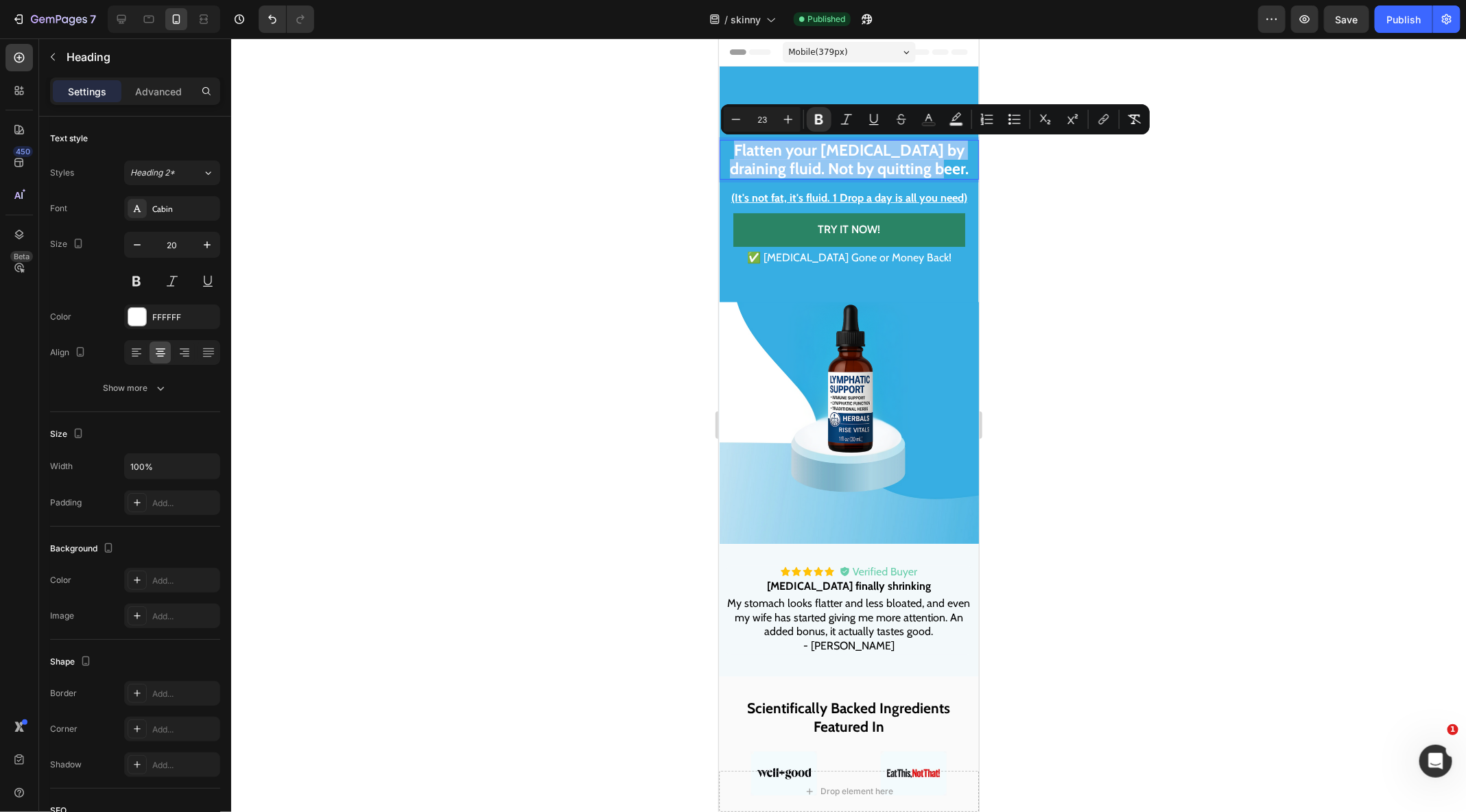
type input "30"
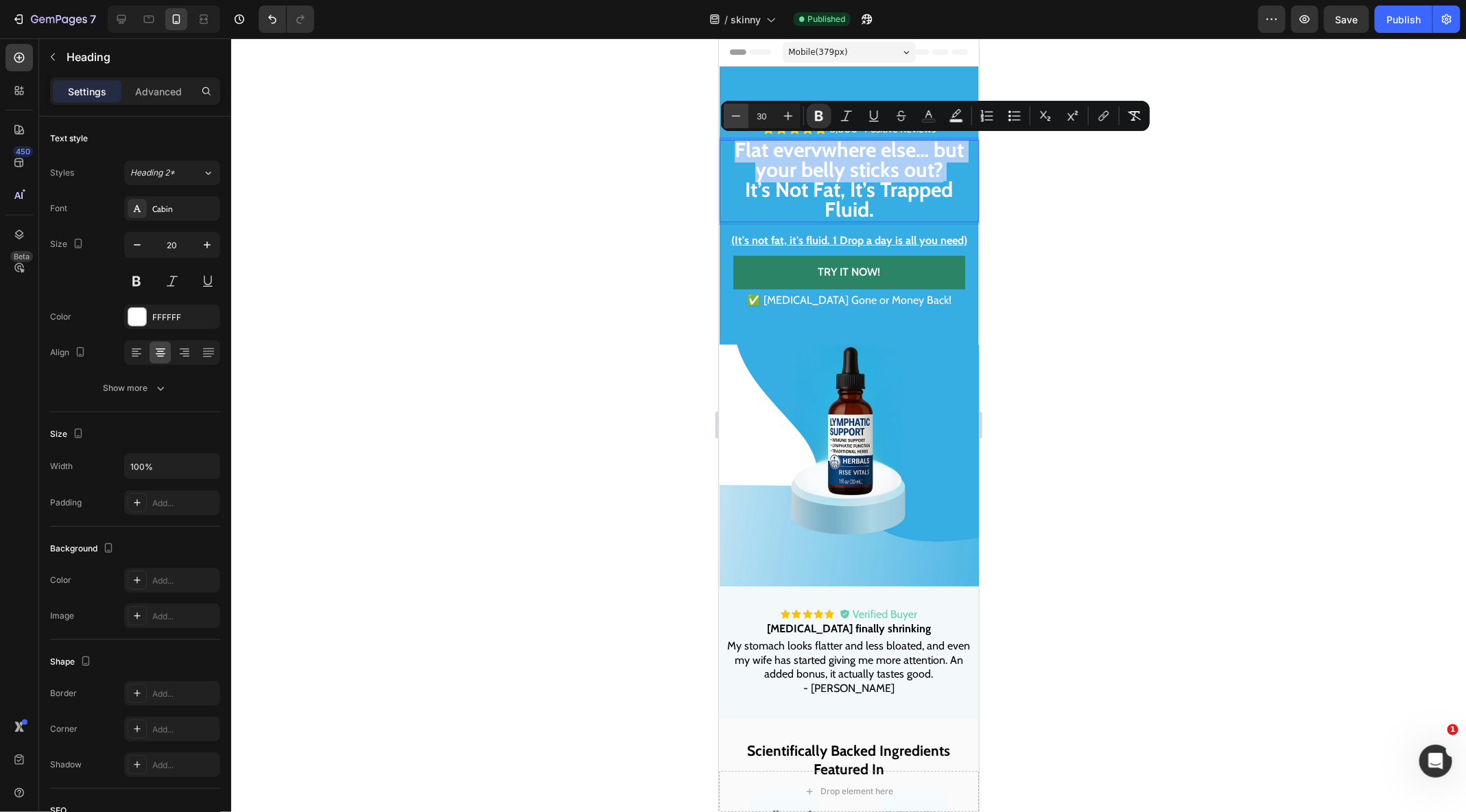
click at [738, 116] on icon "Editor contextual toolbar" at bounding box center [737, 116] width 9 height 1
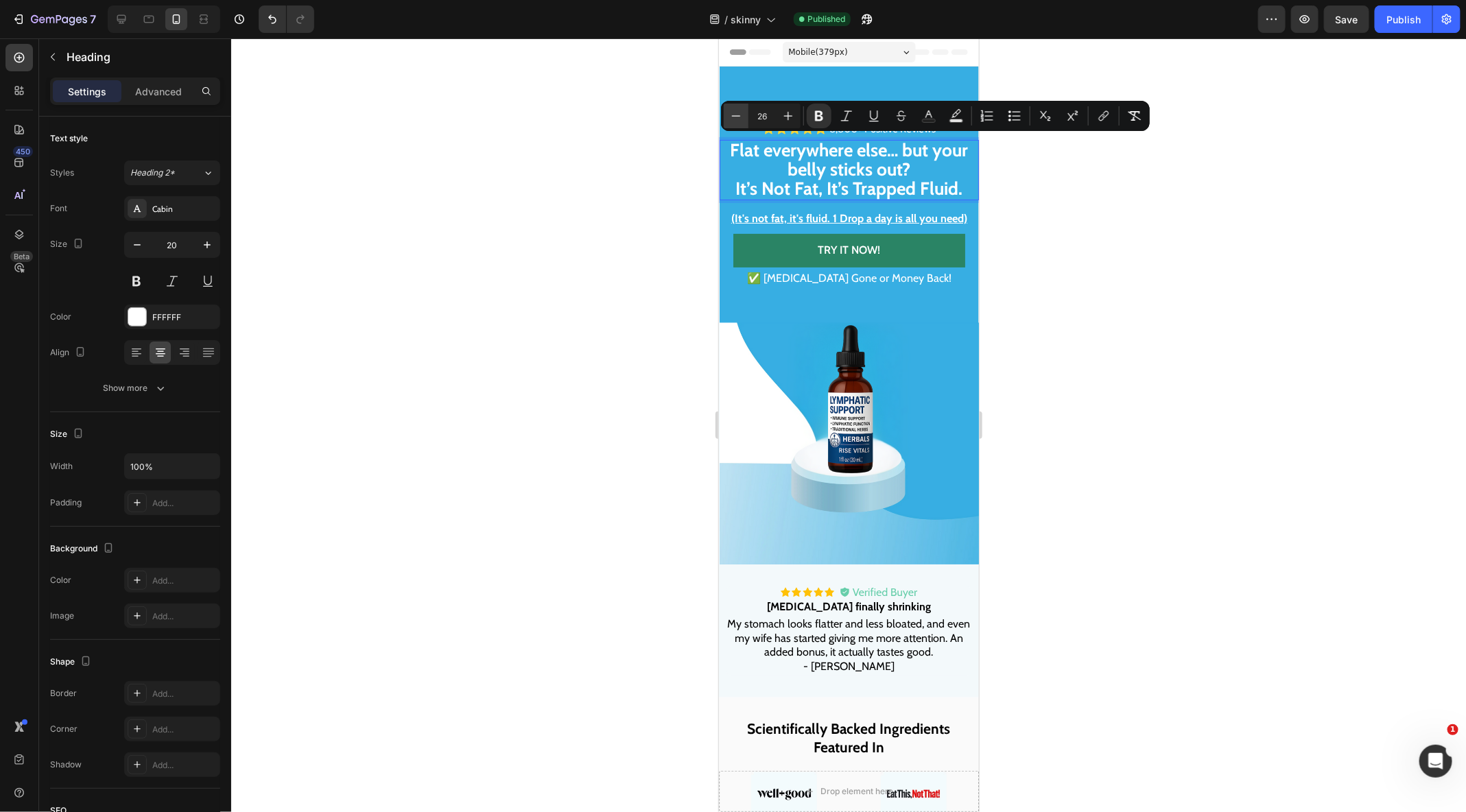
click at [738, 116] on icon "Editor contextual toolbar" at bounding box center [737, 116] width 9 height 1
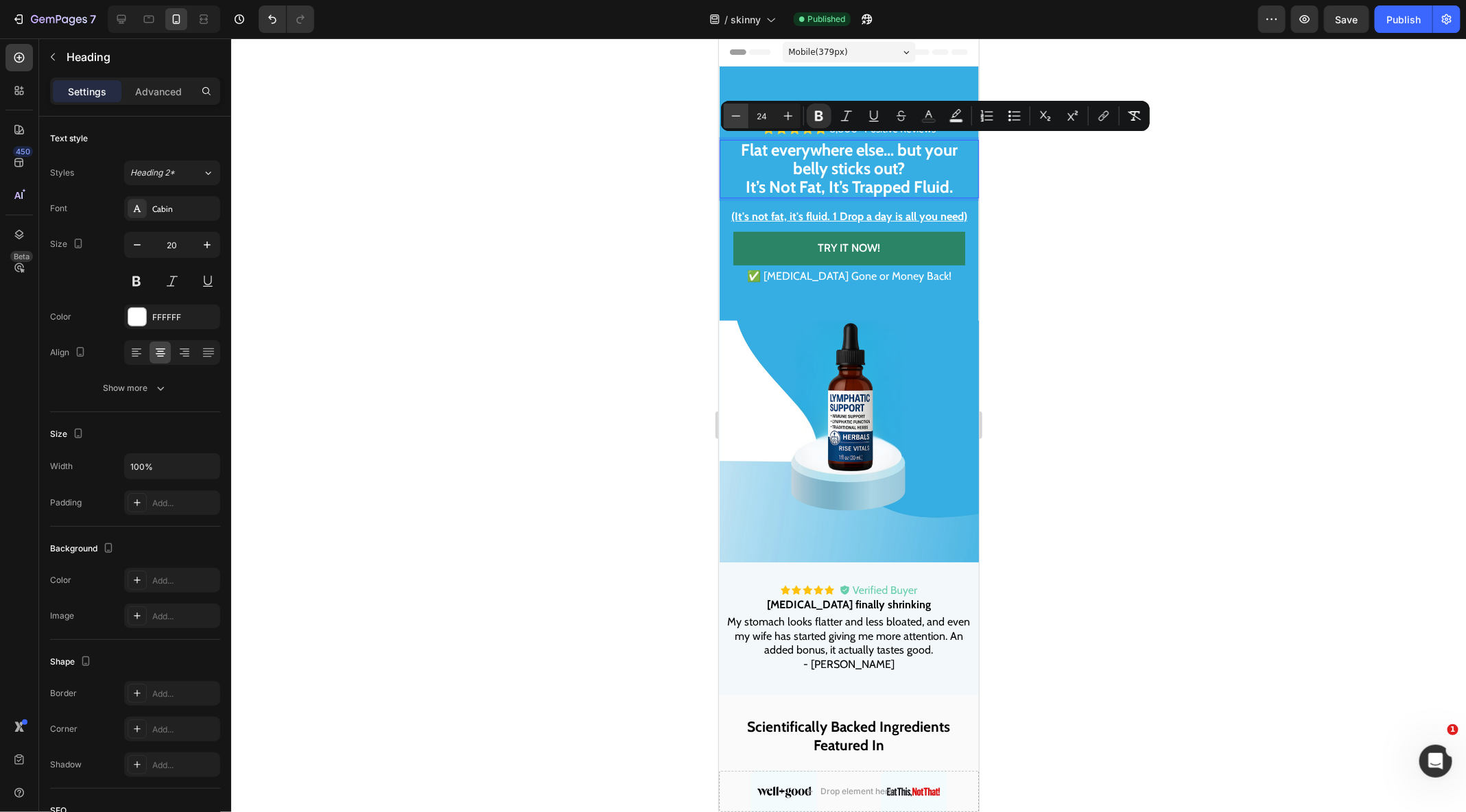
click at [738, 116] on icon "Editor contextual toolbar" at bounding box center [737, 116] width 9 height 1
type input "23"
click at [869, 192] on strong "It’s Not Fat, It’s Trapped Fluid." at bounding box center [849, 186] width 199 height 19
click at [806, 168] on strong "Flat everywhere else… but your belly sticks out?" at bounding box center [848, 158] width 212 height 37
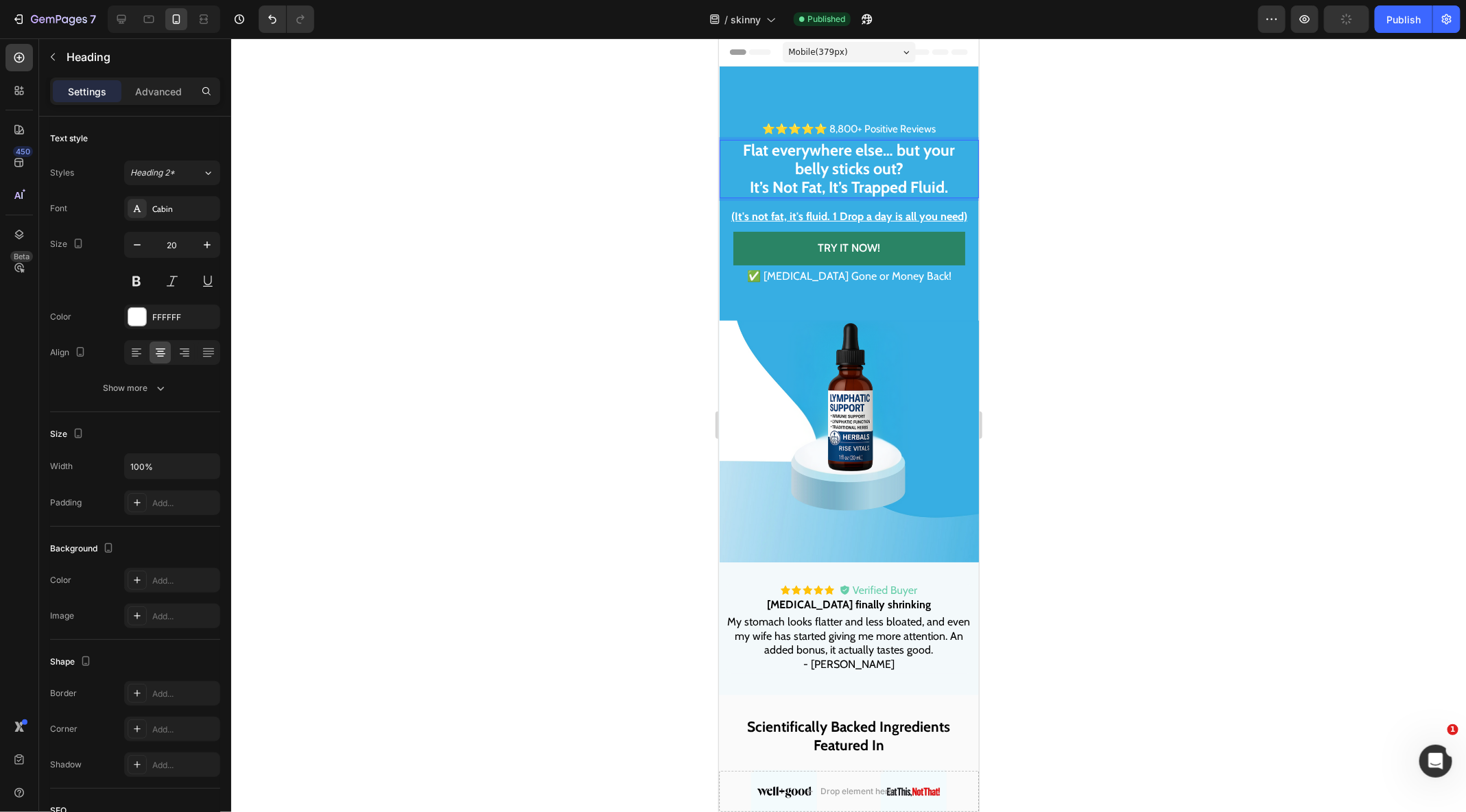
click at [893, 148] on strong "Flat everywhere else… but your belly sticks out?" at bounding box center [848, 158] width 212 height 37
click at [1027, 180] on div at bounding box center [849, 425] width 1235 height 774
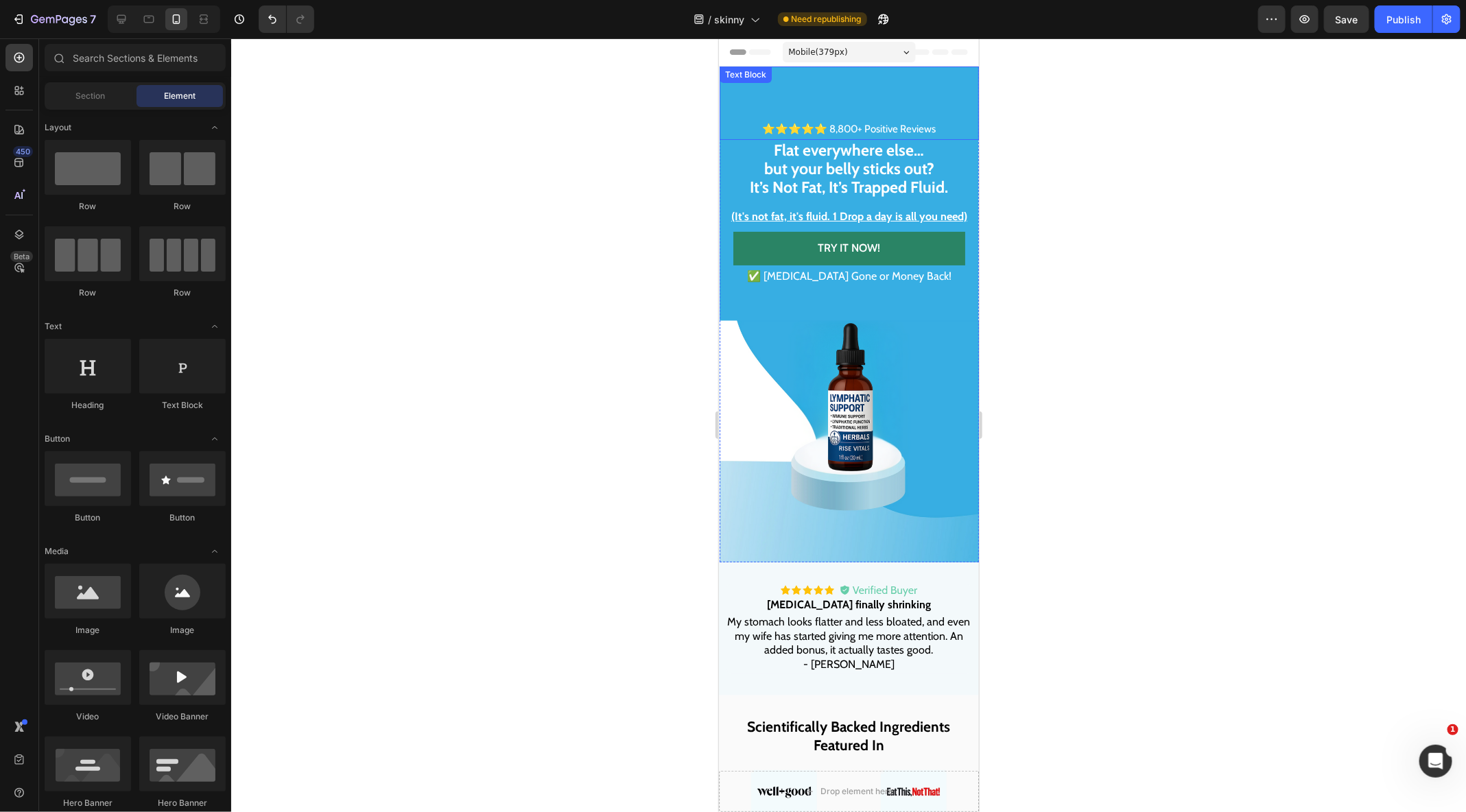
click at [847, 218] on u "(It's not fat, it's fluid. 1 Drop a day is all you need)" at bounding box center [848, 216] width 236 height 13
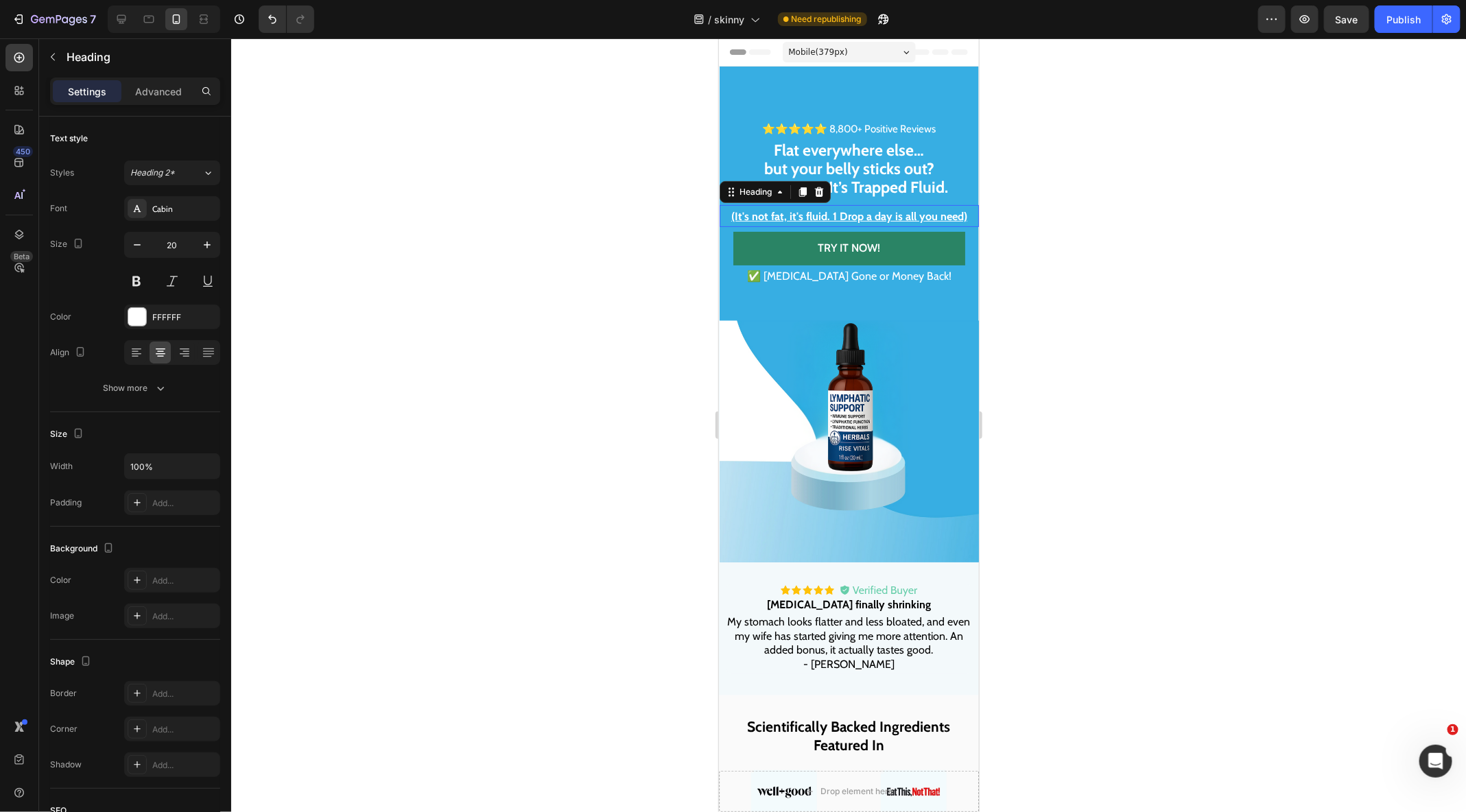
click at [847, 218] on u "(It's not fat, it's fluid. 1 Drop a day is all you need)" at bounding box center [848, 216] width 236 height 13
click at [850, 217] on icon "Drain it fast in just 1 drop a day" at bounding box center [849, 214] width 189 height 17
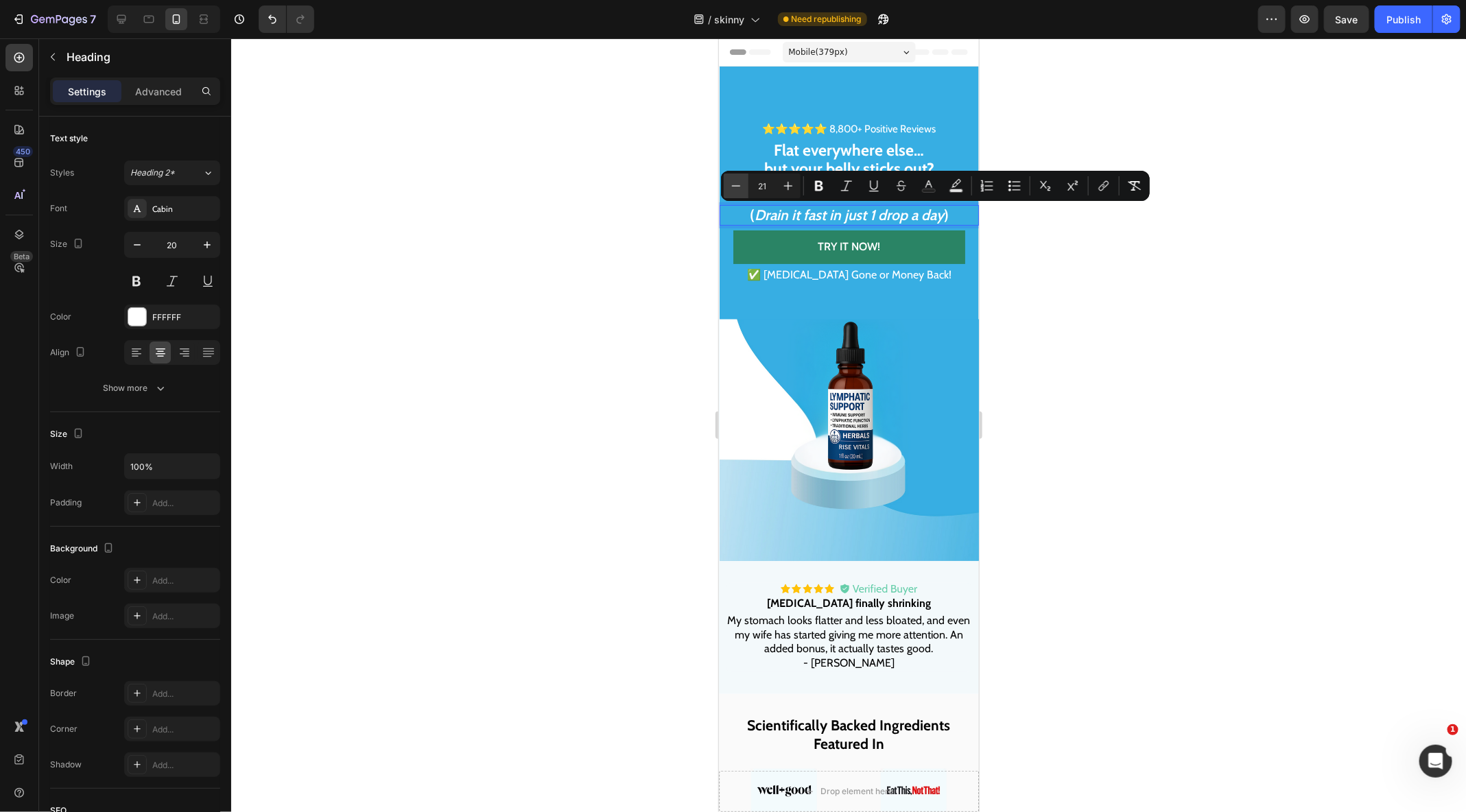
click at [727, 182] on button "Minus" at bounding box center [736, 186] width 25 height 25
type input "17"
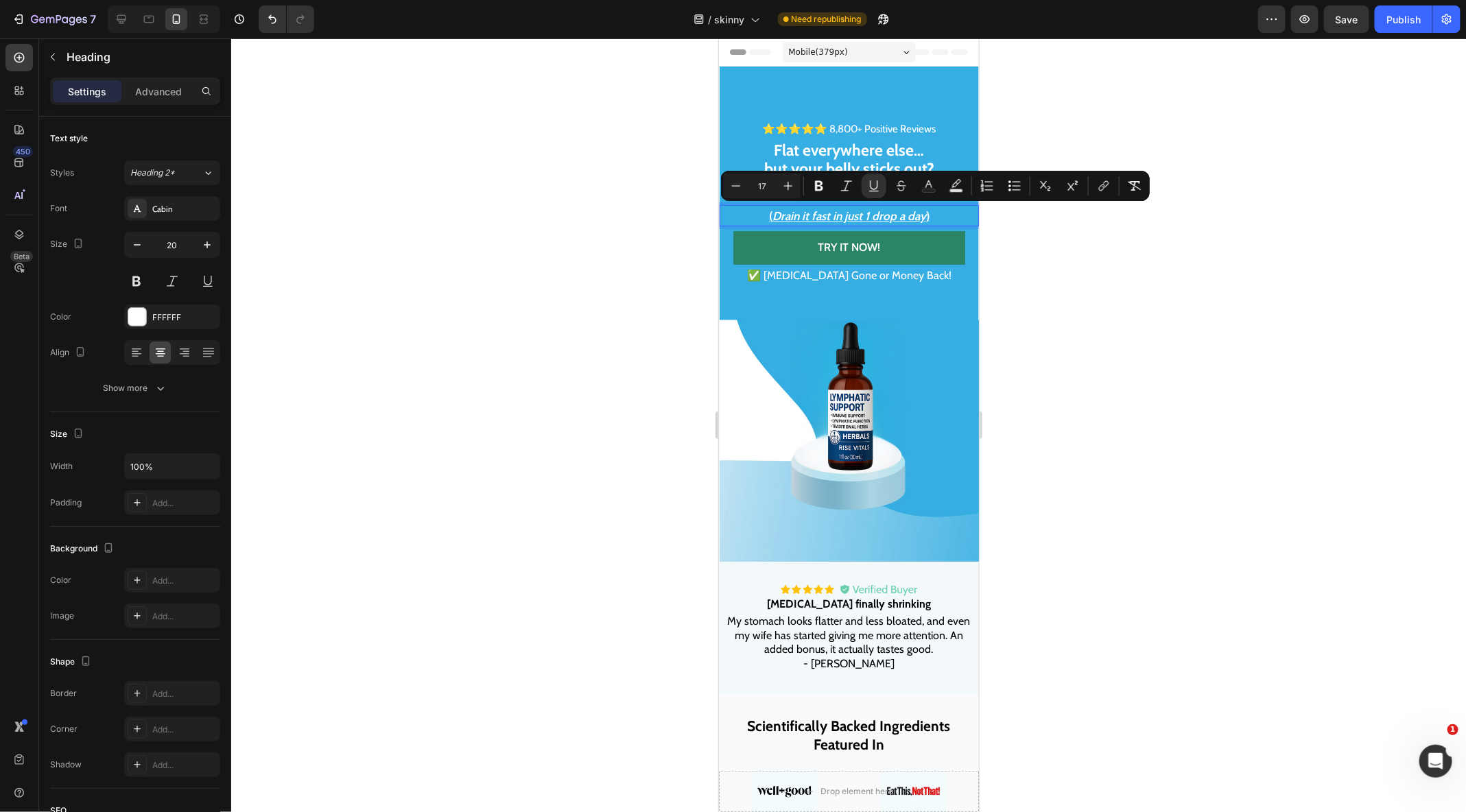
click at [636, 217] on div at bounding box center [849, 425] width 1235 height 774
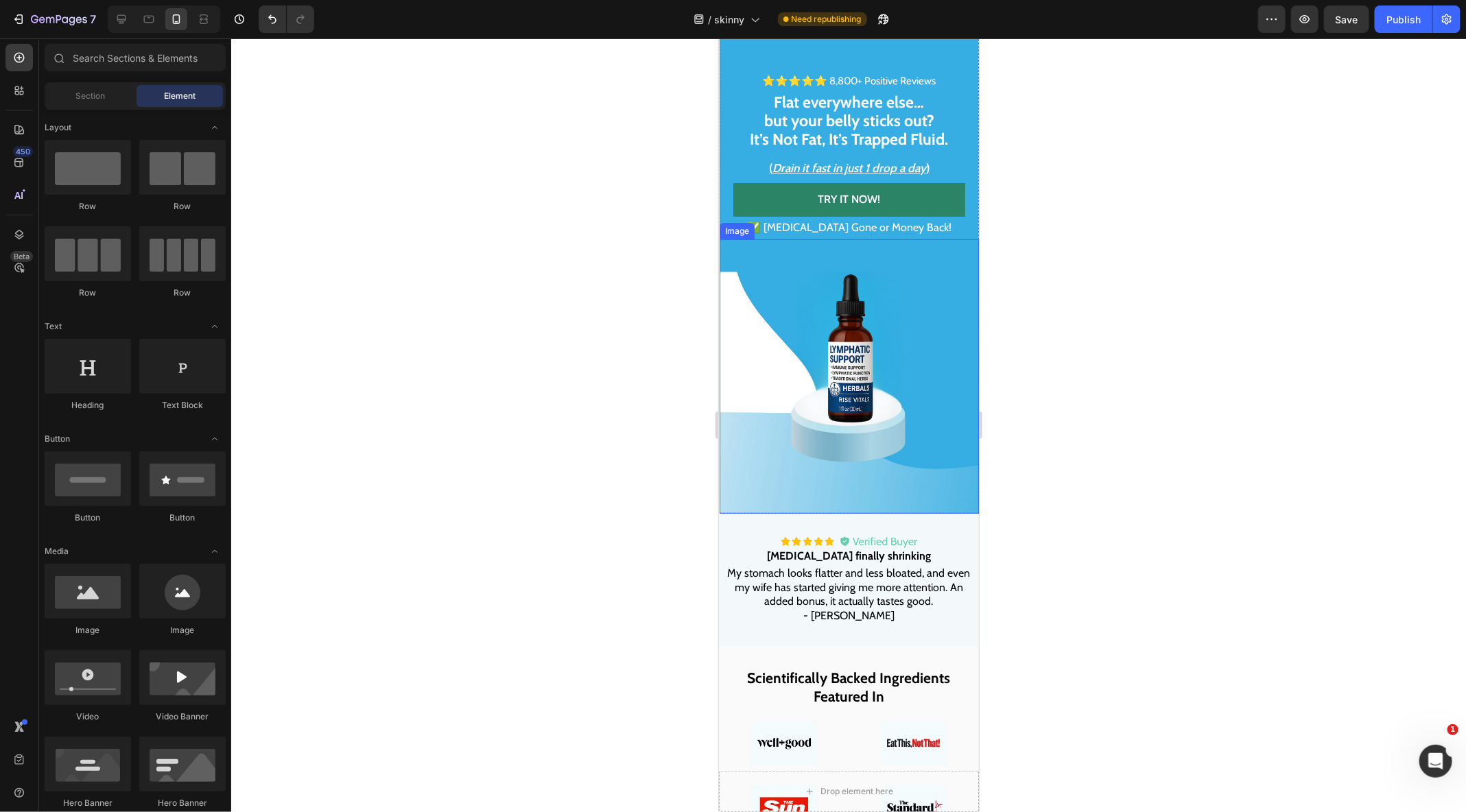
scroll to position [54, 0]
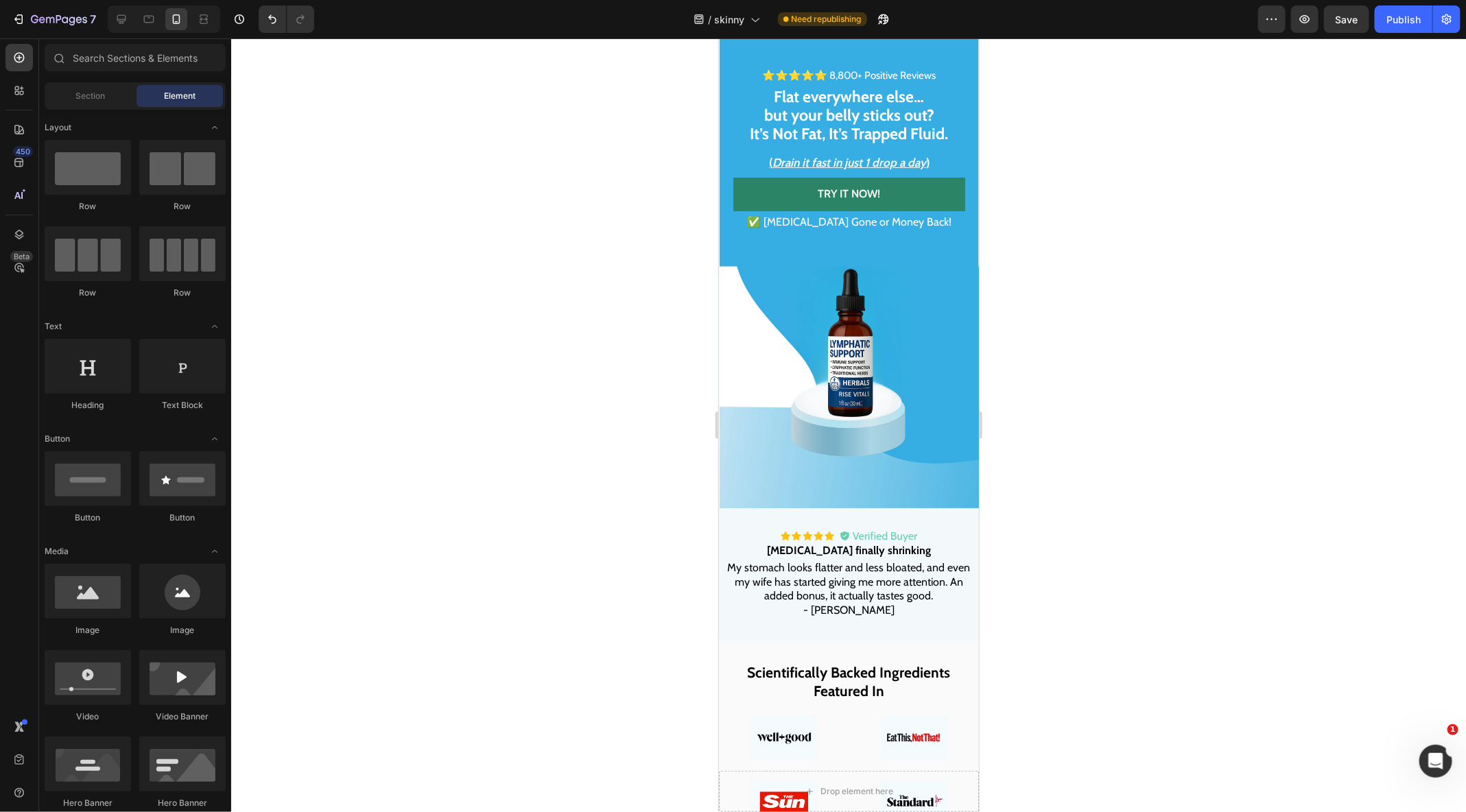
click at [816, 555] on strong "Beer belly finally shrinking" at bounding box center [848, 550] width 164 height 13
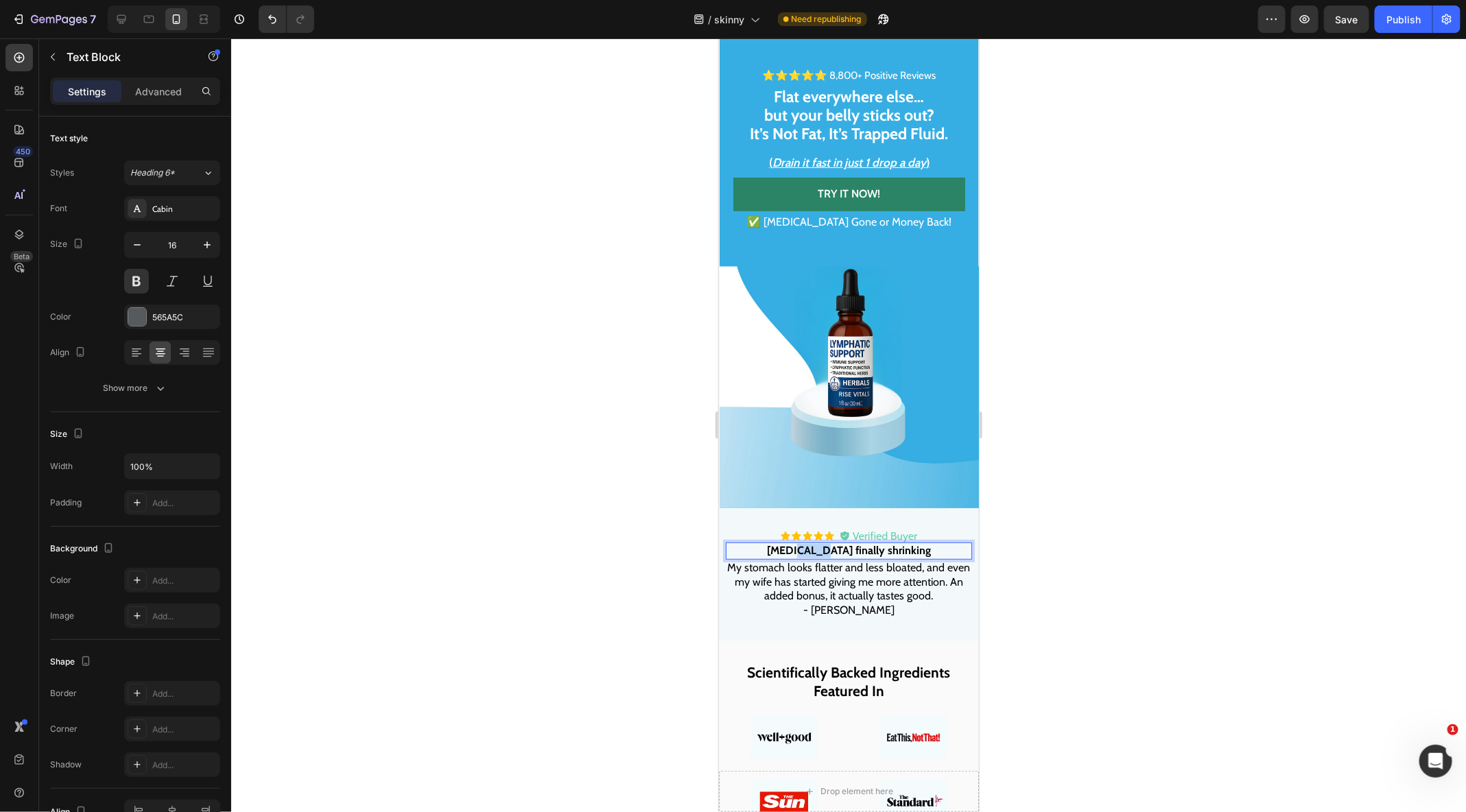
click at [819, 550] on strong "Beer belly finally shrinking" at bounding box center [848, 550] width 164 height 13
click at [877, 579] on span "My stomach looks flatter and less bloated, and even my wife has started giving …" at bounding box center [848, 581] width 243 height 42
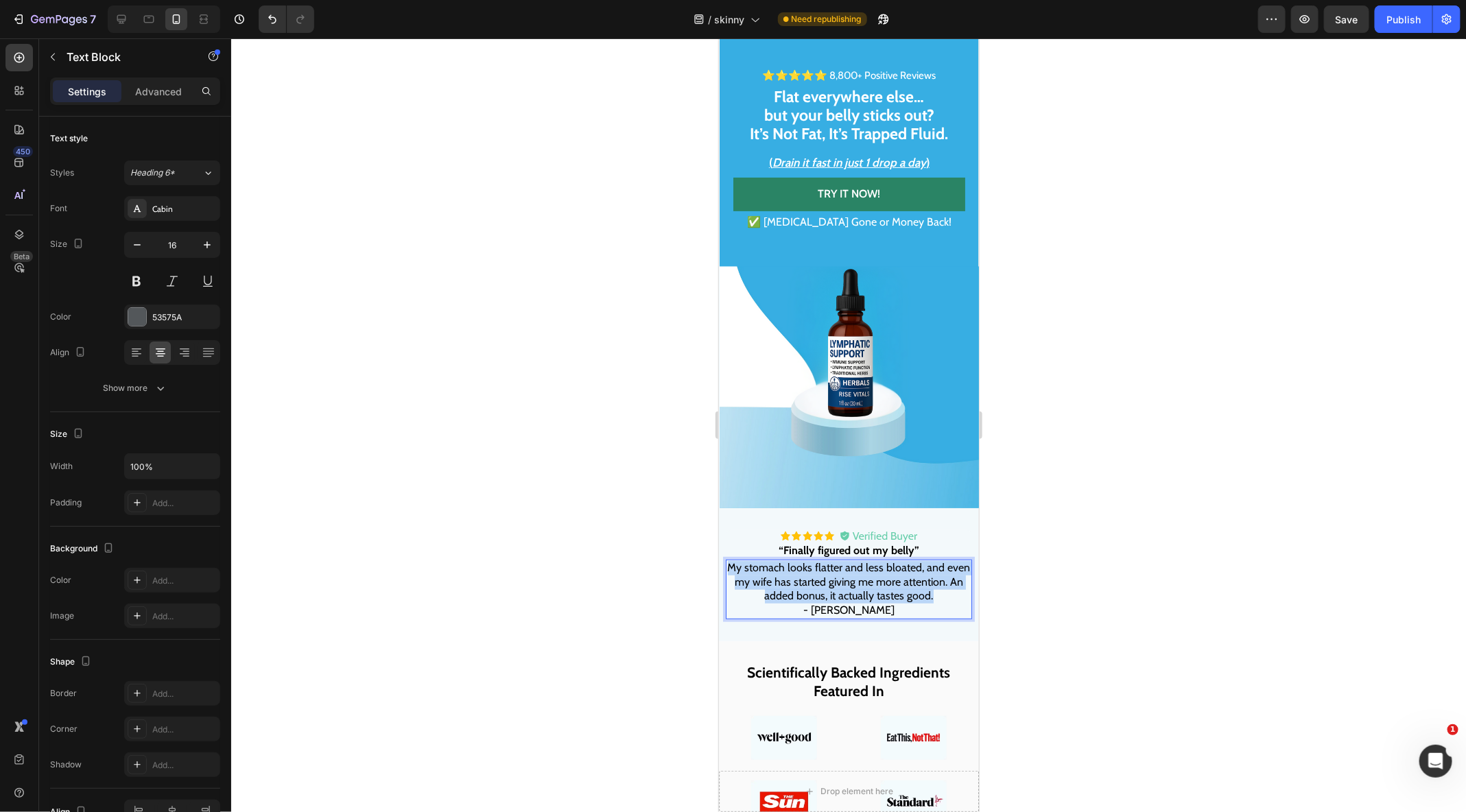
click at [877, 579] on span "My stomach looks flatter and less bloated, and even my wife has started giving …" at bounding box center [848, 581] width 243 height 42
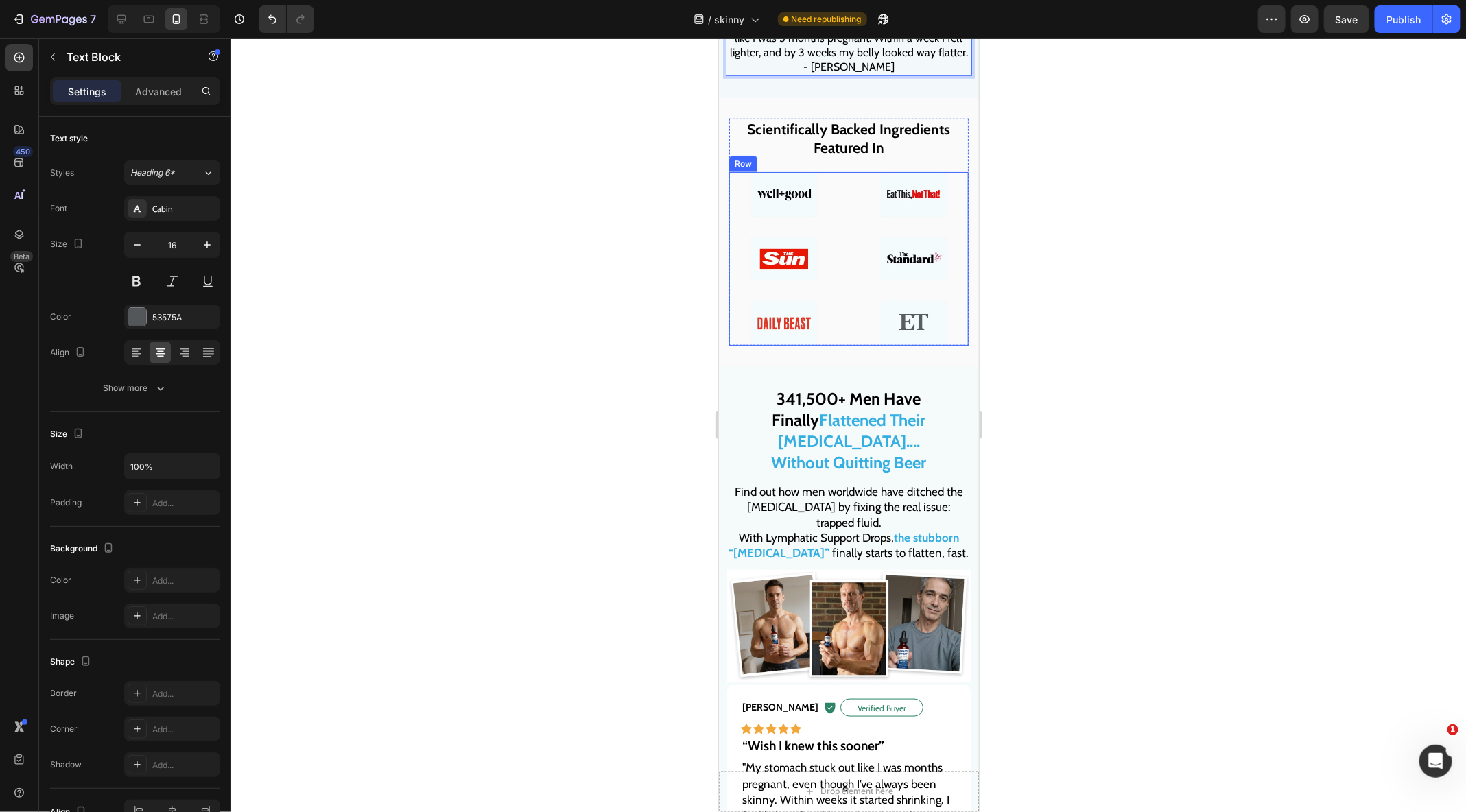
scroll to position [607, 0]
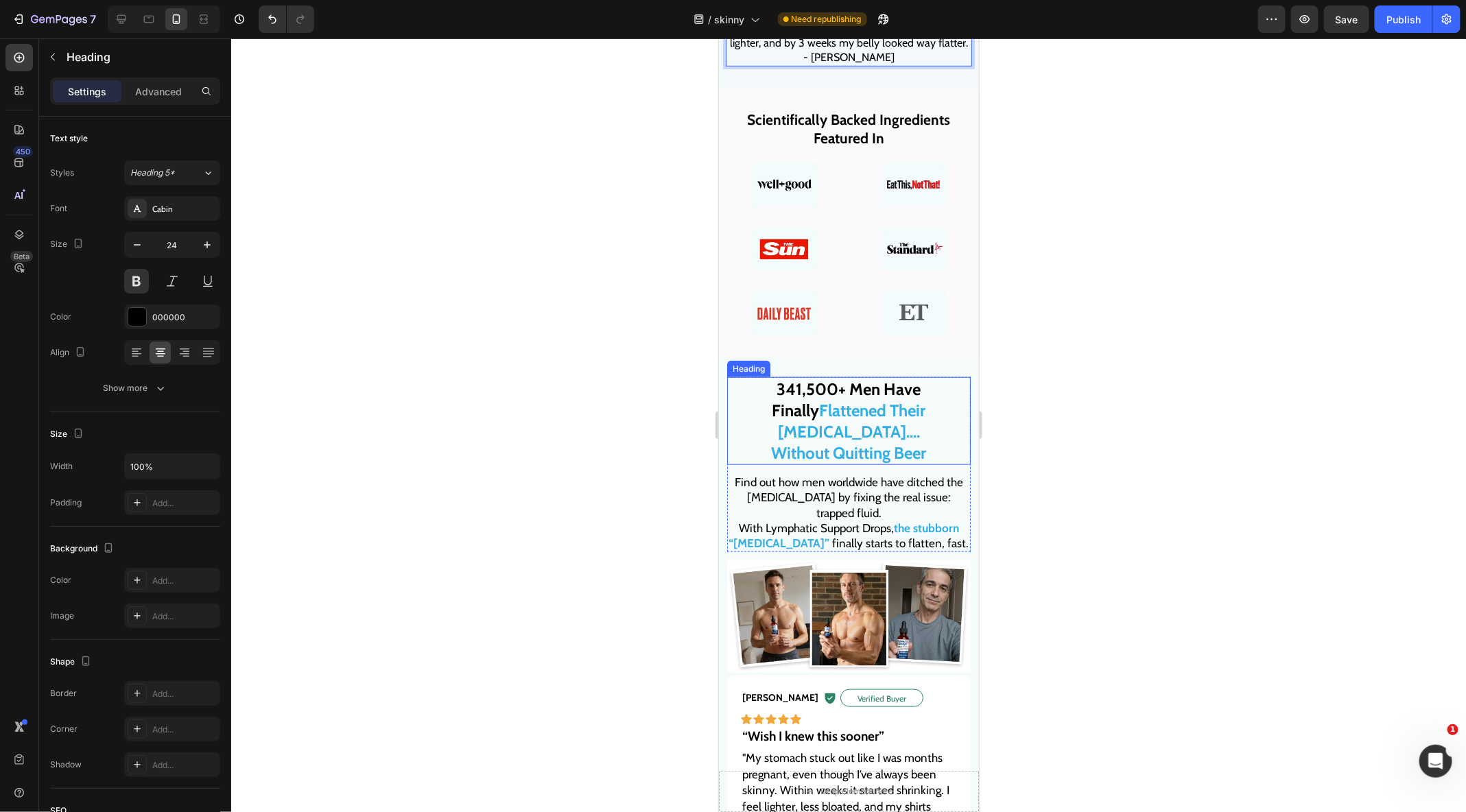
click at [852, 442] on strong "Without Quitting Beer" at bounding box center [849, 452] width 155 height 20
click at [877, 442] on strong "Without Quitting Beer" at bounding box center [849, 452] width 155 height 20
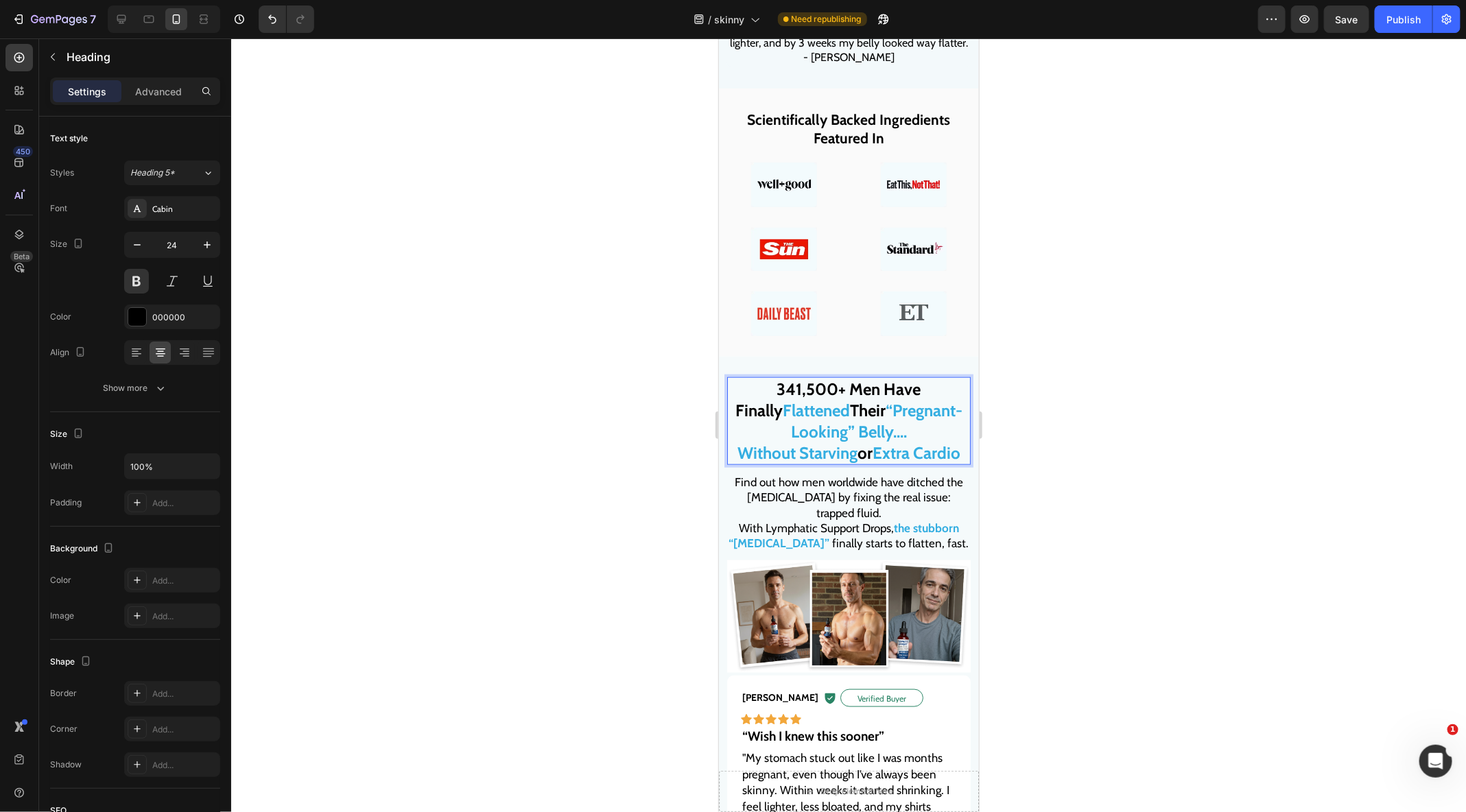
click at [823, 411] on strong "Flattened" at bounding box center [816, 410] width 67 height 20
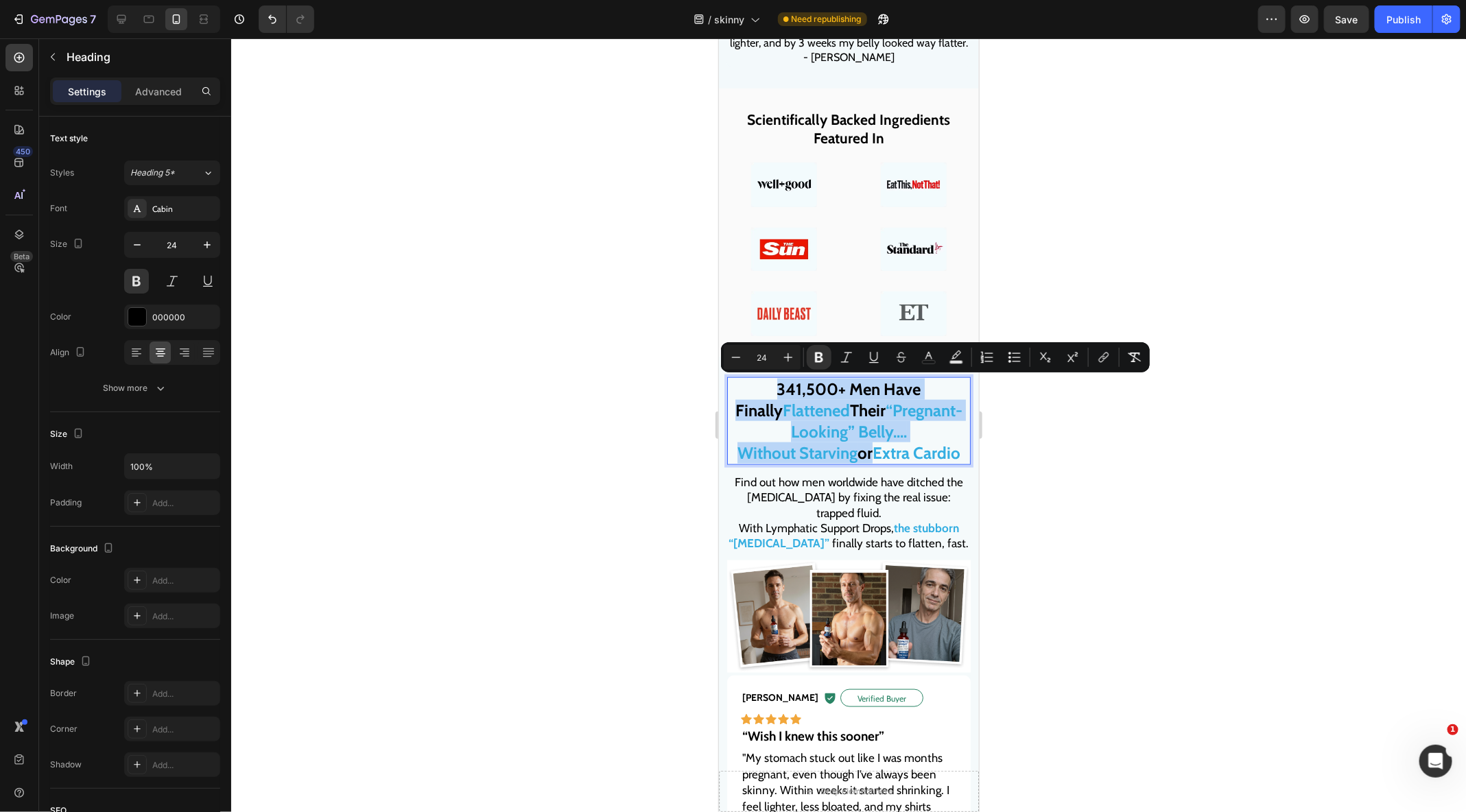
click at [870, 406] on strong "“Pregnant-Looking” Belly...." at bounding box center [876, 420] width 171 height 41
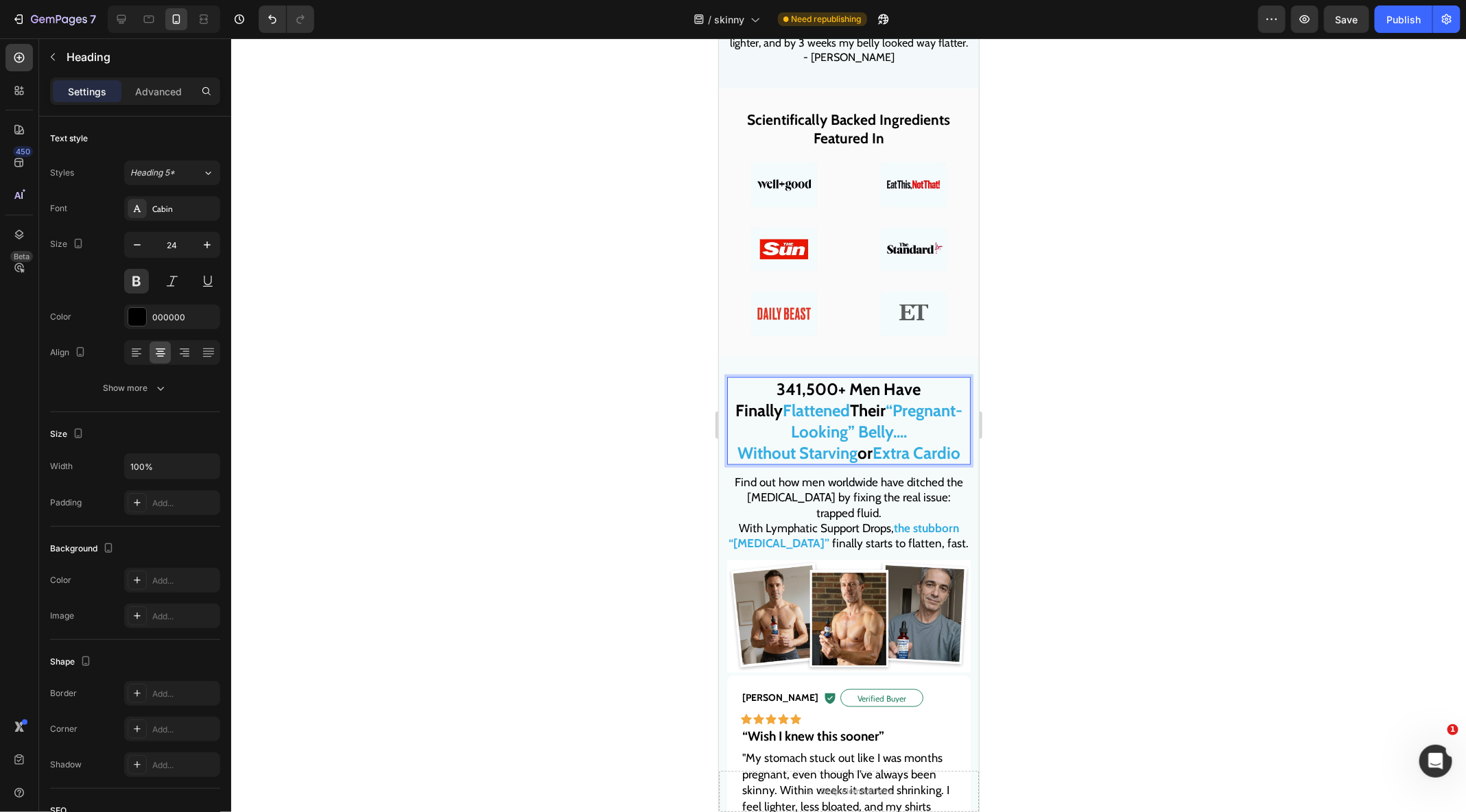
click at [866, 408] on strong "“Pregnant-Looking” Belly...." at bounding box center [876, 420] width 171 height 41
click at [894, 389] on strong "341,500+ Men Have Finally" at bounding box center [845, 399] width 148 height 41
click at [897, 389] on strong "341,500+ Men Have Finally" at bounding box center [845, 399] width 148 height 41
click at [1180, 481] on div at bounding box center [849, 425] width 1235 height 774
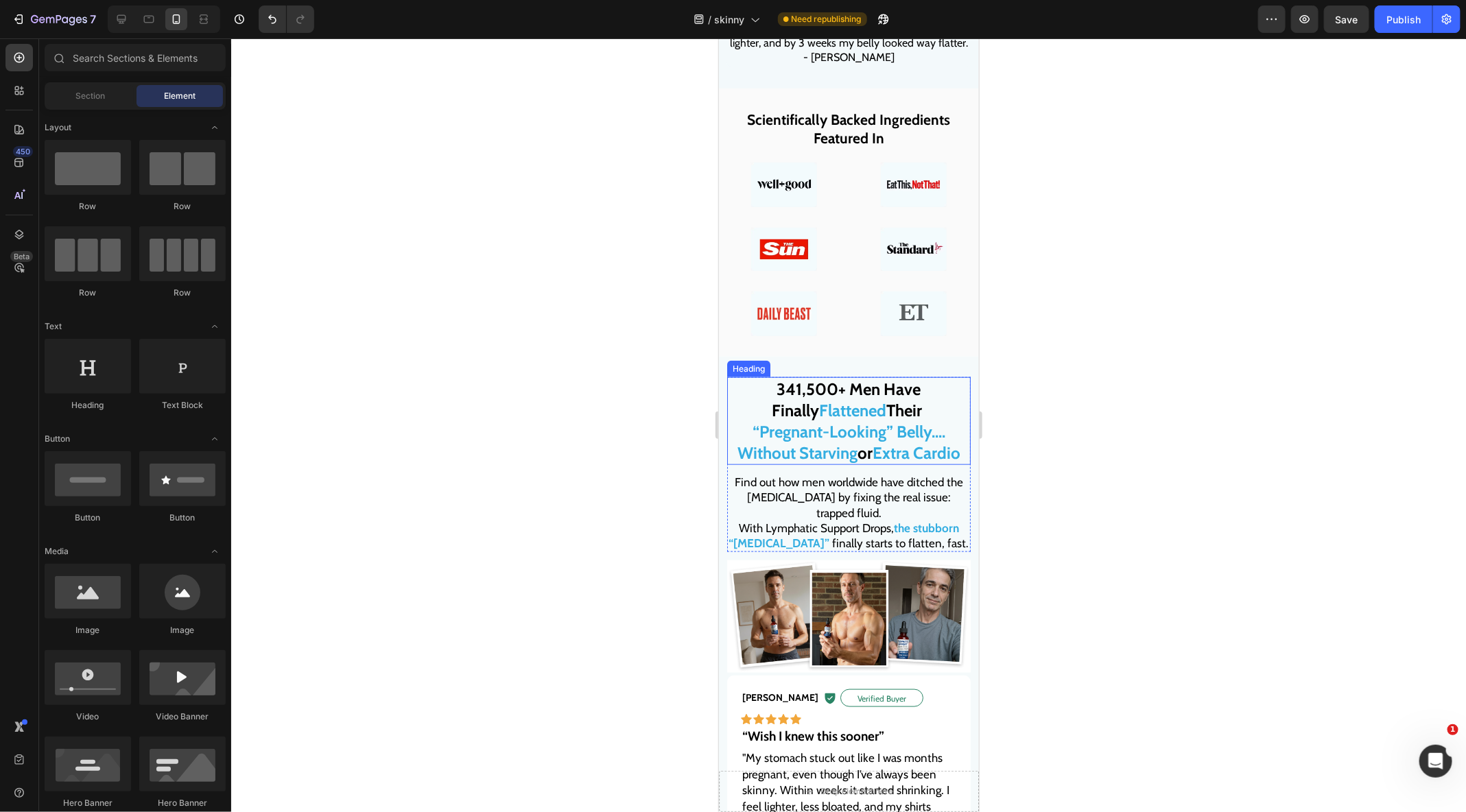
click at [897, 430] on strong "“Pregnant-Looking” Belly...." at bounding box center [849, 431] width 193 height 20
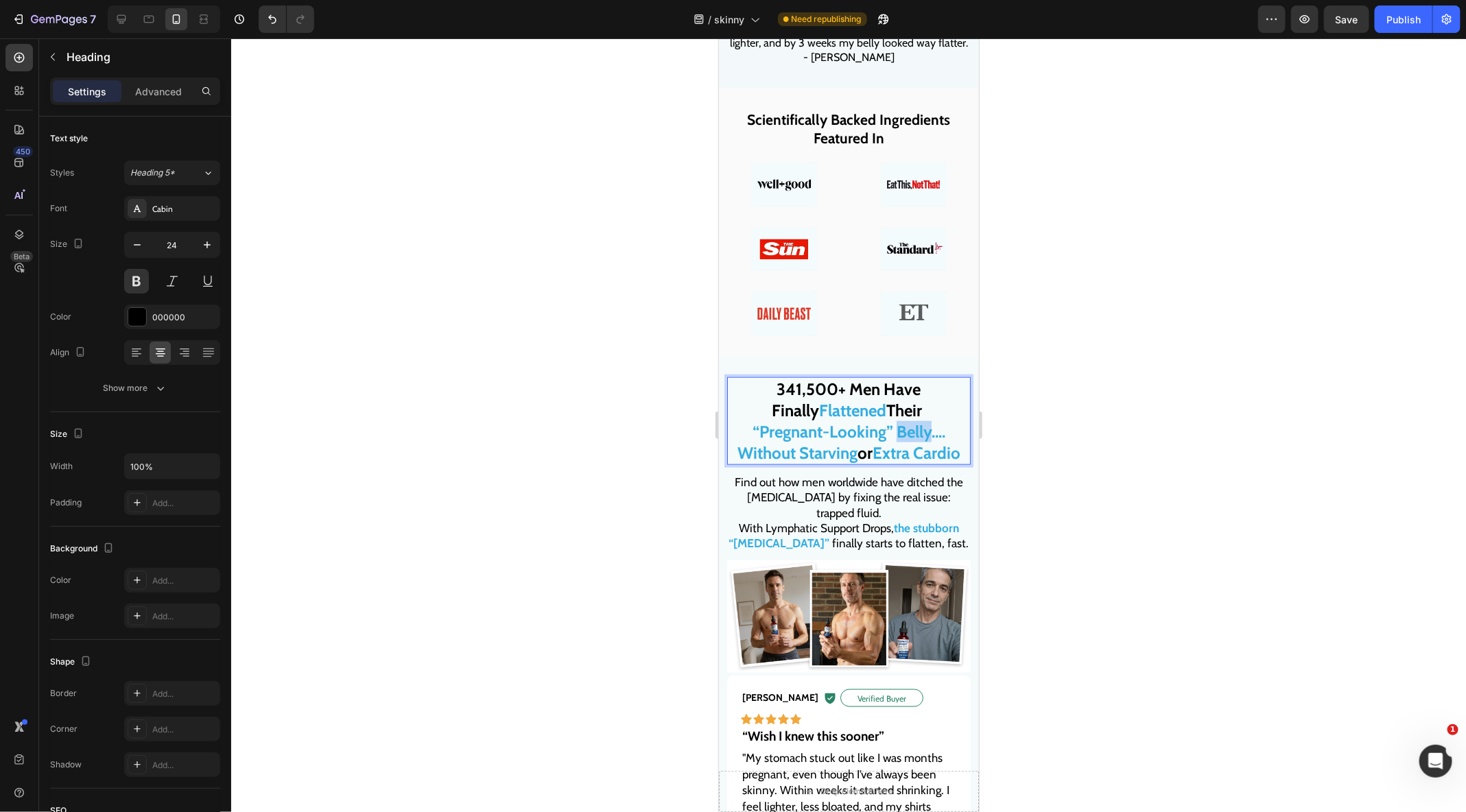
click at [892, 430] on strong "“Pregnant-Looking” Belly...." at bounding box center [849, 431] width 193 height 20
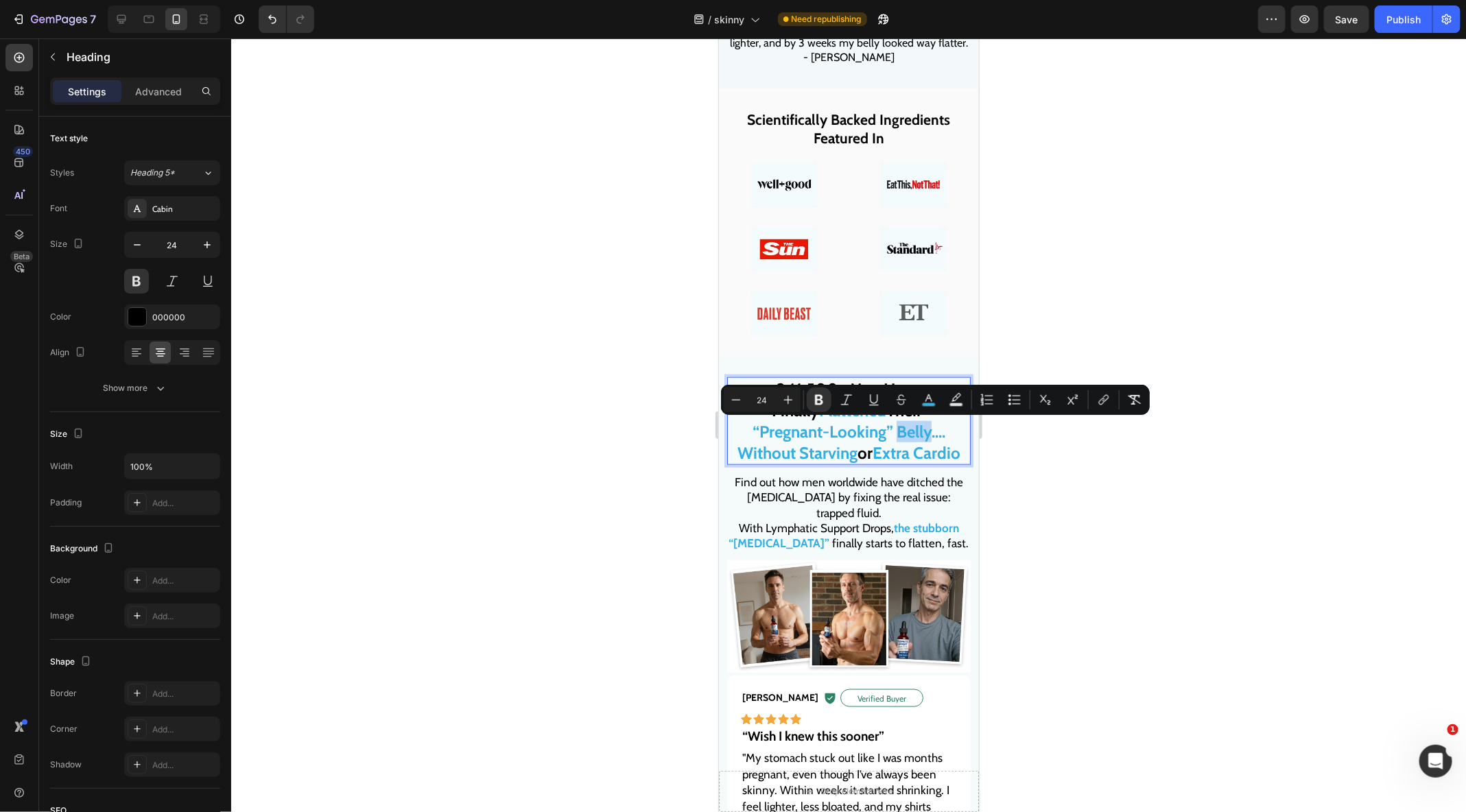
click at [891, 430] on strong "“Pregnant-Looking” Belly...." at bounding box center [849, 431] width 193 height 20
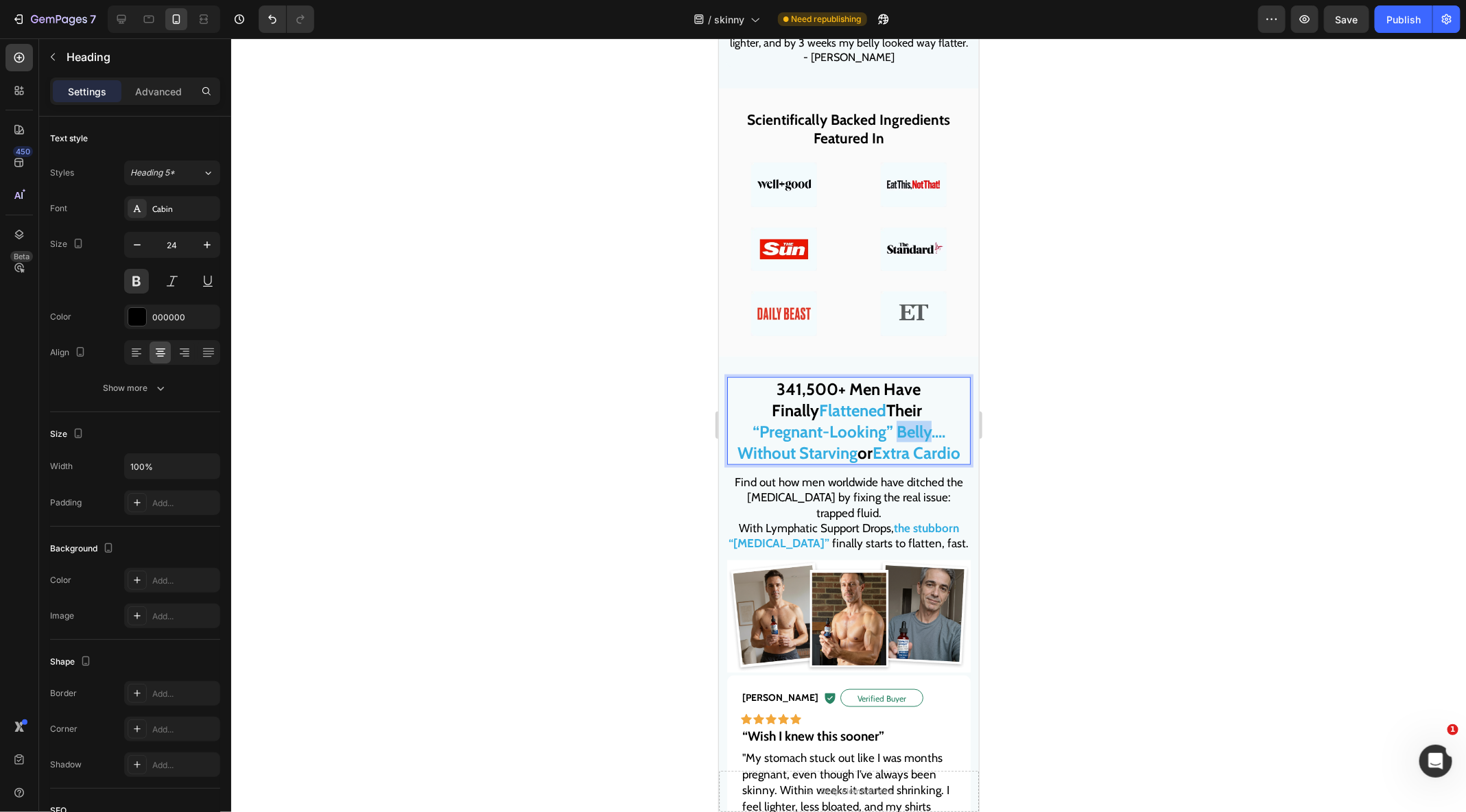
drag, startPoint x: 893, startPoint y: 427, endPoint x: 1003, endPoint y: 427, distance: 110.0
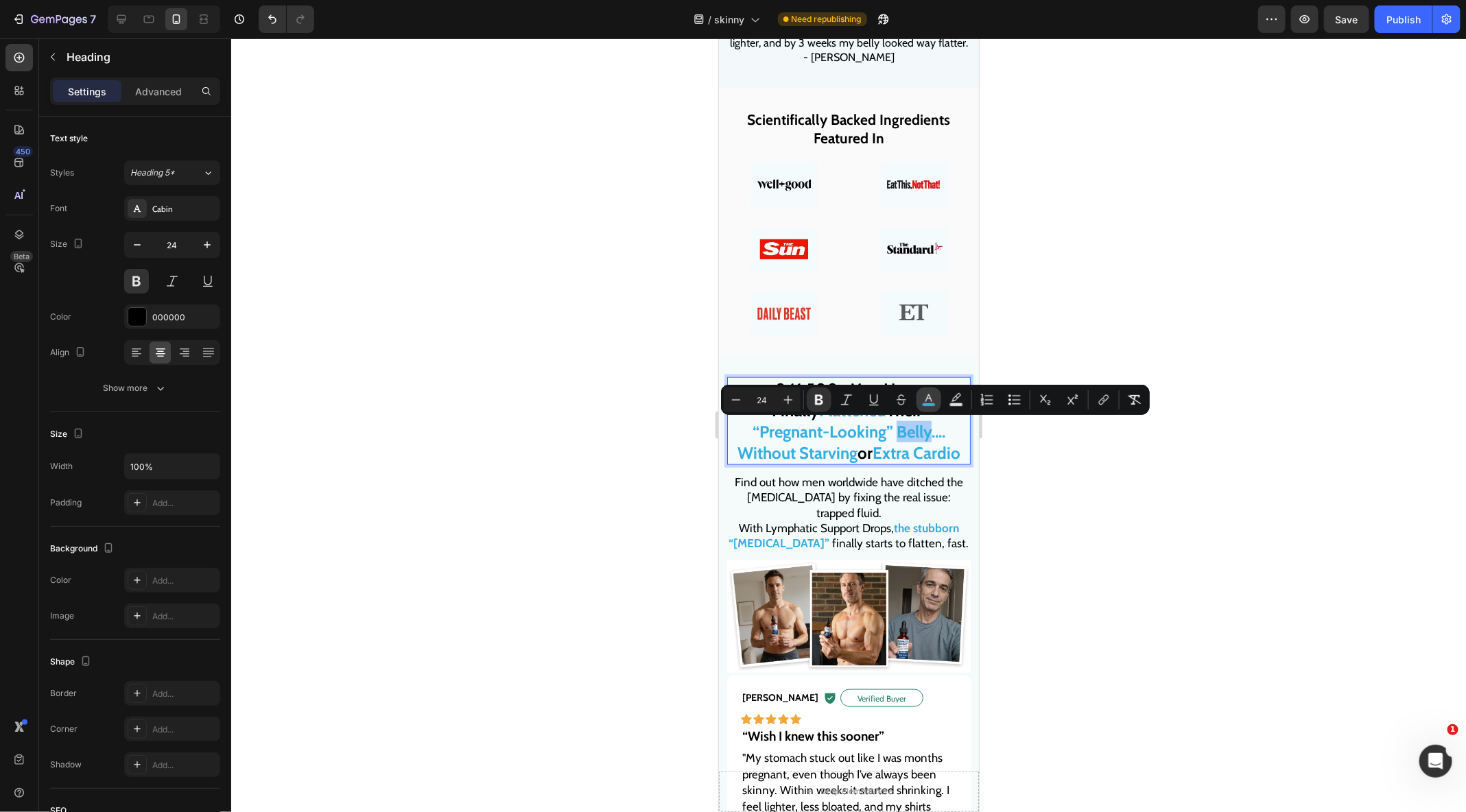
click at [935, 401] on button "color" at bounding box center [928, 400] width 25 height 25
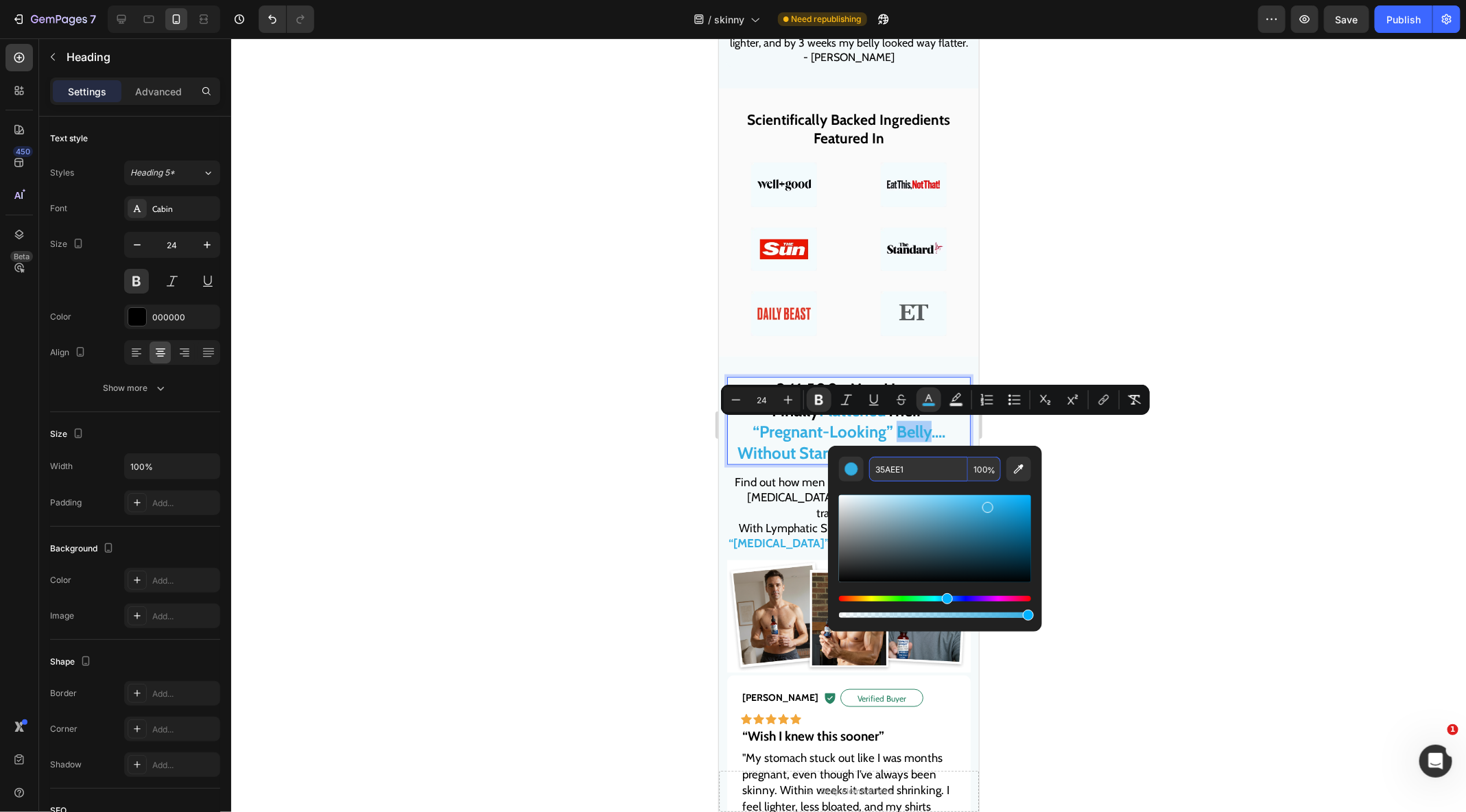
click at [900, 459] on input "35AEE1" at bounding box center [918, 469] width 98 height 25
drag, startPoint x: 1648, startPoint y: 582, endPoint x: 776, endPoint y: 592, distance: 872.1
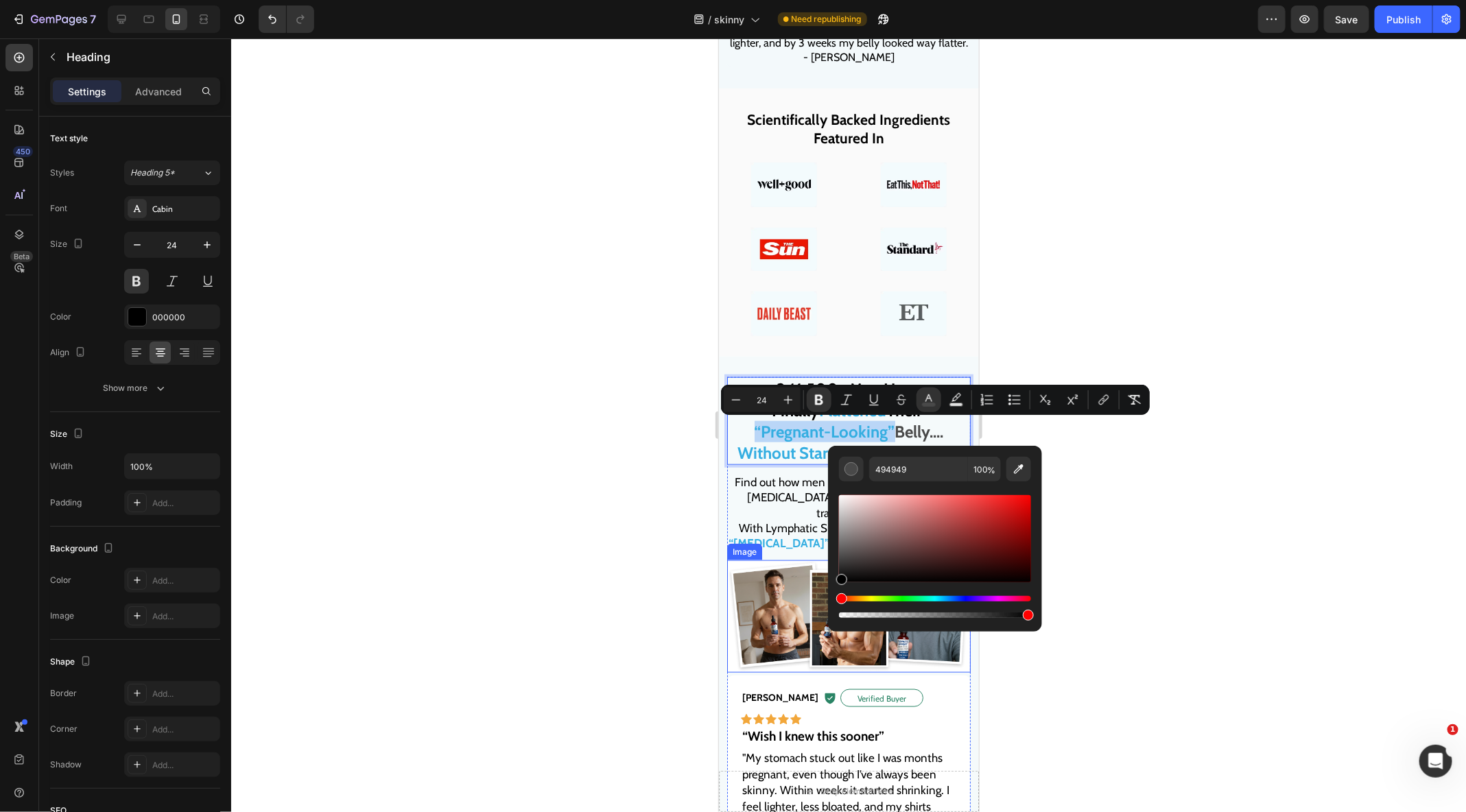
drag, startPoint x: 1573, startPoint y: 591, endPoint x: 812, endPoint y: 607, distance: 761.2
type input "000000"
click at [594, 568] on div at bounding box center [849, 425] width 1235 height 774
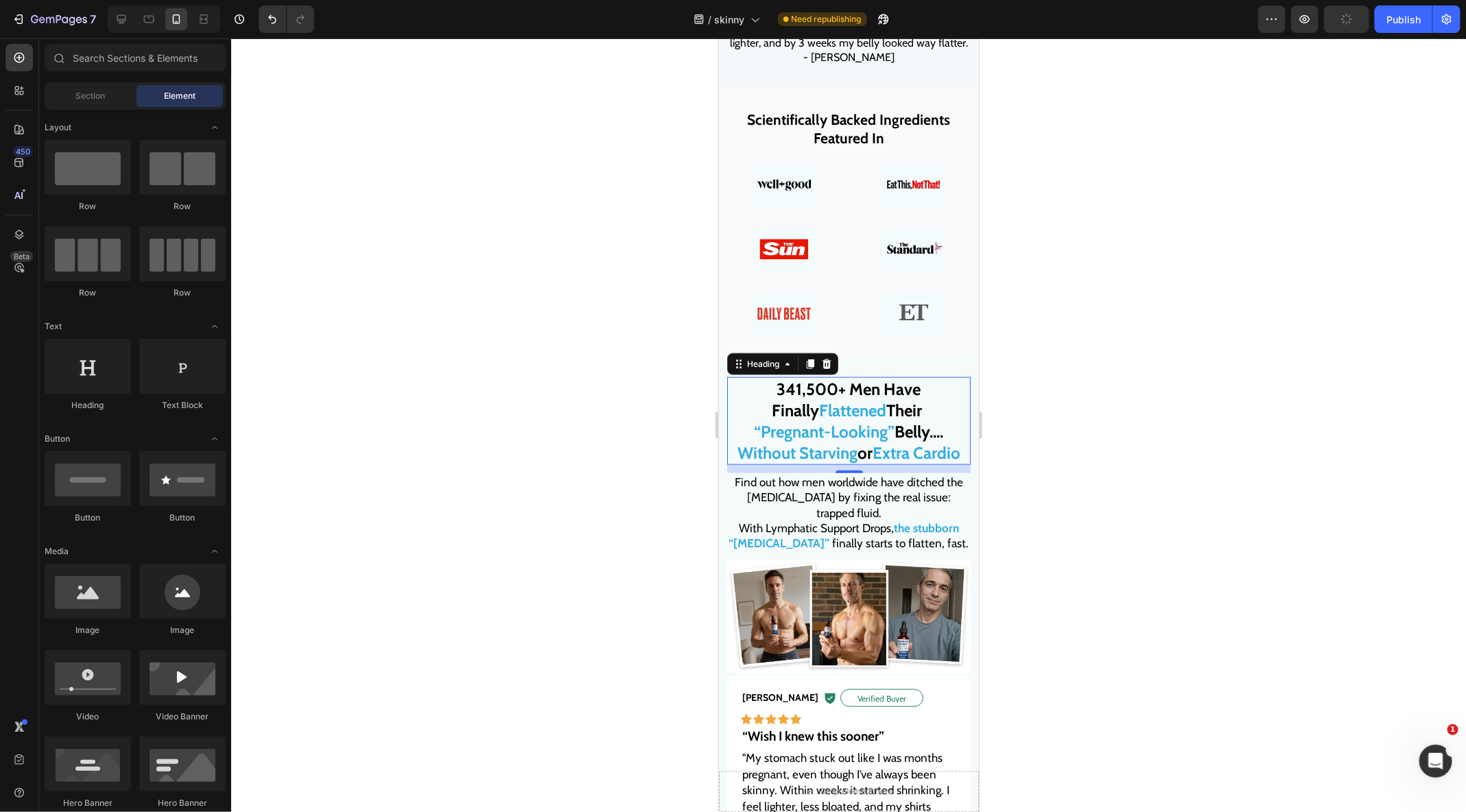
click at [830, 457] on strong "Without Starving" at bounding box center [797, 452] width 120 height 20
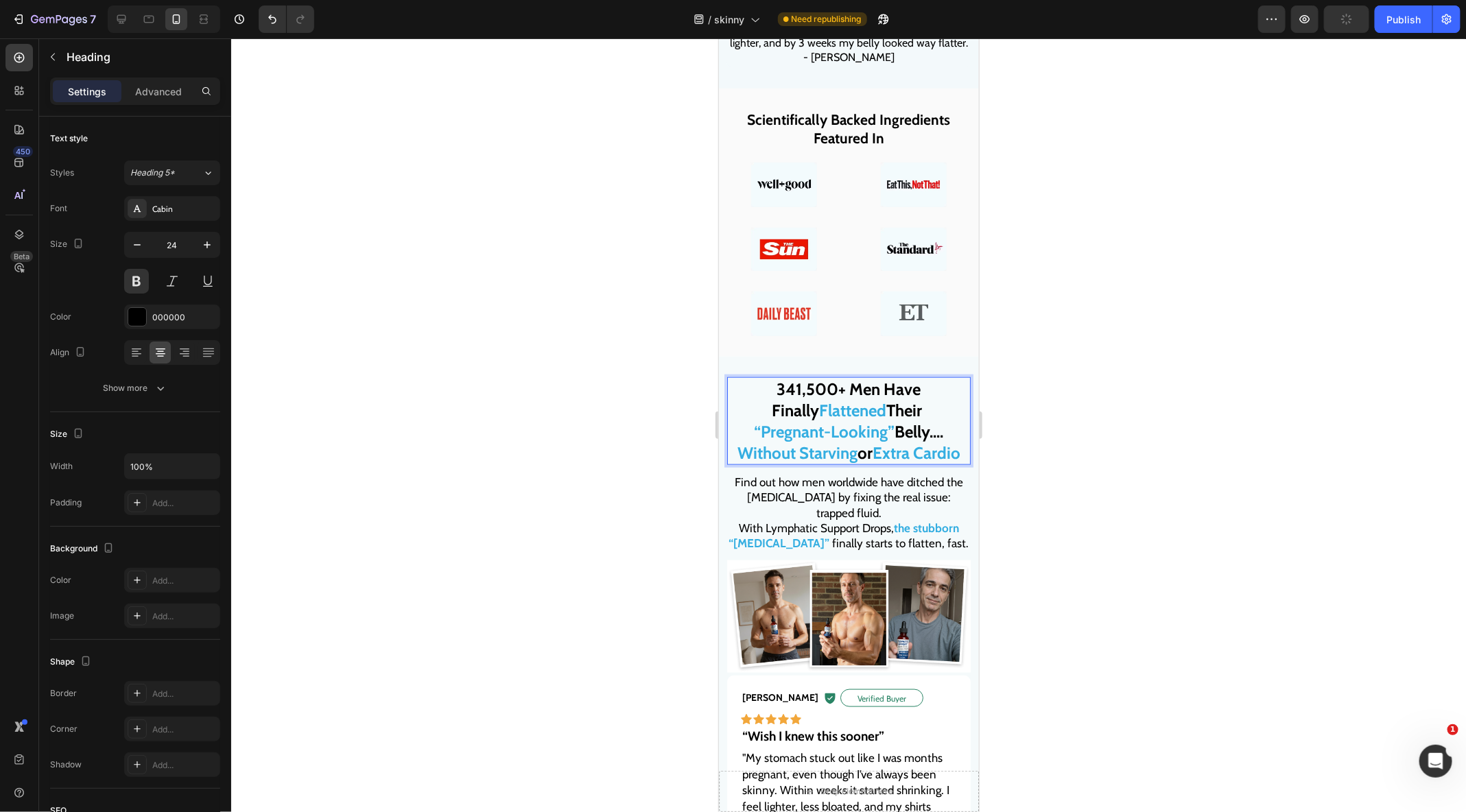
click at [830, 452] on strong "Without Starving" at bounding box center [797, 452] width 120 height 20
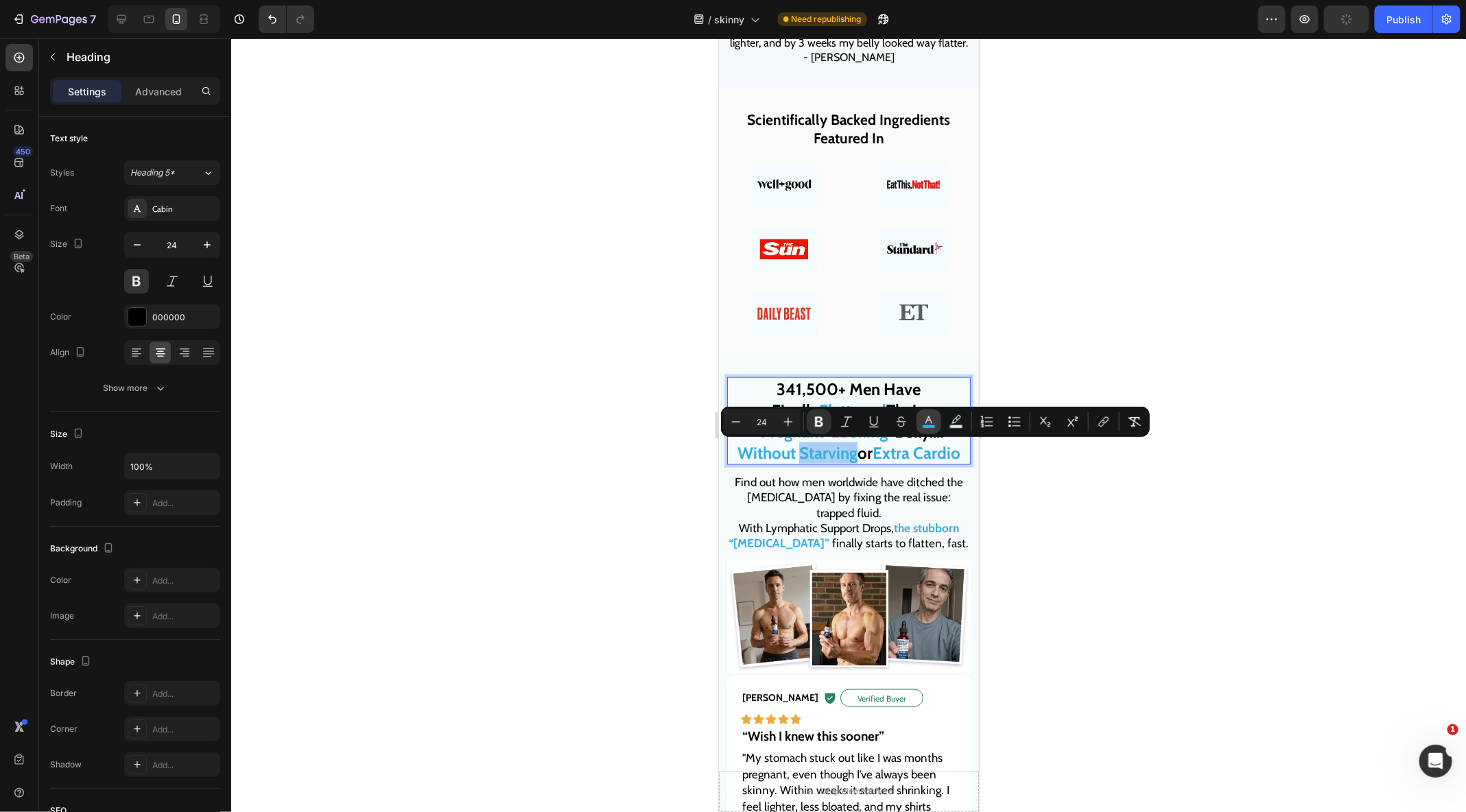
click at [935, 427] on button "color" at bounding box center [928, 421] width 25 height 25
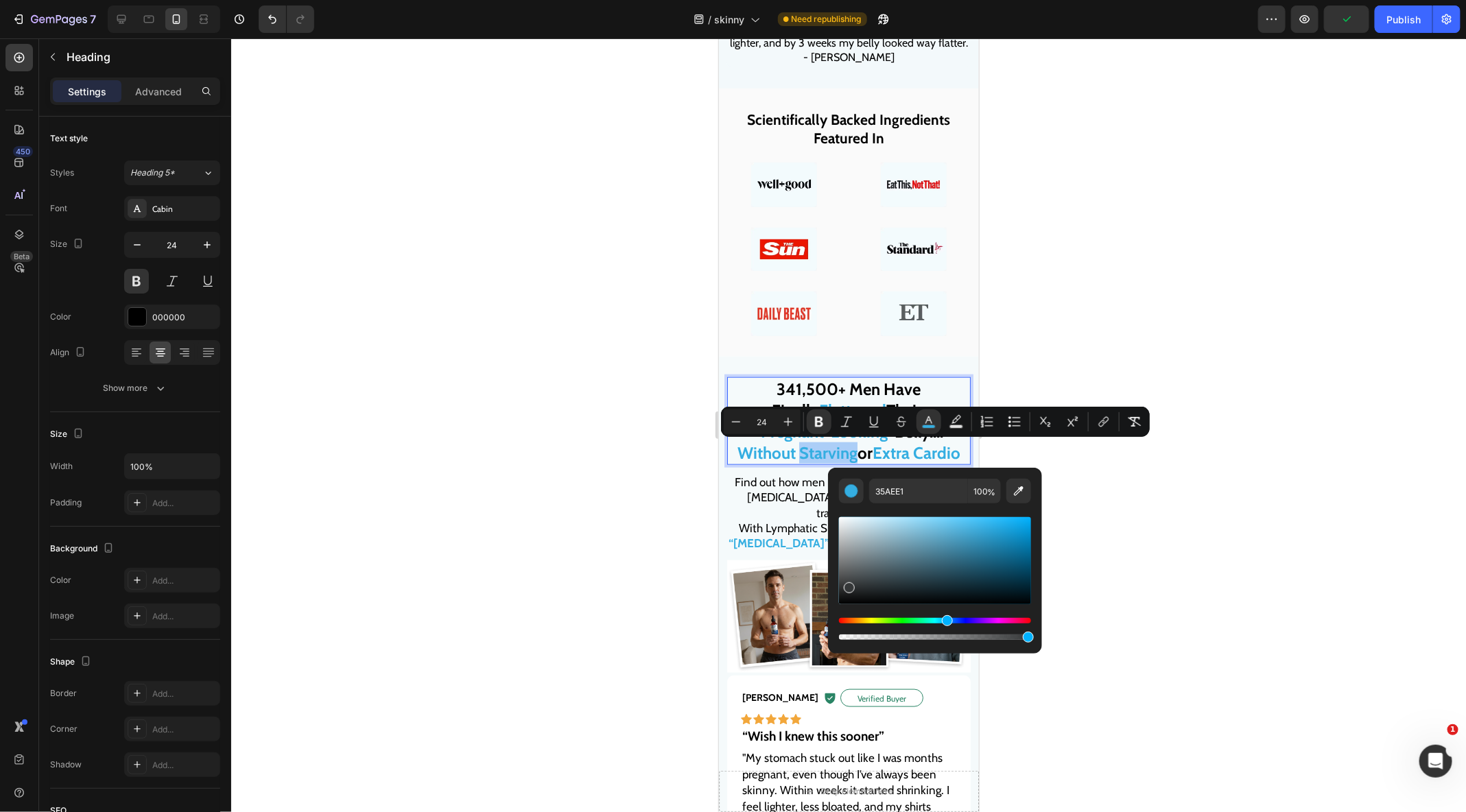
drag, startPoint x: 1565, startPoint y: 623, endPoint x: 807, endPoint y: 649, distance: 758.4
type input "070707"
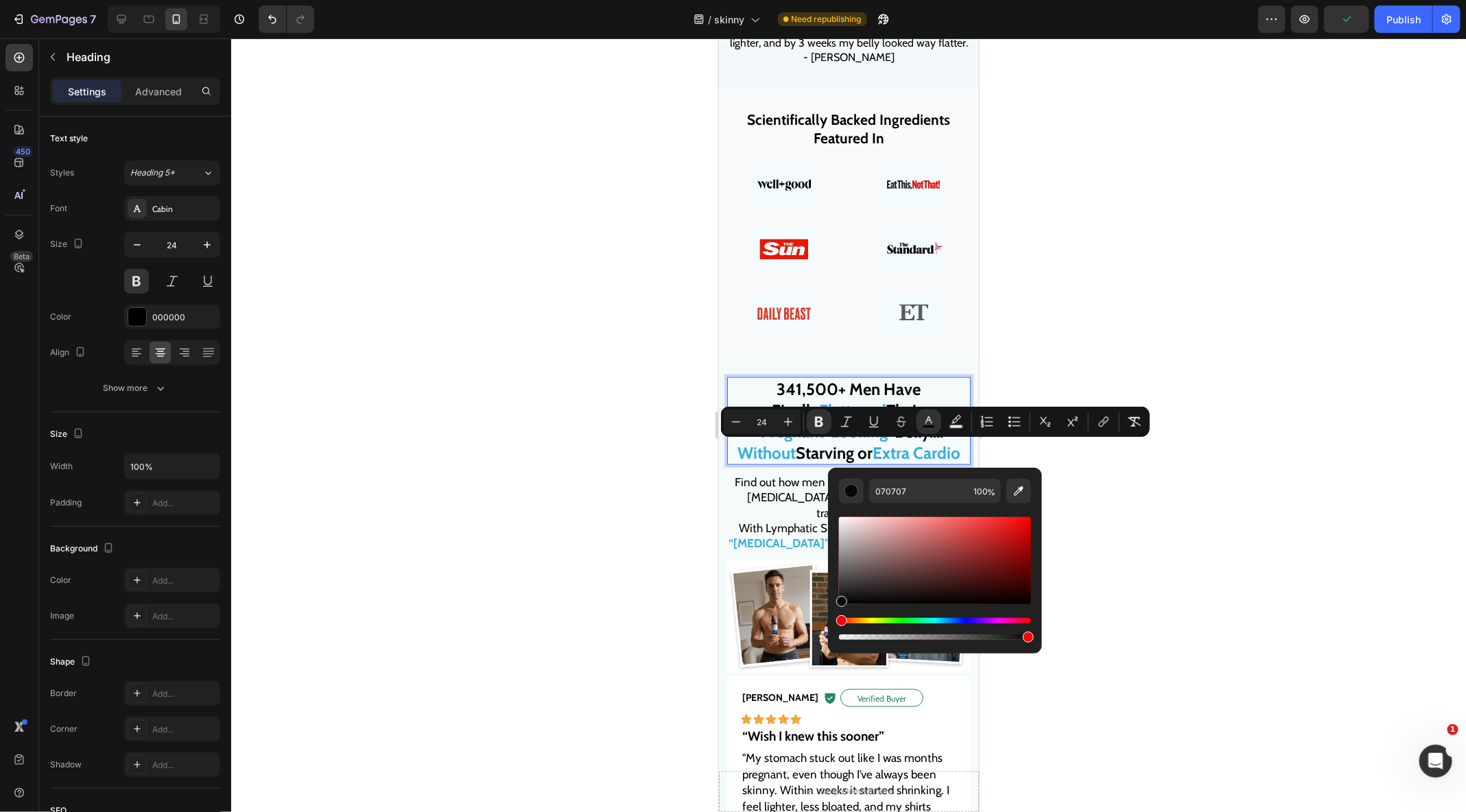
click at [891, 447] on strong "Extra Cardio" at bounding box center [915, 452] width 87 height 20
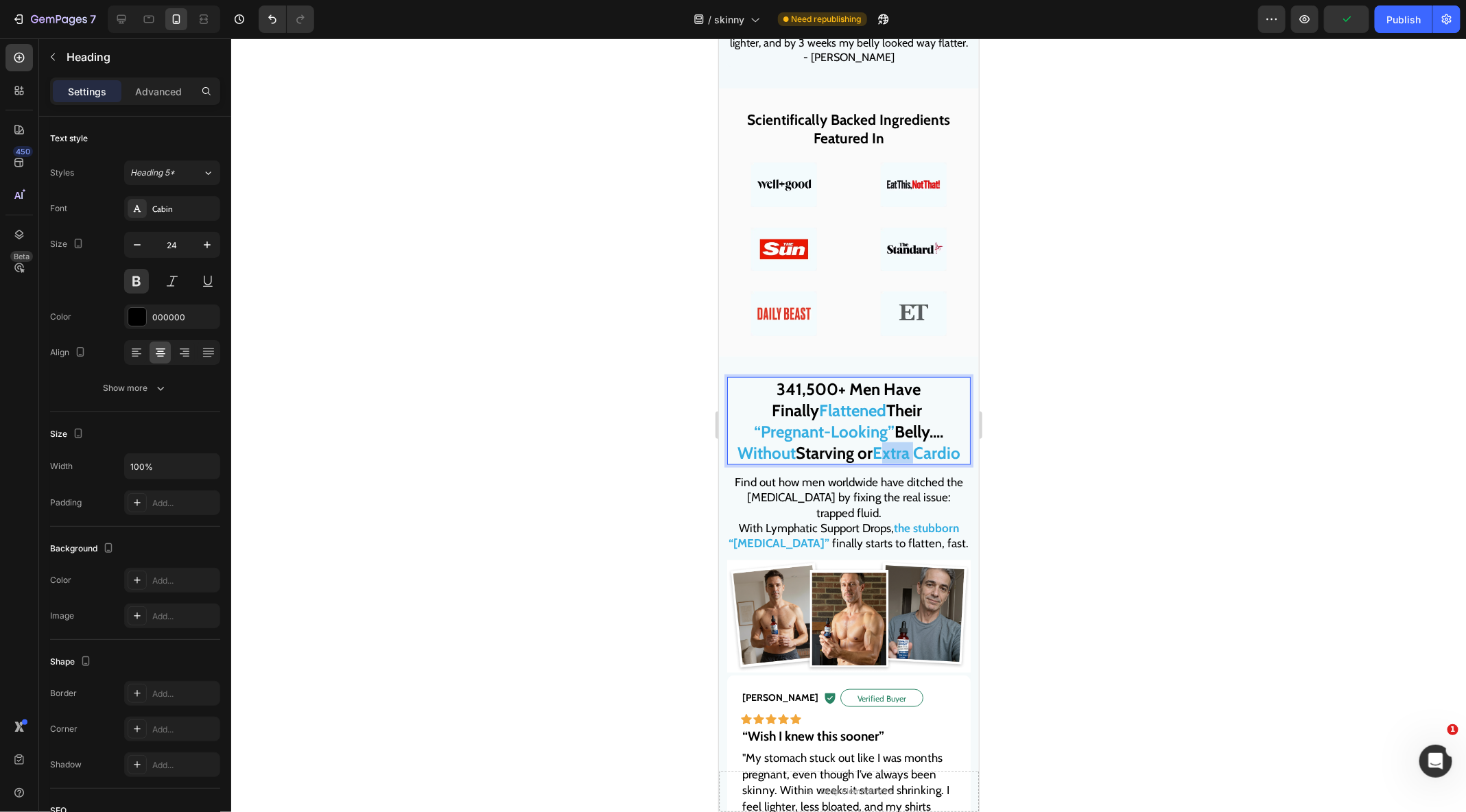
click at [891, 447] on strong "Extra Cardio" at bounding box center [915, 452] width 87 height 20
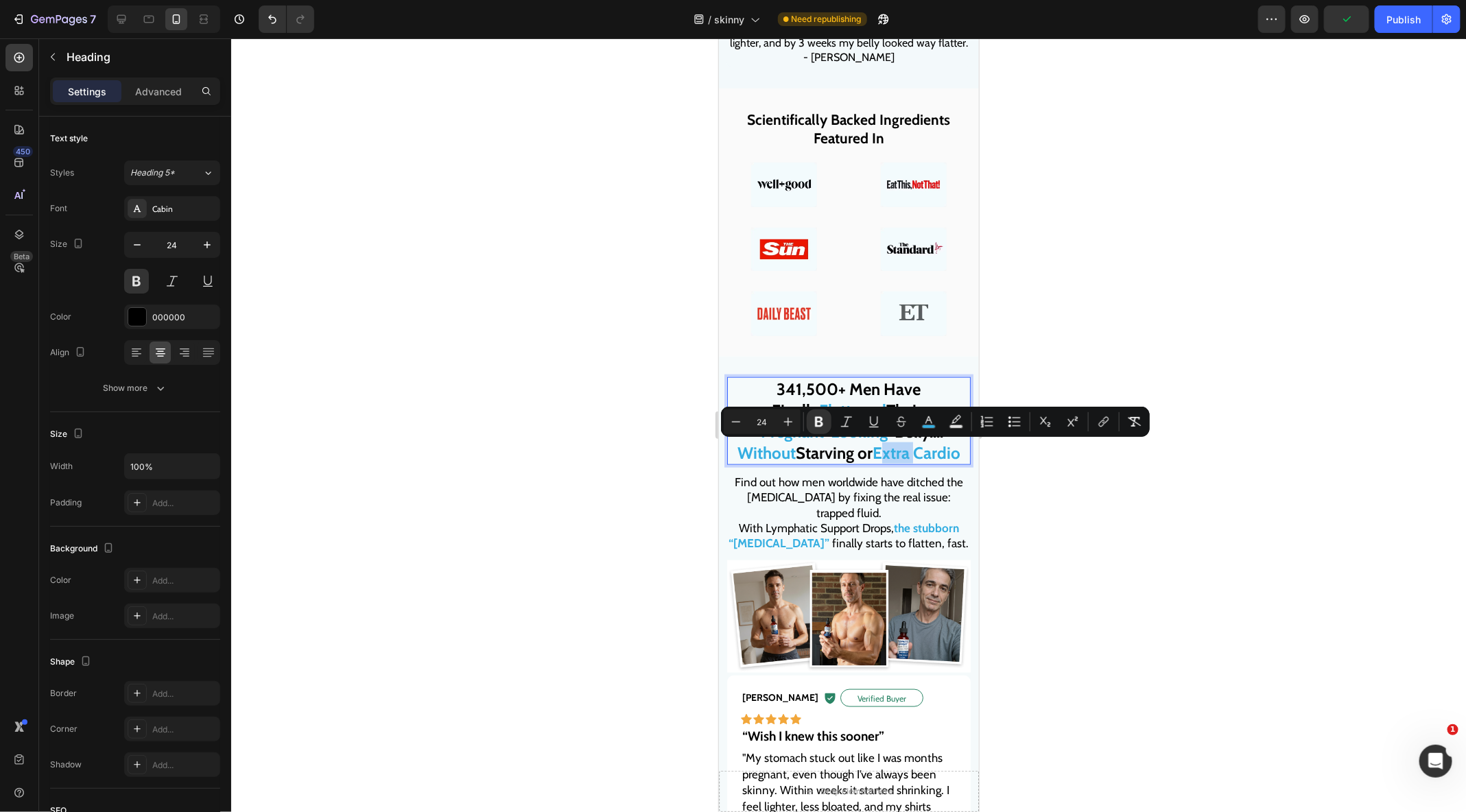
click at [891, 447] on strong "Extra Cardio" at bounding box center [915, 452] width 87 height 20
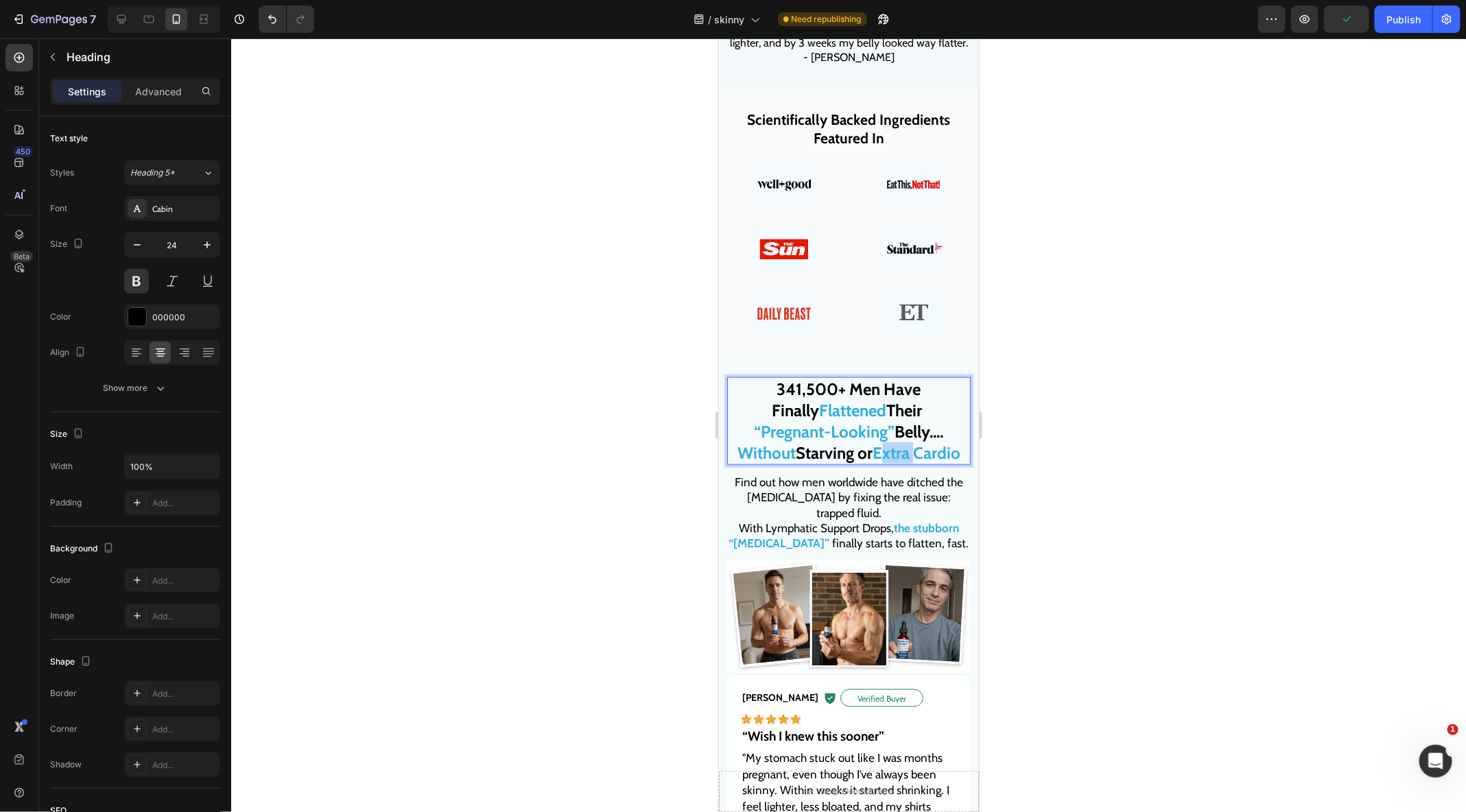
click at [891, 447] on strong "Extra Cardio" at bounding box center [915, 452] width 87 height 20
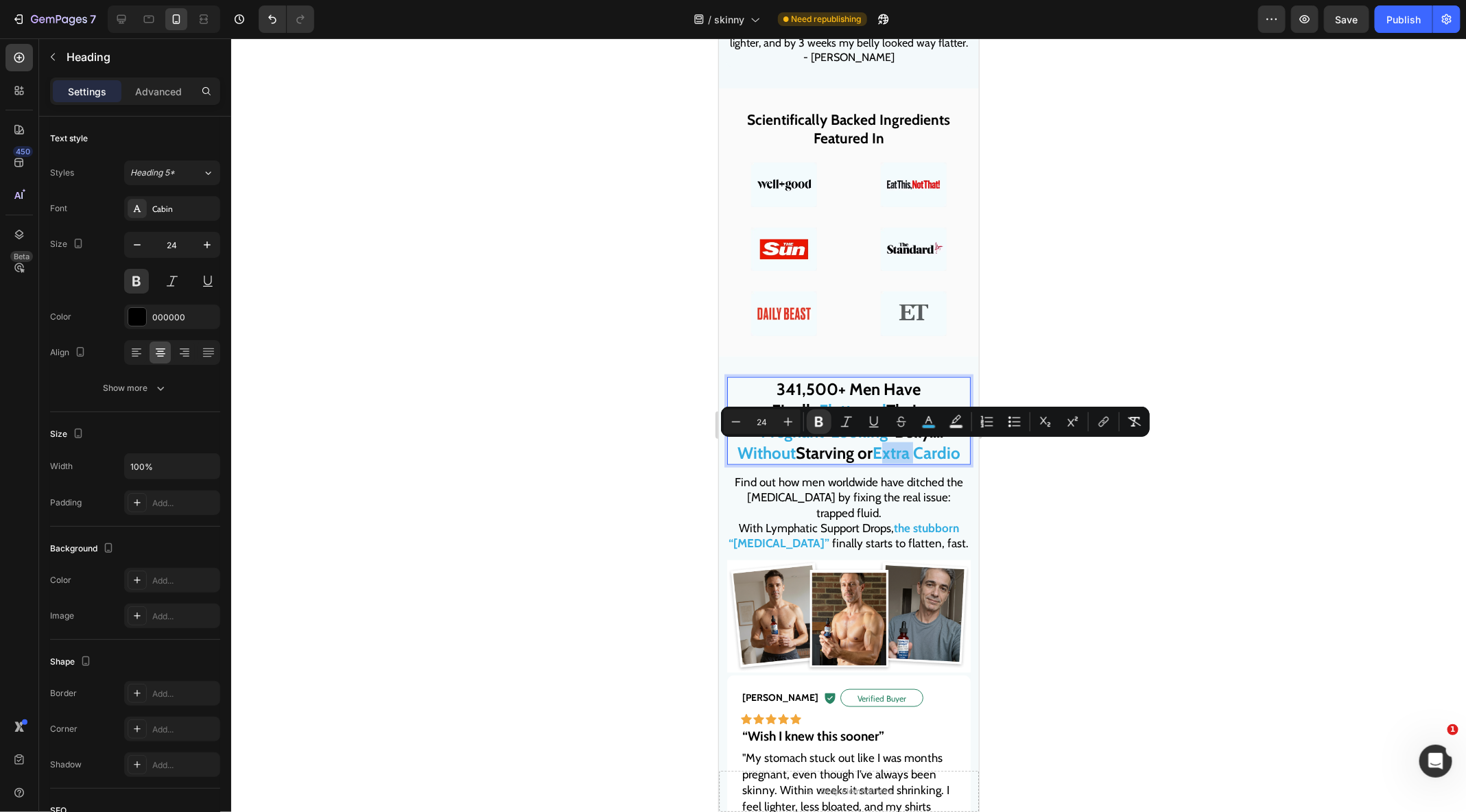
click at [880, 454] on strong "Extra Cardio" at bounding box center [915, 452] width 87 height 20
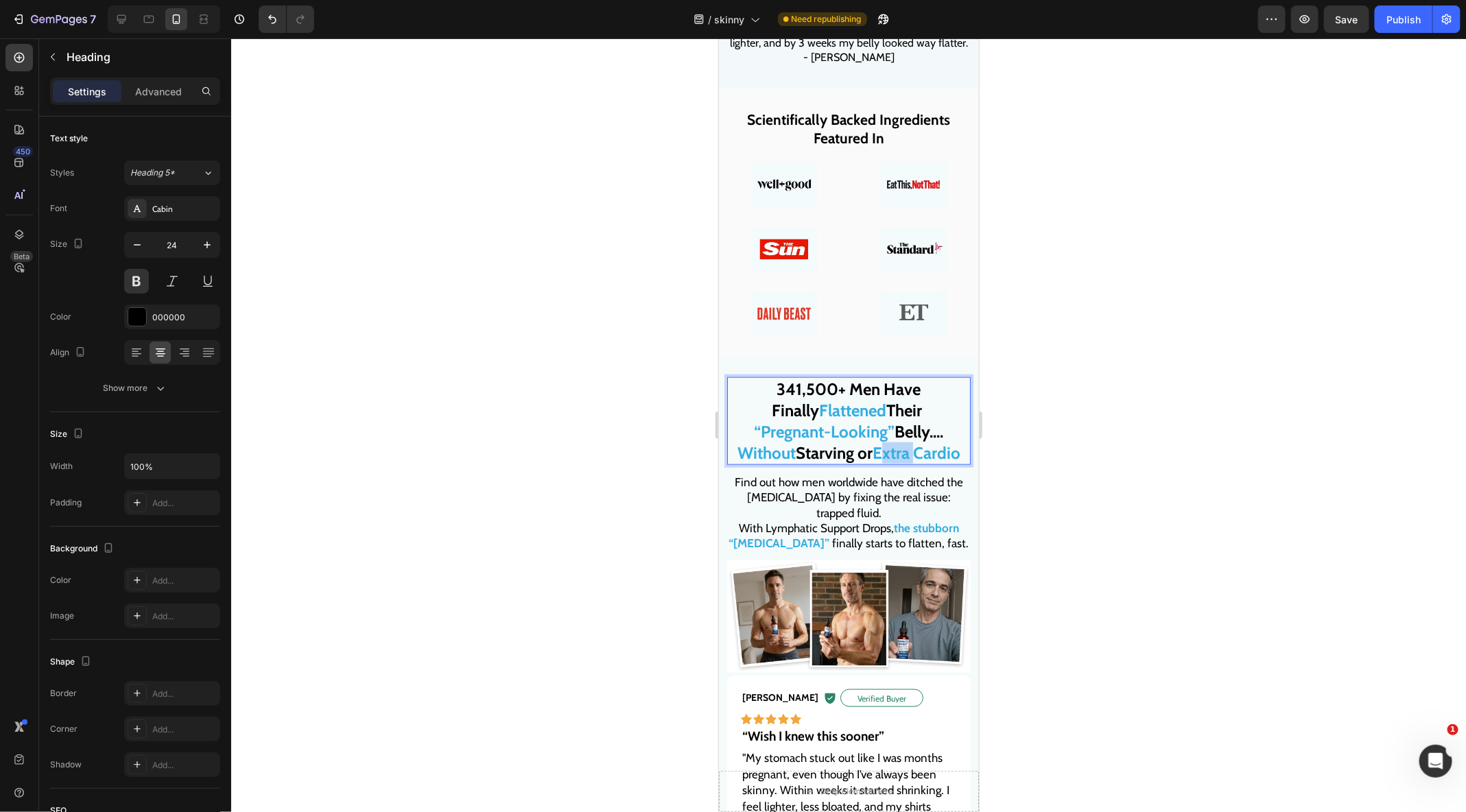
drag, startPoint x: 875, startPoint y: 454, endPoint x: 971, endPoint y: 454, distance: 96.0
click at [971, 454] on div "341,500+ Men Have Finally Flattened Their “Pregnant-Looking” Belly.... Without …" at bounding box center [848, 823] width 260 height 935
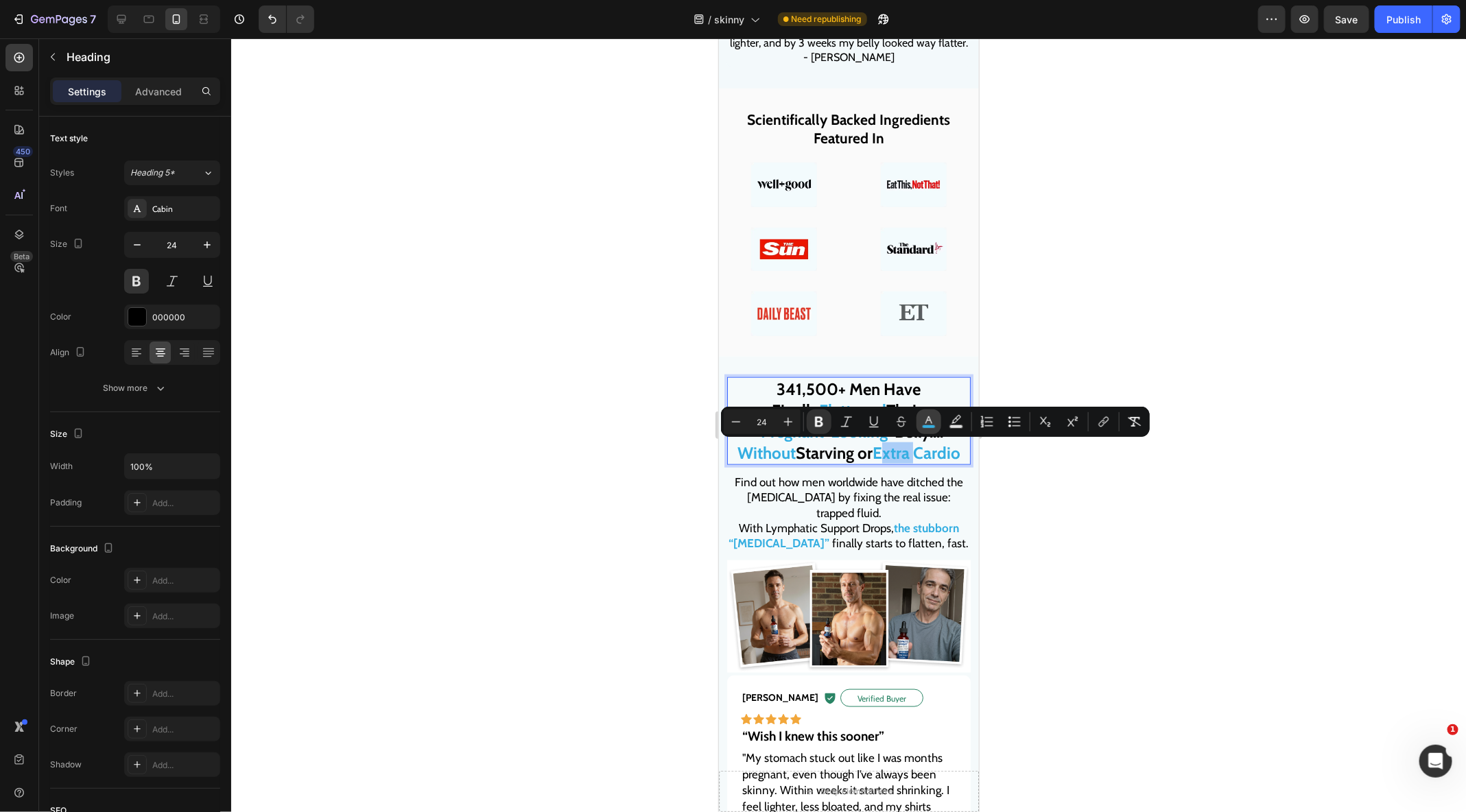
click at [922, 420] on icon "Editor contextual toolbar" at bounding box center [928, 421] width 14 height 14
type input "35AEE1"
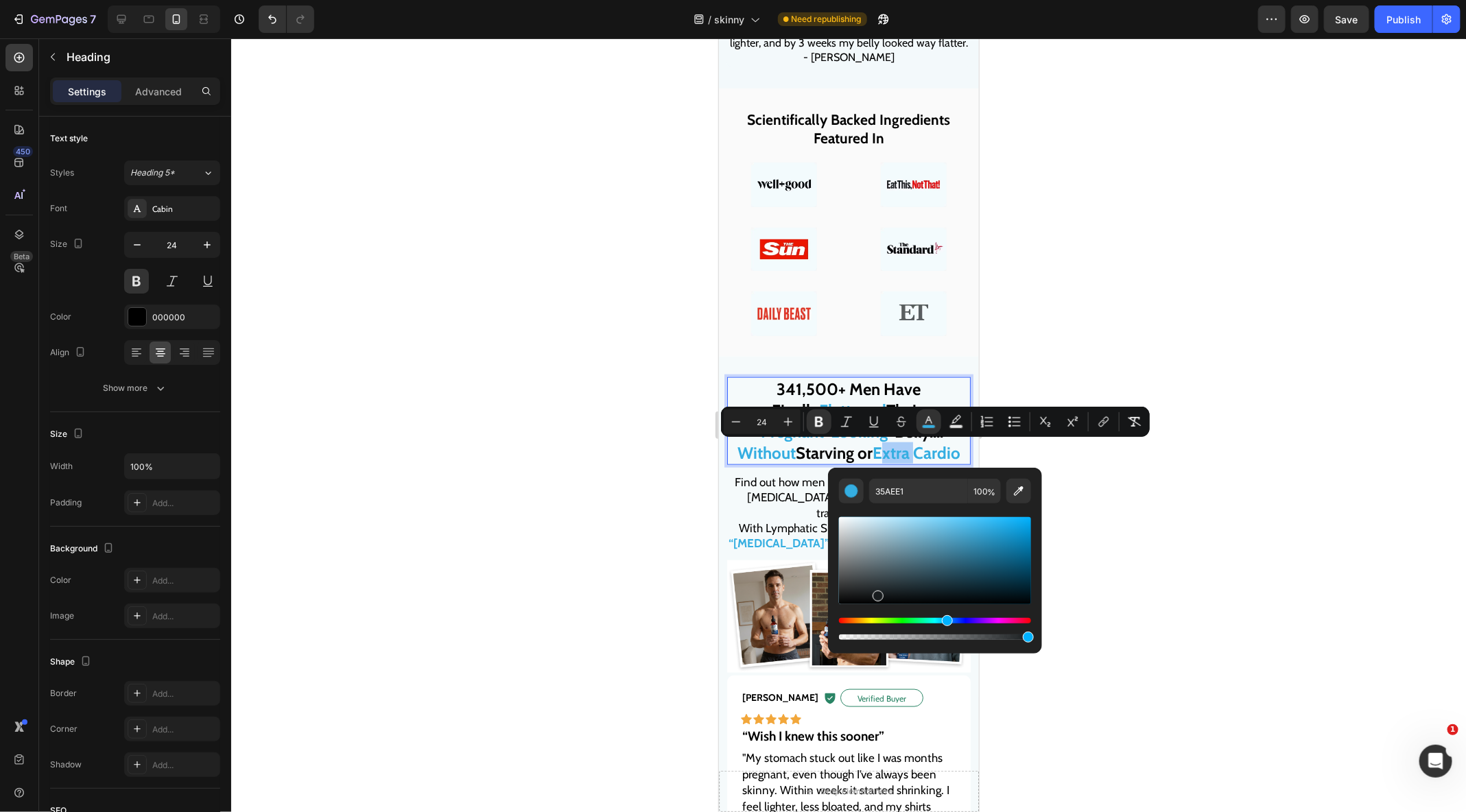
drag, startPoint x: 1595, startPoint y: 631, endPoint x: 794, endPoint y: 635, distance: 801.0
type input "000000"
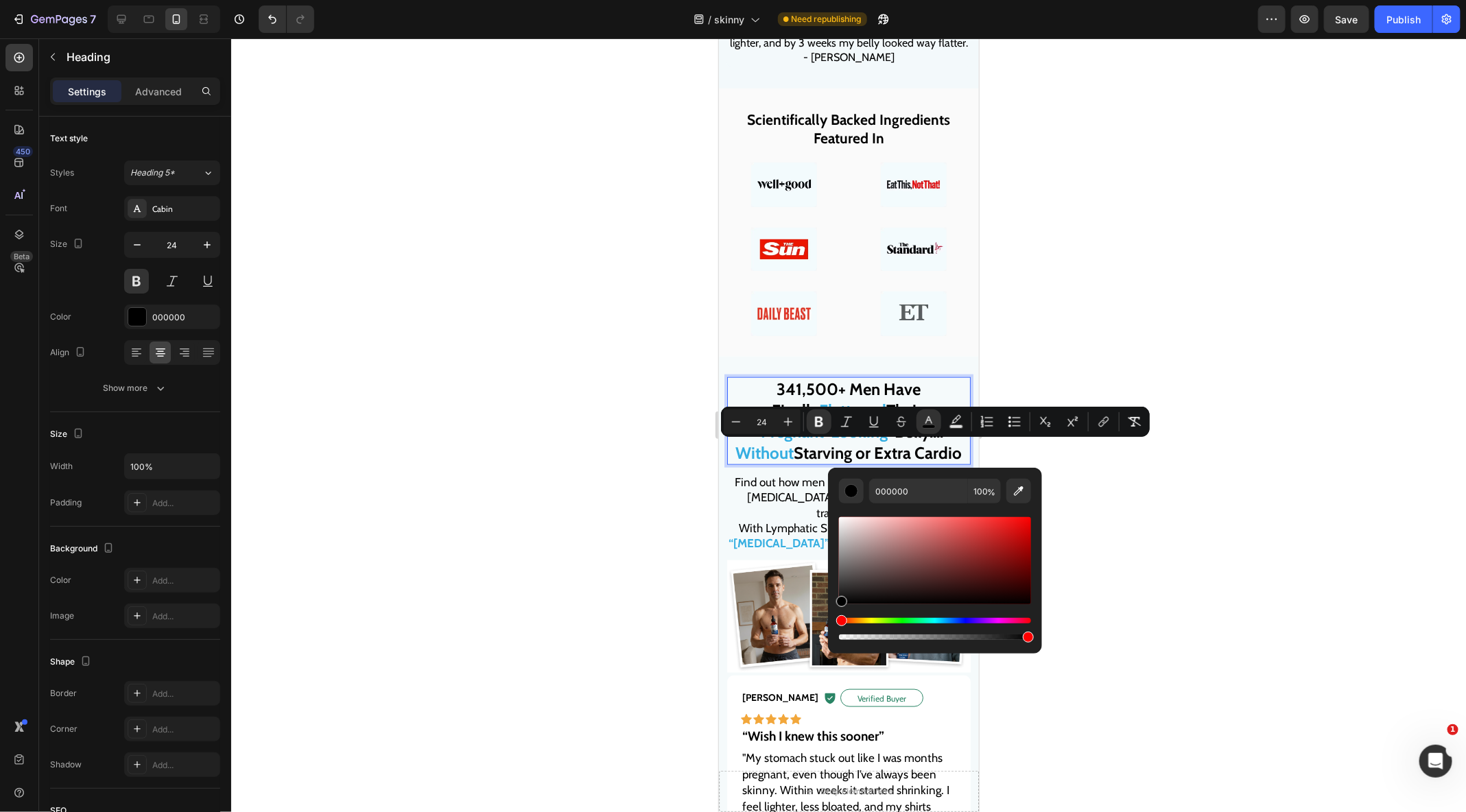
click at [655, 610] on div at bounding box center [849, 425] width 1235 height 774
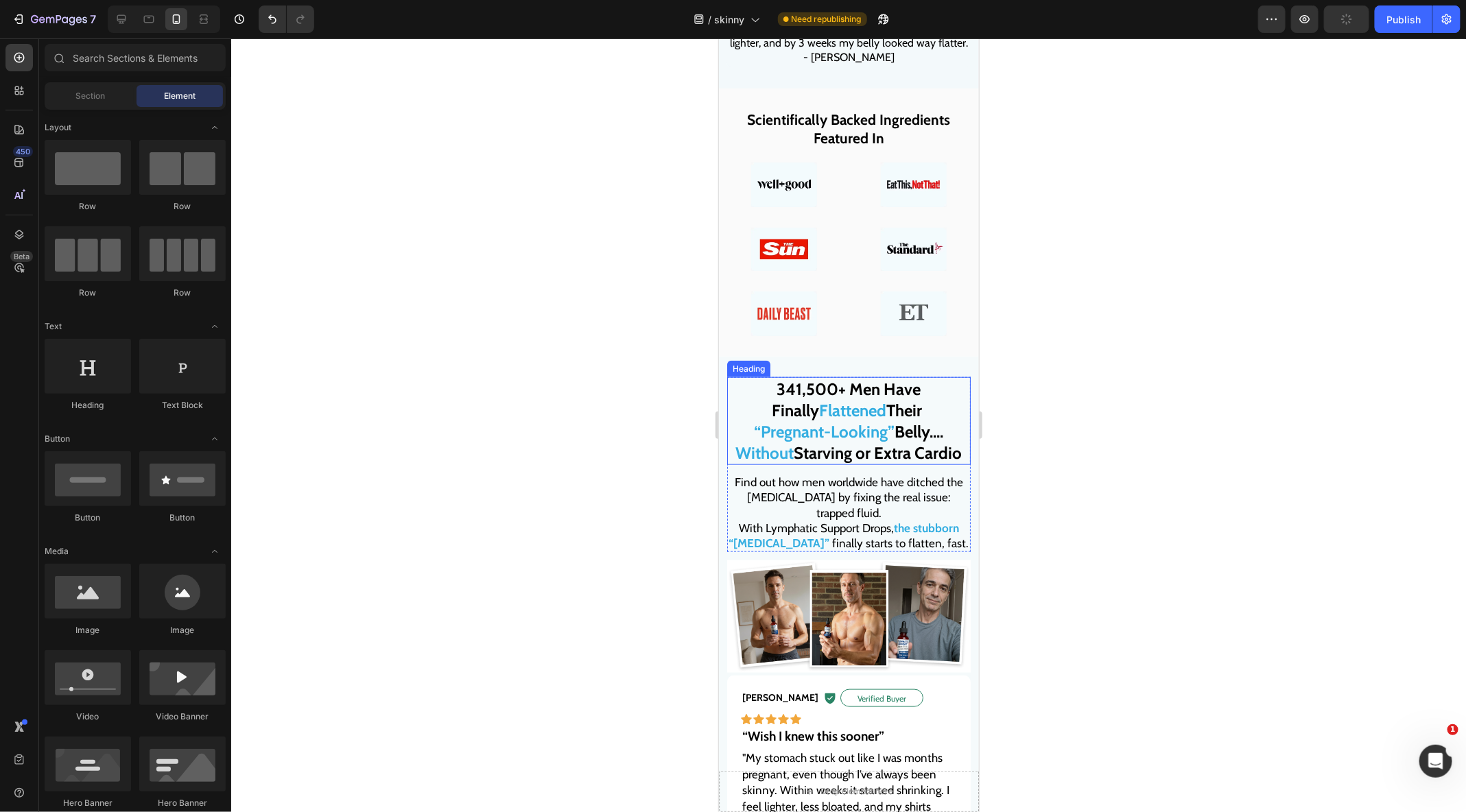
click at [881, 385] on strong "341,500+ Men Have" at bounding box center [849, 389] width 144 height 20
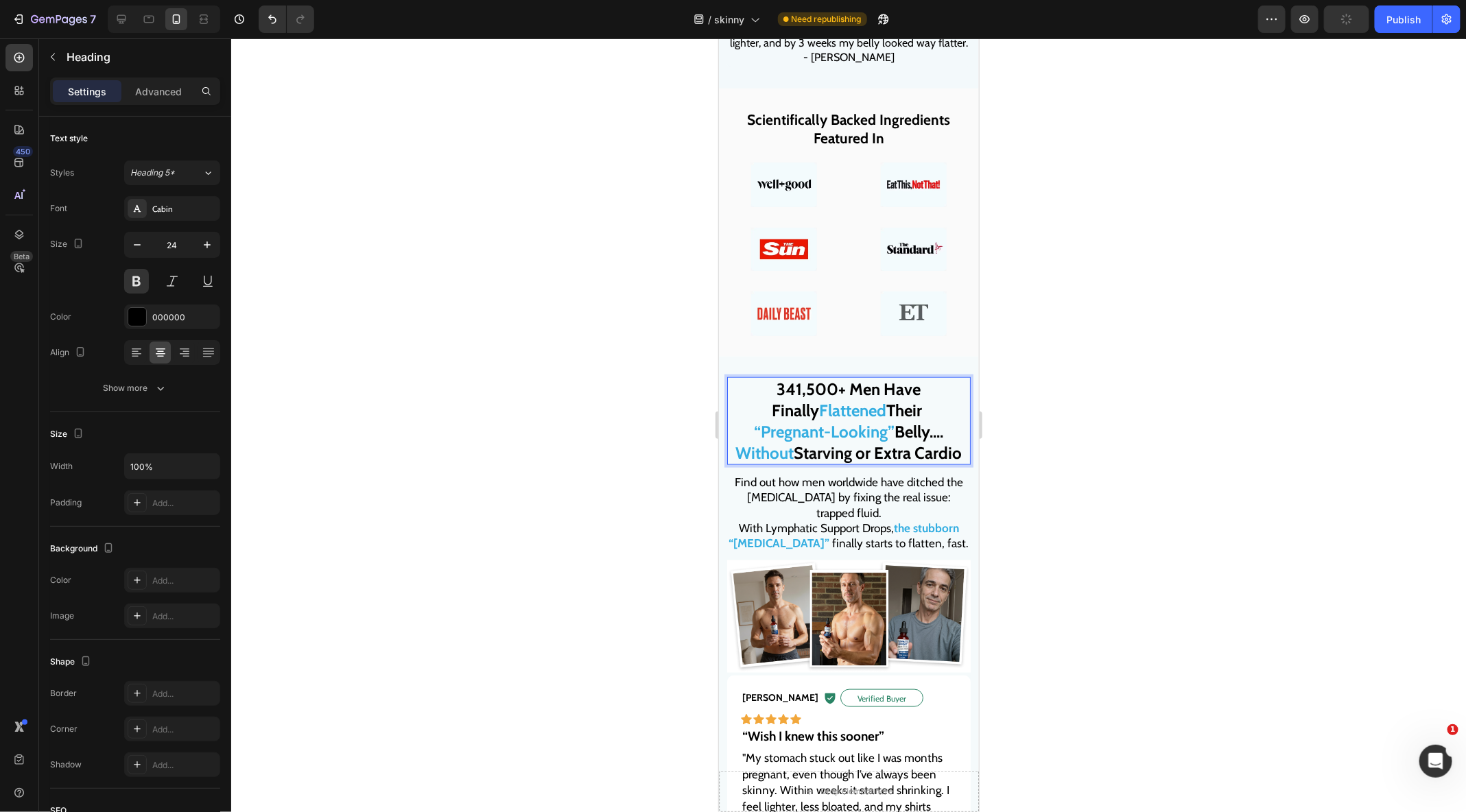
click at [879, 385] on strong "341,500+ Men Have" at bounding box center [849, 389] width 144 height 20
drag, startPoint x: 881, startPoint y: 385, endPoint x: 772, endPoint y: 385, distance: 109.0
click at [772, 385] on p "341,500+ Men Have Finally Flattened Their “Pregnant-Looking” Belly.... Without …" at bounding box center [848, 421] width 240 height 86
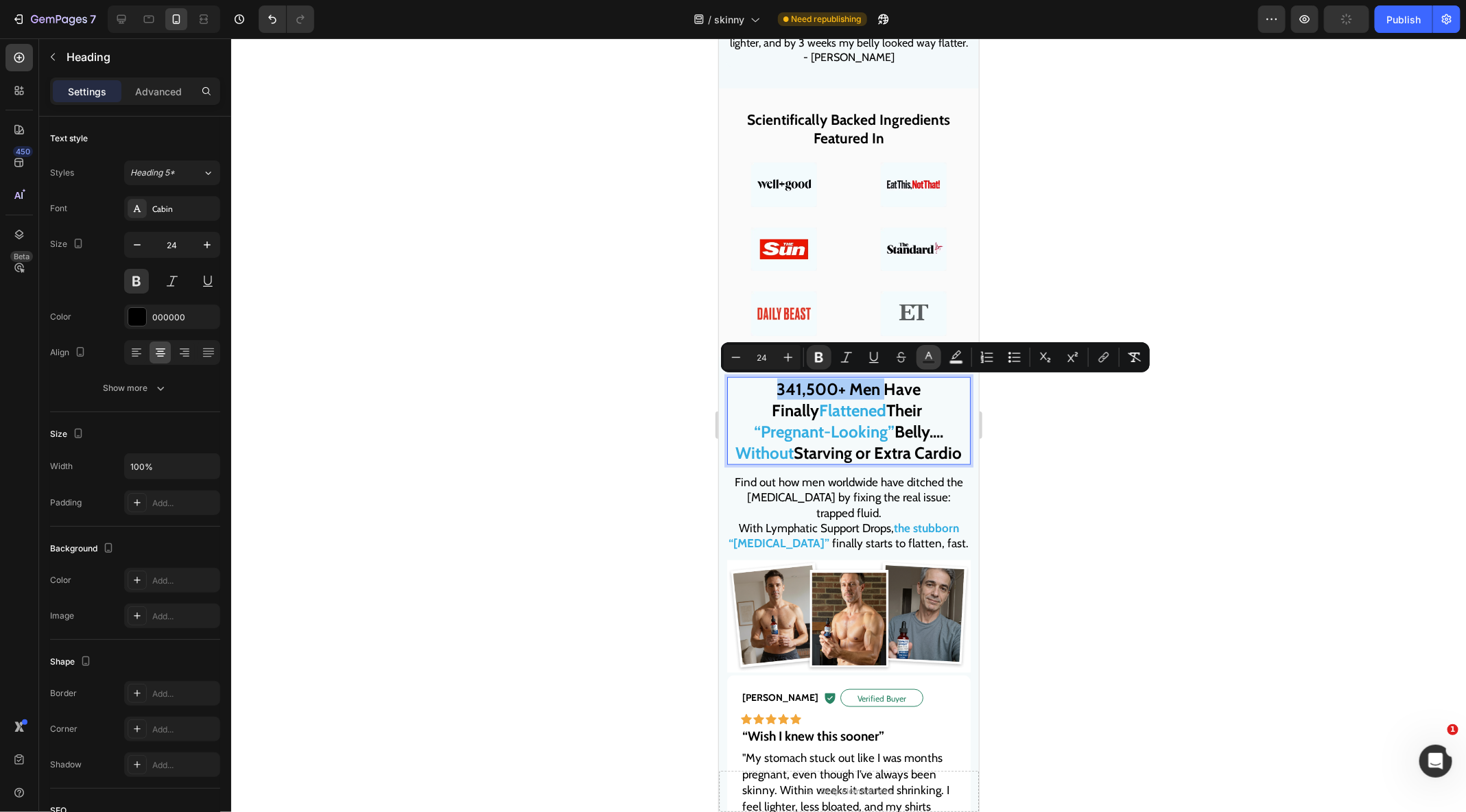
click at [940, 354] on button "Text Color" at bounding box center [928, 357] width 25 height 25
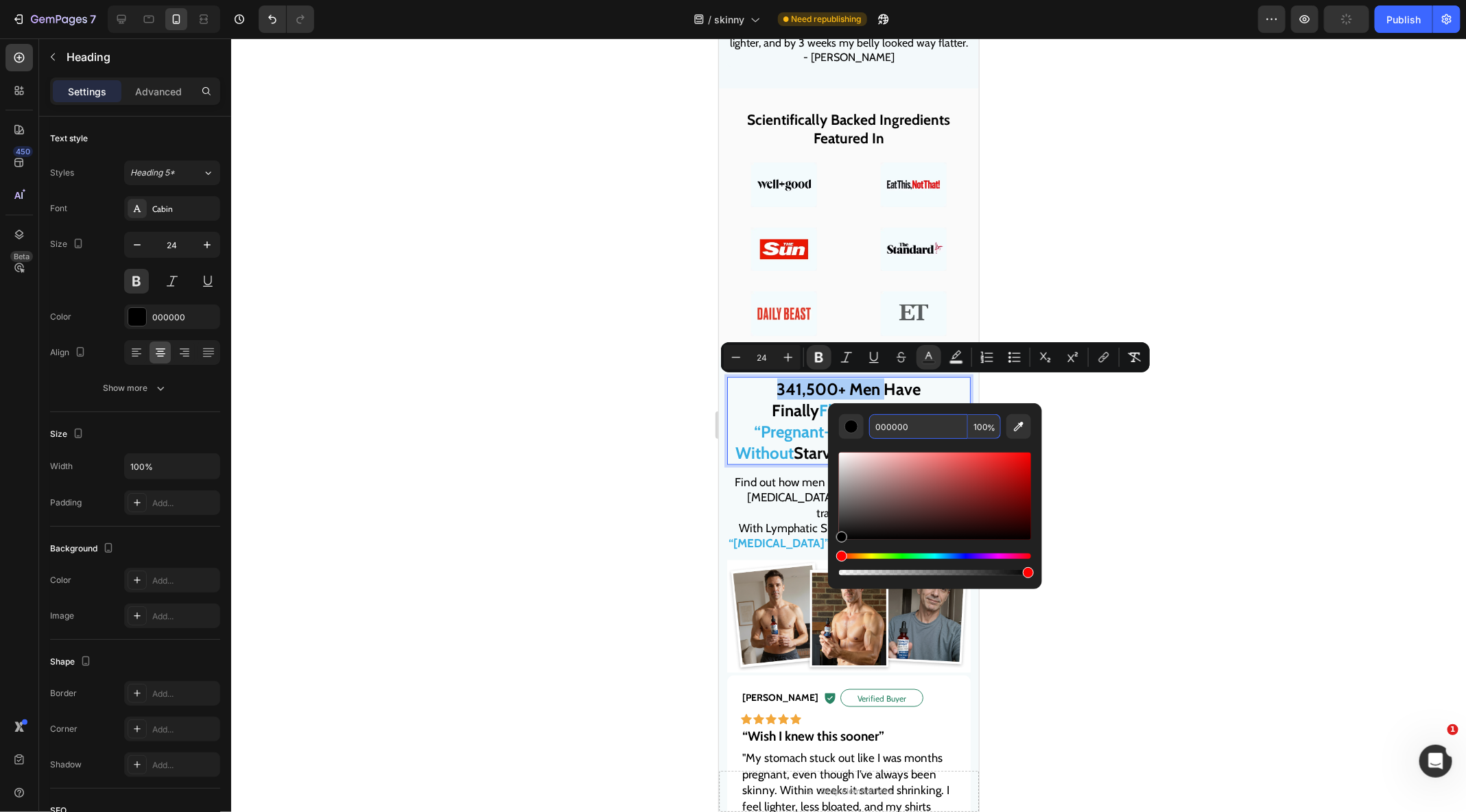
click at [899, 418] on input "000000" at bounding box center [918, 426] width 98 height 25
paste input "35AEE1"
type input "35AEE1"
click at [641, 482] on div at bounding box center [849, 425] width 1235 height 774
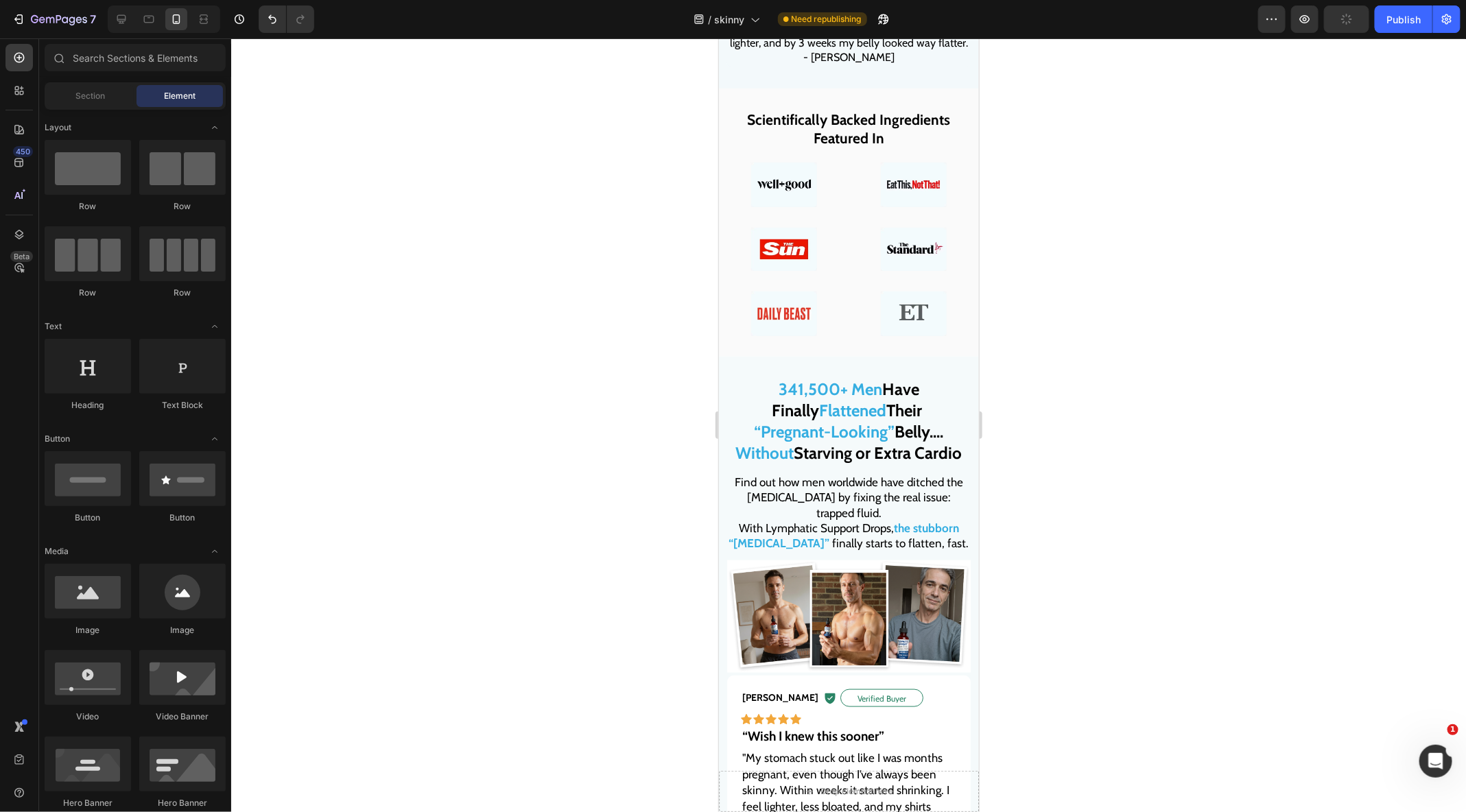
click at [858, 518] on p "Find out how men worldwide have ditched the Beer Belly by fixing the real issue…" at bounding box center [848, 511] width 240 height 76
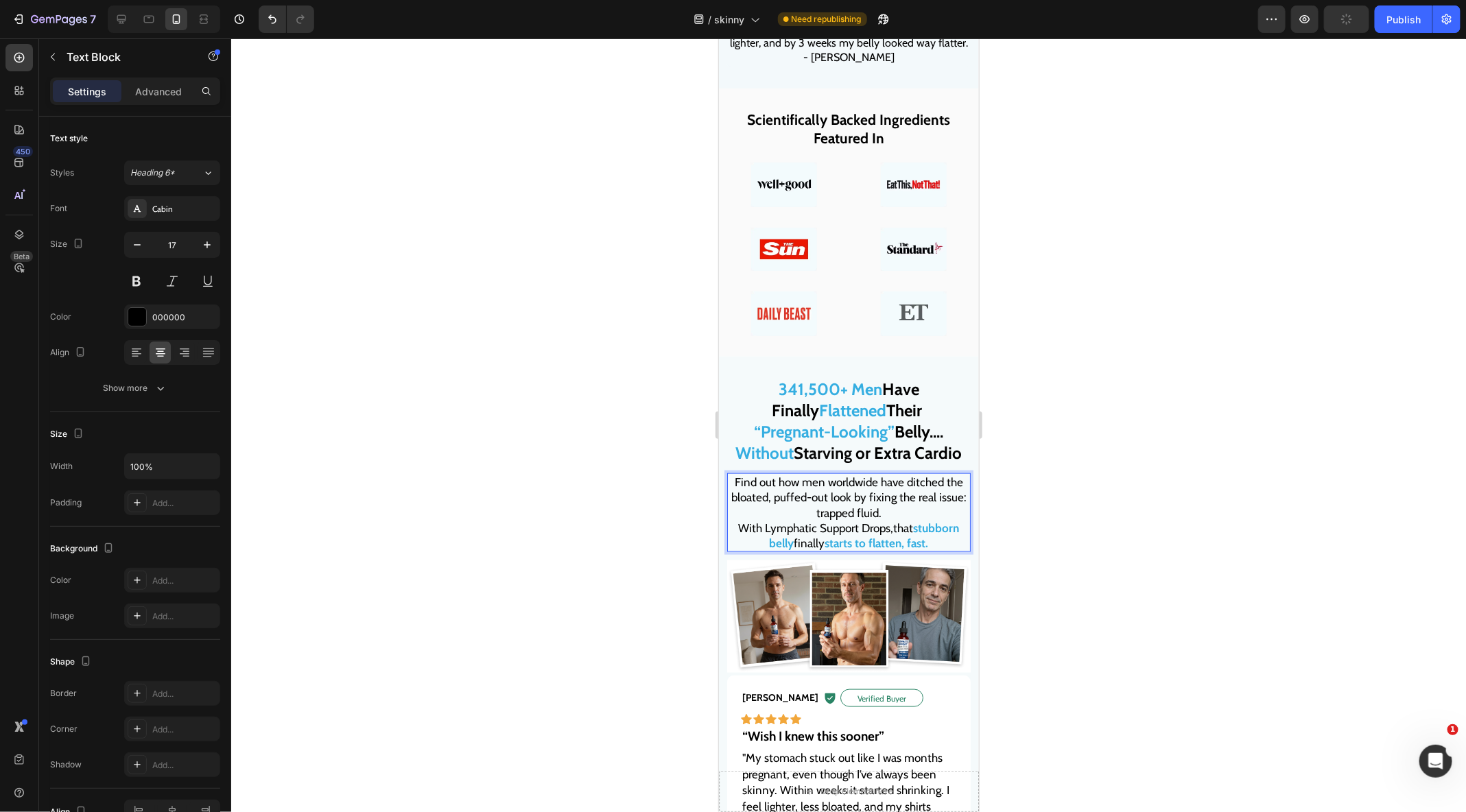
click at [813, 516] on p "Find out how men worldwide have ditched the bloated, puffed-out look by fixing …" at bounding box center [848, 511] width 240 height 76
click at [737, 529] on p "Find out how men worldwide have ditched the bloated, puffed-out look by fixing …" at bounding box center [848, 511] width 240 height 76
click at [815, 516] on p "Find out how men worldwide have ditched the bloated, puffed-out look by fixing …" at bounding box center [848, 511] width 240 height 76
click at [1109, 596] on div at bounding box center [849, 425] width 1235 height 774
click at [739, 512] on p "Find out how men worldwide have ditched the bloated, puffed-out look by fixing …" at bounding box center [848, 511] width 240 height 76
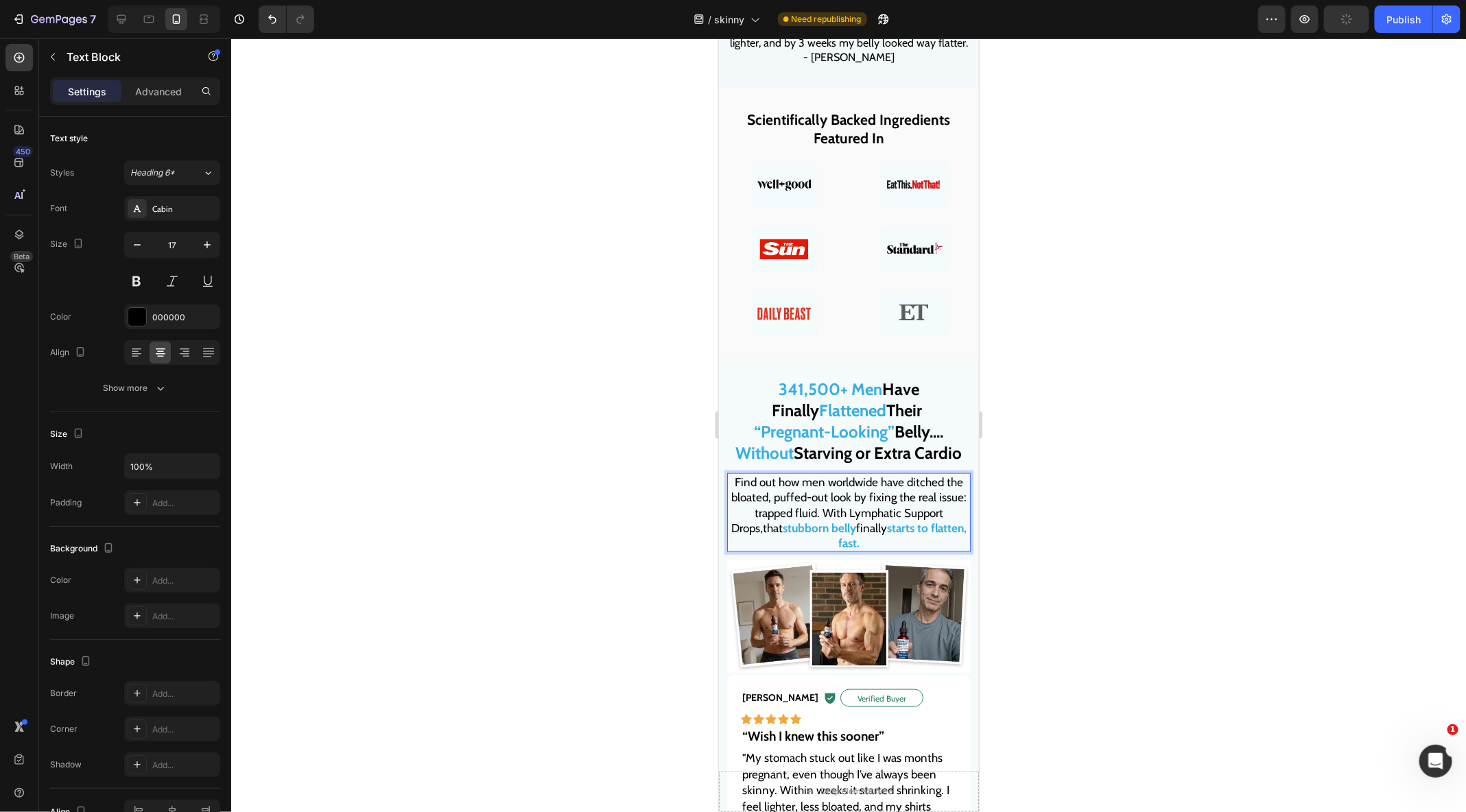
click at [739, 512] on p "Find out how men worldwide have ditched the bloated, puffed-out look by fixing …" at bounding box center [848, 511] width 240 height 76
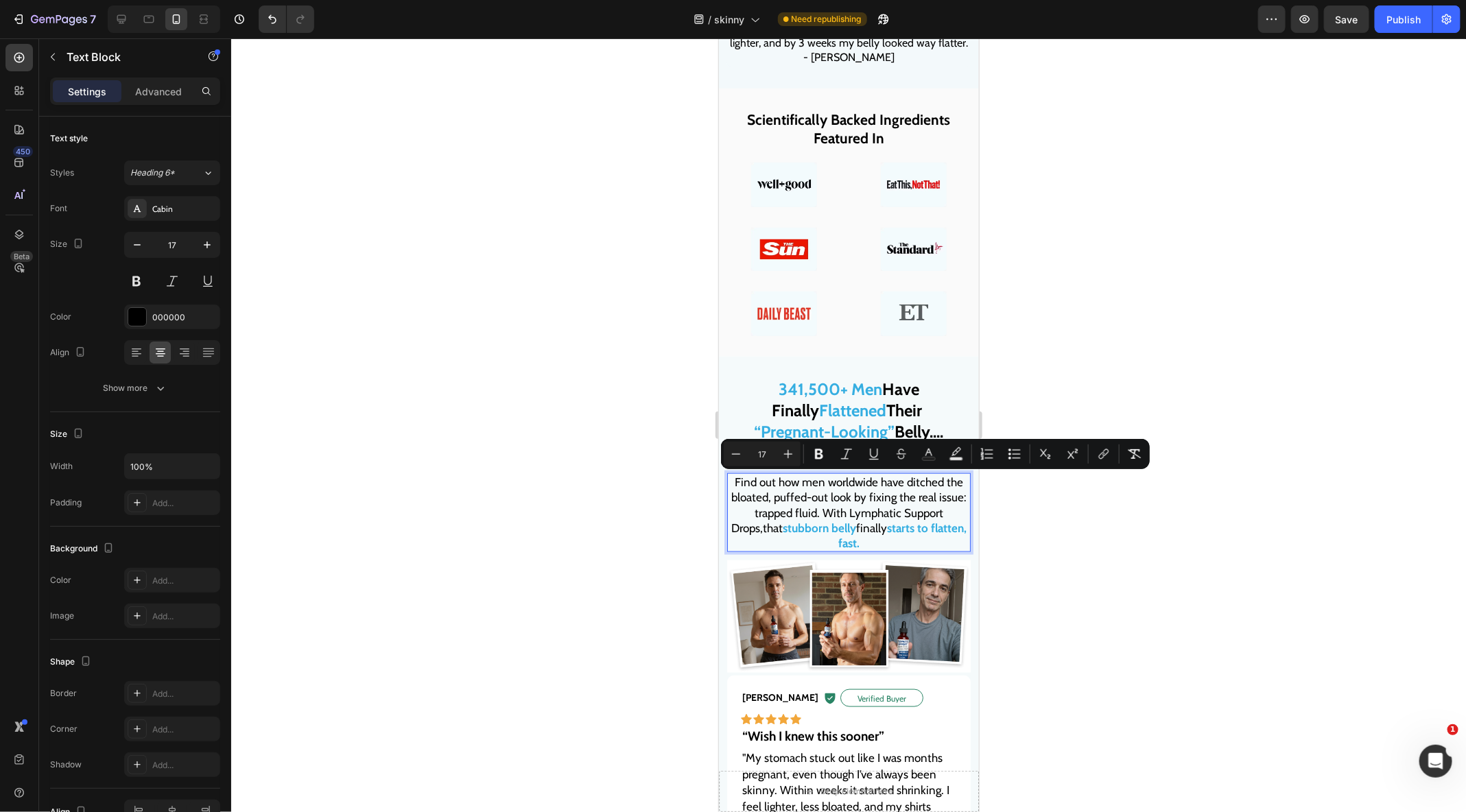
click at [739, 512] on p "Find out how men worldwide have ditched the bloated, puffed-out look by fixing …" at bounding box center [848, 511] width 240 height 76
click at [739, 514] on p "Find out how men worldwide have ditched the bloated, puffed-out look by fixing …" at bounding box center [848, 511] width 240 height 76
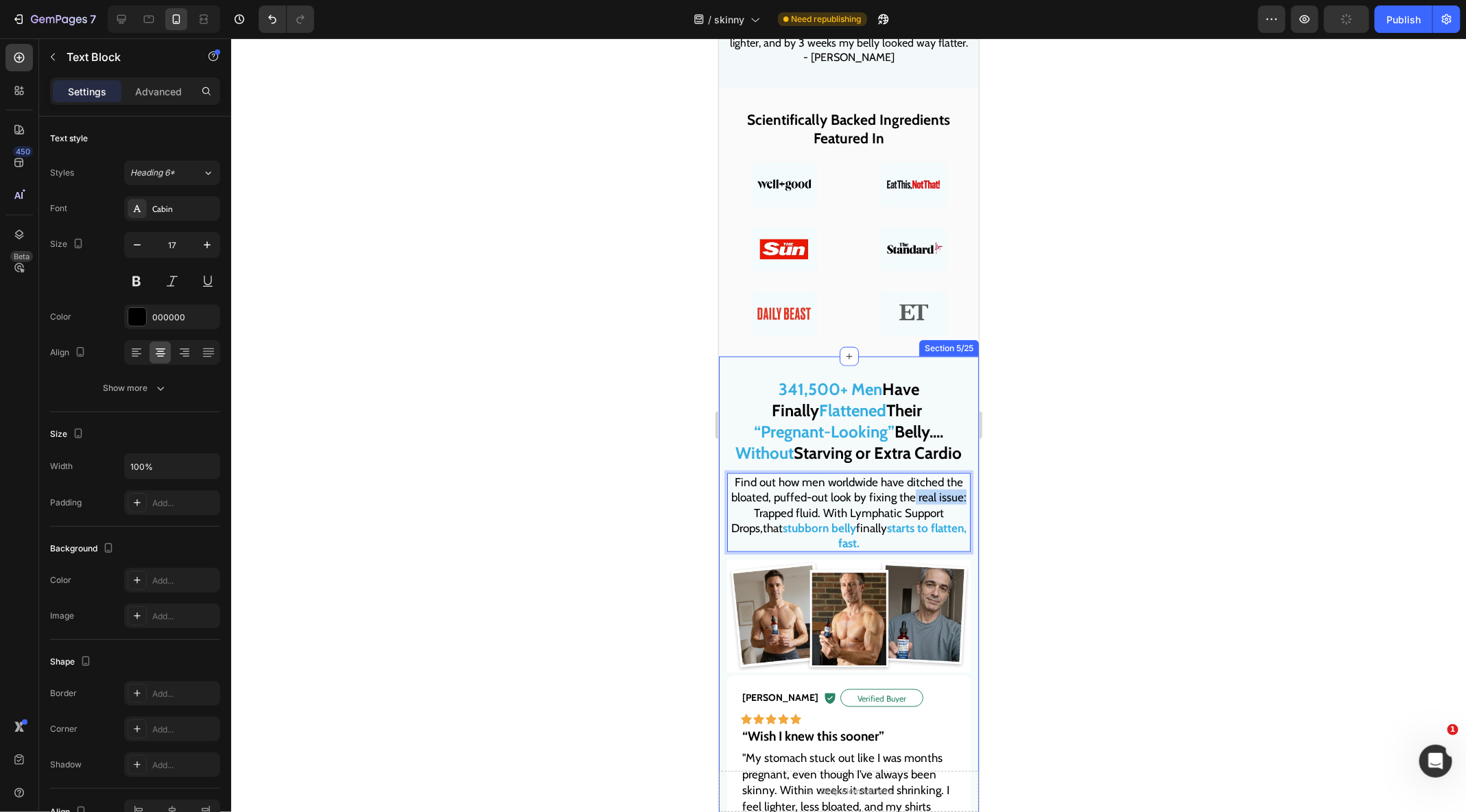
drag, startPoint x: 916, startPoint y: 499, endPoint x: 972, endPoint y: 499, distance: 56.0
click at [972, 499] on div "341,500+ Men Have Finally Flattened Their “Pregnant-Looking” Belly.... Without …" at bounding box center [848, 823] width 260 height 935
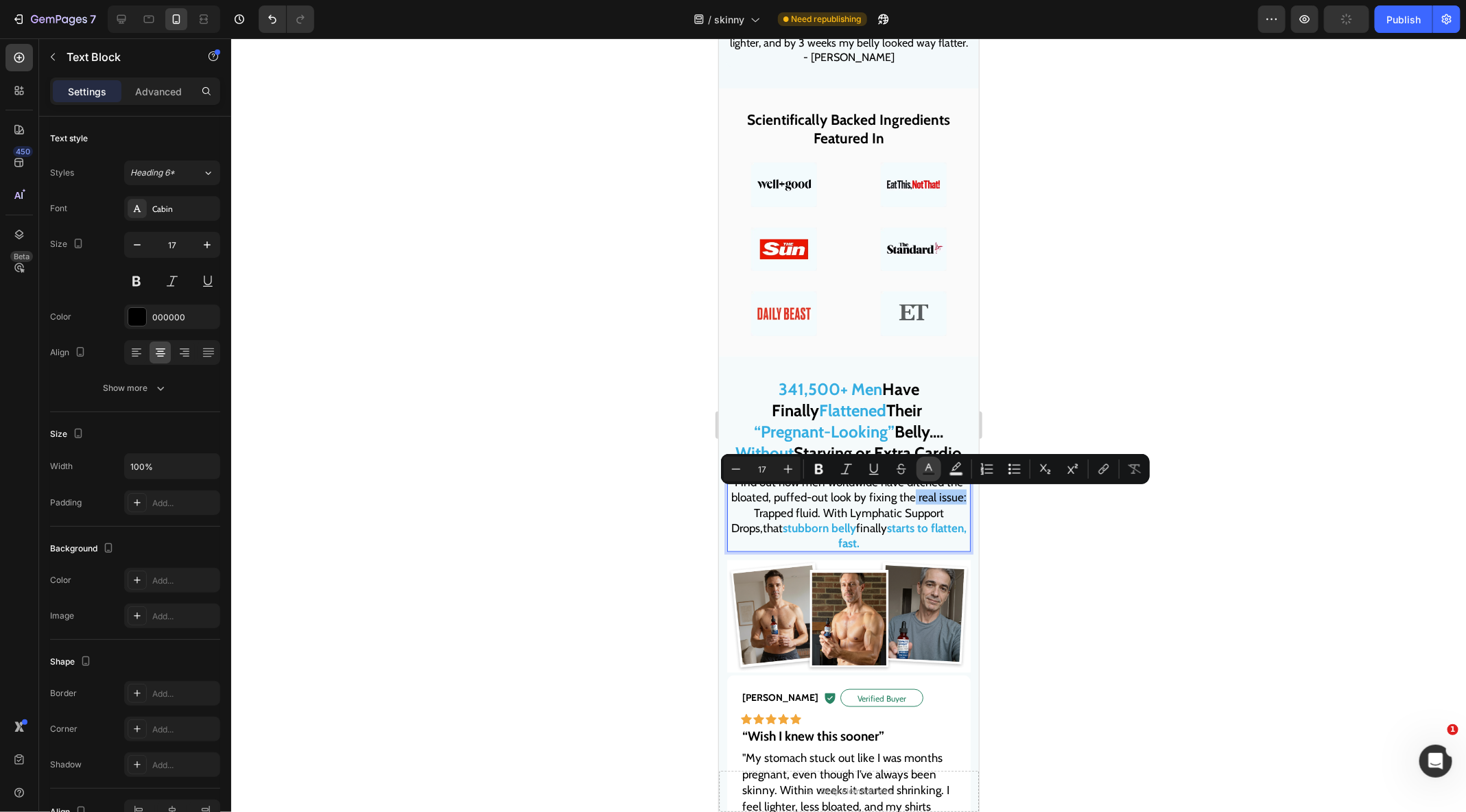
click at [924, 472] on rect "Editor contextual toolbar" at bounding box center [929, 474] width 13 height 4
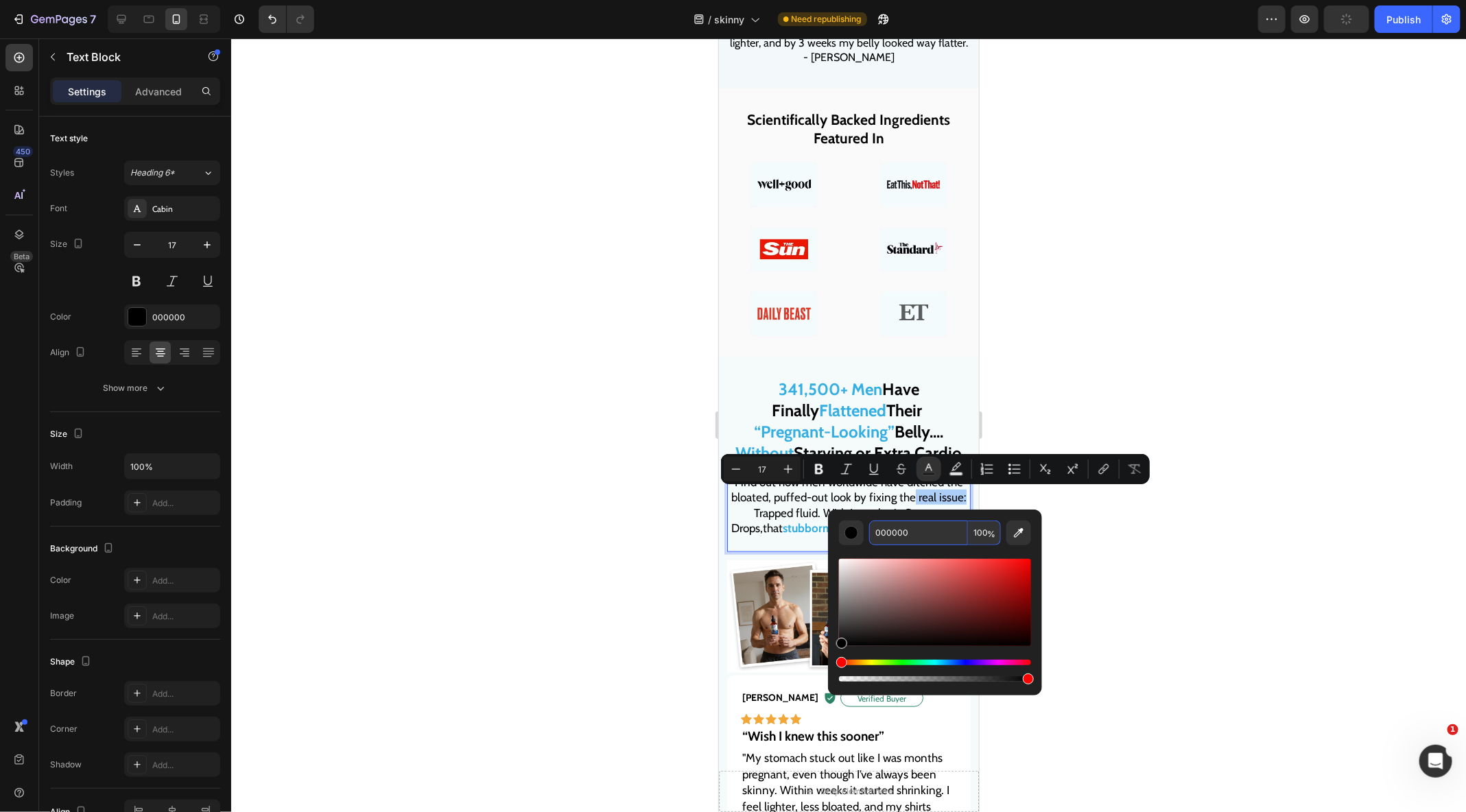
click at [916, 521] on input "000000" at bounding box center [918, 533] width 98 height 25
paste input "Find out how men worldwide have ditched the bloated, puffed-out look by fixing …"
type input "000000"
click at [1115, 532] on div at bounding box center [849, 425] width 1235 height 774
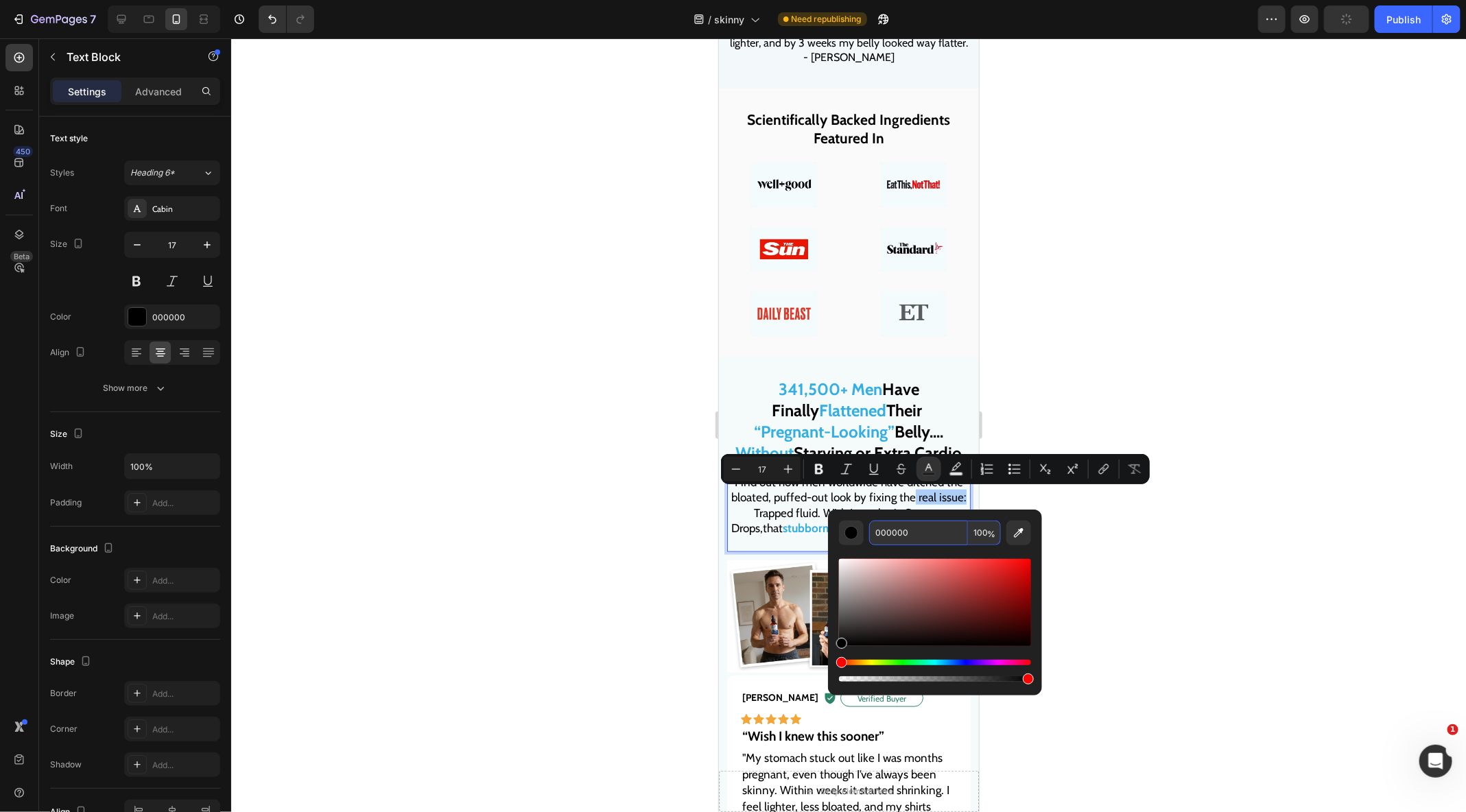
scroll to position [0, 0]
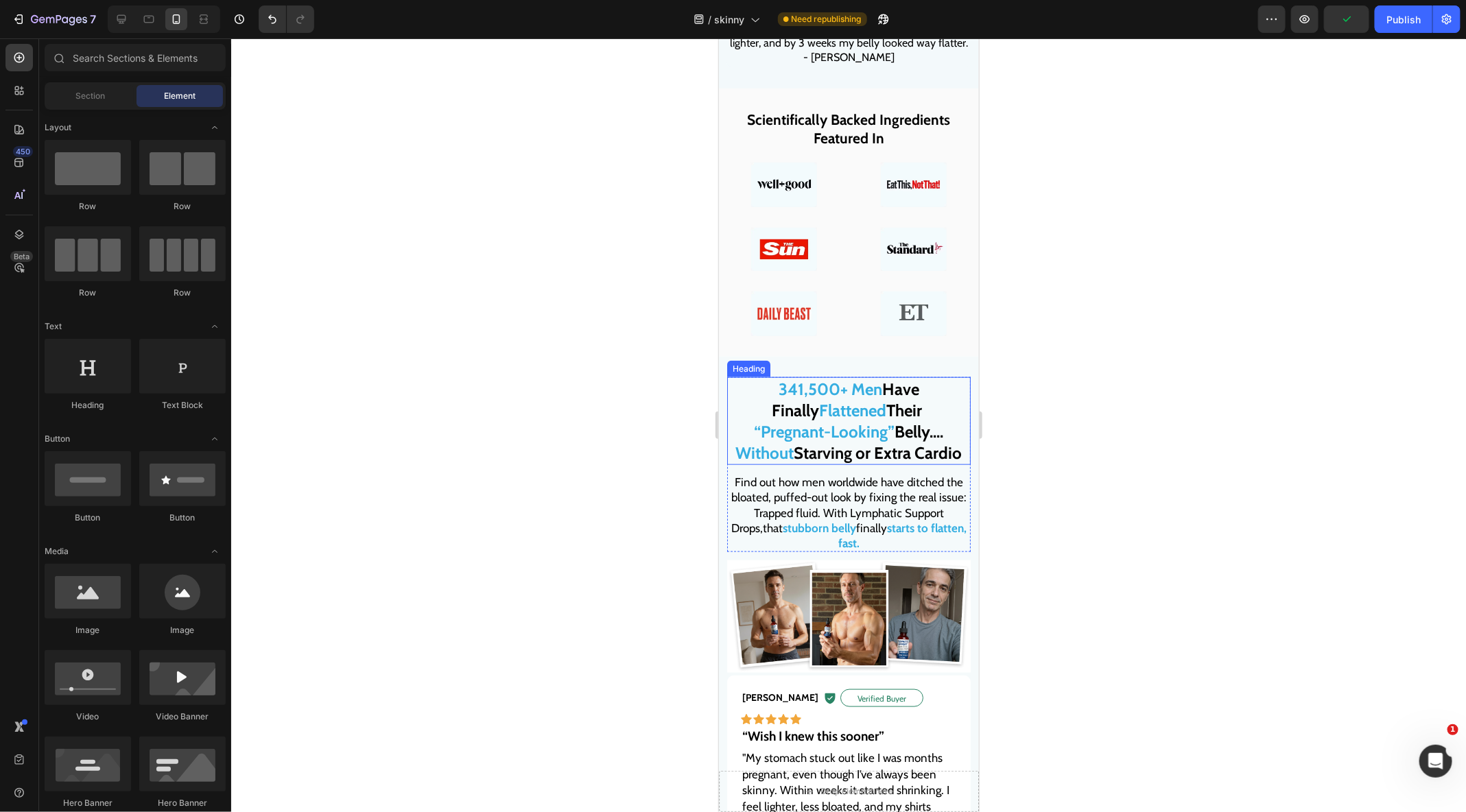
click at [862, 411] on strong "Flattened" at bounding box center [852, 410] width 67 height 20
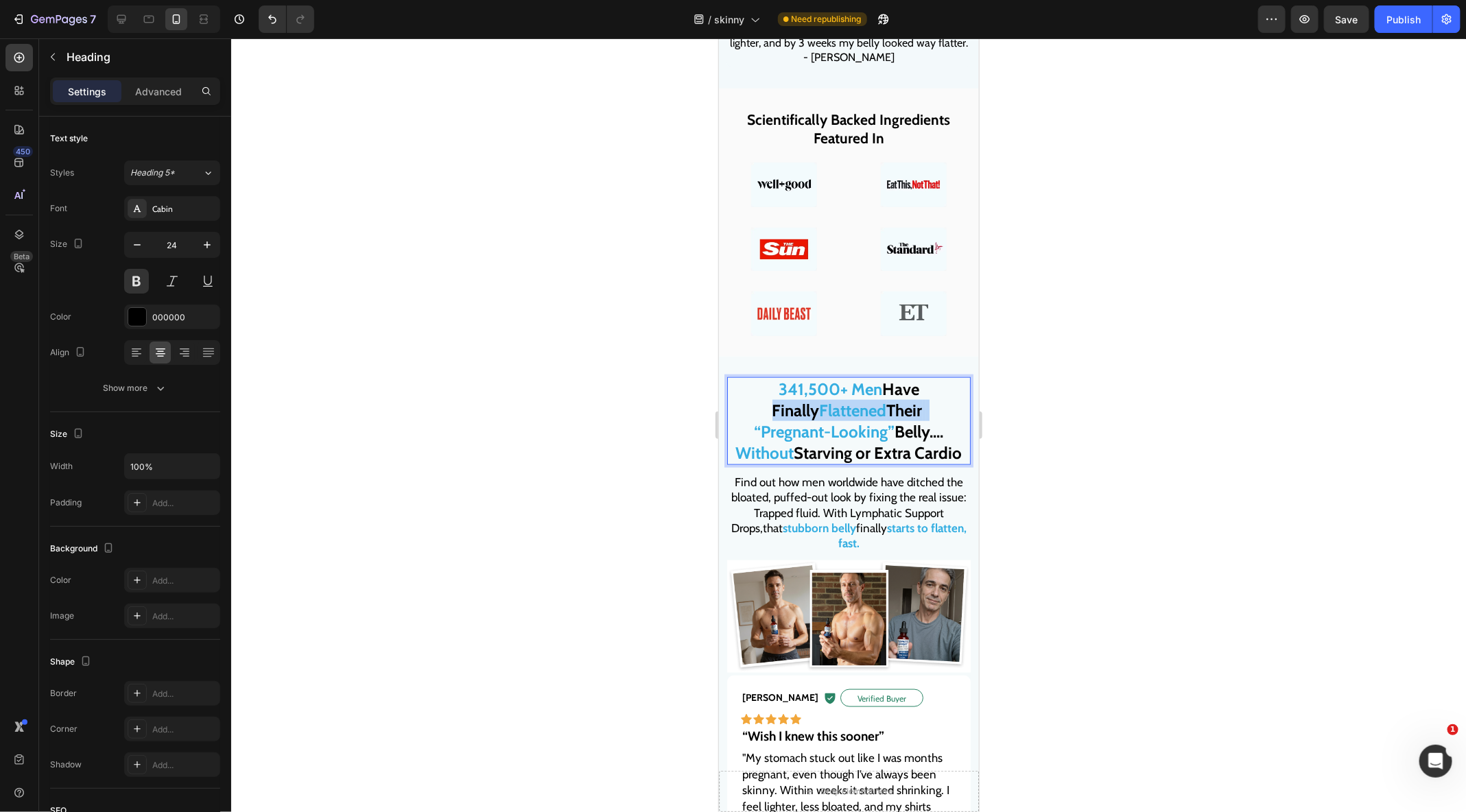
click at [861, 411] on strong "Flattened" at bounding box center [852, 410] width 67 height 20
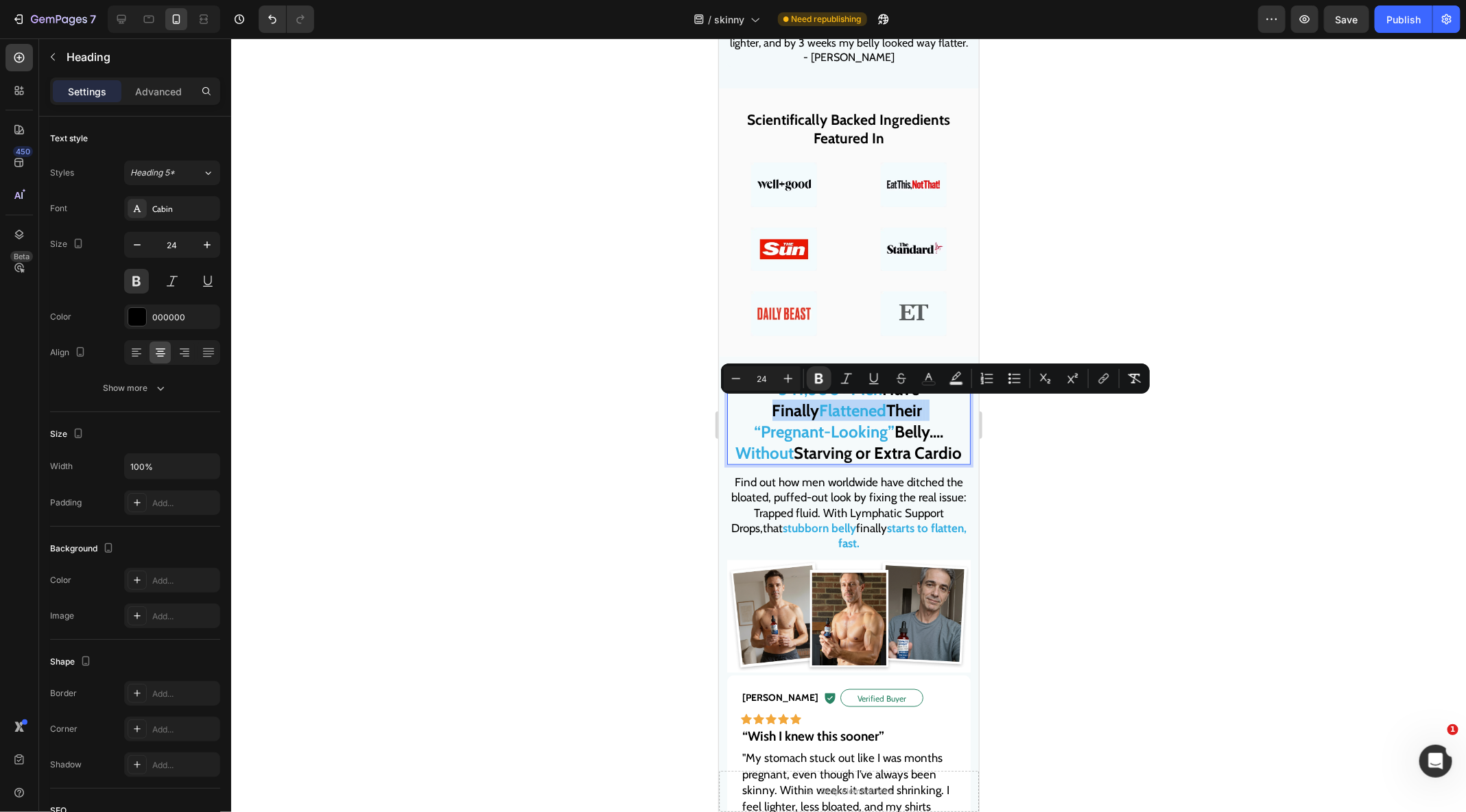
click at [858, 411] on strong "Flattened" at bounding box center [852, 410] width 67 height 20
click at [834, 411] on strong "Flattened" at bounding box center [852, 410] width 67 height 20
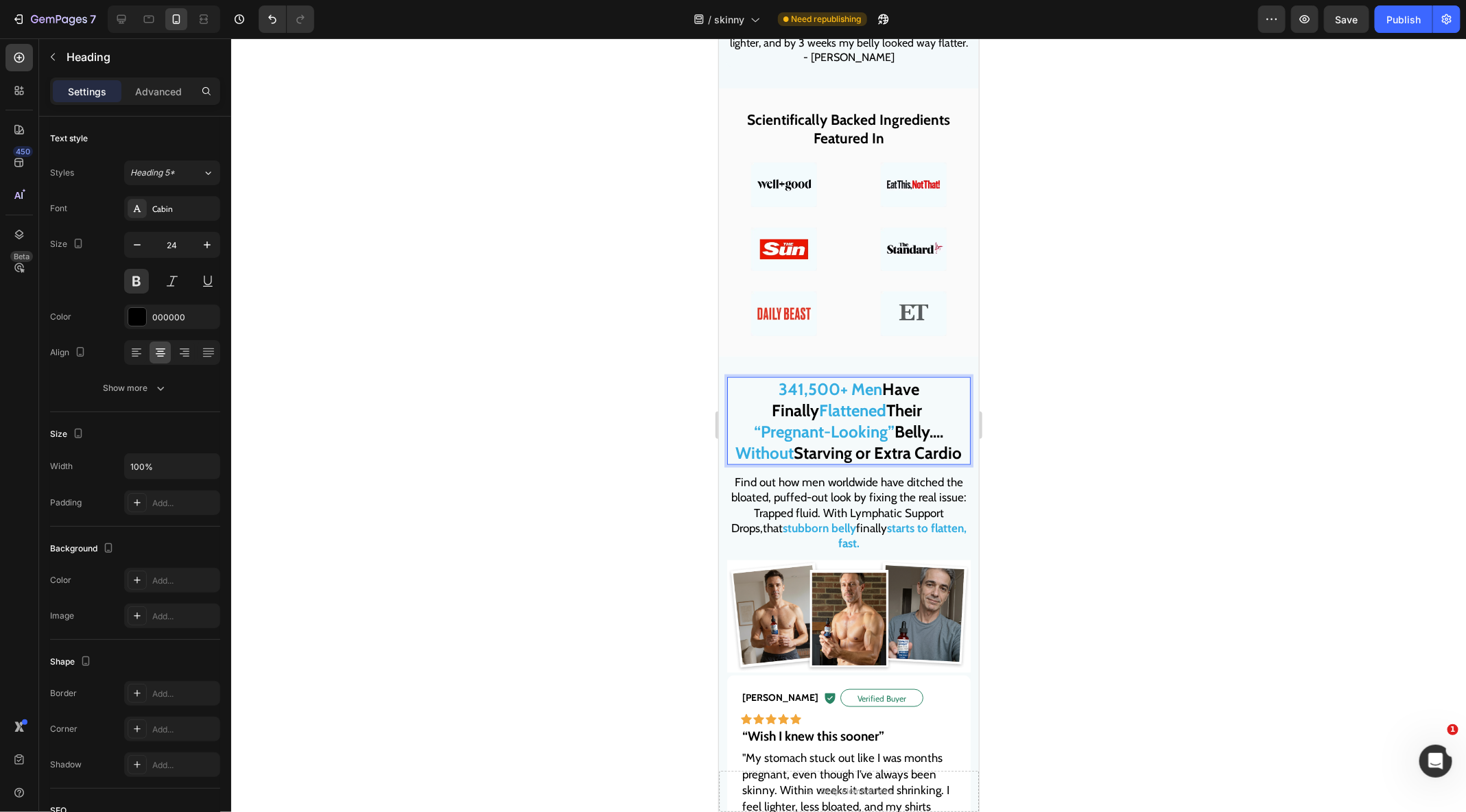
click at [834, 414] on strong "Flattened" at bounding box center [852, 410] width 67 height 20
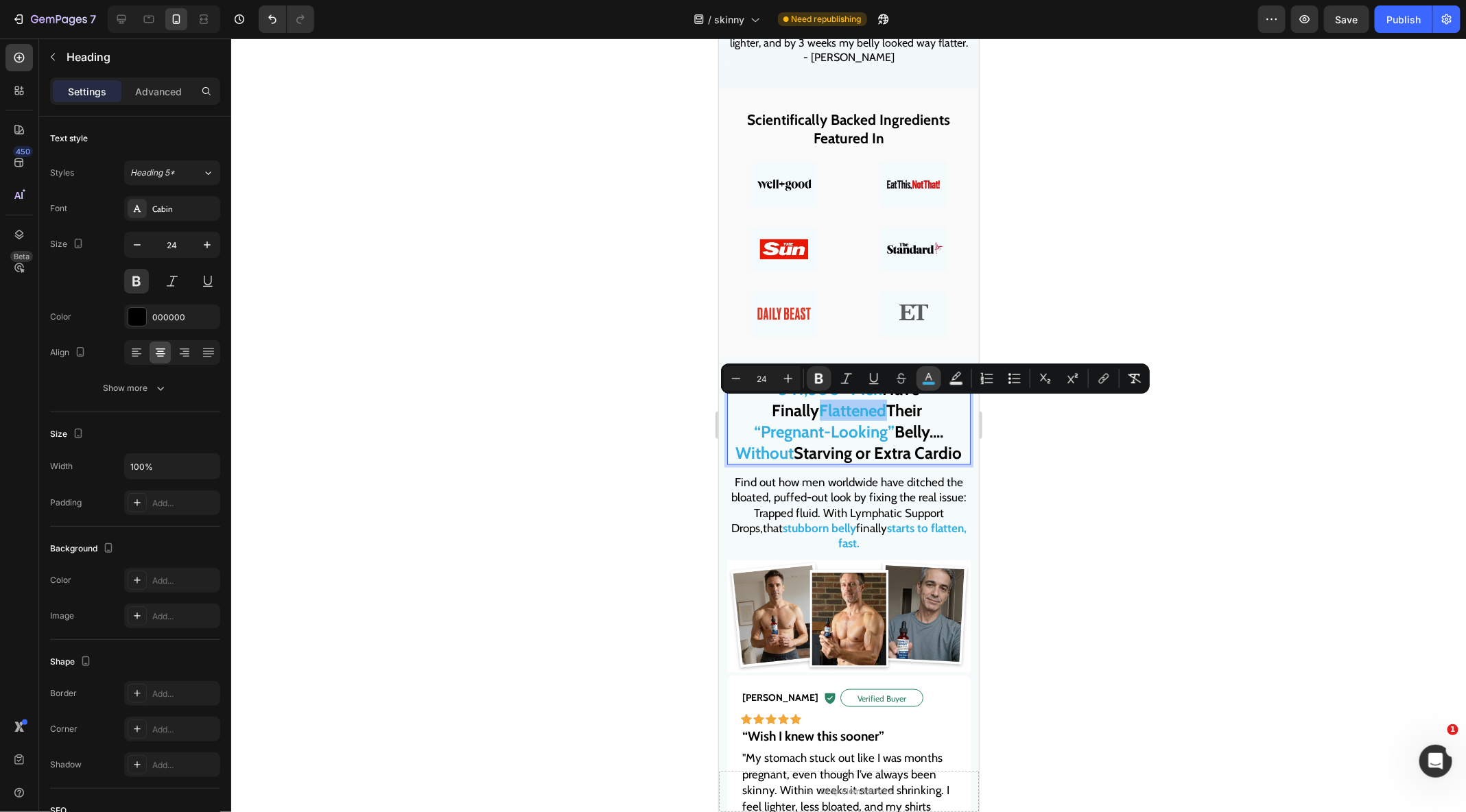
click at [929, 386] on button "color" at bounding box center [928, 378] width 25 height 25
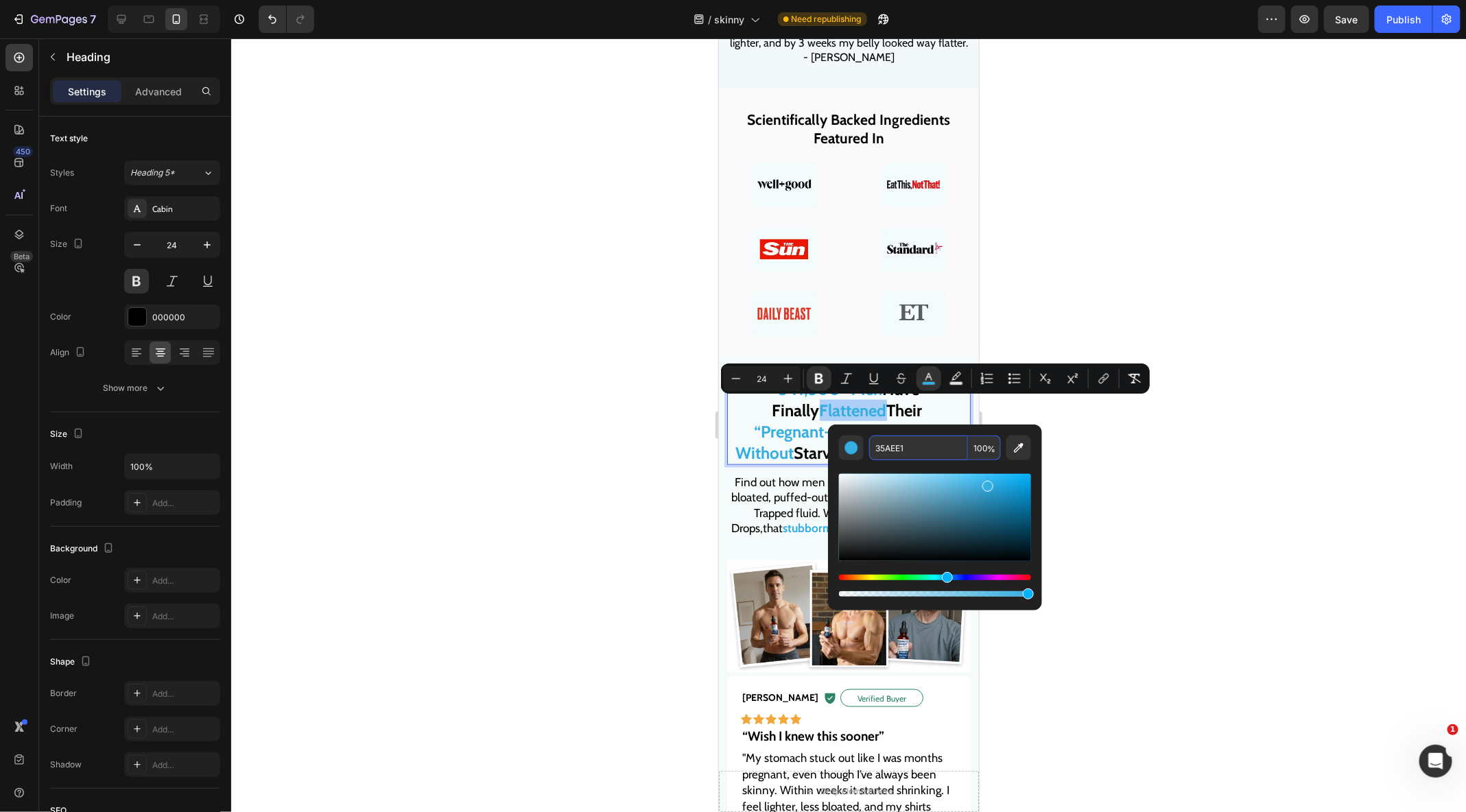
click at [904, 452] on input "35AEE1" at bounding box center [918, 447] width 98 height 25
click at [1143, 573] on div at bounding box center [849, 425] width 1235 height 774
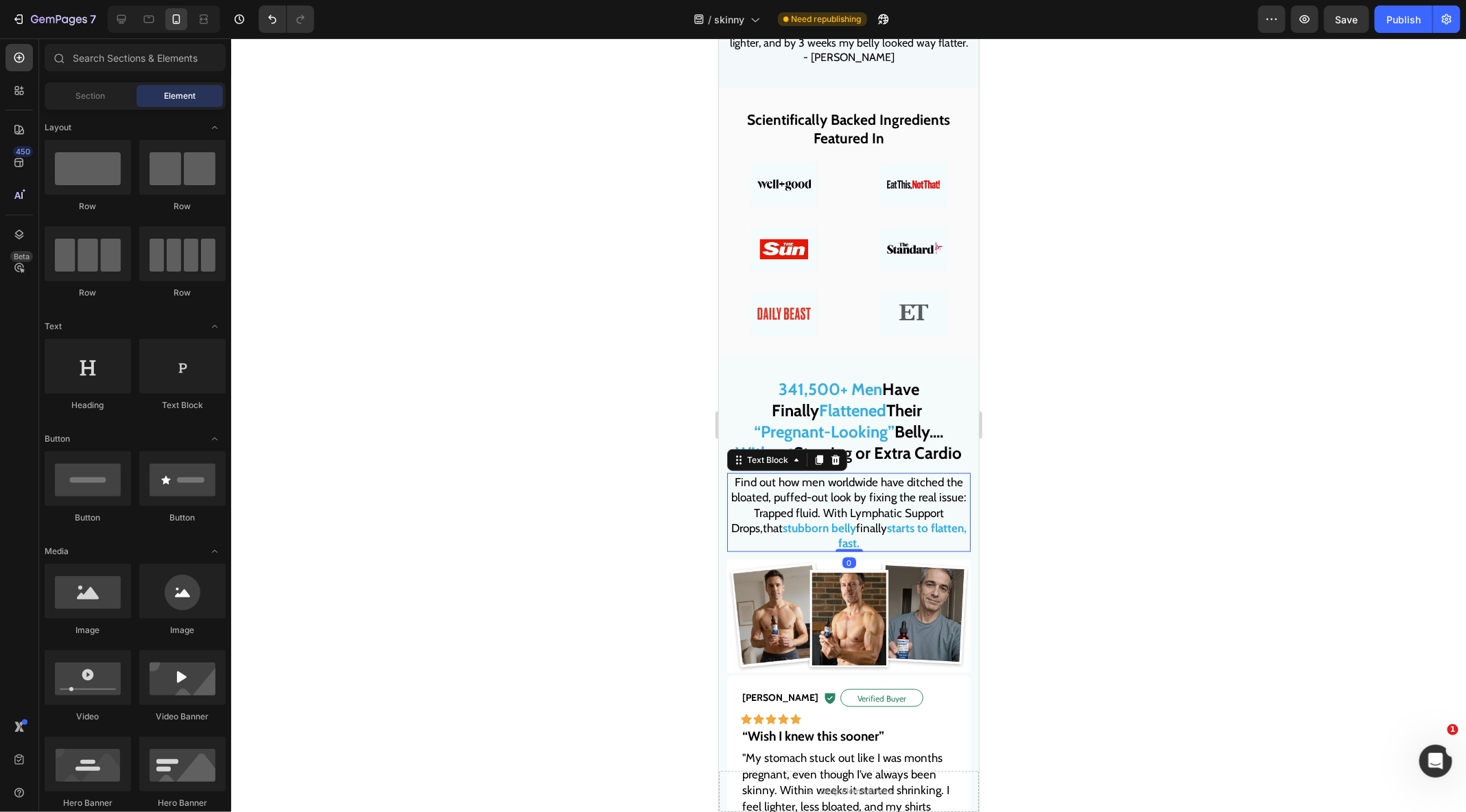
click at [914, 485] on p "Find out how men worldwide have ditched the bloated, puffed-out look by fixing …" at bounding box center [848, 511] width 240 height 76
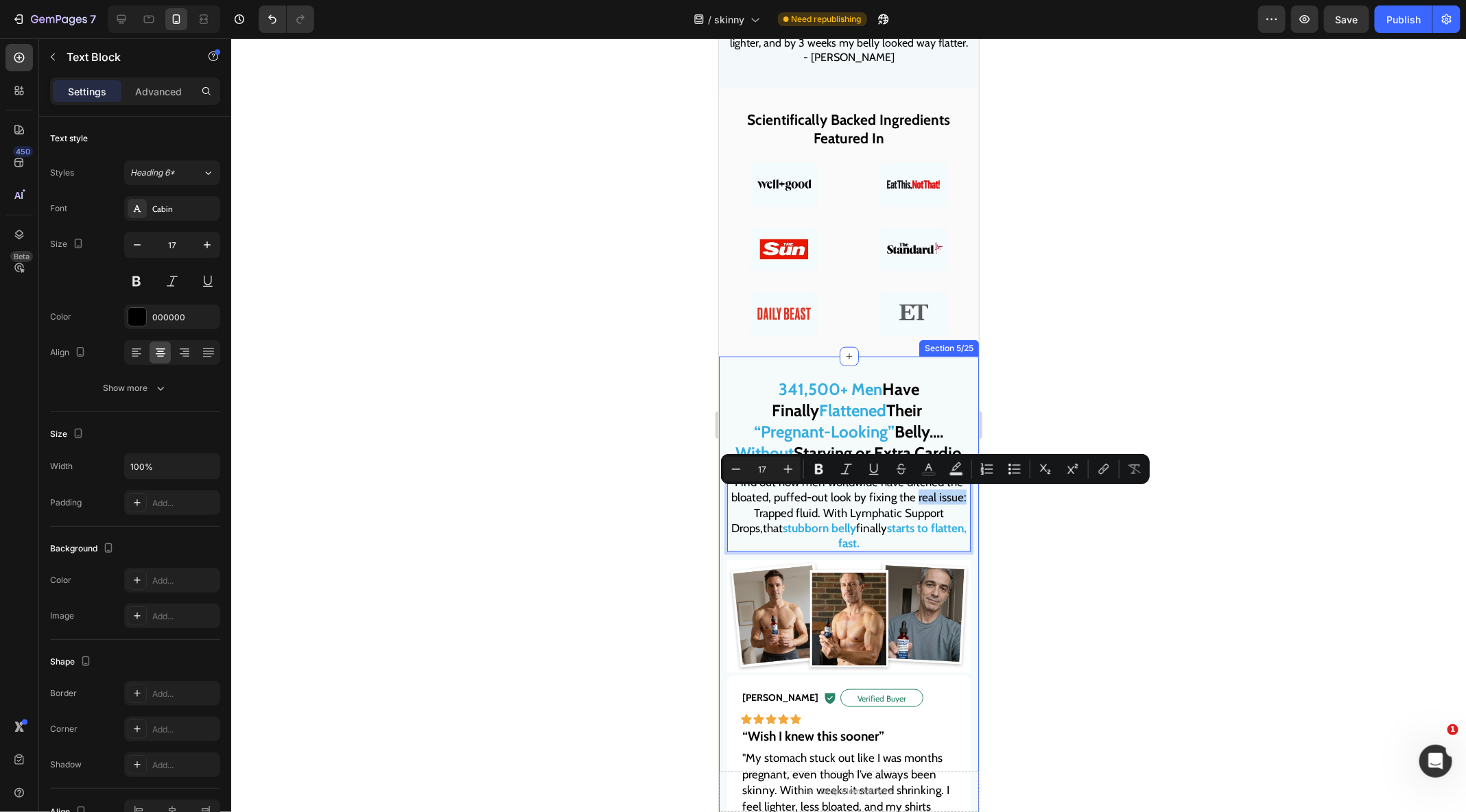
drag, startPoint x: 917, startPoint y: 497, endPoint x: 971, endPoint y: 499, distance: 54.0
click at [971, 499] on div "341,500+ Men Have Finally Flattened Their “Pregnant-Looking” Belly.... Without …" at bounding box center [848, 823] width 260 height 935
click at [930, 471] on icon "Editor contextual toolbar" at bounding box center [928, 469] width 14 height 14
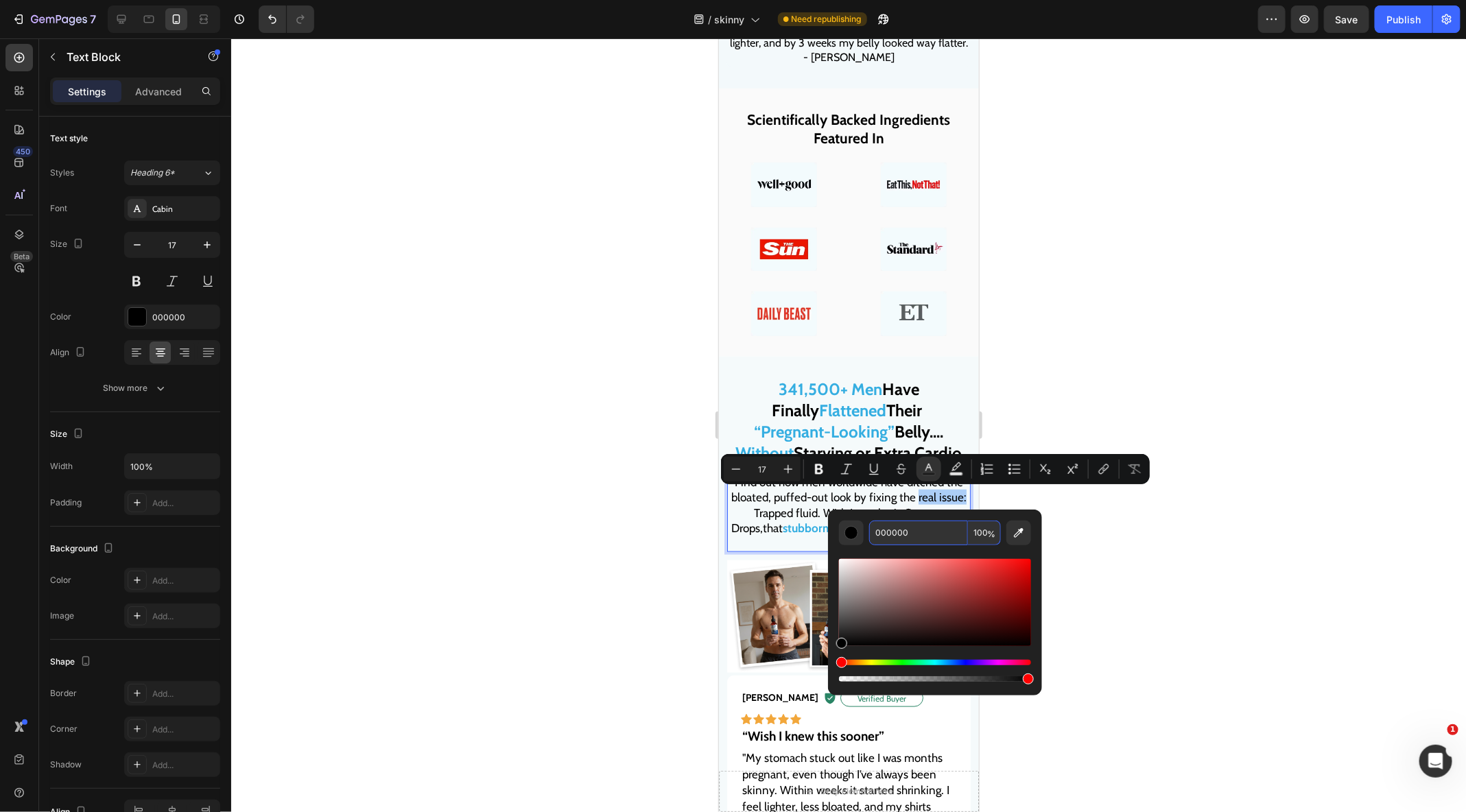
click at [921, 531] on input "000000" at bounding box center [918, 533] width 98 height 25
paste input "35AEE1"
type input "35AEE1"
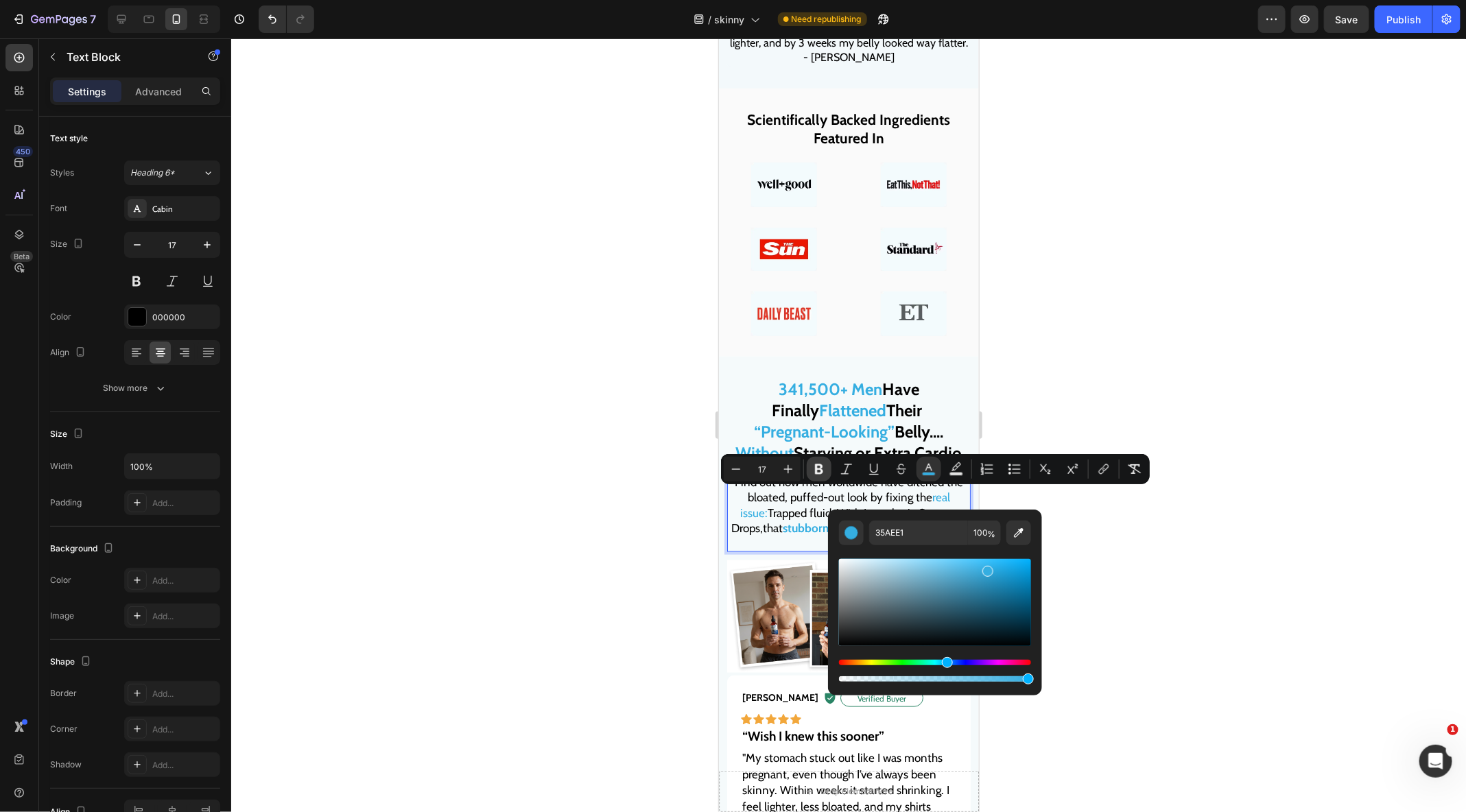
click at [817, 469] on icon "Editor contextual toolbar" at bounding box center [819, 469] width 8 height 10
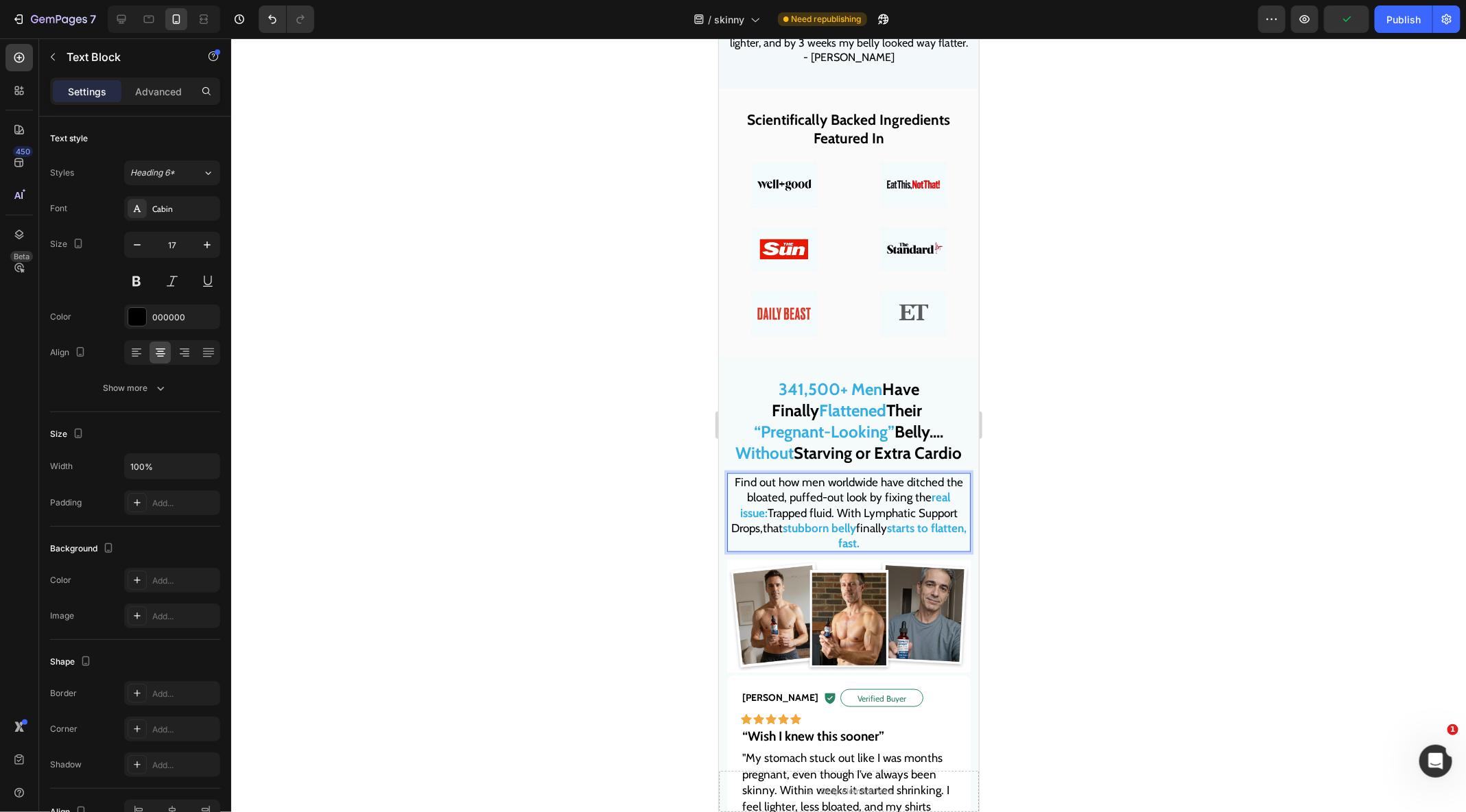
click at [913, 490] on p "Find out how men worldwide have ditched the bloated, puffed-out look by fixing …" at bounding box center [848, 511] width 240 height 76
click at [913, 496] on p "Find out how men worldwide have ditched the bloated, puffed-out look by fixing …" at bounding box center [848, 511] width 240 height 76
click at [921, 496] on strong "real issue:" at bounding box center [844, 504] width 210 height 29
click at [920, 499] on strong "real issue:" at bounding box center [844, 504] width 210 height 29
click at [1015, 529] on div at bounding box center [849, 425] width 1235 height 774
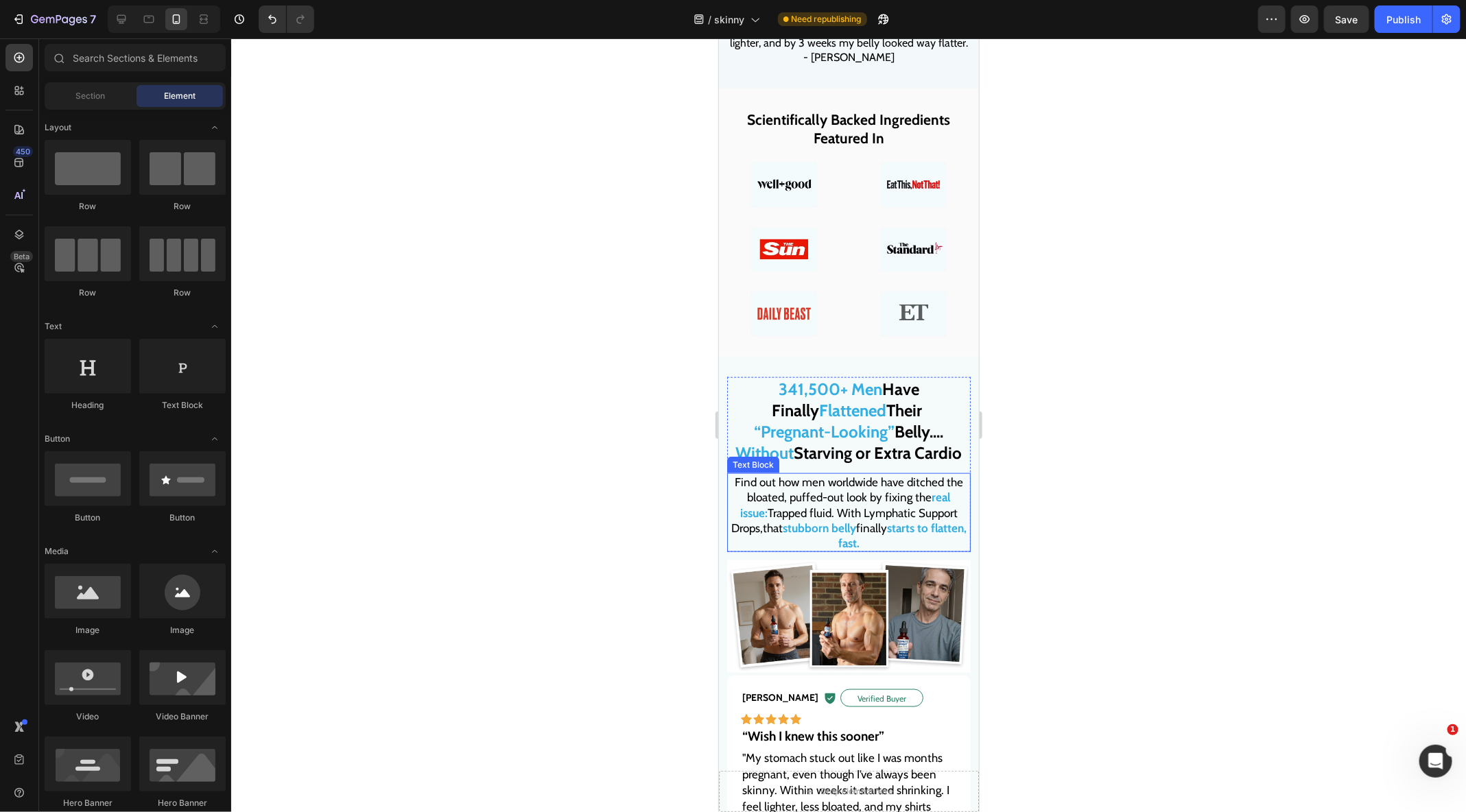
click at [860, 495] on p "Find out how men worldwide have ditched the bloated, puffed-out look by fixing …" at bounding box center [848, 511] width 240 height 76
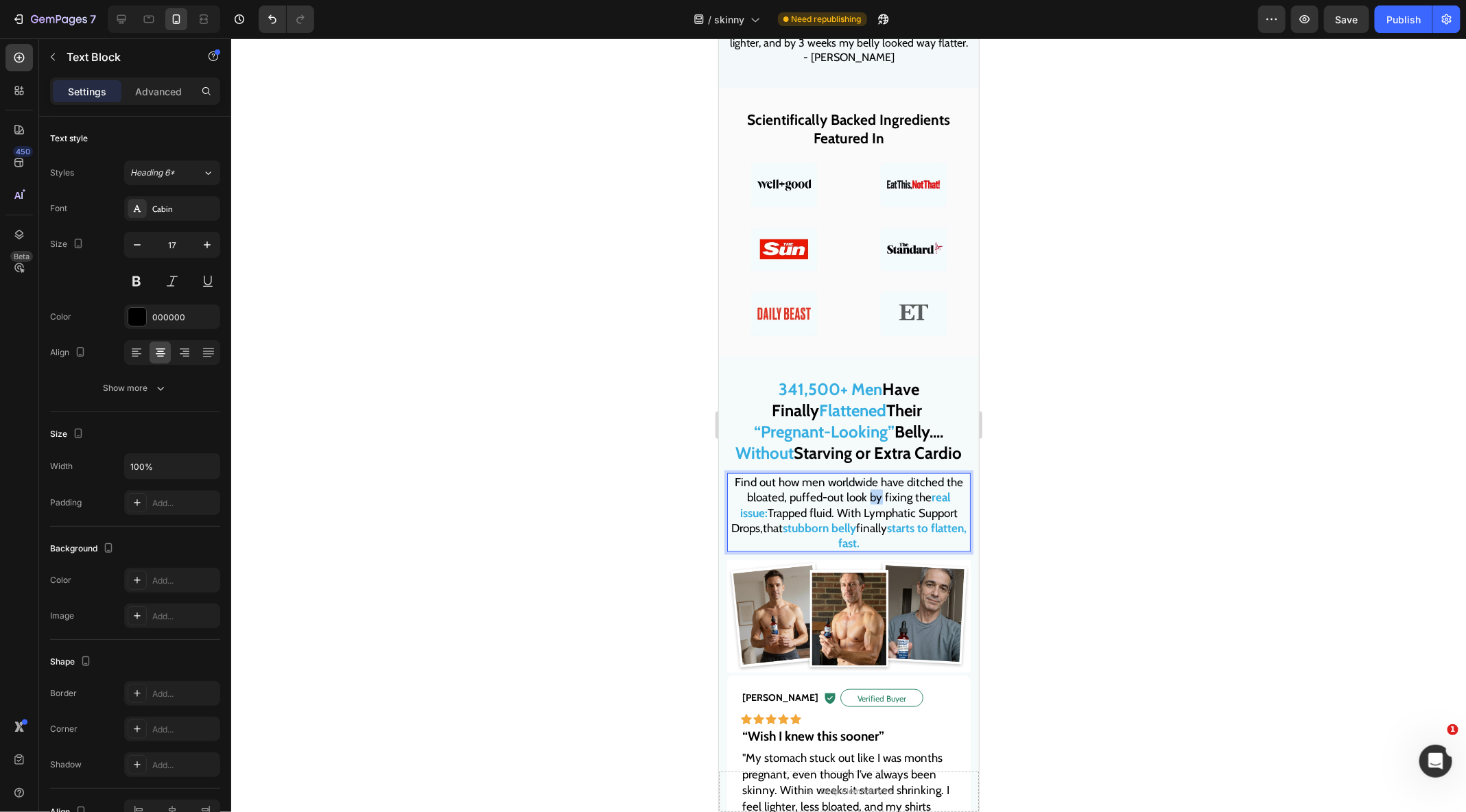
click at [855, 495] on p "Find out how men worldwide have ditched the bloated, puffed-out look by fixing …" at bounding box center [848, 511] width 240 height 76
click at [854, 495] on p "Find out how men worldwide have ditched the bloated, puffed-out look by fixing …" at bounding box center [848, 511] width 240 height 76
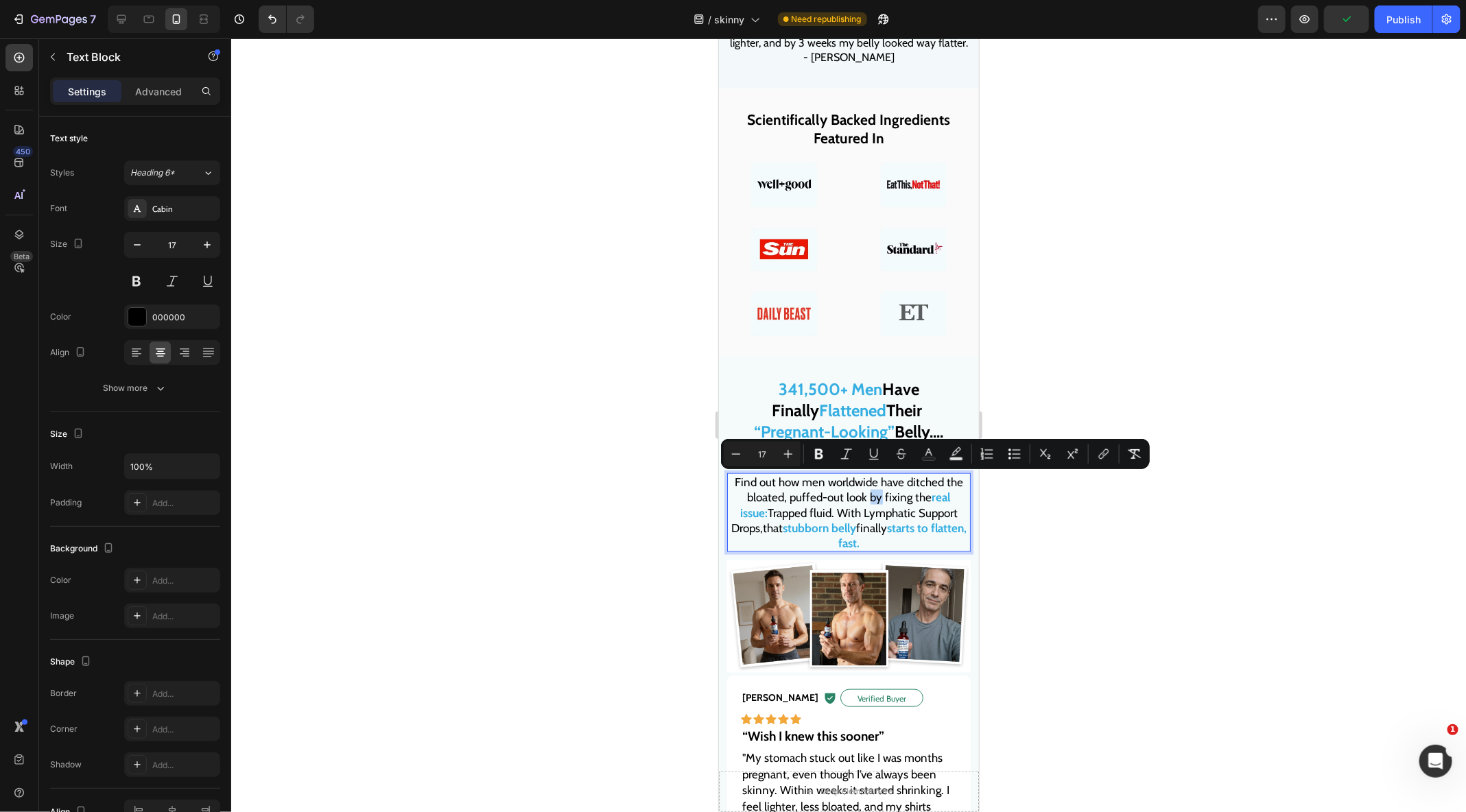
click at [854, 500] on p "Find out how men worldwide have ditched the bloated, puffed-out look by fixing …" at bounding box center [848, 511] width 240 height 76
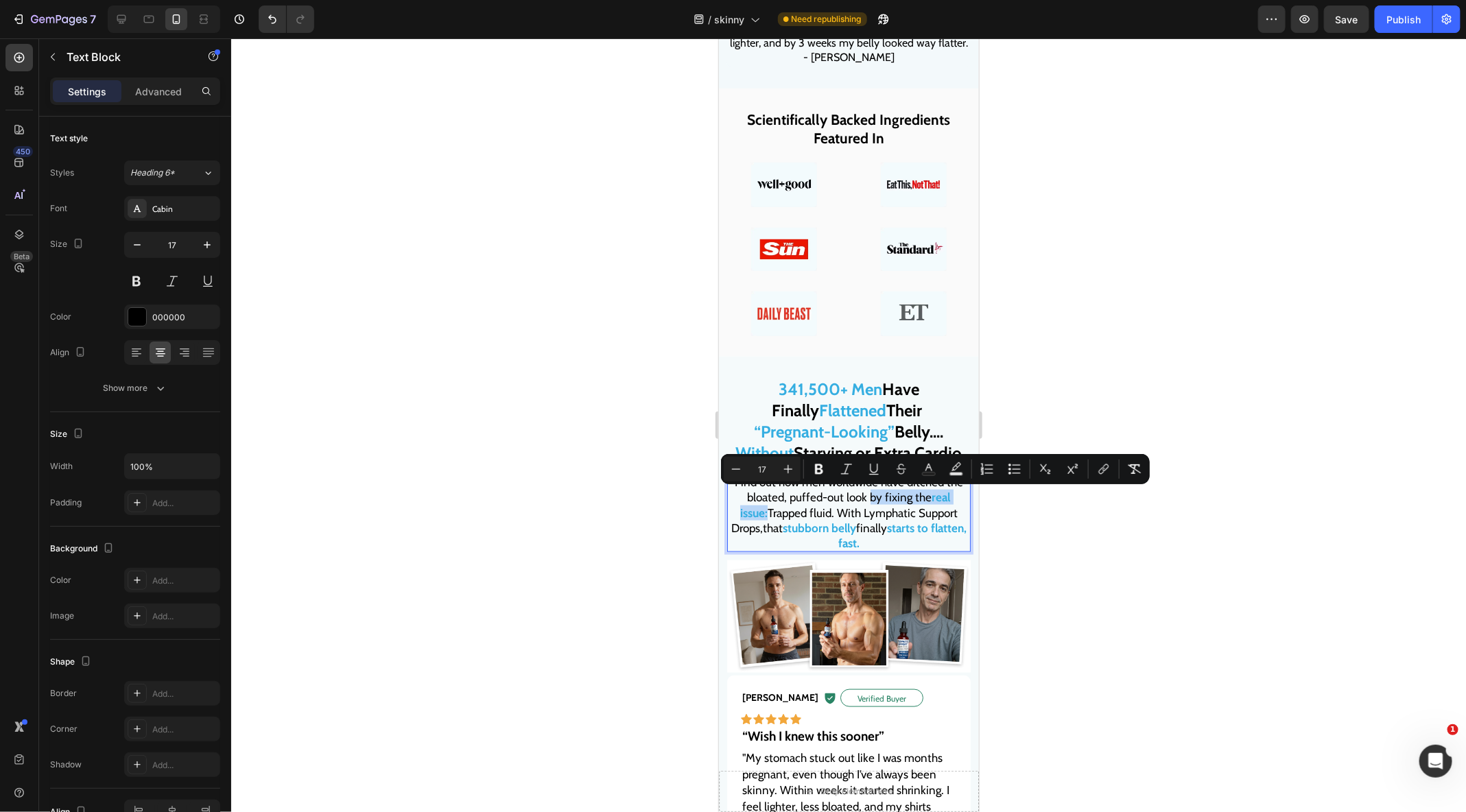
drag, startPoint x: 853, startPoint y: 500, endPoint x: 992, endPoint y: 496, distance: 139.1
click at [924, 473] on rect "Editor contextual toolbar" at bounding box center [929, 474] width 13 height 4
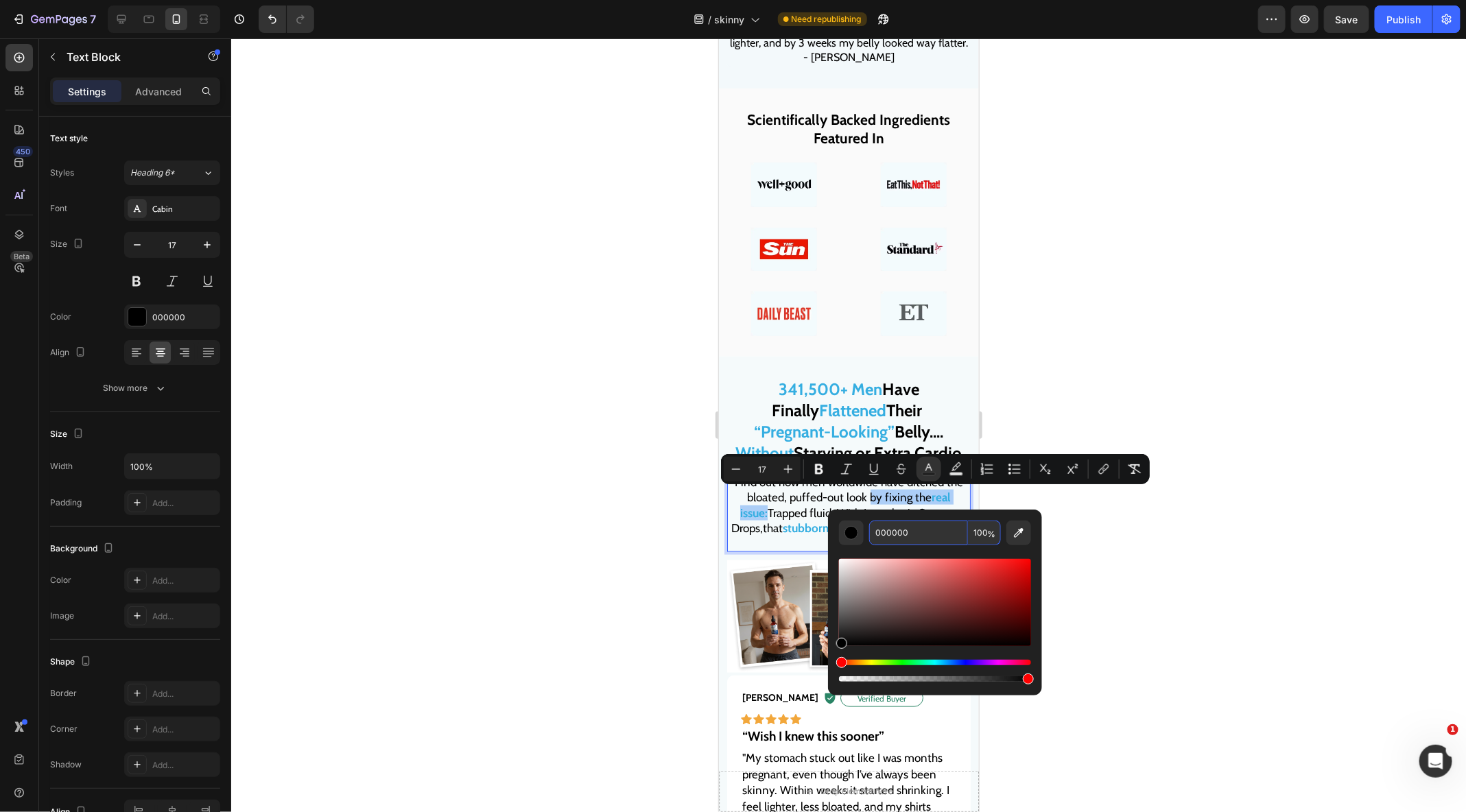
click at [921, 524] on input "000000" at bounding box center [918, 533] width 98 height 25
paste input "35AEE1"
type input "35AEE1"
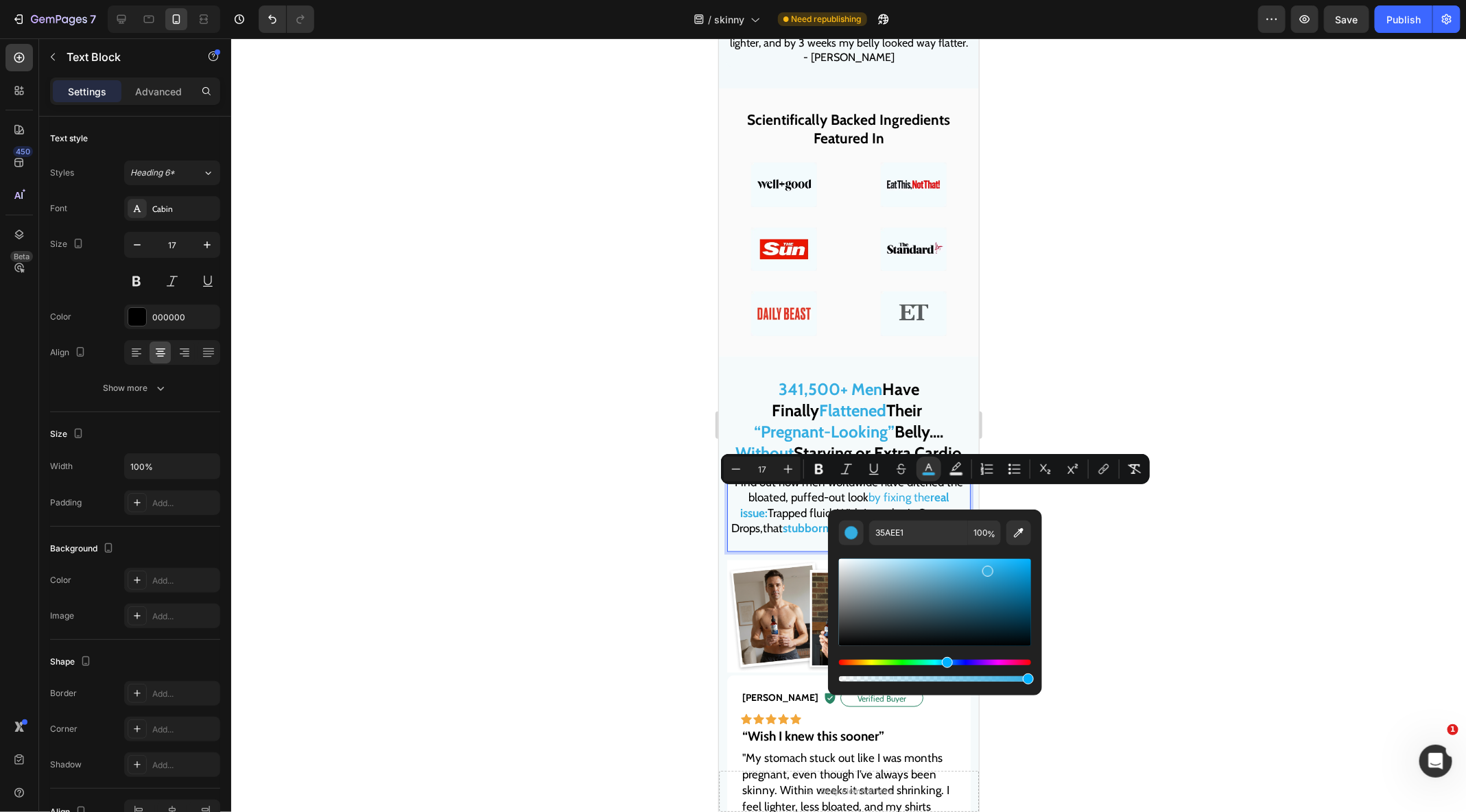
click at [1099, 545] on div at bounding box center [849, 425] width 1235 height 774
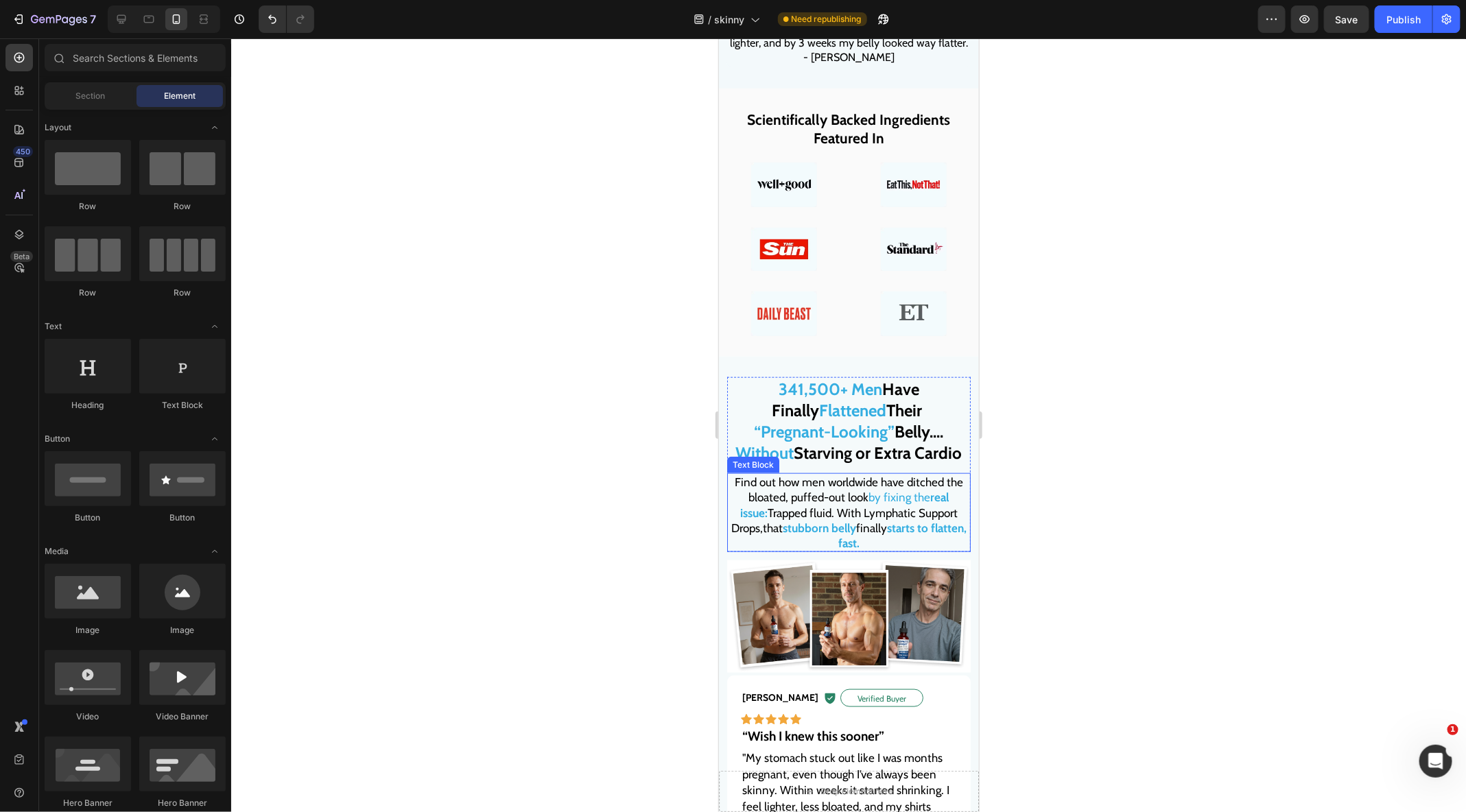
click at [856, 503] on span "by fixing the real issue:" at bounding box center [844, 504] width 209 height 29
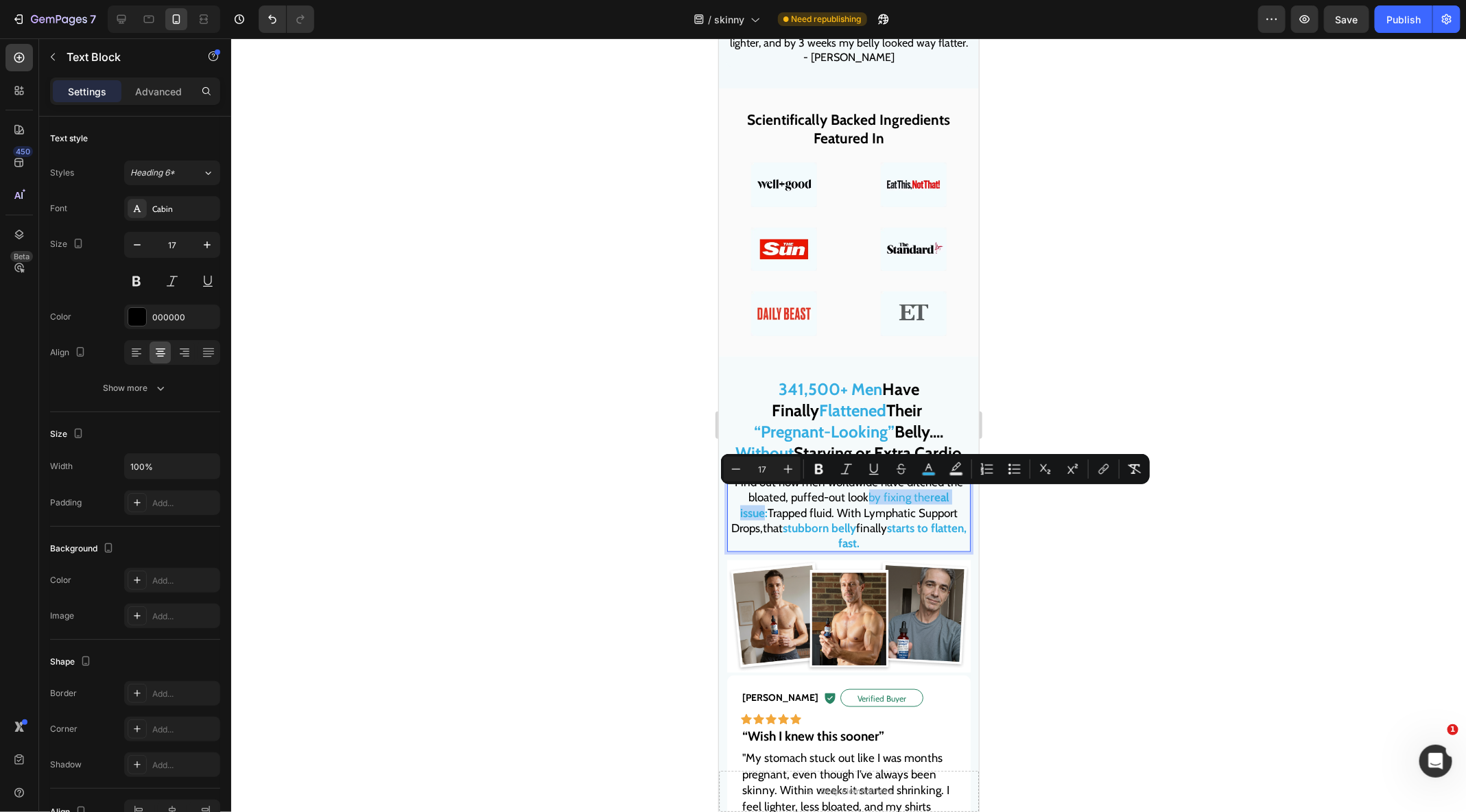
drag, startPoint x: 853, startPoint y: 499, endPoint x: 962, endPoint y: 494, distance: 109.1
click at [949, 494] on span "by fixing the real issue:" at bounding box center [844, 504] width 209 height 29
click at [819, 469] on icon "Editor contextual toolbar" at bounding box center [819, 469] width 14 height 14
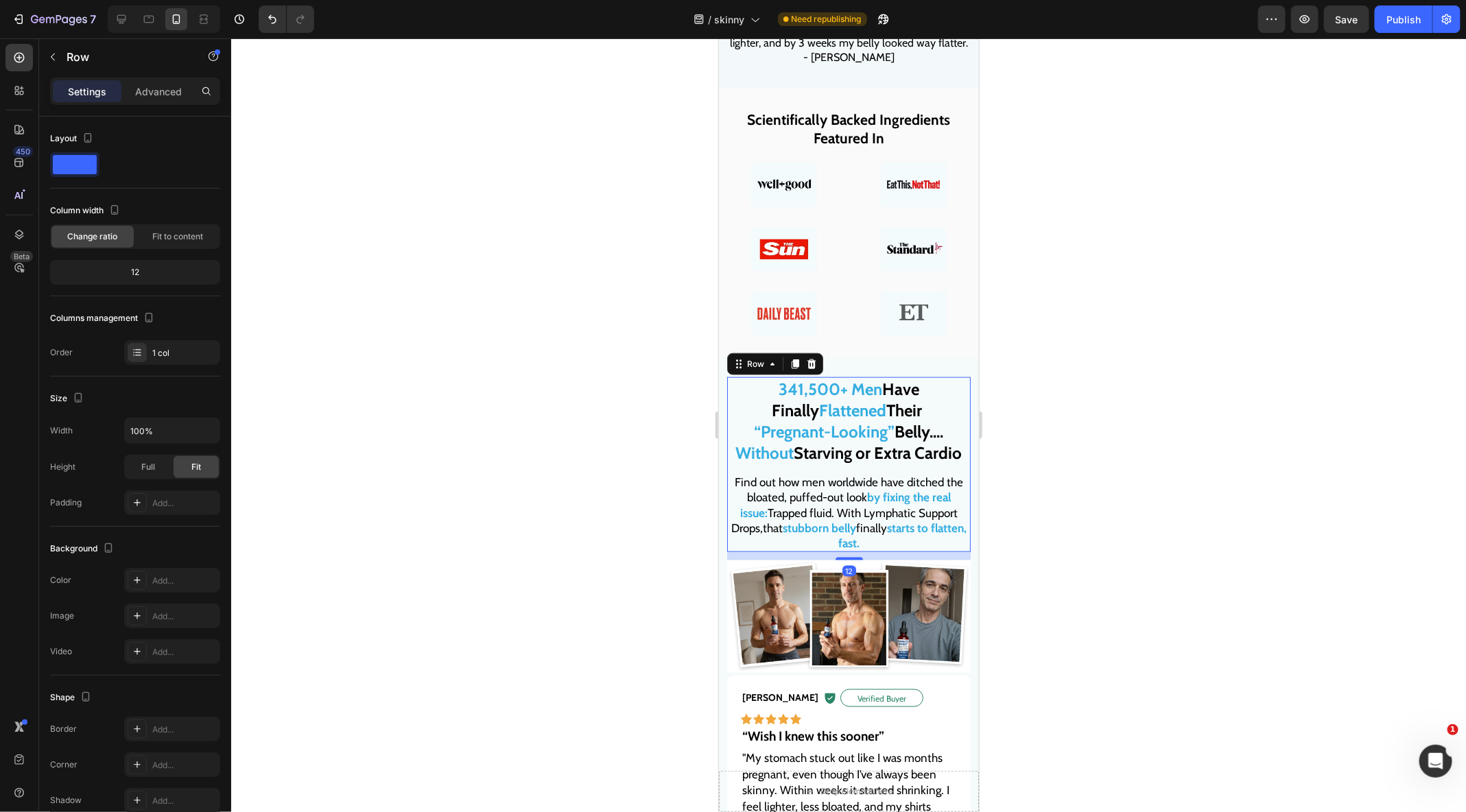
click at [819, 468] on div "341,500+ Men Have Finally Flattened Their “Pregnant-Looking” Belly.... Without …" at bounding box center [848, 464] width 243 height 175
click at [574, 576] on div at bounding box center [849, 425] width 1235 height 774
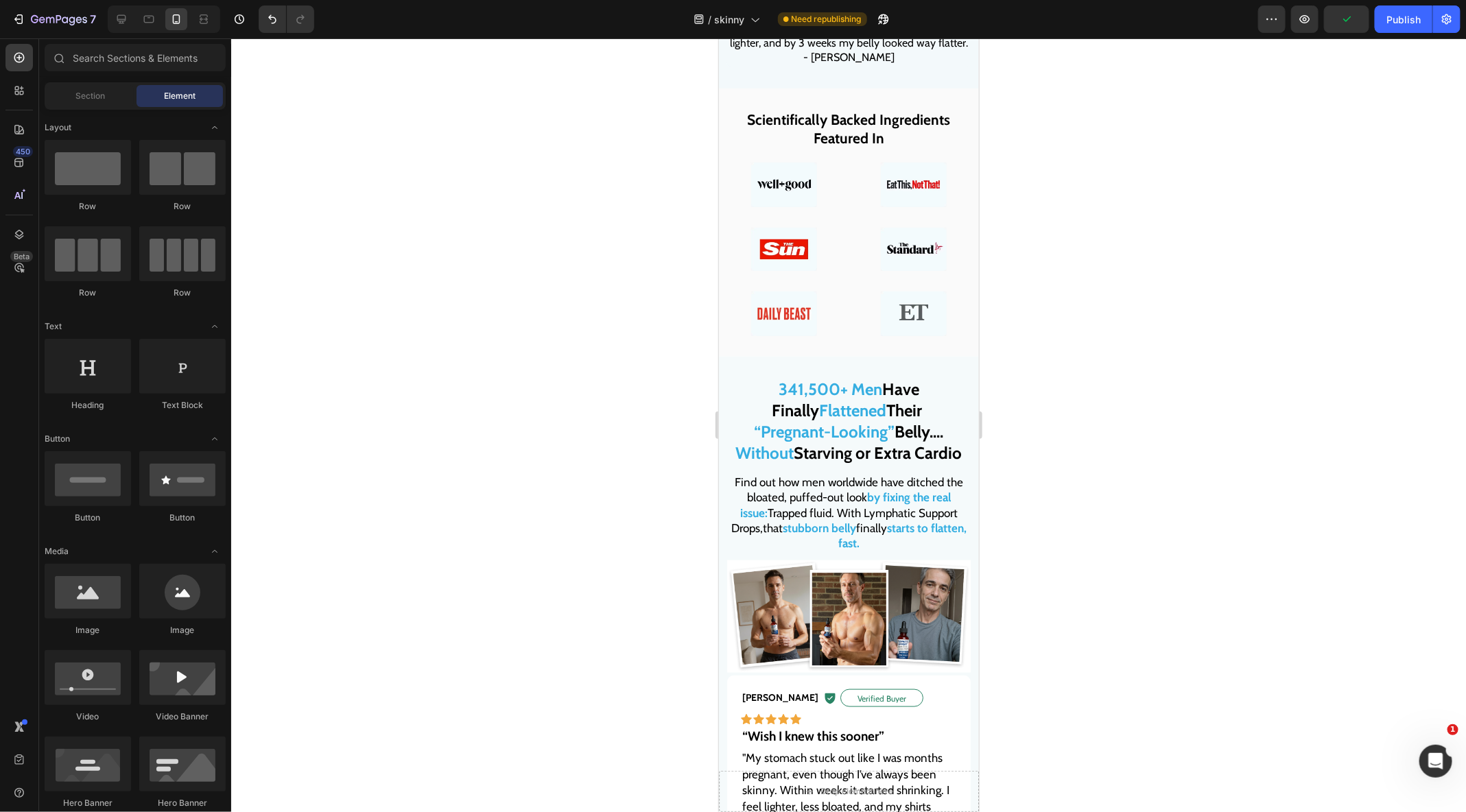
click at [587, 604] on div at bounding box center [849, 425] width 1235 height 774
click at [806, 512] on p "Find out how men worldwide have ditched the bloated, puffed-out look by fixing …" at bounding box center [848, 511] width 240 height 76
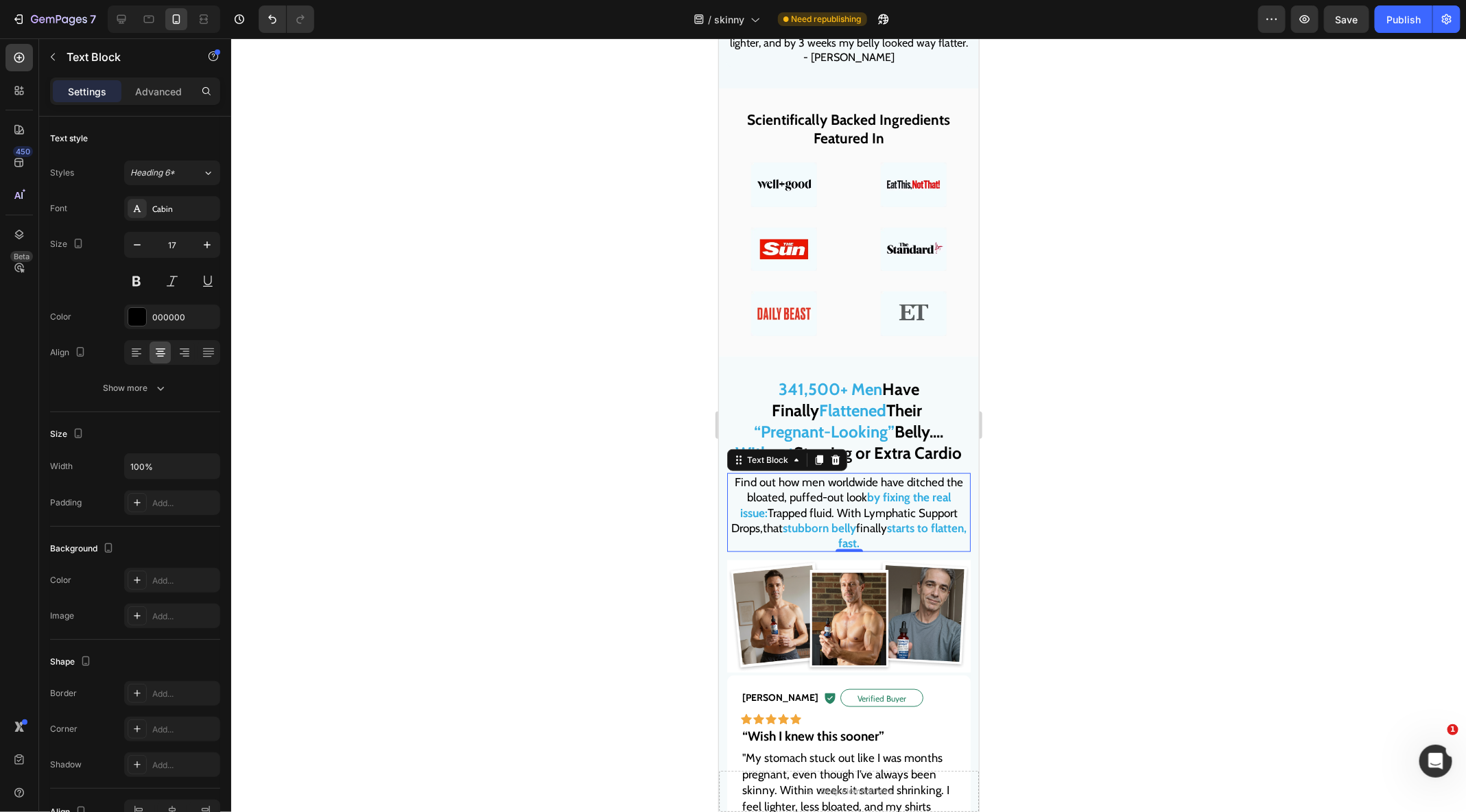
click at [637, 516] on div at bounding box center [849, 425] width 1235 height 774
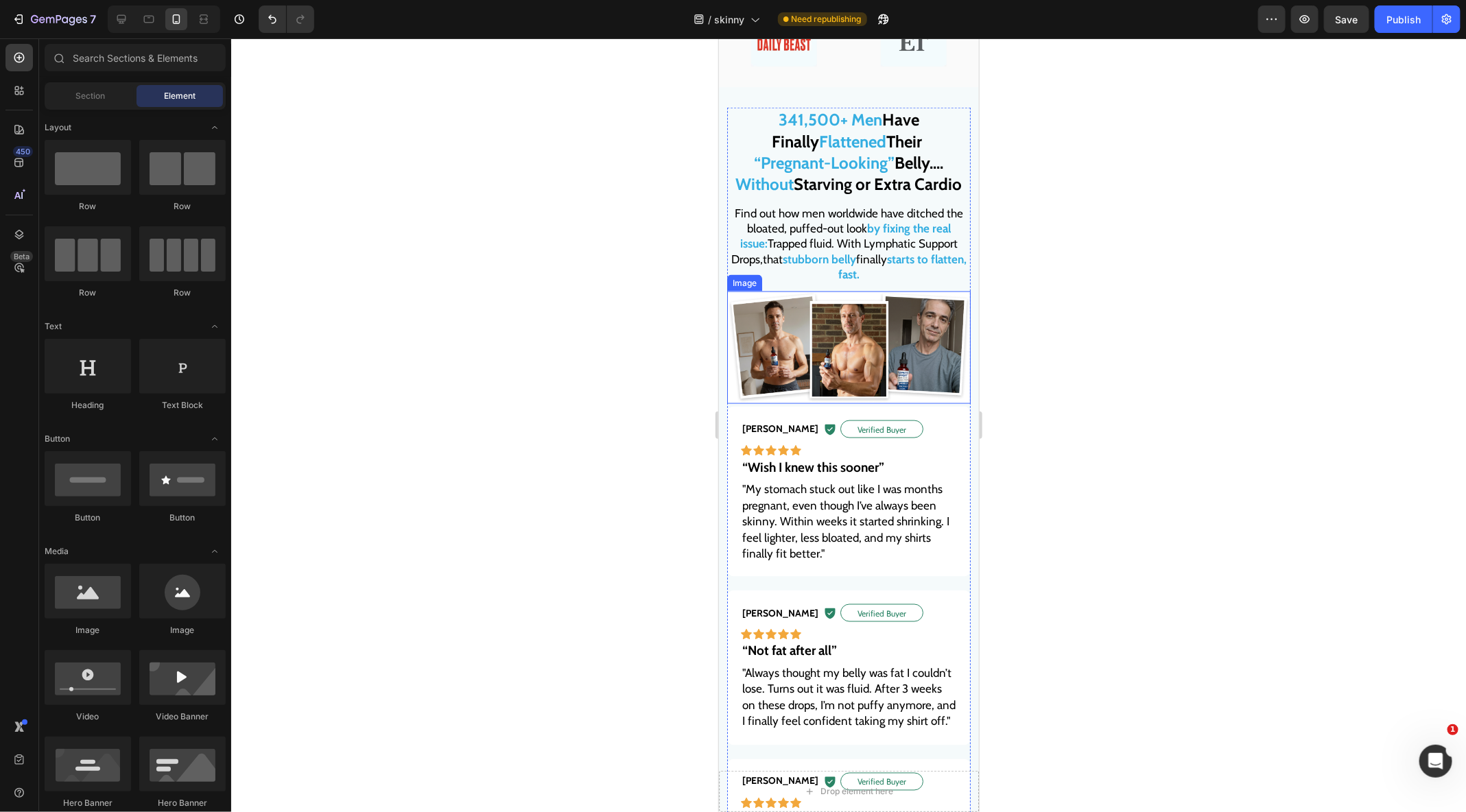
scroll to position [877, 0]
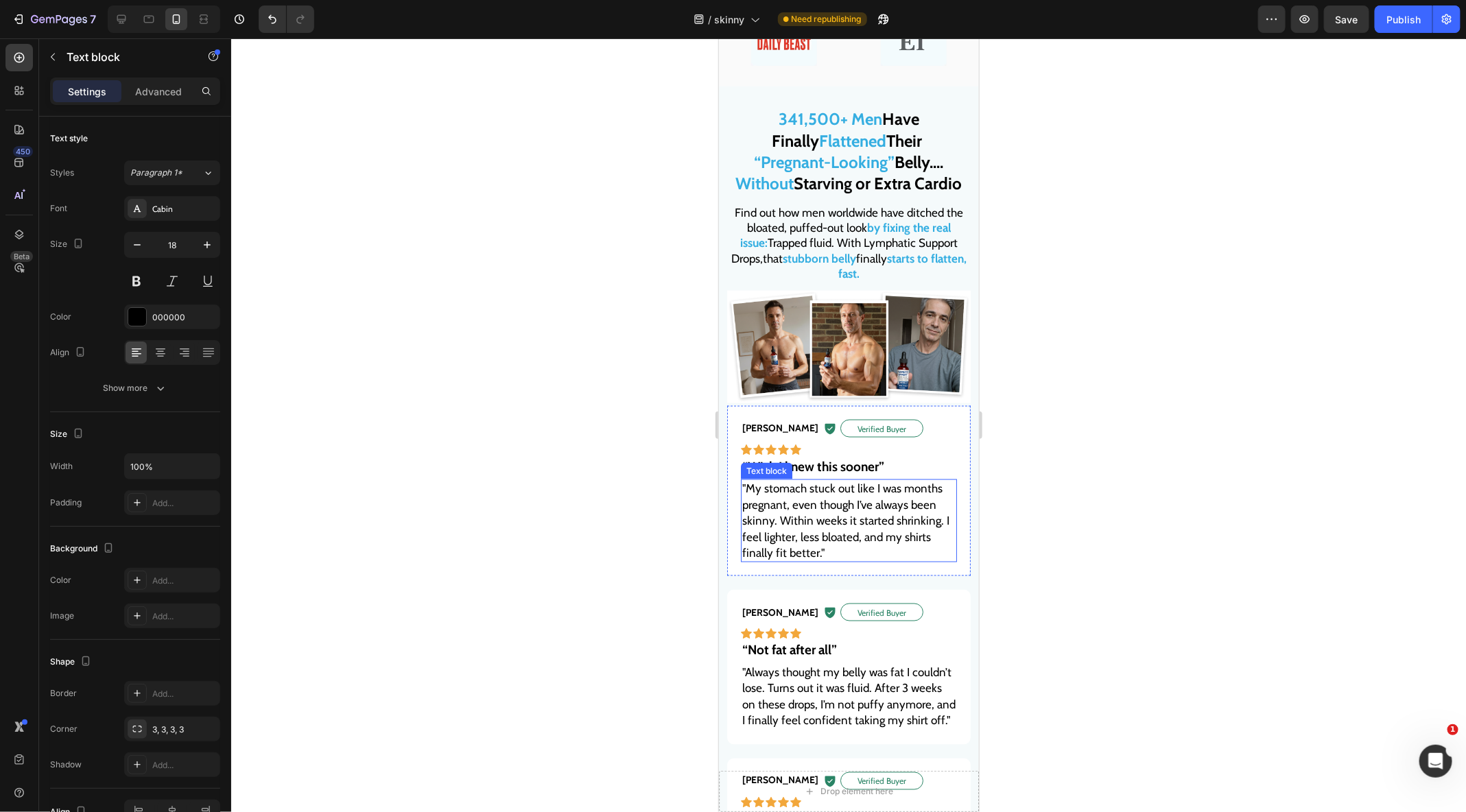
click at [830, 518] on span ""My stomach stuck out like I was months pregnant, even though I’ve always been …" at bounding box center [844, 520] width 207 height 78
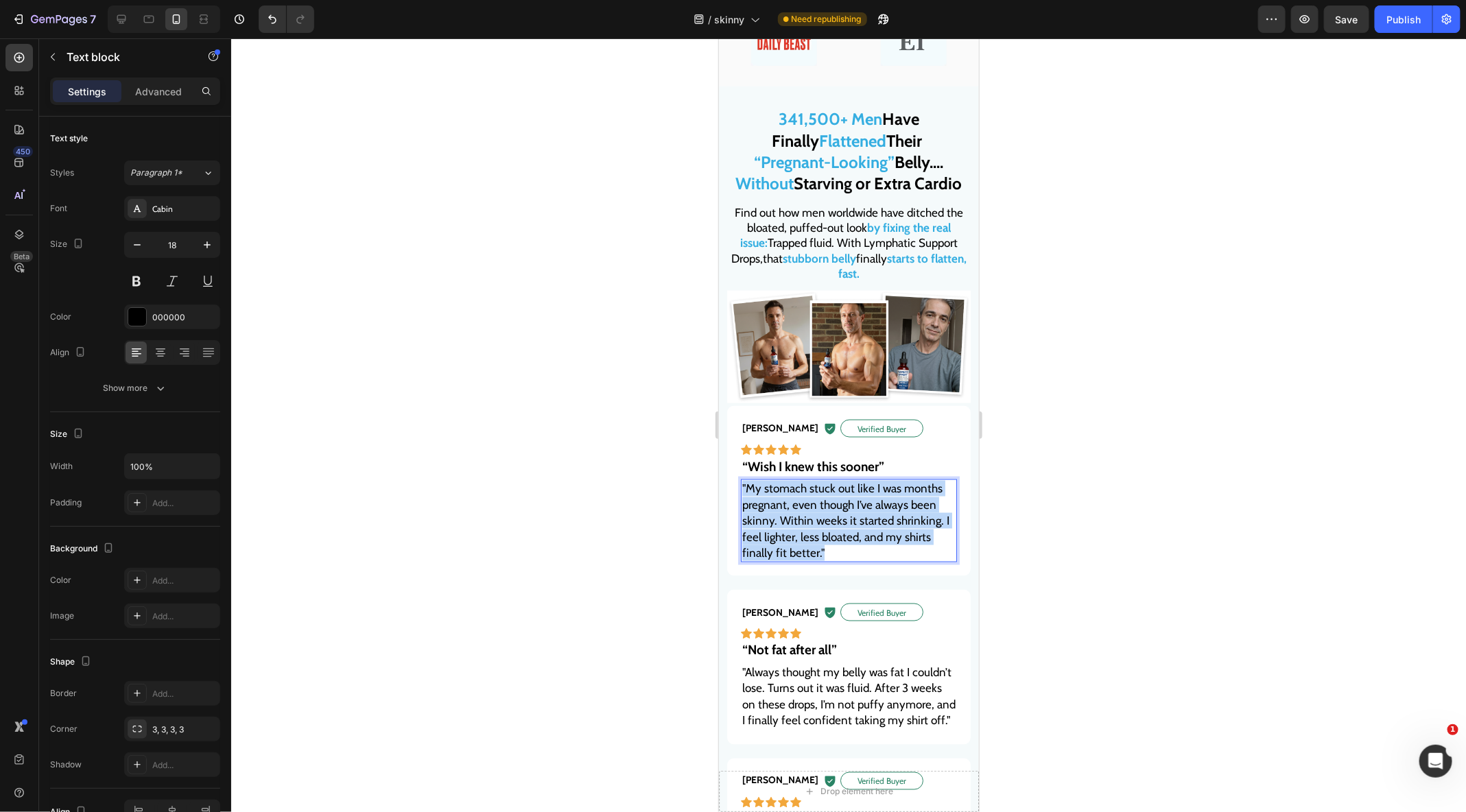
click at [830, 518] on span ""My stomach stuck out like I was months pregnant, even though I’ve always been …" at bounding box center [844, 520] width 207 height 78
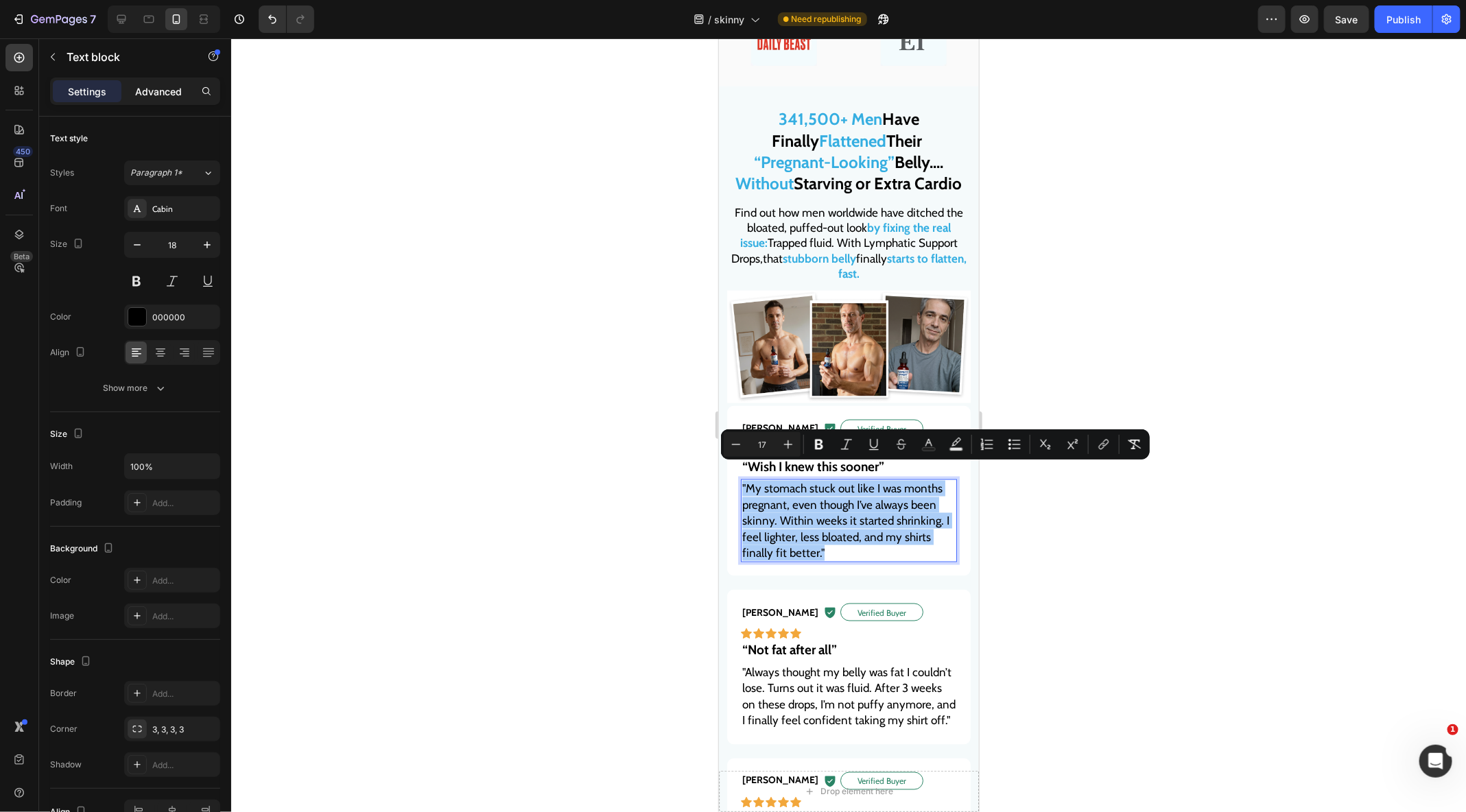
click at [158, 94] on p "Advanced" at bounding box center [158, 92] width 46 height 15
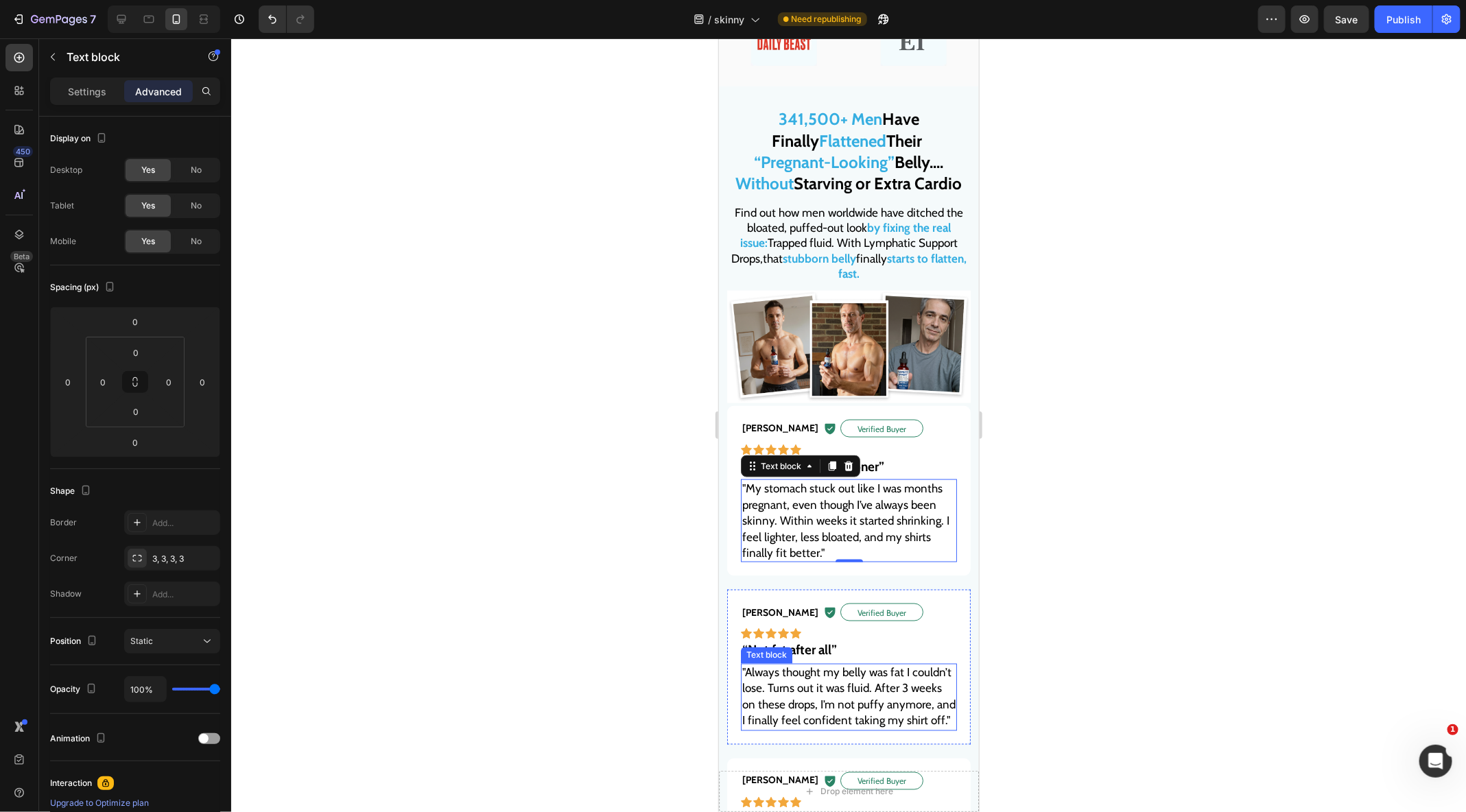
click at [770, 665] on span ""Always thought my belly was fat I couldn’t lose. Turns out it was fluid. After…" at bounding box center [848, 696] width 213 height 62
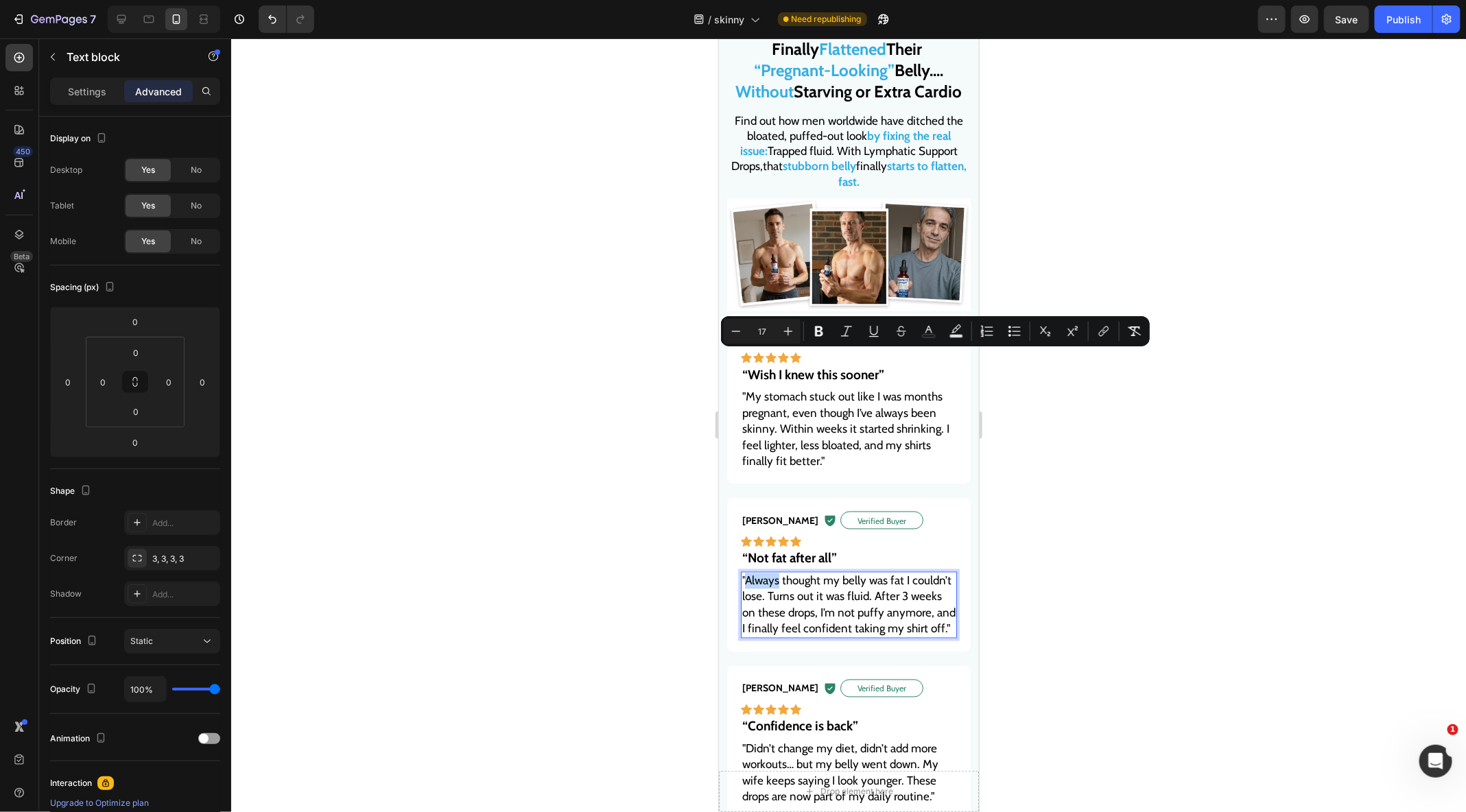
scroll to position [1174, 0]
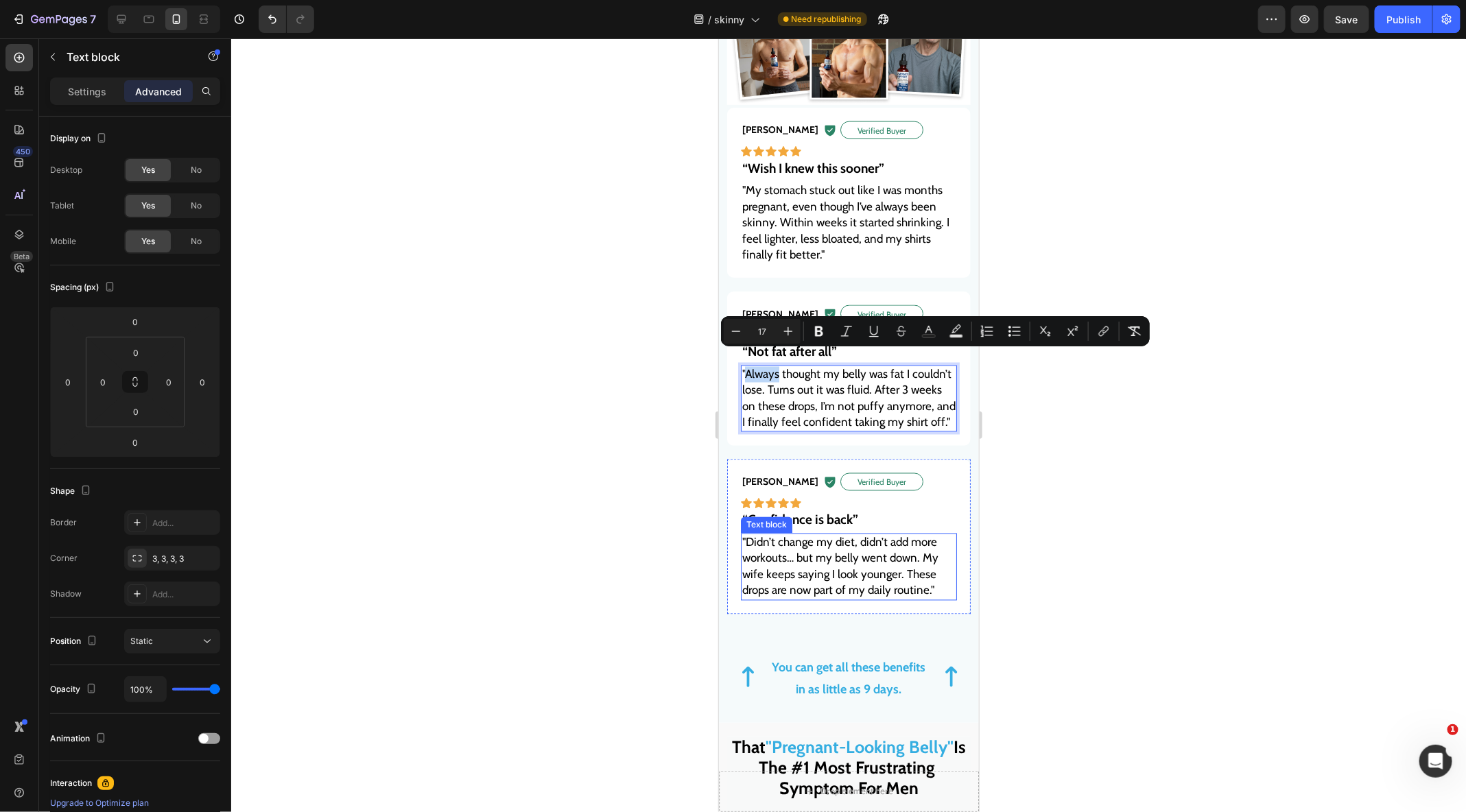
click at [798, 557] on span ""Didn’t change my diet, didn’t add more workouts… but my belly went down. My wi…" at bounding box center [839, 566] width 196 height 62
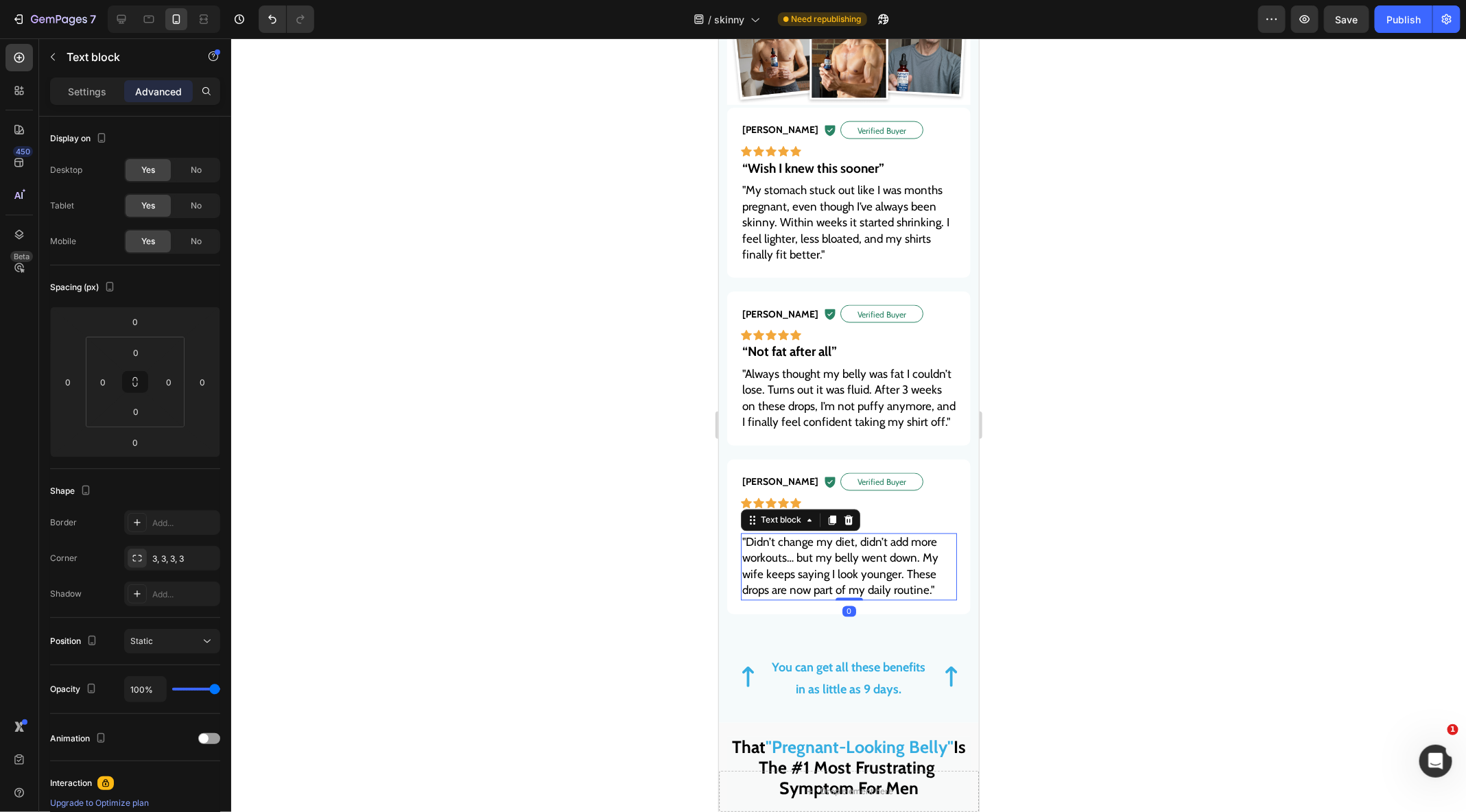
click at [798, 557] on span ""Didn’t change my diet, didn’t add more workouts… but my belly went down. My wi…" at bounding box center [839, 566] width 196 height 62
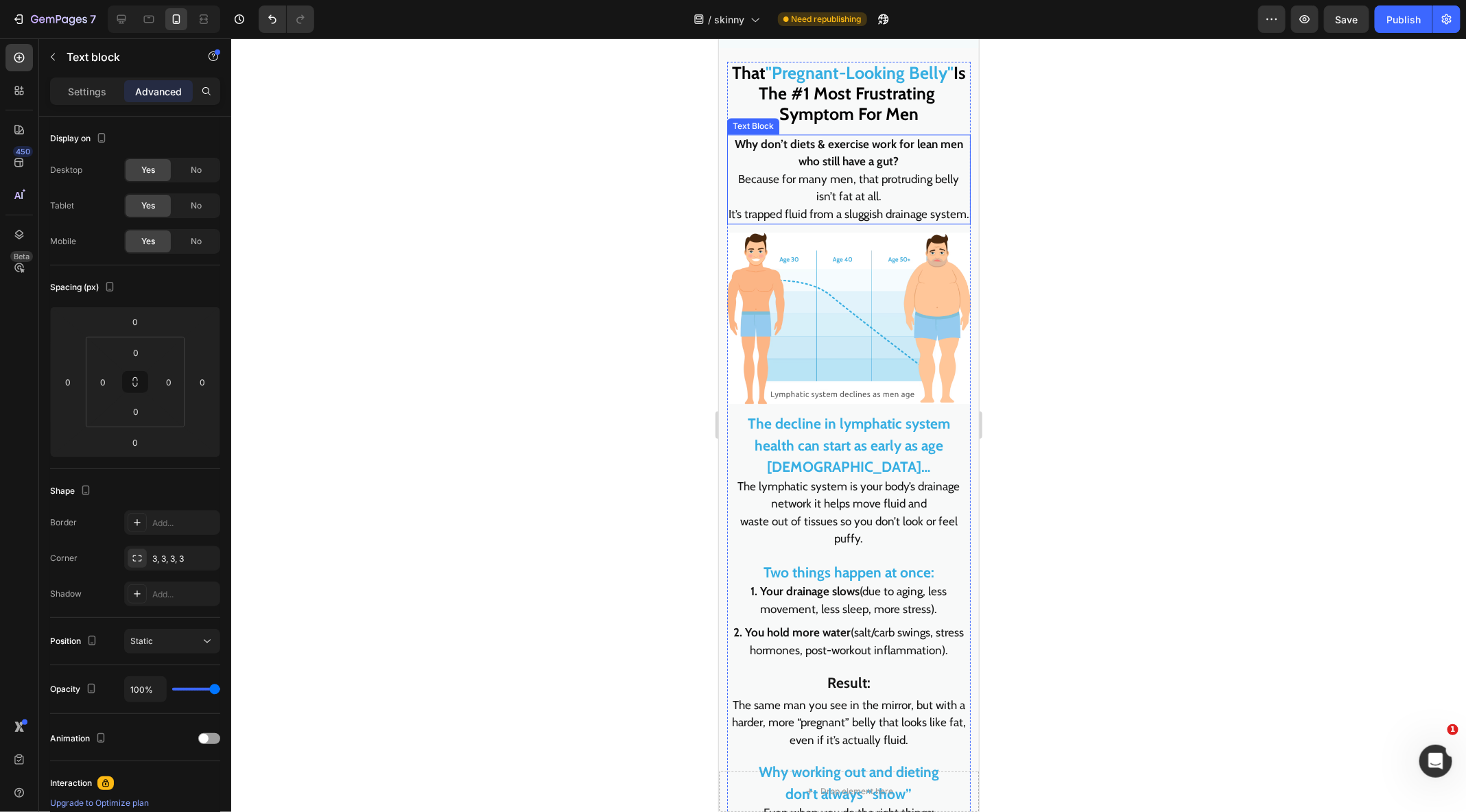
scroll to position [1795, 0]
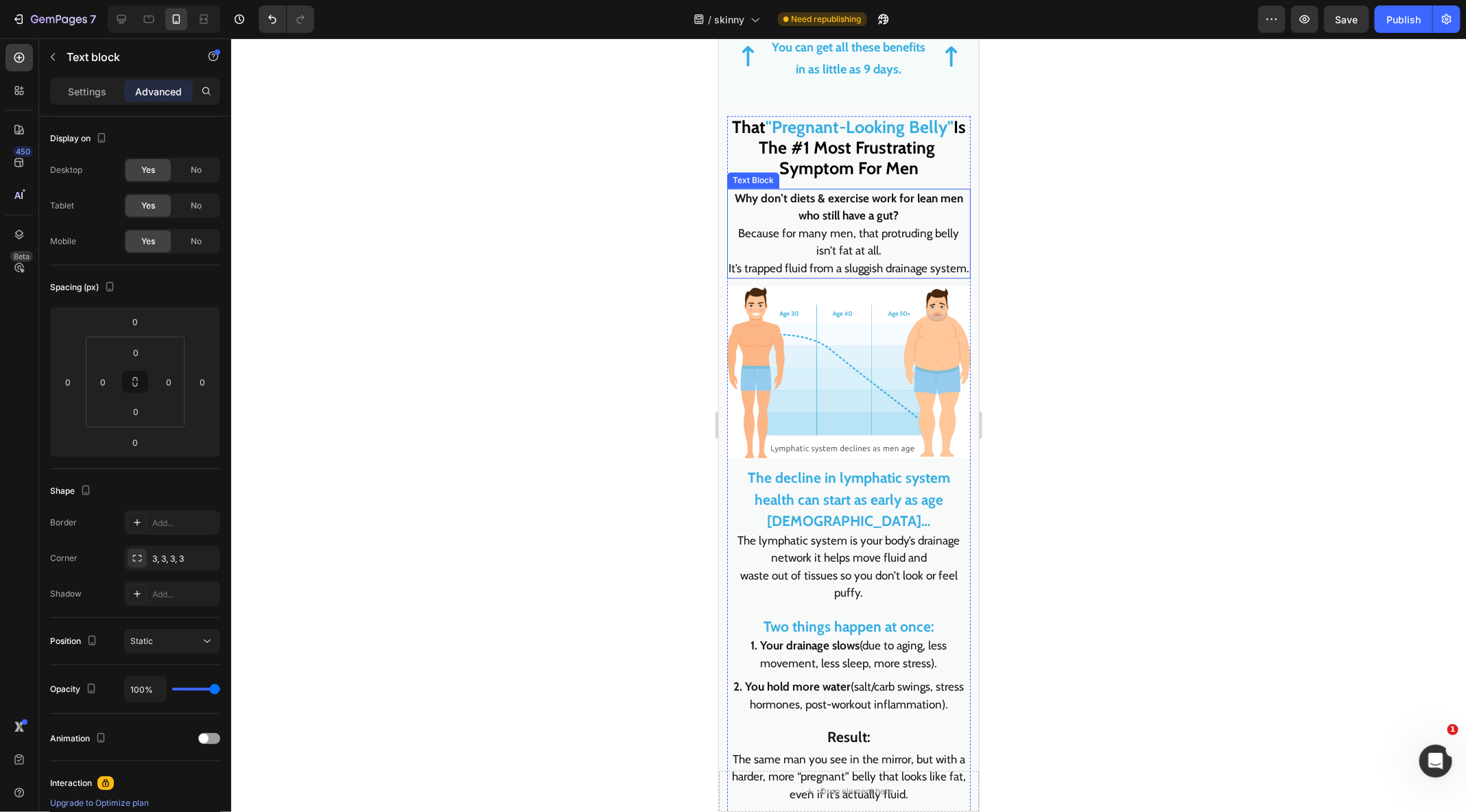
click at [832, 208] on p "Why don’t diets & exercise work for lean men who still have a gut?" at bounding box center [848, 207] width 240 height 35
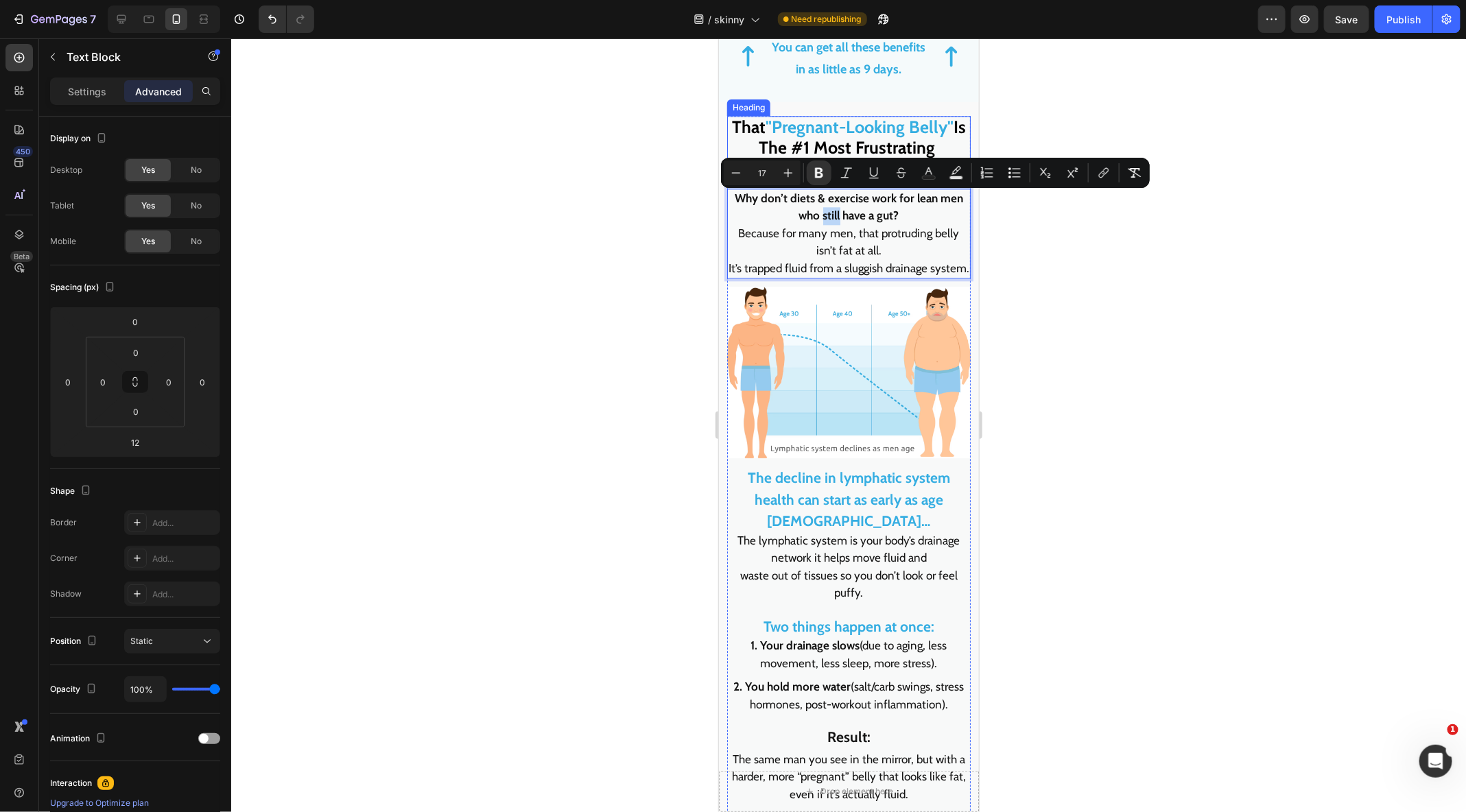
click at [875, 119] on span ""Pregnant-Looking Belly"" at bounding box center [859, 126] width 188 height 21
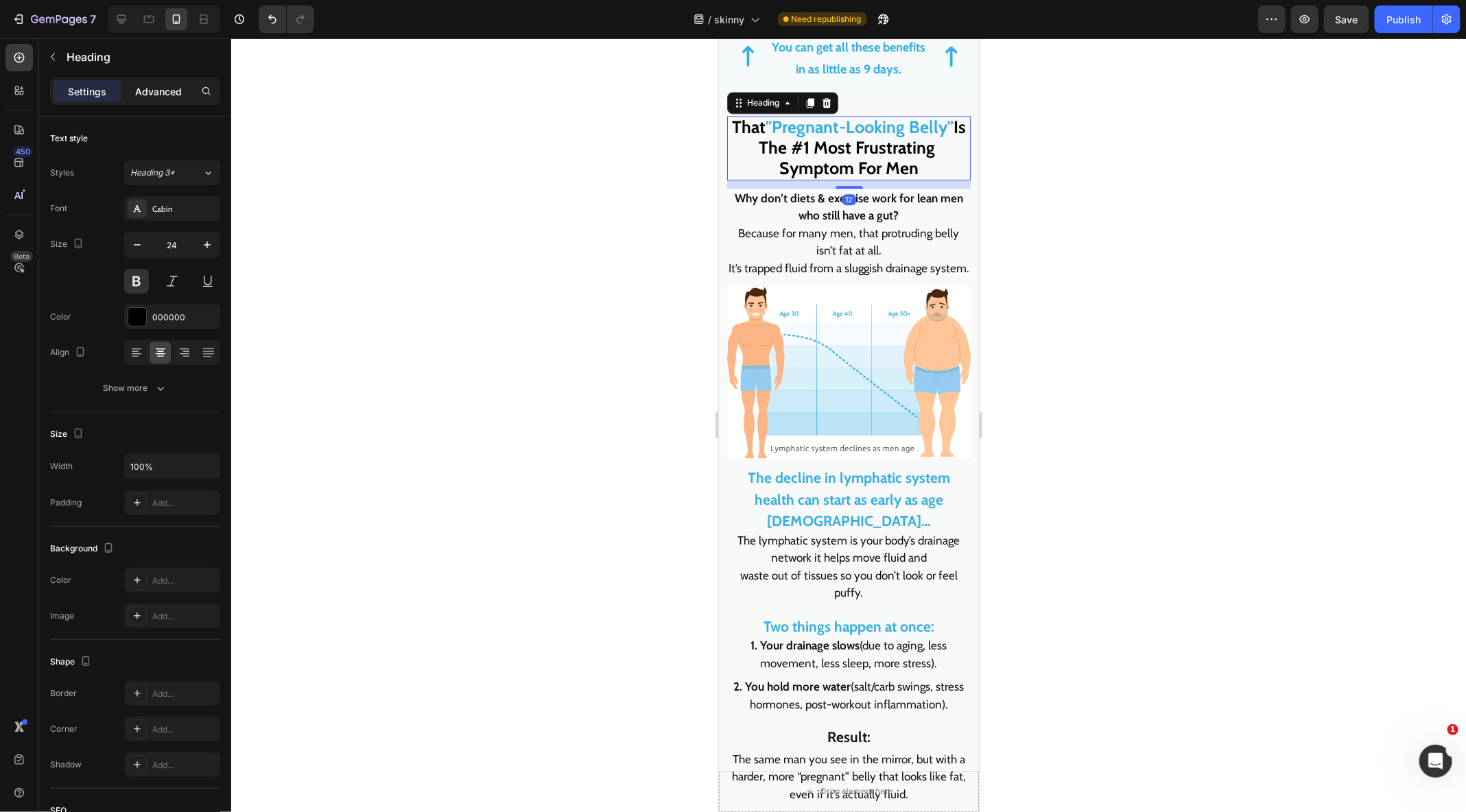
click at [159, 98] on div "Advanced" at bounding box center [158, 91] width 68 height 22
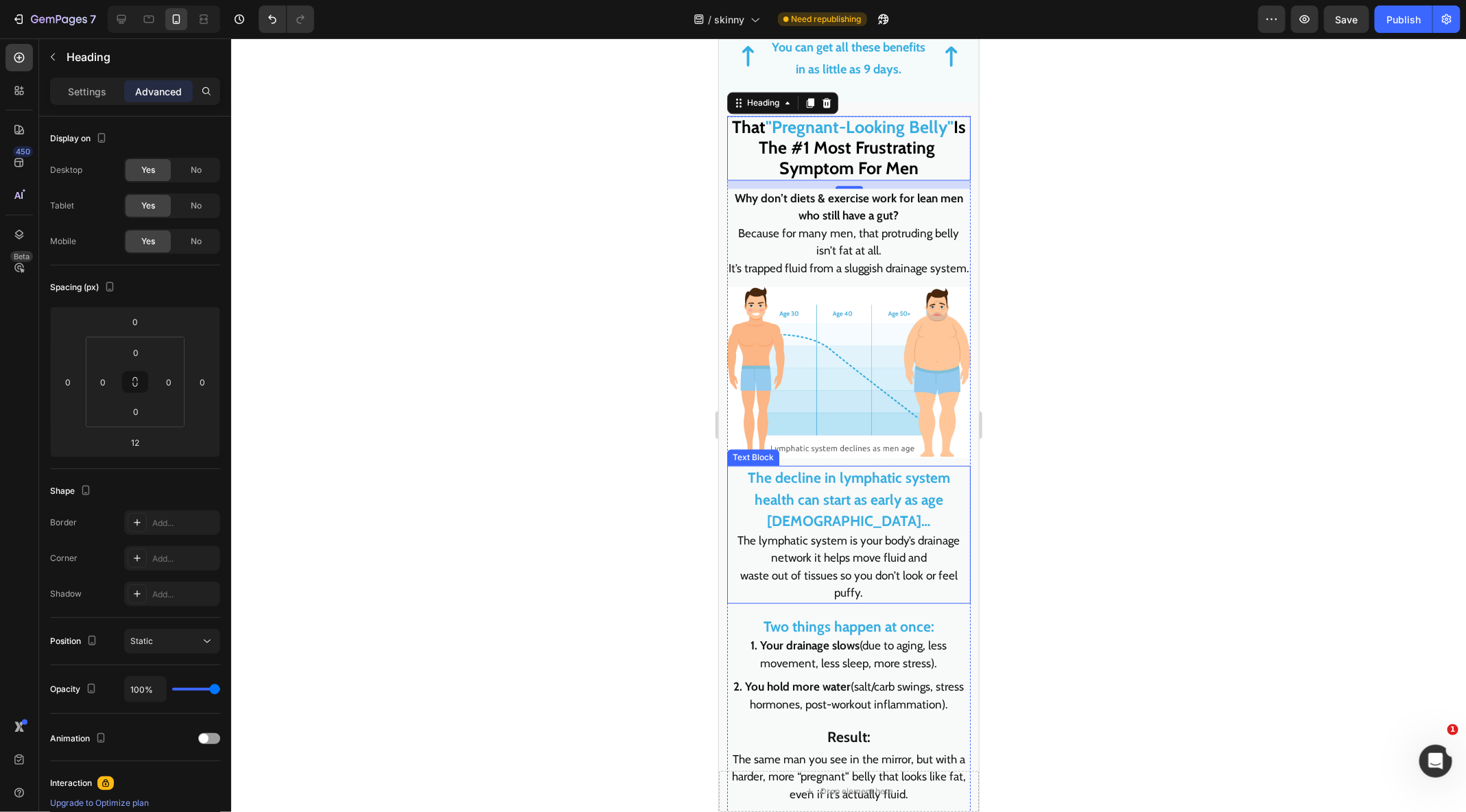
click at [826, 489] on strong "The decline in lymphatic system health can start as early as age 25…" at bounding box center [848, 498] width 202 height 60
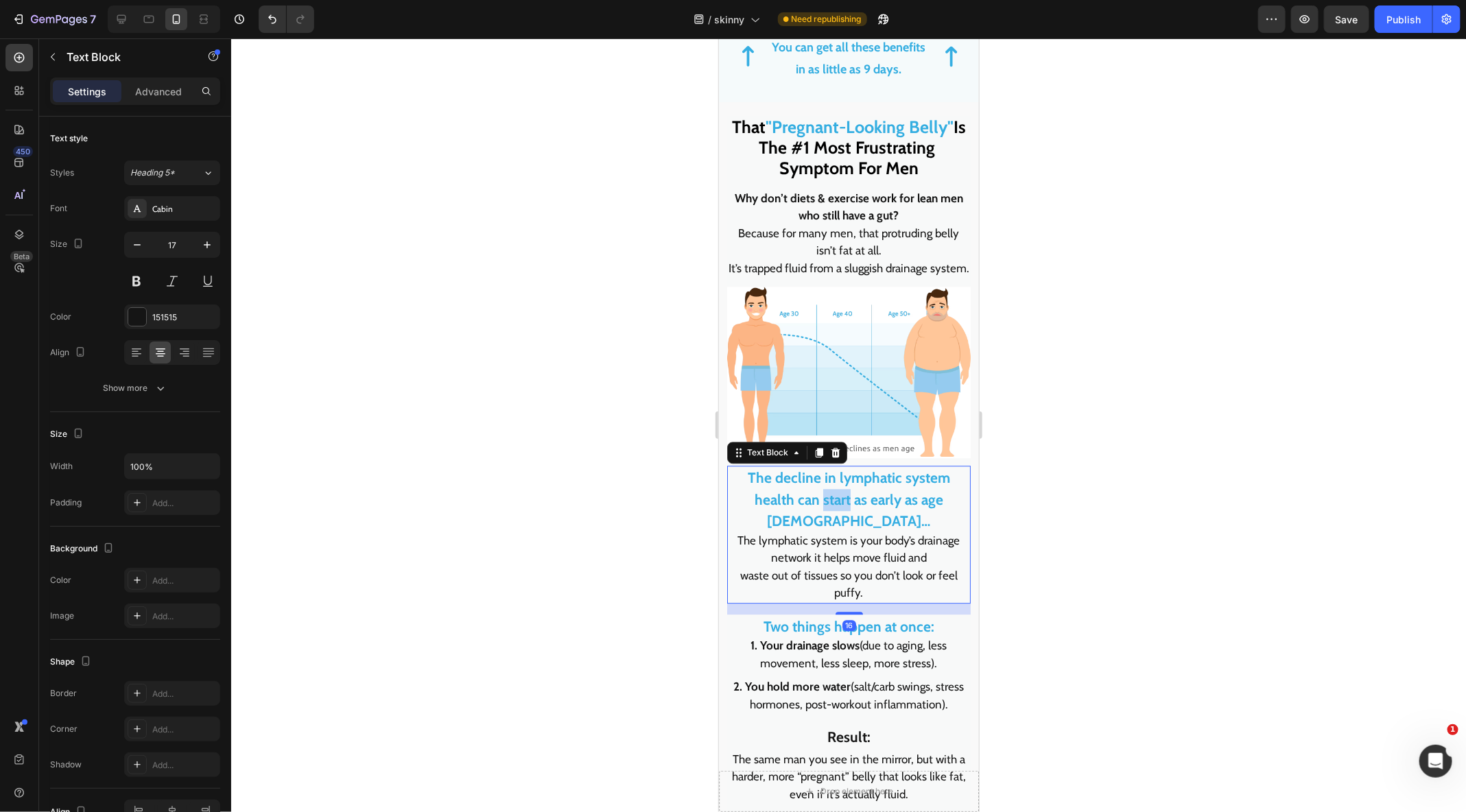
click at [826, 489] on strong "The decline in lymphatic system health can start as early as age 25…" at bounding box center [848, 498] width 202 height 60
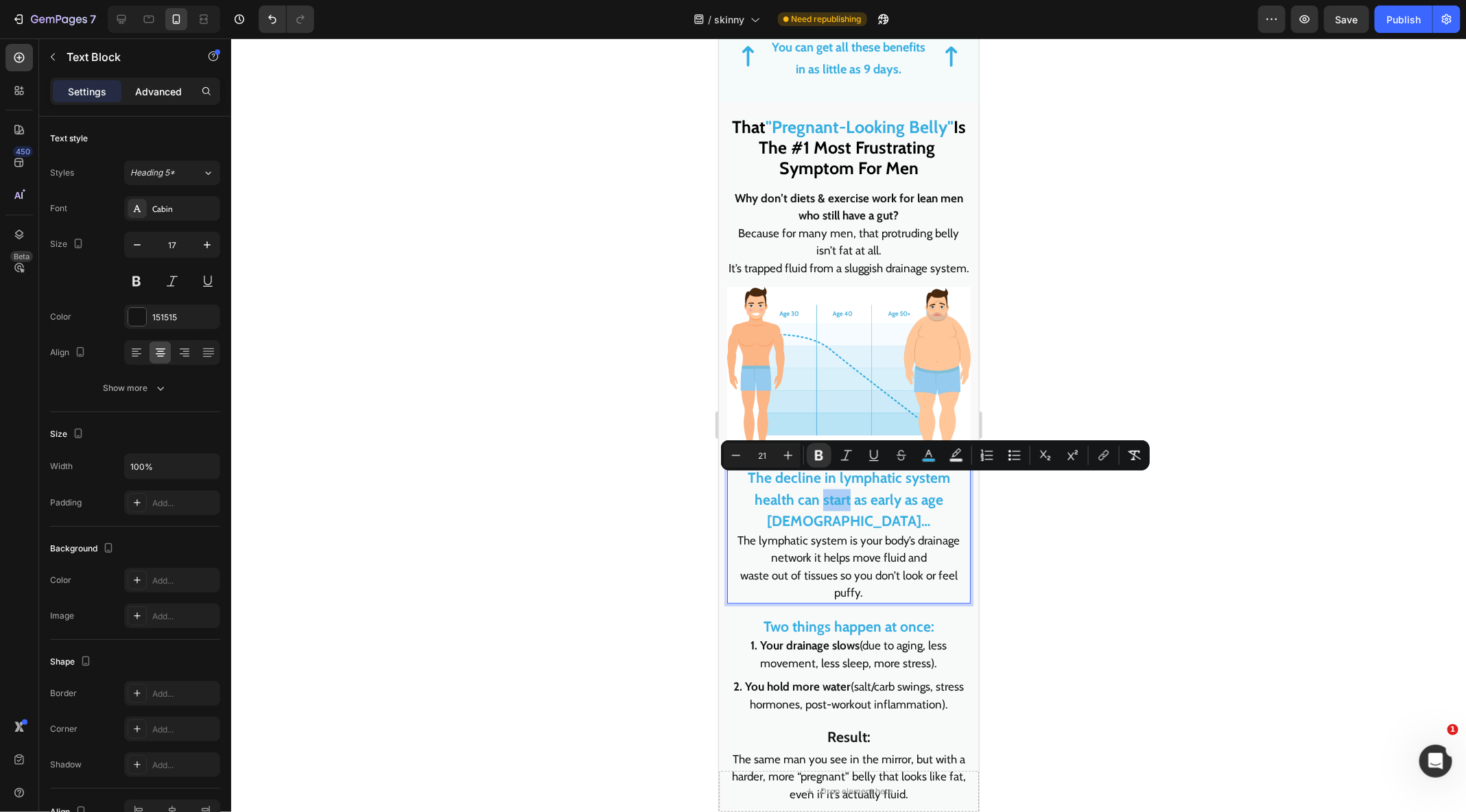
click at [137, 85] on p "Advanced" at bounding box center [158, 92] width 46 height 15
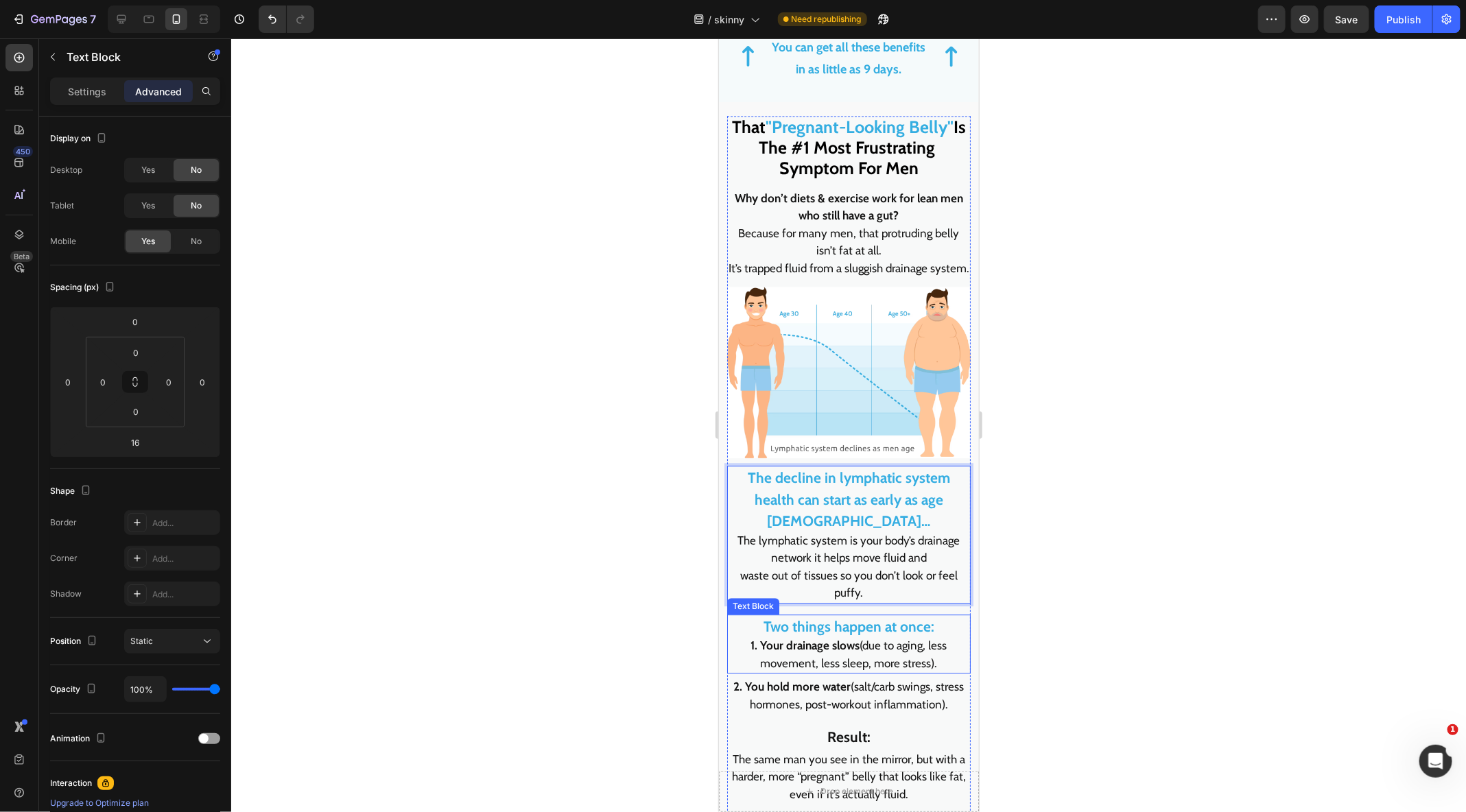
scroll to position [1852, 0]
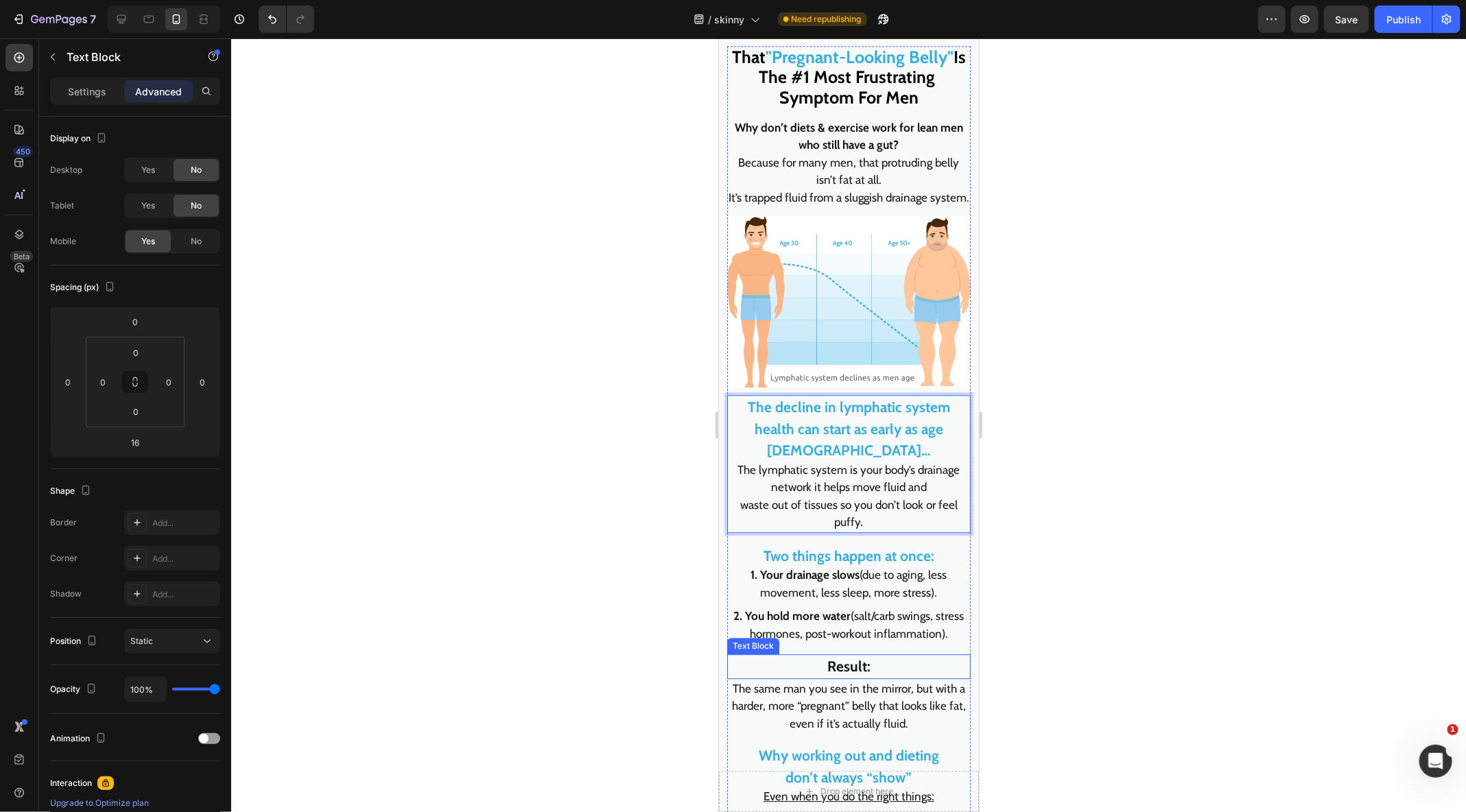
click at [833, 679] on p "The same man you see in the mirror, but with a harder, more “pregnant” belly th…" at bounding box center [848, 705] width 240 height 53
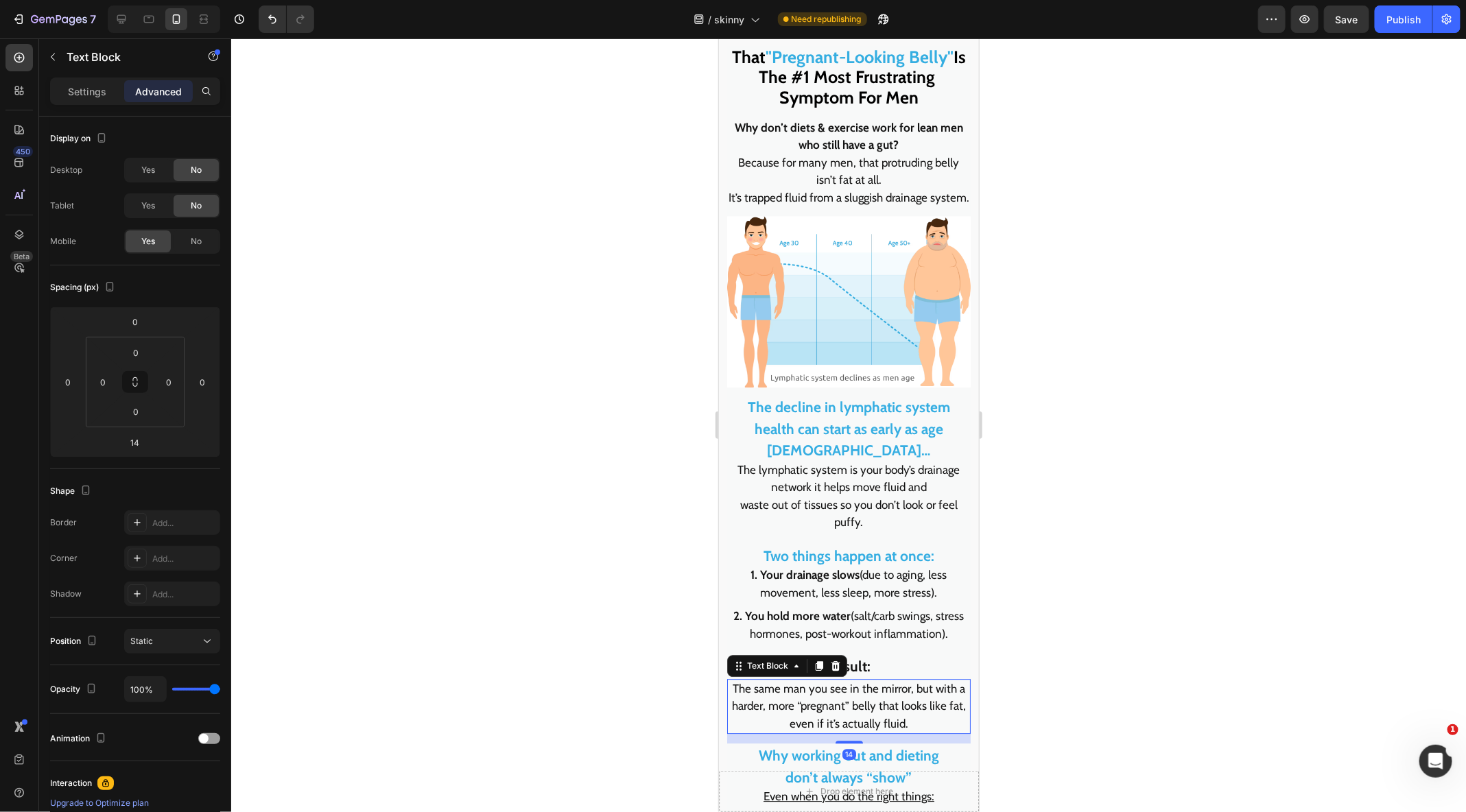
click at [841, 655] on div "Text Block" at bounding box center [787, 665] width 120 height 22
click at [871, 655] on p "Result:" at bounding box center [848, 665] width 240 height 22
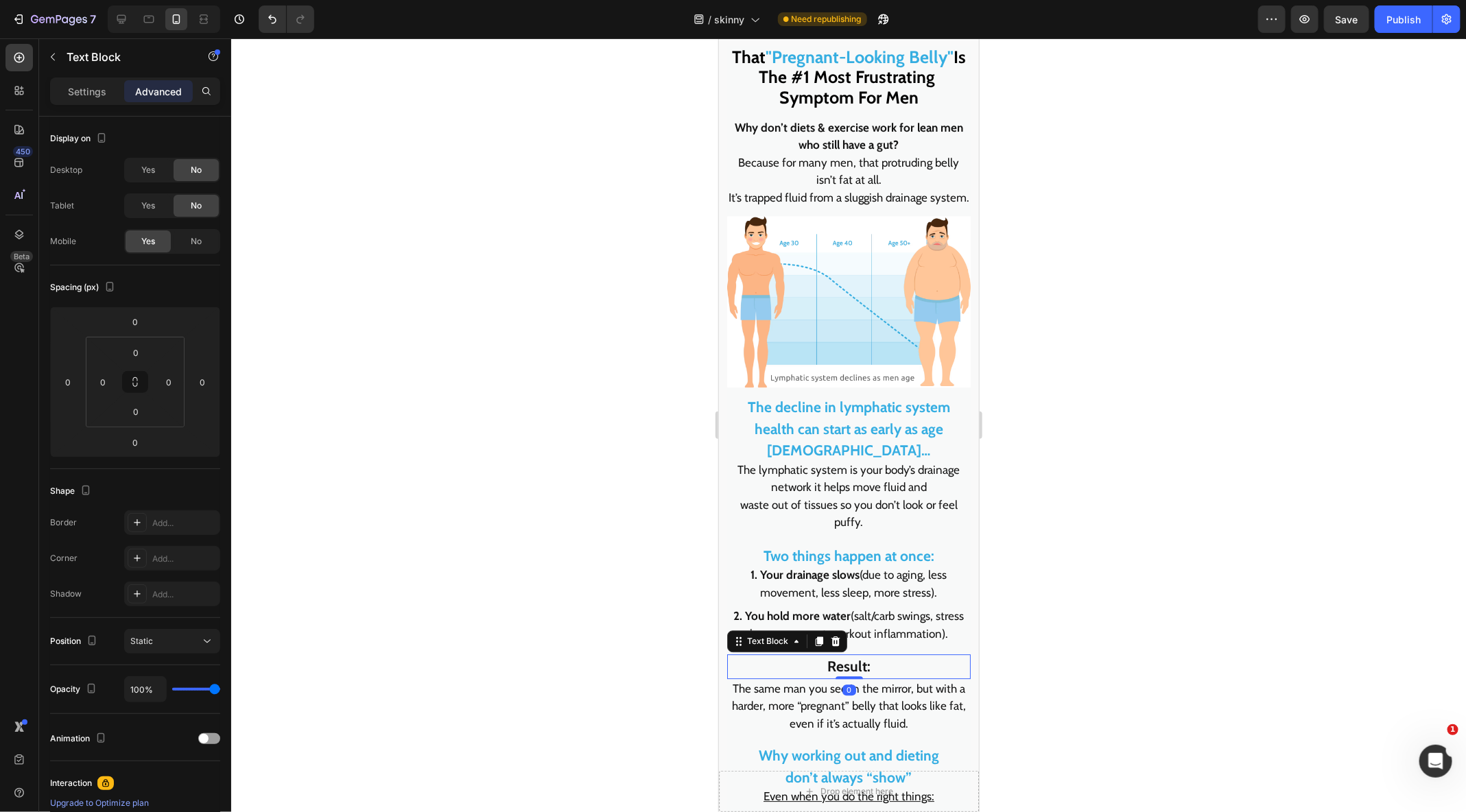
click at [871, 655] on p "Result:" at bounding box center [848, 665] width 240 height 22
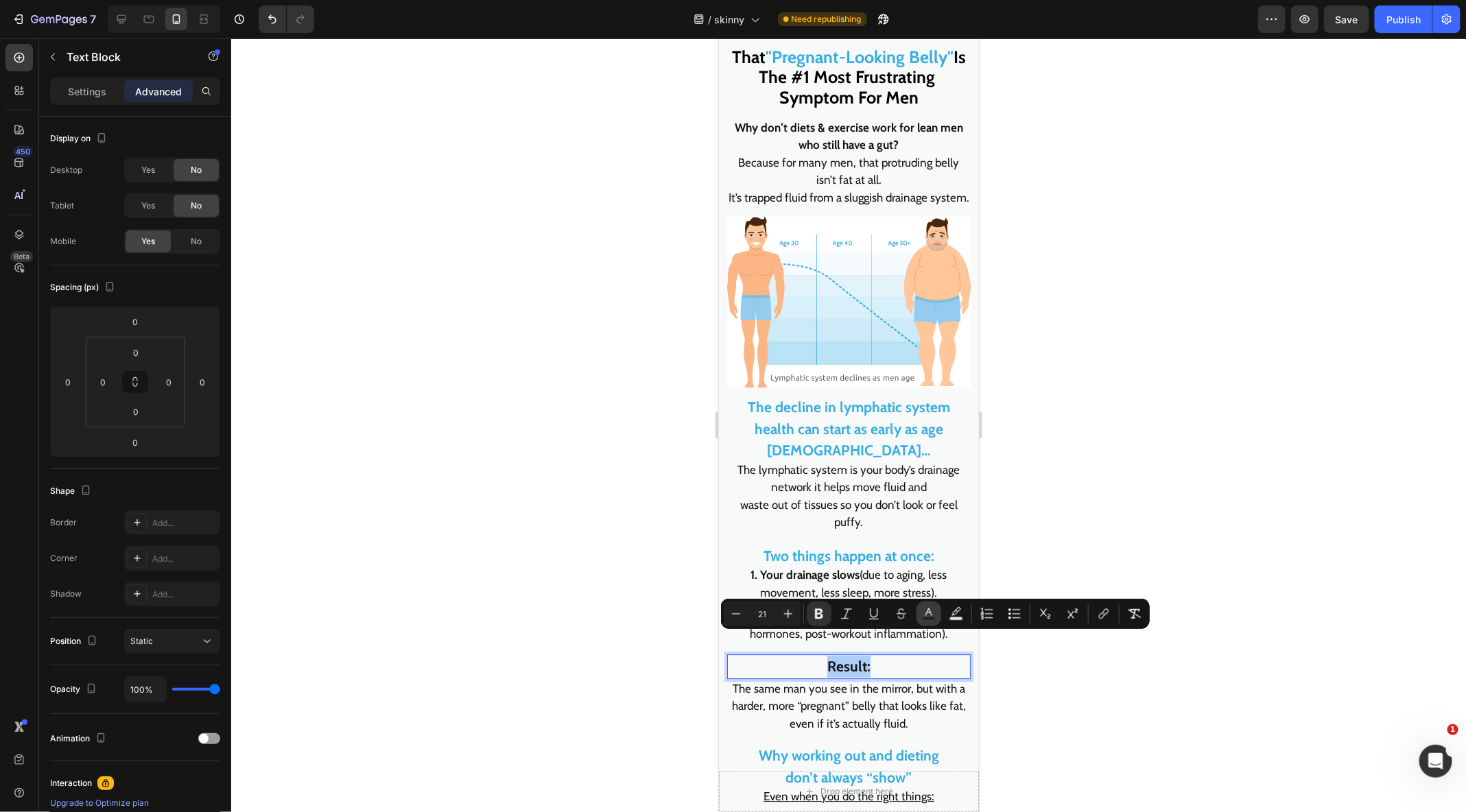
click at [935, 617] on icon "Editor contextual toolbar" at bounding box center [928, 614] width 14 height 14
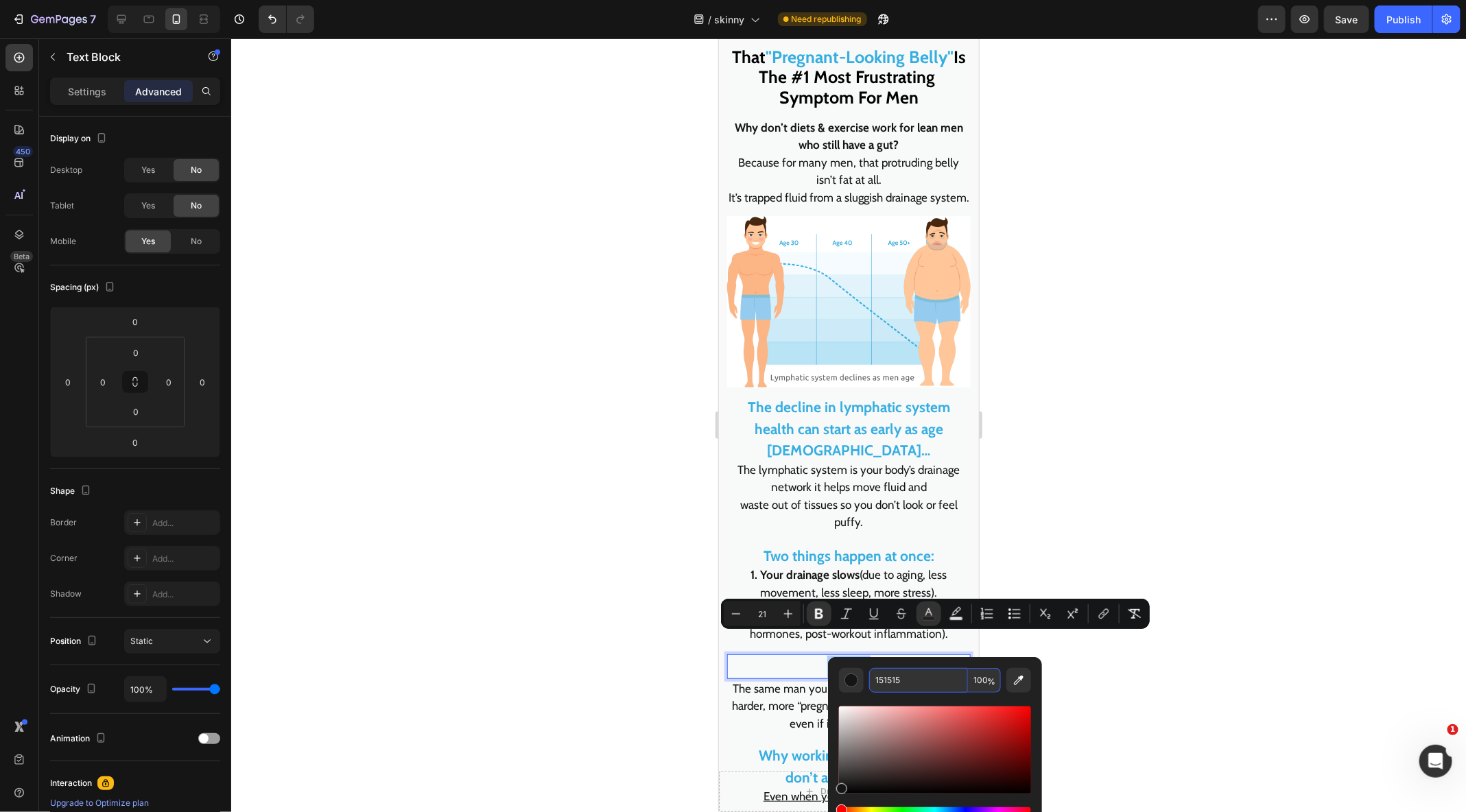
click at [892, 688] on input "151515" at bounding box center [918, 680] width 98 height 25
paste input "35AEE1"
type input "35AEE1"
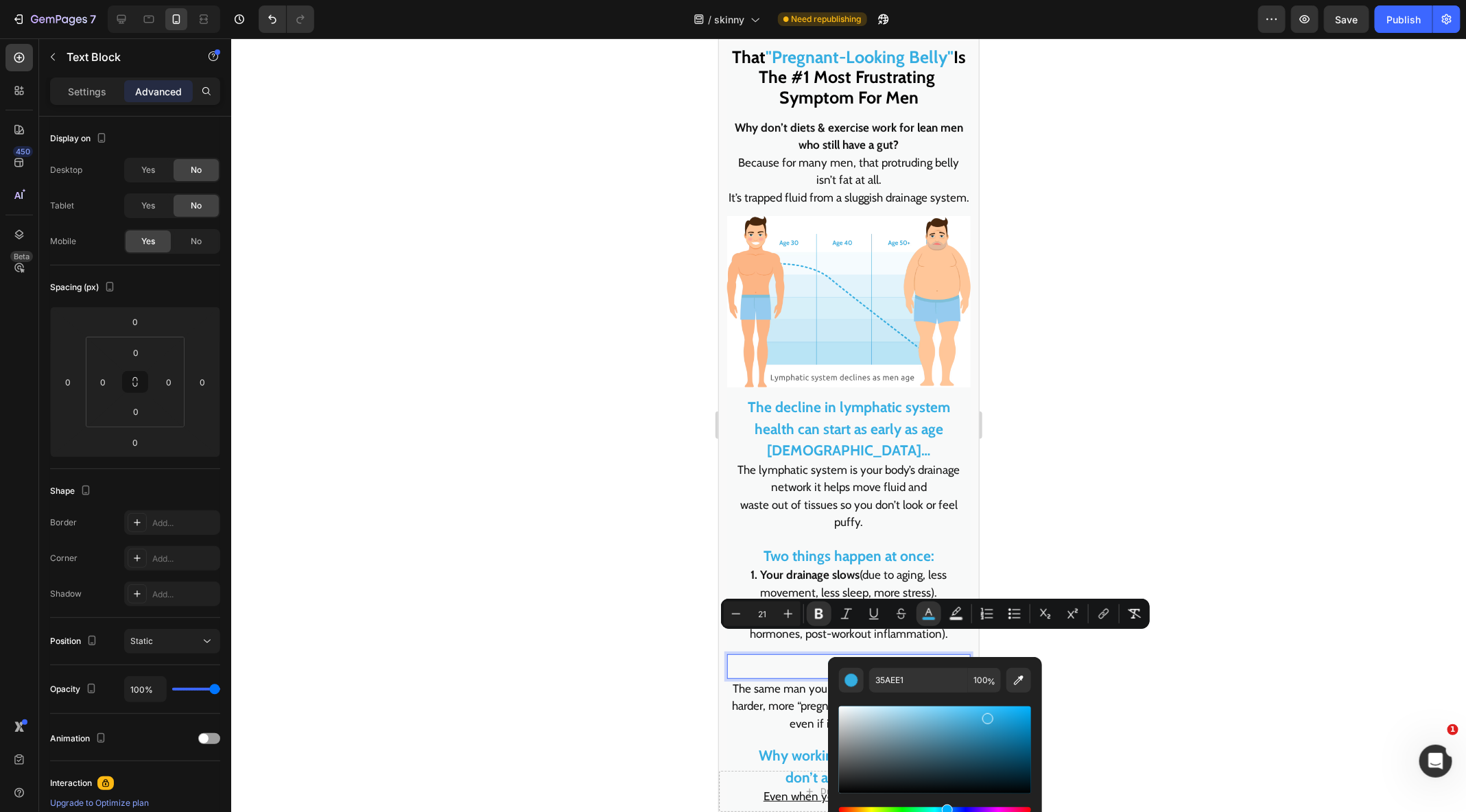
click at [574, 647] on div at bounding box center [849, 425] width 1235 height 774
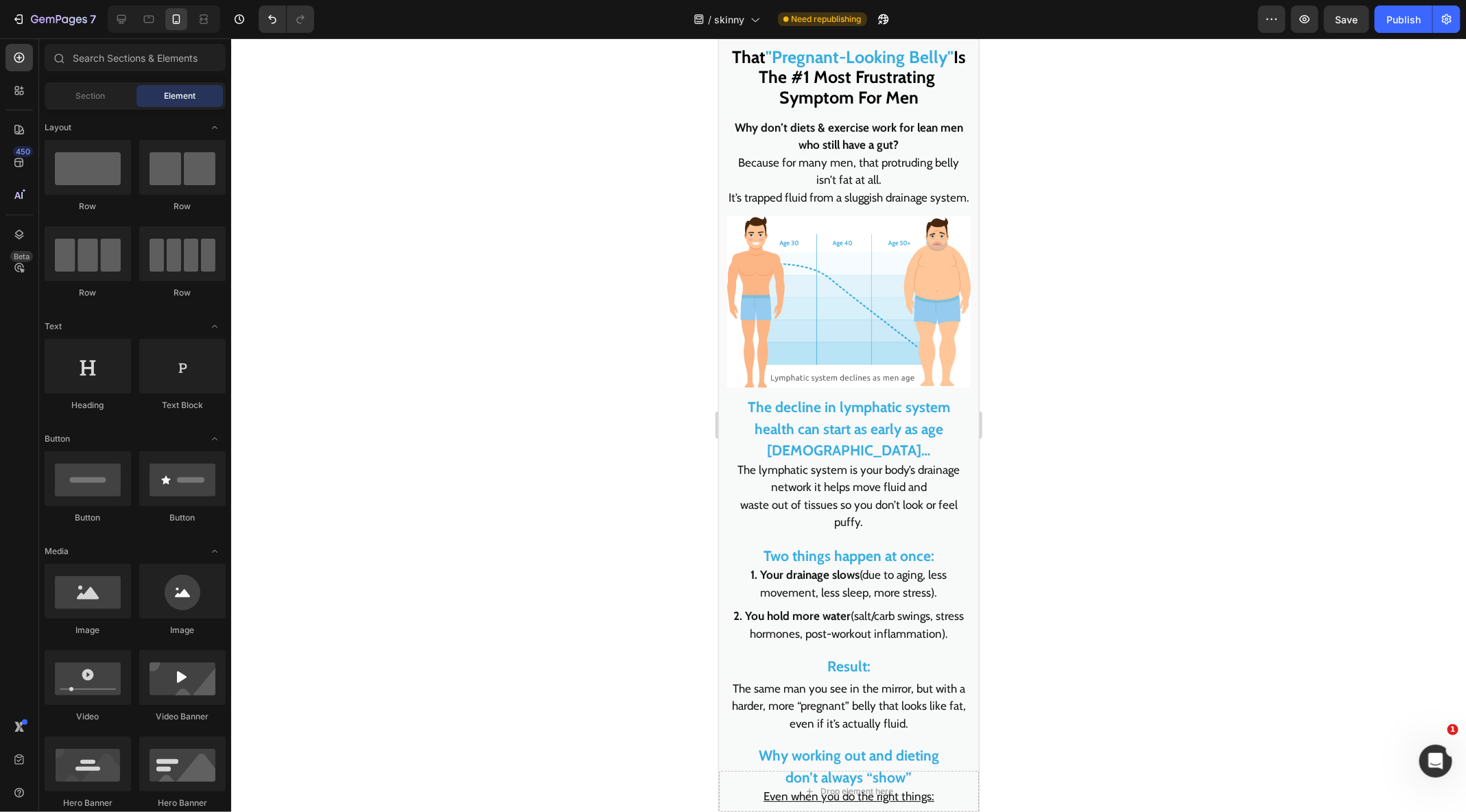
click at [829, 679] on p "The same man you see in the mirror, but with a harder, more “pregnant” belly th…" at bounding box center [848, 705] width 240 height 53
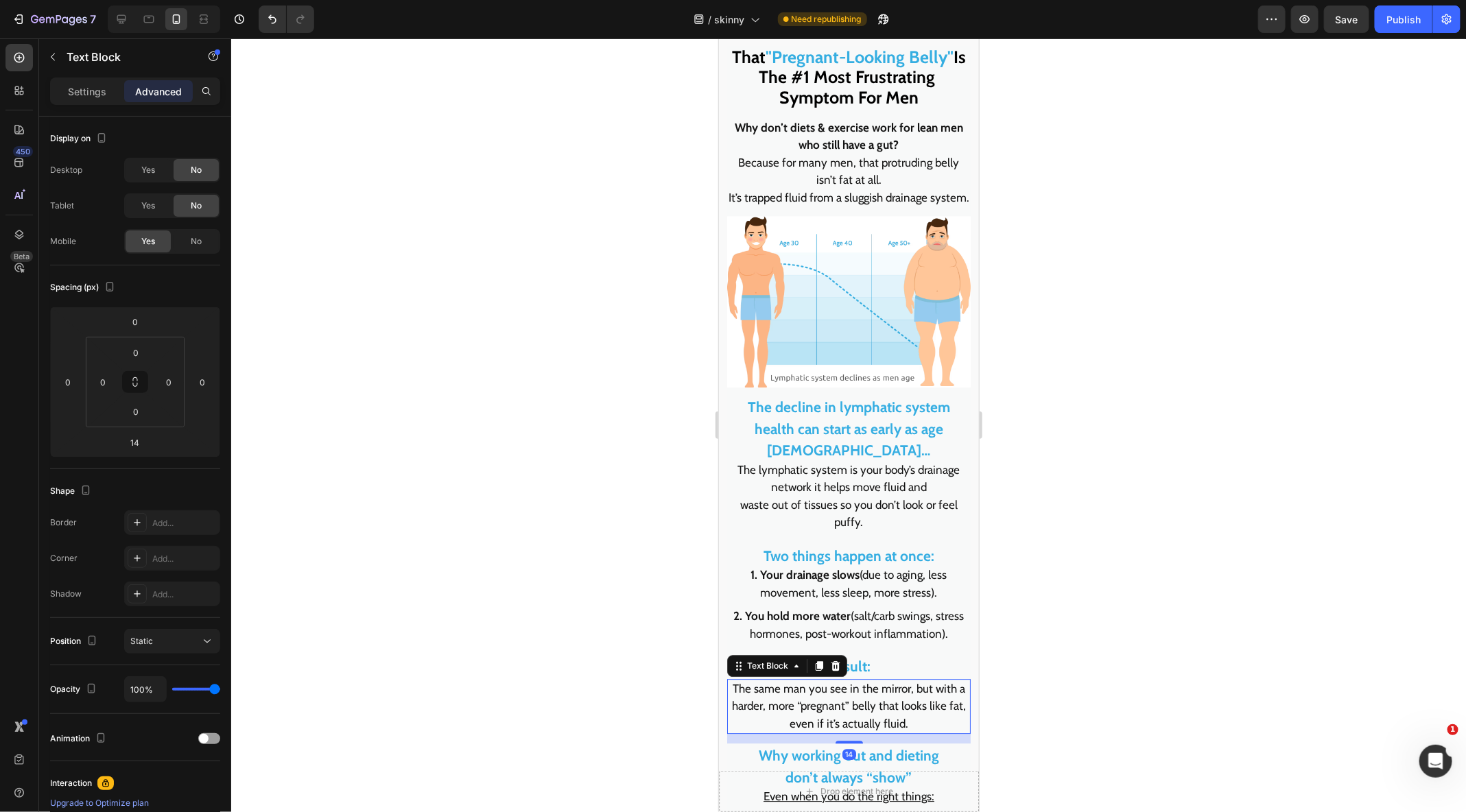
click at [829, 679] on p "The same man you see in the mirror, but with a harder, more “pregnant” belly th…" at bounding box center [848, 705] width 240 height 53
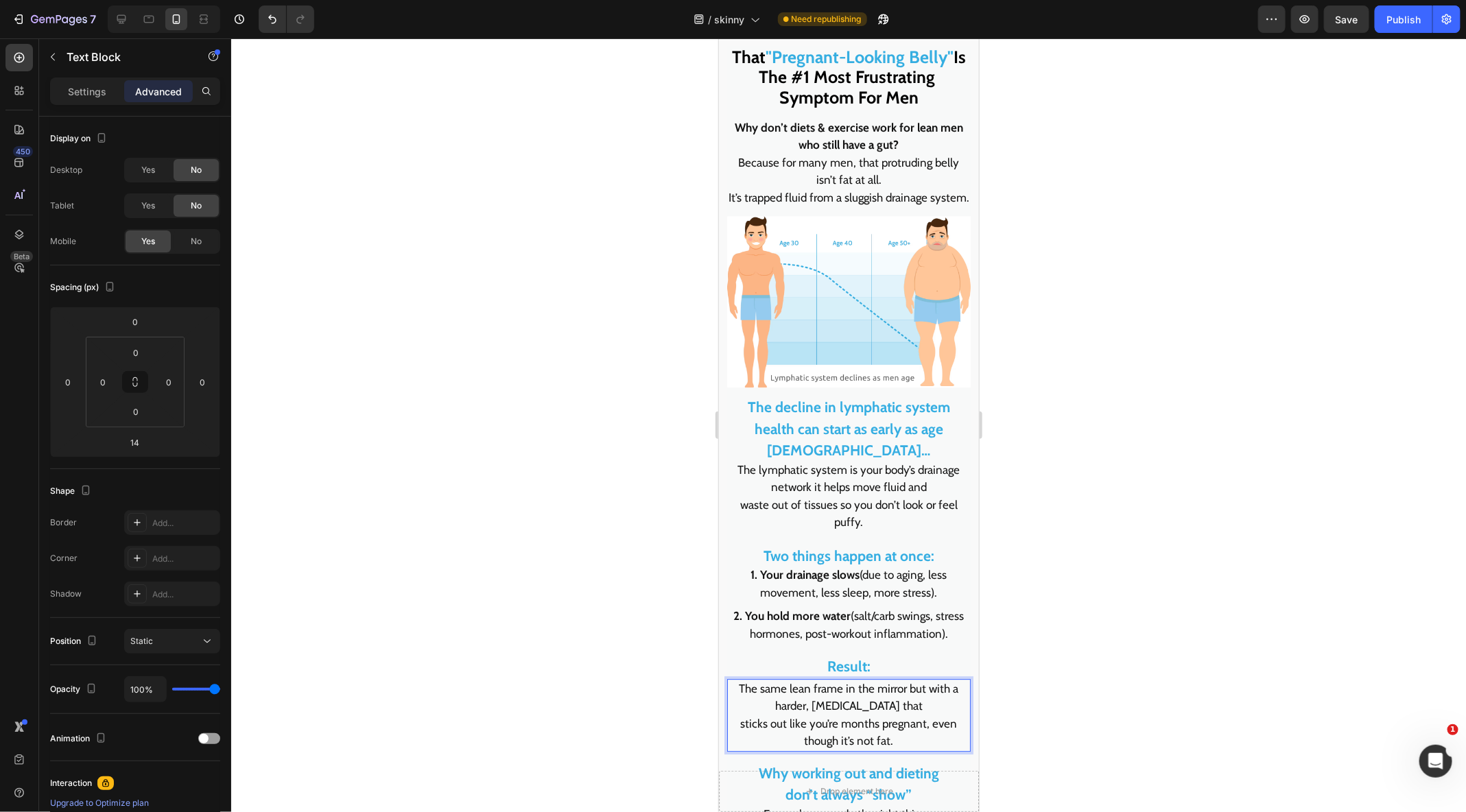
click at [738, 698] on p "The same lean frame in the mirror but with a harder, swollen belly that sticks …" at bounding box center [848, 714] width 240 height 70
click at [1003, 629] on div at bounding box center [849, 425] width 1235 height 774
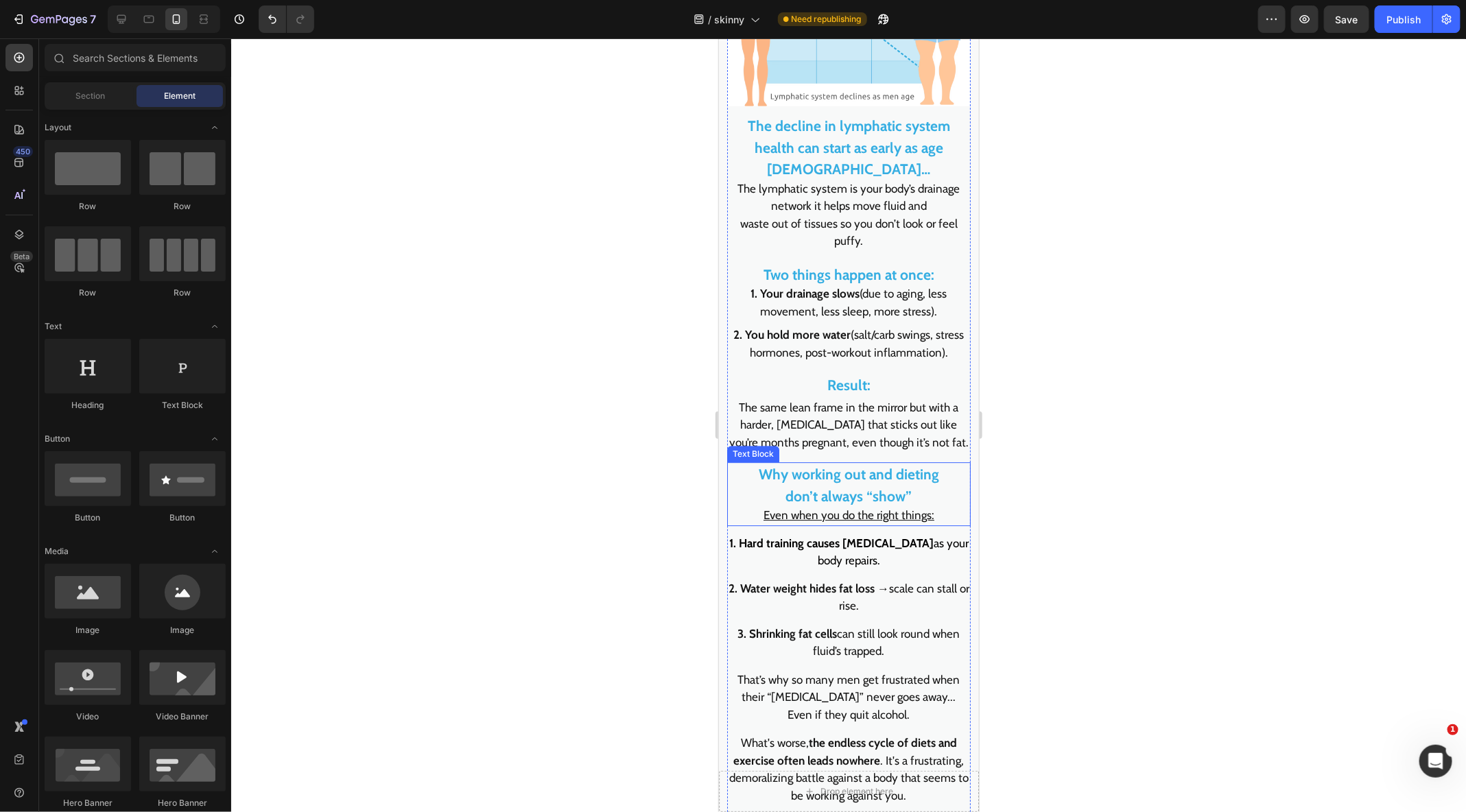
scroll to position [2167, 0]
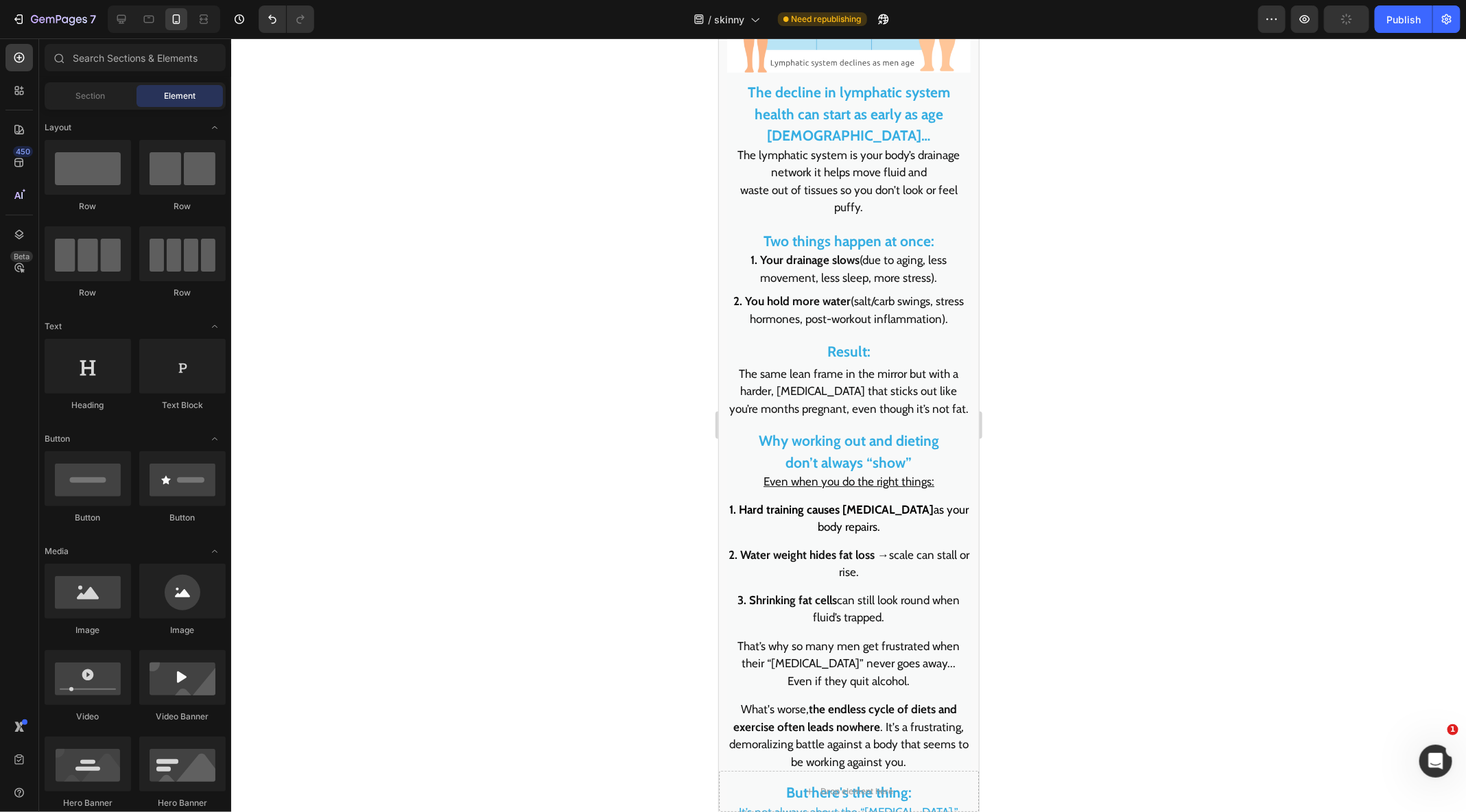
click at [809, 637] on p "That’s why so many men get frustrated when their “beer belly” never goes away..…" at bounding box center [848, 664] width 240 height 53
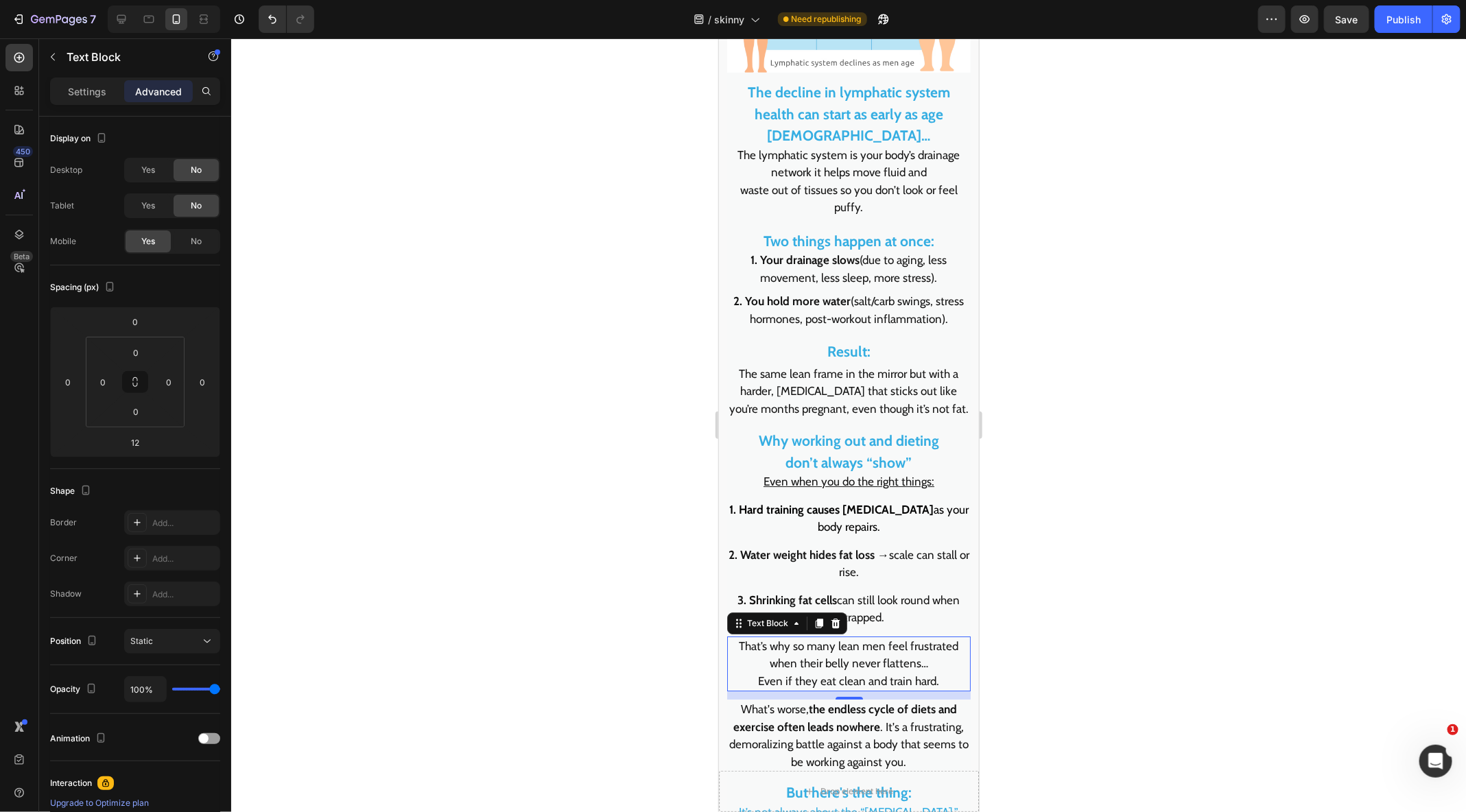
click at [1024, 671] on div at bounding box center [849, 425] width 1235 height 774
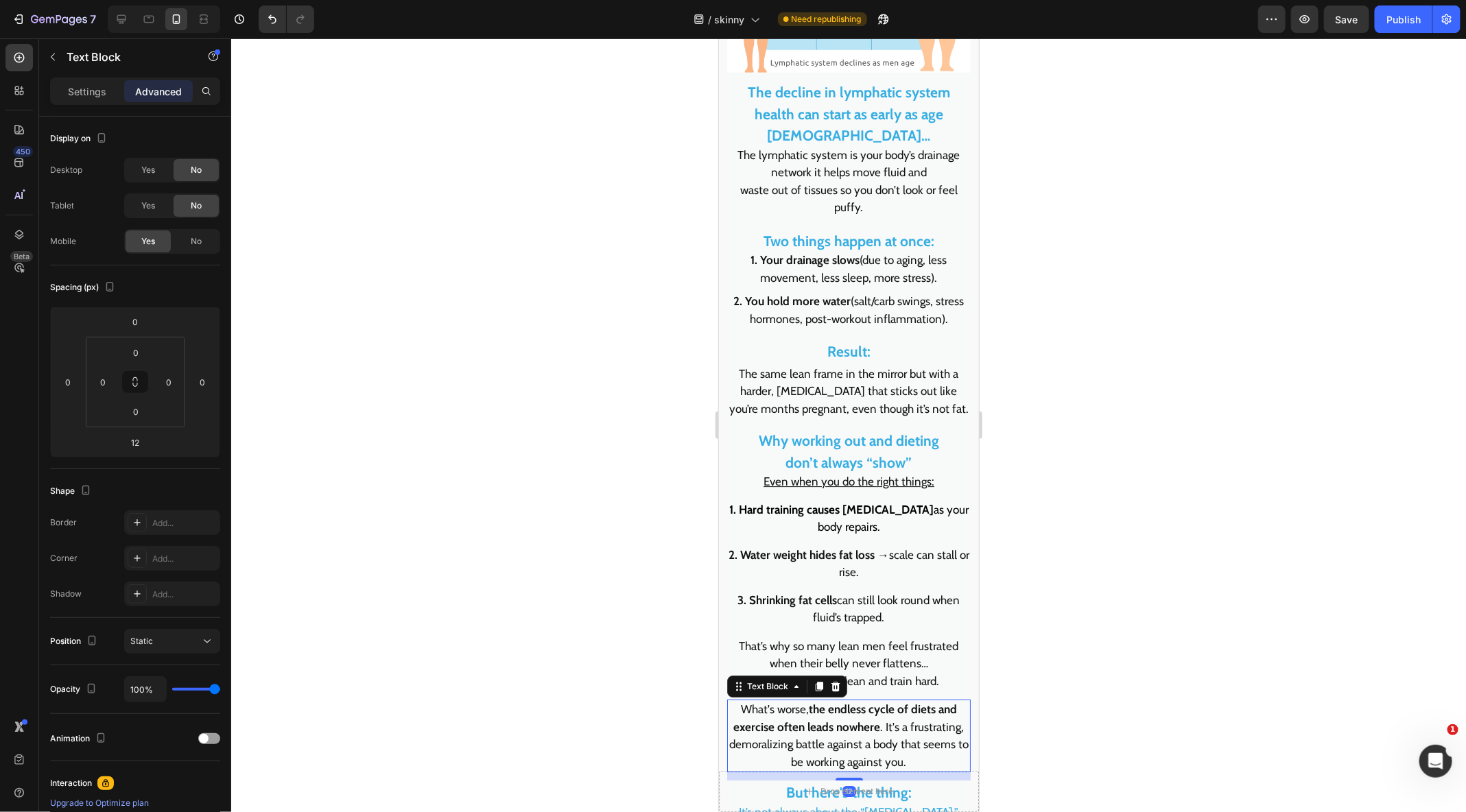
click at [934, 702] on strong "the endless cycle of diets and exercise often leads nowhere" at bounding box center [845, 717] width 224 height 32
click at [942, 659] on p "That’s why so many lean men feel frustrated when their belly never flattens… Ev…" at bounding box center [848, 664] width 240 height 53
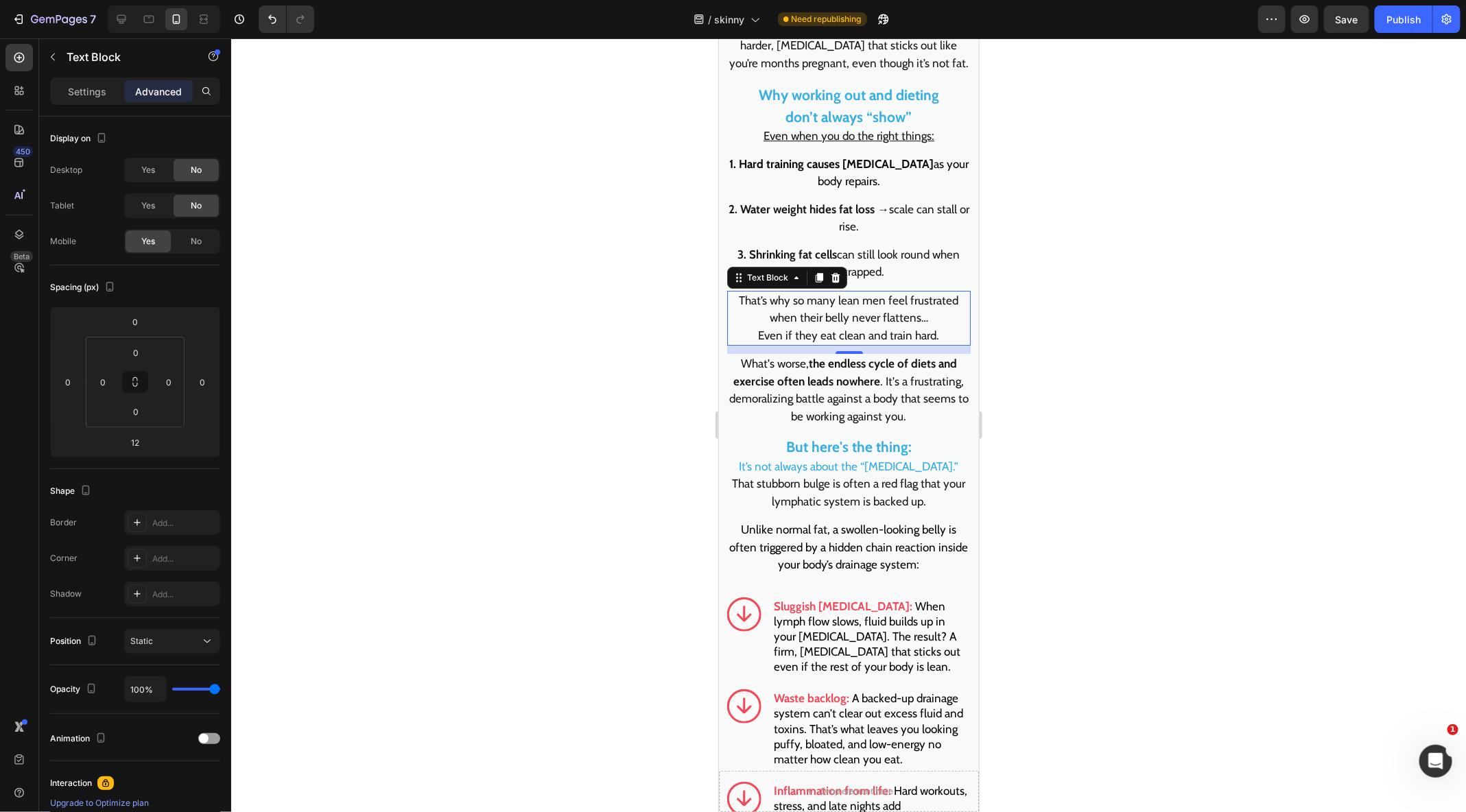
scroll to position [2585, 0]
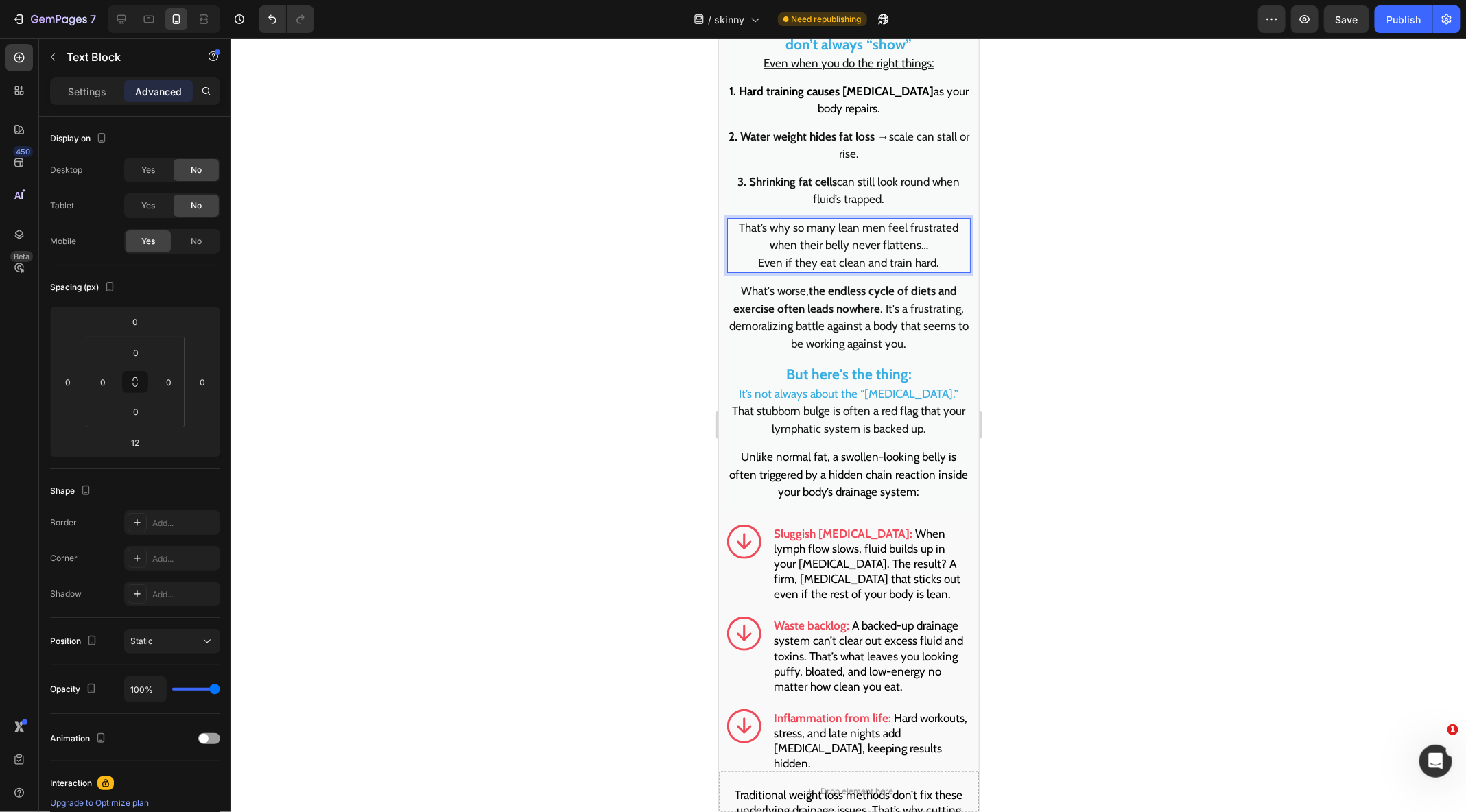
click at [897, 365] on strong "But here's the thing:" at bounding box center [848, 373] width 126 height 17
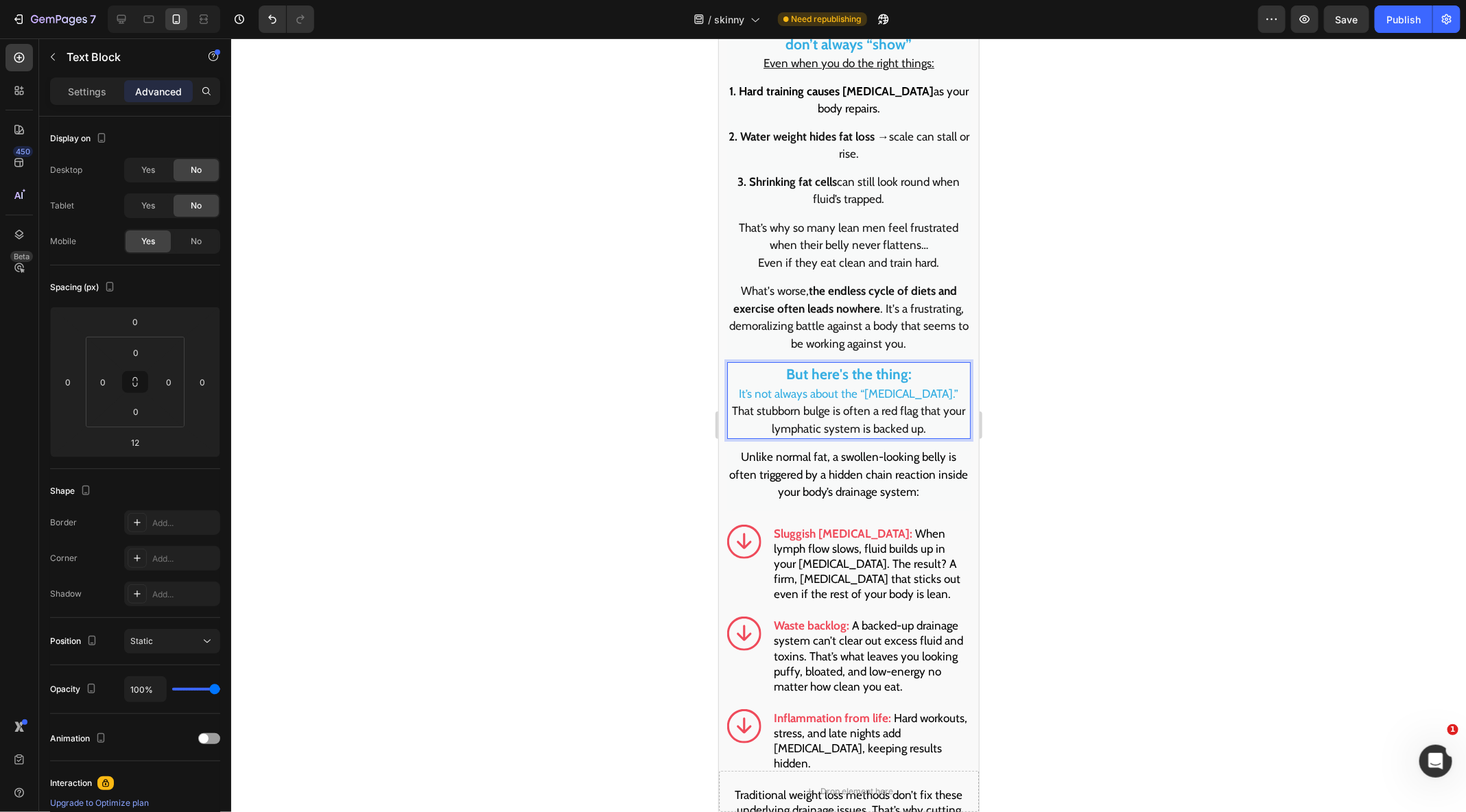
click at [880, 380] on p "But here's the thing: It’s not always about the “beer belly.” That stubborn bul…" at bounding box center [848, 399] width 240 height 74
click at [758, 382] on p "But here's the thing: It’s not always about the “beer belly.” That stubborn bul…" at bounding box center [848, 399] width 240 height 74
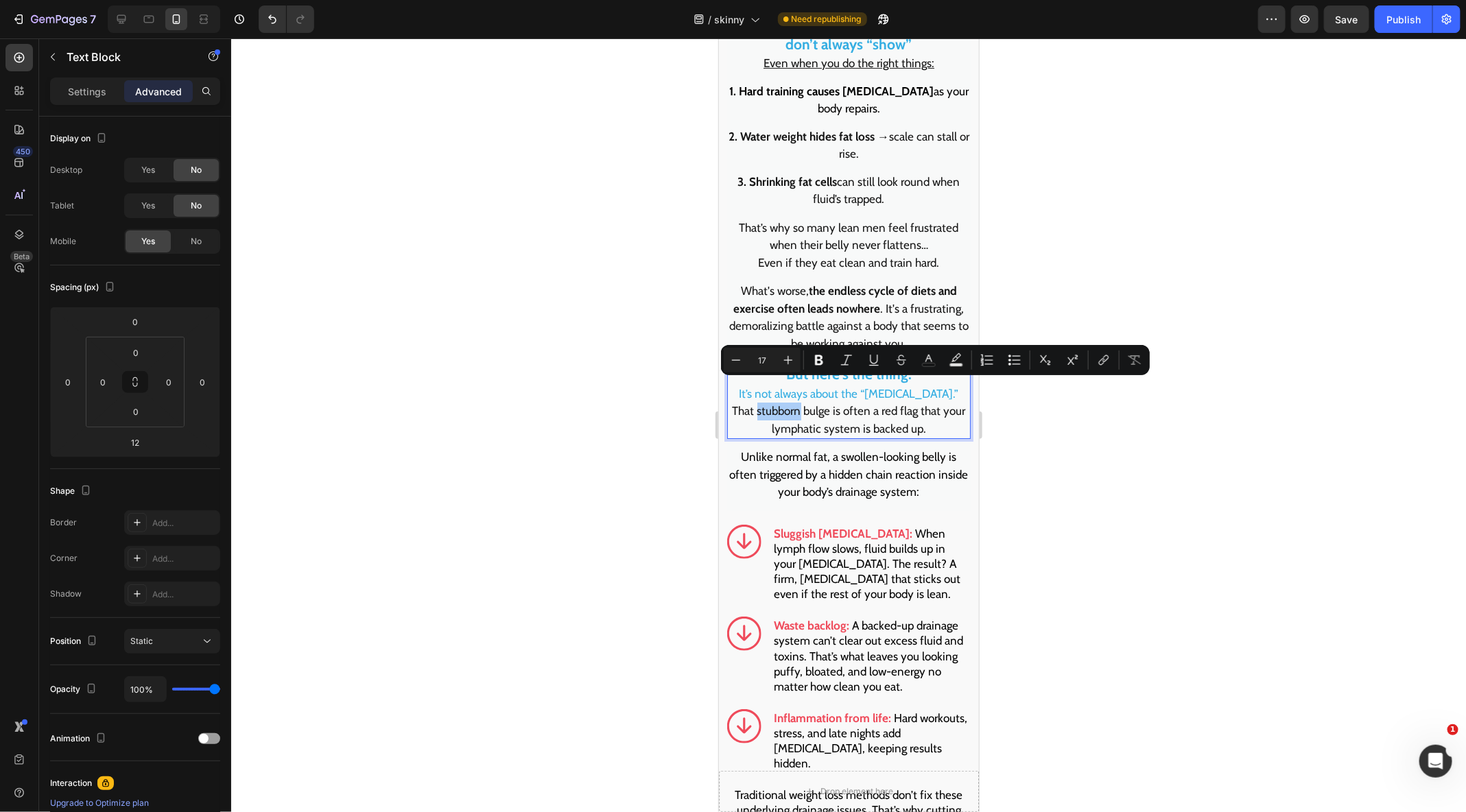
click at [758, 371] on div "Minus 17 Plus" at bounding box center [762, 360] width 76 height 25
click at [746, 383] on p "But here's the thing: It’s not always about the “beer belly.” That stubborn bul…" at bounding box center [848, 399] width 240 height 74
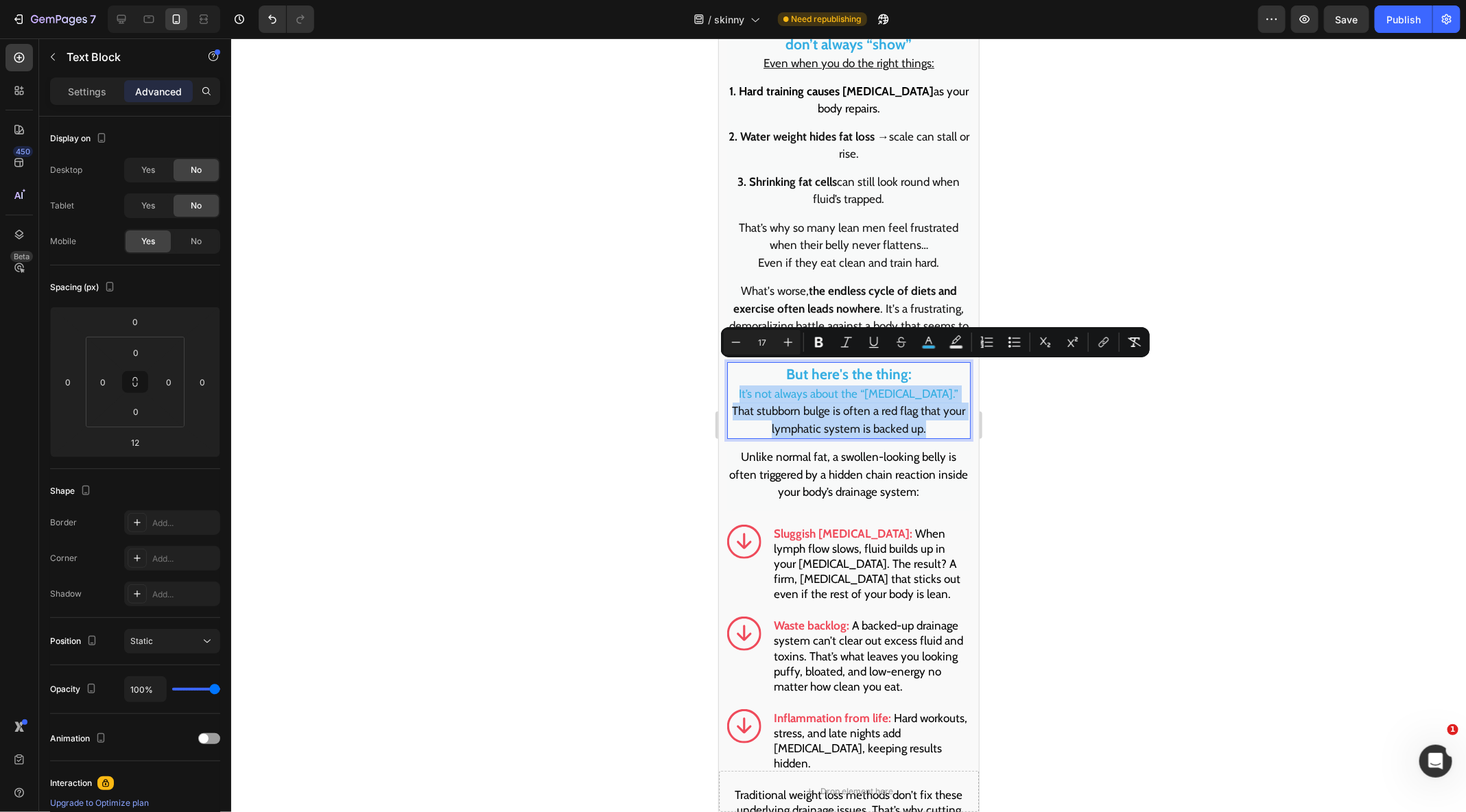
drag, startPoint x: 750, startPoint y: 373, endPoint x: 958, endPoint y: 409, distance: 211.1
click at [958, 409] on p "But here's the thing: It’s not always about the “beer belly.” That stubborn bul…" at bounding box center [848, 399] width 240 height 74
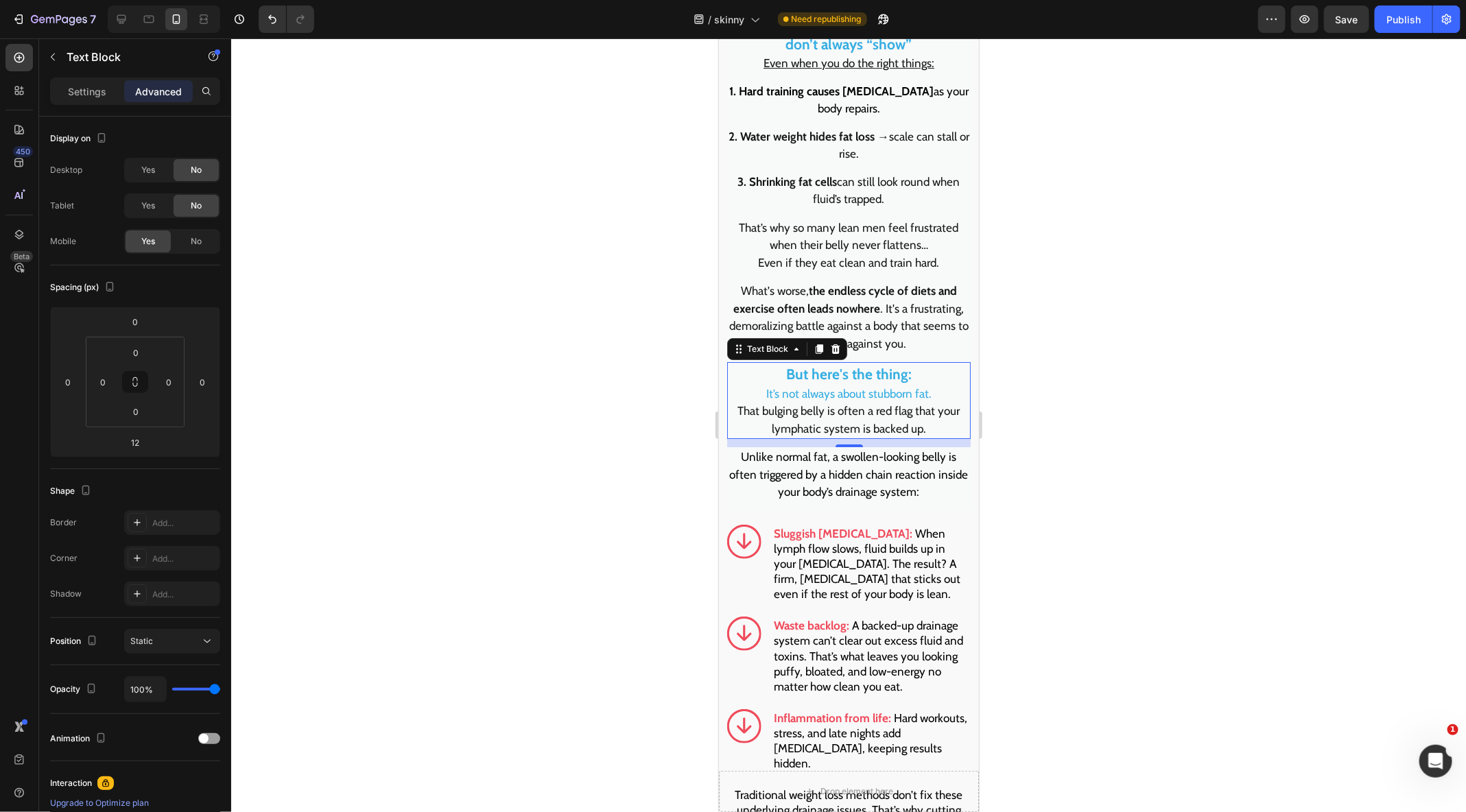
click at [766, 448] on p "Unlike normal fat, a swollen-looking belly is often triggered by a hidden chain…" at bounding box center [848, 474] width 240 height 53
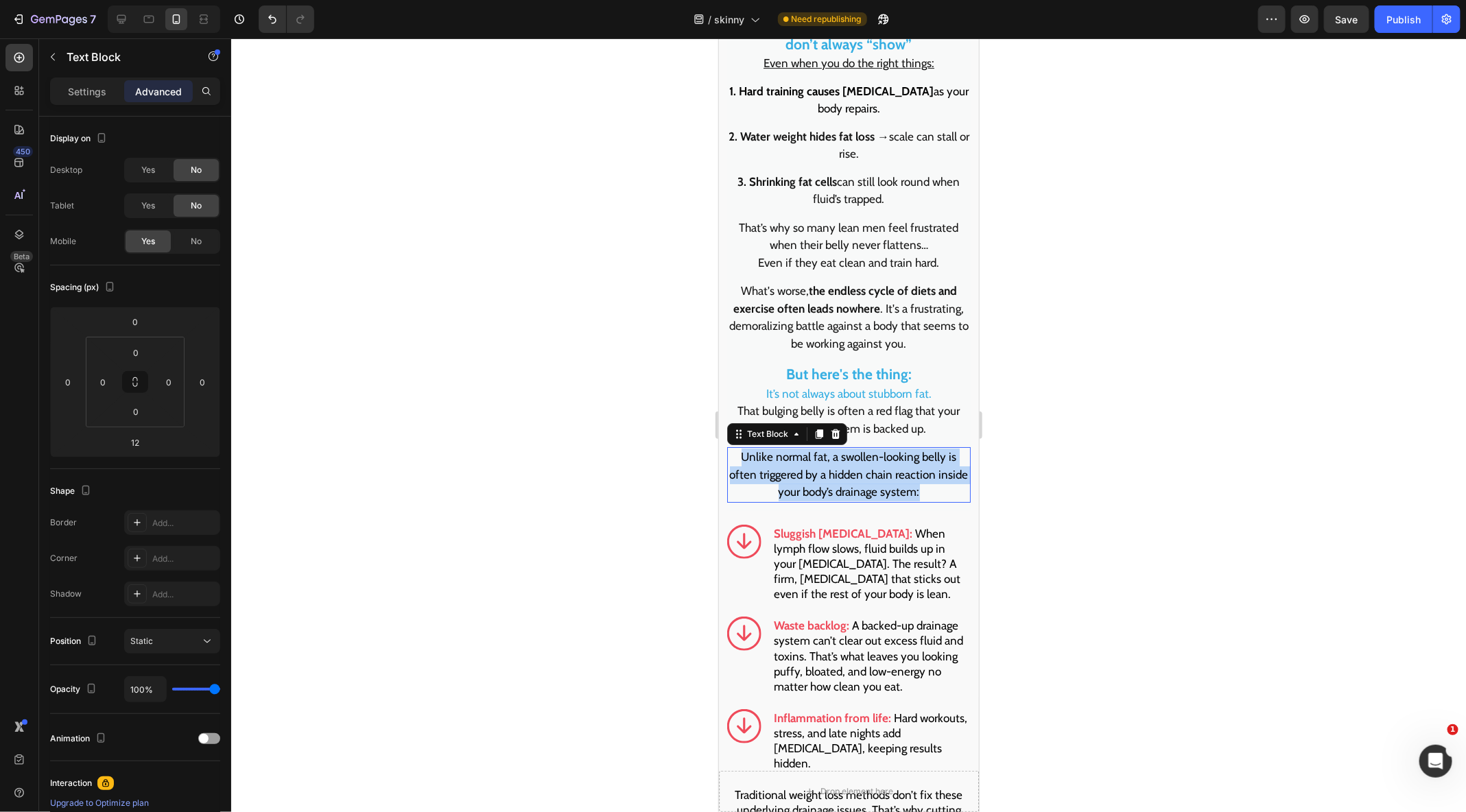
click at [766, 448] on p "Unlike normal fat, a swollen-looking belly is often triggered by a hidden chain…" at bounding box center [848, 474] width 240 height 53
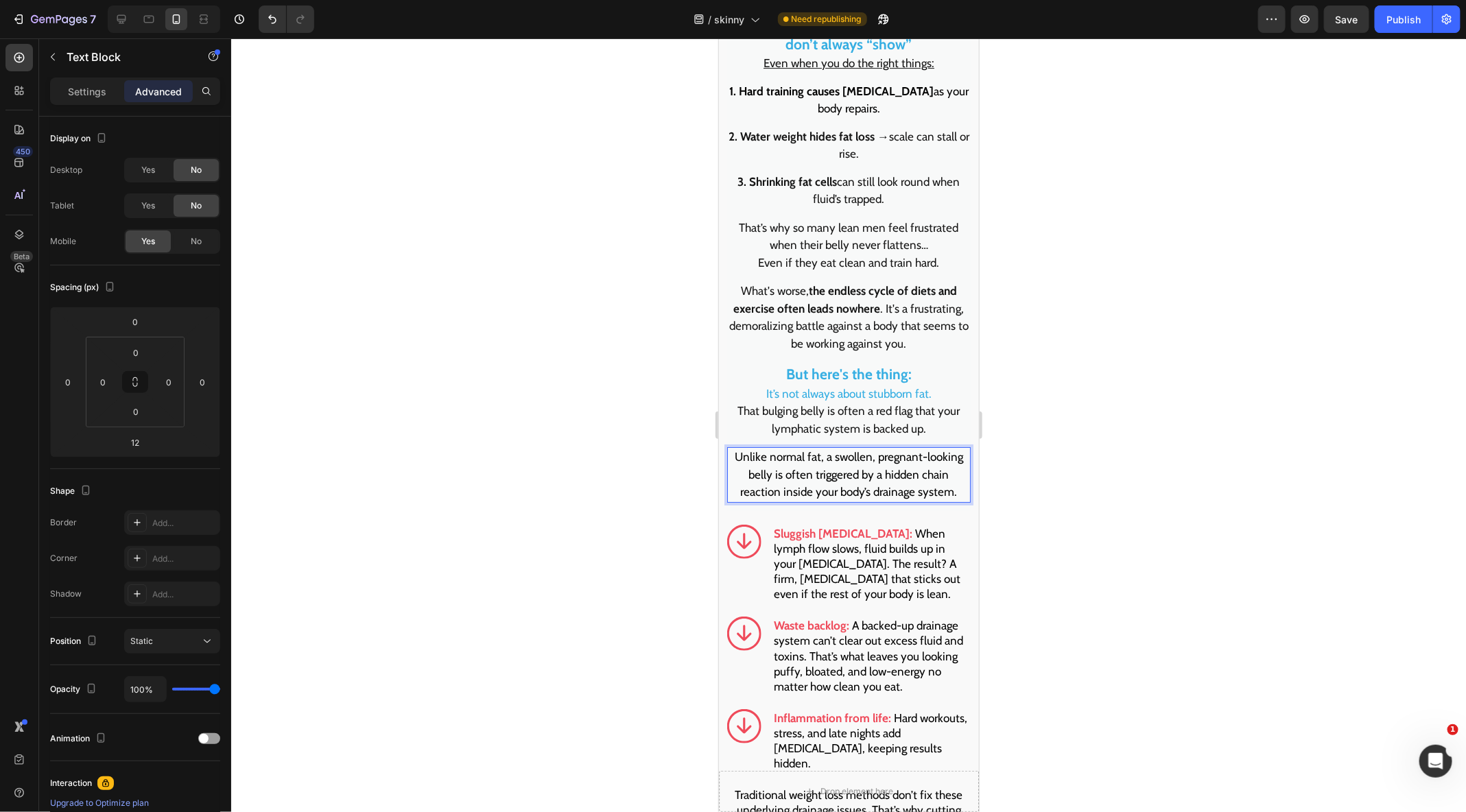
click at [1110, 519] on div at bounding box center [849, 425] width 1235 height 774
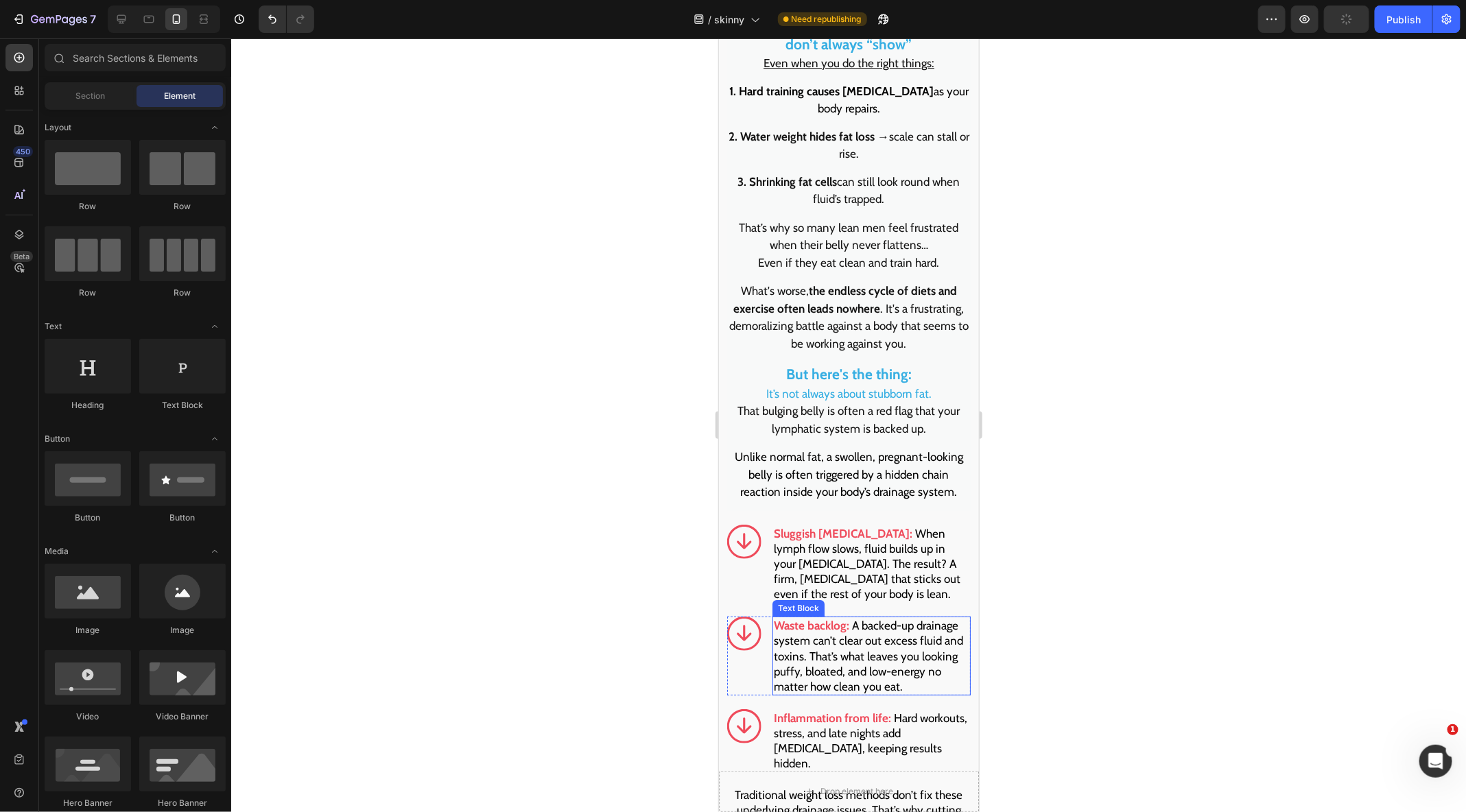
scroll to position [2695, 0]
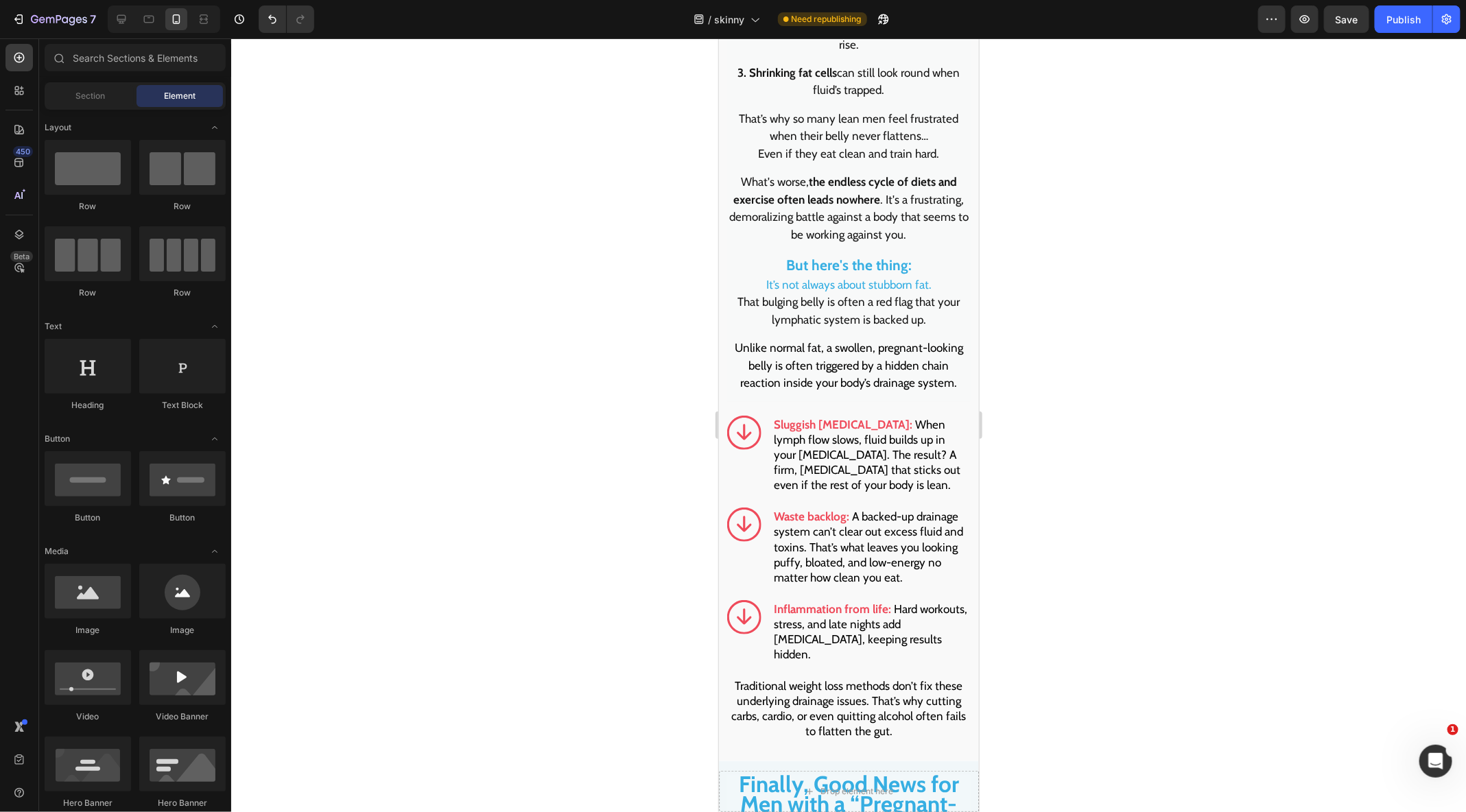
click at [796, 418] on span "When lymph flow slows, fluid builds up in your midsection. The result? A firm, …" at bounding box center [866, 453] width 187 height 74
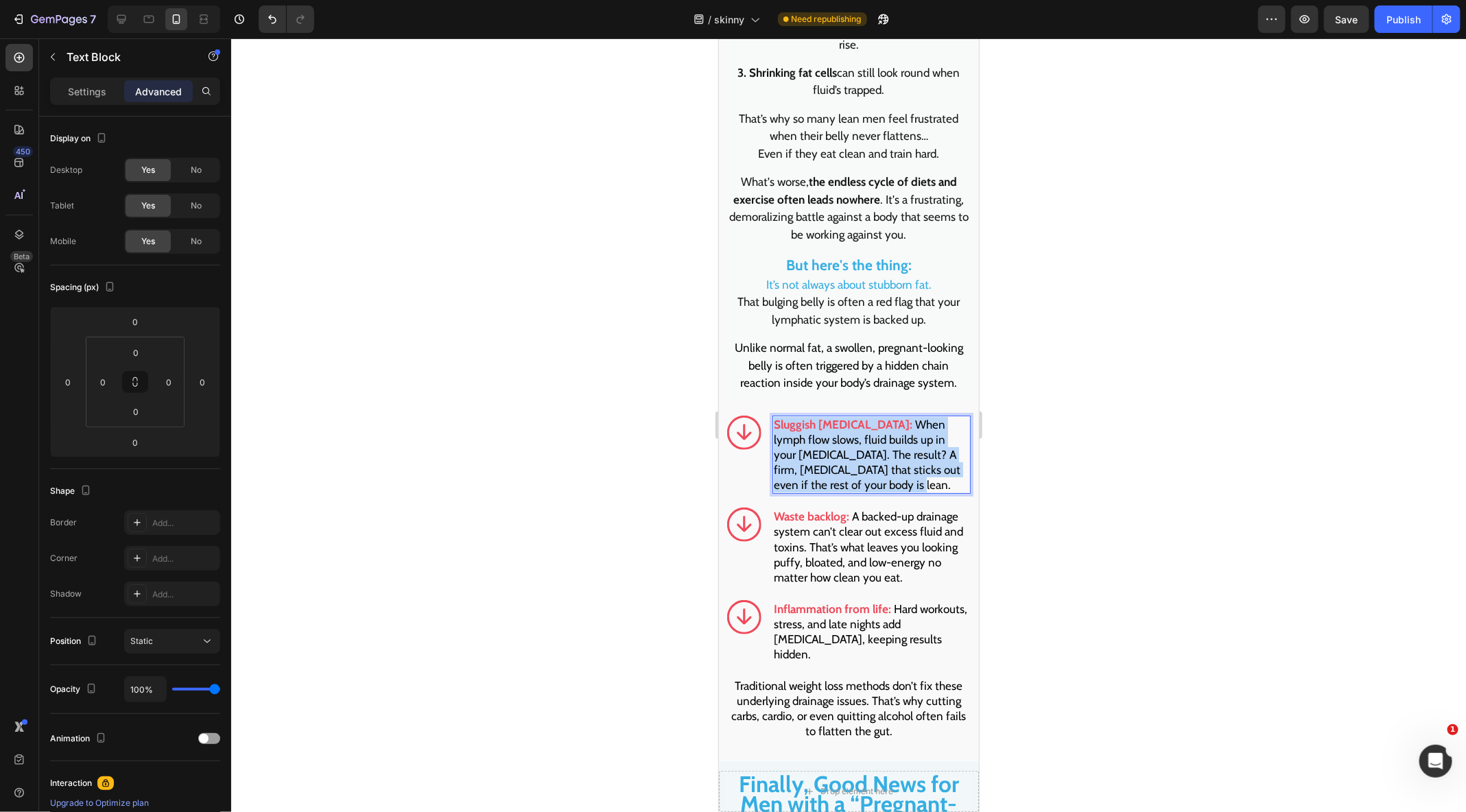
click at [796, 418] on span "When lymph flow slows, fluid builds up in your midsection. The result? A firm, …" at bounding box center [866, 453] width 187 height 74
click at [864, 519] on span "A backed-up drainage system can’t clear out excess fluid and toxins. That’s wha…" at bounding box center [868, 545] width 189 height 74
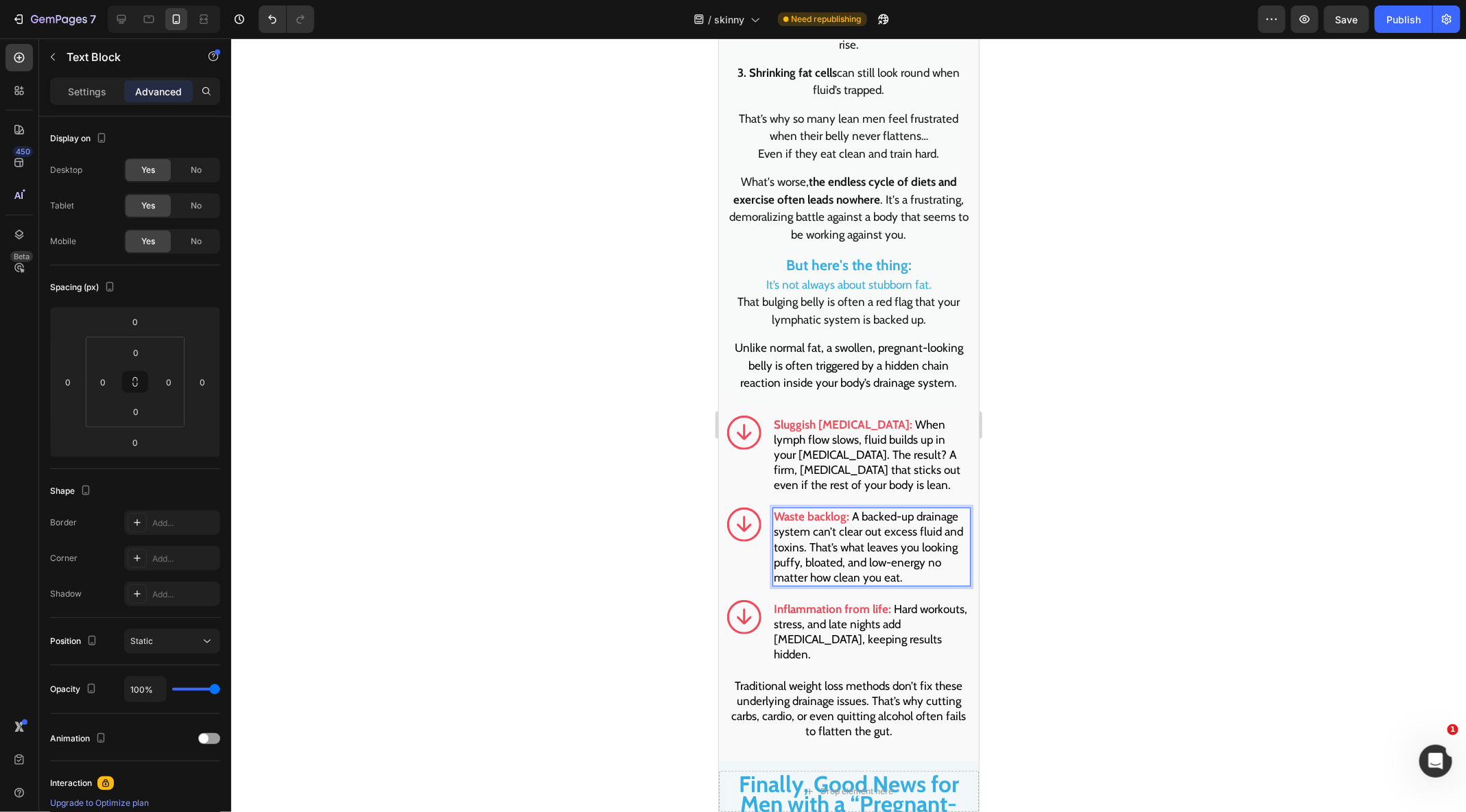
click at [820, 605] on span "Hard workouts, stress, and late nights add water retention, keeping results hid…" at bounding box center [870, 631] width 193 height 59
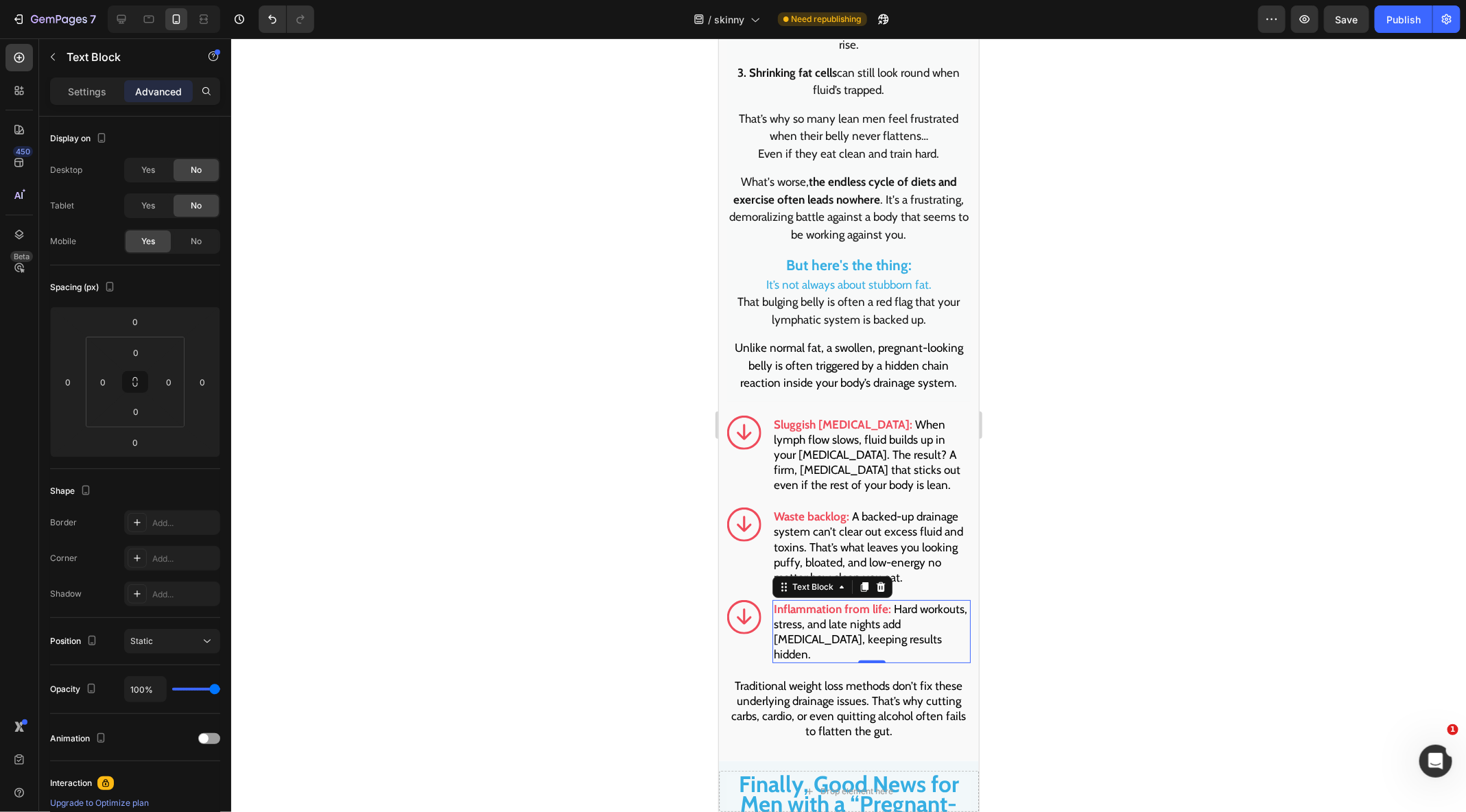
click at [820, 605] on span "Hard workouts, stress, and late nights add water retention, keeping results hid…" at bounding box center [870, 631] width 193 height 59
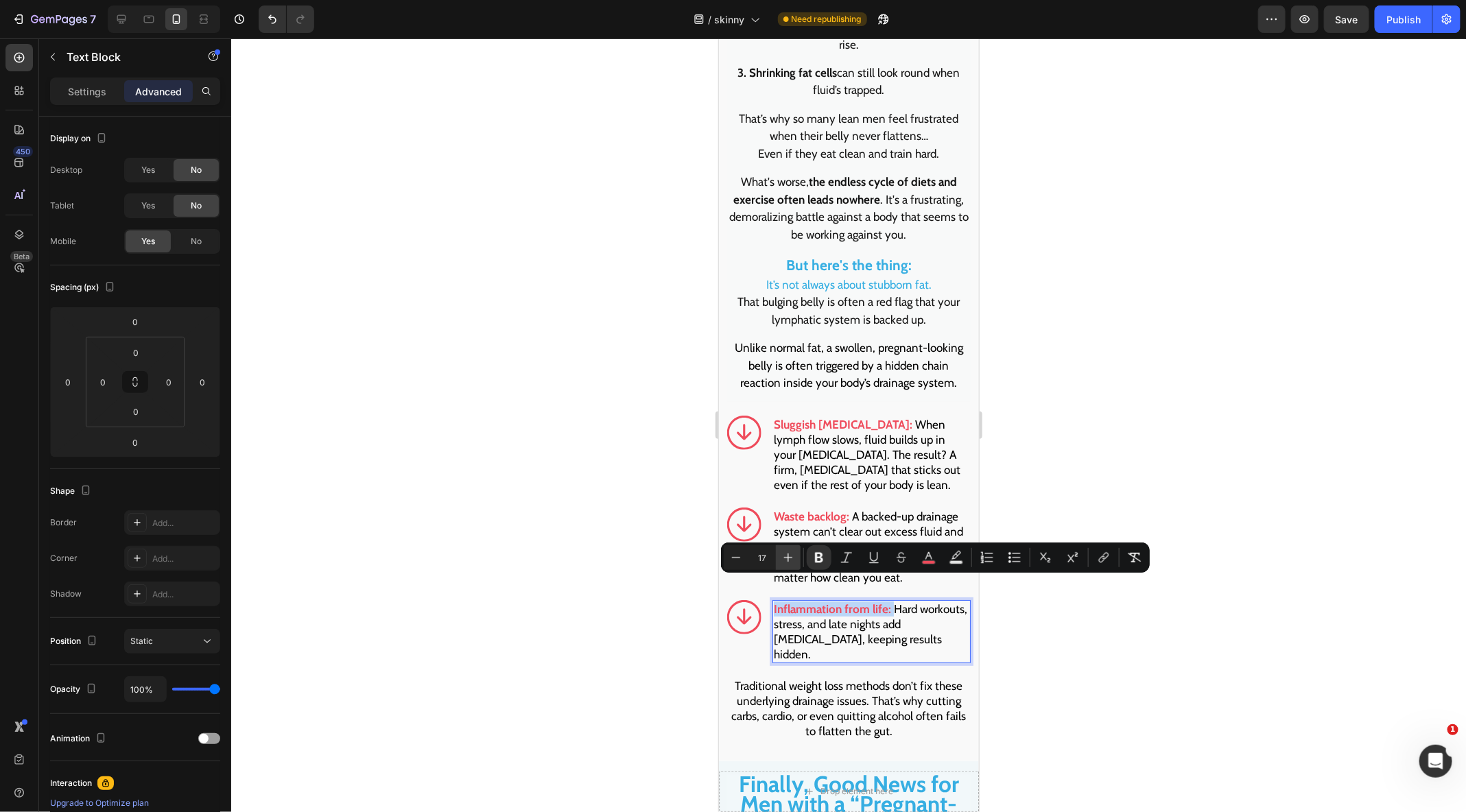
type input "22"
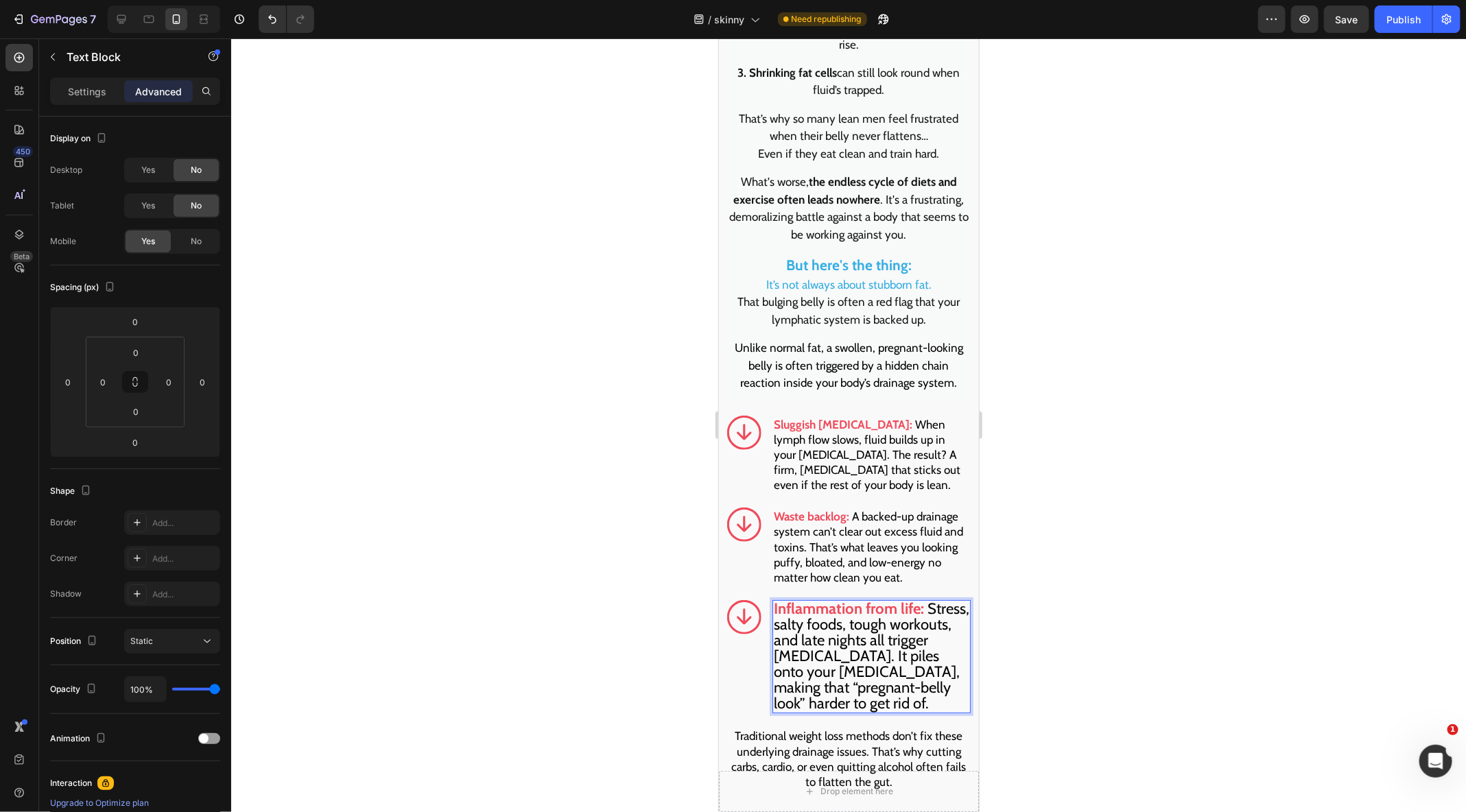
click at [811, 605] on span "Stress, salty foods, tough workouts, and late nights all trigger water retentio…" at bounding box center [870, 655] width 196 height 114
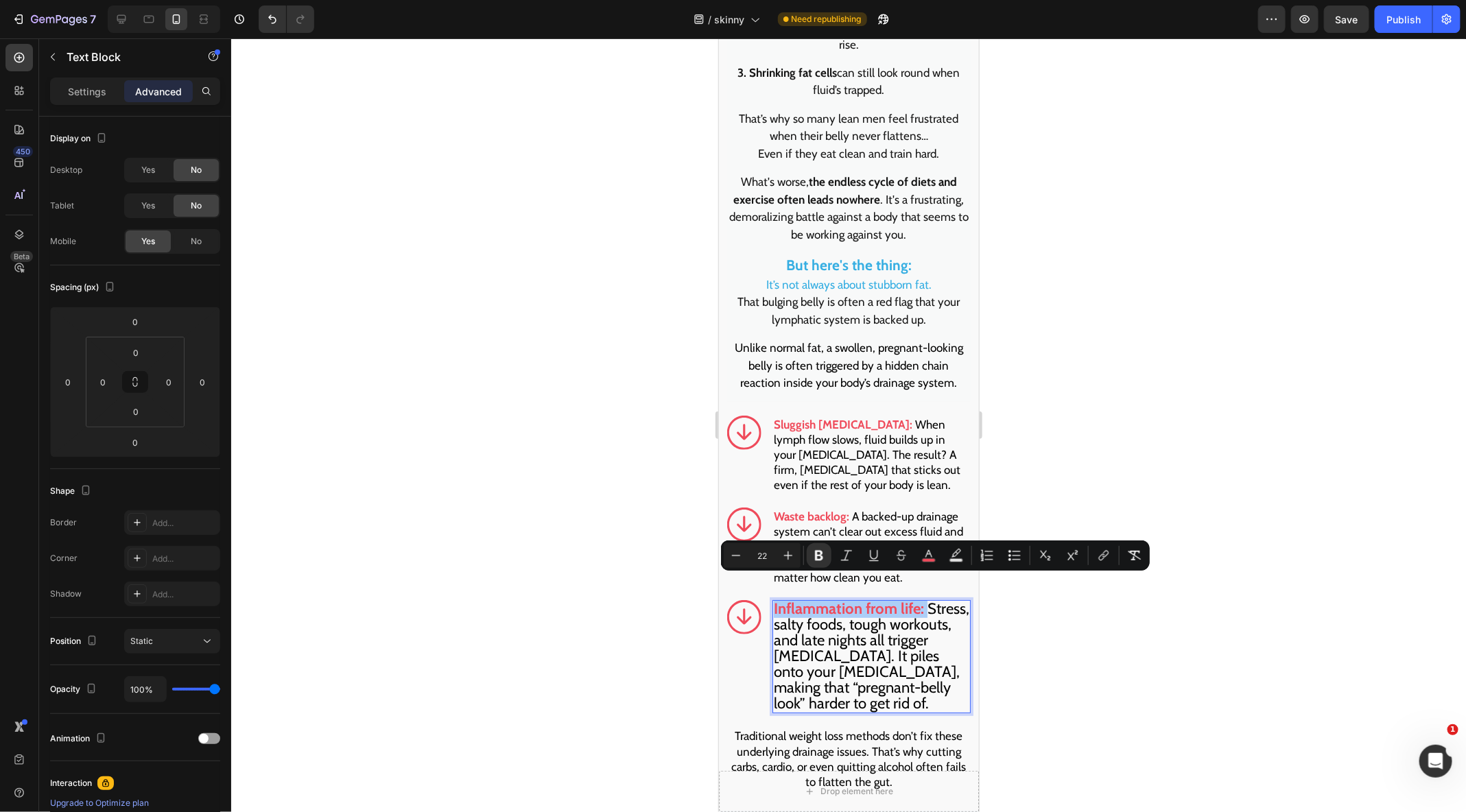
click at [762, 556] on input "22" at bounding box center [762, 555] width 27 height 16
click at [743, 557] on button "Minus" at bounding box center [736, 555] width 25 height 25
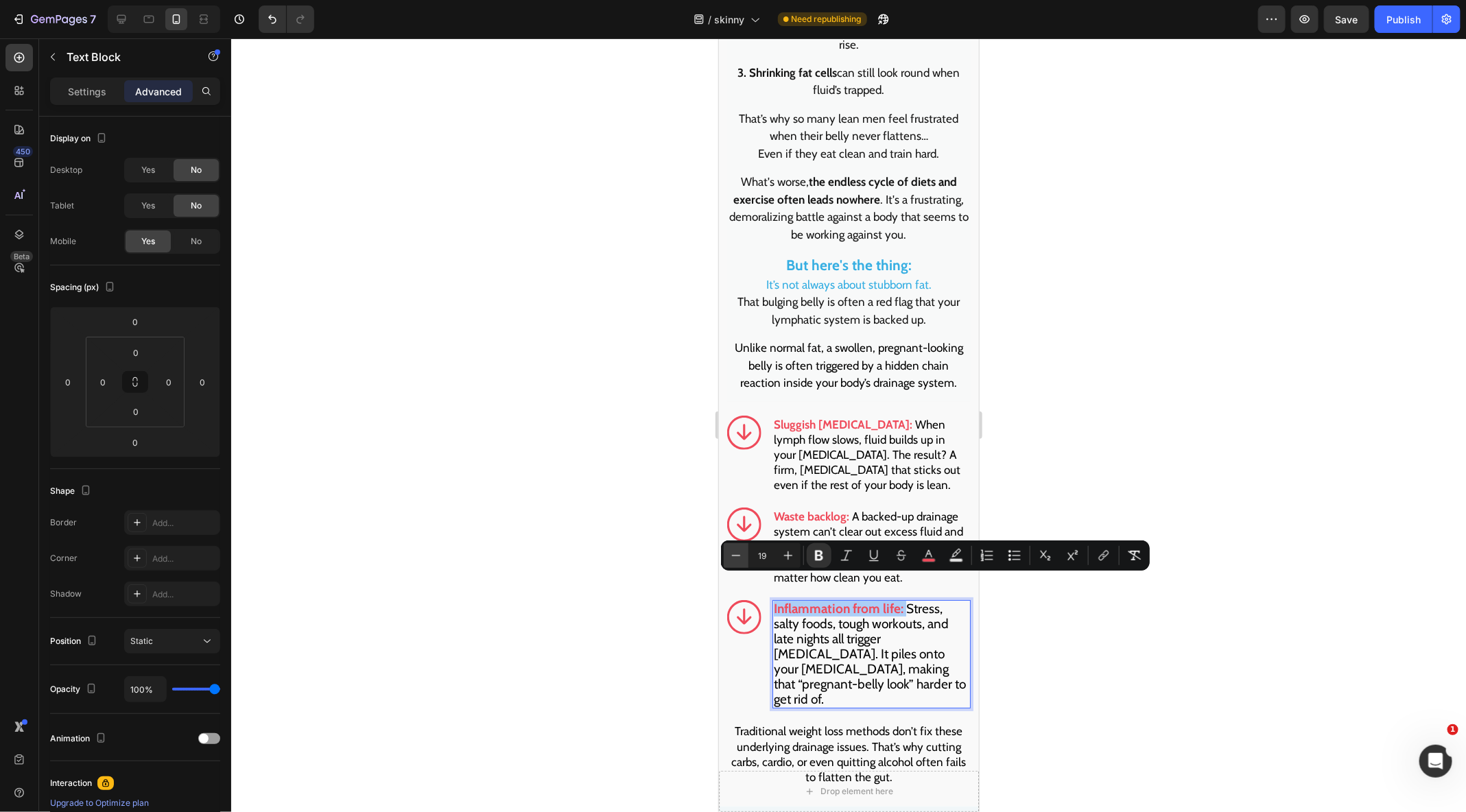
click at [743, 557] on button "Minus" at bounding box center [736, 555] width 25 height 25
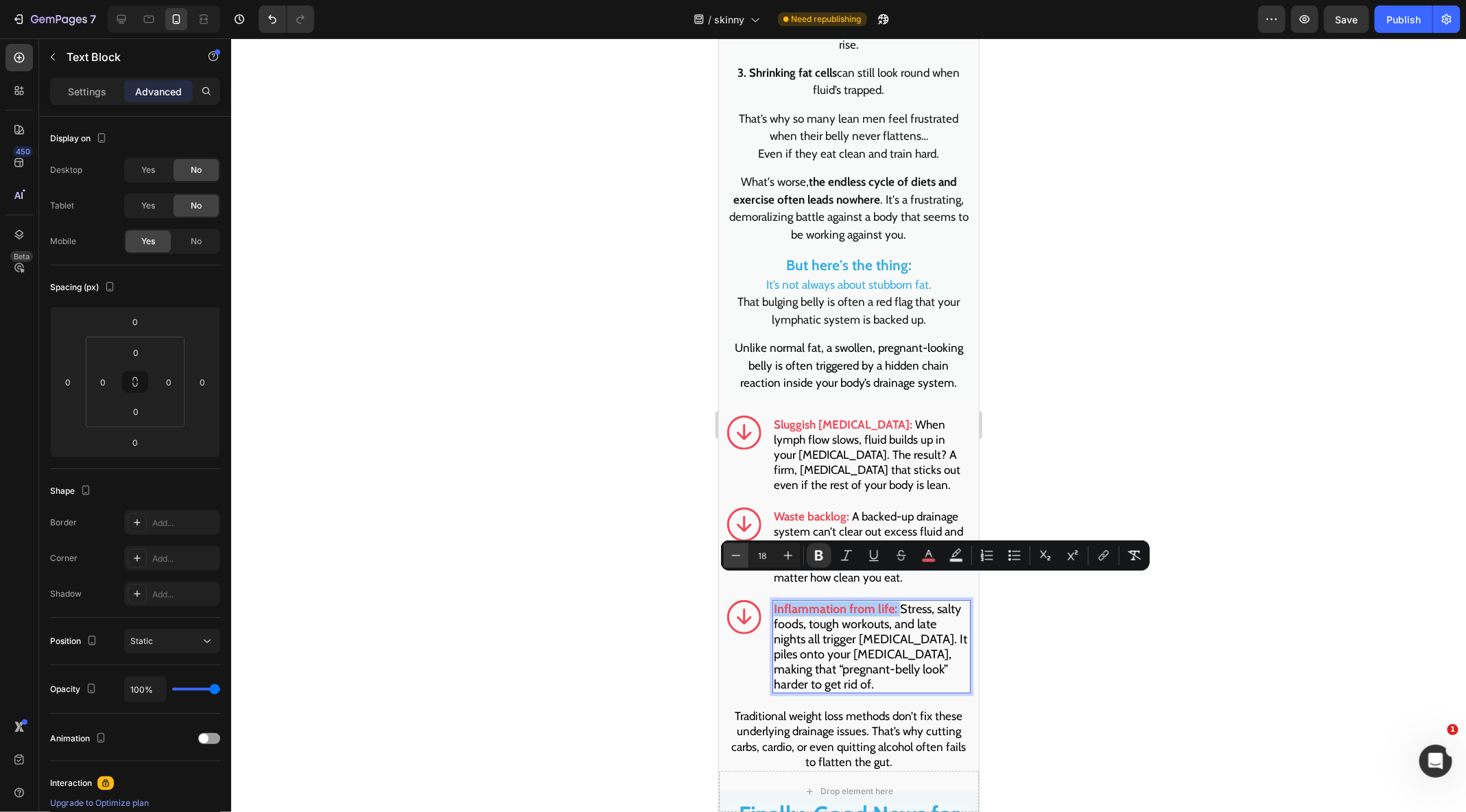
click at [743, 557] on button "Minus" at bounding box center [736, 555] width 25 height 25
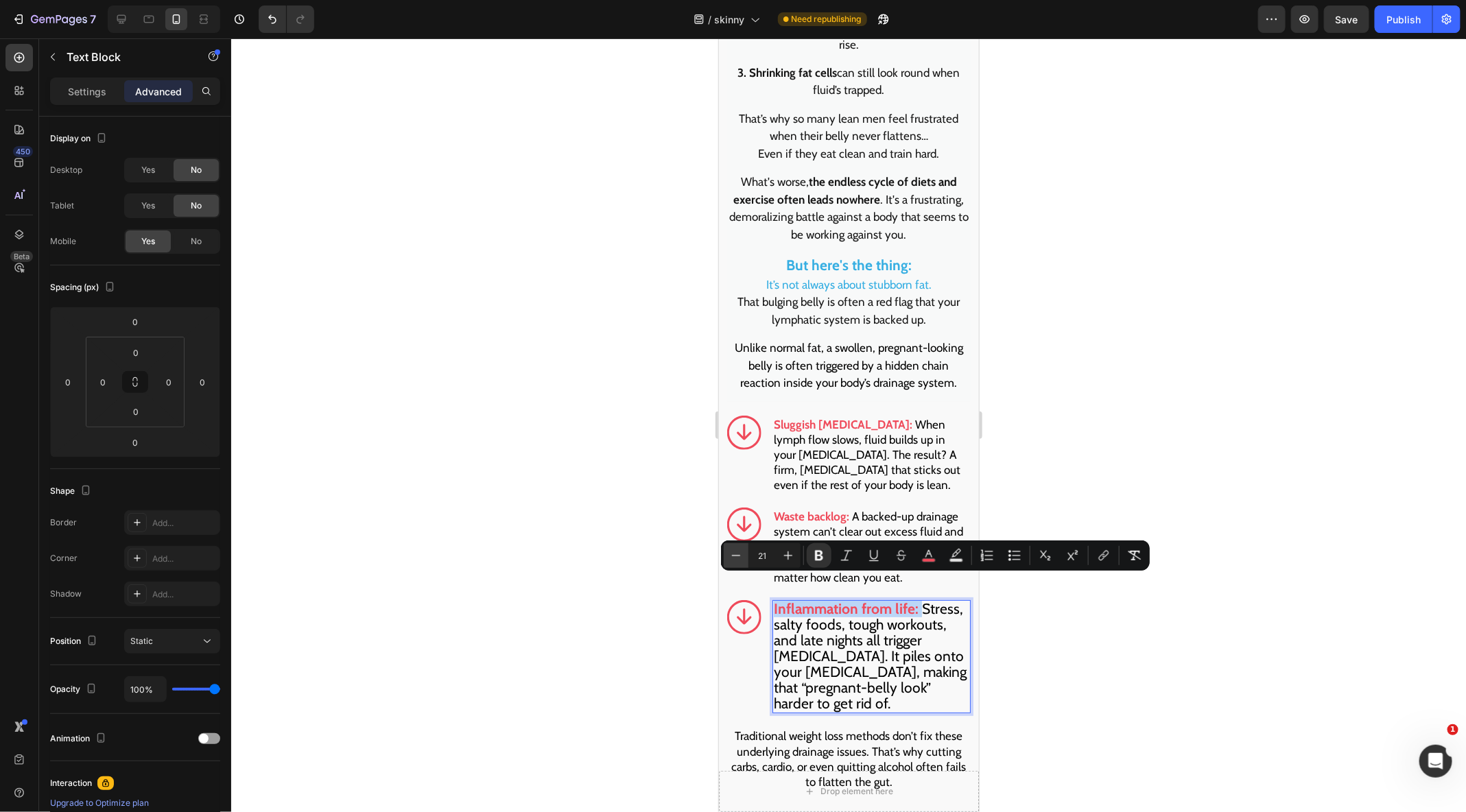
type input "22"
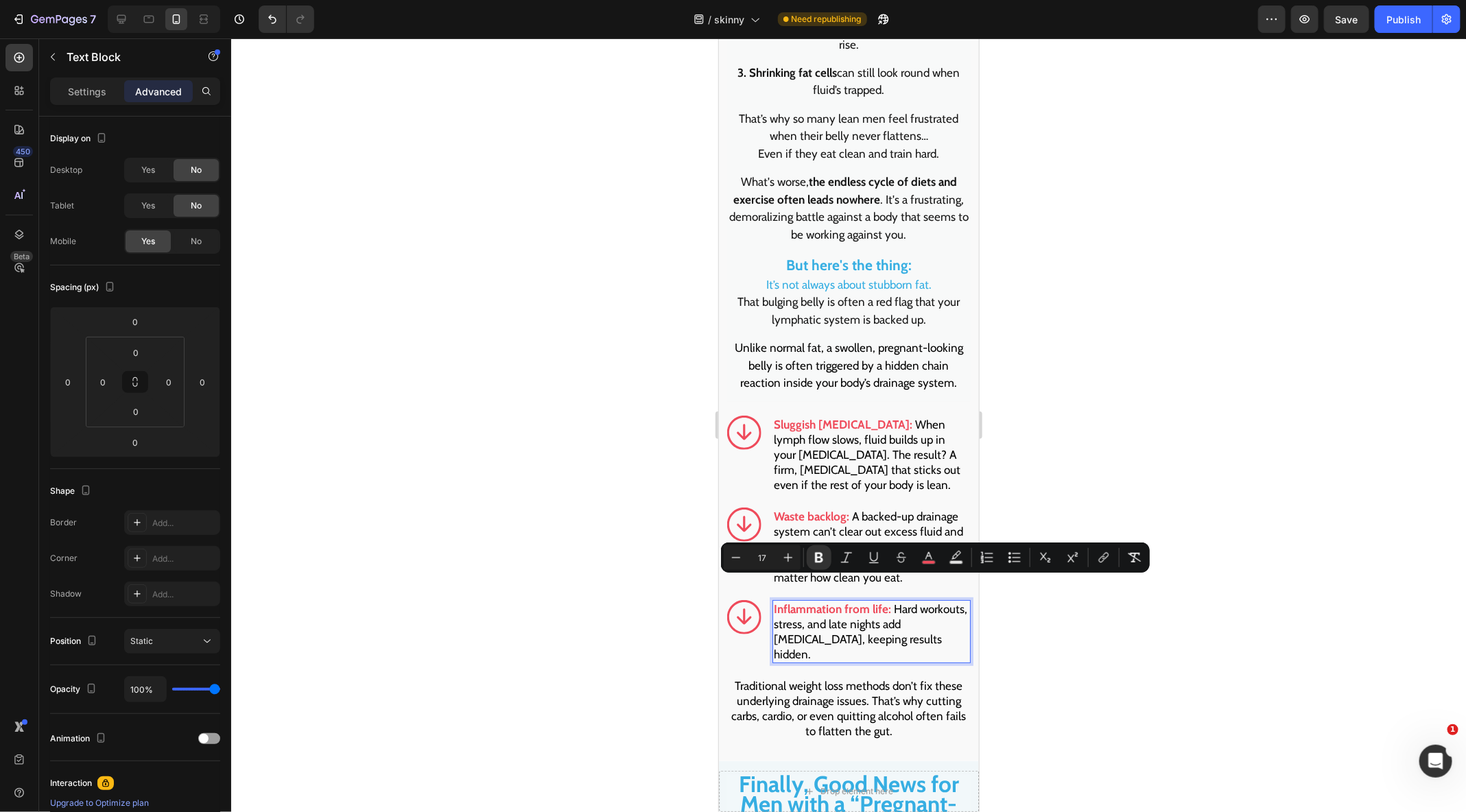
click at [671, 679] on div at bounding box center [849, 425] width 1235 height 774
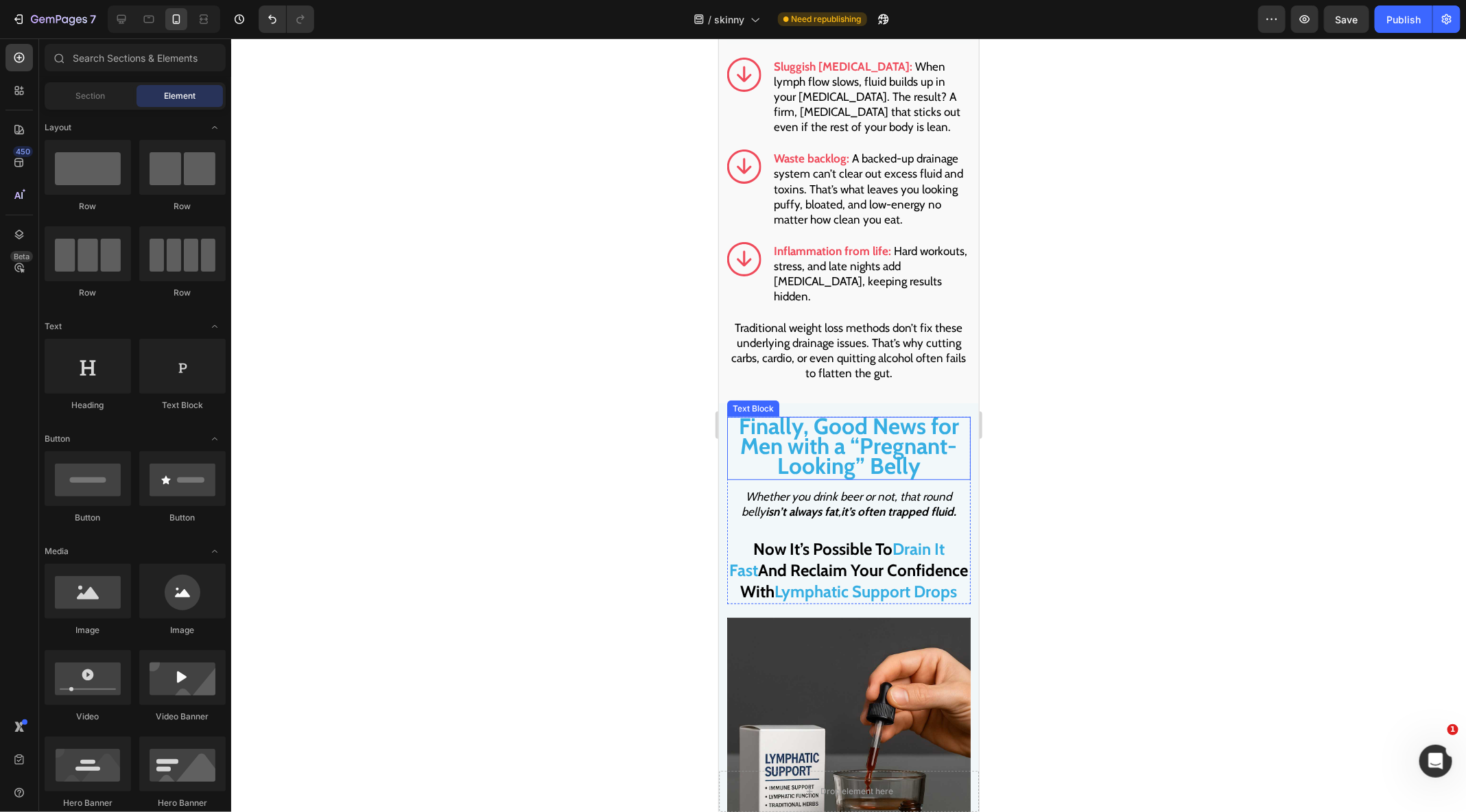
scroll to position [3084, 0]
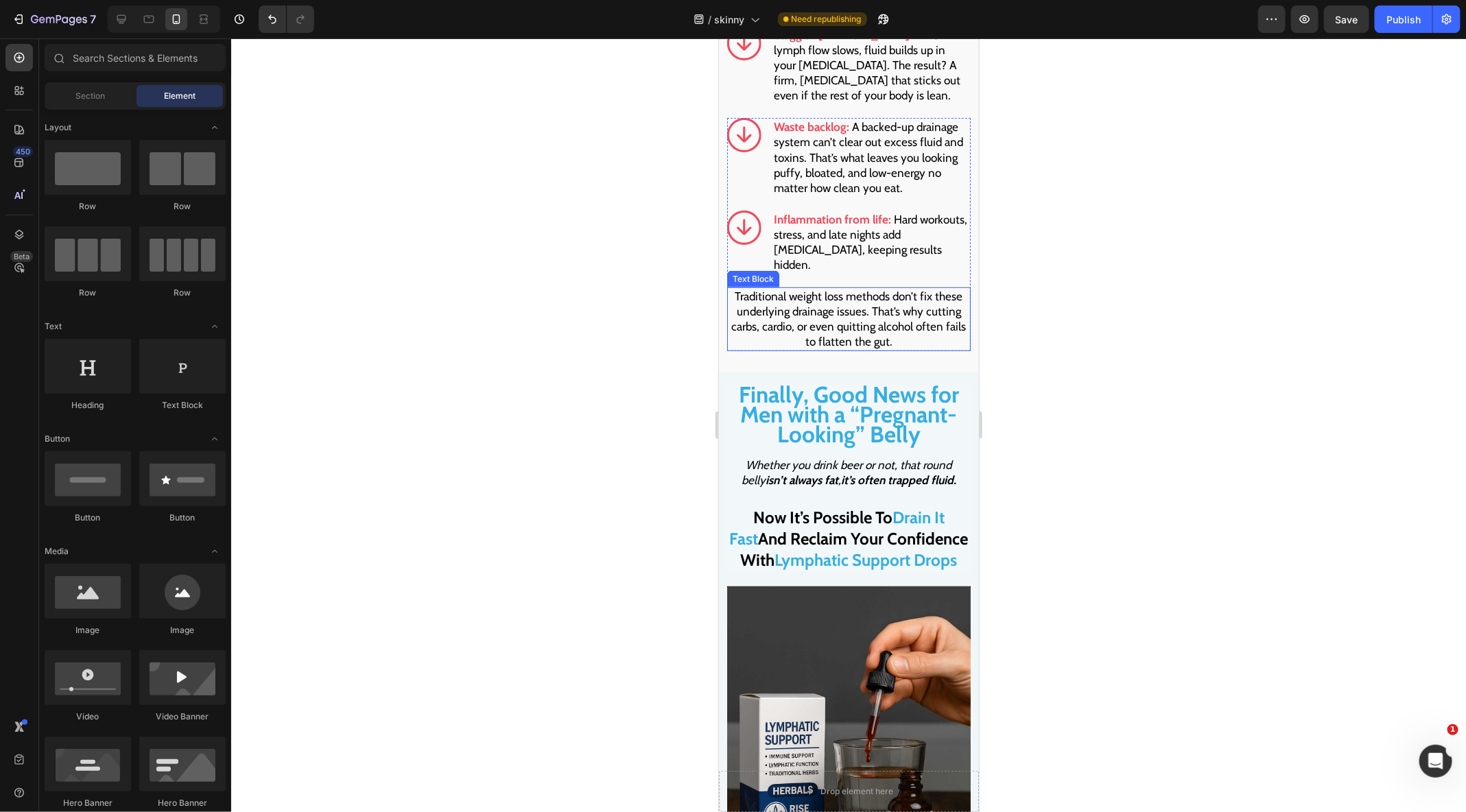
click at [830, 380] on span "Finally, Good News for Men with a “Pregnant-Looking” Belly" at bounding box center [848, 413] width 220 height 68
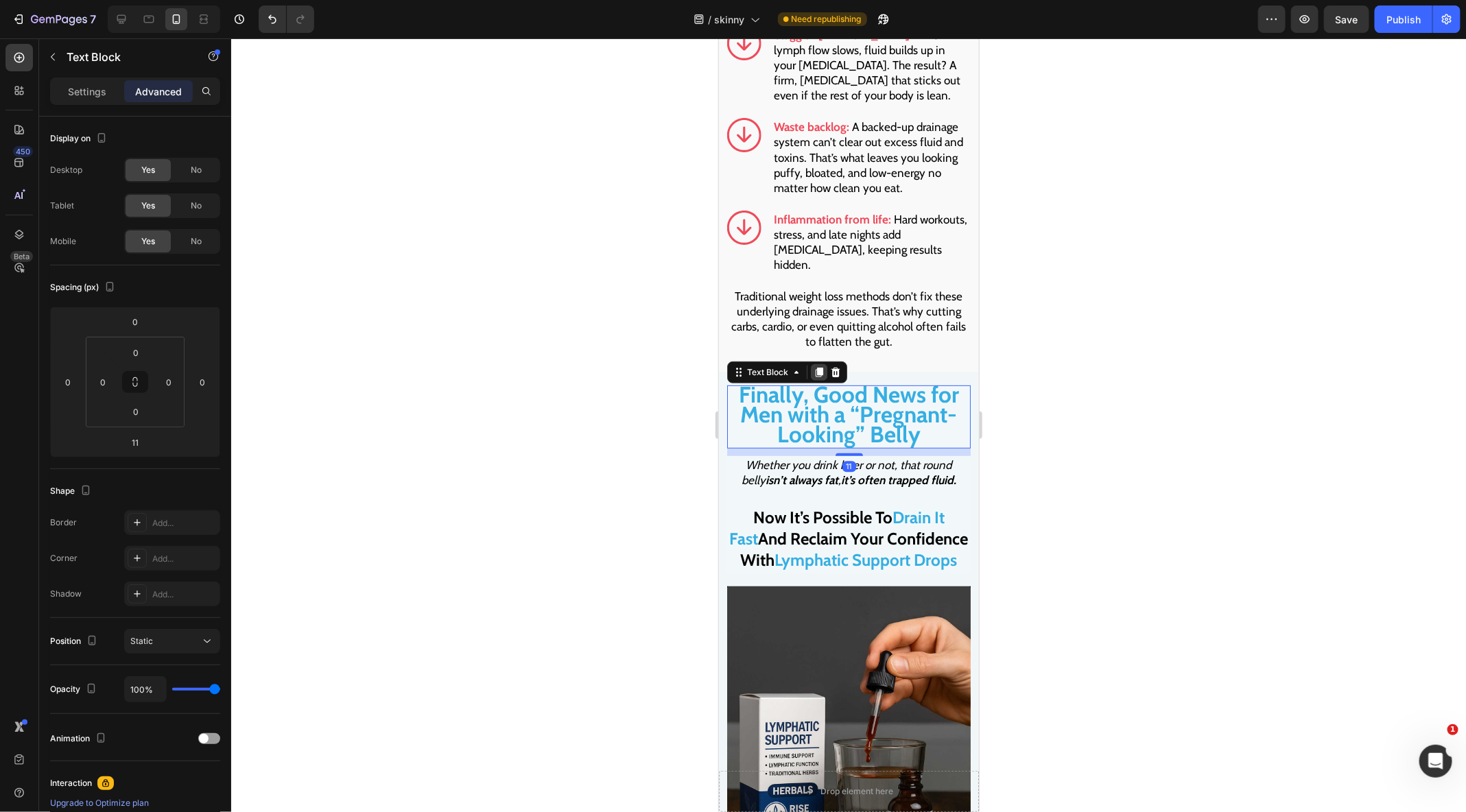
click at [816, 366] on icon at bounding box center [819, 371] width 11 height 11
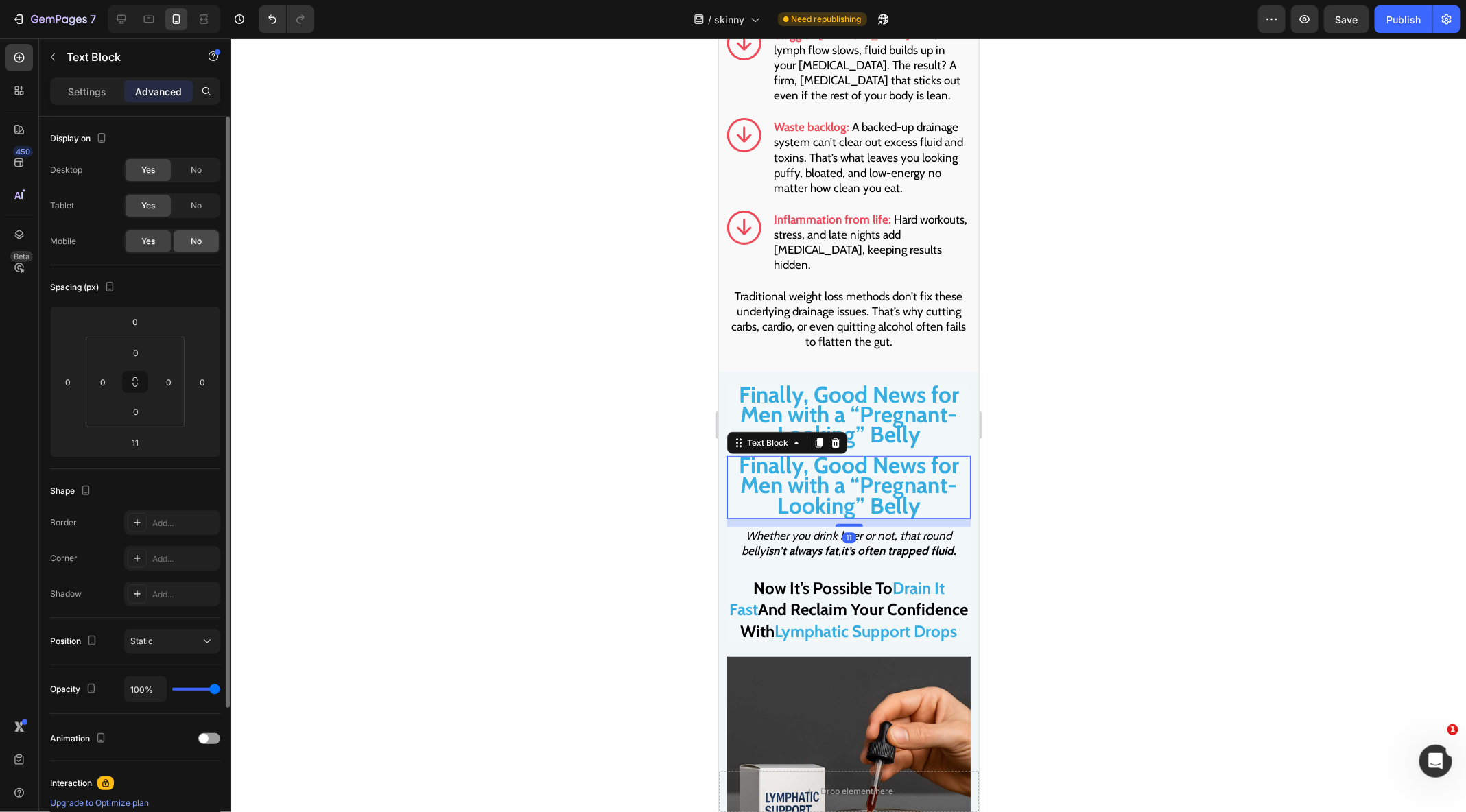
click at [186, 240] on div "No" at bounding box center [197, 241] width 46 height 22
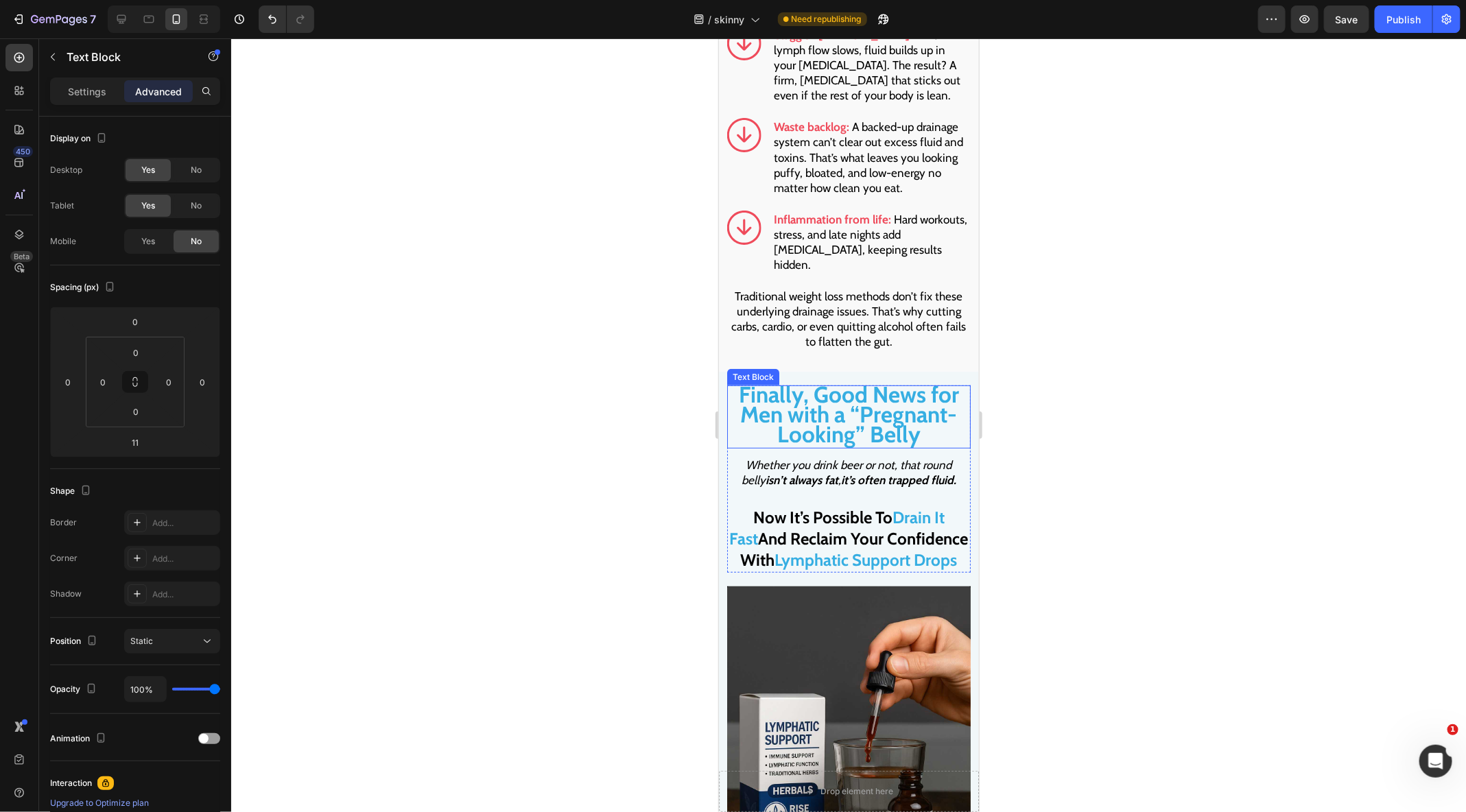
click at [882, 380] on span "Finally, Good News for Men with a “Pregnant-Looking” Belly" at bounding box center [848, 413] width 220 height 68
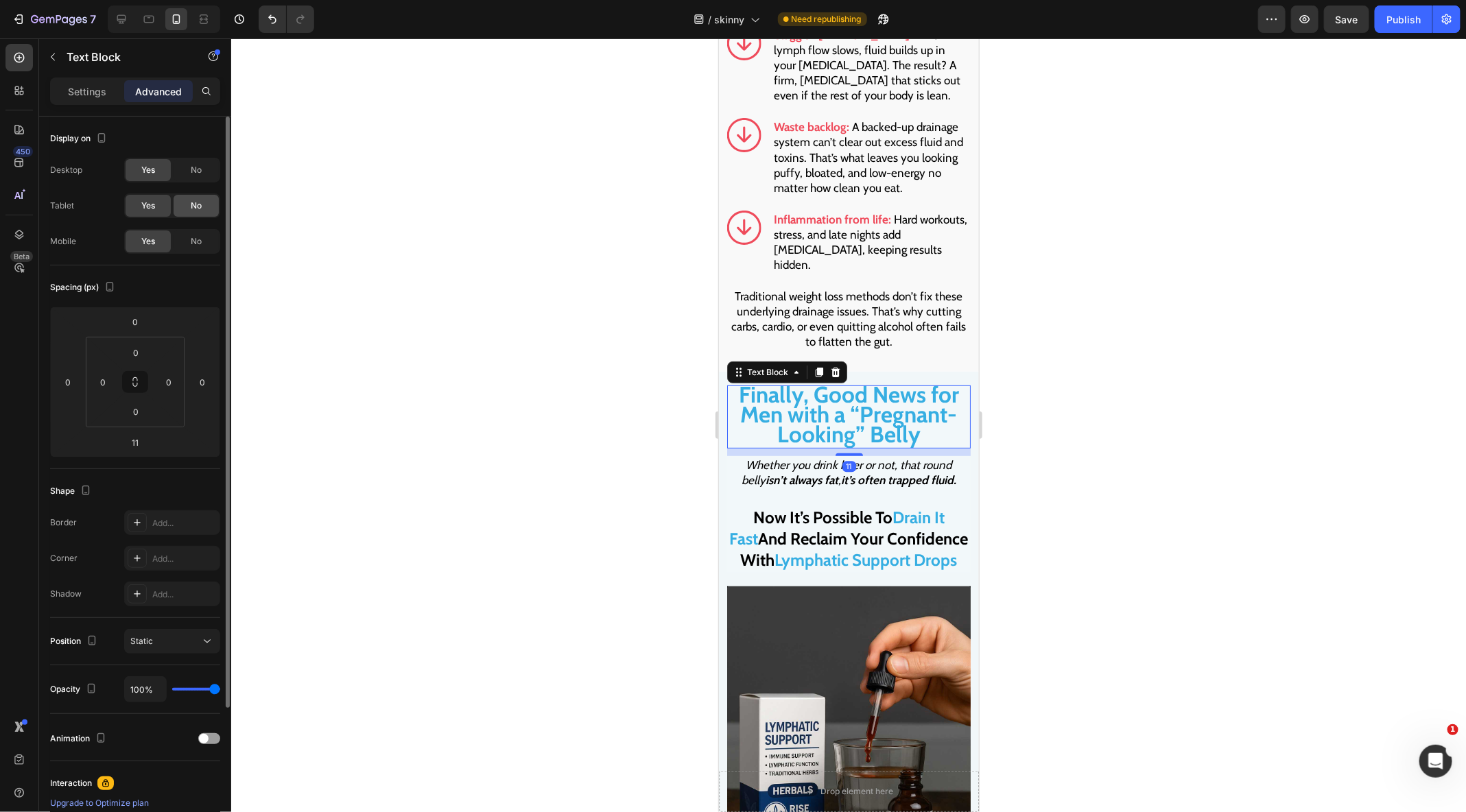
click at [198, 204] on span "No" at bounding box center [196, 206] width 11 height 13
click at [198, 171] on span "No" at bounding box center [196, 170] width 11 height 13
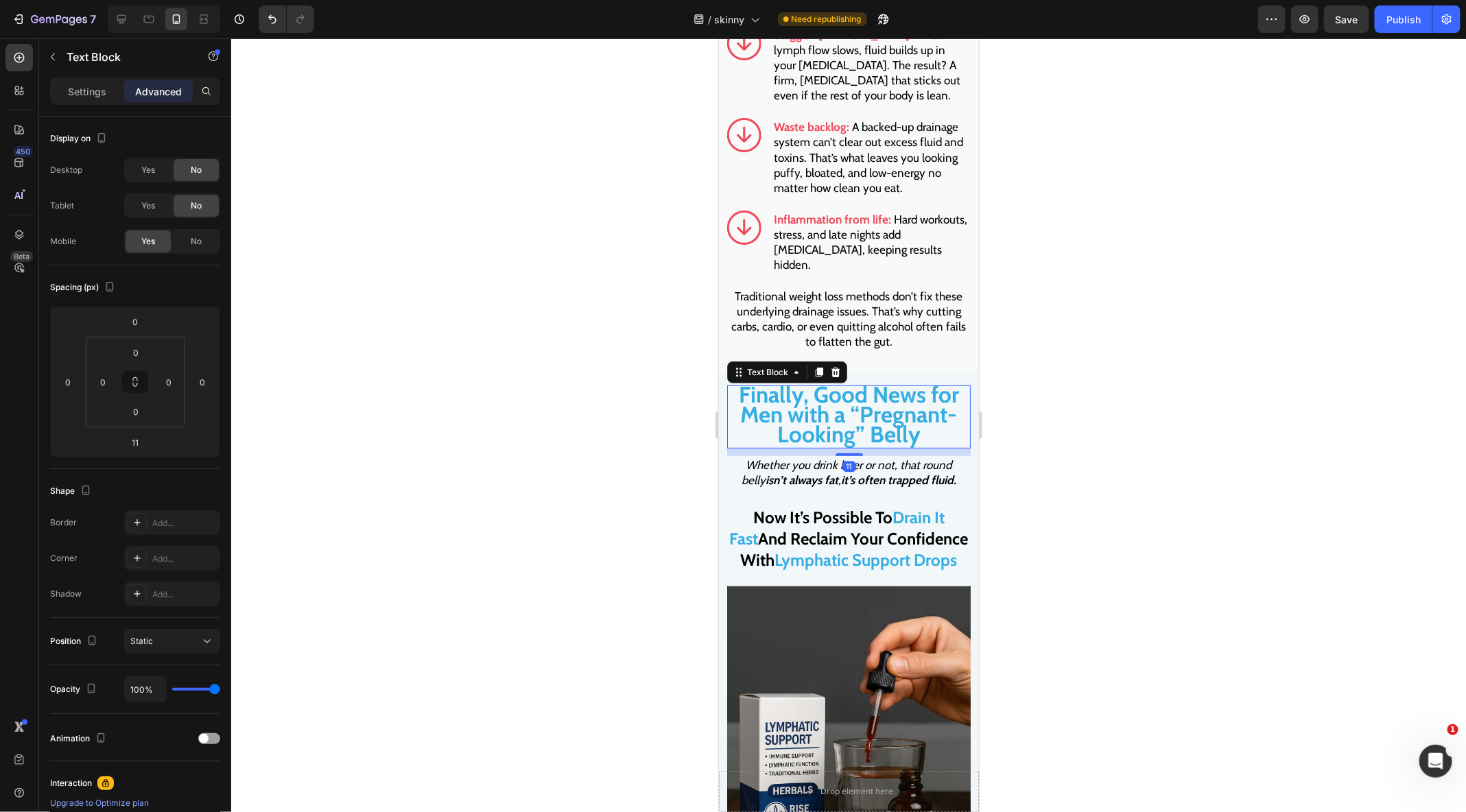
click at [837, 380] on span "Finally, Good News for Men with a “Pregnant-Looking” Belly" at bounding box center [848, 413] width 220 height 68
click at [825, 380] on span "Finally, Good News for Men with a “Pregnant-Looking” Belly" at bounding box center [848, 413] width 220 height 68
click at [809, 393] on span "Finally, Good News for Men with a “Pregnant-Looking” Belly" at bounding box center [848, 413] width 220 height 68
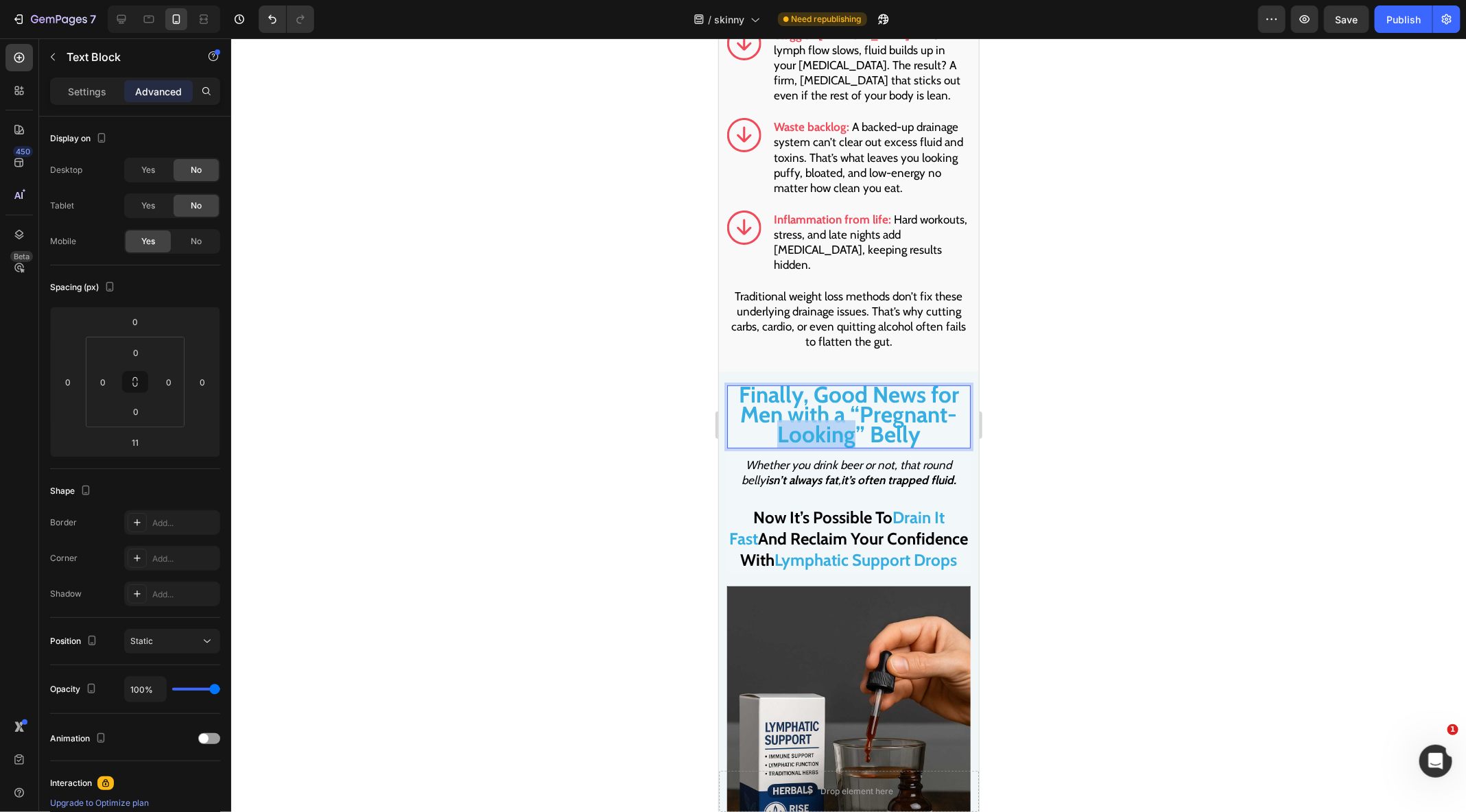
click at [809, 393] on span "Finally, Good News for Men with a “Pregnant-Looking” Belly" at bounding box center [848, 413] width 220 height 68
click at [779, 380] on span "Finally, Good News for Men with a “Pregnant-Looking” Belly" at bounding box center [848, 413] width 220 height 68
click at [808, 380] on span "Finally, Good News for Men with a “Pregnant-Looking” Belly" at bounding box center [848, 413] width 220 height 68
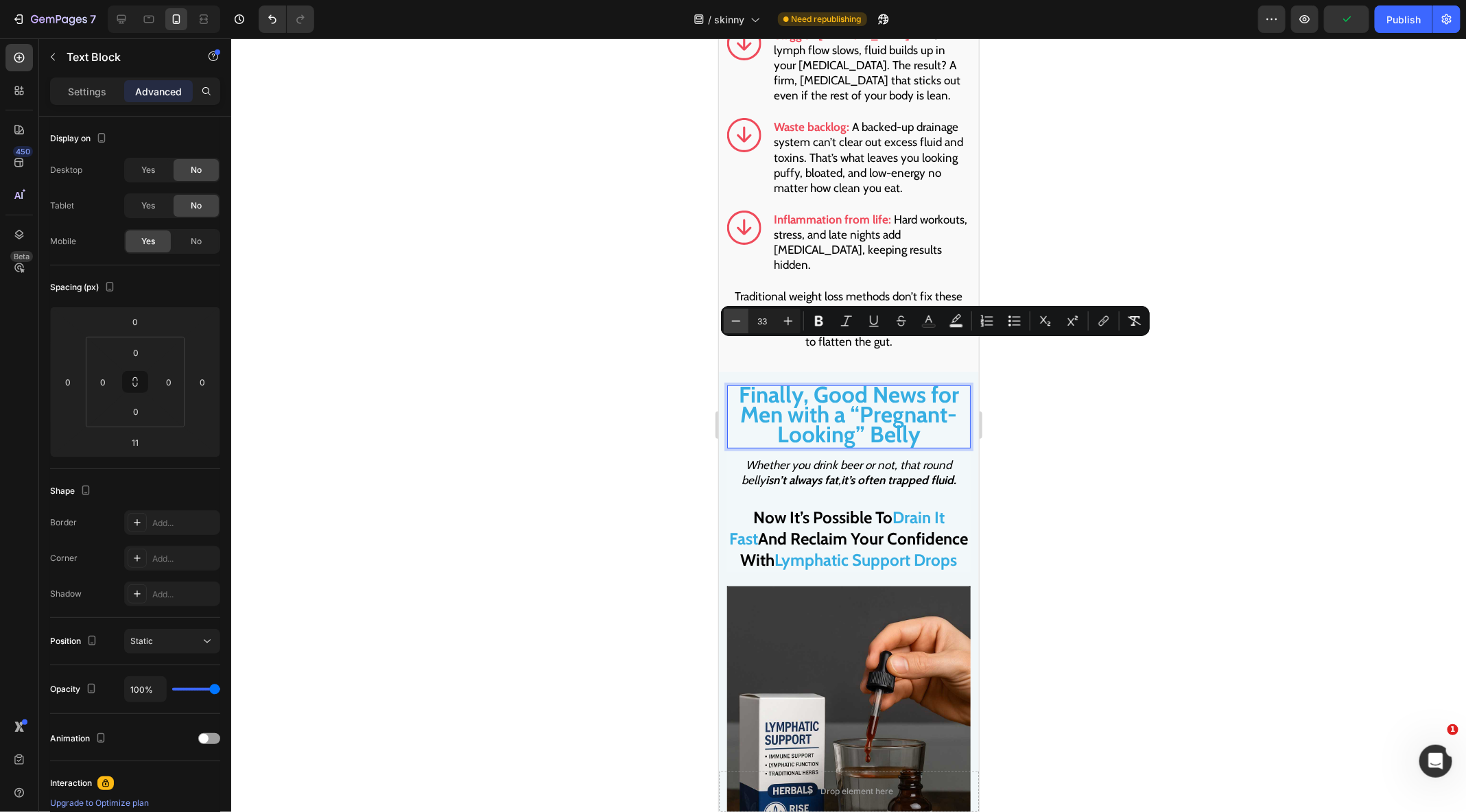
click at [743, 322] on button "Minus" at bounding box center [736, 320] width 25 height 25
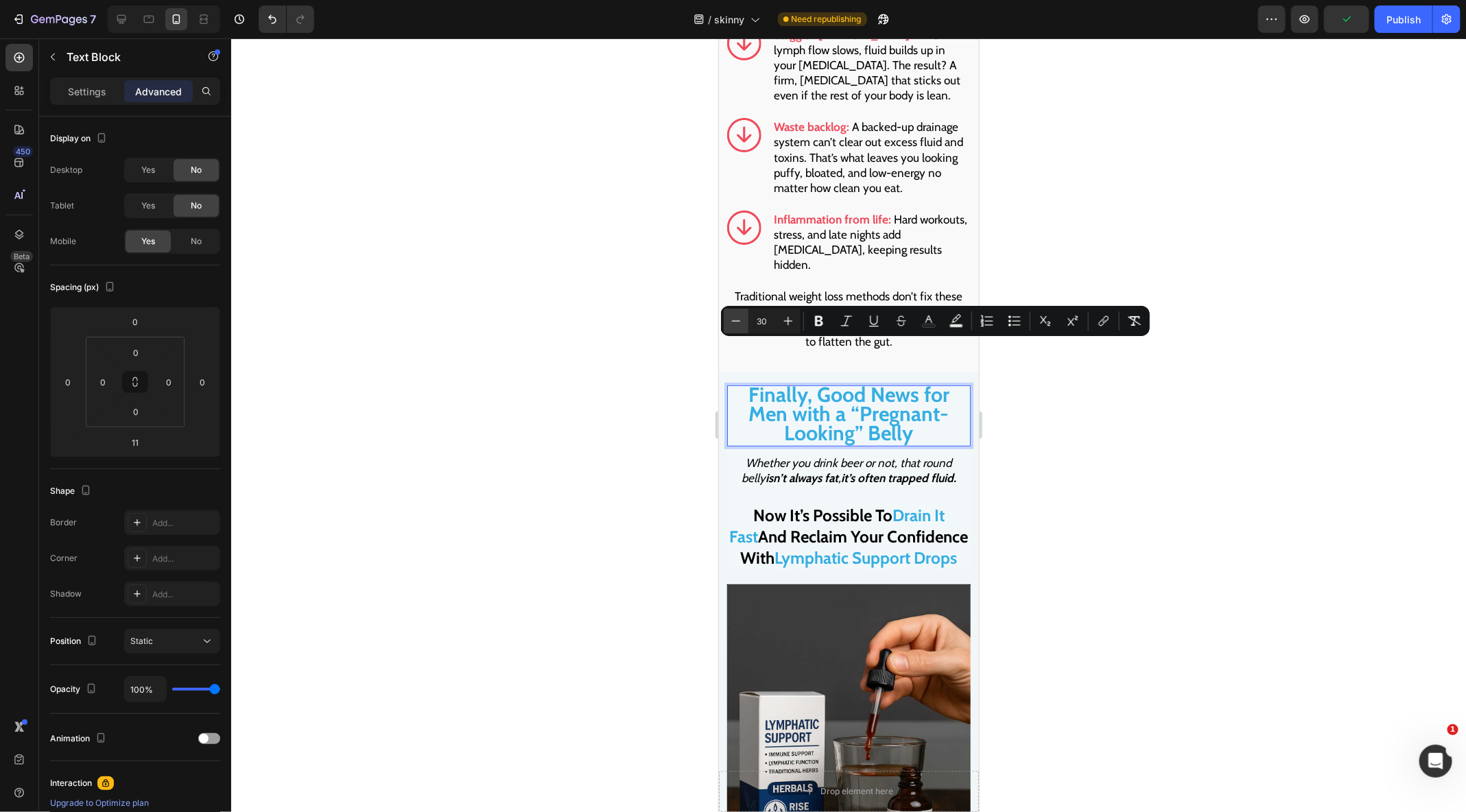
click at [743, 322] on button "Minus" at bounding box center [736, 320] width 25 height 25
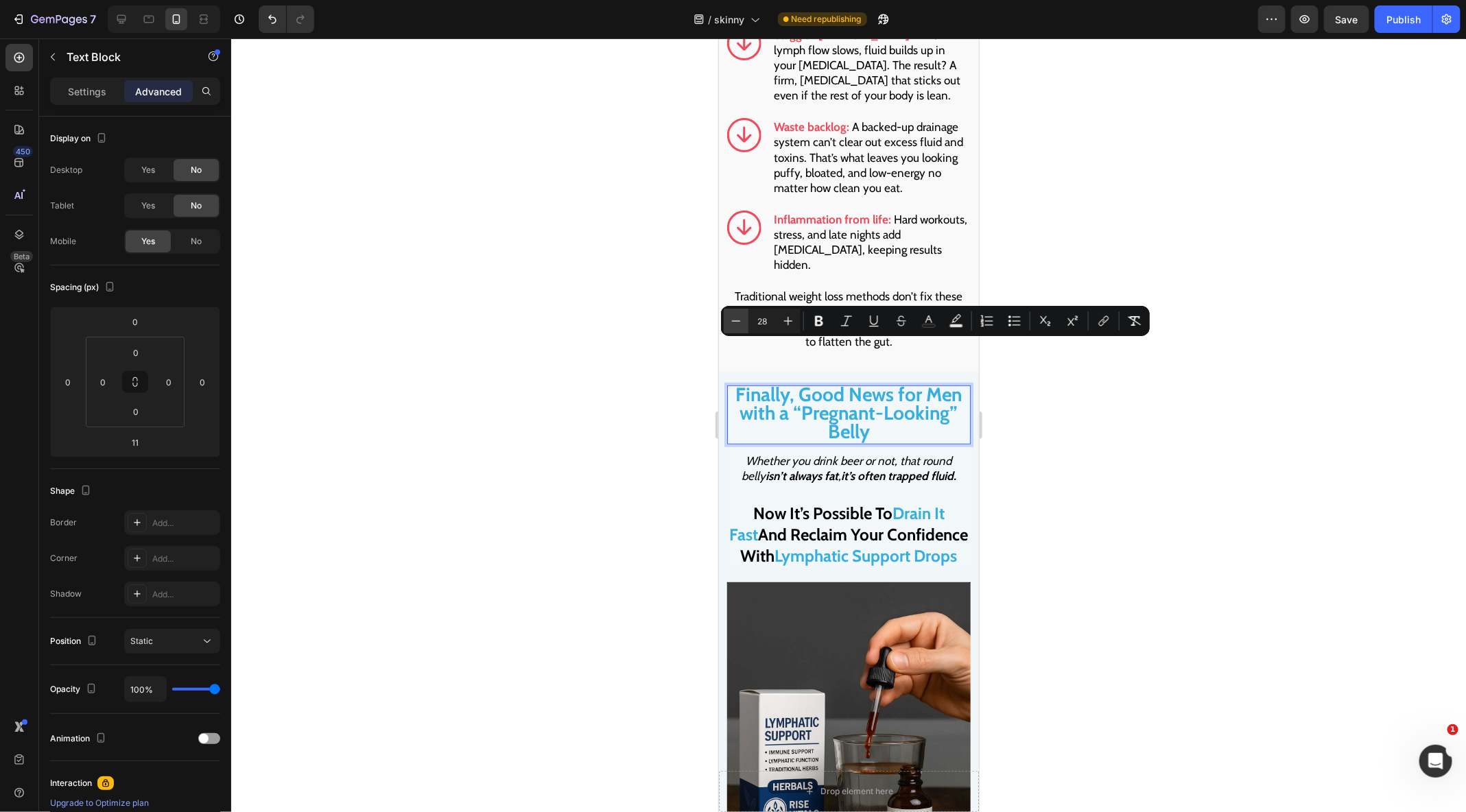
click at [743, 322] on button "Minus" at bounding box center [736, 320] width 25 height 25
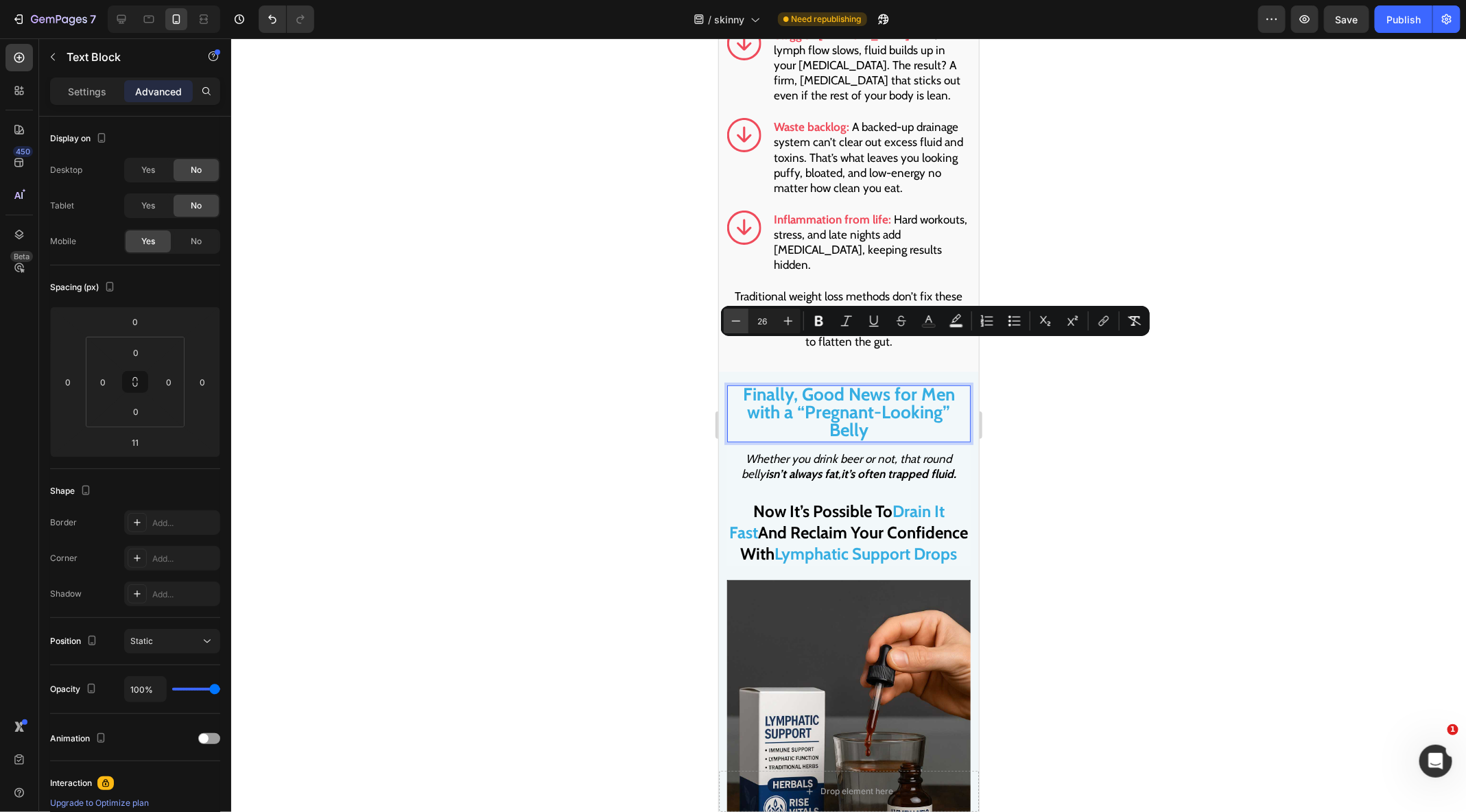
click at [743, 322] on button "Minus" at bounding box center [736, 320] width 25 height 25
type input "25"
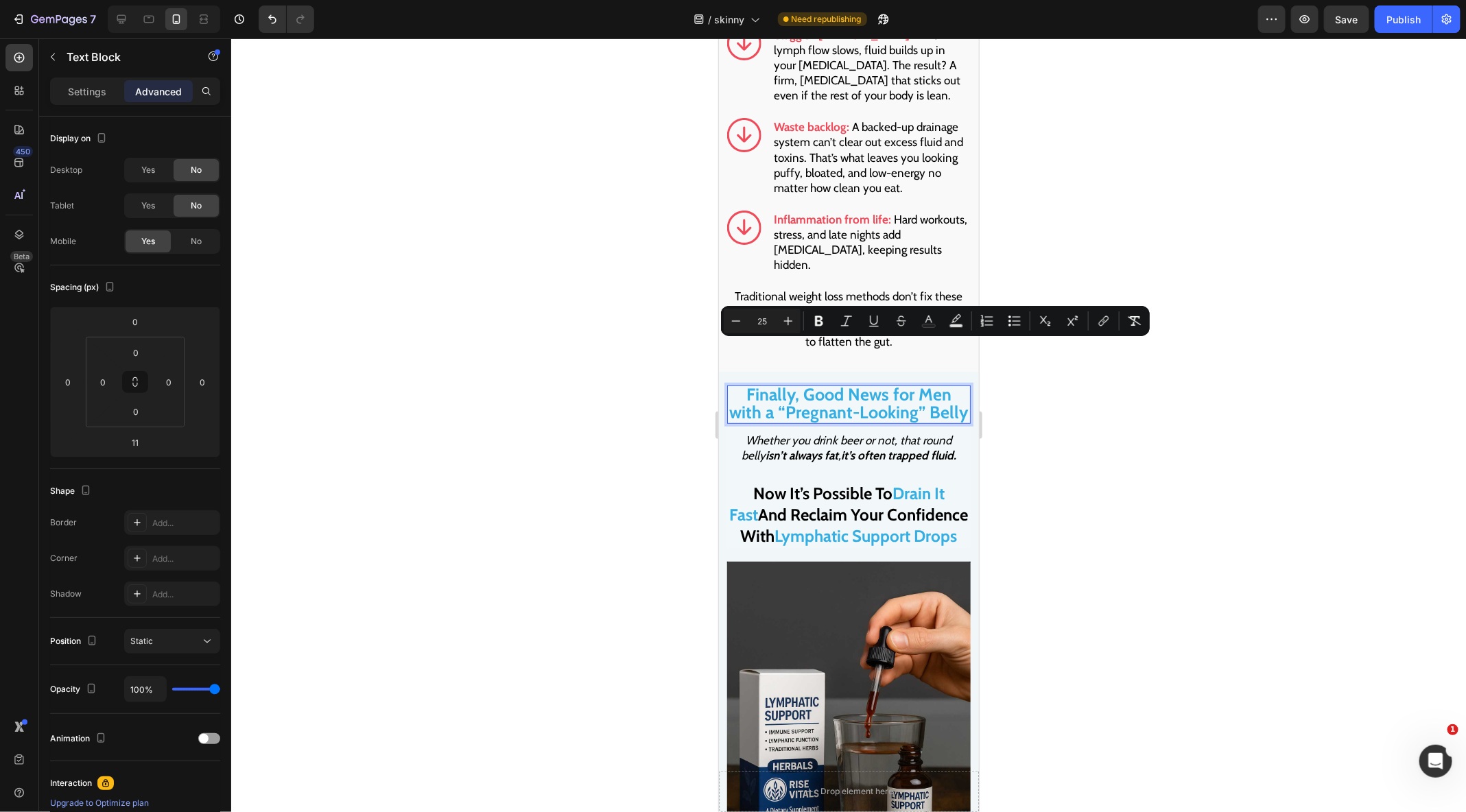
click at [628, 421] on div at bounding box center [849, 425] width 1235 height 774
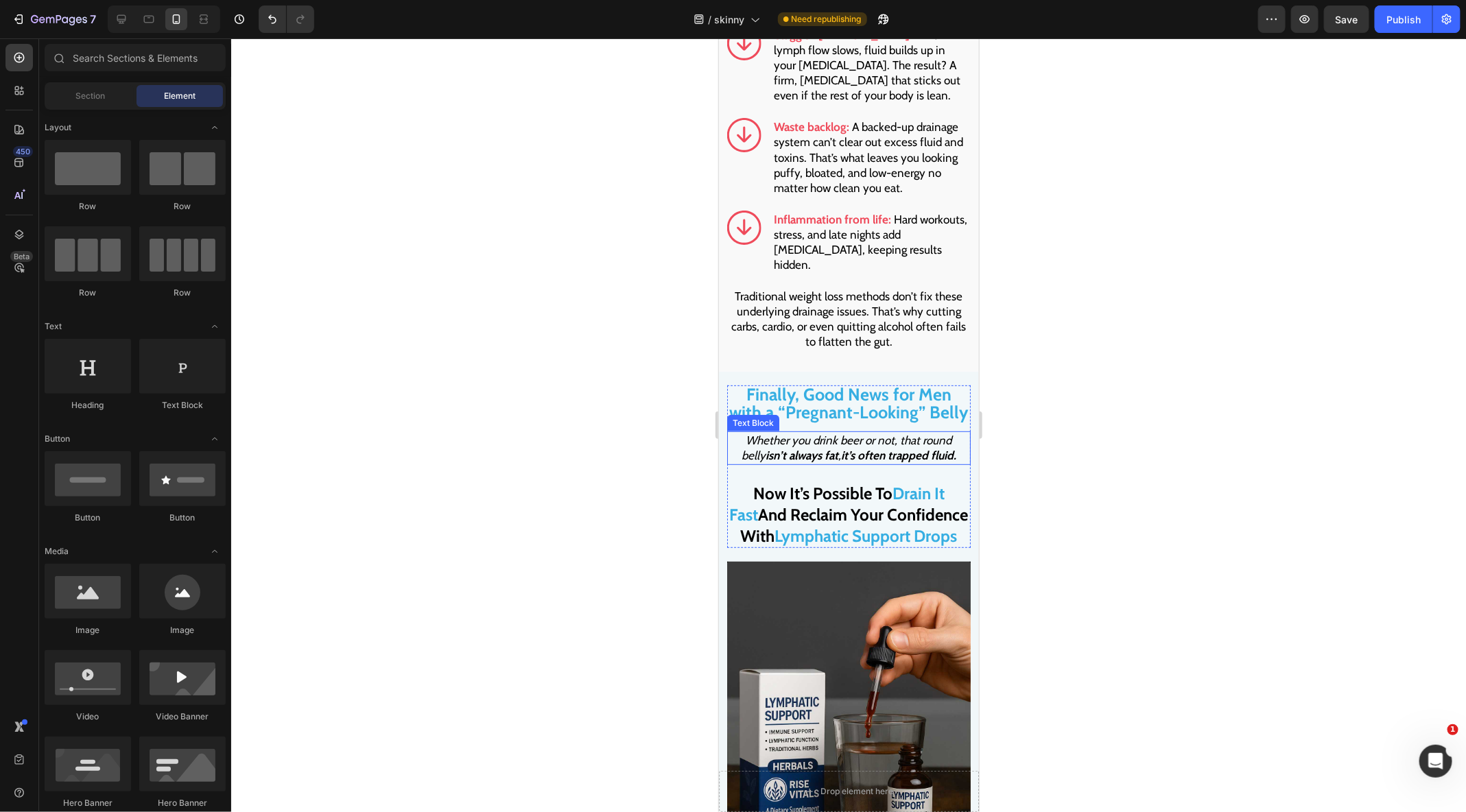
click at [996, 411] on div at bounding box center [849, 425] width 1235 height 774
click at [930, 448] on strong "it’s often trapped fluid." at bounding box center [898, 454] width 116 height 14
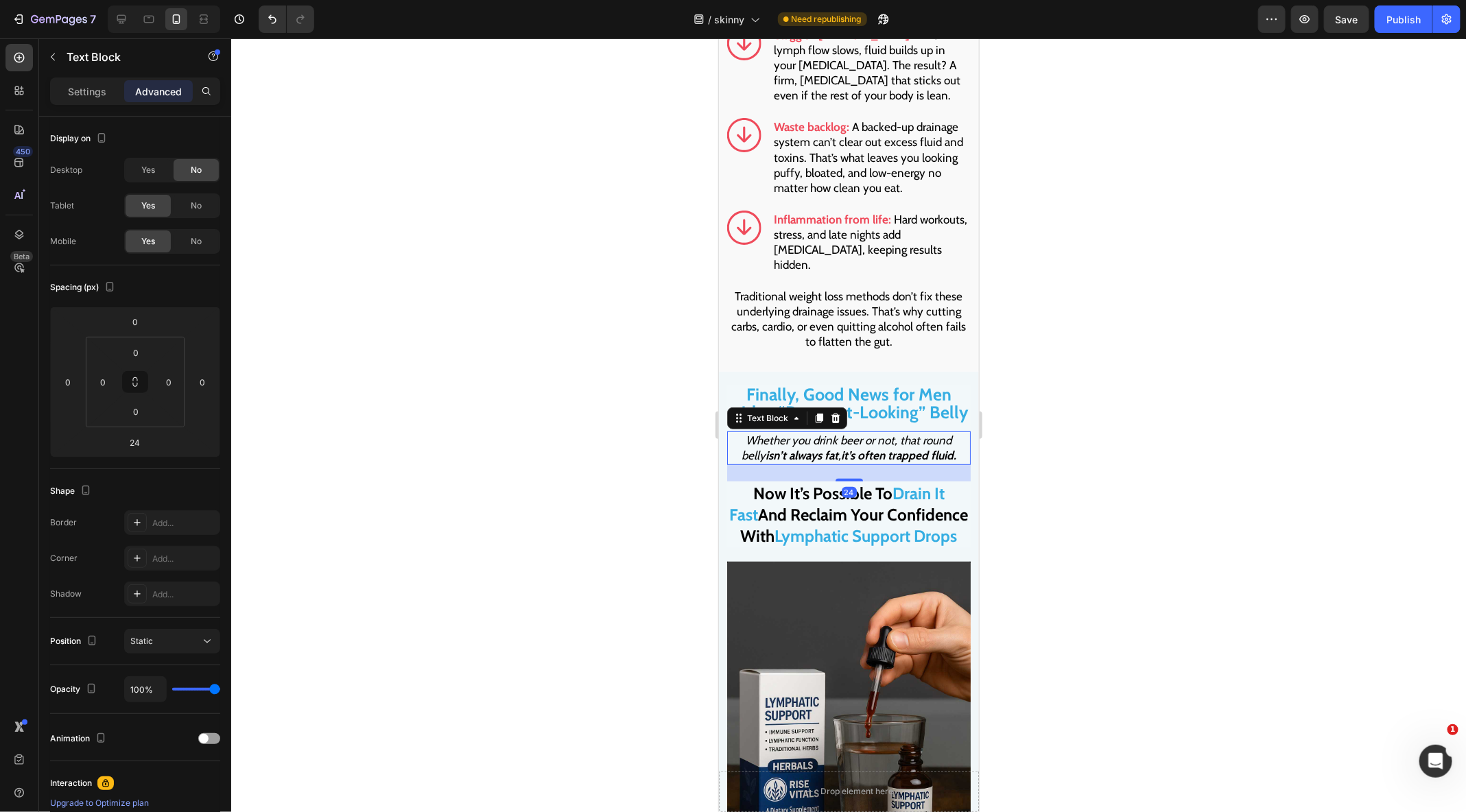
click at [929, 525] on span "Lymphatic Support Drops" at bounding box center [865, 535] width 182 height 20
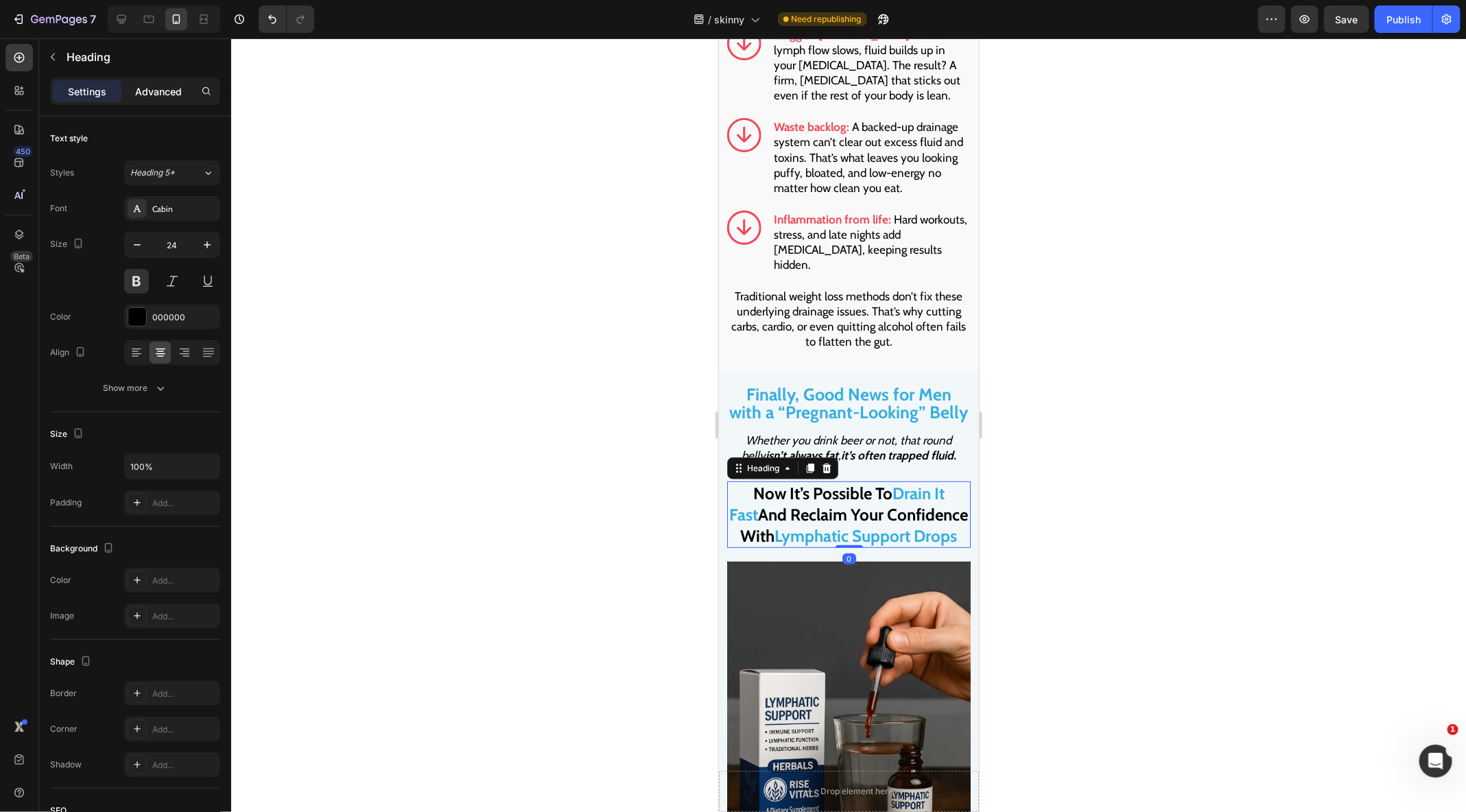
click at [148, 98] on div "Advanced" at bounding box center [158, 91] width 68 height 22
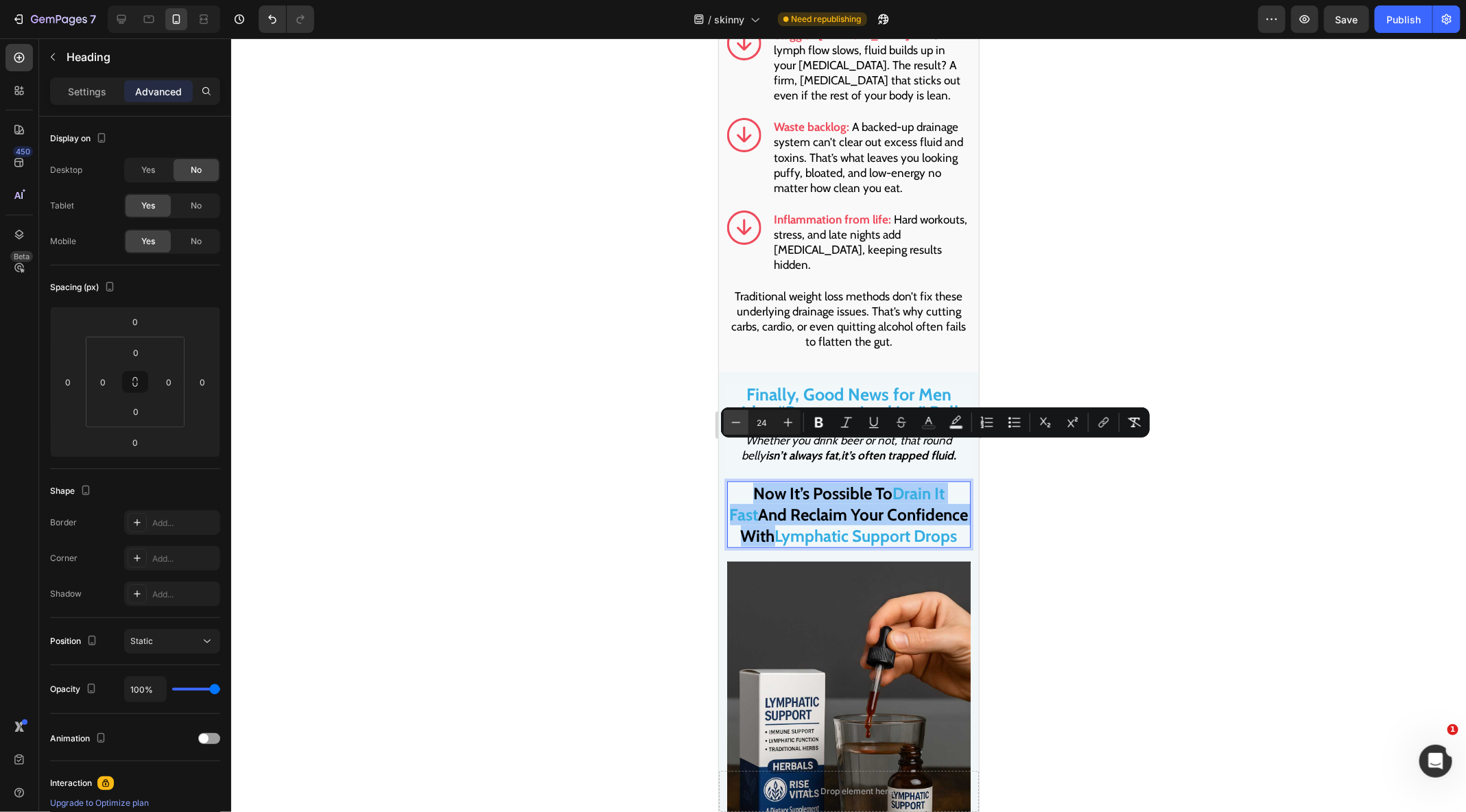
click at [743, 422] on icon "Editor contextual toolbar" at bounding box center [736, 421] width 14 height 14
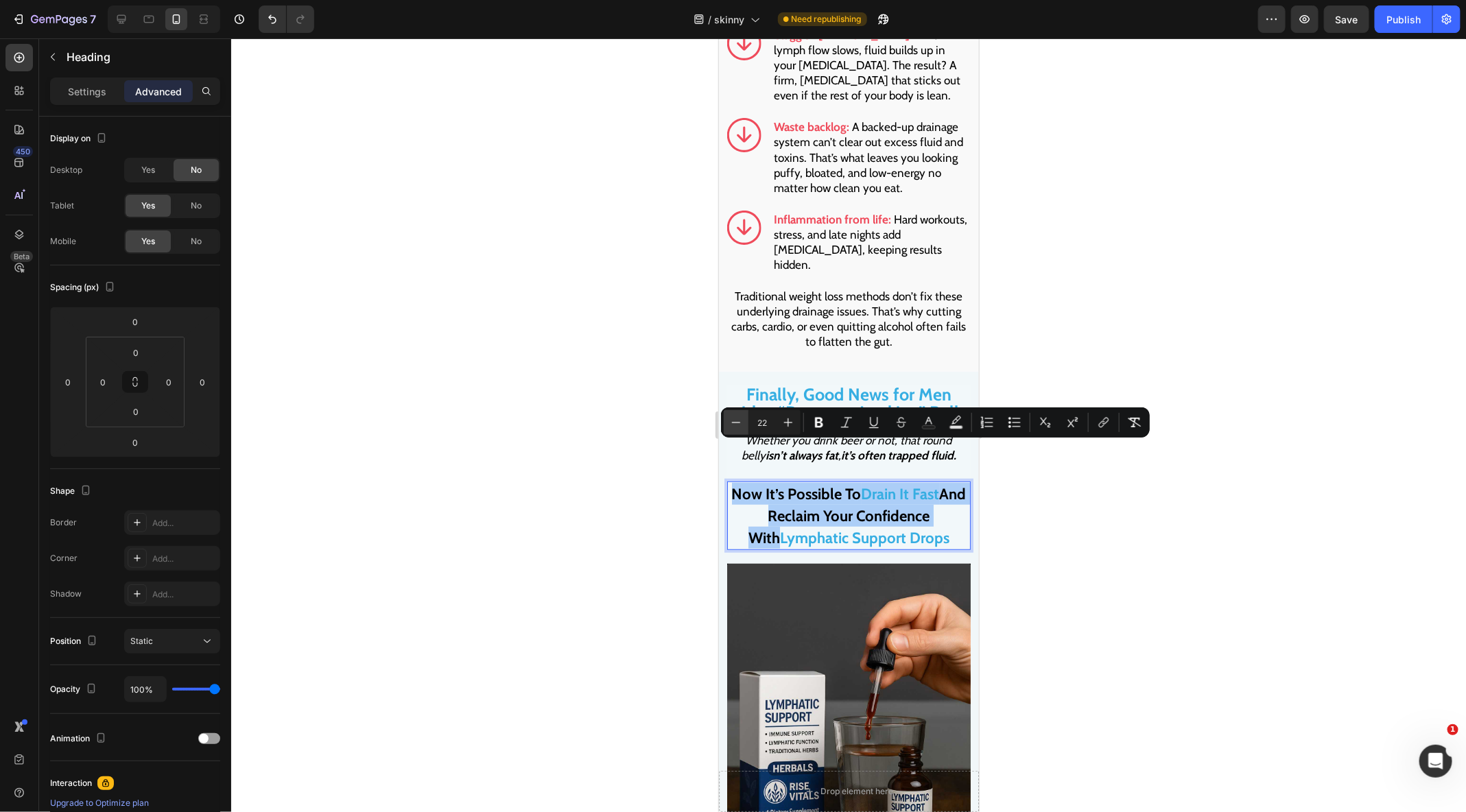
click at [743, 422] on icon "Editor contextual toolbar" at bounding box center [736, 421] width 14 height 14
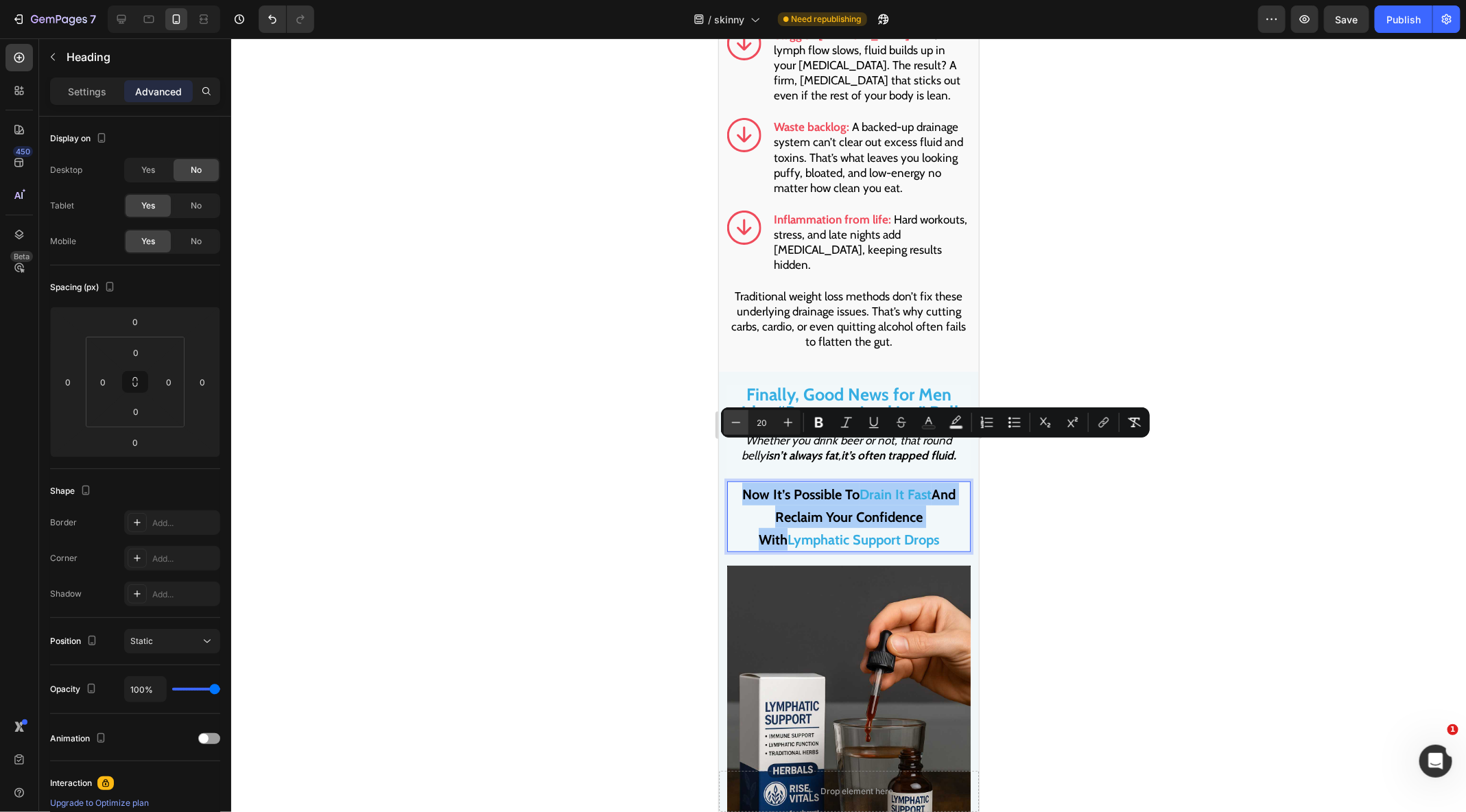
click at [743, 422] on icon "Editor contextual toolbar" at bounding box center [736, 421] width 14 height 14
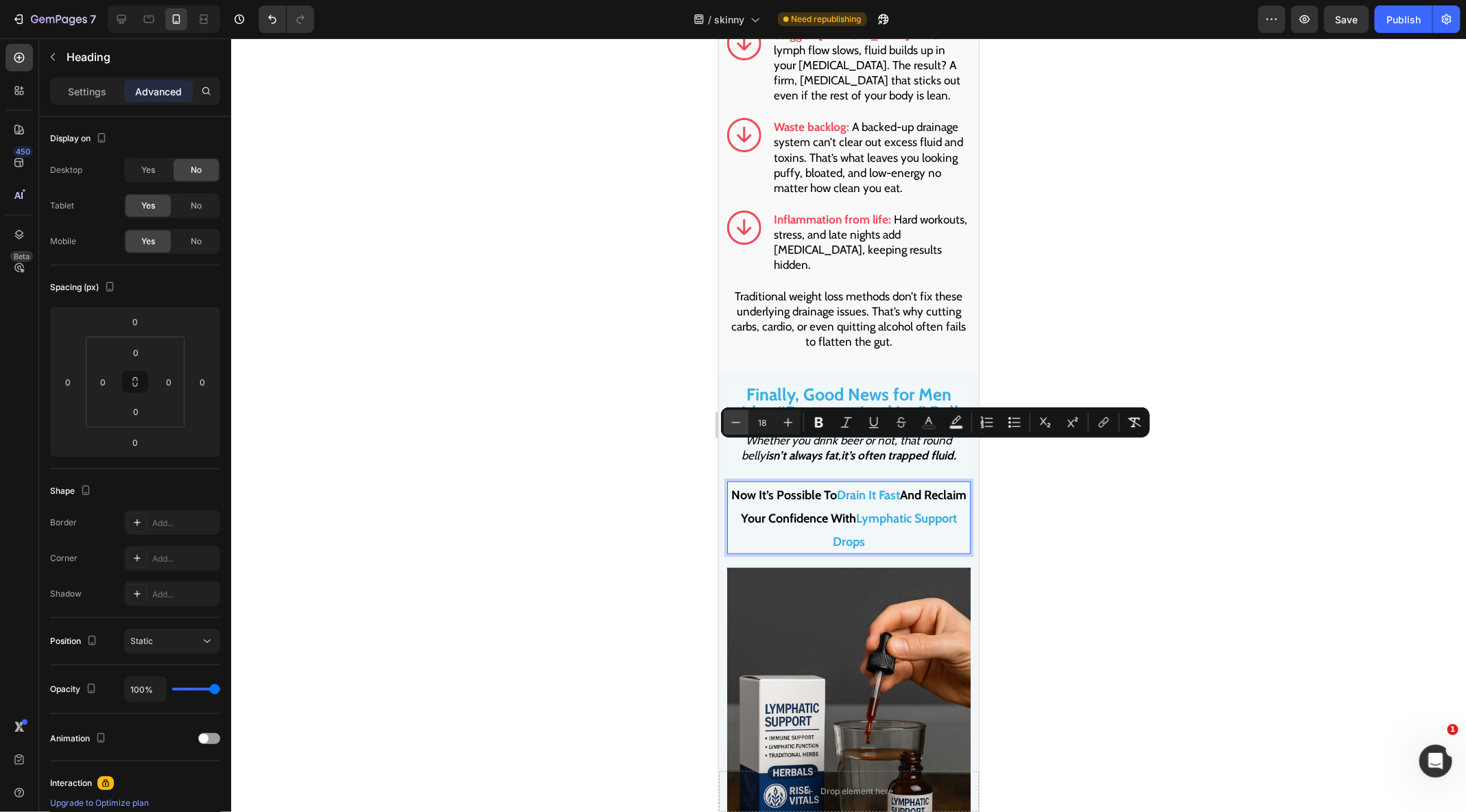
click at [743, 422] on icon "Editor contextual toolbar" at bounding box center [736, 421] width 14 height 14
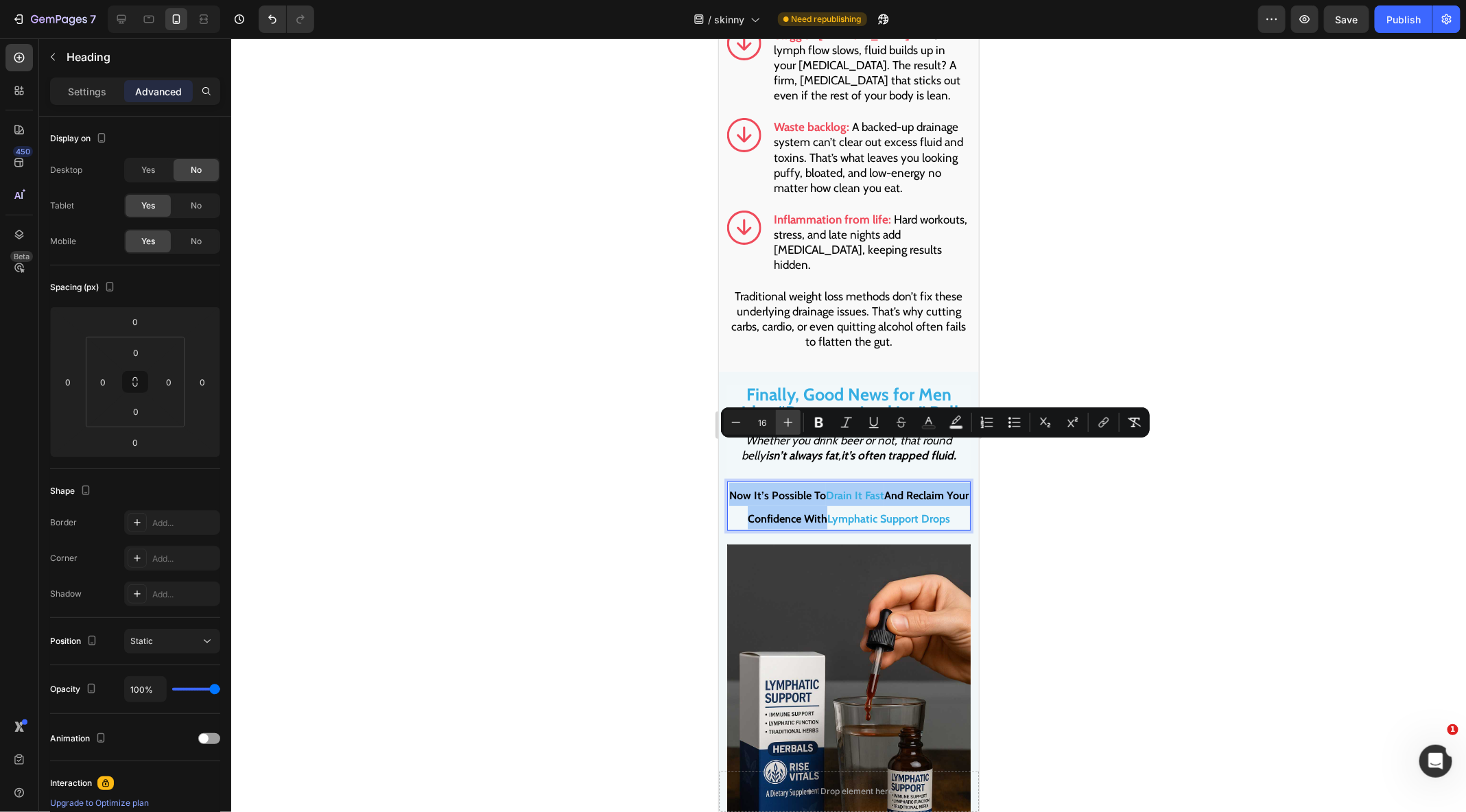
click at [777, 428] on button "Plus" at bounding box center [788, 421] width 25 height 25
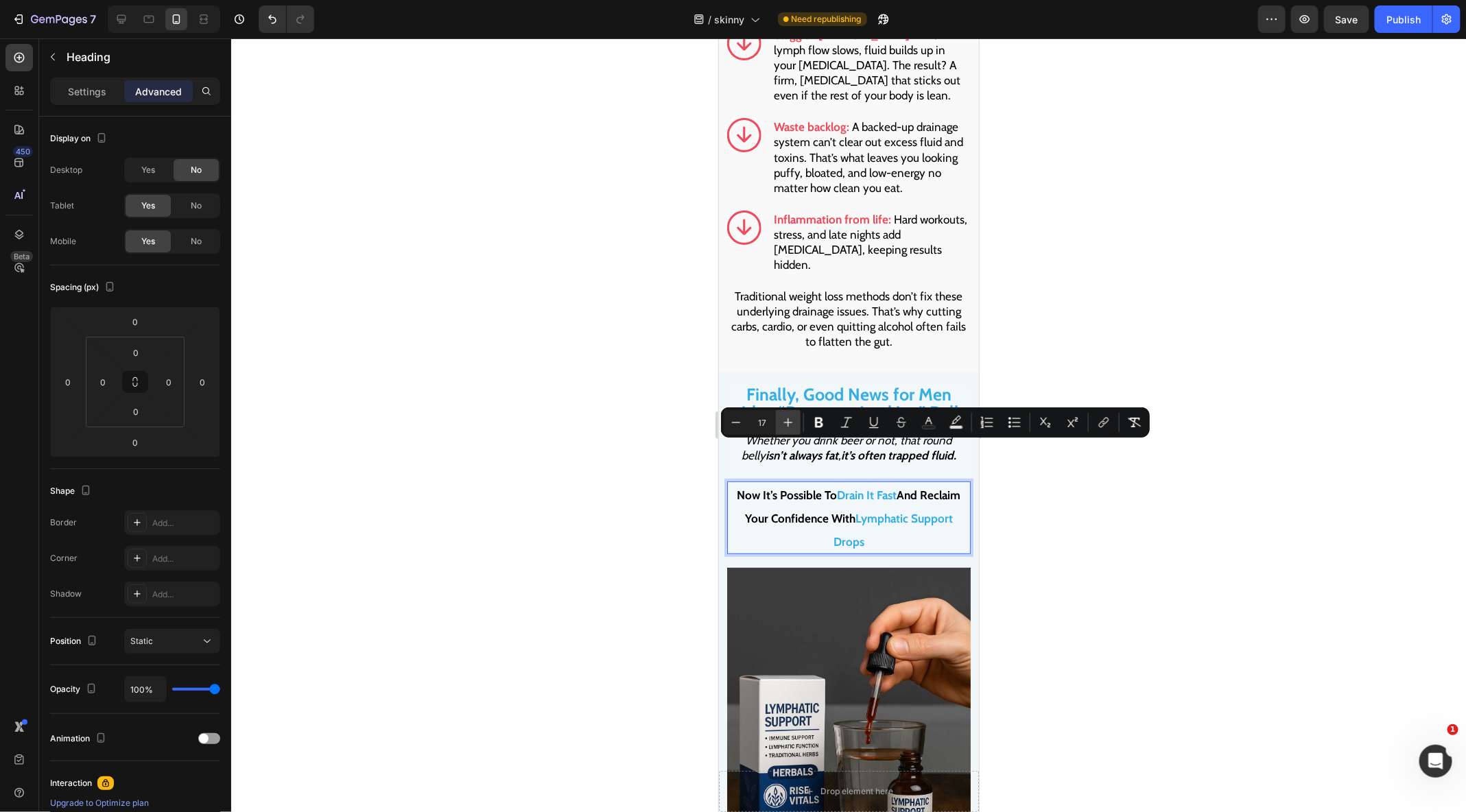
click at [777, 428] on button "Plus" at bounding box center [788, 421] width 25 height 25
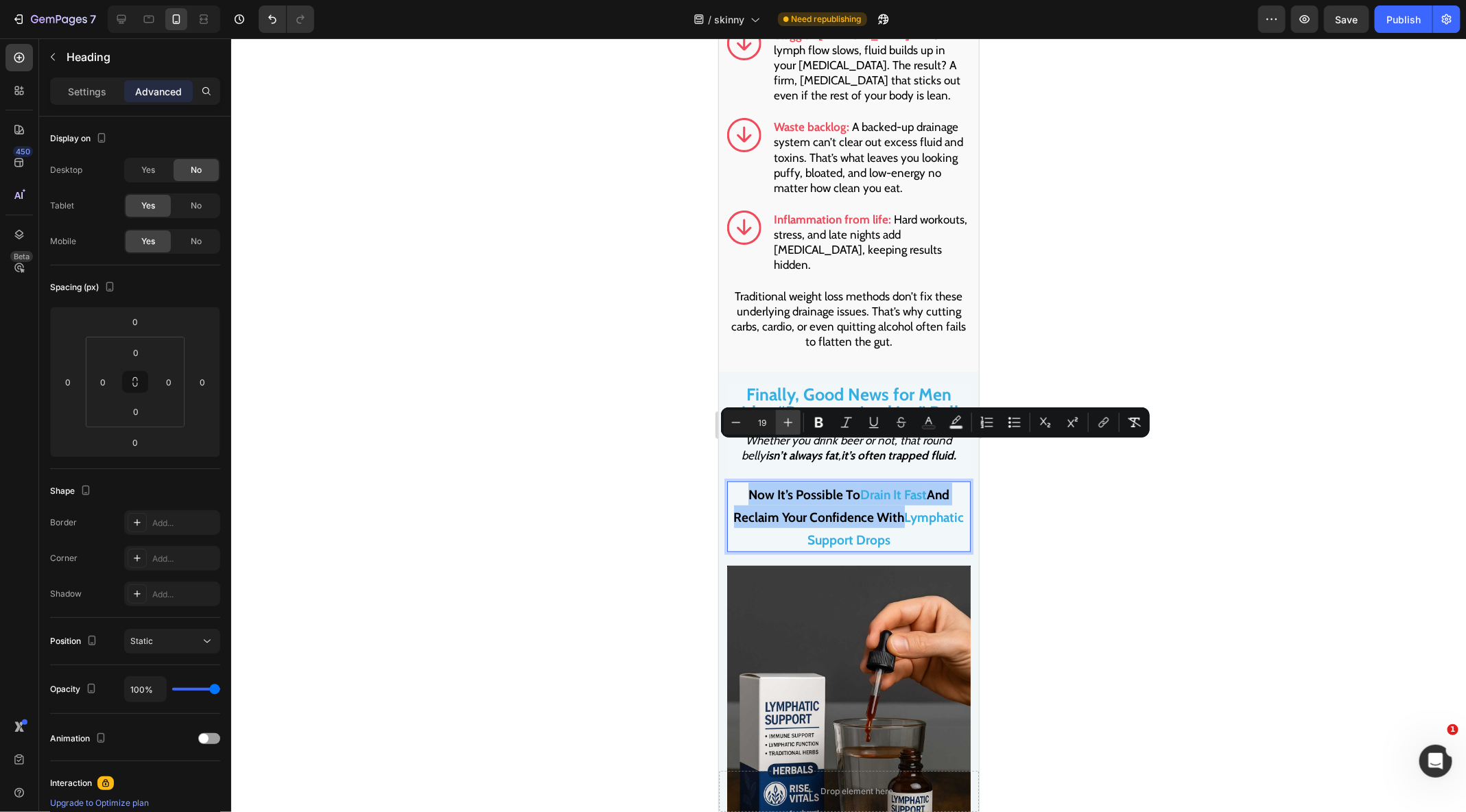
click at [777, 428] on button "Plus" at bounding box center [788, 421] width 25 height 25
type input "21"
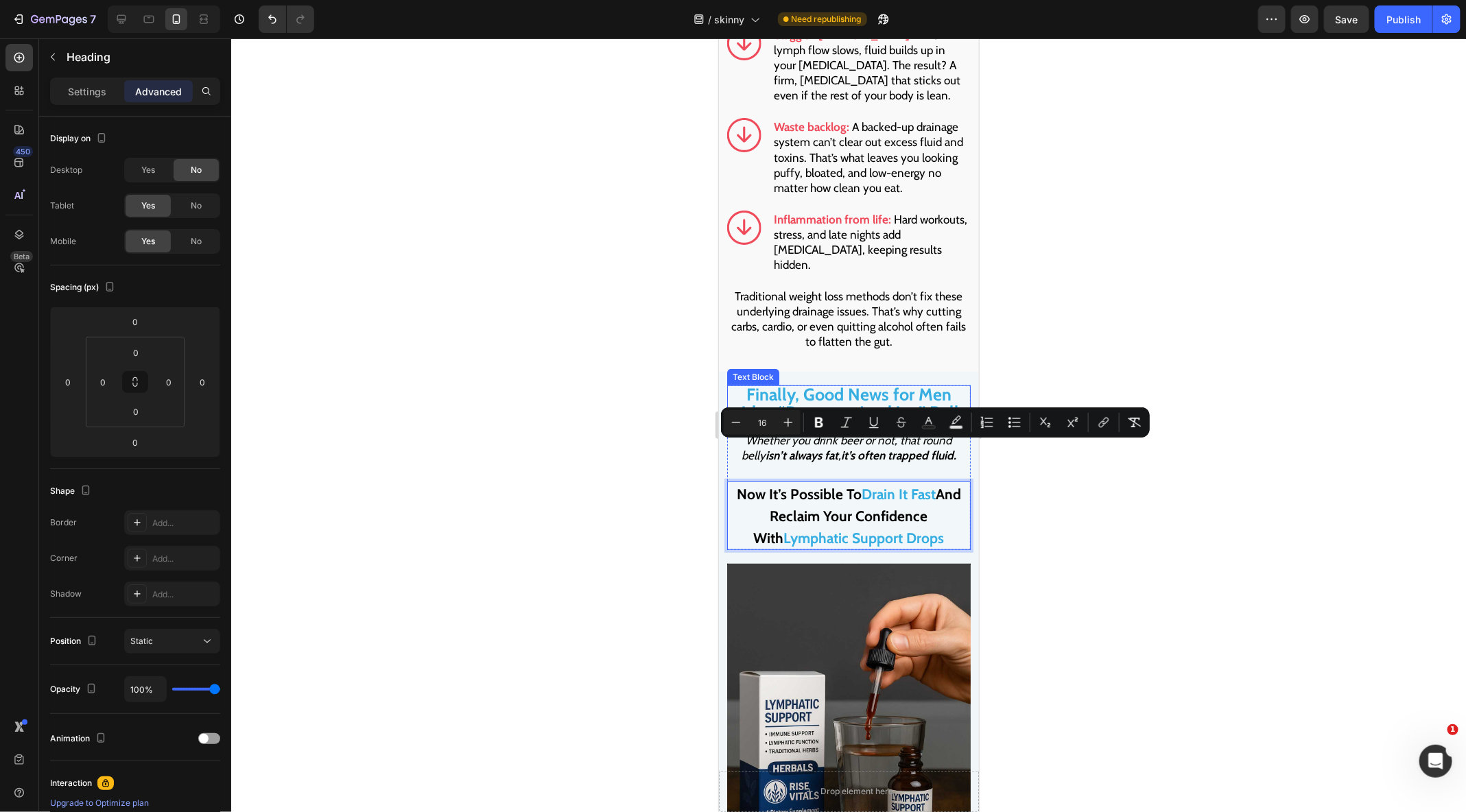
click at [796, 383] on span "Finally, Good News for Men with a “Pregnant-Looking” Belly" at bounding box center [849, 402] width 239 height 38
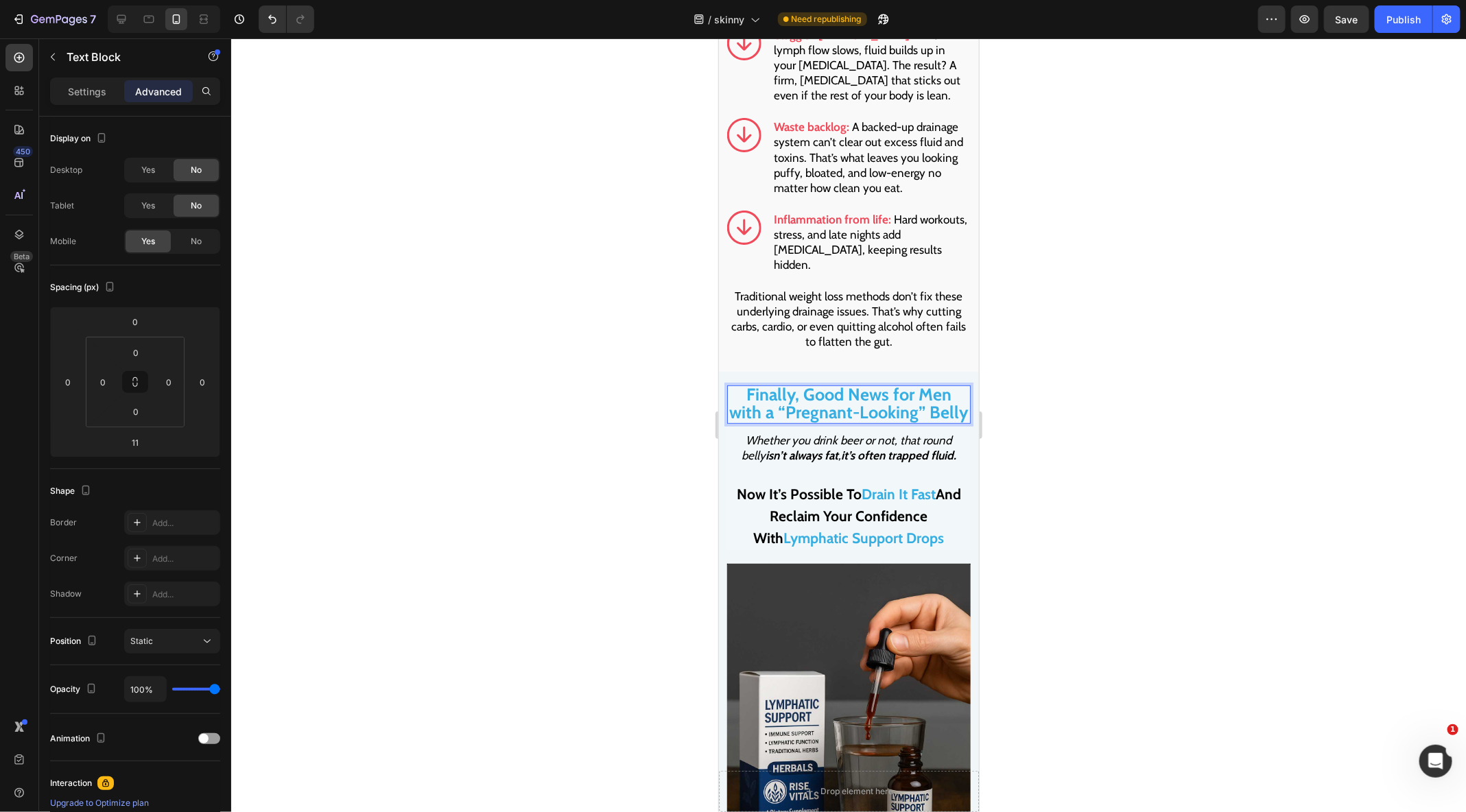
click at [796, 383] on span "Finally, Good News for Men with a “Pregnant-Looking” Belly" at bounding box center [849, 402] width 239 height 38
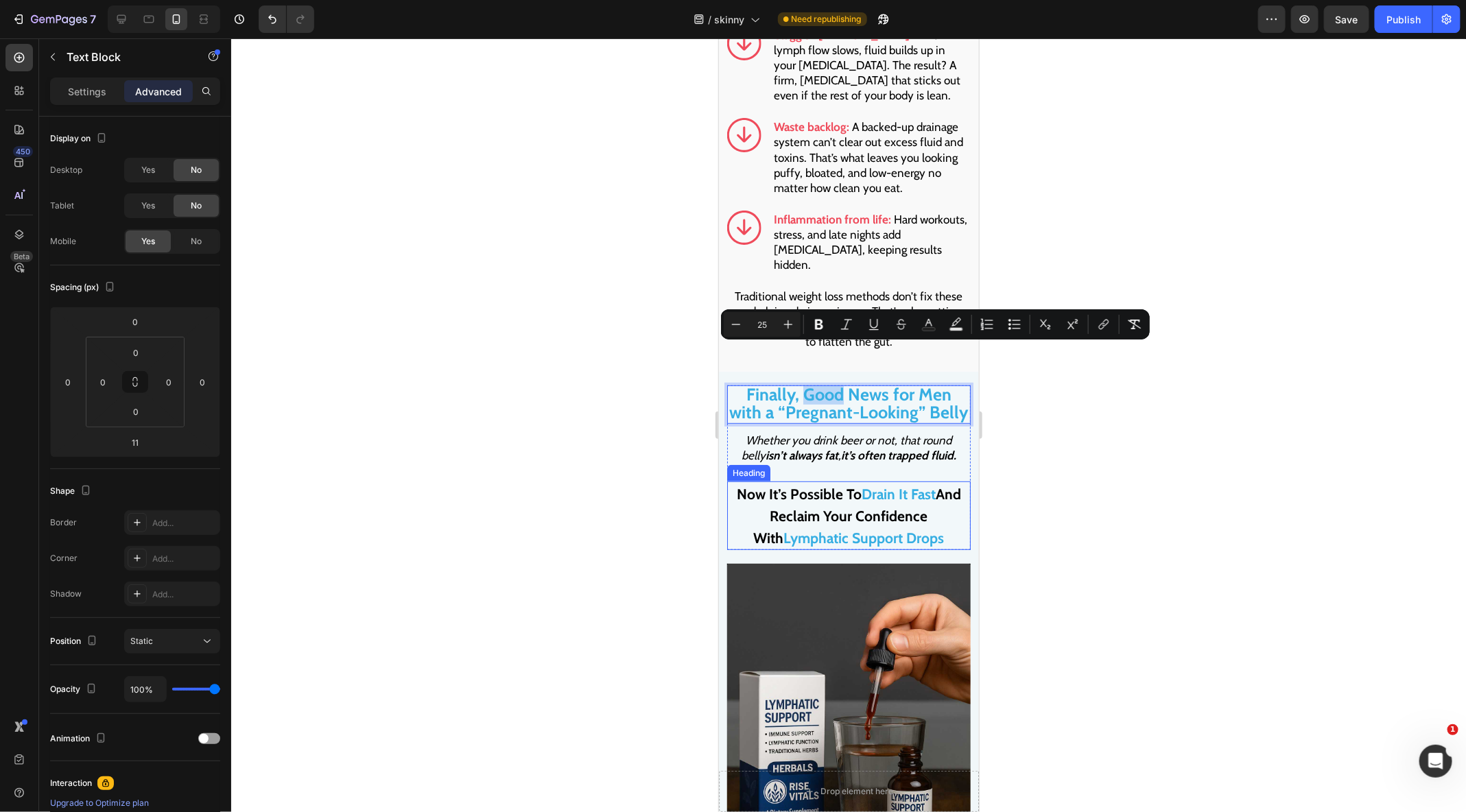
click at [822, 529] on span "Lymphatic Support Drops" at bounding box center [863, 537] width 160 height 17
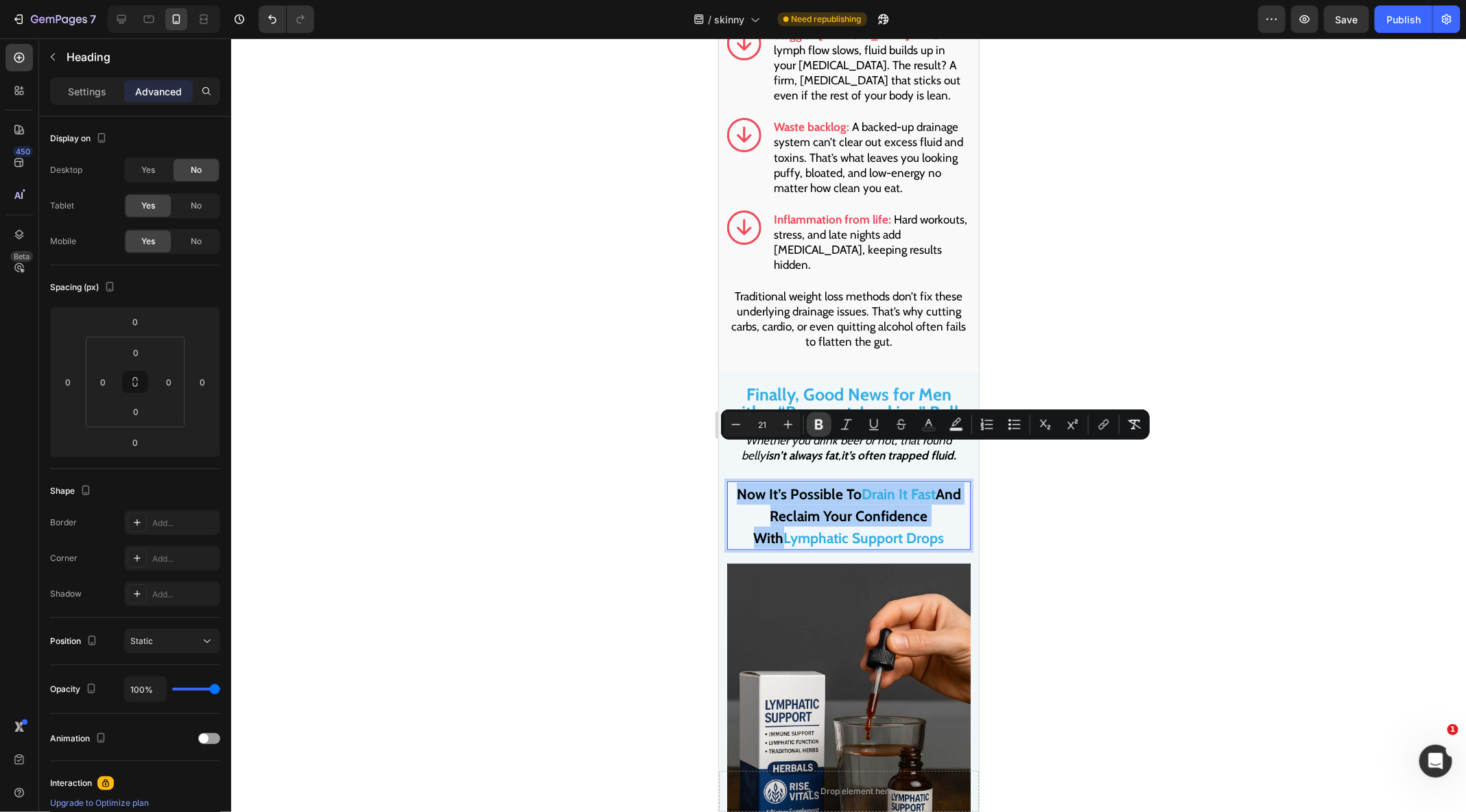
click at [807, 423] on button "Bold" at bounding box center [819, 424] width 25 height 25
click at [823, 423] on icon "Editor contextual toolbar" at bounding box center [819, 424] width 14 height 14
click at [796, 424] on button "Plus" at bounding box center [788, 424] width 25 height 25
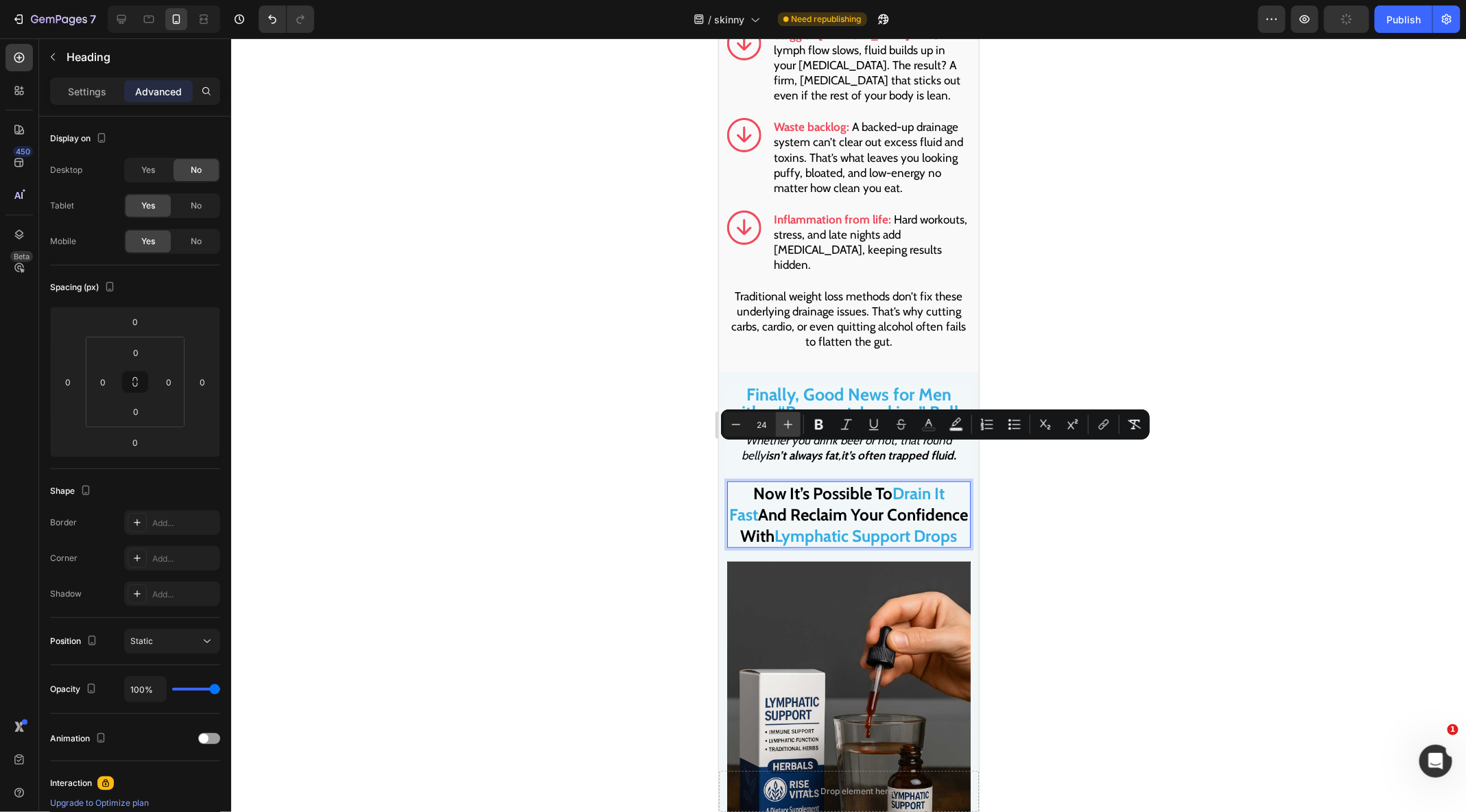
click at [796, 424] on button "Plus" at bounding box center [788, 424] width 25 height 25
type input "25"
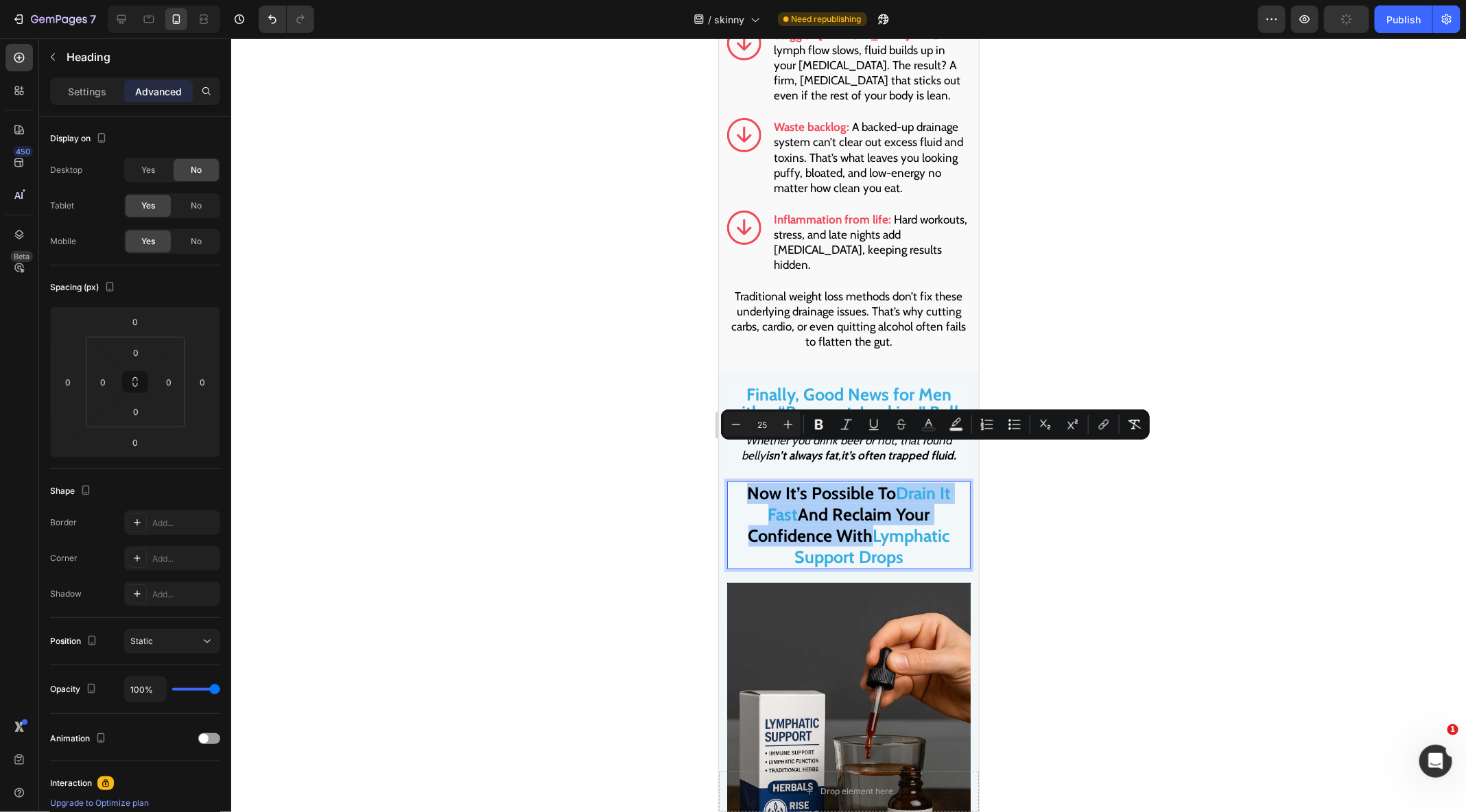
click at [631, 542] on div at bounding box center [849, 425] width 1235 height 774
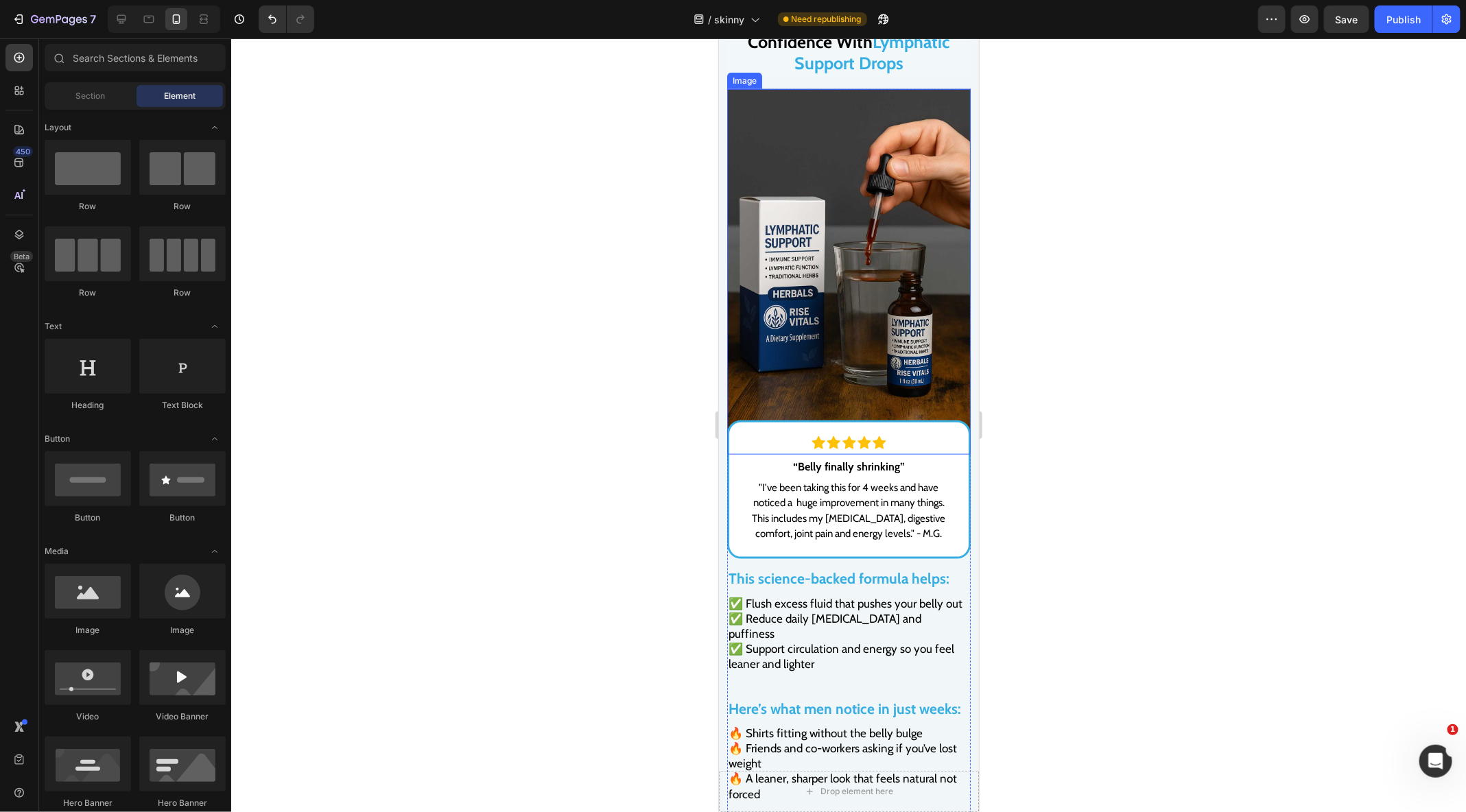
scroll to position [3554, 0]
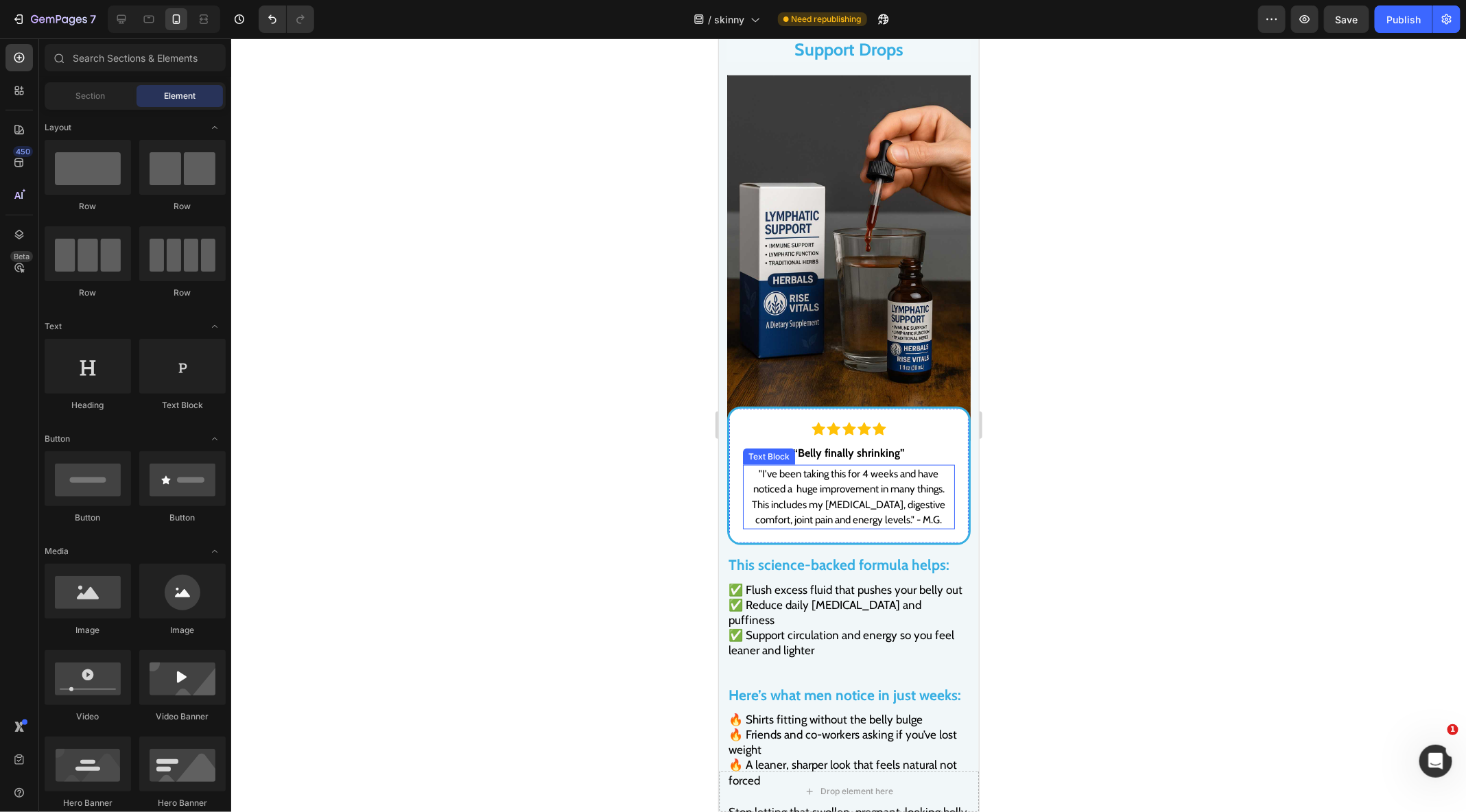
click at [824, 465] on p ""I've been taking this for 4 weeks and have noticed a huge improvement in many …" at bounding box center [848, 496] width 209 height 62
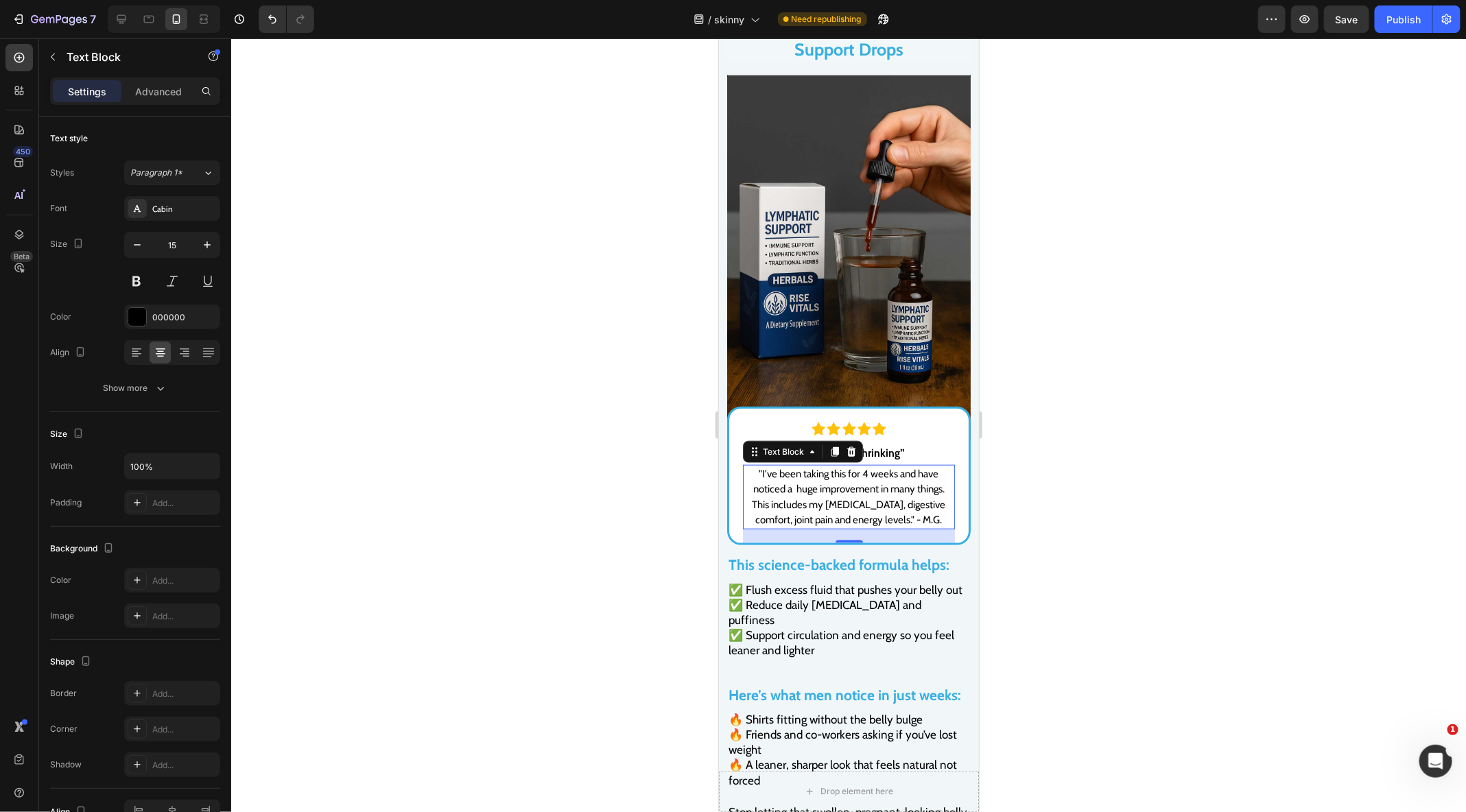
click at [824, 465] on p ""I've been taking this for 4 weeks and have noticed a huge improvement in many …" at bounding box center [848, 496] width 209 height 62
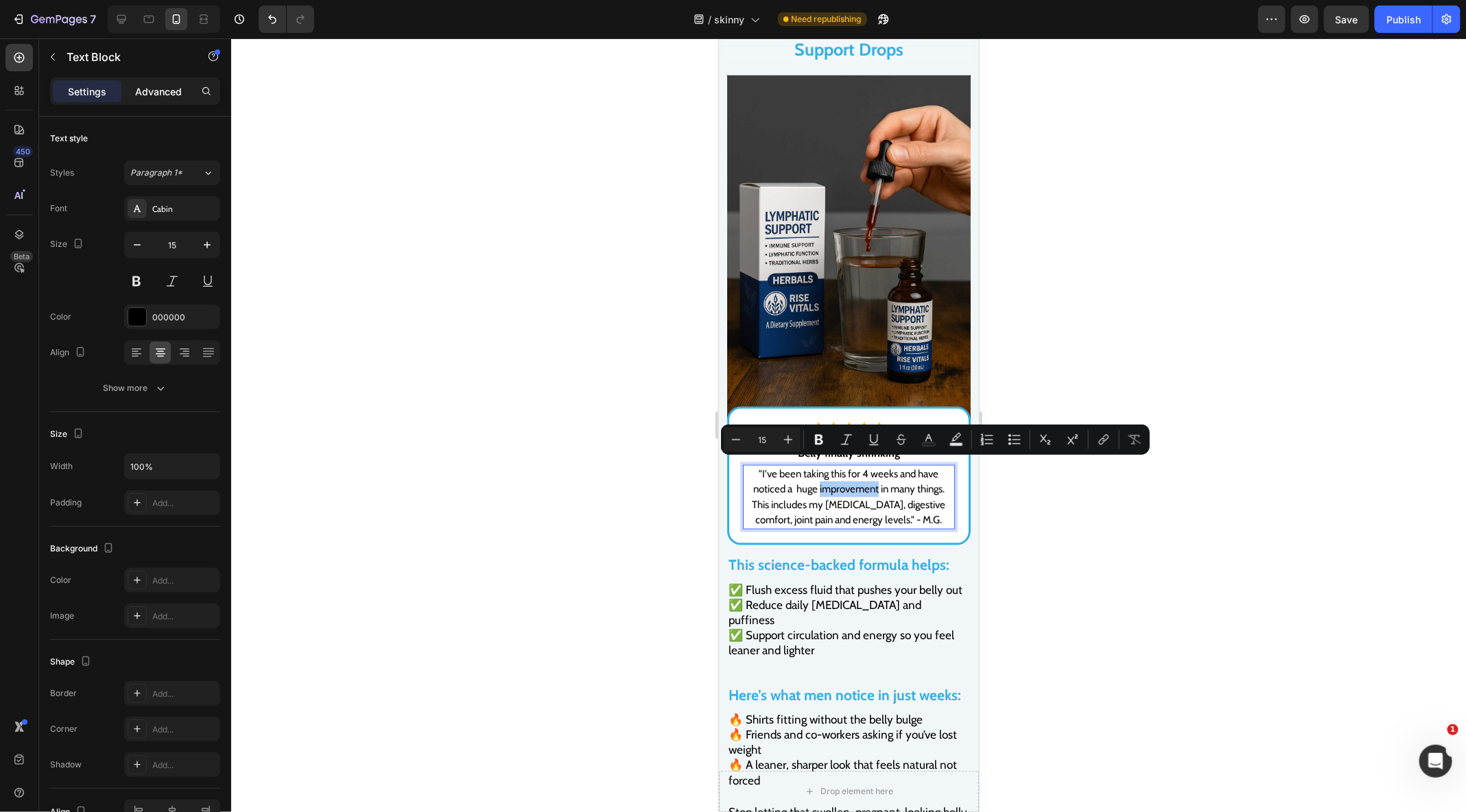
click at [157, 86] on p "Advanced" at bounding box center [158, 92] width 46 height 15
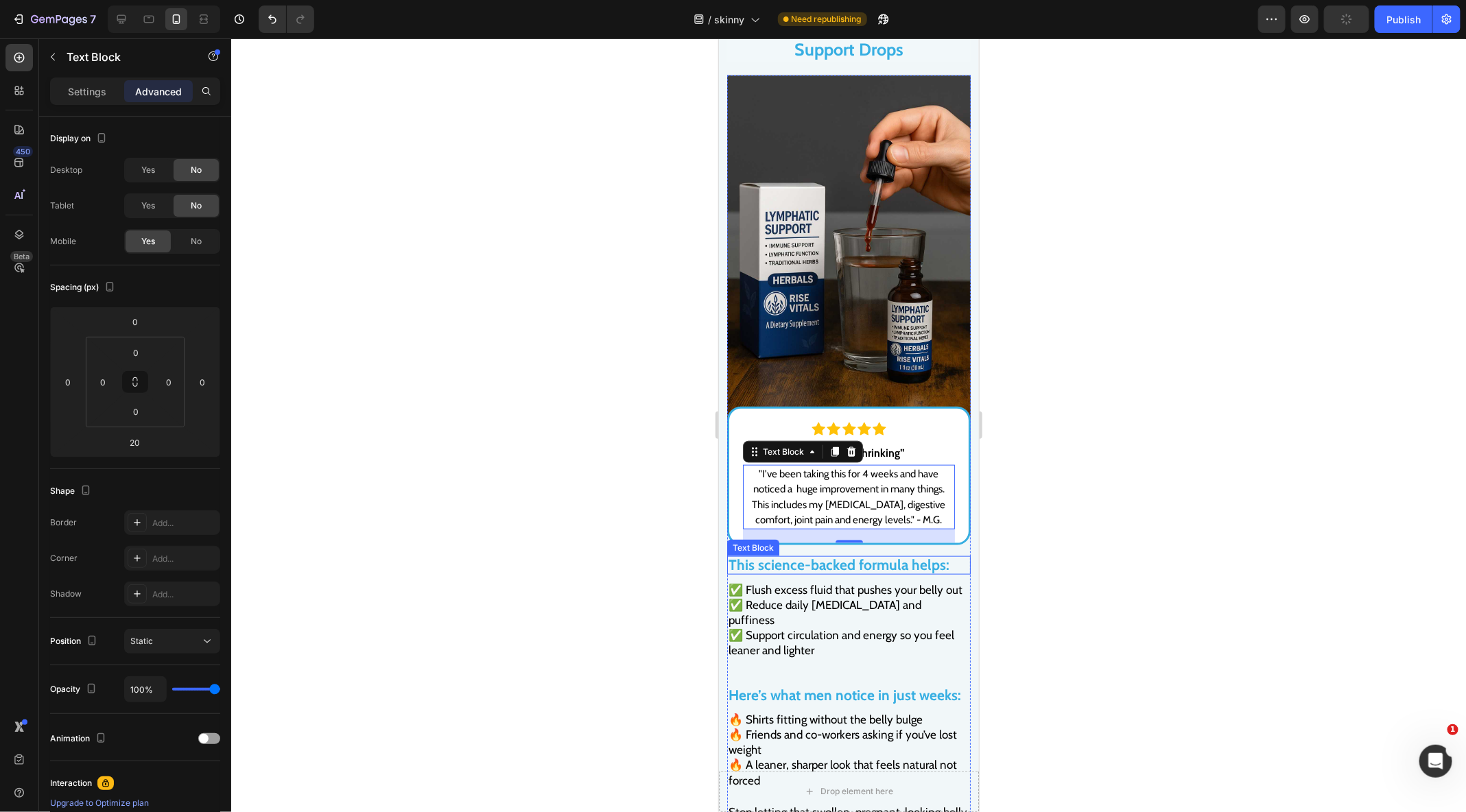
click at [1070, 521] on div at bounding box center [849, 425] width 1235 height 774
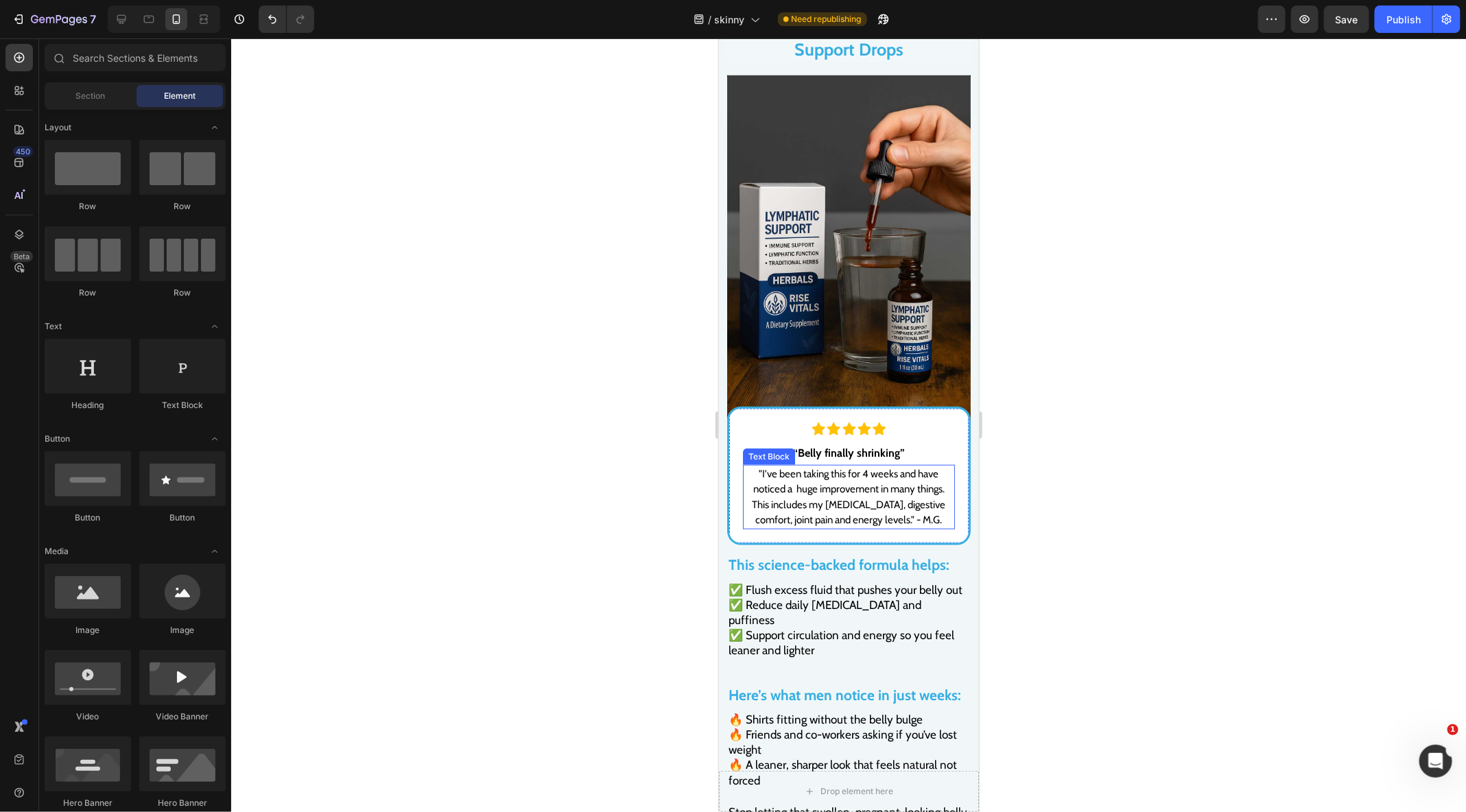
click at [882, 483] on p ""I've been taking this for 4 weeks and have noticed a huge improvement in many …" at bounding box center [848, 496] width 209 height 62
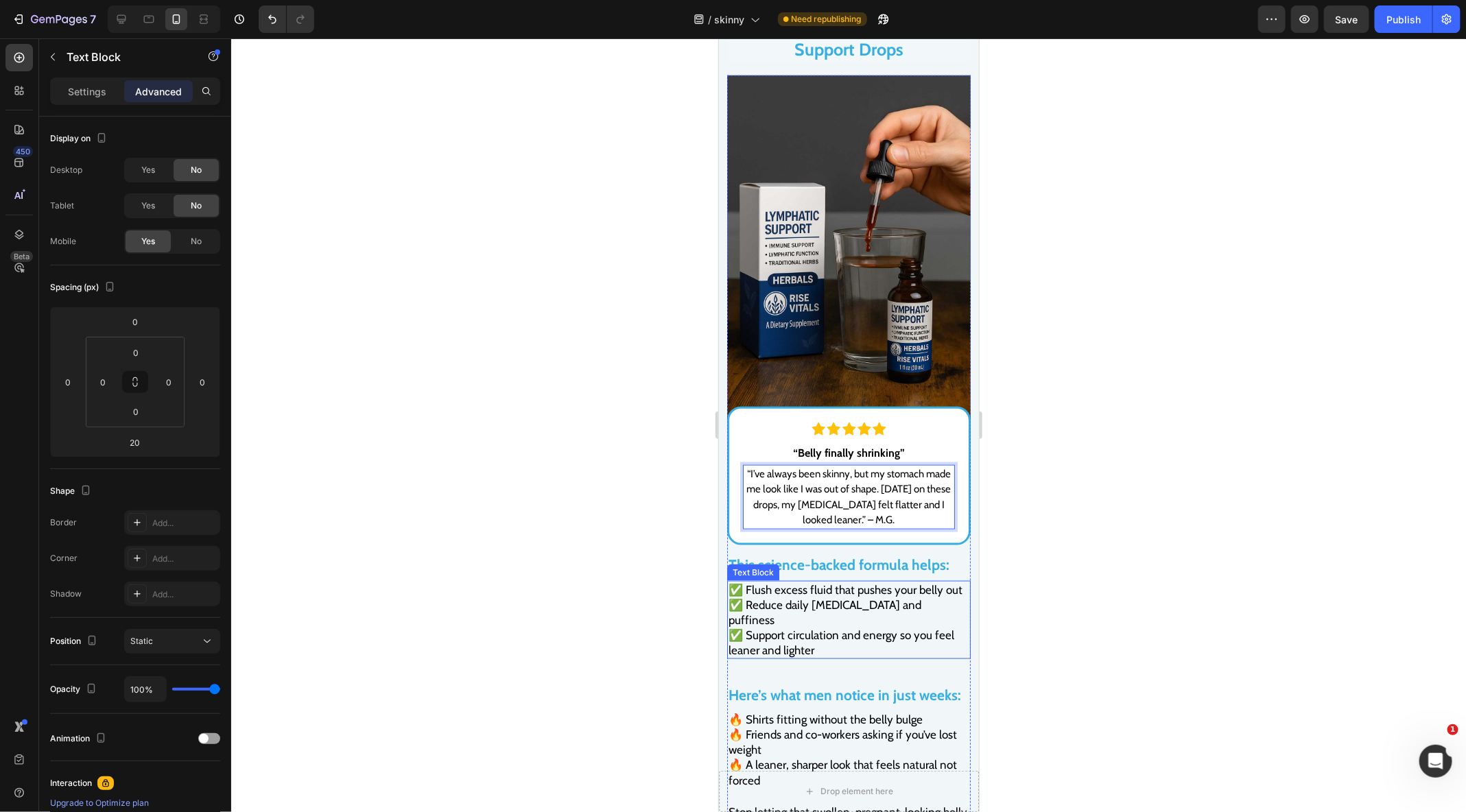
click at [925, 627] on span "✅ Support circulation and energy so you feel leaner and lighter" at bounding box center [840, 642] width 226 height 29
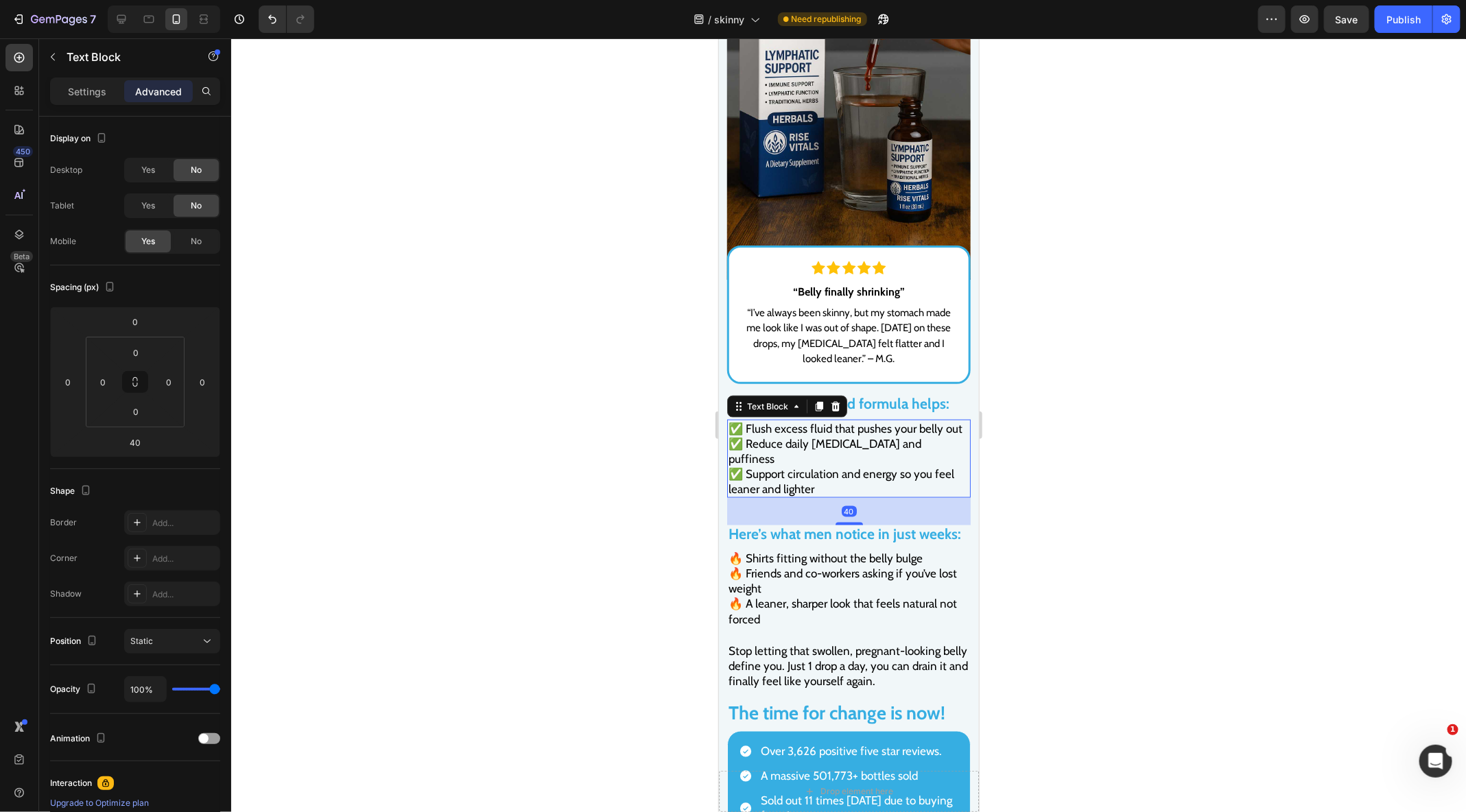
scroll to position [3782, 0]
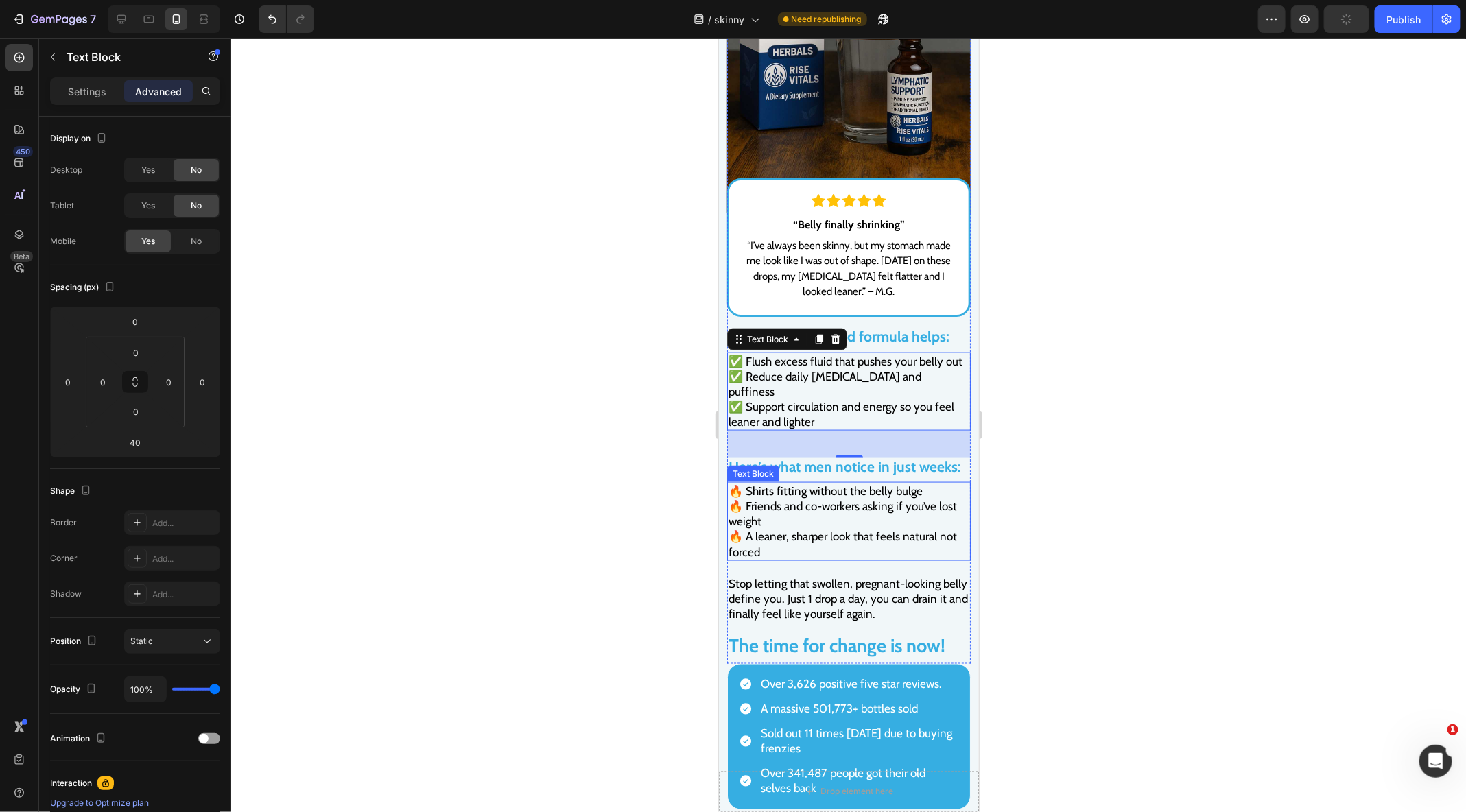
click at [759, 483] on span "🔥 Shirts fitting without the belly bulge" at bounding box center [824, 490] width 194 height 14
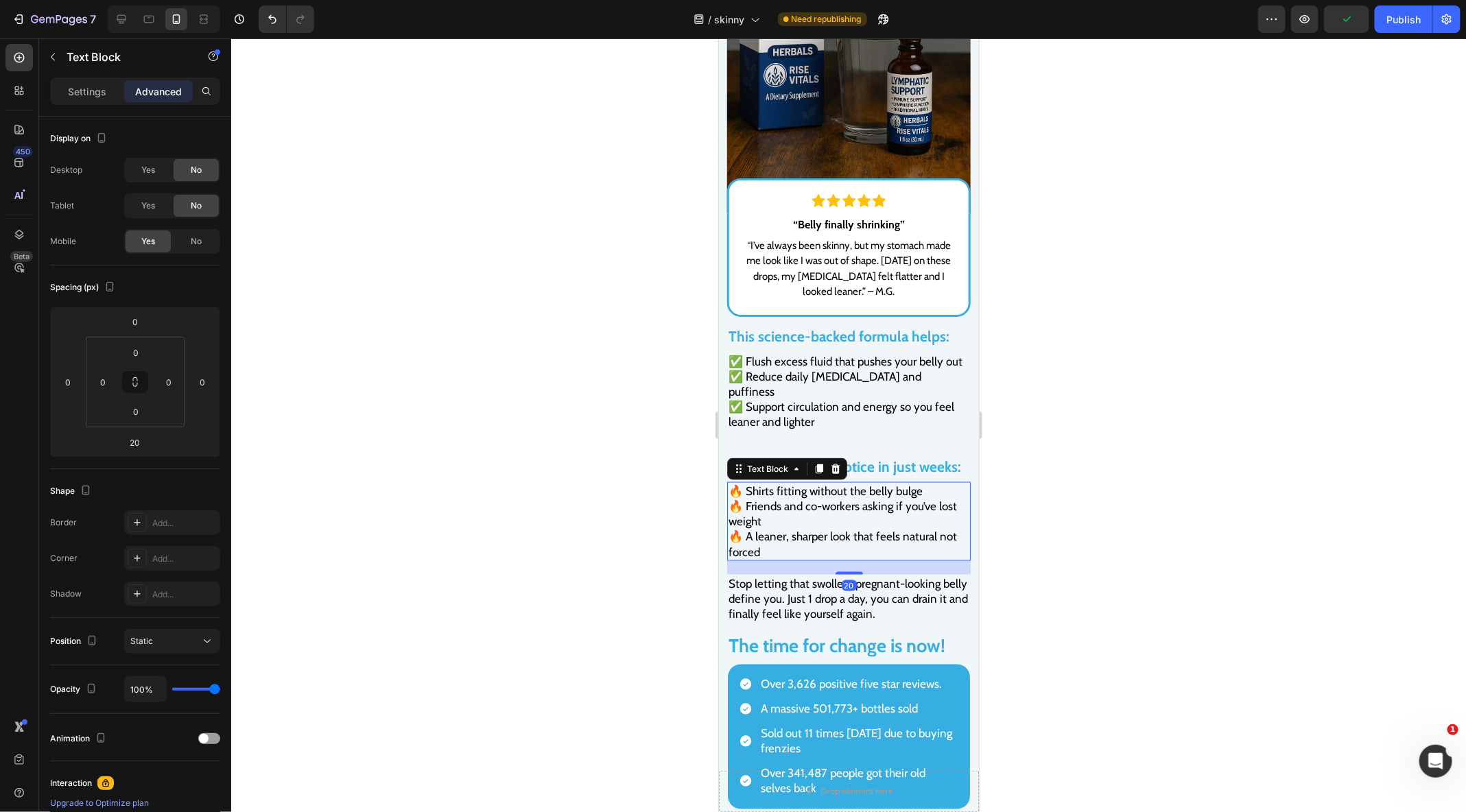
click at [759, 483] on span "🔥 Shirts fitting without the belly bulge" at bounding box center [824, 490] width 194 height 14
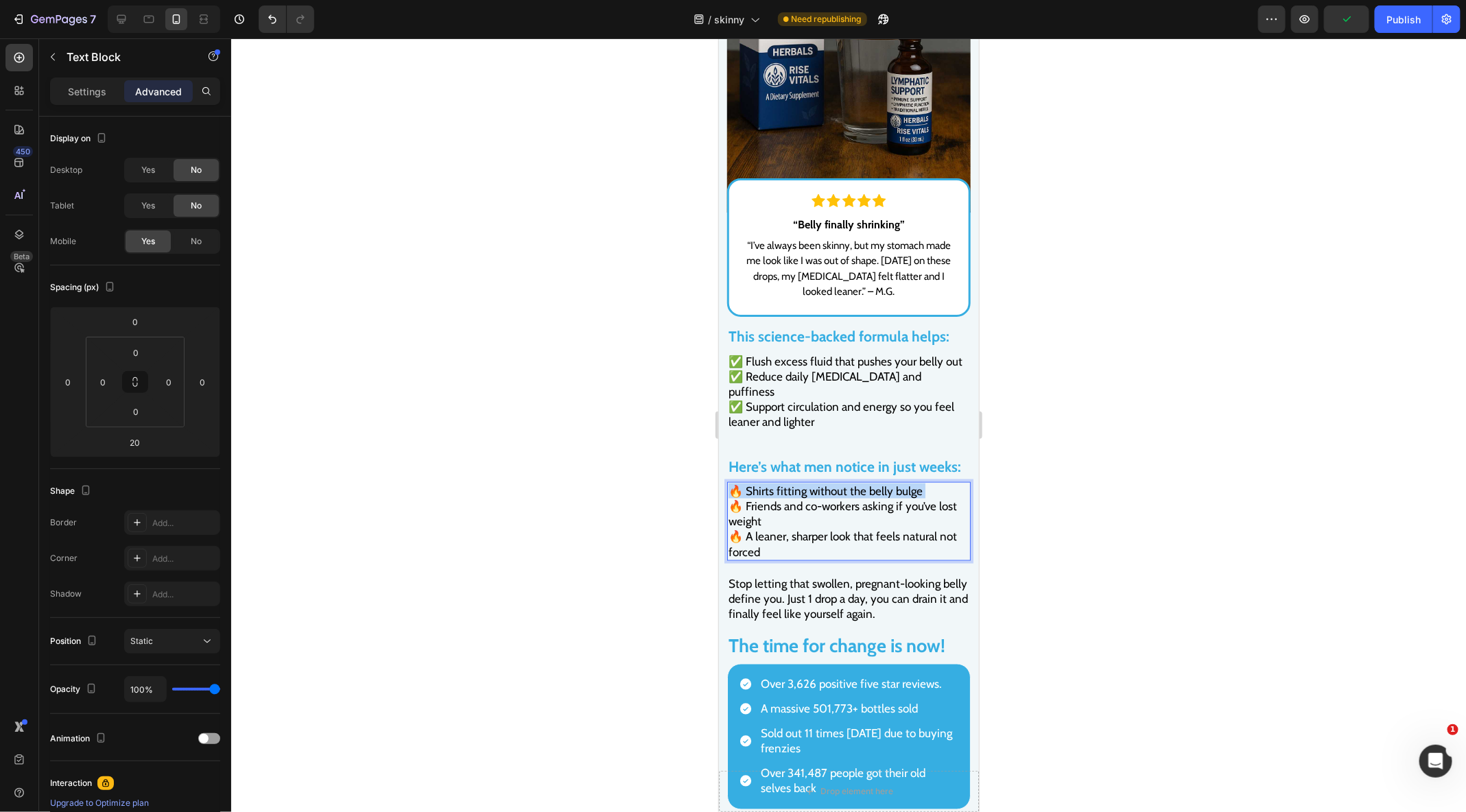
click at [759, 483] on span "🔥 Shirts fitting without the belly bulge" at bounding box center [824, 490] width 194 height 14
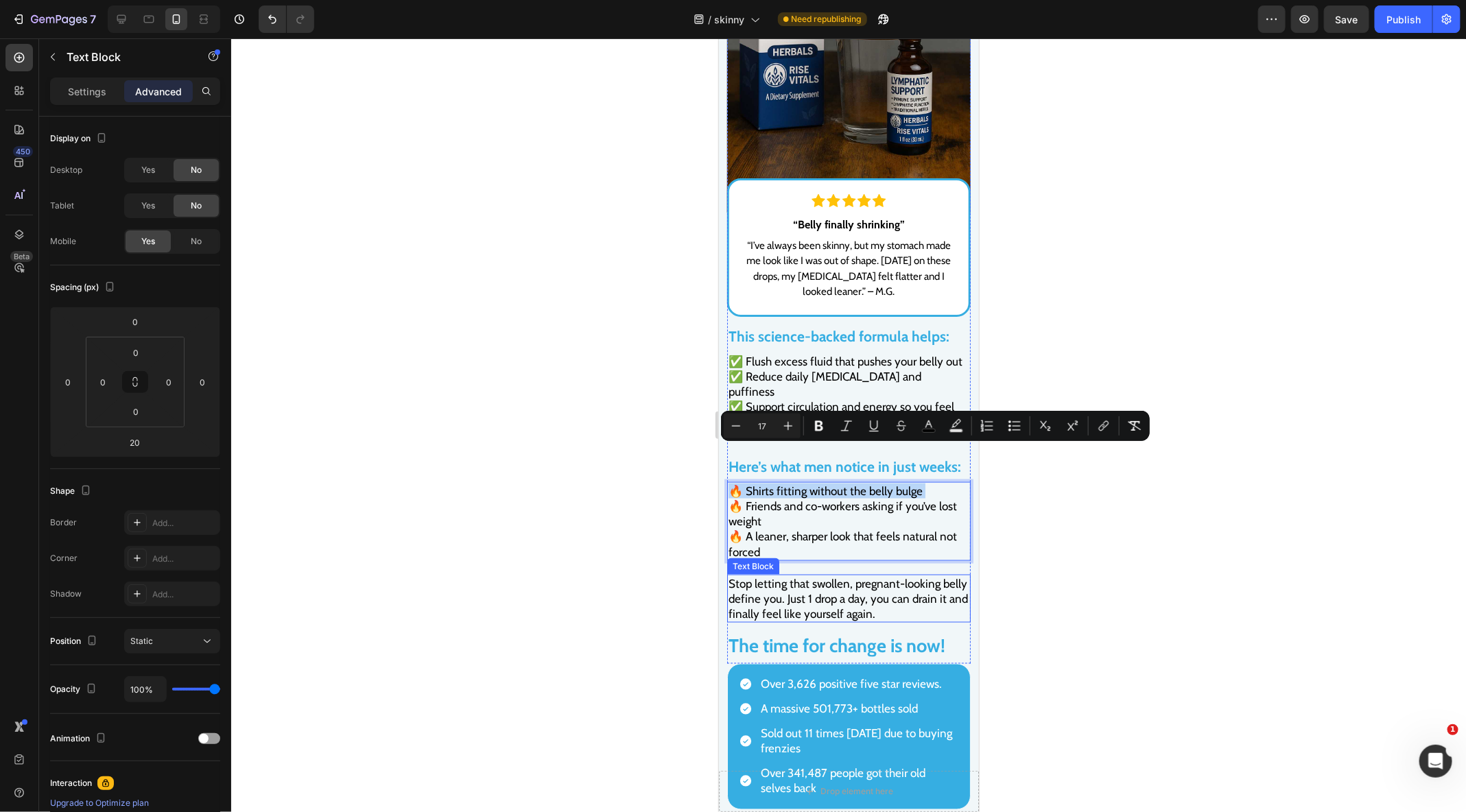
click at [760, 576] on span "Stop letting that swollen, pregnant-looking belly define you. Just 1 drop a day…" at bounding box center [847, 598] width 239 height 44
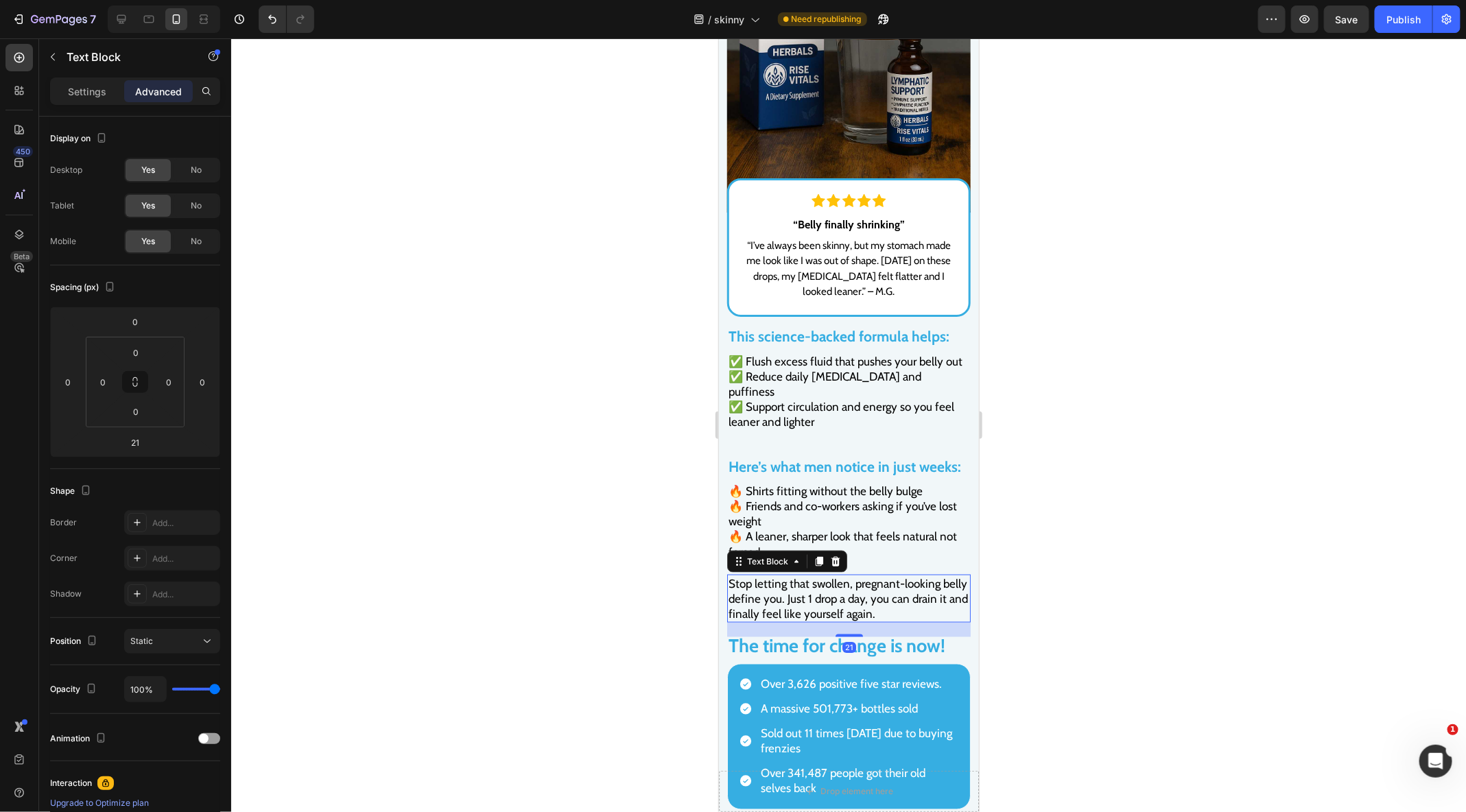
click at [760, 576] on span "Stop letting that swollen, pregnant-looking belly define you. Just 1 drop a day…" at bounding box center [847, 598] width 239 height 44
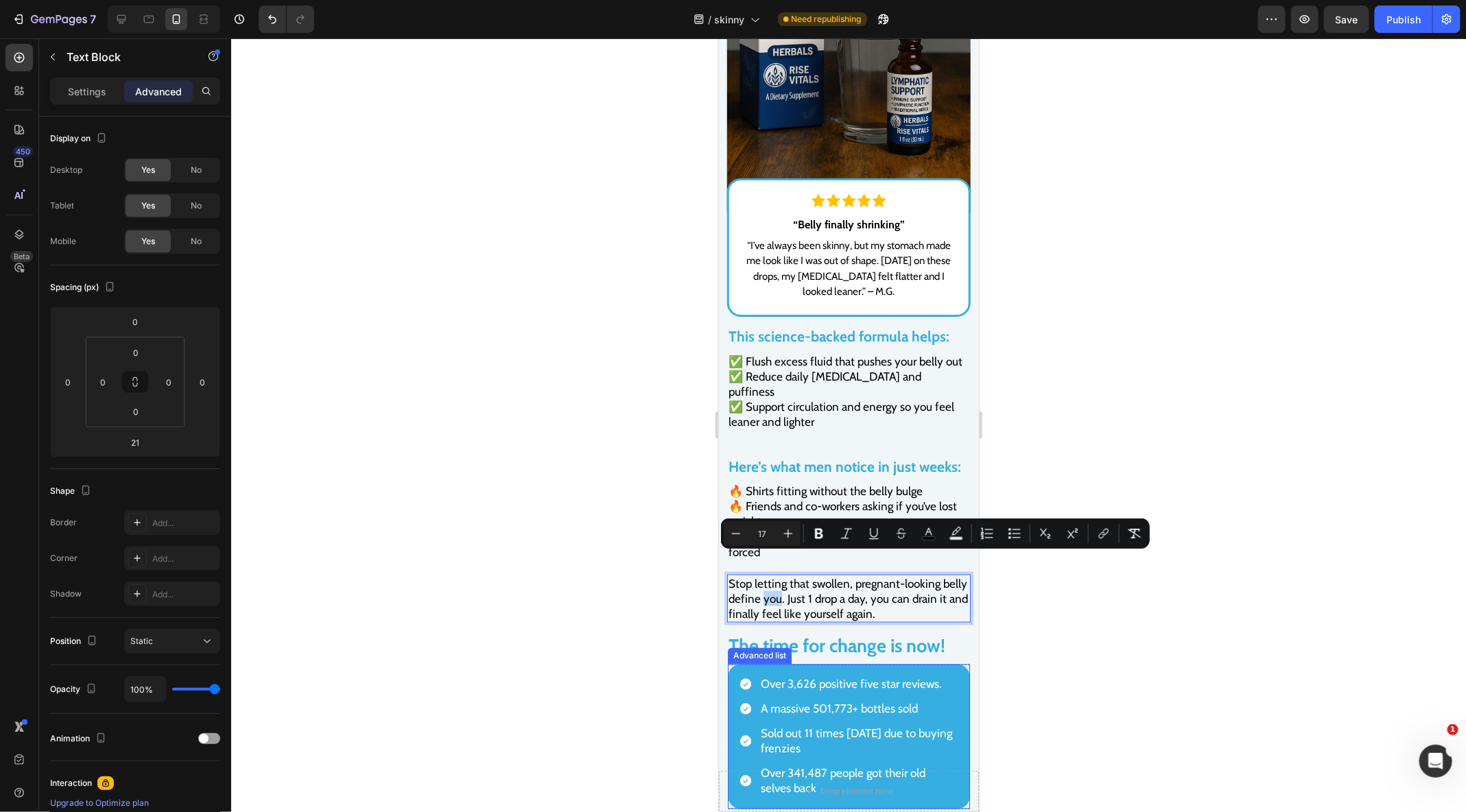
click at [828, 634] on strong "The time for change is now!" at bounding box center [836, 645] width 217 height 23
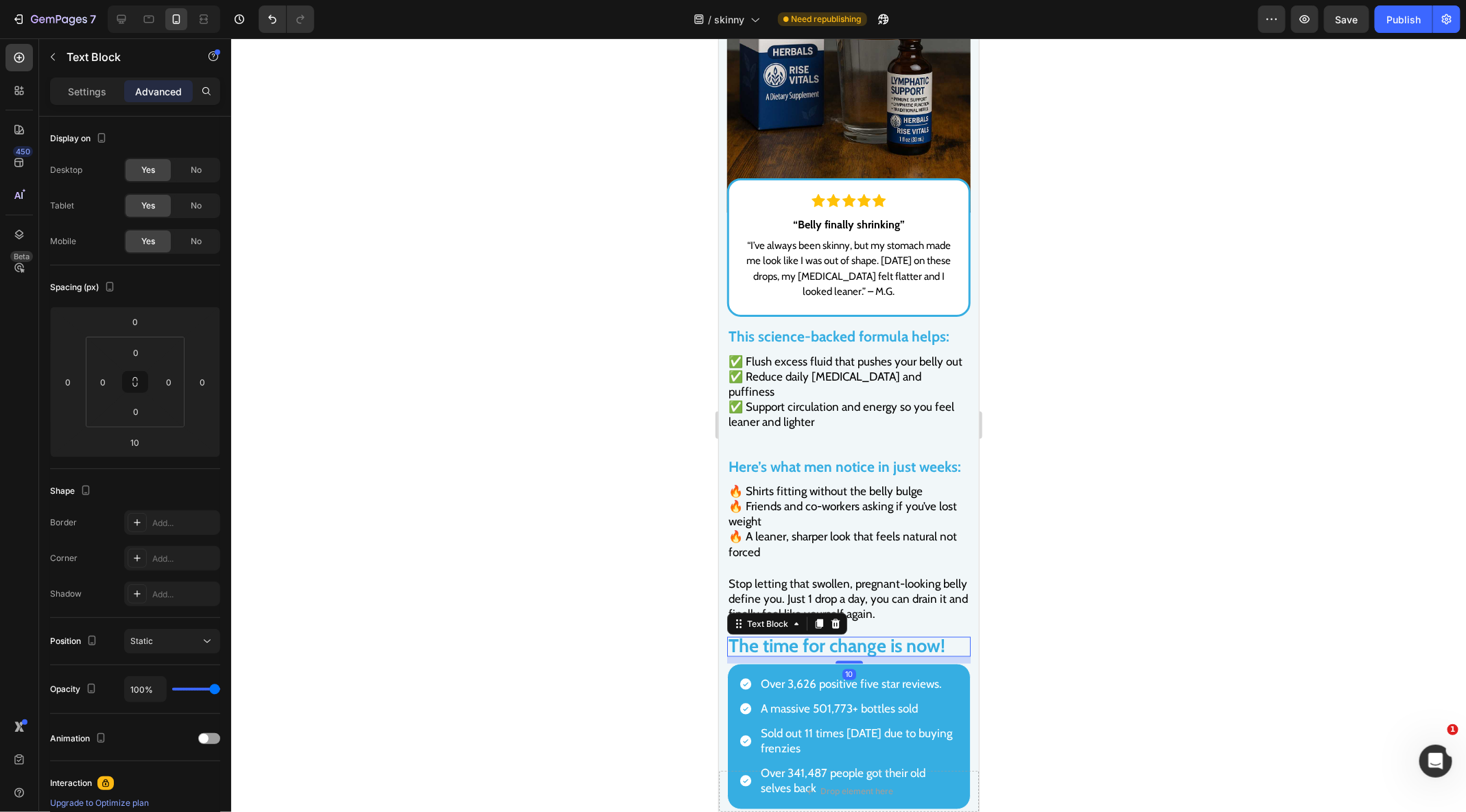
click at [828, 634] on strong "The time for change is now!" at bounding box center [836, 645] width 217 height 23
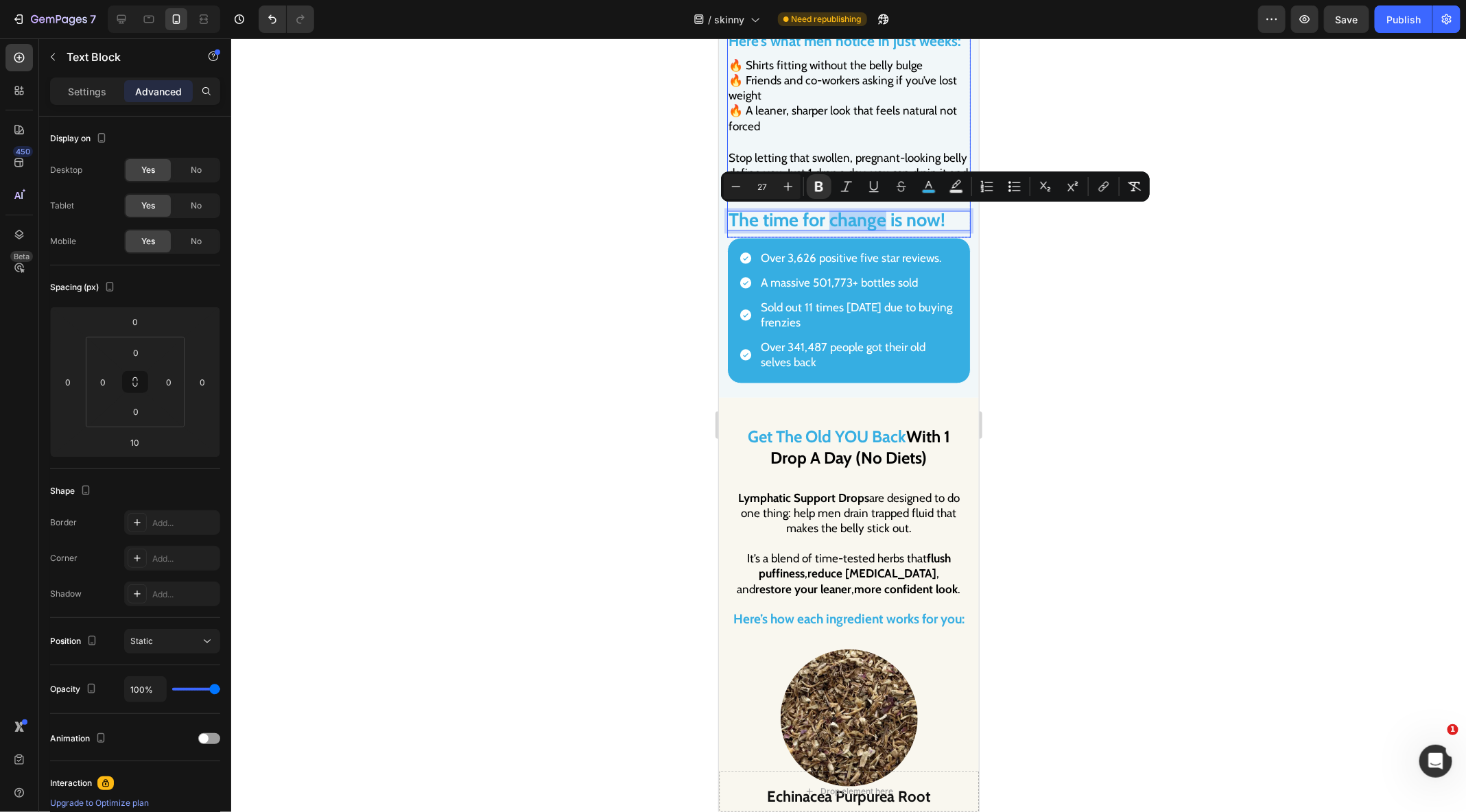
scroll to position [4218, 0]
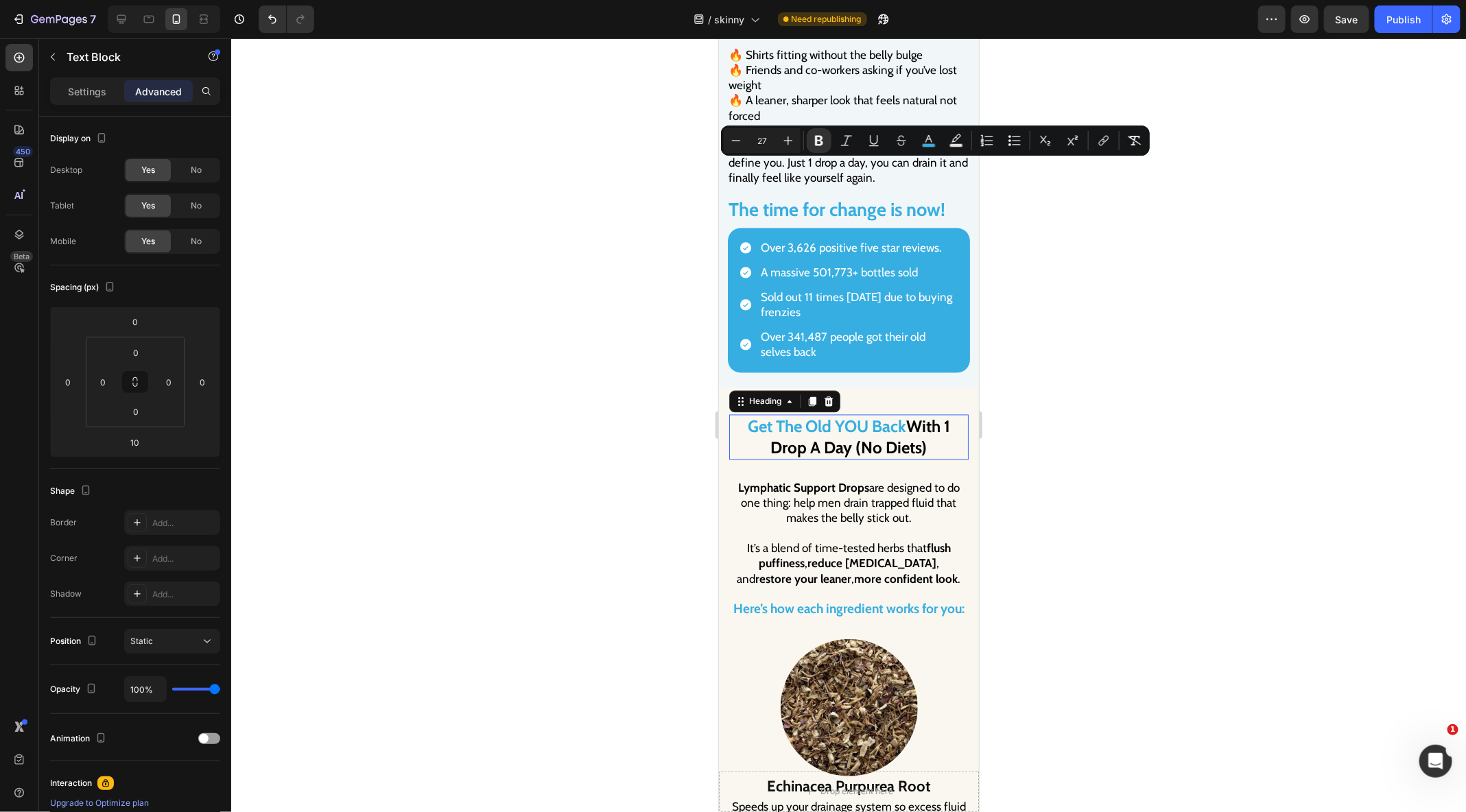
click at [850, 416] on span "With 1 Drop A Day (No Diets)" at bounding box center [860, 436] width 179 height 41
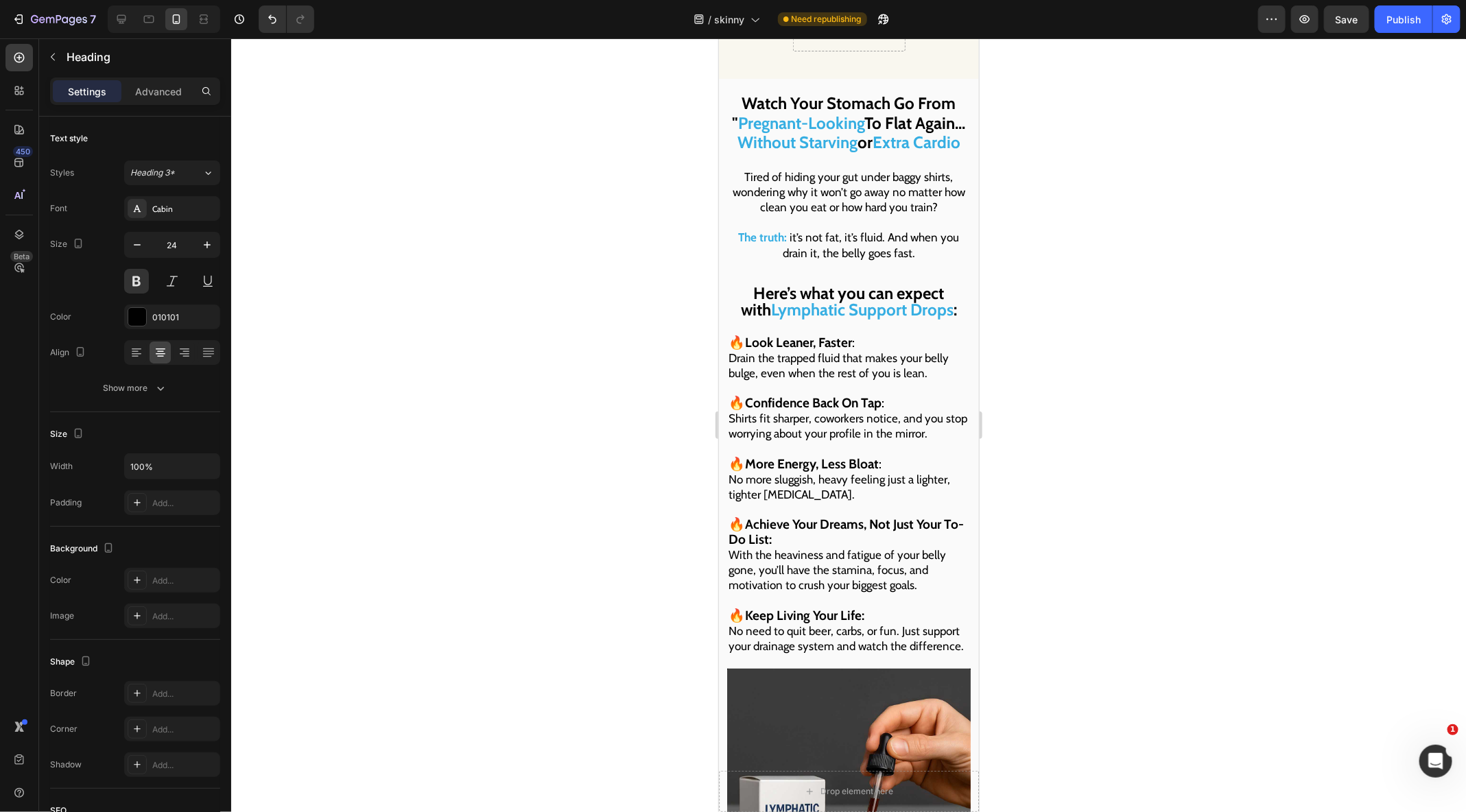
scroll to position [5870, 0]
click at [839, 110] on span "Pregnant-Looking" at bounding box center [800, 120] width 127 height 20
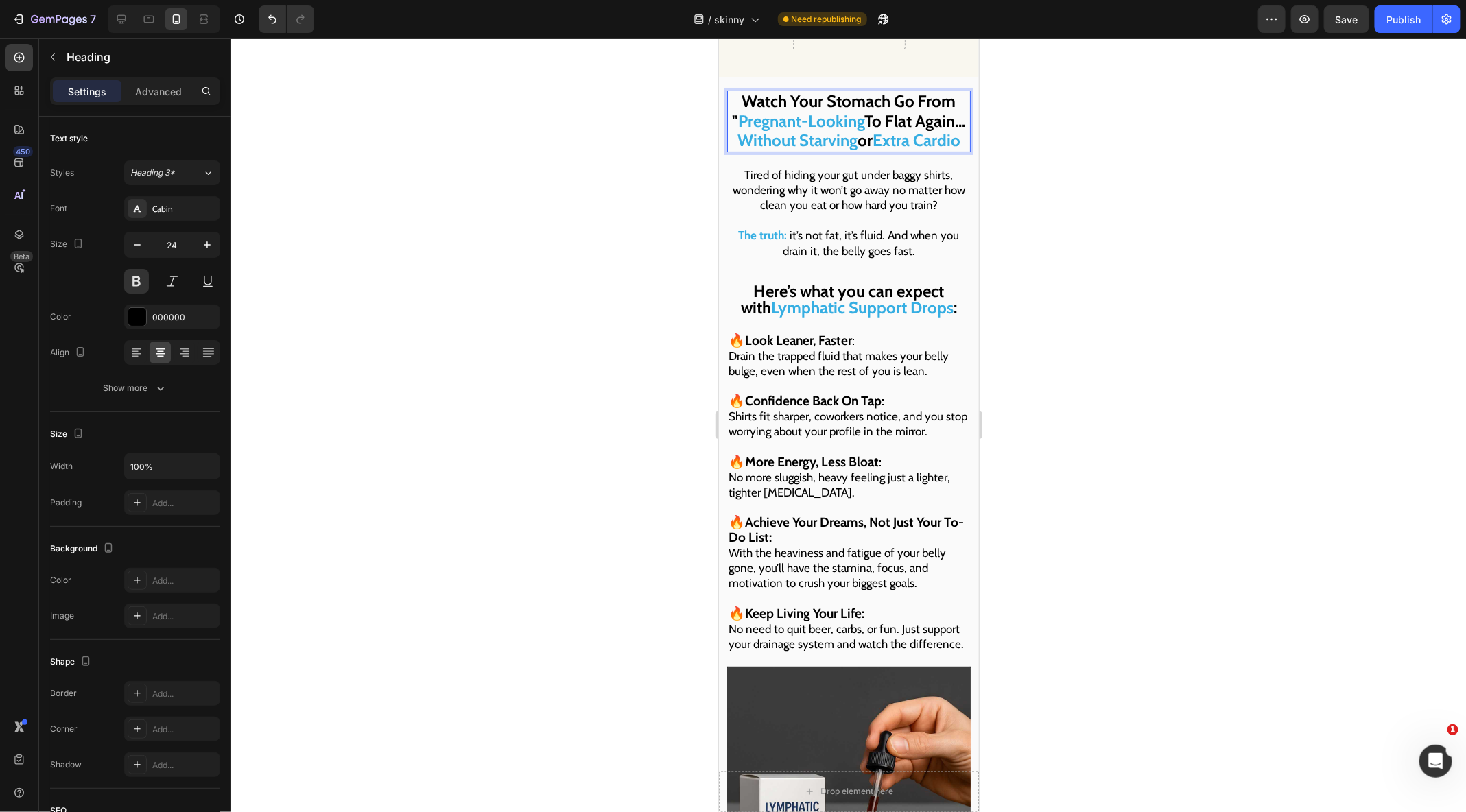
click at [881, 101] on p "Watch Your Stomach Go From " Pregnant-Looking To Flat Again... Without Starving…" at bounding box center [848, 120] width 240 height 59
click at [154, 98] on div "Advanced" at bounding box center [158, 91] width 68 height 22
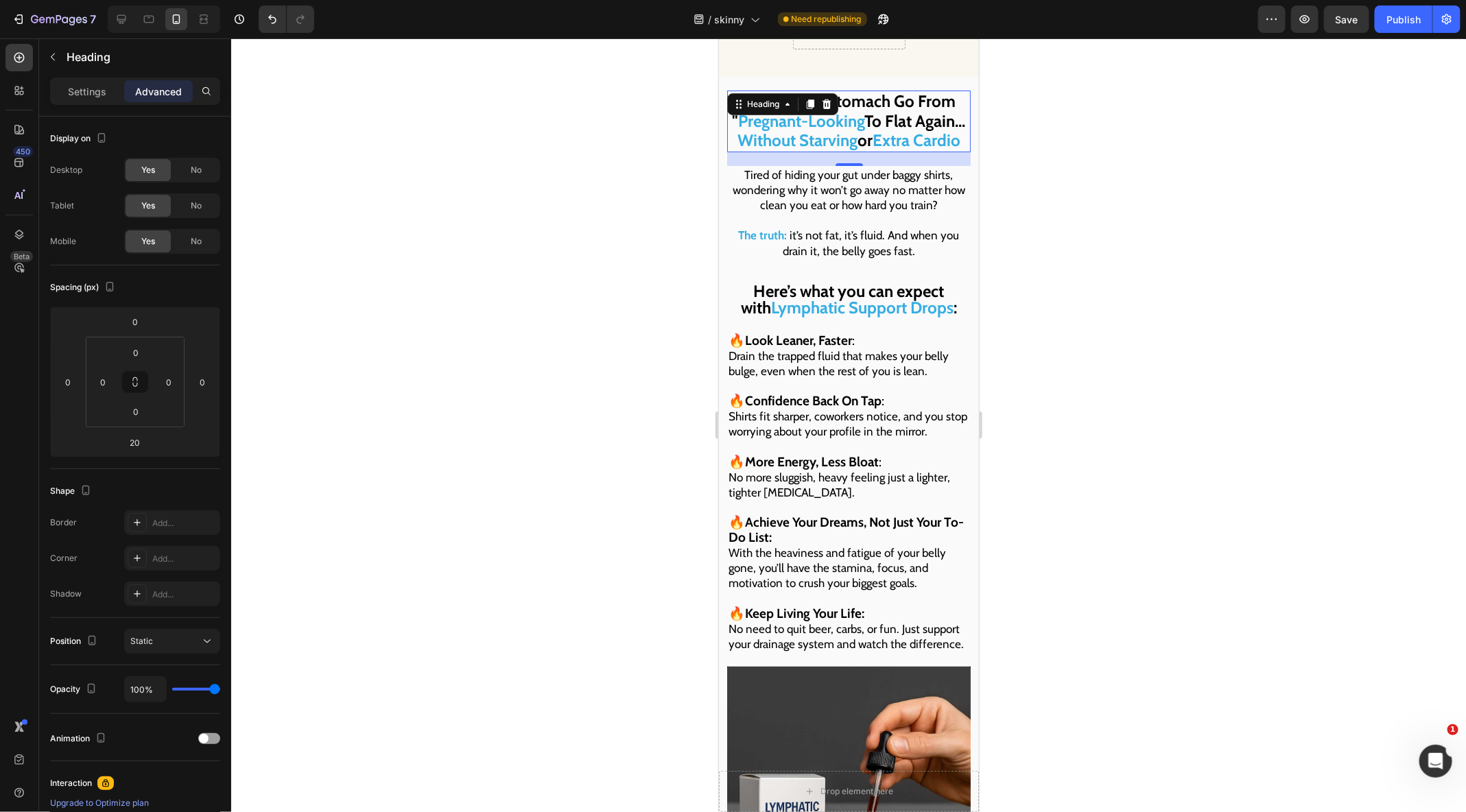
click at [154, 98] on div "Advanced" at bounding box center [158, 91] width 68 height 22
click at [810, 98] on icon at bounding box center [809, 103] width 7 height 10
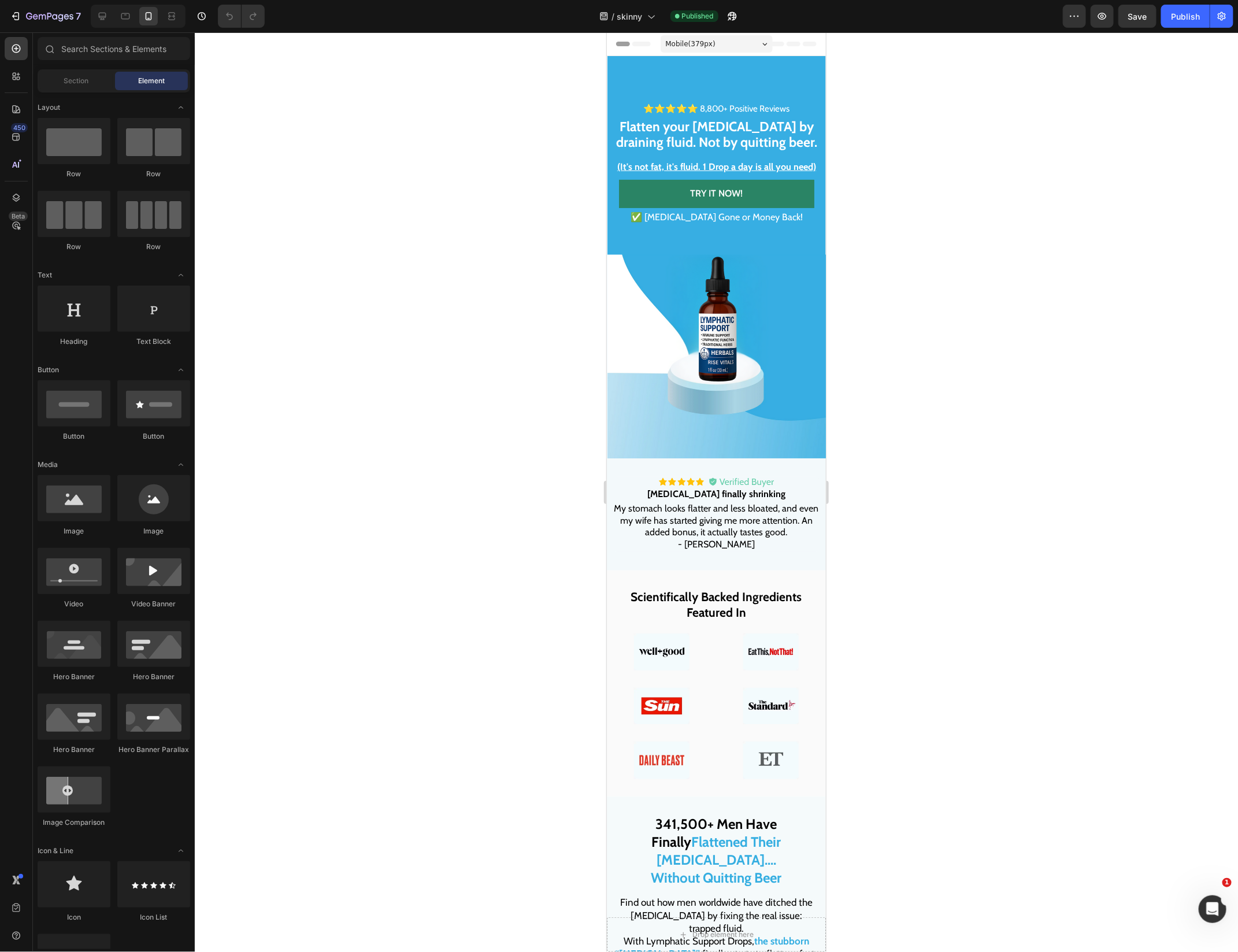
click at [452, 239] on div at bounding box center [717, 492] width 1044 height 919
click at [114, 18] on div at bounding box center [138, 16] width 95 height 23
click at [102, 18] on icon at bounding box center [103, 17] width 8 height 8
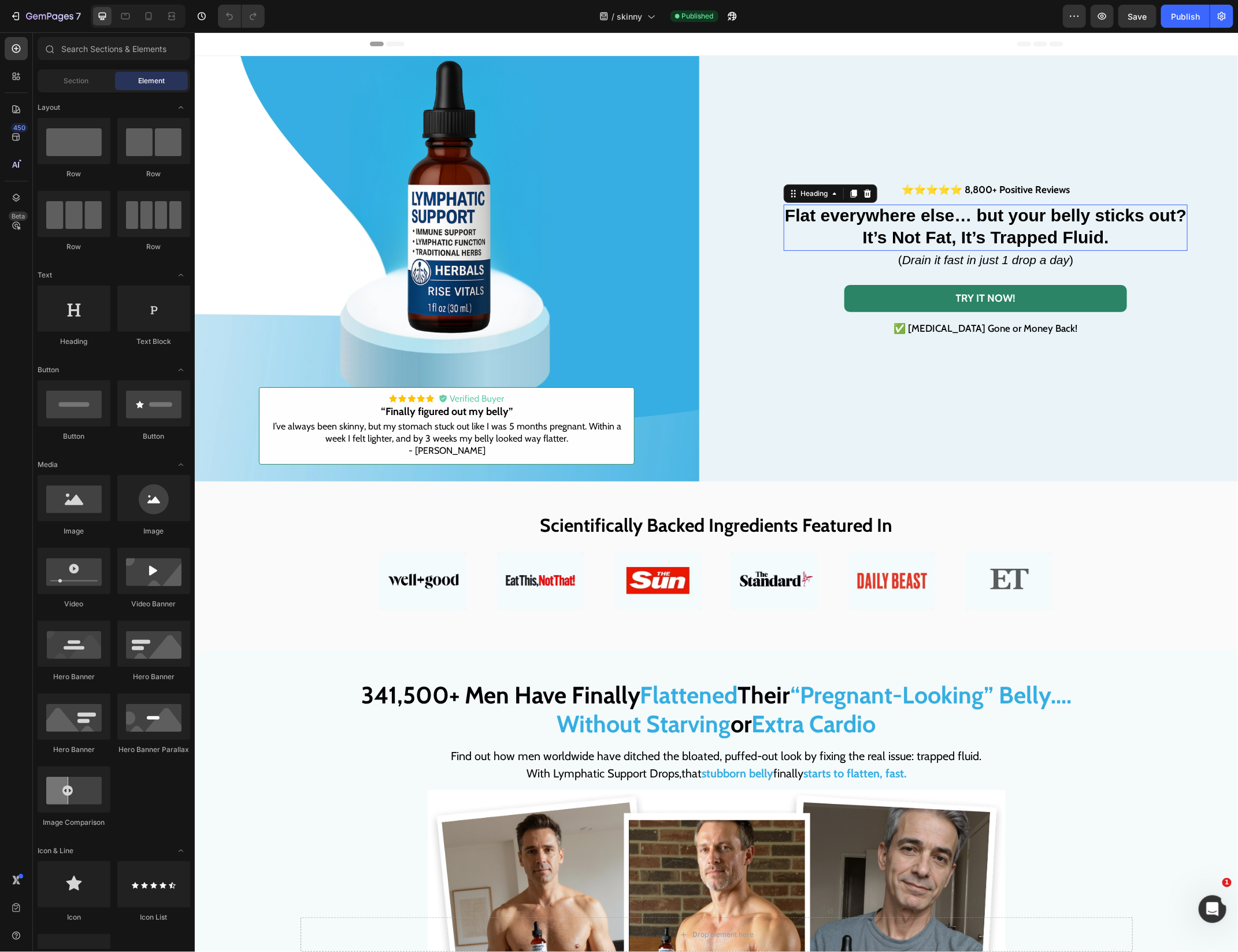
click at [877, 223] on strong "Flat everywhere else… but your belly sticks out?" at bounding box center [985, 214] width 401 height 19
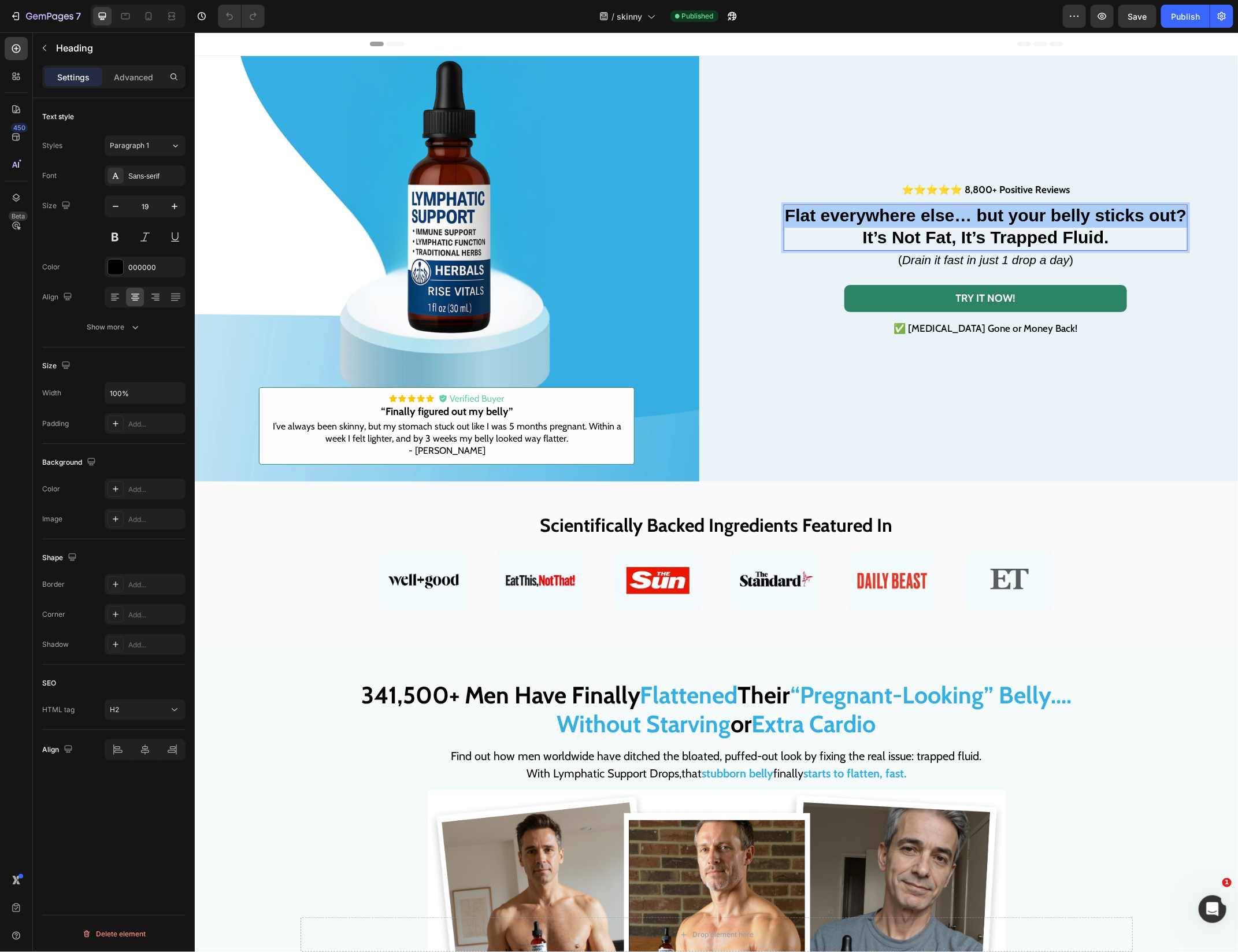
click at [1032, 255] on icon "Drain it fast in just 1 drop a day" at bounding box center [985, 259] width 167 height 13
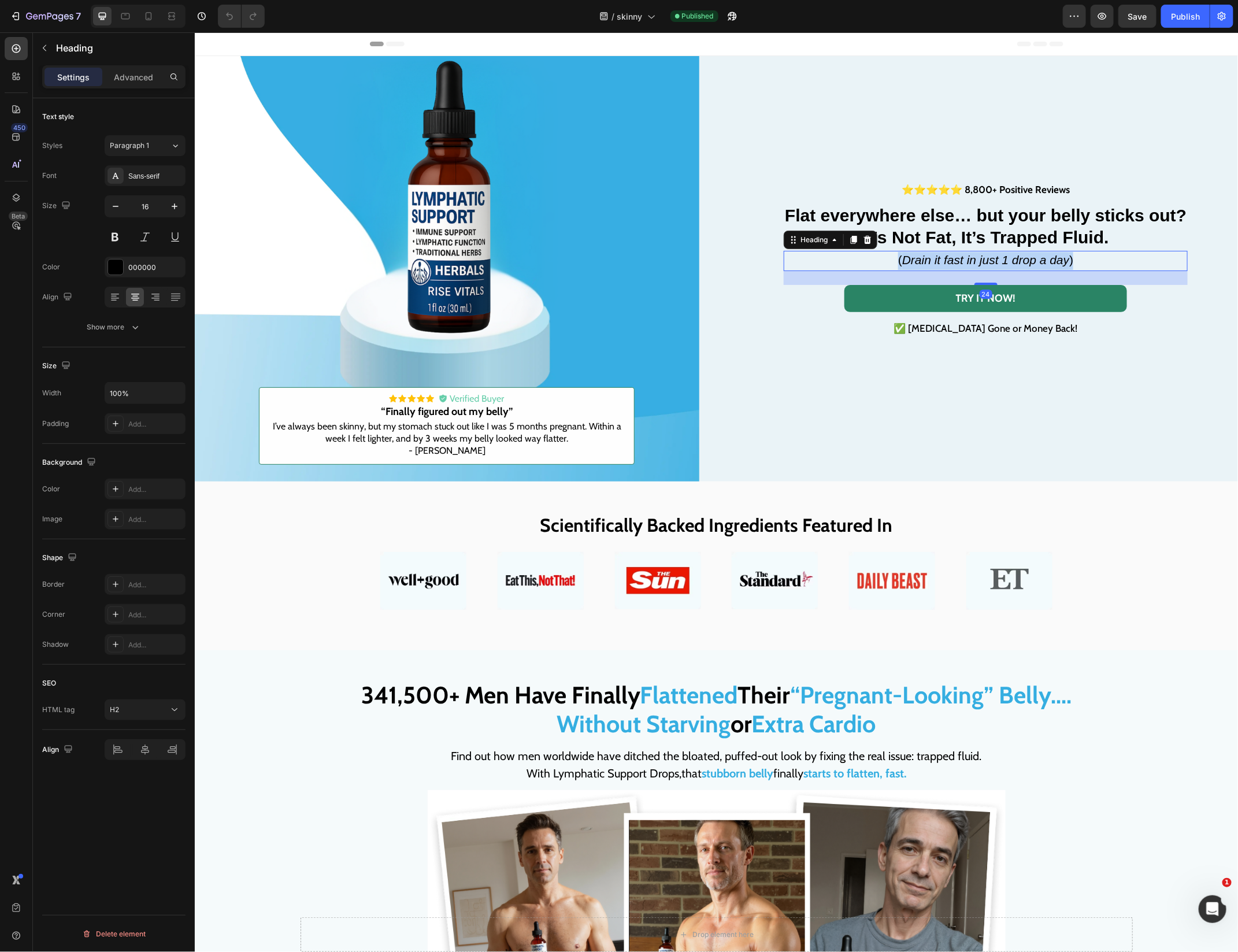
click at [1032, 255] on icon "Drain it fast in just 1 drop a day" at bounding box center [985, 259] width 167 height 13
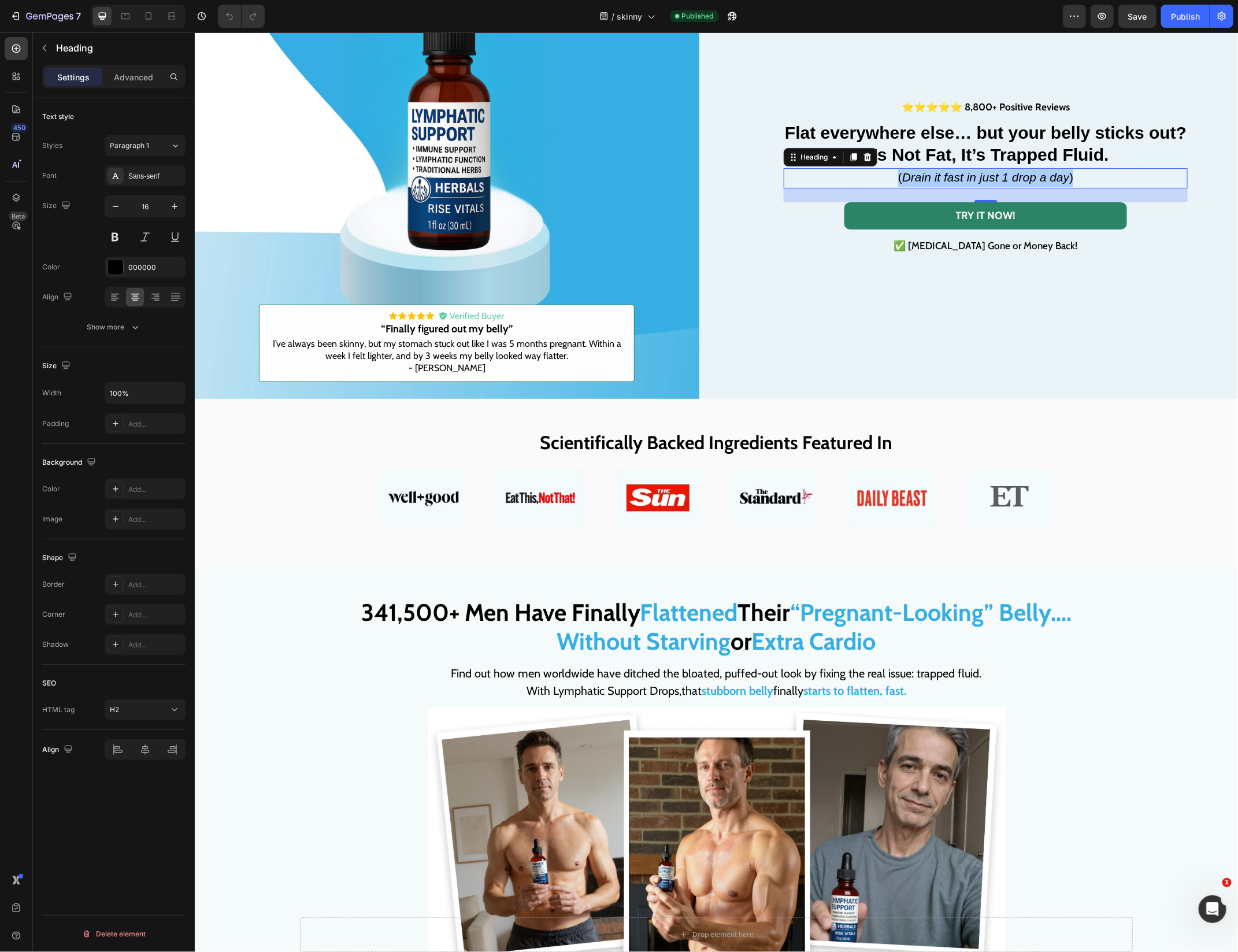
scroll to position [81, 0]
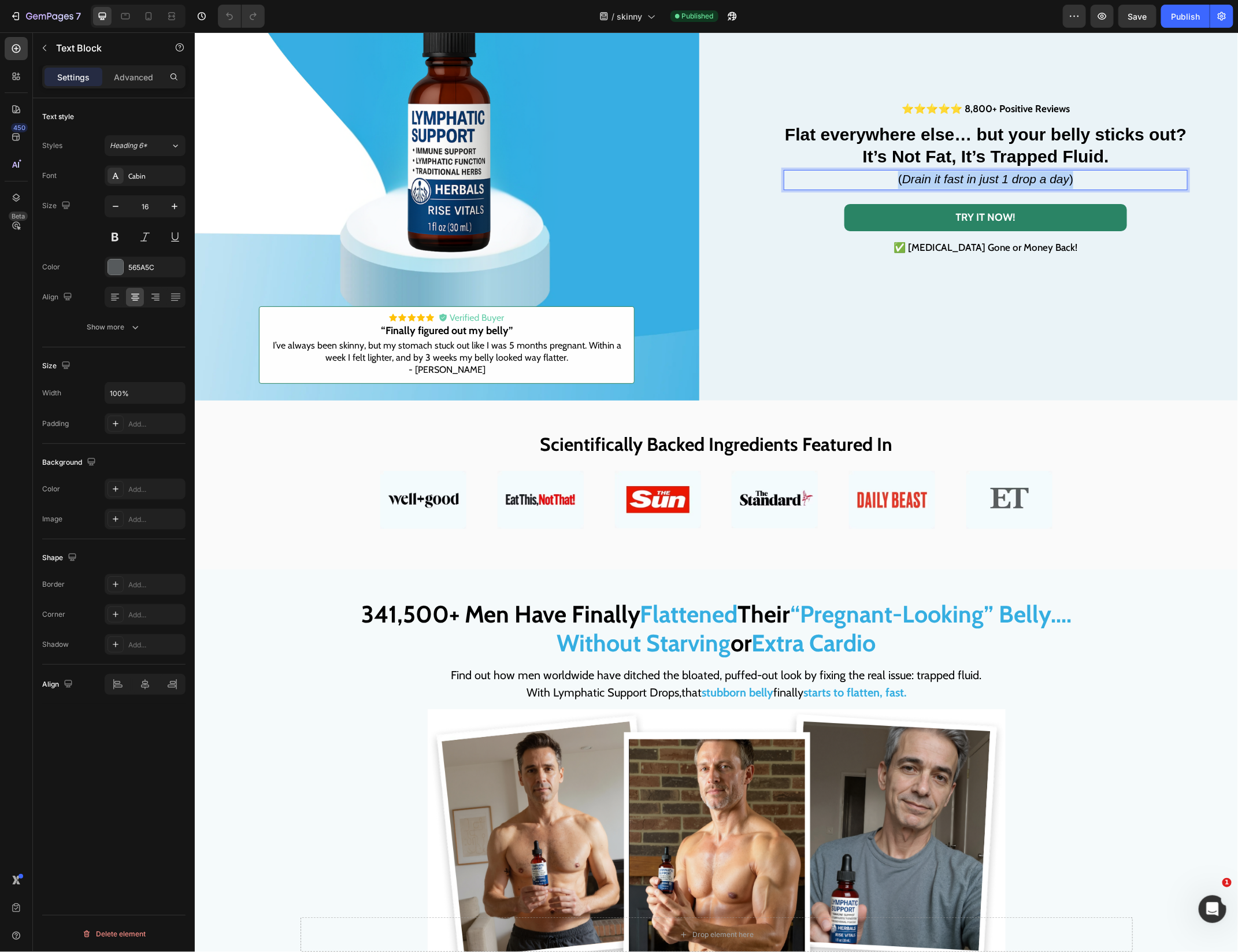
click at [441, 354] on span "I’ve always been skinny, but my stomach stuck out like I was 5 months pregnant.…" at bounding box center [447, 351] width 348 height 23
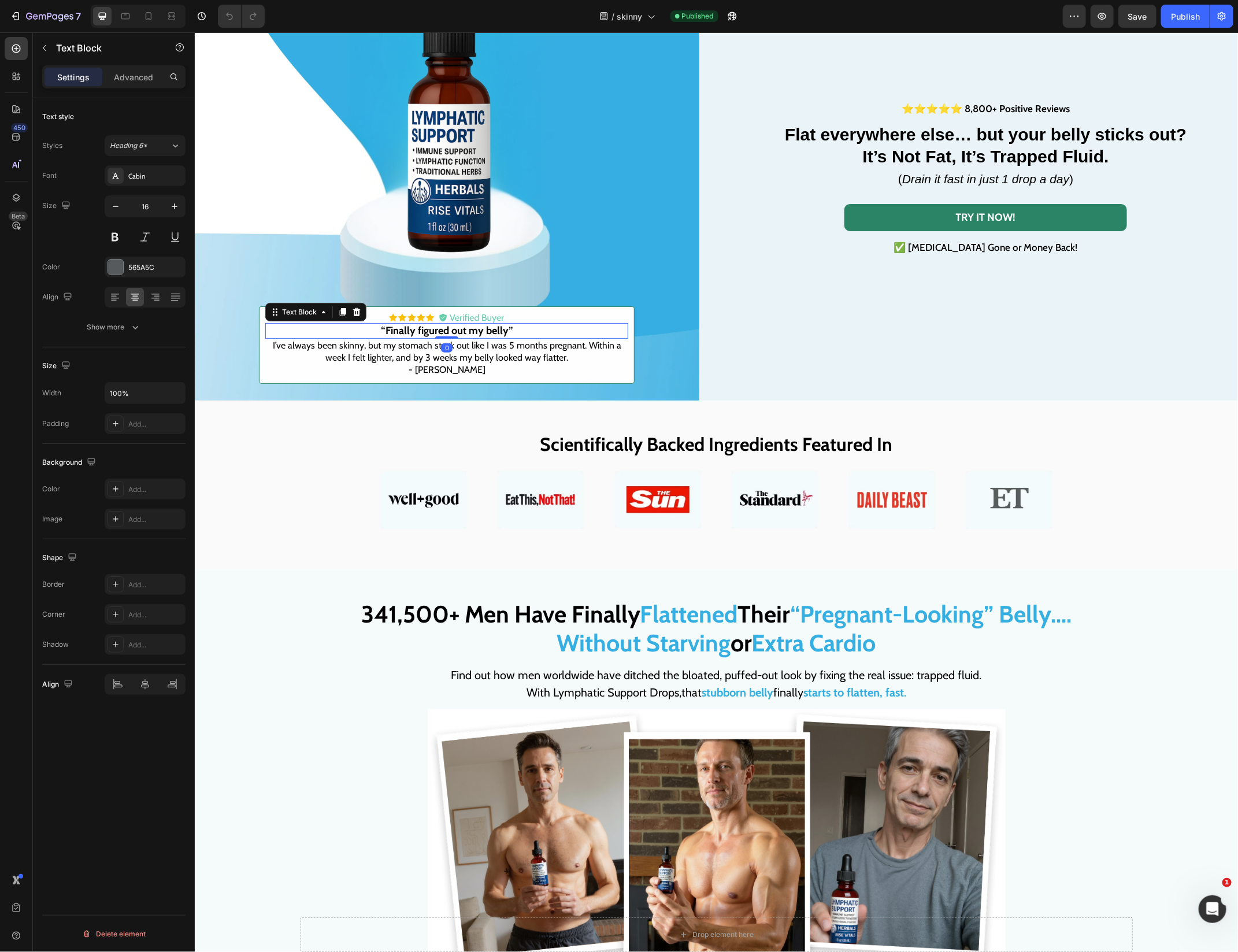
click at [432, 334] on strong "“Finally figured out my belly”" at bounding box center [447, 330] width 132 height 13
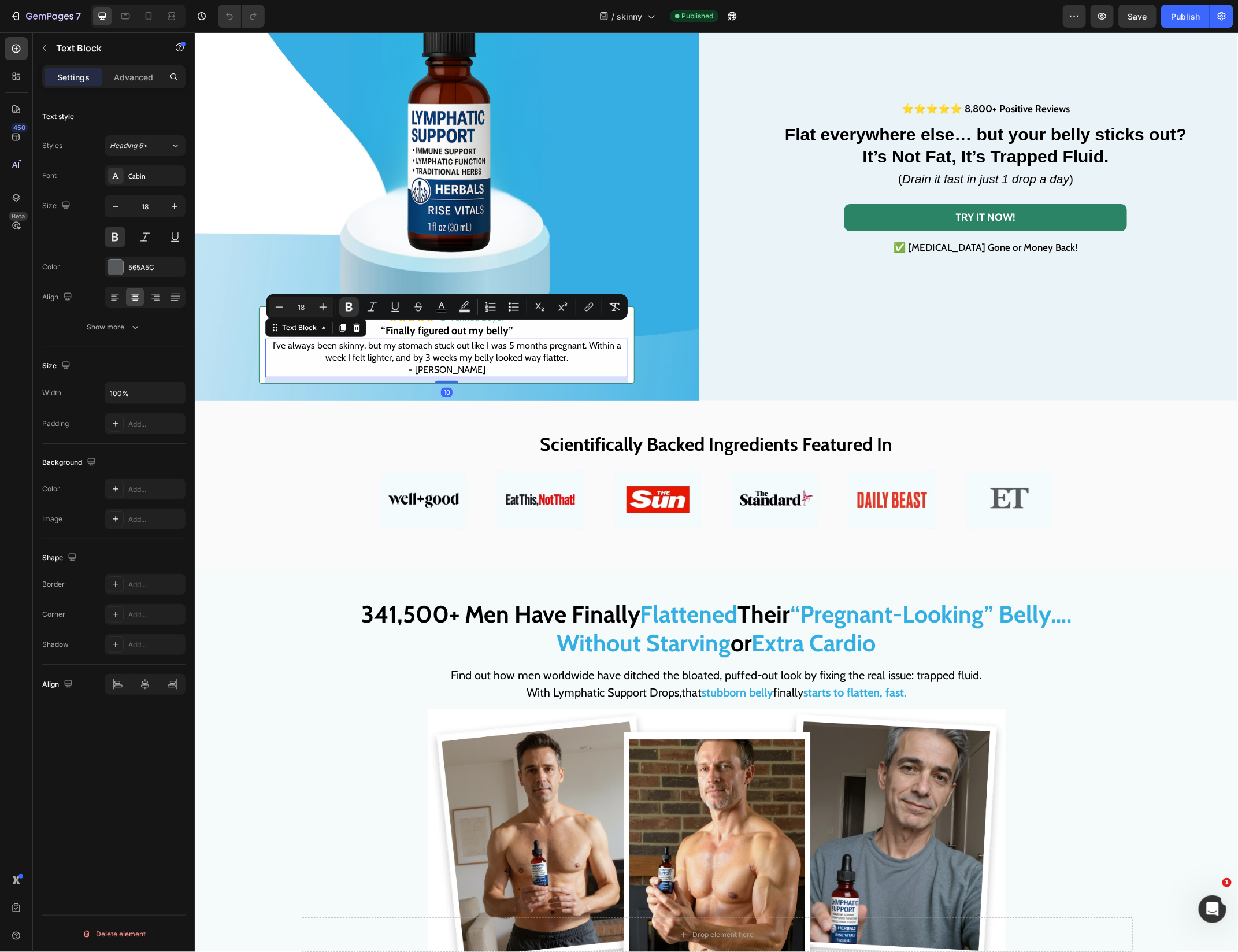
click at [393, 349] on span "I’ve always been skinny, but my stomach stuck out like I was 5 months pregnant.…" at bounding box center [447, 351] width 348 height 23
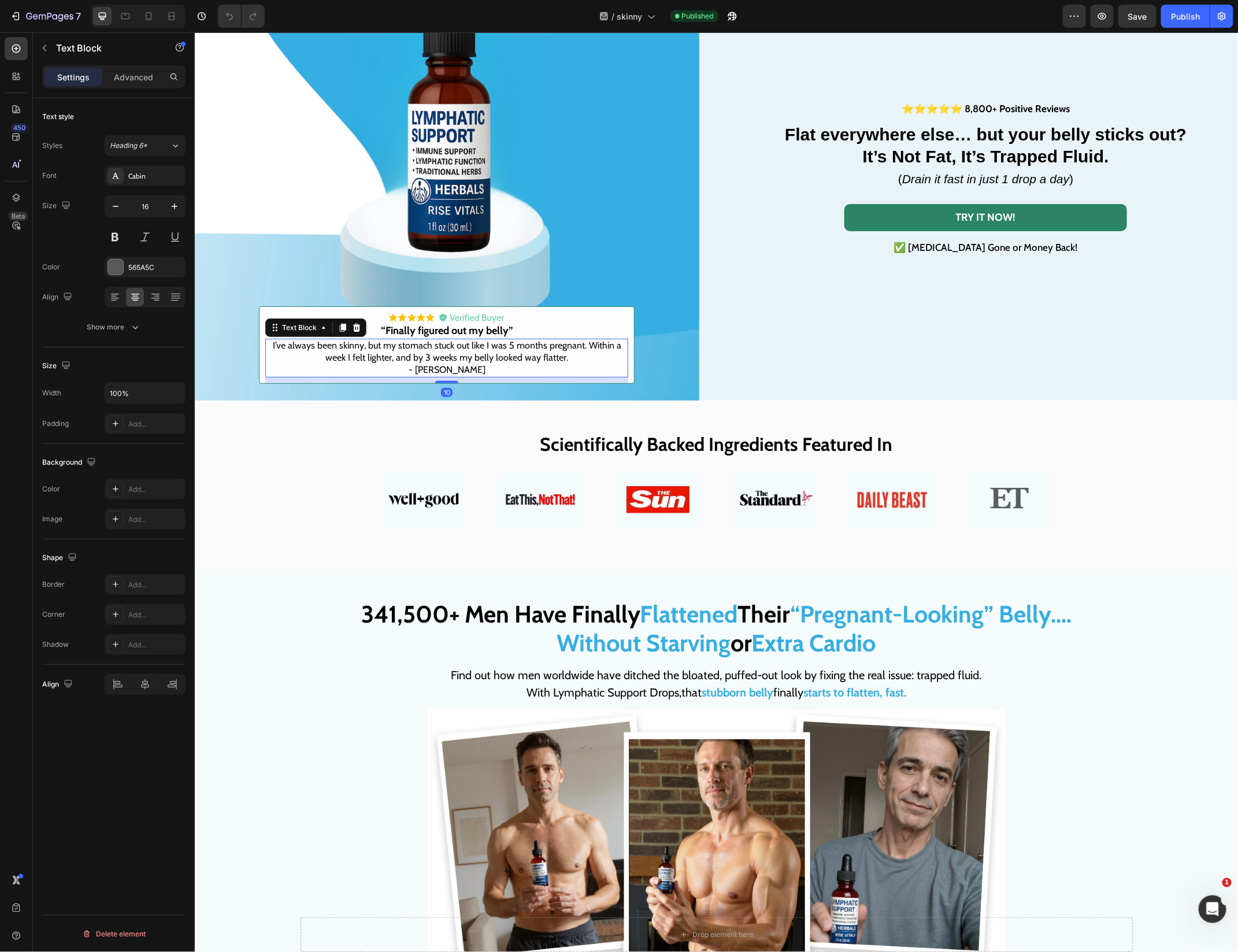
click at [393, 349] on span "I’ve always been skinny, but my stomach stuck out like I was 5 months pregnant.…" at bounding box center [447, 351] width 348 height 23
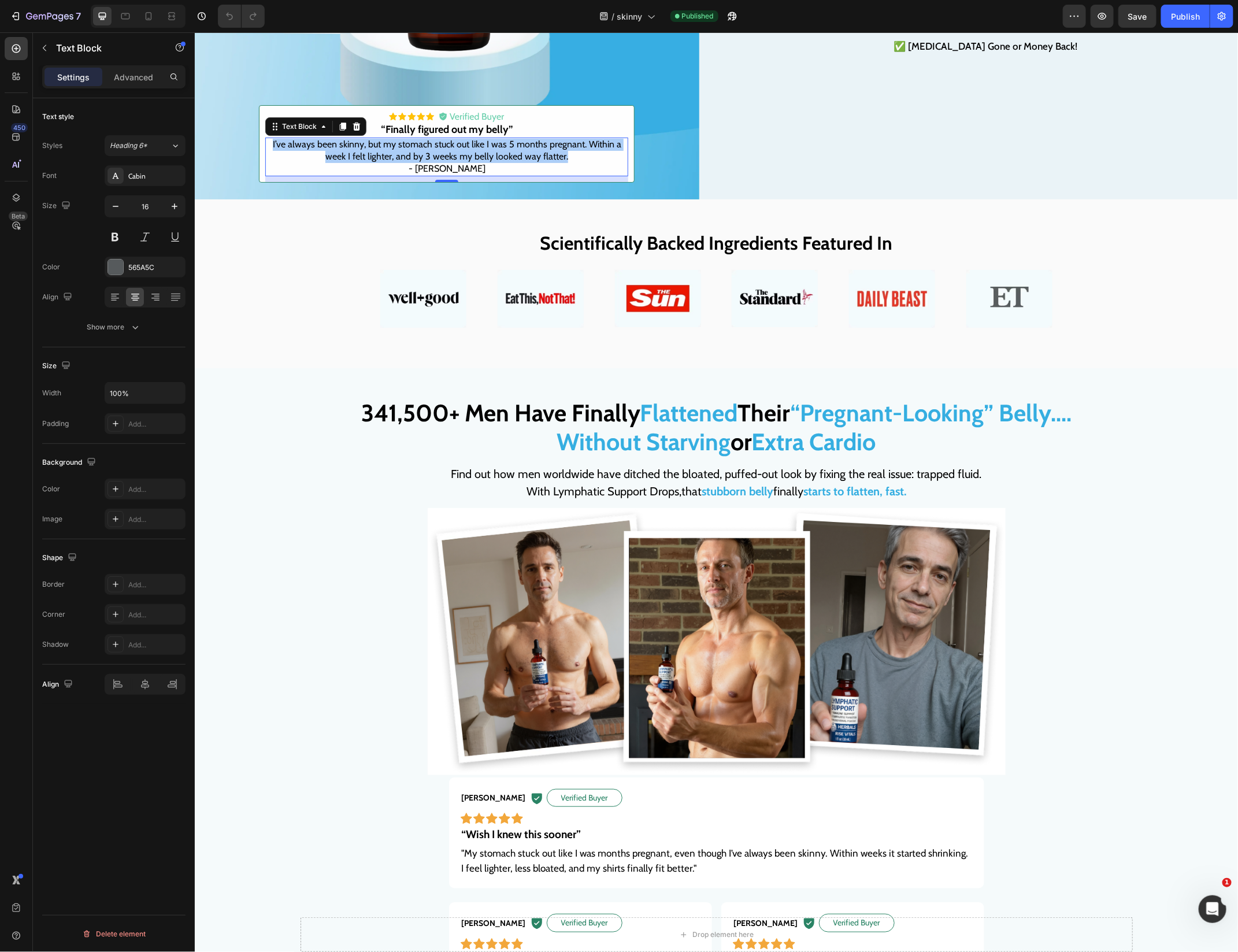
scroll to position [293, 0]
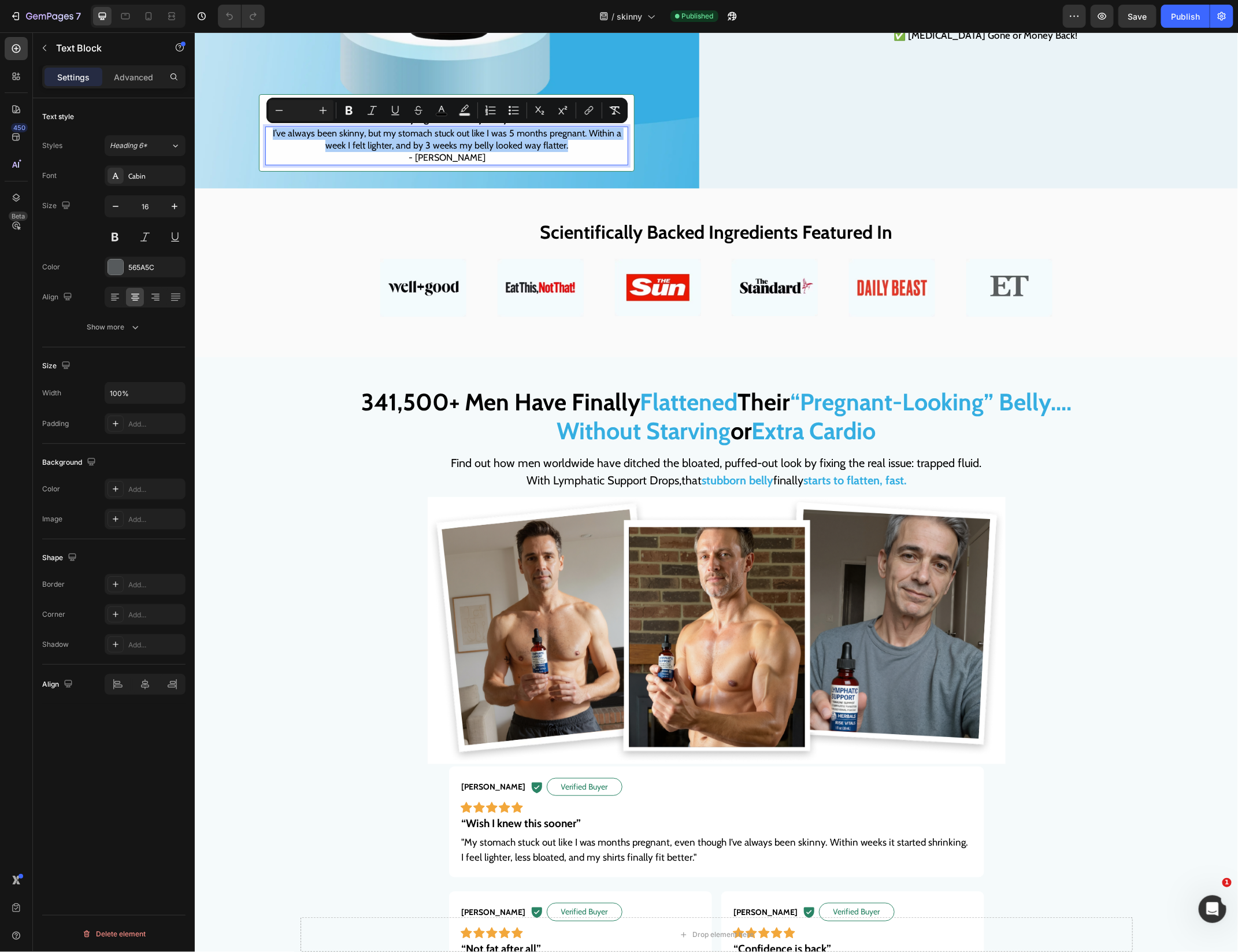
click at [754, 416] on strong "Extra Cardio" at bounding box center [814, 430] width 124 height 29
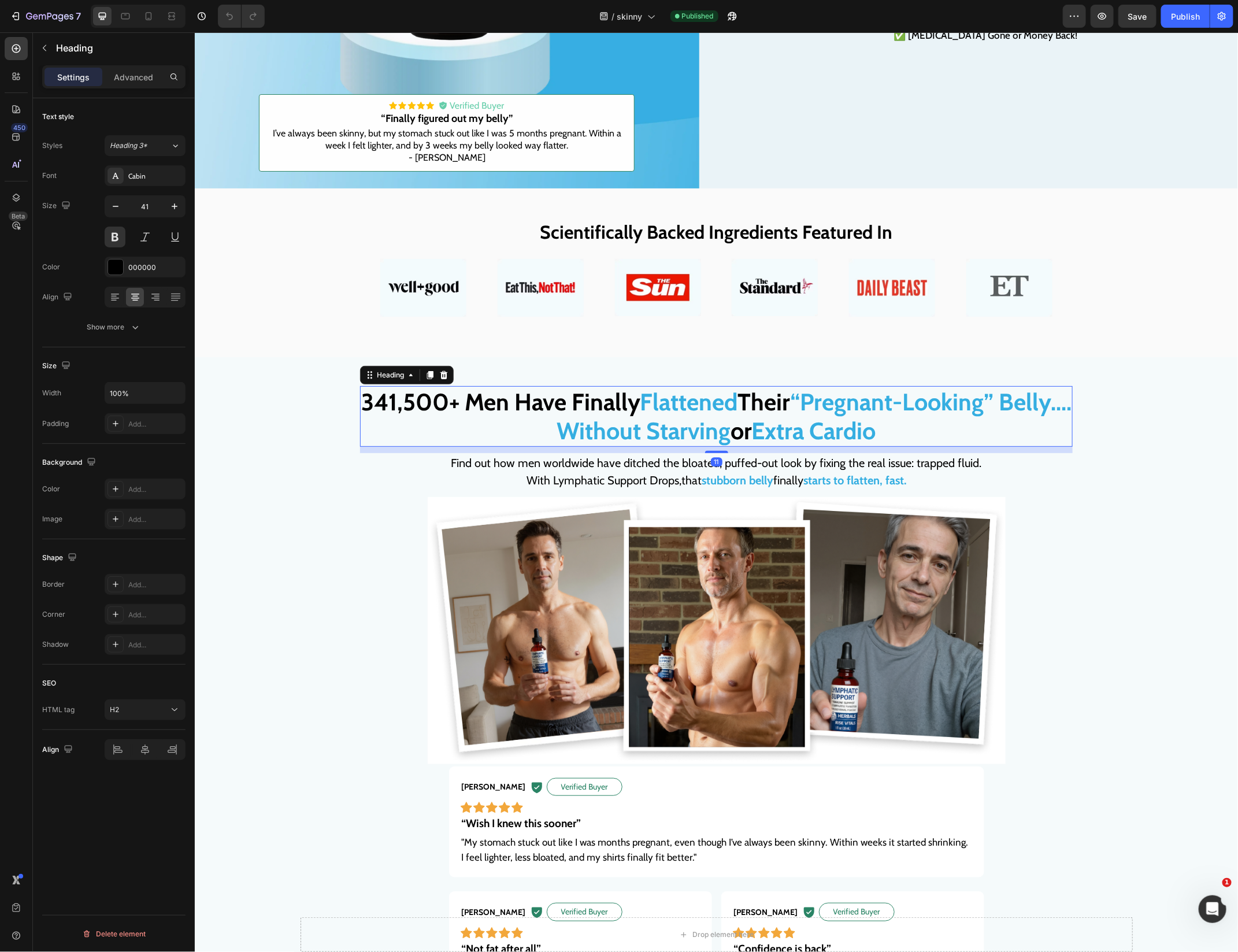
click at [754, 416] on strong "Extra Cardio" at bounding box center [814, 430] width 124 height 29
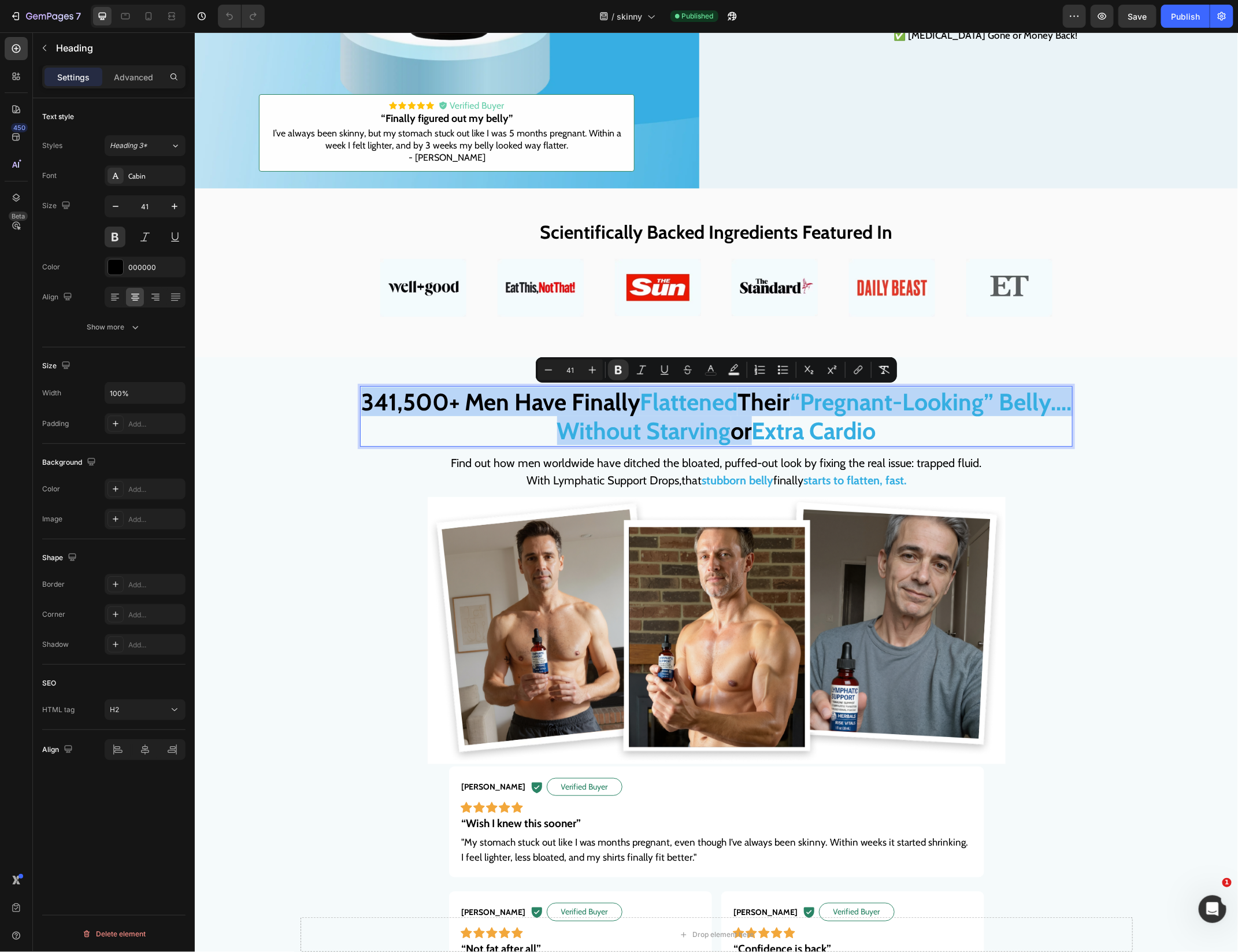
copy p "341,500+ Men Have Finally Flattened Their “Pregnant-Looking” Belly.... Without …"
click at [575, 493] on div "341,500+ Men Have Finally Flattened Their “Pregnant-Looking” Belly.... Without …" at bounding box center [716, 710] width 713 height 651
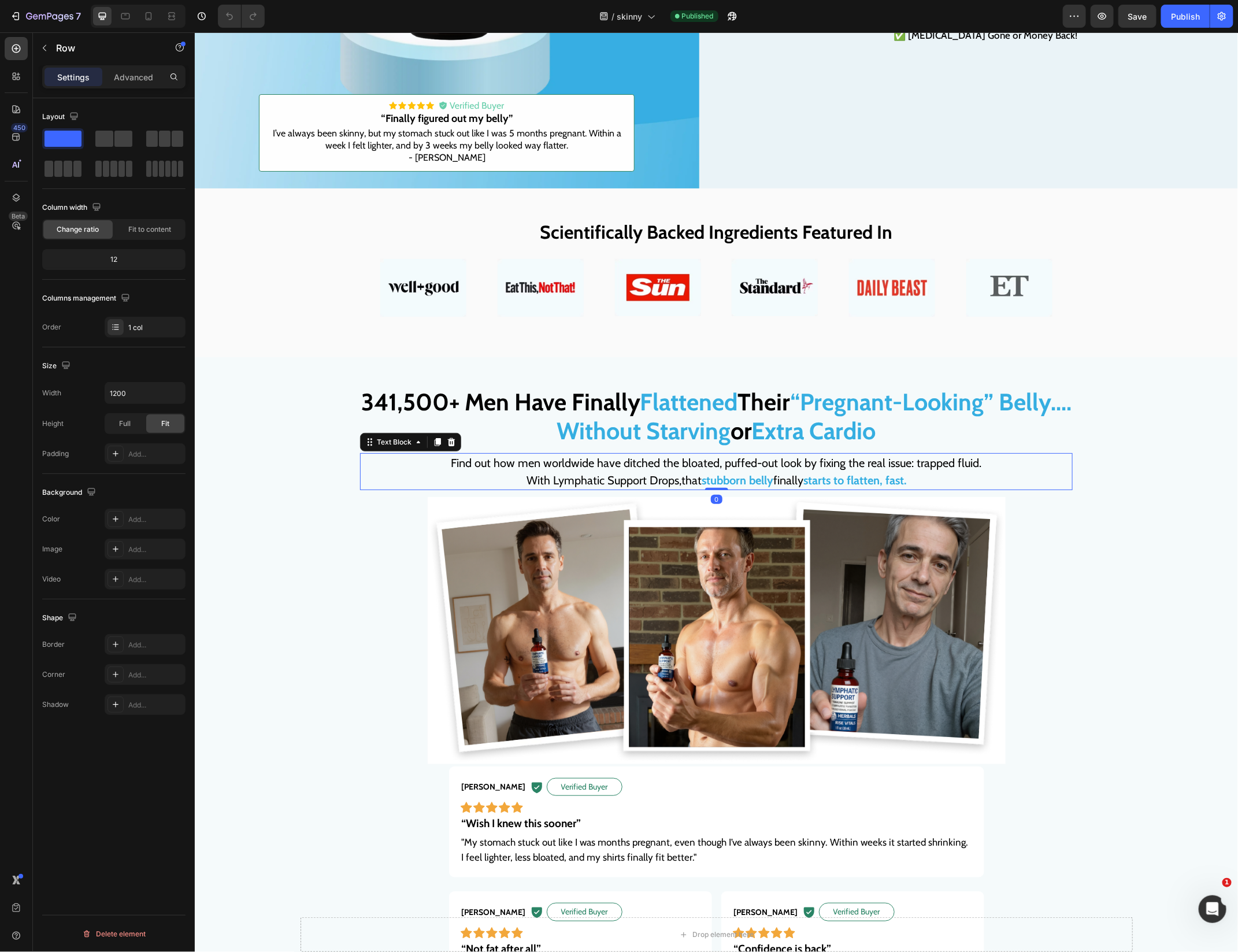
click at [583, 454] on p "Find out how men worldwide have ditched the bloated, puffed-out look by fixing …" at bounding box center [716, 470] width 711 height 35
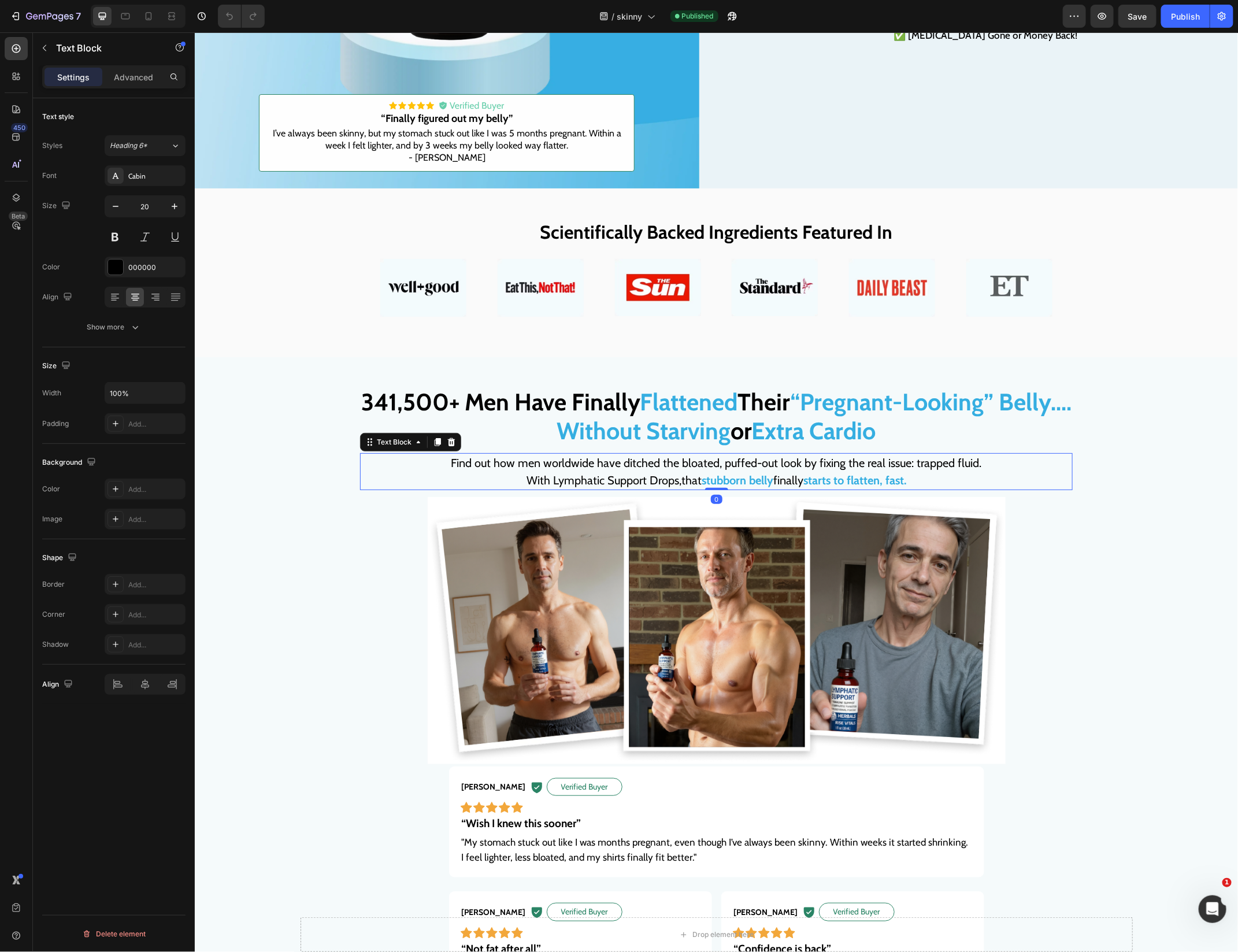
click at [581, 467] on p "Find out how men worldwide have ditched the bloated, puffed-out look by fixing …" at bounding box center [716, 470] width 711 height 35
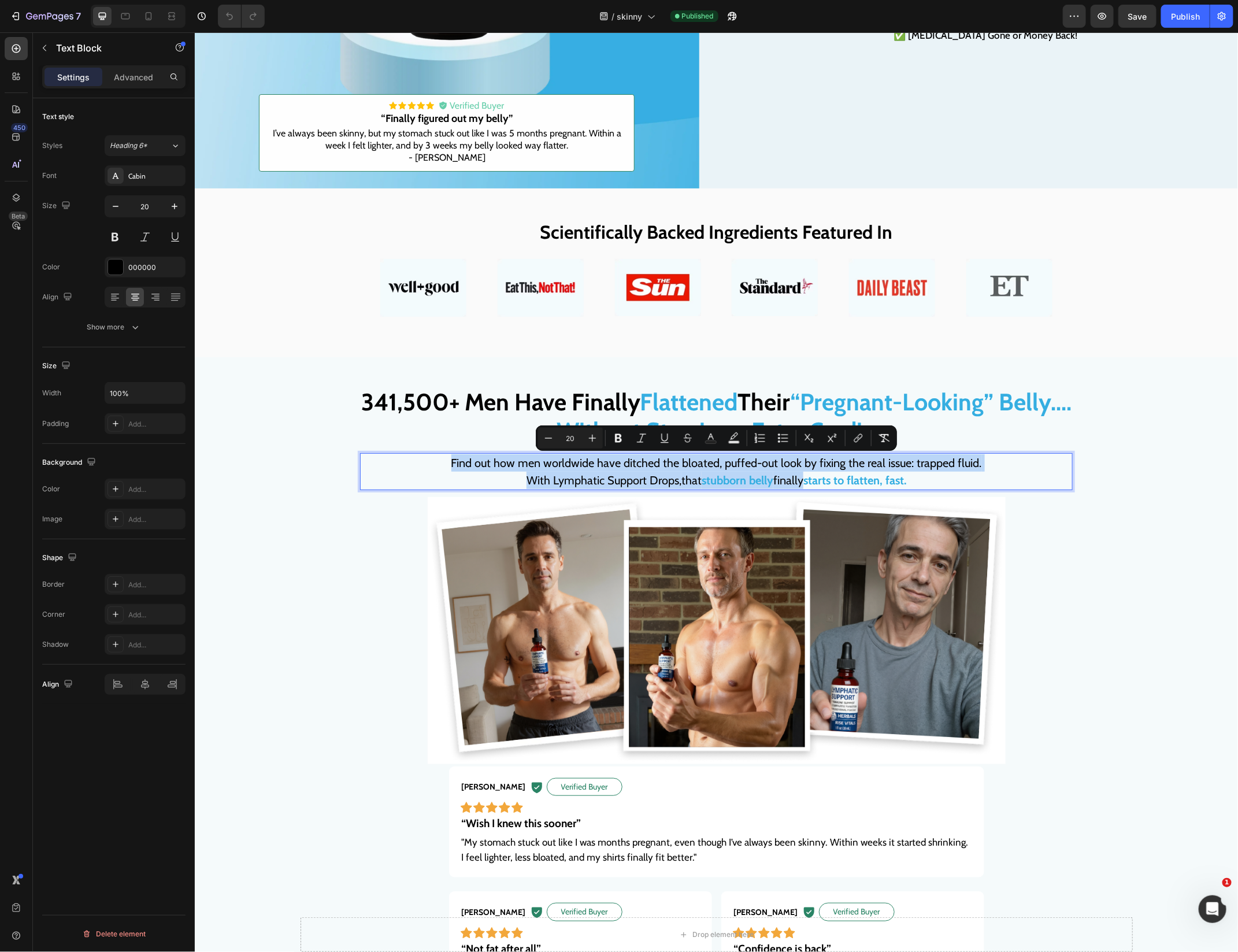
copy p "Find out how men worldwide have ditched the bloated, puffed-out look by fixing …"
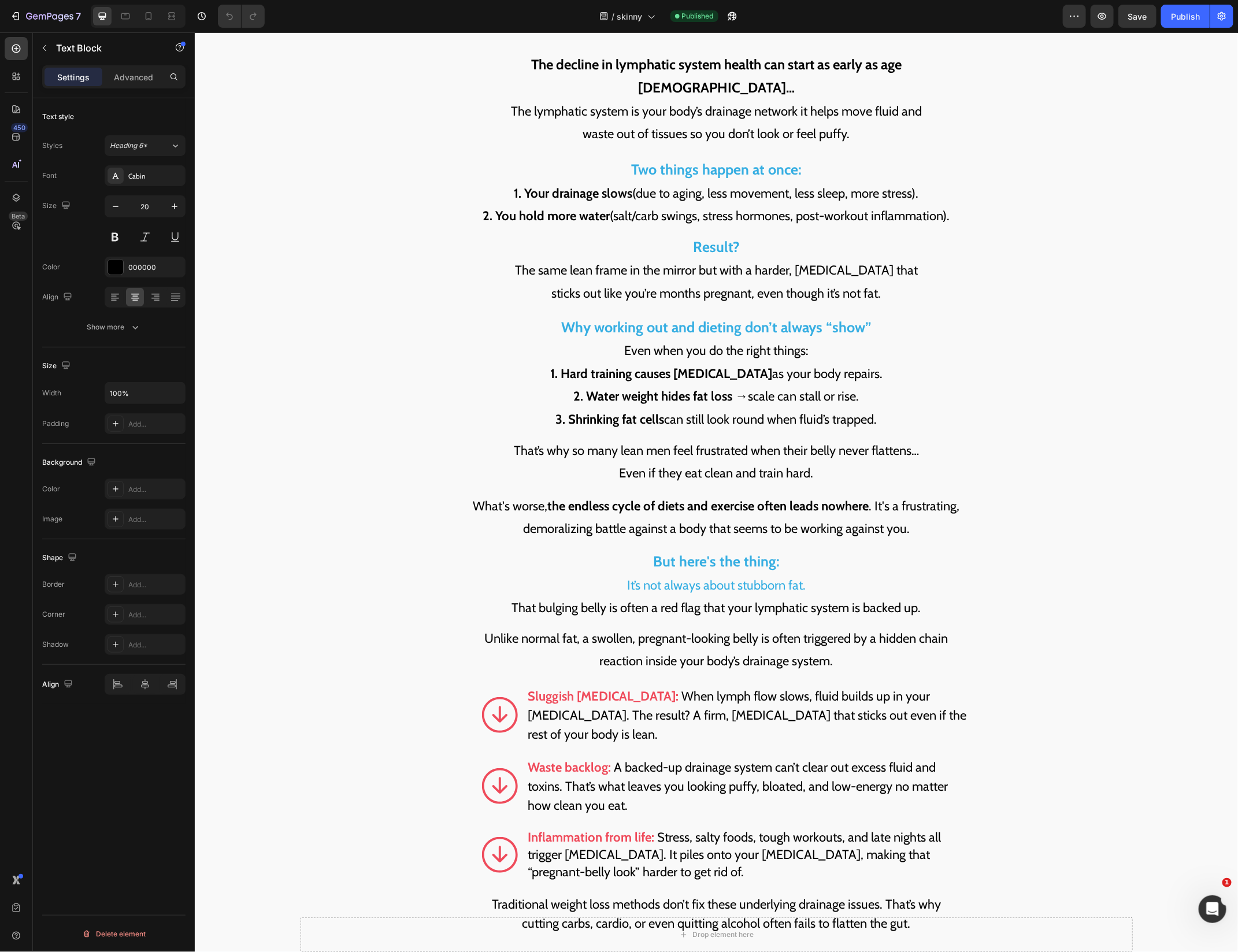
scroll to position [1745, 0]
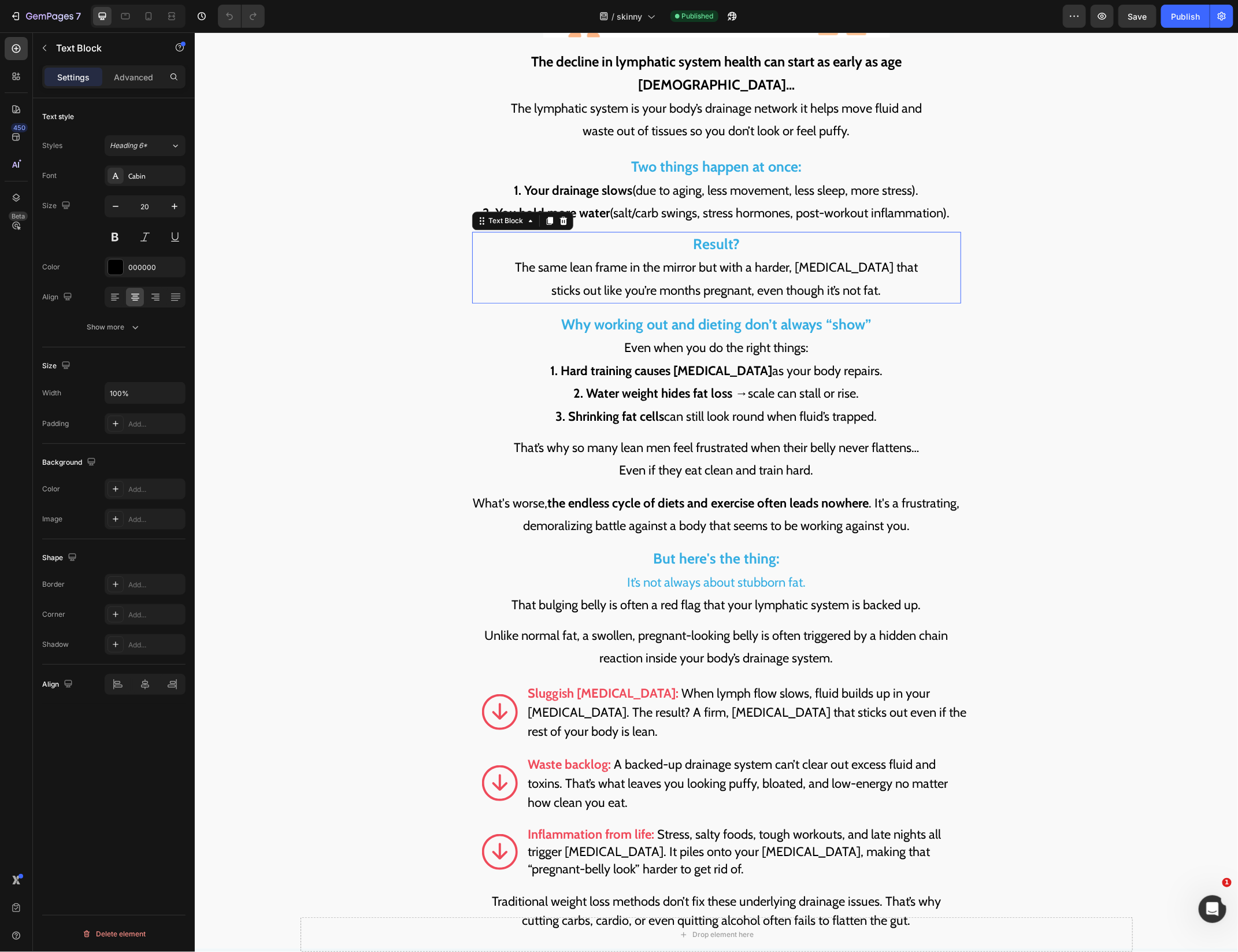
click at [857, 273] on p "Result? The same lean frame in the mirror but with a harder, swollen belly that…" at bounding box center [716, 267] width 487 height 69
click at [862, 273] on p "Result? The same lean frame in the mirror but with a harder, swollen belly that…" at bounding box center [716, 267] width 487 height 69
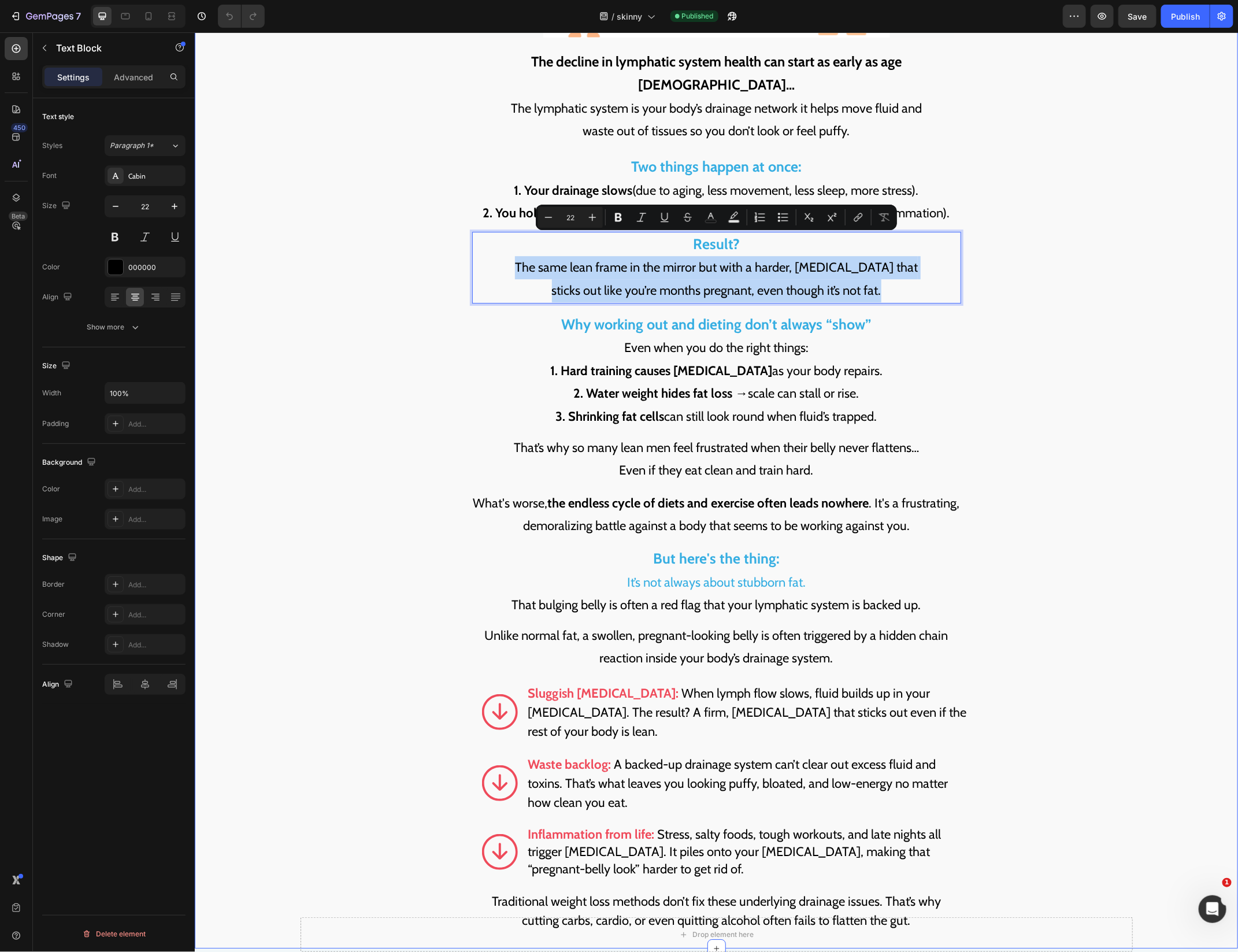
drag, startPoint x: 892, startPoint y: 266, endPoint x: 470, endPoint y: 243, distance: 422.6
click at [470, 243] on div "That "Pregnant-Looking Belly" Is The #1 Most Frustrating Symptom For Men Headin…" at bounding box center [715, 307] width 1029 height 1245
copy p "The same lean frame in the mirror but with a harder, swollen belly that sticks …"
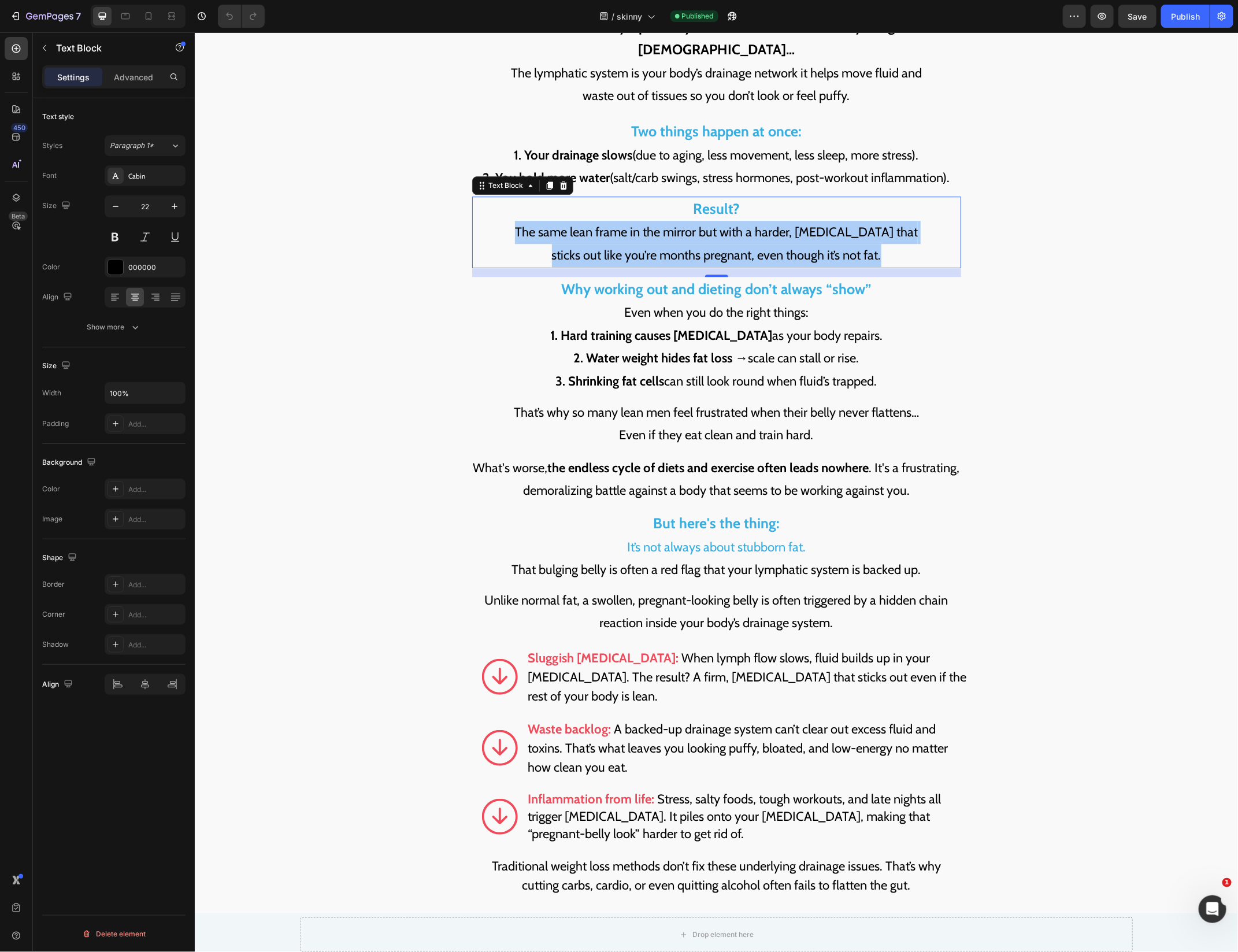
scroll to position [1781, 0]
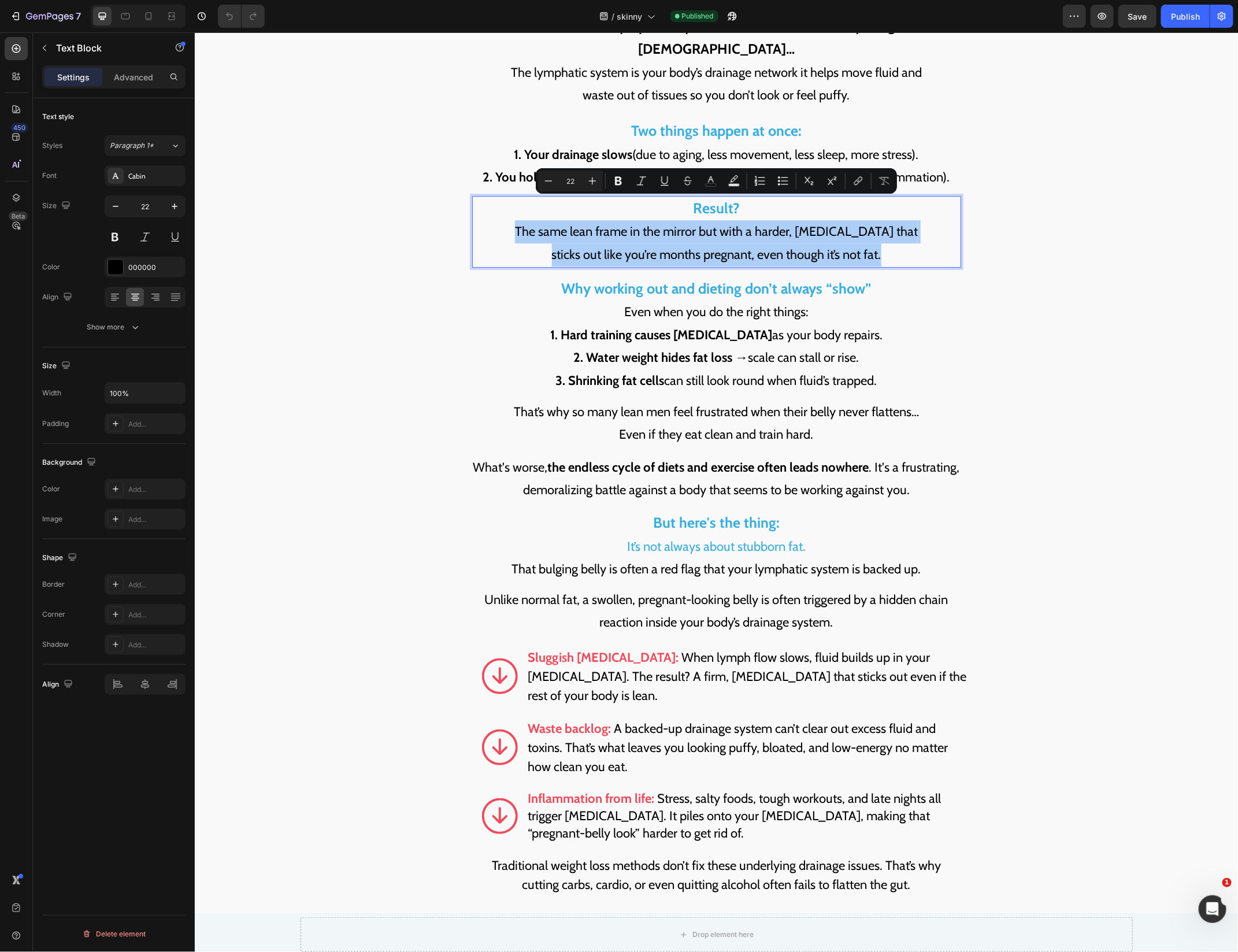
click at [662, 400] on p "That’s why so many lean men feel frustrated when their belly never flattens… Ev…" at bounding box center [716, 423] width 487 height 46
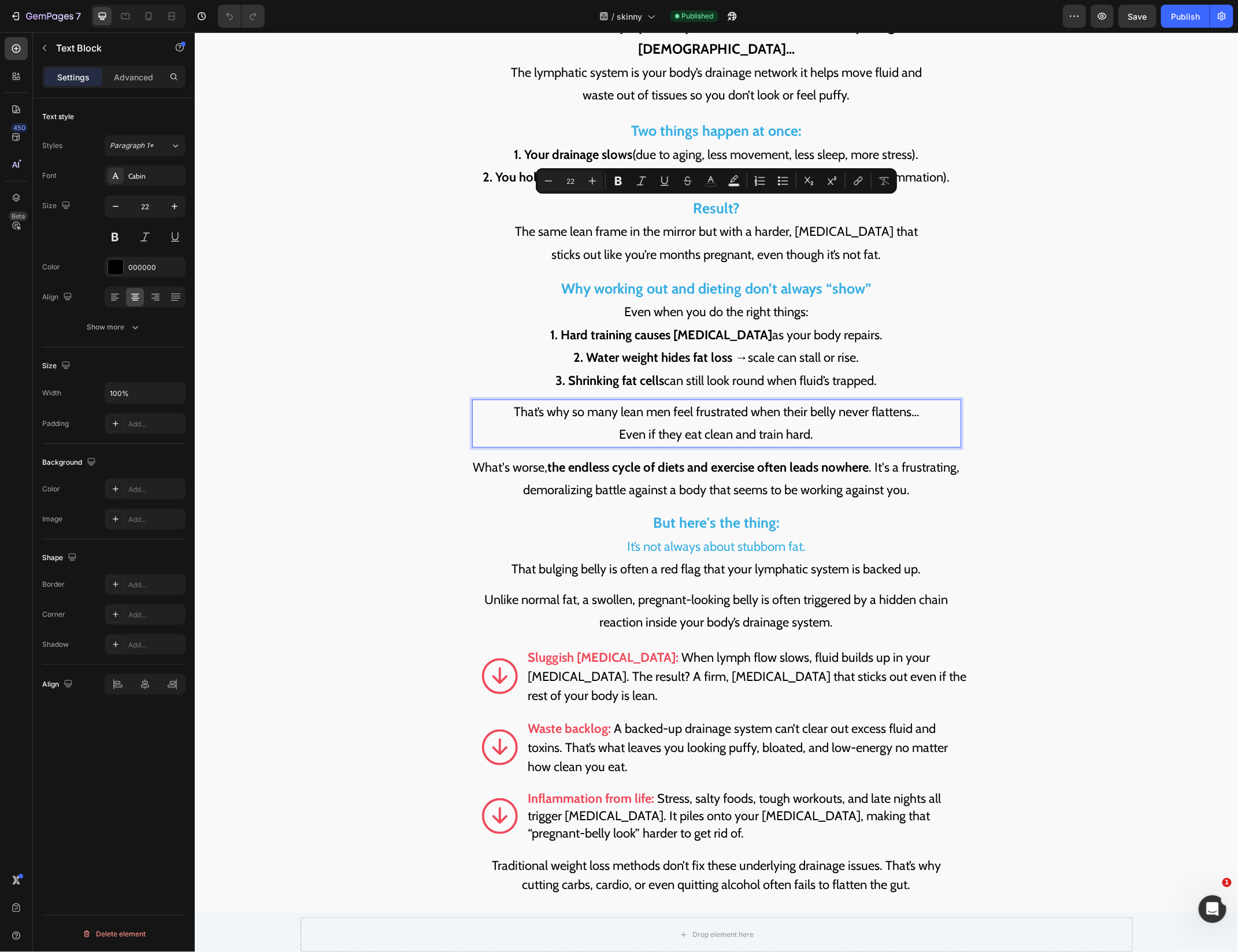
click at [662, 400] on p "That’s why so many lean men feel frustrated when their belly never flattens… Ev…" at bounding box center [716, 423] width 487 height 46
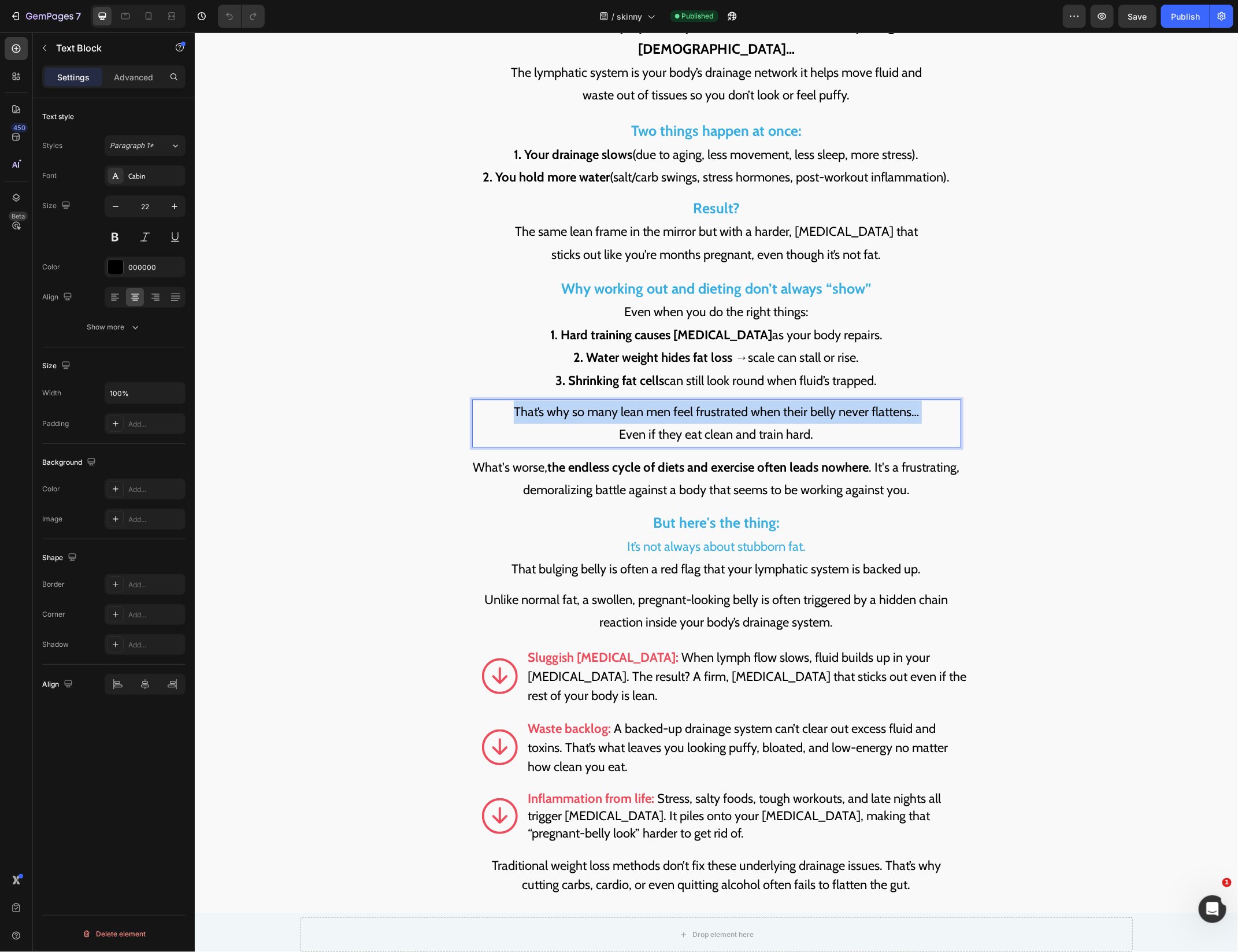
click at [662, 400] on p "That’s why so many lean men feel frustrated when their belly never flattens… Ev…" at bounding box center [716, 423] width 487 height 46
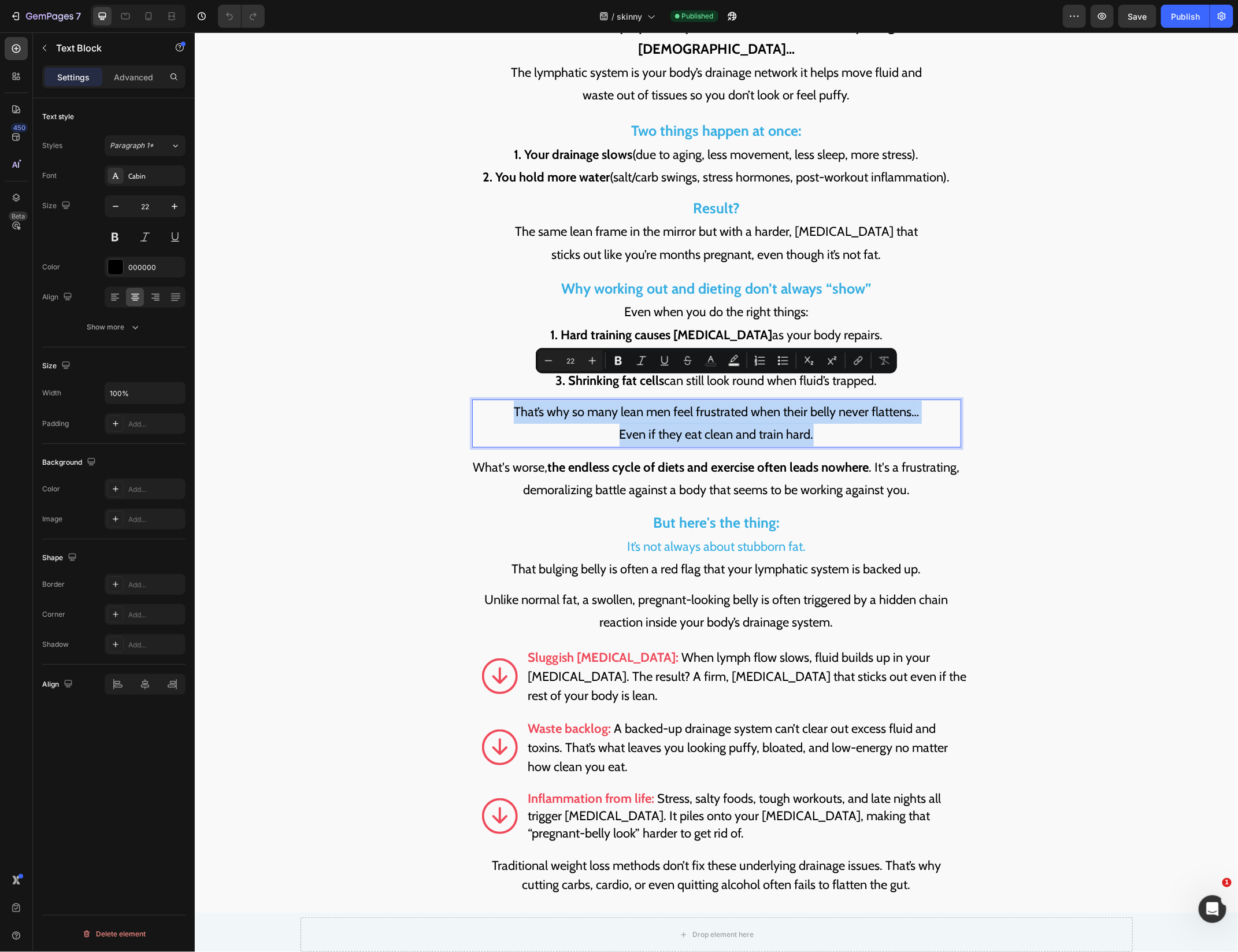
copy p "That’s why so many lean men feel frustrated when their belly never flattens… Ev…"
click at [616, 456] on p "What's worse, the endless cycle of diets and exercise often leads nowhere . It'…" at bounding box center [716, 479] width 487 height 46
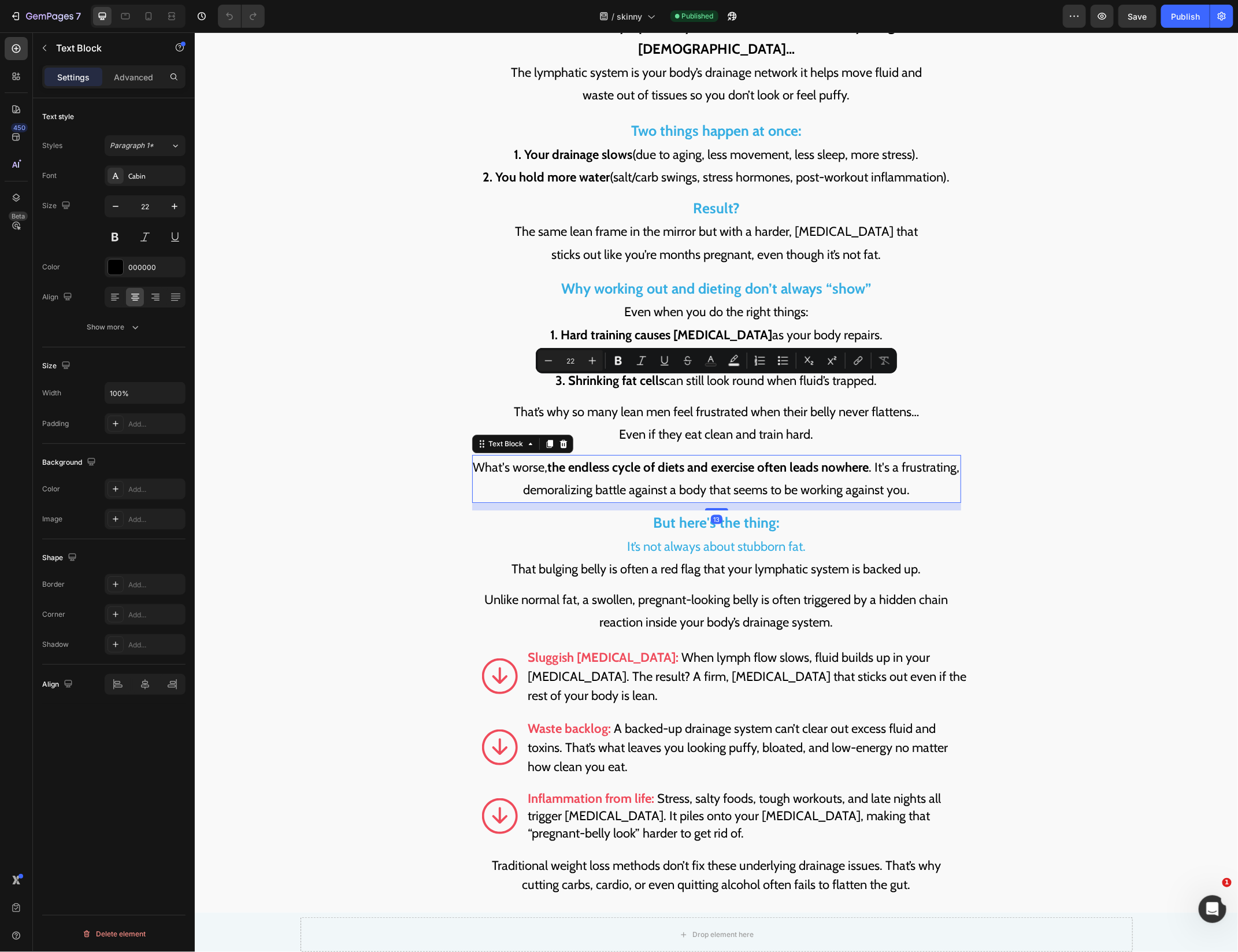
click at [616, 456] on p "What's worse, the endless cycle of diets and exercise often leads nowhere . It'…" at bounding box center [716, 479] width 487 height 46
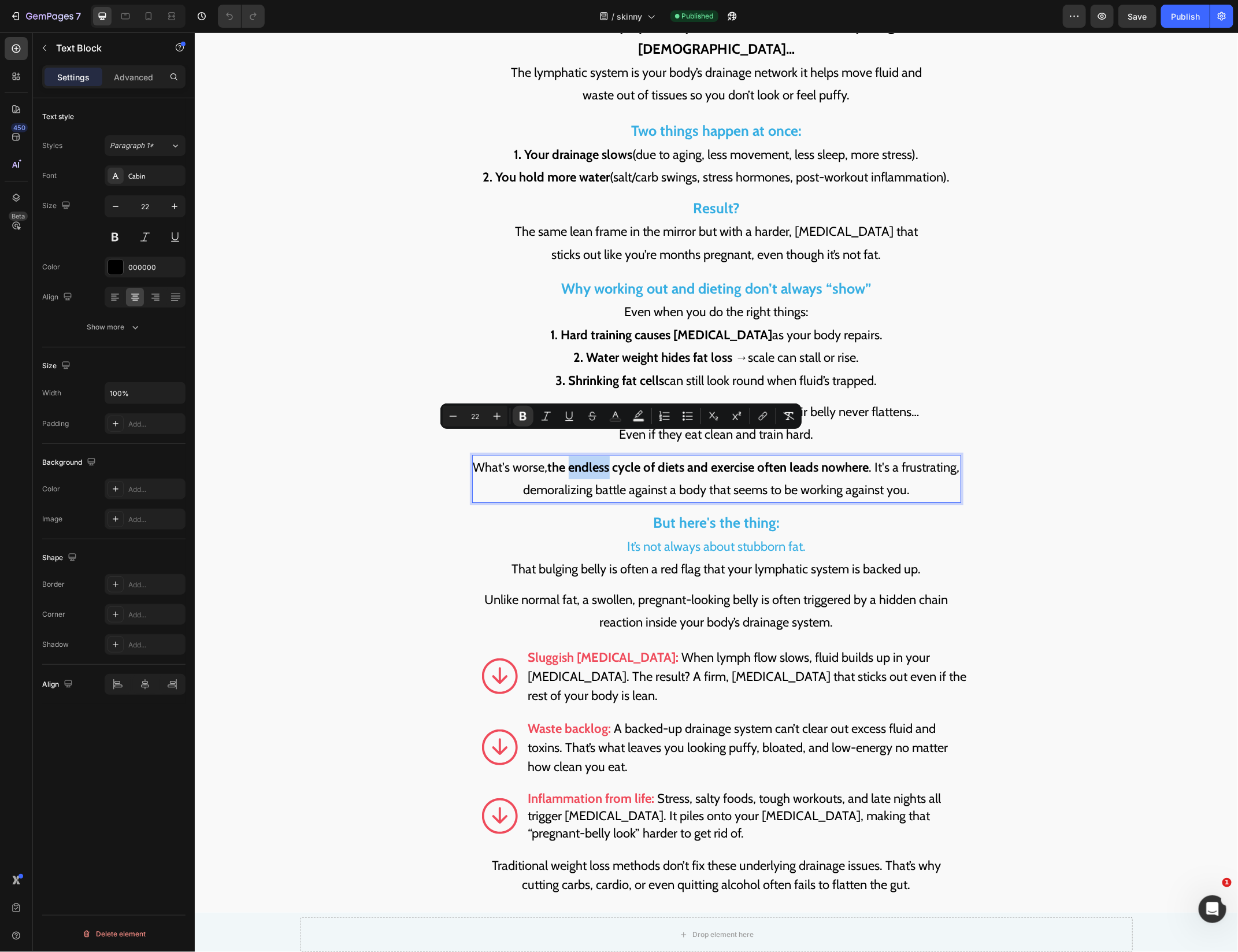
click at [616, 456] on p "What's worse, the endless cycle of diets and exercise often leads nowhere . It'…" at bounding box center [716, 479] width 487 height 46
click at [681, 538] on span "It’s not always about stubborn fat." at bounding box center [715, 545] width 179 height 15
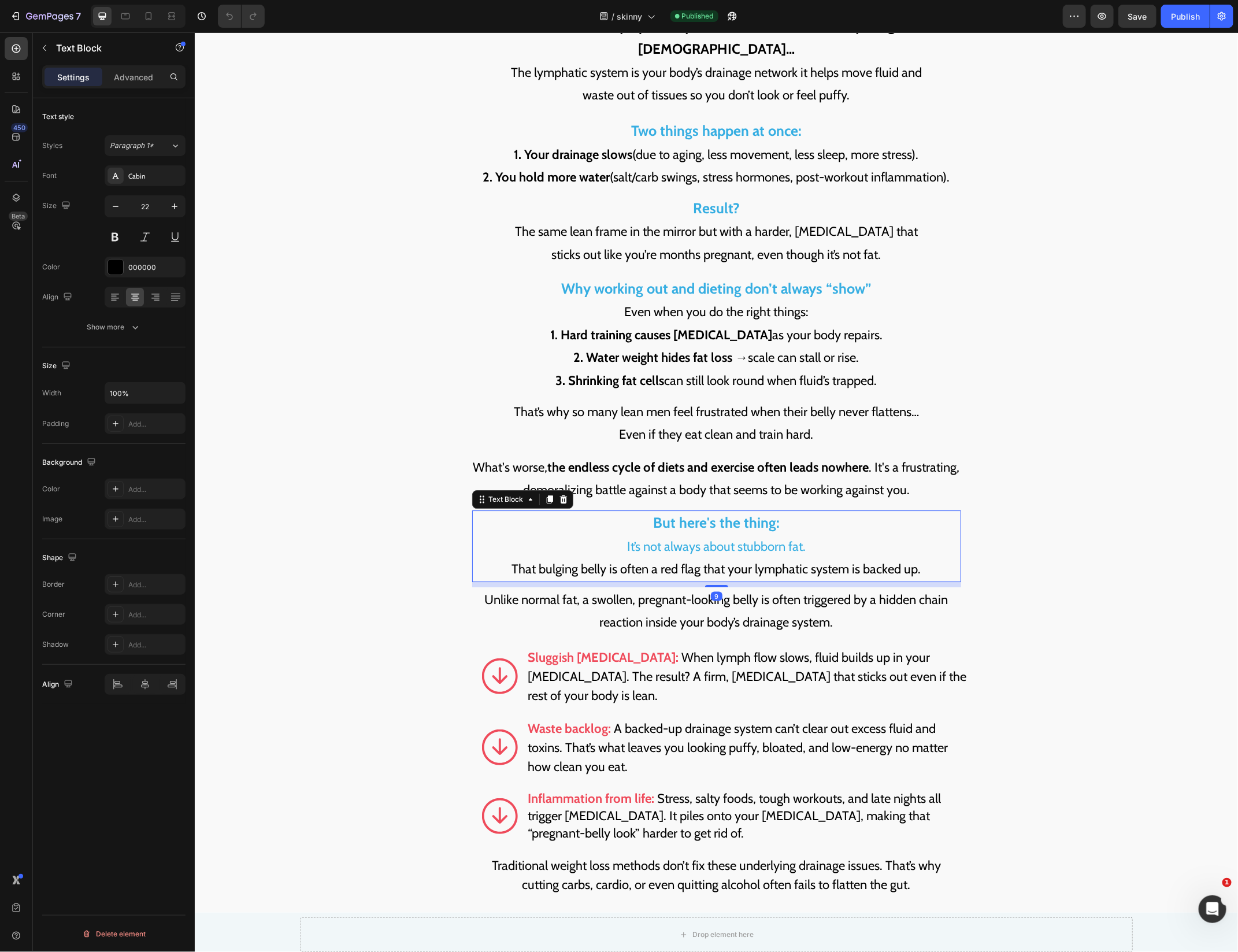
click at [681, 538] on span "It’s not always about stubborn fat." at bounding box center [715, 545] width 179 height 15
click at [645, 538] on span "It’s not always about stubborn fat." at bounding box center [715, 545] width 179 height 15
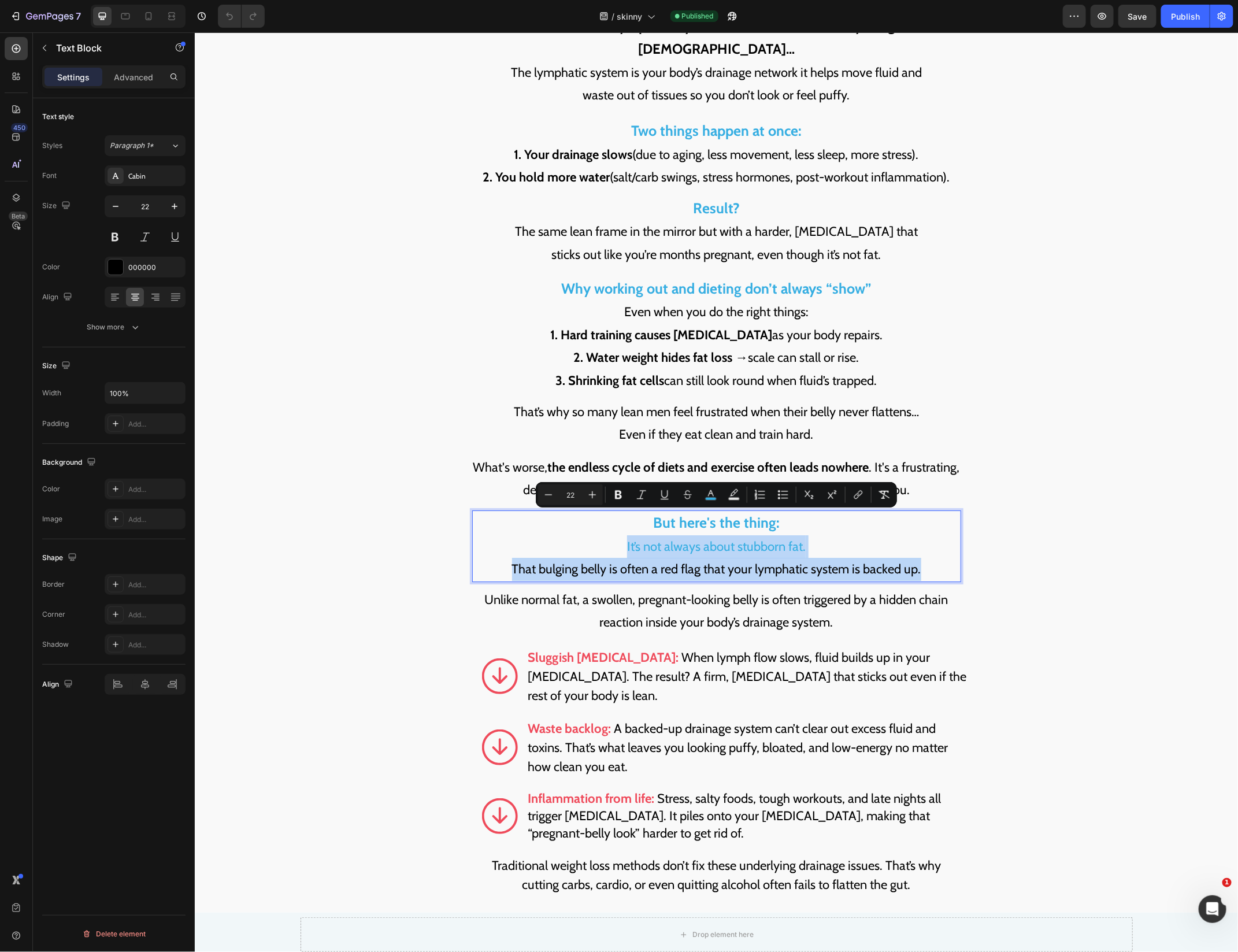
drag, startPoint x: 623, startPoint y: 519, endPoint x: 930, endPoint y: 543, distance: 307.9
click at [930, 545] on p "But here's the thing: It’s not always about stubborn fat. That bulging belly is…" at bounding box center [716, 545] width 487 height 69
copy p "It’s not always about stubborn fat. That bulging belly is often a red flag that…"
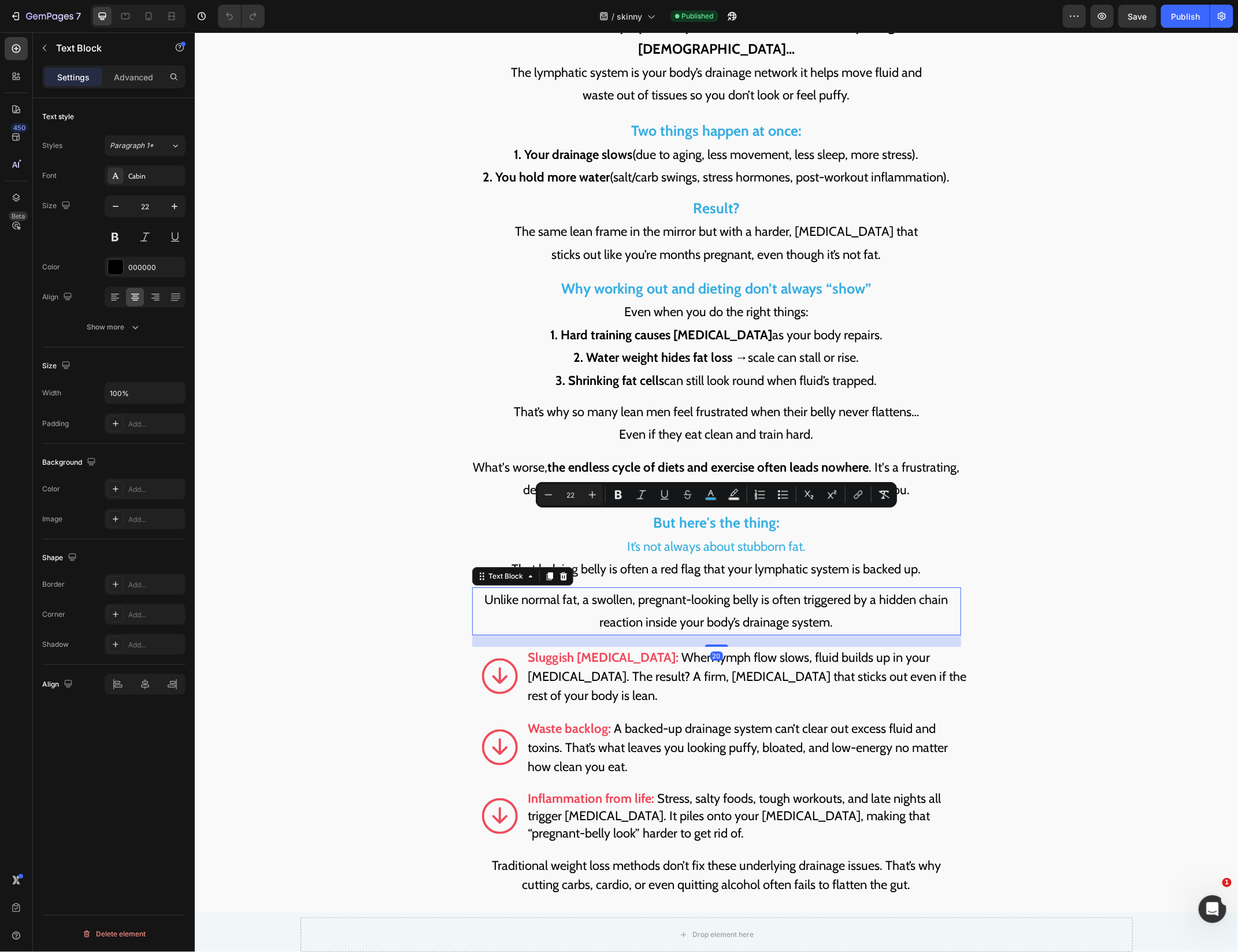
click at [540, 588] on p "Unlike normal fat, a swollen, pregnant-looking belly is often triggered by a hi…" at bounding box center [716, 611] width 487 height 46
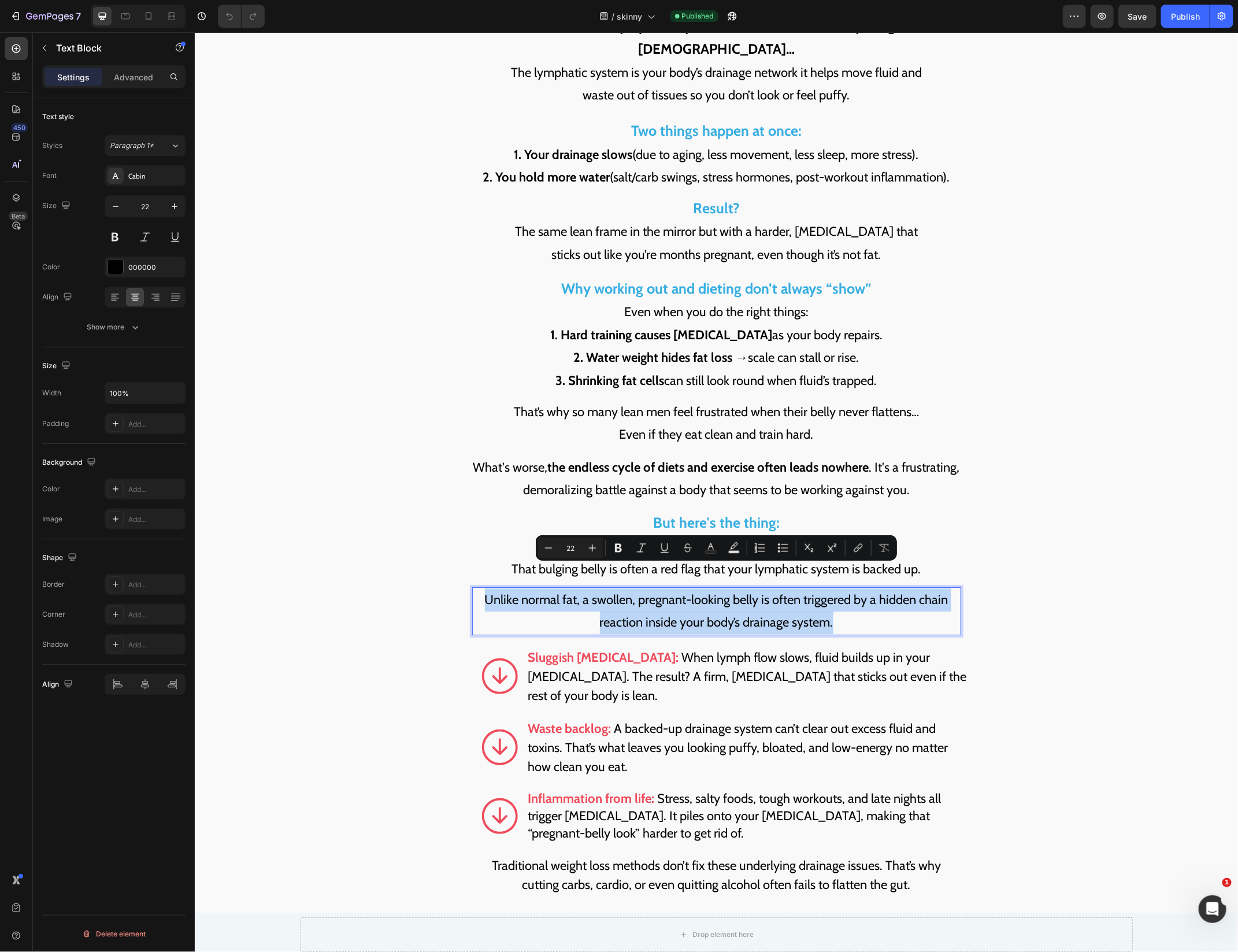
copy p "Unlike normal fat, a swollen, pregnant-looking belly is often triggered by a hi…"
click at [796, 649] on span "When lymph flow slows, fluid builds up in your [MEDICAL_DATA]. The result? A fi…" at bounding box center [748, 676] width 439 height 54
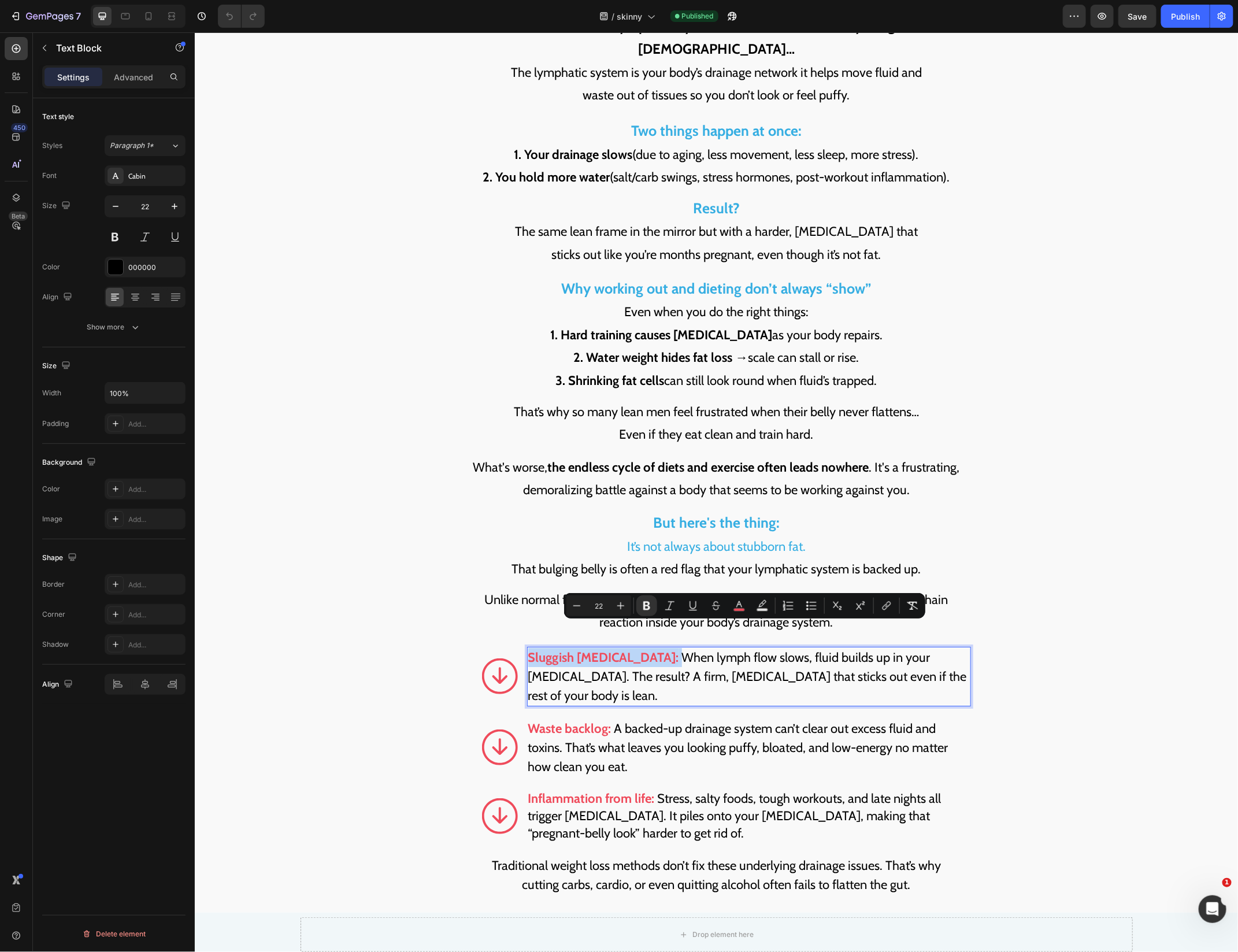
copy p "Sluggish [MEDICAL_DATA]:"
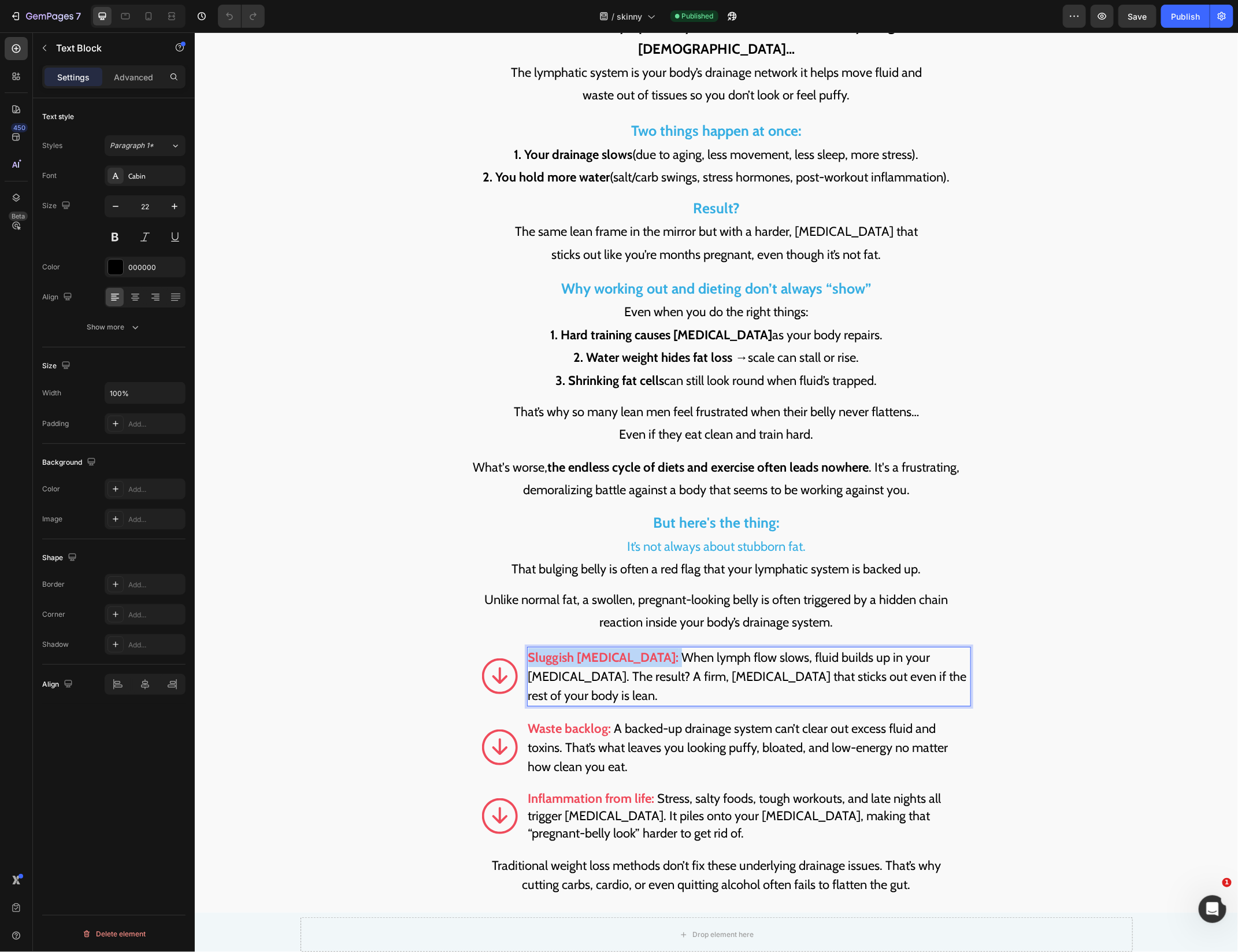
click at [573, 733] on span "A backed-up drainage system can’t clear out excess fluid and toxins. That’s wha…" at bounding box center [738, 747] width 421 height 54
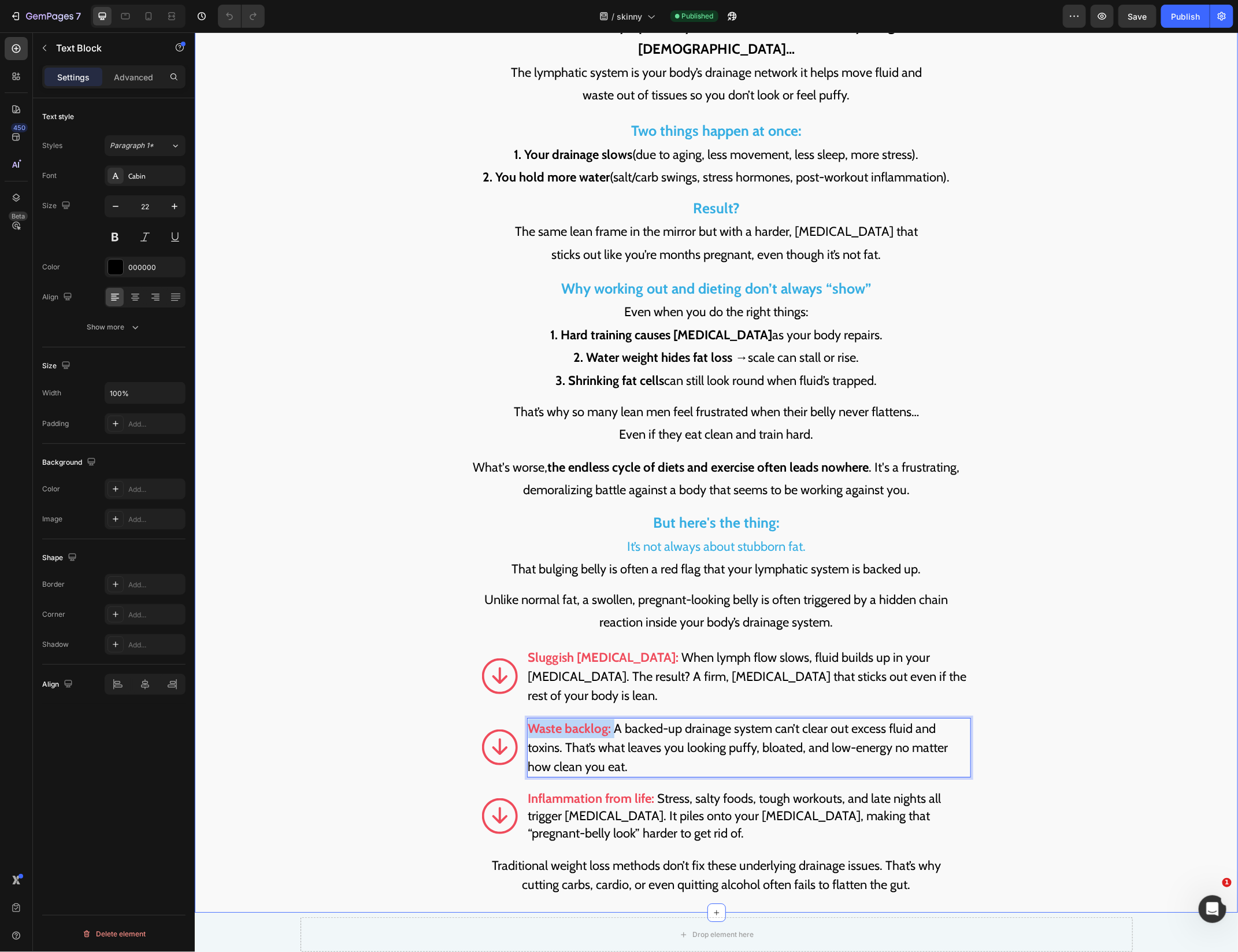
copy span "Waste backlog:"
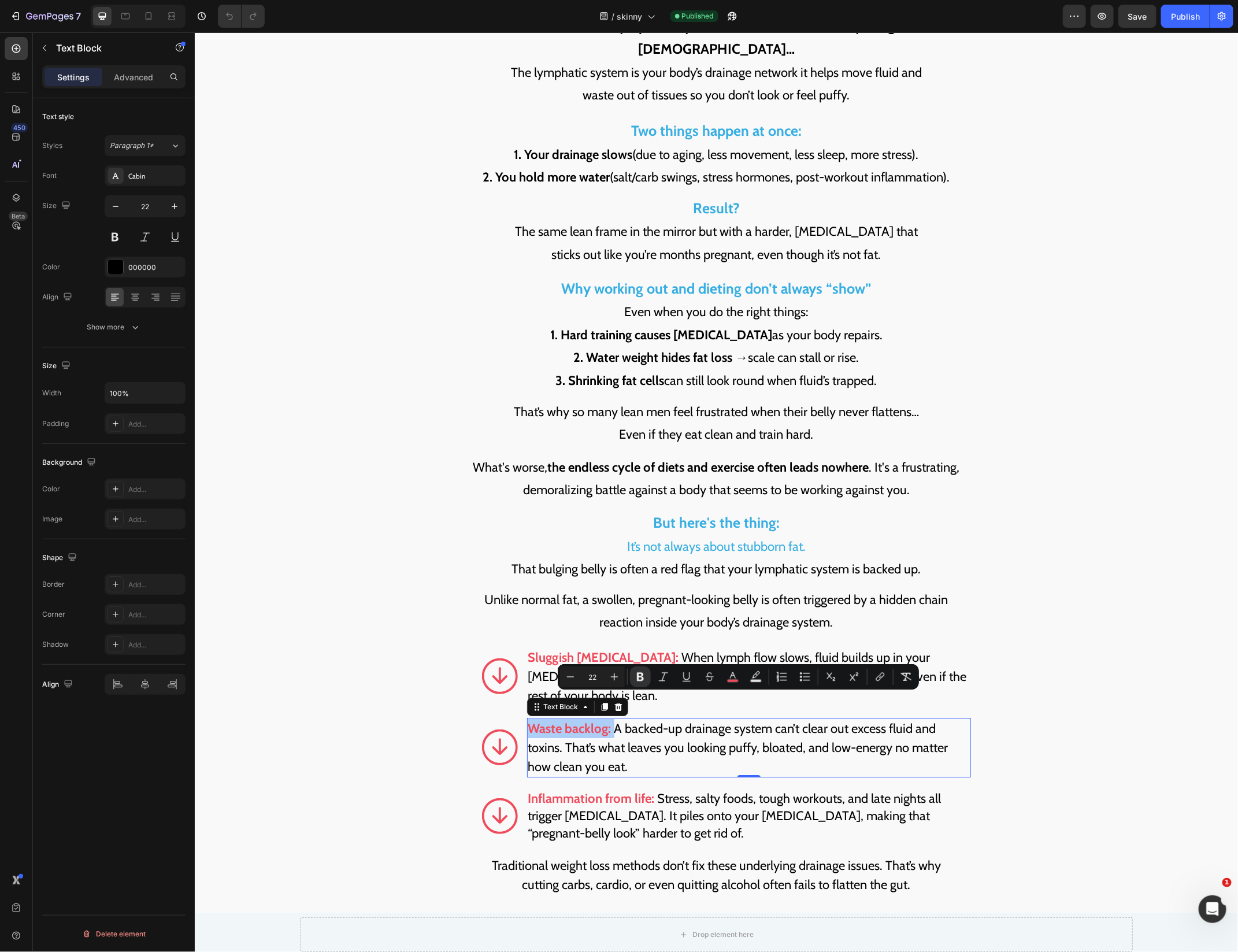
click at [646, 790] on strong "Inflammation from life:" at bounding box center [591, 798] width 127 height 15
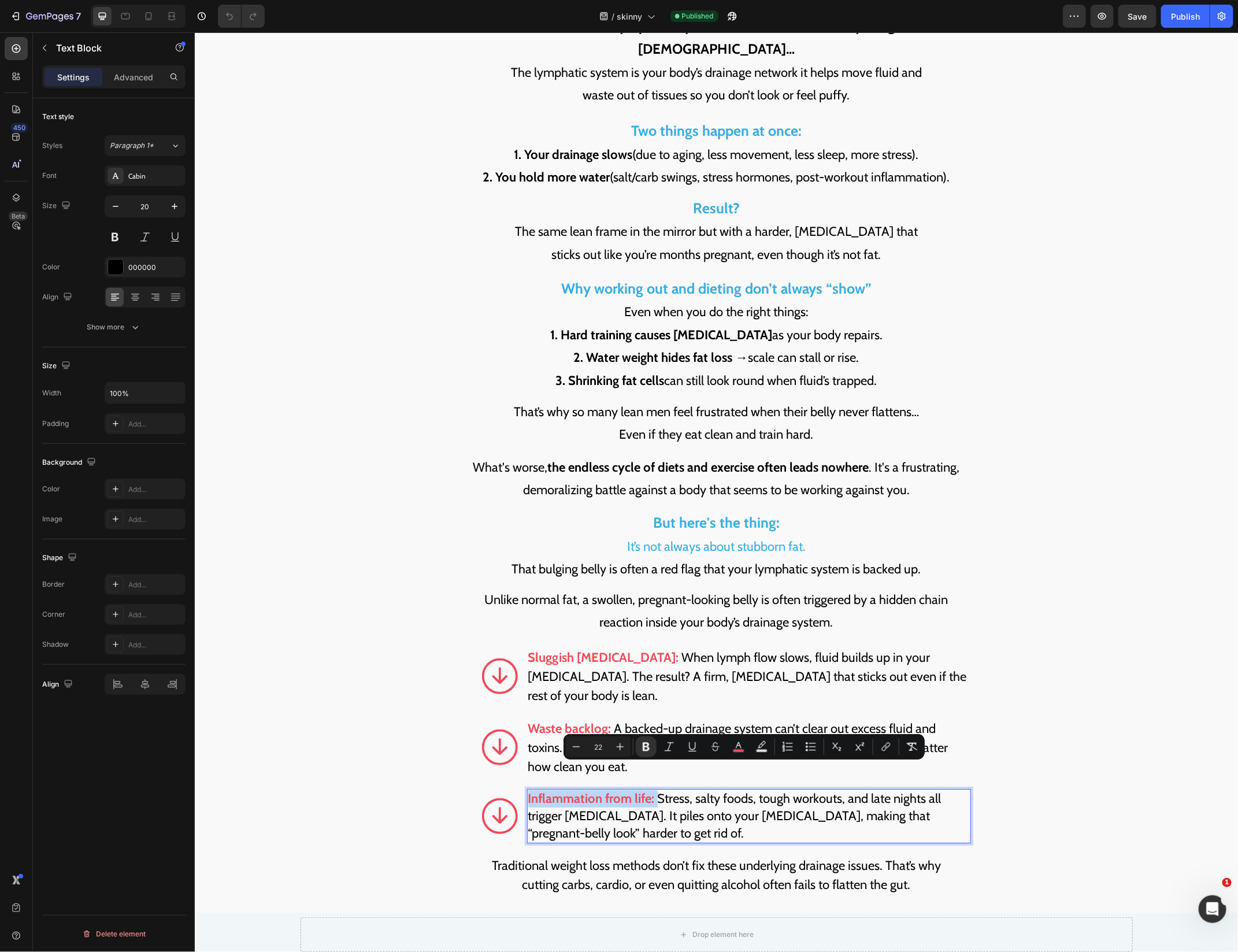
copy span "Inflammation from life:"
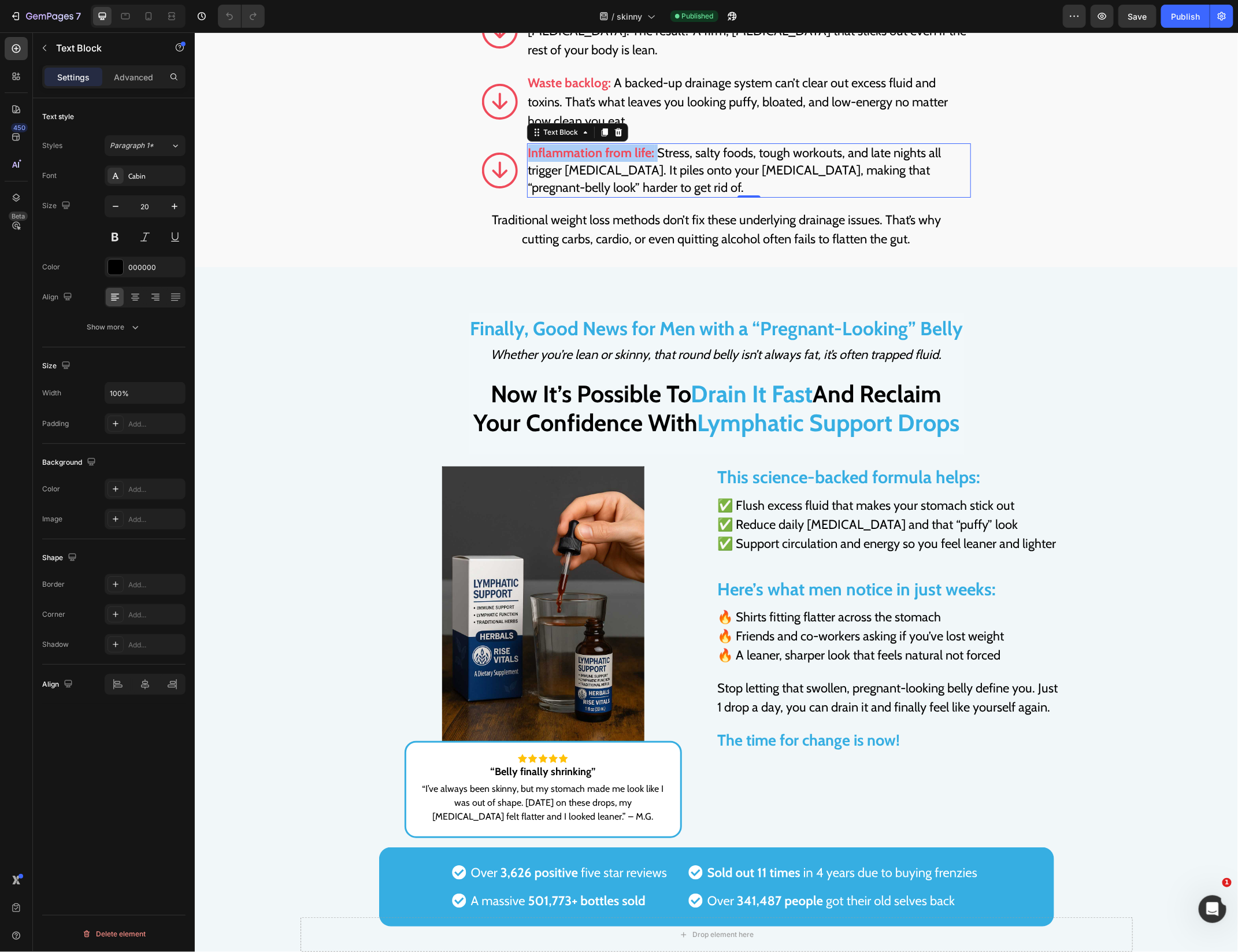
scroll to position [2450, 0]
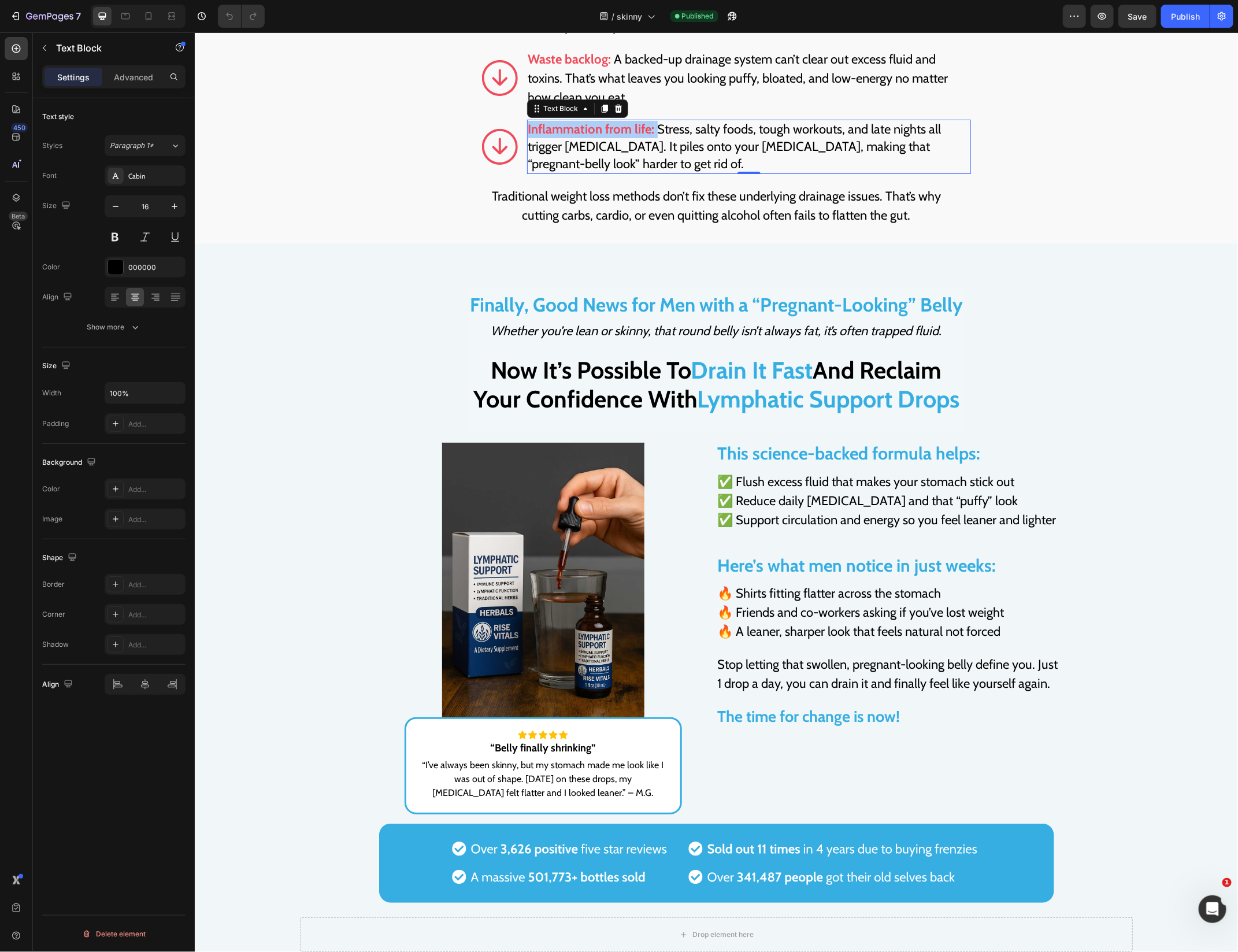
click at [545, 767] on p "“I’ve always been skinny, but my stomach made me look like I was out of shape. …" at bounding box center [543, 778] width 249 height 41
click at [545, 757] on p "“I’ve always been skinny, but my stomach made me look like I was out of shape. …" at bounding box center [543, 778] width 249 height 41
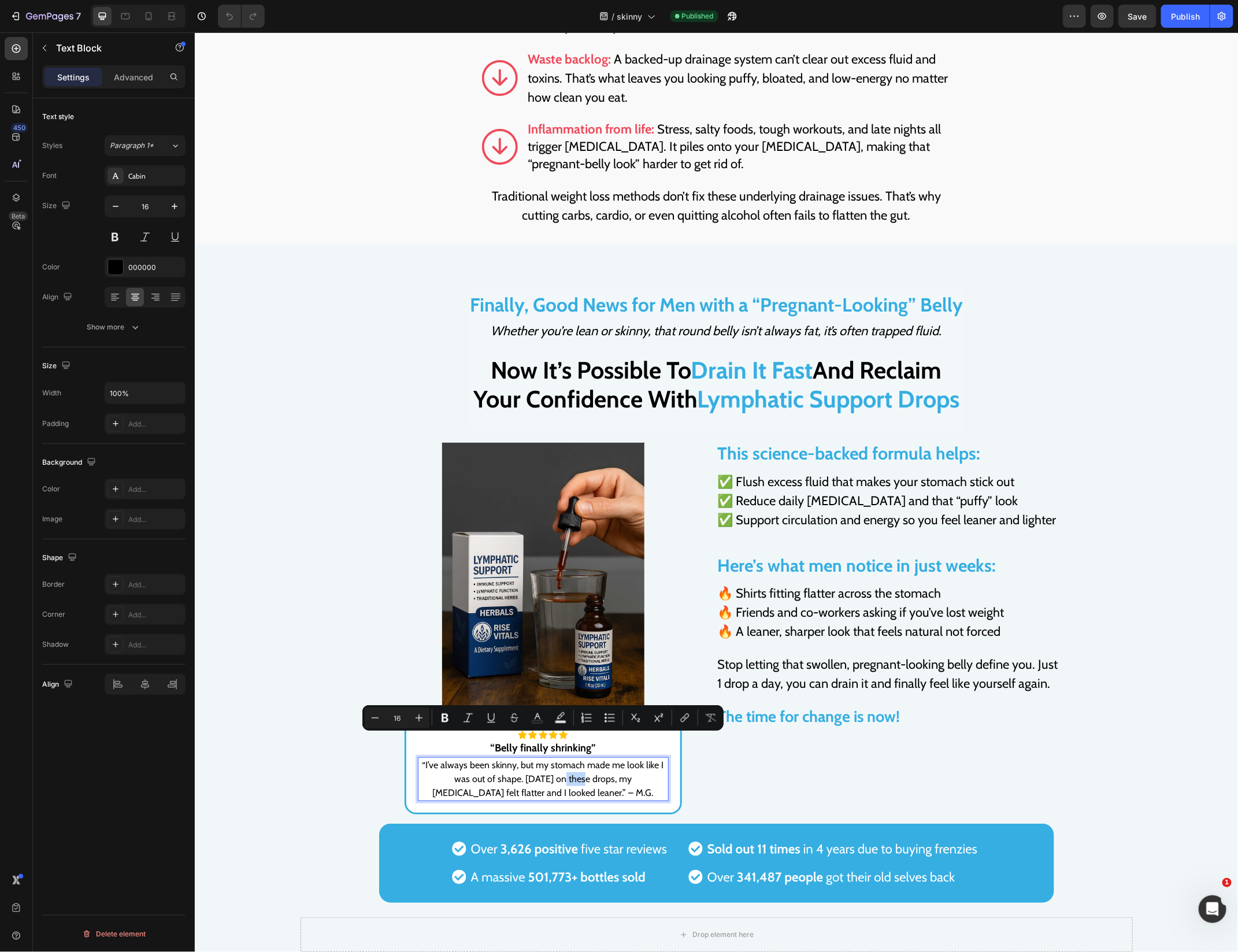
copy p "“I’ve always been skinny, but my stomach made me look like I was out of shape. …"
click at [848, 472] on p "✅ Flush excess fluid that makes your stomach stick out ✅ Reduce daily bloating …" at bounding box center [890, 500] width 345 height 58
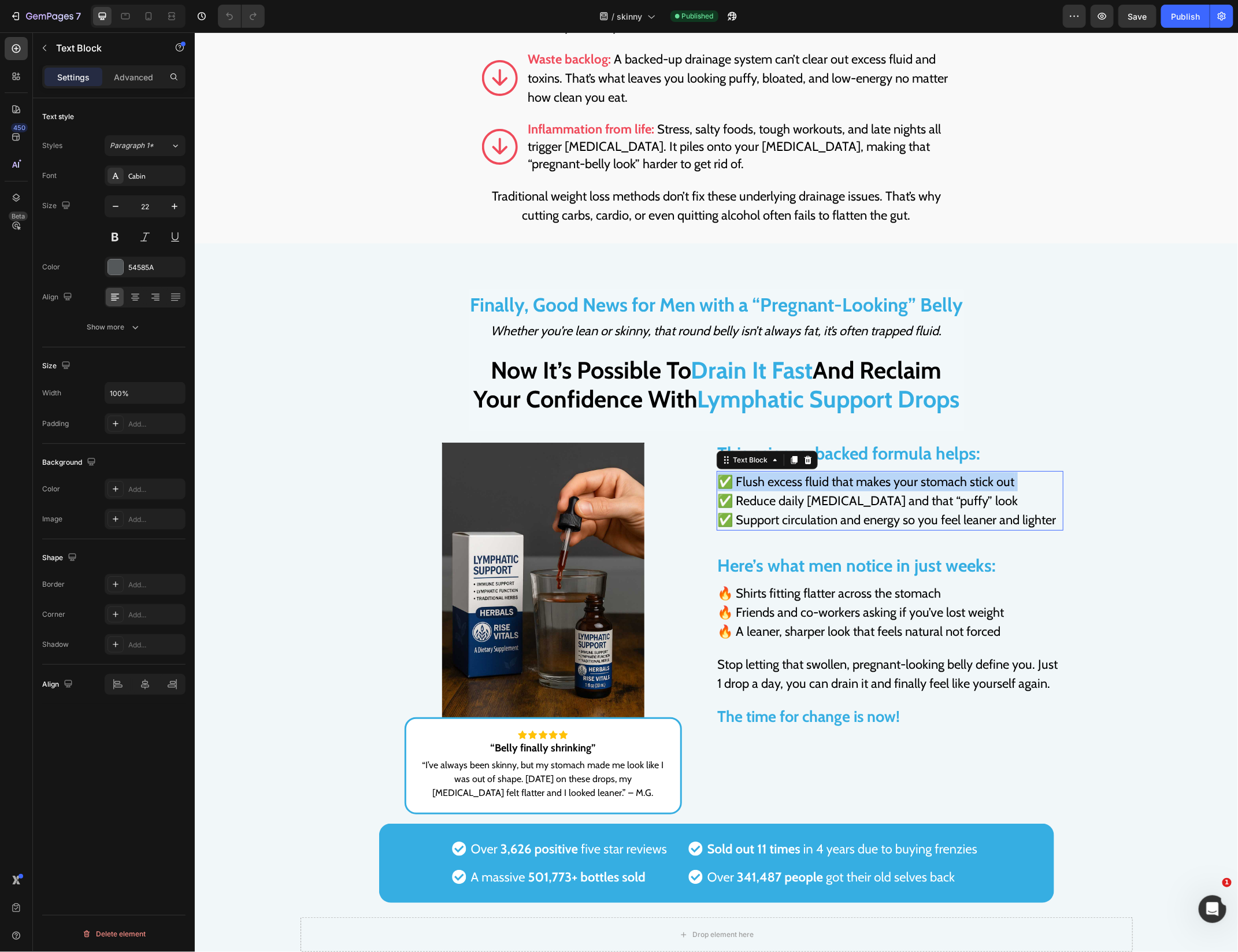
click at [848, 472] on p "✅ Flush excess fluid that makes your stomach stick out ✅ Reduce daily bloating …" at bounding box center [890, 500] width 345 height 58
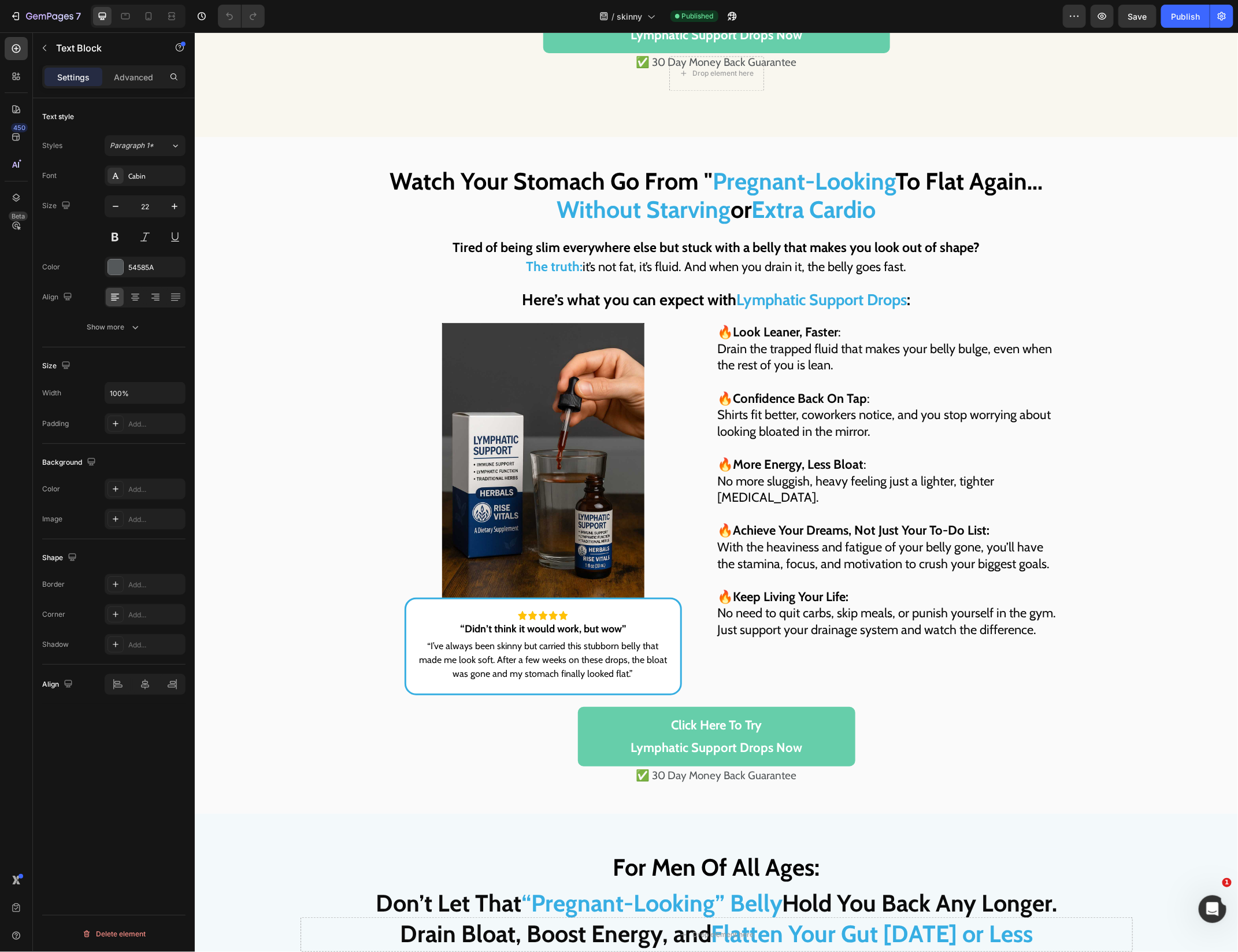
scroll to position [3869, 0]
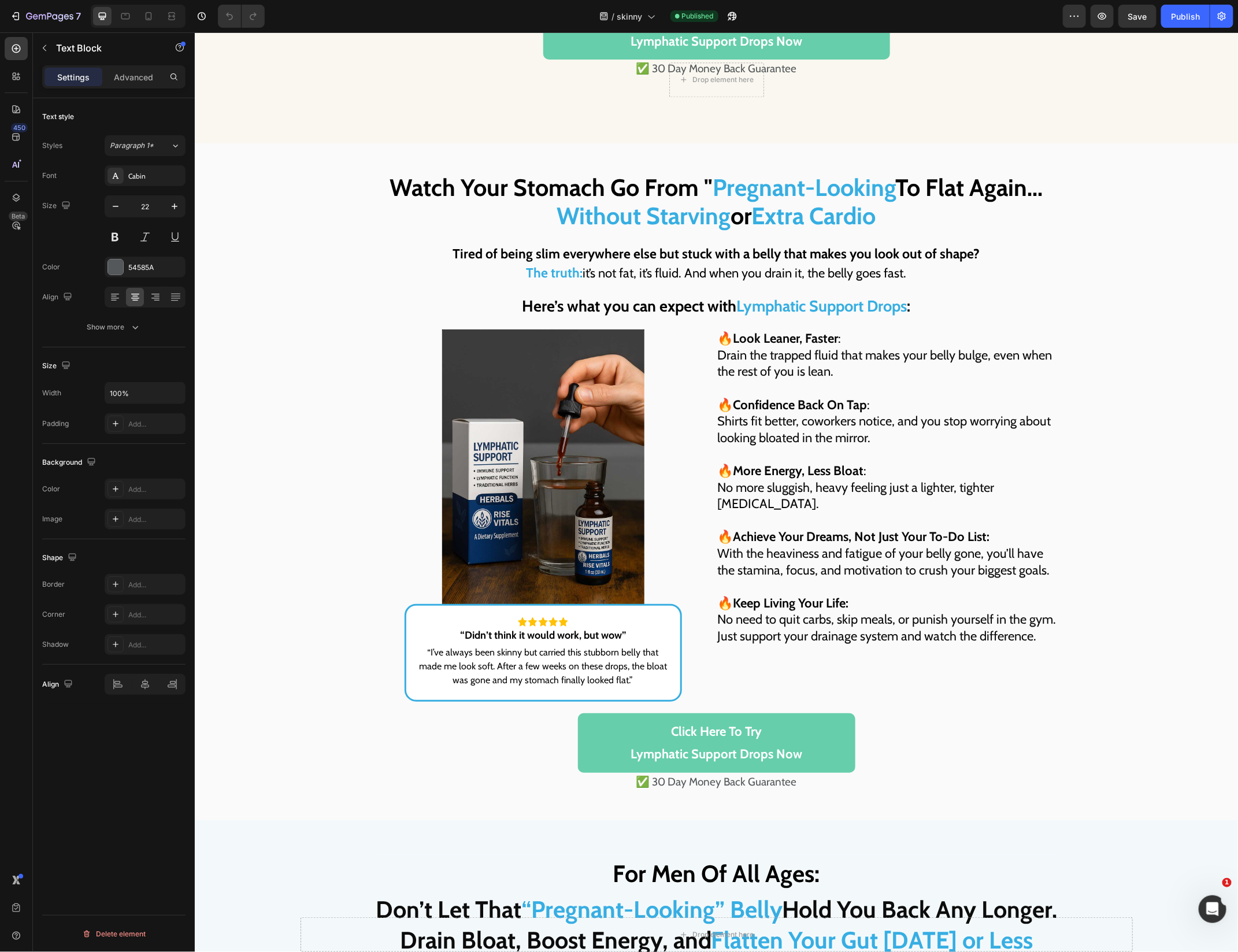
click at [663, 250] on strong "Tired of being slim everywhere else but stuck with a belly that makes you look …" at bounding box center [716, 252] width 527 height 16
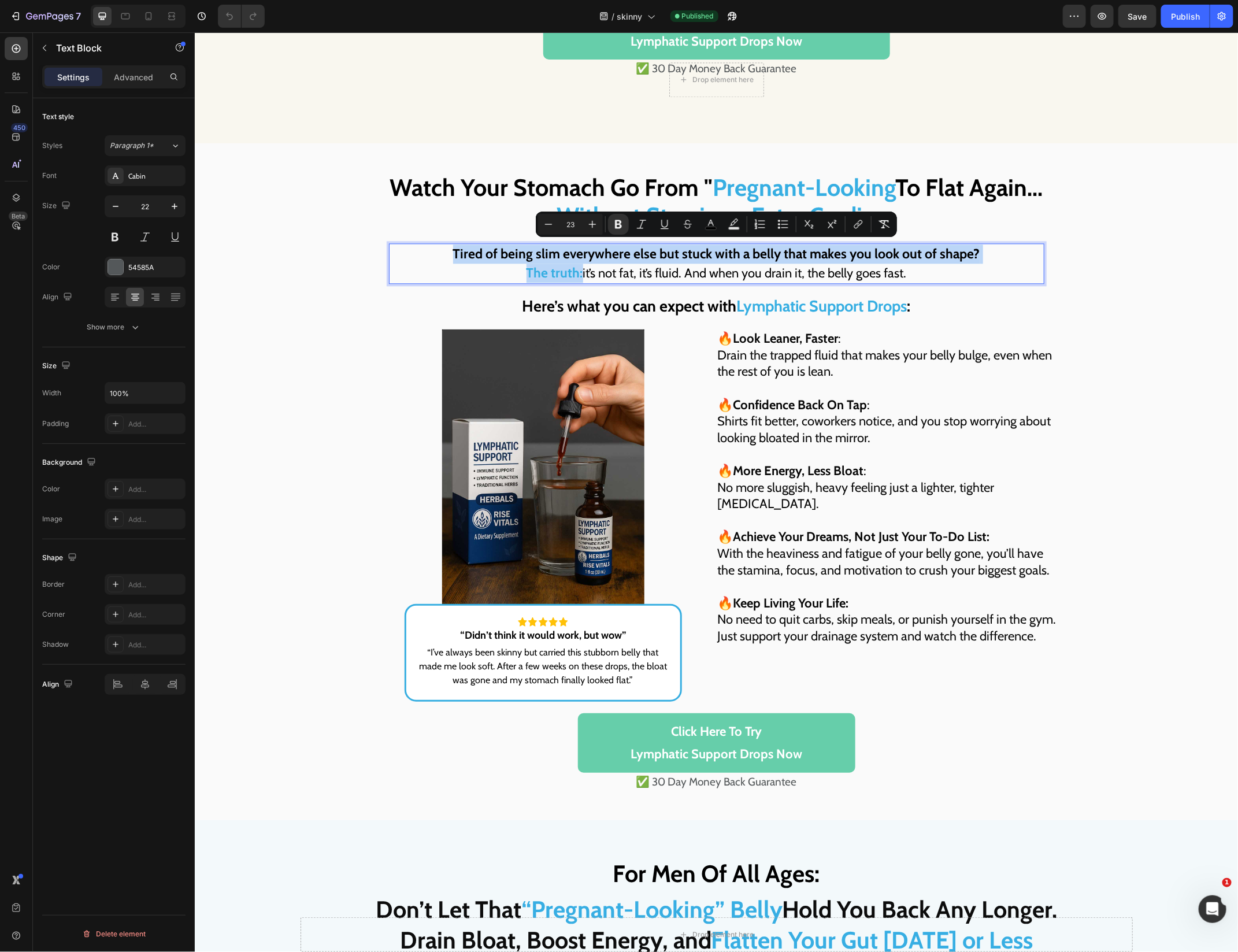
click at [847, 253] on strong "Tired of being slim everywhere else but stuck with a belly that makes you look …" at bounding box center [716, 252] width 527 height 16
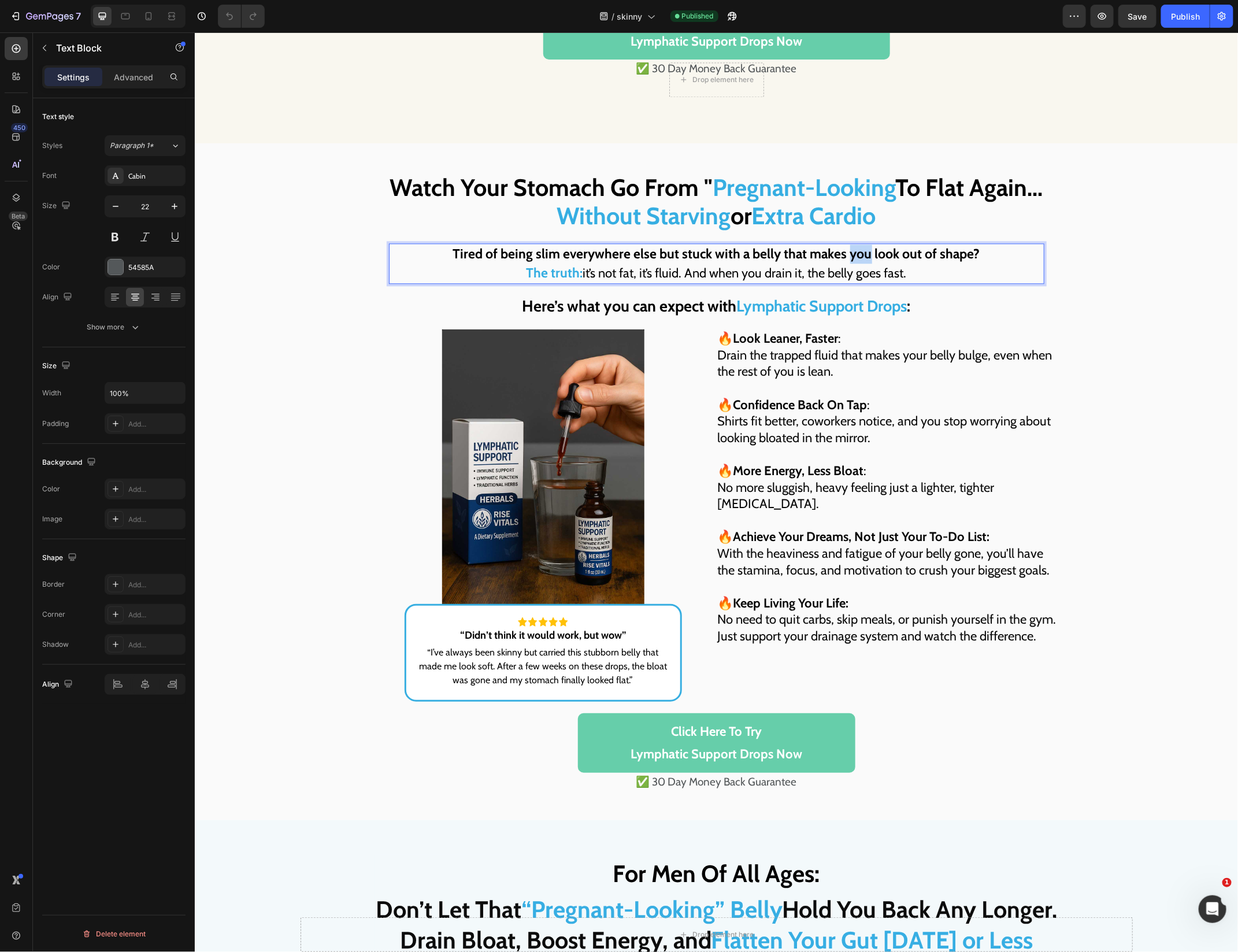
click at [847, 253] on strong "Tired of being slim everywhere else but stuck with a belly that makes you look …" at bounding box center [716, 252] width 527 height 16
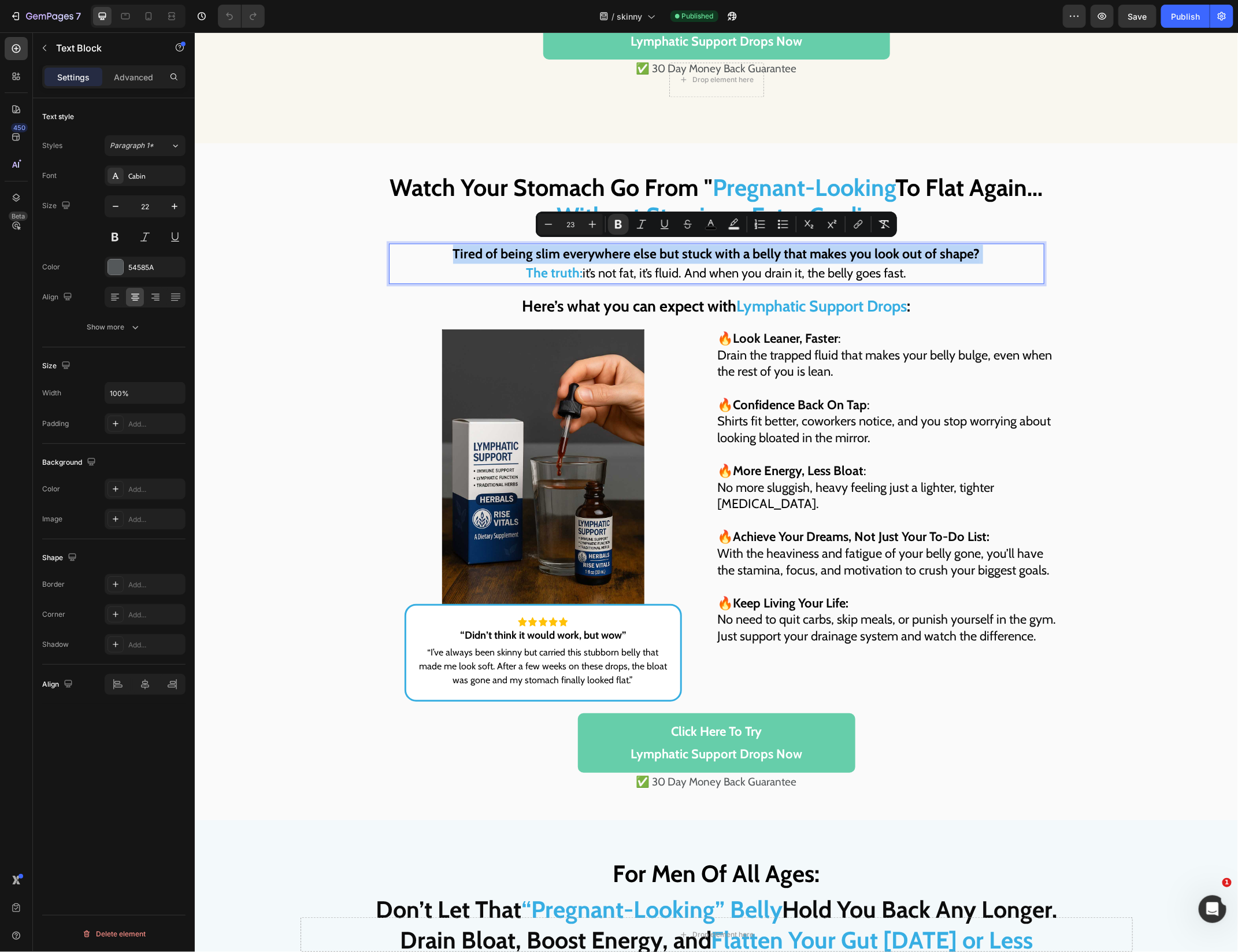
click at [603, 271] on span "it’s not fat, it’s fluid. And when you drain it, the belly goes fast." at bounding box center [744, 272] width 324 height 15
type input "22"
click at [603, 271] on span "it’s not fat, it’s fluid. And when you drain it, the belly goes fast." at bounding box center [744, 272] width 324 height 15
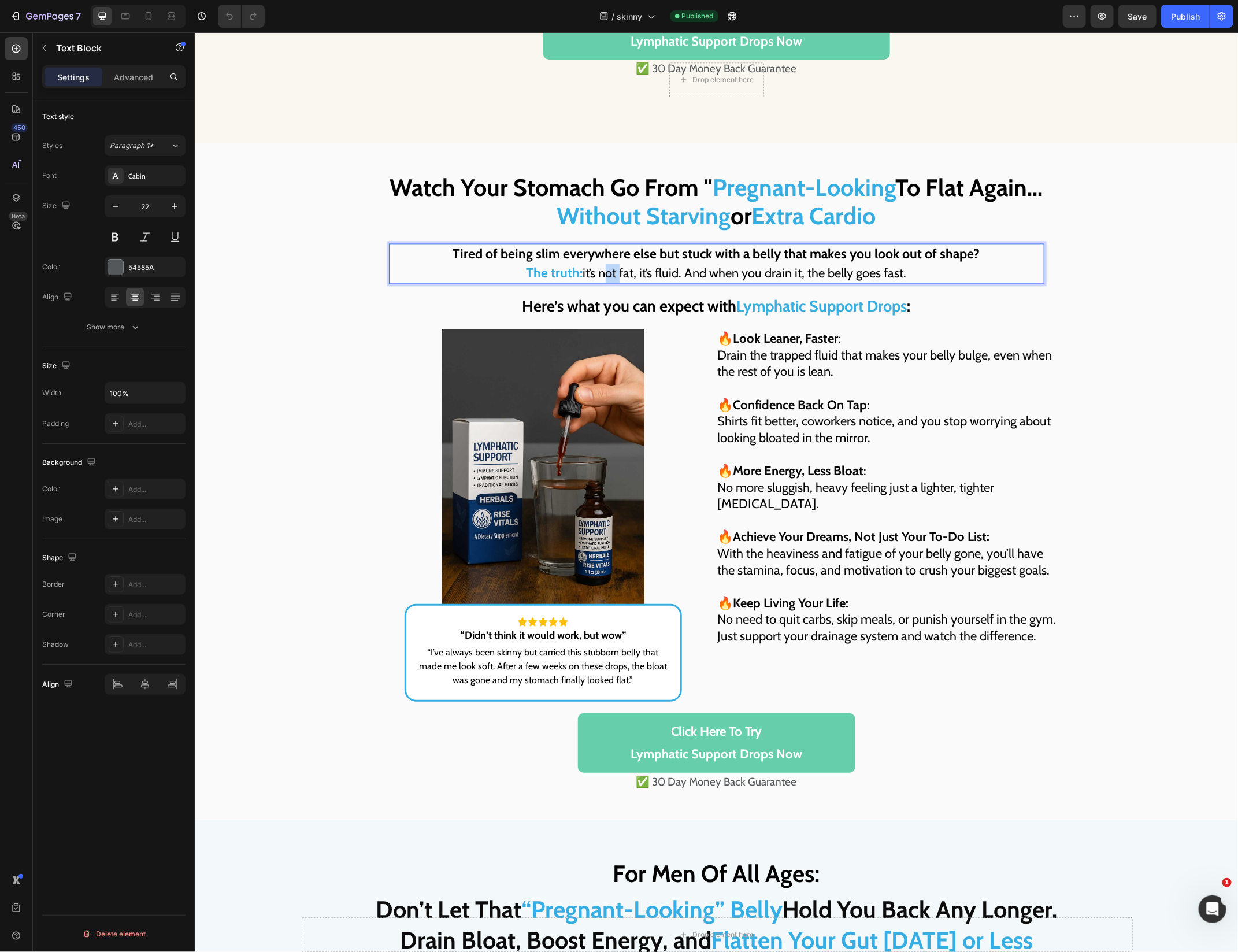
click at [603, 271] on span "it’s not fat, it’s fluid. And when you drain it, the belly goes fast." at bounding box center [744, 272] width 324 height 15
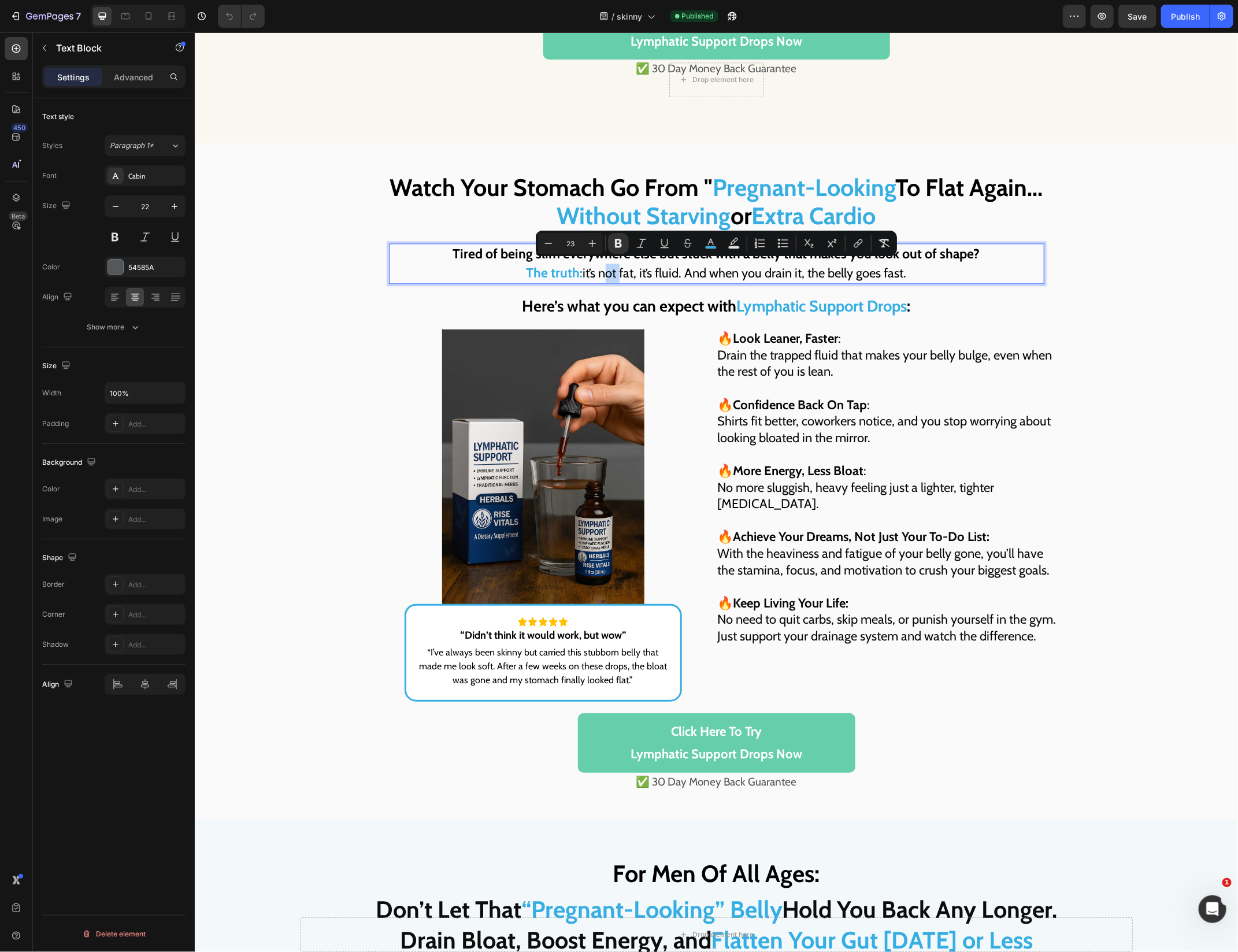
click at [890, 353] on span "Drain the trapped fluid that makes your belly bulge, even when the rest of you …" at bounding box center [885, 363] width 335 height 32
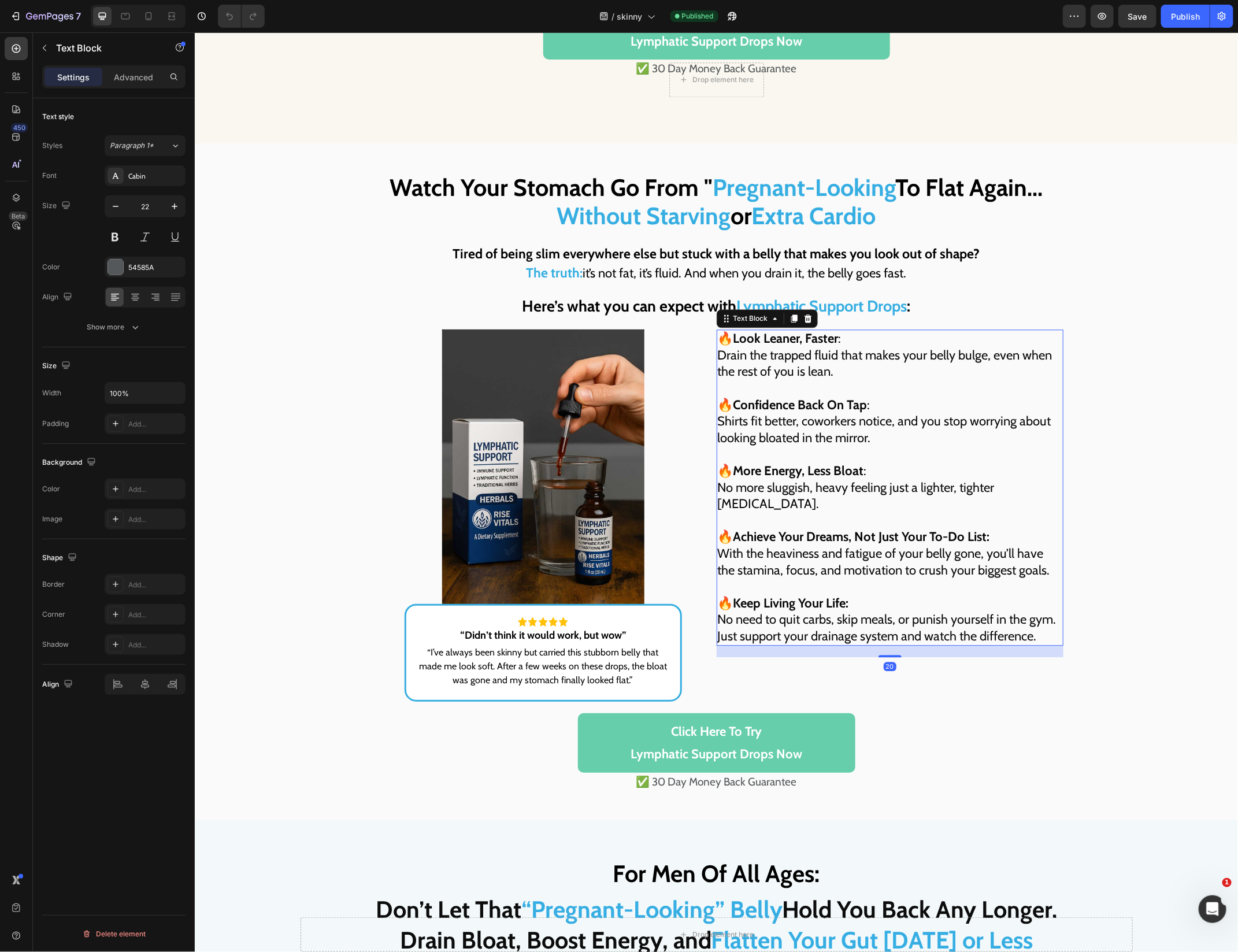
click at [851, 380] on p "🔥 Confidence Back On Tap : Shirts fit better, coworkers notice, and you stop wo…" at bounding box center [890, 413] width 345 height 66
drag, startPoint x: 851, startPoint y: 377, endPoint x: 837, endPoint y: 375, distance: 14.1
click at [837, 375] on div "🔥 Look Leaner, Faster : Drain the trapped fluid that makes your belly bulge, ev…" at bounding box center [890, 487] width 347 height 316
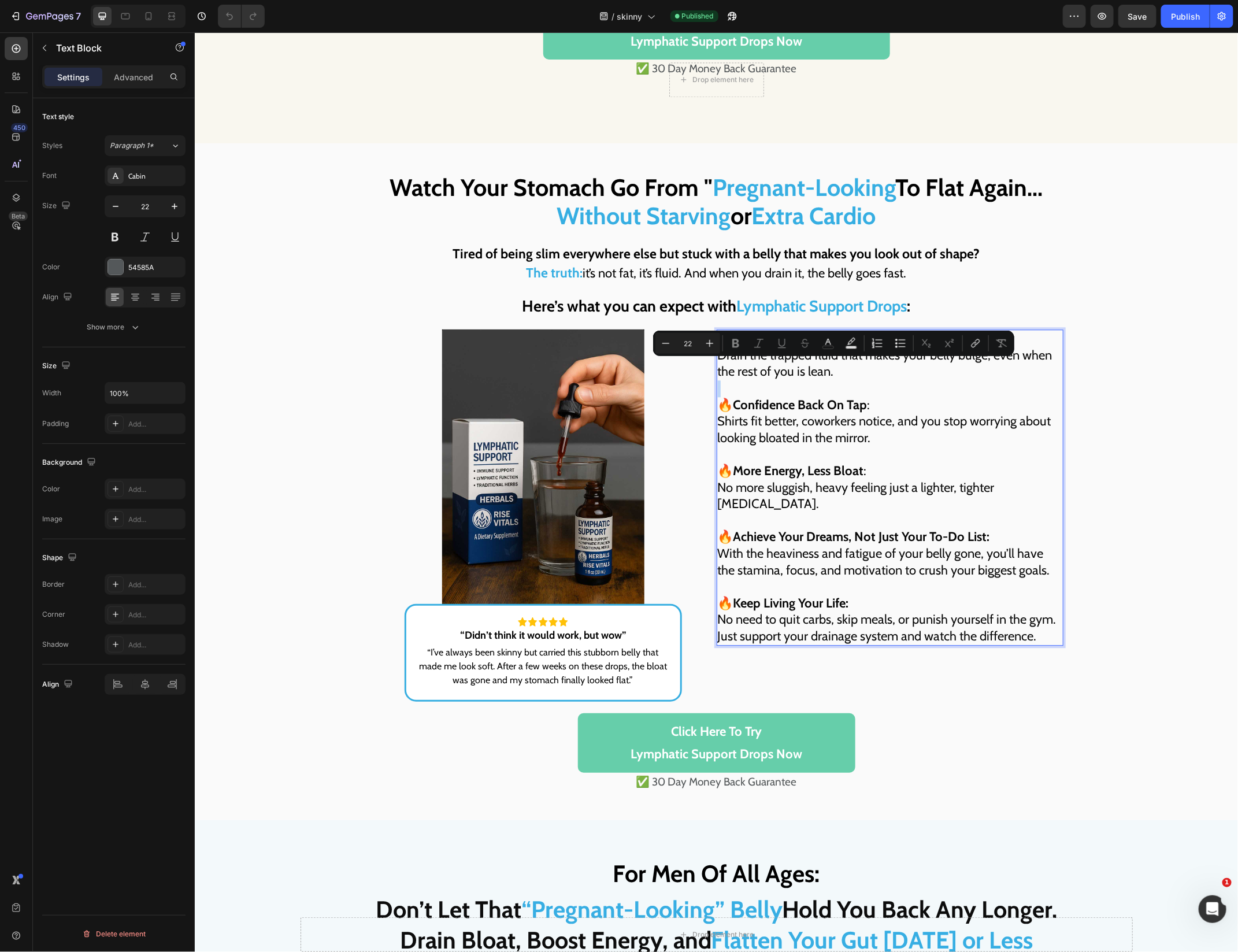
click at [855, 371] on p "🔥 Look Leaner, Faster : Drain the trapped fluid that makes your belly bulge, ev…" at bounding box center [890, 354] width 345 height 50
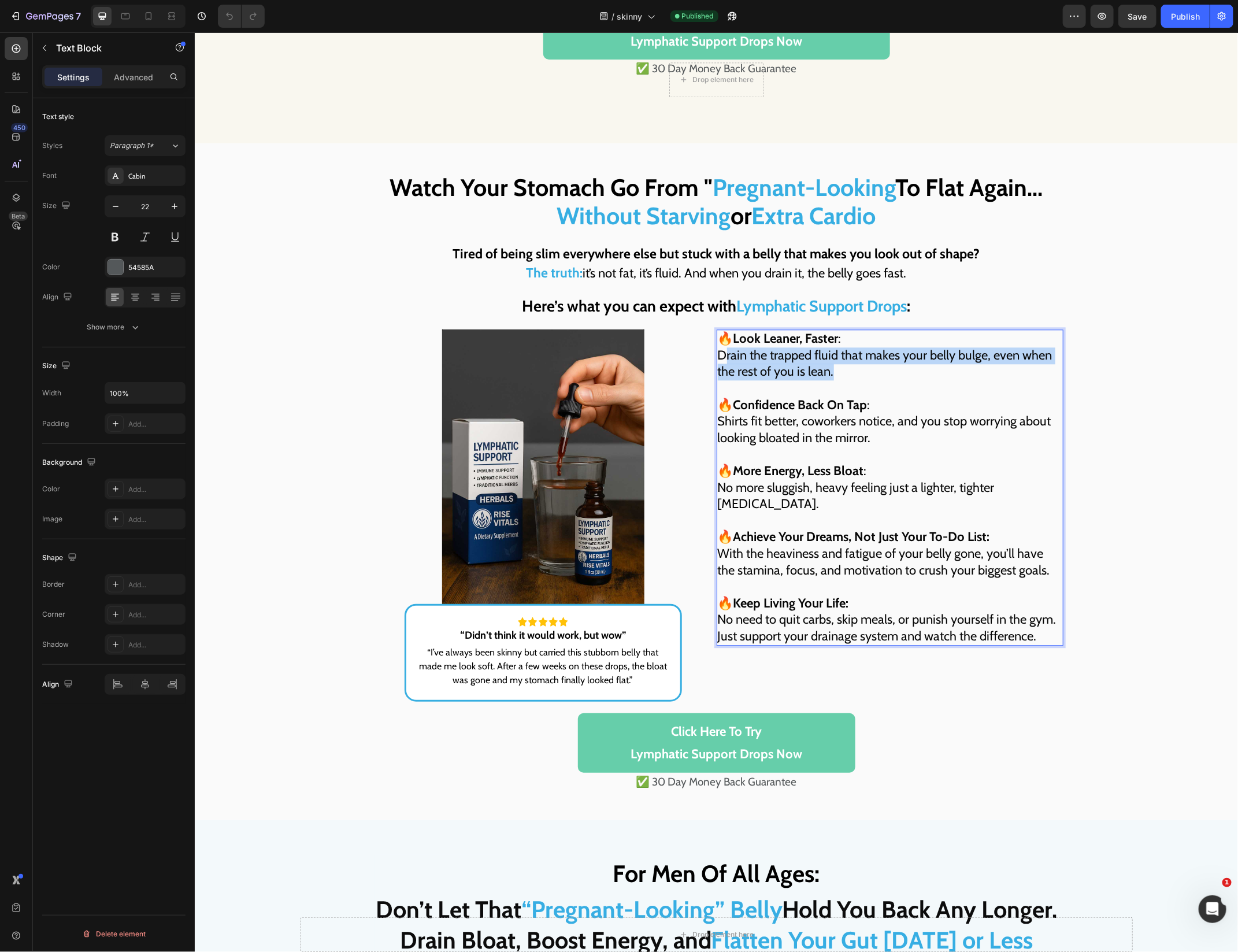
drag, startPoint x: 855, startPoint y: 367, endPoint x: 722, endPoint y: 355, distance: 133.5
click at [722, 355] on p "🔥 Look Leaner, Faster : Drain the trapped fluid that makes your belly bulge, ev…" at bounding box center [890, 354] width 345 height 50
click at [784, 364] on span "Drain the trapped fluid that makes your belly bulge, even when the rest of you …" at bounding box center [885, 363] width 335 height 32
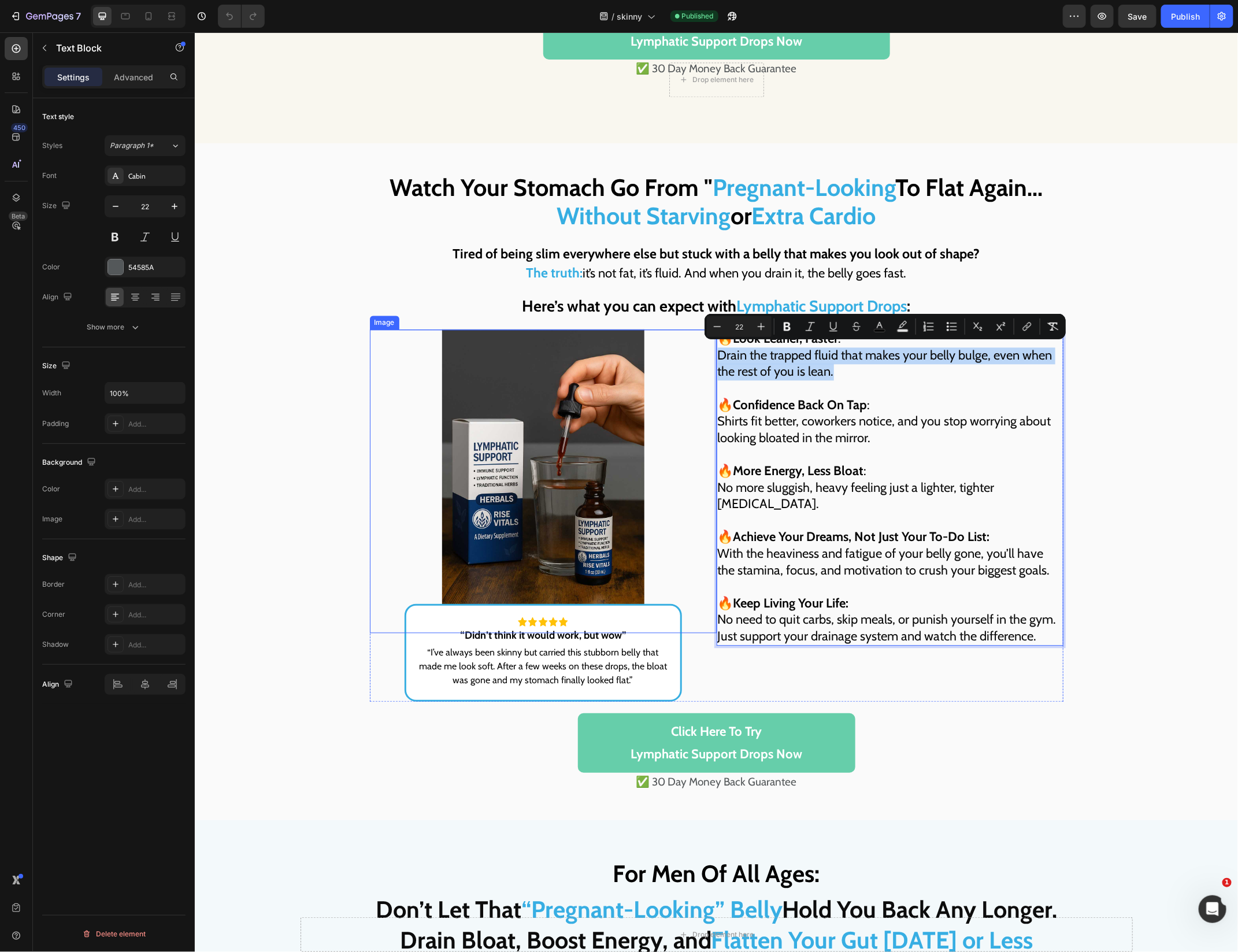
drag, startPoint x: 837, startPoint y: 371, endPoint x: 706, endPoint y: 357, distance: 131.7
click at [706, 357] on div "🔥 Look Leaner, Faster : Drain the trapped fluid that makes your belly bulge, ev…" at bounding box center [716, 515] width 694 height 371
click at [871, 430] on p "🔥 Confidence Back On Tap : Shirts fit better, coworkers notice, and you stop wo…" at bounding box center [890, 413] width 345 height 66
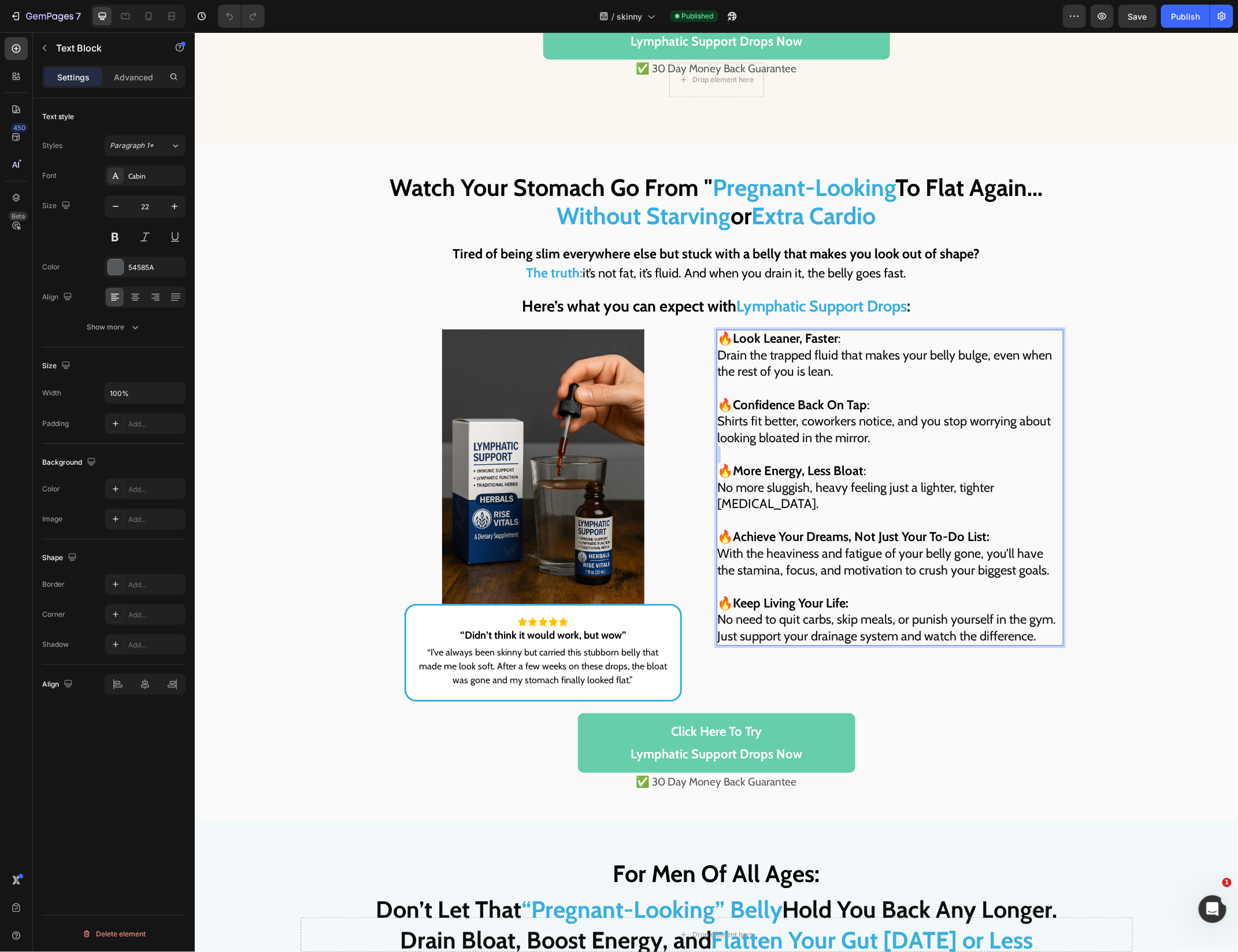
click at [871, 430] on p "🔥 Confidence Back On Tap : Shirts fit better, coworkers notice, and you stop wo…" at bounding box center [890, 413] width 345 height 66
click at [879, 430] on p "🔥 Confidence Back On Tap : Shirts fit better, coworkers notice, and you stop wo…" at bounding box center [890, 413] width 345 height 66
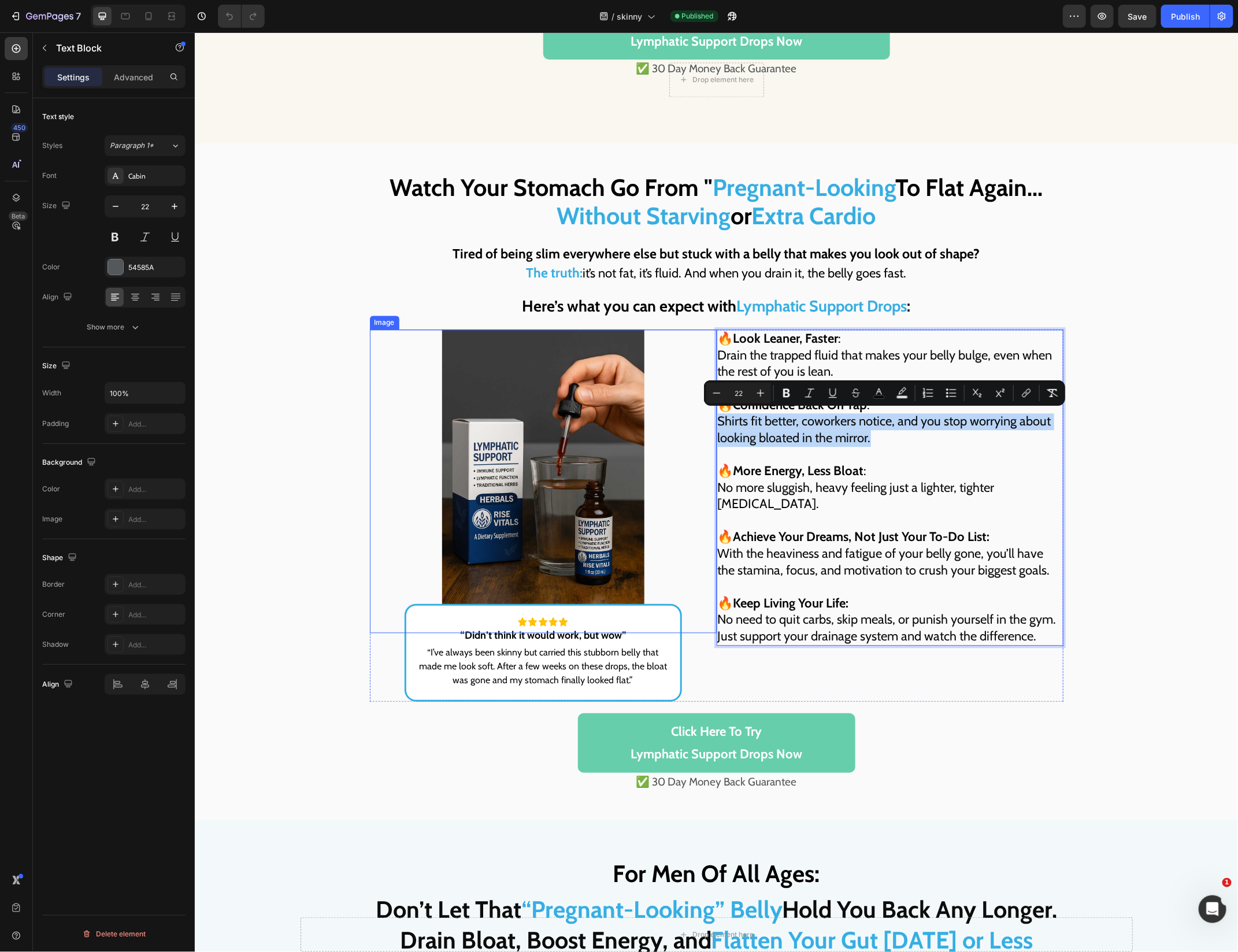
drag, startPoint x: 873, startPoint y: 438, endPoint x: 692, endPoint y: 418, distance: 182.1
click at [692, 418] on div "🔥 Look Leaner, Faster : Drain the trapped fluid that makes your belly bulge, ev…" at bounding box center [716, 515] width 694 height 371
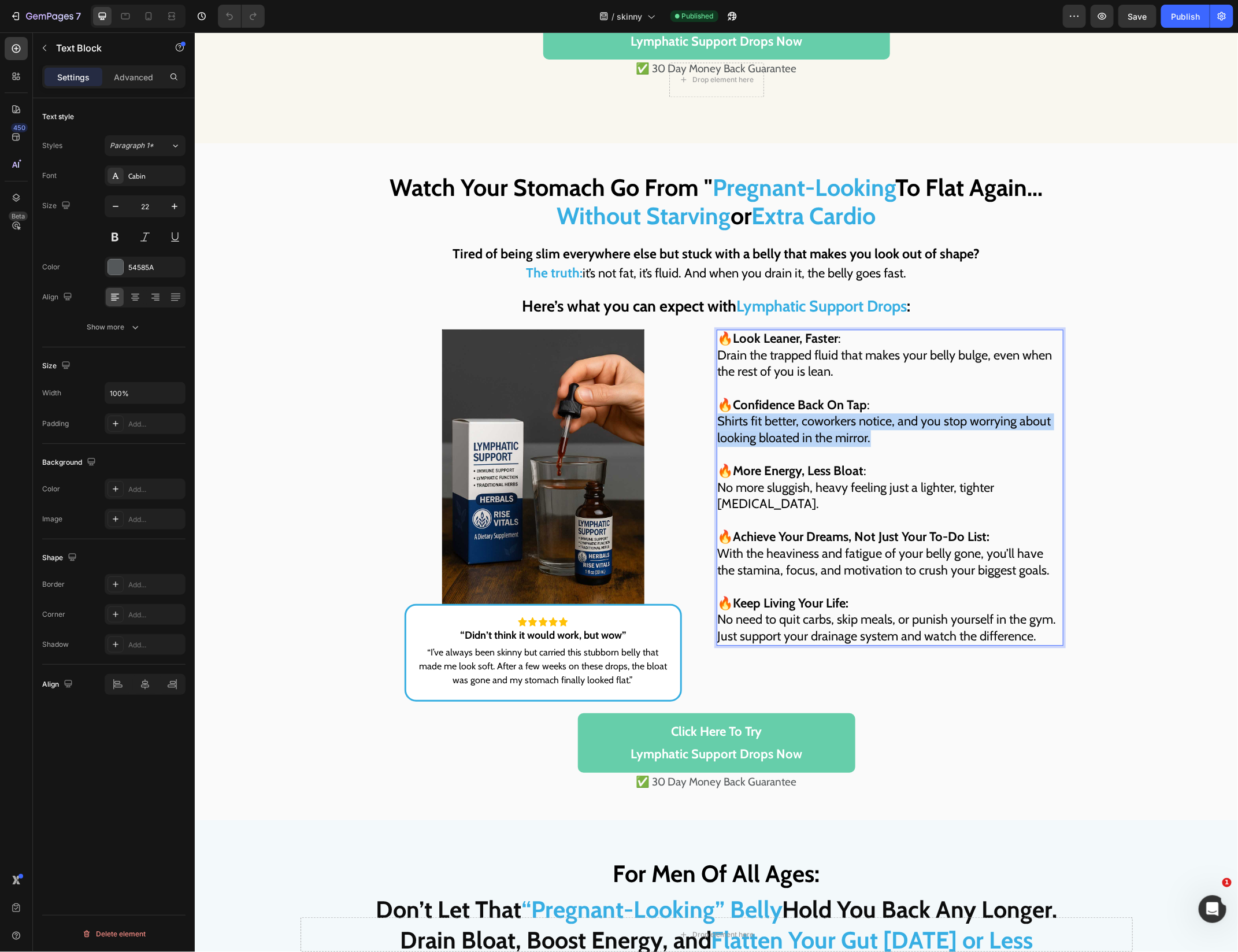
click at [949, 487] on span "No more sluggish, heavy feeling just a lighter, tighter [MEDICAL_DATA]." at bounding box center [856, 495] width 277 height 32
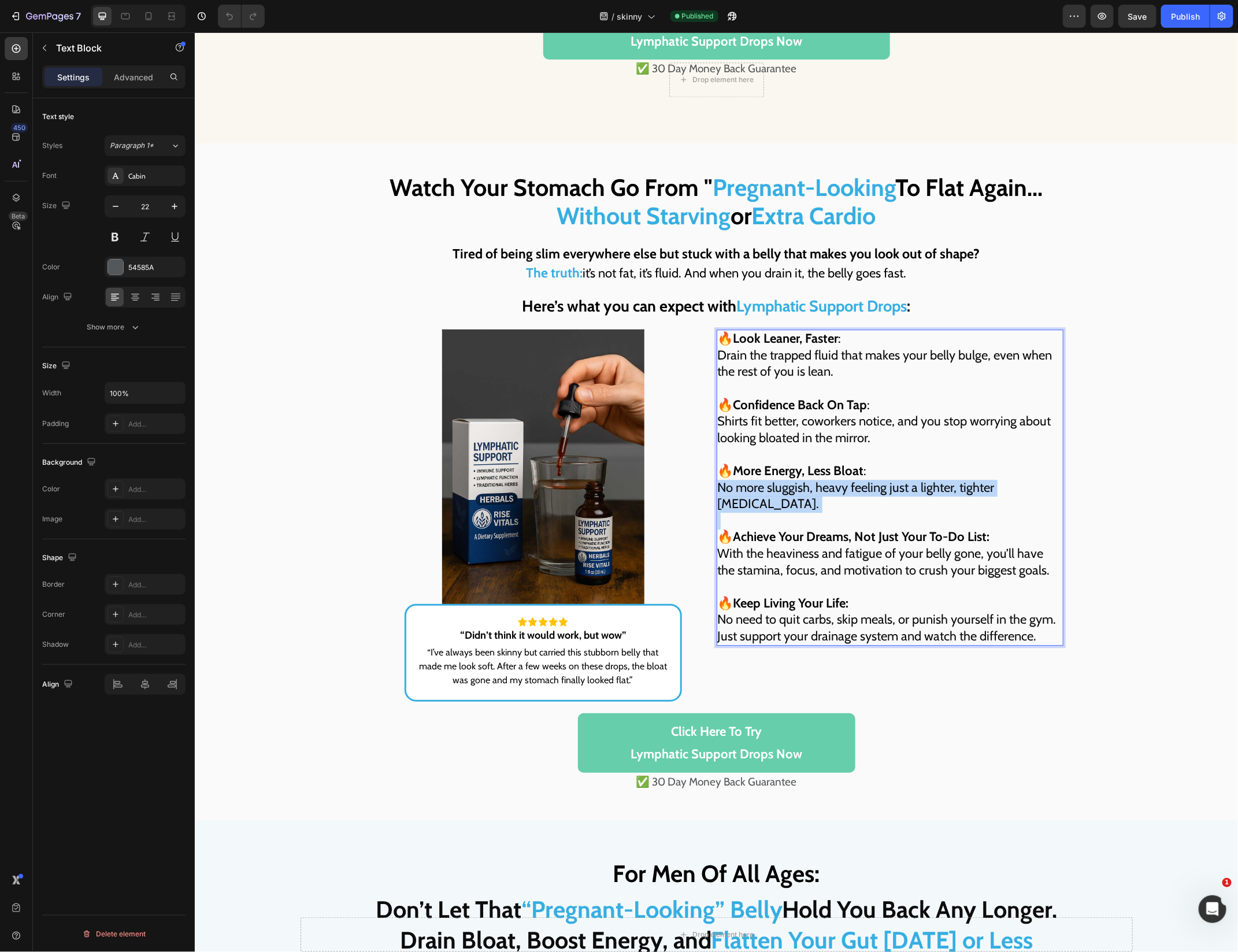
click at [949, 487] on span "No more sluggish, heavy feeling just a lighter, tighter [MEDICAL_DATA]." at bounding box center [856, 495] width 277 height 32
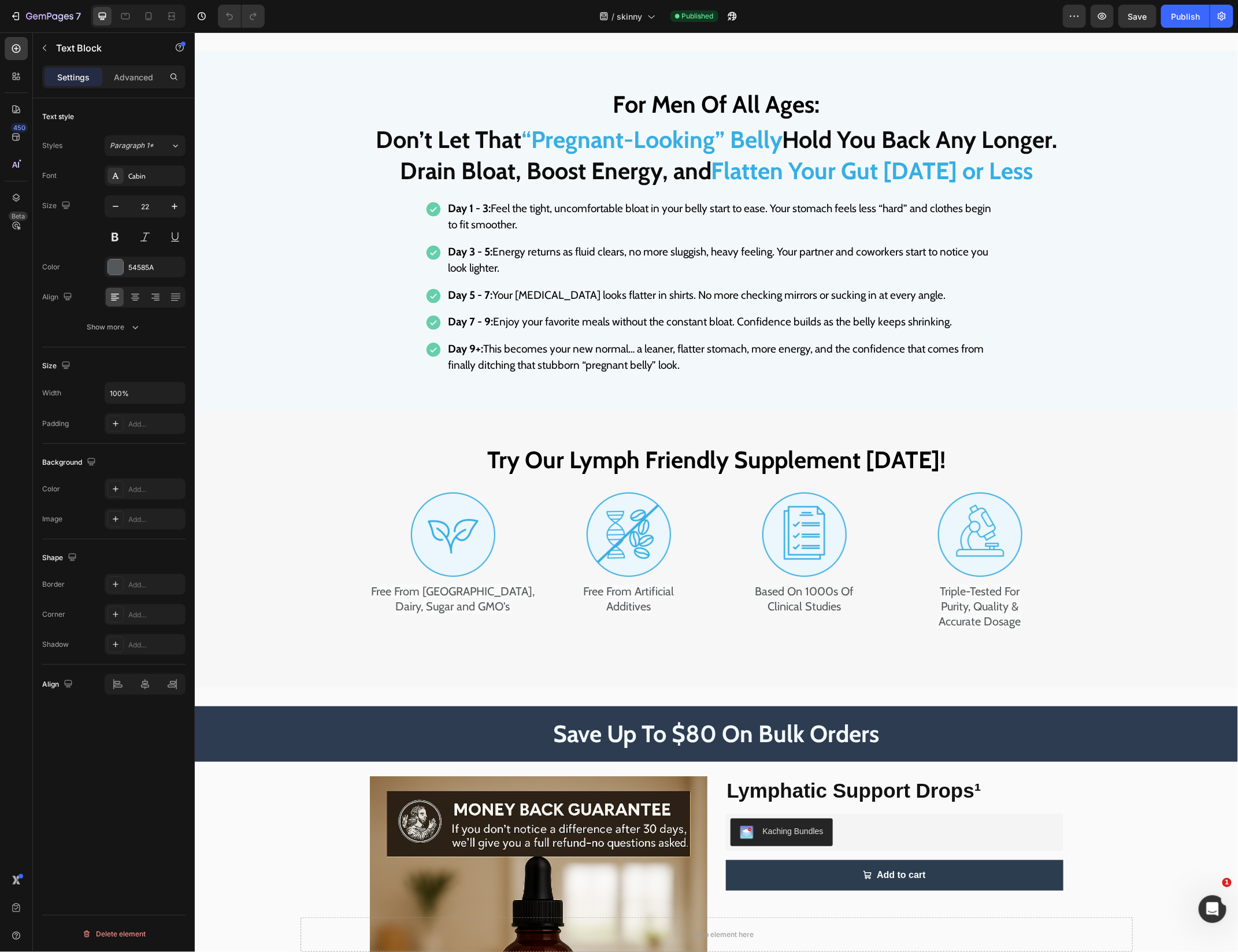
scroll to position [4684, 0]
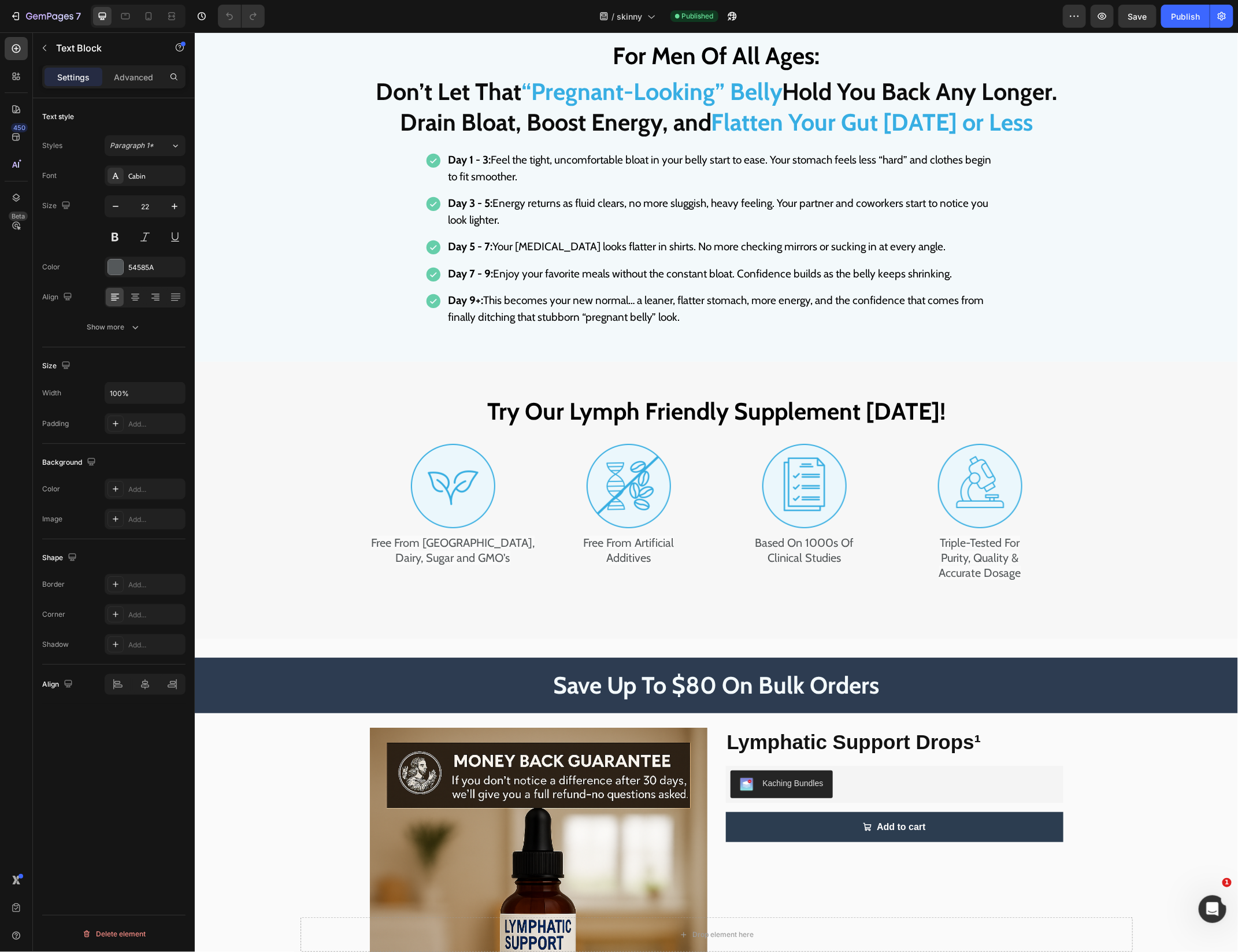
click at [548, 114] on span "Drain Bloat, Boost Energy, and" at bounding box center [554, 121] width 311 height 29
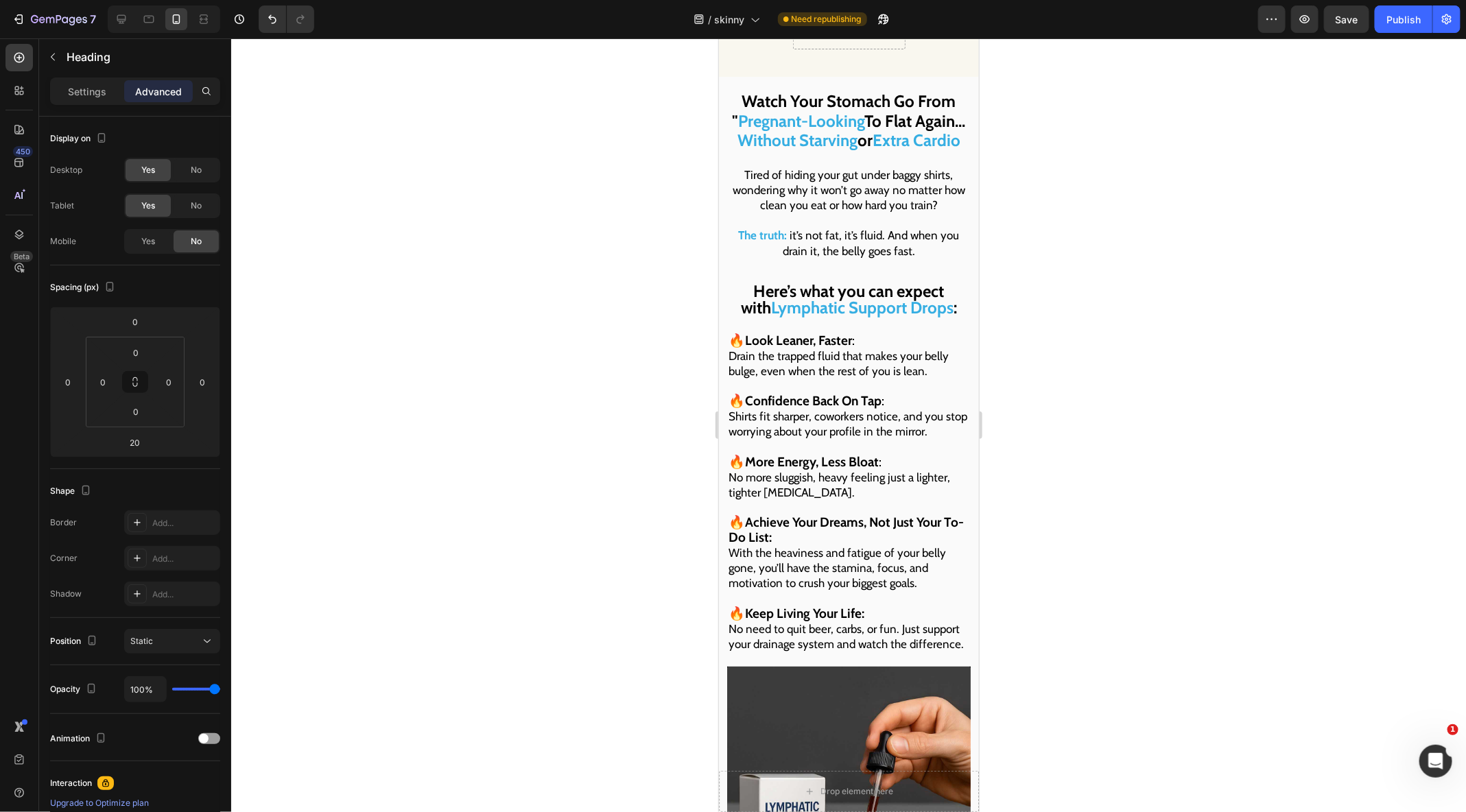
drag, startPoint x: 718, startPoint y: 37, endPoint x: 764, endPoint y: 127, distance: 101.1
click at [764, 129] on span "Without Starving" at bounding box center [797, 139] width 120 height 20
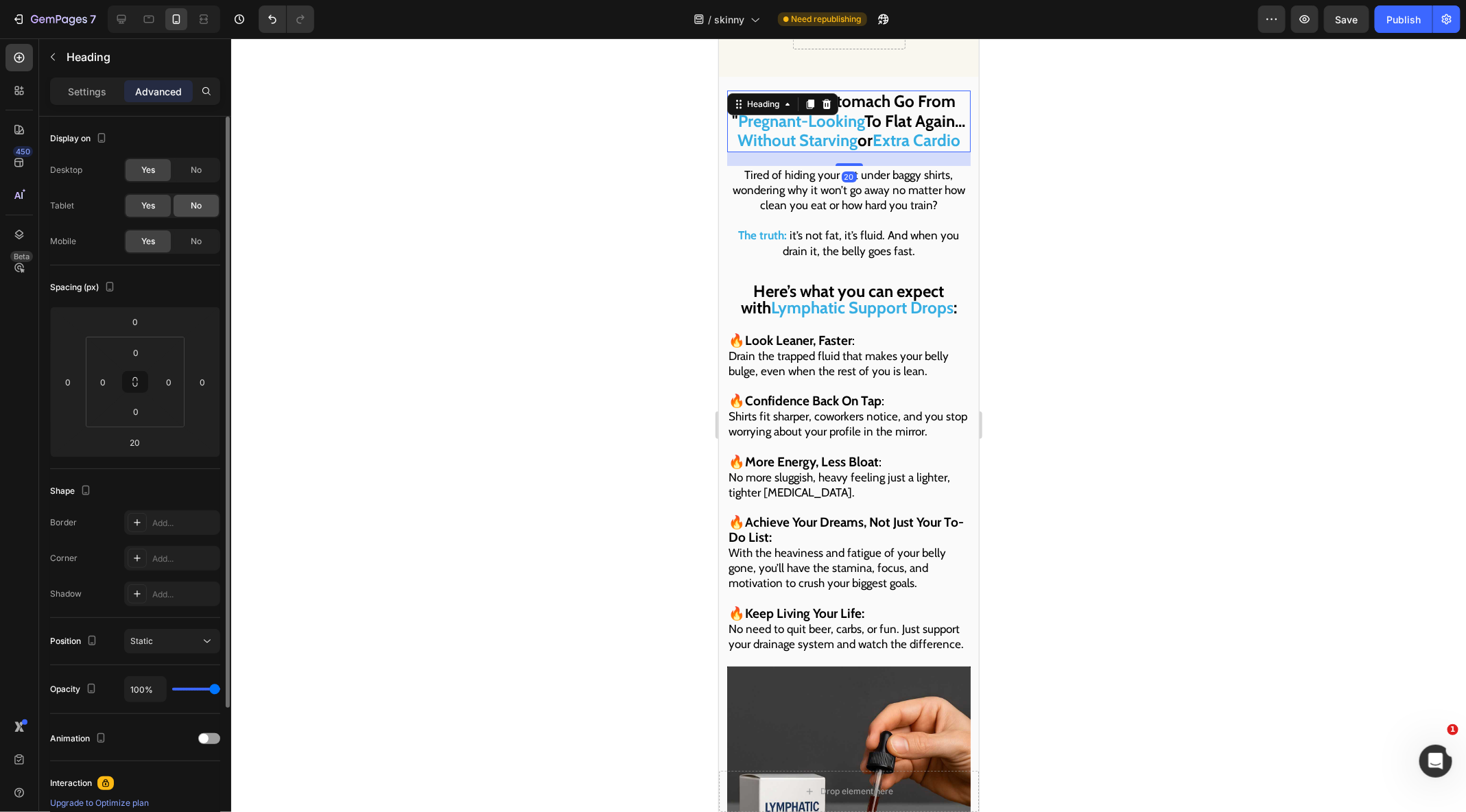
drag, startPoint x: 46, startPoint y: 89, endPoint x: 185, endPoint y: 206, distance: 181.7
click at [185, 206] on div "No" at bounding box center [197, 206] width 46 height 22
click at [192, 172] on span "No" at bounding box center [196, 170] width 11 height 13
click at [858, 129] on span "or" at bounding box center [864, 139] width 15 height 20
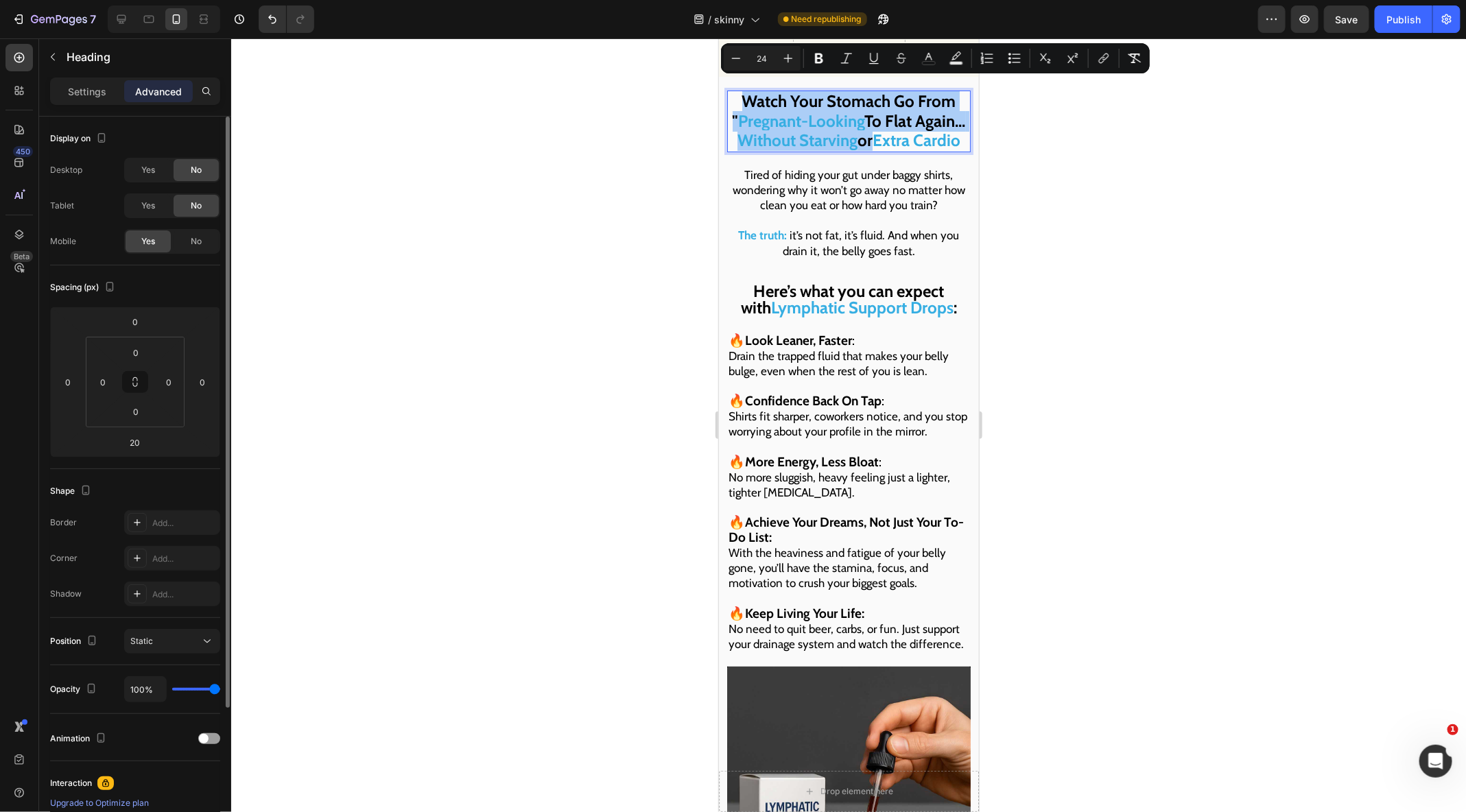
click at [740, 57] on icon "Editor contextual toolbar" at bounding box center [736, 57] width 14 height 14
type input "23"
drag, startPoint x: 902, startPoint y: 243, endPoint x: 780, endPoint y: 182, distance: 136.4
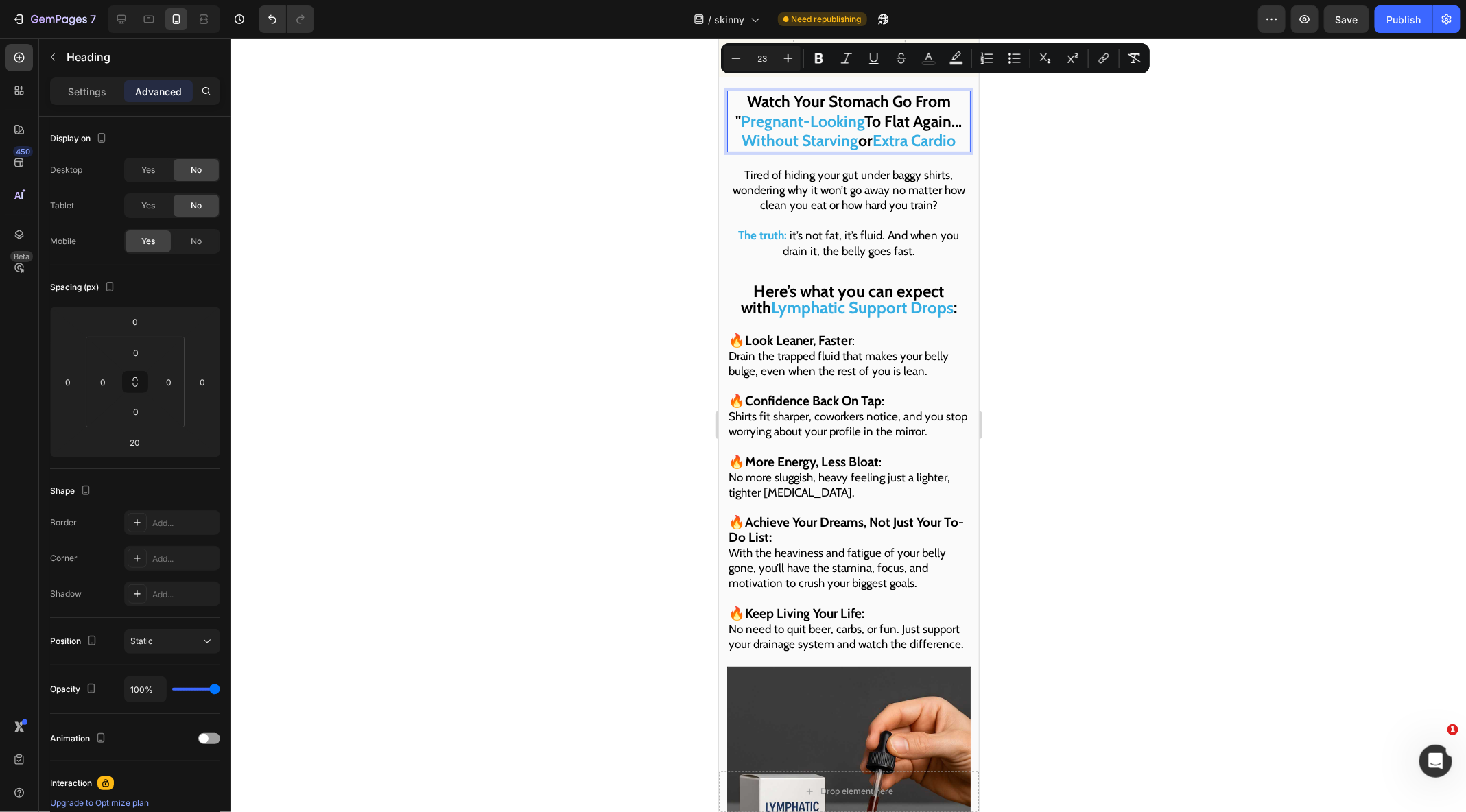
click at [780, 182] on p "Tired of hiding your gut under baggy shirts, wondering why it won’t go away no …" at bounding box center [848, 212] width 240 height 91
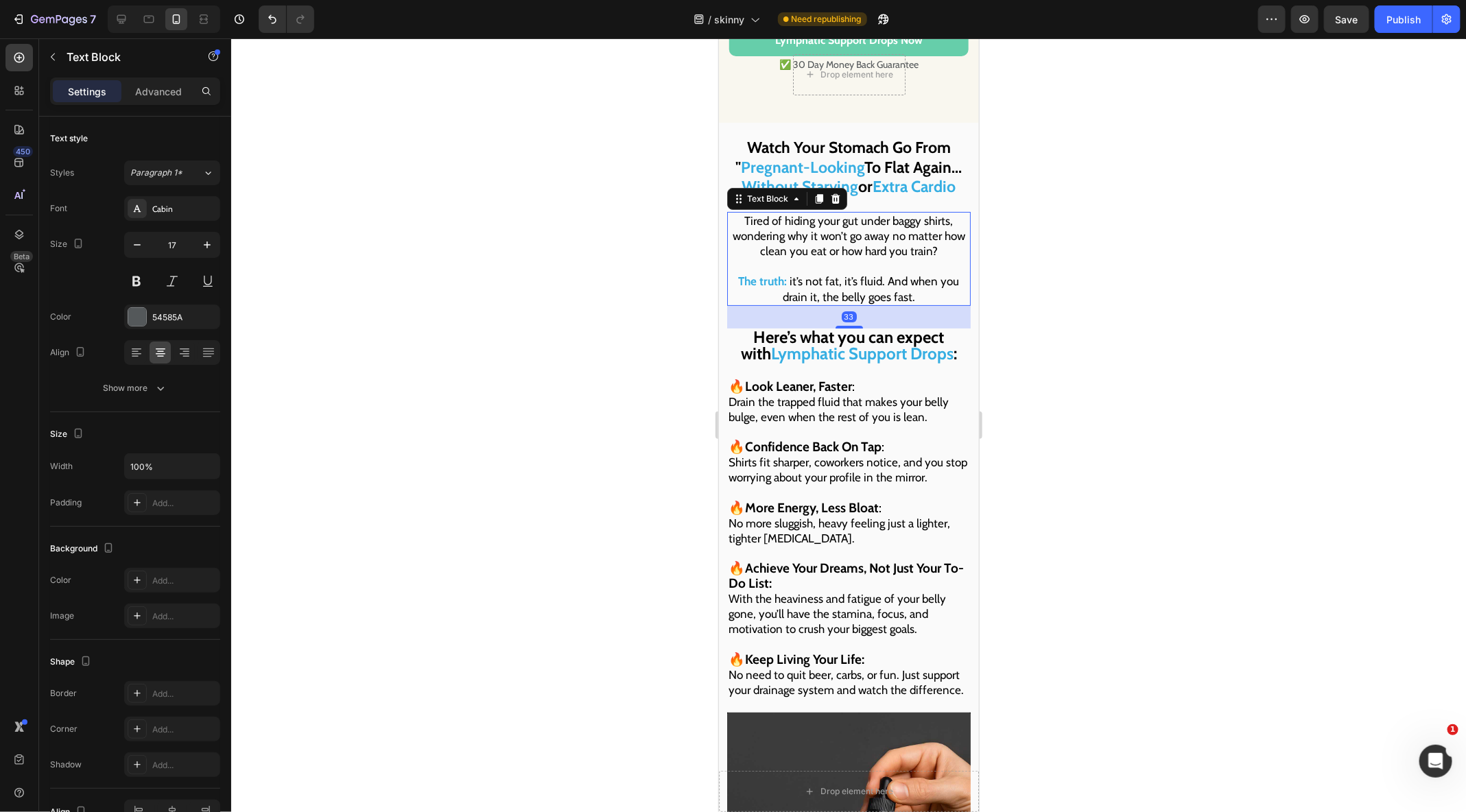
scroll to position [5788, 0]
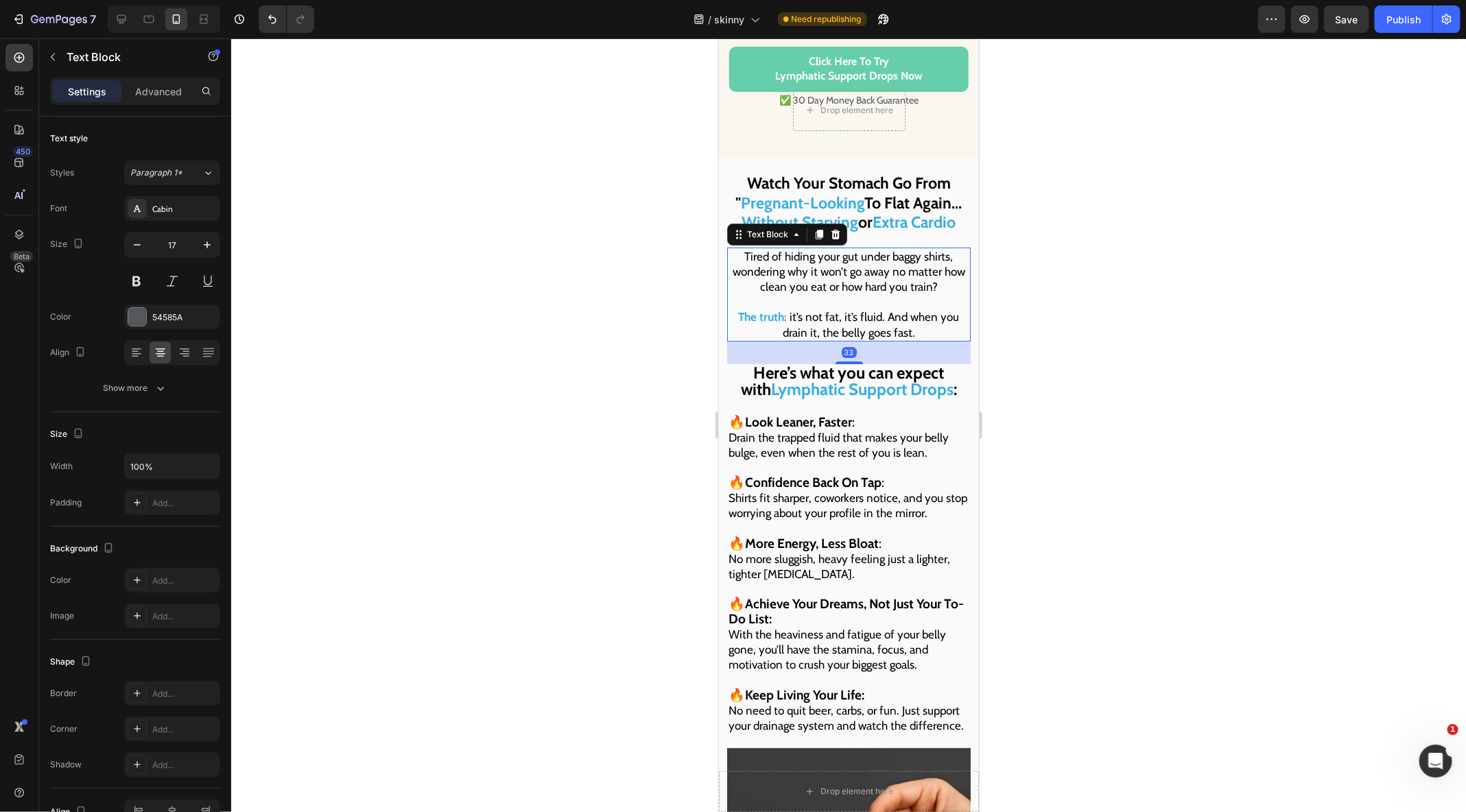
drag, startPoint x: 780, startPoint y: 182, endPoint x: 779, endPoint y: 157, distance: 25.0
click at [779, 173] on span "Watch Your Stomach Go From "" at bounding box center [842, 192] width 216 height 39
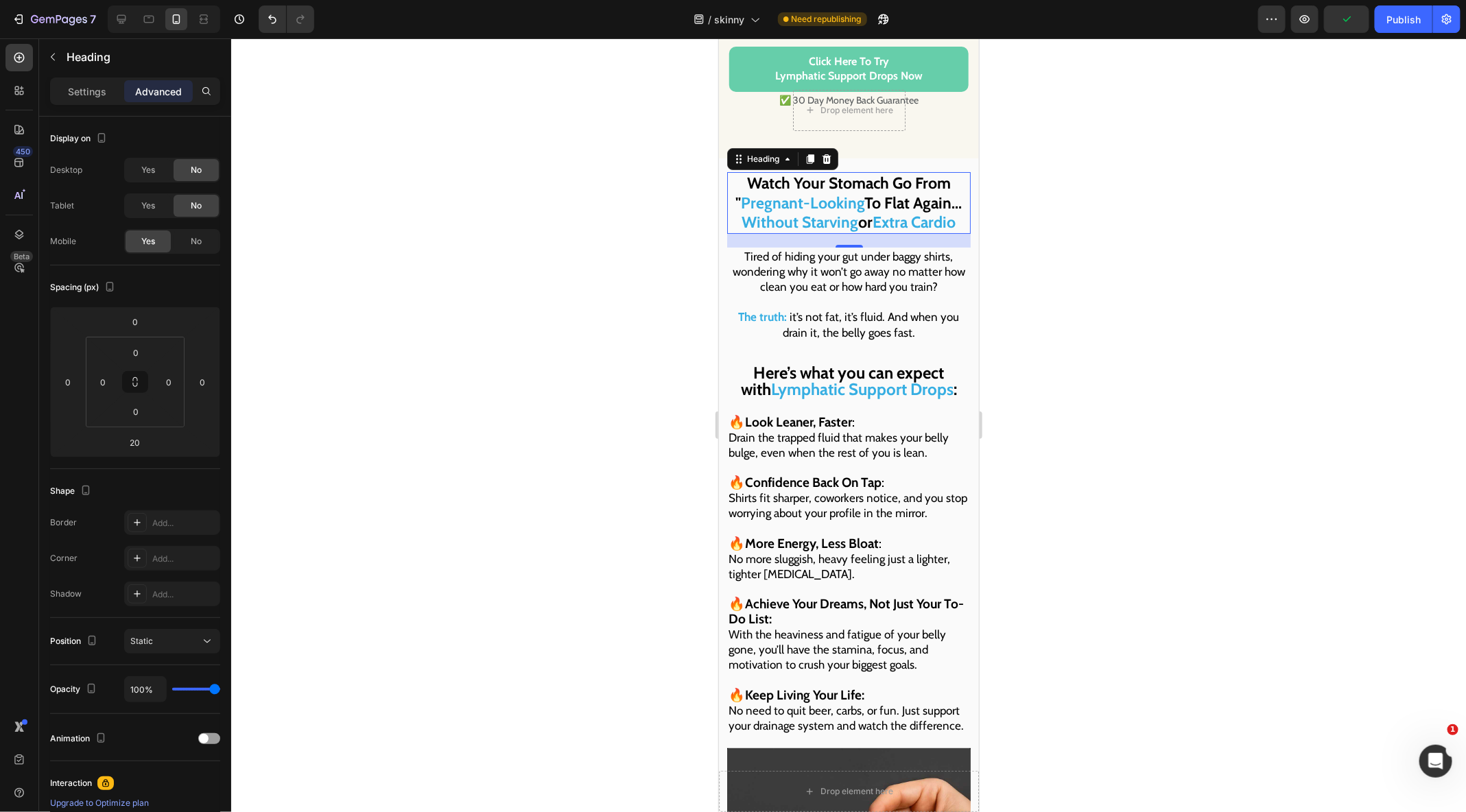
click at [800, 249] on span "Tired of hiding your gut under baggy shirts, wondering why it won’t go away no …" at bounding box center [848, 270] width 232 height 44
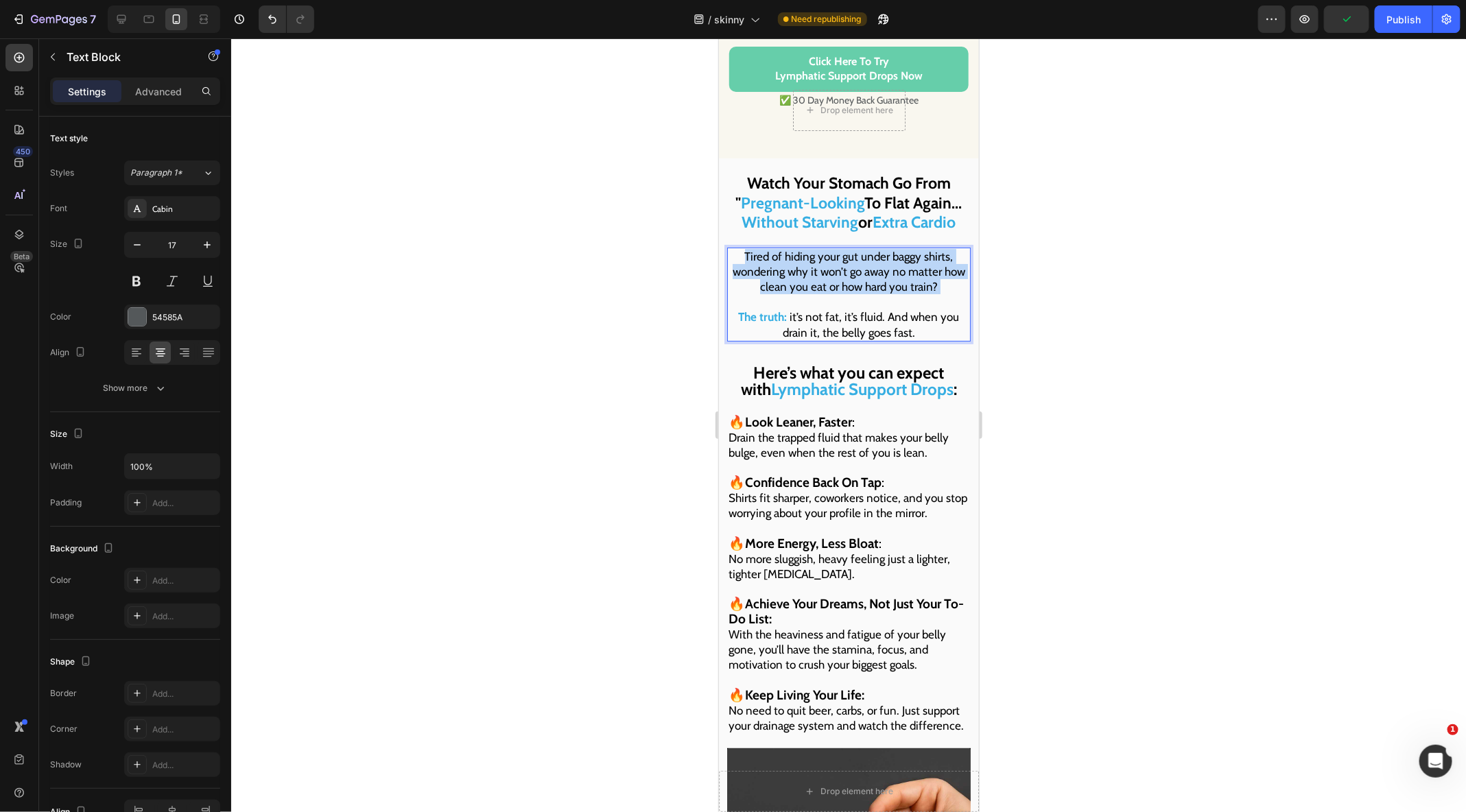
click at [800, 249] on span "Tired of hiding your gut under baggy shirts, wondering why it won’t go away no …" at bounding box center [848, 270] width 232 height 44
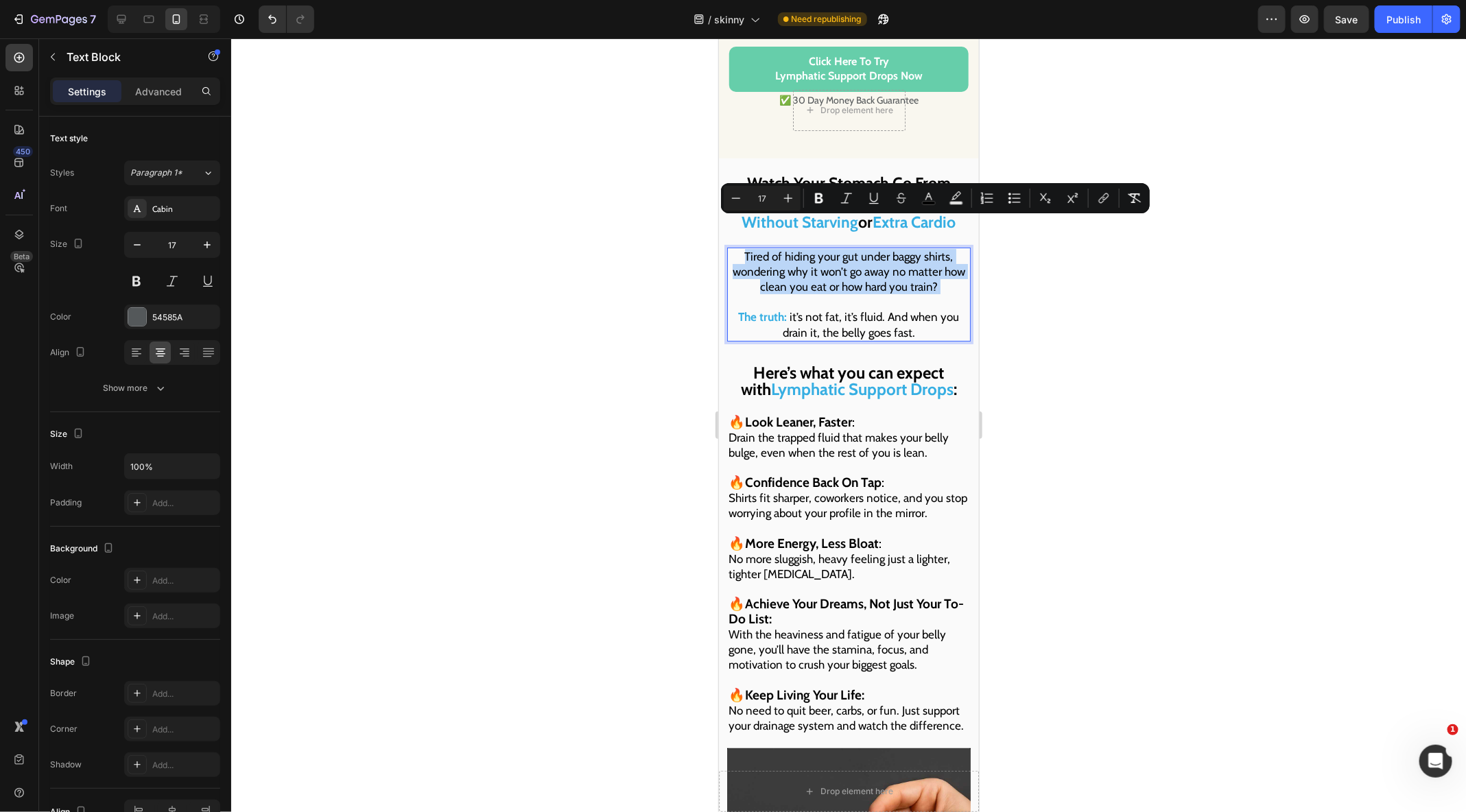
click at [828, 257] on span "Tired of hiding your gut under baggy shirts, wondering why it won’t go away no …" at bounding box center [848, 270] width 232 height 44
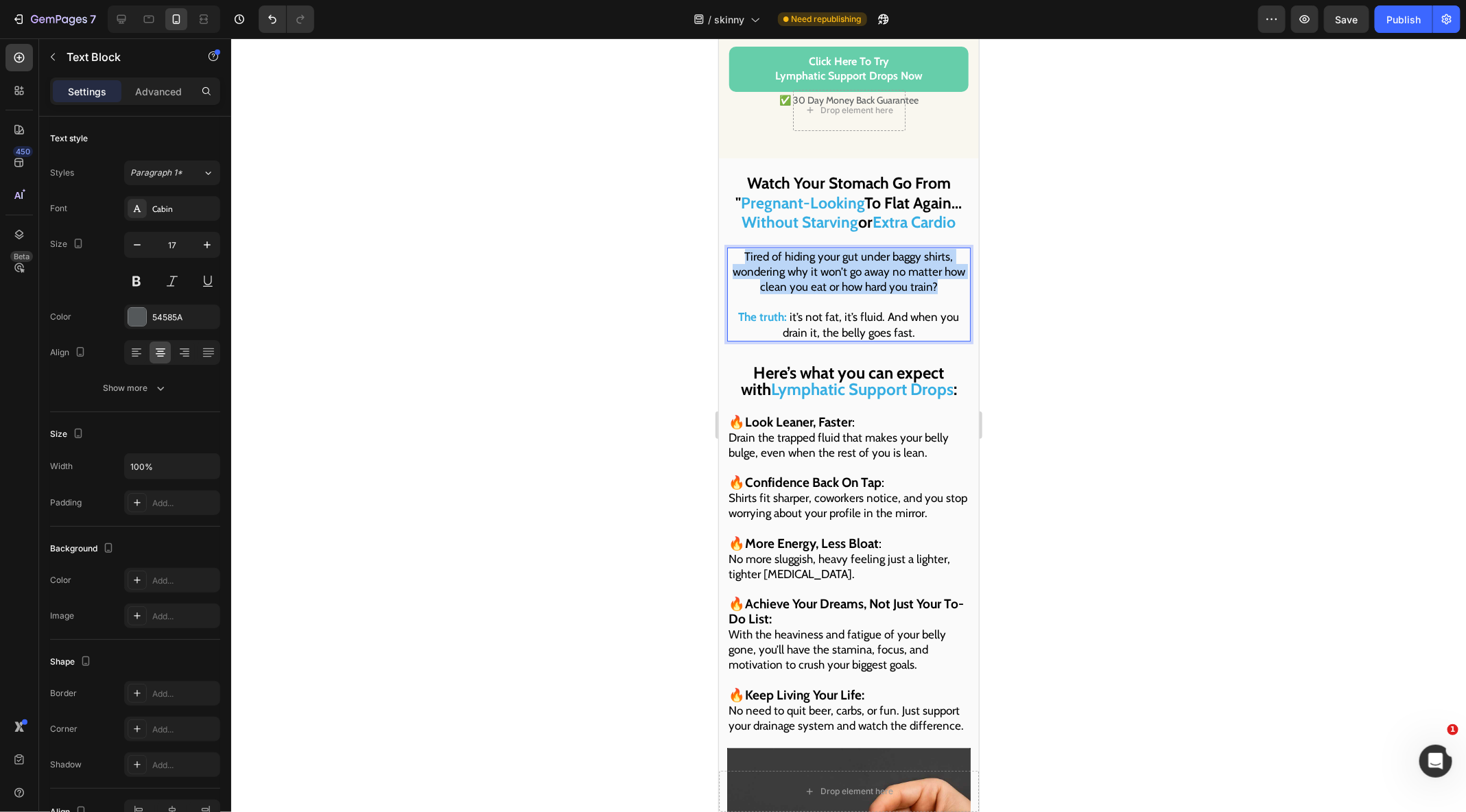
drag, startPoint x: 943, startPoint y: 253, endPoint x: 716, endPoint y: 229, distance: 228.3
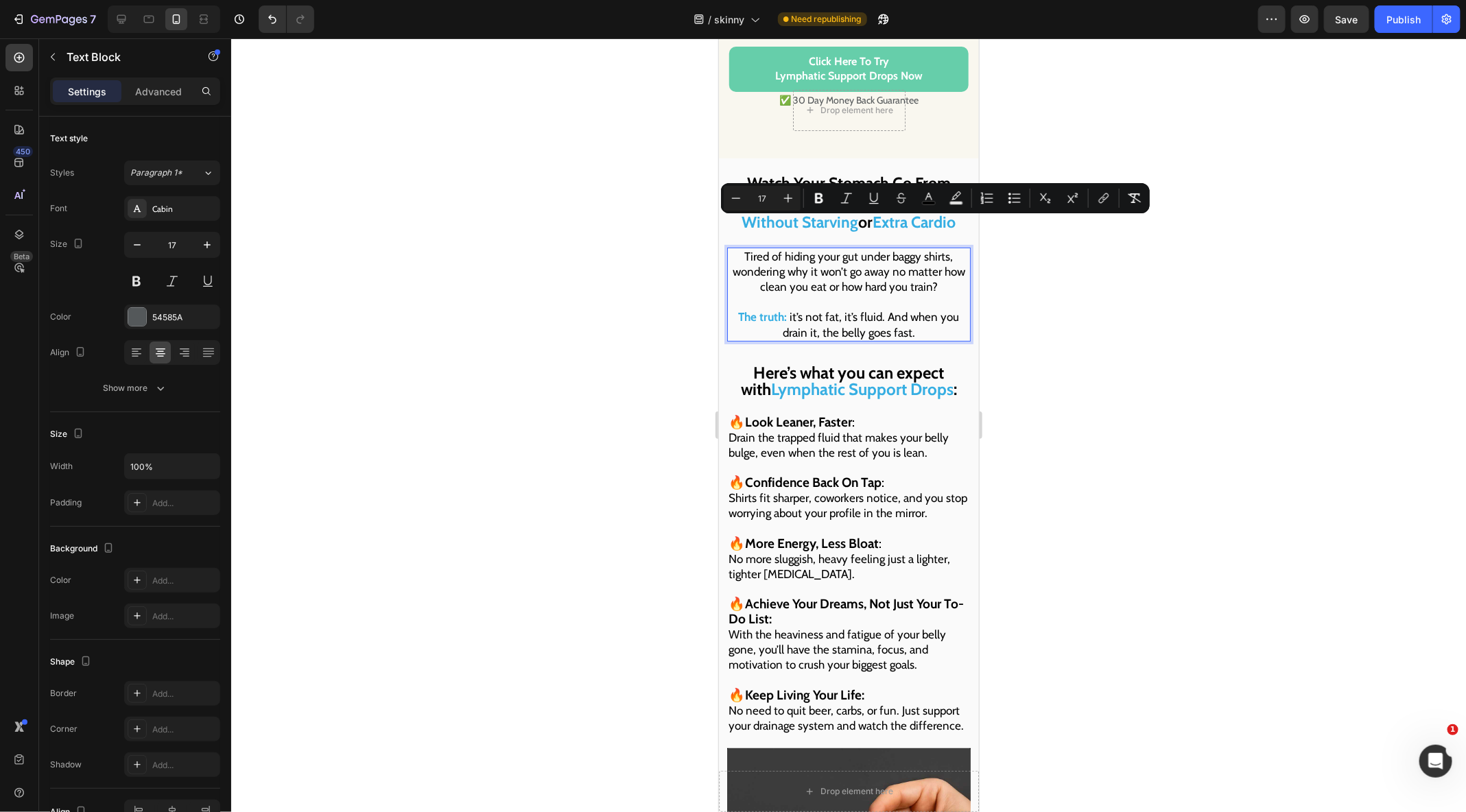
click at [785, 249] on span "Tired of hiding your gut under baggy shirts, wondering why it won’t go away no …" at bounding box center [848, 270] width 232 height 44
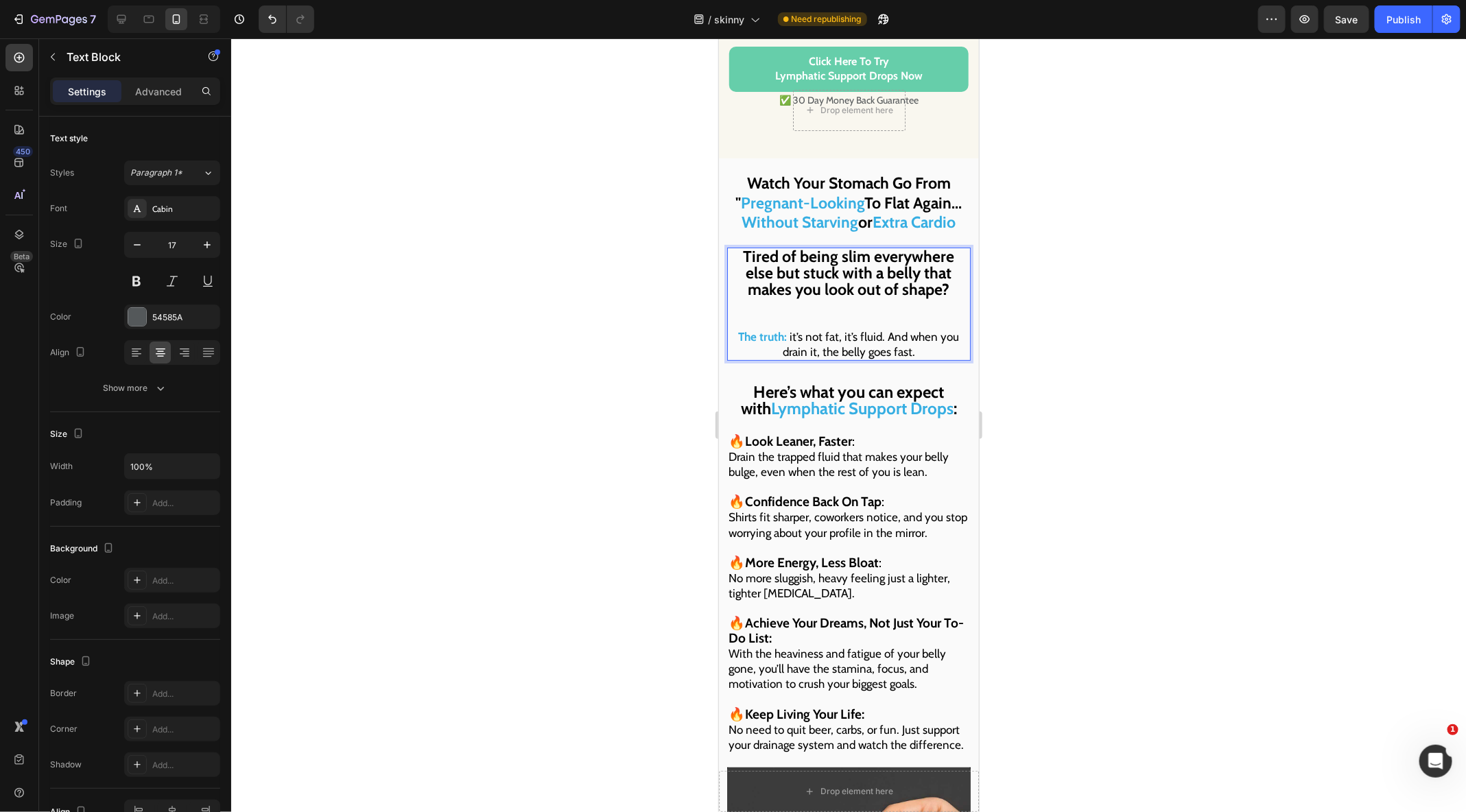
click at [775, 246] on strong "Tired of being slim everywhere else but stuck with a belly that makes you look …" at bounding box center [849, 271] width 211 height 52
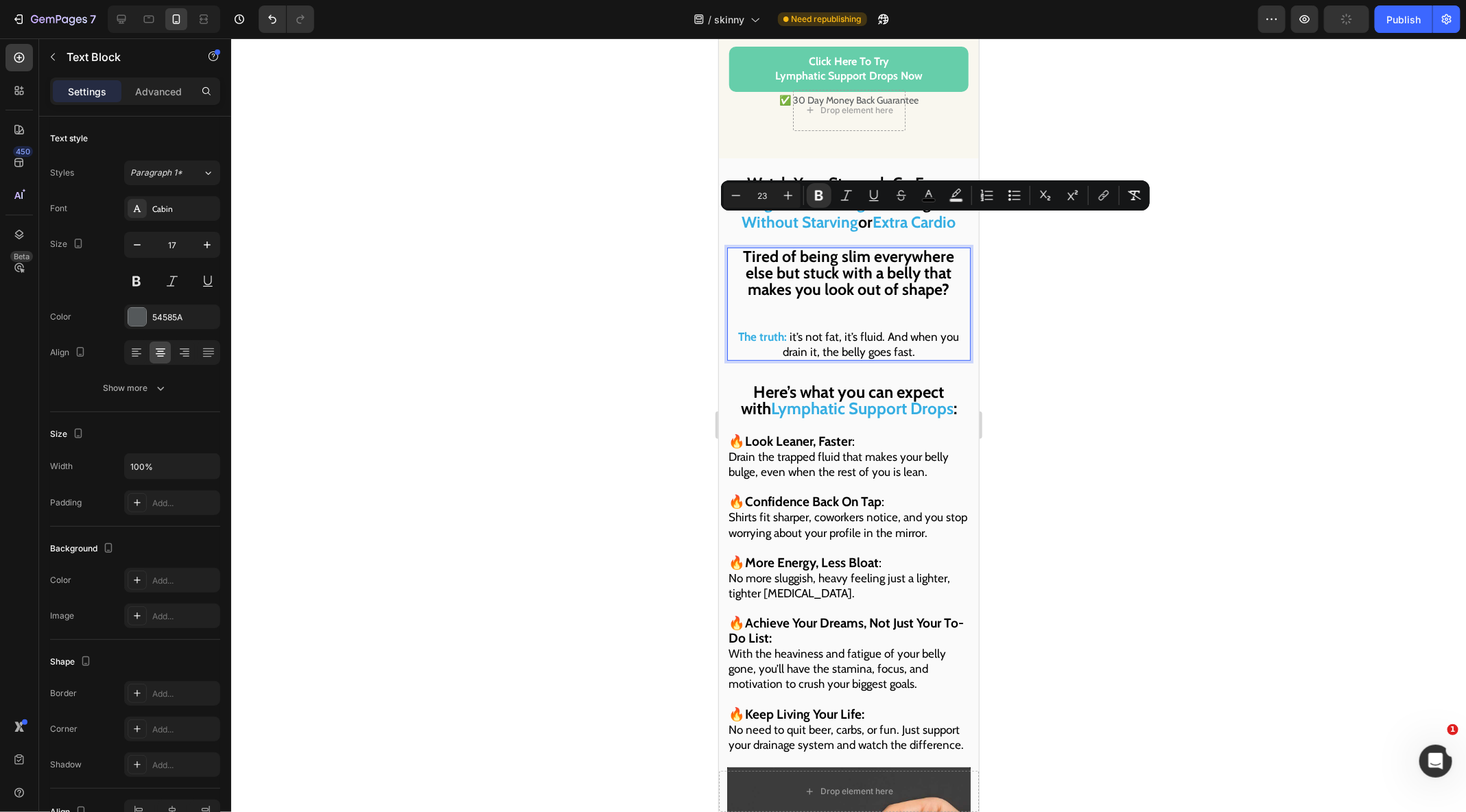
drag, startPoint x: 930, startPoint y: 258, endPoint x: 647, endPoint y: 219, distance: 285.7
click at [724, 197] on button "Minus" at bounding box center [736, 195] width 25 height 25
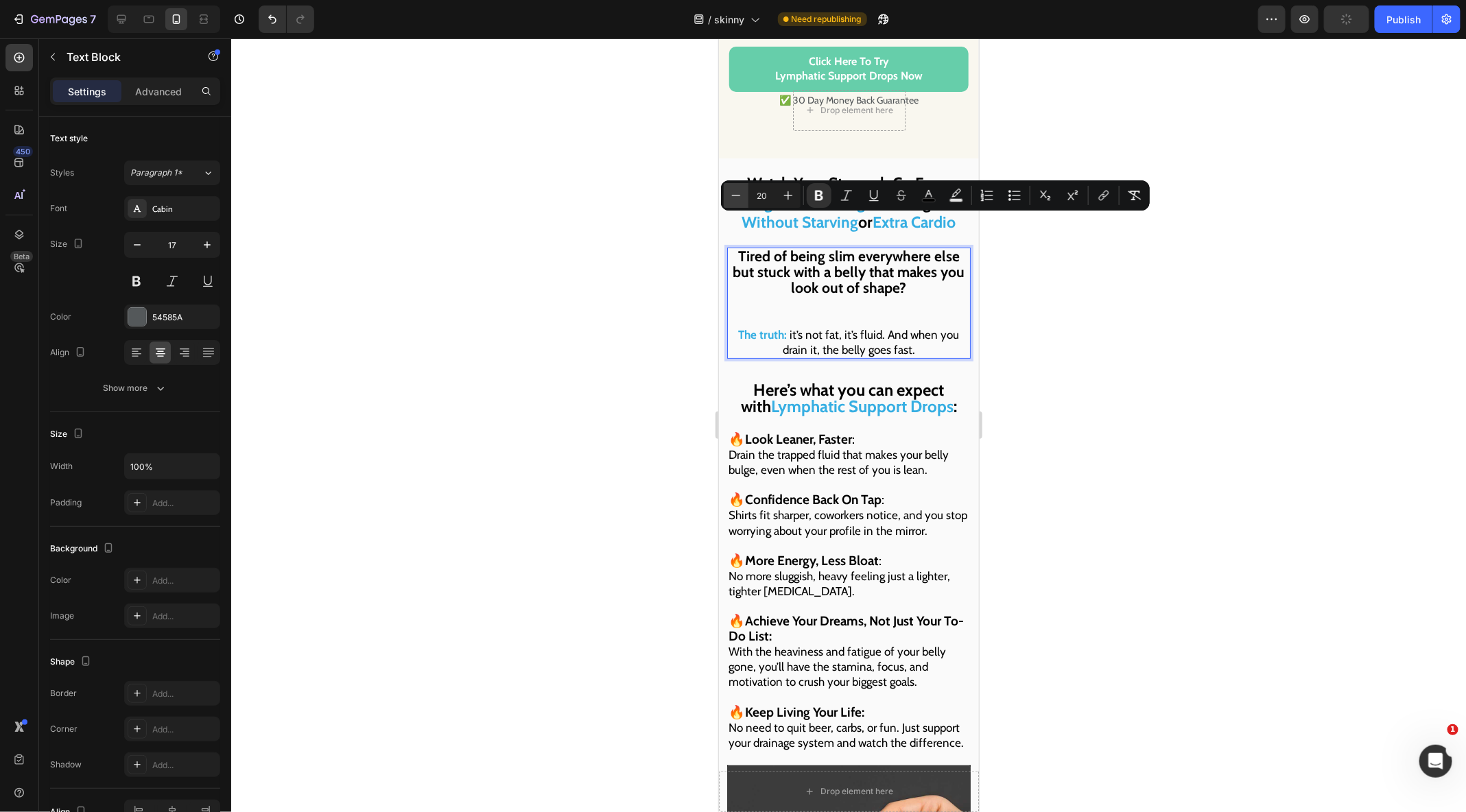
click at [724, 197] on button "Minus" at bounding box center [736, 195] width 25 height 25
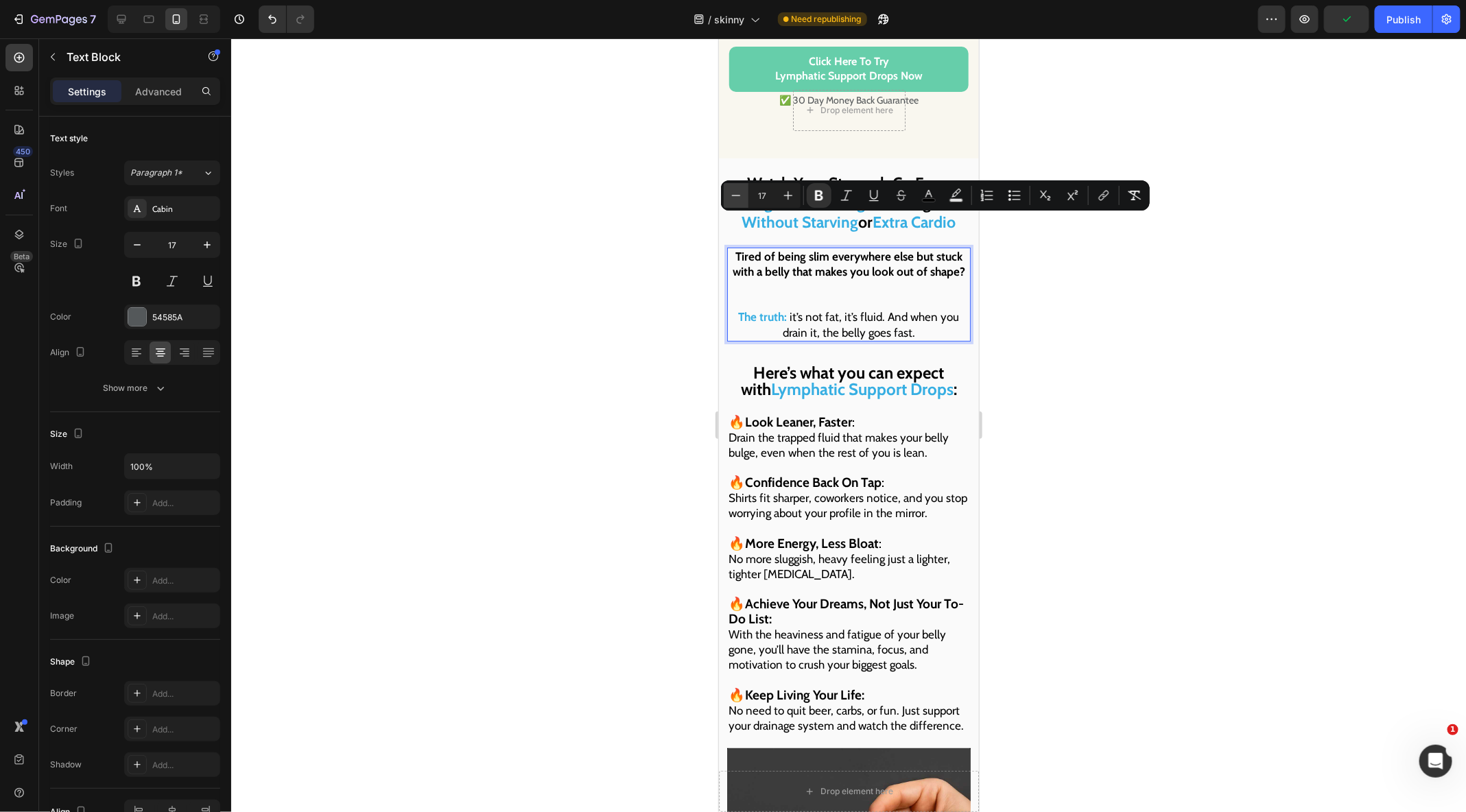
click at [724, 197] on button "Minus" at bounding box center [736, 195] width 25 height 25
click at [782, 193] on icon "Editor contextual toolbar" at bounding box center [788, 195] width 14 height 14
type input "17"
click at [824, 194] on icon "Editor contextual toolbar" at bounding box center [819, 195] width 14 height 14
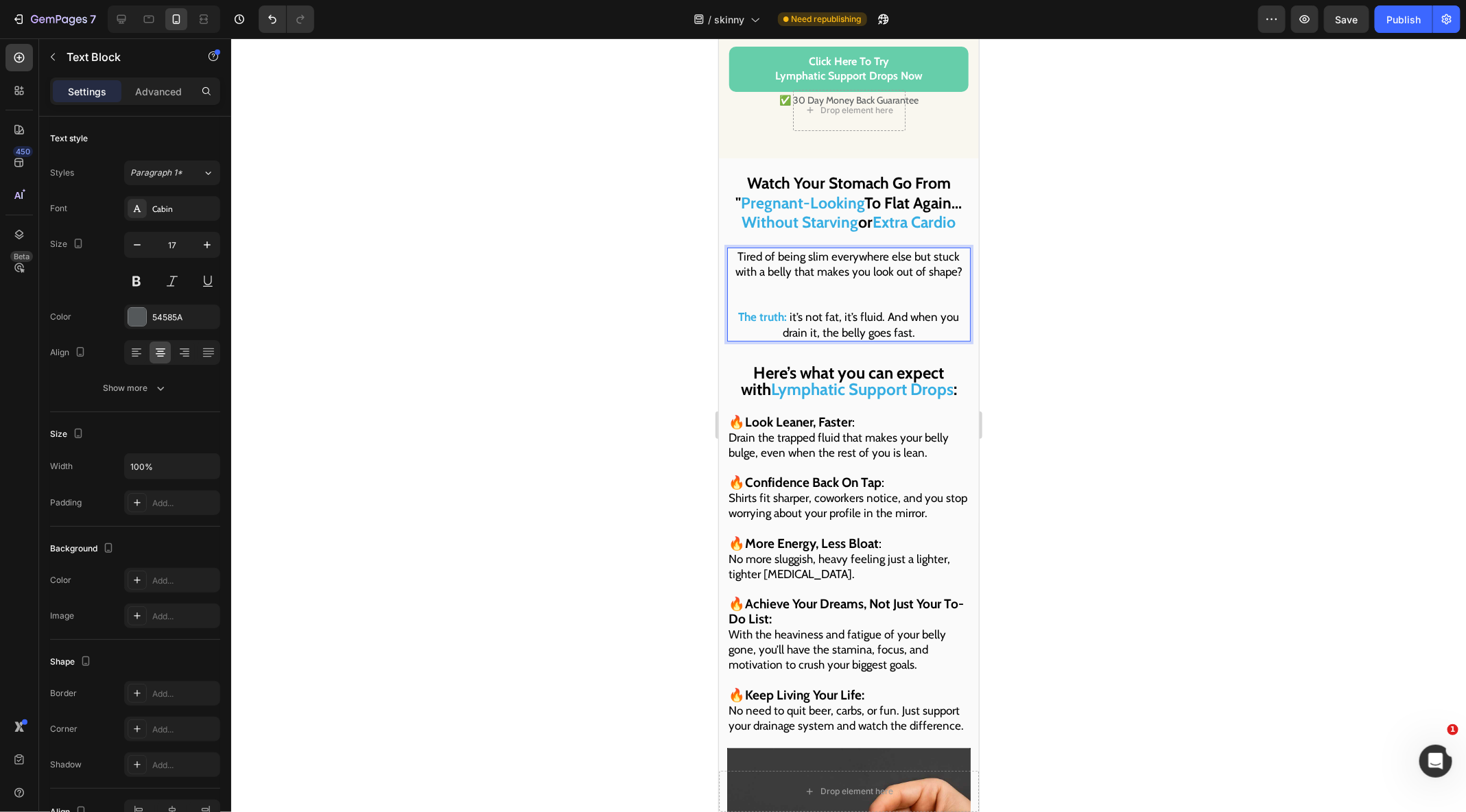
click at [819, 275] on p "Tired of being slim everywhere else but stuck with a belly that makes you look …" at bounding box center [848, 294] width 240 height 91
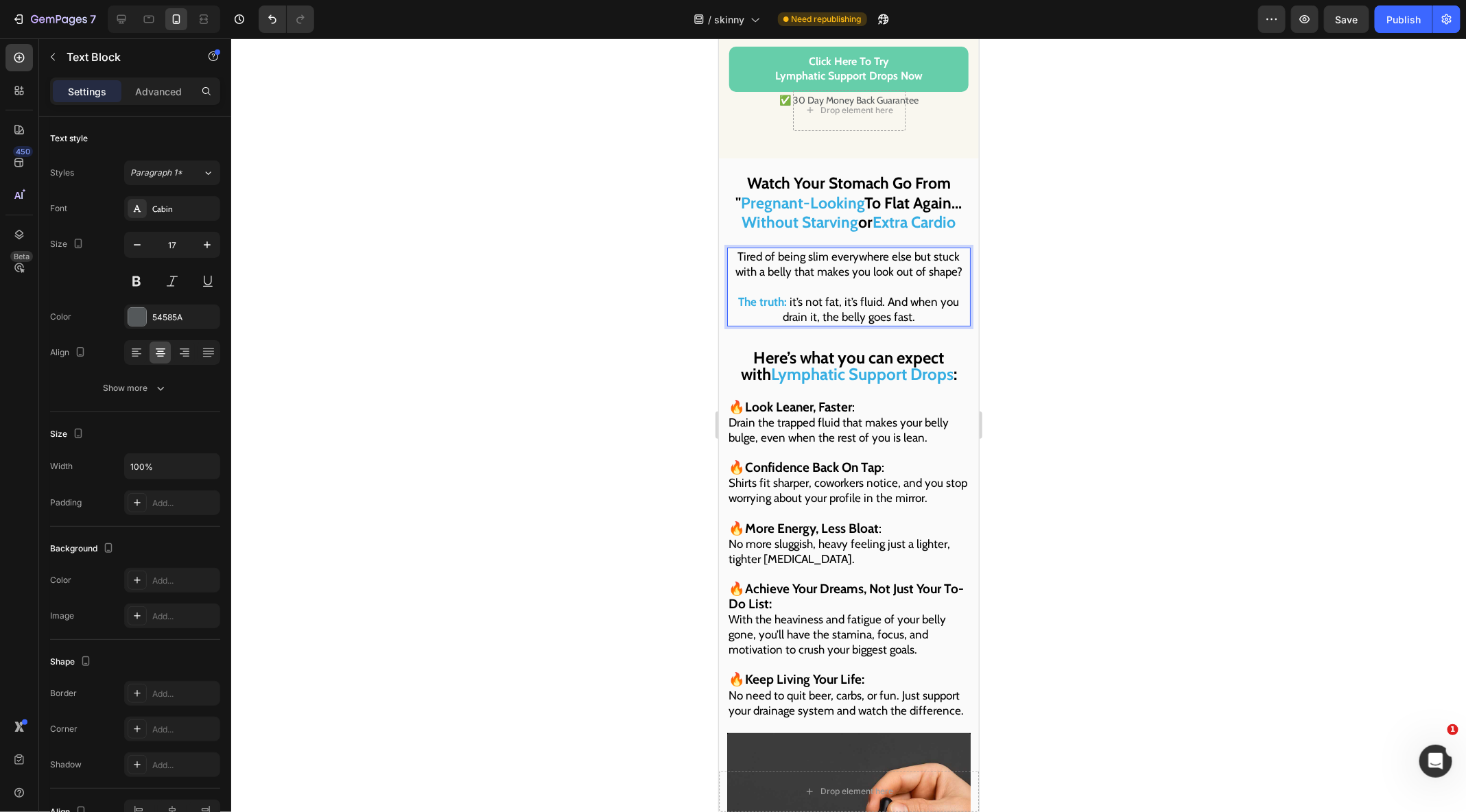
click at [764, 294] on strong "The truth:" at bounding box center [761, 300] width 48 height 14
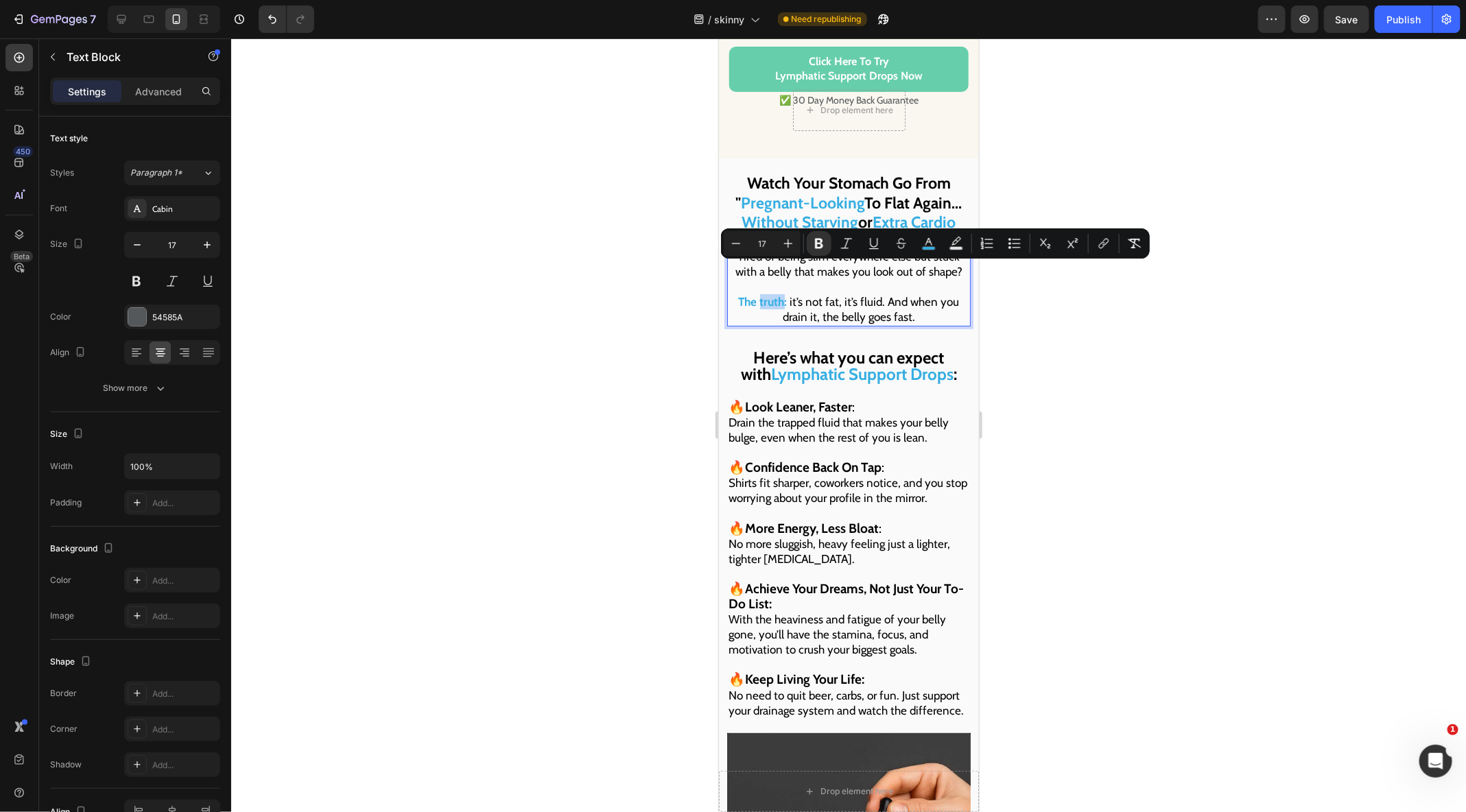
click at [770, 363] on strong "Lymphatic Support Drops" at bounding box center [861, 373] width 182 height 20
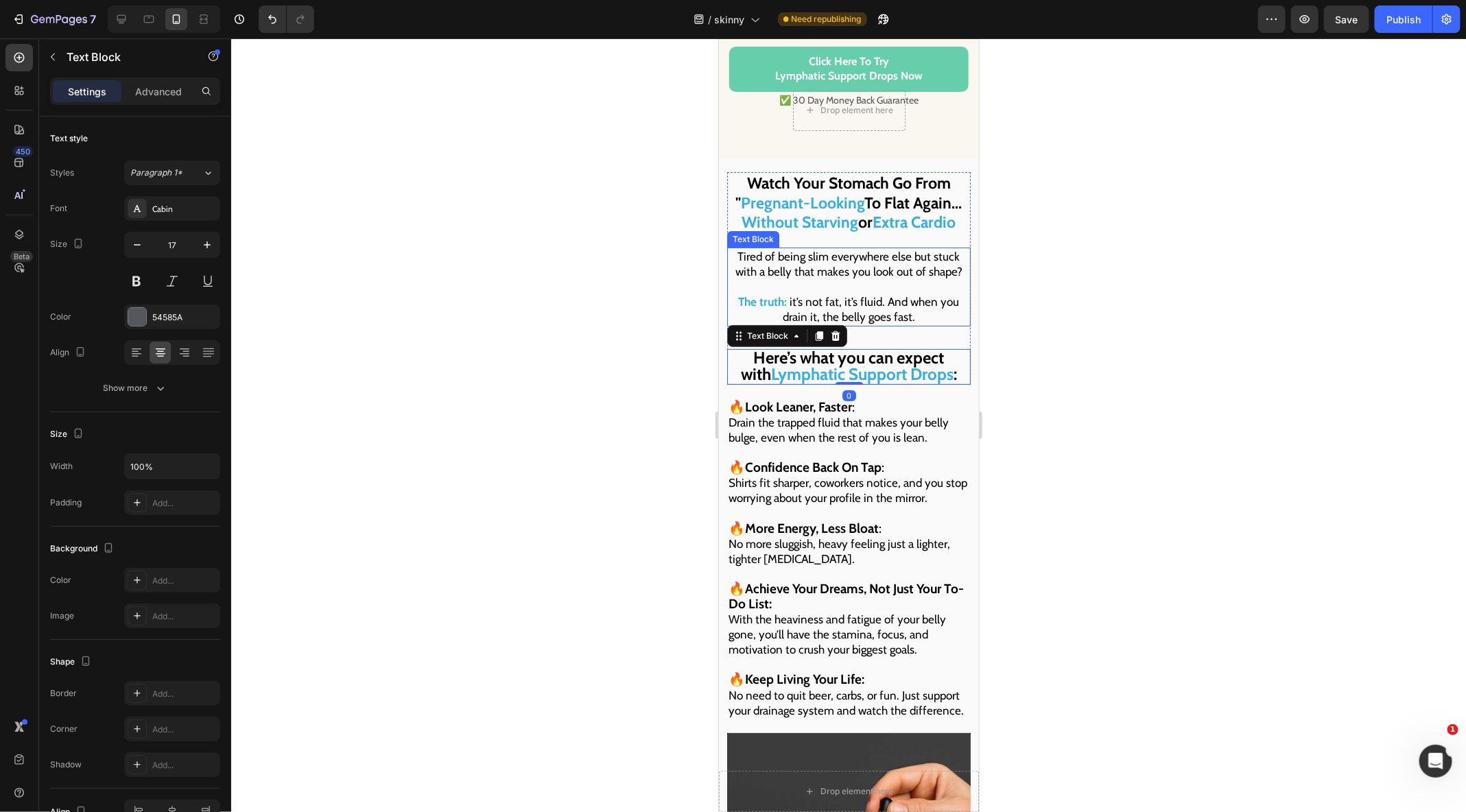
click at [855, 249] on span "Tired of being slim everywhere else but stuck with a belly that makes you look …" at bounding box center [848, 263] width 227 height 29
click at [843, 294] on span "it’s not fat, it’s fluid. And when you drain it, the belly goes fast." at bounding box center [870, 309] width 177 height 29
click at [823, 363] on strong "Lymphatic Support Drops" at bounding box center [861, 373] width 182 height 20
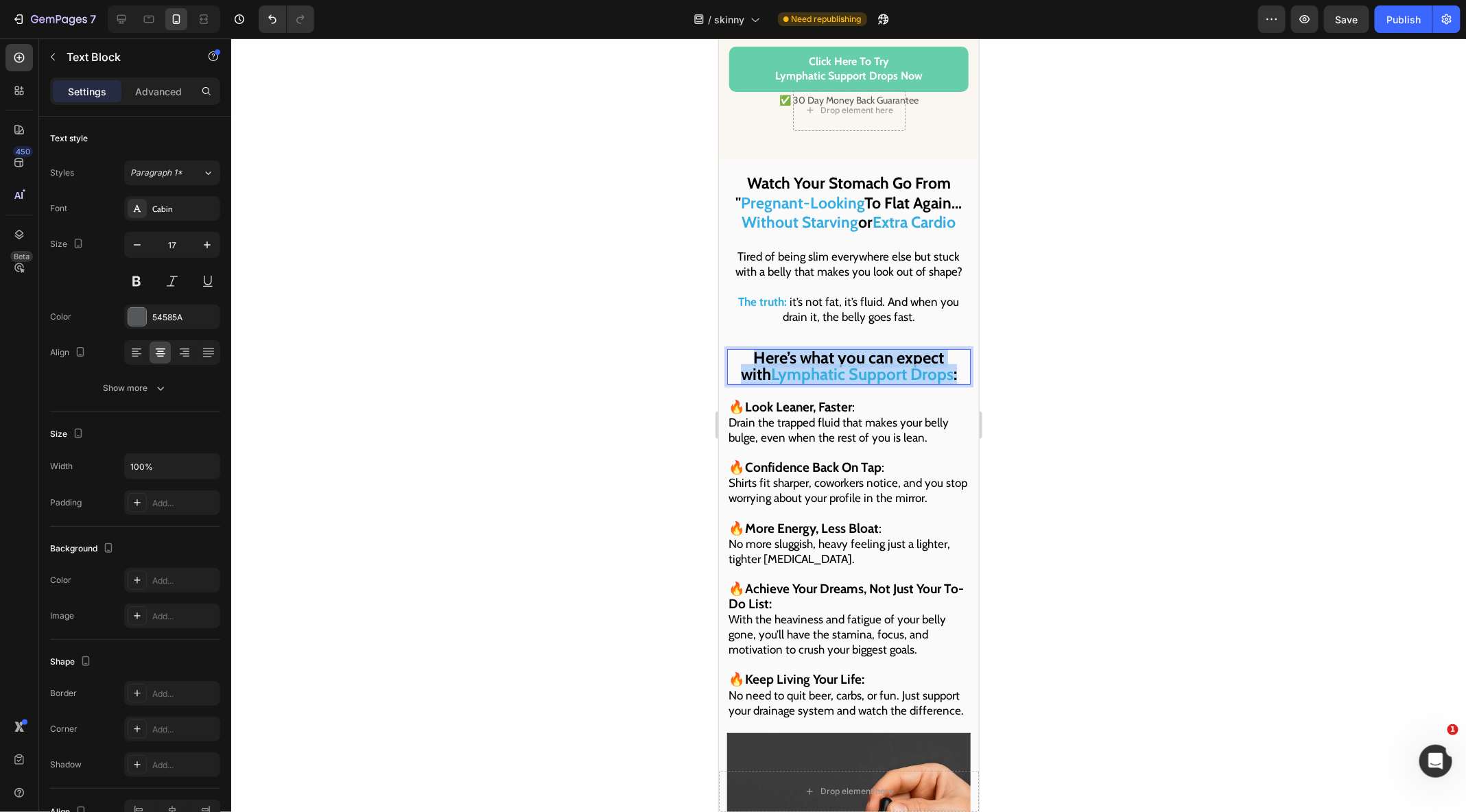
click at [823, 363] on strong "Lymphatic Support Drops" at bounding box center [861, 373] width 182 height 20
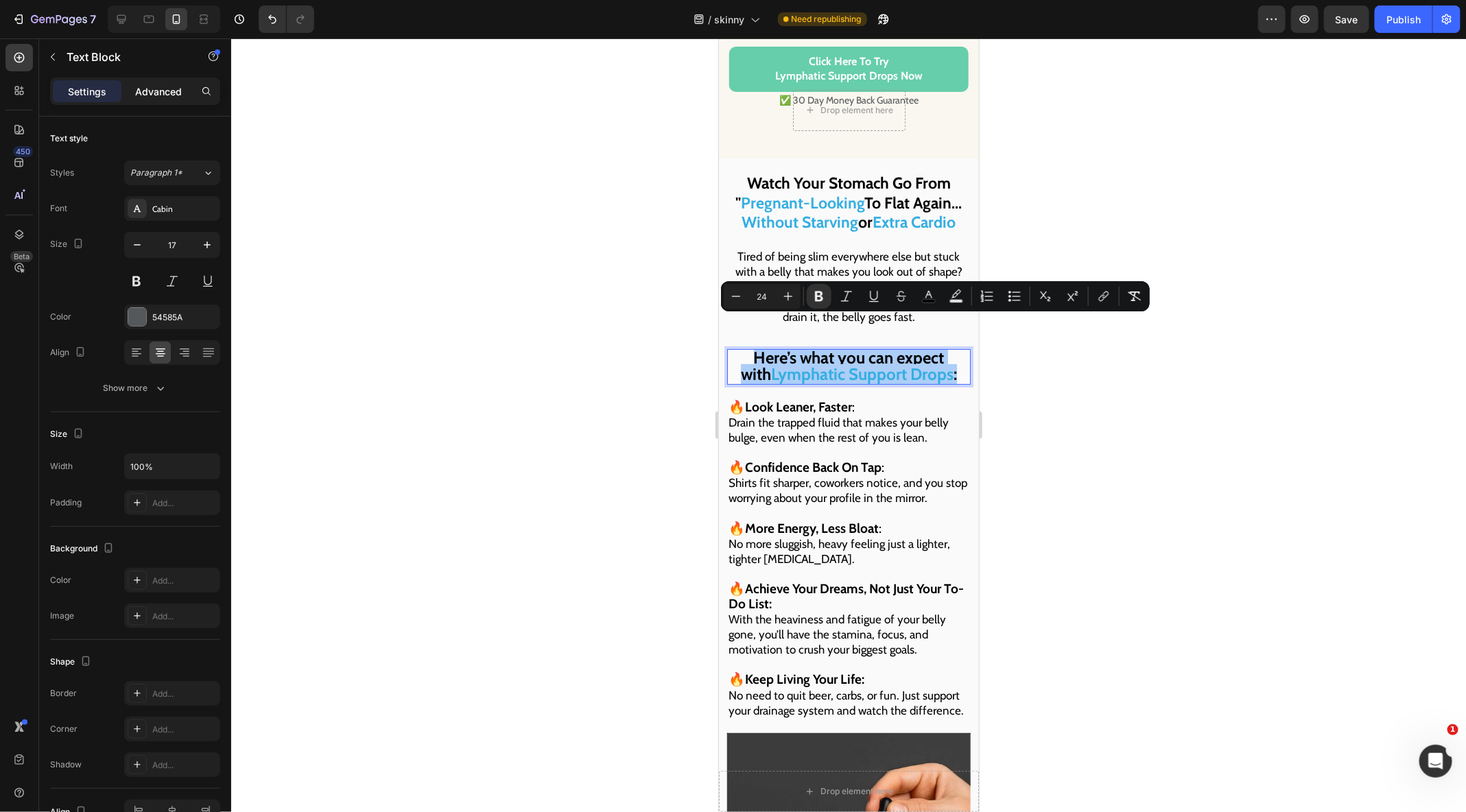
click at [168, 93] on p "Advanced" at bounding box center [158, 92] width 46 height 15
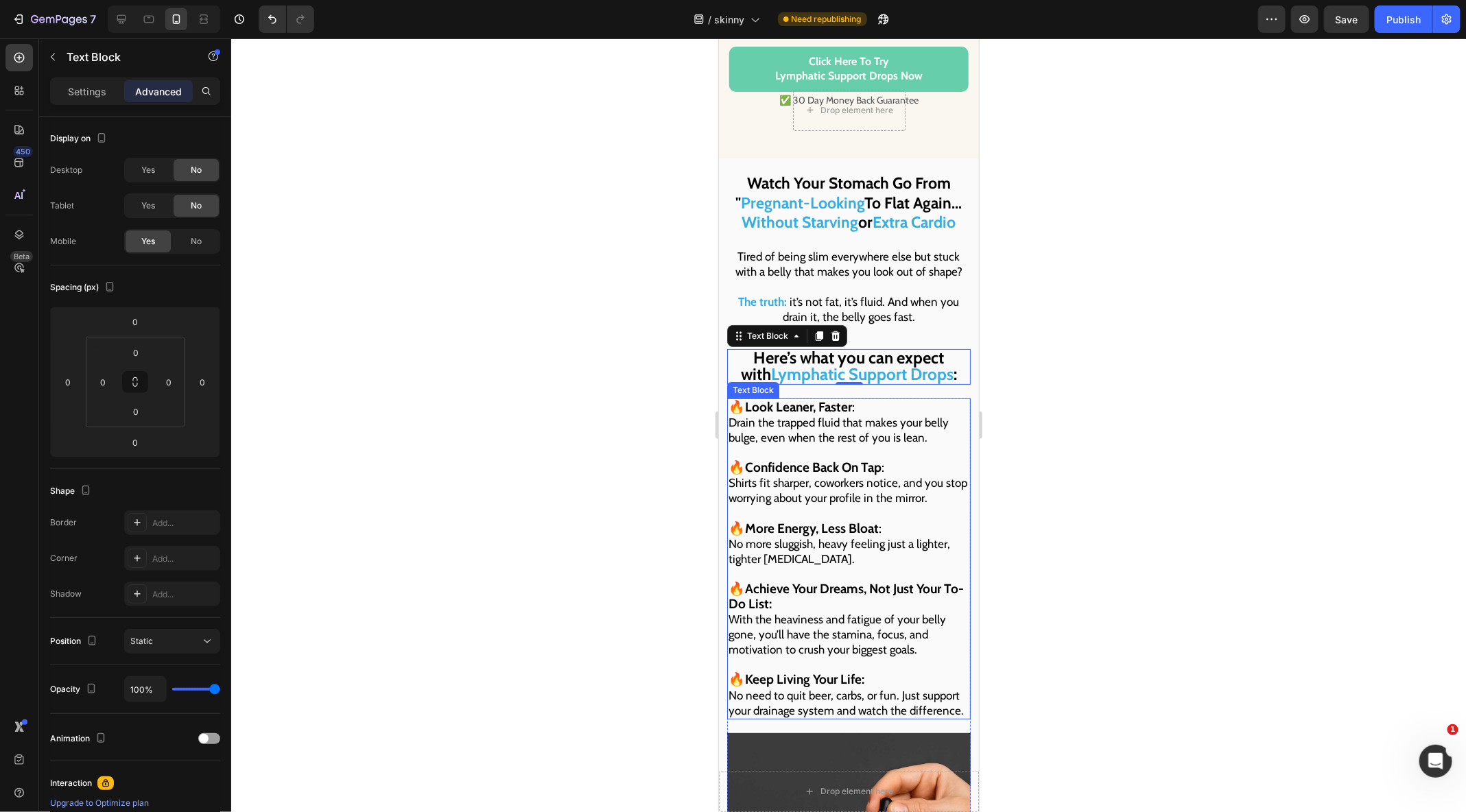
click at [847, 415] on span "Drain the trapped fluid that makes your belly bulge, even when the rest of you …" at bounding box center [838, 430] width 220 height 29
click at [903, 415] on span "Drain the trapped fluid that makes your belly bulge, even when the rest of you …" at bounding box center [838, 430] width 220 height 29
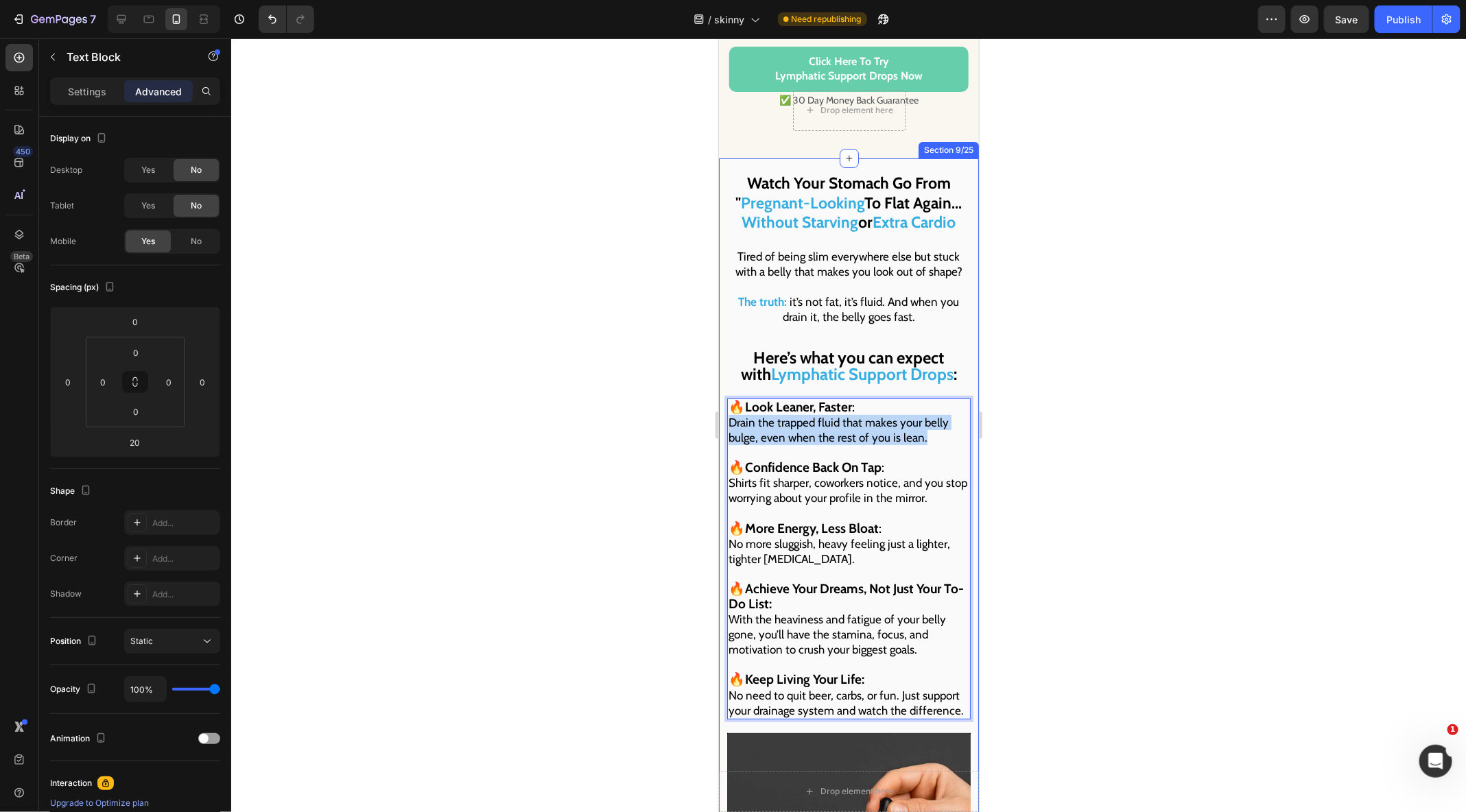
drag, startPoint x: 922, startPoint y: 403, endPoint x: 725, endPoint y: 390, distance: 197.4
click at [725, 390] on div "⁠⁠⁠⁠⁠⁠⁠ Watch Your Stomach Go From " Pregnant-Looking To Flat Again... Without …" at bounding box center [848, 738] width 260 height 1162
click at [934, 466] on p "🔥 Confidence Back On Tap : Shirts fit sharper, coworkers notice, and you stop w…" at bounding box center [848, 474] width 240 height 60
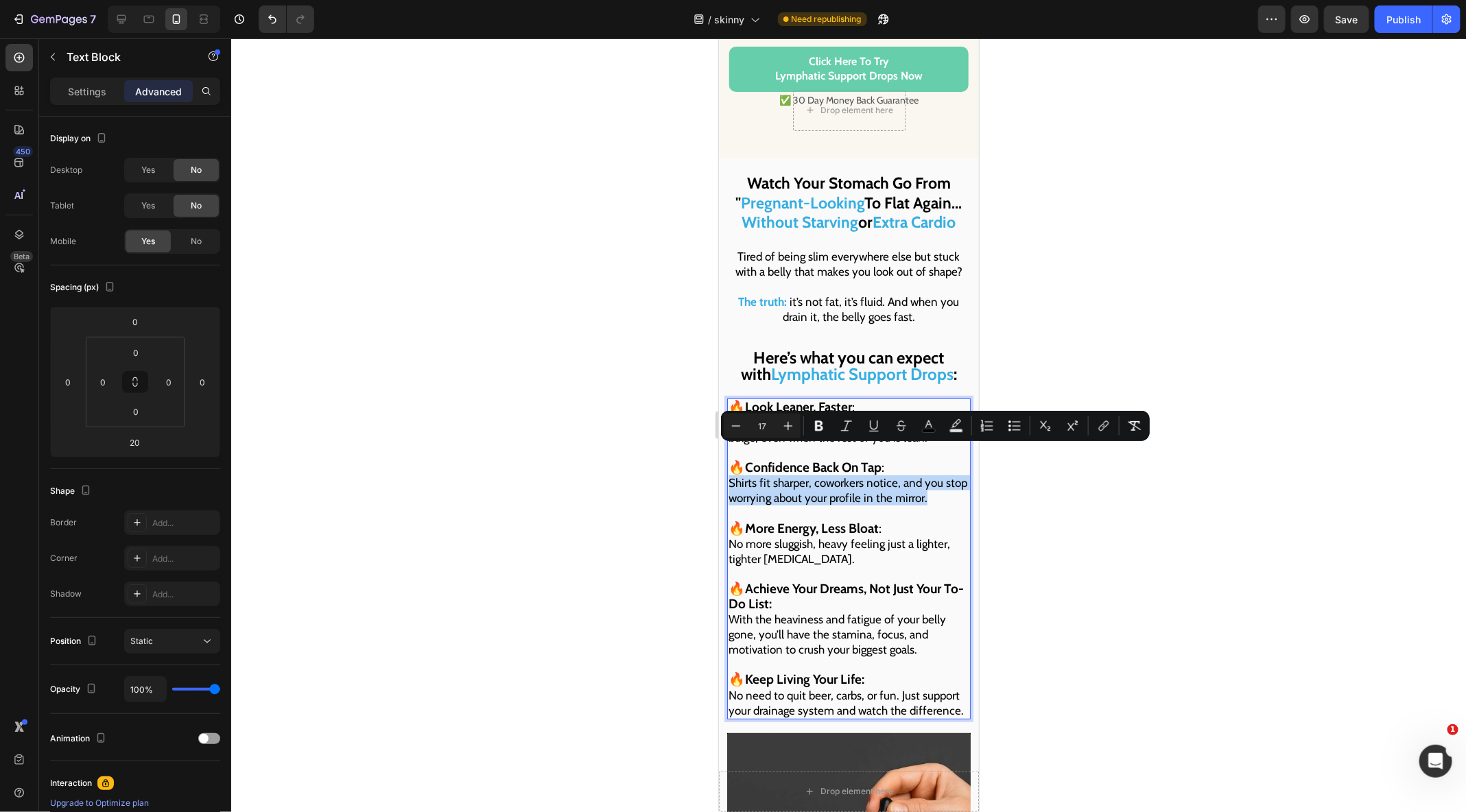
drag, startPoint x: 934, startPoint y: 466, endPoint x: 691, endPoint y: 454, distance: 243.3
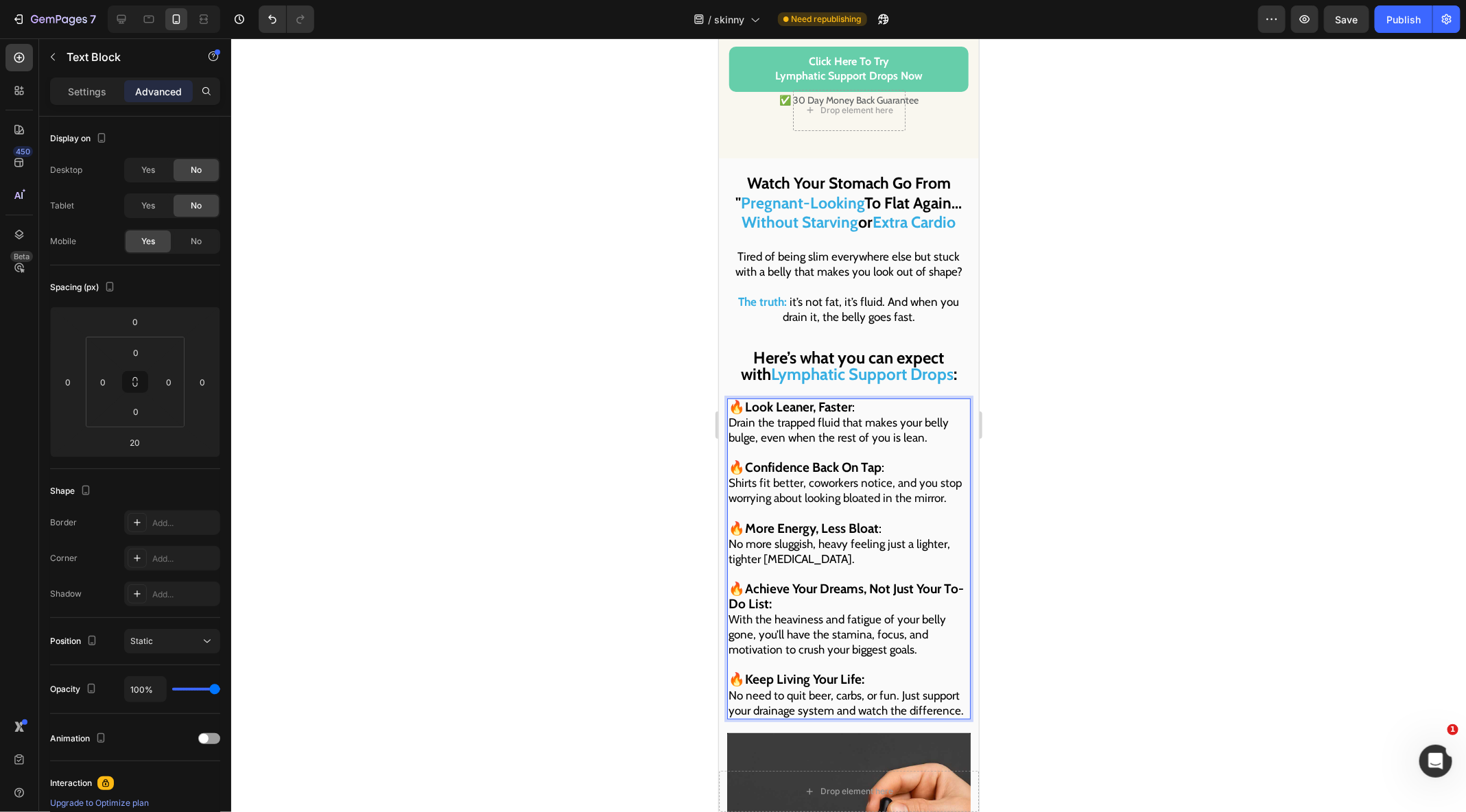
click at [911, 612] on span "With the heaviness and fatigue of your belly gone, you’ll have the stamina, foc…" at bounding box center [836, 634] width 218 height 44
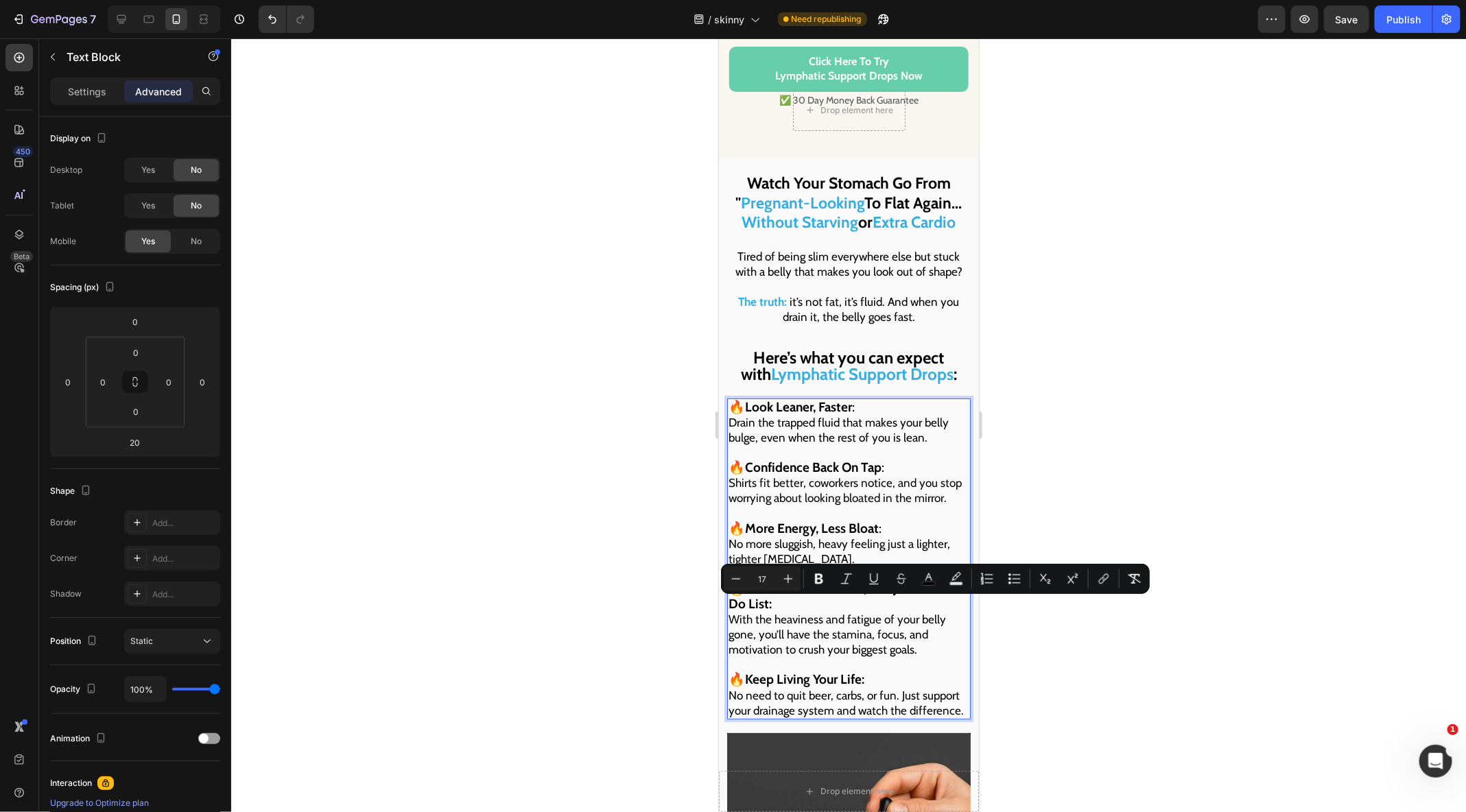
click at [968, 667] on div "🔥 Look [PERSON_NAME], Faster : Drain the trapped fluid that makes your belly bu…" at bounding box center [848, 558] width 243 height 321
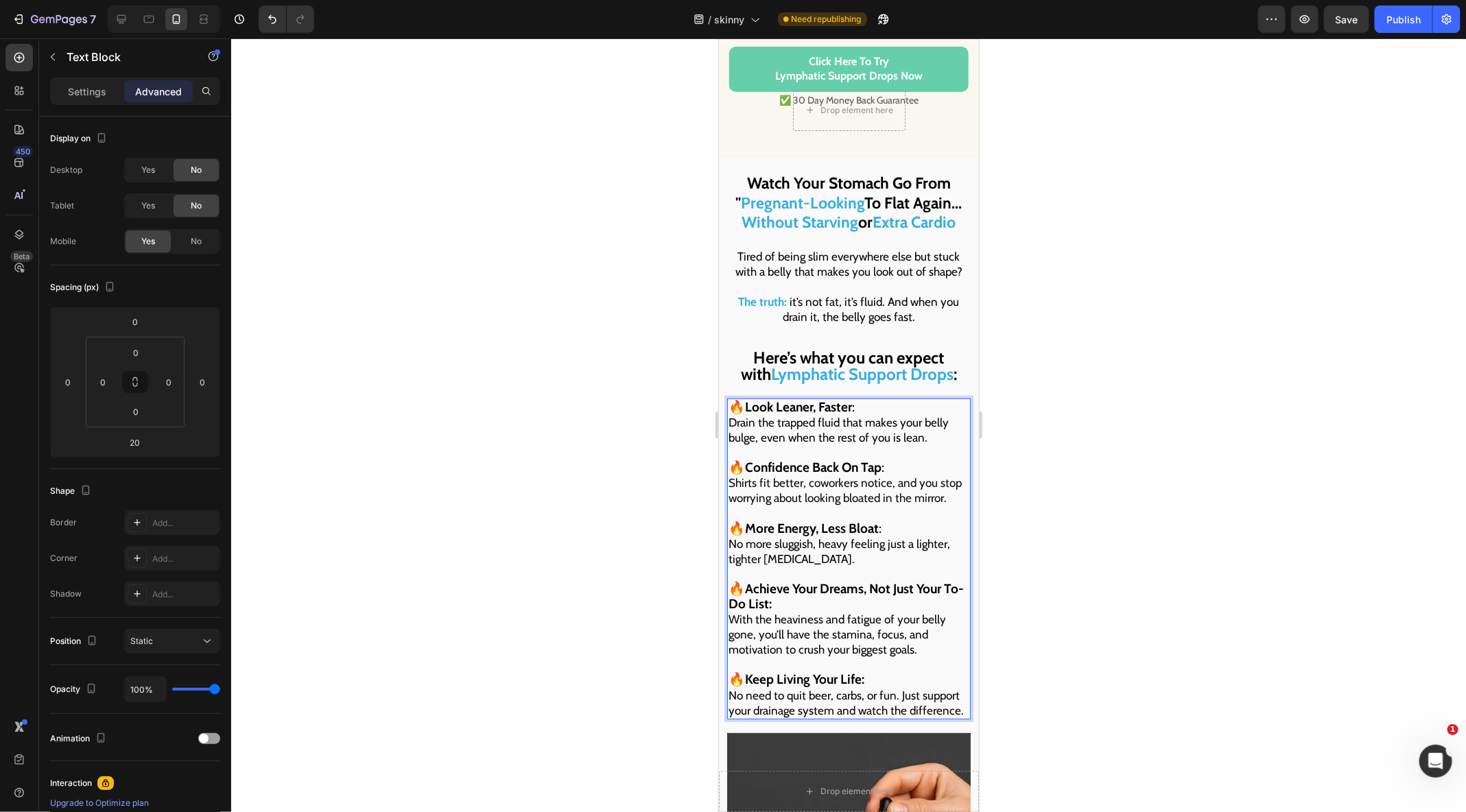
click at [870, 612] on span "With the heaviness and fatigue of your belly gone, you’ll have the stamina, foc…" at bounding box center [836, 634] width 218 height 44
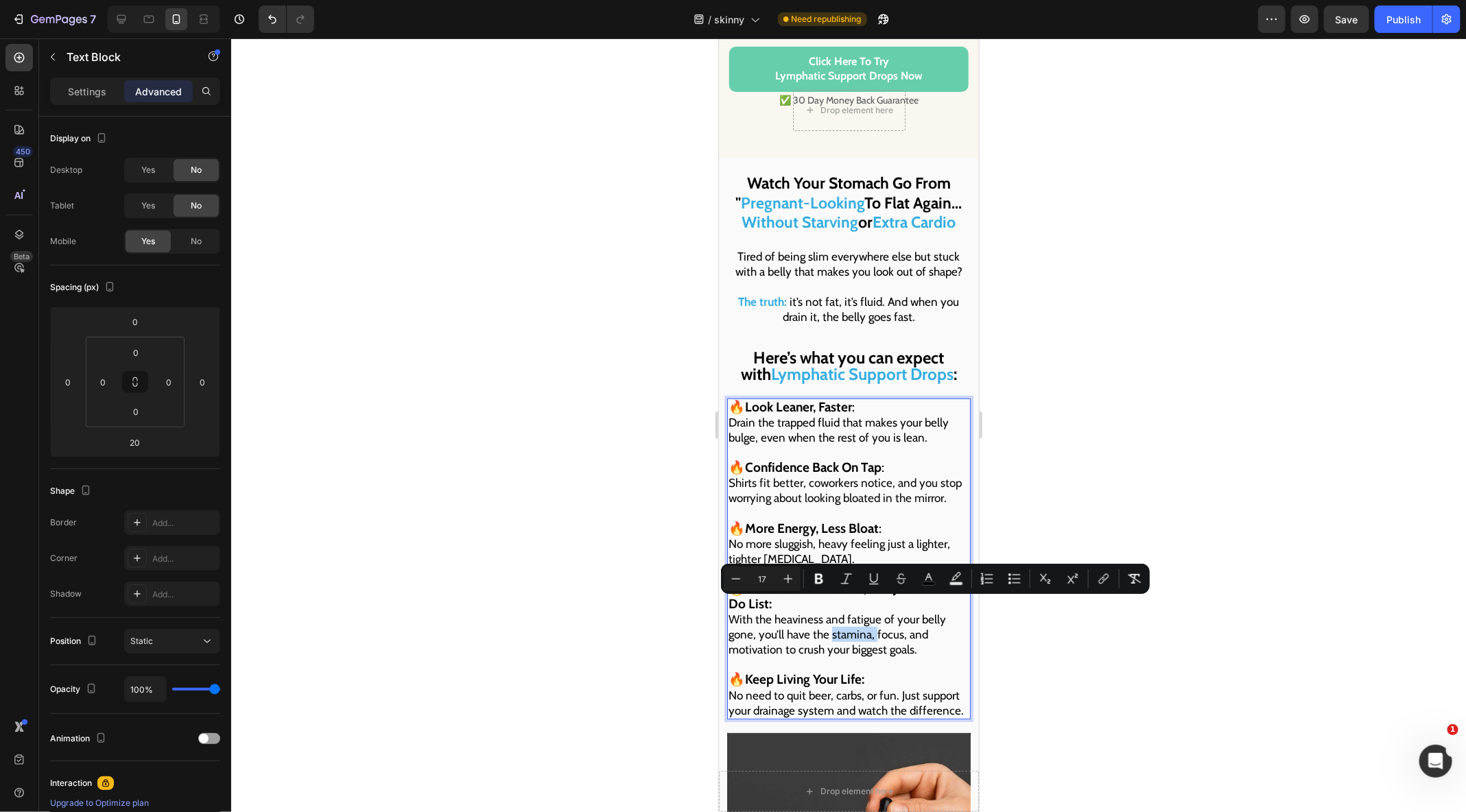
drag, startPoint x: 874, startPoint y: 606, endPoint x: 830, endPoint y: 610, distance: 44.2
click at [830, 612] on span "With the heaviness and fatigue of your belly gone, you’ll have the stamina, foc…" at bounding box center [836, 634] width 218 height 44
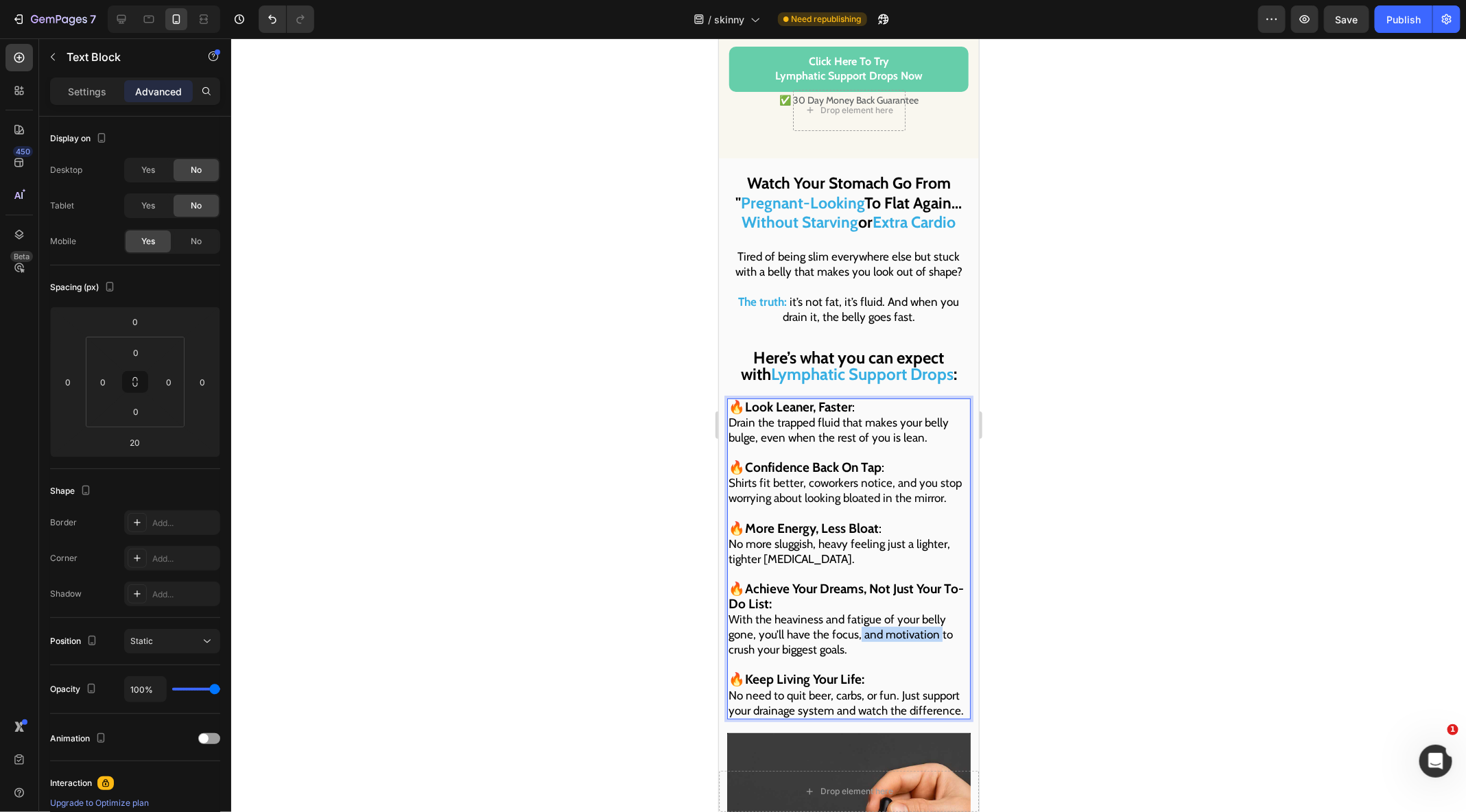
drag, startPoint x: 939, startPoint y: 606, endPoint x: 858, endPoint y: 610, distance: 81.1
click at [858, 612] on span "With the heaviness and fatigue of your belly gone, you’ll have the focus, and m…" at bounding box center [840, 634] width 224 height 44
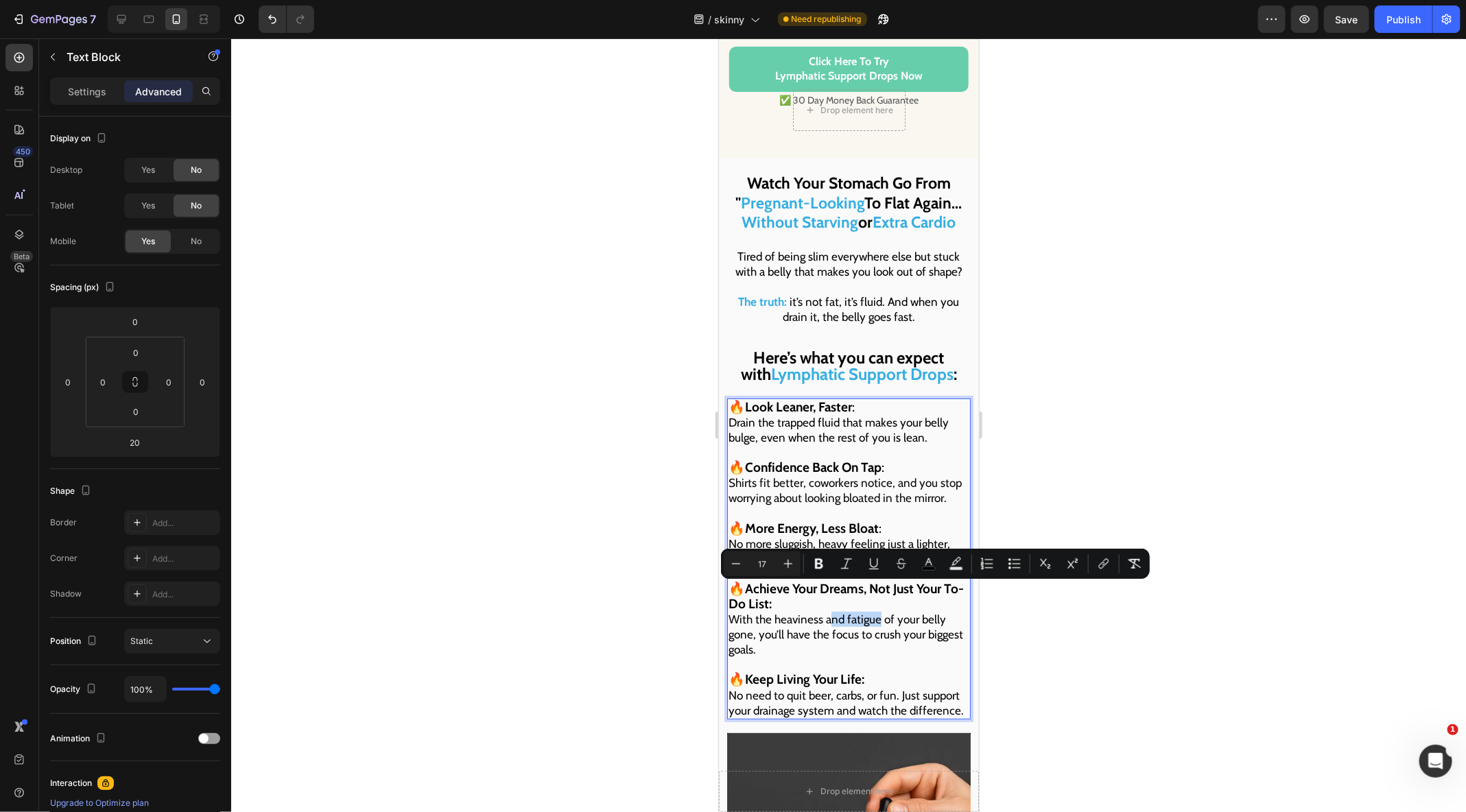
drag, startPoint x: 877, startPoint y: 594, endPoint x: 829, endPoint y: 594, distance: 48.0
click at [828, 612] on span "With the heaviness and fatigue of your belly gone, you’ll have the focus to cru…" at bounding box center [845, 634] width 235 height 44
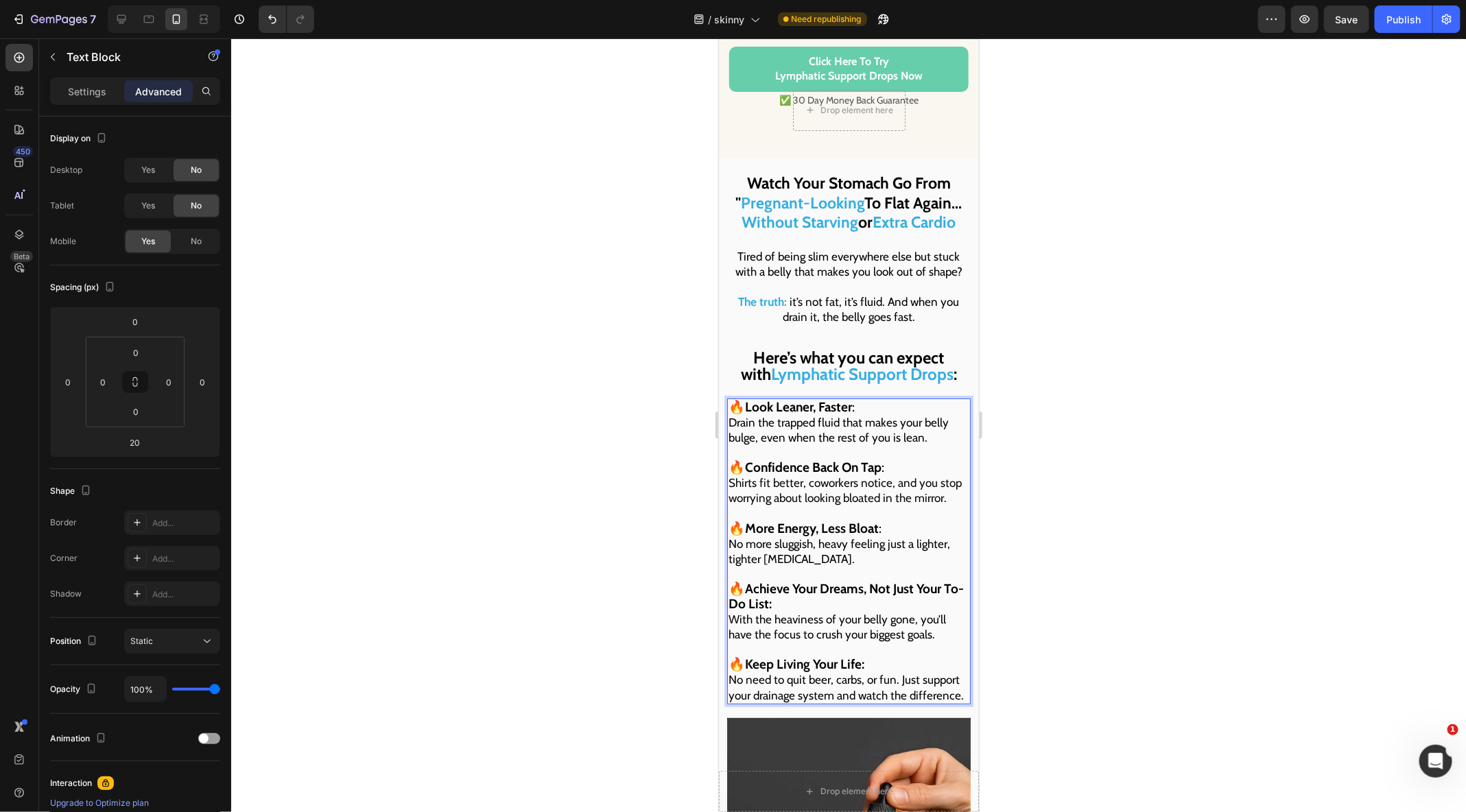
click at [826, 581] on p "🔥 Achieve Your Dreams, Not Just Your To-Do List: With the heaviness of your bel…" at bounding box center [848, 611] width 240 height 60
click at [819, 581] on p "🔥 Achieve Your Dreams, Not Just Your To-Do List: With the heaviness of your bel…" at bounding box center [848, 611] width 240 height 60
click at [821, 580] on strong "Achieve Your Dreams, Not Just Your To-Do List:" at bounding box center [845, 595] width 235 height 31
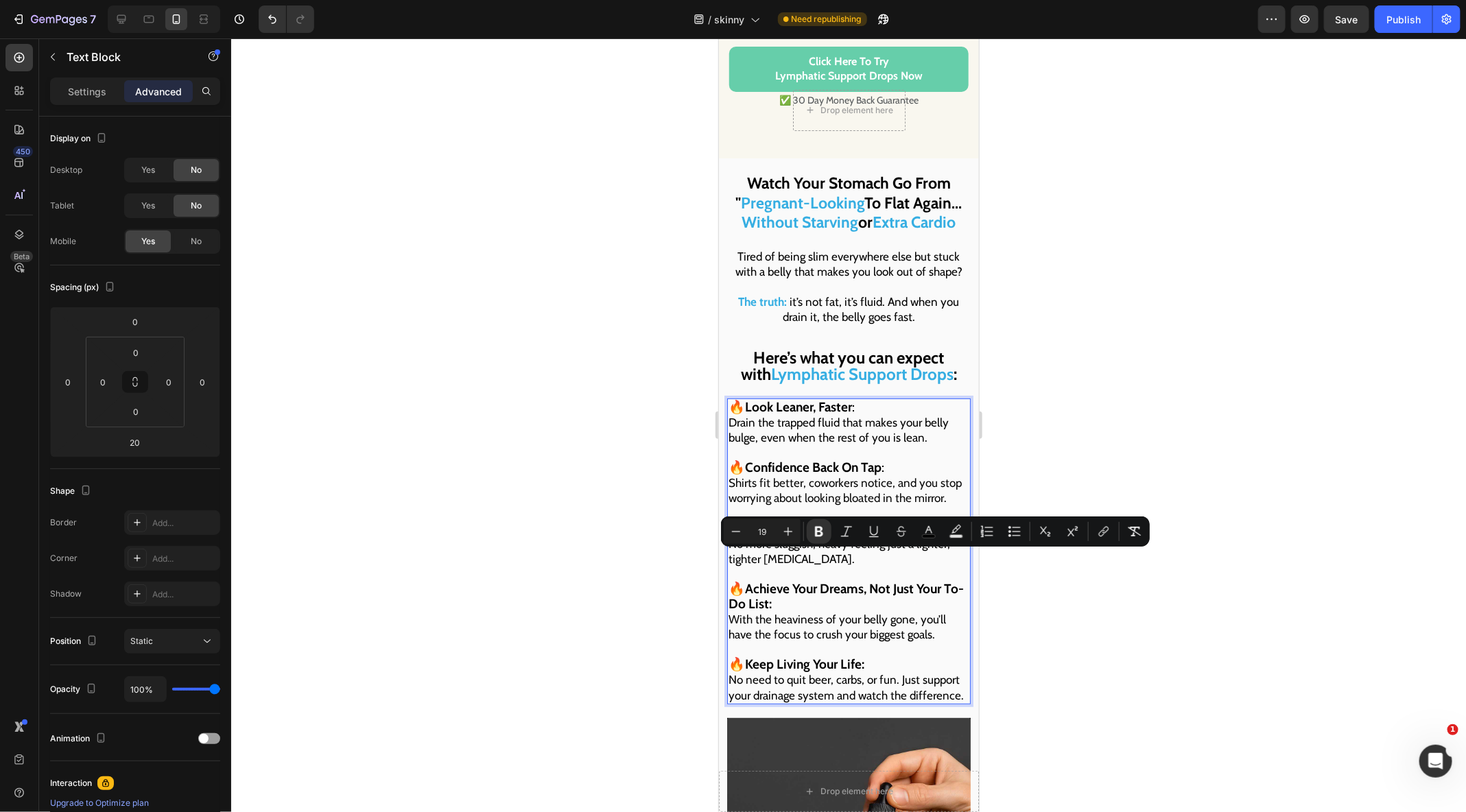
click at [816, 580] on strong "Achieve Your Dreams, Not Just Your To-Do List:" at bounding box center [845, 595] width 235 height 31
drag, startPoint x: 861, startPoint y: 563, endPoint x: 852, endPoint y: 573, distance: 13.5
click at [852, 581] on p "🔥 Achieve Your Dreams, Not Just Your To-Do List: With the heaviness of your bel…" at bounding box center [848, 611] width 240 height 60
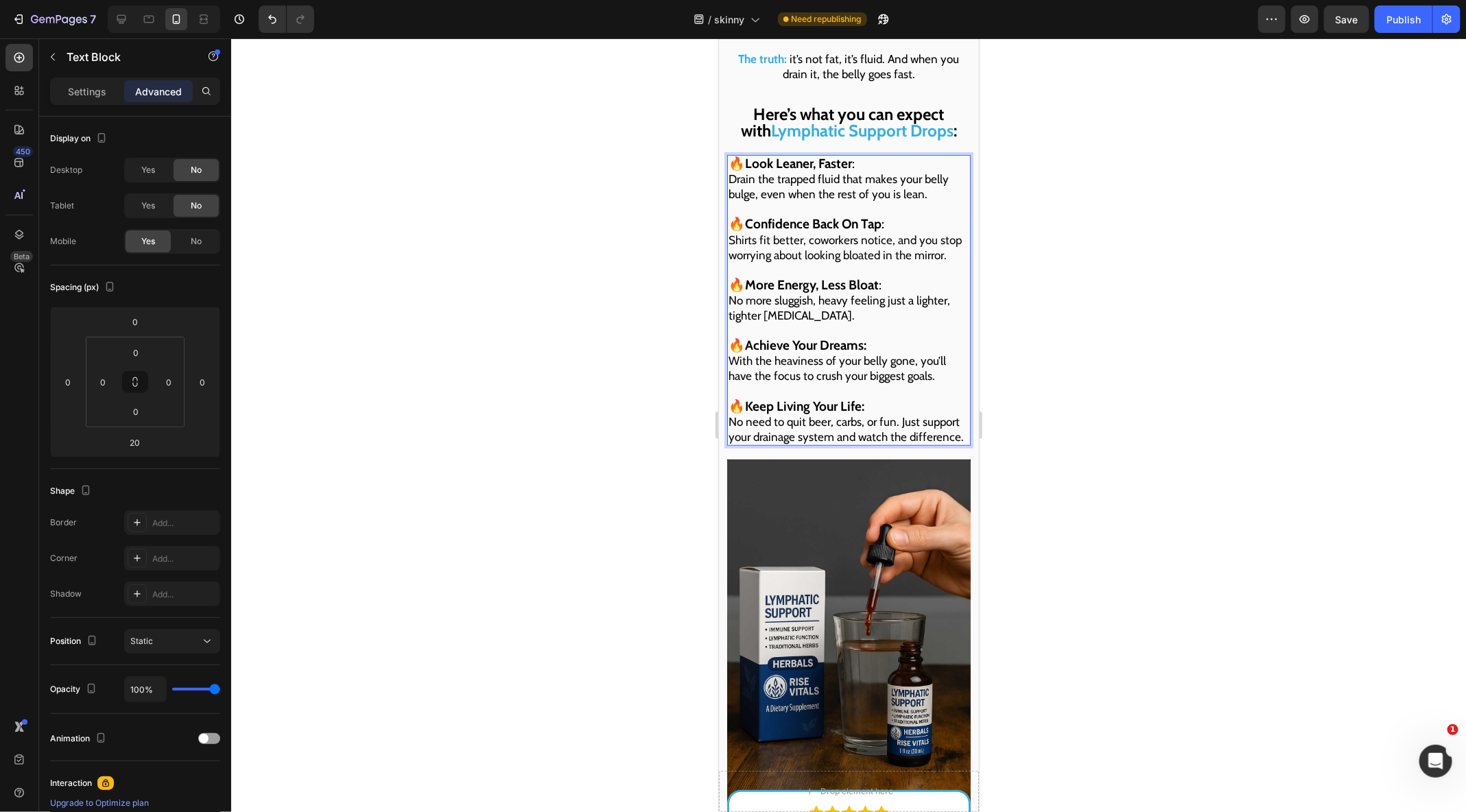
scroll to position [6010, 0]
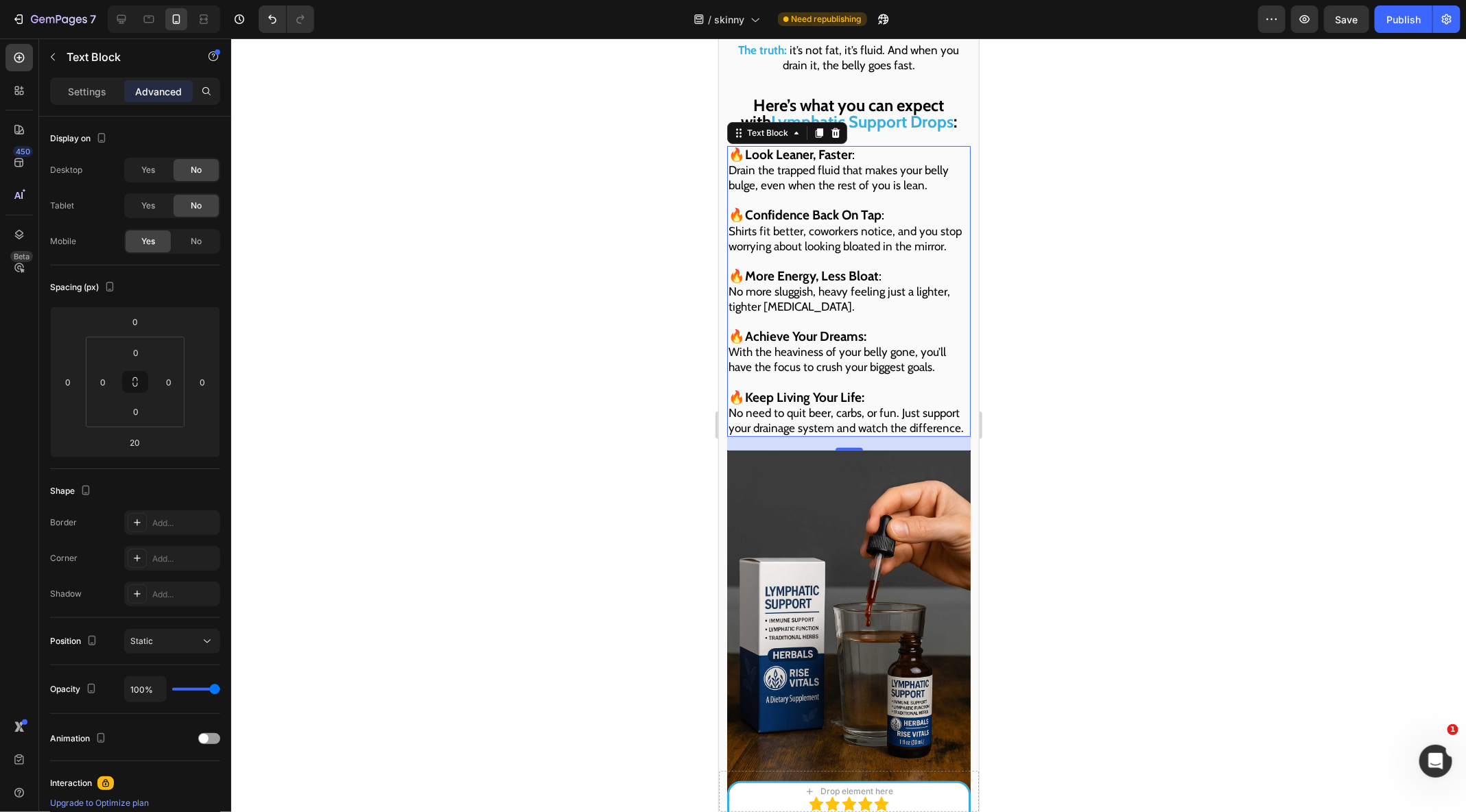
click at [1119, 237] on div at bounding box center [849, 425] width 1235 height 774
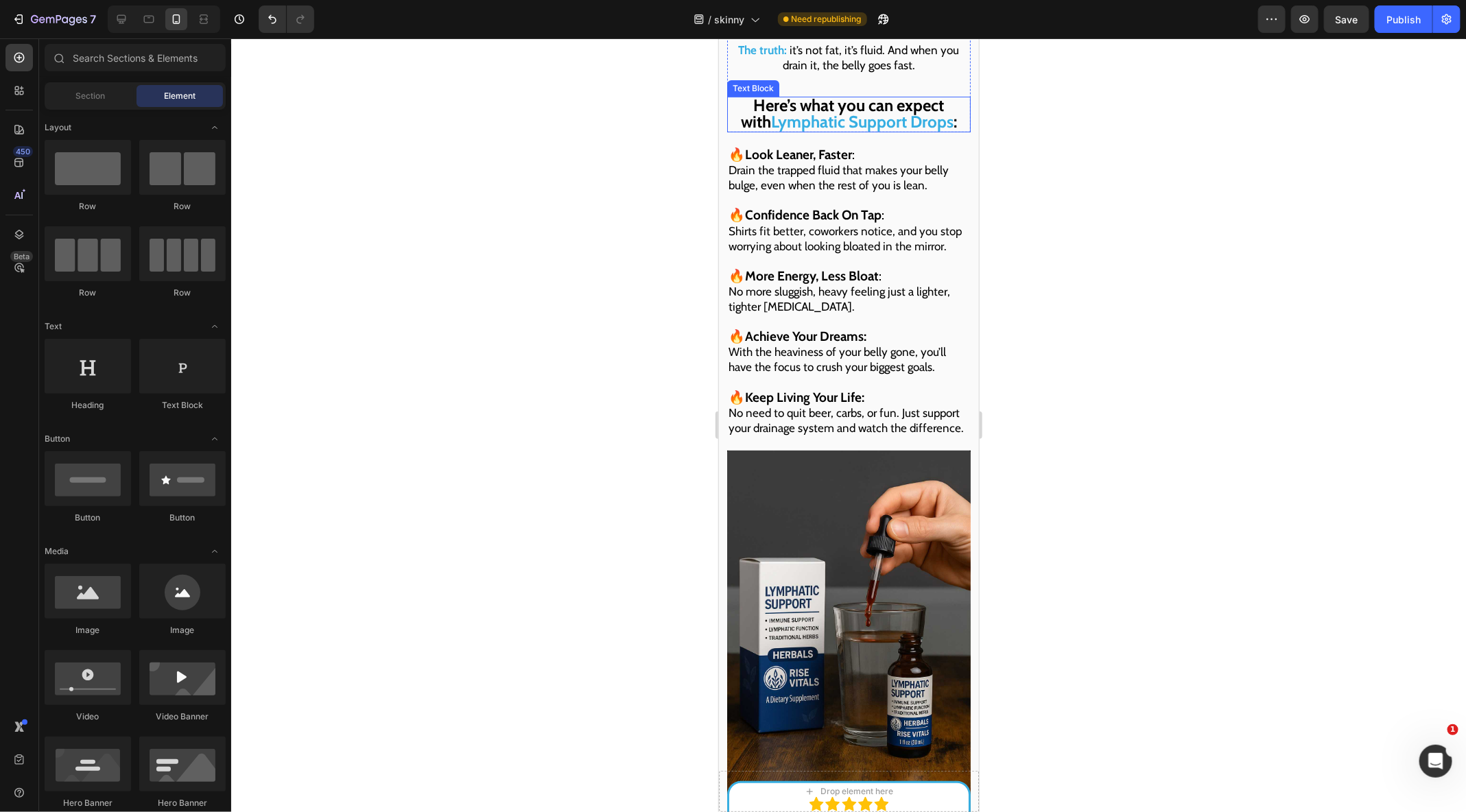
click at [901, 107] on strong "Here’s what you can expect with" at bounding box center [842, 113] width 204 height 36
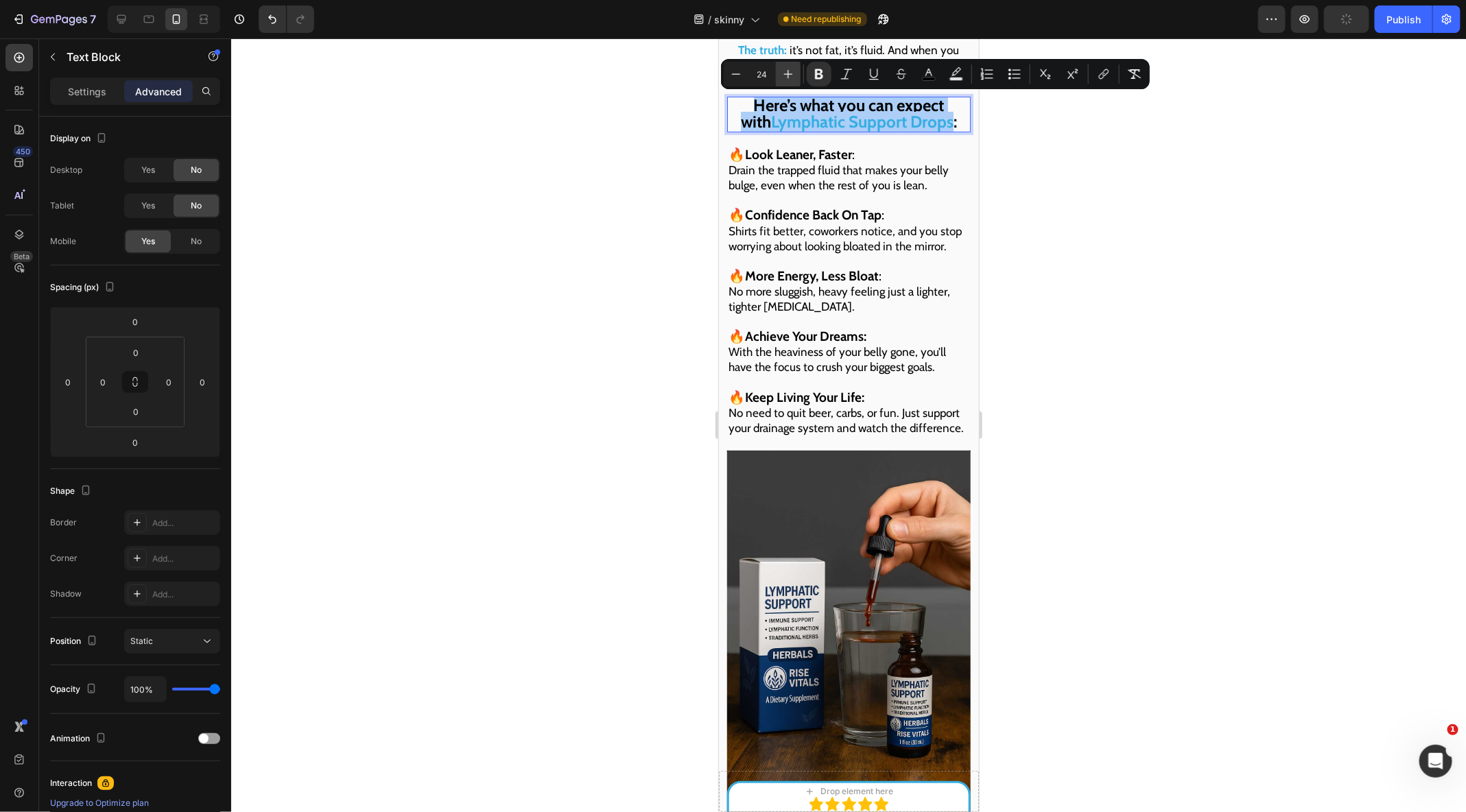
click at [788, 71] on icon "Editor contextual toolbar" at bounding box center [789, 75] width 9 height 9
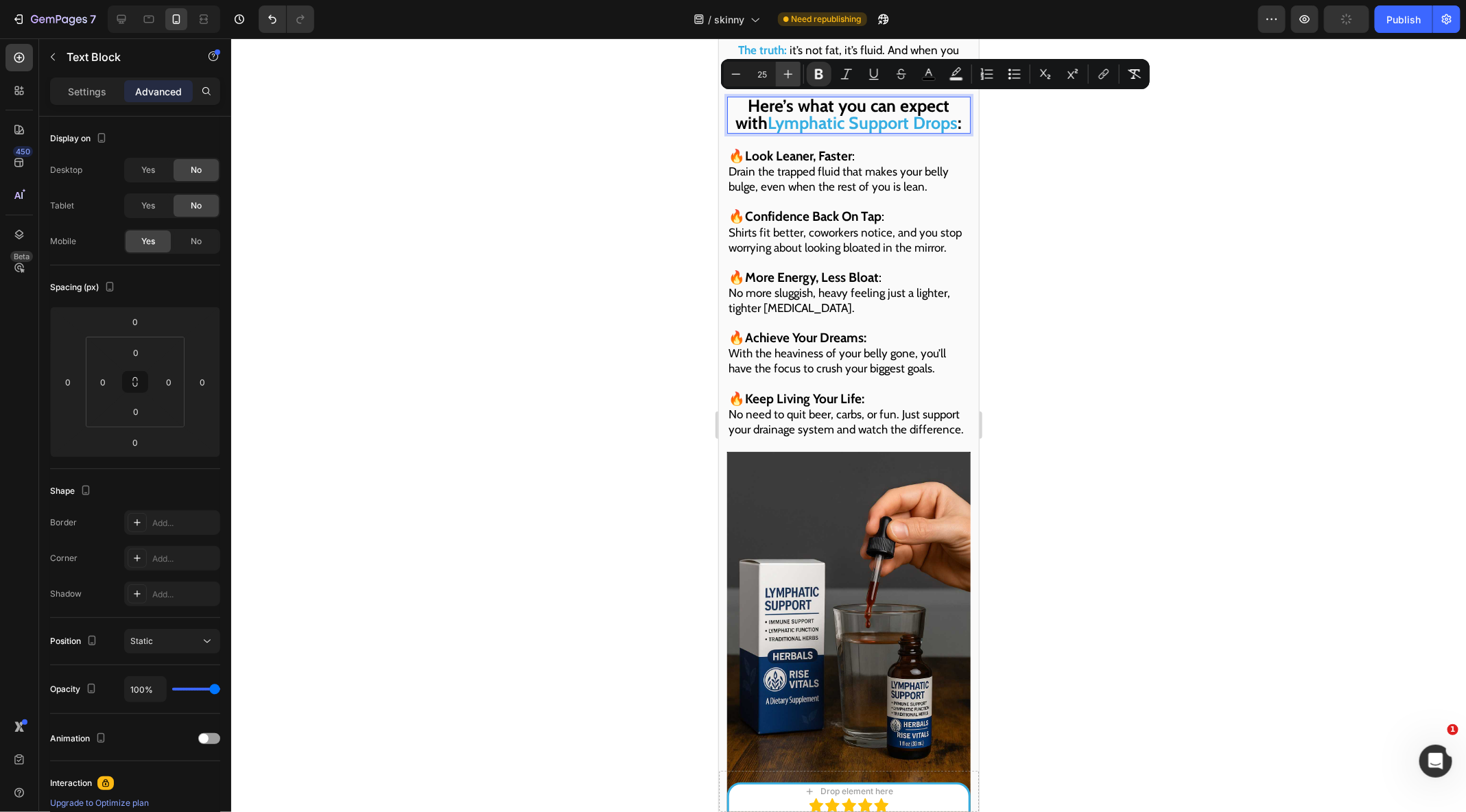
click at [788, 71] on icon "Editor contextual toolbar" at bounding box center [789, 75] width 9 height 9
type input "25"
click at [783, 211] on strong "Confidence Back On Tap" at bounding box center [812, 215] width 137 height 15
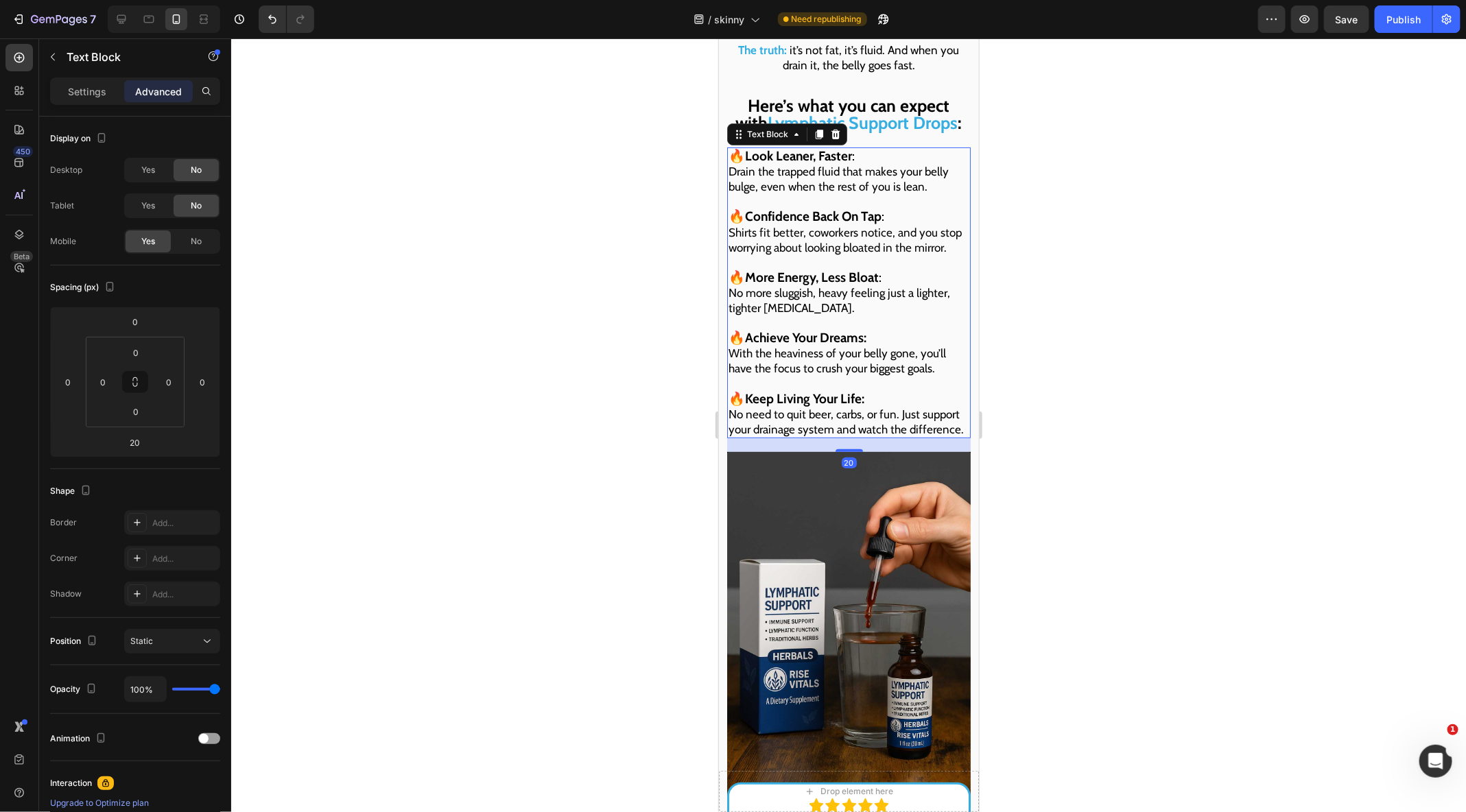
click at [518, 299] on div at bounding box center [849, 425] width 1235 height 774
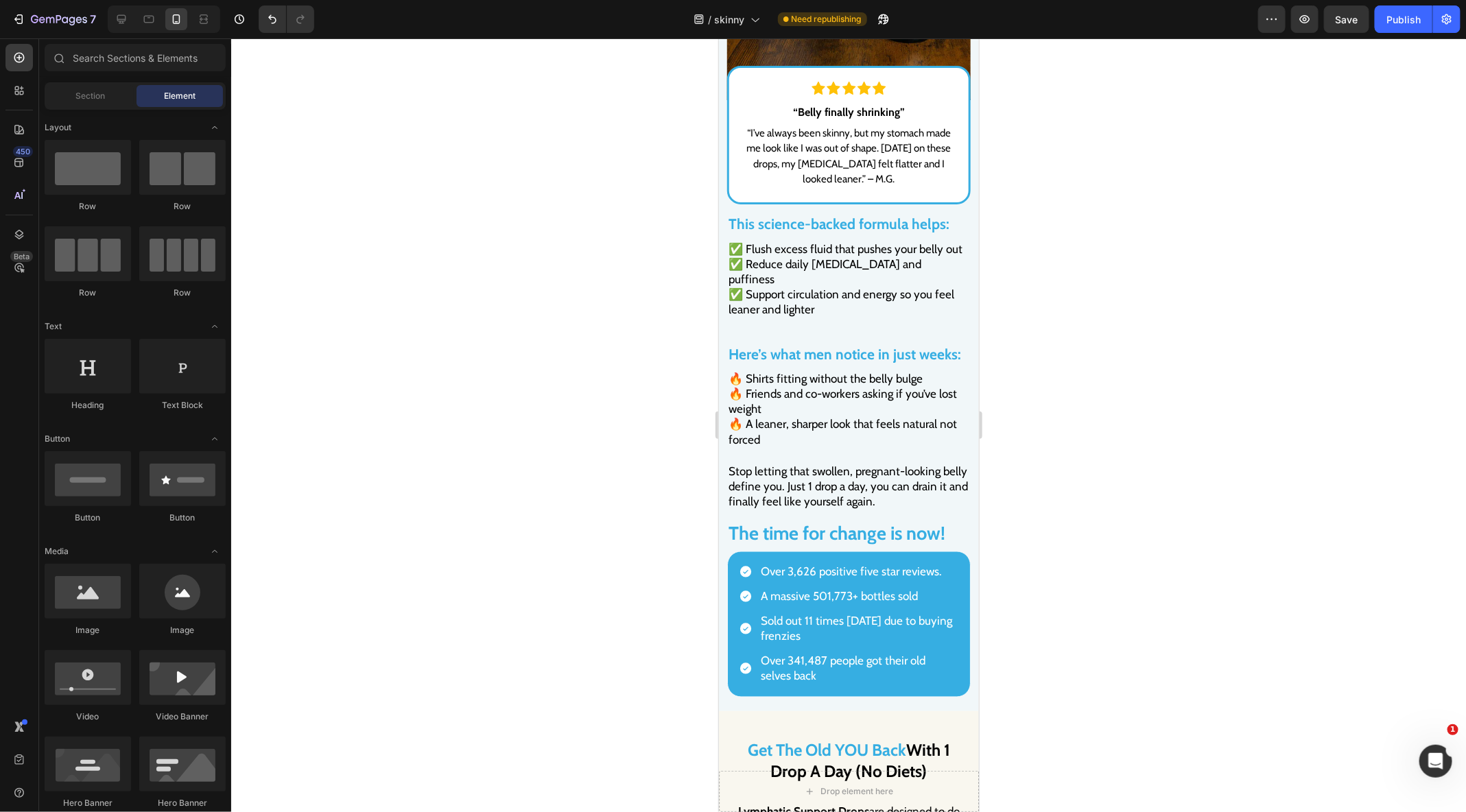
scroll to position [3893, 0]
click at [849, 396] on p "🔥 Shirts fitting without the belly bulge 🔥 Friends and co-workers asking if you…" at bounding box center [848, 409] width 240 height 76
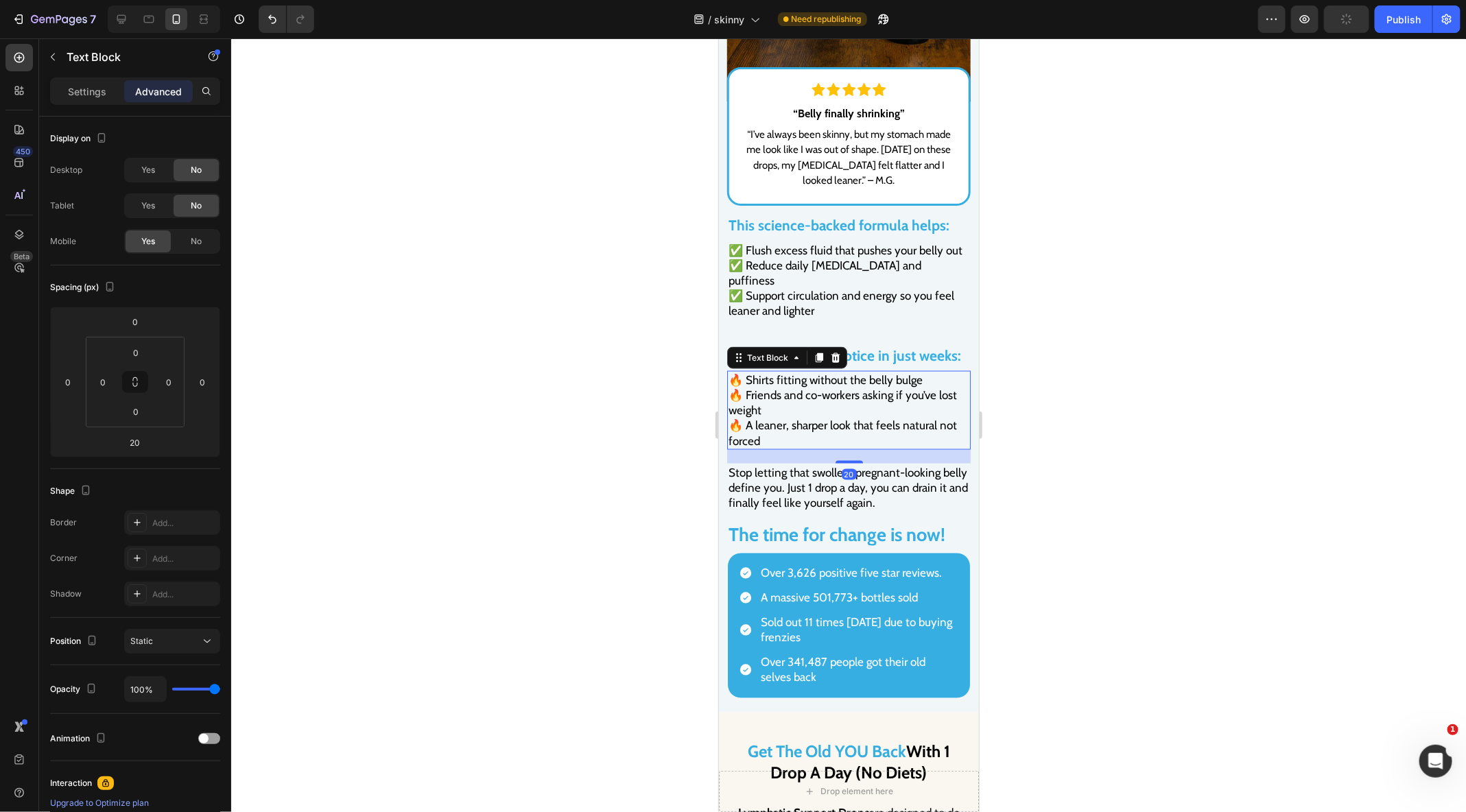
click at [780, 371] on p "🔥 Shirts fitting without the belly bulge 🔥 Friends and co-workers asking if you…" at bounding box center [848, 409] width 240 height 76
click at [868, 388] on span "🔥 Friends and co-workers asking if you’ve lost weight" at bounding box center [841, 402] width 229 height 29
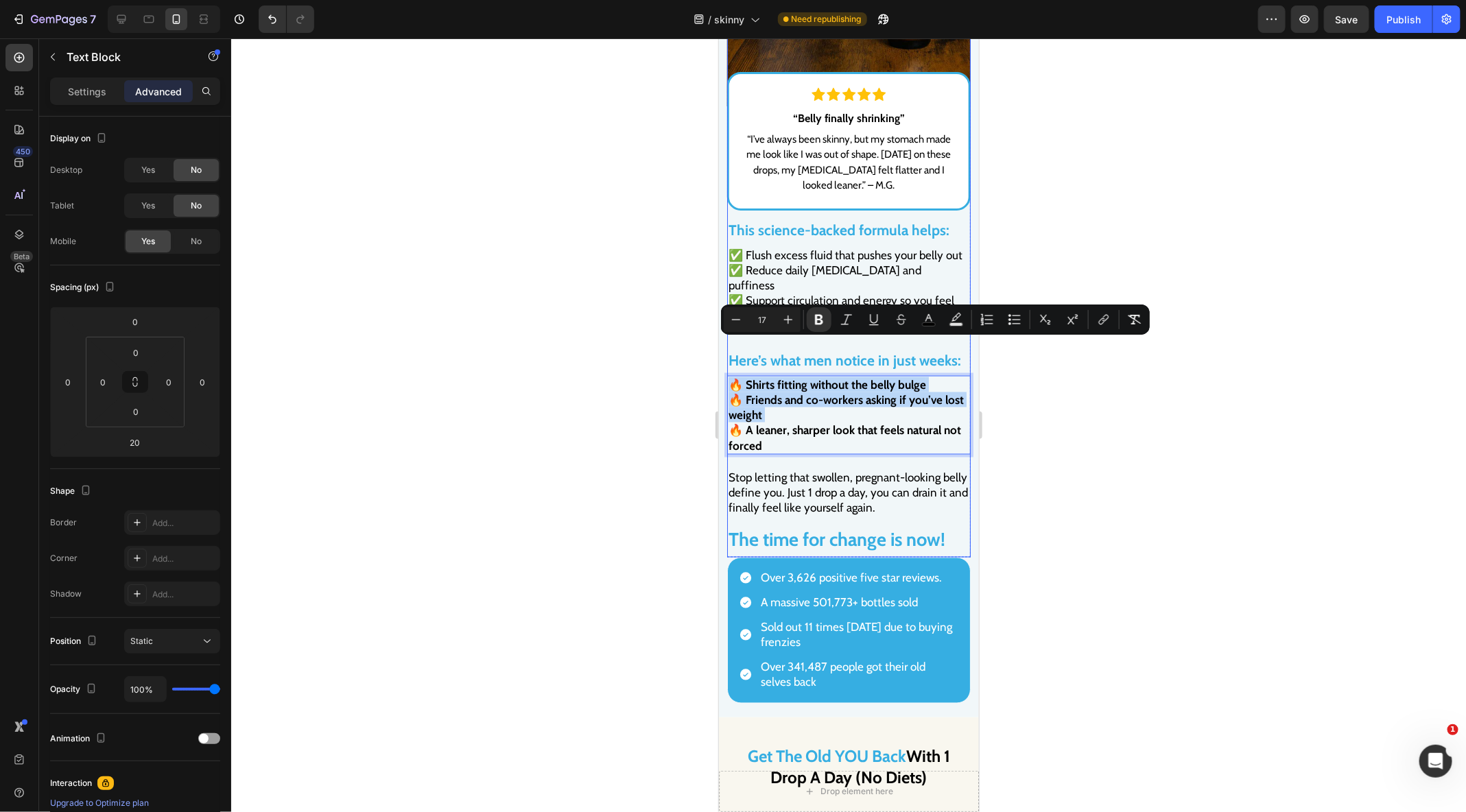
click at [804, 489] on div "This science-backed formula helps: Text Block This science-backed formula helps…" at bounding box center [848, 390] width 243 height 337
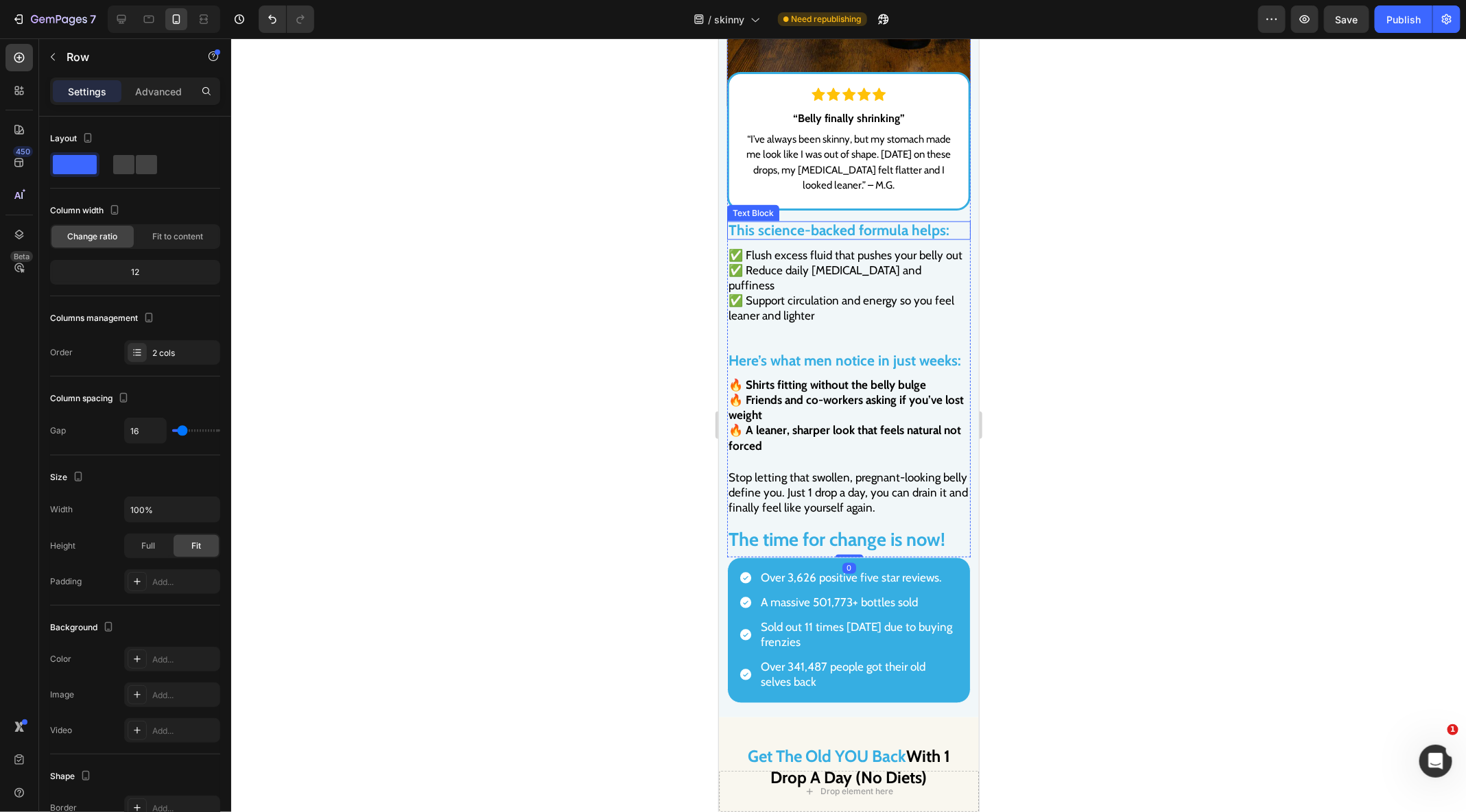
click at [820, 262] on span "✅ Reduce daily [MEDICAL_DATA] and puffiness" at bounding box center [824, 277] width 193 height 29
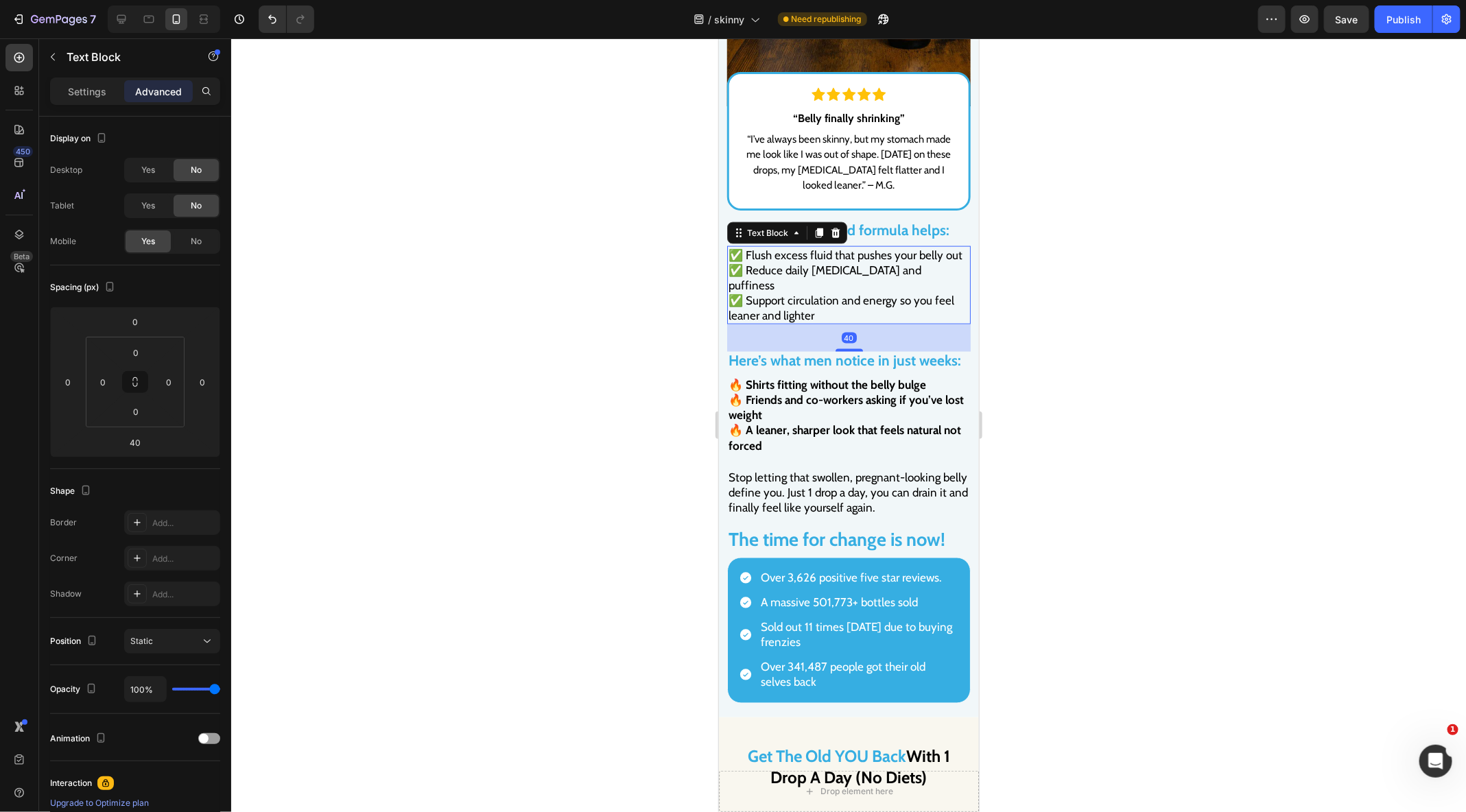
click at [820, 262] on span "✅ Reduce daily [MEDICAL_DATA] and puffiness" at bounding box center [824, 277] width 193 height 29
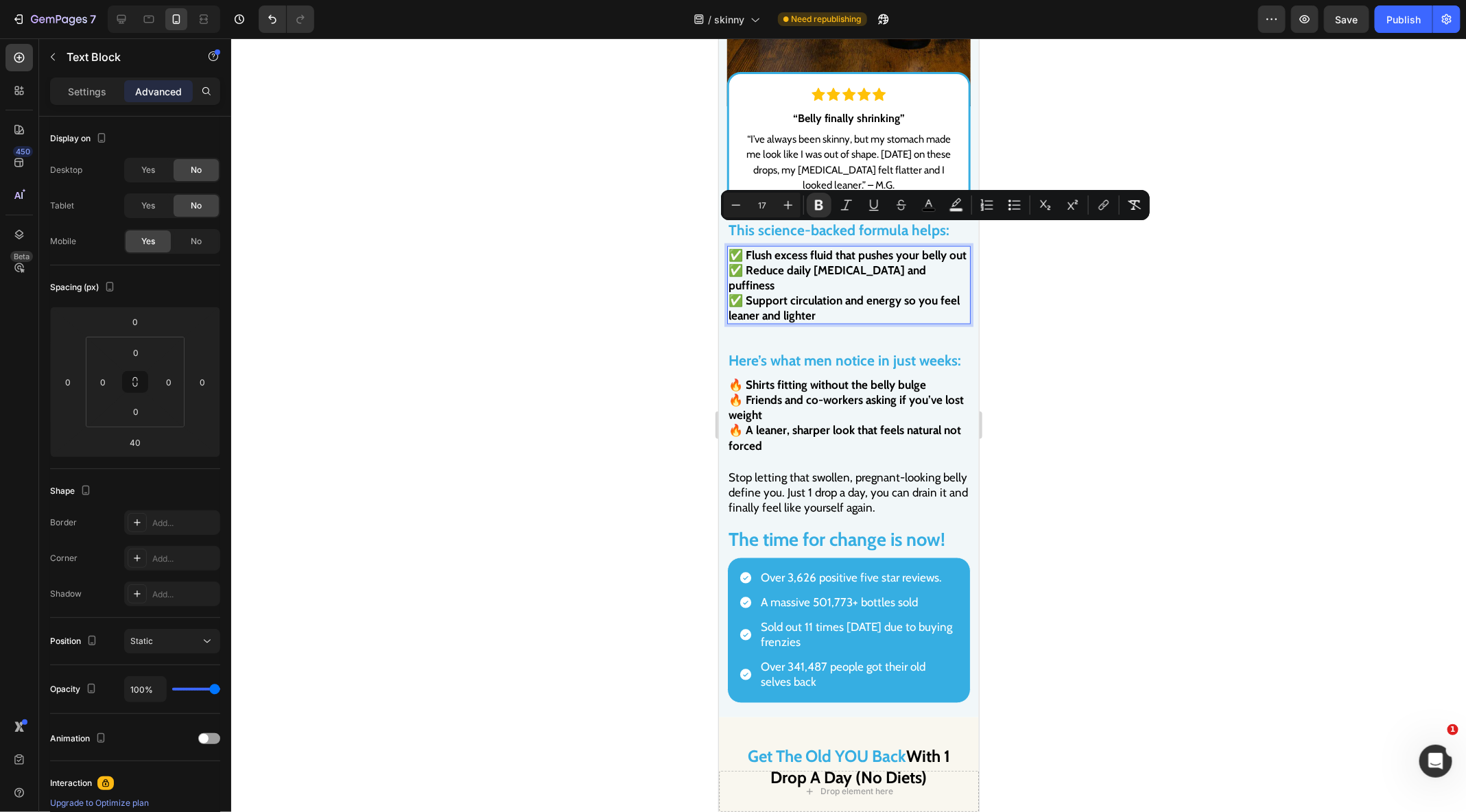
click at [636, 305] on div at bounding box center [849, 425] width 1235 height 774
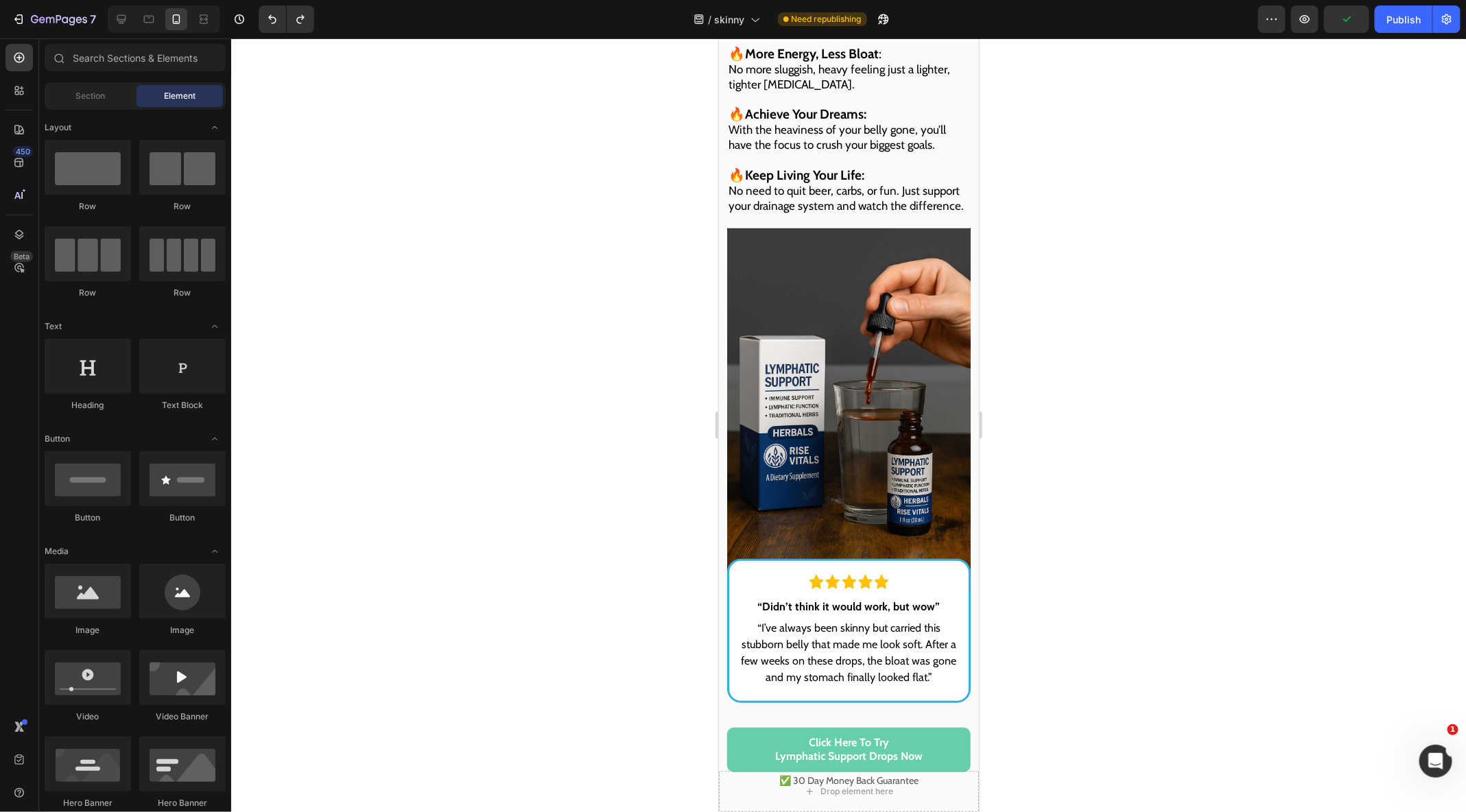
scroll to position [6498, 0]
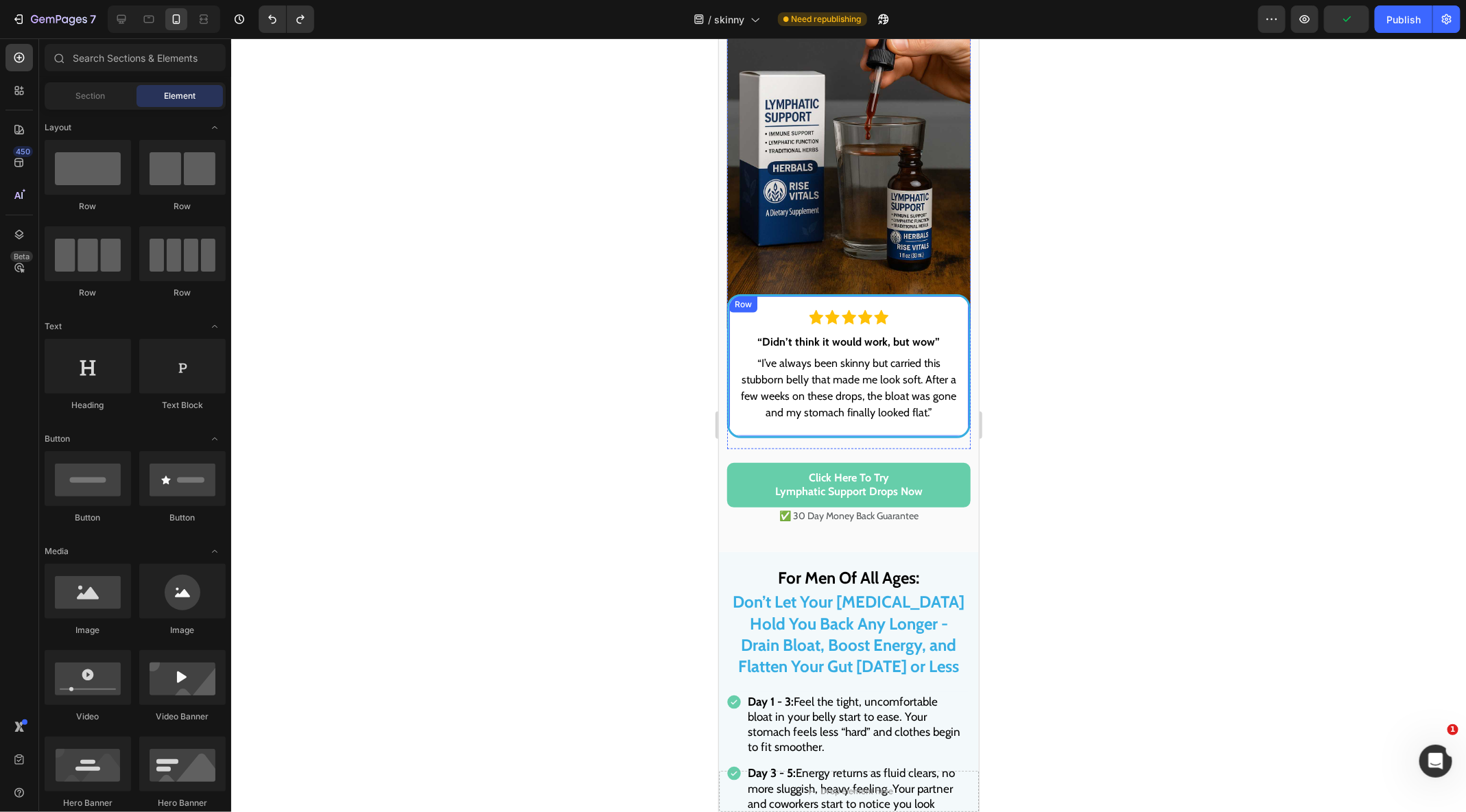
click at [808, 401] on p "“I’ve always been skinny but carried this stubborn belly that made me look soft…" at bounding box center [848, 387] width 223 height 66
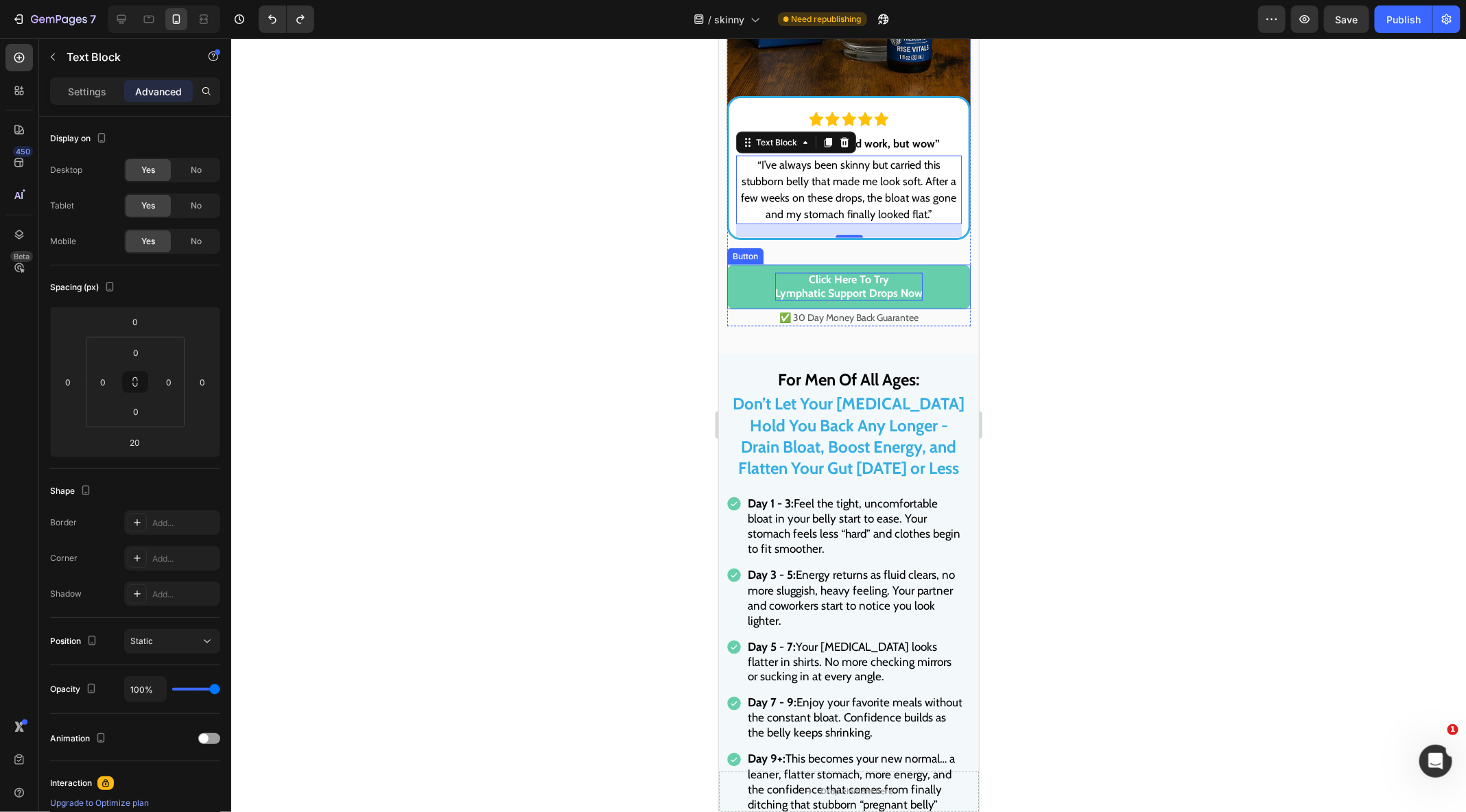
scroll to position [6697, 0]
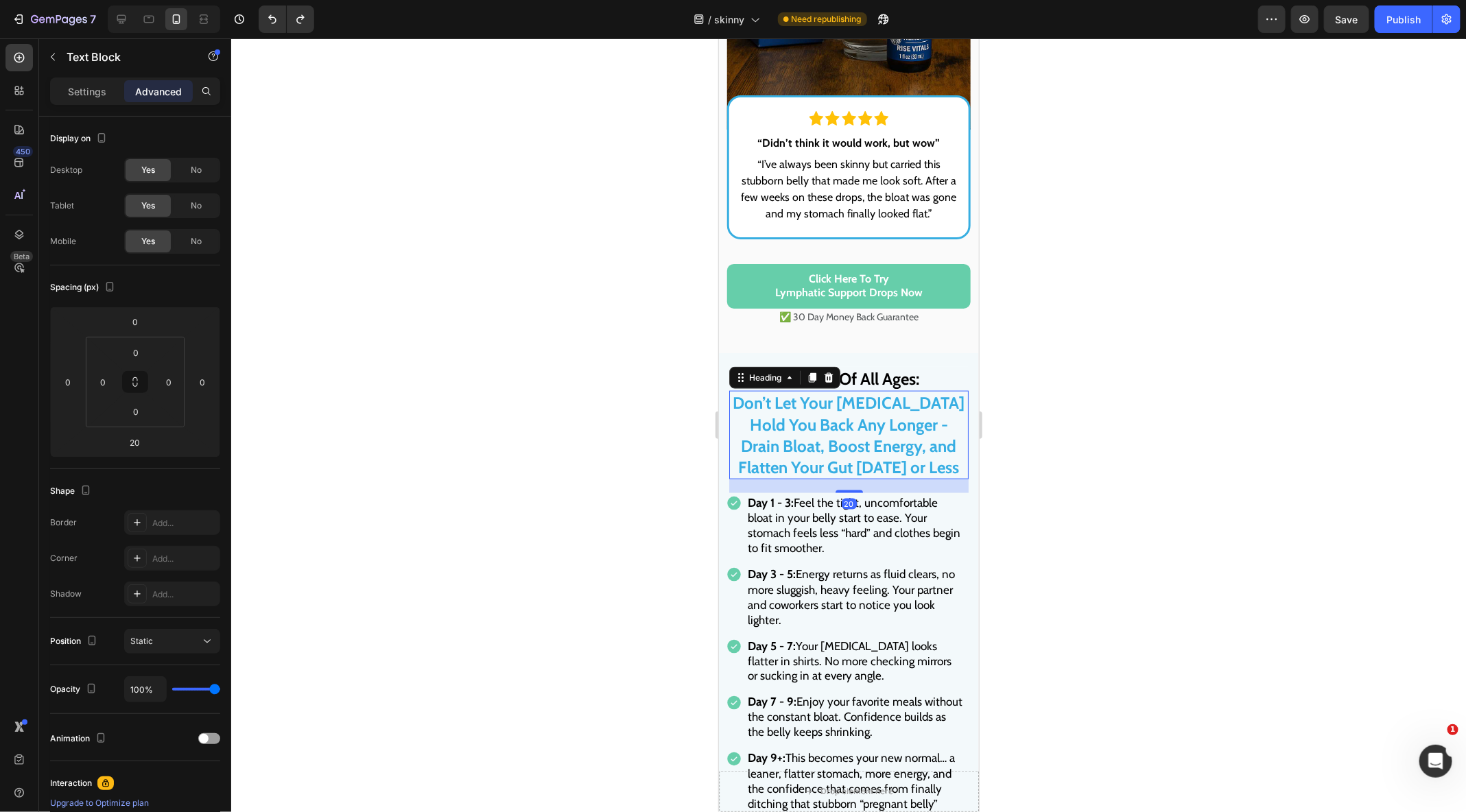
click at [855, 393] on h2 "Don’t Let Your [MEDICAL_DATA] Hold You Back Any Longer - Drain Bloat, Boost Ene…" at bounding box center [848, 434] width 239 height 88
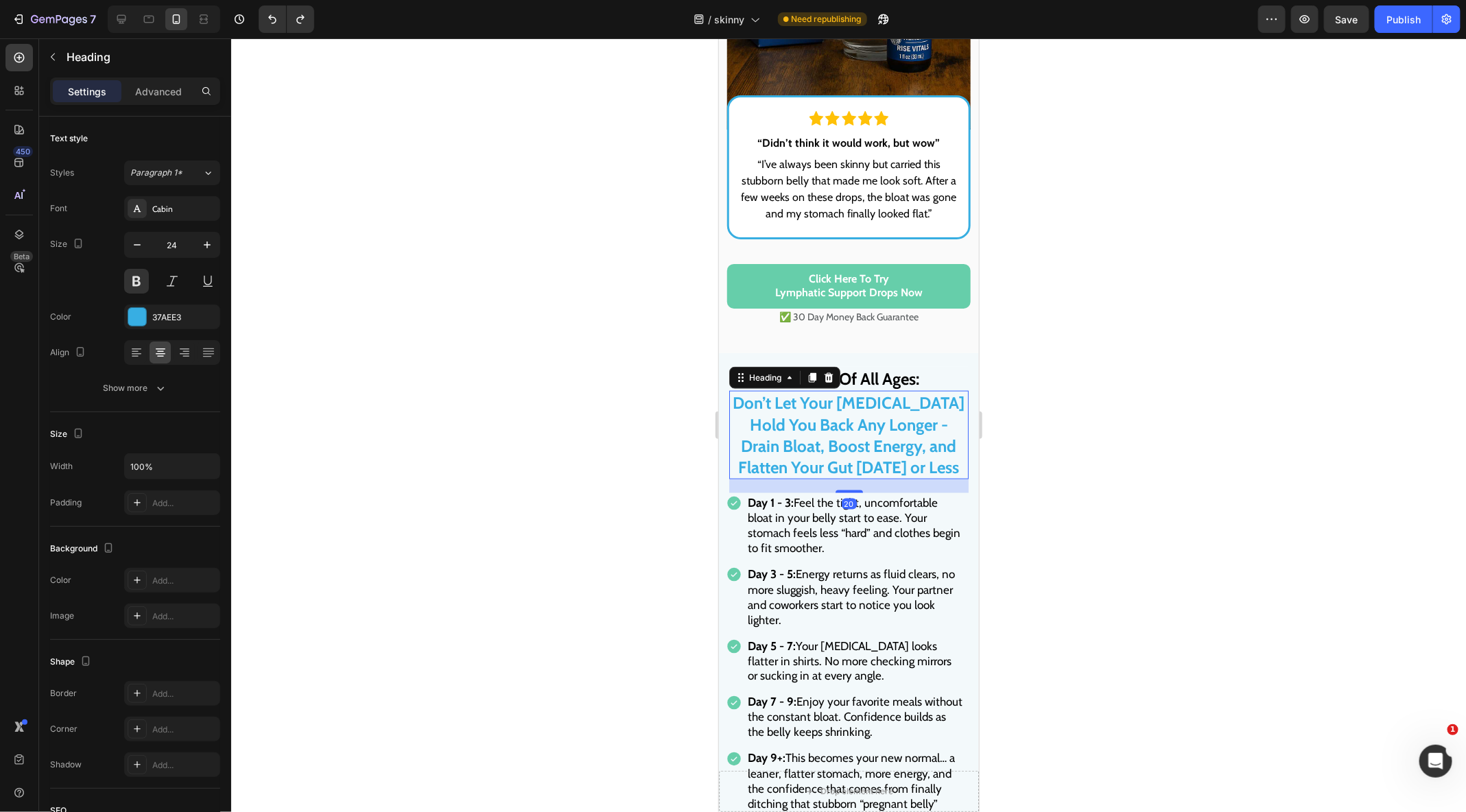
click at [855, 393] on h2 "Don’t Let Your Beer Belly Hold You Back Any Longer - Drain Bloat, Boost Energy,…" at bounding box center [848, 434] width 239 height 88
click at [897, 437] on p "Don’t Let Your Beer Belly Hold You Back Any Longer - Drain Bloat, Boost Energy,…" at bounding box center [848, 434] width 237 height 86
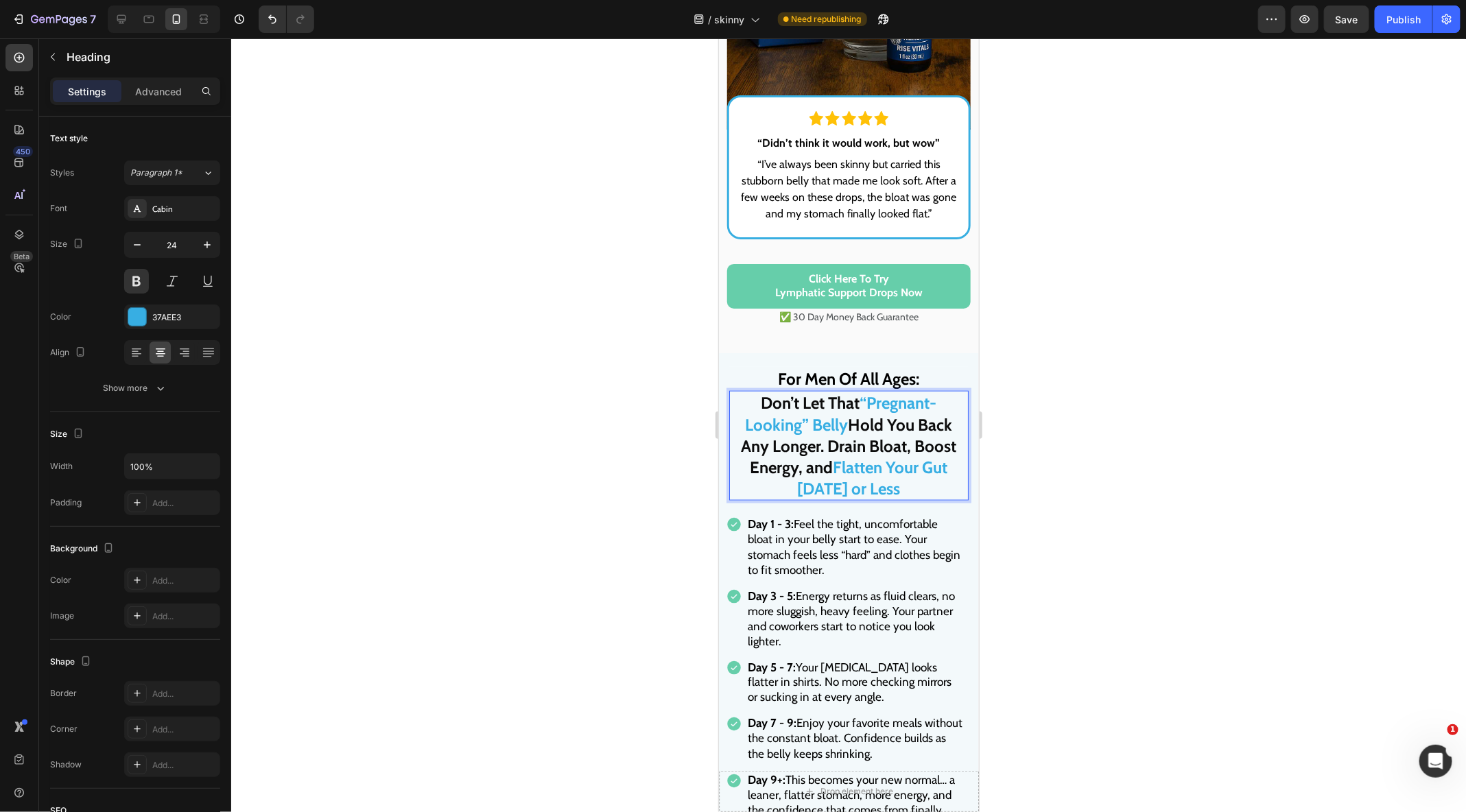
click at [818, 471] on span "Hold You Back Any Longer. Drain Bloat, Boost Energy, and" at bounding box center [848, 445] width 216 height 63
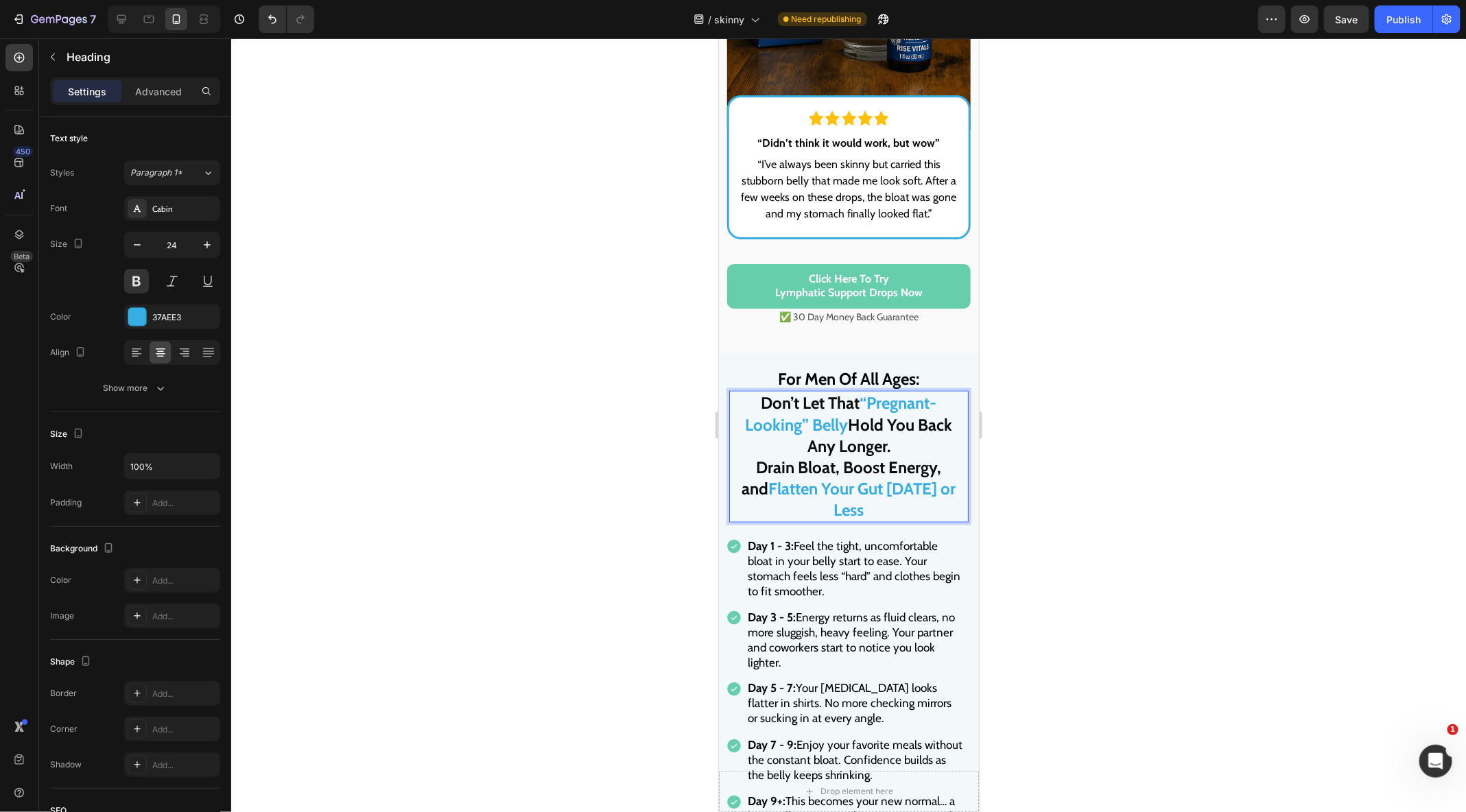
click at [790, 448] on p "Don’t Let That “Pregnant-Looking” Belly Hold You Back Any Longer. Drain Bloat, …" at bounding box center [848, 455] width 237 height 128
click at [746, 465] on span "Drain Bloat, Boost Energy, and" at bounding box center [840, 477] width 199 height 41
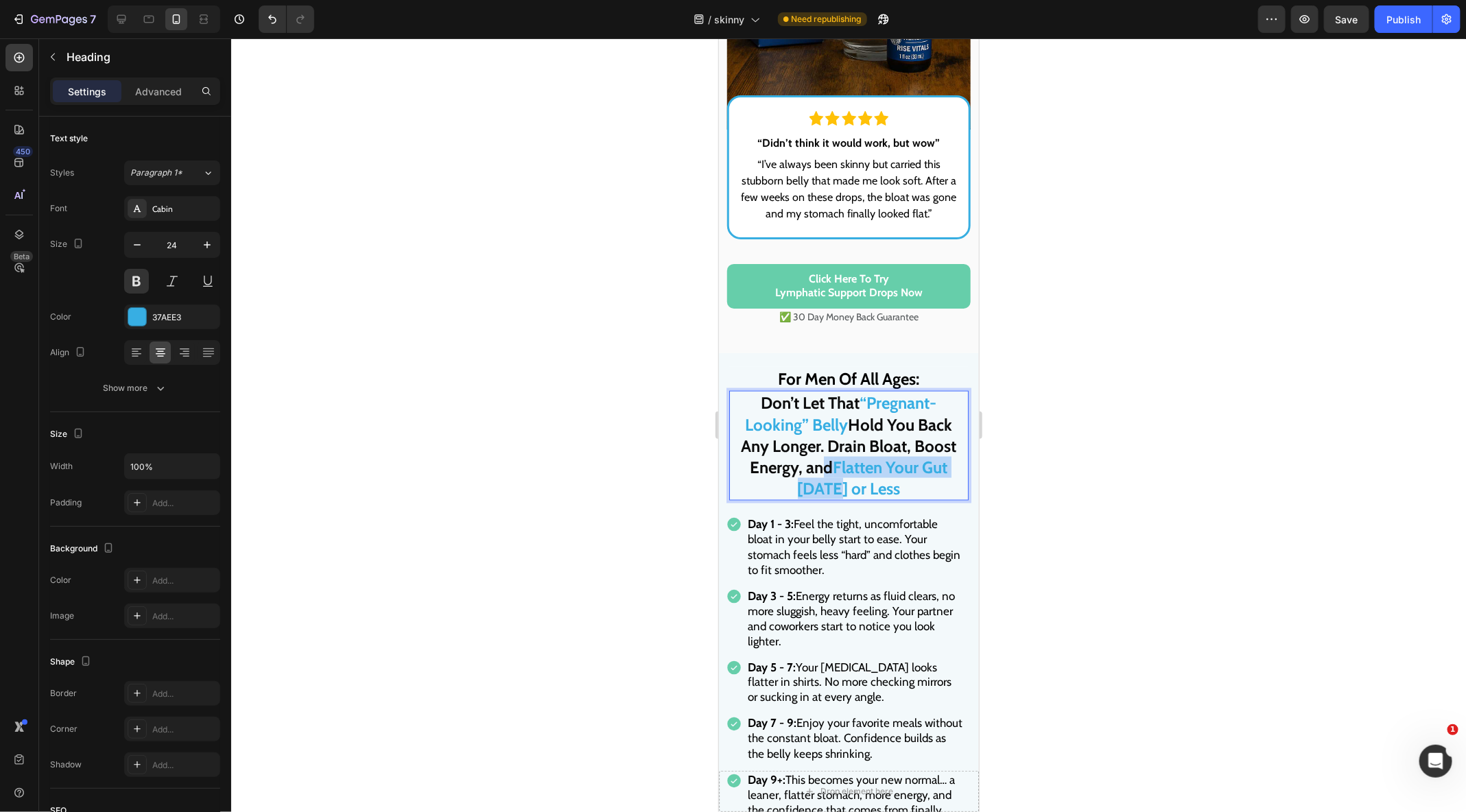
drag, startPoint x: 793, startPoint y: 473, endPoint x: 793, endPoint y: 488, distance: 15.0
click at [793, 488] on p "Don’t Let That “Pregnant-Looking” Belly Hold You Back Any Longer. Drain Bloat, …" at bounding box center [848, 445] width 237 height 107
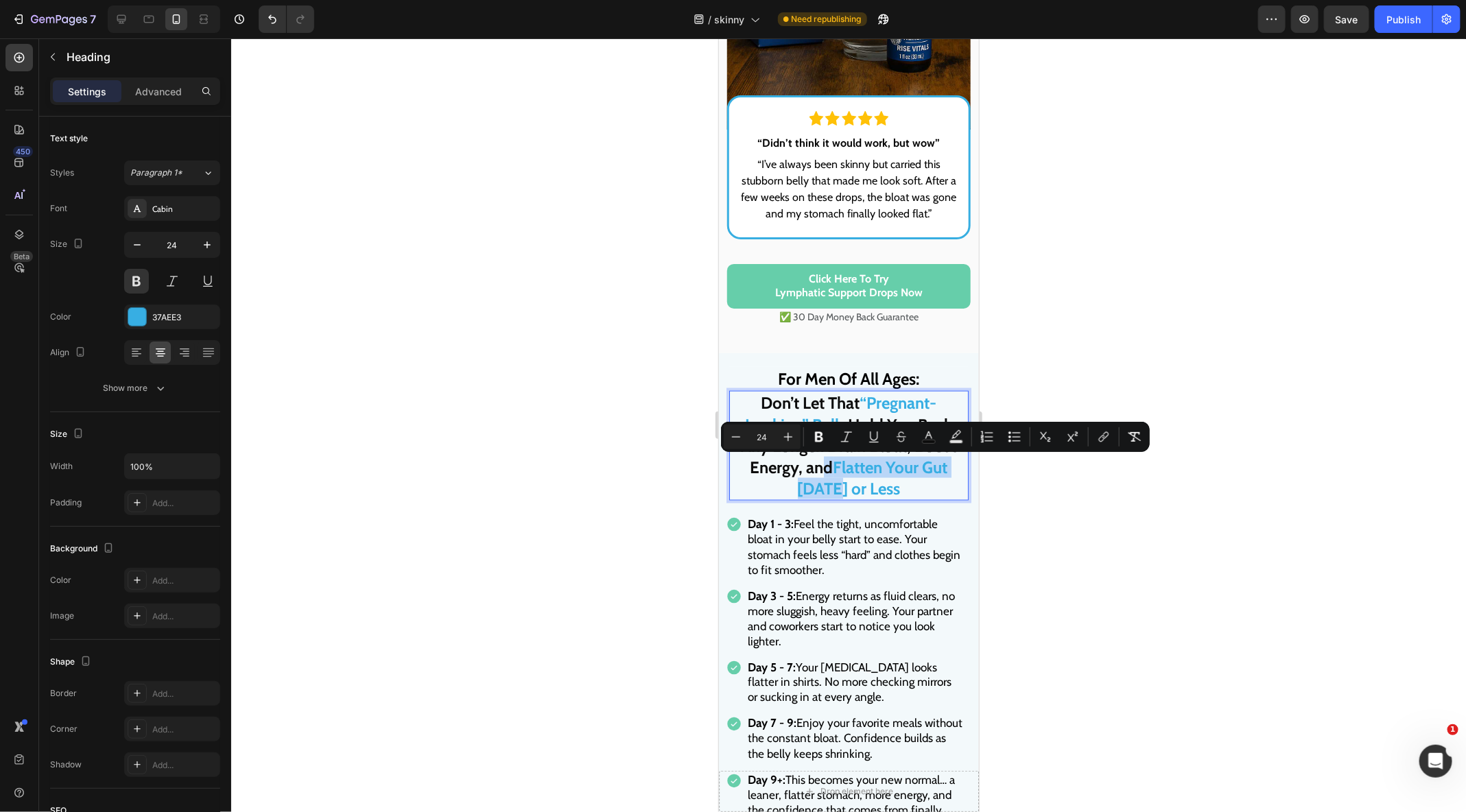
click at [793, 488] on p "Don’t Let That “Pregnant-Looking” Belly Hold You Back Any Longer. Drain Bloat, …" at bounding box center [848, 445] width 237 height 107
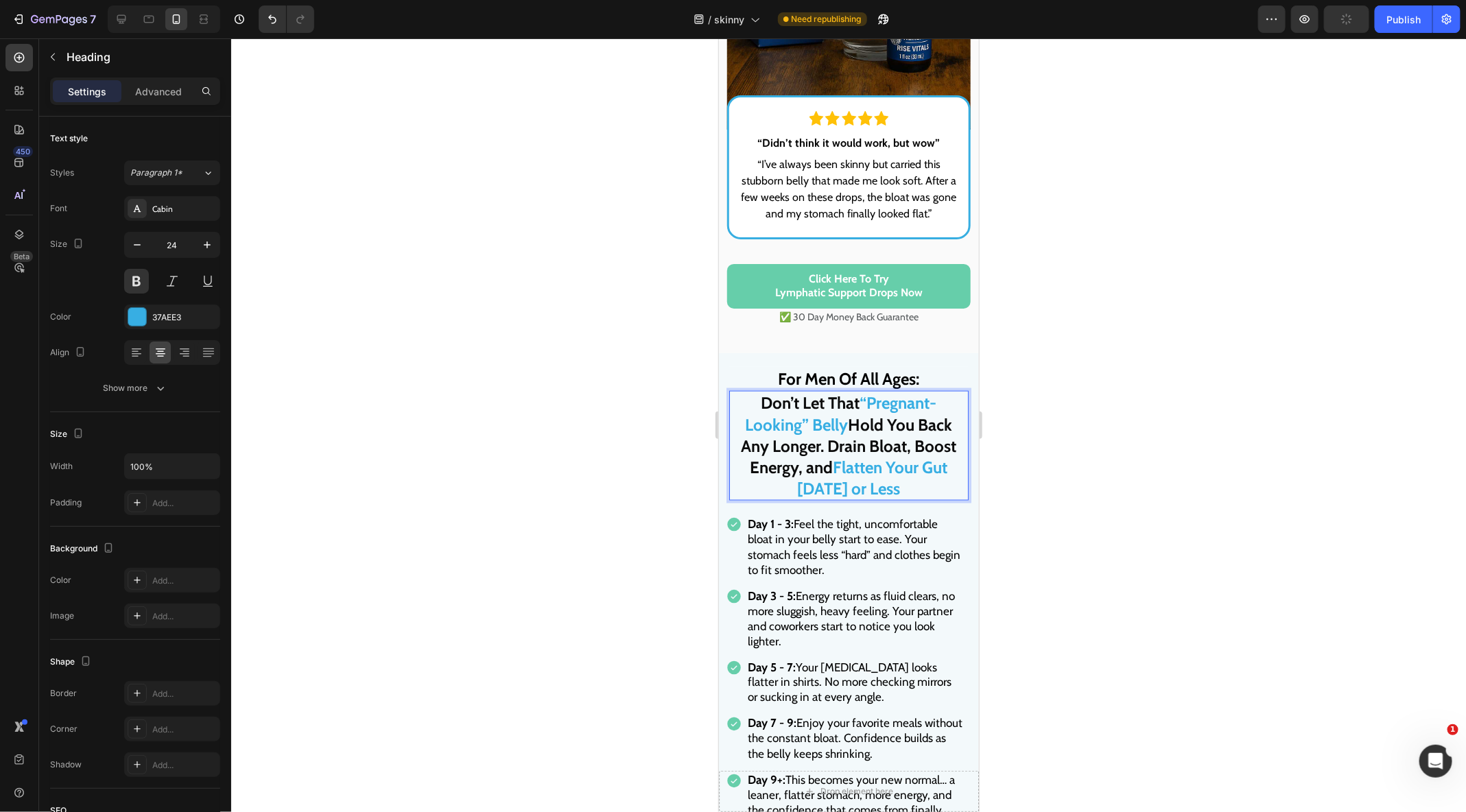
click at [813, 431] on span "“Pregnant-Looking” Belly" at bounding box center [840, 412] width 191 height 41
click at [954, 457] on p "Don’t Let That “Pregnant-Looking” Belly Hold You Back Any Longer. Drain Bloat, …" at bounding box center [848, 445] width 237 height 107
click at [863, 416] on span "Hold You Back Any Longer. Drain Bloat, Boost Energy, and" at bounding box center [848, 445] width 216 height 63
click at [820, 463] on p "Don’t Let That “Pregnant-Looking” Belly Hold You Back Any Longer. Drain Bloat, …" at bounding box center [848, 445] width 237 height 107
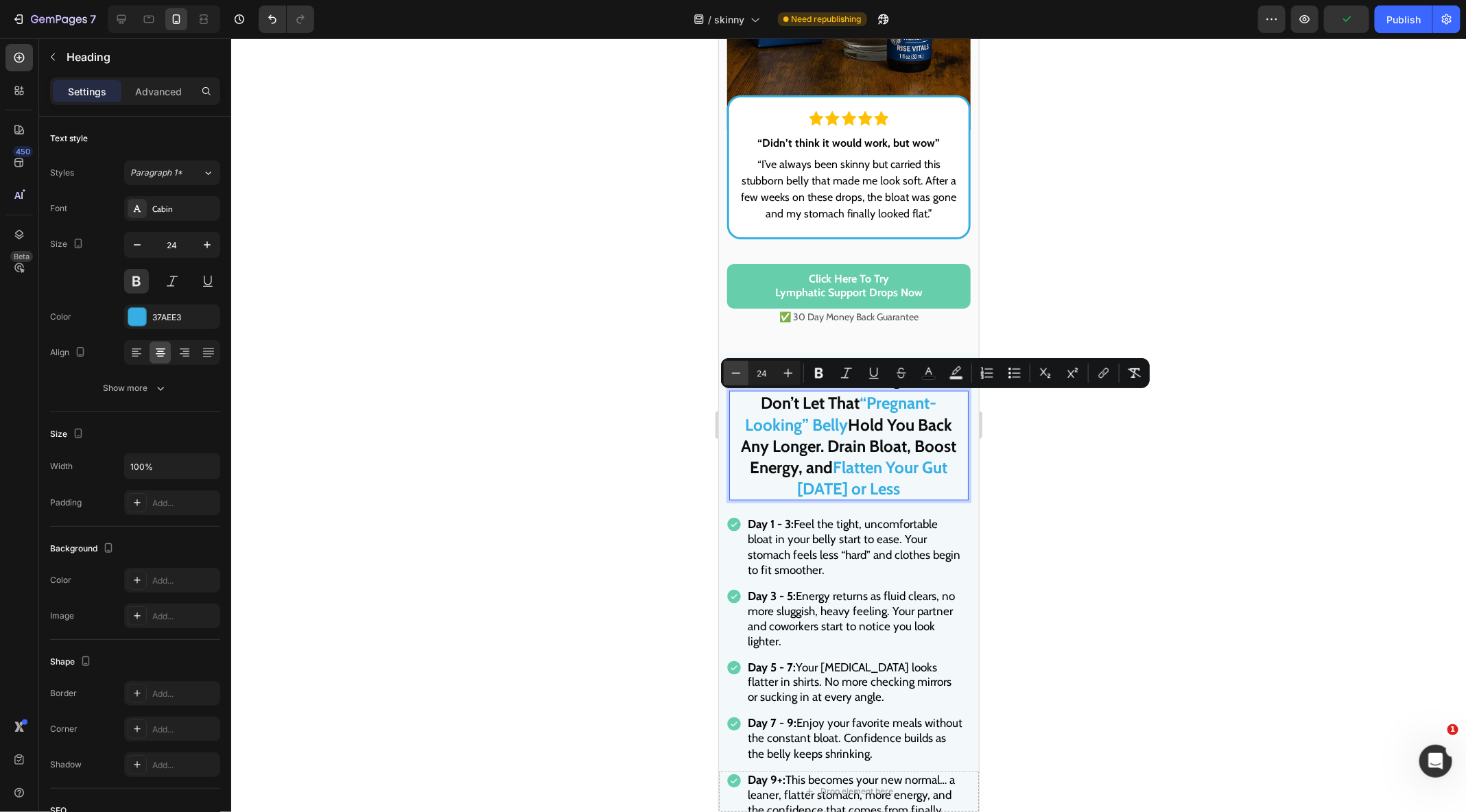
click at [735, 371] on icon "Editor contextual toolbar" at bounding box center [736, 372] width 14 height 14
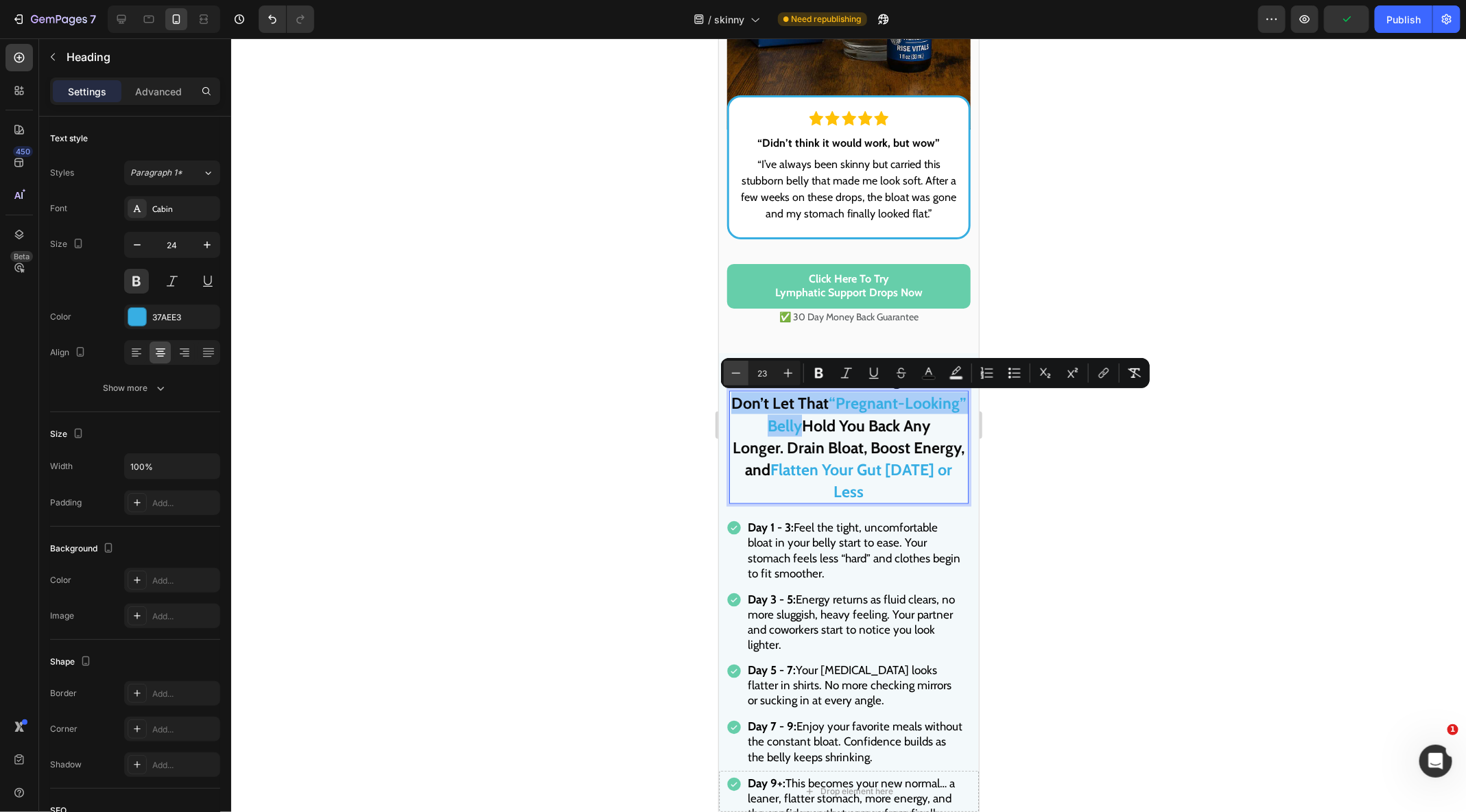
click at [735, 371] on icon "Editor contextual toolbar" at bounding box center [736, 372] width 14 height 14
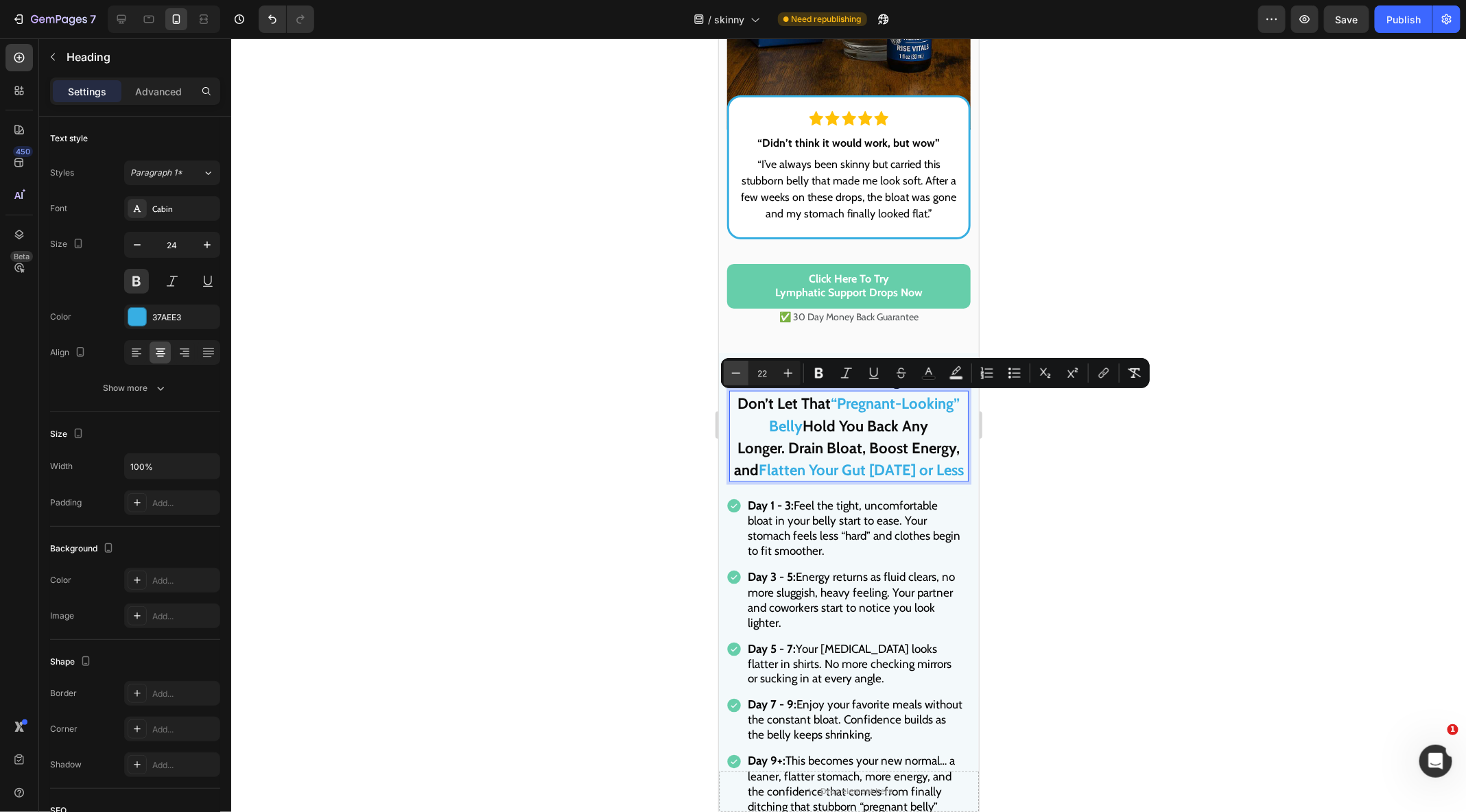
click at [735, 371] on icon "Editor contextual toolbar" at bounding box center [736, 372] width 14 height 14
type input "21"
click at [842, 487] on div "For Men Of All Ages: Heading Don’t Let That “Pregnant-Looking” Belly Hold You B…" at bounding box center [848, 431] width 239 height 129
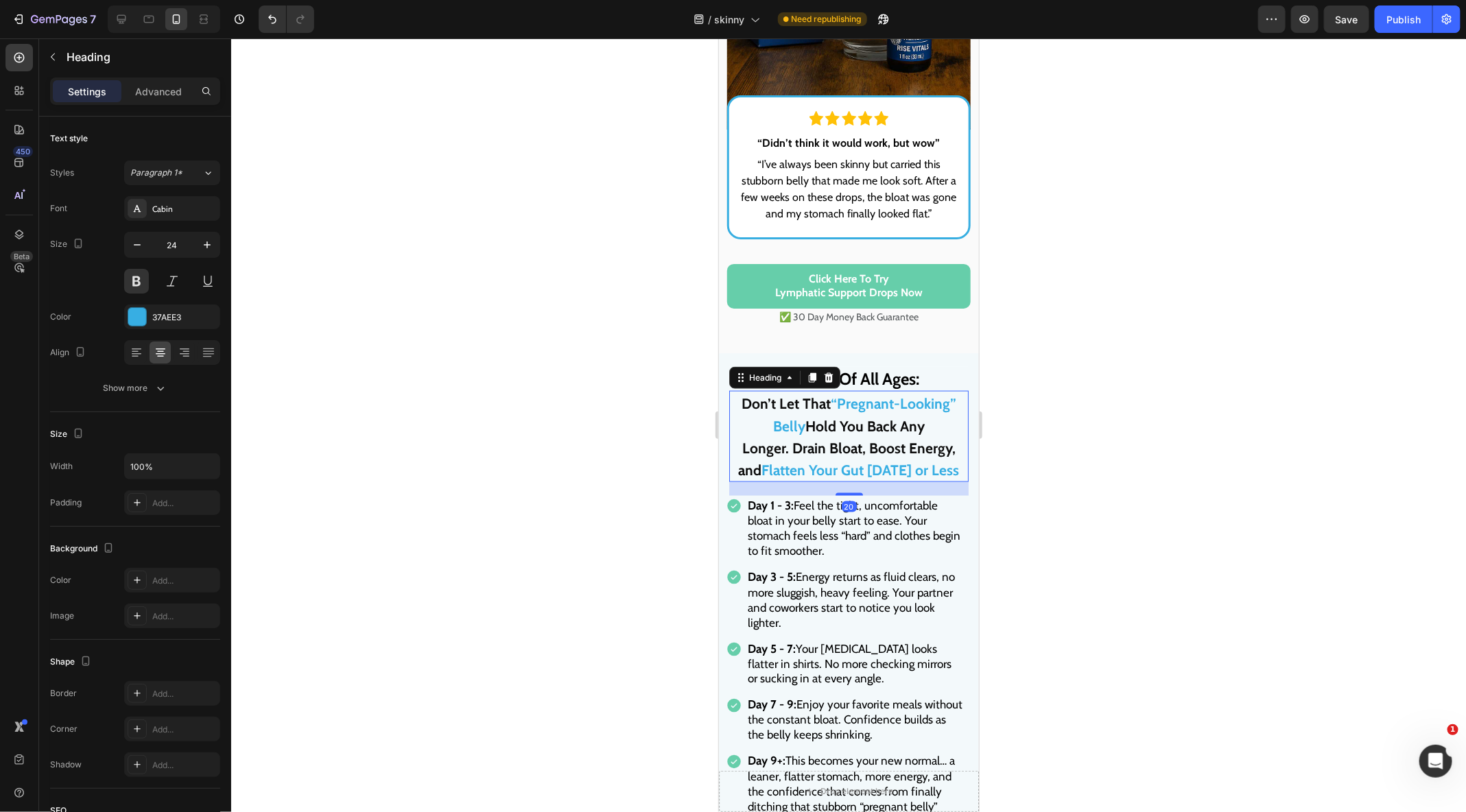
click at [835, 404] on span "“Pregnant-Looking” Belly" at bounding box center [863, 413] width 183 height 39
click at [830, 403] on span "“Pregnant-Looking” Belly" at bounding box center [863, 413] width 183 height 39
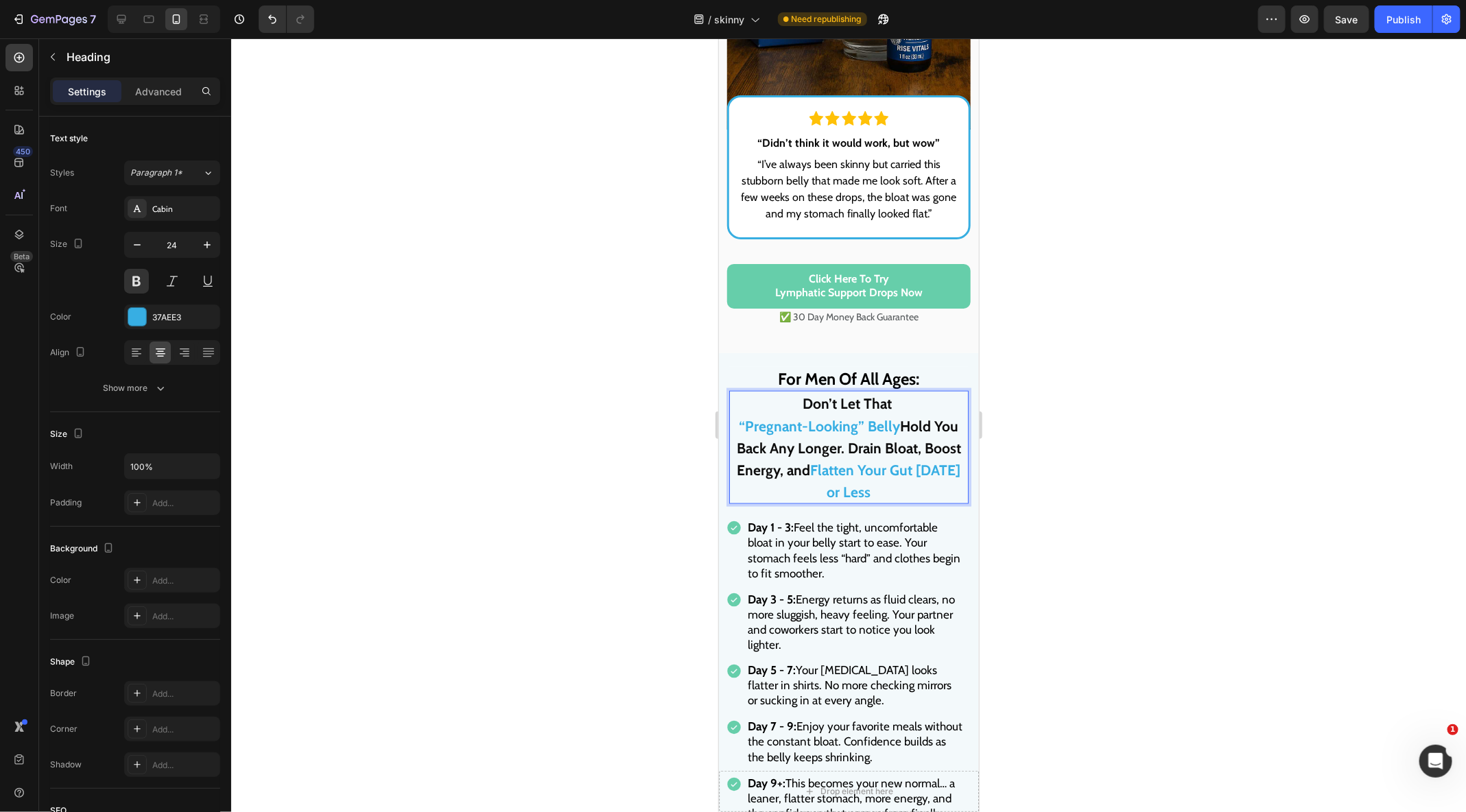
click at [903, 429] on span "Hold You Back Any Longer. Drain Bloat, Boost Energy, and" at bounding box center [848, 447] width 224 height 61
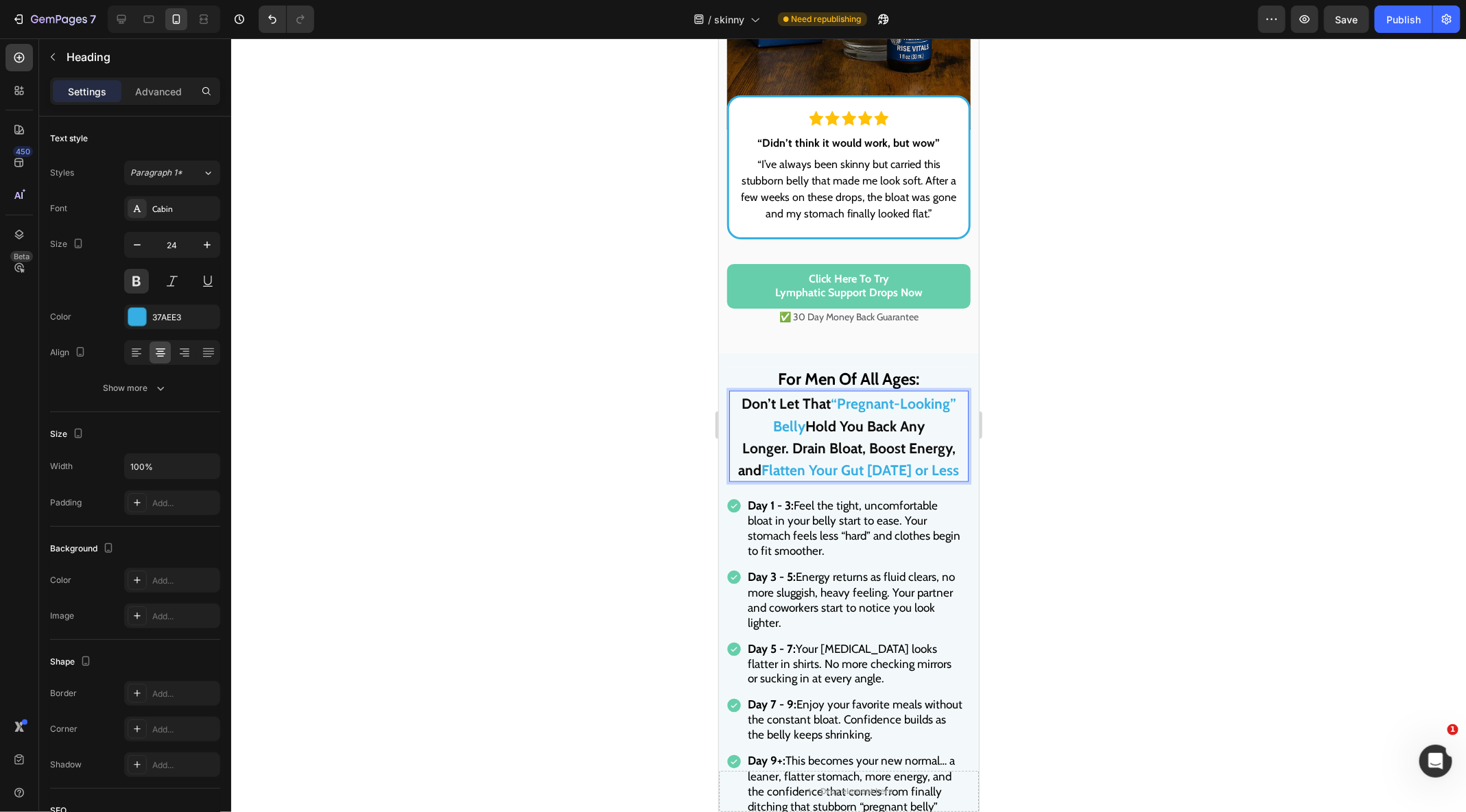
click at [596, 461] on div at bounding box center [849, 425] width 1235 height 774
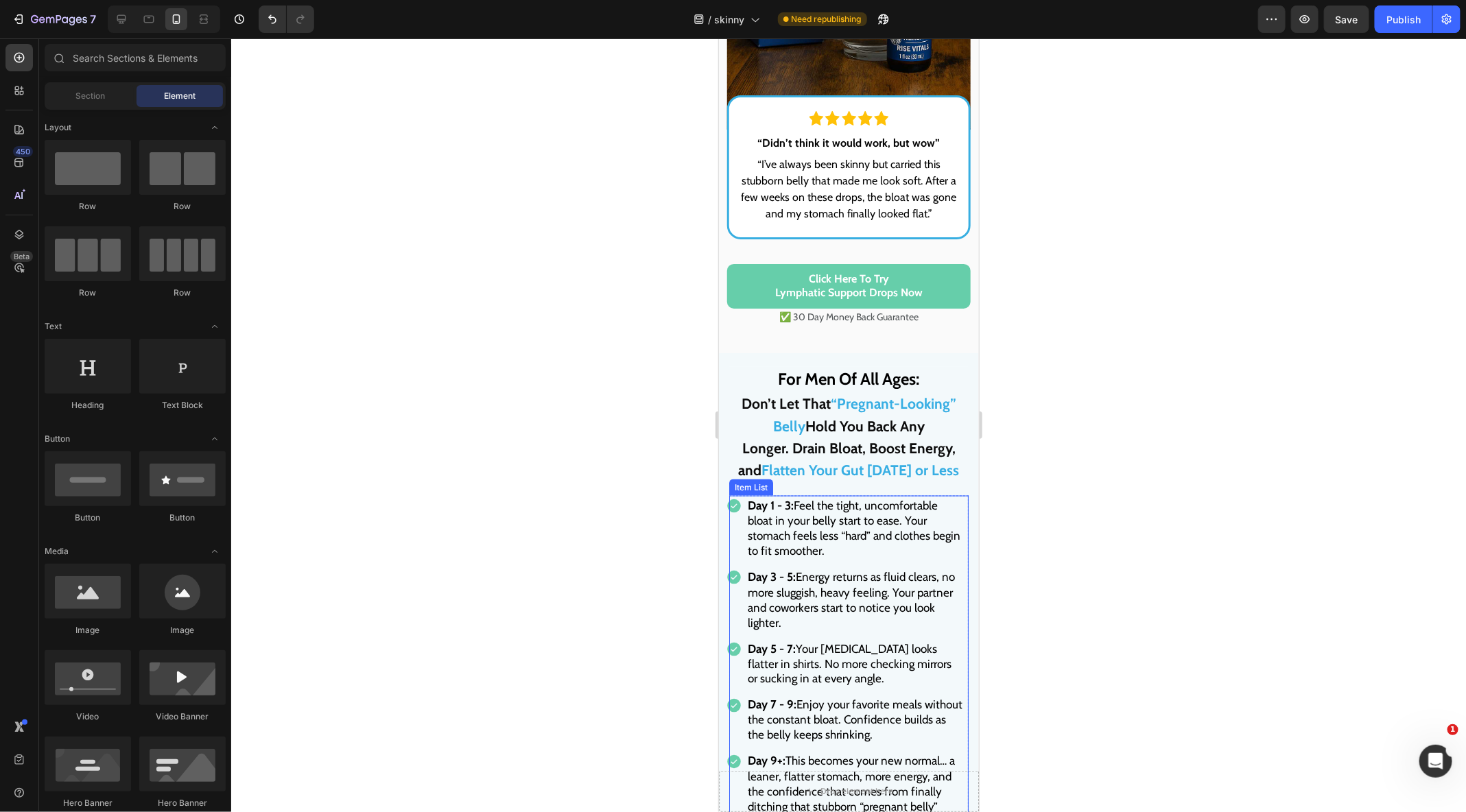
click at [848, 591] on span "Day 3 - 5: Energy returns as fluid clears, no more sluggish, heavy feeling. You…" at bounding box center [850, 598] width 207 height 59
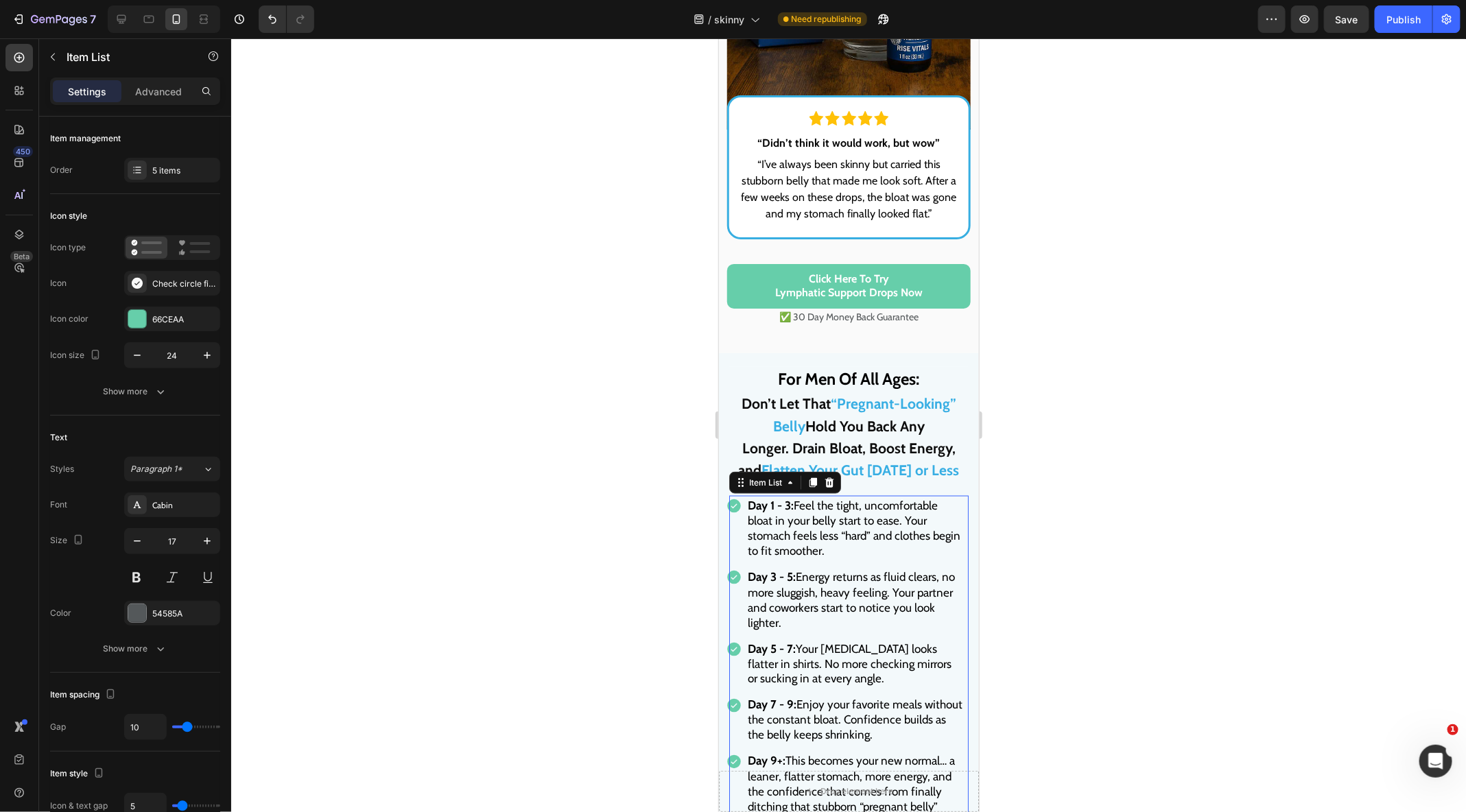
click at [810, 529] on span "Day 1 - 3: Feel the tight, uncomfortable bloat in your belly start to ease. You…" at bounding box center [852, 527] width 212 height 59
click at [157, 101] on div "Settings Advanced" at bounding box center [135, 91] width 170 height 27
click at [158, 90] on p "Advanced" at bounding box center [158, 92] width 46 height 15
type input "100%"
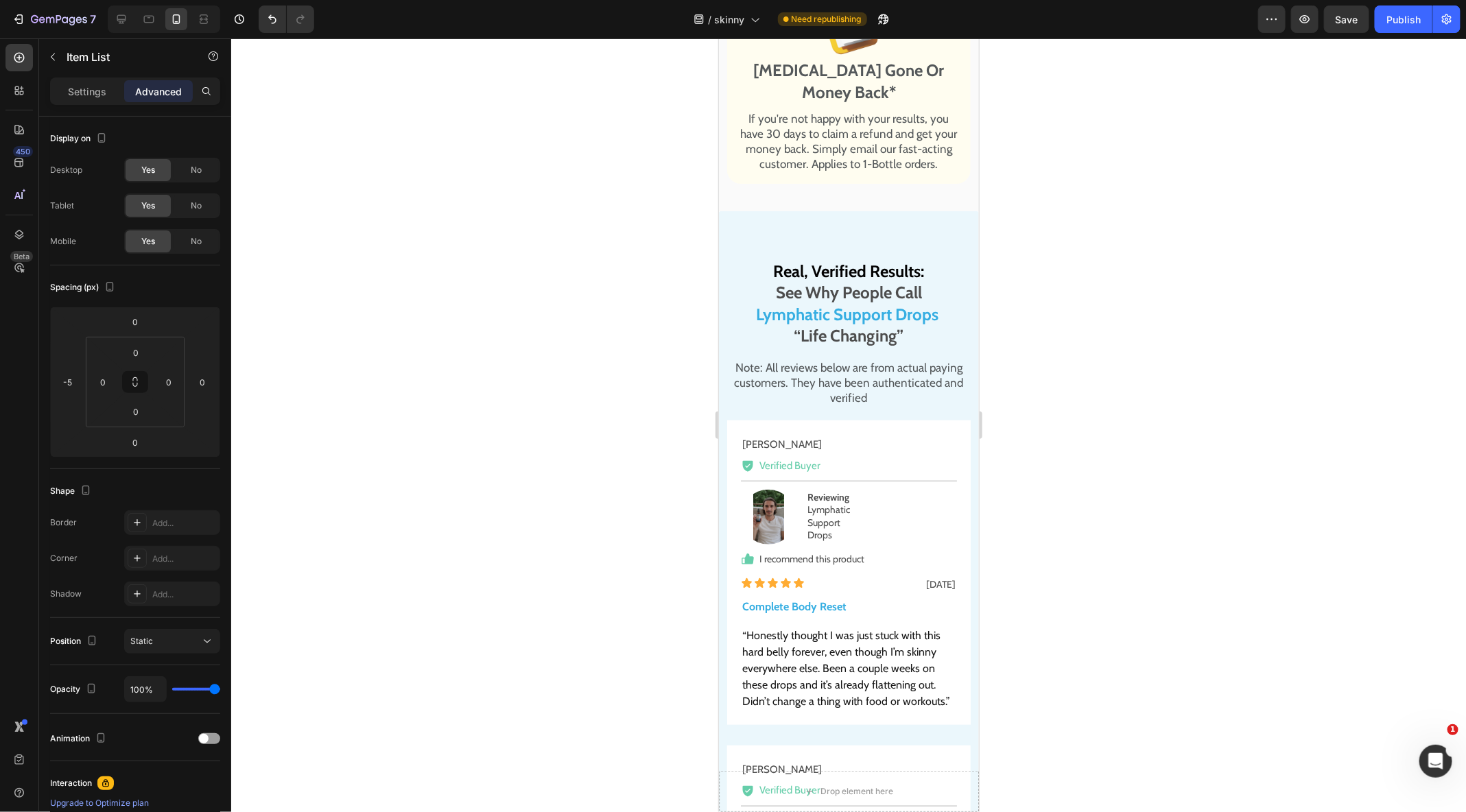
scroll to position [9221, 0]
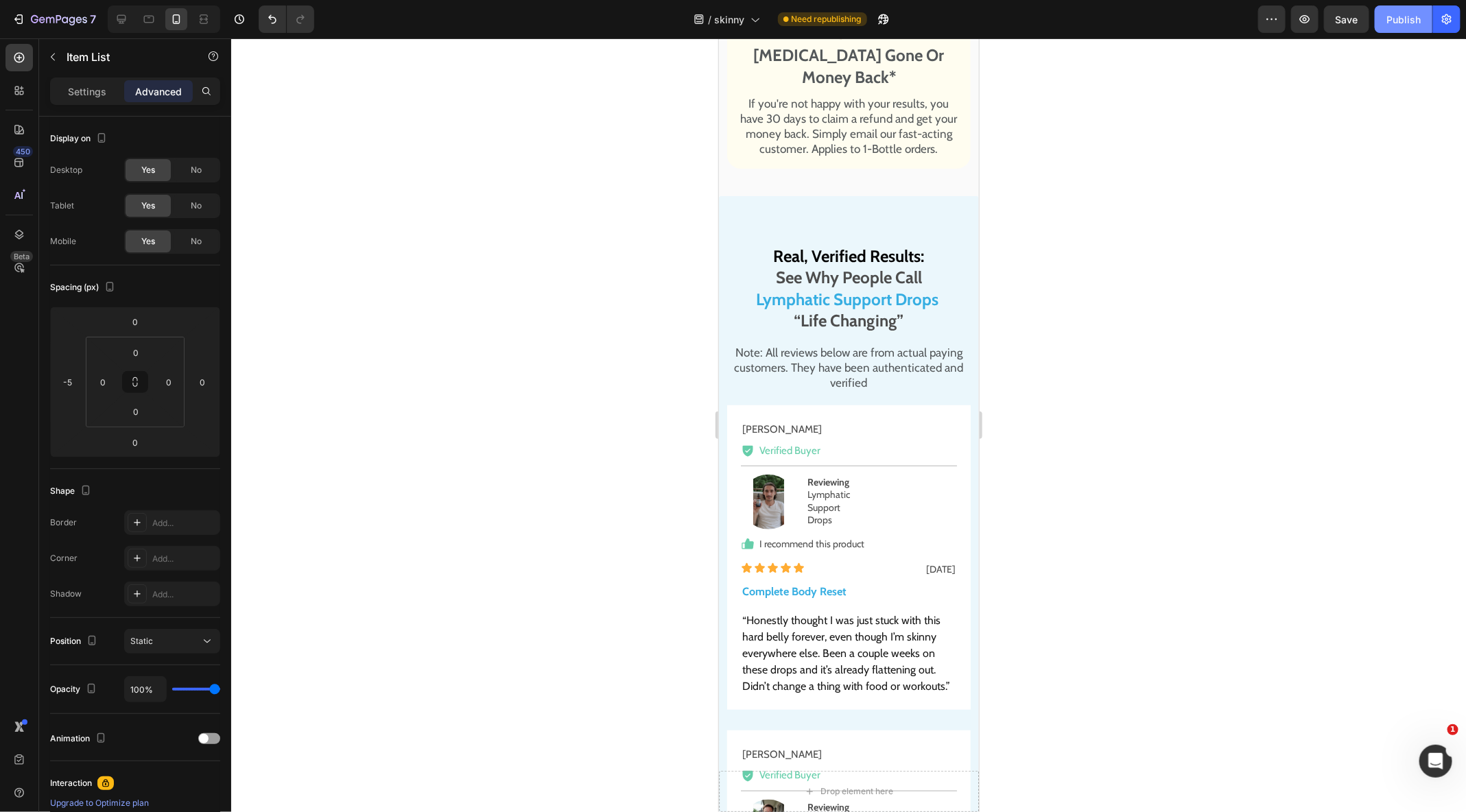
click at [1399, 23] on div "Publish" at bounding box center [1403, 20] width 35 height 15
click at [1438, 9] on button "button" at bounding box center [1446, 19] width 27 height 27
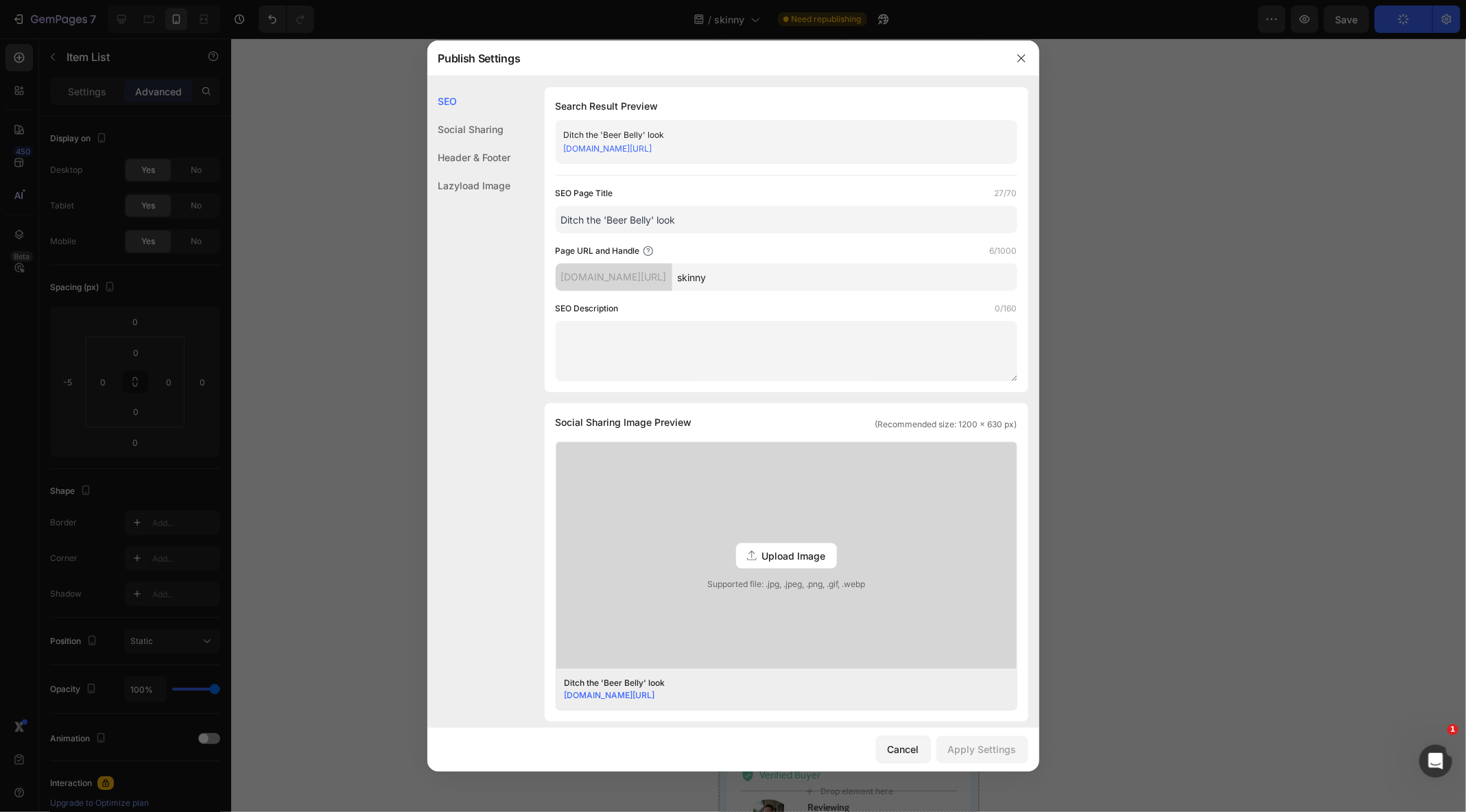
click at [690, 218] on input "Ditch the 'Beer Belly' look" at bounding box center [786, 219] width 462 height 27
drag, startPoint x: 651, startPoint y: 224, endPoint x: 607, endPoint y: 221, distance: 44.1
click at [607, 221] on input "Ditch the 'Beer Belly' look" at bounding box center [786, 219] width 462 height 27
type input "Ditch the 'Pregnant' look"
click at [757, 147] on div "eumrrb-yc.myshopify.com/pages/skinny" at bounding box center [775, 148] width 422 height 14
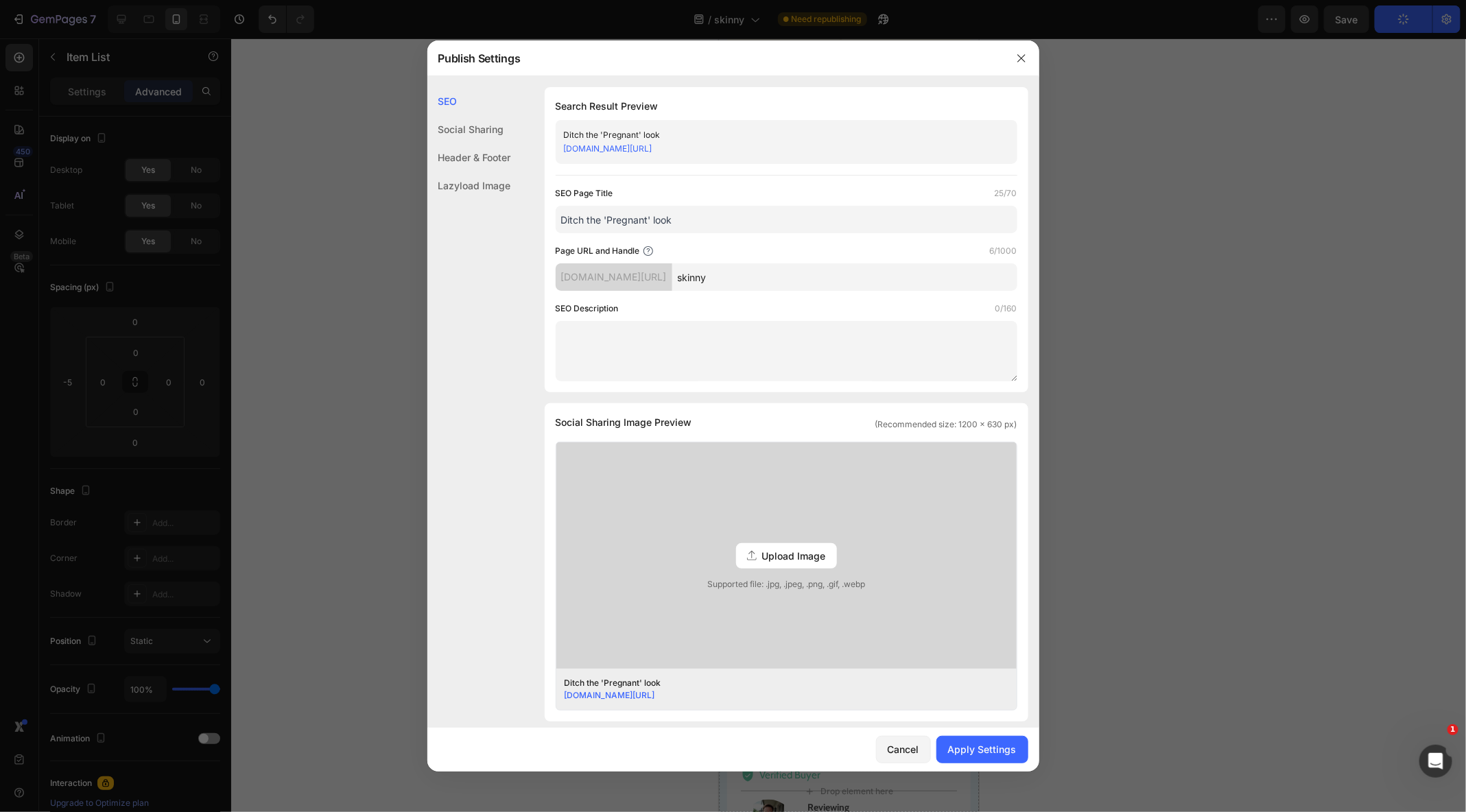
click at [718, 140] on div "Ditch the 'Pregnant' look" at bounding box center [775, 135] width 422 height 14
click at [676, 116] on div "Search Result Preview Ditch the 'Pregnant' look eumrrb-yc.myshopify.com/pages/s…" at bounding box center [786, 239] width 484 height 305
click at [779, 274] on input "skinny" at bounding box center [844, 277] width 345 height 27
type input "lean-dadbod"
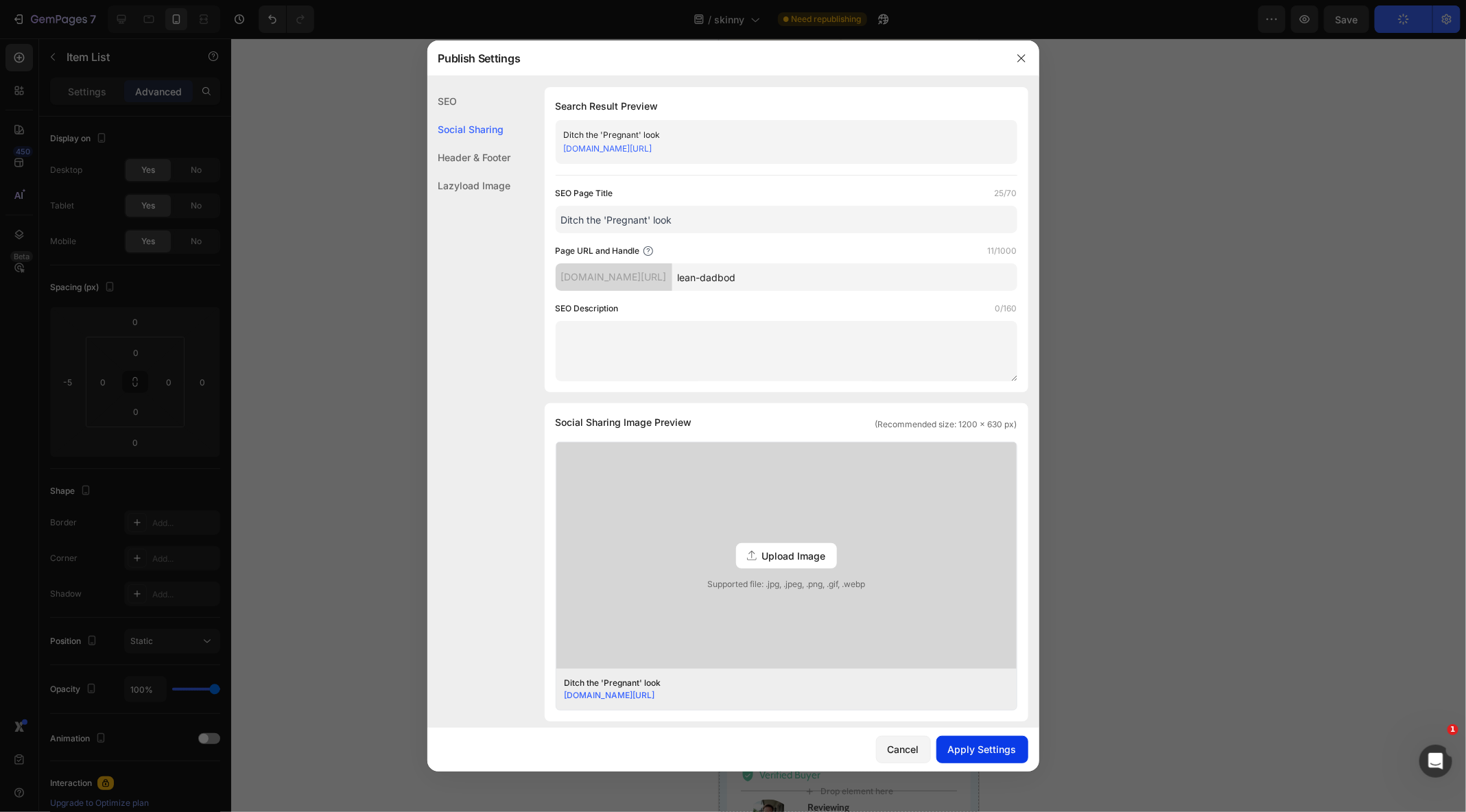
click at [1005, 740] on button "Apply Settings" at bounding box center [982, 749] width 92 height 27
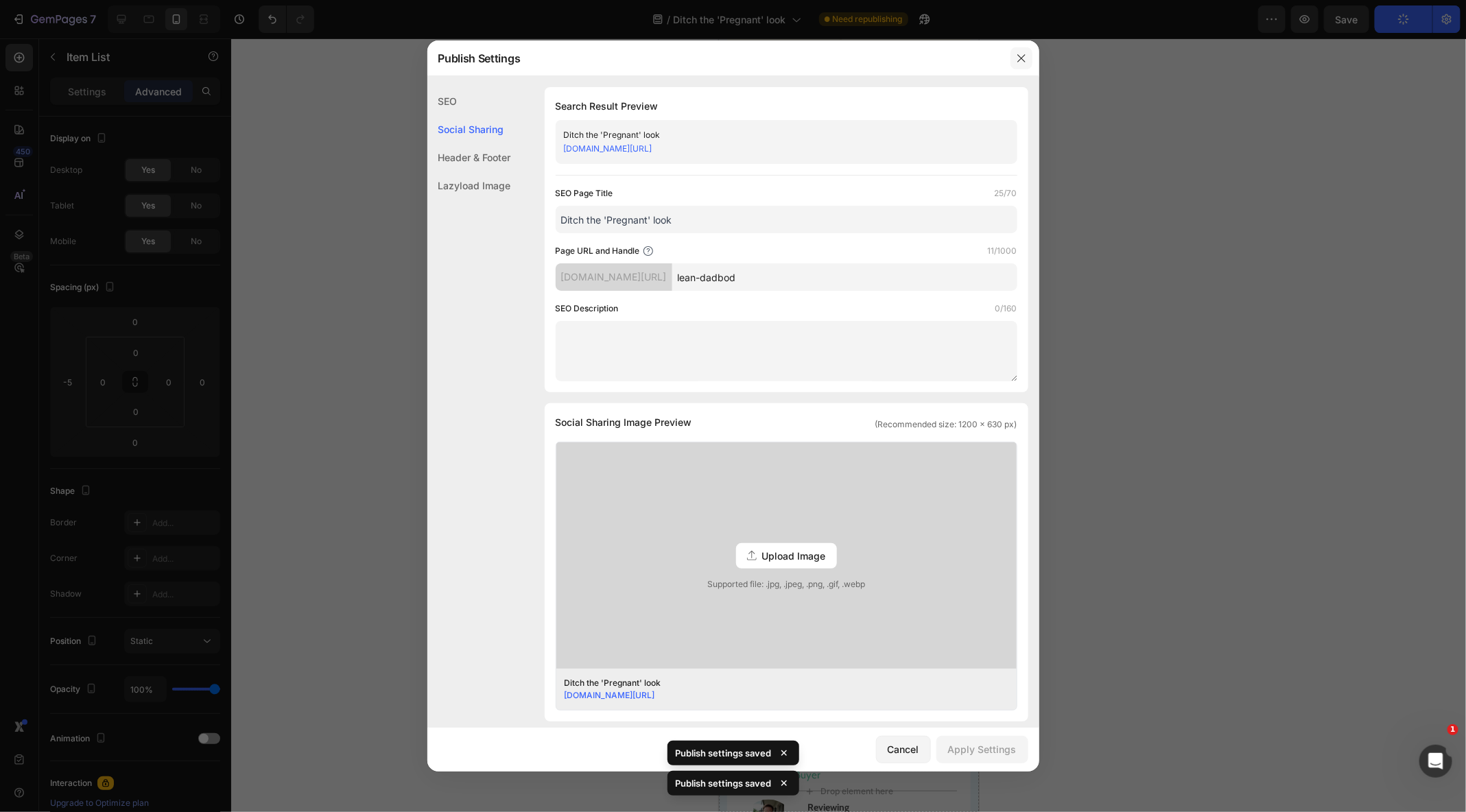
click at [1024, 58] on icon "button" at bounding box center [1022, 58] width 11 height 11
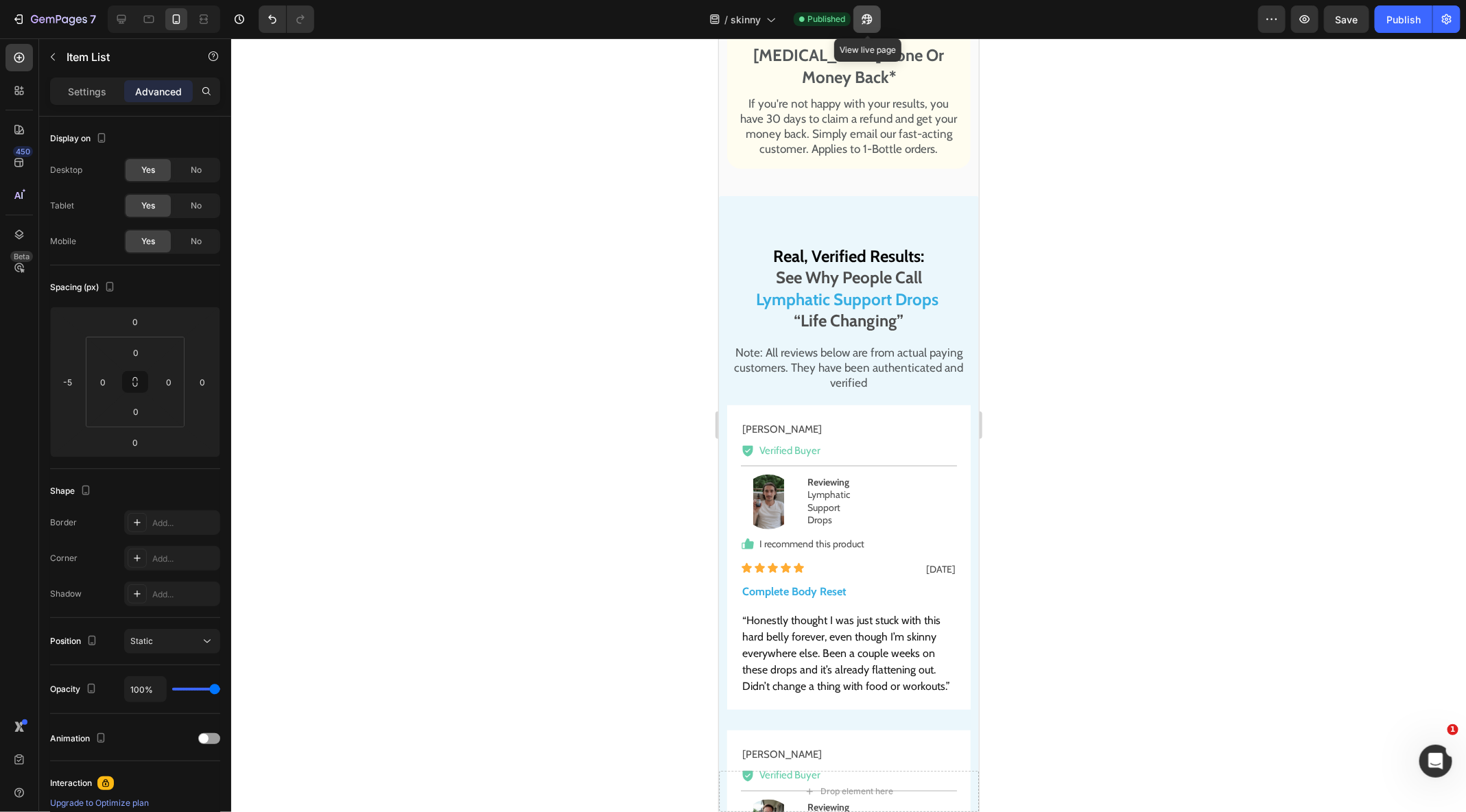
click at [877, 19] on button "button" at bounding box center [867, 19] width 27 height 27
click at [760, 18] on span "skinny" at bounding box center [745, 20] width 30 height 15
click at [1448, 18] on icon "button" at bounding box center [1446, 19] width 14 height 14
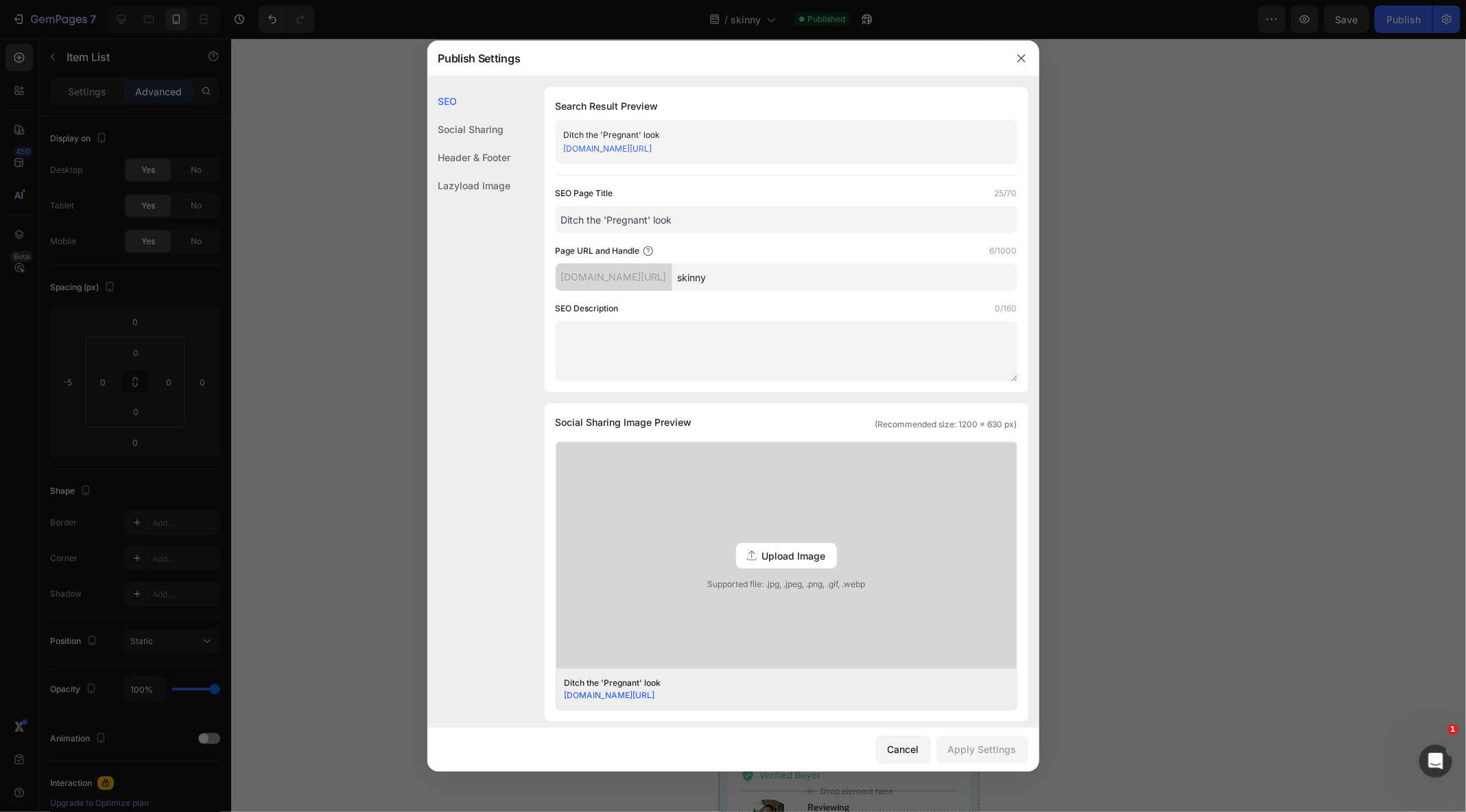
click at [362, 134] on div at bounding box center [733, 406] width 1466 height 812
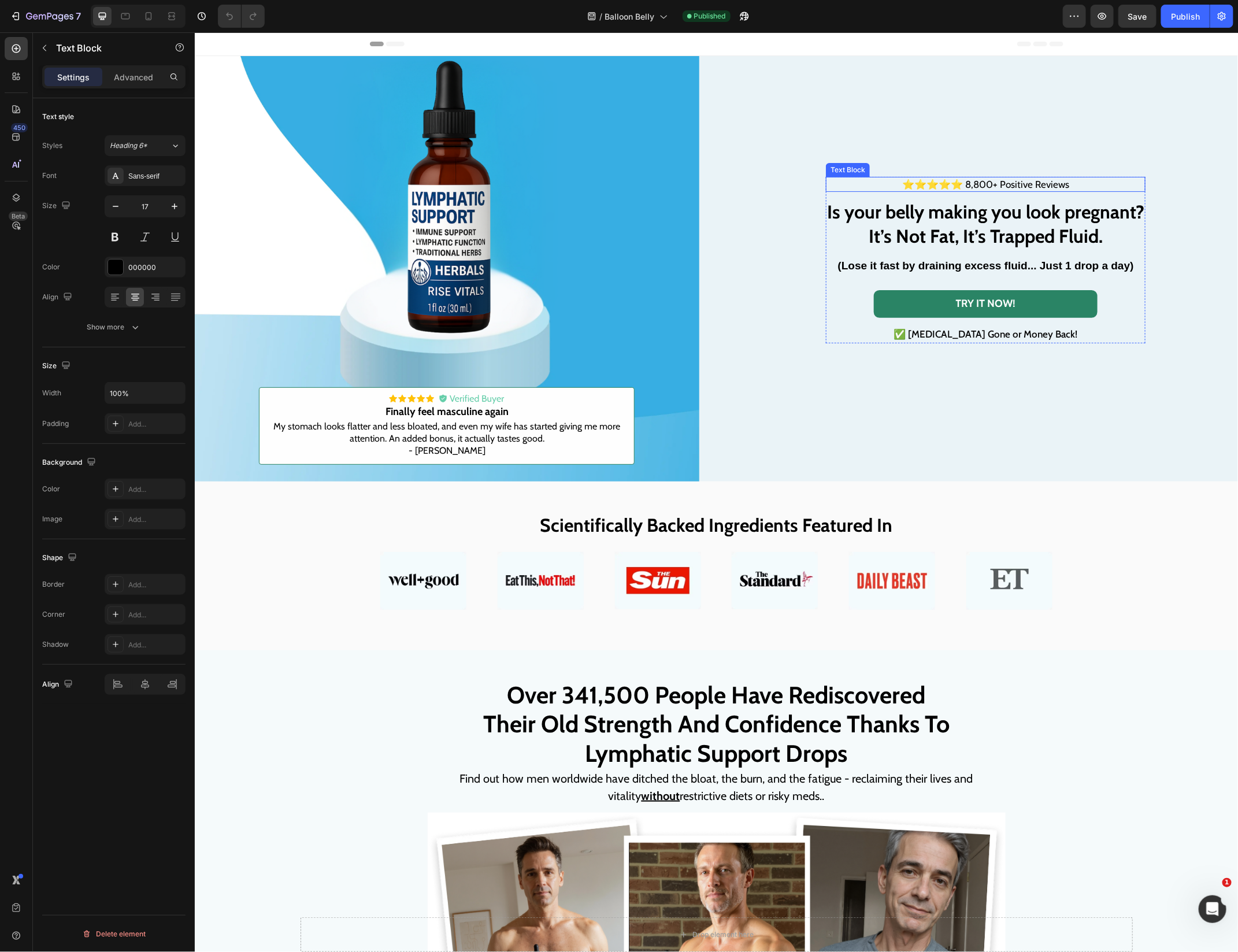
click at [946, 184] on p "⭐⭐⭐⭐⭐ 8,800+ Positive Reviews" at bounding box center [985, 183] width 318 height 13
click at [959, 218] on h2 "Is your belly making you look pregnant? It’s Not Fat, It’s Trapped Fluid." at bounding box center [985, 223] width 320 height 51
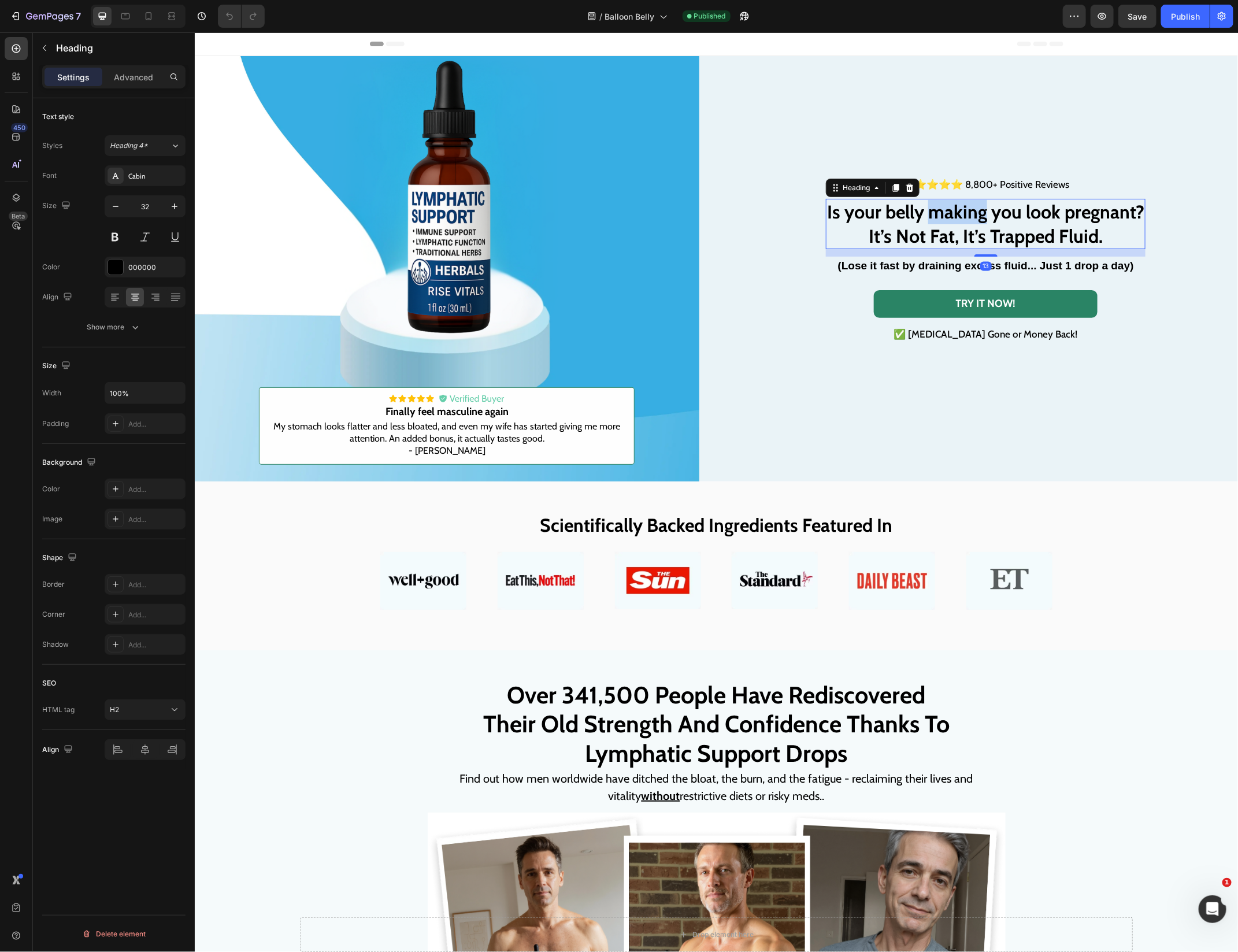
click at [959, 218] on h2 "Is your belly making you look pregnant? It’s Not Fat, It’s Trapped Fluid." at bounding box center [985, 223] width 320 height 51
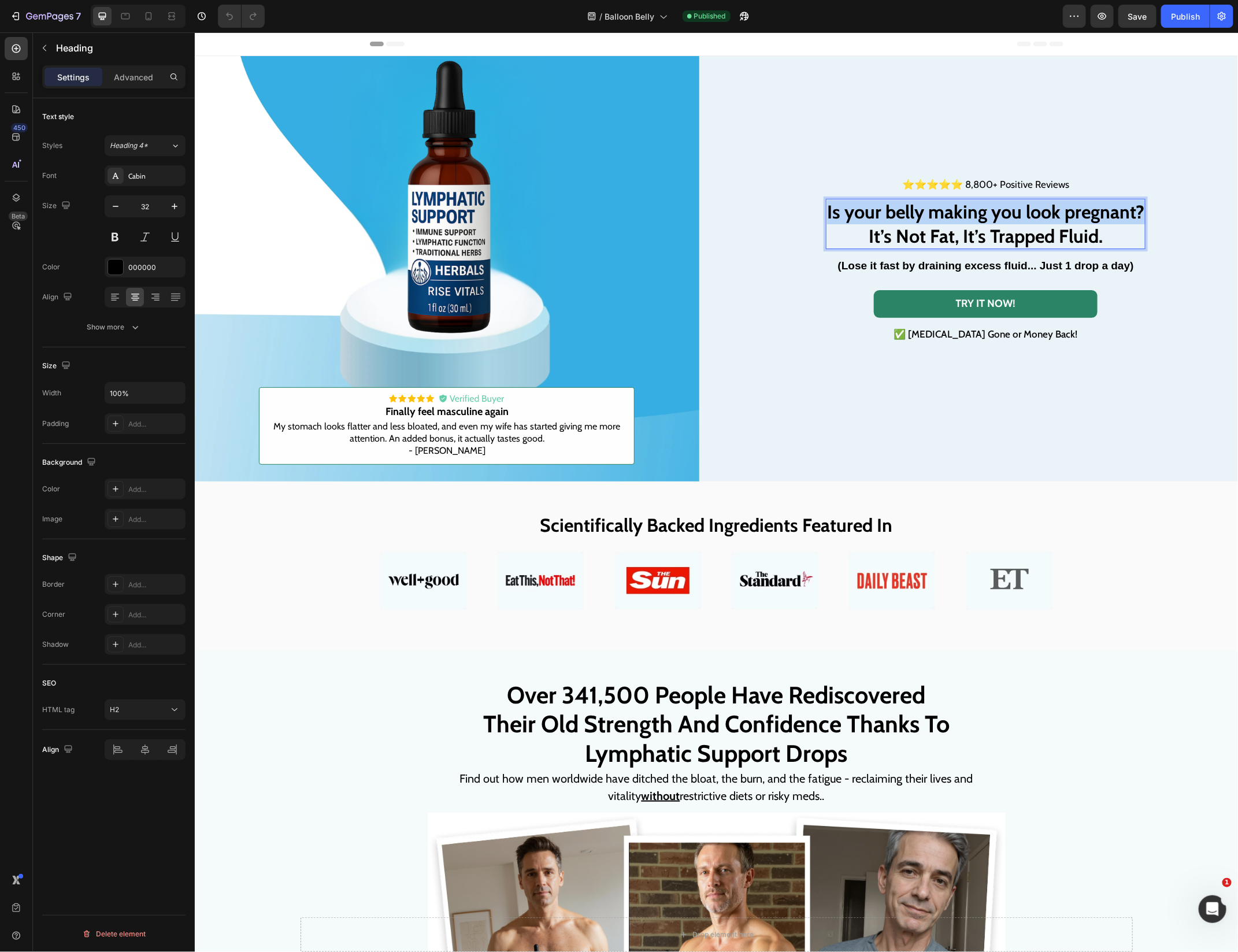
click at [959, 218] on p "Is your belly making you look pregnant? It’s Not Fat, It’s Trapped Fluid." at bounding box center [985, 223] width 318 height 48
click at [833, 220] on p "Is your belly making you look pregnant? It’s Not Fat, It’s Trapped Fluid." at bounding box center [985, 223] width 318 height 48
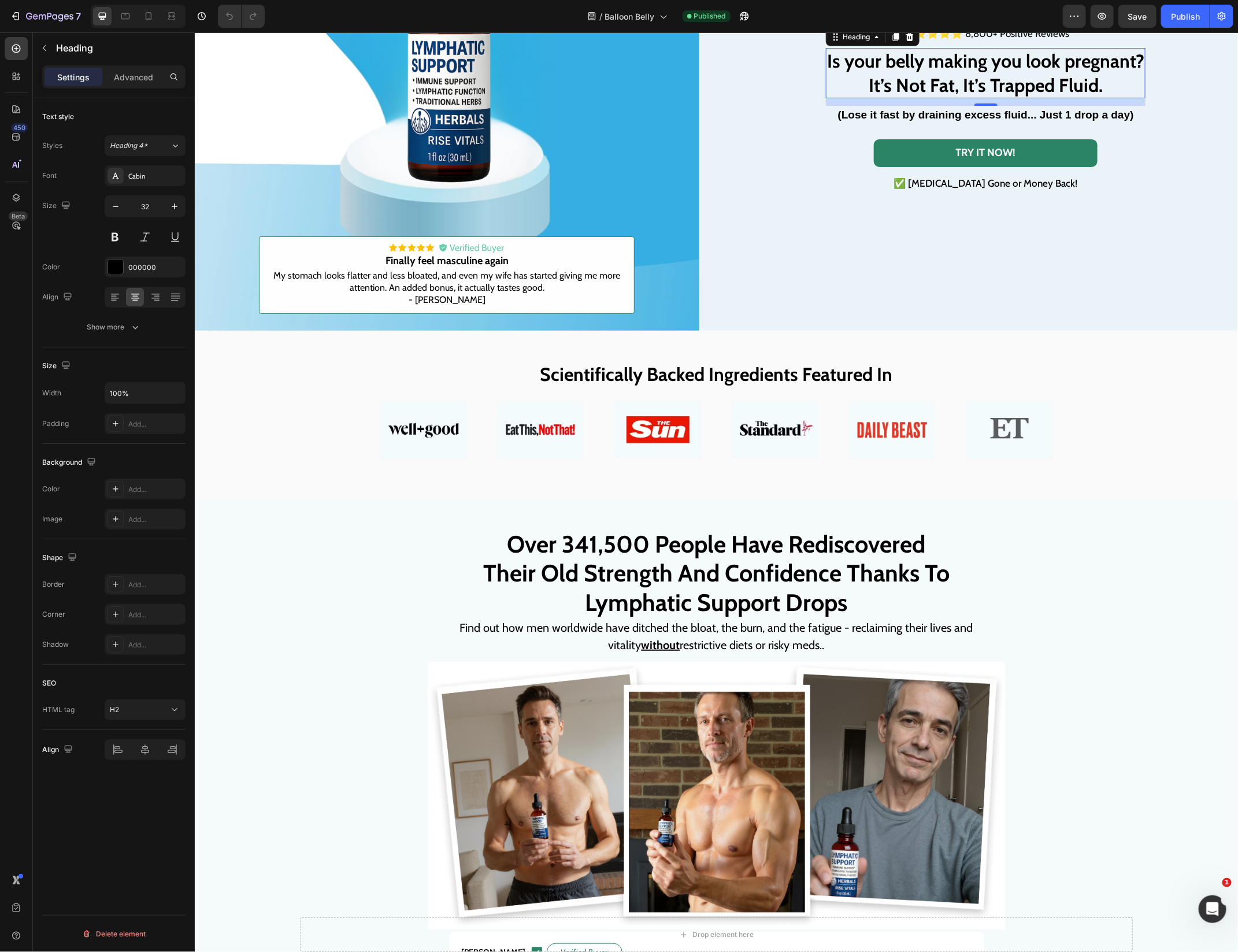
scroll to position [226, 0]
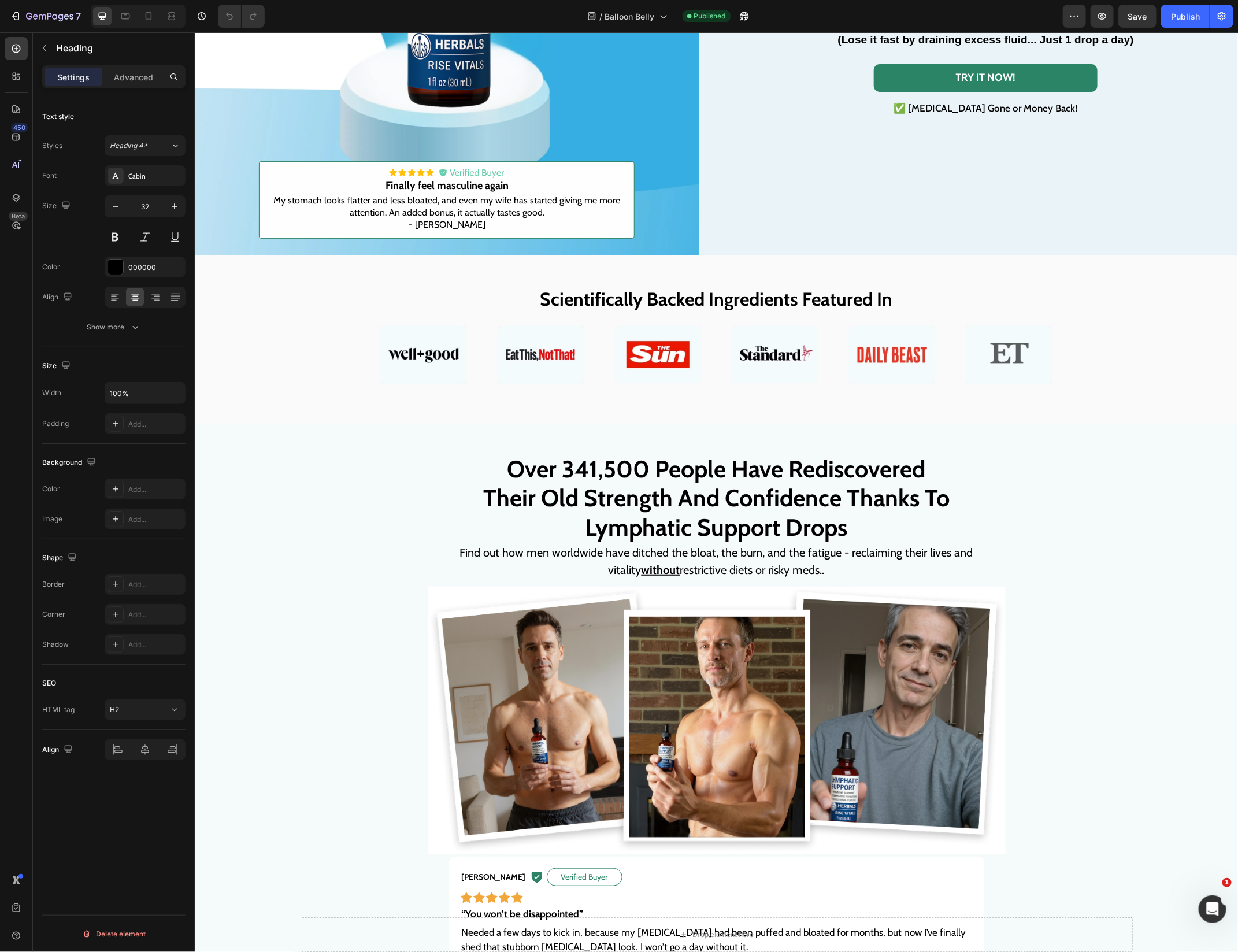
click at [615, 498] on strong "Their Old Strength And Confidence Thanks To" at bounding box center [716, 497] width 467 height 29
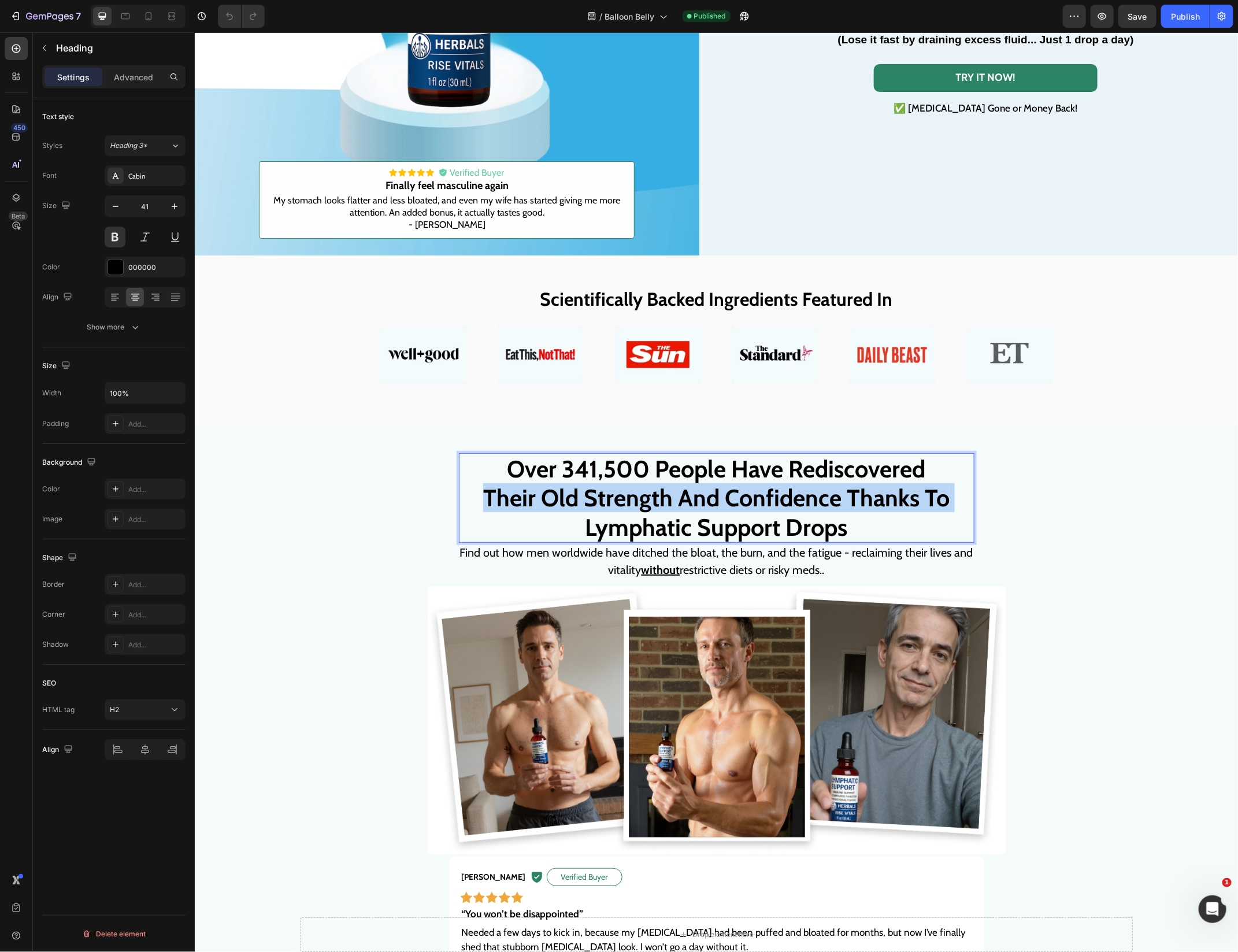
click at [615, 498] on strong "Their Old Strength And Confidence Thanks To" at bounding box center [716, 497] width 467 height 29
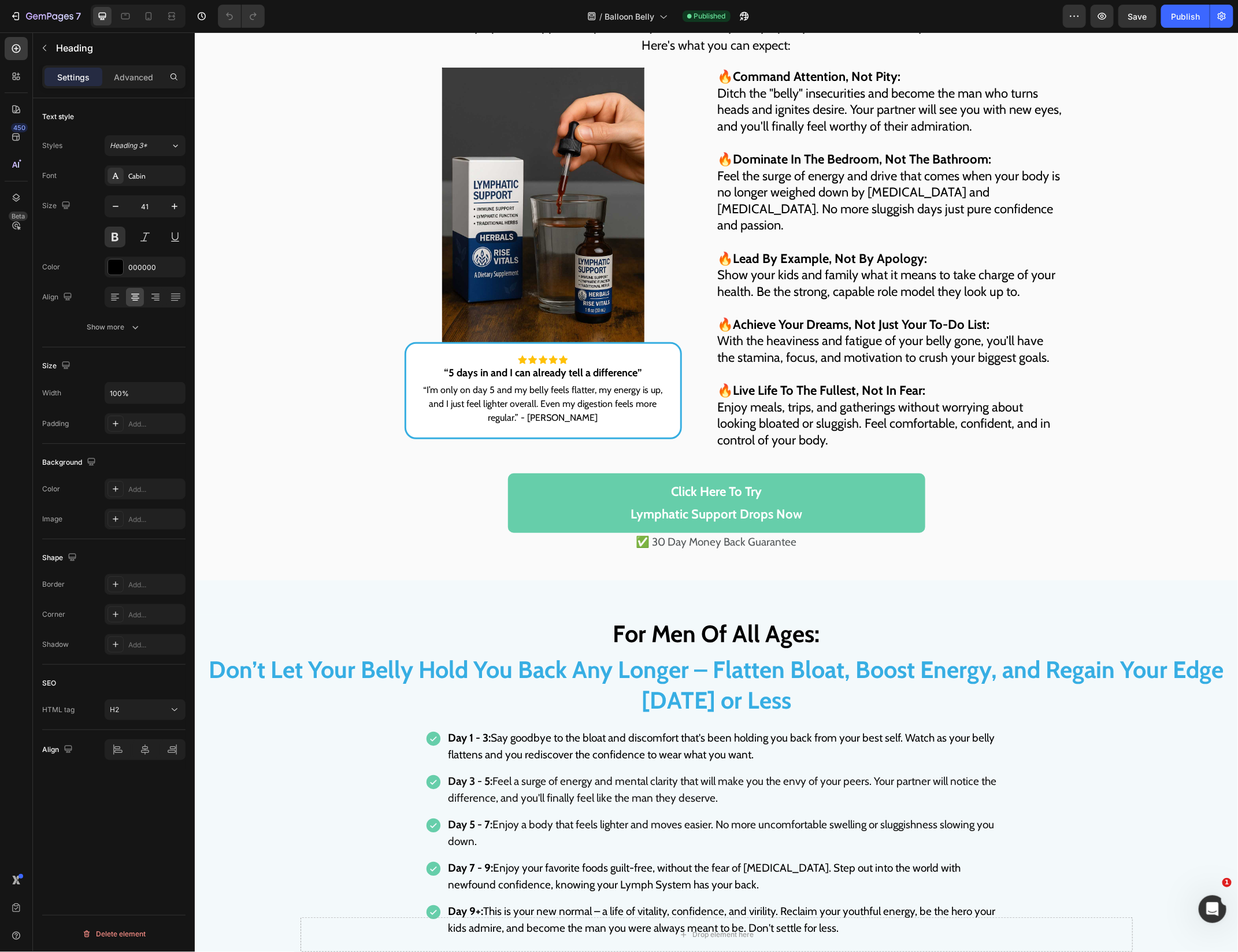
scroll to position [4939, 0]
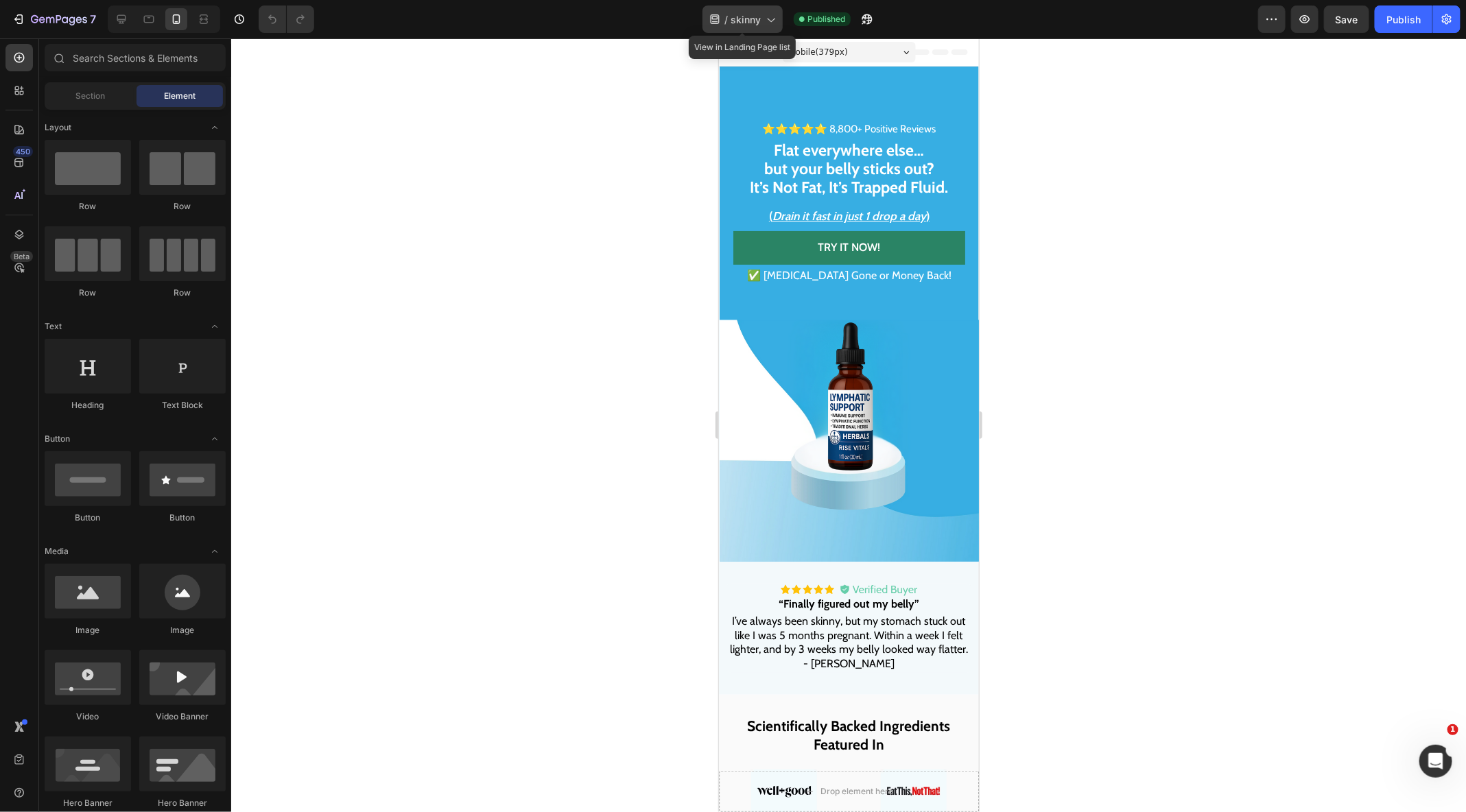
click at [742, 9] on div "/ skinny" at bounding box center [742, 19] width 80 height 27
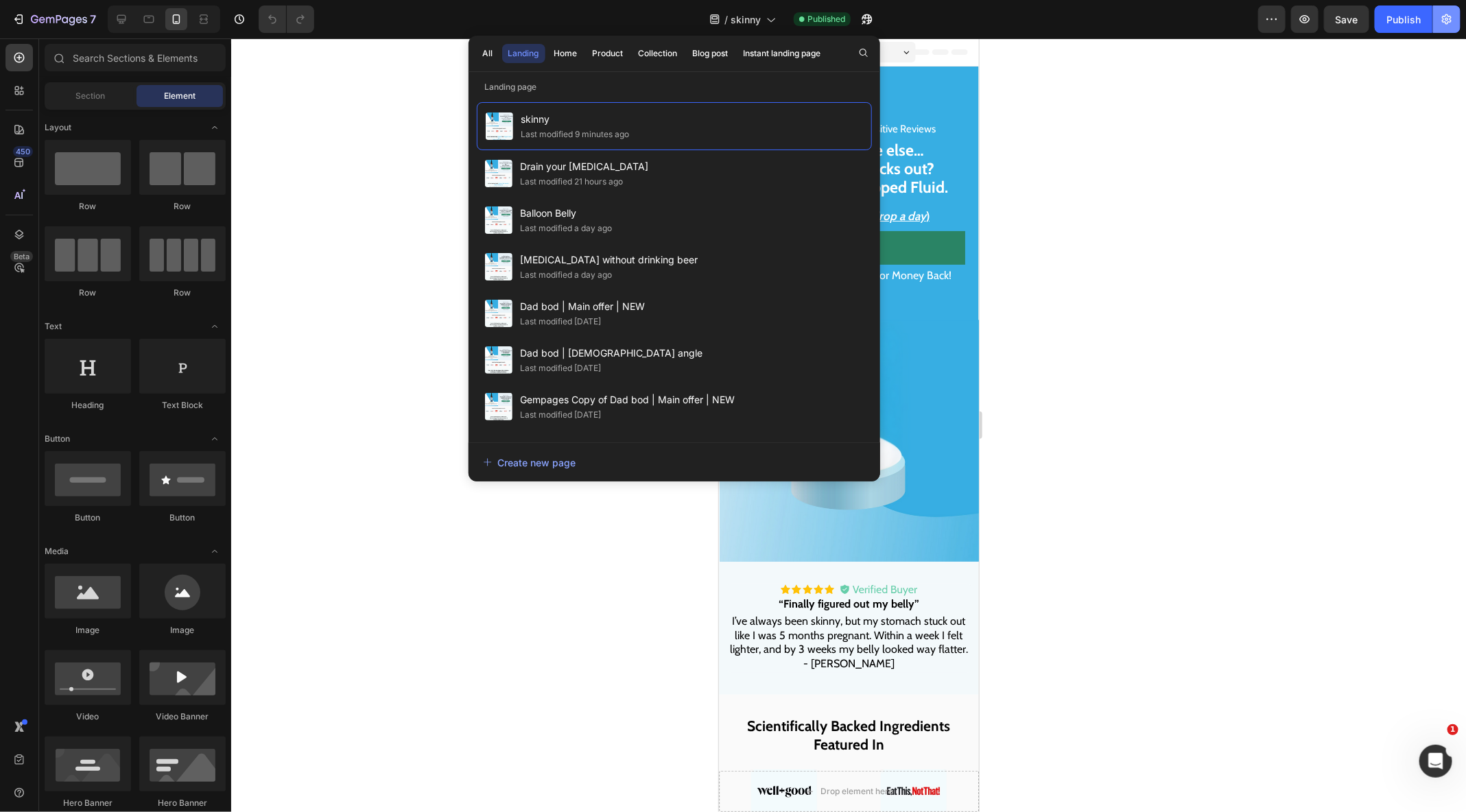
click at [1449, 21] on icon "button" at bounding box center [1446, 19] width 10 height 10
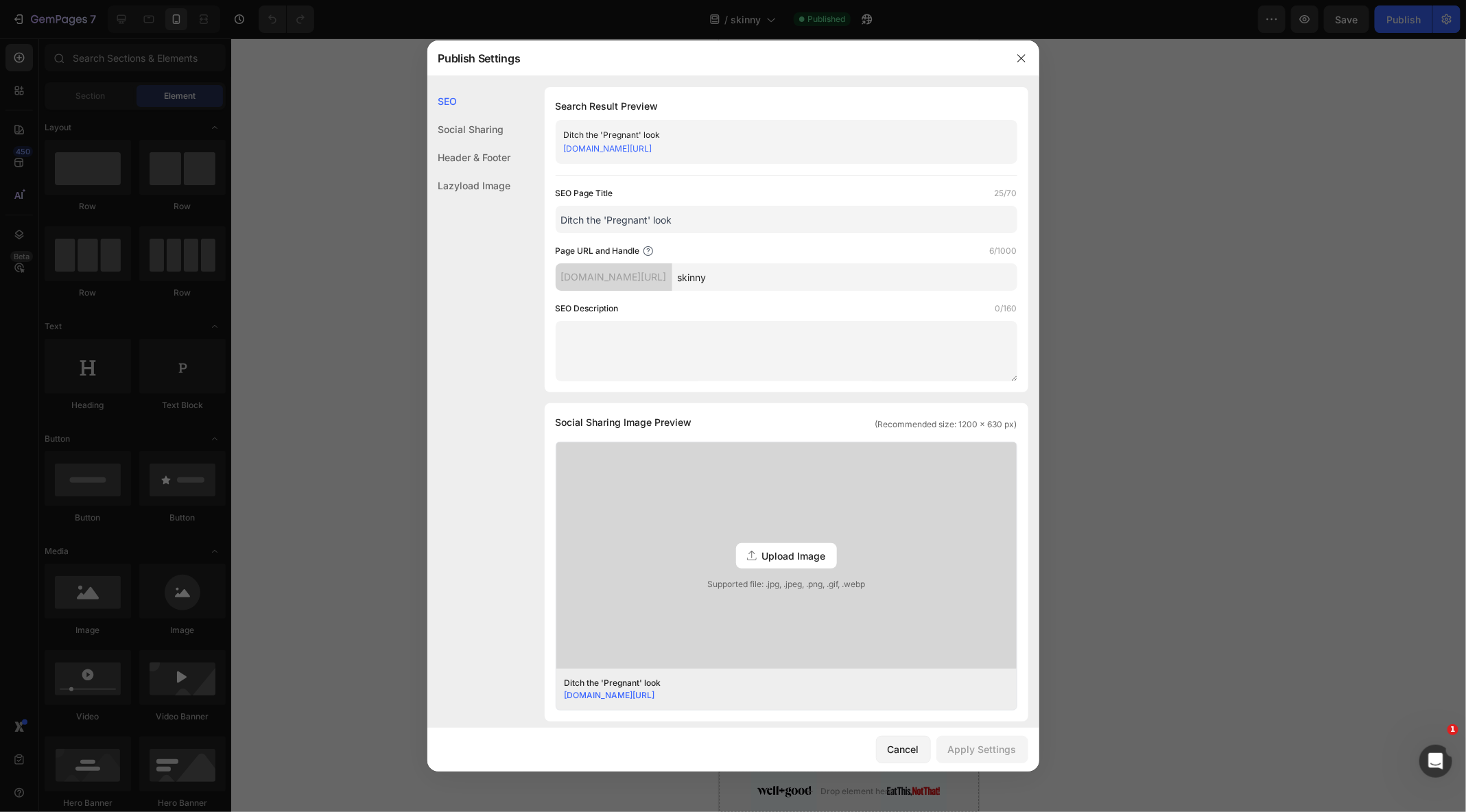
drag, startPoint x: 768, startPoint y: 277, endPoint x: 570, endPoint y: 274, distance: 198.0
click at [573, 276] on div "[DOMAIN_NAME][URL] skinny" at bounding box center [786, 277] width 462 height 27
click at [763, 249] on div "Page URL and Handle 10/1000" at bounding box center [786, 250] width 462 height 14
drag, startPoint x: 860, startPoint y: 279, endPoint x: 618, endPoint y: 277, distance: 242.0
click at [620, 279] on div "[DOMAIN_NAME][URL] lean-belly" at bounding box center [786, 277] width 462 height 27
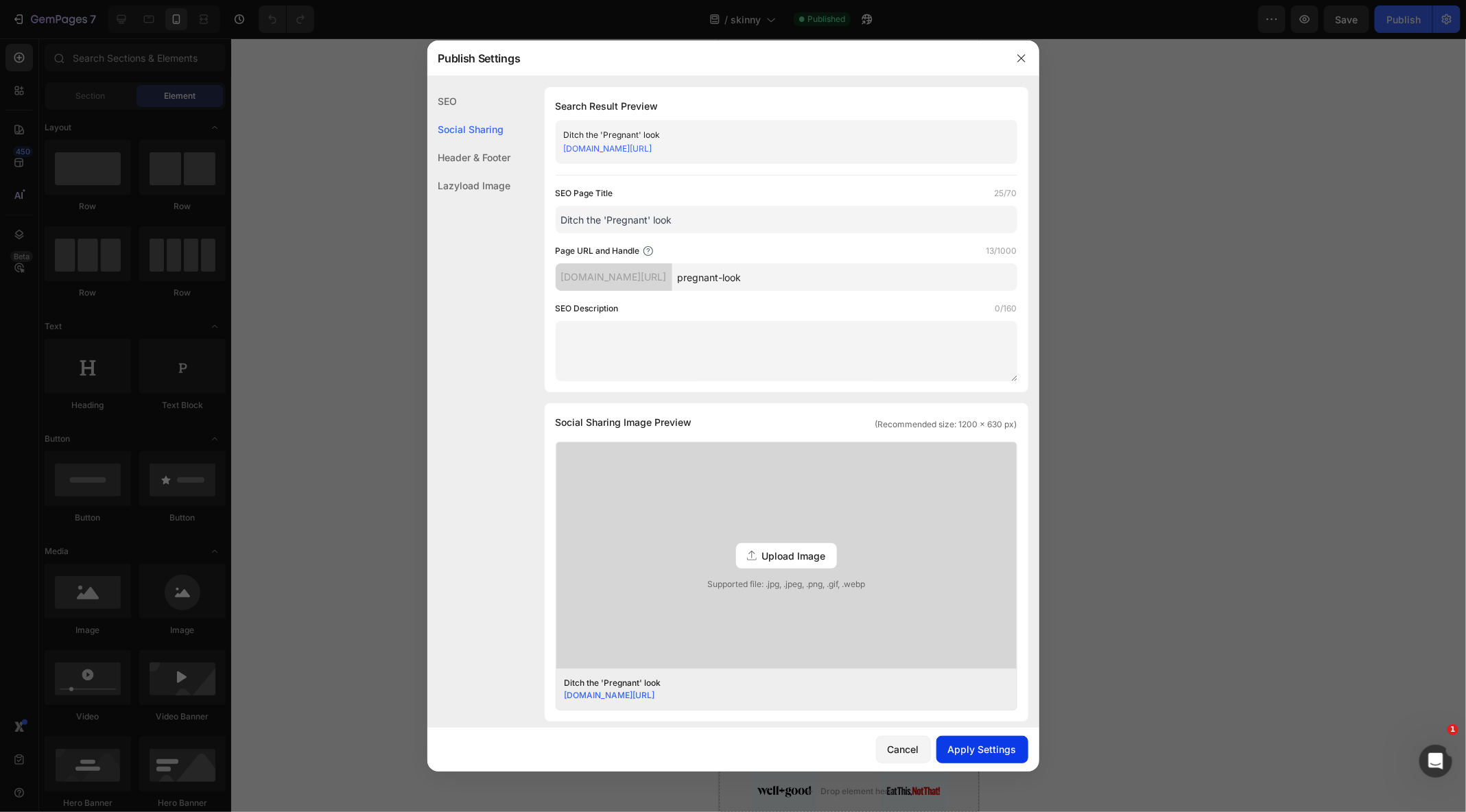
type input "pregnant-look"
click at [998, 756] on div "Apply Settings" at bounding box center [982, 749] width 68 height 15
click at [1020, 66] on button "button" at bounding box center [1021, 58] width 22 height 22
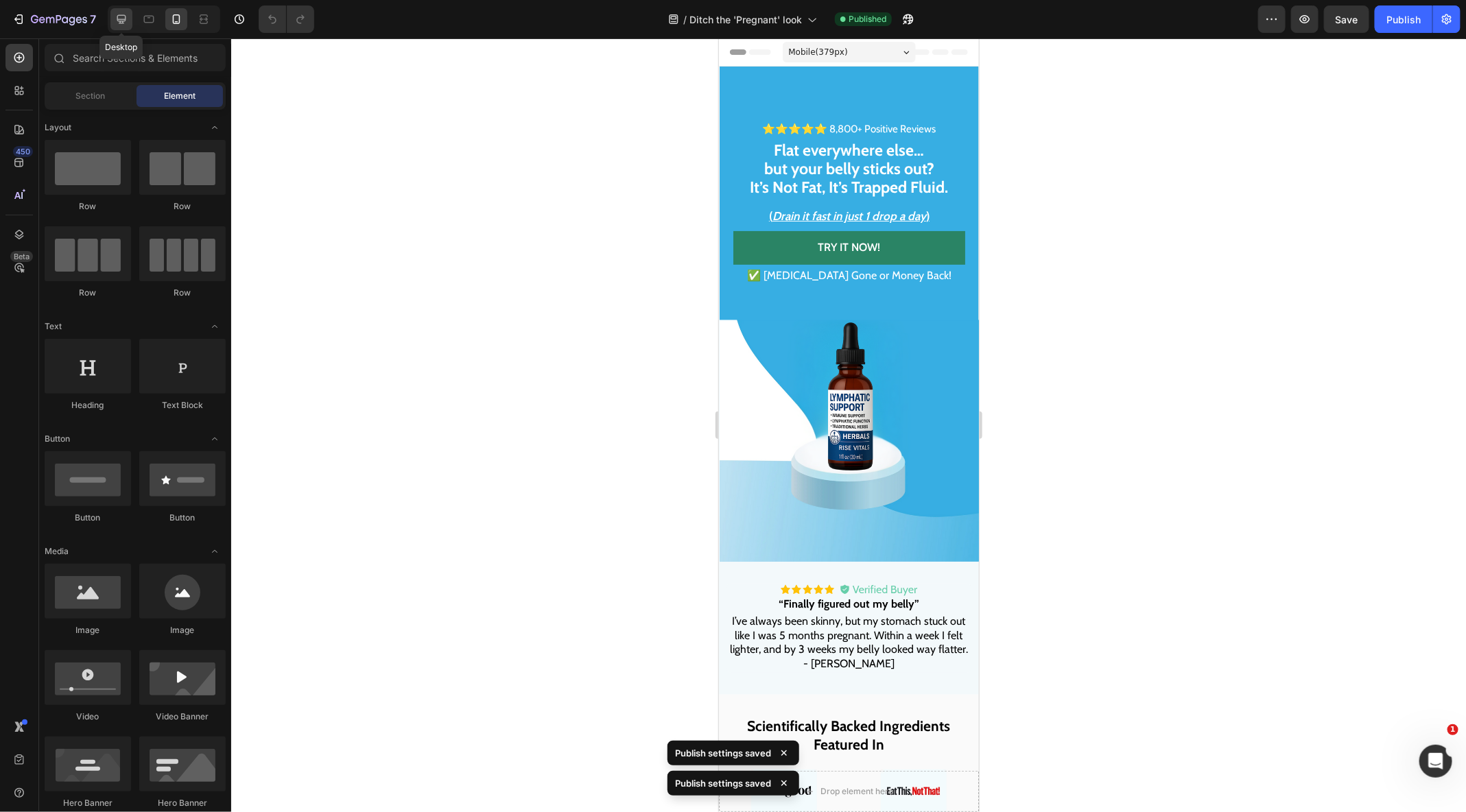
click at [124, 18] on icon at bounding box center [121, 19] width 14 height 14
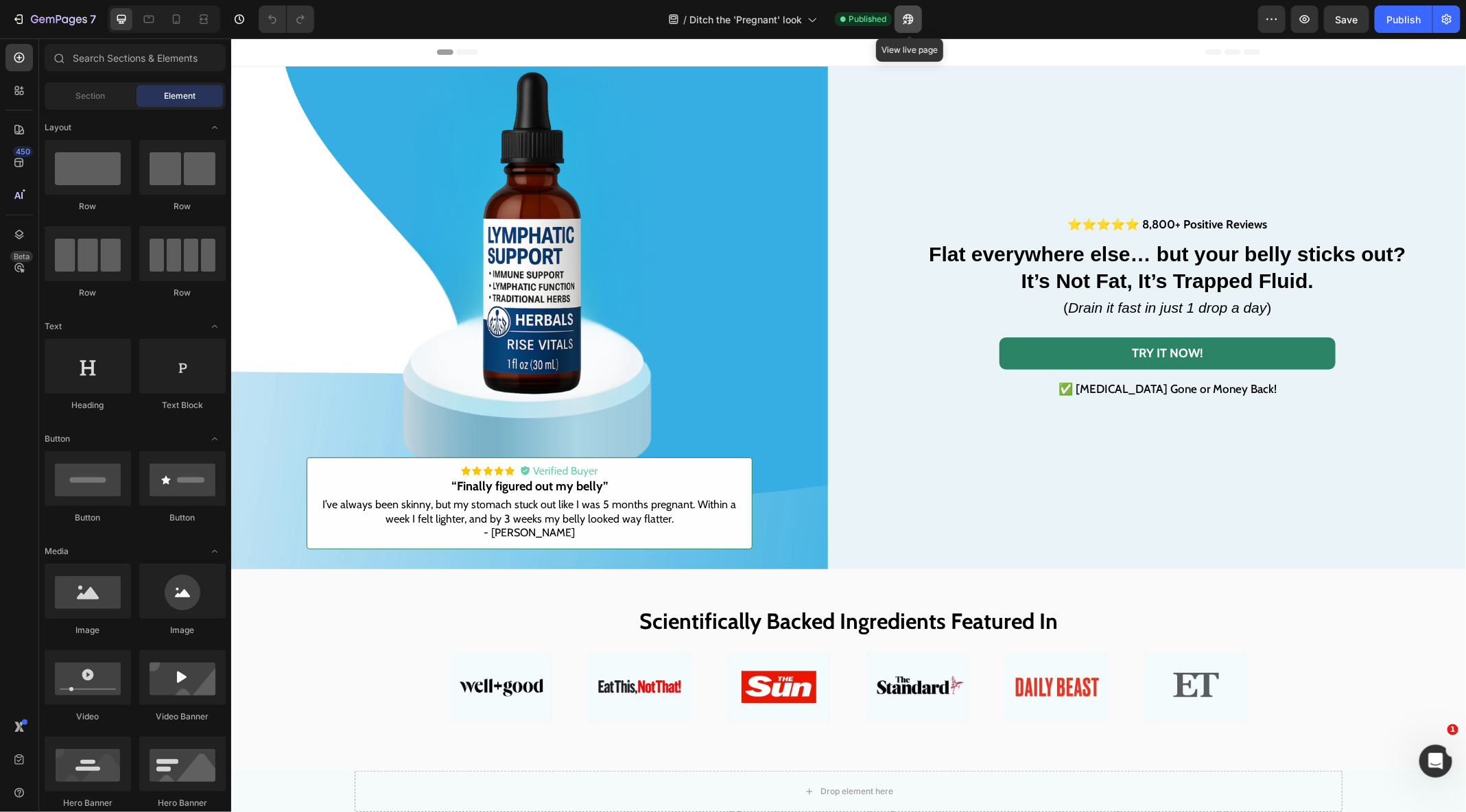
click at [907, 15] on icon "button" at bounding box center [908, 19] width 14 height 14
